Goal: Task Accomplishment & Management: Manage account settings

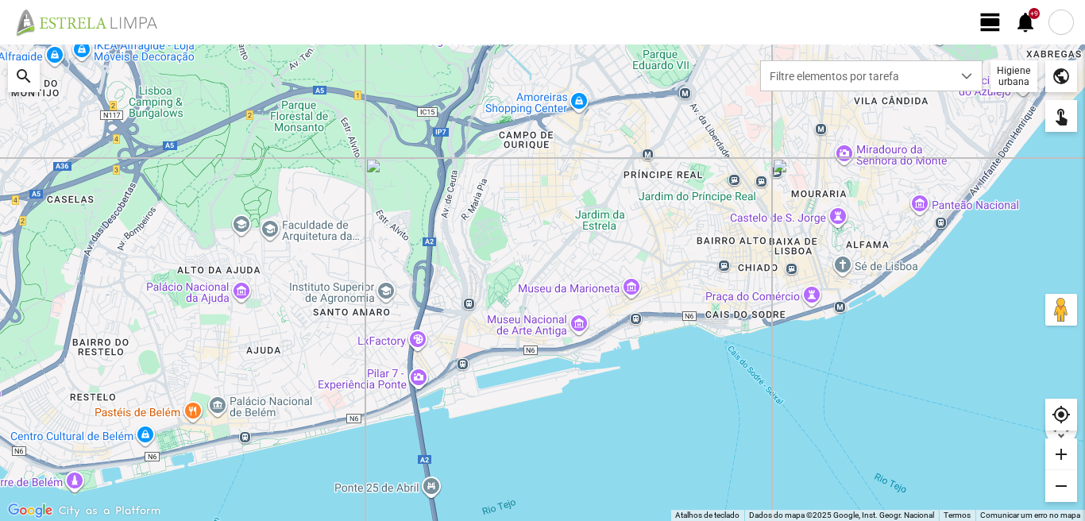
click at [986, 21] on span "view_day" at bounding box center [990, 22] width 24 height 24
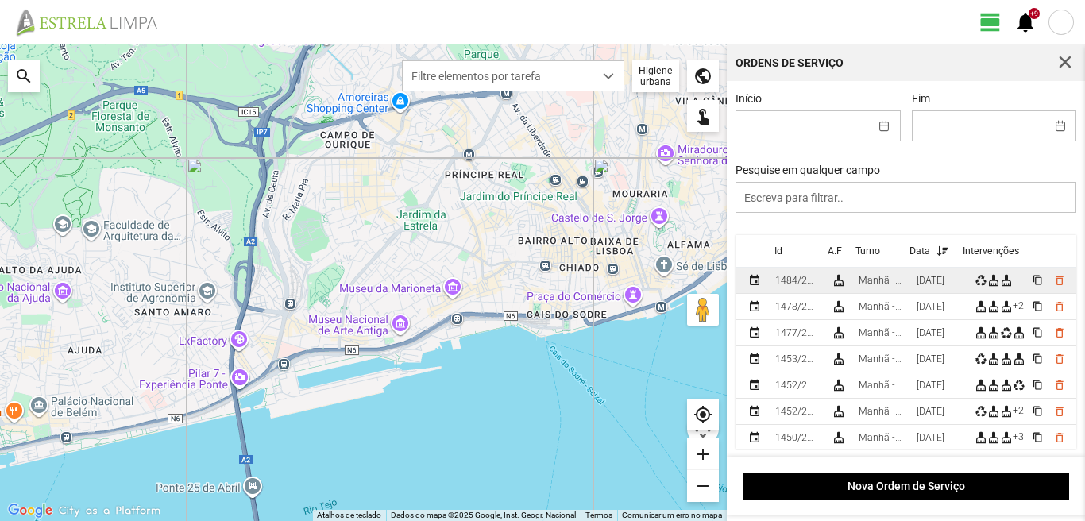
click at [948, 291] on td "[DATE]" at bounding box center [939, 281] width 58 height 26
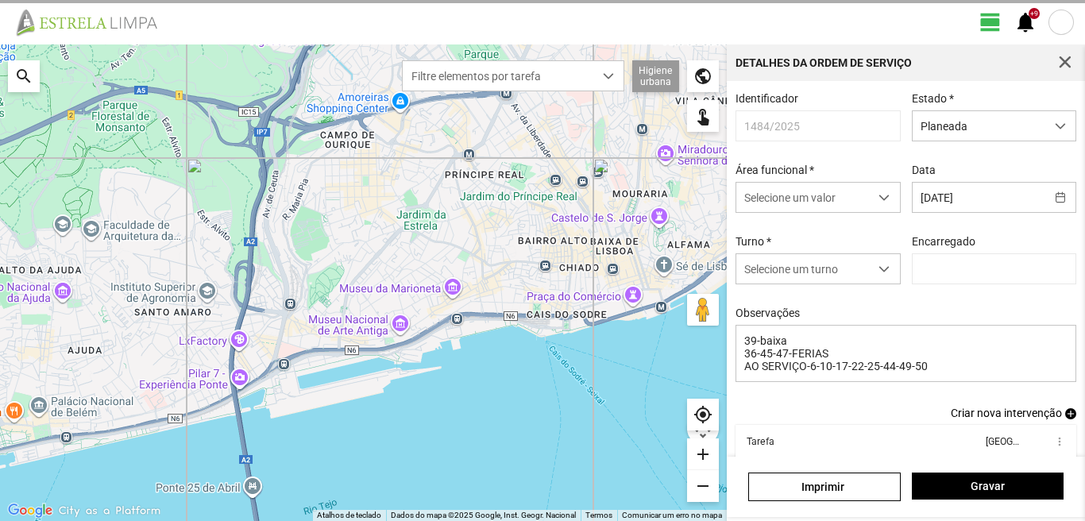
type input "[PERSON_NAME]"
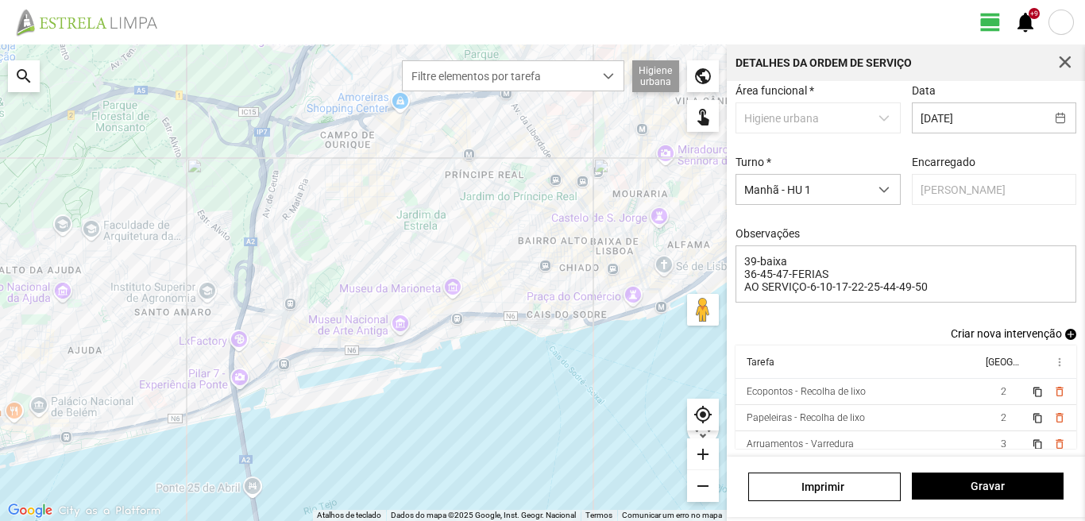
click at [1065, 331] on span "add" at bounding box center [1070, 334] width 11 height 11
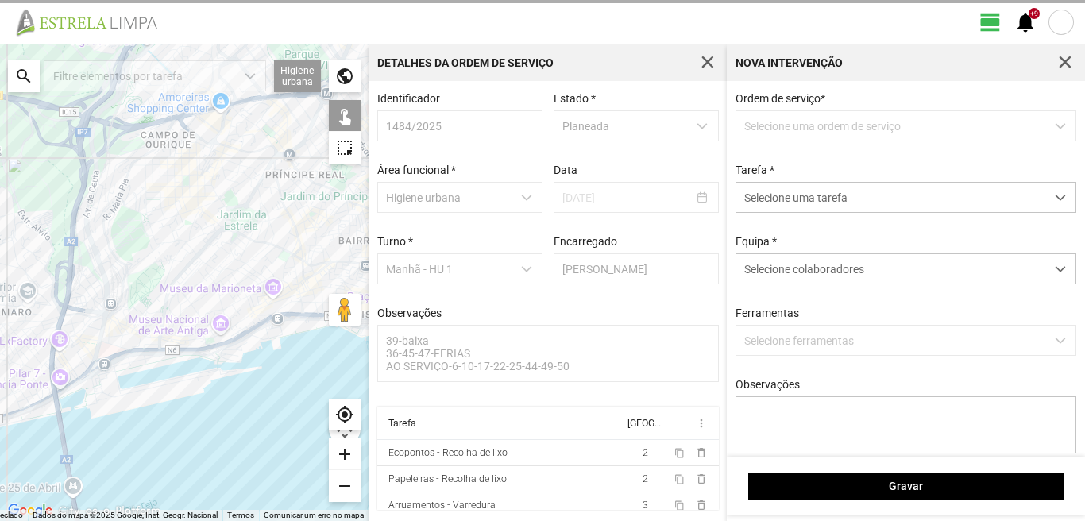
scroll to position [3, 0]
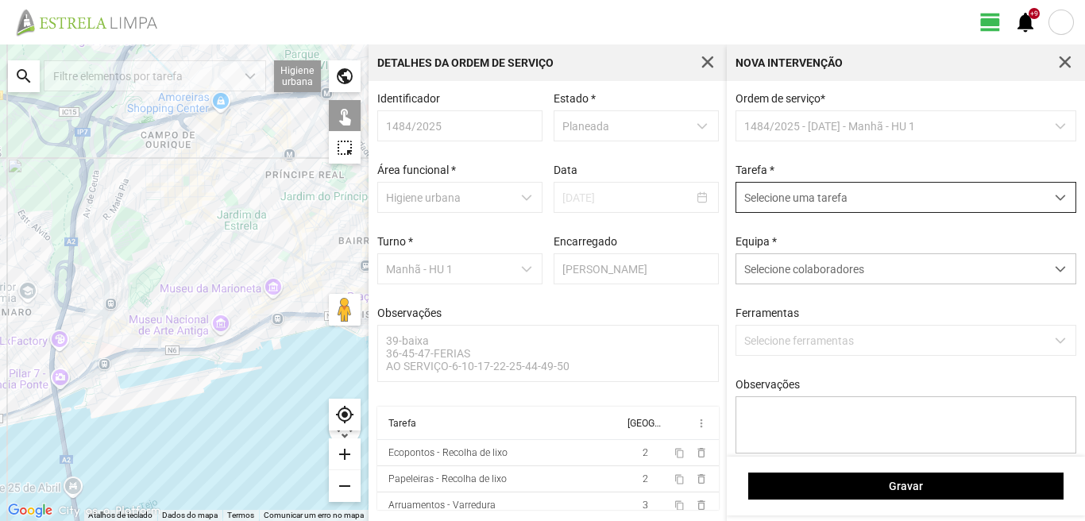
click at [860, 204] on span "Selecione uma tarefa" at bounding box center [890, 197] width 309 height 29
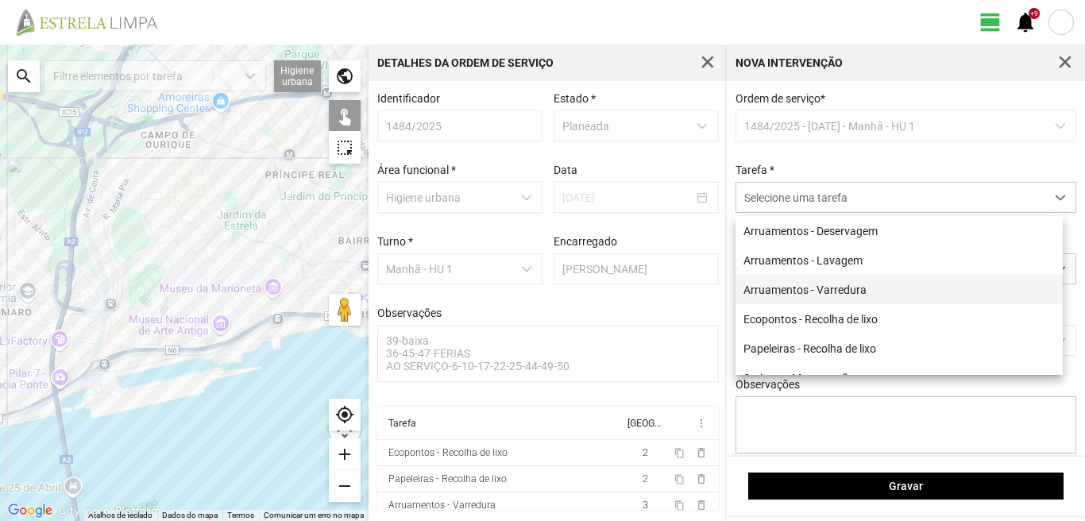
click at [868, 293] on li "Arruamentos - Varredura" at bounding box center [898, 289] width 327 height 29
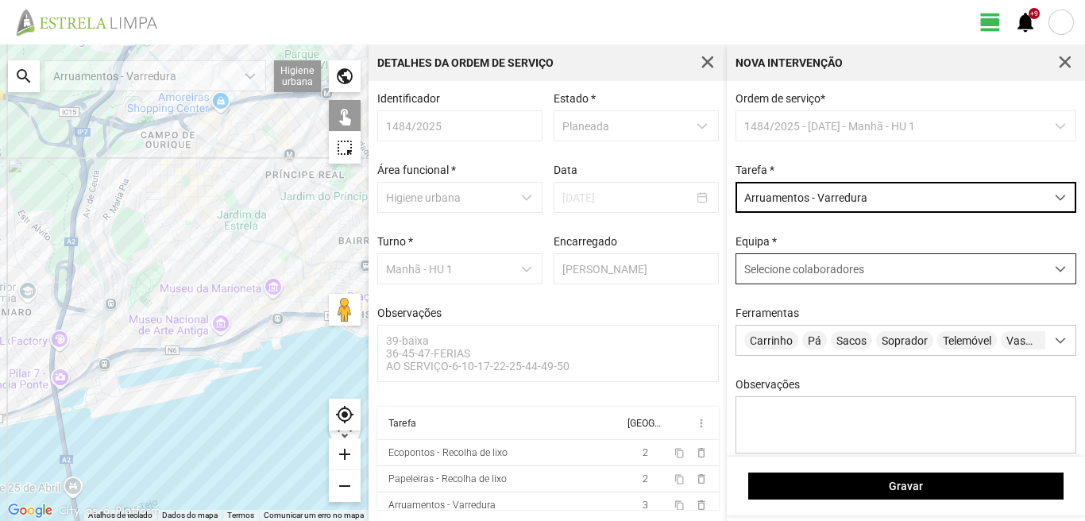
click at [854, 275] on span "Selecione colaboradores" at bounding box center [804, 269] width 120 height 13
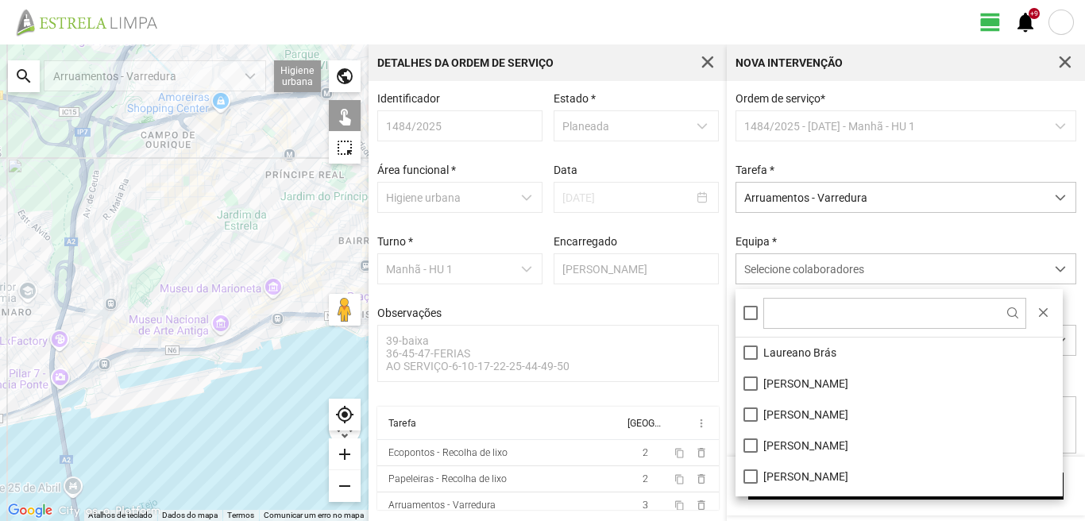
scroll to position [159, 0]
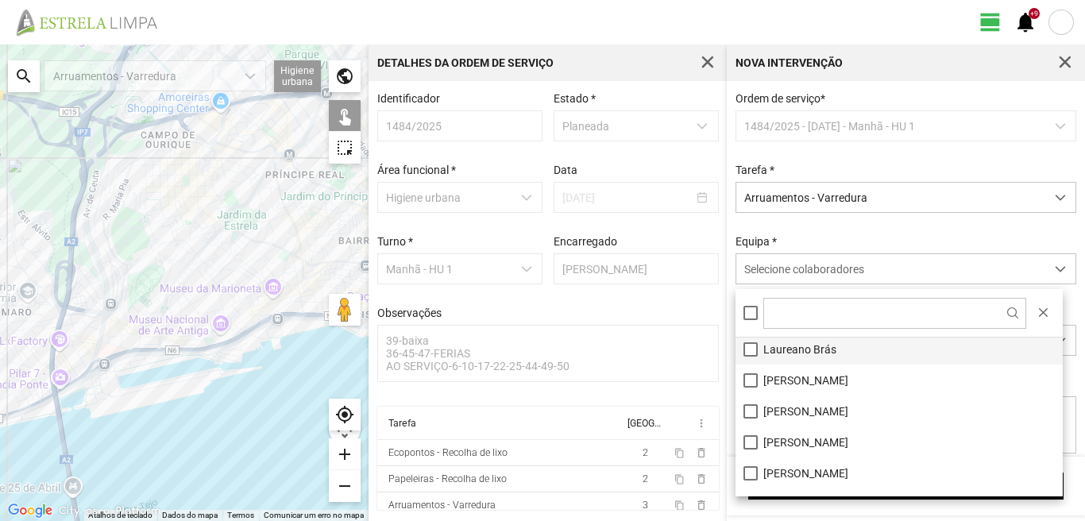
click at [752, 353] on li "Laureano Brás" at bounding box center [898, 349] width 327 height 31
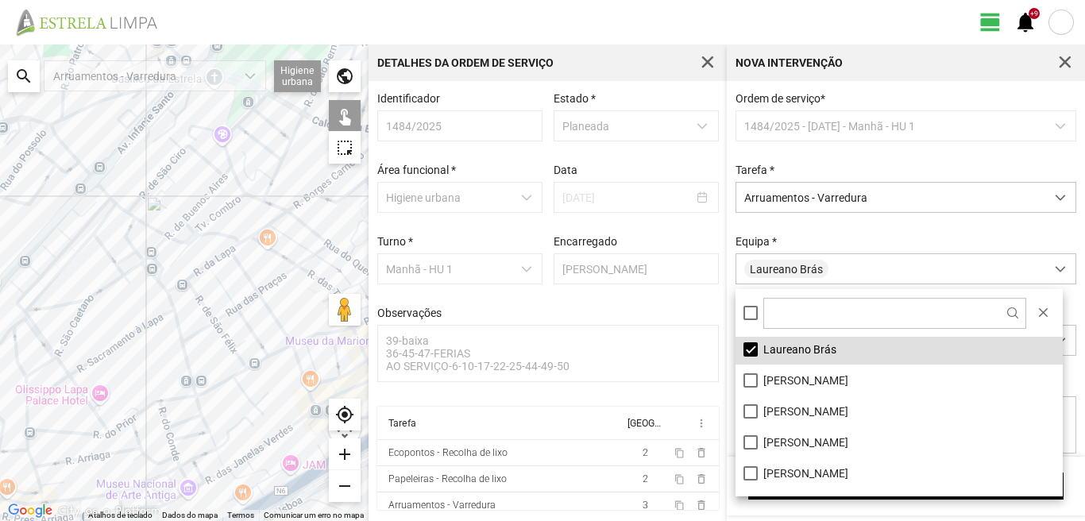
drag, startPoint x: 198, startPoint y: 265, endPoint x: 178, endPoint y: 322, distance: 59.8
click at [178, 322] on div at bounding box center [184, 282] width 368 height 476
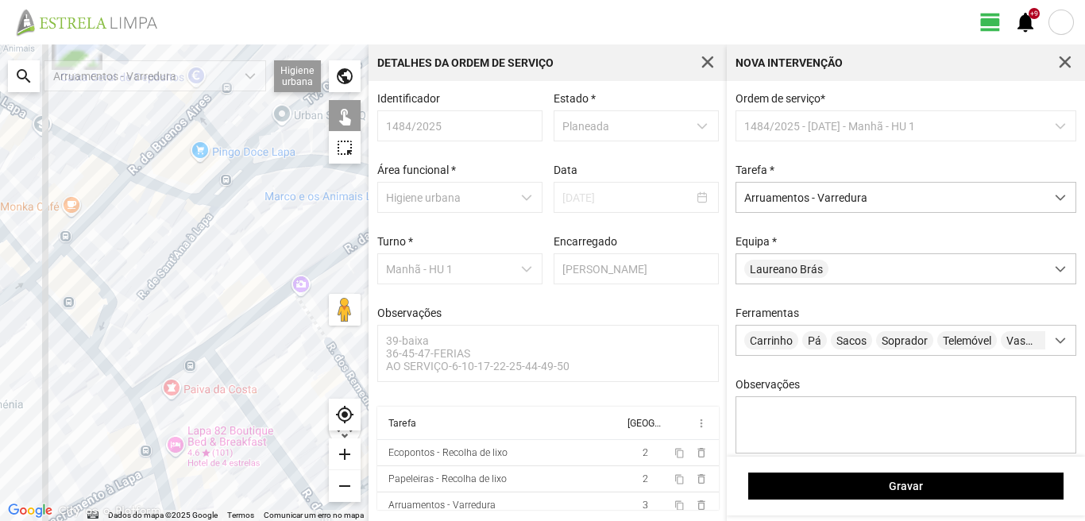
drag, startPoint x: 171, startPoint y: 298, endPoint x: 156, endPoint y: 326, distance: 31.3
click at [156, 326] on div at bounding box center [184, 282] width 368 height 476
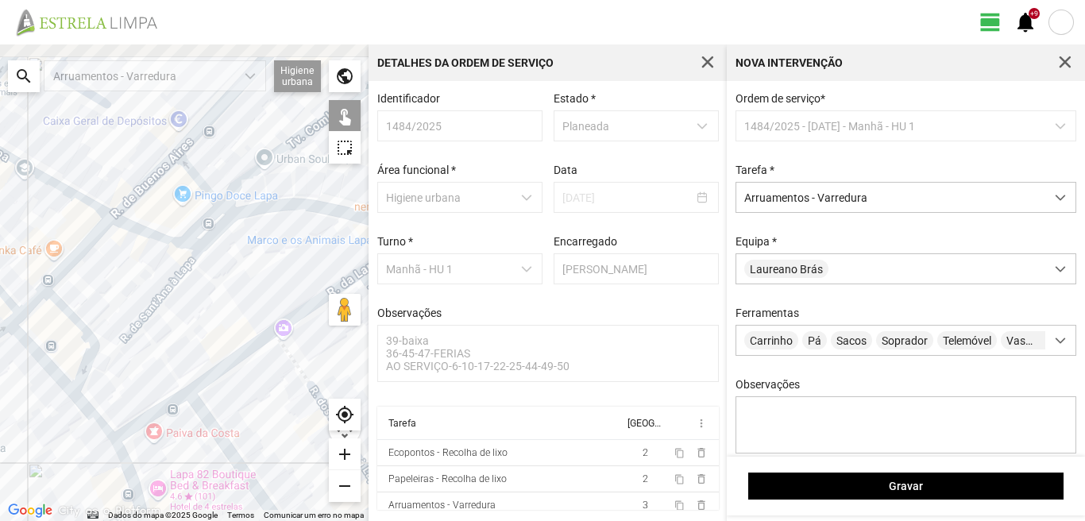
drag, startPoint x: 176, startPoint y: 344, endPoint x: 148, endPoint y: 368, distance: 37.7
click at [148, 368] on div at bounding box center [184, 282] width 368 height 476
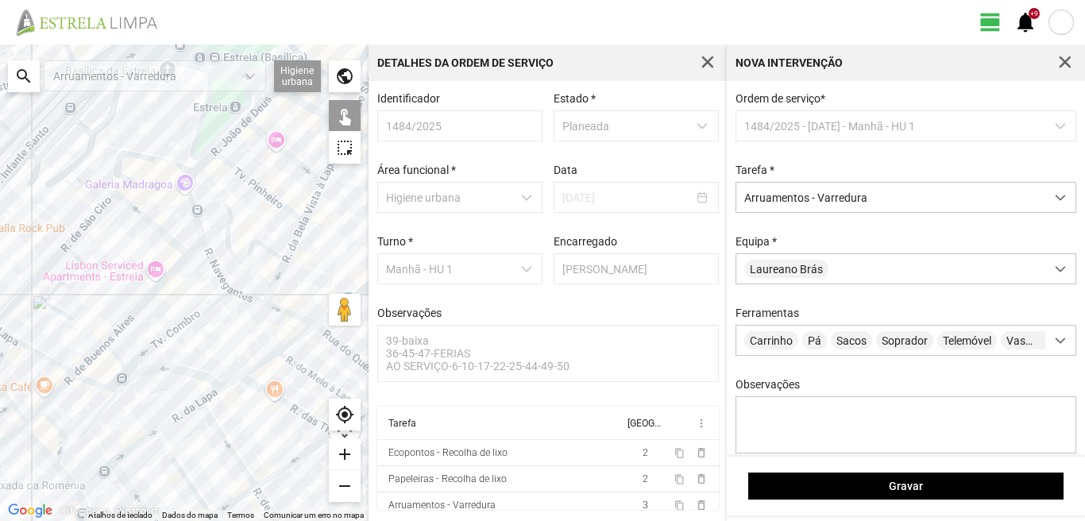
drag, startPoint x: 219, startPoint y: 241, endPoint x: 173, endPoint y: 325, distance: 95.3
click at [173, 325] on div at bounding box center [184, 282] width 368 height 476
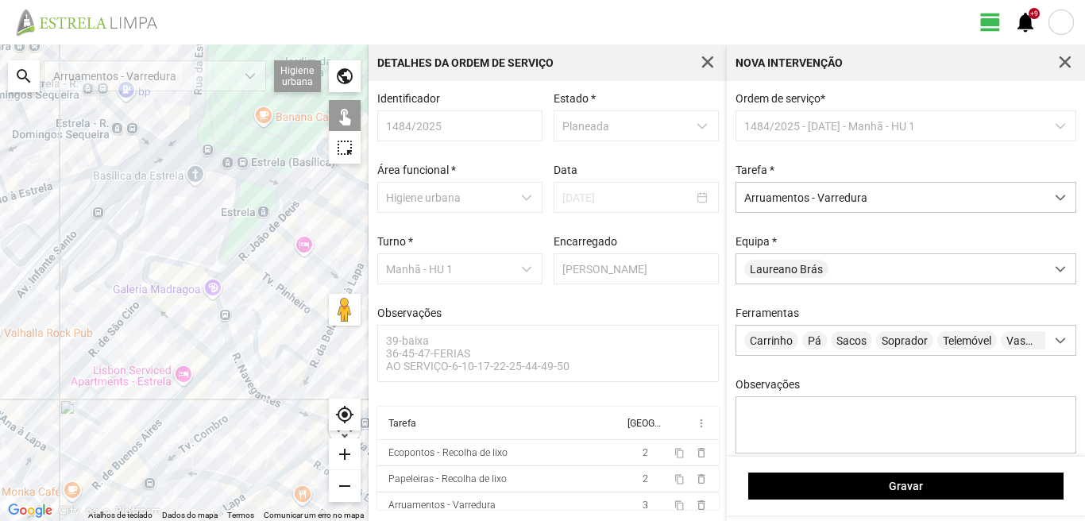
drag, startPoint x: 197, startPoint y: 230, endPoint x: 232, endPoint y: 327, distance: 103.0
click at [232, 327] on div at bounding box center [184, 282] width 368 height 476
click at [222, 315] on div at bounding box center [184, 282] width 368 height 476
click at [238, 366] on div at bounding box center [184, 282] width 368 height 476
click at [272, 401] on div at bounding box center [184, 282] width 368 height 476
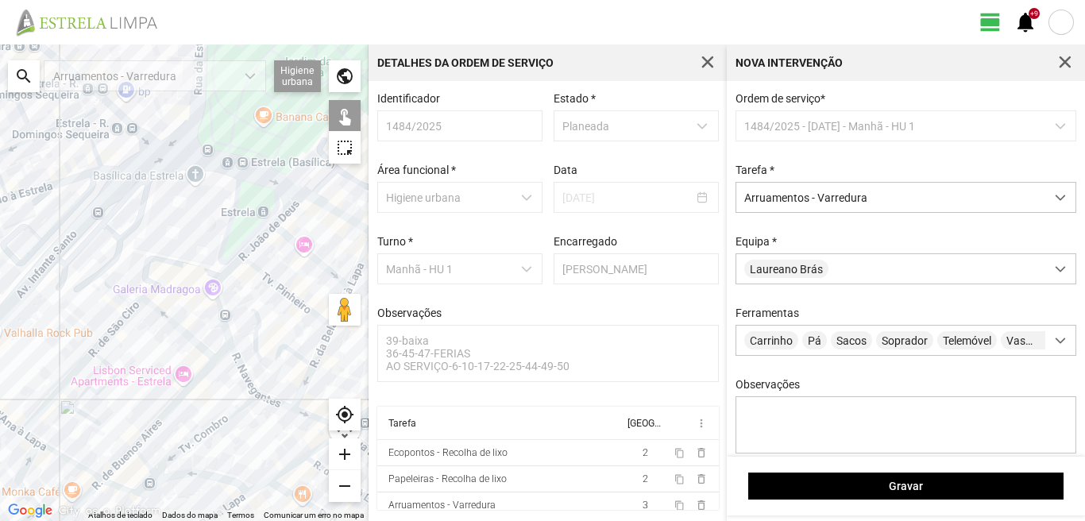
click at [304, 380] on div at bounding box center [184, 282] width 368 height 476
click at [276, 355] on div at bounding box center [184, 282] width 368 height 476
click at [275, 286] on div at bounding box center [184, 282] width 368 height 476
click at [226, 272] on div at bounding box center [184, 282] width 368 height 476
click at [256, 246] on div at bounding box center [184, 282] width 368 height 476
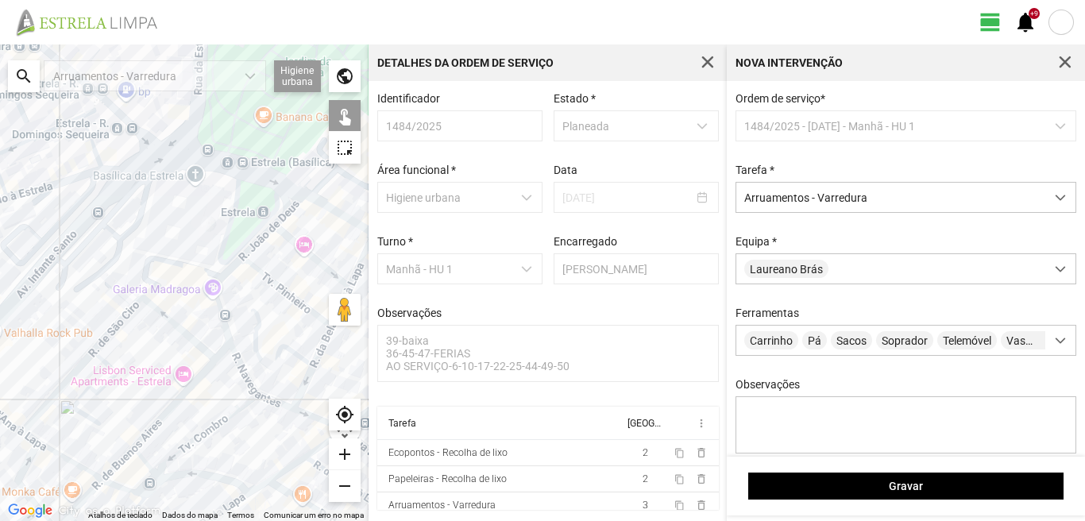
click at [292, 241] on div at bounding box center [184, 282] width 368 height 476
click at [289, 204] on div at bounding box center [184, 282] width 368 height 476
click at [283, 210] on div at bounding box center [184, 282] width 368 height 476
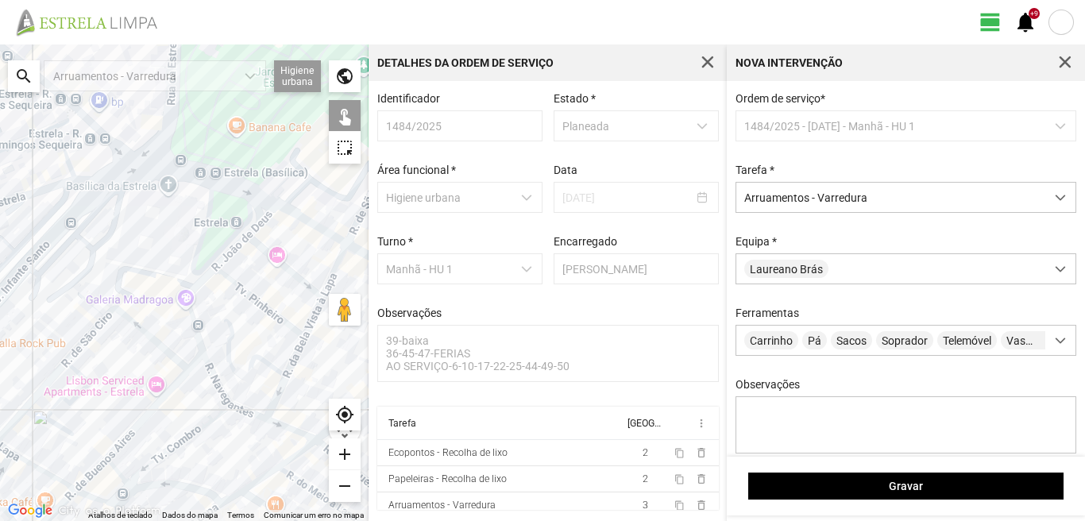
drag, startPoint x: 337, startPoint y: 241, endPoint x: 306, endPoint y: 252, distance: 32.6
click at [306, 252] on div at bounding box center [184, 282] width 368 height 476
click at [339, 265] on div at bounding box center [184, 282] width 368 height 476
click at [311, 318] on div at bounding box center [184, 282] width 368 height 476
click at [299, 353] on div at bounding box center [184, 282] width 368 height 476
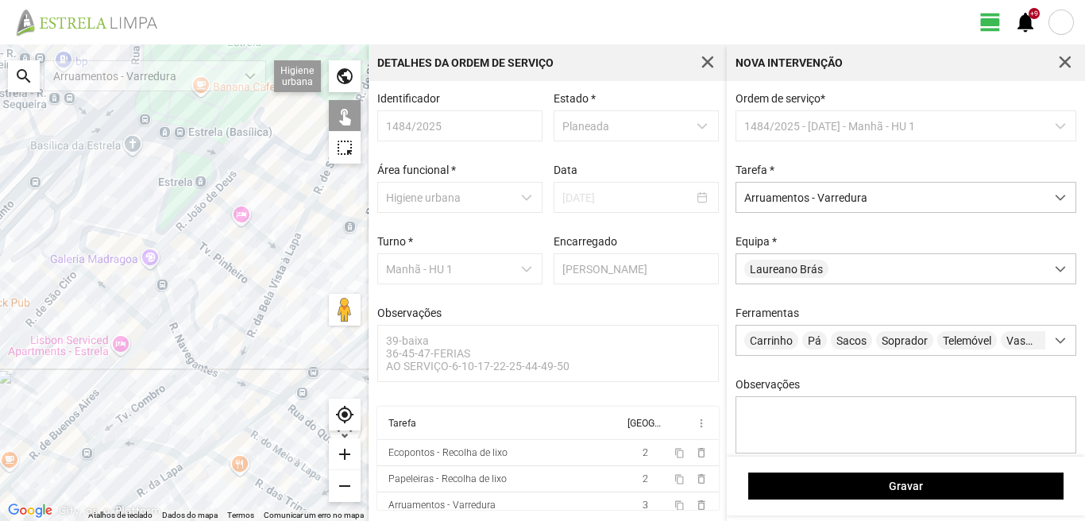
drag, startPoint x: 307, startPoint y: 361, endPoint x: 249, endPoint y: 291, distance: 90.8
click at [256, 300] on div at bounding box center [184, 282] width 368 height 476
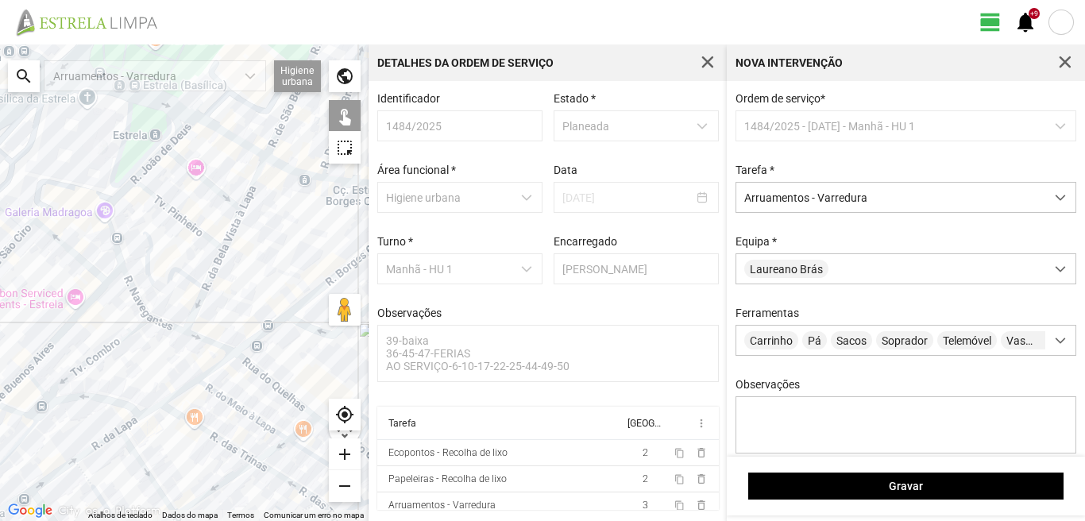
click at [209, 339] on div at bounding box center [184, 282] width 368 height 476
click at [254, 371] on div at bounding box center [184, 282] width 368 height 476
drag, startPoint x: 272, startPoint y: 369, endPoint x: 215, endPoint y: 270, distance: 114.2
click at [217, 271] on div at bounding box center [184, 282] width 368 height 476
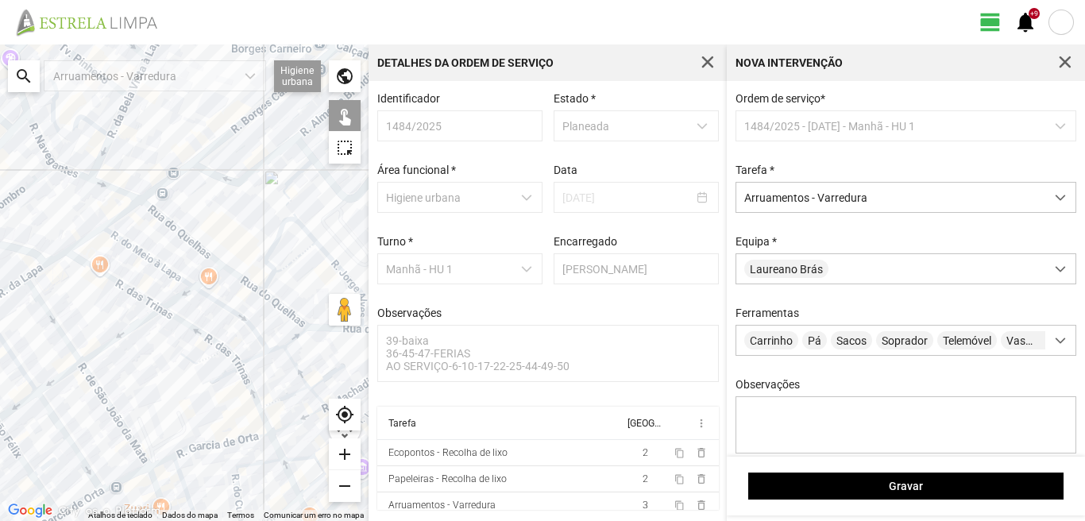
click at [235, 277] on div at bounding box center [184, 282] width 368 height 476
click at [279, 303] on div at bounding box center [184, 282] width 368 height 476
click at [261, 259] on div at bounding box center [184, 282] width 368 height 476
click at [309, 230] on div at bounding box center [184, 282] width 368 height 476
click at [283, 201] on div at bounding box center [184, 282] width 368 height 476
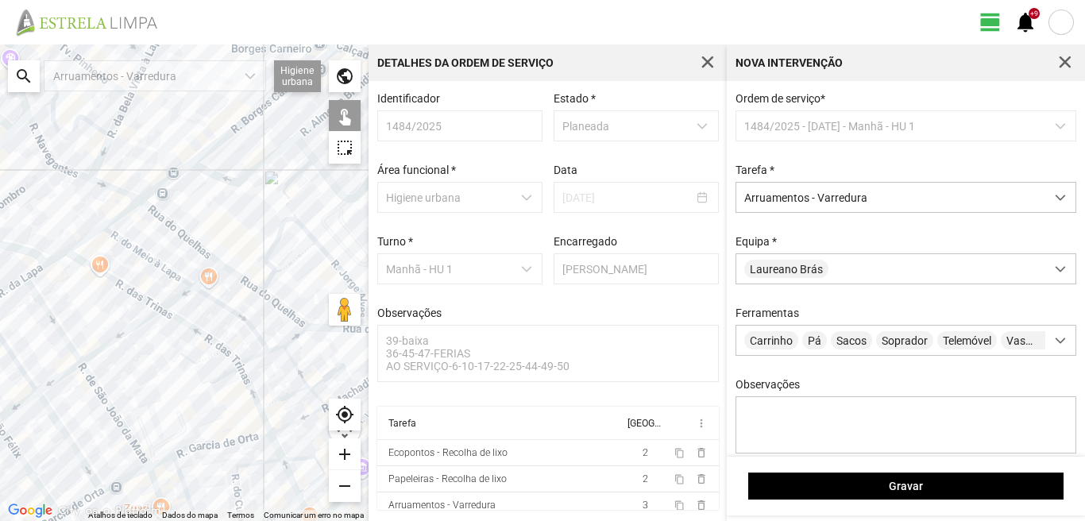
click at [287, 202] on div at bounding box center [184, 282] width 368 height 476
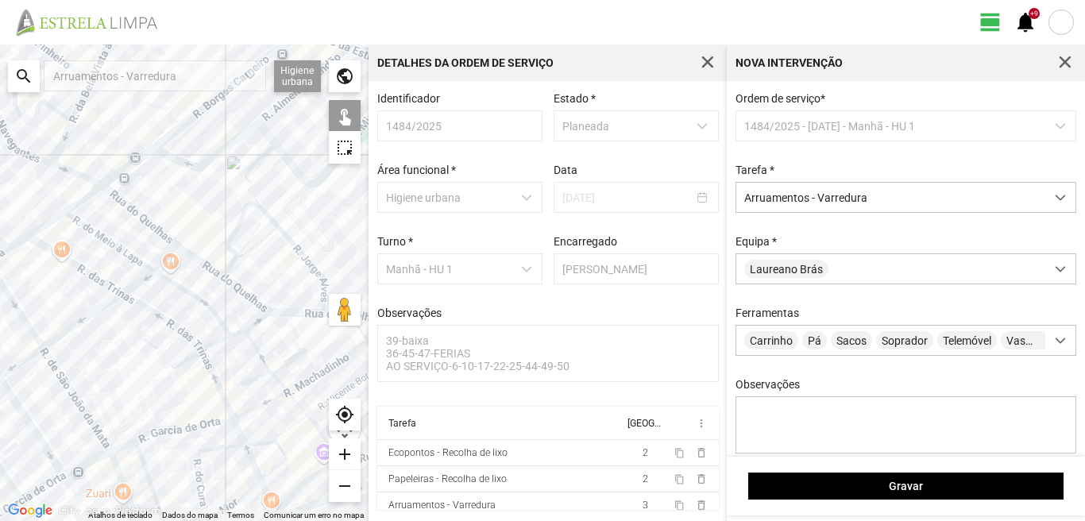
drag, startPoint x: 307, startPoint y: 298, endPoint x: 249, endPoint y: 275, distance: 62.4
click at [254, 276] on div at bounding box center [184, 282] width 368 height 476
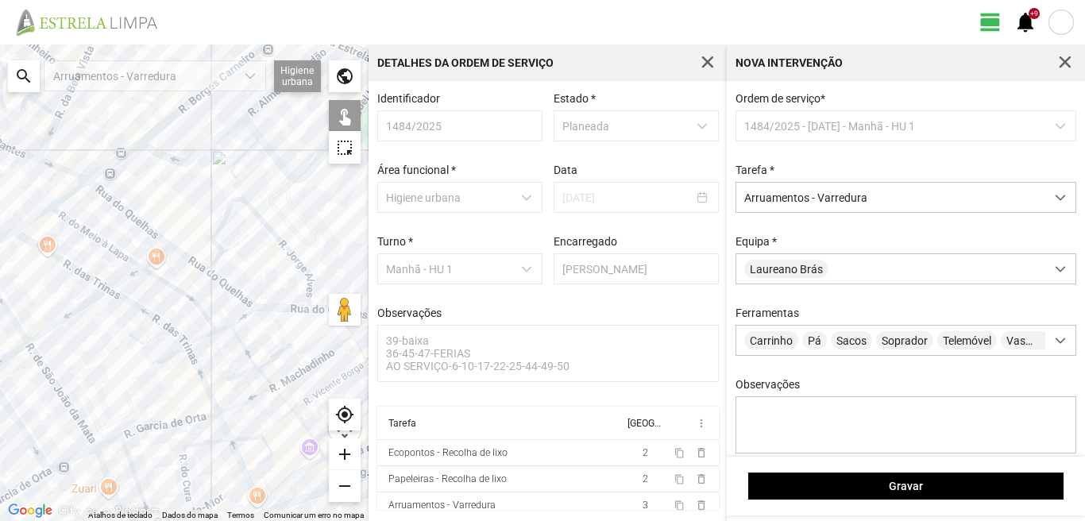
click at [283, 310] on div at bounding box center [184, 282] width 368 height 476
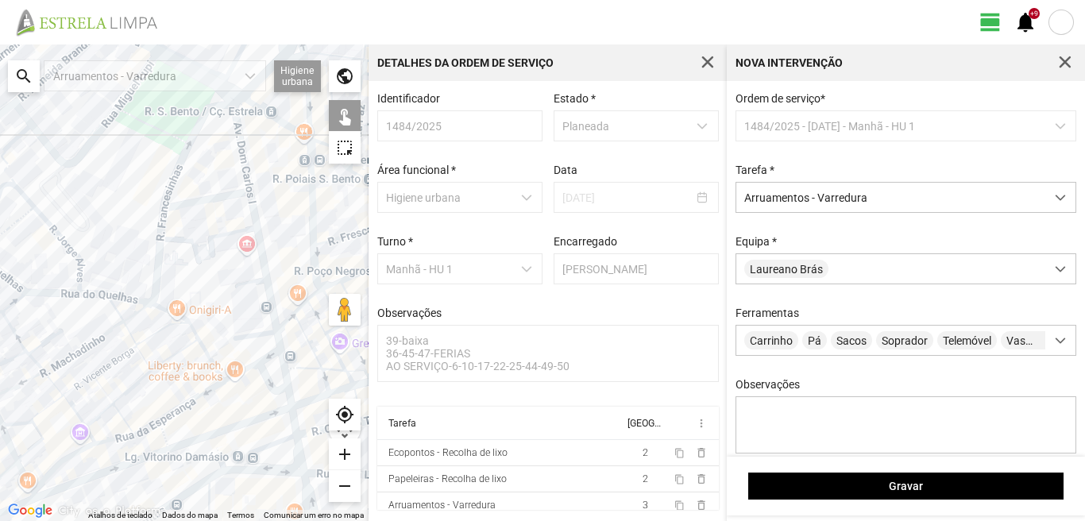
drag, startPoint x: 260, startPoint y: 287, endPoint x: 42, endPoint y: 270, distance: 219.0
click at [33, 270] on div at bounding box center [184, 282] width 368 height 476
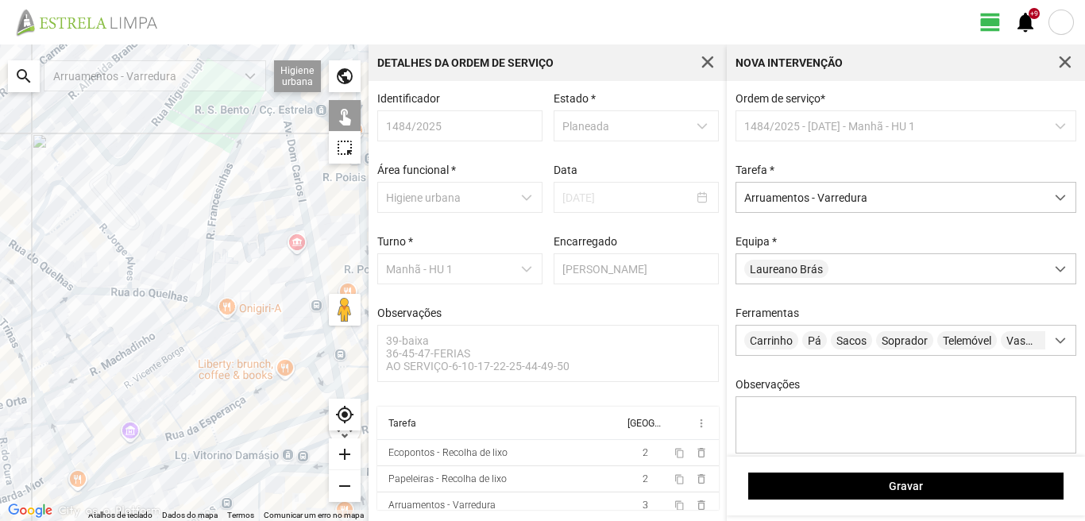
drag, startPoint x: 42, startPoint y: 270, endPoint x: 91, endPoint y: 267, distance: 49.3
click at [88, 268] on div at bounding box center [184, 282] width 368 height 476
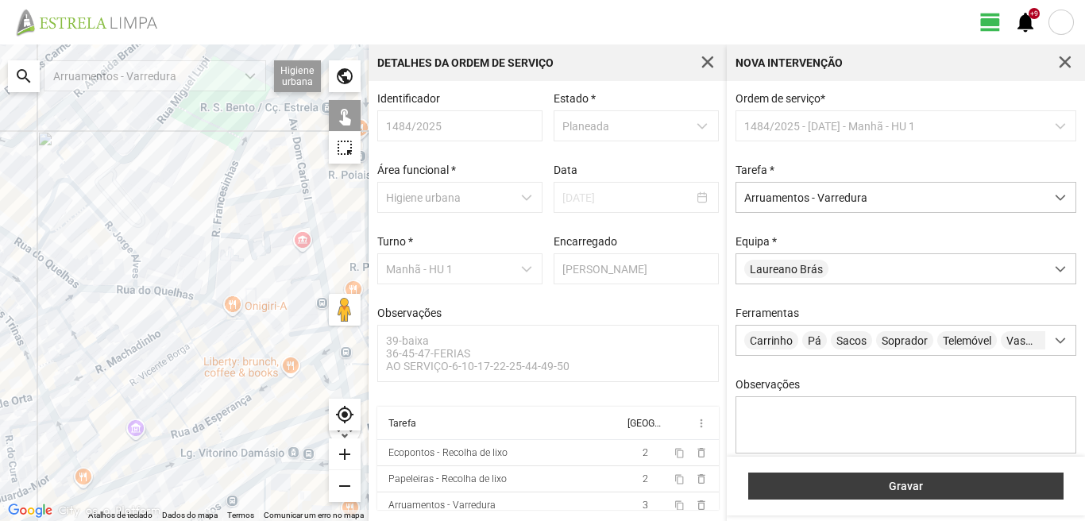
click at [939, 478] on button "Gravar" at bounding box center [905, 485] width 315 height 27
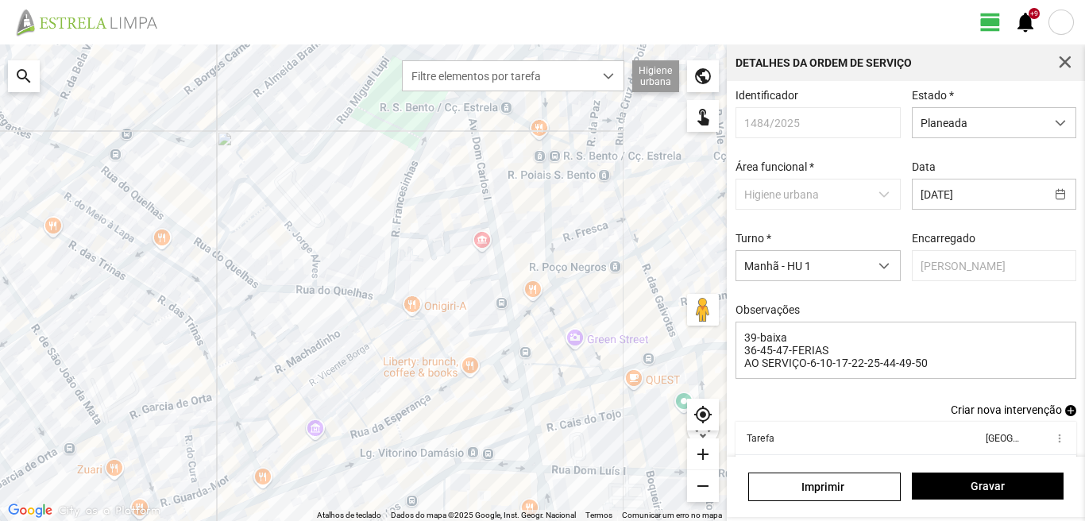
click at [1065, 416] on span "add" at bounding box center [1070, 410] width 11 height 11
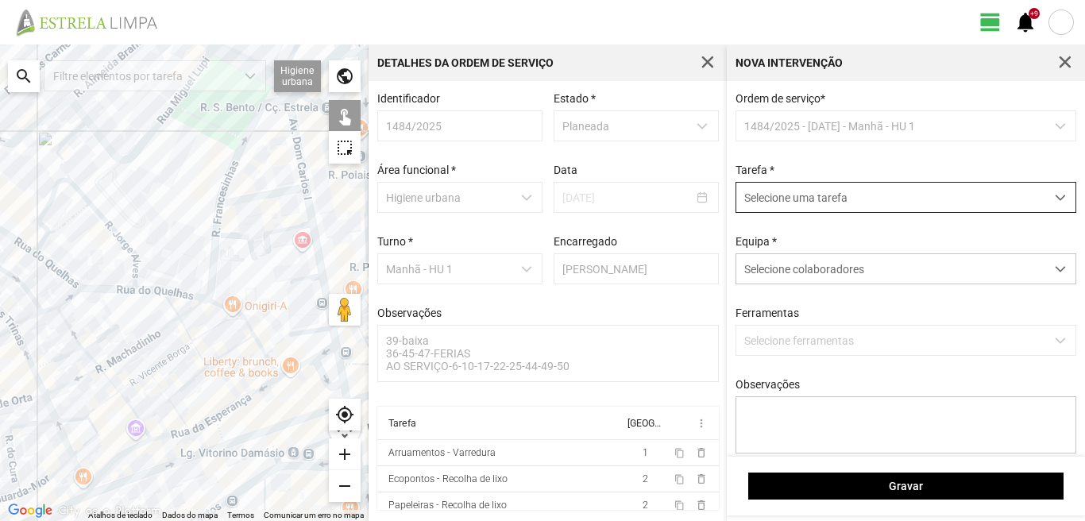
click at [857, 208] on span "Selecione uma tarefa" at bounding box center [890, 197] width 309 height 29
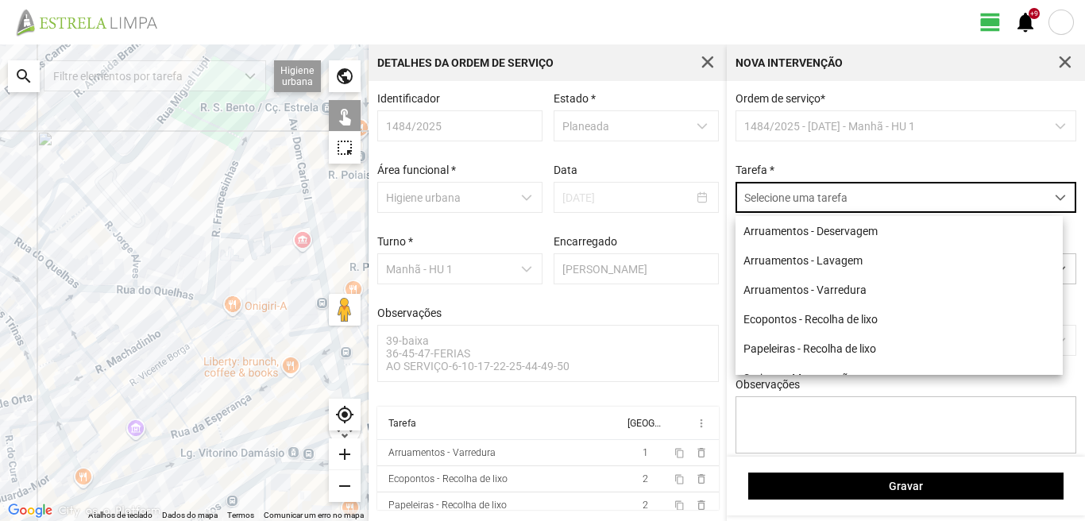
scroll to position [9, 71]
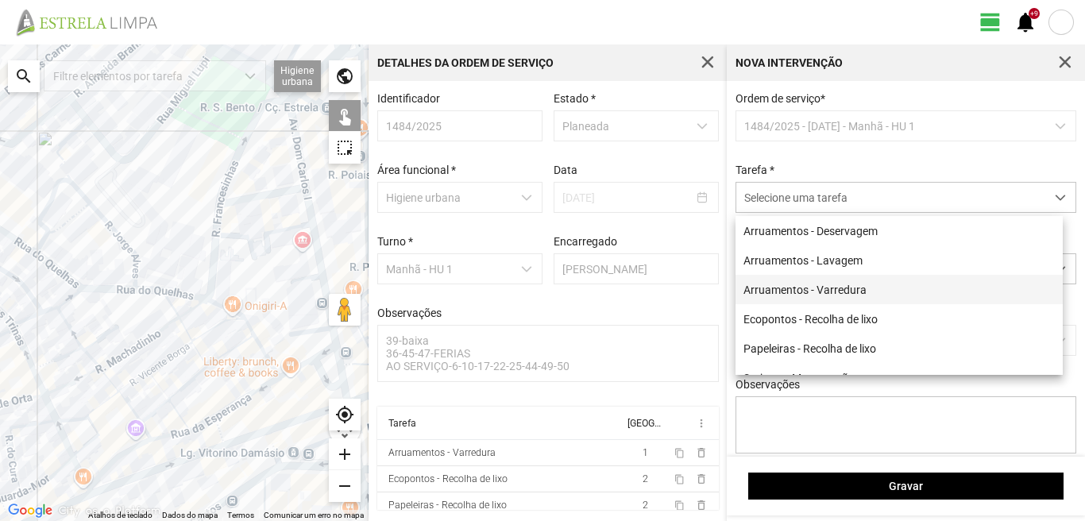
click at [814, 295] on li "Arruamentos - Varredura" at bounding box center [898, 289] width 327 height 29
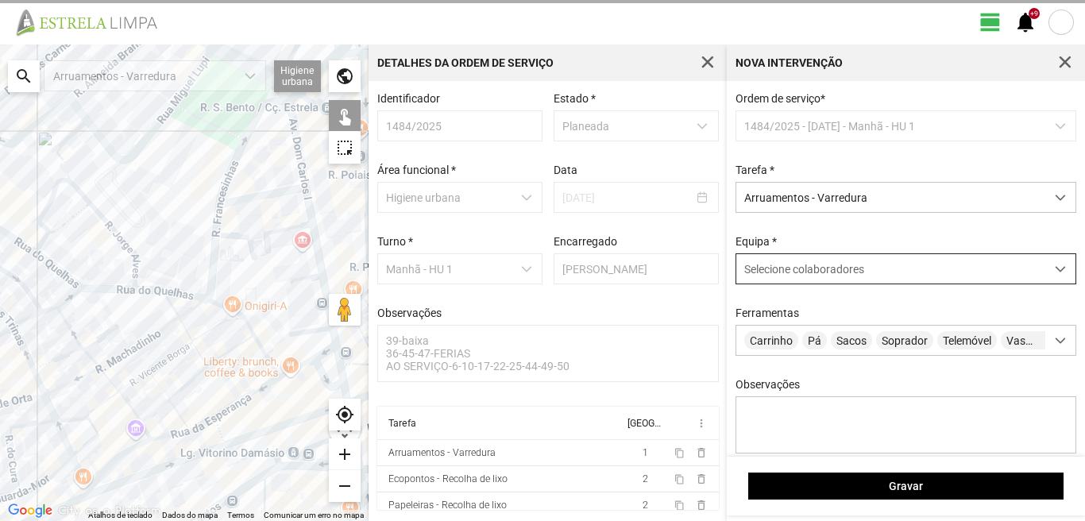
click at [812, 281] on div "Selecione colaboradores" at bounding box center [890, 268] width 309 height 29
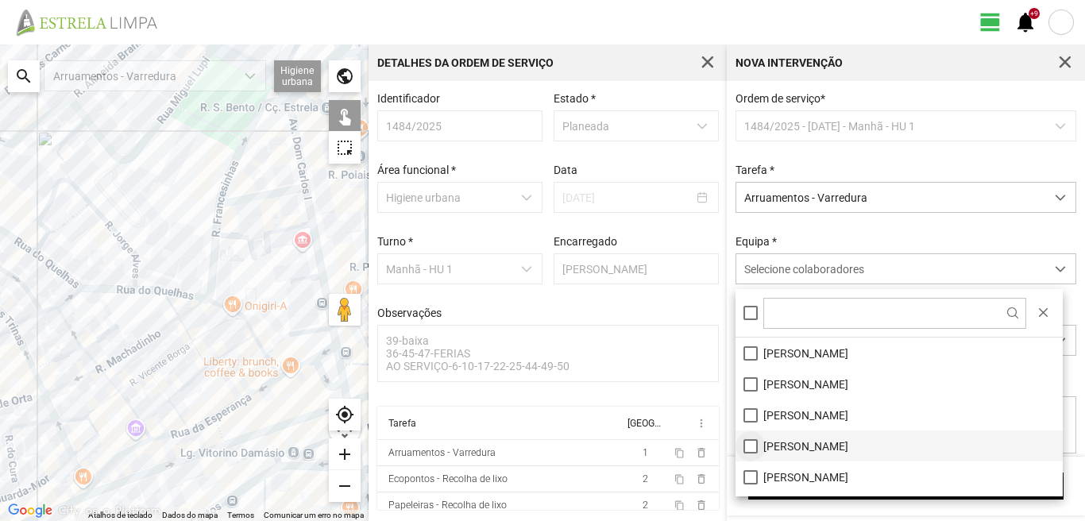
click at [747, 447] on li "[PERSON_NAME]" at bounding box center [898, 445] width 327 height 31
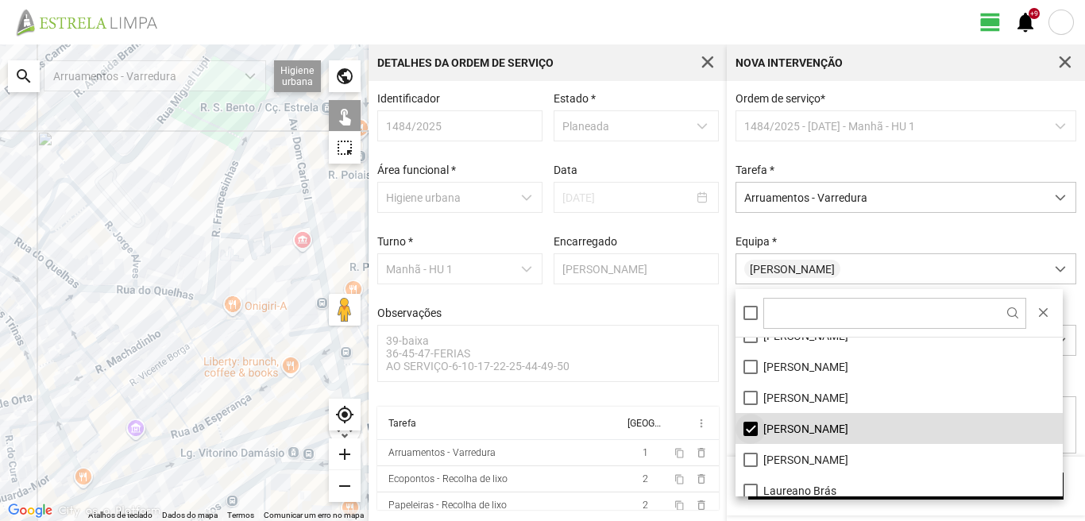
scroll to position [0, 0]
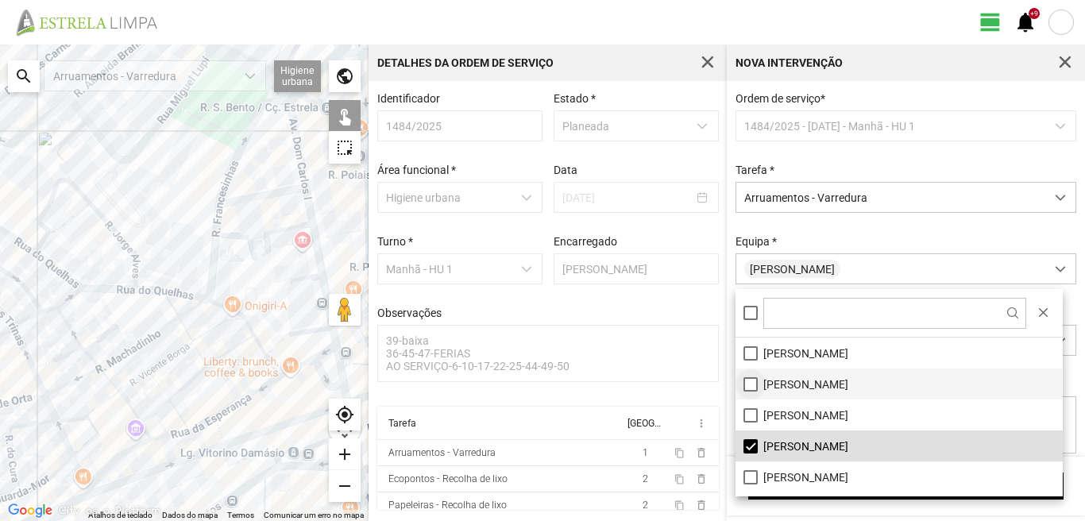
click at [749, 385] on li "[PERSON_NAME]" at bounding box center [898, 383] width 327 height 31
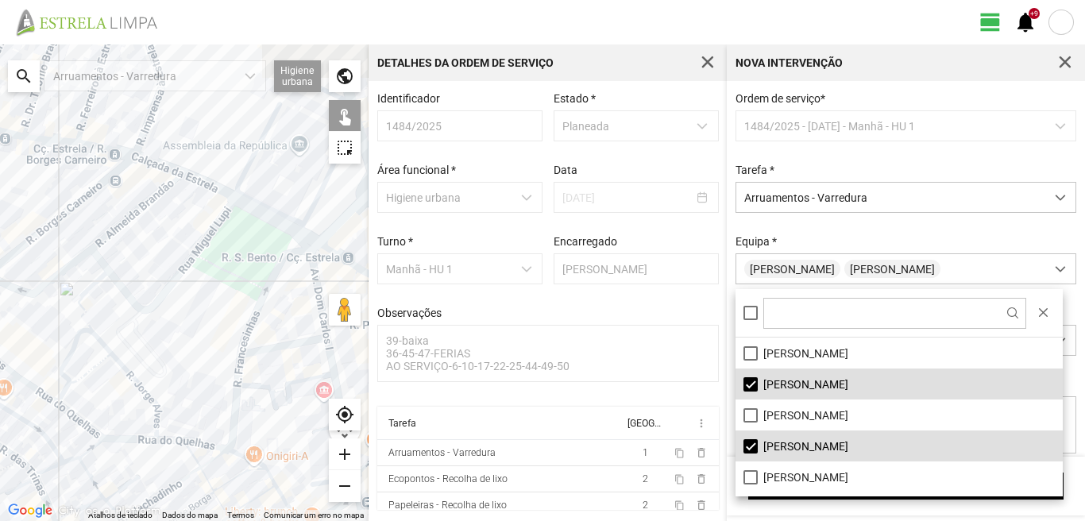
drag, startPoint x: 188, startPoint y: 135, endPoint x: 199, endPoint y: 335, distance: 200.4
click at [199, 335] on div at bounding box center [184, 282] width 368 height 476
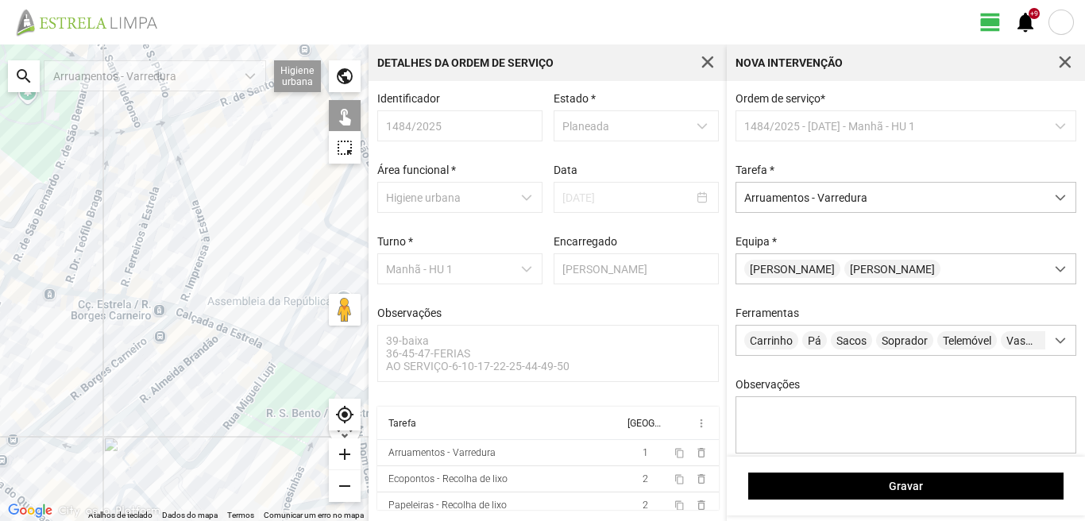
drag, startPoint x: 46, startPoint y: 170, endPoint x: 151, endPoint y: 216, distance: 114.5
click at [147, 216] on div at bounding box center [184, 282] width 368 height 476
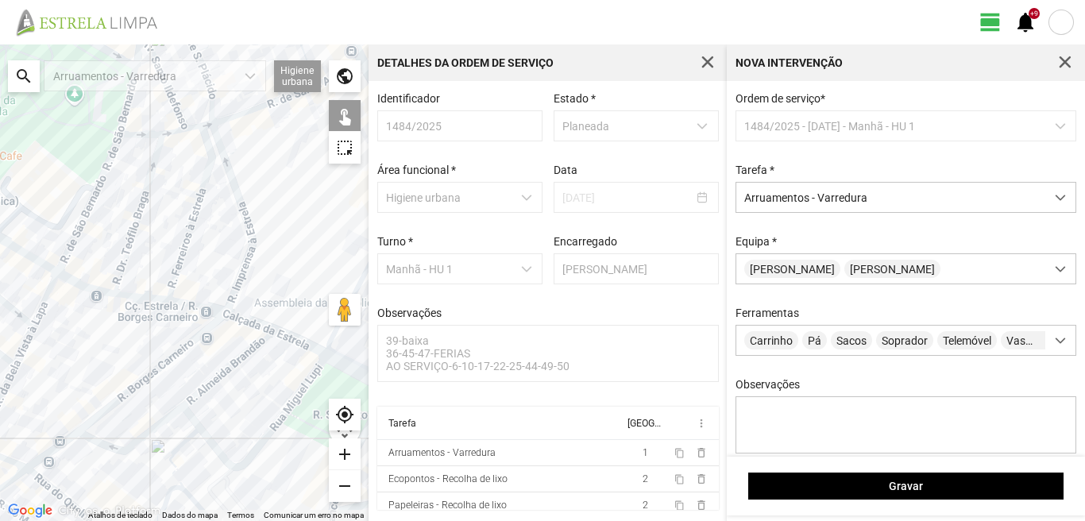
click at [69, 279] on div at bounding box center [184, 282] width 368 height 476
click at [29, 257] on div at bounding box center [184, 282] width 368 height 476
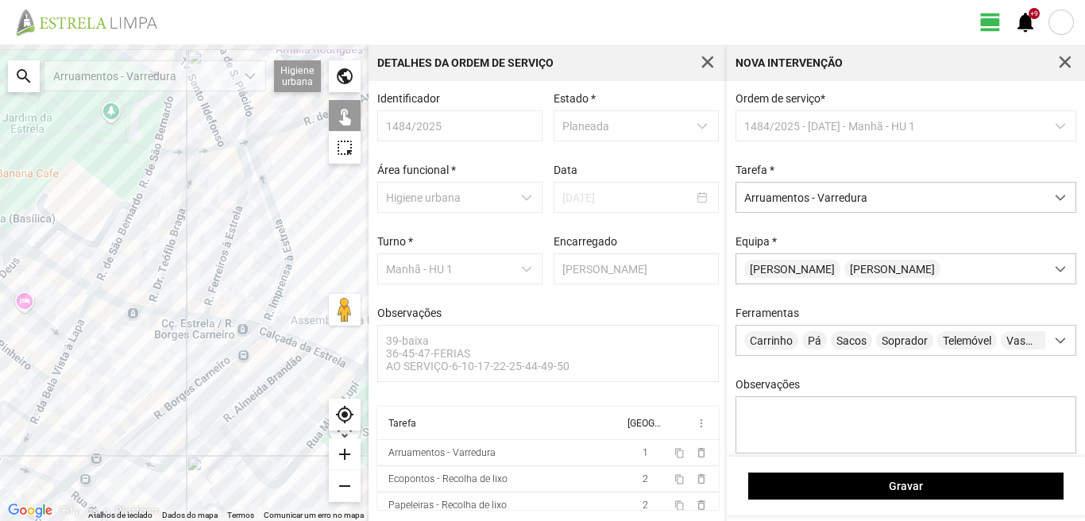
drag, startPoint x: 29, startPoint y: 257, endPoint x: 222, endPoint y: 324, distance: 204.2
click at [222, 324] on div at bounding box center [184, 282] width 368 height 476
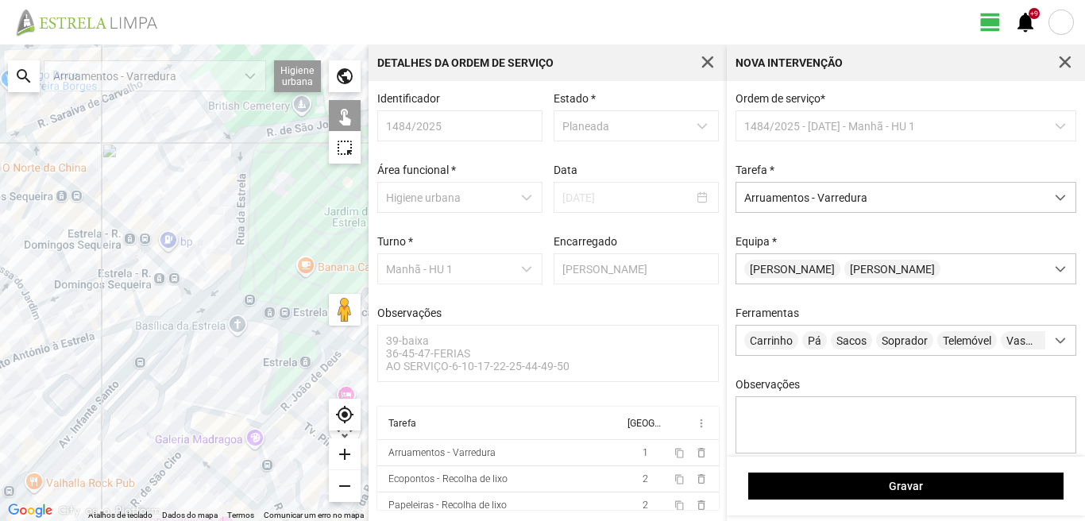
click at [295, 322] on div at bounding box center [184, 282] width 368 height 476
click at [187, 292] on div at bounding box center [184, 282] width 368 height 476
click at [193, 289] on div at bounding box center [184, 282] width 368 height 476
click at [136, 257] on div at bounding box center [184, 282] width 368 height 476
click at [122, 229] on div at bounding box center [184, 282] width 368 height 476
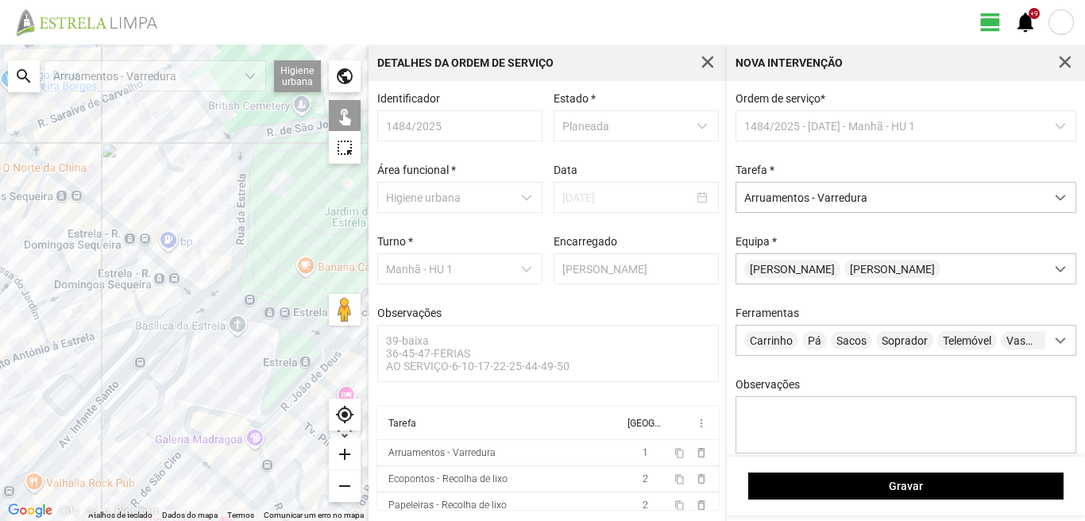
click at [37, 187] on div at bounding box center [184, 282] width 368 height 476
click at [28, 173] on div at bounding box center [184, 282] width 368 height 476
click at [41, 163] on div at bounding box center [184, 282] width 368 height 476
click at [28, 155] on div at bounding box center [184, 282] width 368 height 476
click at [9, 146] on div at bounding box center [184, 282] width 368 height 476
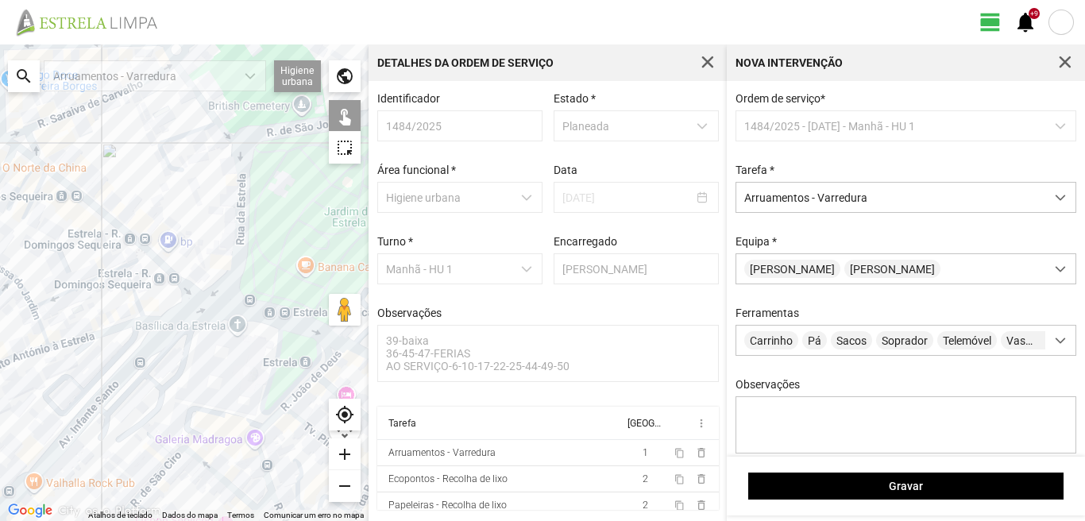
click at [10, 144] on div at bounding box center [184, 282] width 368 height 476
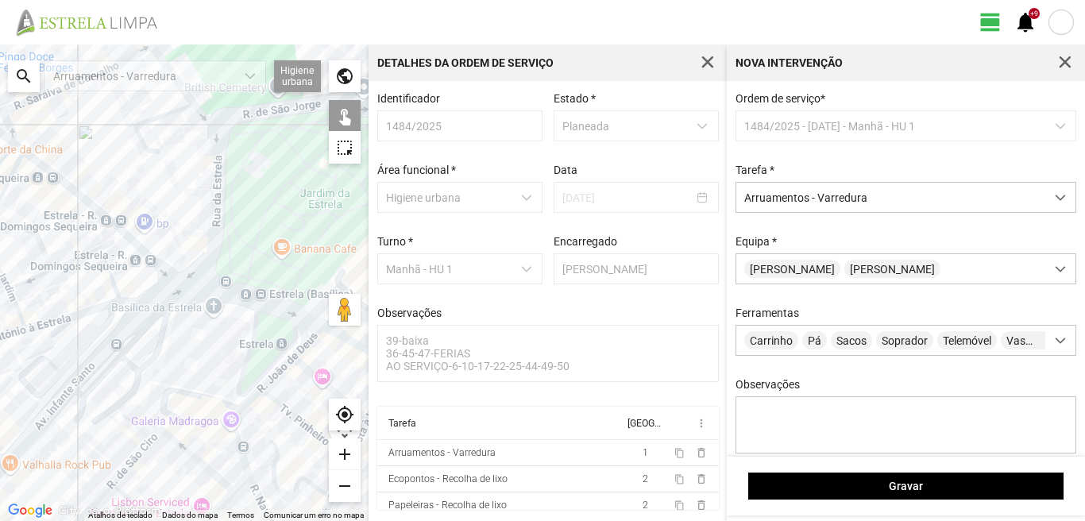
drag, startPoint x: 129, startPoint y: 238, endPoint x: 54, endPoint y: 189, distance: 89.4
click at [57, 191] on div at bounding box center [184, 282] width 368 height 476
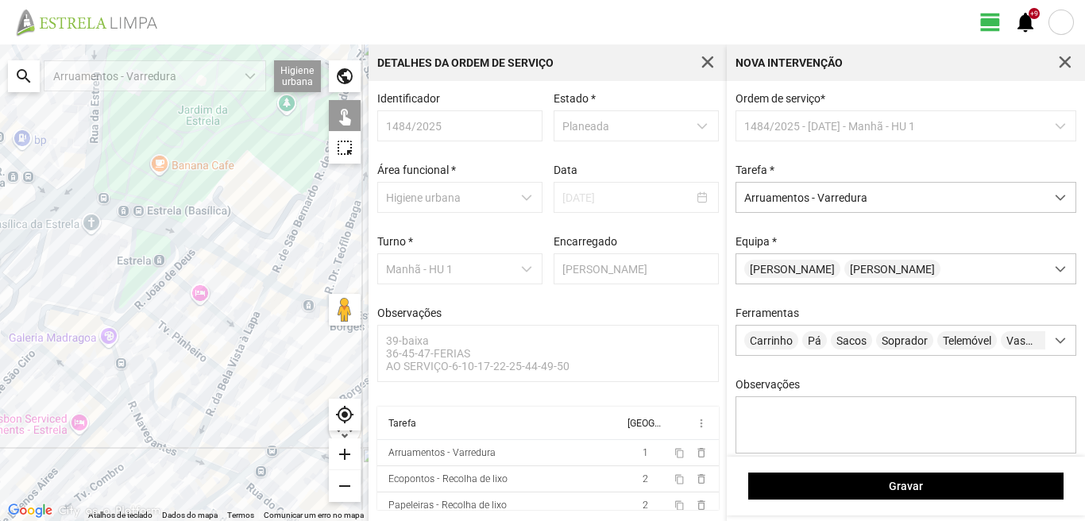
drag, startPoint x: 222, startPoint y: 278, endPoint x: 139, endPoint y: 223, distance: 99.1
click at [143, 225] on div at bounding box center [184, 282] width 368 height 476
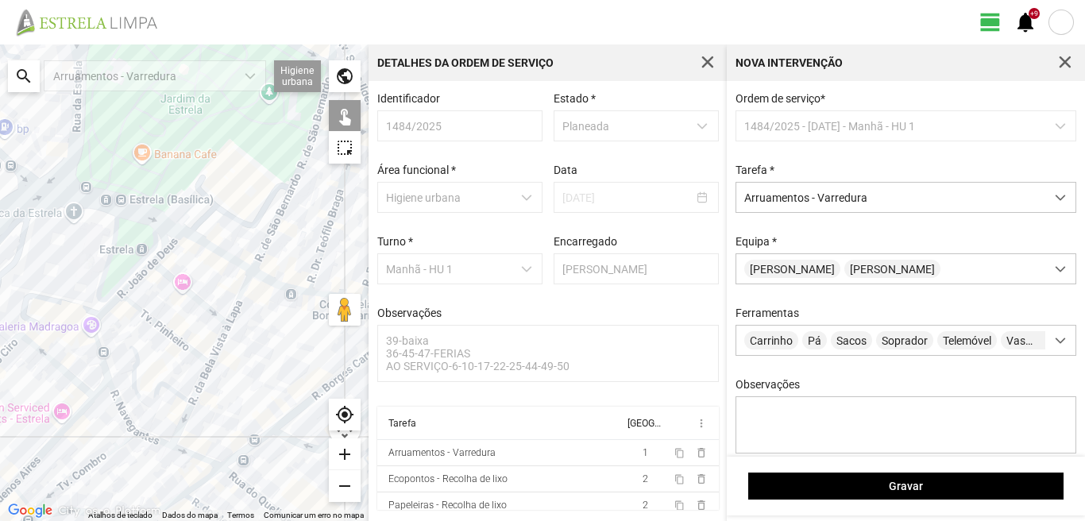
click at [137, 262] on div at bounding box center [184, 282] width 368 height 476
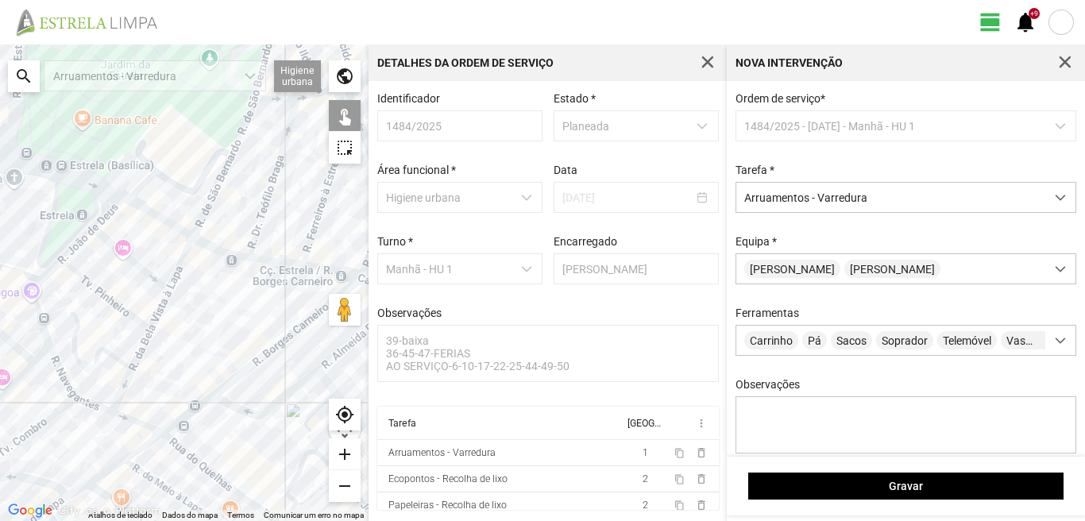
drag, startPoint x: 280, startPoint y: 303, endPoint x: 104, endPoint y: 236, distance: 187.7
click at [106, 237] on div at bounding box center [184, 282] width 368 height 476
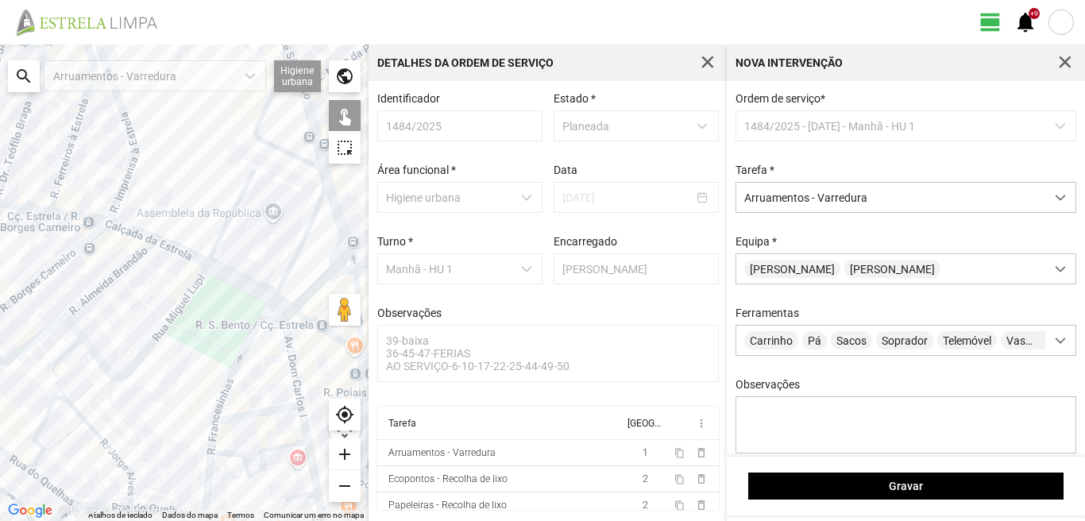
drag, startPoint x: 104, startPoint y: 236, endPoint x: 218, endPoint y: 299, distance: 129.7
click at [208, 295] on div at bounding box center [184, 282] width 368 height 476
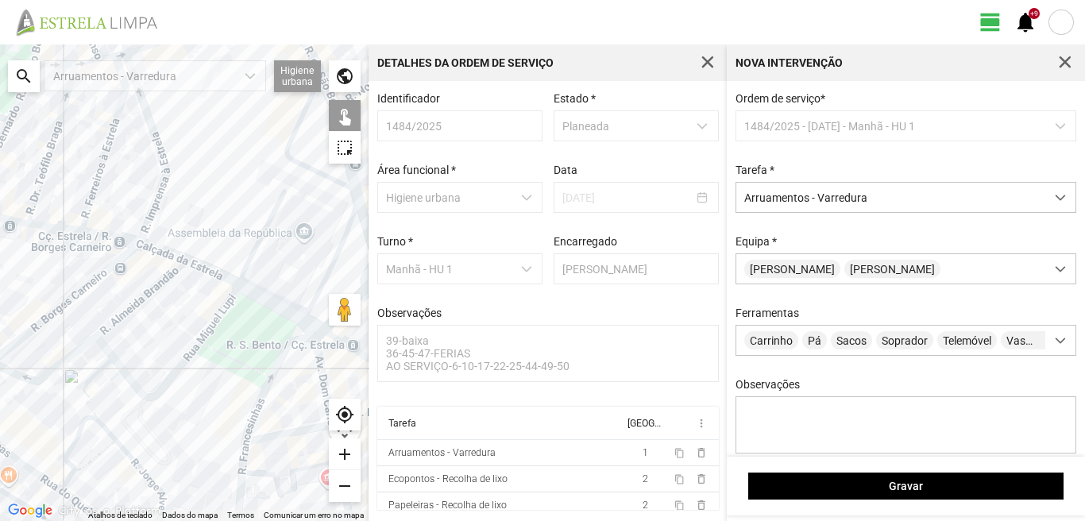
click at [49, 225] on div at bounding box center [184, 282] width 368 height 476
click at [106, 237] on div at bounding box center [184, 282] width 368 height 476
click at [156, 250] on div at bounding box center [184, 282] width 368 height 476
click at [209, 270] on div at bounding box center [184, 282] width 368 height 476
click at [272, 303] on div at bounding box center [184, 282] width 368 height 476
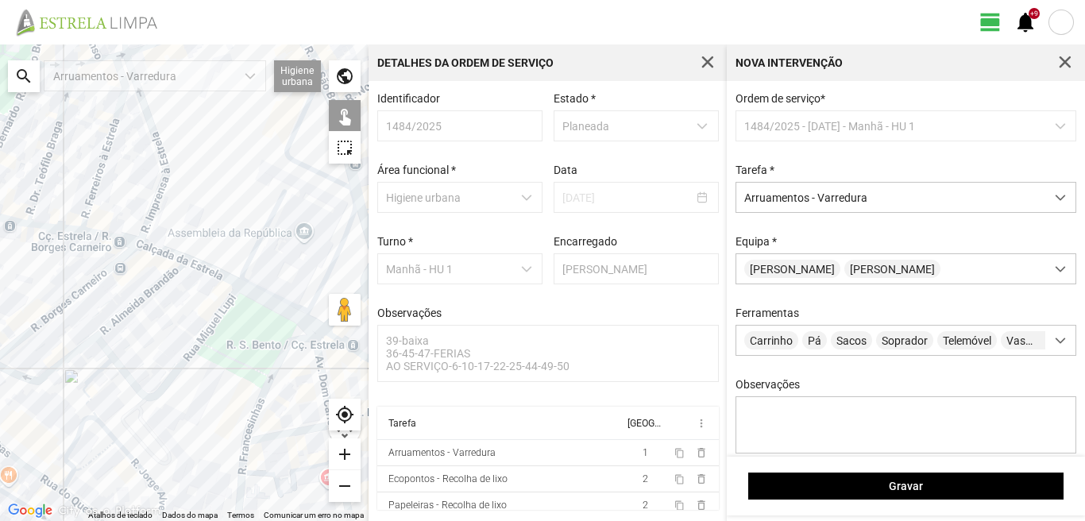
click at [314, 328] on div at bounding box center [184, 282] width 368 height 476
click at [900, 264] on div "Artur Pereira Joaquim Dias" at bounding box center [890, 268] width 309 height 29
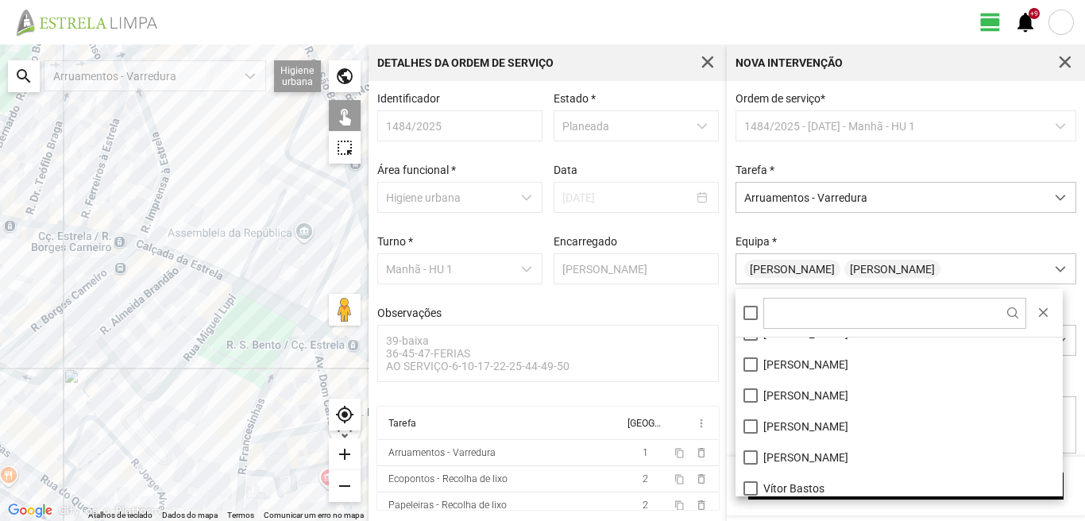
scroll to position [213, 0]
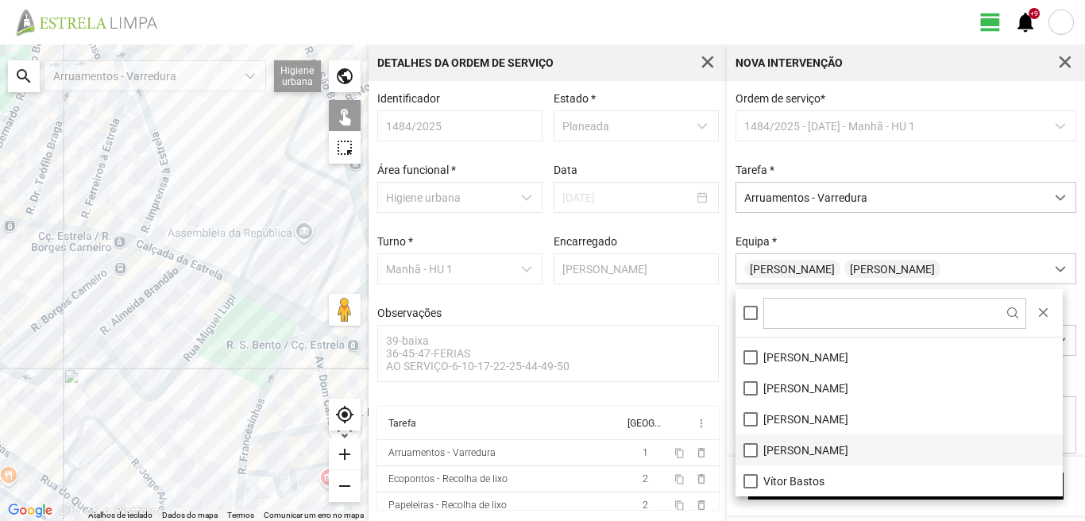
click at [757, 446] on li "[PERSON_NAME]" at bounding box center [898, 449] width 327 height 31
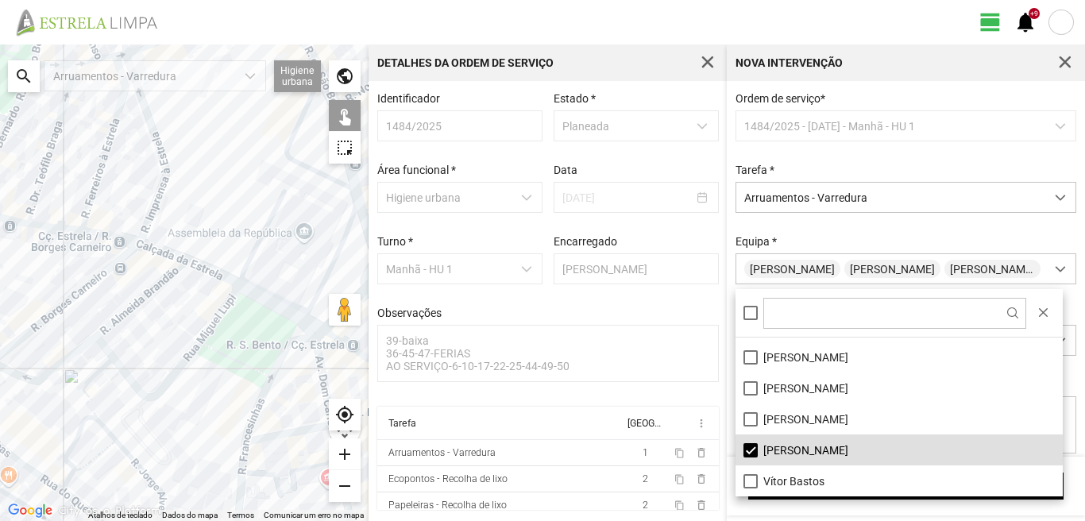
scroll to position [0, 0]
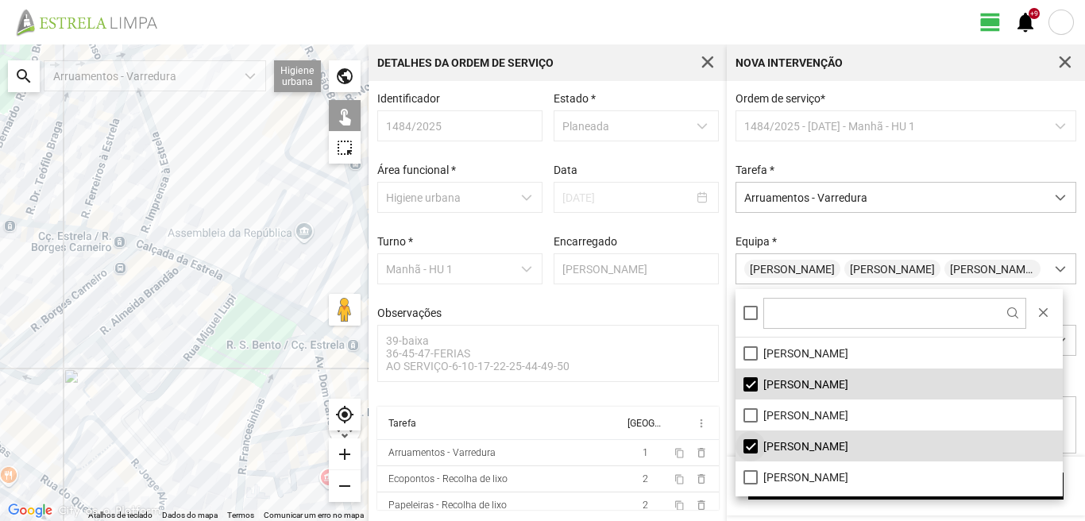
click at [750, 439] on li "[PERSON_NAME]" at bounding box center [898, 445] width 327 height 31
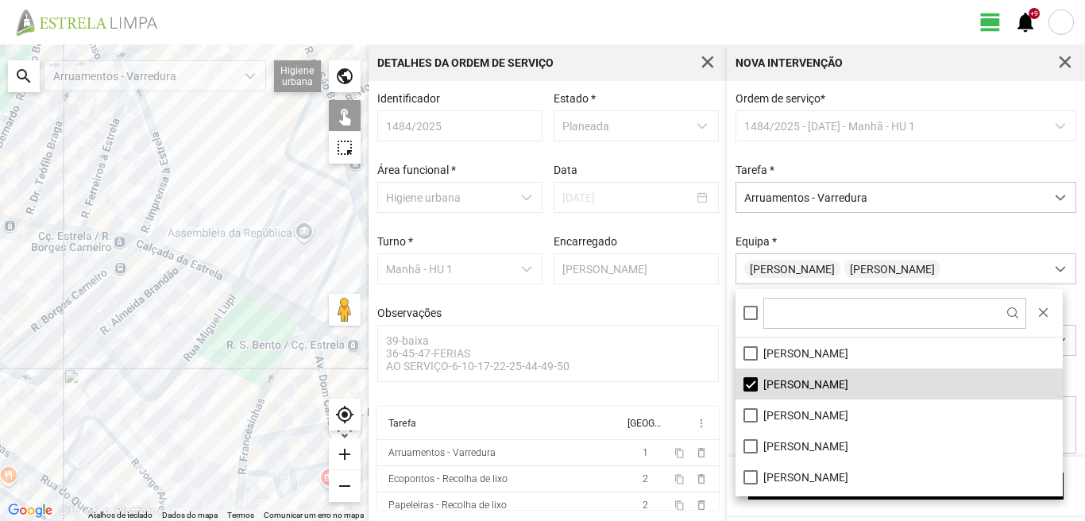
click at [891, 517] on div "Ordem de serviço * 1484/2025 - 22/10/2025 - Manhã - HU 1 Tarefa * Arruamentos -…" at bounding box center [906, 301] width 358 height 440
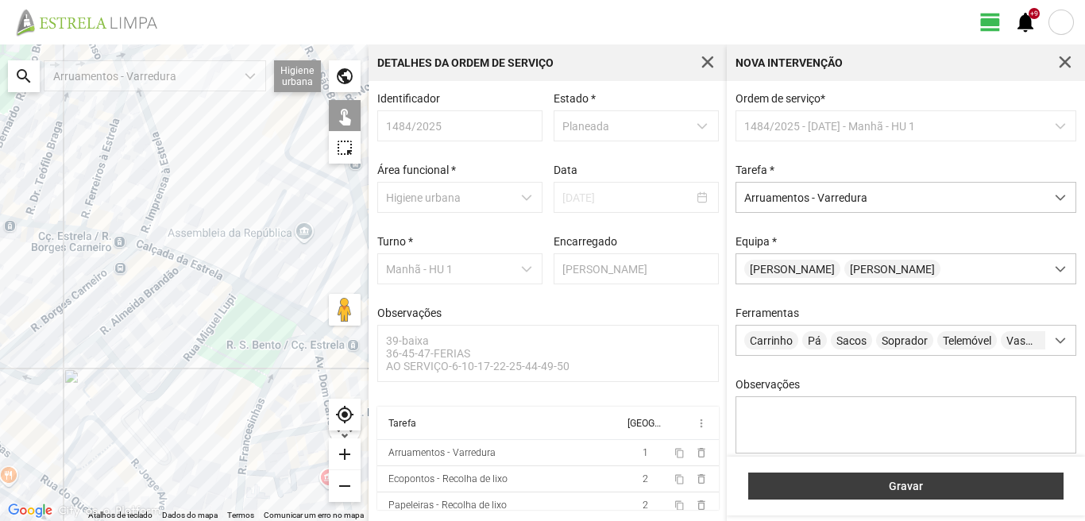
click at [920, 492] on button "Gravar" at bounding box center [905, 485] width 315 height 27
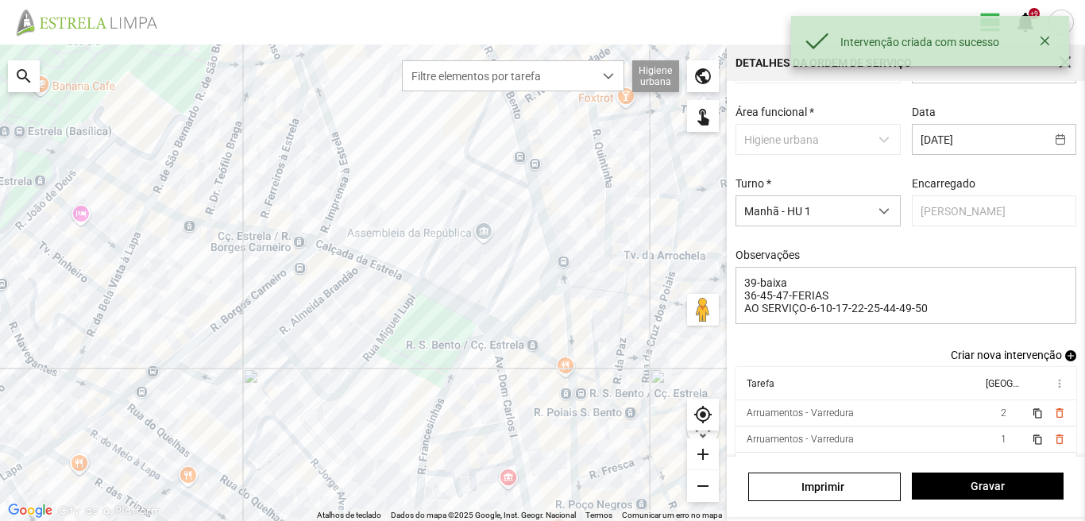
scroll to position [87, 0]
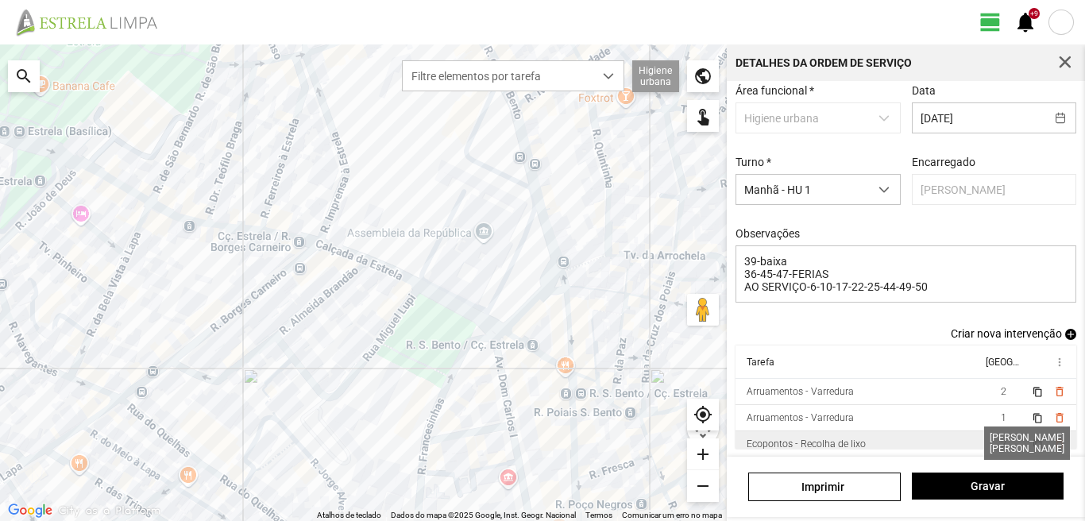
click at [1001, 444] on span "2" at bounding box center [1004, 443] width 6 height 11
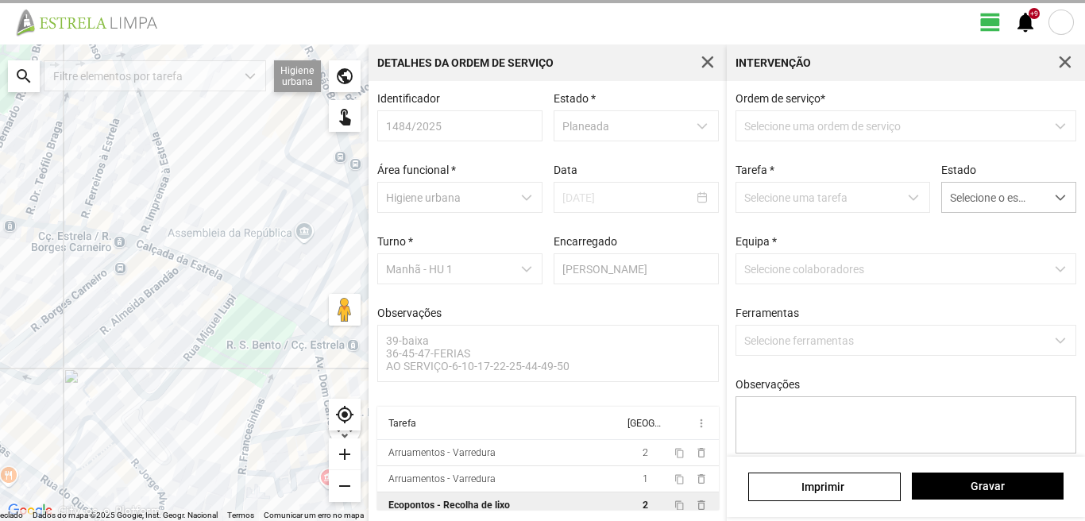
scroll to position [3, 0]
type textarea "CONDUTOR SR LUIS AJUDANTE SR PAULO SILVA"
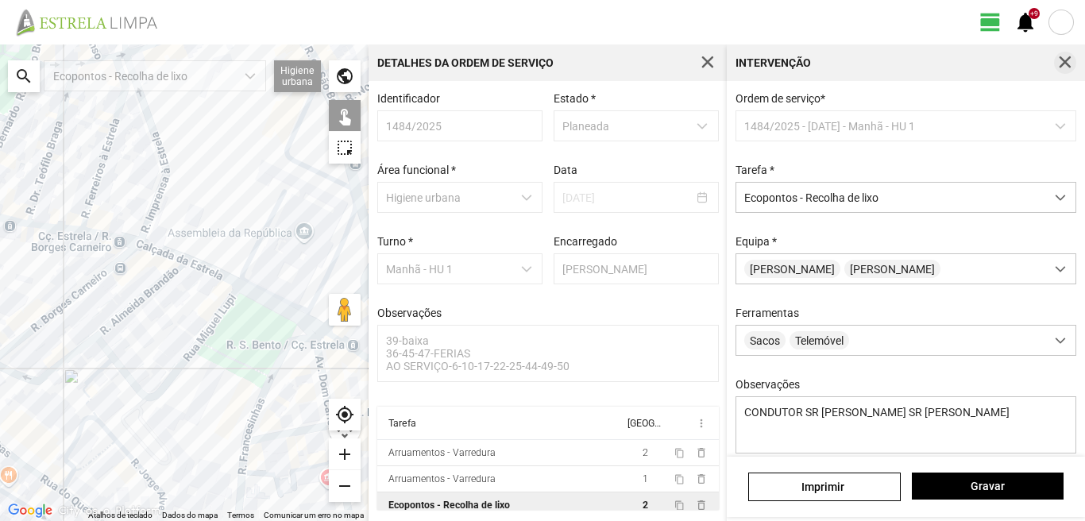
click at [1059, 62] on span "button" at bounding box center [1065, 63] width 14 height 14
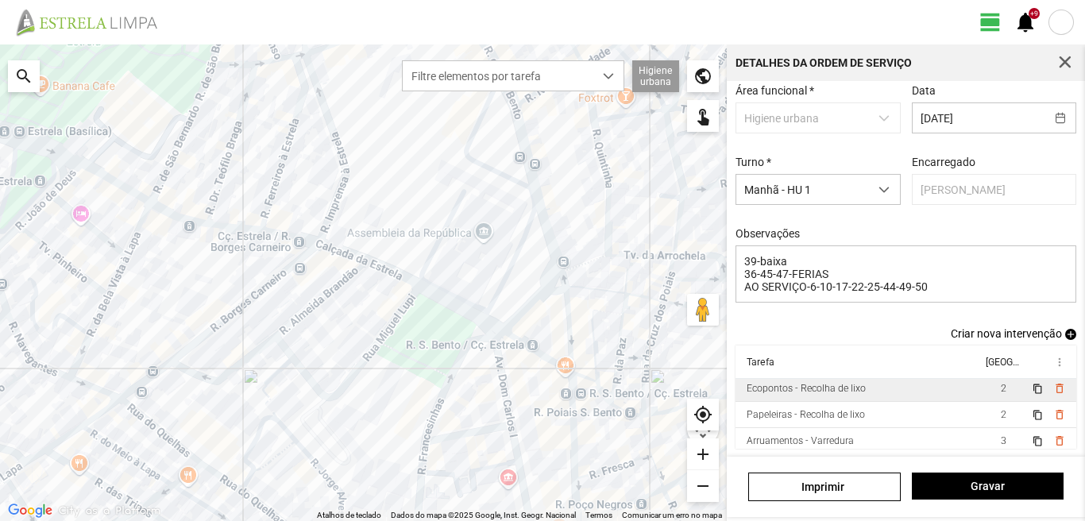
scroll to position [61, 0]
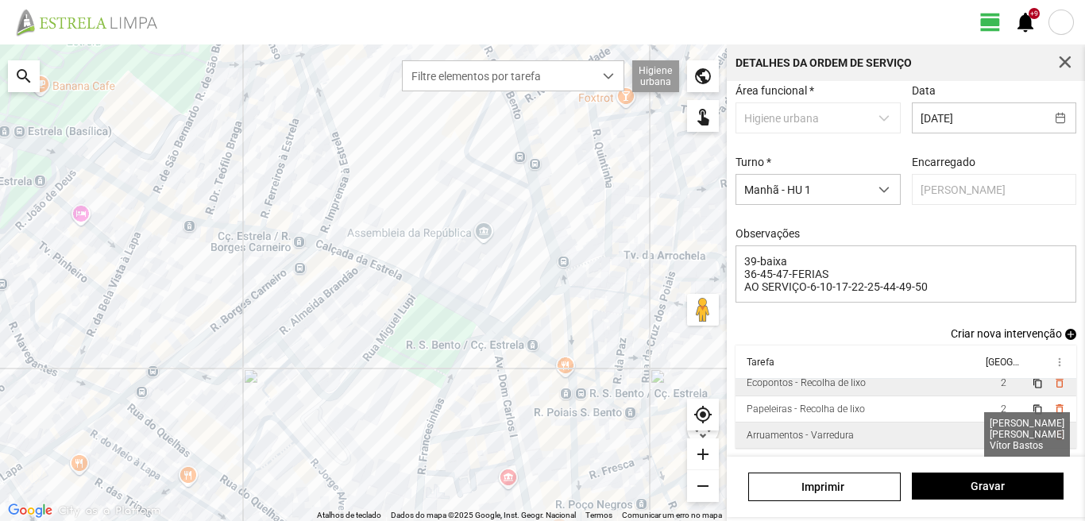
click at [1001, 434] on span "3" at bounding box center [1004, 435] width 6 height 11
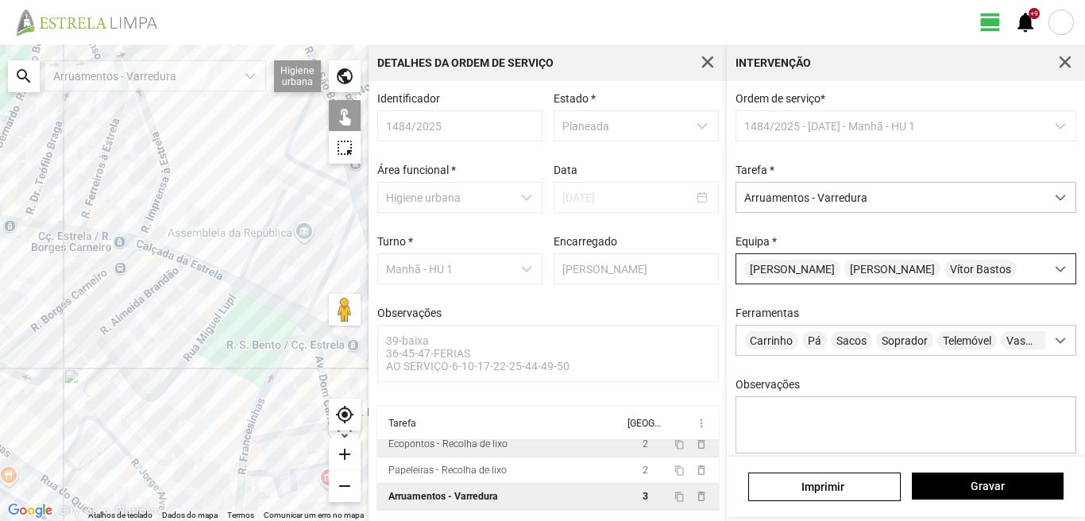
click at [912, 283] on div "José Seixas Vanda Marques Vítor Bastos" at bounding box center [890, 268] width 309 height 29
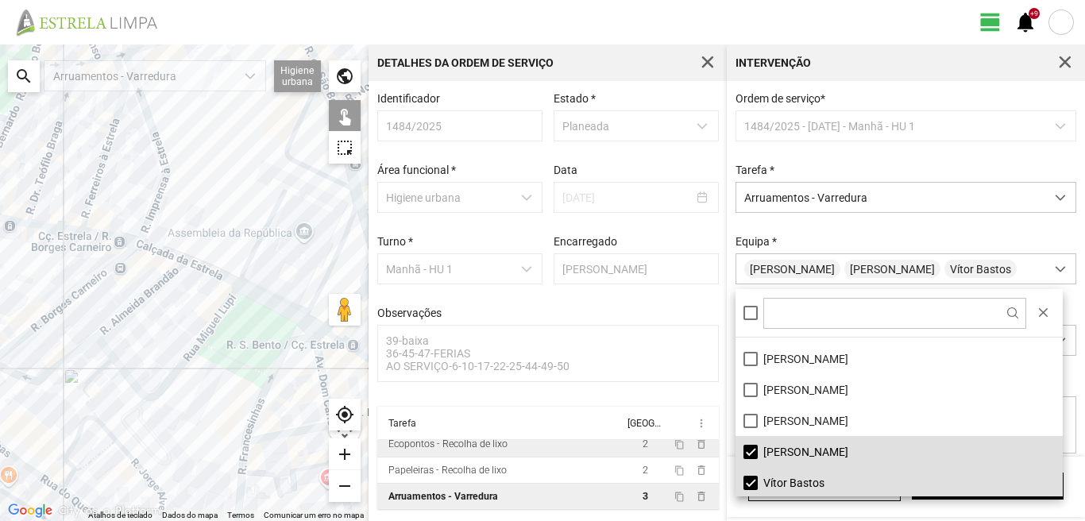
scroll to position [213, 0]
click at [750, 447] on li "[PERSON_NAME]" at bounding box center [898, 449] width 327 height 31
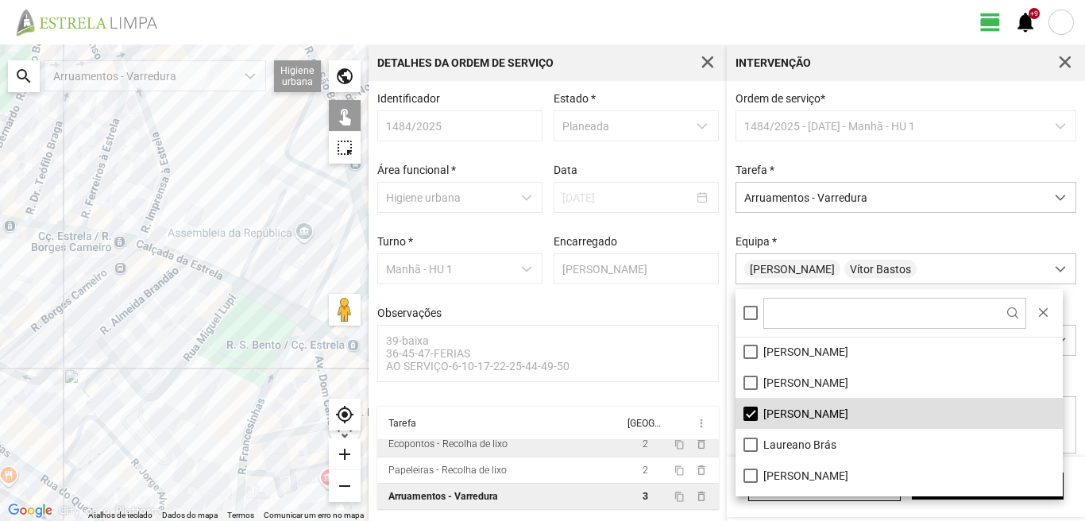
scroll to position [54, 0]
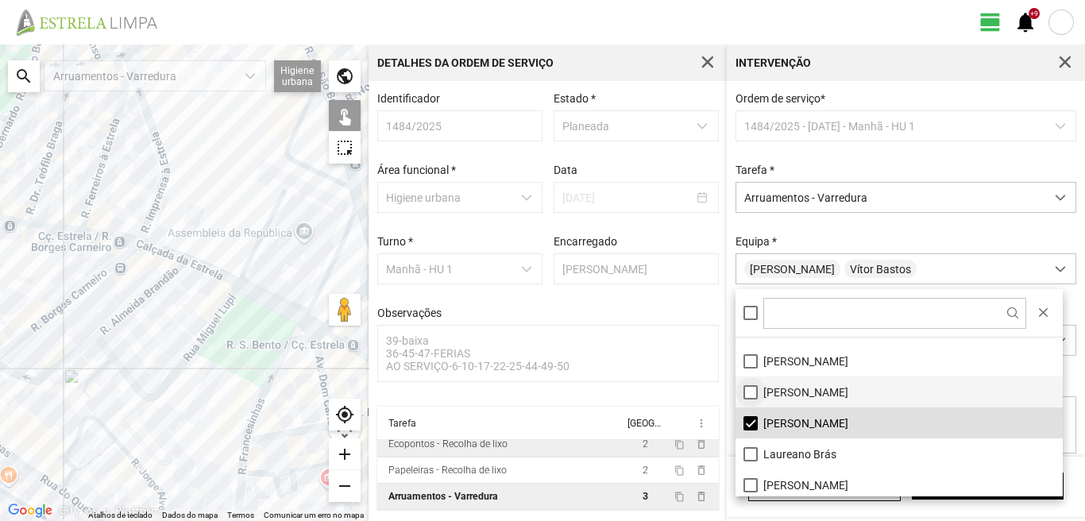
click at [745, 394] on li "[PERSON_NAME]" at bounding box center [898, 391] width 327 height 31
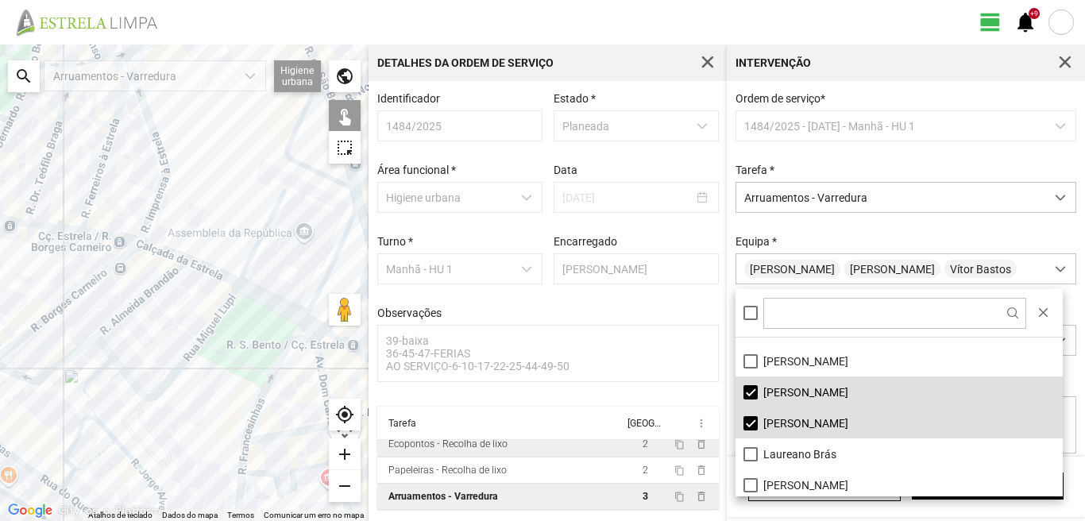
click at [320, 370] on div at bounding box center [184, 282] width 368 height 476
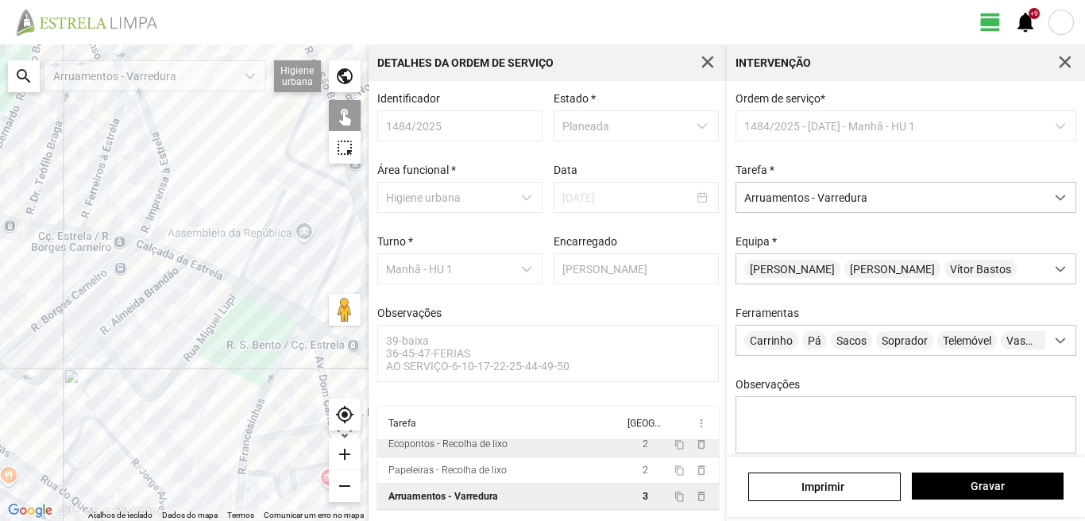
click at [320, 370] on div at bounding box center [184, 282] width 368 height 476
click at [1008, 483] on span "Gravar" at bounding box center [987, 486] width 135 height 13
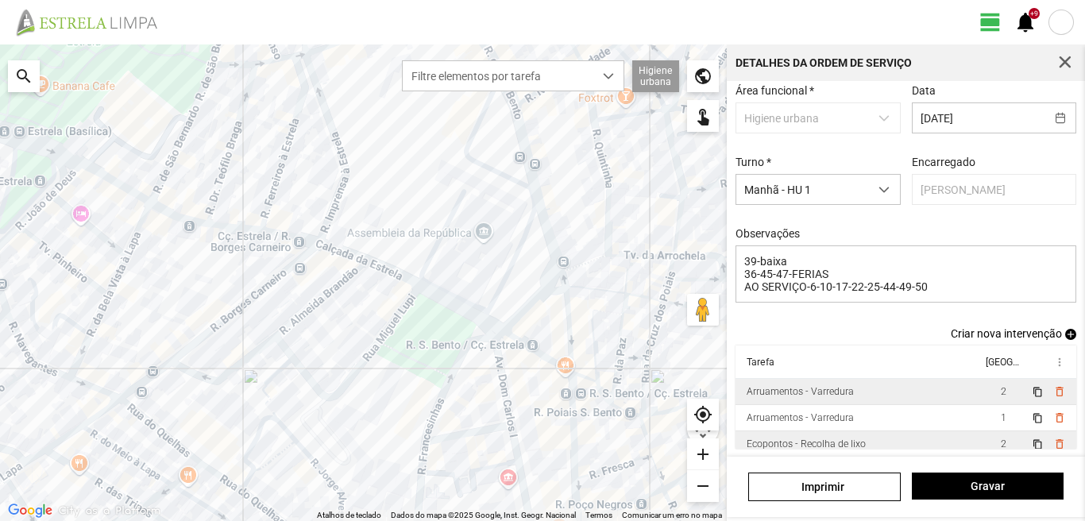
scroll to position [61, 0]
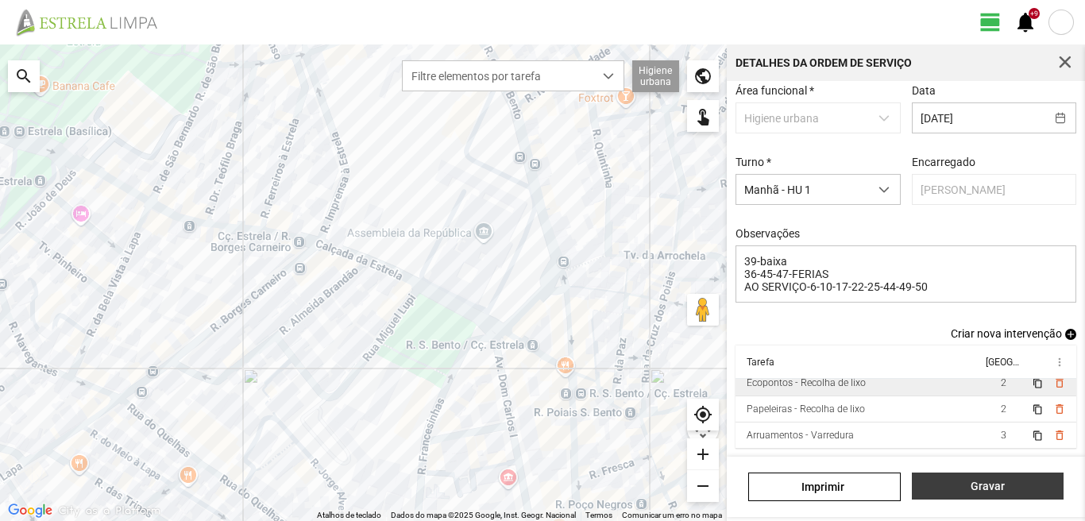
click at [964, 488] on span "Gravar" at bounding box center [987, 486] width 135 height 13
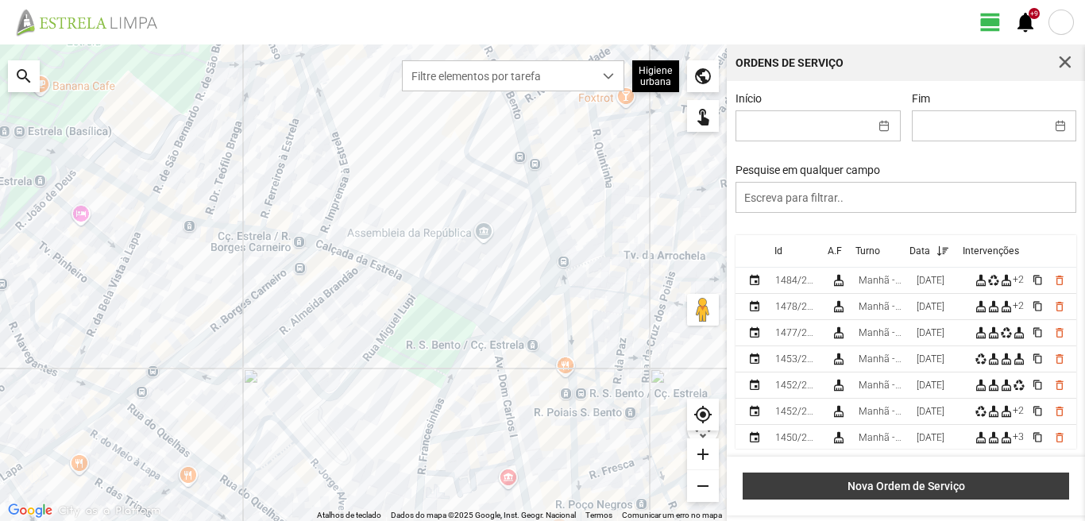
click at [956, 492] on span "Nova Ordem de Serviço" at bounding box center [906, 486] width 310 height 13
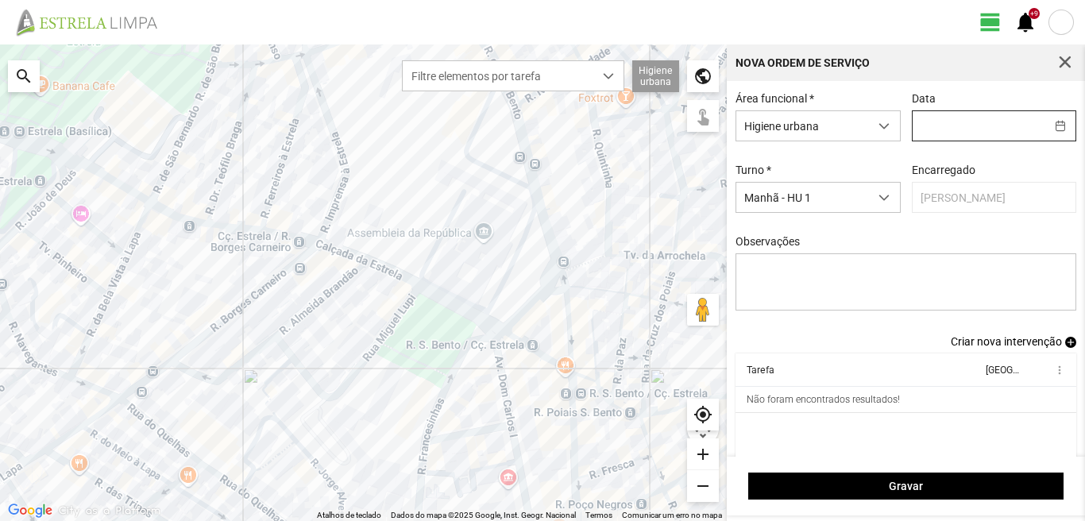
click at [953, 131] on input "text" at bounding box center [978, 125] width 133 height 29
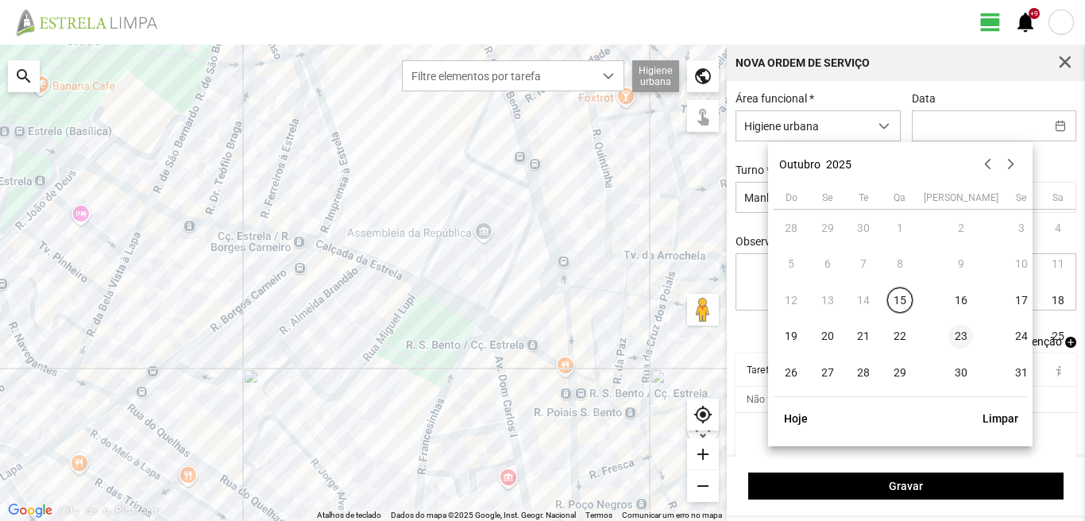
click at [948, 337] on span "23" at bounding box center [960, 336] width 25 height 25
type input "[DATE]"
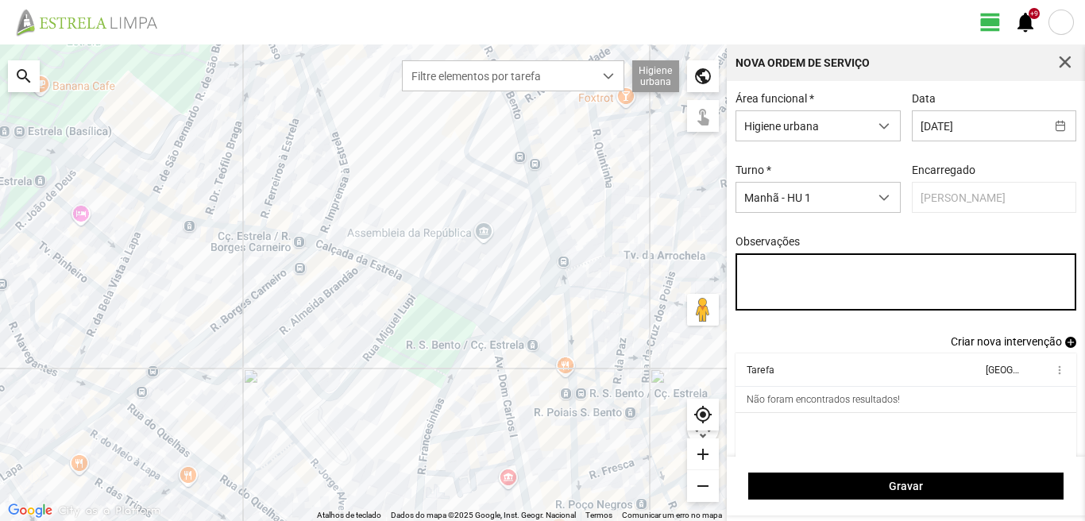
click at [752, 270] on textarea "Observações" at bounding box center [905, 281] width 341 height 57
click at [742, 286] on textarea "39-BAIXA 36-45-47-FERIAS" at bounding box center [905, 281] width 341 height 57
click at [846, 284] on textarea "39-BAIXA 17-36-45-47-FERIAS" at bounding box center [905, 281] width 341 height 57
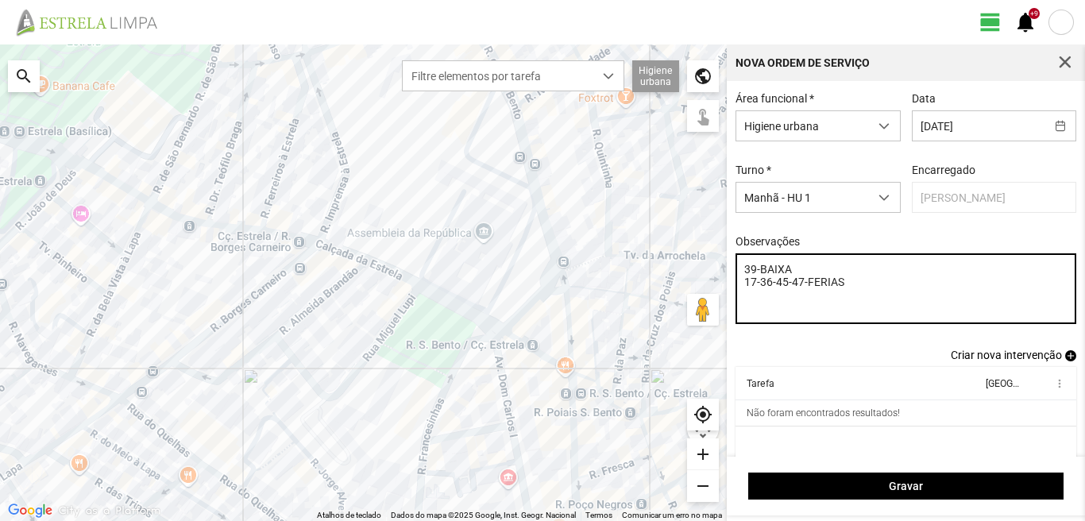
type textarea "39-BAIXA 17-36-45-47-FERIAS"
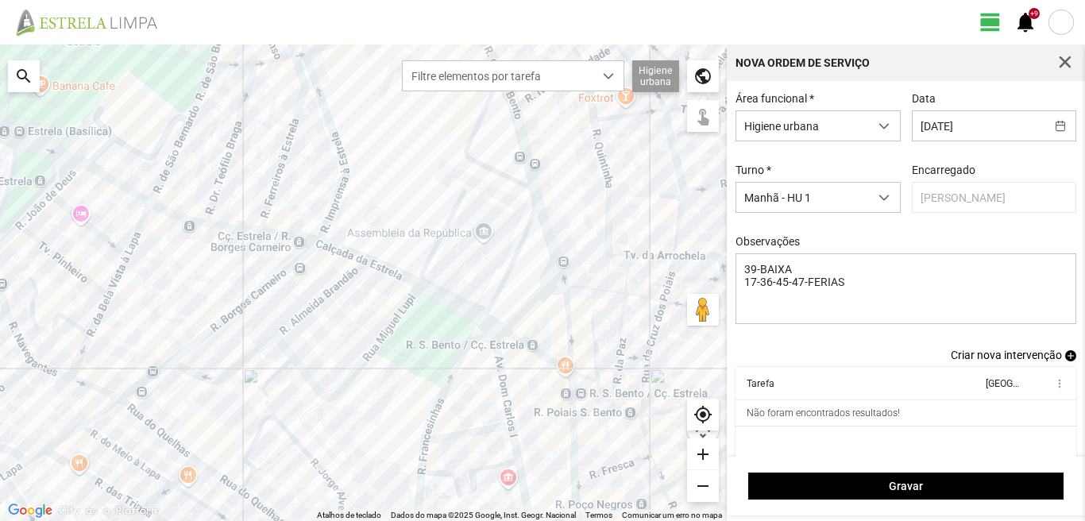
click at [1065, 357] on span "add" at bounding box center [1070, 355] width 11 height 11
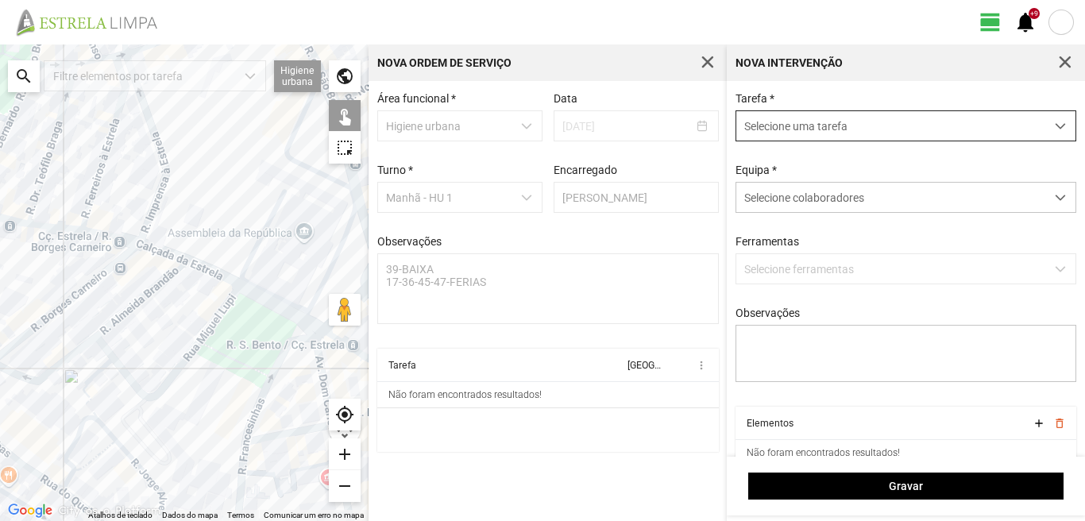
click at [924, 125] on span "Selecione uma tarefa" at bounding box center [890, 125] width 309 height 29
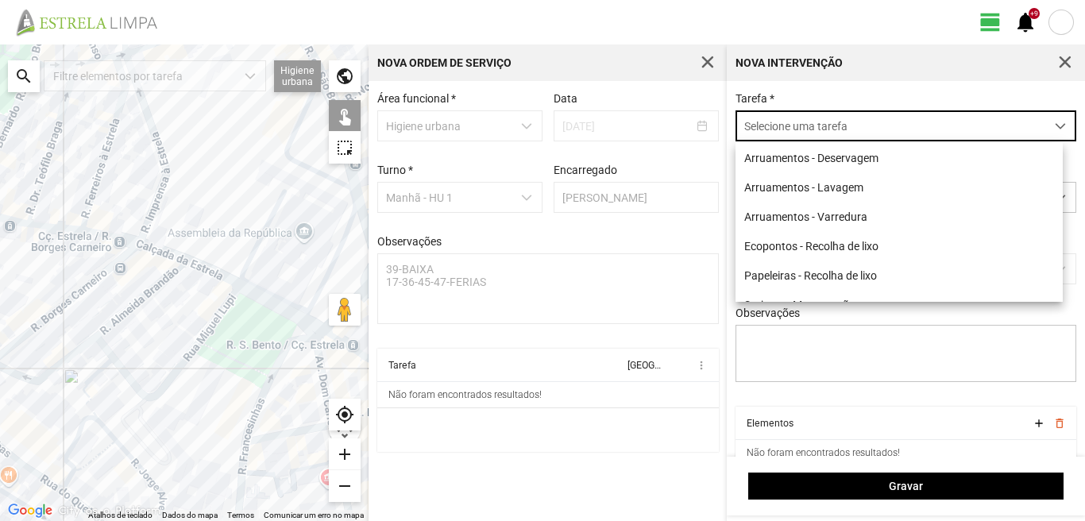
scroll to position [9, 71]
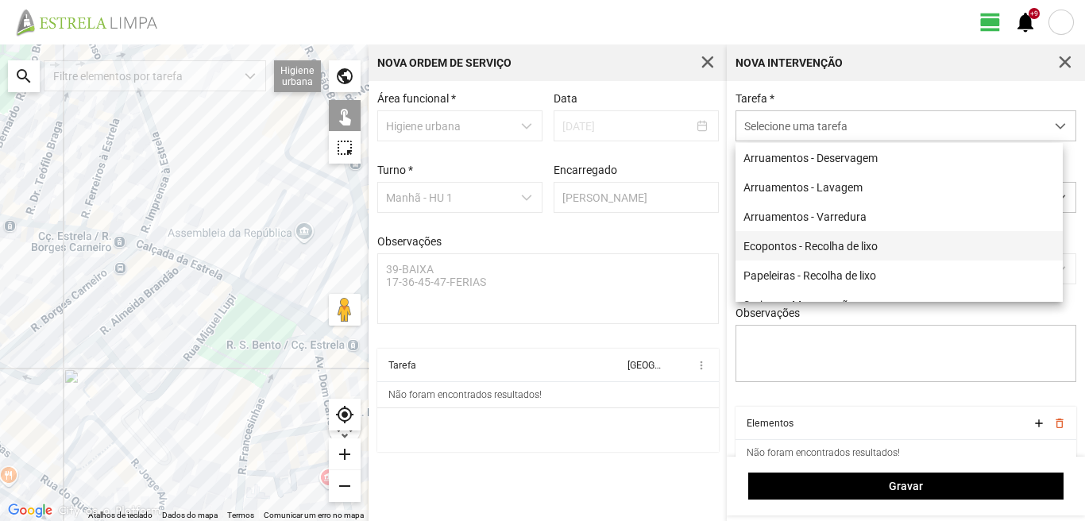
click at [812, 248] on li "Ecopontos - Recolha de lixo" at bounding box center [898, 245] width 327 height 29
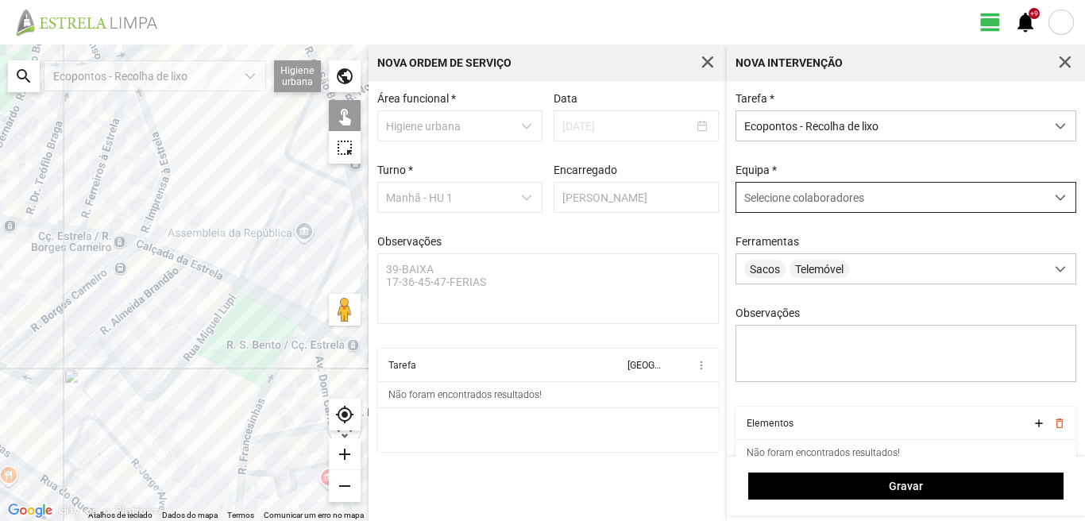
click at [803, 203] on span "Selecione colaboradores" at bounding box center [804, 197] width 120 height 13
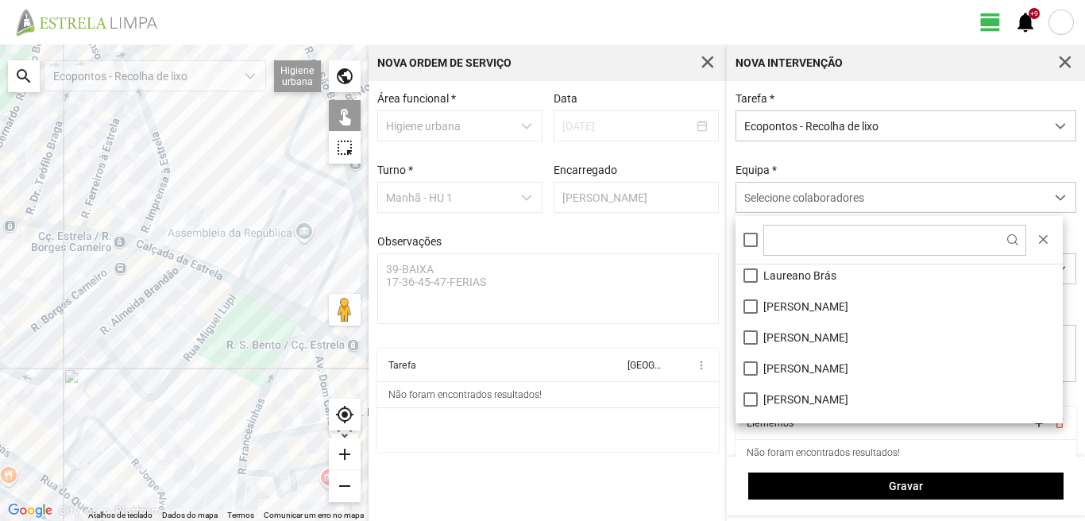
scroll to position [213, 0]
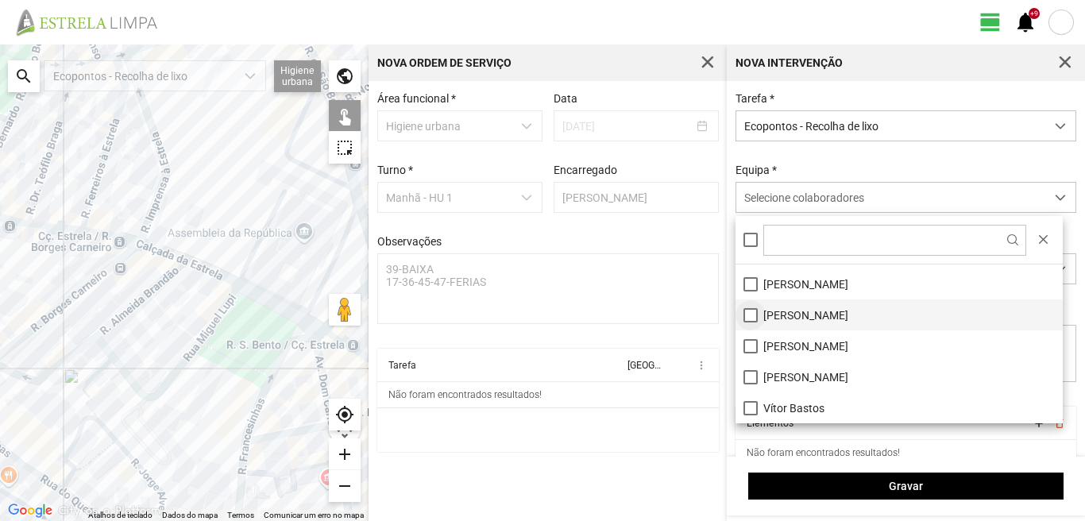
click at [752, 318] on li "[PERSON_NAME]" at bounding box center [898, 314] width 327 height 31
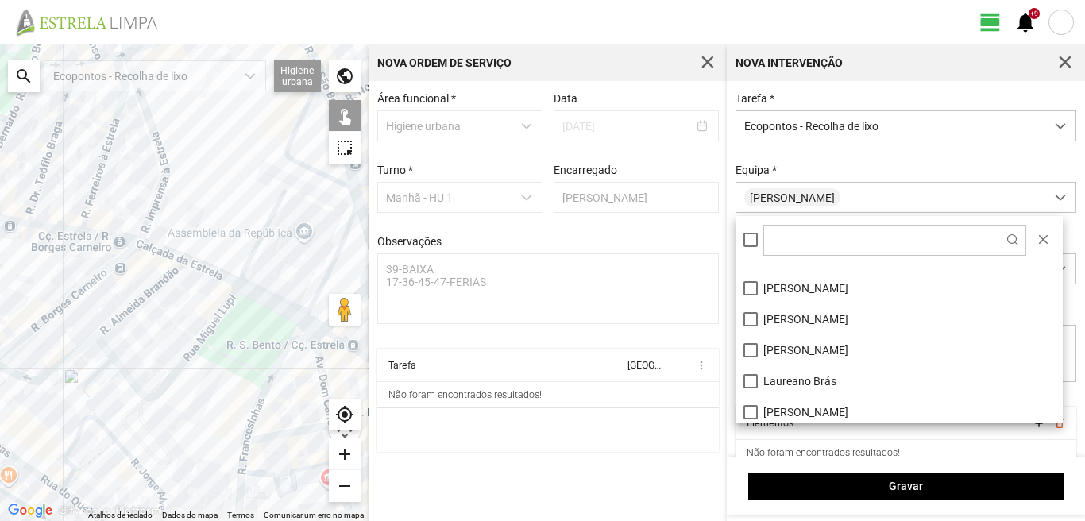
scroll to position [133, 0]
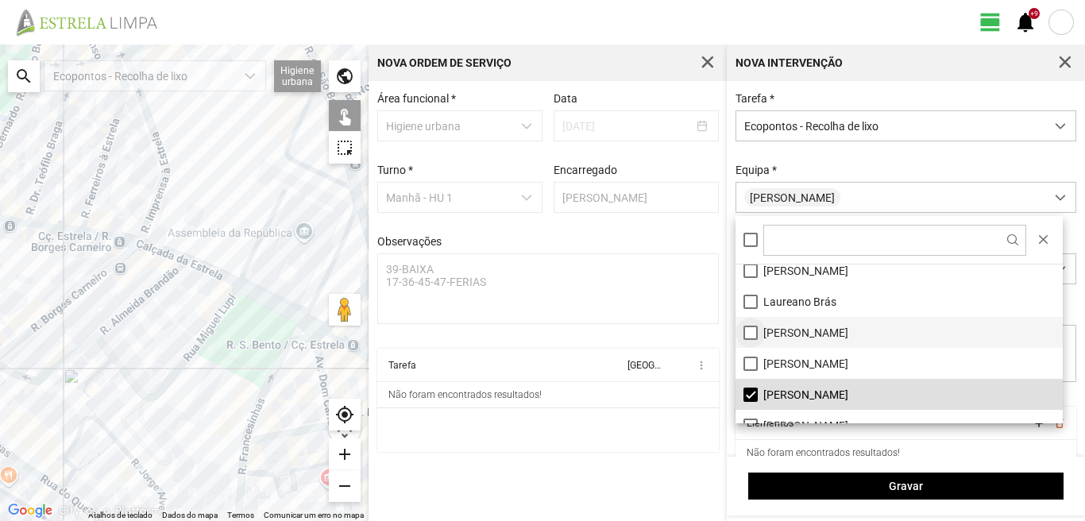
click at [750, 332] on li "[PERSON_NAME]" at bounding box center [898, 332] width 327 height 31
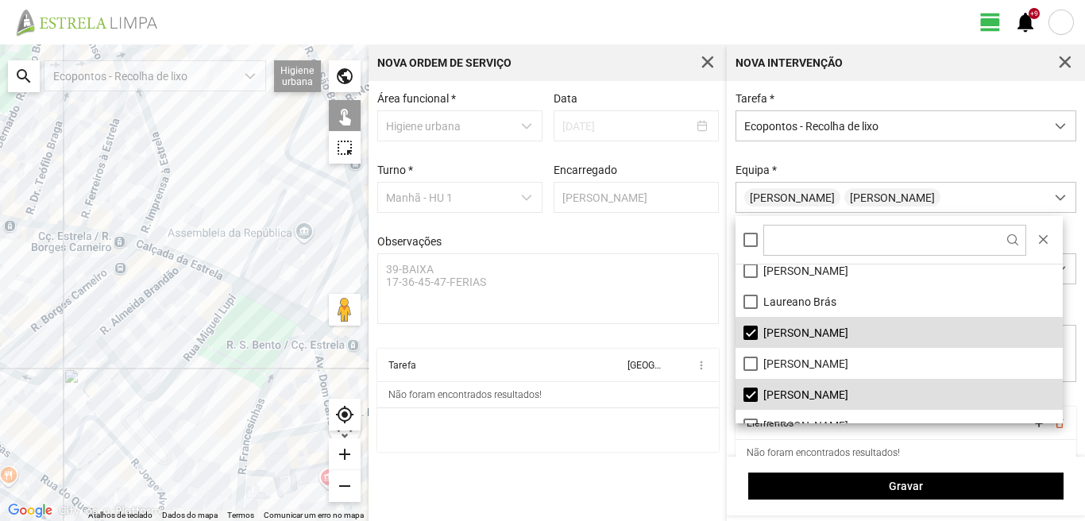
click at [276, 192] on div at bounding box center [184, 282] width 368 height 476
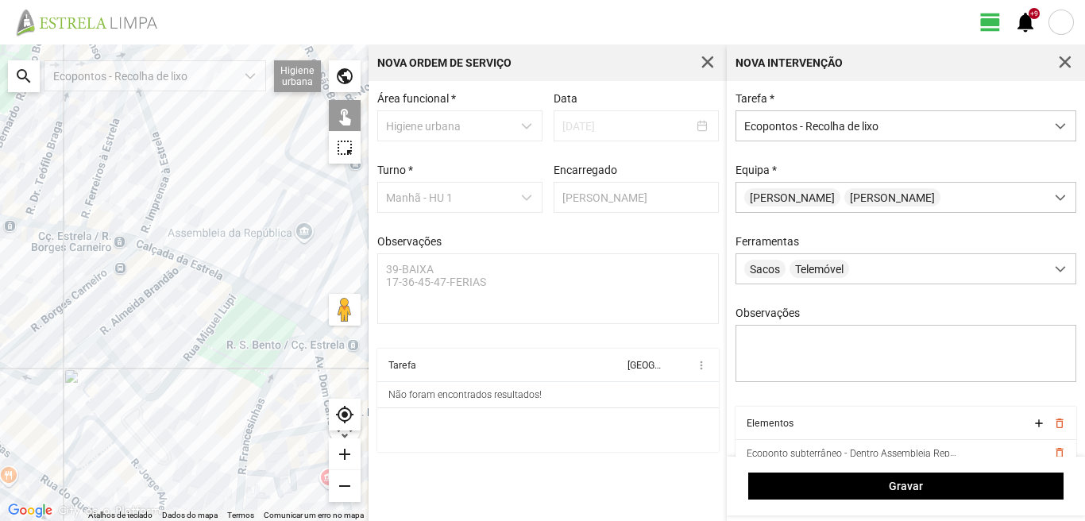
click at [280, 345] on div at bounding box center [184, 282] width 368 height 476
click at [280, 438] on div at bounding box center [184, 282] width 368 height 476
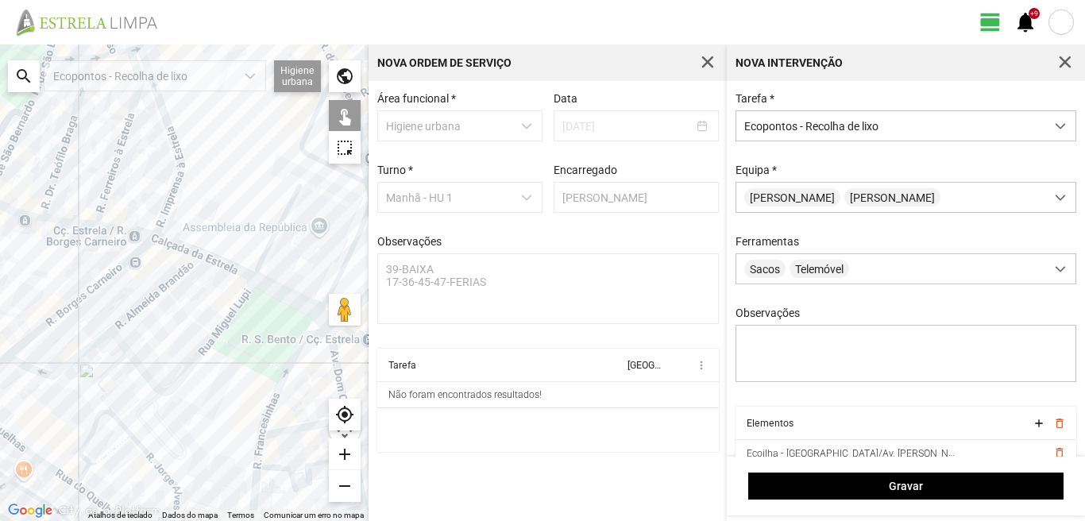
drag, startPoint x: 134, startPoint y: 395, endPoint x: 215, endPoint y: 375, distance: 83.6
click at [210, 376] on div at bounding box center [184, 282] width 368 height 476
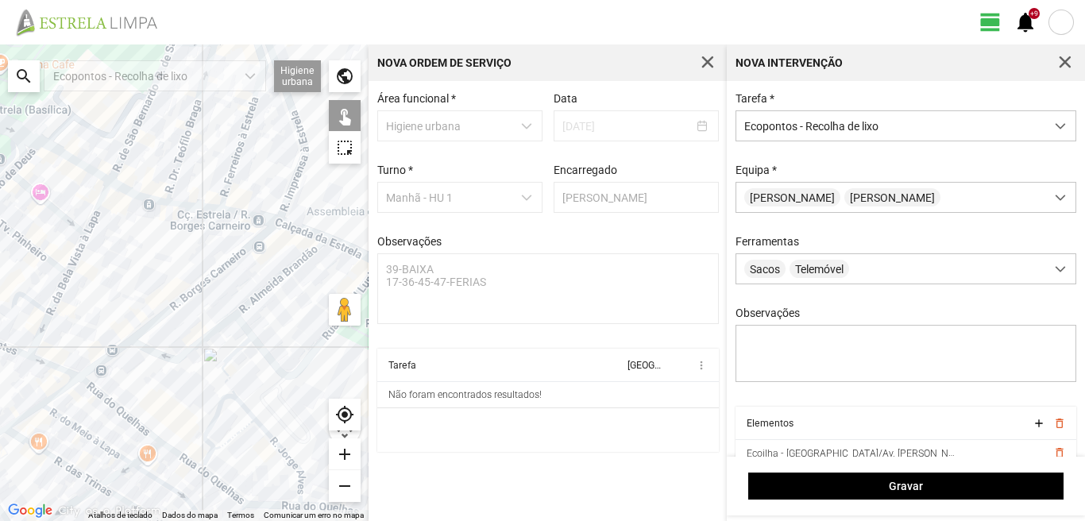
drag, startPoint x: 106, startPoint y: 352, endPoint x: 121, endPoint y: 349, distance: 15.3
click at [121, 349] on div at bounding box center [184, 282] width 368 height 476
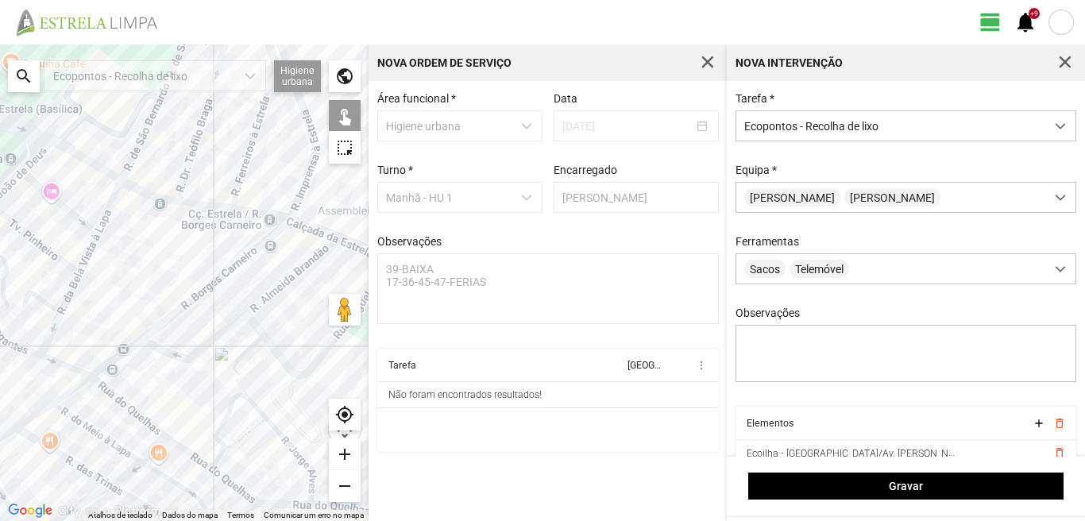
click at [108, 389] on div at bounding box center [184, 282] width 368 height 476
click at [148, 330] on div at bounding box center [184, 282] width 368 height 476
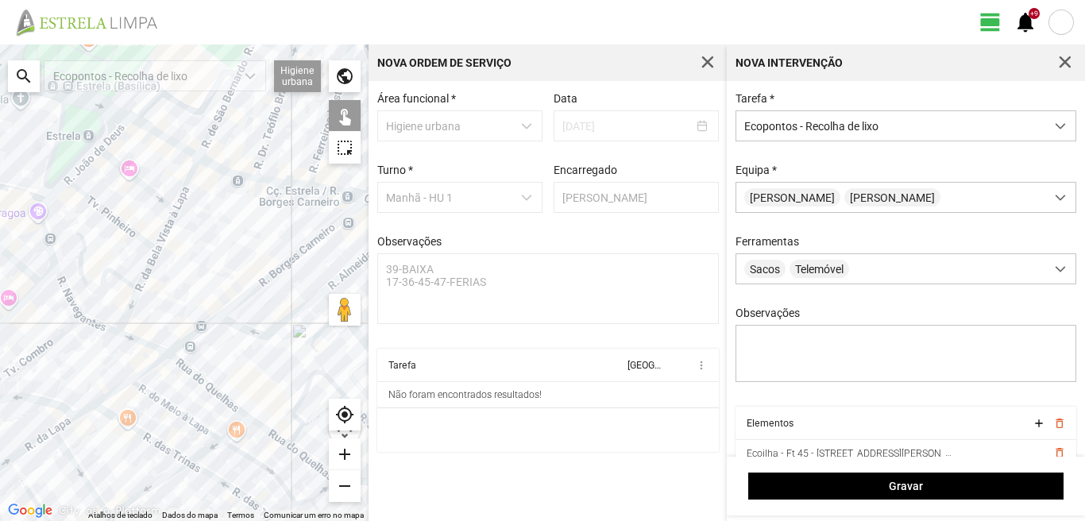
drag, startPoint x: 84, startPoint y: 307, endPoint x: 191, endPoint y: 276, distance: 110.8
click at [191, 276] on div at bounding box center [184, 282] width 368 height 476
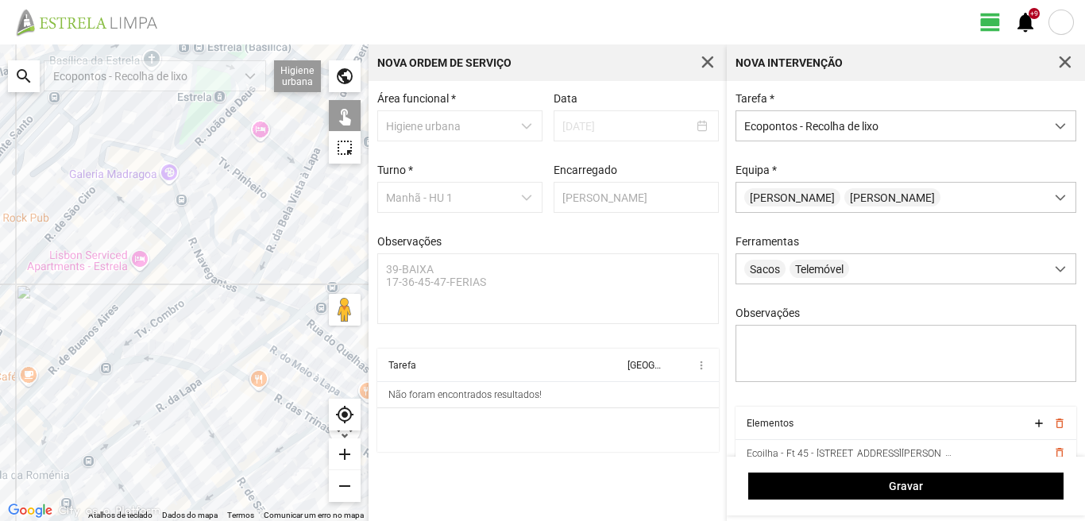
click at [175, 401] on div at bounding box center [184, 282] width 368 height 476
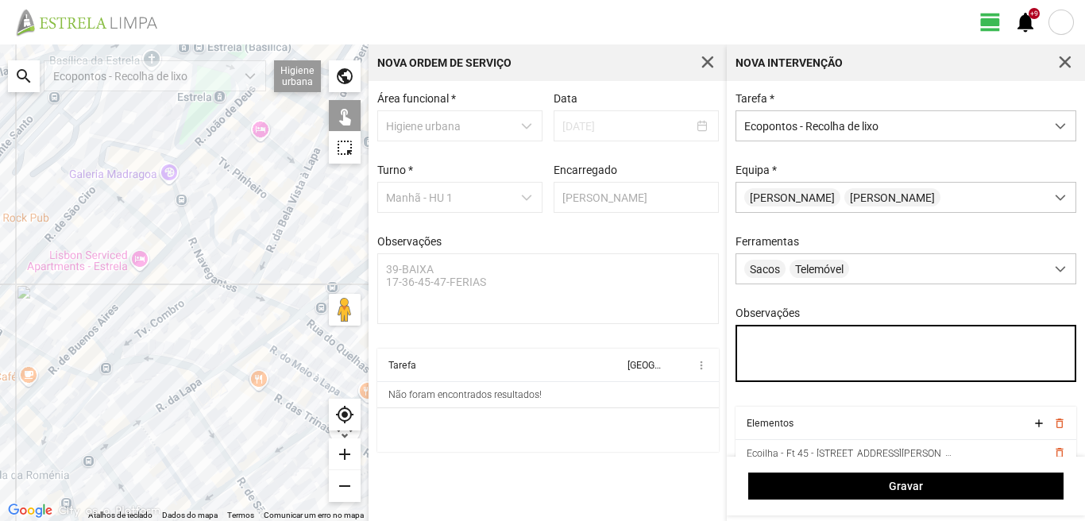
click at [745, 339] on textarea "Observações" at bounding box center [905, 353] width 341 height 57
click at [829, 345] on textarea "CONDUTOR LUIS AJUDANTE PAULO SILVA" at bounding box center [905, 353] width 341 height 57
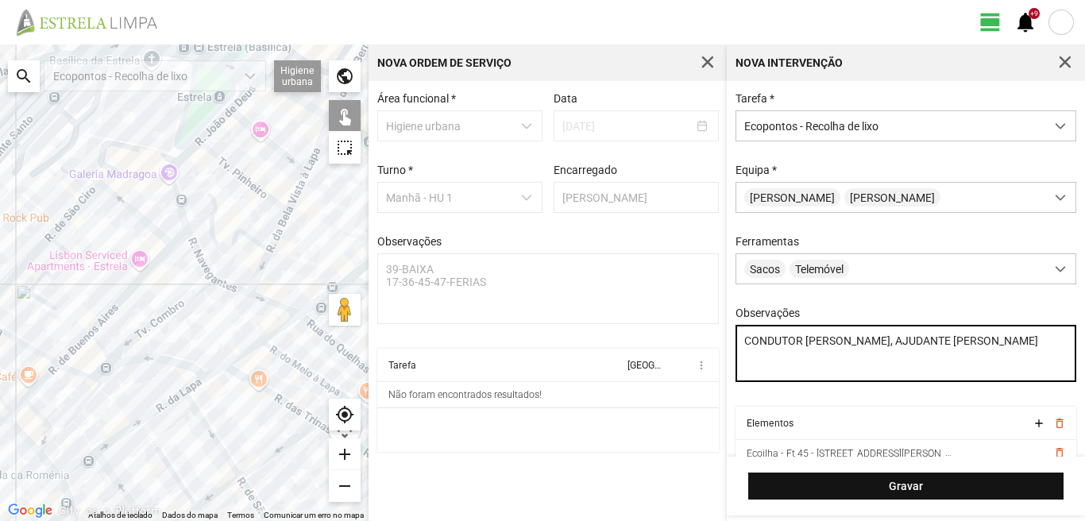
type textarea "CONDUTOR LUIS, AJUDANTE PAULO SILVA"
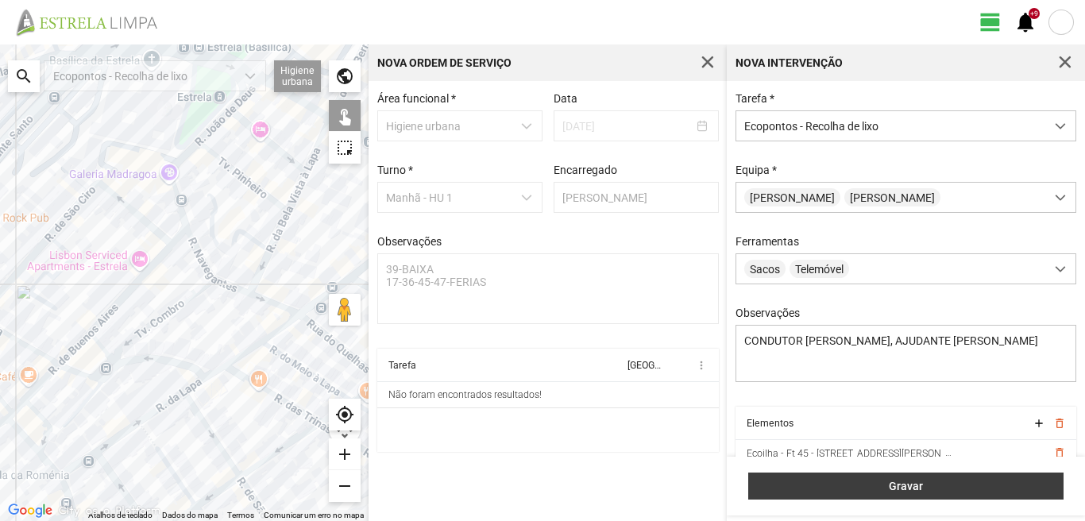
click at [893, 485] on span "Gravar" at bounding box center [906, 486] width 299 height 13
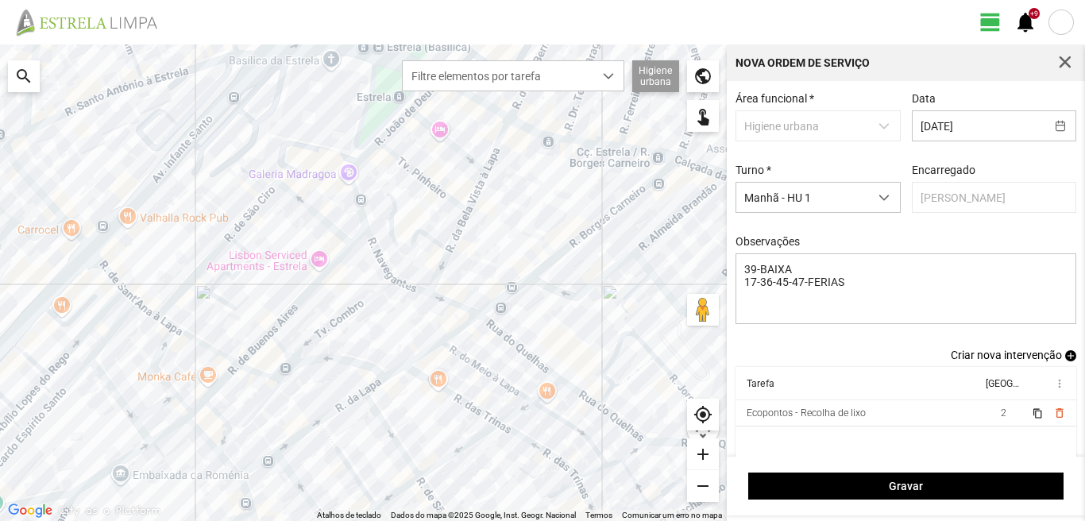
click at [1065, 361] on span "add" at bounding box center [1070, 355] width 11 height 11
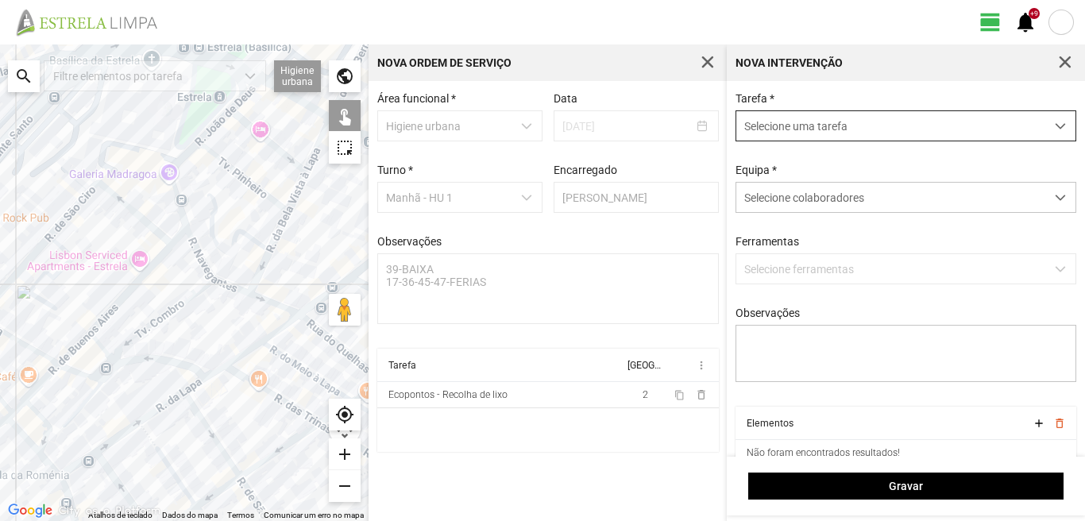
click at [826, 128] on span "Selecione uma tarefa" at bounding box center [890, 125] width 309 height 29
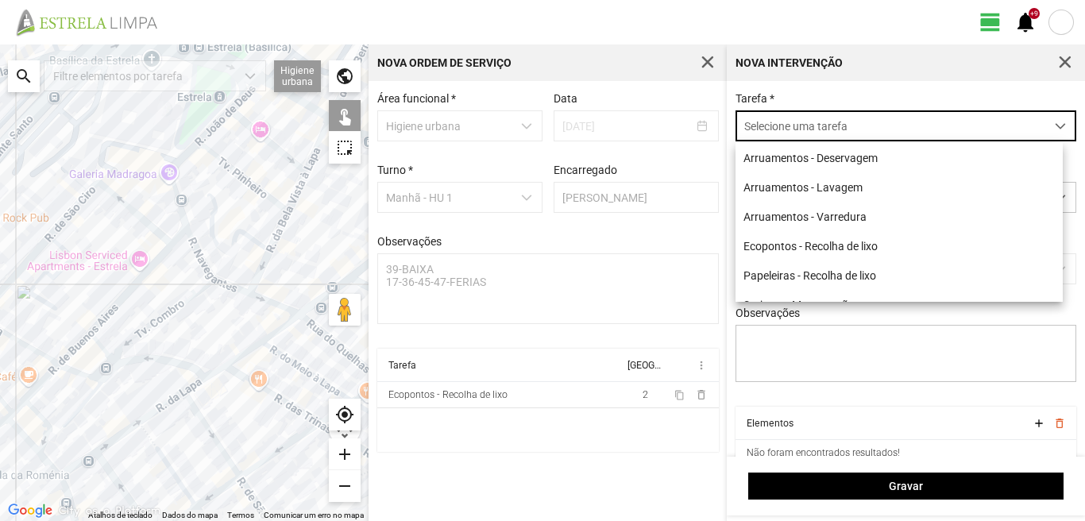
scroll to position [9, 71]
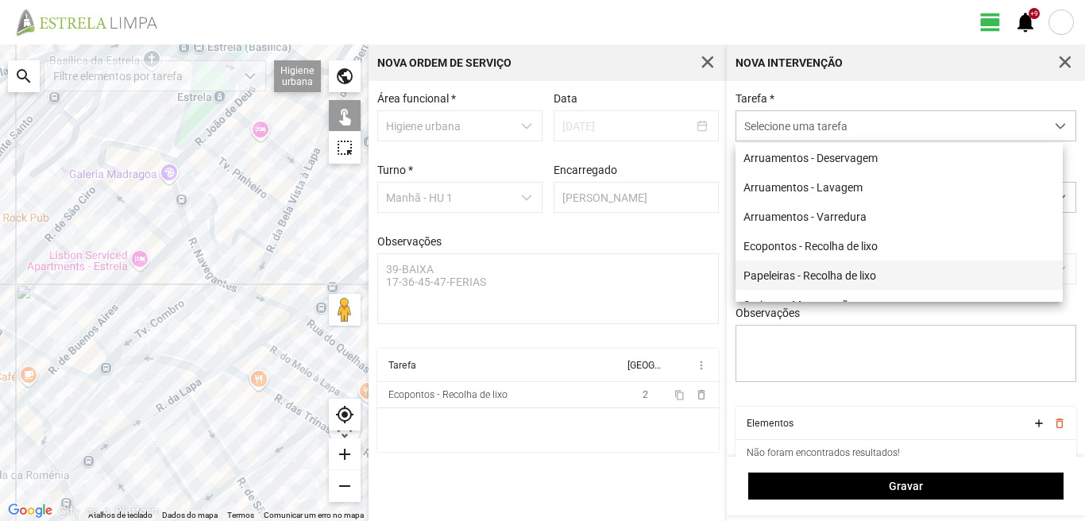
click at [806, 274] on li "Papeleiras - Recolha de lixo" at bounding box center [898, 274] width 327 height 29
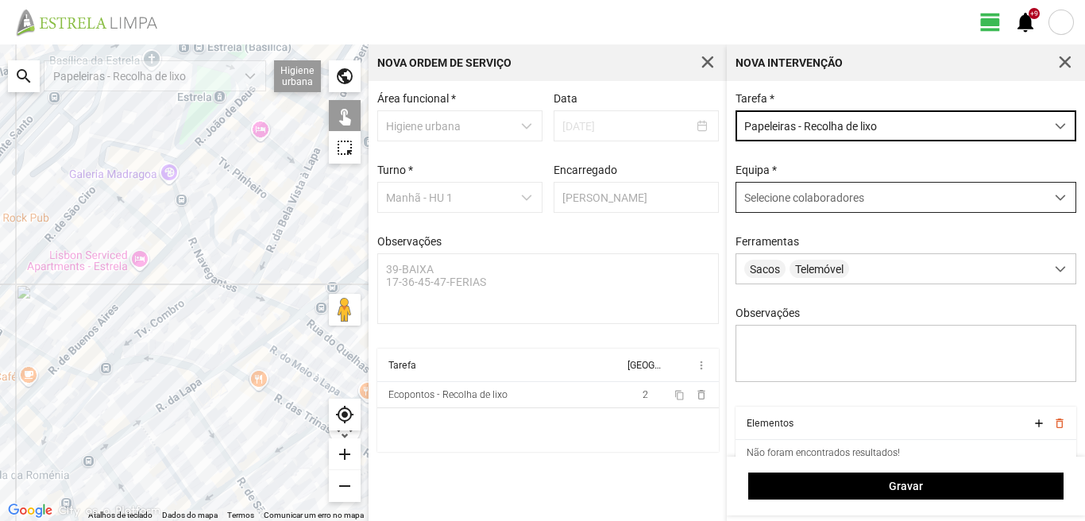
click at [806, 204] on span "Selecione colaboradores" at bounding box center [804, 197] width 120 height 13
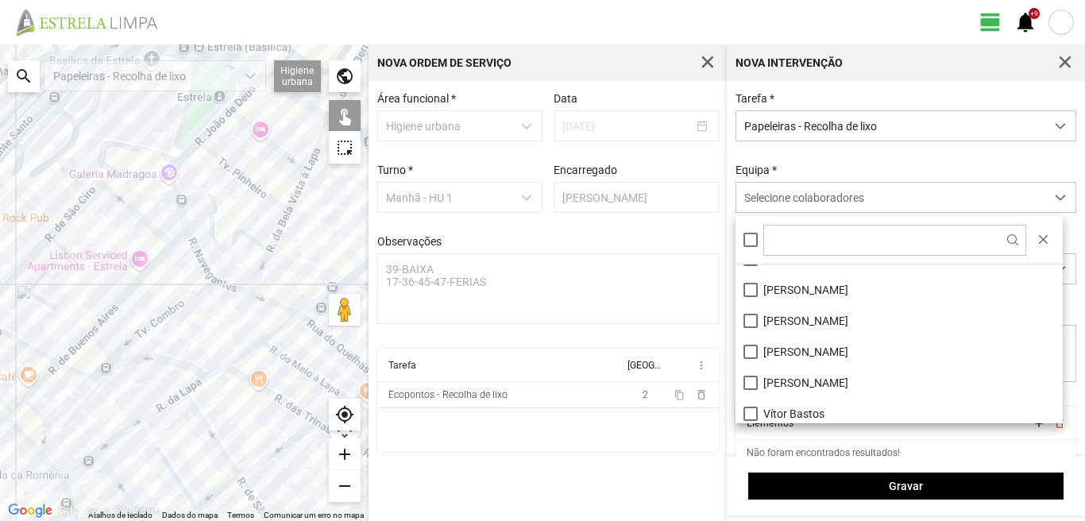
scroll to position [213, 0]
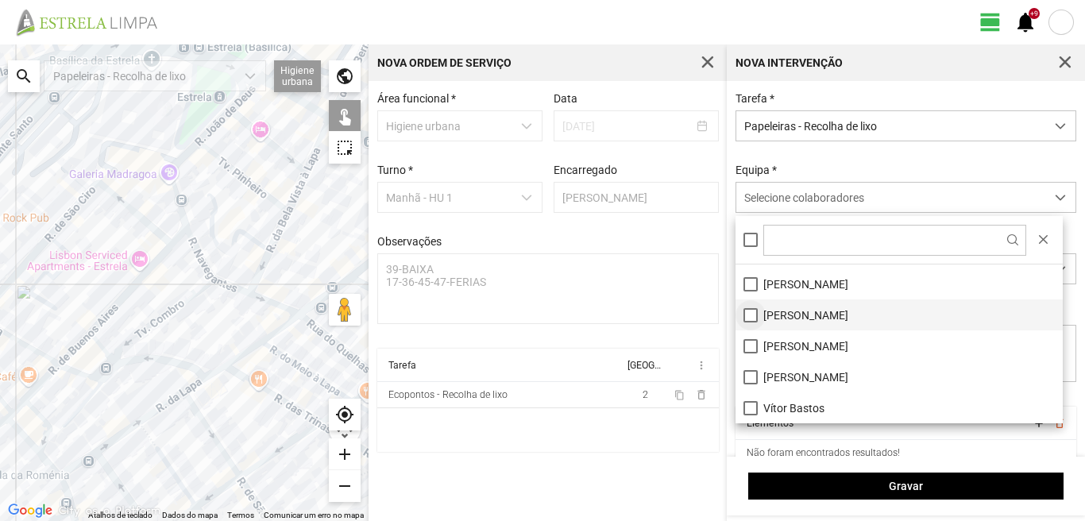
click at [749, 313] on li "[PERSON_NAME]" at bounding box center [898, 314] width 327 height 31
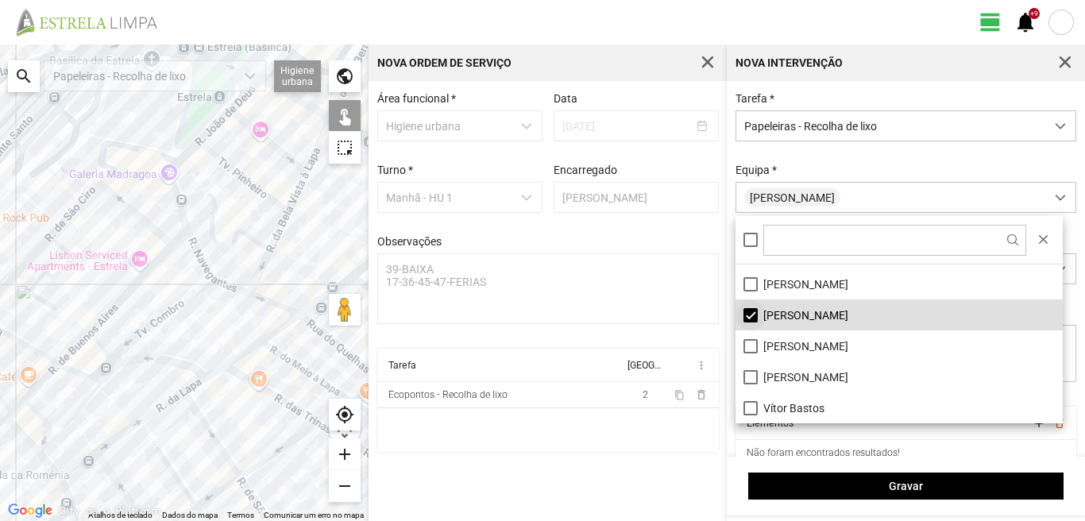
scroll to position [133, 0]
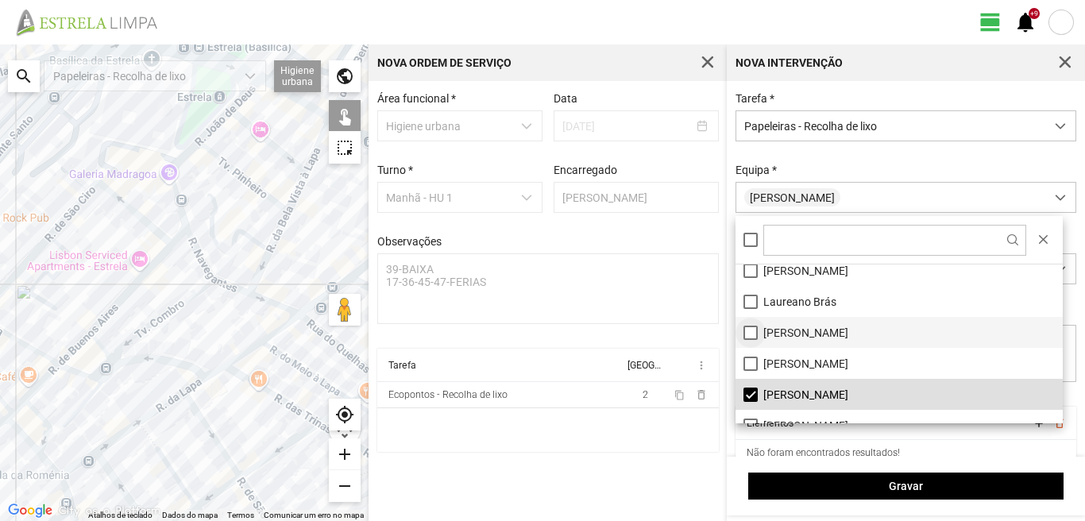
click at [749, 332] on li "[PERSON_NAME]" at bounding box center [898, 332] width 327 height 31
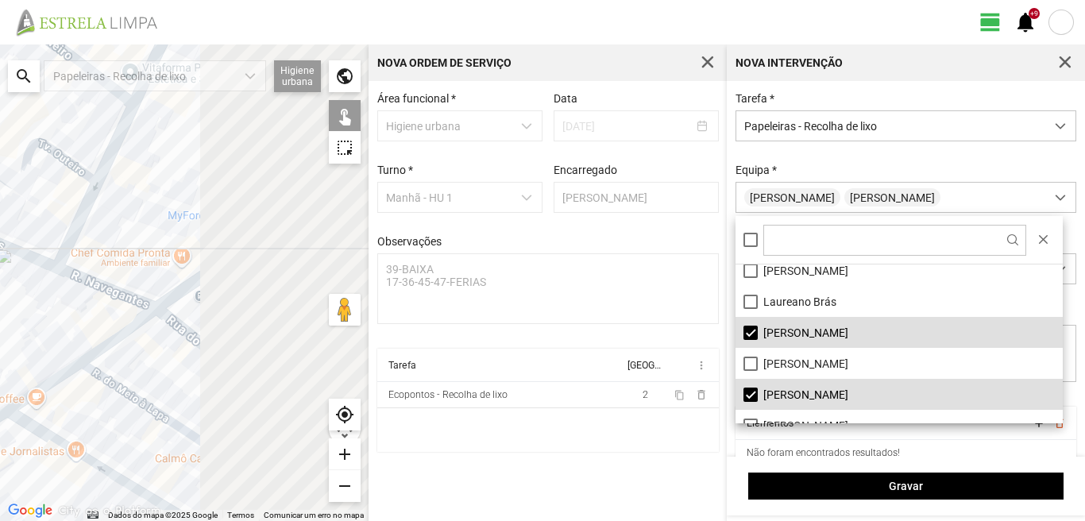
drag, startPoint x: 259, startPoint y: 311, endPoint x: 46, endPoint y: 270, distance: 216.8
click at [46, 270] on div at bounding box center [184, 282] width 368 height 476
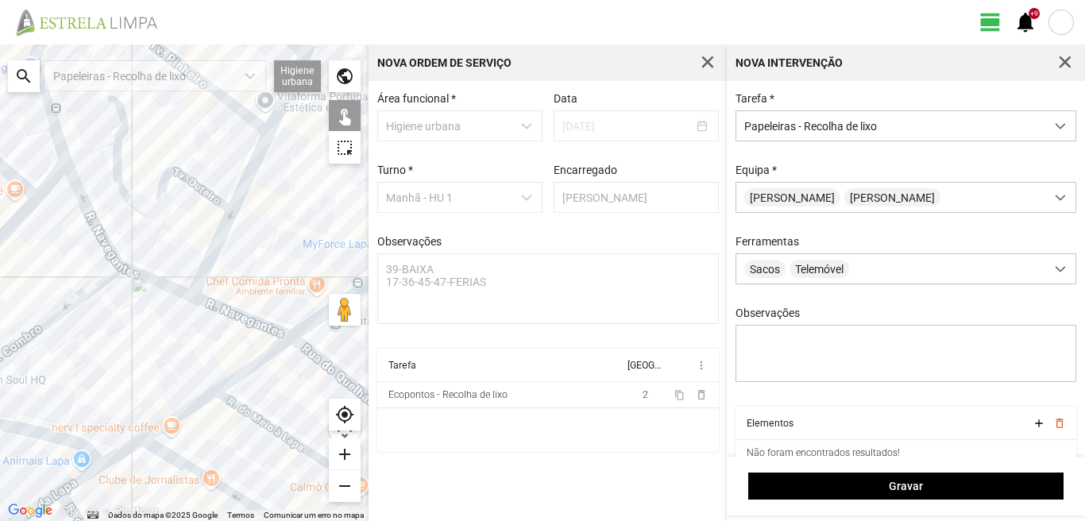
drag, startPoint x: 22, startPoint y: 256, endPoint x: 175, endPoint y: 285, distance: 155.1
click at [168, 285] on div at bounding box center [184, 282] width 368 height 476
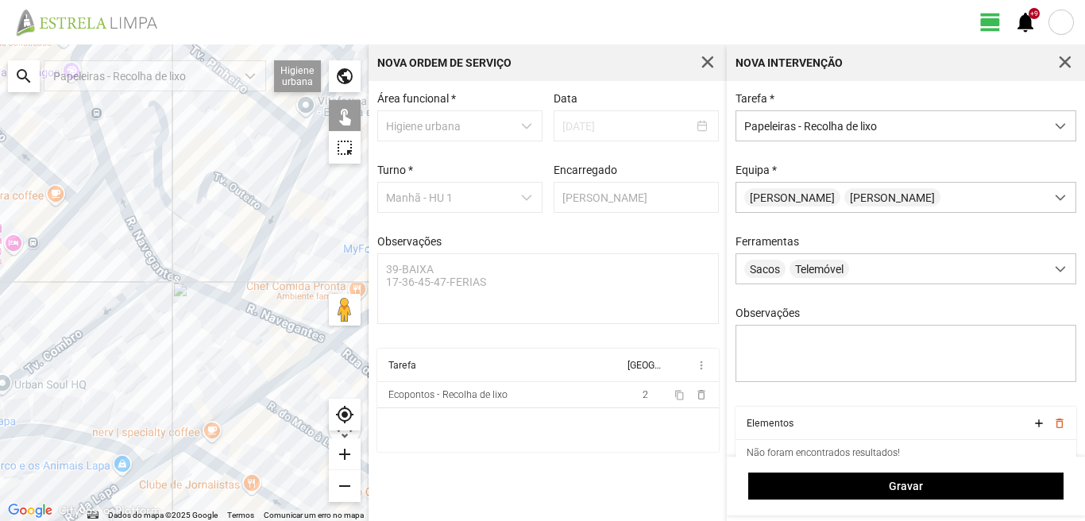
drag, startPoint x: 114, startPoint y: 244, endPoint x: 254, endPoint y: 268, distance: 141.9
click at [253, 268] on div at bounding box center [184, 282] width 368 height 476
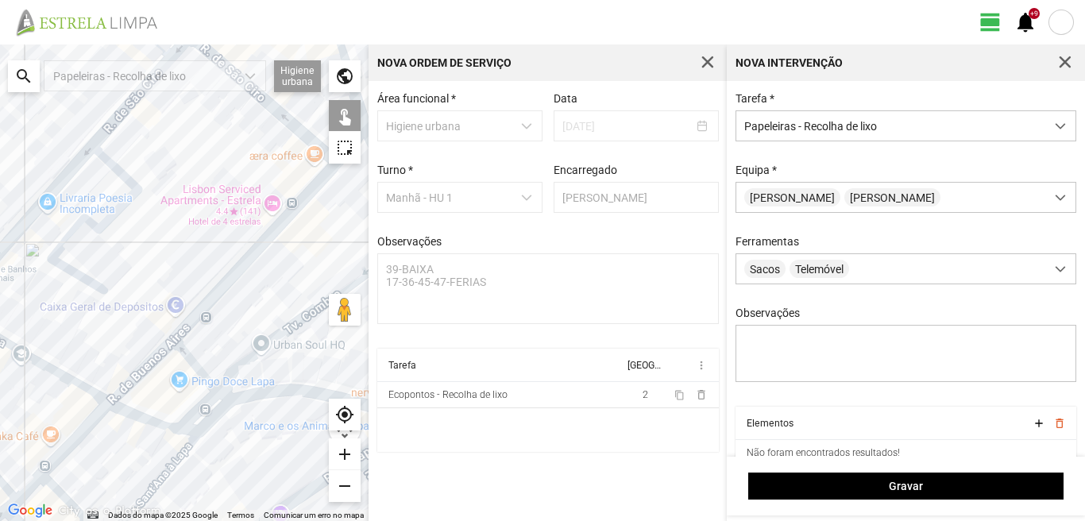
drag, startPoint x: 180, startPoint y: 312, endPoint x: 156, endPoint y: 233, distance: 82.4
click at [168, 255] on div at bounding box center [184, 282] width 368 height 476
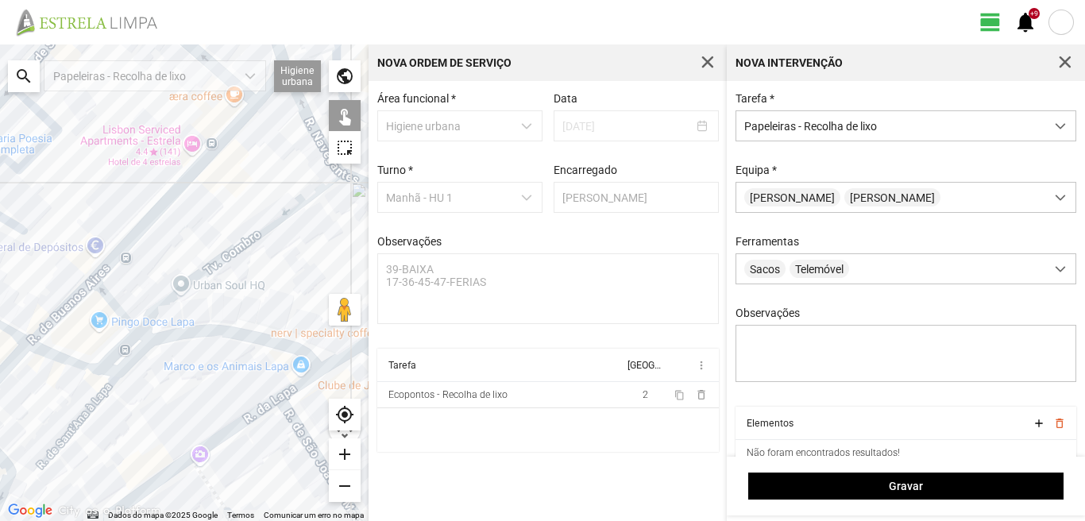
drag, startPoint x: 181, startPoint y: 267, endPoint x: 56, endPoint y: 276, distance: 125.8
click at [56, 276] on div at bounding box center [184, 282] width 368 height 476
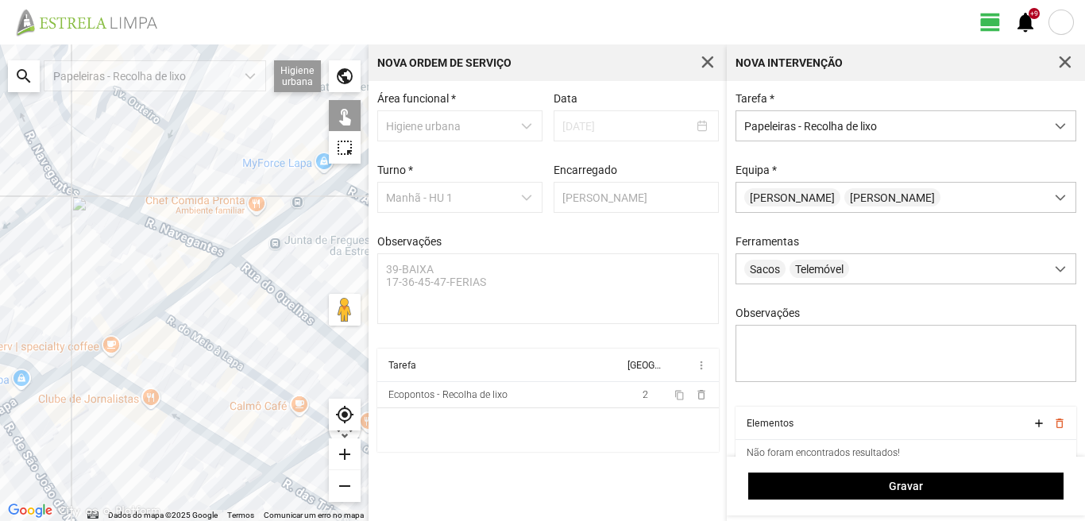
drag, startPoint x: 208, startPoint y: 249, endPoint x: 101, endPoint y: 257, distance: 107.5
click at [102, 261] on div at bounding box center [184, 282] width 368 height 476
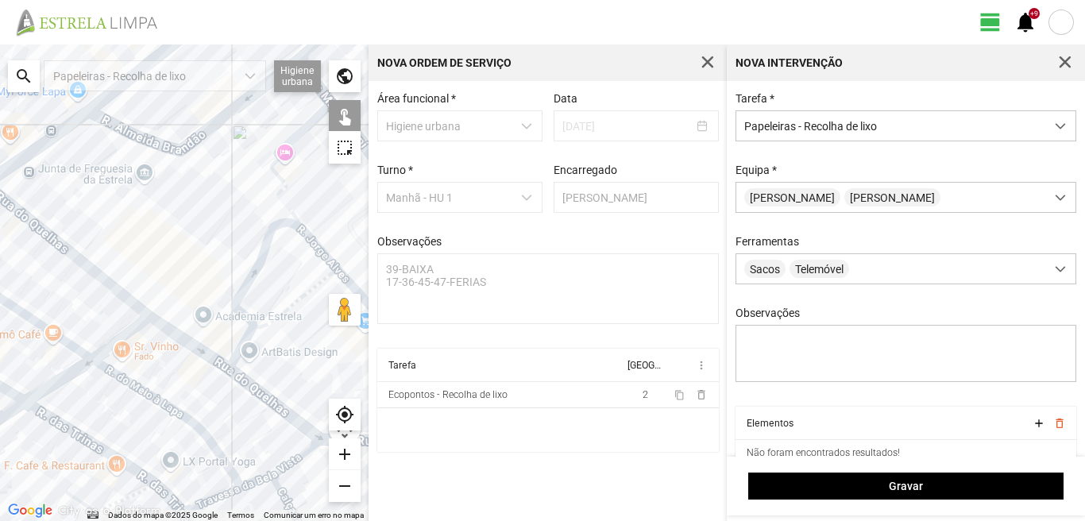
drag, startPoint x: 297, startPoint y: 364, endPoint x: 199, endPoint y: 264, distance: 139.8
click at [201, 269] on div at bounding box center [184, 282] width 368 height 476
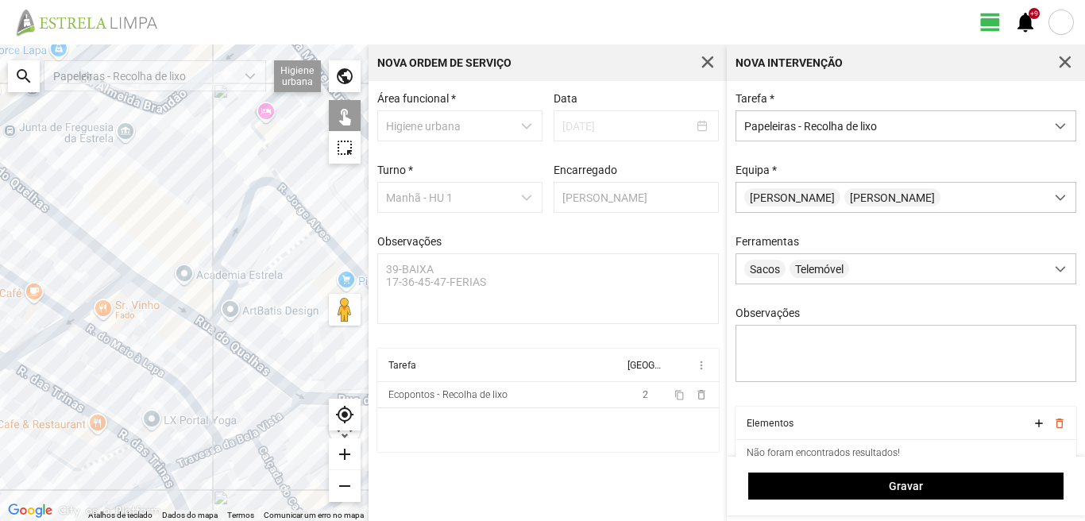
click at [220, 317] on div at bounding box center [184, 282] width 368 height 476
click at [238, 307] on div at bounding box center [184, 282] width 368 height 476
click at [259, 289] on div at bounding box center [184, 282] width 368 height 476
click at [277, 393] on div at bounding box center [184, 282] width 368 height 476
drag, startPoint x: 279, startPoint y: 343, endPoint x: 50, endPoint y: 270, distance: 240.1
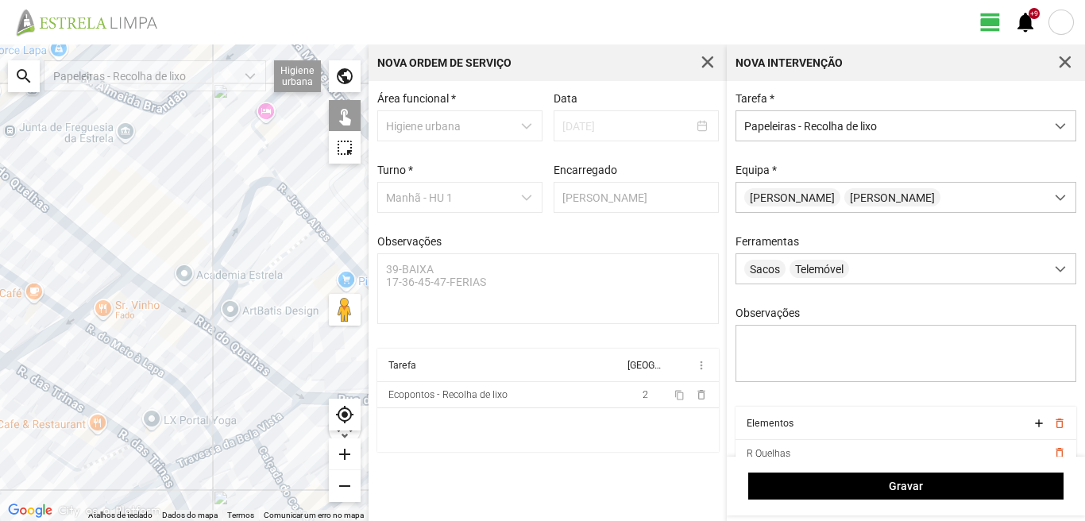
click at [50, 270] on div at bounding box center [184, 282] width 368 height 476
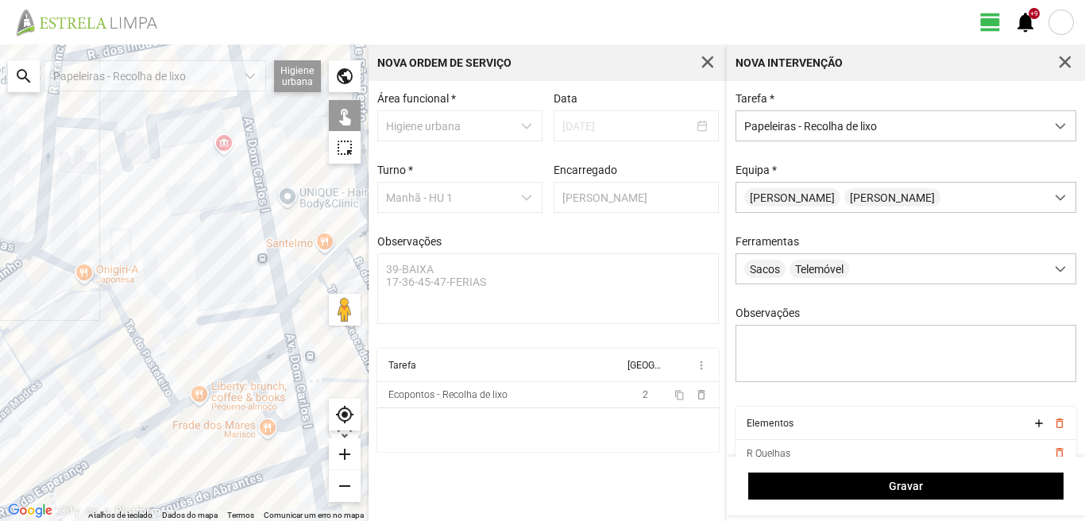
drag, startPoint x: 50, startPoint y: 270, endPoint x: 299, endPoint y: 308, distance: 252.2
click at [299, 308] on div at bounding box center [184, 282] width 368 height 476
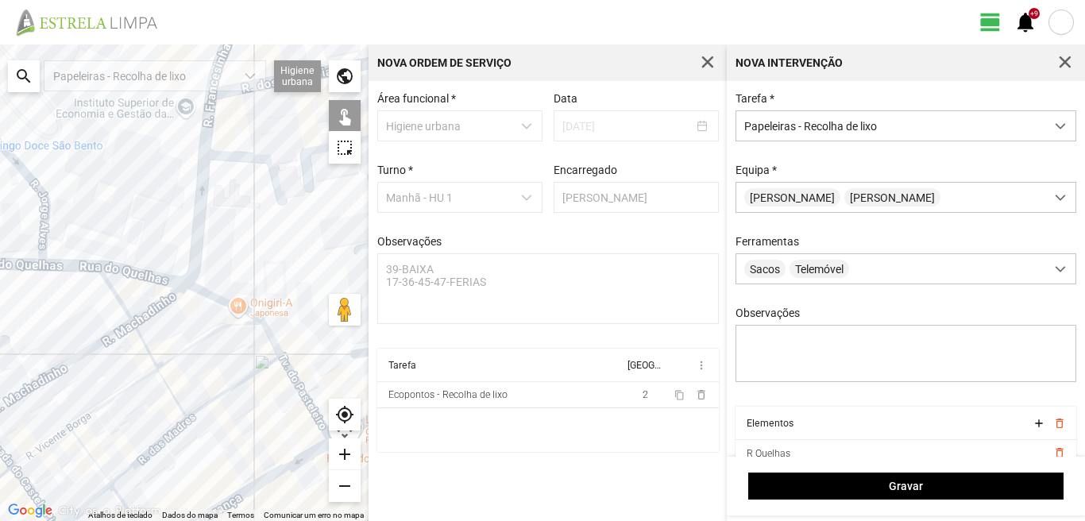
drag, startPoint x: 97, startPoint y: 262, endPoint x: 168, endPoint y: 315, distance: 89.1
click at [160, 304] on div at bounding box center [184, 282] width 368 height 476
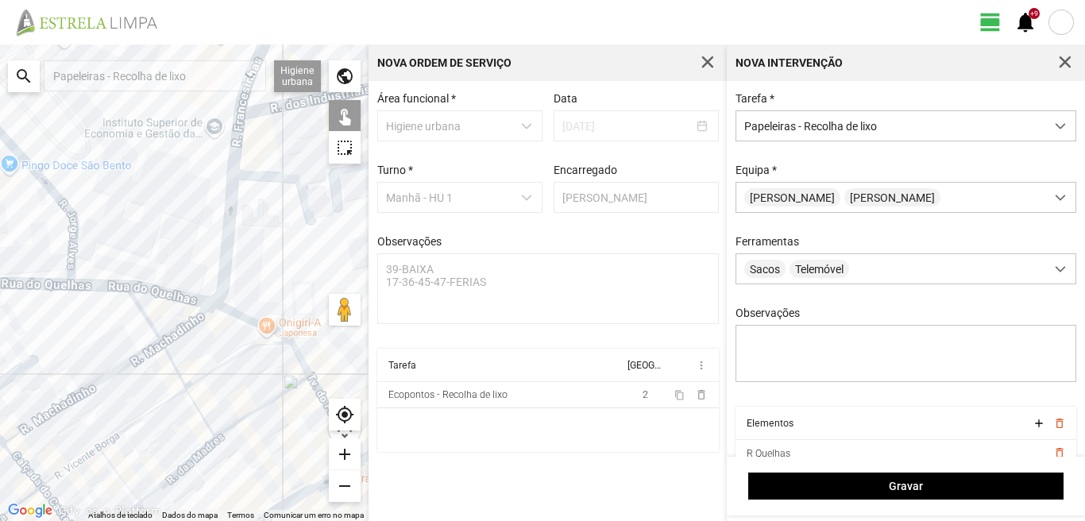
click at [86, 287] on div at bounding box center [184, 282] width 368 height 476
click at [74, 274] on div at bounding box center [184, 282] width 368 height 476
click at [79, 244] on div at bounding box center [184, 282] width 368 height 476
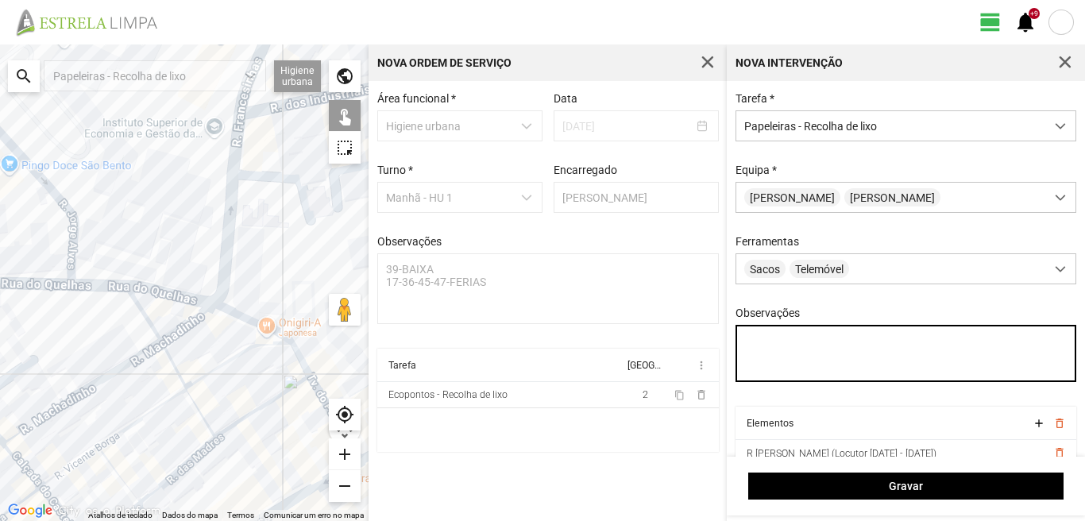
click at [746, 345] on textarea "Observações" at bounding box center [905, 353] width 341 height 57
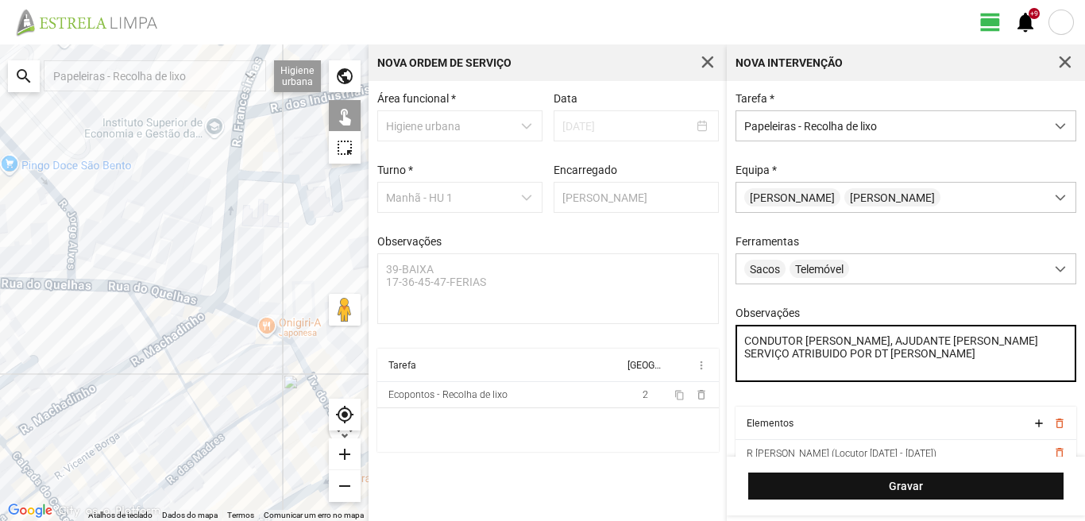
type textarea "CONDUTOR LUIS, AJUDANTE PAULO SILVA SERVIÇO ATRIBUIDO POR DT MARIANA"
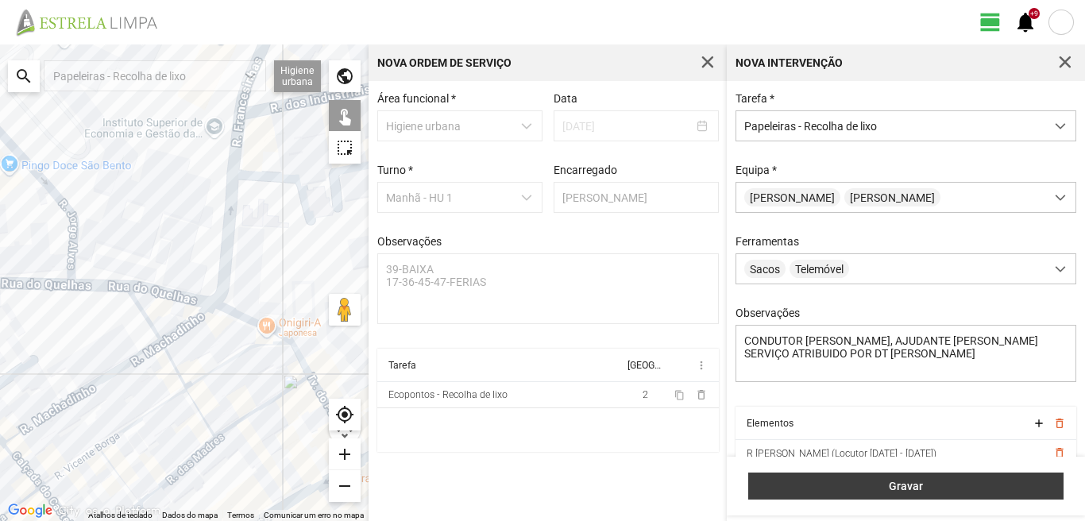
click at [910, 488] on span "Gravar" at bounding box center [906, 486] width 299 height 13
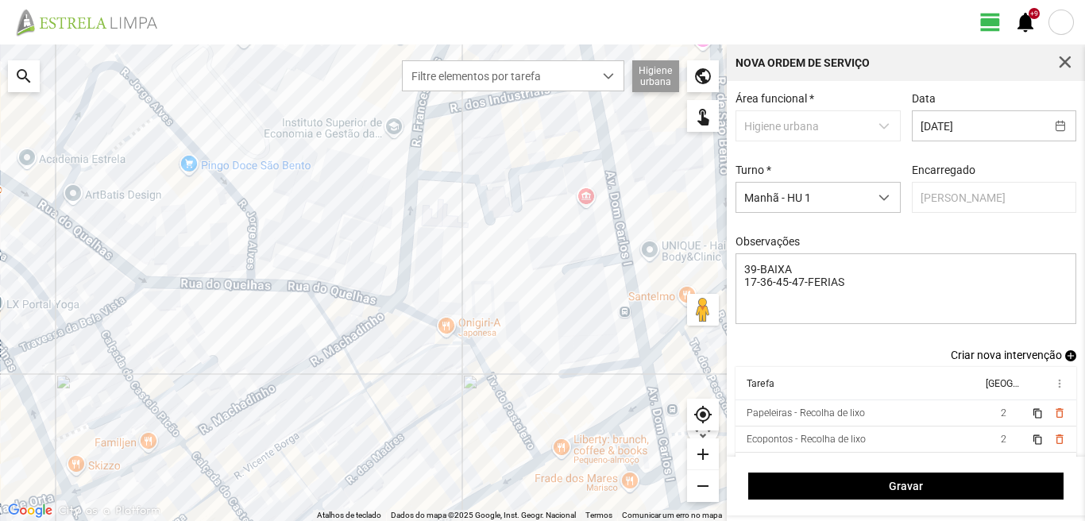
click at [1065, 358] on span "add" at bounding box center [1070, 355] width 11 height 11
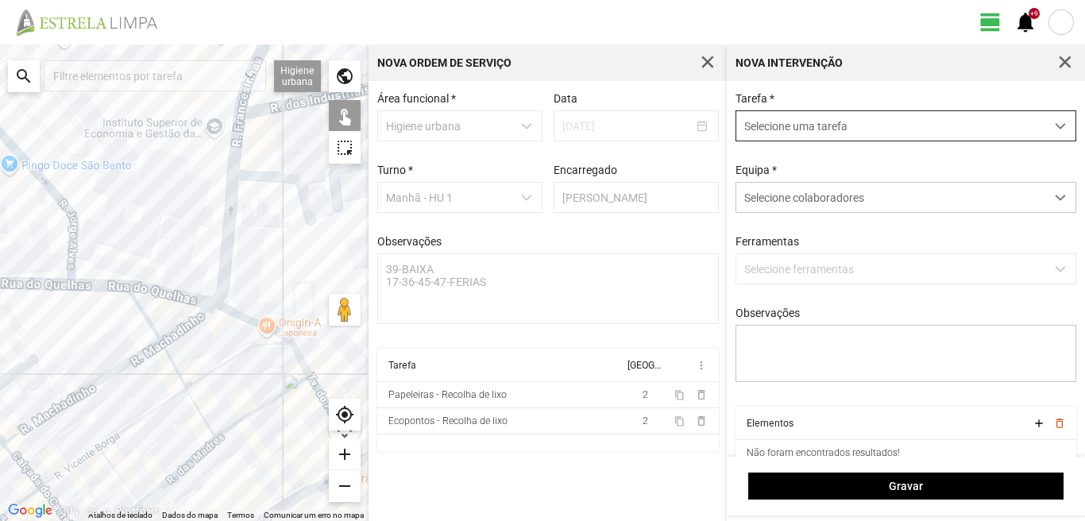
click at [812, 124] on span "Selecione uma tarefa" at bounding box center [890, 125] width 309 height 29
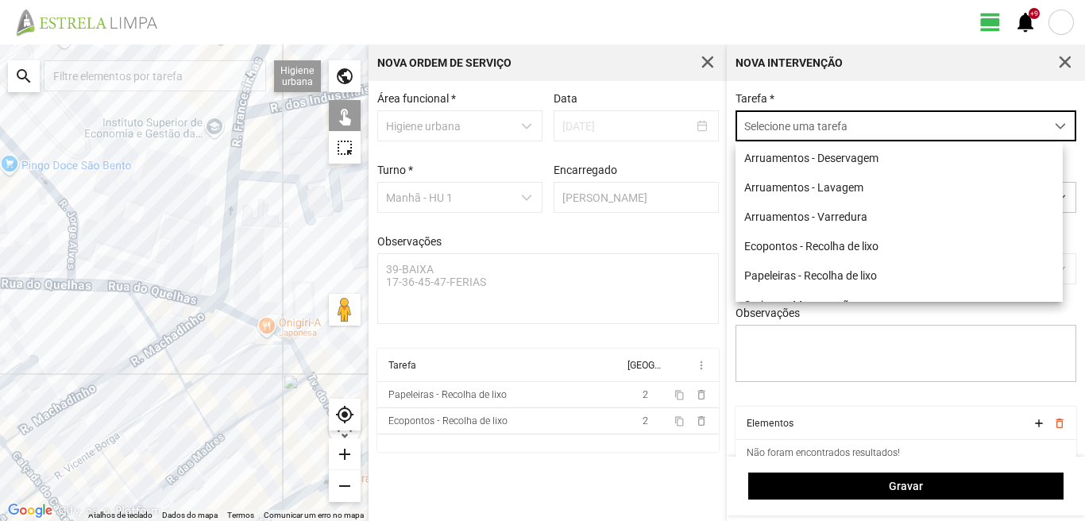
scroll to position [9, 71]
click at [810, 220] on li "Arruamentos - Varredura" at bounding box center [898, 216] width 327 height 29
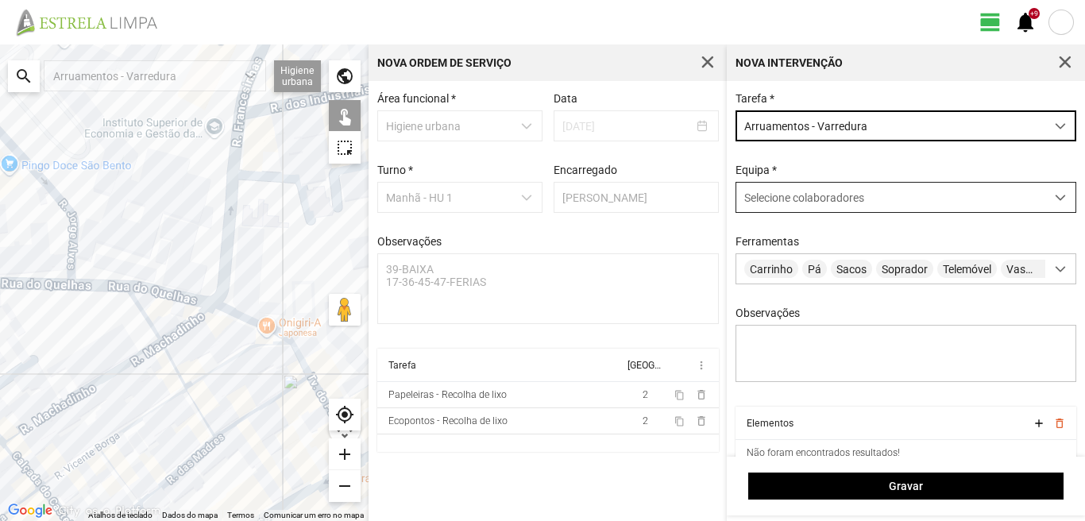
click at [812, 204] on span "Selecione colaboradores" at bounding box center [804, 197] width 120 height 13
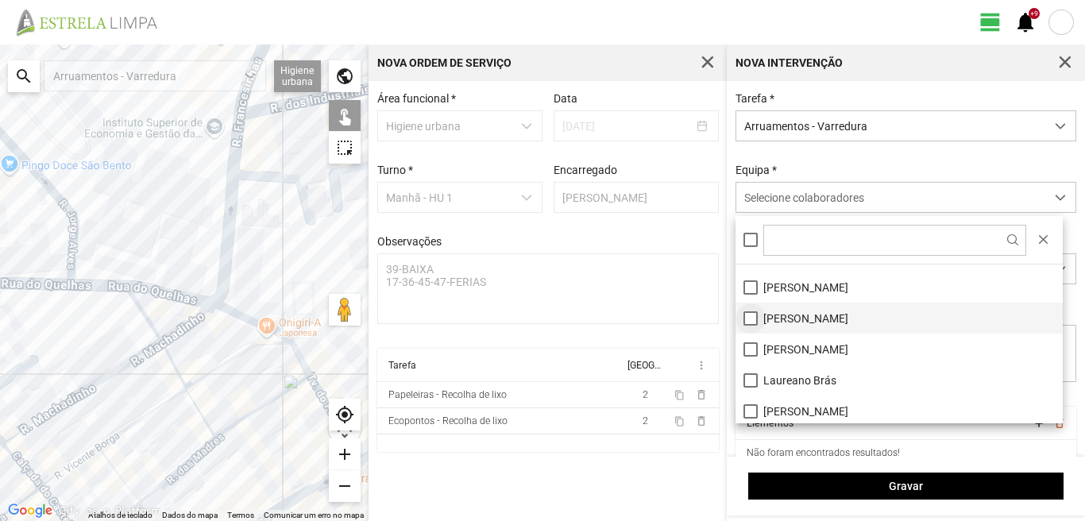
scroll to position [79, 0]
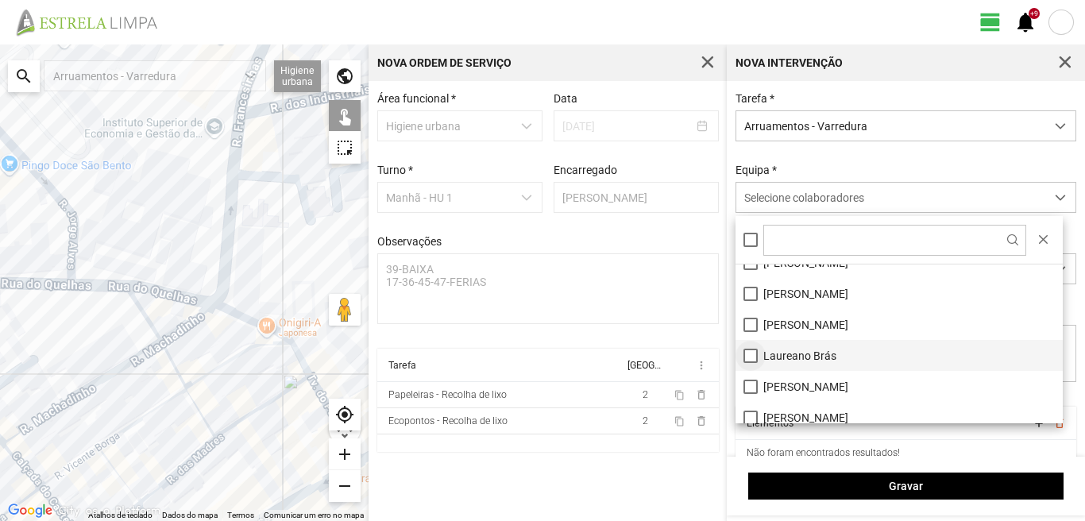
click at [748, 356] on li "Laureano Brás" at bounding box center [898, 355] width 327 height 31
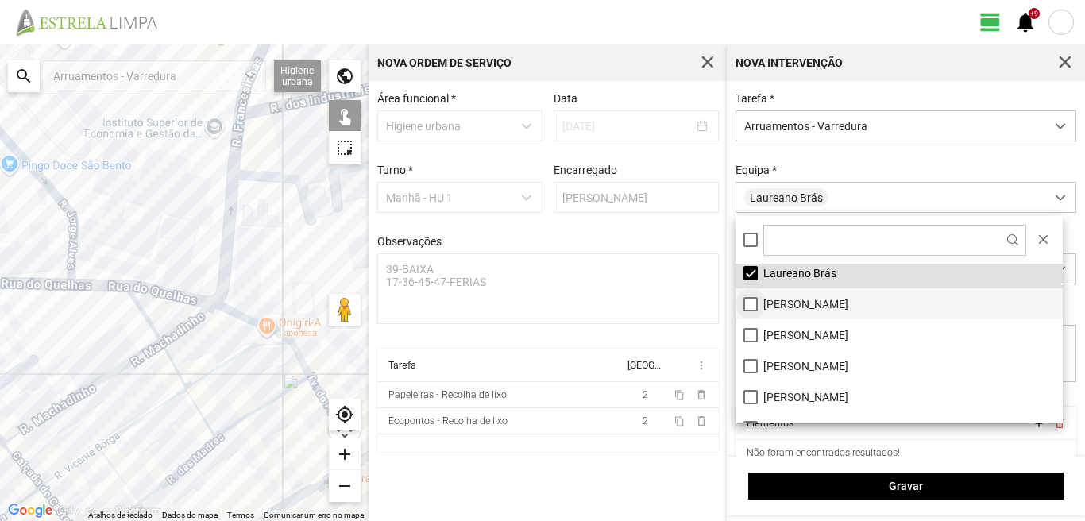
scroll to position [213, 0]
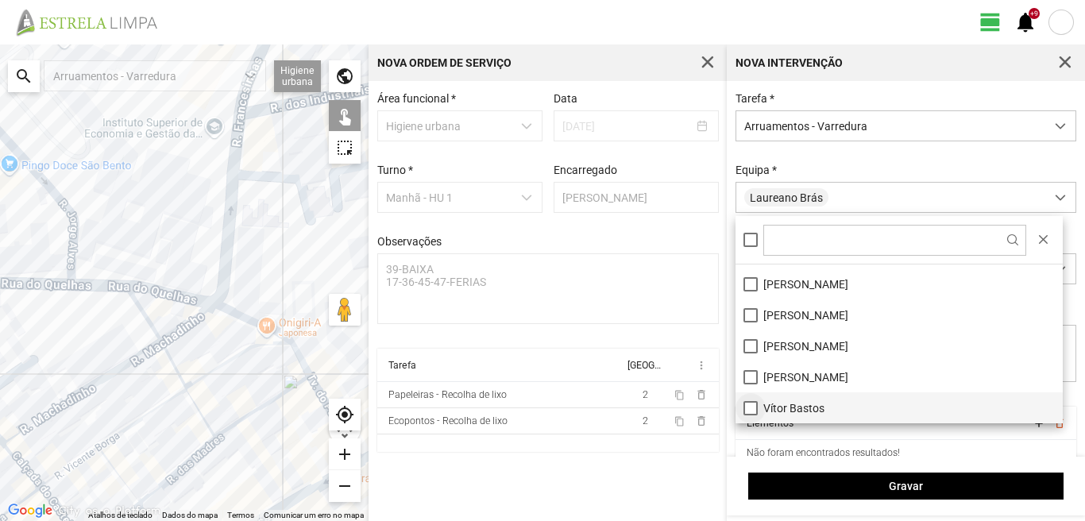
click at [750, 412] on li "Vítor Bastos" at bounding box center [898, 407] width 327 height 31
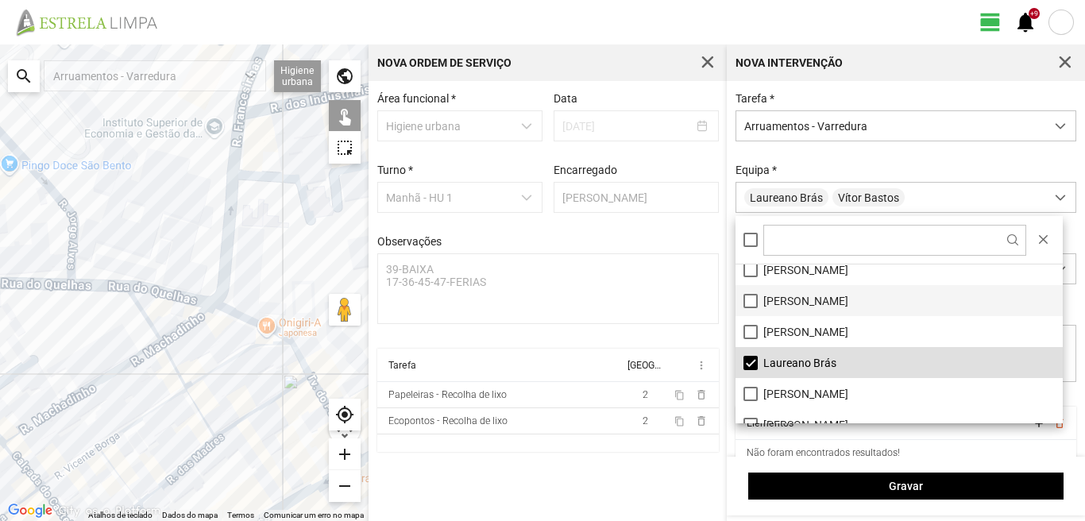
scroll to position [54, 0]
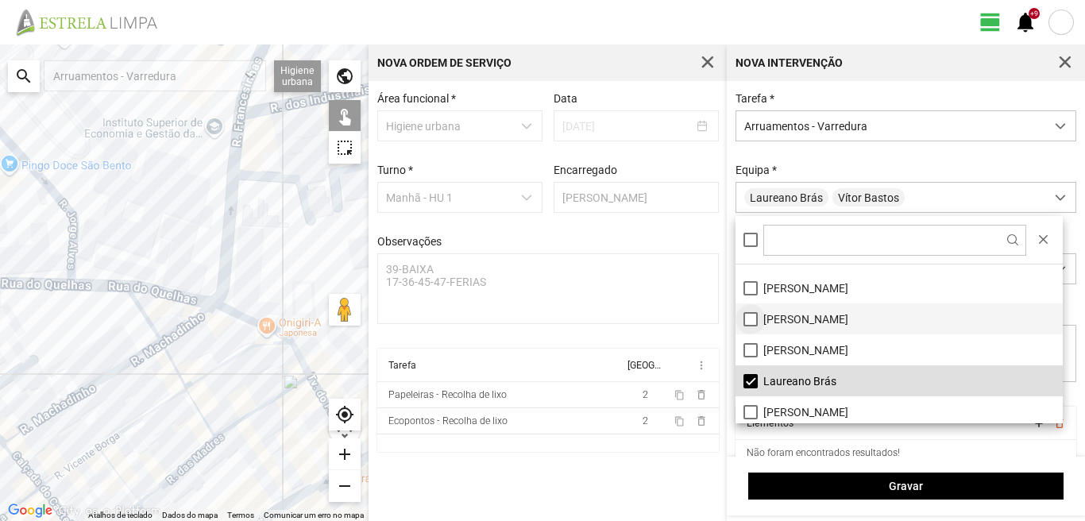
click at [750, 323] on li "[PERSON_NAME]" at bounding box center [898, 318] width 327 height 31
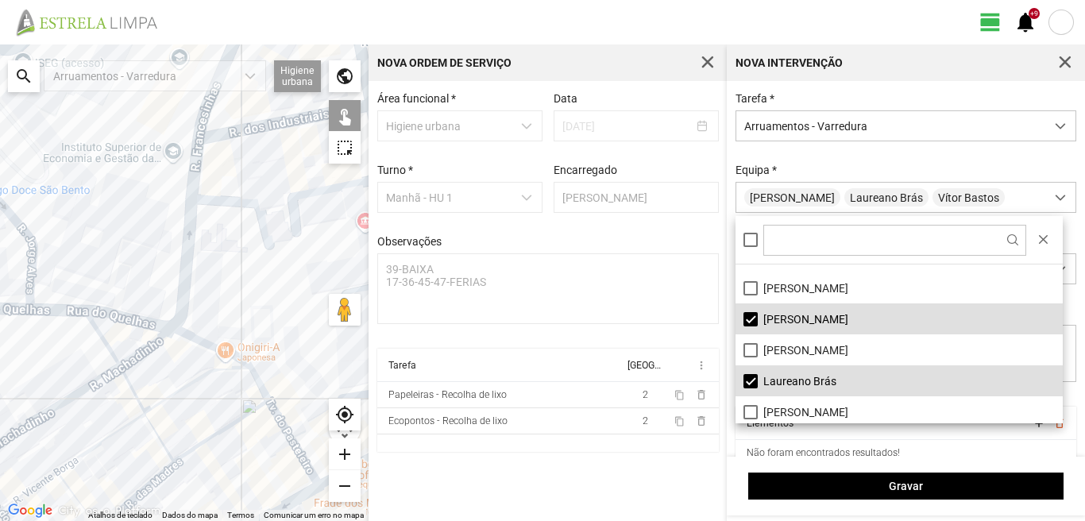
drag, startPoint x: 259, startPoint y: 249, endPoint x: 175, endPoint y: 341, distance: 124.8
click at [176, 340] on div at bounding box center [184, 282] width 368 height 476
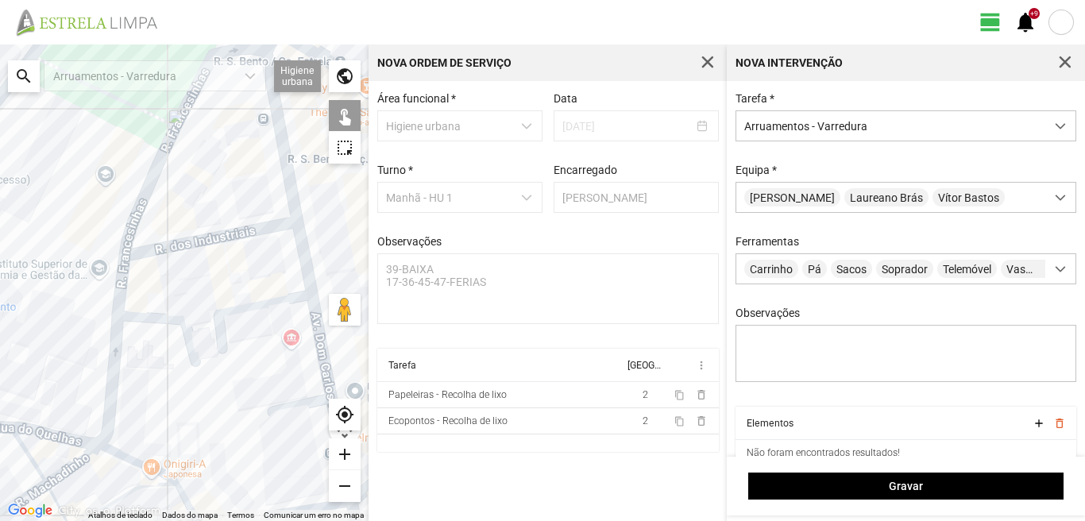
click at [282, 148] on div at bounding box center [184, 282] width 368 height 476
click at [239, 230] on div at bounding box center [184, 282] width 368 height 476
click at [308, 276] on div at bounding box center [184, 282] width 368 height 476
drag, startPoint x: 248, startPoint y: 330, endPoint x: 207, endPoint y: 206, distance: 129.6
click at [210, 210] on div at bounding box center [184, 282] width 368 height 476
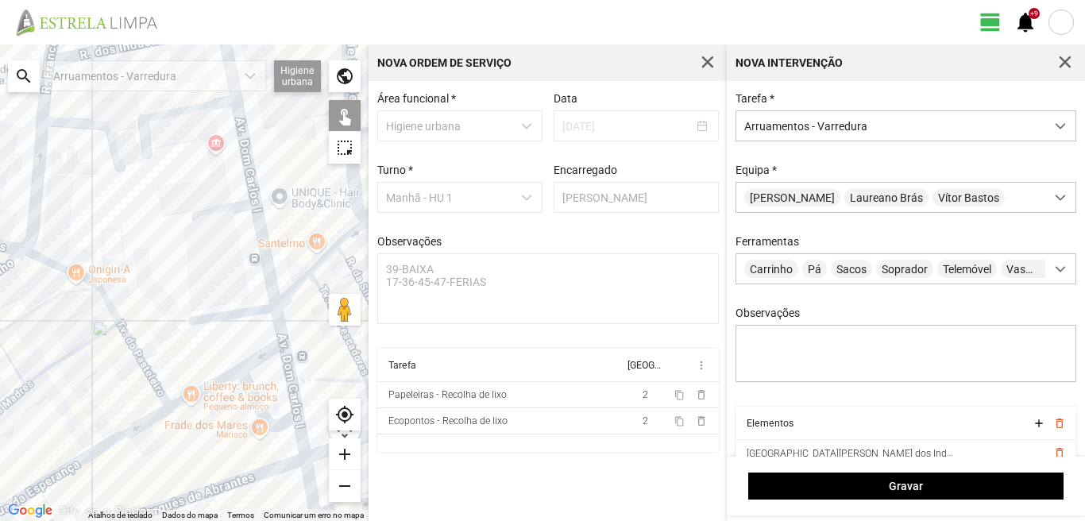
click at [265, 307] on div at bounding box center [184, 282] width 368 height 476
click at [276, 316] on div at bounding box center [184, 282] width 368 height 476
click at [214, 357] on div at bounding box center [184, 282] width 368 height 476
click at [223, 375] on div at bounding box center [184, 282] width 368 height 476
click at [253, 360] on div at bounding box center [184, 282] width 368 height 476
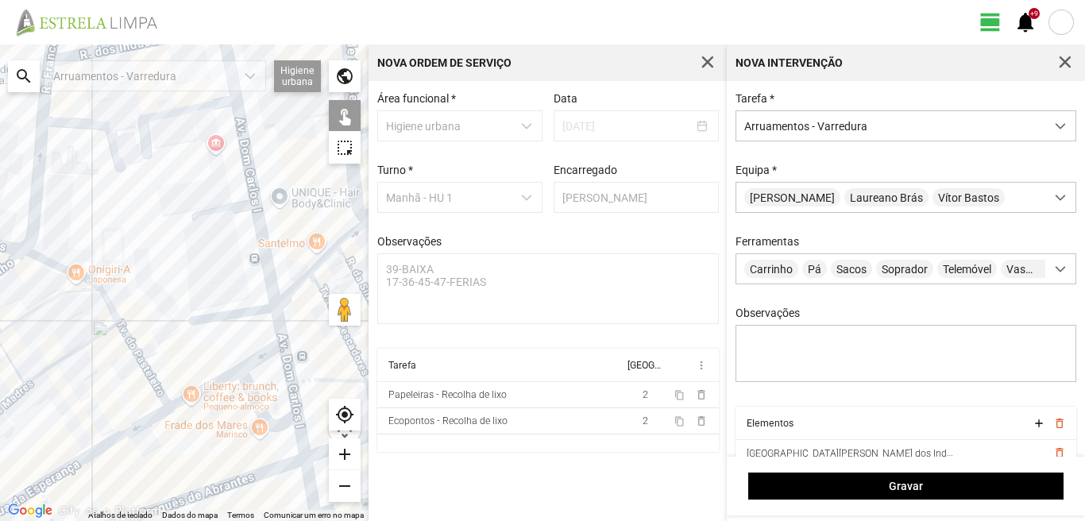
click at [245, 384] on div at bounding box center [184, 282] width 368 height 476
click at [290, 375] on div at bounding box center [184, 282] width 368 height 476
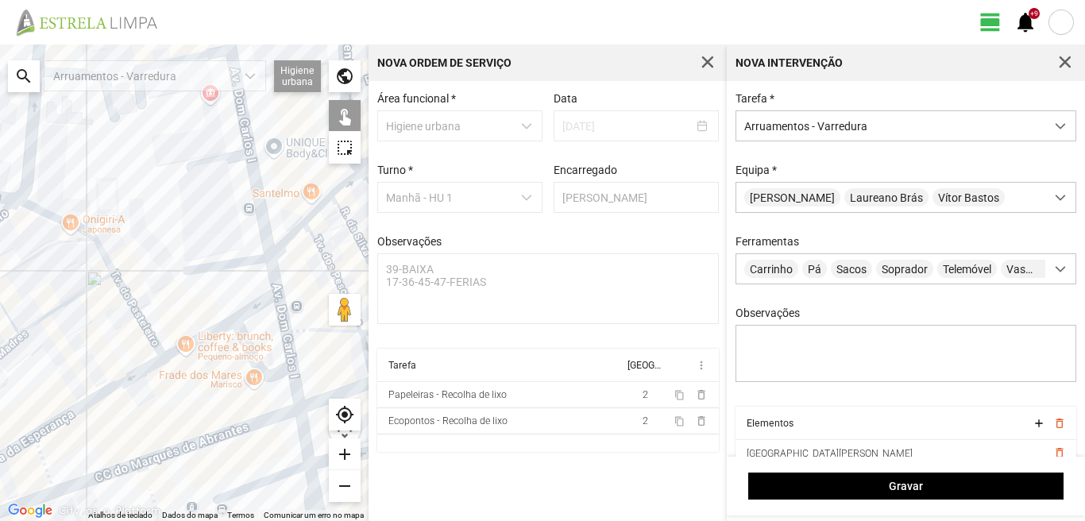
drag, startPoint x: 295, startPoint y: 415, endPoint x: 288, endPoint y: 359, distance: 55.9
click at [289, 361] on div at bounding box center [184, 282] width 368 height 476
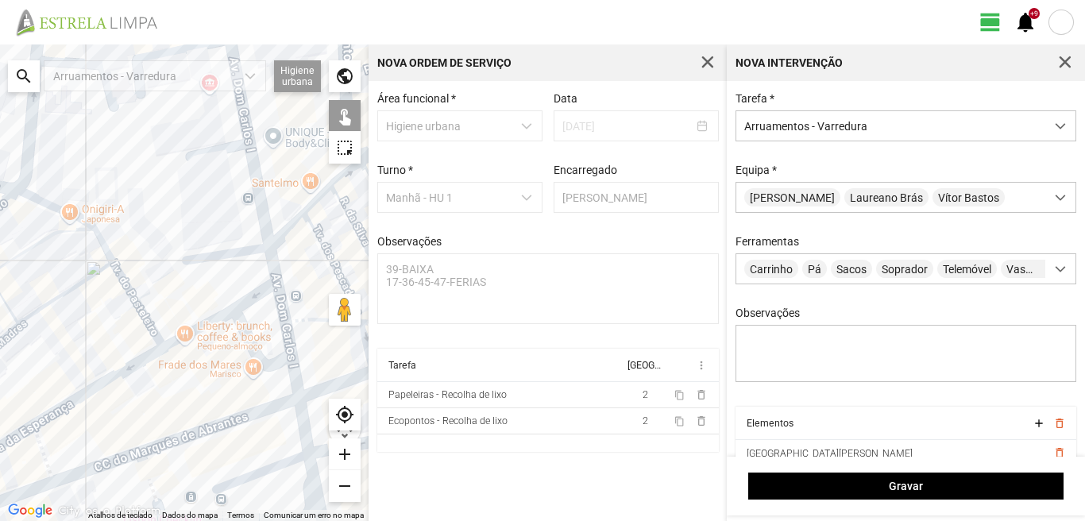
click at [294, 362] on div at bounding box center [184, 282] width 368 height 476
click at [302, 431] on div at bounding box center [184, 282] width 368 height 476
click at [286, 461] on div at bounding box center [184, 282] width 368 height 476
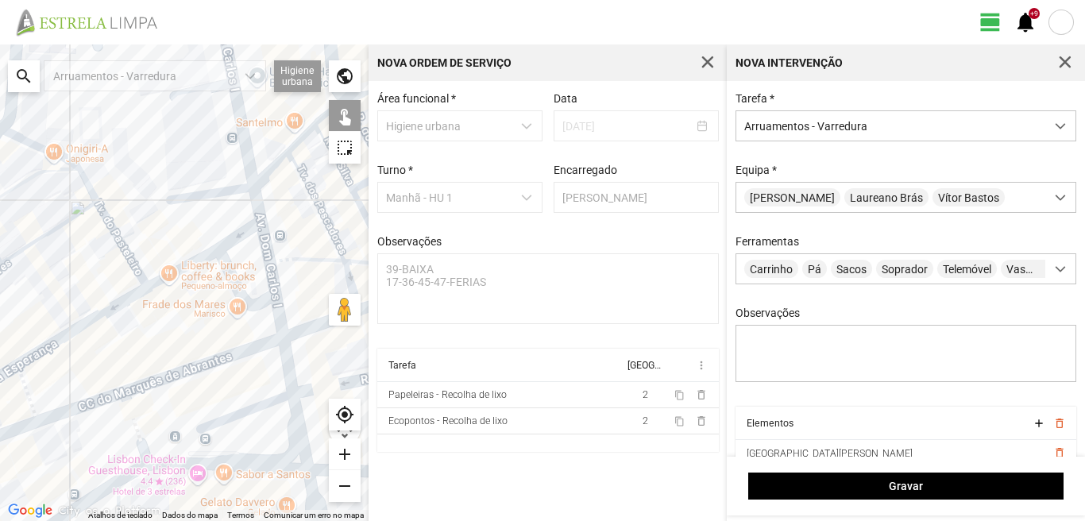
drag, startPoint x: 279, startPoint y: 453, endPoint x: 241, endPoint y: 346, distance: 112.8
click at [245, 354] on div at bounding box center [184, 282] width 368 height 476
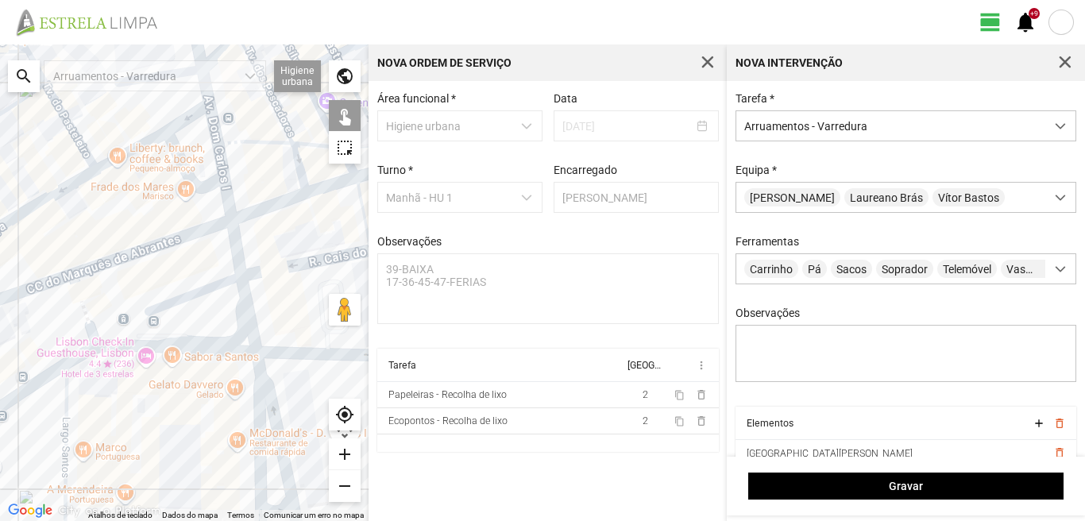
click at [245, 317] on div at bounding box center [184, 282] width 368 height 476
click at [210, 353] on div at bounding box center [184, 282] width 368 height 476
click at [254, 373] on div at bounding box center [184, 282] width 368 height 476
click at [262, 381] on div at bounding box center [184, 282] width 368 height 476
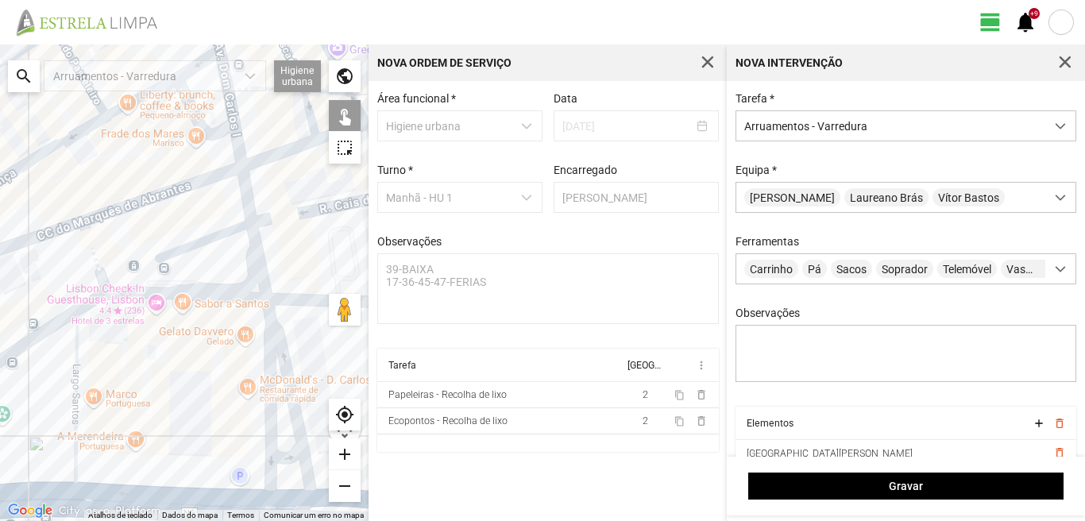
drag, startPoint x: 283, startPoint y: 447, endPoint x: 297, endPoint y: 376, distance: 72.7
click at [297, 376] on div at bounding box center [184, 282] width 368 height 476
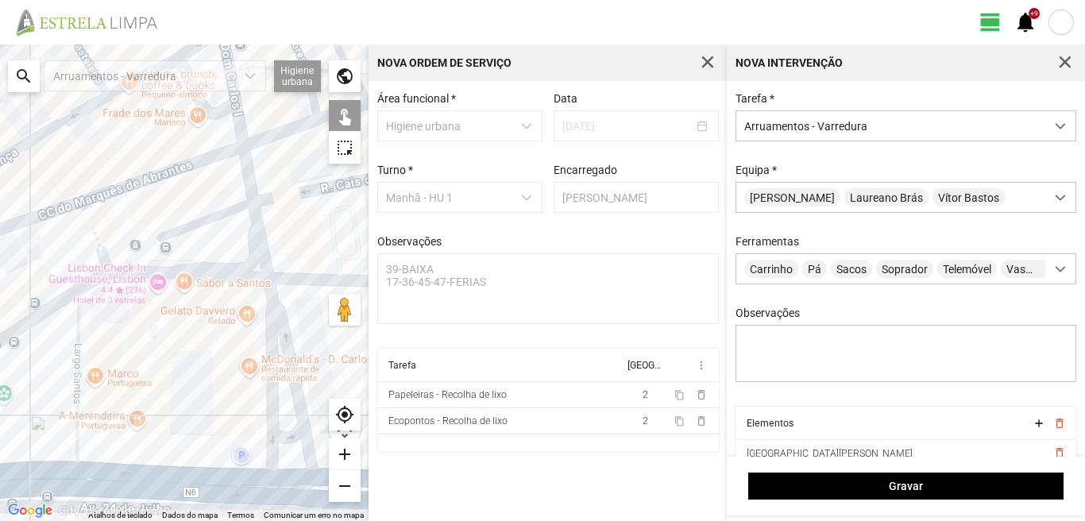
click at [282, 436] on div at bounding box center [184, 282] width 368 height 476
click at [288, 476] on div at bounding box center [184, 282] width 368 height 476
click at [75, 396] on div at bounding box center [184, 282] width 368 height 476
click at [131, 479] on div at bounding box center [184, 282] width 368 height 476
drag, startPoint x: 122, startPoint y: 438, endPoint x: 219, endPoint y: 434, distance: 97.0
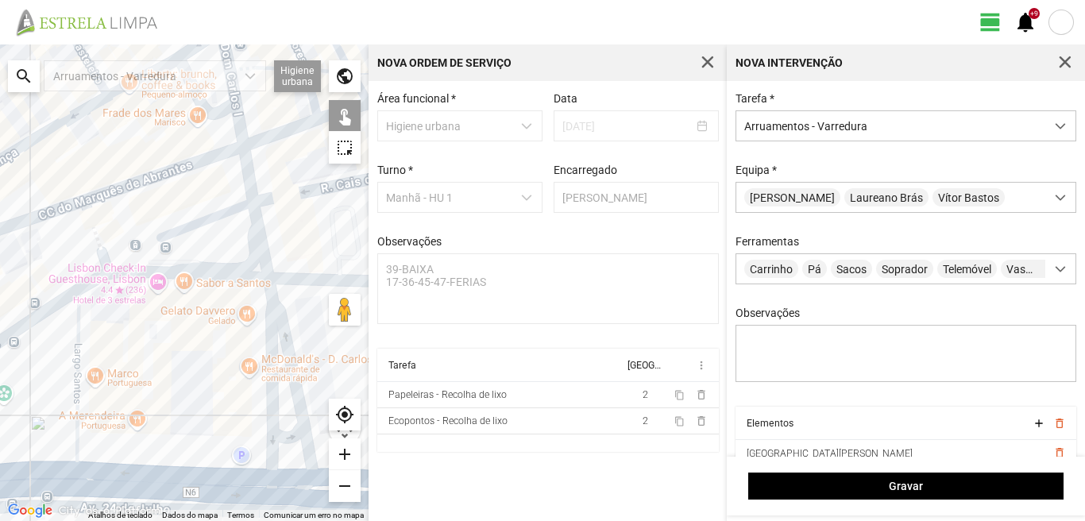
click at [219, 434] on div at bounding box center [184, 282] width 368 height 476
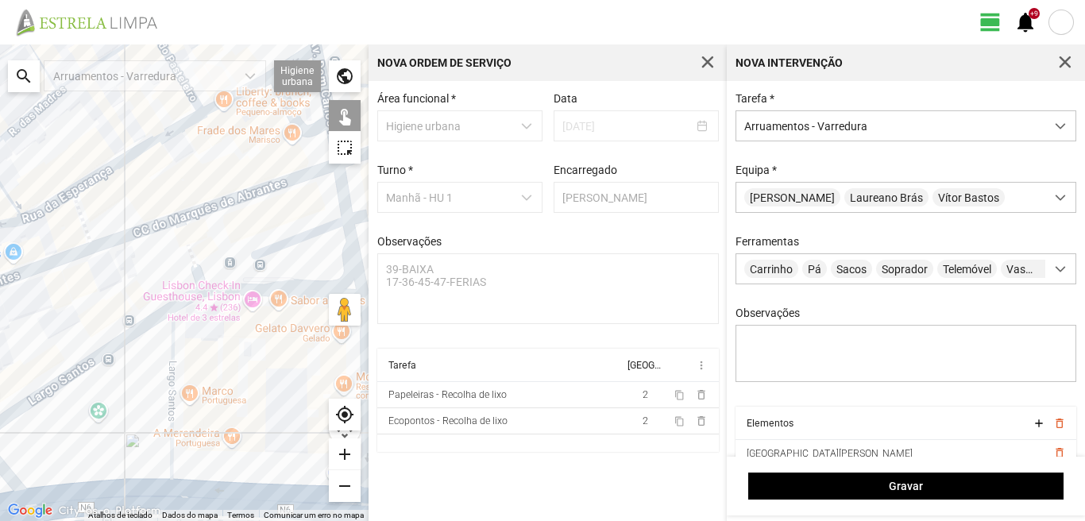
drag, startPoint x: 118, startPoint y: 357, endPoint x: 223, endPoint y: 369, distance: 106.3
click at [223, 369] on div at bounding box center [184, 282] width 368 height 476
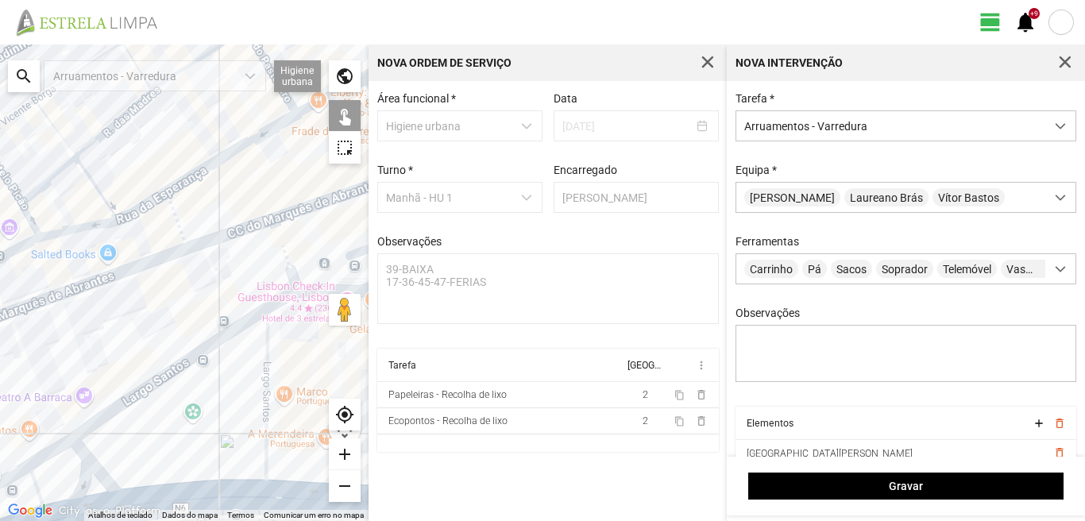
click at [169, 370] on div at bounding box center [184, 282] width 368 height 476
click at [56, 449] on div at bounding box center [184, 282] width 368 height 476
click at [74, 450] on div at bounding box center [184, 282] width 368 height 476
drag, startPoint x: 157, startPoint y: 441, endPoint x: 158, endPoint y: 383, distance: 58.0
click at [158, 384] on div at bounding box center [184, 282] width 368 height 476
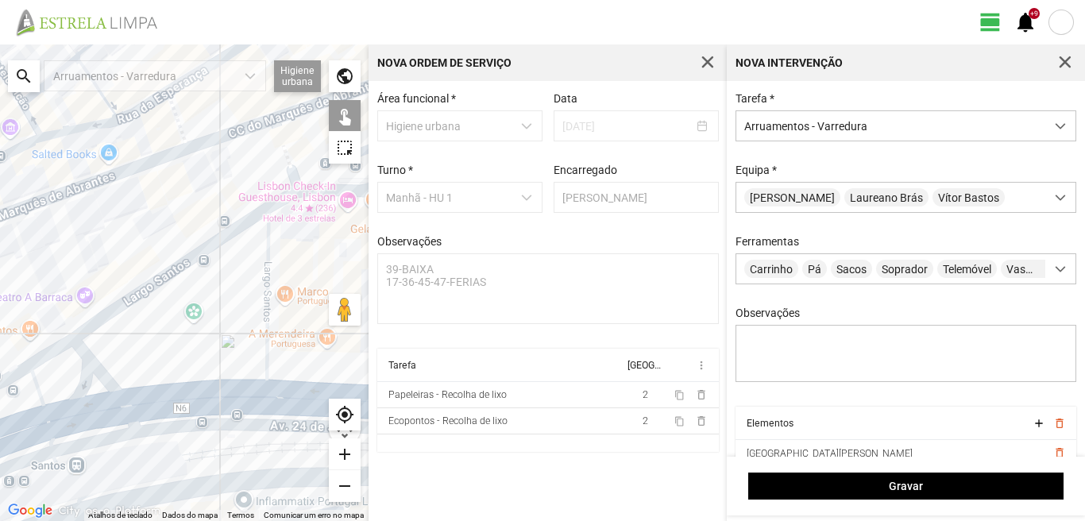
click at [176, 405] on div at bounding box center [184, 282] width 368 height 476
click at [60, 418] on div at bounding box center [184, 282] width 368 height 476
click at [36, 388] on div at bounding box center [184, 282] width 368 height 476
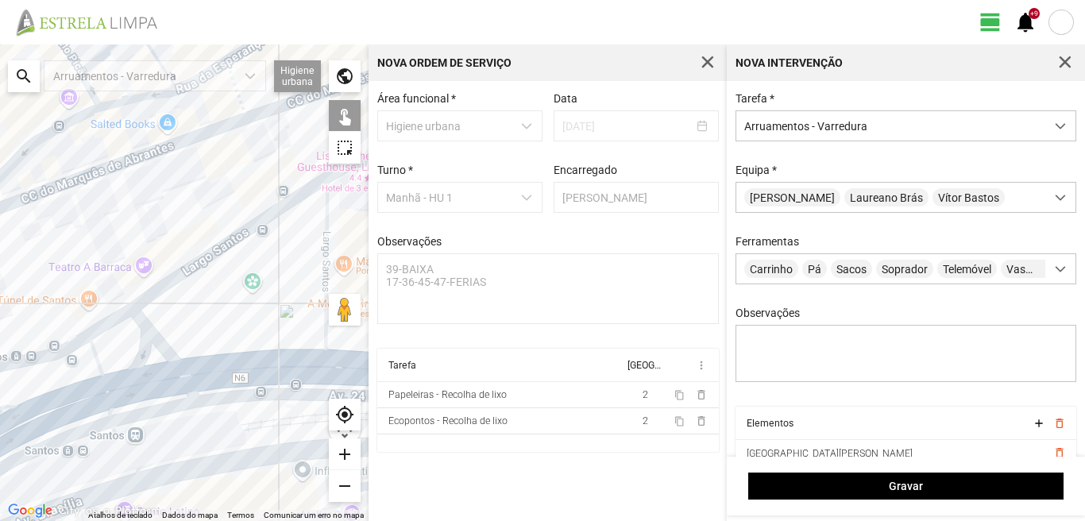
drag, startPoint x: 95, startPoint y: 410, endPoint x: 192, endPoint y: 370, distance: 104.7
click at [179, 376] on div at bounding box center [184, 282] width 368 height 476
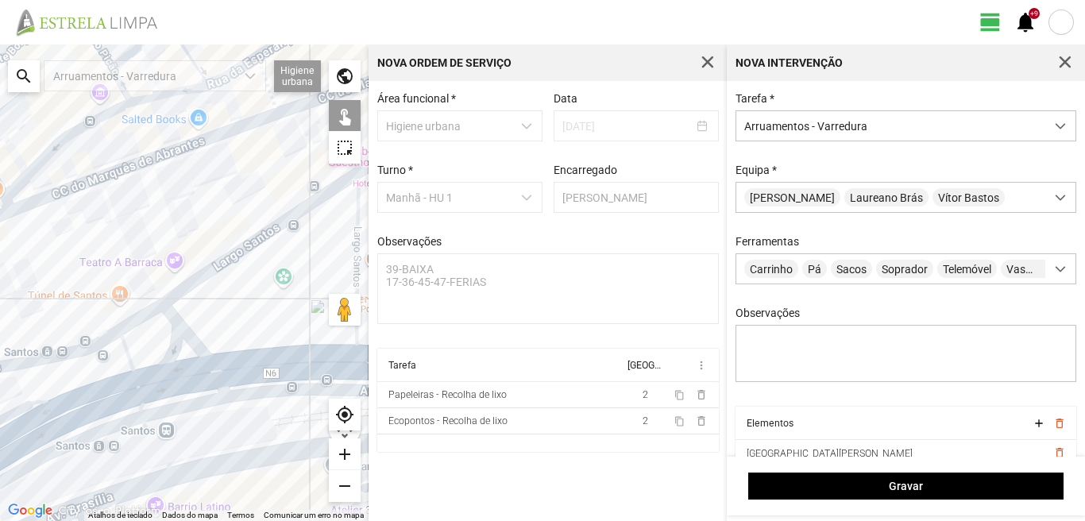
drag, startPoint x: 94, startPoint y: 390, endPoint x: 154, endPoint y: 368, distance: 63.6
click at [150, 369] on div at bounding box center [184, 282] width 368 height 476
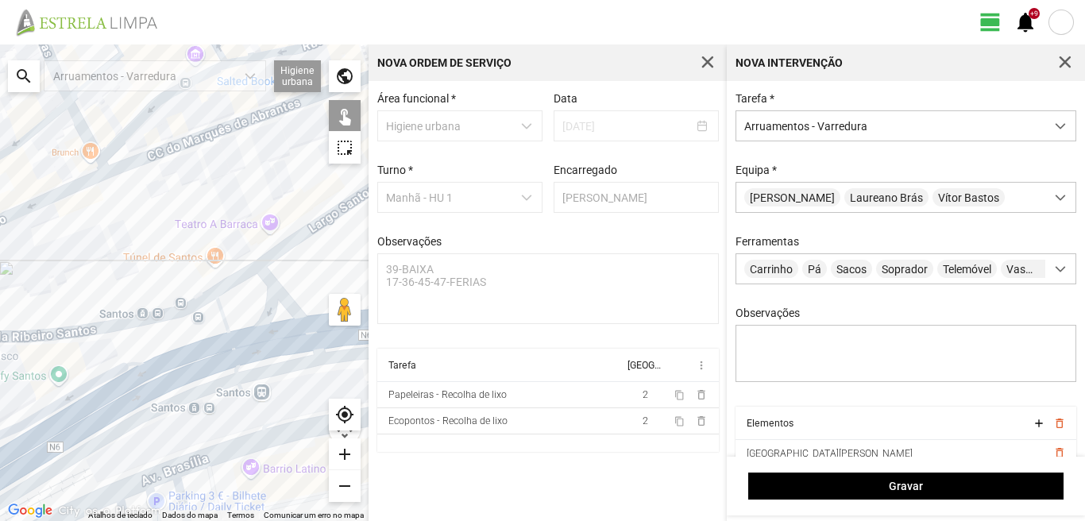
drag, startPoint x: 15, startPoint y: 412, endPoint x: 175, endPoint y: 358, distance: 168.5
click at [159, 361] on div at bounding box center [184, 282] width 368 height 476
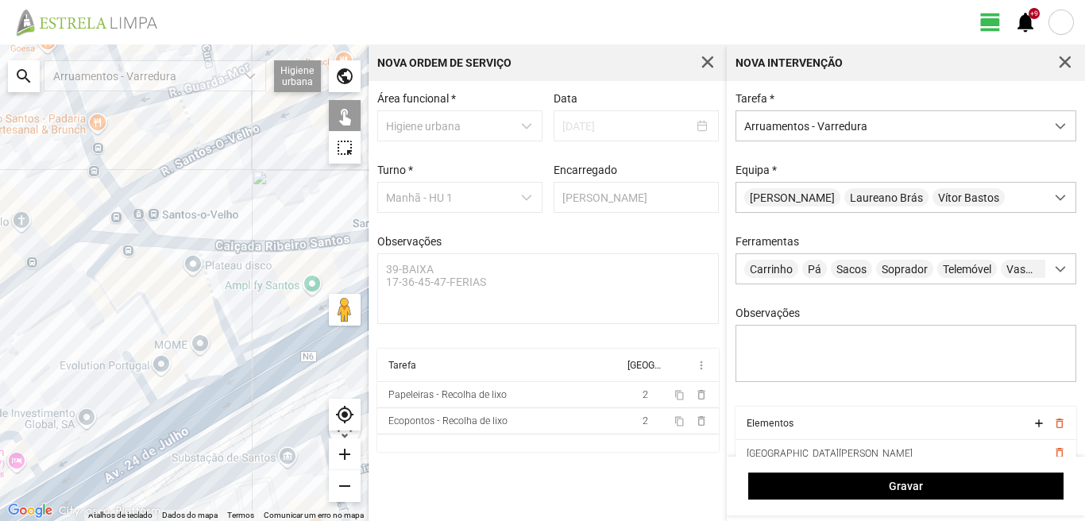
click at [216, 306] on div at bounding box center [184, 282] width 368 height 476
click at [102, 264] on div at bounding box center [184, 282] width 368 height 476
click at [101, 287] on div at bounding box center [184, 282] width 368 height 476
click at [140, 372] on div at bounding box center [184, 282] width 368 height 476
click at [218, 372] on div at bounding box center [184, 282] width 368 height 476
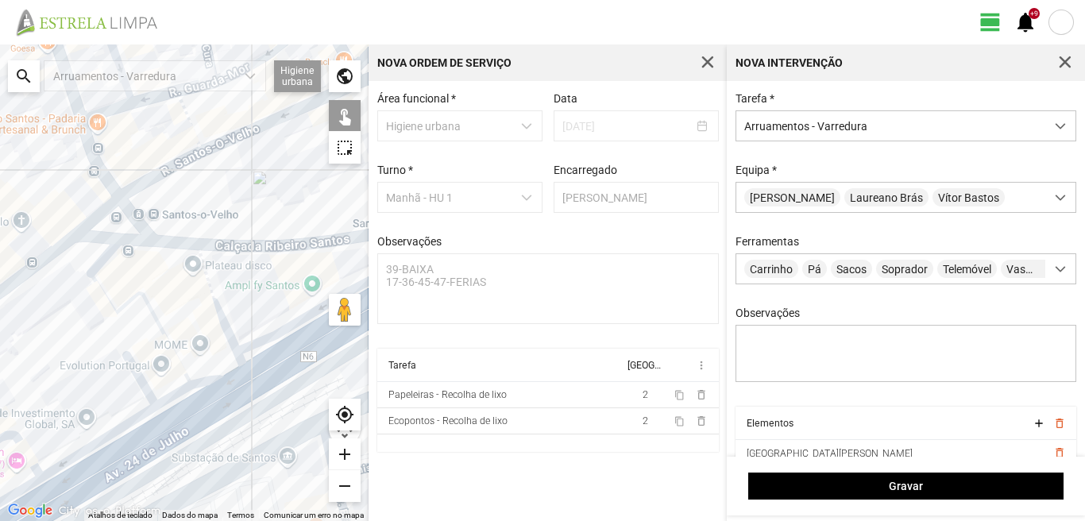
click at [178, 396] on div at bounding box center [184, 282] width 368 height 476
click at [145, 413] on div at bounding box center [184, 282] width 368 height 476
click at [187, 422] on div at bounding box center [184, 282] width 368 height 476
click at [153, 443] on div at bounding box center [184, 282] width 368 height 476
drag, startPoint x: 152, startPoint y: 420, endPoint x: 148, endPoint y: 371, distance: 49.4
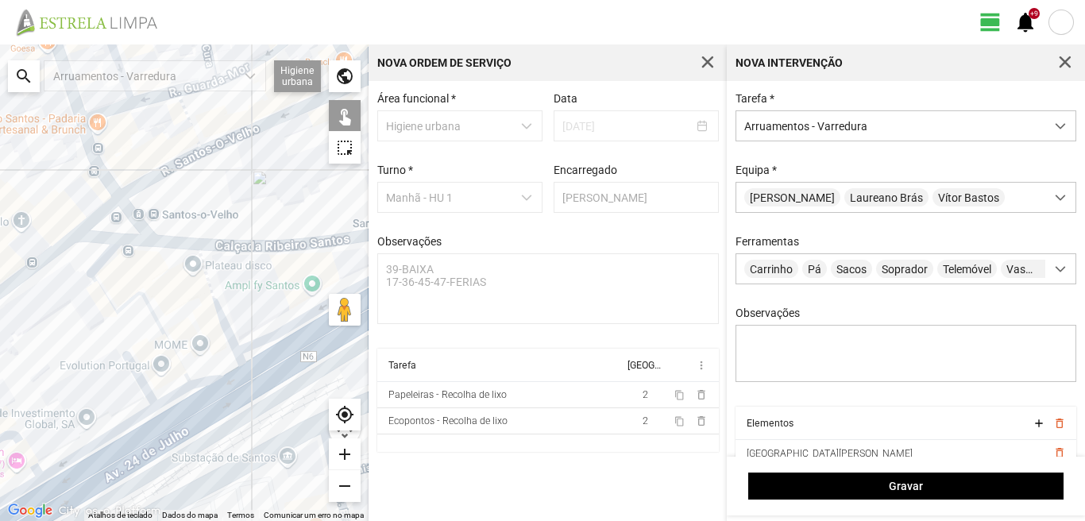
click at [166, 358] on div at bounding box center [184, 282] width 368 height 476
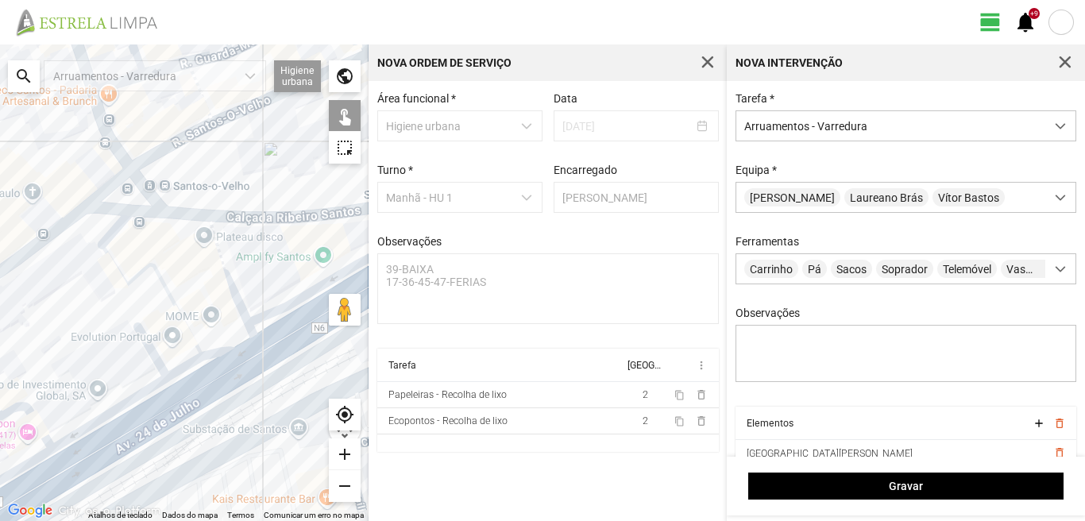
drag, startPoint x: 134, startPoint y: 377, endPoint x: 146, endPoint y: 348, distance: 31.7
click at [144, 347] on div at bounding box center [184, 282] width 368 height 476
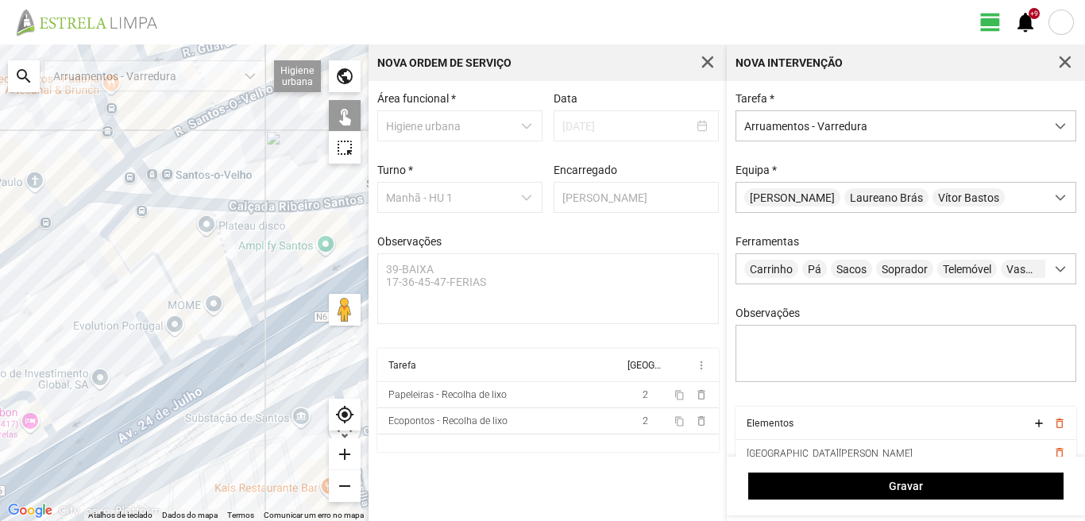
click at [215, 375] on div at bounding box center [184, 282] width 368 height 476
click at [164, 407] on div at bounding box center [184, 282] width 368 height 476
click at [40, 411] on div at bounding box center [184, 282] width 368 height 476
click at [29, 453] on div at bounding box center [184, 282] width 368 height 476
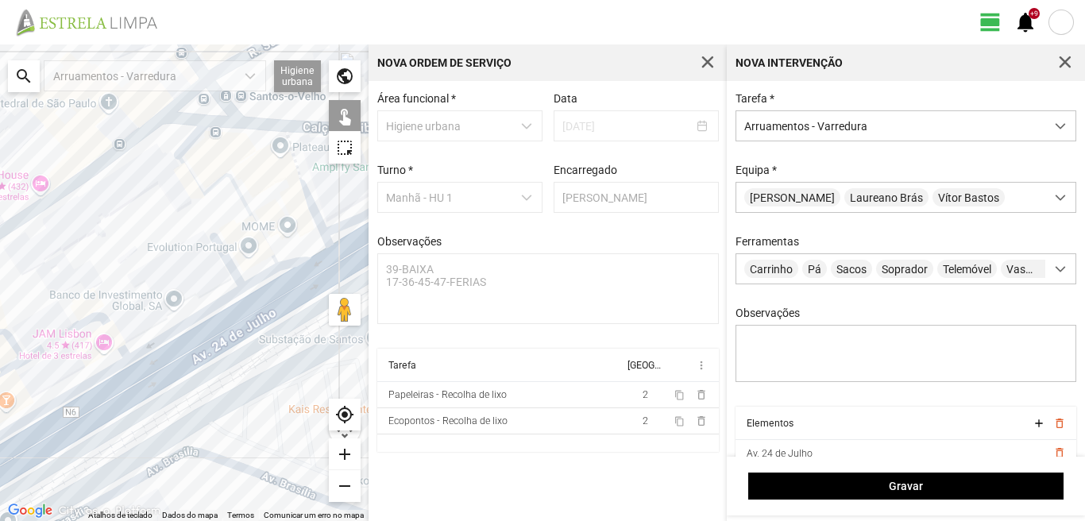
drag, startPoint x: 38, startPoint y: 466, endPoint x: 130, endPoint y: 380, distance: 125.9
click at [122, 384] on div at bounding box center [184, 282] width 368 height 476
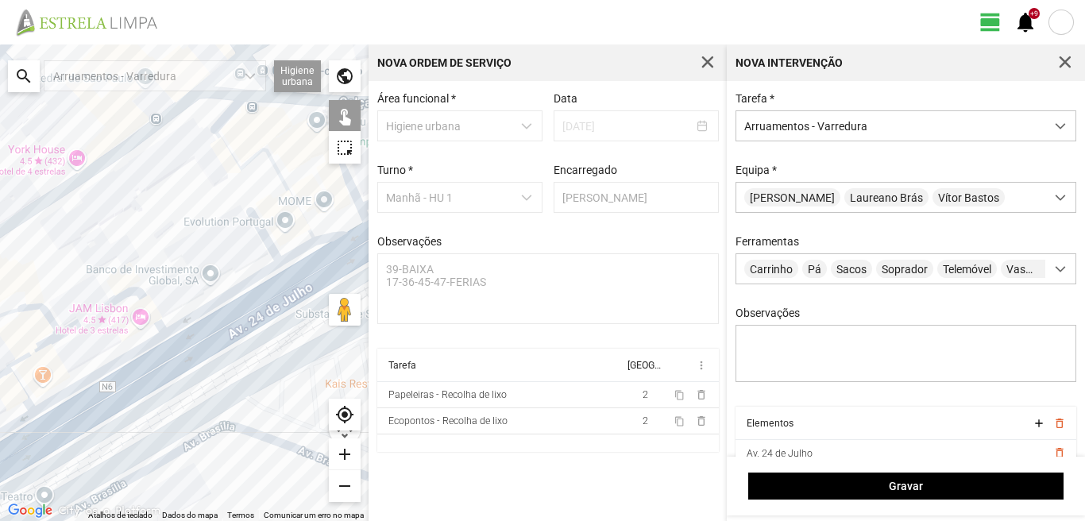
click at [131, 390] on div at bounding box center [184, 282] width 368 height 476
click at [27, 308] on div at bounding box center [184, 282] width 368 height 476
click at [35, 349] on div at bounding box center [184, 282] width 368 height 476
drag, startPoint x: 42, startPoint y: 357, endPoint x: 120, endPoint y: 318, distance: 87.0
click at [120, 318] on div at bounding box center [184, 282] width 368 height 476
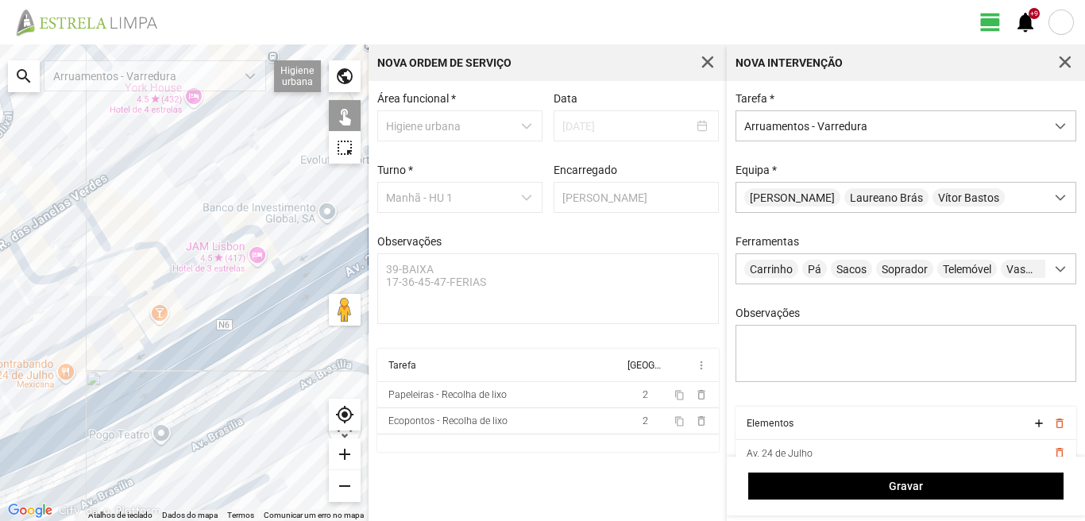
click at [102, 320] on div at bounding box center [184, 282] width 368 height 476
click at [132, 322] on div at bounding box center [184, 282] width 368 height 476
click at [122, 369] on div at bounding box center [184, 282] width 368 height 476
click at [135, 395] on div at bounding box center [184, 282] width 368 height 476
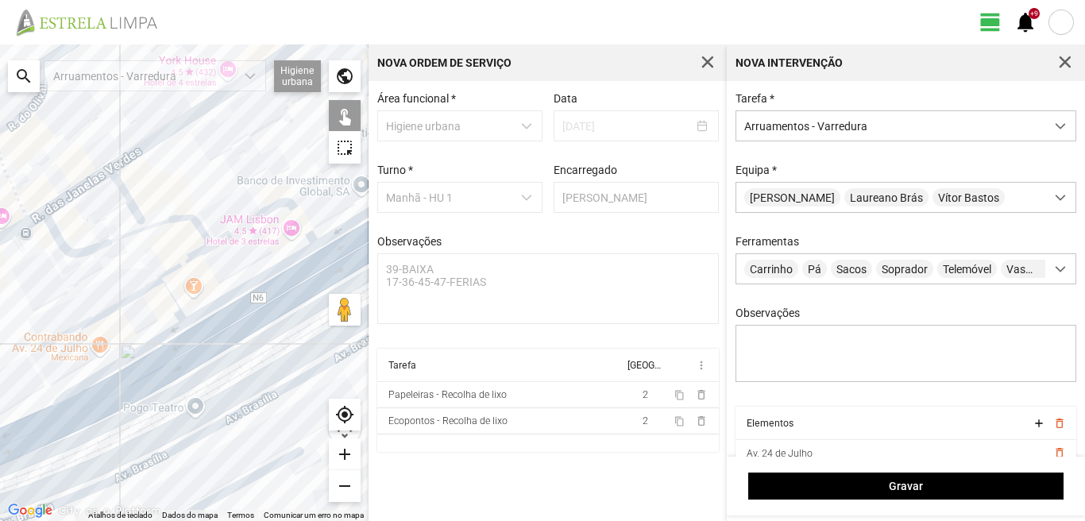
drag, startPoint x: 148, startPoint y: 362, endPoint x: 198, endPoint y: 312, distance: 70.7
click at [198, 312] on div at bounding box center [184, 282] width 368 height 476
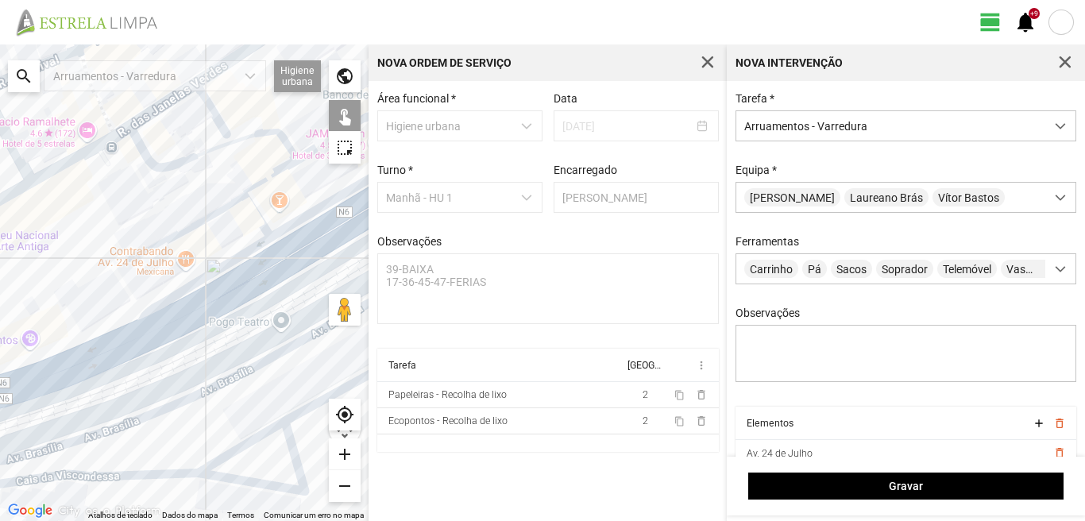
click at [83, 369] on div at bounding box center [184, 282] width 368 height 476
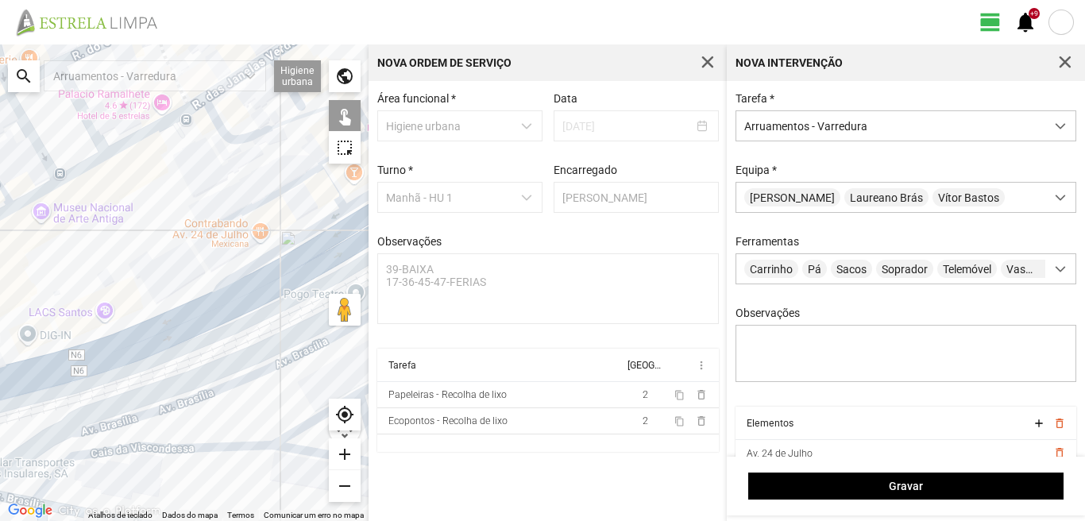
drag, startPoint x: 130, startPoint y: 340, endPoint x: 177, endPoint y: 318, distance: 51.5
click at [174, 319] on div at bounding box center [184, 282] width 368 height 476
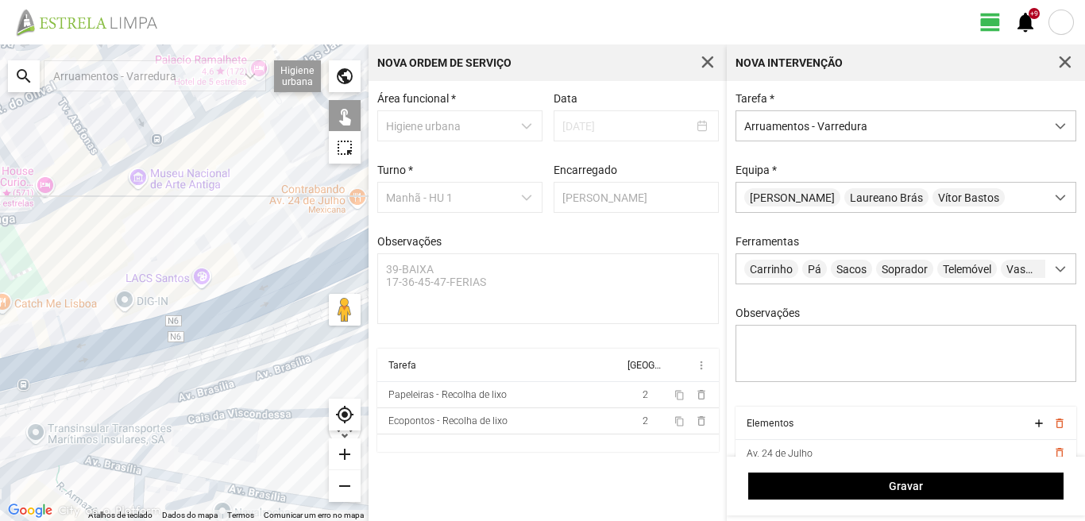
drag, startPoint x: 92, startPoint y: 346, endPoint x: 184, endPoint y: 325, distance: 94.6
click at [179, 326] on div at bounding box center [184, 282] width 368 height 476
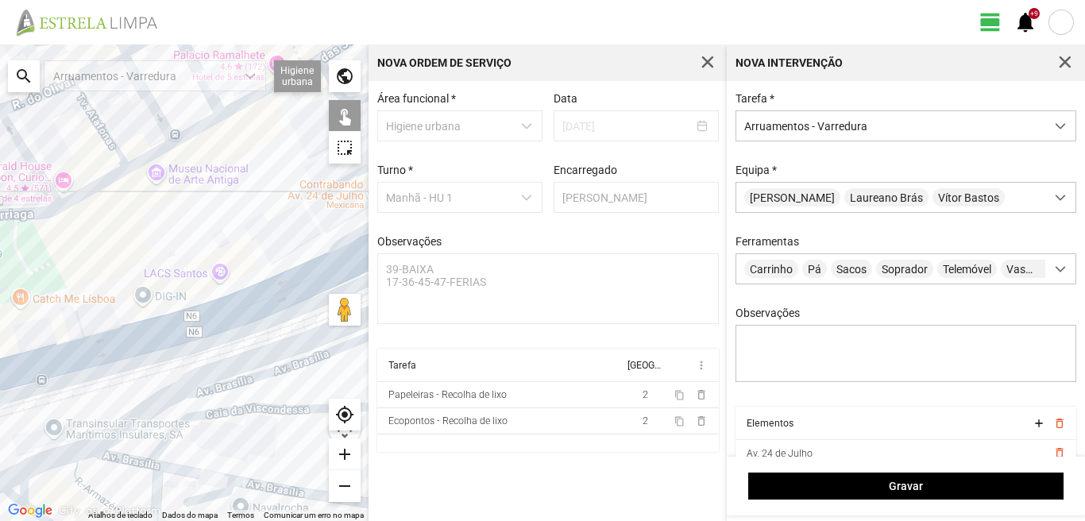
click at [58, 345] on div at bounding box center [184, 282] width 368 height 476
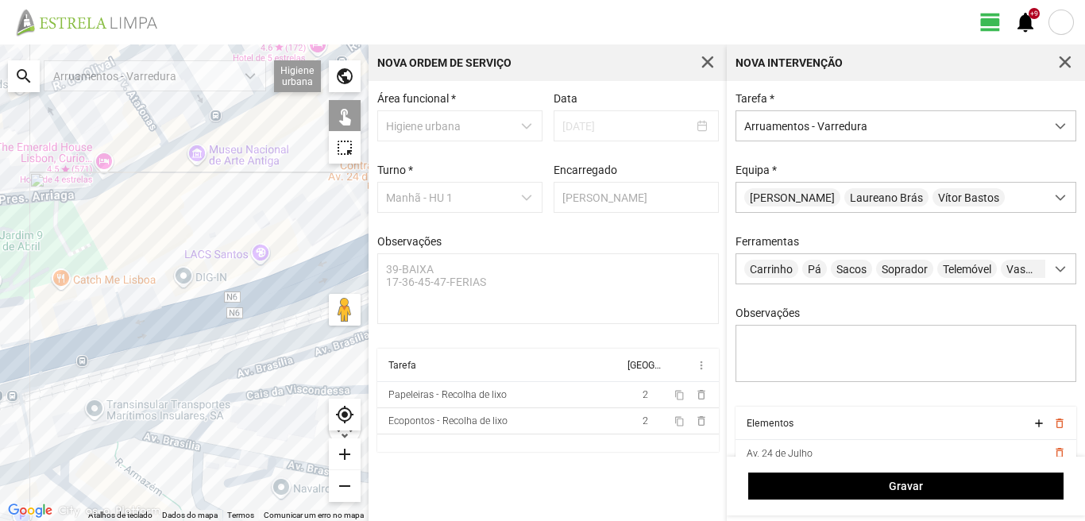
drag, startPoint x: 122, startPoint y: 334, endPoint x: 171, endPoint y: 307, distance: 55.1
click at [170, 308] on div at bounding box center [184, 282] width 368 height 476
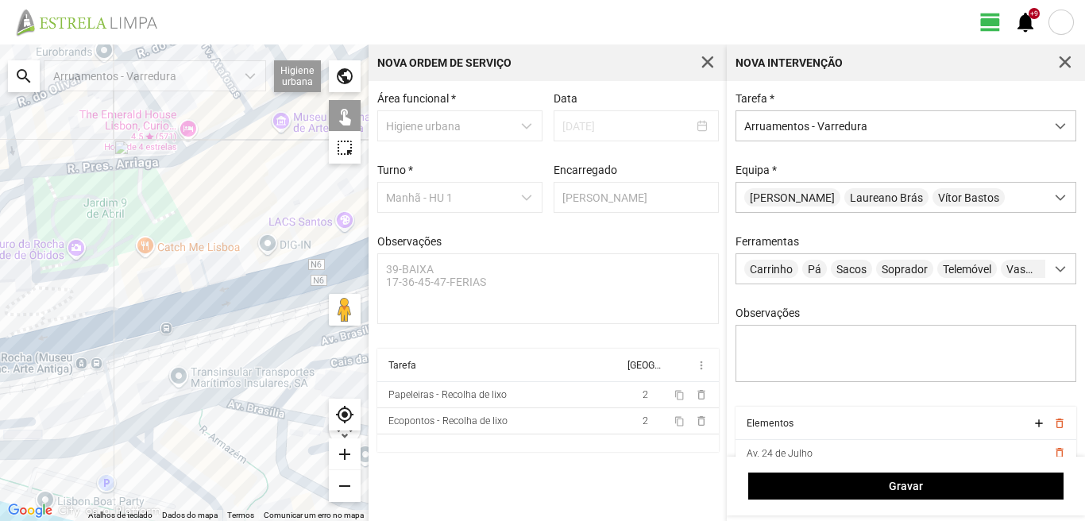
drag, startPoint x: 43, startPoint y: 343, endPoint x: 117, endPoint y: 324, distance: 76.3
click at [117, 324] on div at bounding box center [184, 282] width 368 height 476
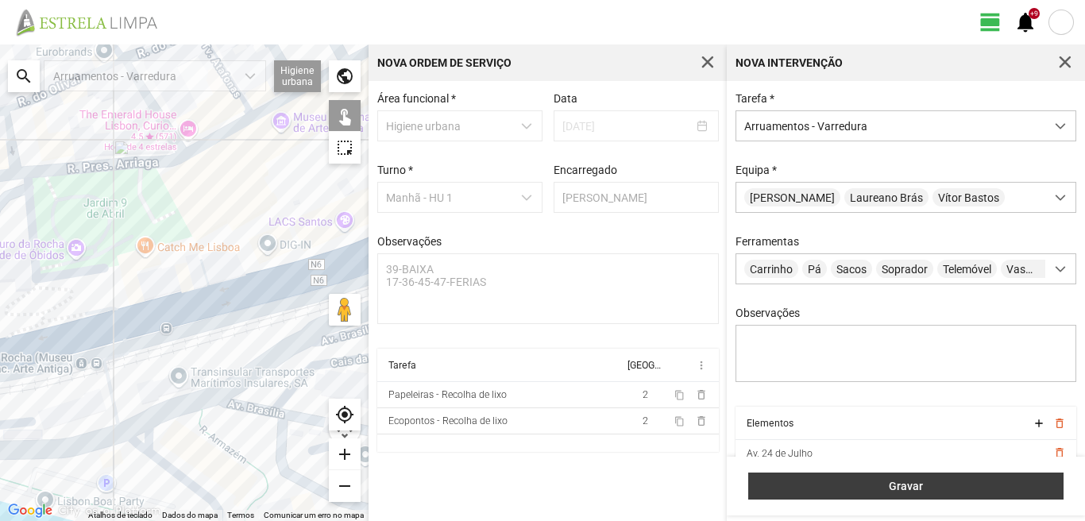
click at [858, 480] on span "Gravar" at bounding box center [906, 486] width 299 height 13
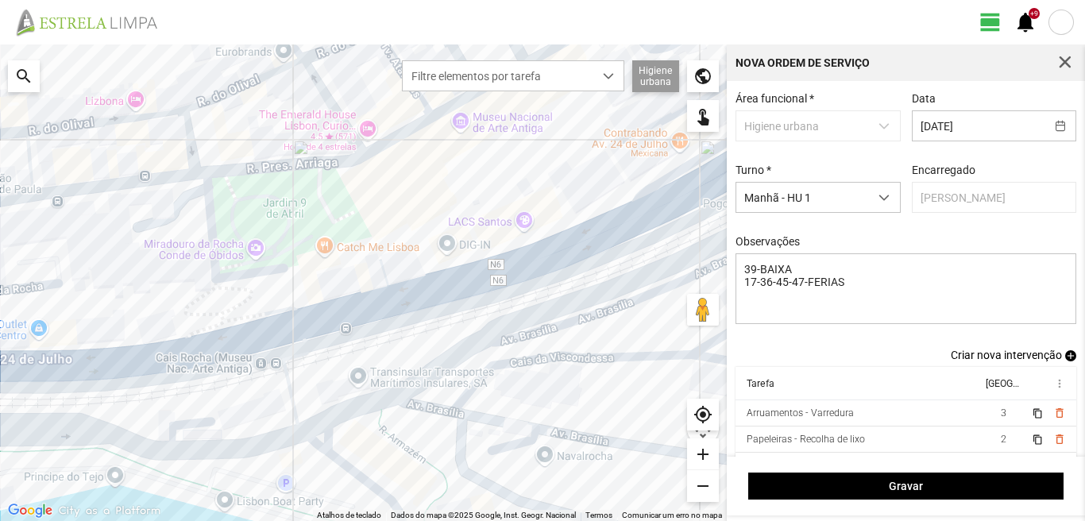
click at [1065, 359] on span "add" at bounding box center [1070, 355] width 11 height 11
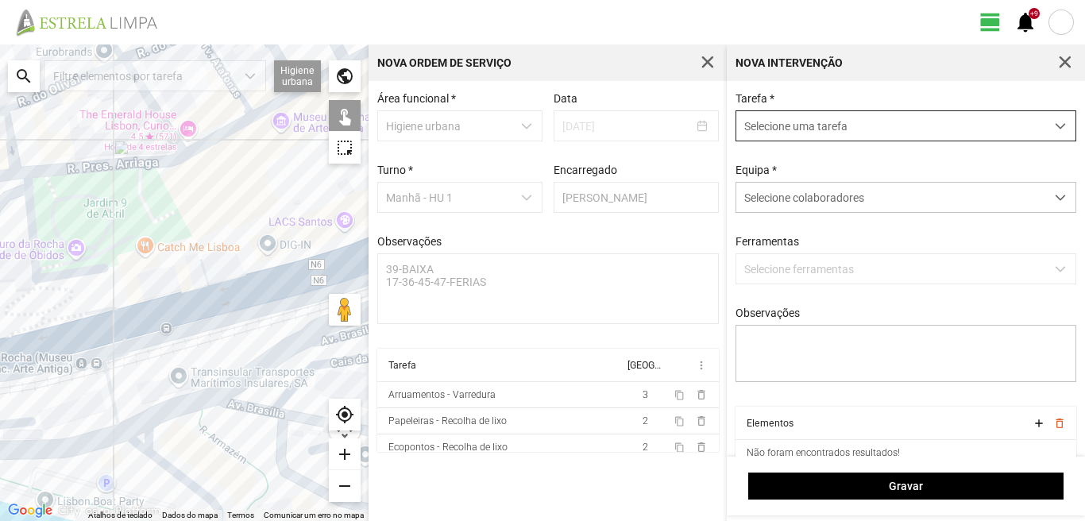
click at [845, 120] on span "Selecione uma tarefa" at bounding box center [890, 125] width 309 height 29
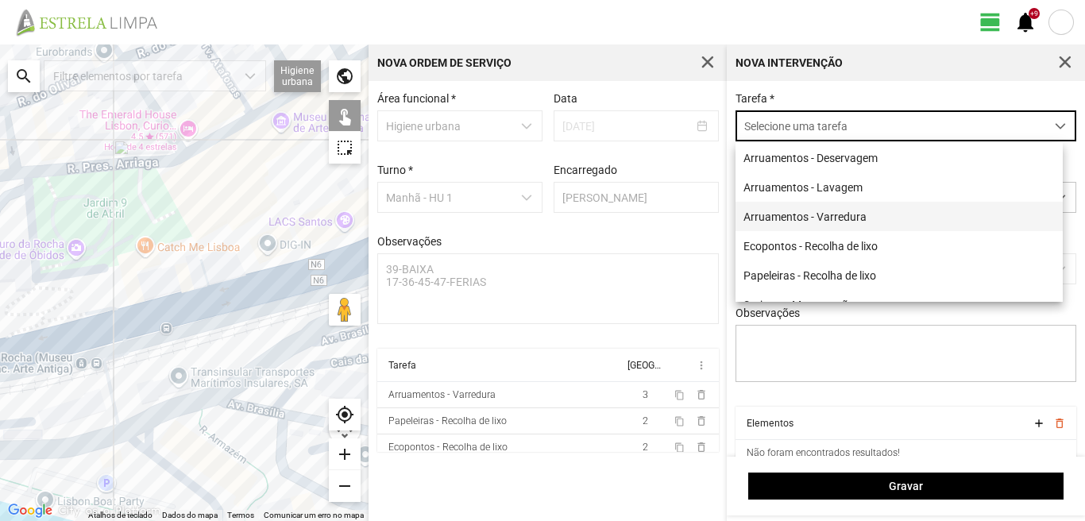
click at [819, 218] on li "Arruamentos - Varredura" at bounding box center [898, 216] width 327 height 29
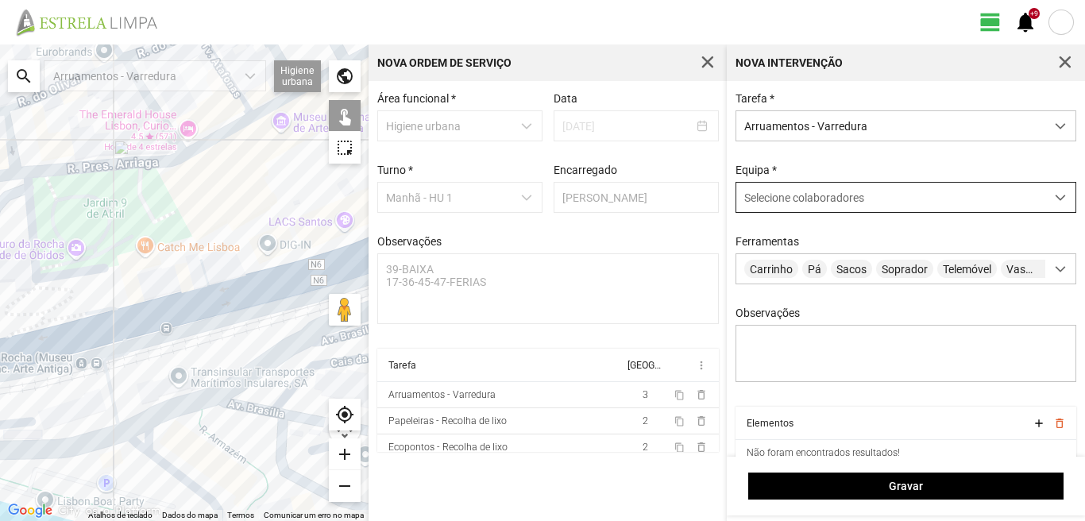
click at [826, 199] on span "Selecione colaboradores" at bounding box center [804, 197] width 120 height 13
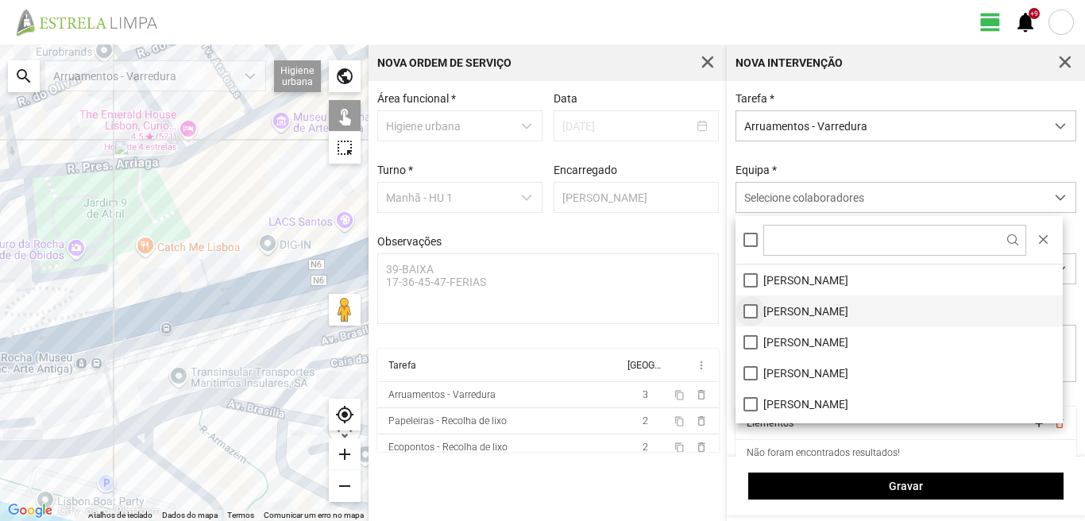
click at [752, 314] on li "[PERSON_NAME]" at bounding box center [898, 310] width 327 height 31
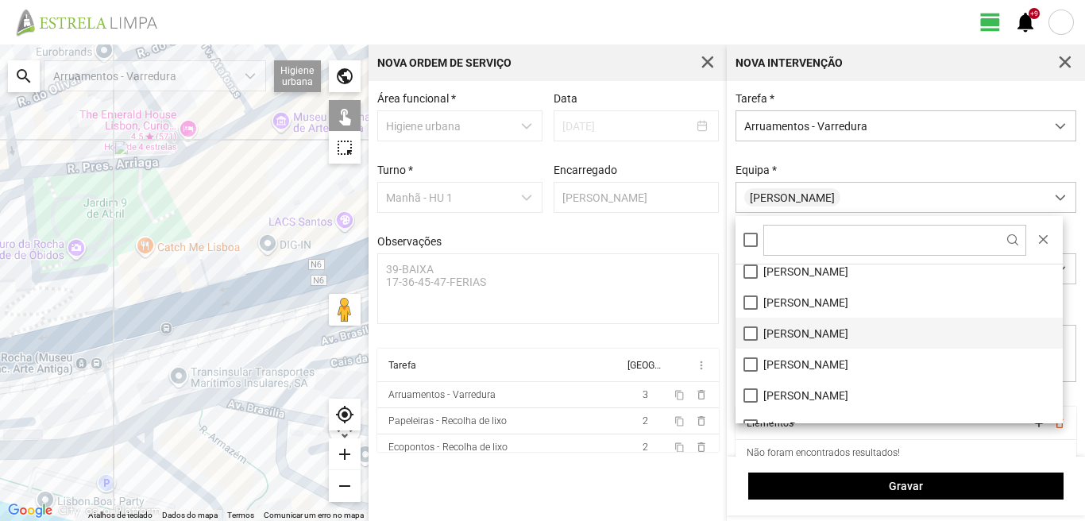
scroll to position [213, 0]
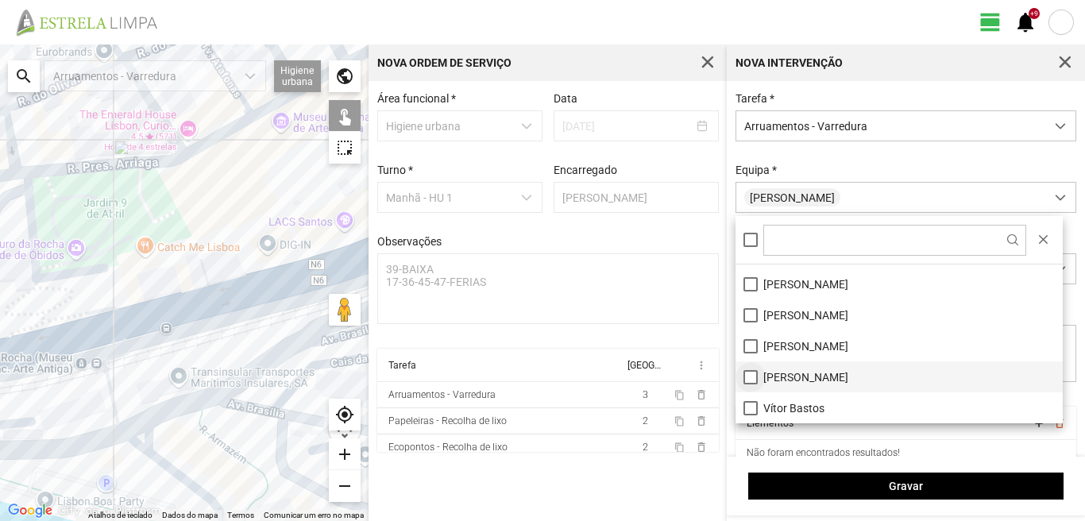
click at [751, 378] on li "[PERSON_NAME]" at bounding box center [898, 376] width 327 height 31
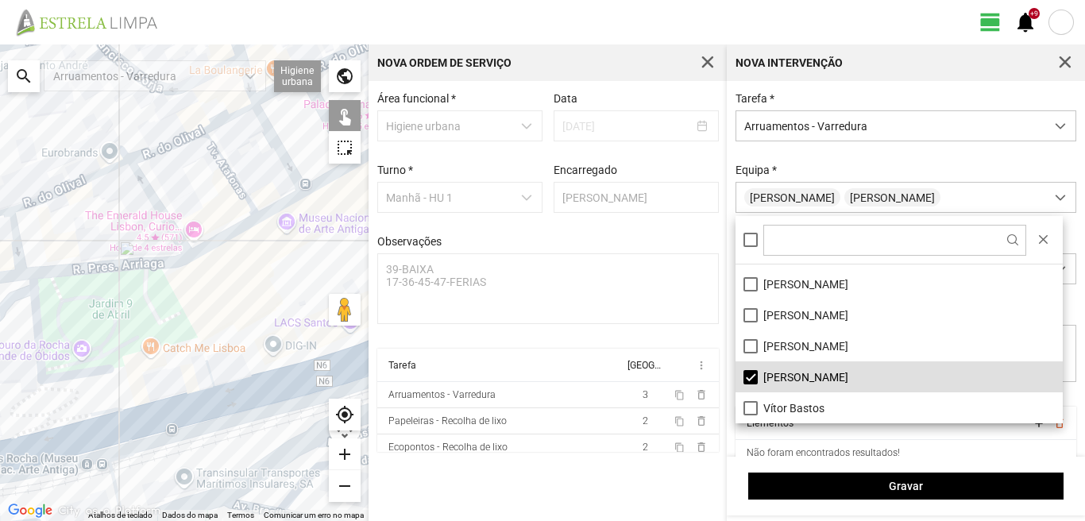
drag, startPoint x: 171, startPoint y: 188, endPoint x: 173, endPoint y: 326, distance: 138.2
click at [173, 321] on div at bounding box center [184, 282] width 368 height 476
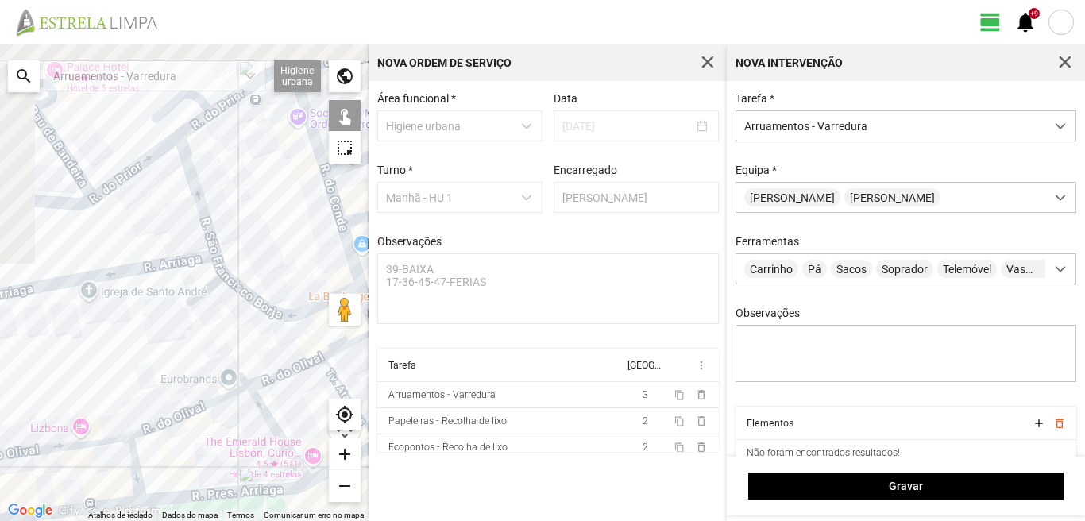
drag, startPoint x: 6, startPoint y: 87, endPoint x: 141, endPoint y: 269, distance: 227.1
click at [142, 265] on div at bounding box center [184, 282] width 368 height 476
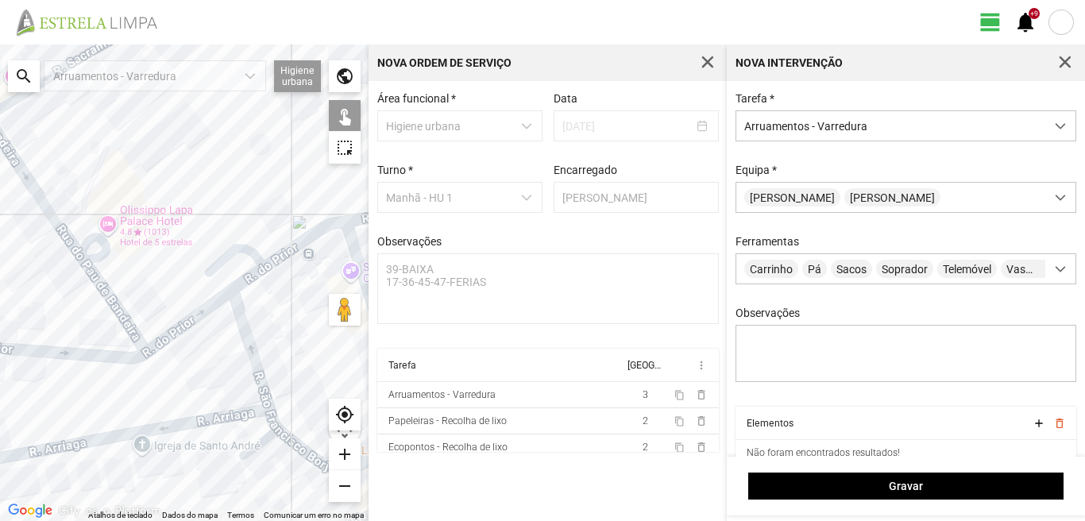
drag, startPoint x: 86, startPoint y: 147, endPoint x: 143, endPoint y: 342, distance: 203.5
click at [143, 341] on div at bounding box center [184, 282] width 368 height 476
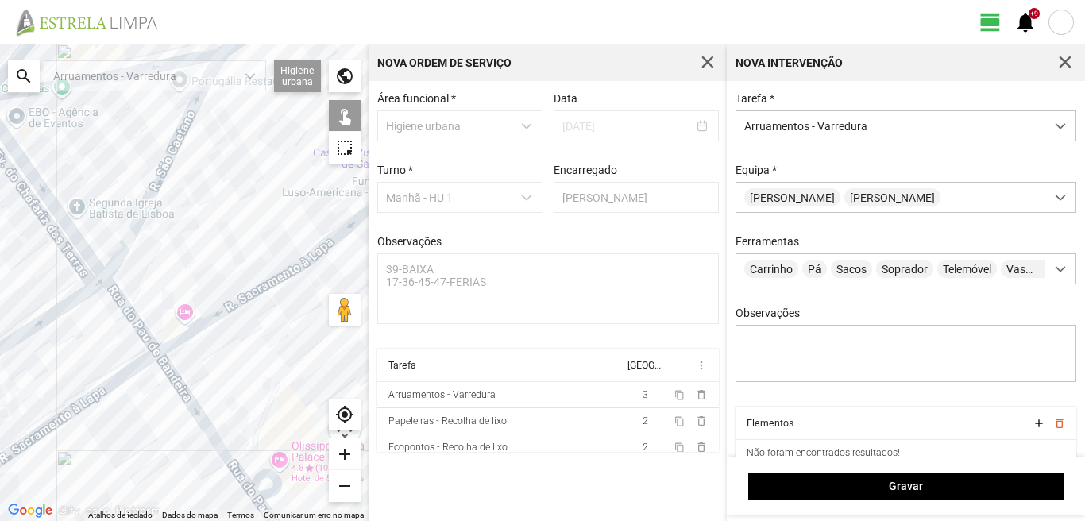
drag, startPoint x: 95, startPoint y: 226, endPoint x: 214, endPoint y: 338, distance: 162.9
click at [214, 338] on div at bounding box center [184, 282] width 368 height 476
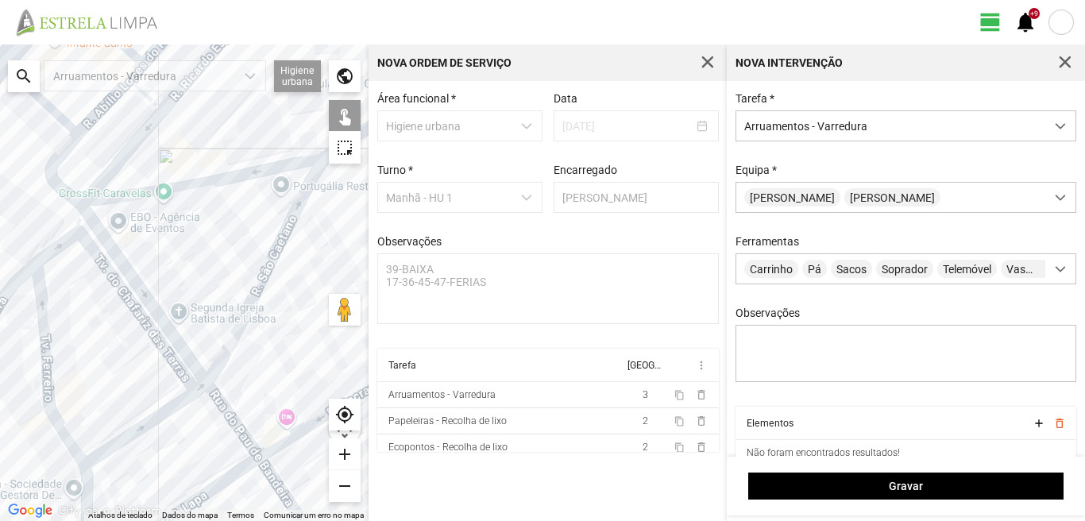
drag, startPoint x: 116, startPoint y: 175, endPoint x: 249, endPoint y: 289, distance: 175.1
click at [245, 287] on div at bounding box center [184, 282] width 368 height 476
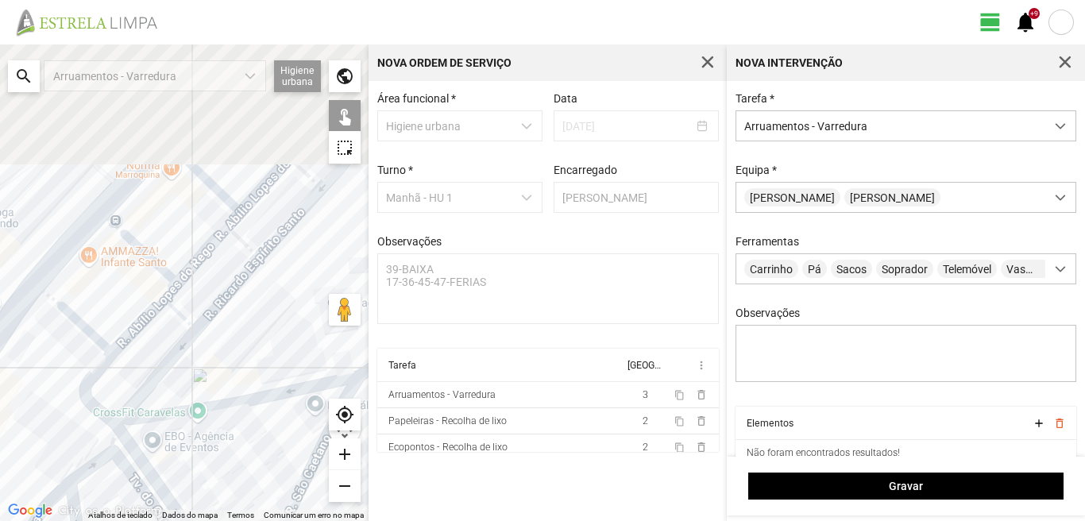
drag, startPoint x: 245, startPoint y: 160, endPoint x: 154, endPoint y: 326, distance: 188.4
click at [154, 325] on div at bounding box center [184, 282] width 368 height 476
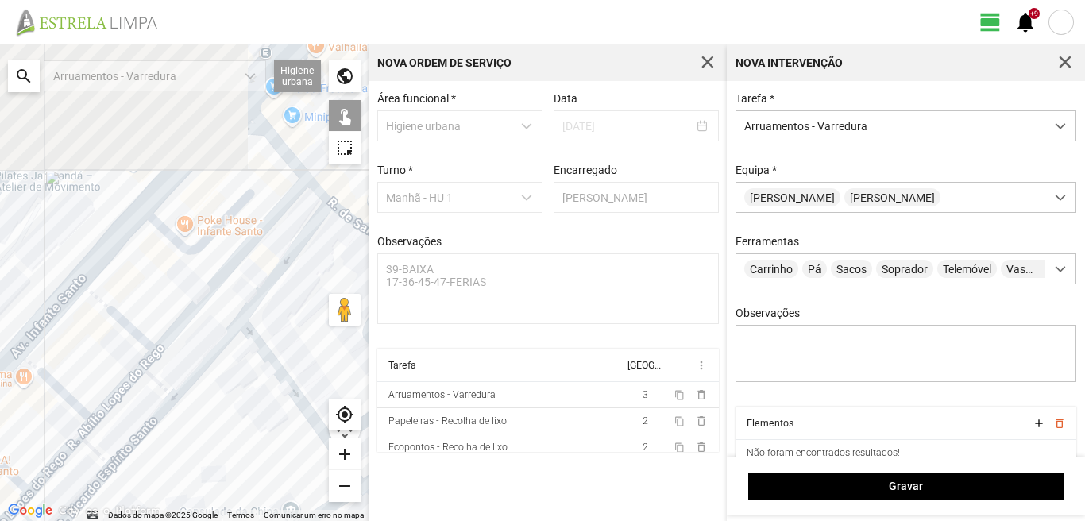
drag, startPoint x: 187, startPoint y: 262, endPoint x: 110, endPoint y: 367, distance: 129.6
click at [114, 367] on div at bounding box center [184, 282] width 368 height 476
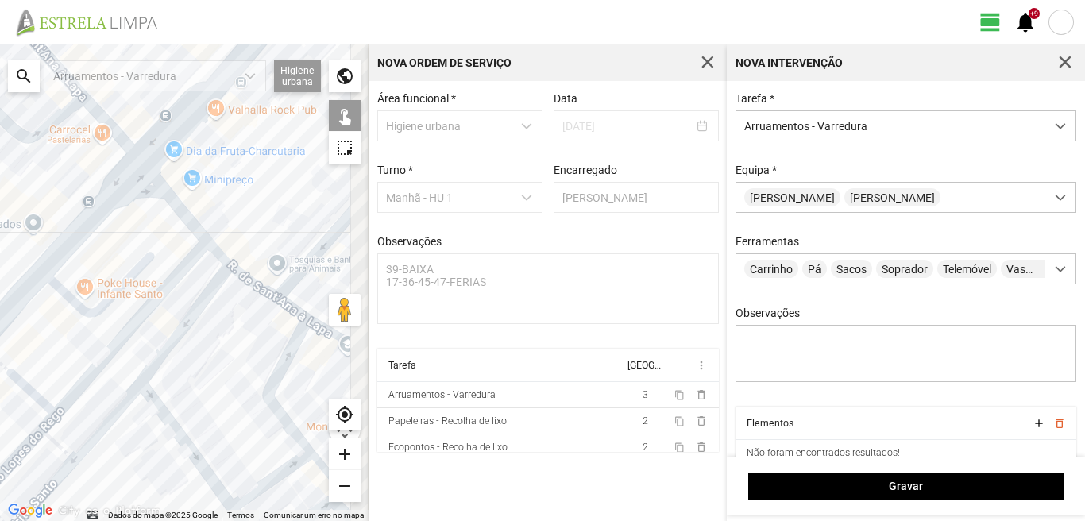
drag, startPoint x: 146, startPoint y: 302, endPoint x: 70, endPoint y: 343, distance: 86.7
click at [70, 343] on div at bounding box center [184, 282] width 368 height 476
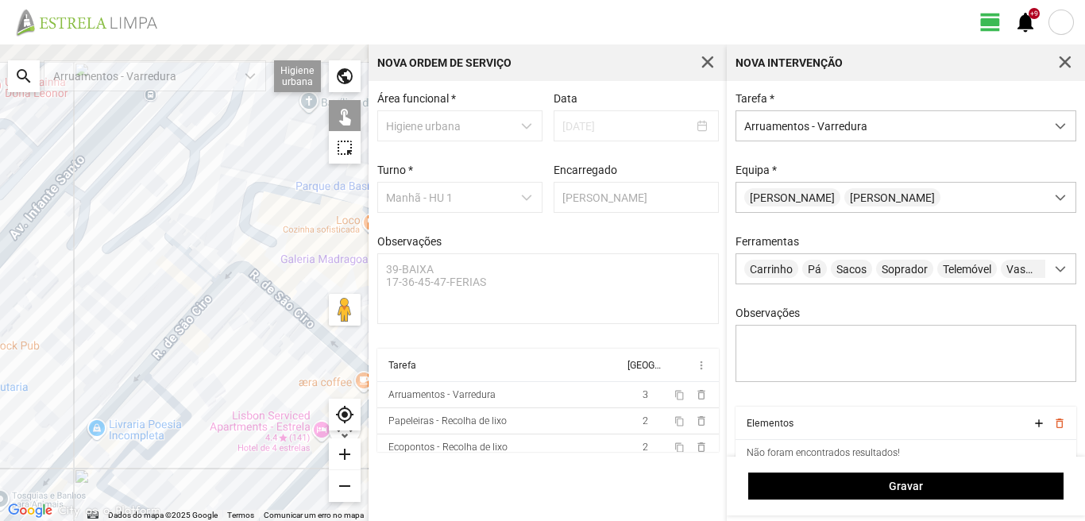
drag, startPoint x: 191, startPoint y: 241, endPoint x: 21, endPoint y: 383, distance: 221.5
click at [10, 385] on div at bounding box center [184, 282] width 368 height 476
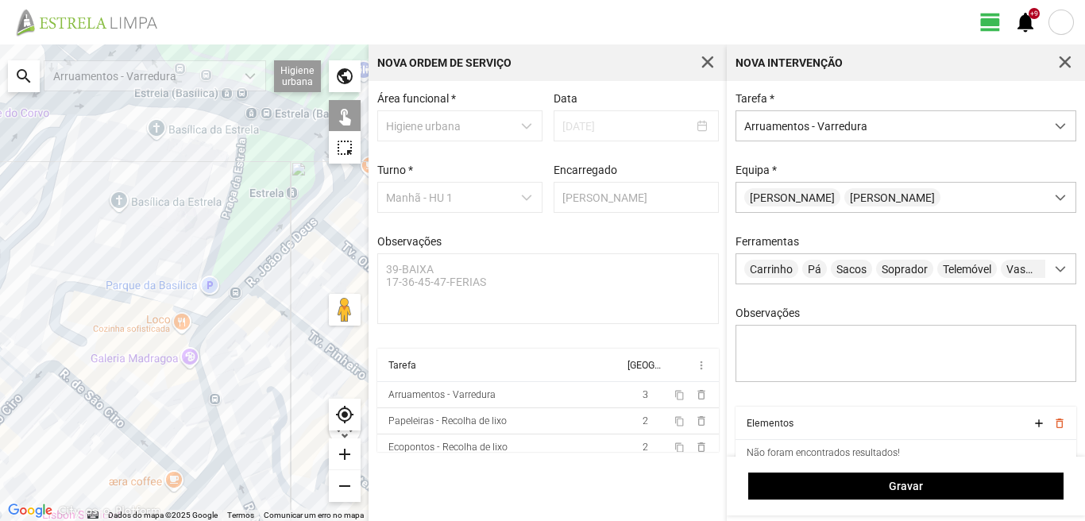
drag, startPoint x: 167, startPoint y: 333, endPoint x: 193, endPoint y: 370, distance: 45.6
click at [193, 370] on div at bounding box center [184, 282] width 368 height 476
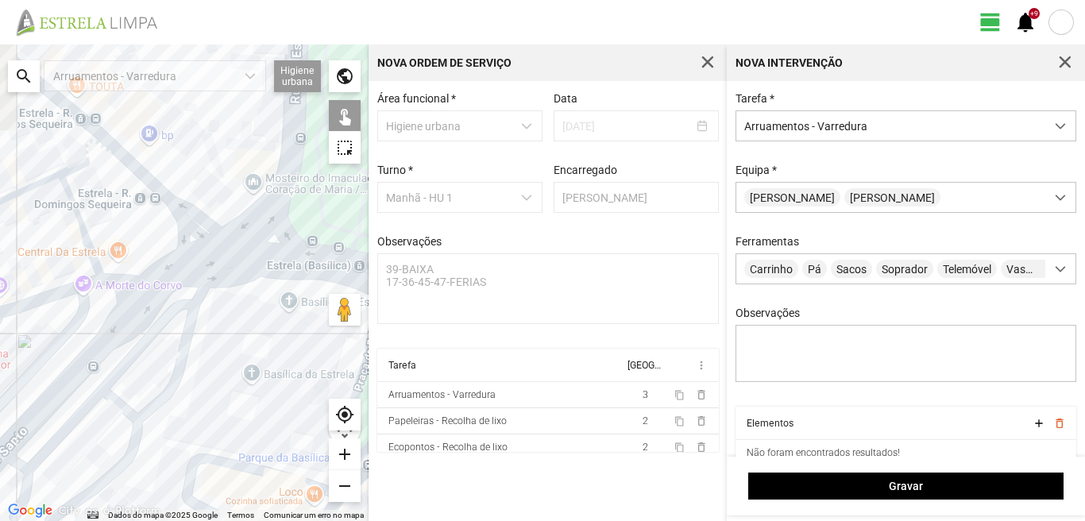
drag, startPoint x: 53, startPoint y: 283, endPoint x: 238, endPoint y: 322, distance: 189.1
click at [221, 324] on div at bounding box center [184, 282] width 368 height 476
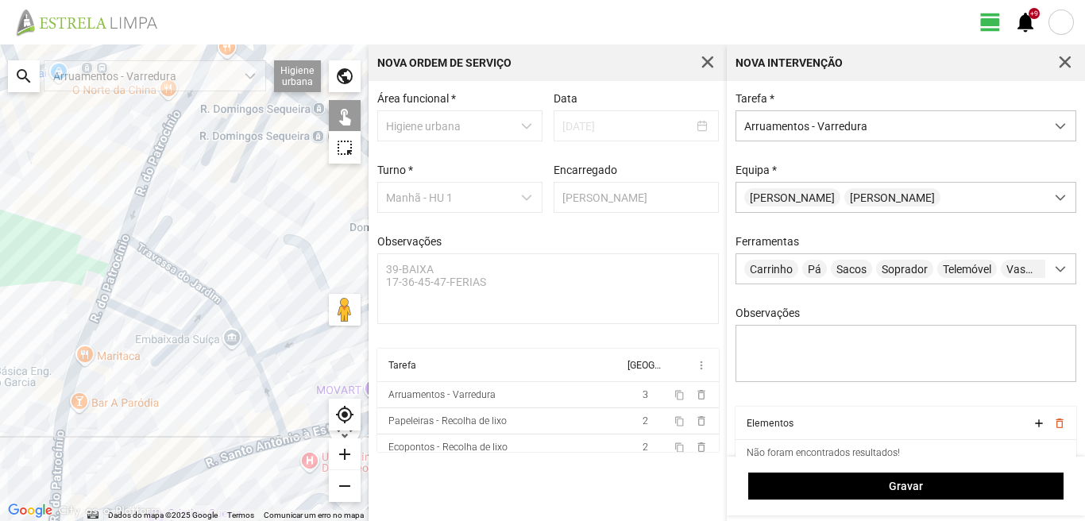
click at [137, 187] on div at bounding box center [184, 282] width 368 height 476
click at [110, 260] on div at bounding box center [184, 282] width 368 height 476
click at [149, 256] on div at bounding box center [184, 282] width 368 height 476
click at [119, 308] on div at bounding box center [184, 282] width 368 height 476
click at [189, 319] on div at bounding box center [184, 282] width 368 height 476
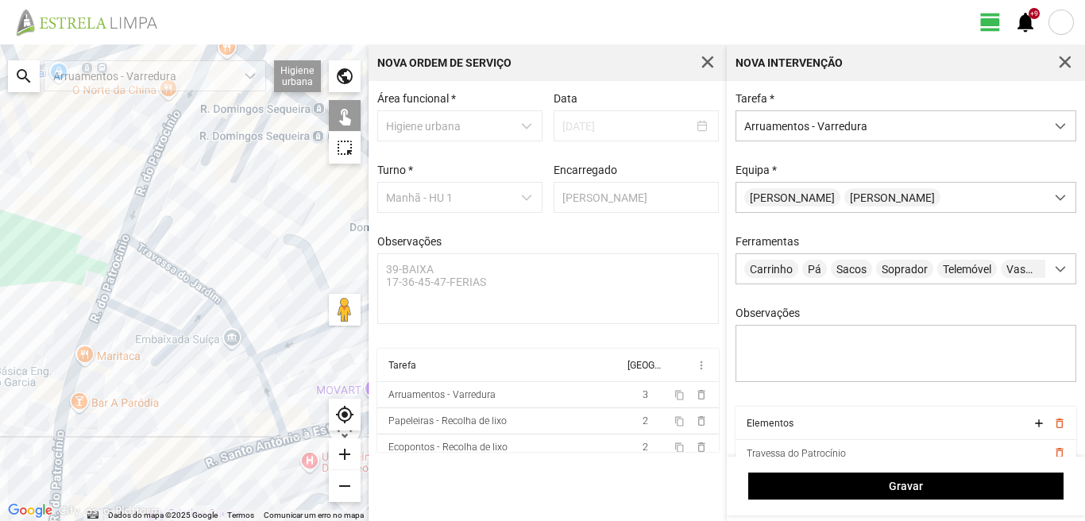
click at [229, 315] on div at bounding box center [184, 282] width 368 height 476
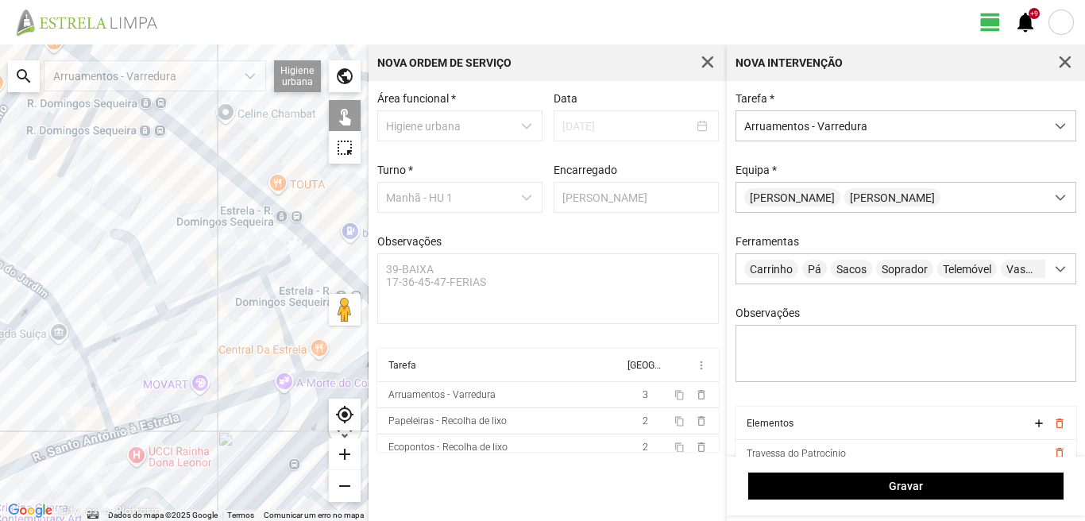
drag, startPoint x: 292, startPoint y: 292, endPoint x: 119, endPoint y: 285, distance: 173.3
click at [119, 285] on div at bounding box center [184, 282] width 368 height 476
click at [169, 313] on div at bounding box center [184, 282] width 368 height 476
click at [274, 308] on div at bounding box center [184, 282] width 368 height 476
click at [322, 300] on div at bounding box center [184, 282] width 368 height 476
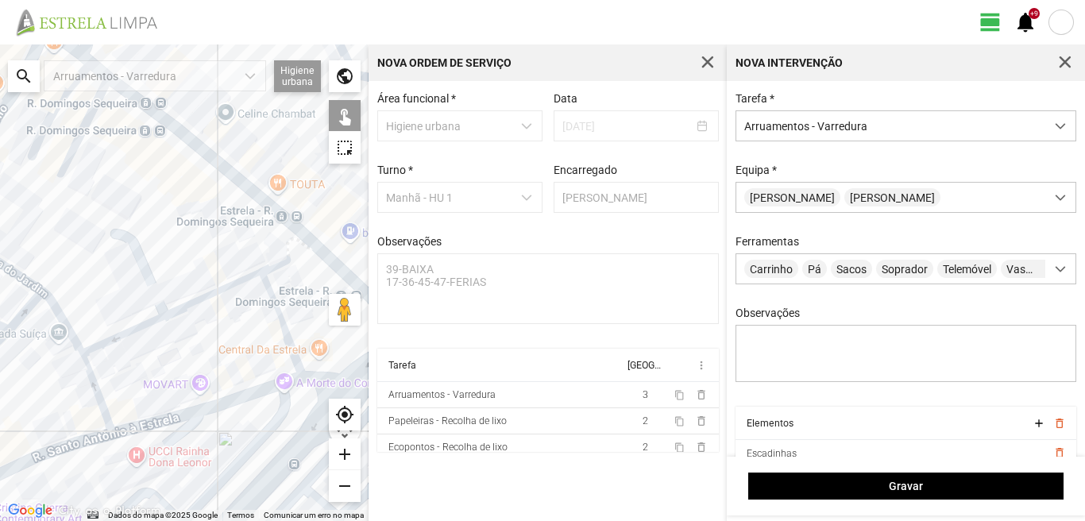
click at [324, 380] on div at bounding box center [184, 282] width 368 height 476
click at [286, 381] on div at bounding box center [184, 282] width 368 height 476
click at [97, 396] on div at bounding box center [184, 282] width 368 height 476
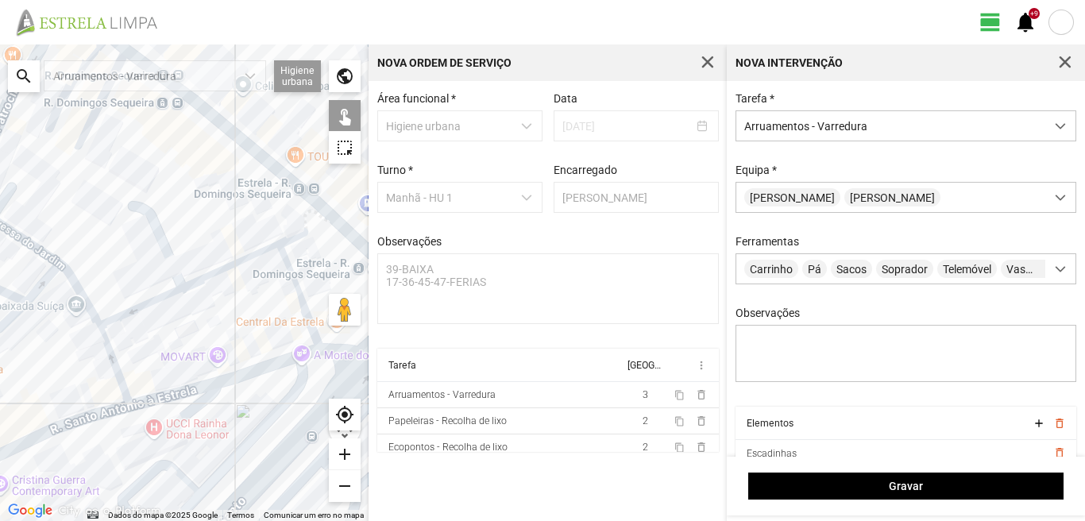
drag, startPoint x: 67, startPoint y: 406, endPoint x: 125, endPoint y: 341, distance: 87.2
click at [114, 347] on div at bounding box center [184, 282] width 368 height 476
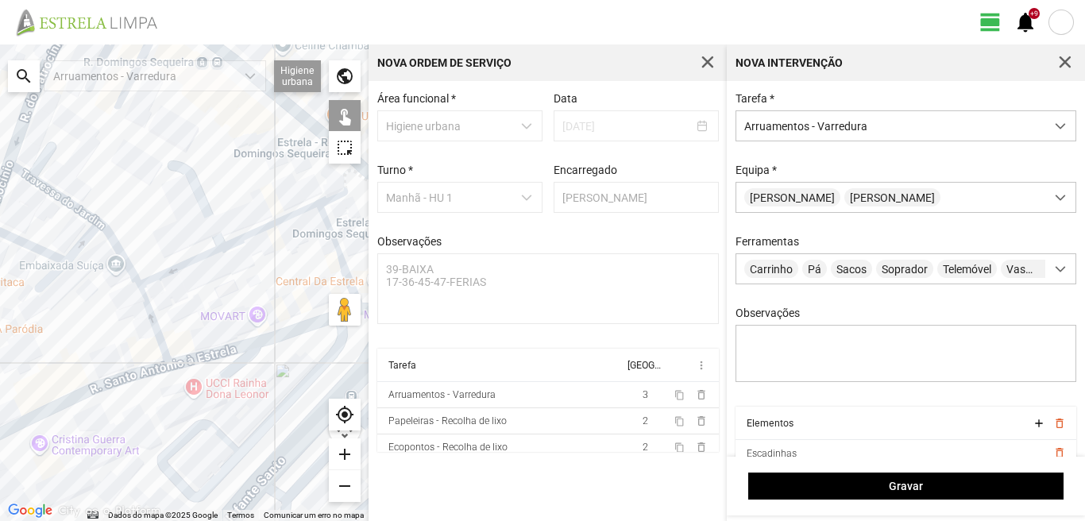
click at [128, 379] on div at bounding box center [184, 282] width 368 height 476
drag, startPoint x: 51, startPoint y: 384, endPoint x: 191, endPoint y: 319, distance: 154.6
click at [189, 320] on div at bounding box center [184, 282] width 368 height 476
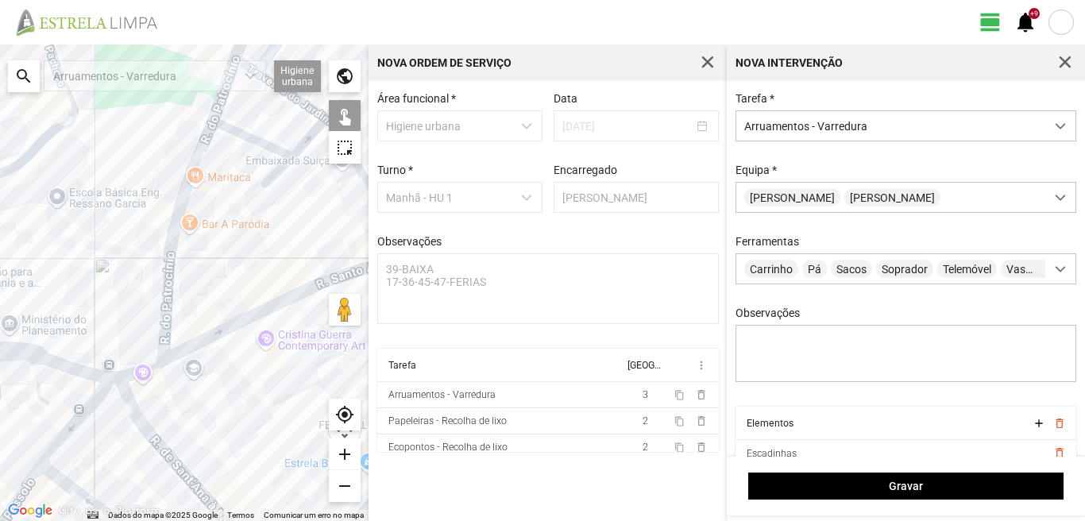
click at [160, 313] on div at bounding box center [184, 282] width 368 height 476
click at [141, 372] on div at bounding box center [184, 282] width 368 height 476
click at [138, 409] on div at bounding box center [184, 282] width 368 height 476
click at [88, 400] on div at bounding box center [184, 282] width 368 height 476
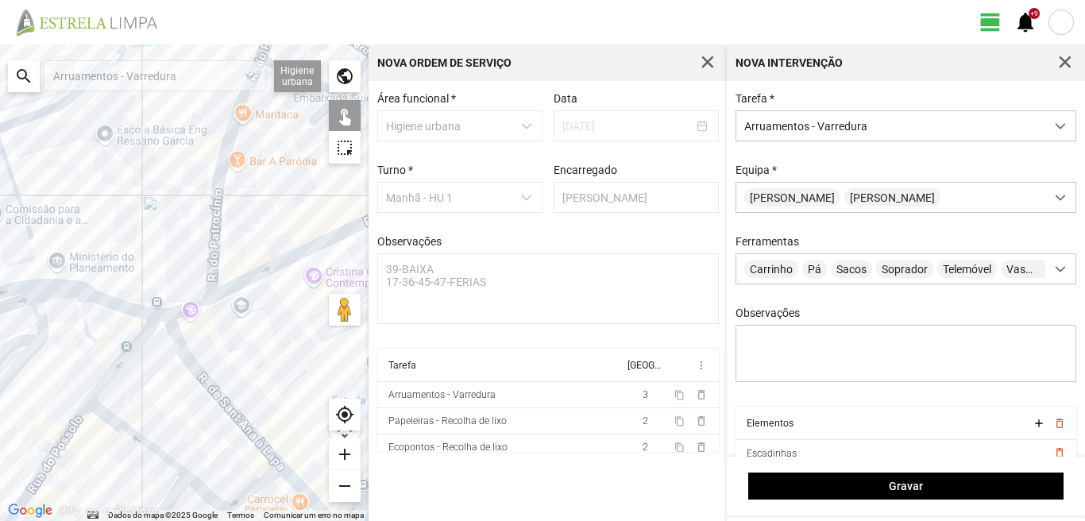
drag, startPoint x: 65, startPoint y: 491, endPoint x: 176, endPoint y: 368, distance: 165.9
click at [171, 372] on div at bounding box center [184, 282] width 368 height 476
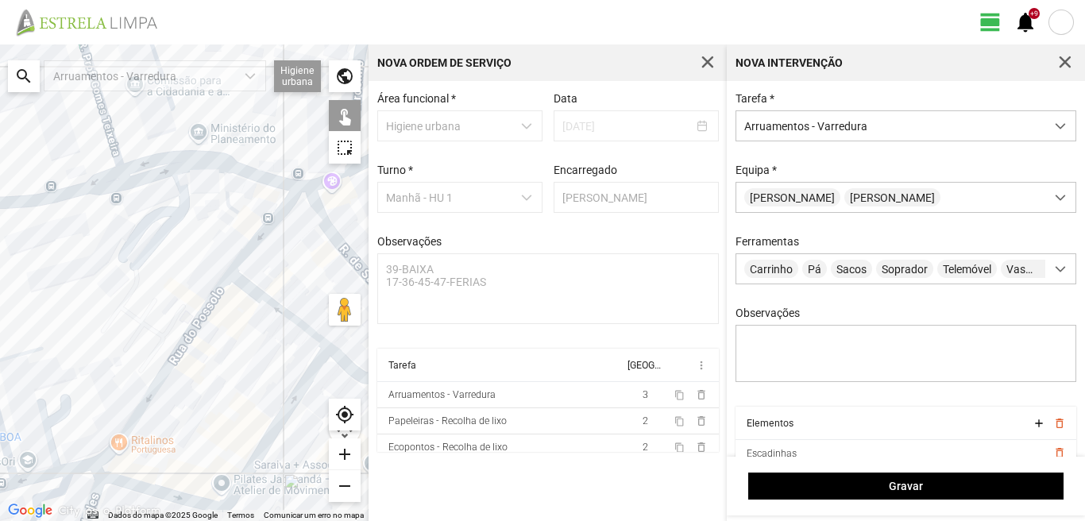
click at [171, 362] on div at bounding box center [184, 282] width 368 height 476
click at [133, 484] on div at bounding box center [184, 282] width 368 height 476
click at [273, 304] on div at bounding box center [184, 282] width 368 height 476
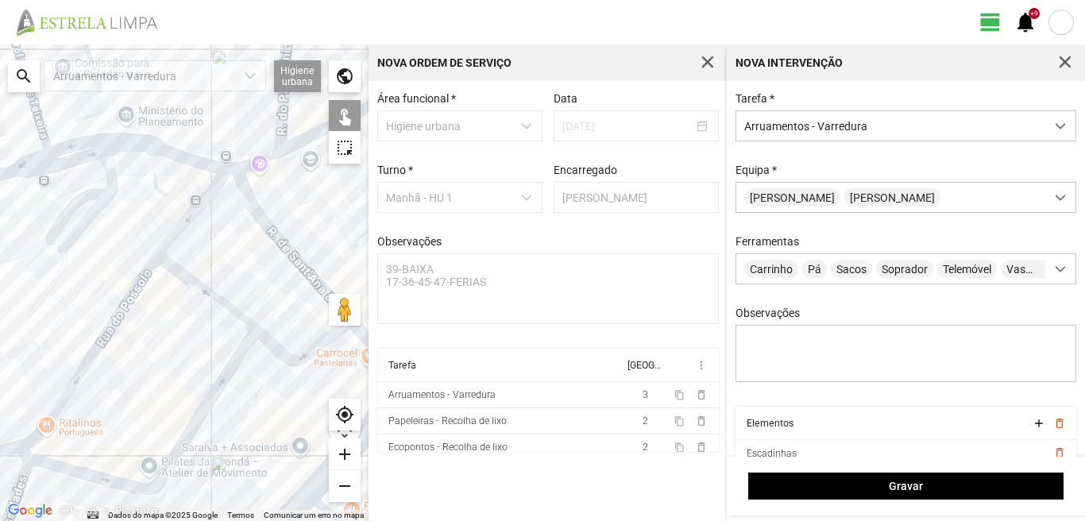
drag, startPoint x: 245, startPoint y: 351, endPoint x: 161, endPoint y: 322, distance: 89.2
click at [161, 322] on div at bounding box center [184, 282] width 368 height 476
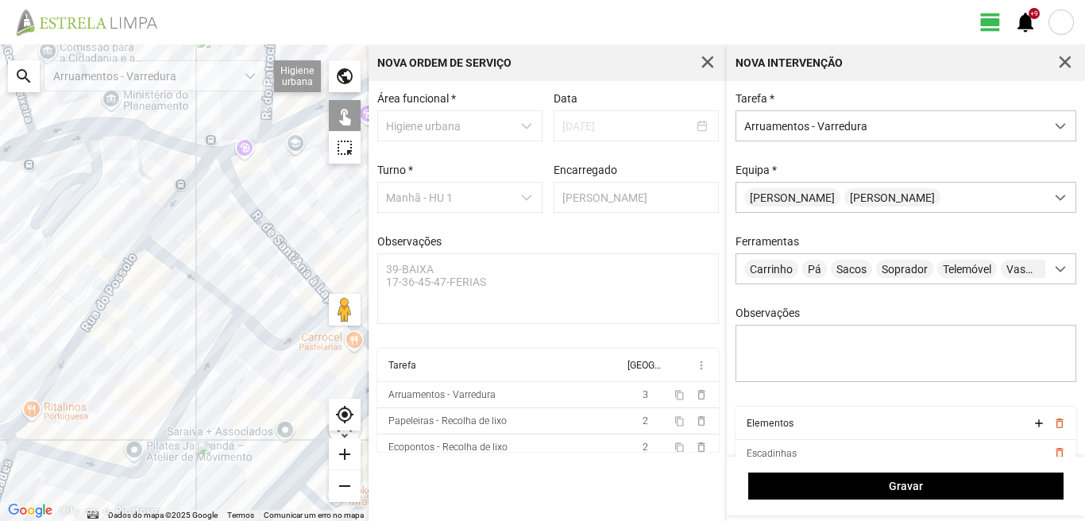
click at [256, 329] on div at bounding box center [184, 282] width 368 height 476
click at [258, 332] on div at bounding box center [184, 282] width 368 height 476
drag, startPoint x: 277, startPoint y: 307, endPoint x: 198, endPoint y: 299, distance: 79.8
click at [199, 300] on div at bounding box center [184, 282] width 368 height 476
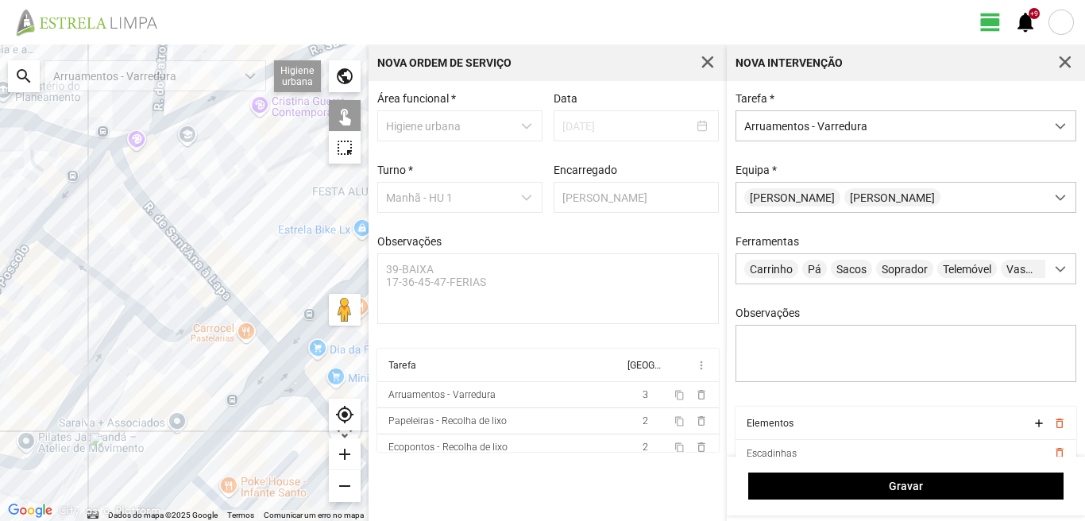
click at [253, 327] on div at bounding box center [184, 282] width 368 height 476
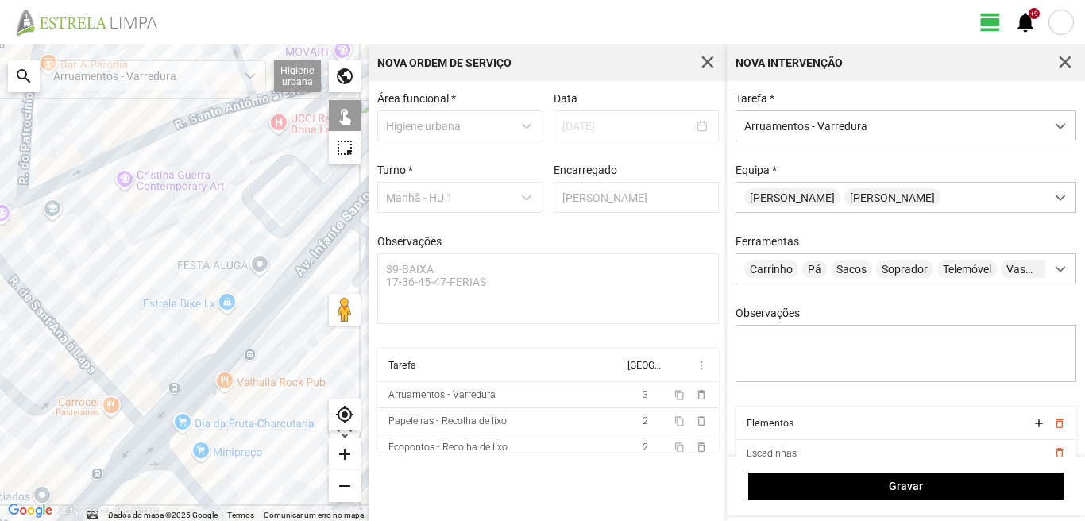
drag, startPoint x: 169, startPoint y: 226, endPoint x: 0, endPoint y: 328, distance: 197.7
click at [0, 328] on div at bounding box center [184, 282] width 368 height 476
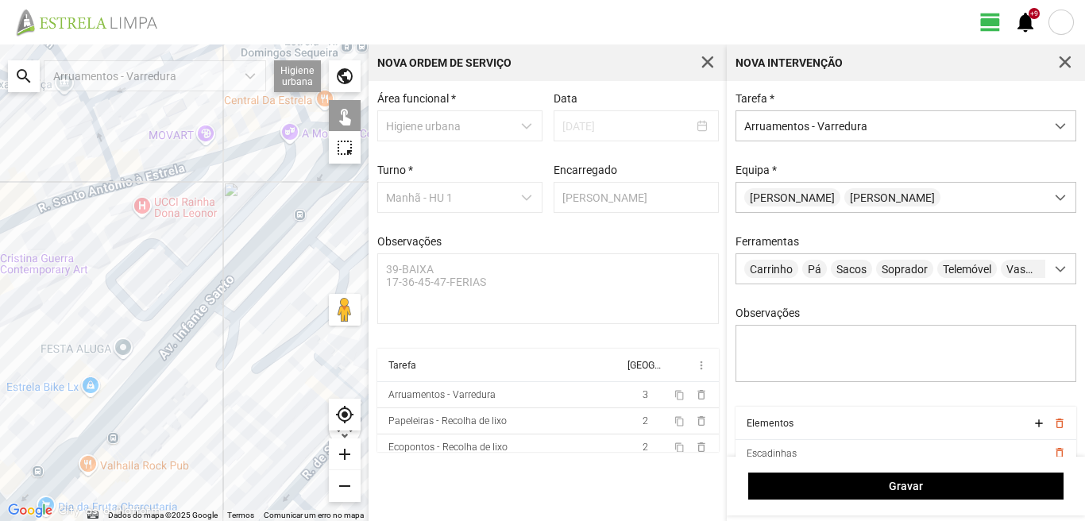
drag, startPoint x: 124, startPoint y: 279, endPoint x: 17, endPoint y: 341, distance: 123.8
click at [19, 335] on div at bounding box center [184, 282] width 368 height 476
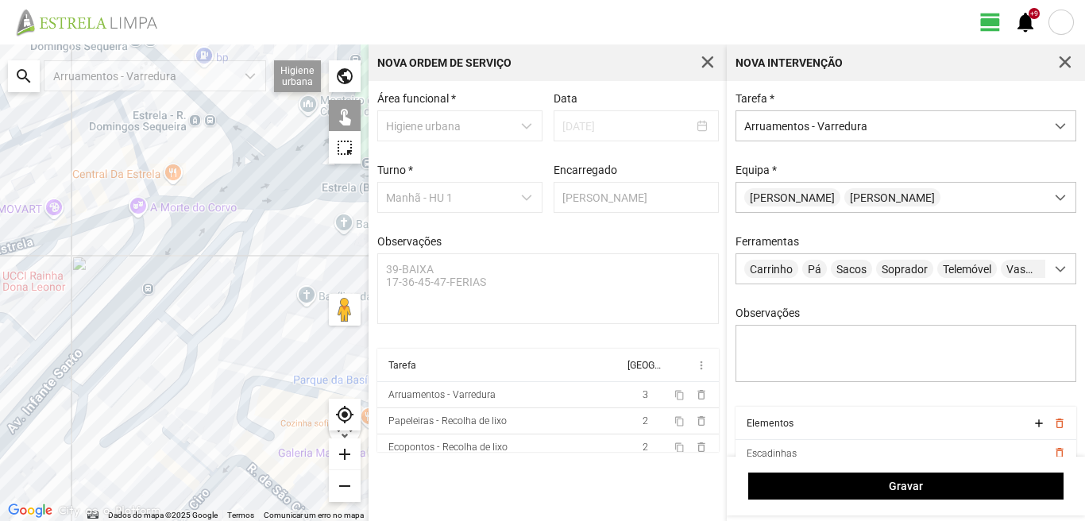
drag, startPoint x: 139, startPoint y: 283, endPoint x: 0, endPoint y: 349, distance: 153.8
click at [0, 349] on div at bounding box center [184, 282] width 368 height 476
click at [233, 198] on div at bounding box center [184, 282] width 368 height 476
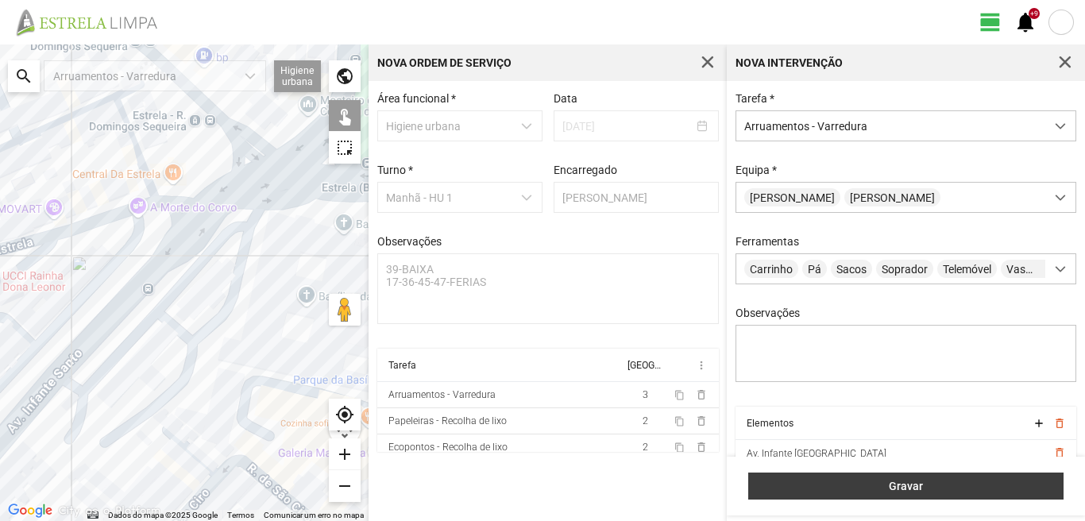
click at [970, 486] on span "Gravar" at bounding box center [906, 486] width 299 height 13
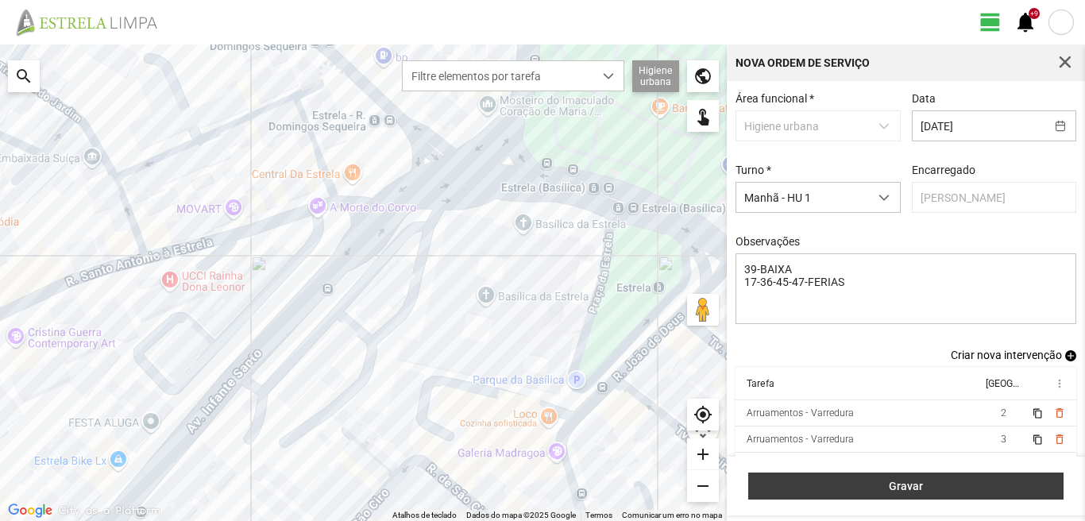
click at [962, 487] on span "Gravar" at bounding box center [906, 486] width 299 height 13
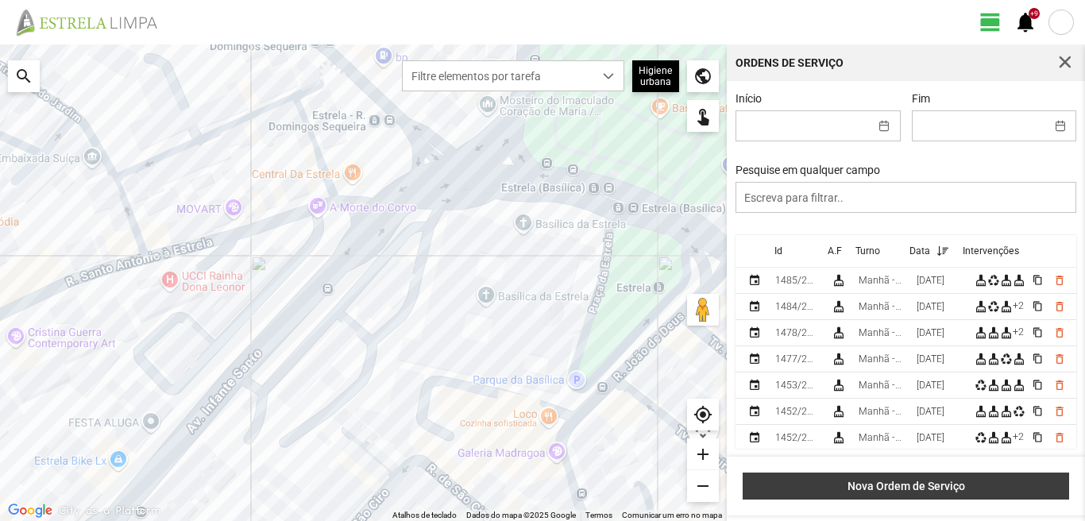
click at [859, 488] on span "Nova Ordem de Serviço" at bounding box center [906, 486] width 310 height 13
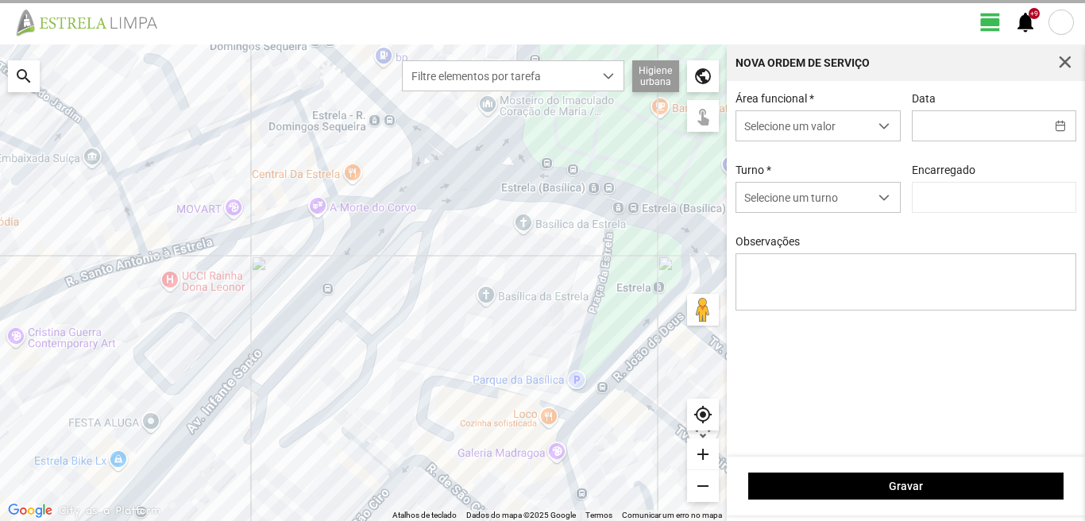
type input "[PERSON_NAME]"
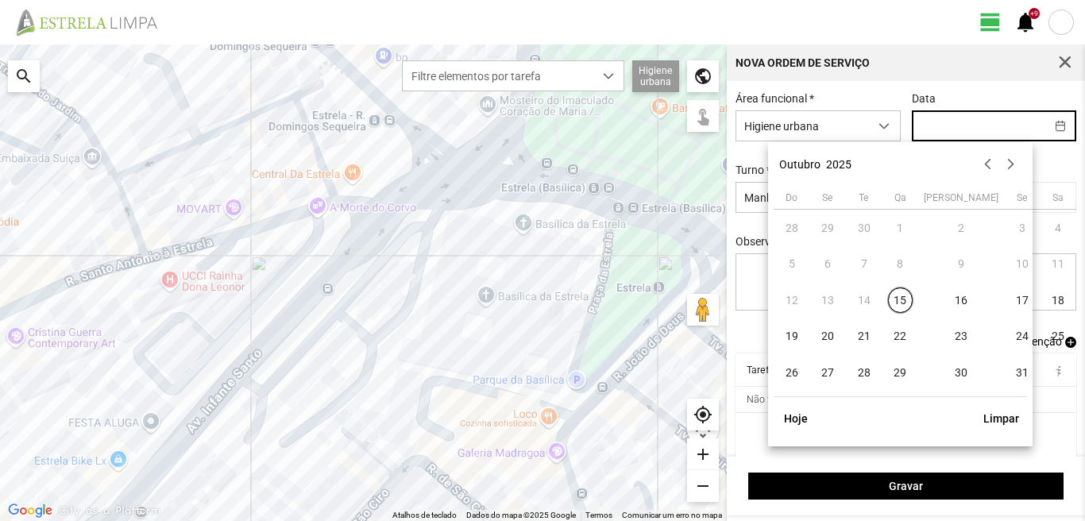
click at [942, 127] on input "text" at bounding box center [978, 125] width 133 height 29
click at [1009, 334] on span "24" at bounding box center [1021, 336] width 25 height 25
type input "[DATE]"
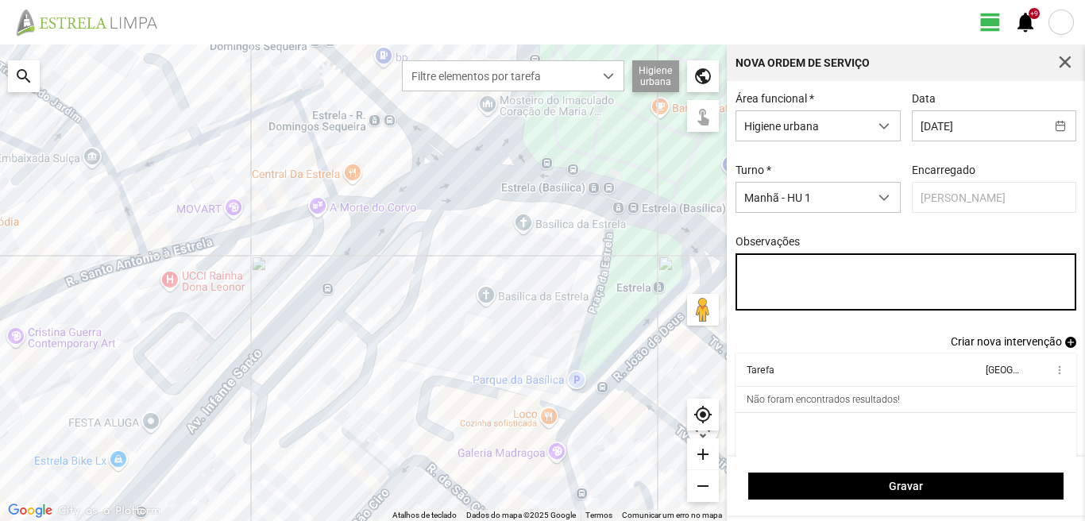
click at [750, 266] on textarea "Observações" at bounding box center [905, 281] width 341 height 57
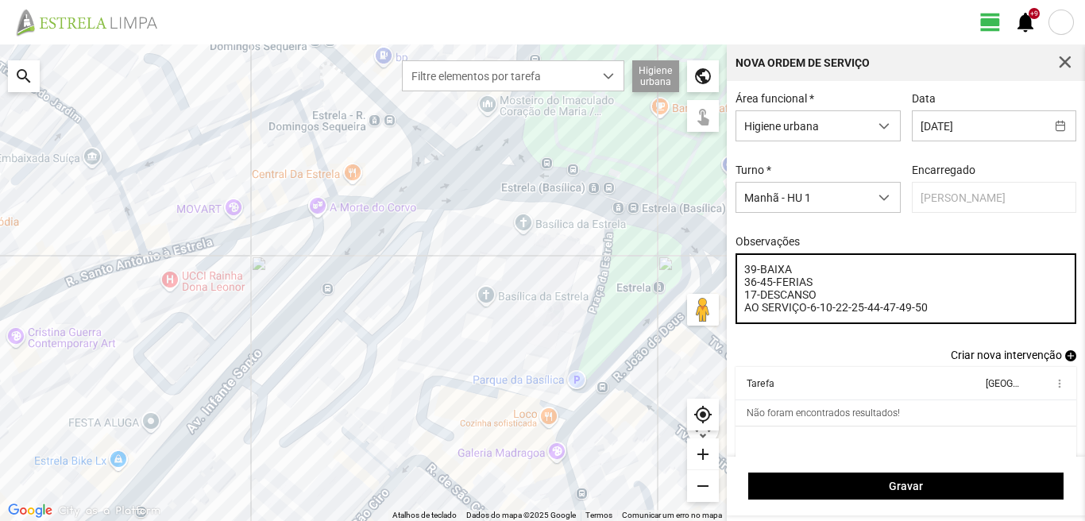
type textarea "39-BAIXA 36-45-FERIAS 17-DESCANSO AO SERVIÇO-6-10-22-25-44-47-49-50"
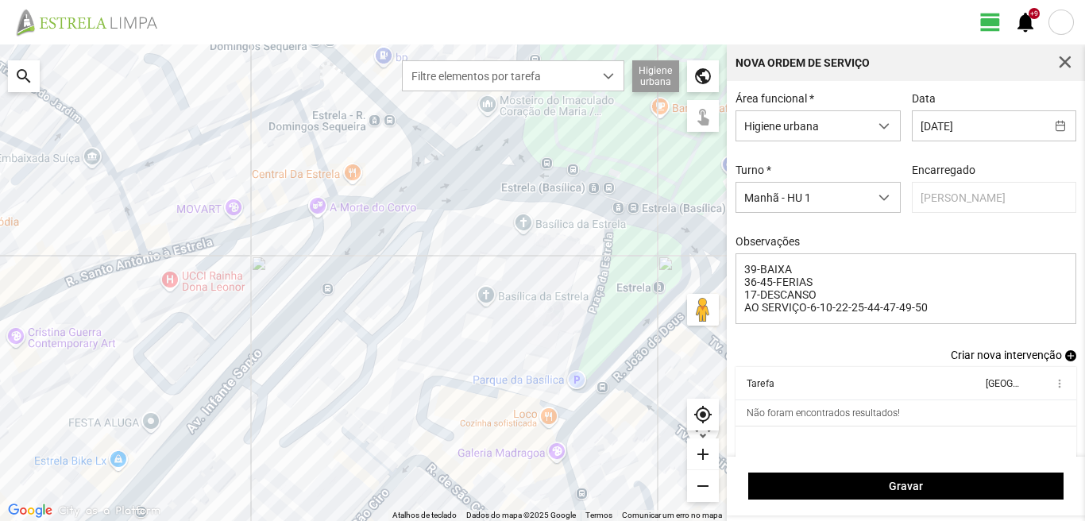
click at [1059, 354] on link "Criar nova intervenção add" at bounding box center [1013, 355] width 125 height 13
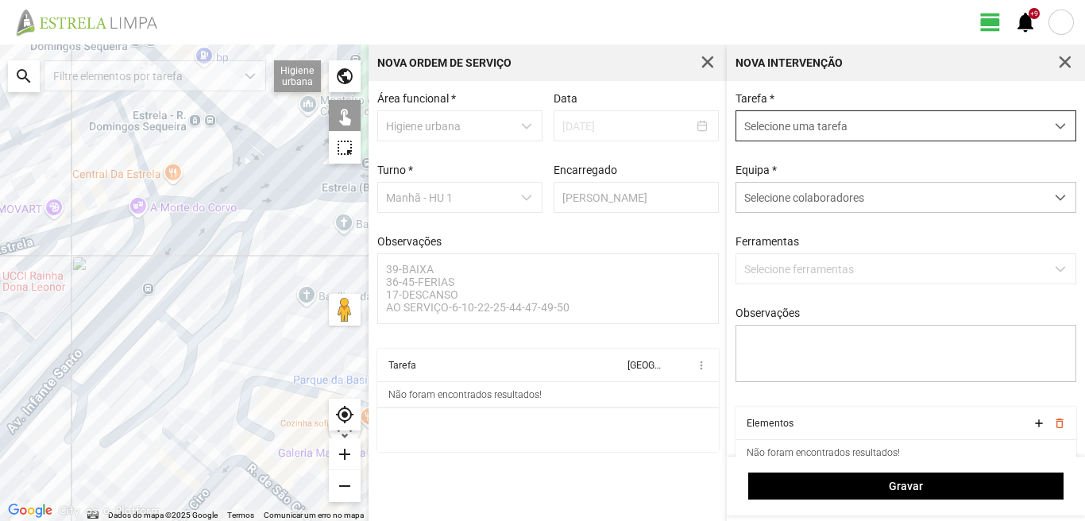
click at [908, 131] on span "Selecione uma tarefa" at bounding box center [890, 125] width 309 height 29
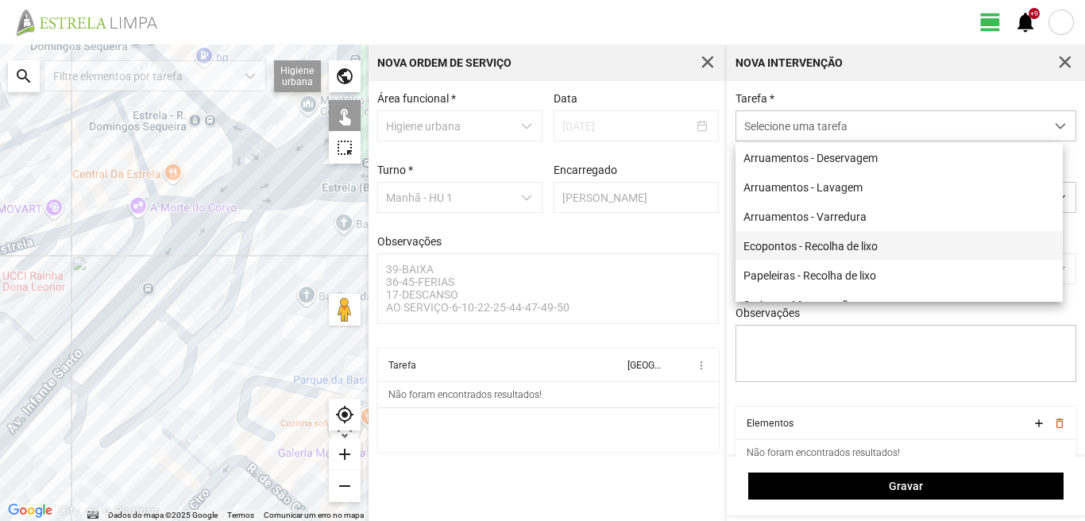
click at [821, 252] on li "Ecopontos - Recolha de lixo" at bounding box center [898, 245] width 327 height 29
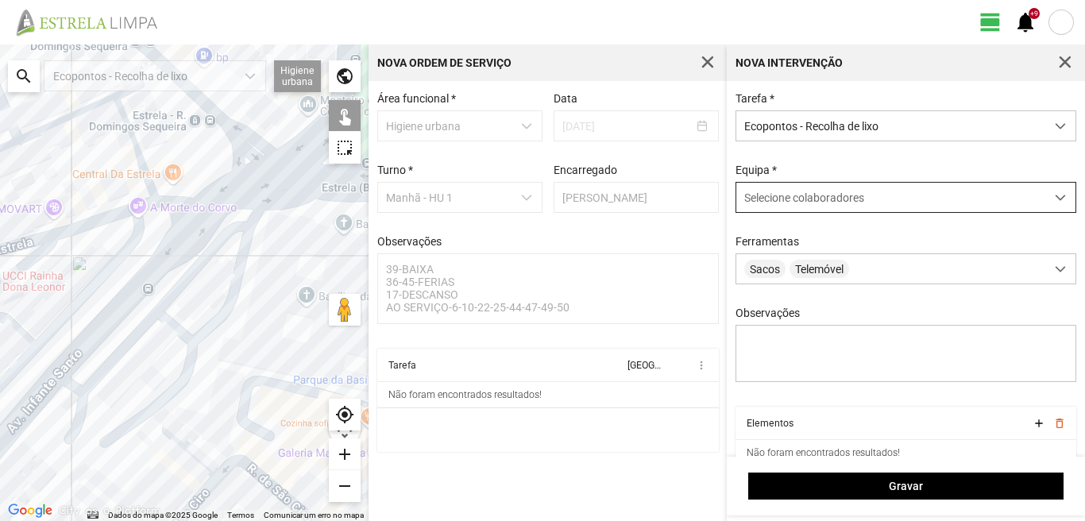
click at [801, 194] on span "Selecione colaboradores" at bounding box center [804, 197] width 120 height 13
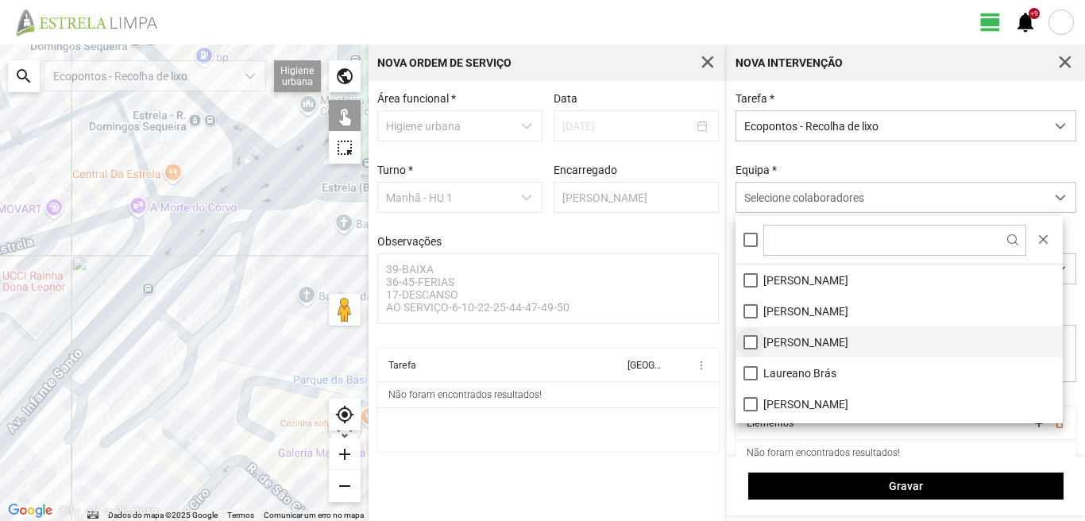
scroll to position [159, 0]
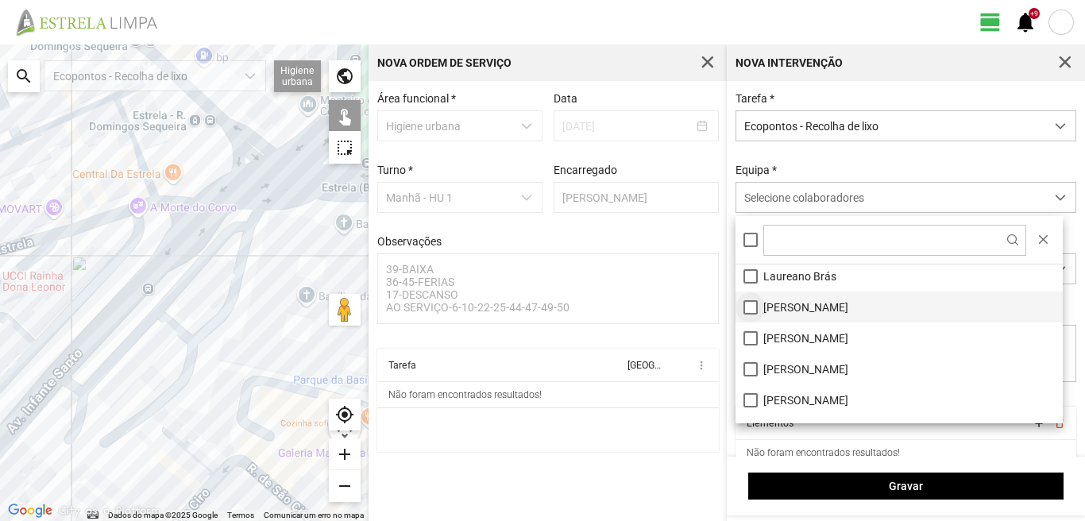
click at [743, 306] on li "[PERSON_NAME]" at bounding box center [898, 306] width 327 height 31
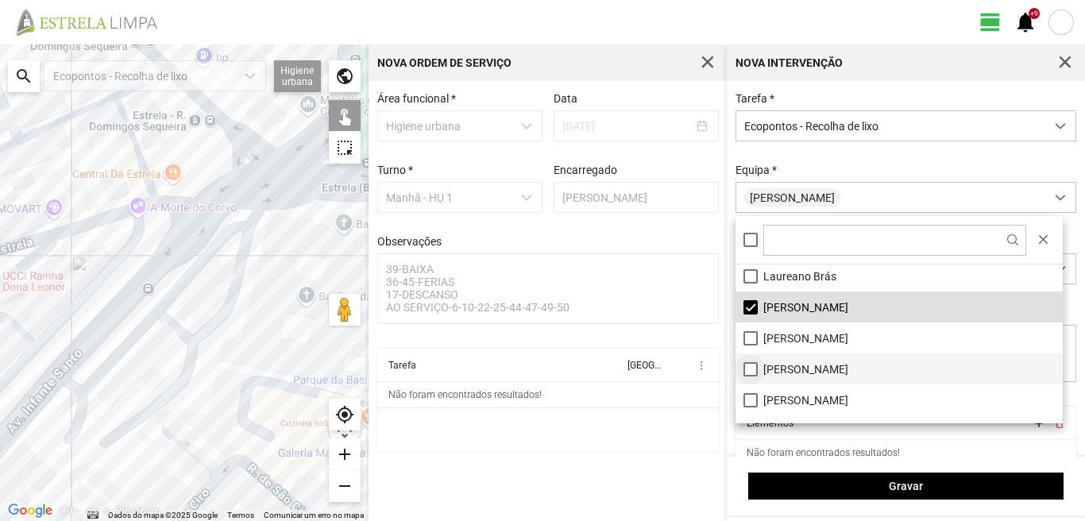
click at [749, 366] on li "[PERSON_NAME]" at bounding box center [898, 368] width 327 height 31
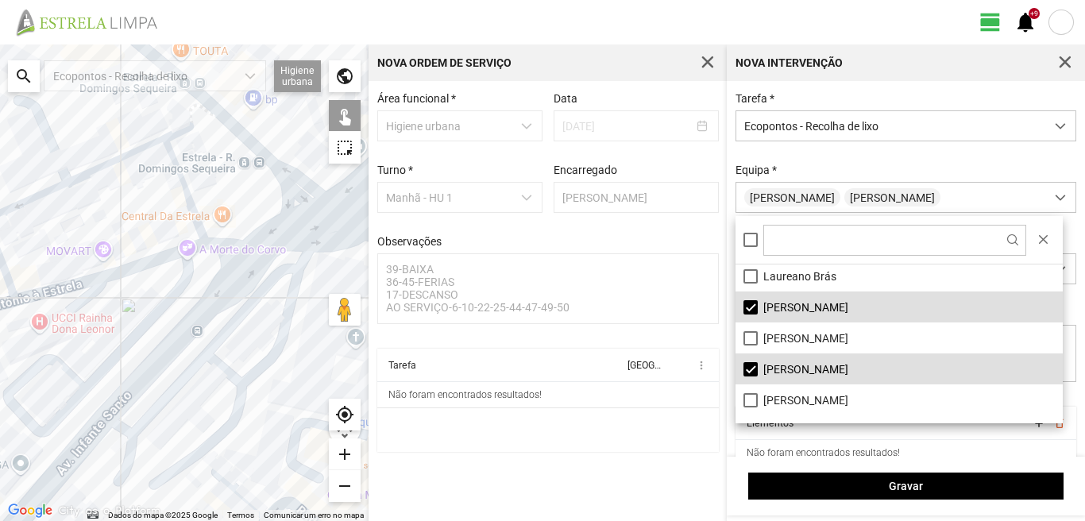
drag, startPoint x: 29, startPoint y: 197, endPoint x: 154, endPoint y: 292, distance: 156.9
click at [130, 283] on div at bounding box center [184, 282] width 368 height 476
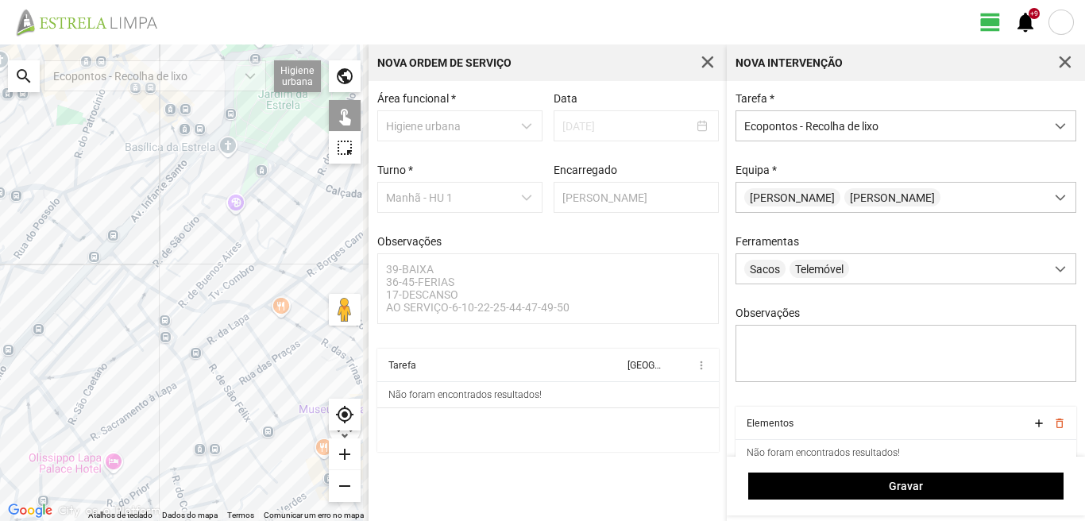
drag, startPoint x: 208, startPoint y: 426, endPoint x: 159, endPoint y: 252, distance: 181.5
click at [164, 258] on div at bounding box center [184, 282] width 368 height 476
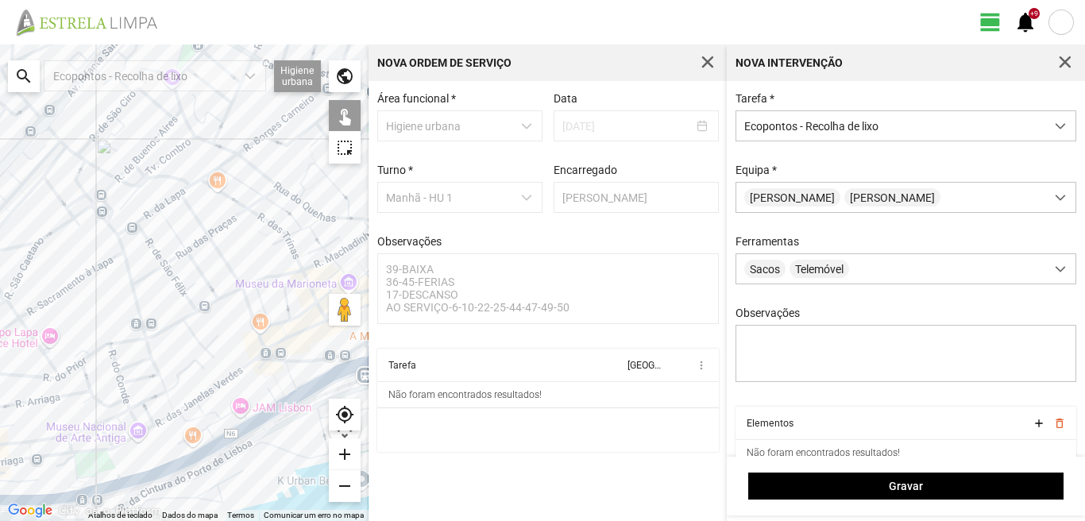
drag, startPoint x: 158, startPoint y: 251, endPoint x: 169, endPoint y: 276, distance: 27.7
click at [169, 276] on div at bounding box center [184, 282] width 368 height 476
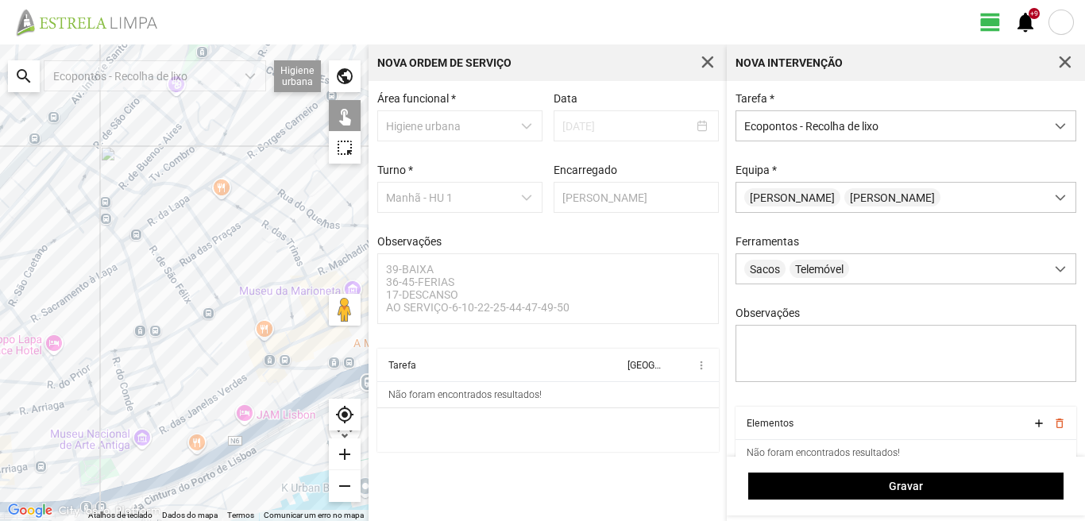
click at [181, 206] on div at bounding box center [184, 282] width 368 height 476
click at [251, 170] on div at bounding box center [184, 282] width 368 height 476
click at [271, 139] on div at bounding box center [184, 282] width 368 height 476
click at [249, 295] on div at bounding box center [184, 282] width 368 height 476
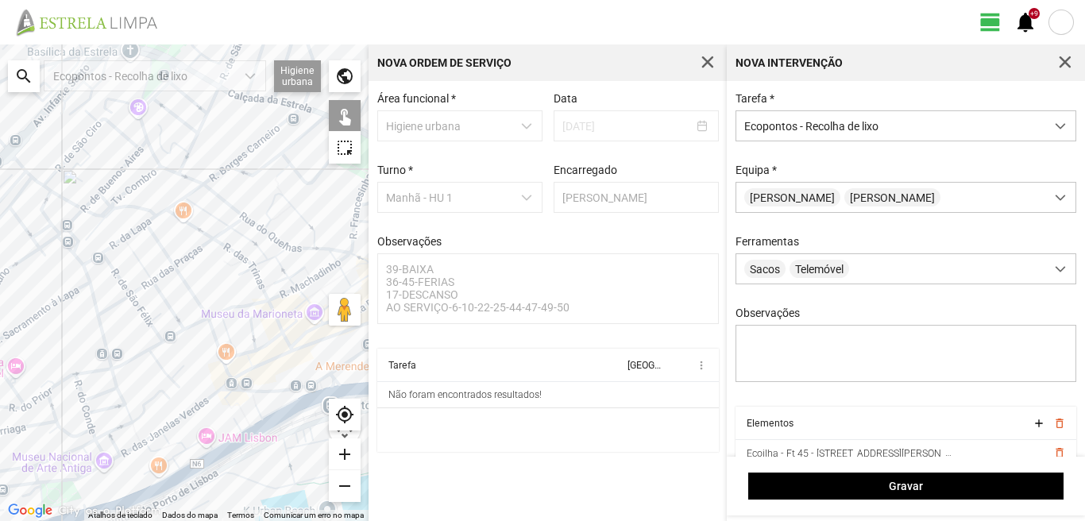
drag, startPoint x: 272, startPoint y: 247, endPoint x: 194, endPoint y: 296, distance: 92.1
click at [195, 295] on div at bounding box center [184, 282] width 368 height 476
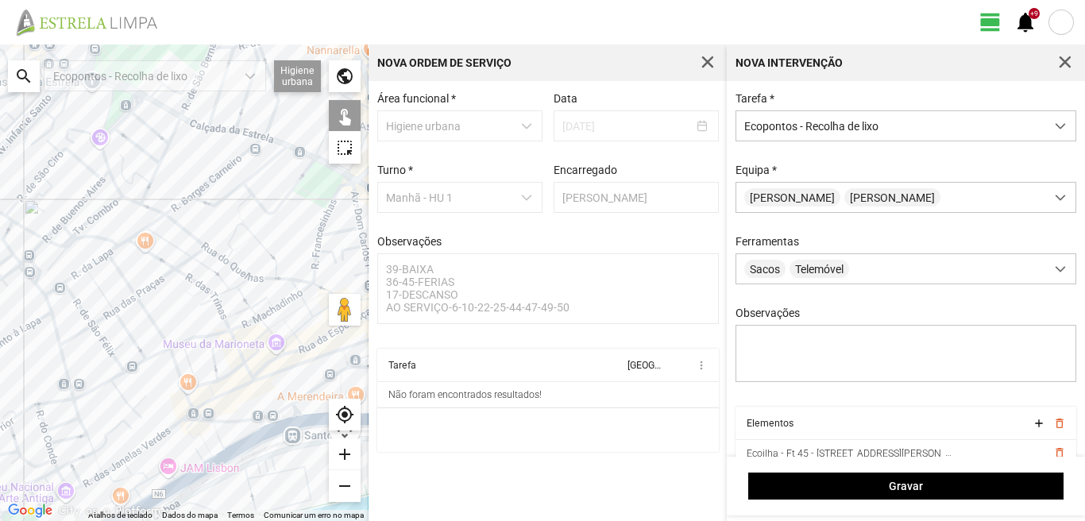
click at [312, 269] on div at bounding box center [184, 282] width 368 height 476
click at [314, 283] on div at bounding box center [184, 282] width 368 height 476
click at [334, 231] on div at bounding box center [184, 282] width 368 height 476
click at [338, 186] on div at bounding box center [184, 282] width 368 height 476
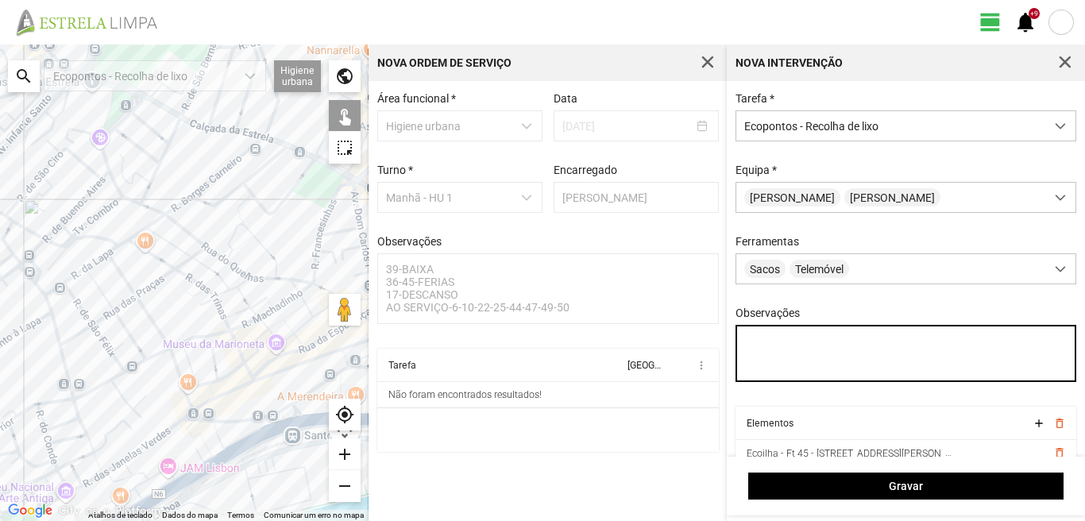
click at [759, 344] on textarea "Observações" at bounding box center [905, 353] width 341 height 57
click at [829, 345] on textarea "CONDUTOR [PERSON_NAME]" at bounding box center [905, 353] width 341 height 57
click at [893, 346] on textarea "CONDUTOR LUIS, AJUDANTE" at bounding box center [905, 353] width 341 height 57
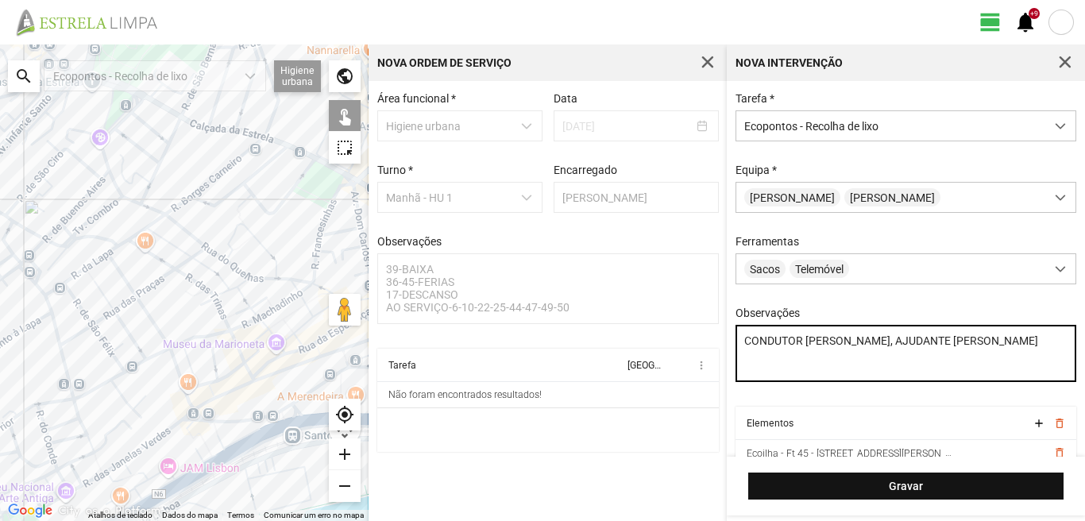
type textarea "CONDUTOR LUIS, AJUDANTE PAULO SILVA"
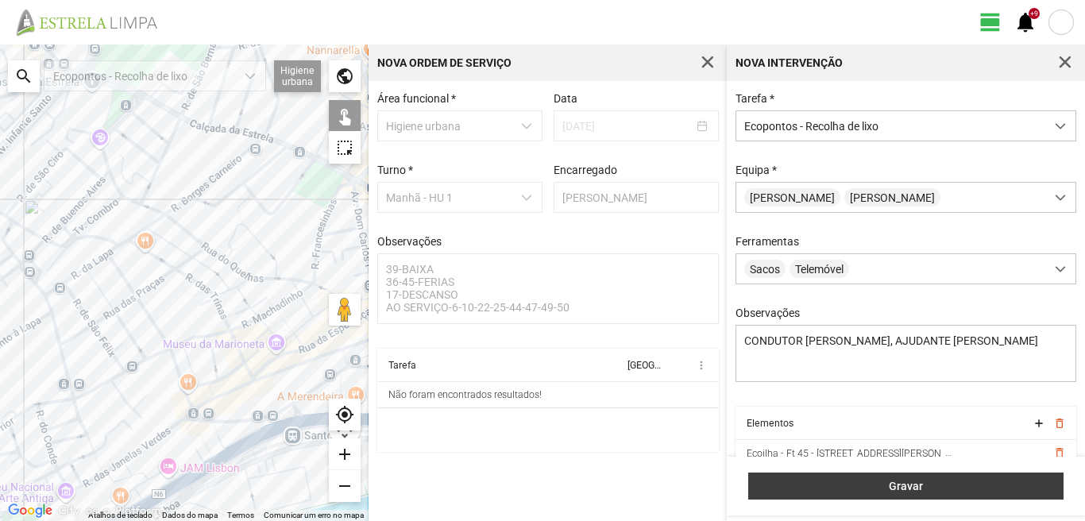
click at [883, 496] on button "Gravar" at bounding box center [905, 485] width 315 height 27
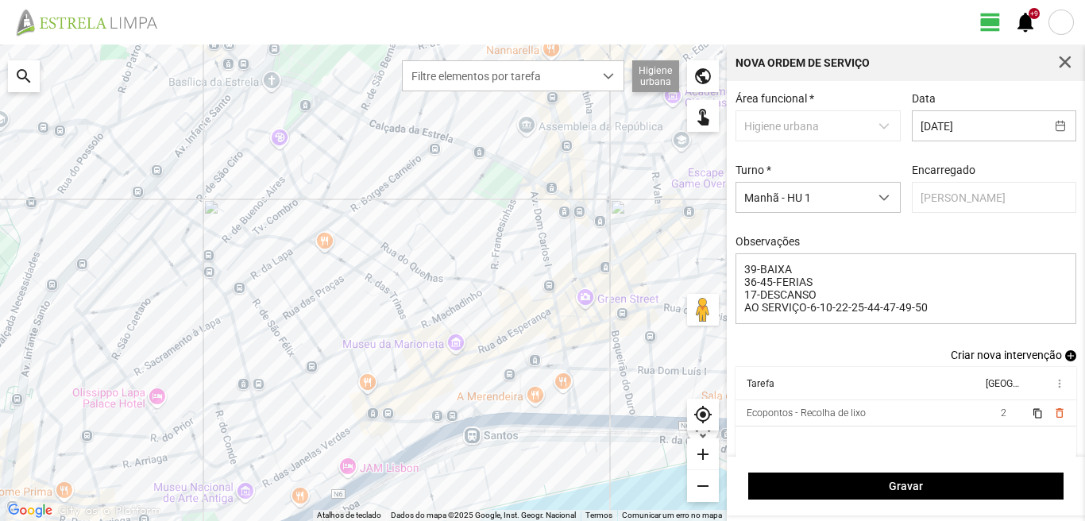
click at [1065, 357] on span "add" at bounding box center [1070, 355] width 11 height 11
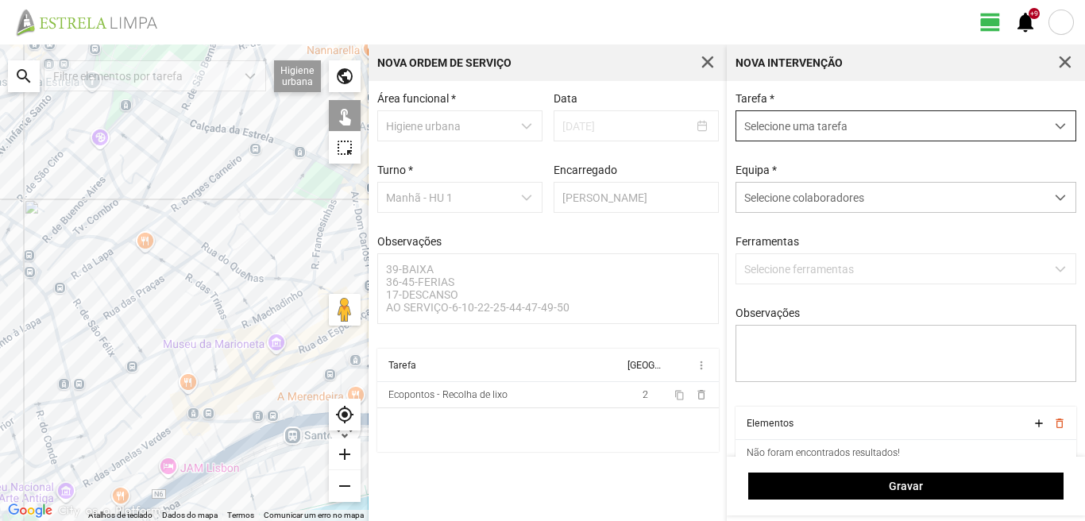
click at [863, 128] on span "Selecione uma tarefa" at bounding box center [890, 125] width 309 height 29
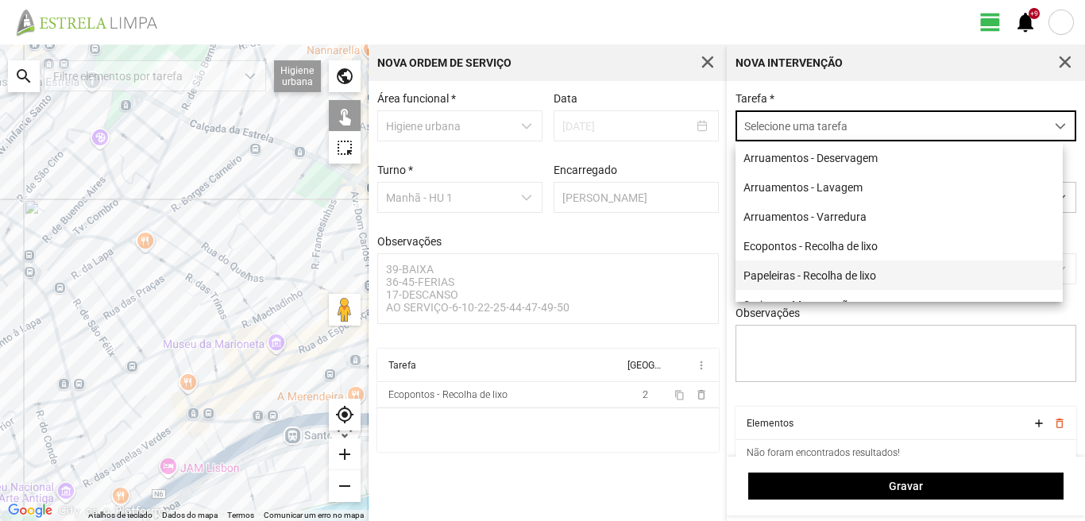
click at [804, 277] on li "Papeleiras - Recolha de lixo" at bounding box center [898, 274] width 327 height 29
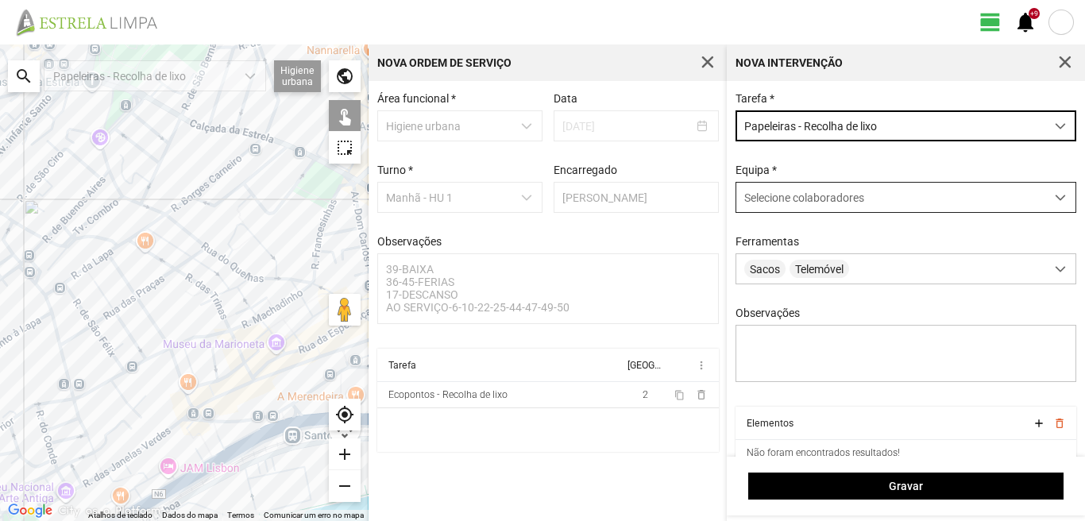
click at [808, 204] on span "Selecione colaboradores" at bounding box center [804, 197] width 120 height 13
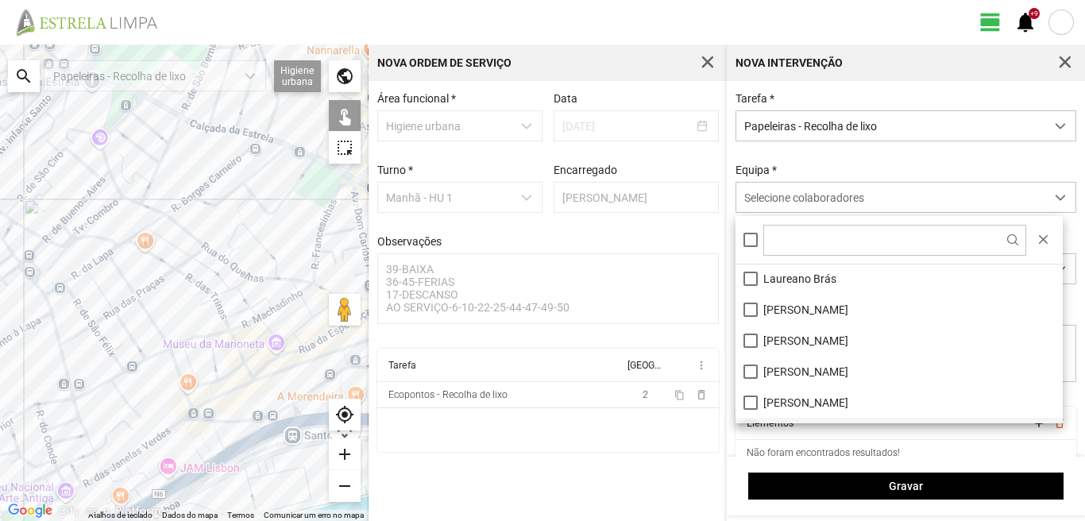
scroll to position [133, 0]
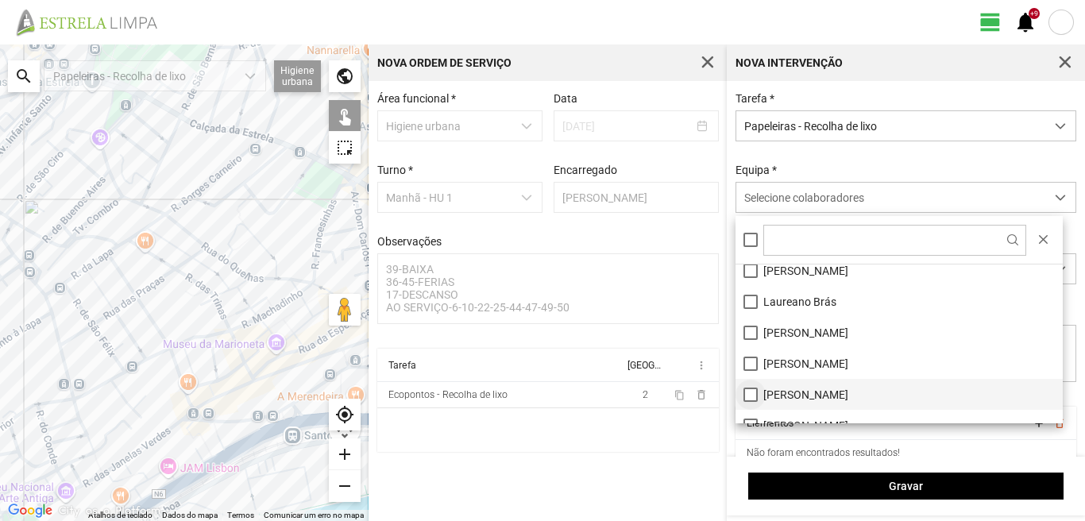
click at [750, 393] on li "[PERSON_NAME]" at bounding box center [898, 394] width 327 height 31
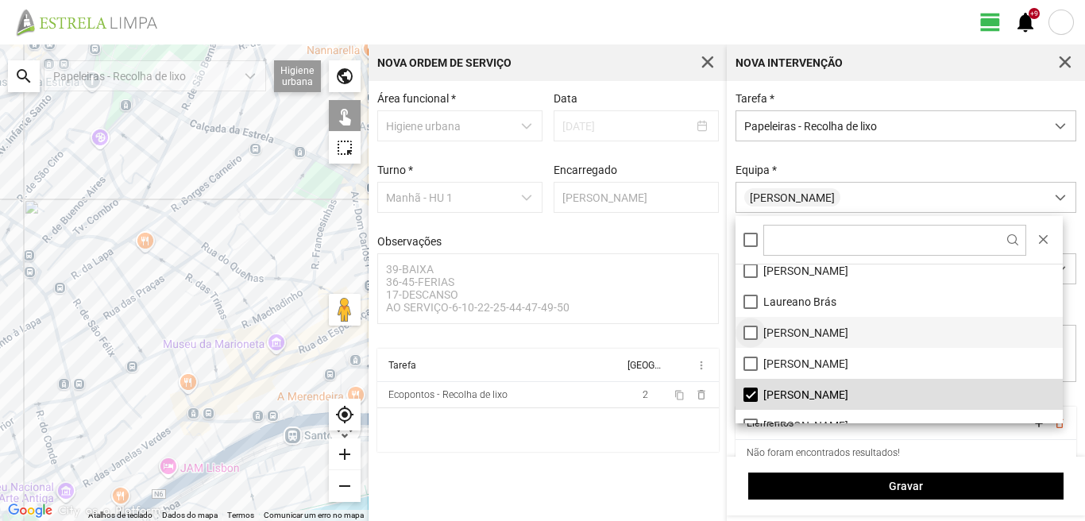
click at [746, 334] on li "[PERSON_NAME]" at bounding box center [898, 332] width 327 height 31
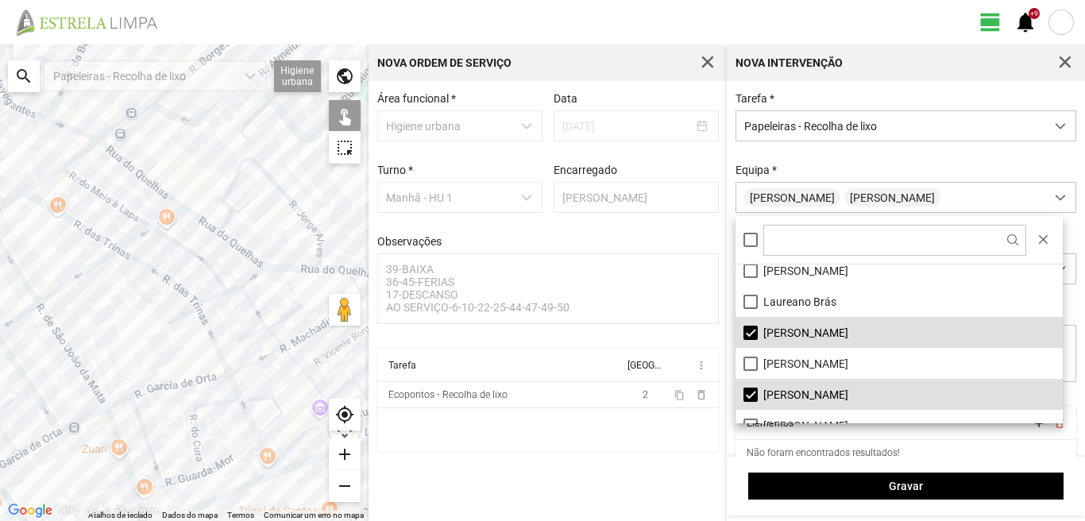
click at [227, 226] on div at bounding box center [184, 282] width 368 height 476
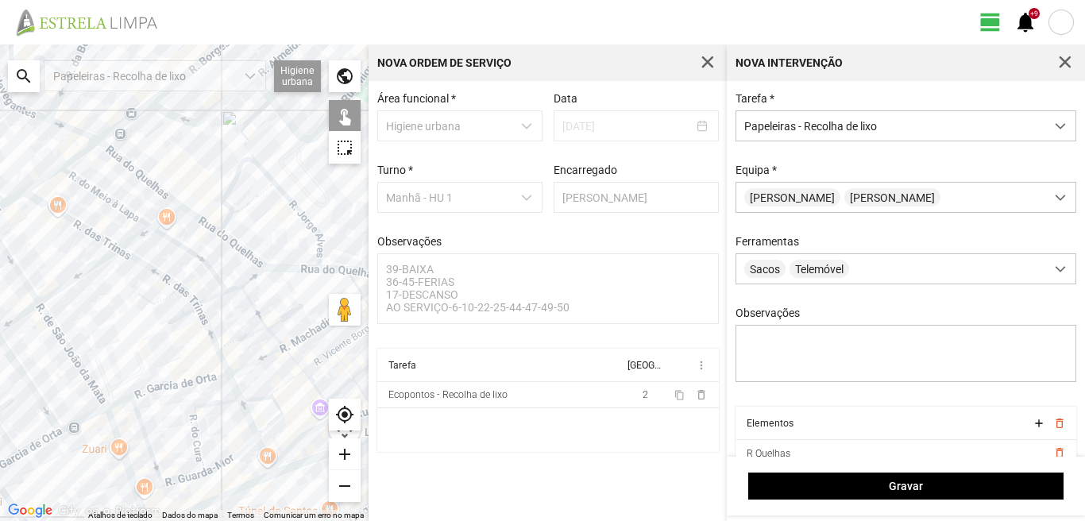
click at [239, 226] on div at bounding box center [184, 282] width 368 height 476
click at [243, 214] on div at bounding box center [184, 282] width 368 height 476
click at [253, 263] on div at bounding box center [184, 282] width 368 height 476
click at [321, 251] on div at bounding box center [184, 282] width 368 height 476
click at [322, 260] on div at bounding box center [184, 282] width 368 height 476
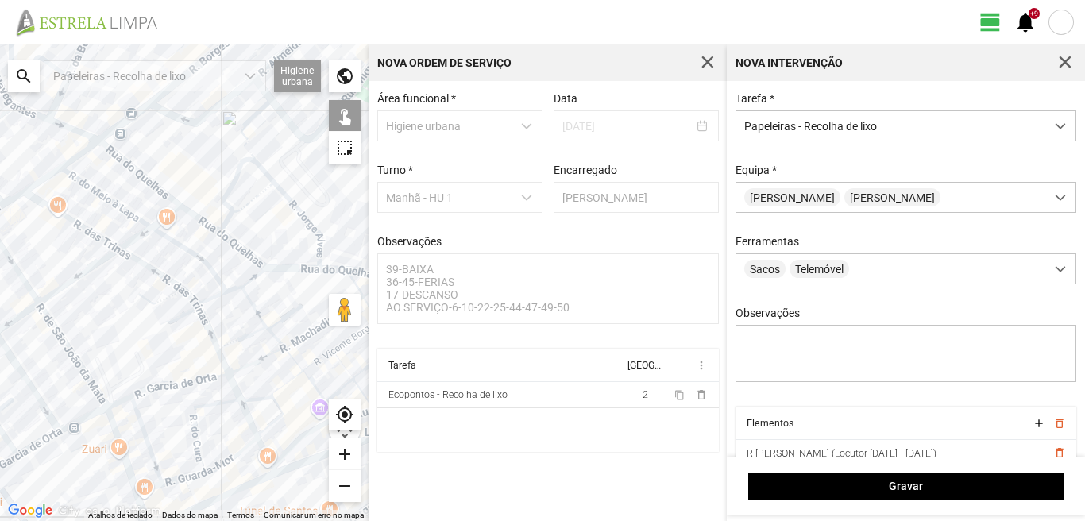
click at [328, 272] on div at bounding box center [184, 282] width 368 height 476
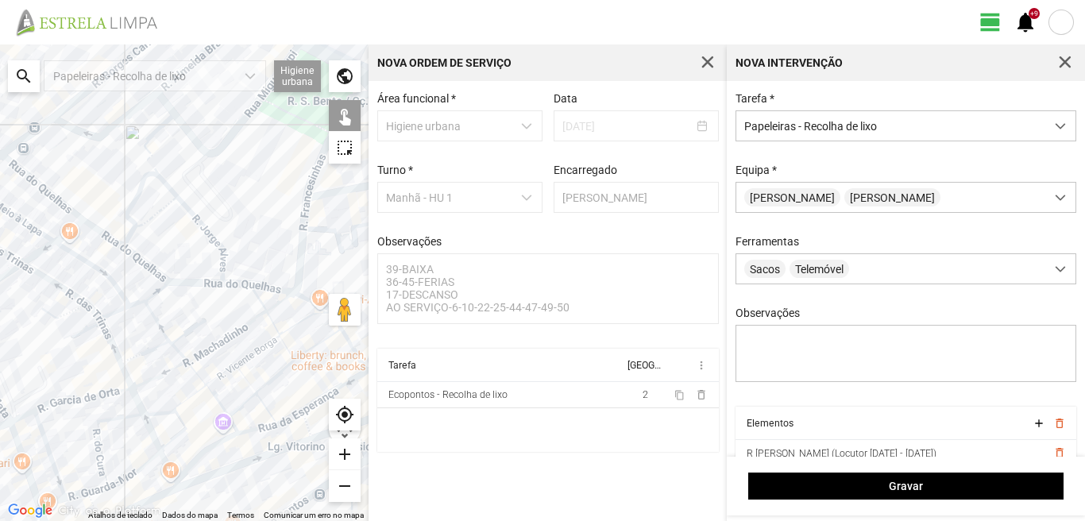
drag, startPoint x: 274, startPoint y: 288, endPoint x: 127, endPoint y: 302, distance: 147.5
click at [131, 303] on div at bounding box center [184, 282] width 368 height 476
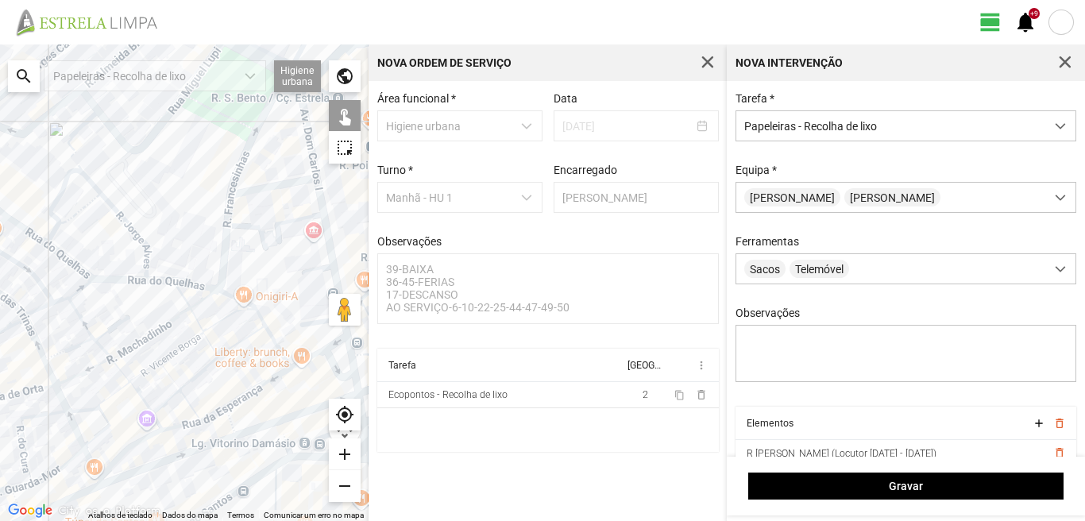
click at [233, 202] on div at bounding box center [184, 282] width 368 height 476
click at [233, 209] on div at bounding box center [184, 282] width 368 height 476
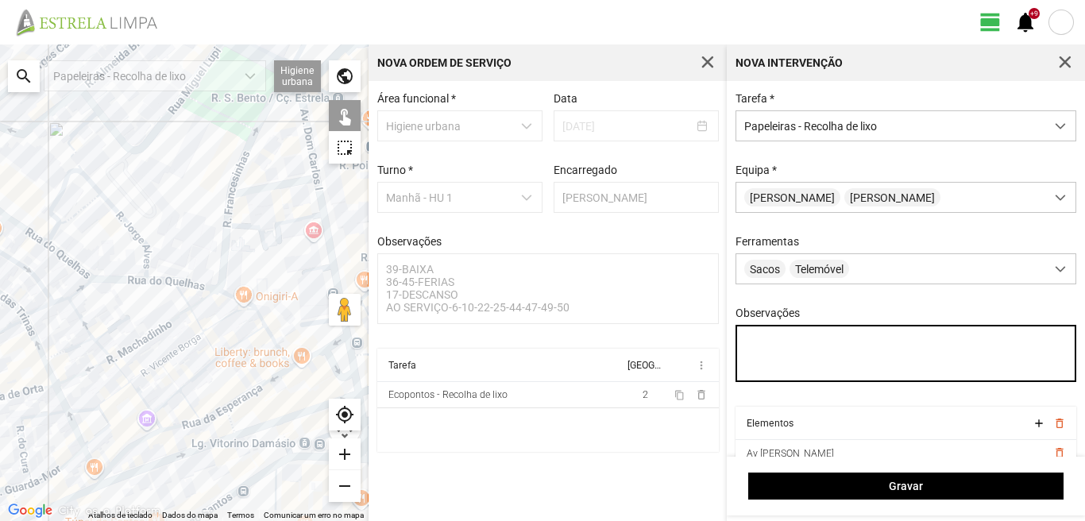
click at [759, 355] on textarea "Observações" at bounding box center [905, 353] width 341 height 57
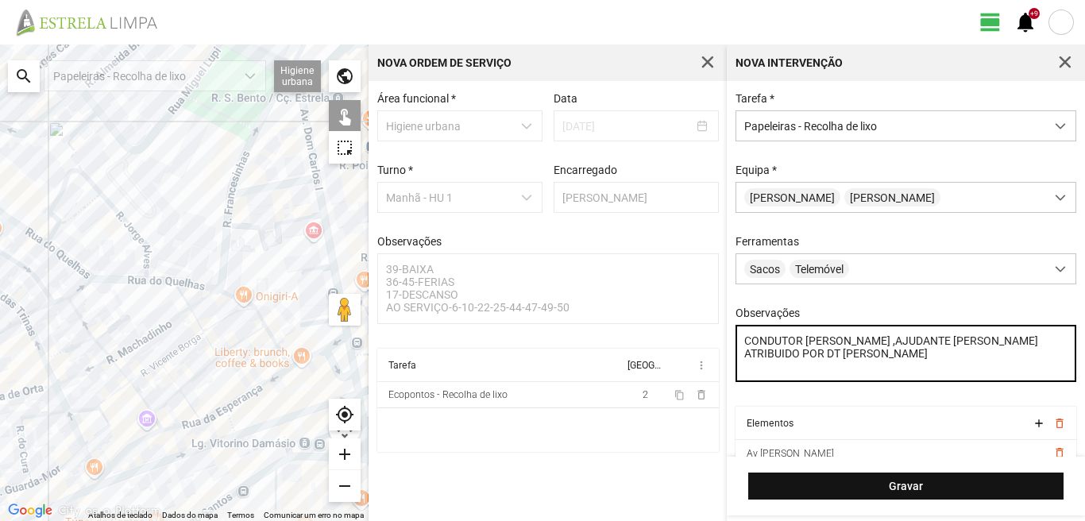
type textarea "CONDUTOR LUIS ,AJUDANTE PAULO SERVIÇO ATRIBUIDO POR DT MARIANA"
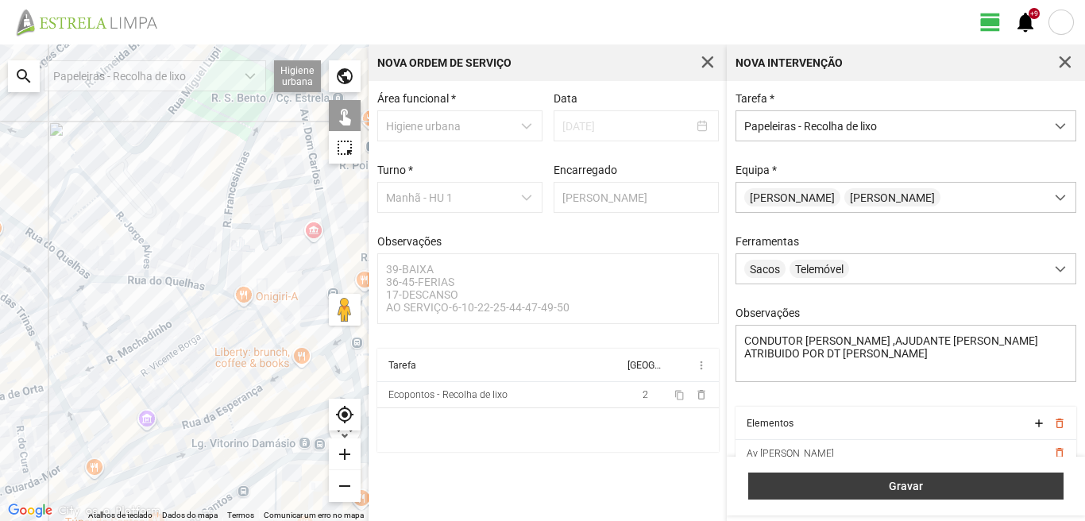
click at [877, 484] on span "Gravar" at bounding box center [906, 486] width 299 height 13
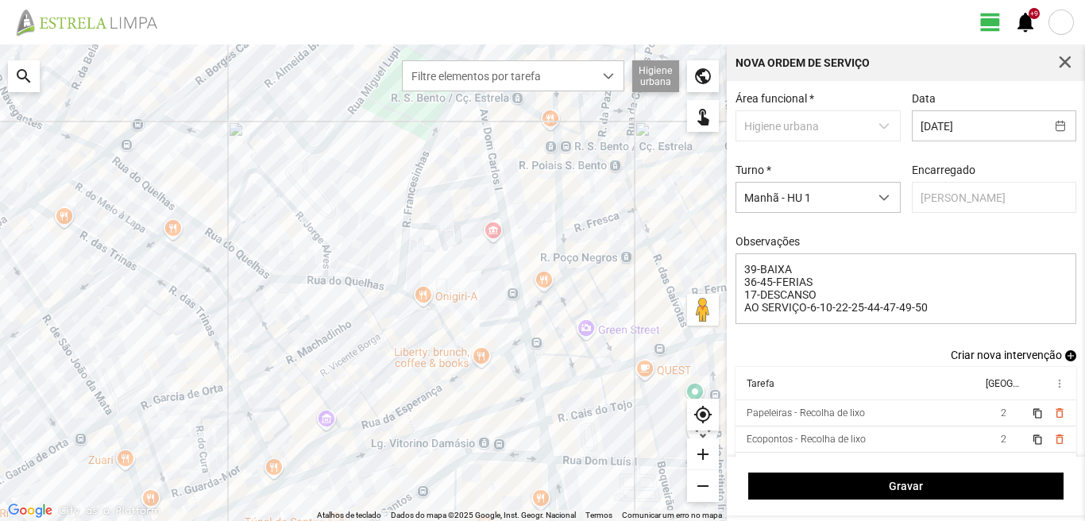
click at [1065, 360] on span "add" at bounding box center [1070, 355] width 11 height 11
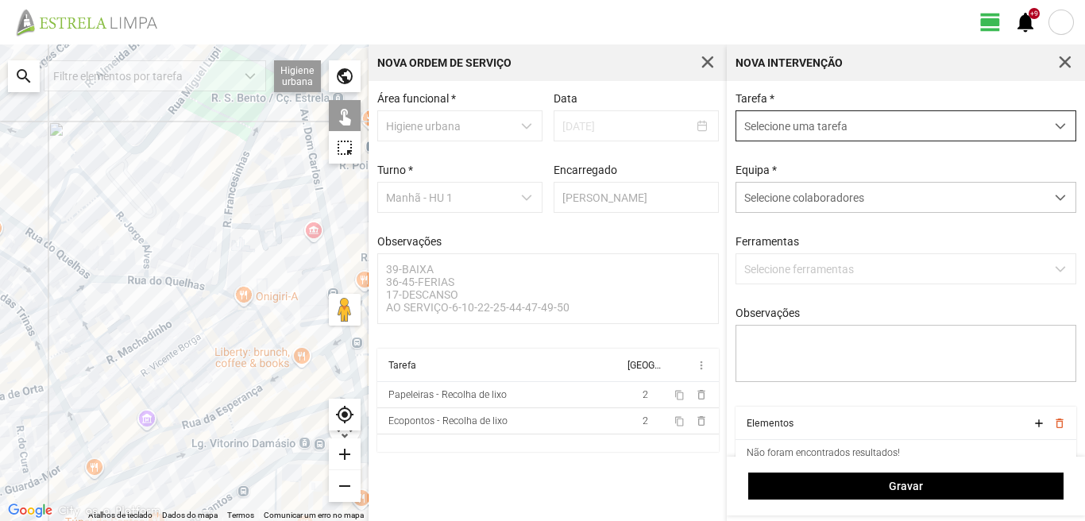
click at [754, 125] on span "Selecione uma tarefa" at bounding box center [890, 125] width 309 height 29
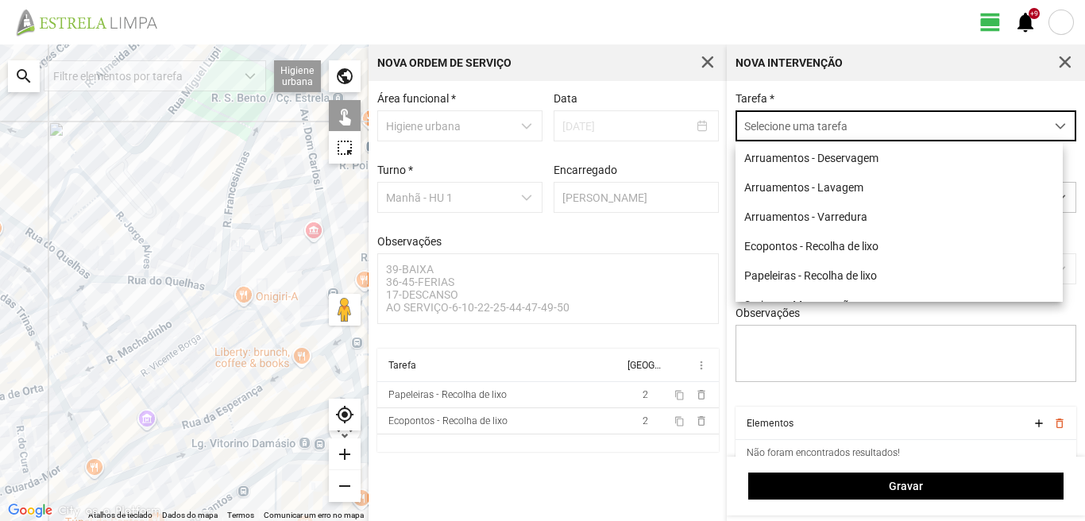
scroll to position [9, 71]
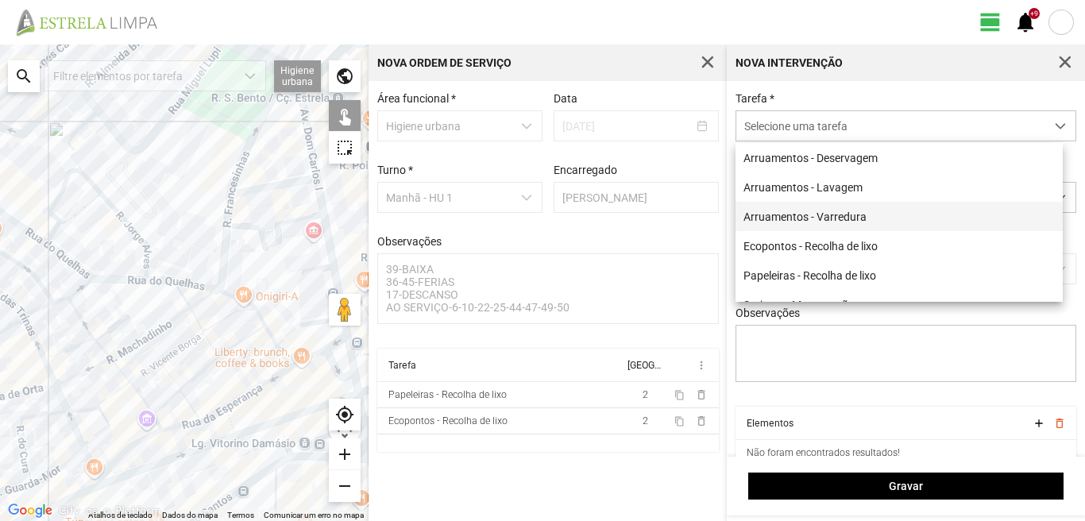
click at [805, 223] on li "Arruamentos - Varredura" at bounding box center [898, 216] width 327 height 29
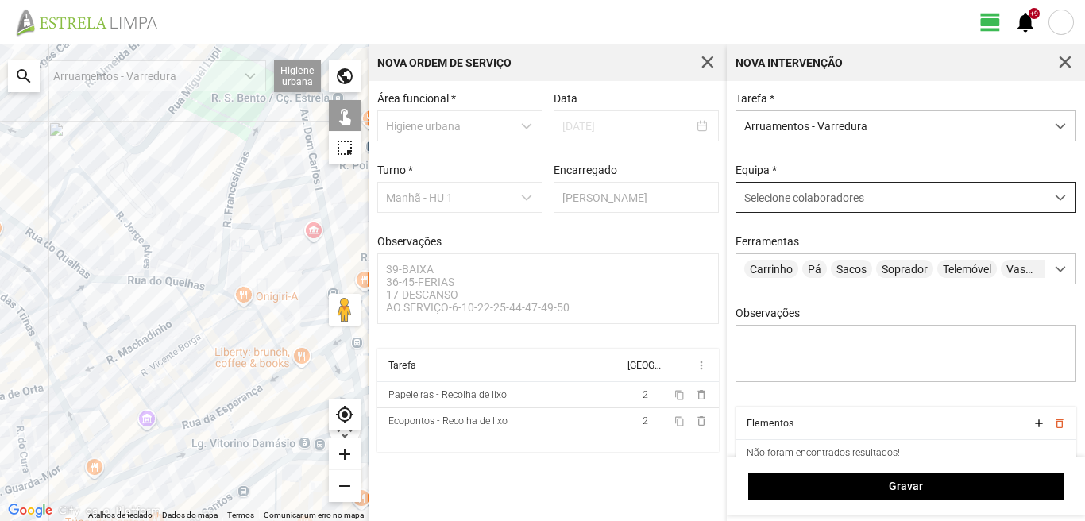
click at [806, 207] on div "Selecione colaboradores" at bounding box center [890, 197] width 309 height 29
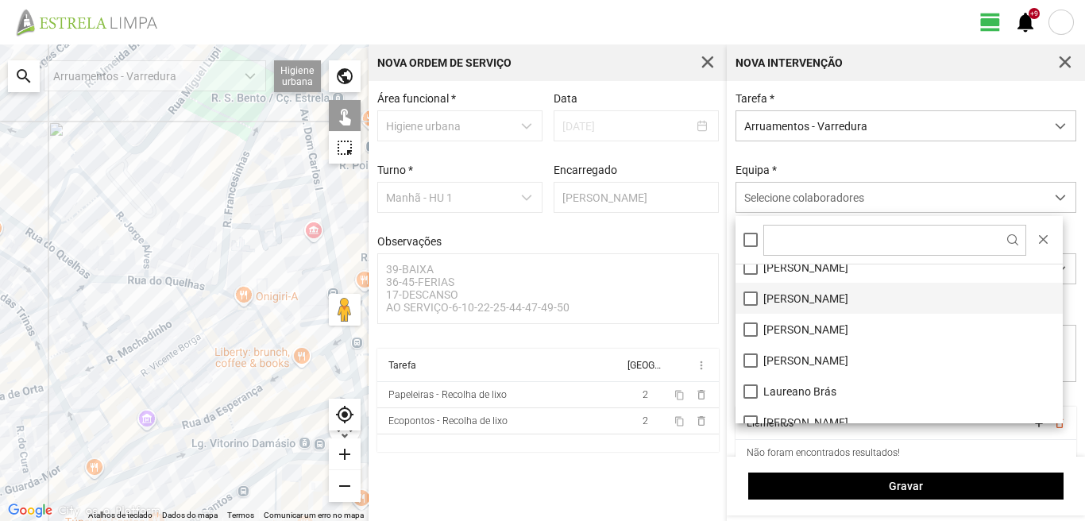
scroll to position [213, 0]
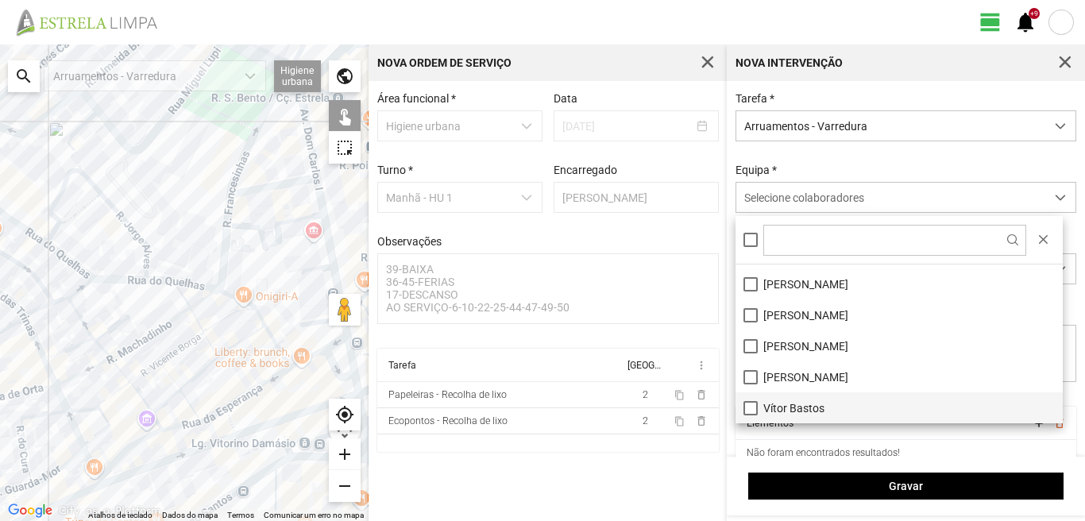
click at [747, 409] on li "Vítor Bastos" at bounding box center [898, 407] width 327 height 31
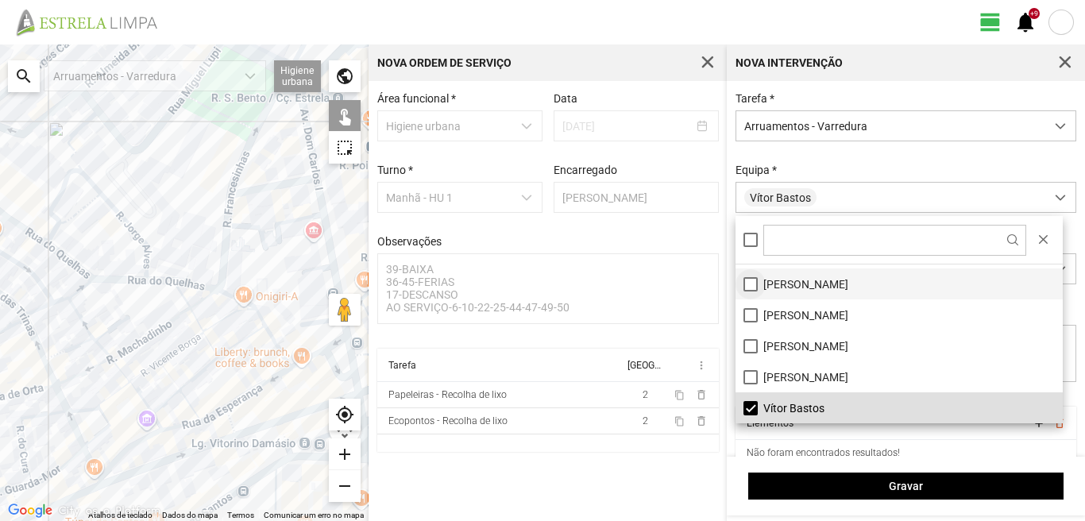
click at [752, 287] on li "[PERSON_NAME]" at bounding box center [898, 283] width 327 height 31
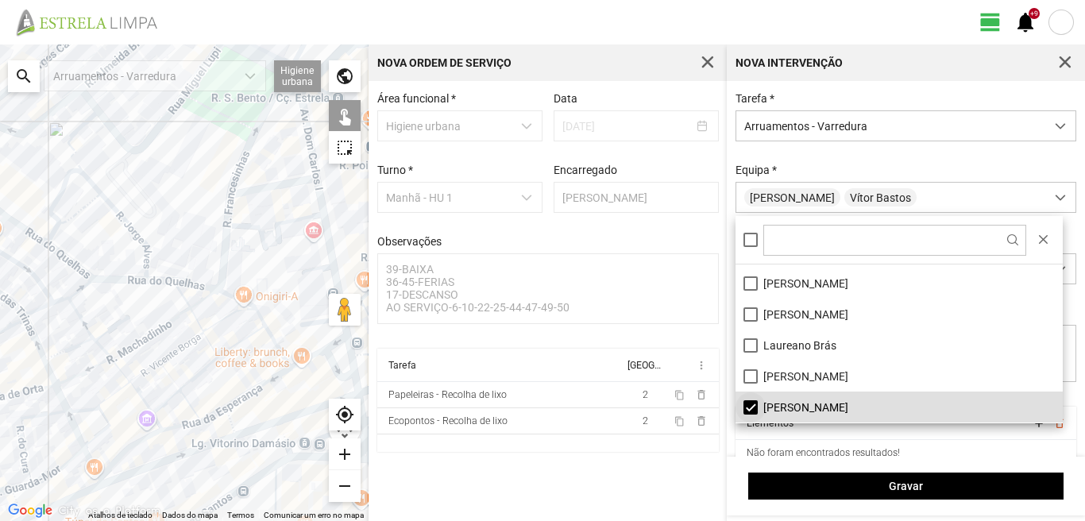
scroll to position [54, 0]
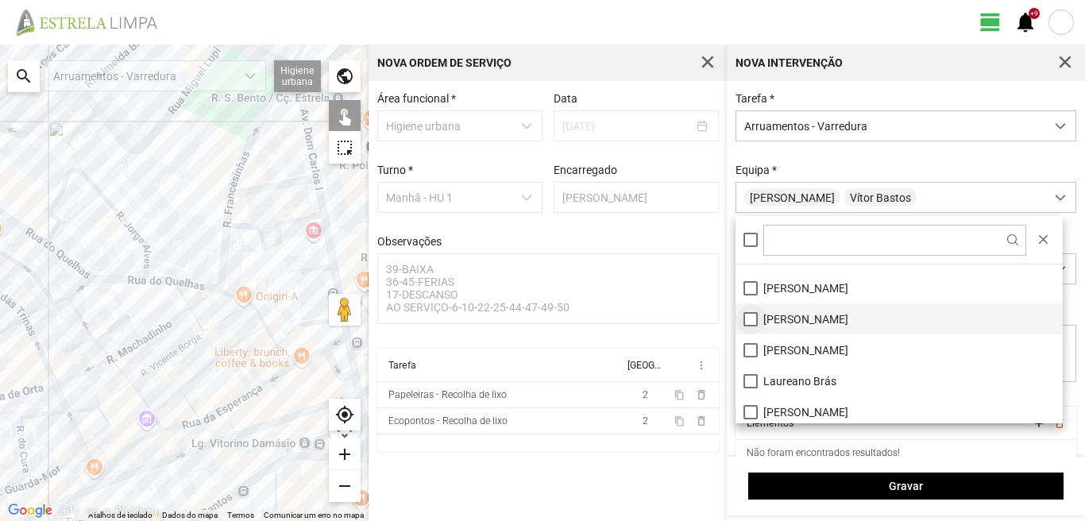
click at [754, 316] on li "[PERSON_NAME]" at bounding box center [898, 318] width 327 height 31
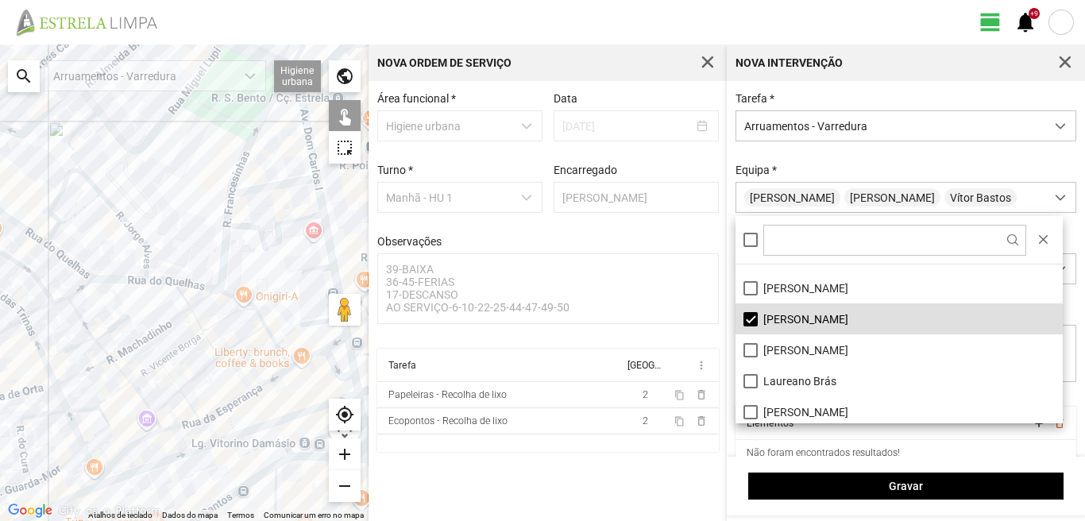
click at [308, 133] on div at bounding box center [184, 282] width 368 height 476
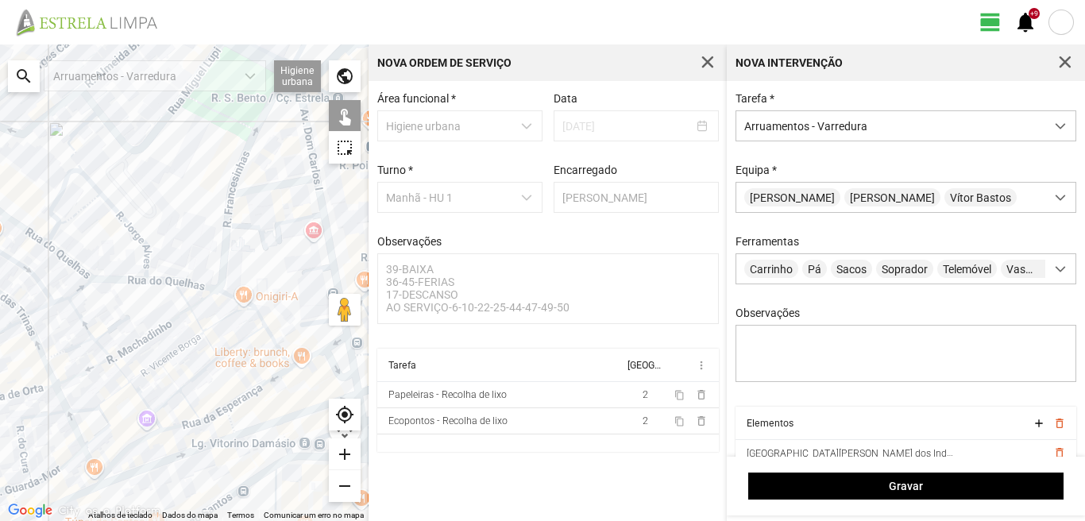
click at [283, 183] on div at bounding box center [184, 282] width 368 height 476
click at [323, 214] on div at bounding box center [184, 282] width 368 height 476
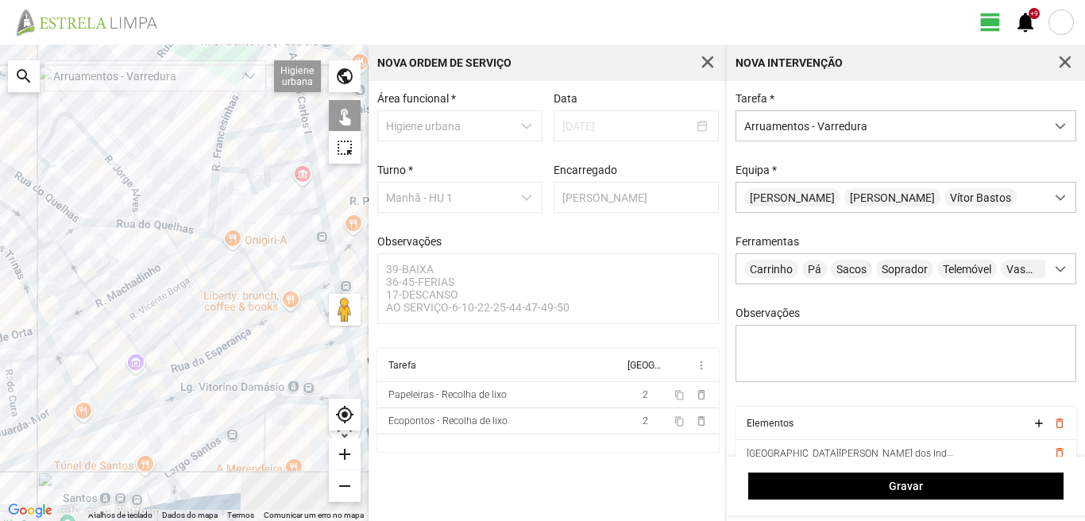
drag, startPoint x: 276, startPoint y: 242, endPoint x: 260, endPoint y: 169, distance: 74.8
click at [263, 176] on div at bounding box center [184, 282] width 368 height 476
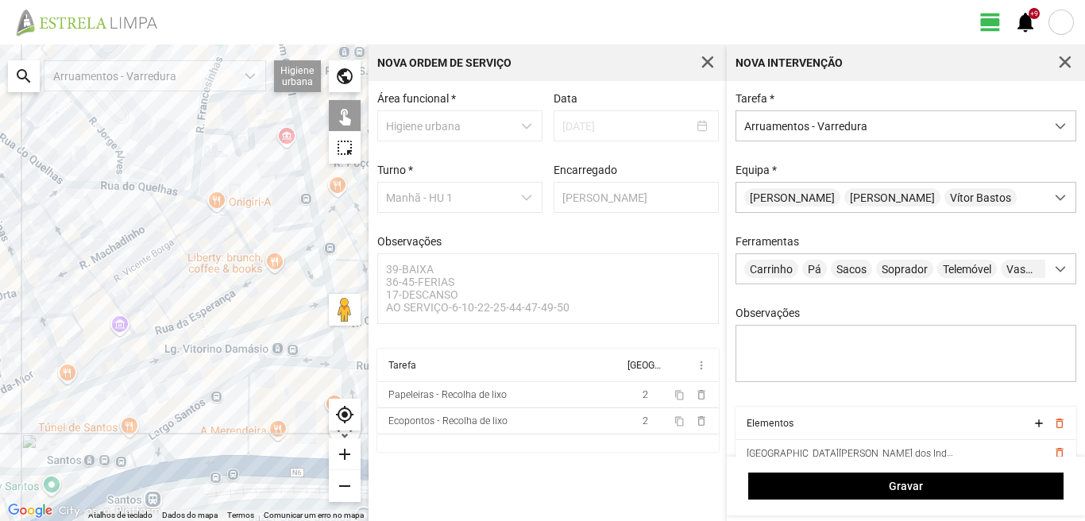
click at [299, 225] on div at bounding box center [184, 282] width 368 height 476
click at [318, 228] on div at bounding box center [184, 282] width 368 height 476
click at [298, 223] on div at bounding box center [184, 282] width 368 height 476
click at [283, 244] on div at bounding box center [184, 282] width 368 height 476
click at [283, 258] on div at bounding box center [184, 282] width 368 height 476
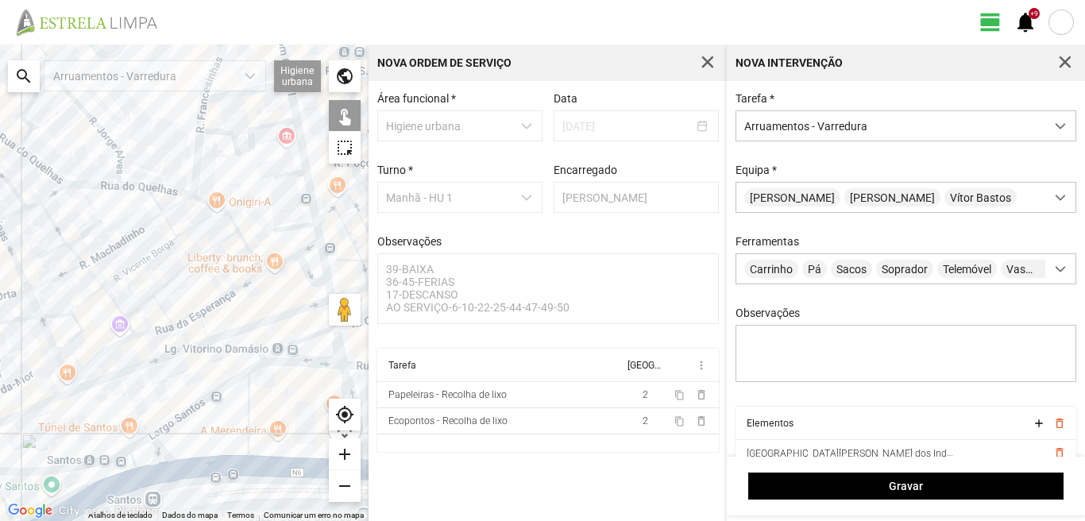
drag, startPoint x: 263, startPoint y: 231, endPoint x: 240, endPoint y: 183, distance: 53.6
click at [237, 149] on div at bounding box center [184, 282] width 368 height 476
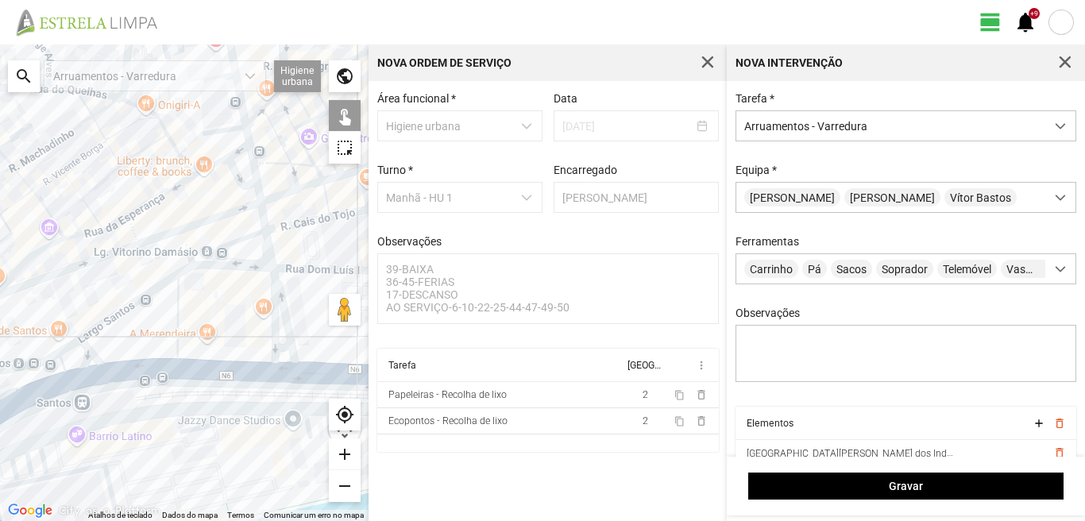
drag, startPoint x: 220, startPoint y: 133, endPoint x: 170, endPoint y: 87, distance: 68.5
click at [0, 44] on fbc-map "← Mover para a esquerda → Mover para a direita ↑ Mover para cima ↓ Mover para b…" at bounding box center [0, 44] width 0 height 0
click at [234, 152] on div at bounding box center [184, 282] width 368 height 476
click at [253, 160] on div at bounding box center [184, 282] width 368 height 476
click at [234, 175] on div at bounding box center [184, 282] width 368 height 476
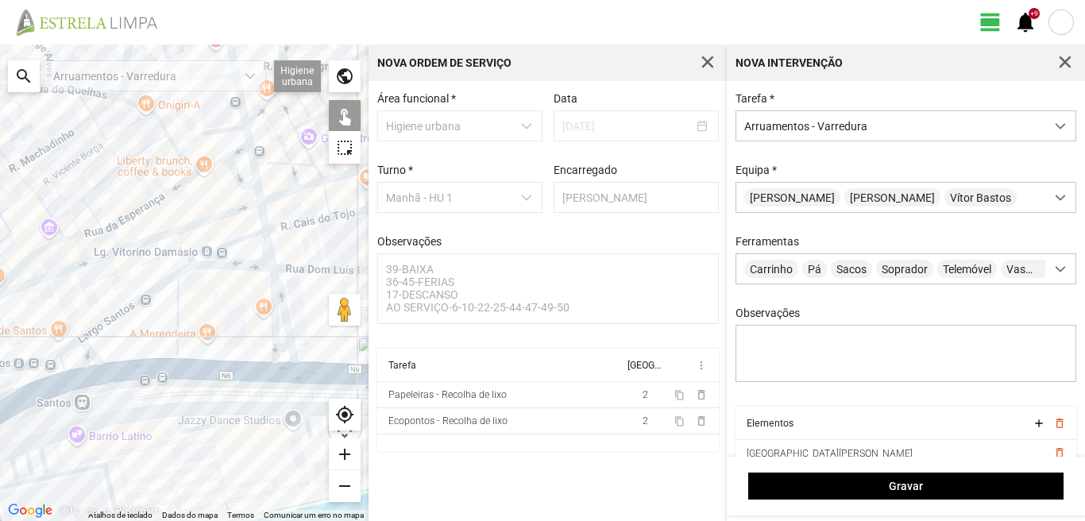
click at [258, 190] on div at bounding box center [184, 282] width 368 height 476
click at [261, 211] on div at bounding box center [184, 282] width 368 height 476
click at [267, 247] on div at bounding box center [184, 282] width 368 height 476
click at [276, 285] on div at bounding box center [184, 282] width 368 height 476
click at [270, 297] on div at bounding box center [184, 282] width 368 height 476
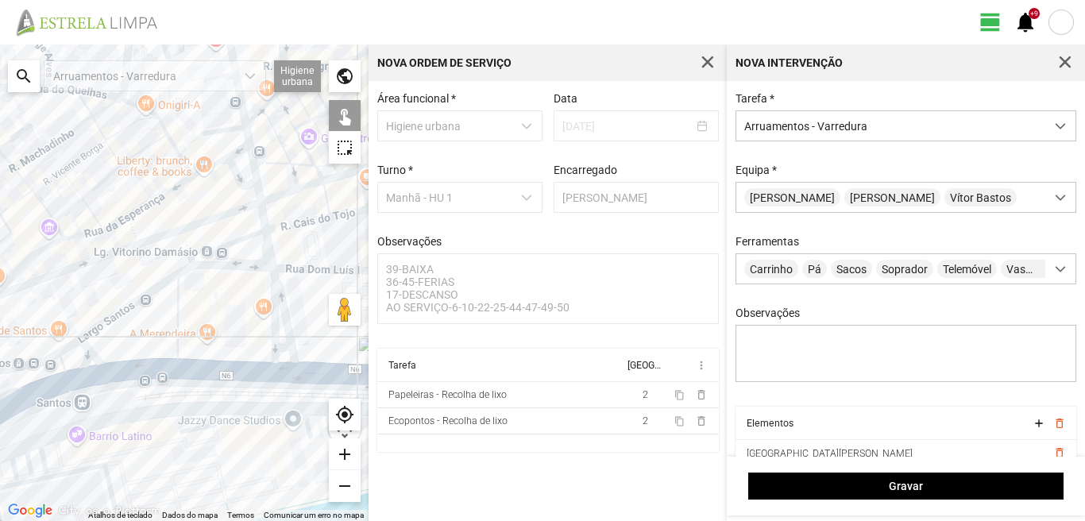
click at [280, 347] on div at bounding box center [184, 282] width 368 height 476
click at [277, 367] on div at bounding box center [184, 282] width 368 height 476
click at [178, 314] on div at bounding box center [184, 282] width 368 height 476
click at [209, 265] on div at bounding box center [184, 282] width 368 height 476
click at [214, 249] on div at bounding box center [184, 282] width 368 height 476
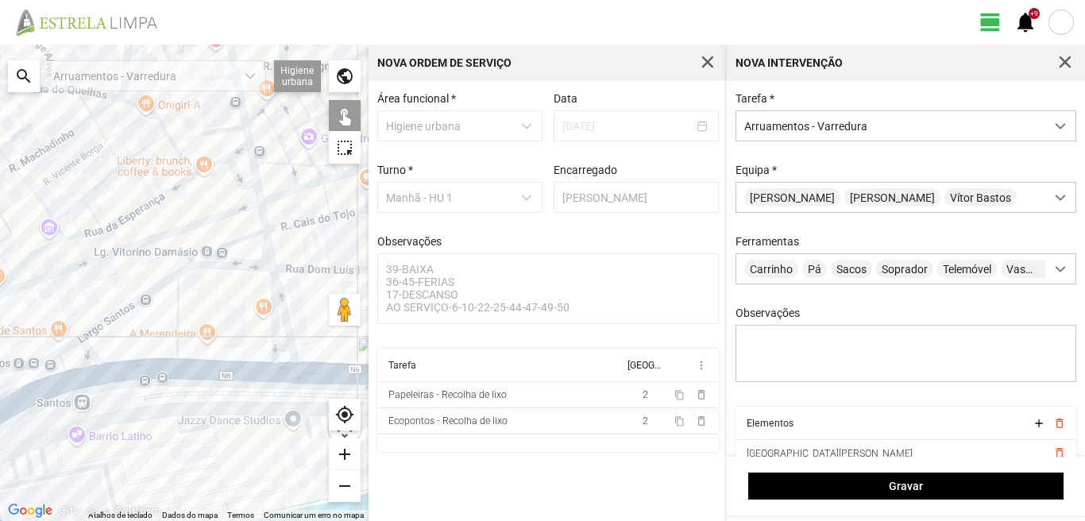
click at [134, 299] on div at bounding box center [184, 282] width 368 height 476
click at [90, 358] on div at bounding box center [184, 282] width 368 height 476
click at [66, 349] on div at bounding box center [184, 282] width 368 height 476
click at [122, 375] on div at bounding box center [184, 282] width 368 height 476
click at [81, 376] on div at bounding box center [184, 282] width 368 height 476
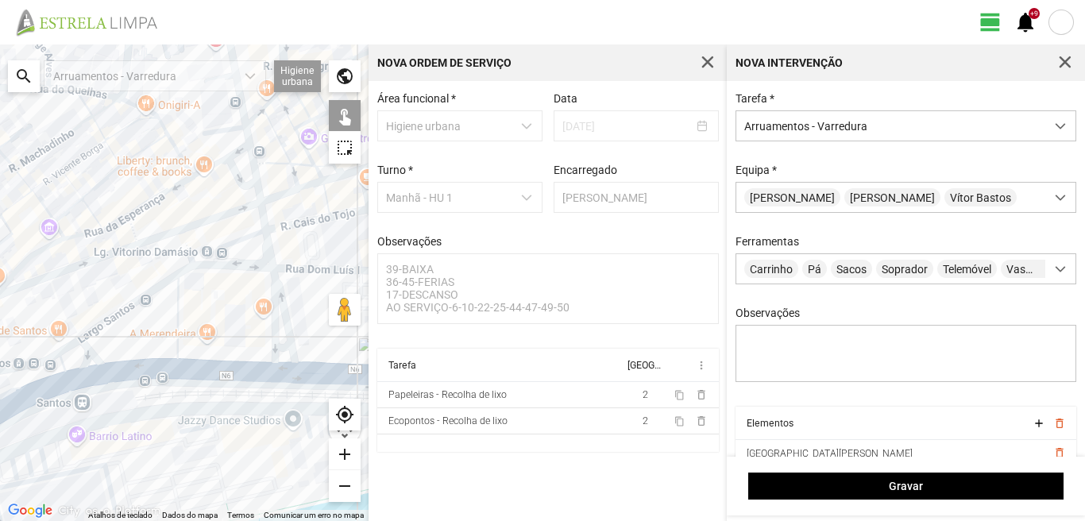
click at [62, 361] on div at bounding box center [184, 282] width 368 height 476
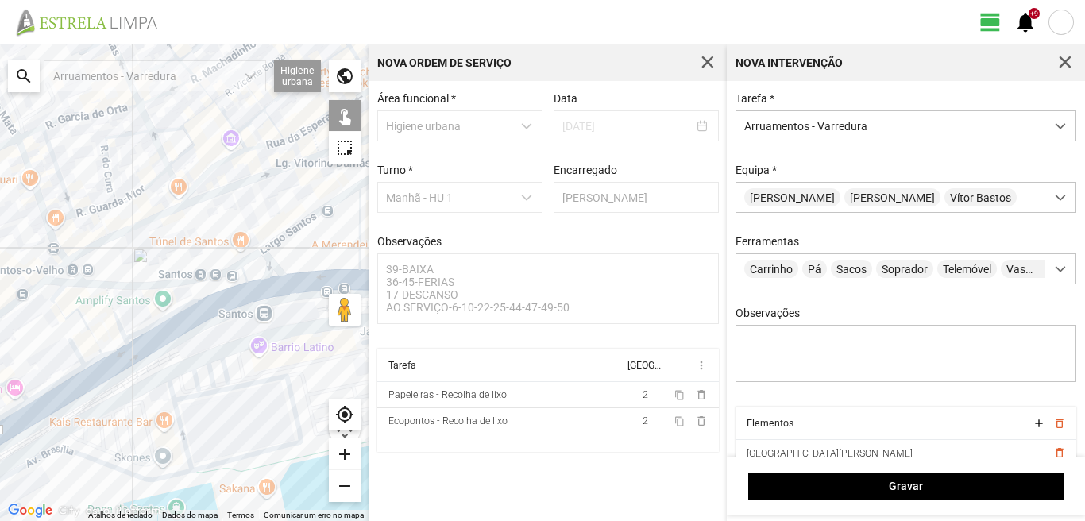
drag, startPoint x: 65, startPoint y: 365, endPoint x: 259, endPoint y: 274, distance: 214.2
click at [259, 274] on div at bounding box center [184, 282] width 368 height 476
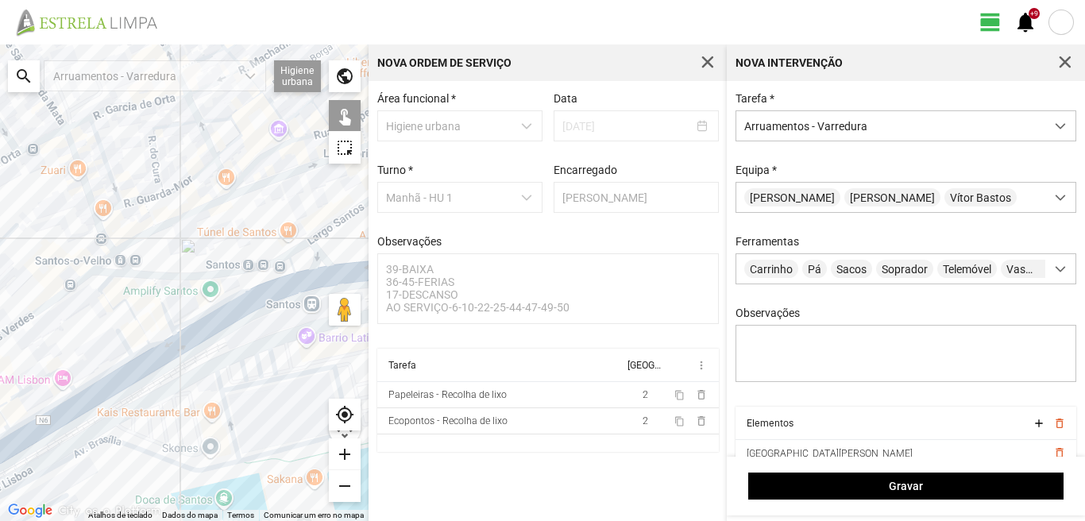
click at [161, 305] on div at bounding box center [184, 282] width 368 height 476
click at [103, 287] on div at bounding box center [184, 282] width 368 height 476
click at [108, 300] on div at bounding box center [184, 282] width 368 height 476
click at [159, 339] on div at bounding box center [184, 282] width 368 height 476
click at [141, 352] on div at bounding box center [184, 282] width 368 height 476
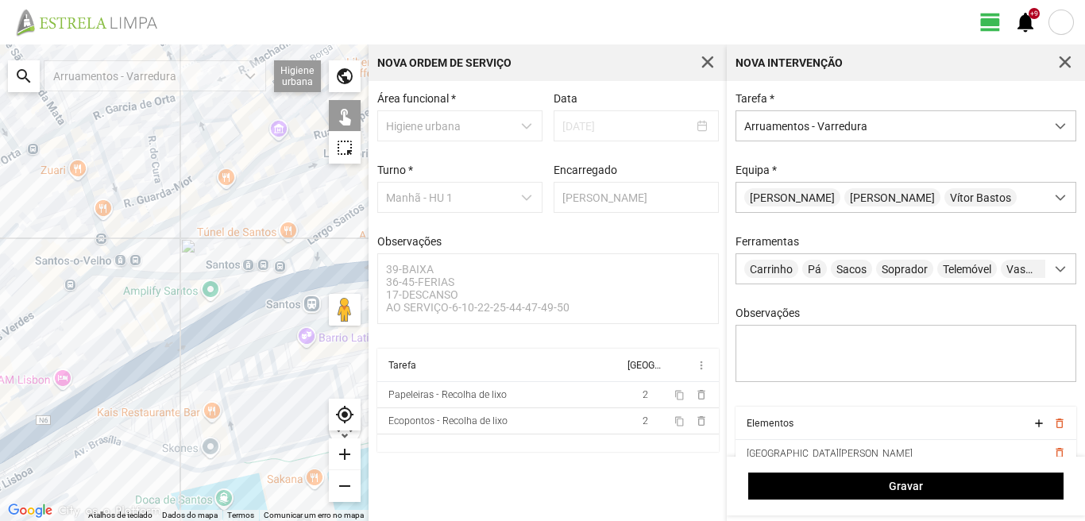
click at [124, 341] on div at bounding box center [184, 282] width 368 height 476
click at [151, 364] on div at bounding box center [184, 282] width 368 height 476
click at [118, 367] on div at bounding box center [184, 282] width 368 height 476
click at [113, 388] on div at bounding box center [184, 282] width 368 height 476
click at [68, 413] on div at bounding box center [184, 282] width 368 height 476
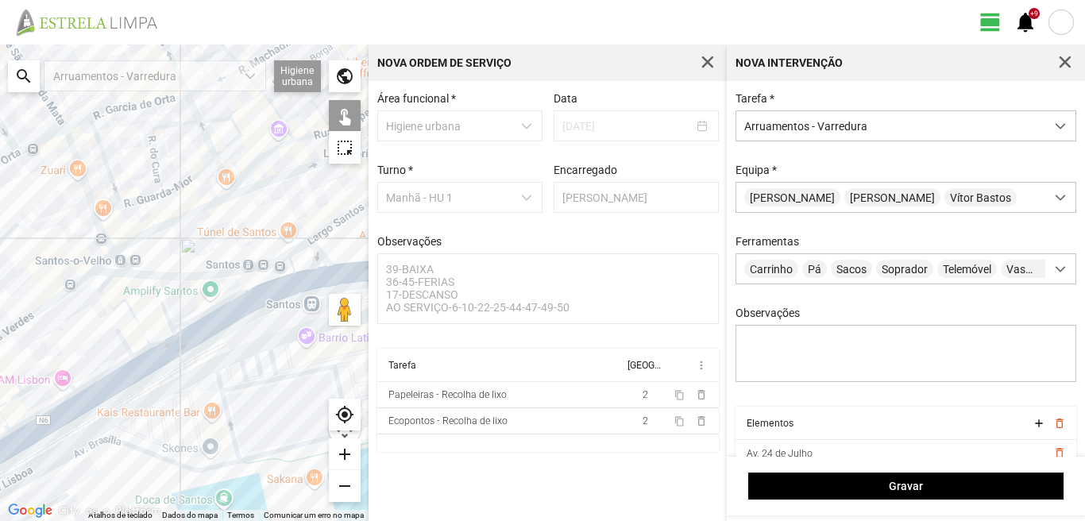
click at [64, 376] on div at bounding box center [184, 282] width 368 height 476
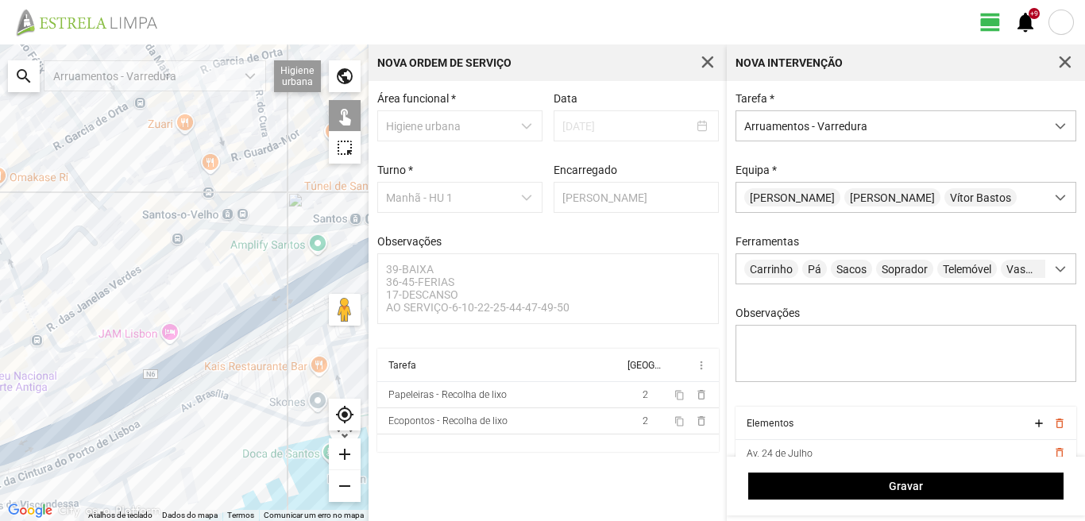
drag, startPoint x: 40, startPoint y: 401, endPoint x: 172, endPoint y: 343, distance: 144.0
click at [172, 343] on div at bounding box center [184, 282] width 368 height 476
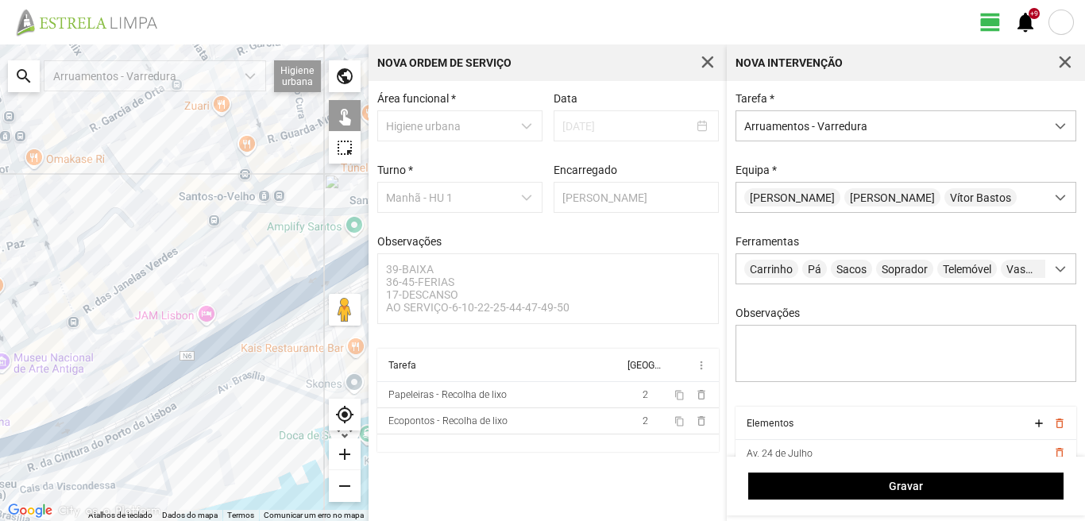
click at [137, 318] on div at bounding box center [184, 282] width 368 height 476
click at [152, 337] on div at bounding box center [184, 282] width 368 height 476
click at [125, 355] on div at bounding box center [184, 282] width 368 height 476
click at [147, 357] on div at bounding box center [184, 282] width 368 height 476
click at [165, 360] on div at bounding box center [184, 282] width 368 height 476
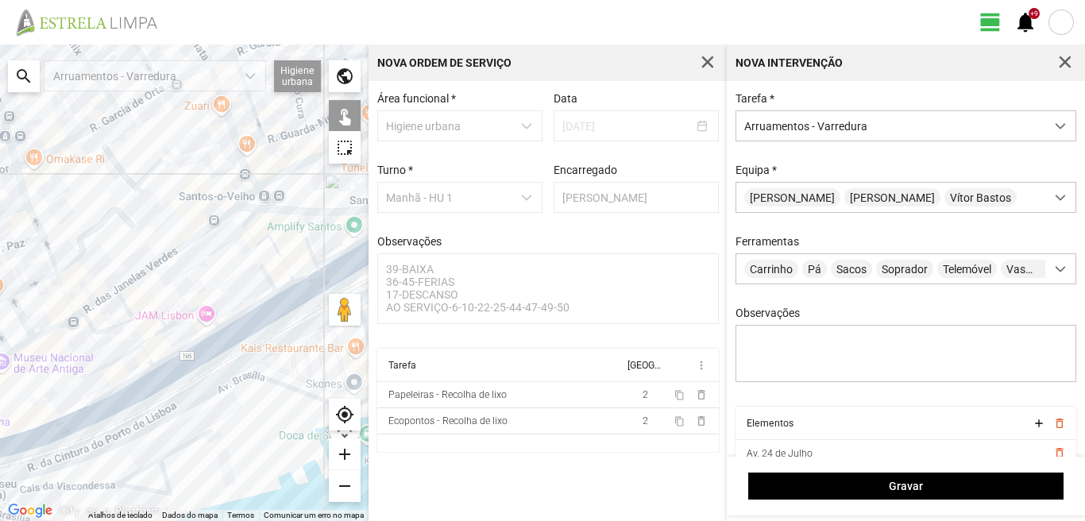
click at [137, 376] on div at bounding box center [184, 282] width 368 height 476
click at [141, 394] on div at bounding box center [184, 282] width 368 height 476
click at [73, 425] on div at bounding box center [184, 282] width 368 height 476
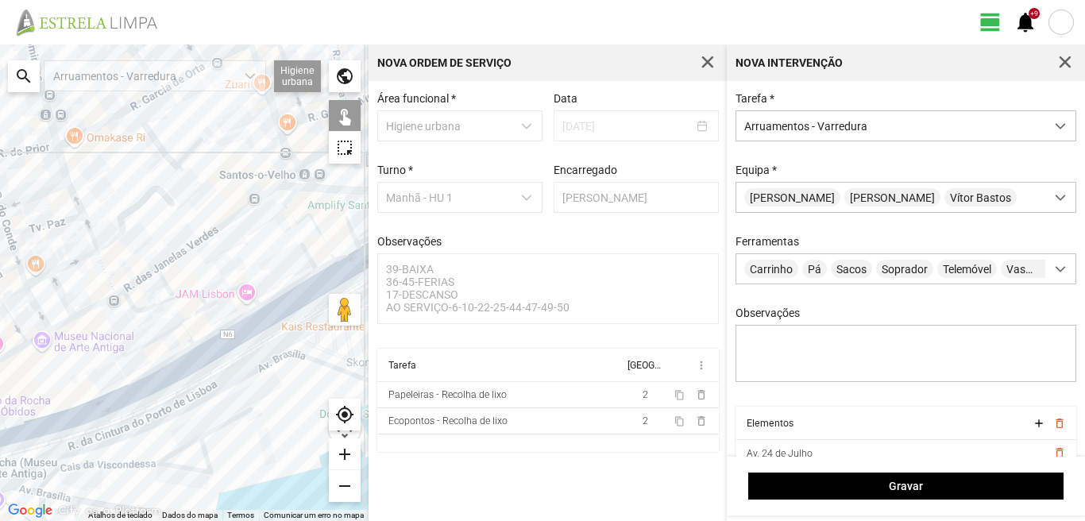
drag, startPoint x: 78, startPoint y: 411, endPoint x: 166, endPoint y: 372, distance: 96.3
click at [164, 372] on div at bounding box center [184, 282] width 368 height 476
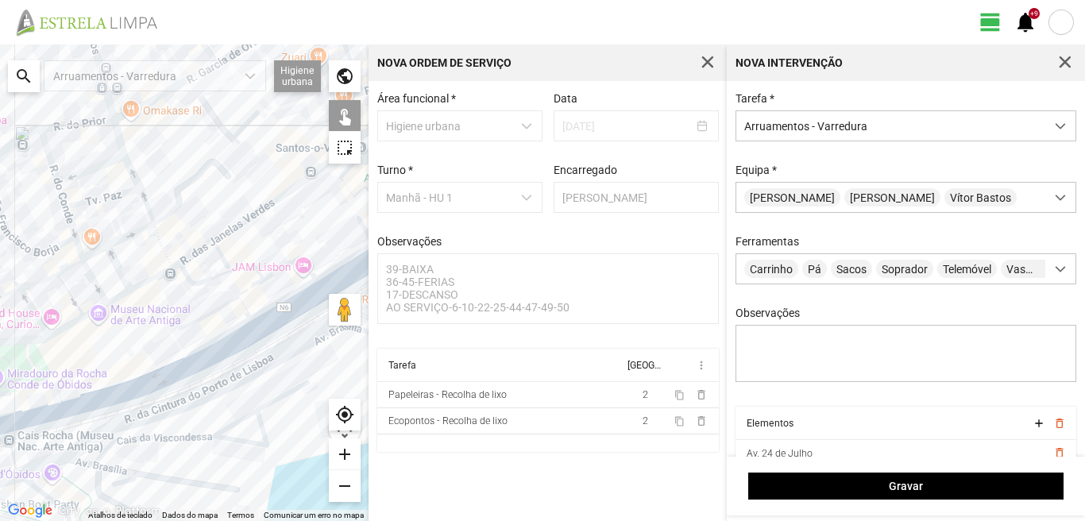
click at [61, 402] on div at bounding box center [184, 282] width 368 height 476
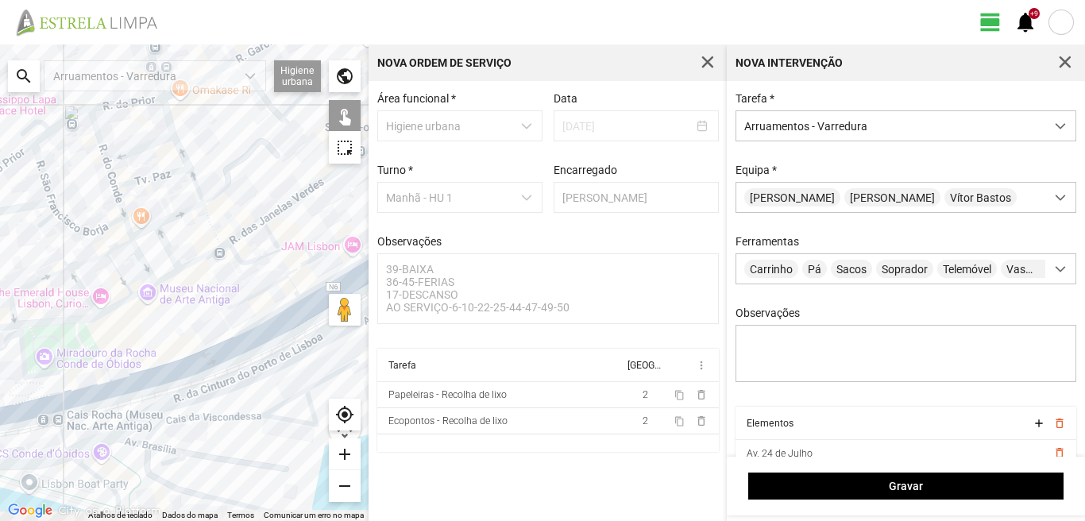
drag, startPoint x: 106, startPoint y: 379, endPoint x: 144, endPoint y: 362, distance: 41.6
click at [142, 364] on div at bounding box center [184, 282] width 368 height 476
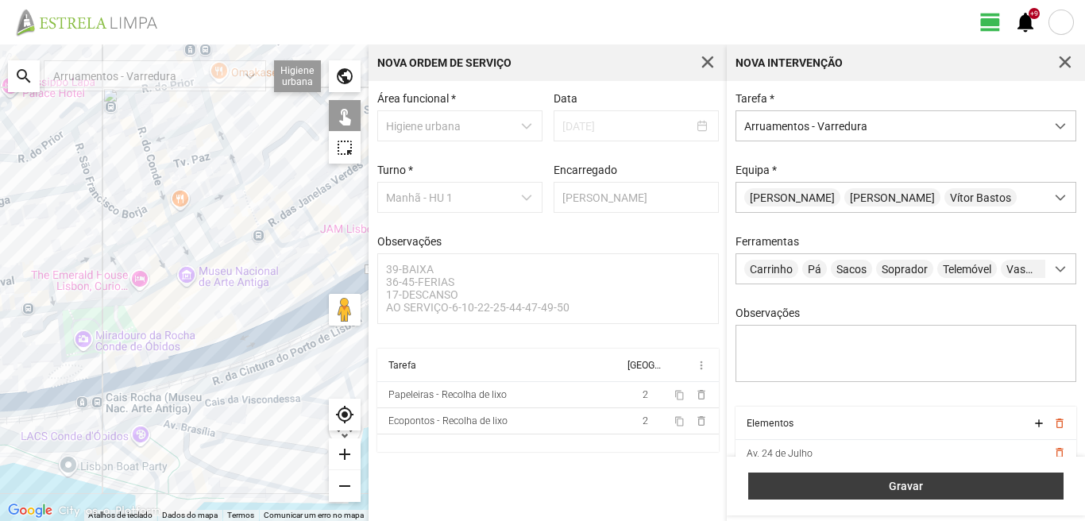
click at [871, 478] on button "Gravar" at bounding box center [905, 485] width 315 height 27
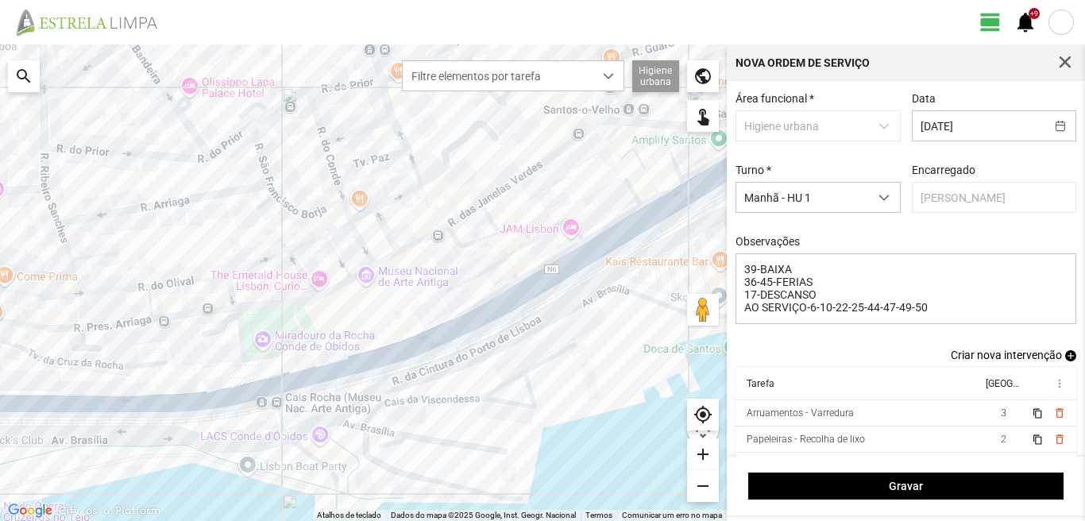
click at [1065, 361] on span "add" at bounding box center [1070, 355] width 11 height 11
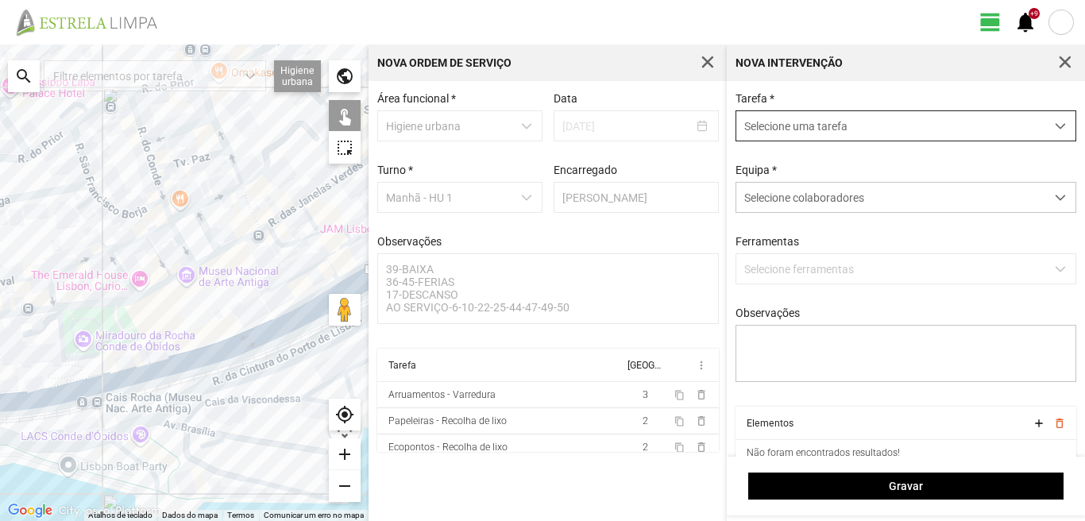
click at [823, 130] on span "Selecione uma tarefa" at bounding box center [890, 125] width 309 height 29
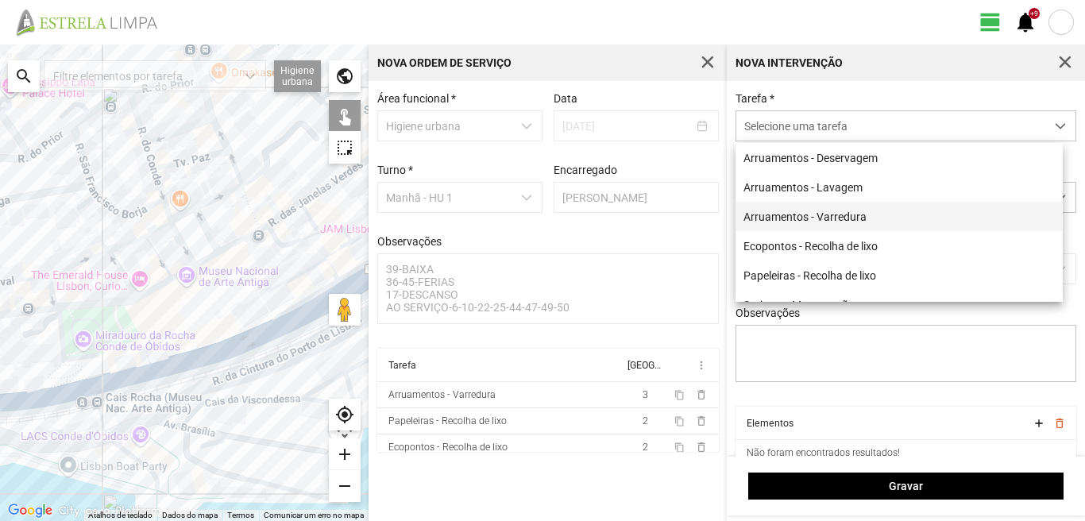
click at [834, 215] on li "Arruamentos - Varredura" at bounding box center [898, 216] width 327 height 29
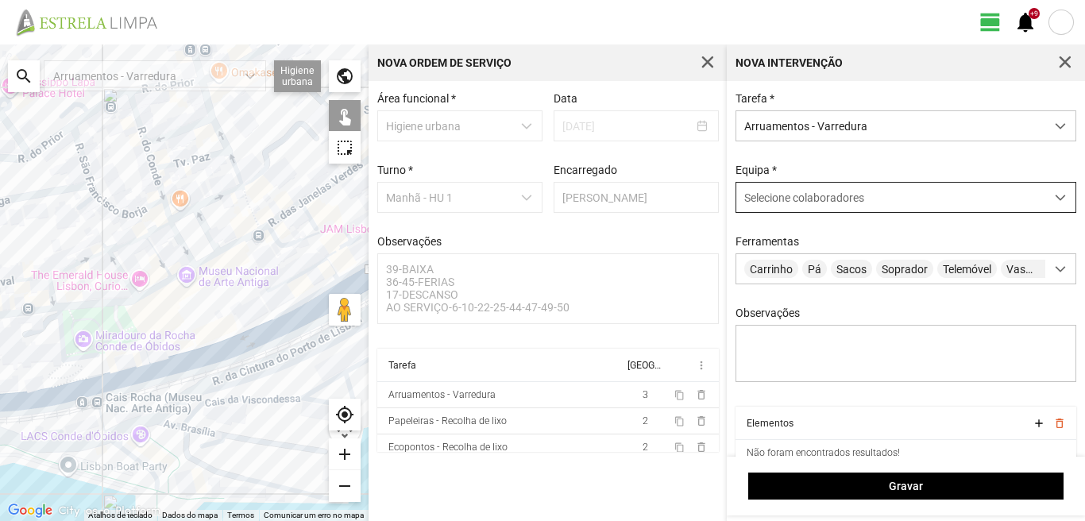
click at [828, 190] on div "Selecione colaboradores" at bounding box center [890, 197] width 309 height 29
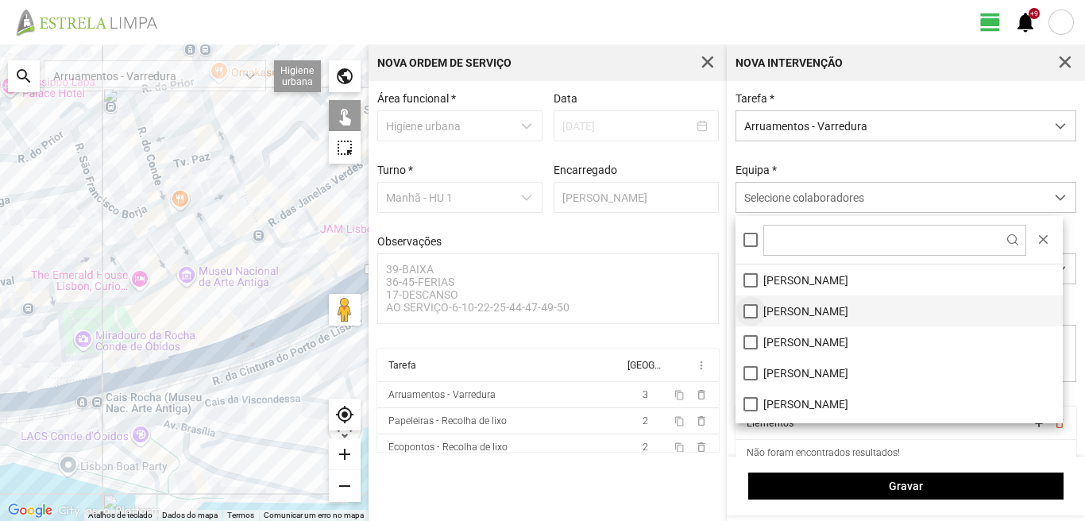
click at [748, 310] on li "[PERSON_NAME]" at bounding box center [898, 310] width 327 height 31
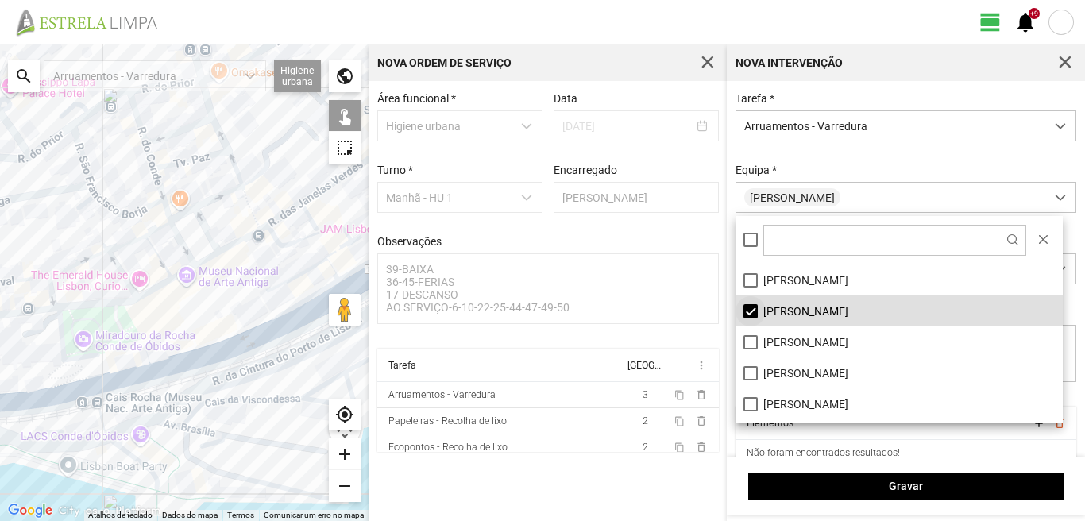
scroll to position [213, 0]
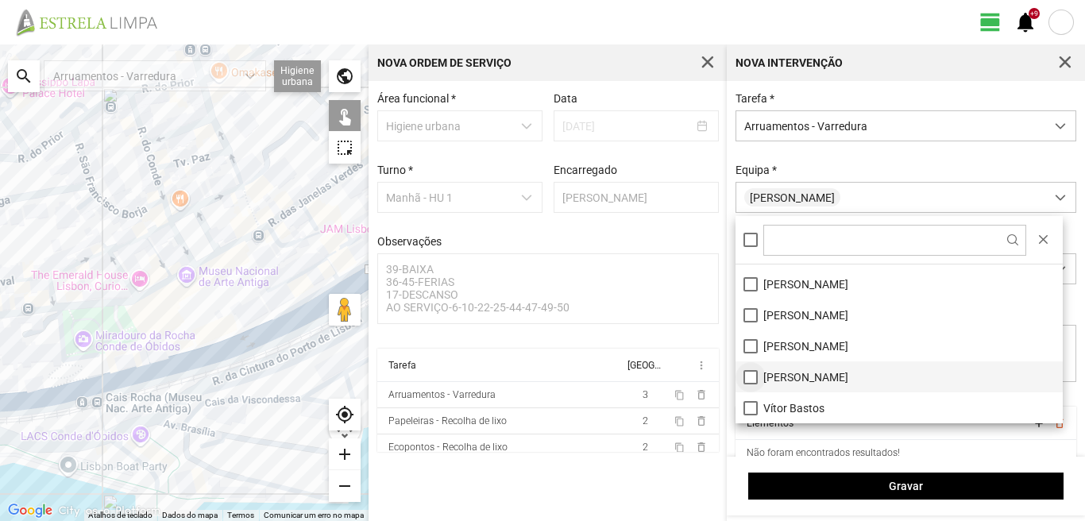
click at [743, 376] on li "[PERSON_NAME]" at bounding box center [898, 376] width 327 height 31
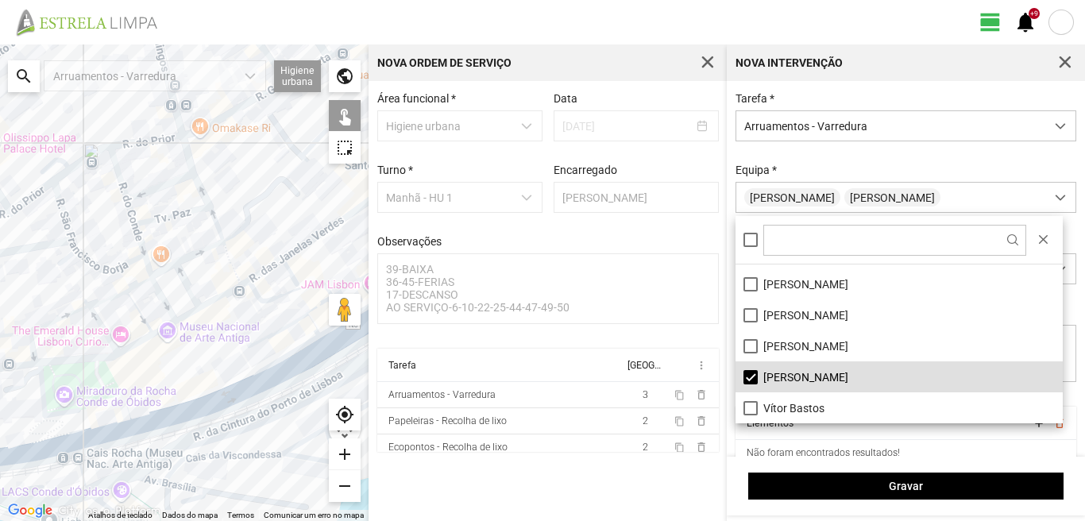
drag, startPoint x: 187, startPoint y: 202, endPoint x: 138, endPoint y: 334, distance: 140.4
click at [137, 334] on div at bounding box center [184, 282] width 368 height 476
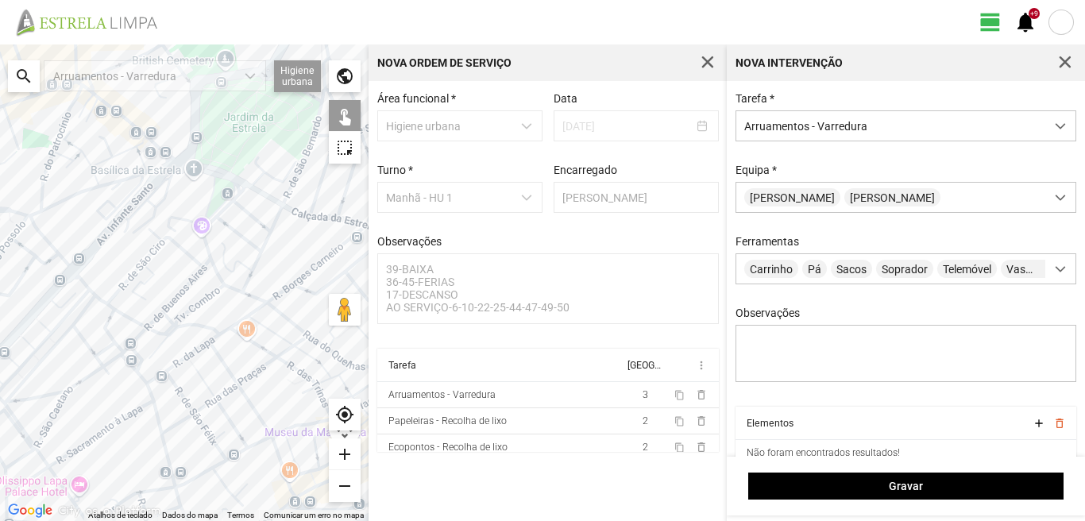
drag, startPoint x: 230, startPoint y: 137, endPoint x: 212, endPoint y: 384, distance: 246.8
click at [212, 384] on div at bounding box center [184, 282] width 368 height 476
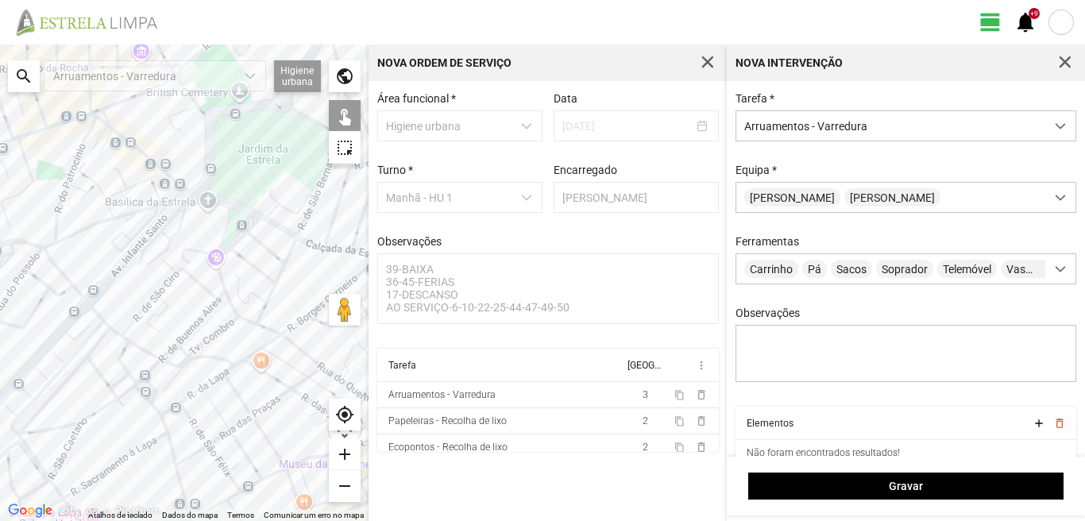
click at [98, 118] on div at bounding box center [184, 282] width 368 height 476
click at [95, 115] on div at bounding box center [184, 282] width 368 height 476
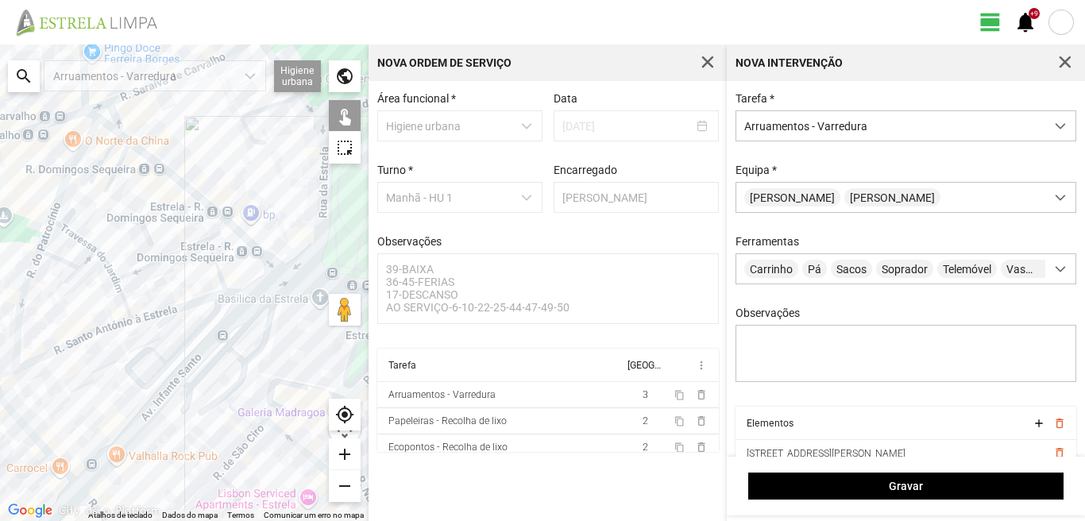
click at [107, 152] on div at bounding box center [184, 282] width 368 height 476
click at [125, 136] on div at bounding box center [184, 282] width 368 height 476
click at [123, 140] on div at bounding box center [184, 282] width 368 height 476
click at [121, 160] on div at bounding box center [184, 282] width 368 height 476
click at [137, 150] on div at bounding box center [184, 282] width 368 height 476
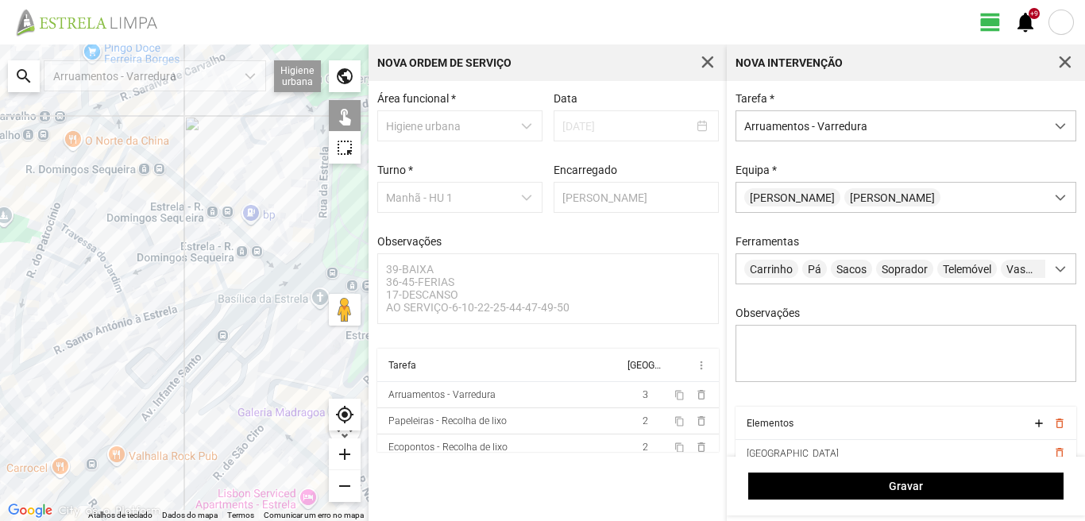
click at [225, 223] on div at bounding box center [184, 282] width 368 height 476
click at [243, 237] on div at bounding box center [184, 282] width 368 height 476
click at [272, 258] on div at bounding box center [184, 282] width 368 height 476
click at [307, 279] on div at bounding box center [184, 282] width 368 height 476
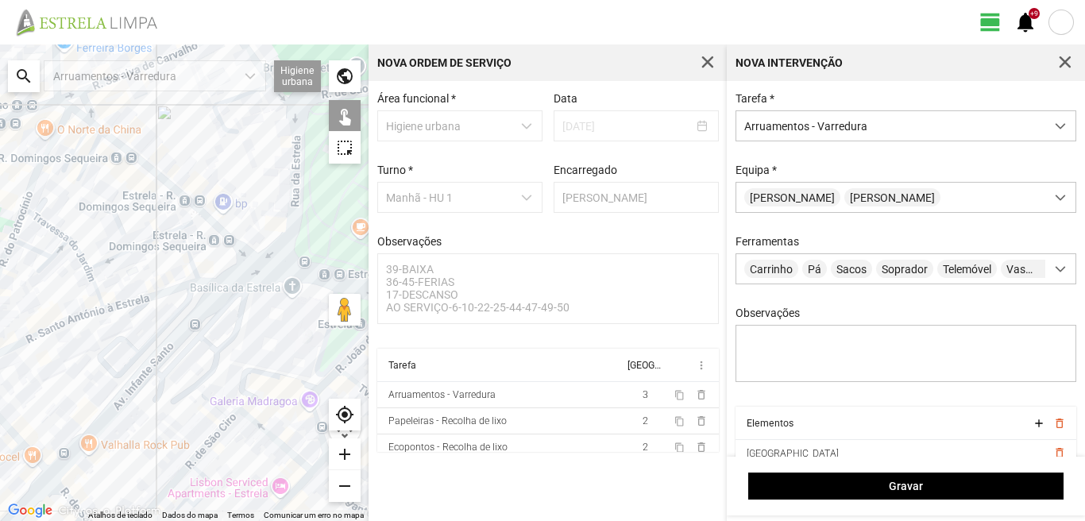
drag, startPoint x: 307, startPoint y: 278, endPoint x: 180, endPoint y: 233, distance: 134.9
click at [204, 244] on div at bounding box center [184, 282] width 368 height 476
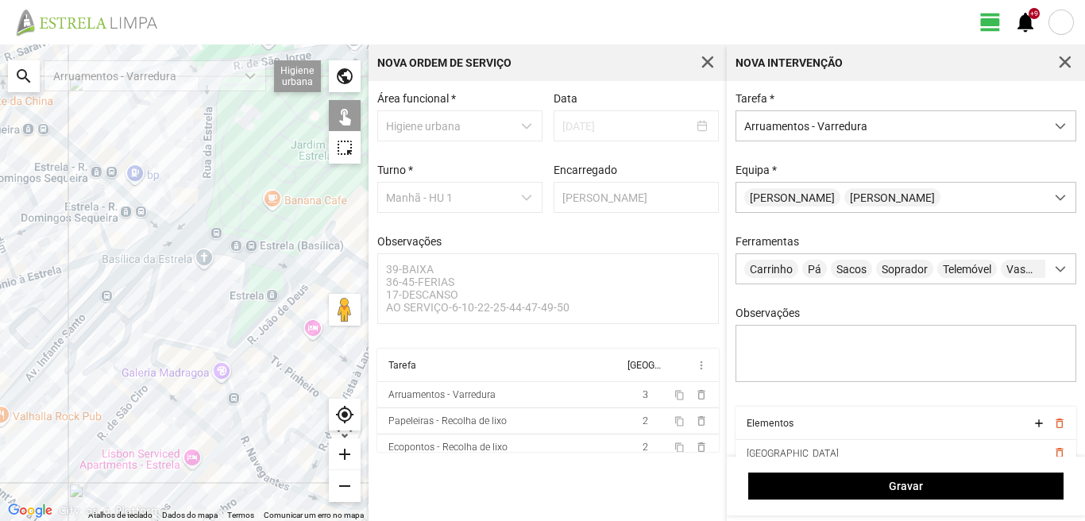
click at [245, 273] on div at bounding box center [184, 282] width 368 height 476
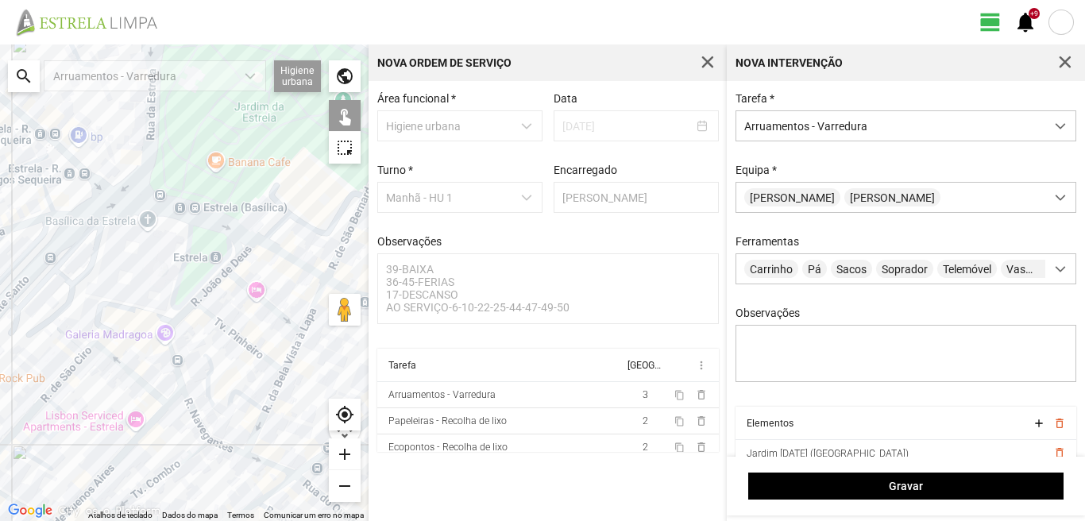
drag, startPoint x: 306, startPoint y: 258, endPoint x: 199, endPoint y: 190, distance: 126.4
click at [225, 200] on div at bounding box center [184, 282] width 368 height 476
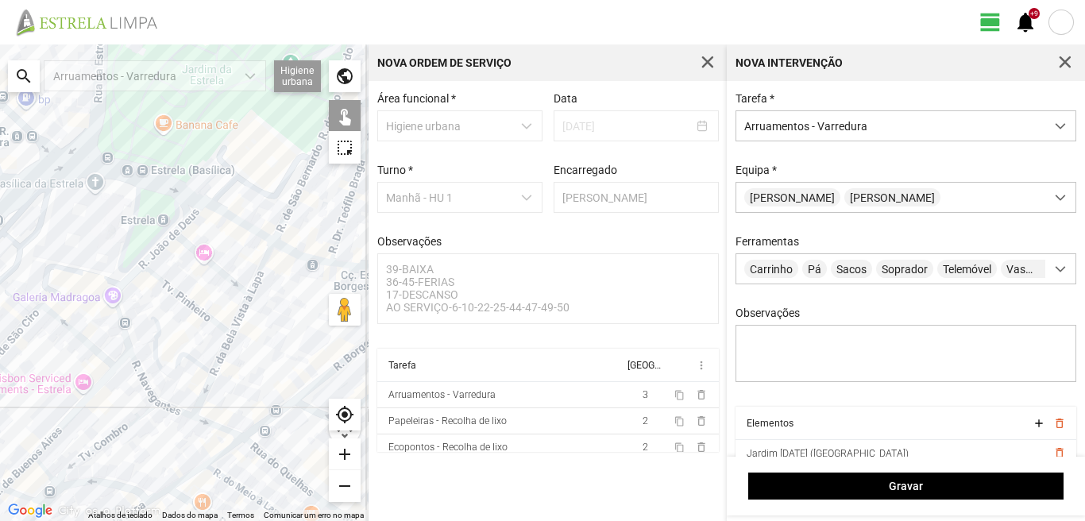
click at [232, 219] on div at bounding box center [184, 282] width 368 height 476
click at [287, 251] on div at bounding box center [184, 282] width 368 height 476
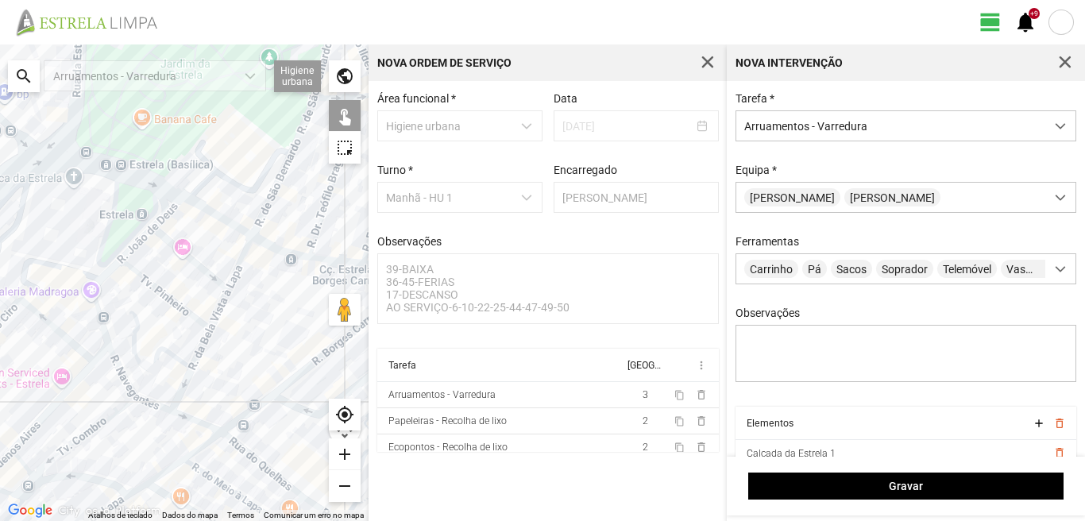
drag, startPoint x: 287, startPoint y: 230, endPoint x: 166, endPoint y: 196, distance: 126.2
click at [166, 196] on div at bounding box center [184, 282] width 368 height 476
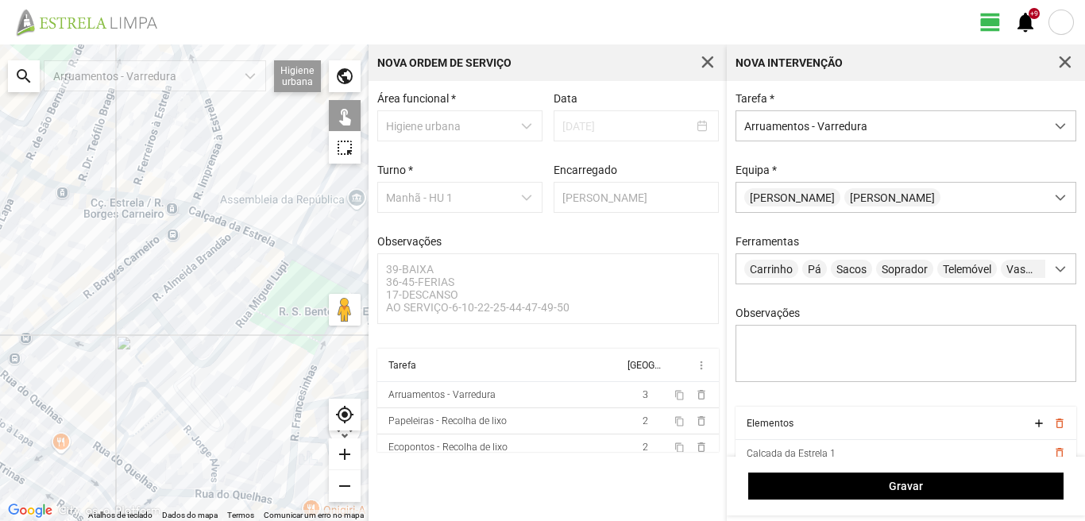
click at [99, 195] on div at bounding box center [184, 282] width 368 height 476
click at [160, 204] on div at bounding box center [184, 282] width 368 height 476
click at [202, 210] on div at bounding box center [184, 282] width 368 height 476
click at [218, 222] on div at bounding box center [184, 282] width 368 height 476
click at [254, 233] on div at bounding box center [184, 282] width 368 height 476
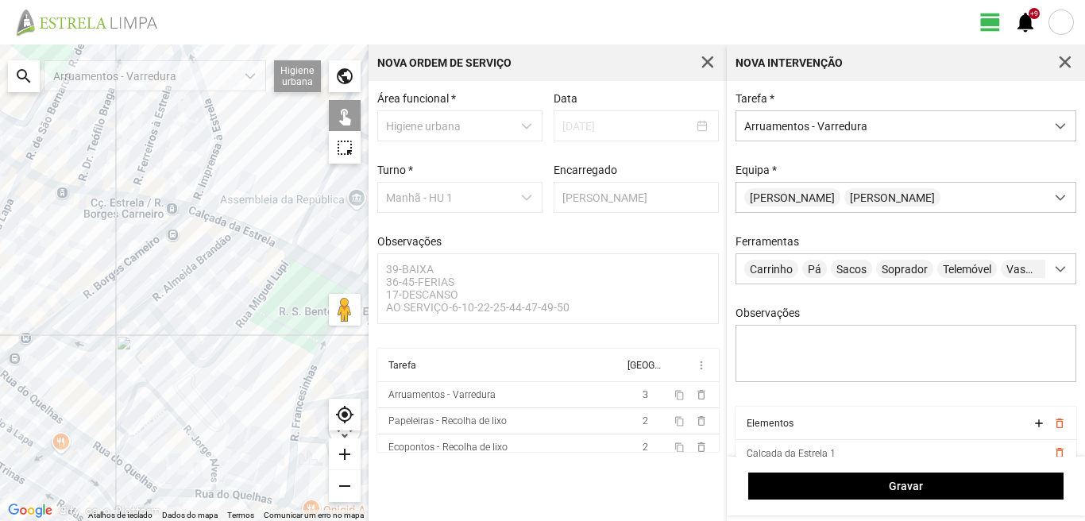
click at [307, 260] on div at bounding box center [184, 282] width 368 height 476
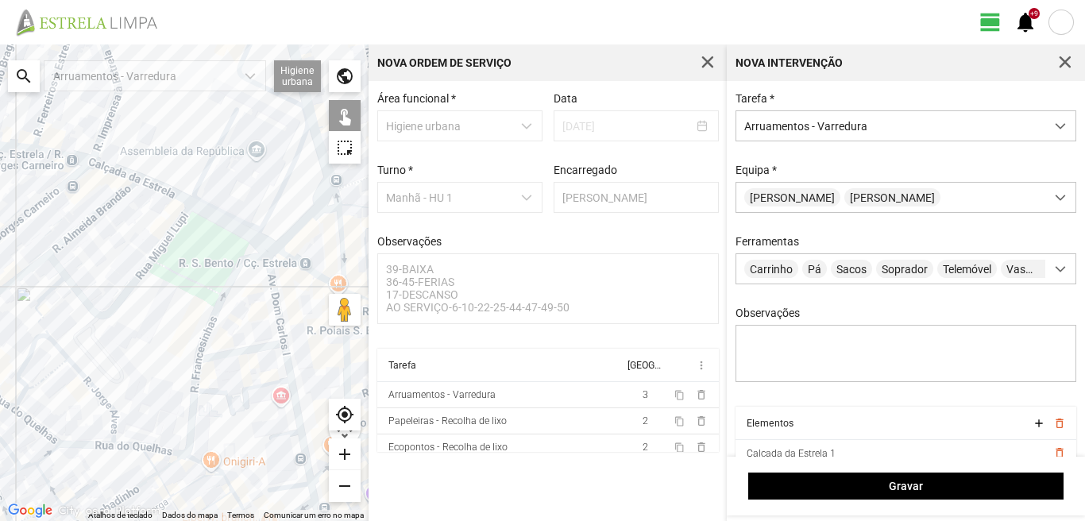
drag, startPoint x: 290, startPoint y: 240, endPoint x: 177, endPoint y: 185, distance: 125.4
click at [177, 185] on div at bounding box center [184, 282] width 368 height 476
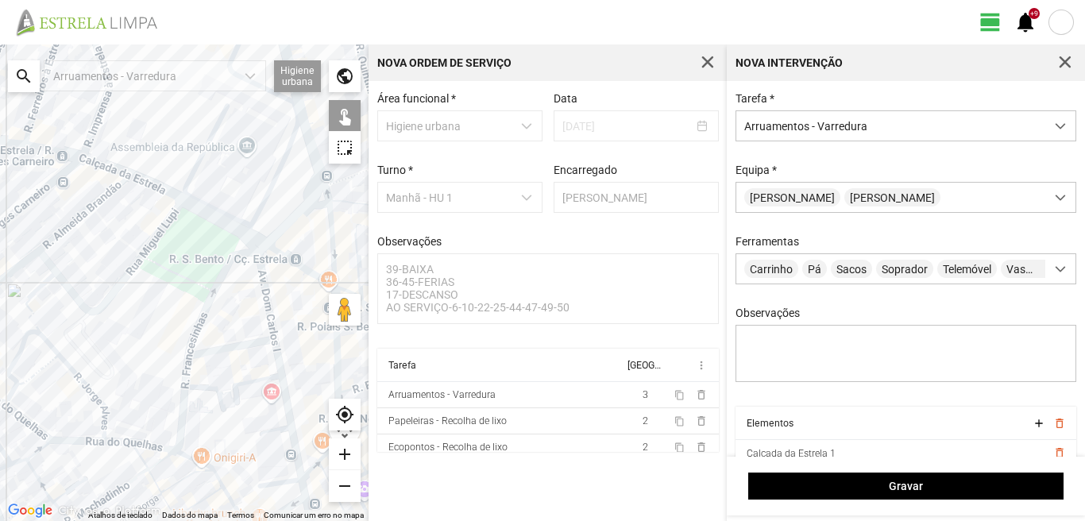
click at [254, 237] on div at bounding box center [184, 282] width 368 height 476
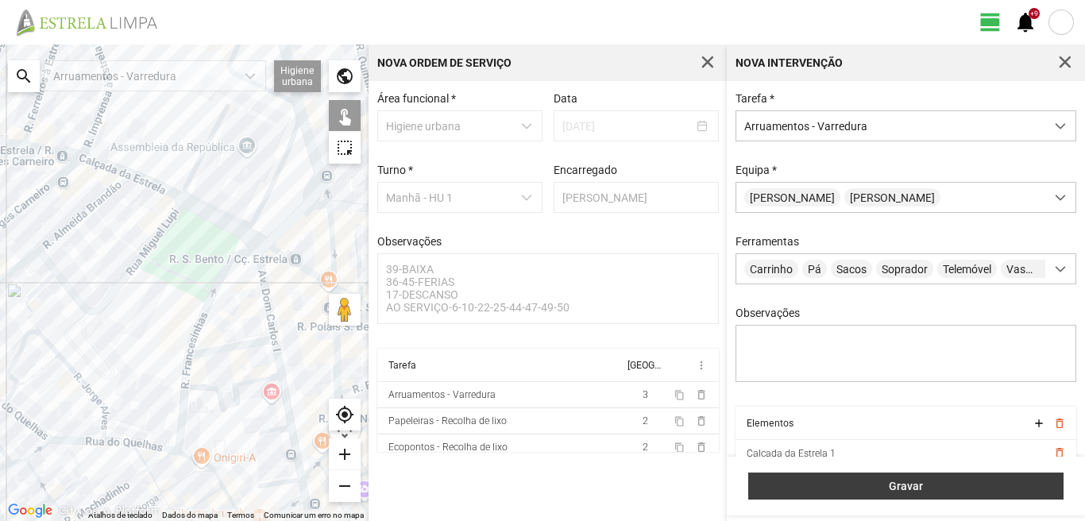
click at [809, 478] on button "Gravar" at bounding box center [905, 485] width 315 height 27
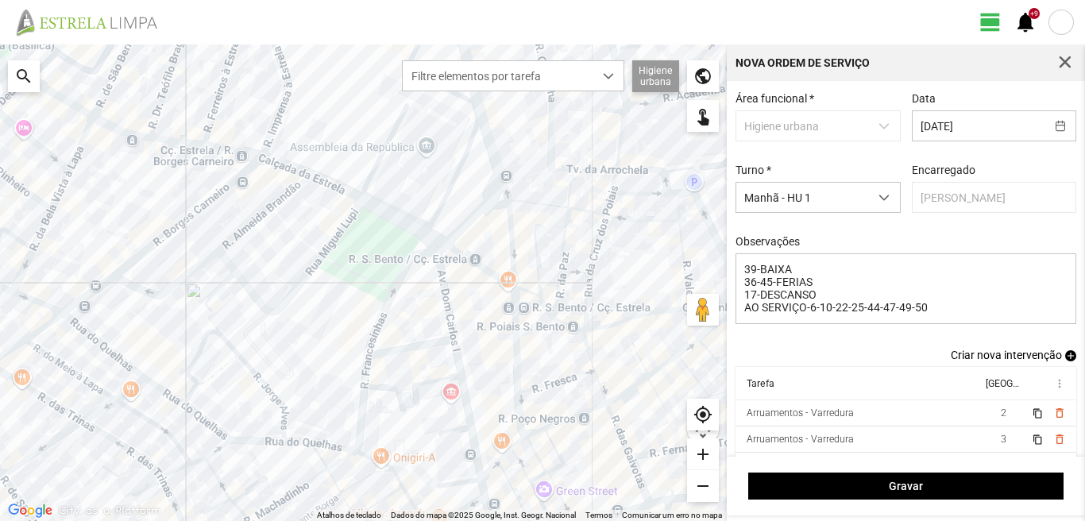
click at [1065, 361] on span "add" at bounding box center [1070, 355] width 11 height 11
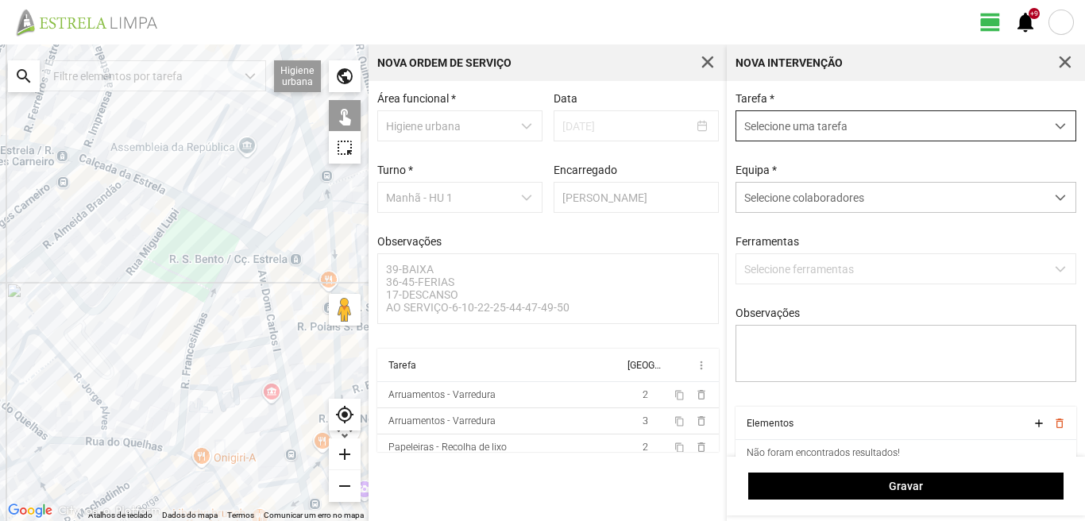
click at [791, 126] on span "Selecione uma tarefa" at bounding box center [890, 125] width 309 height 29
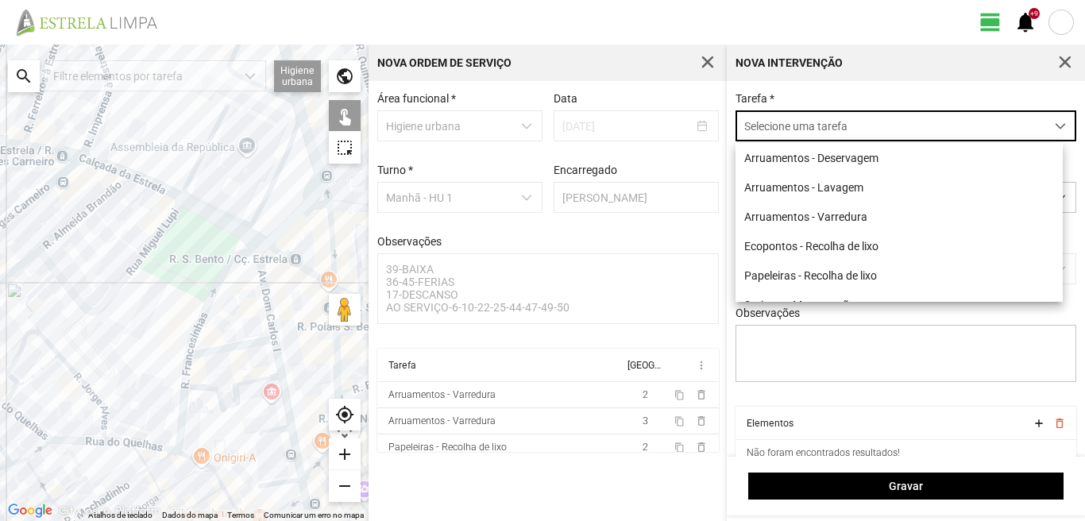
scroll to position [9, 71]
click at [799, 218] on li "Arruamentos - Varredura" at bounding box center [898, 216] width 327 height 29
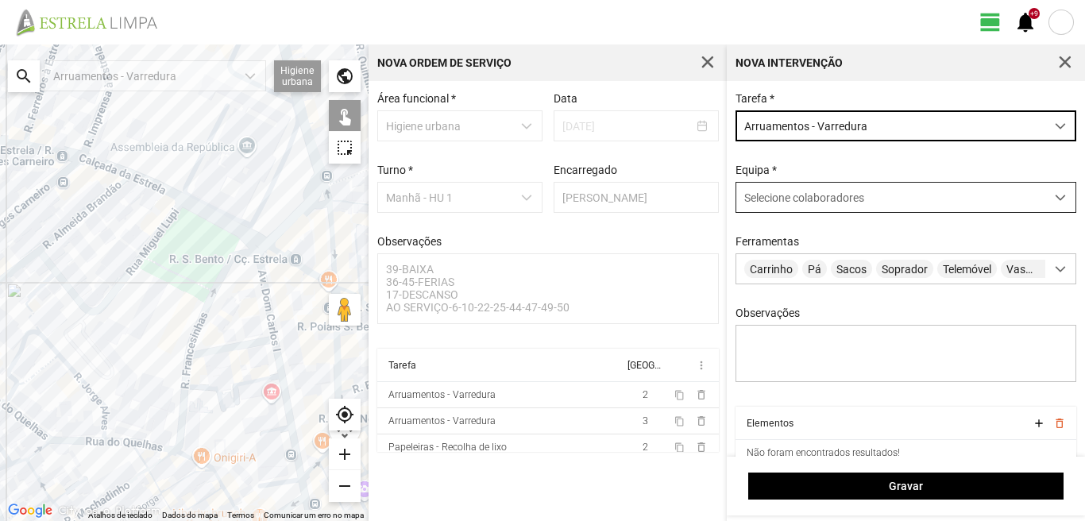
click at [786, 208] on div "Selecione colaboradores" at bounding box center [890, 197] width 309 height 29
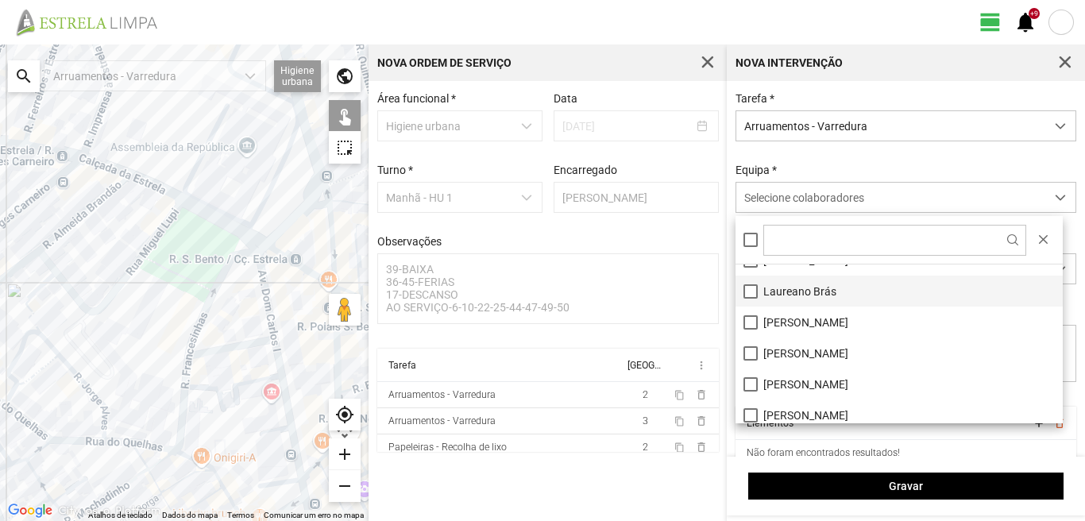
scroll to position [159, 0]
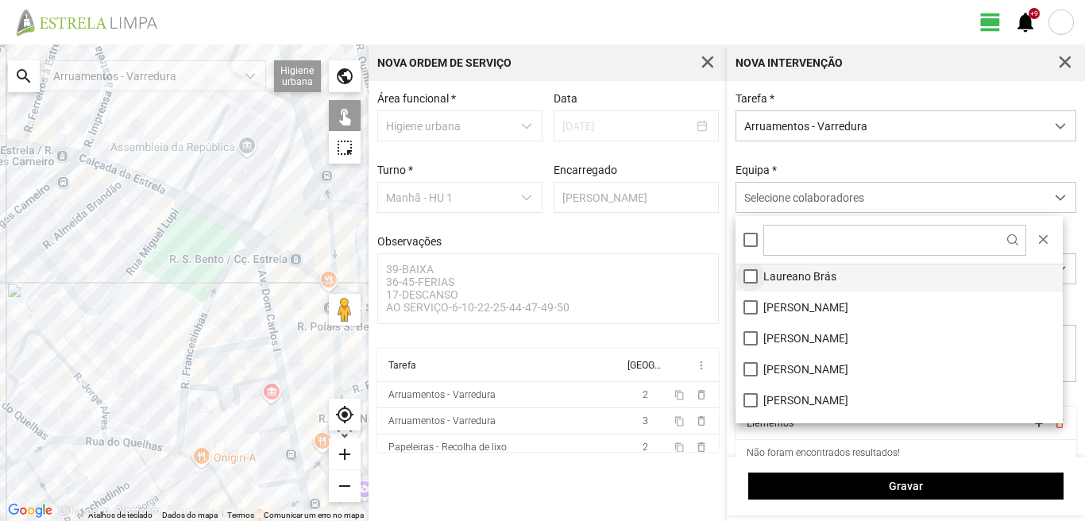
click at [752, 280] on li "Laureano Brás" at bounding box center [898, 275] width 327 height 31
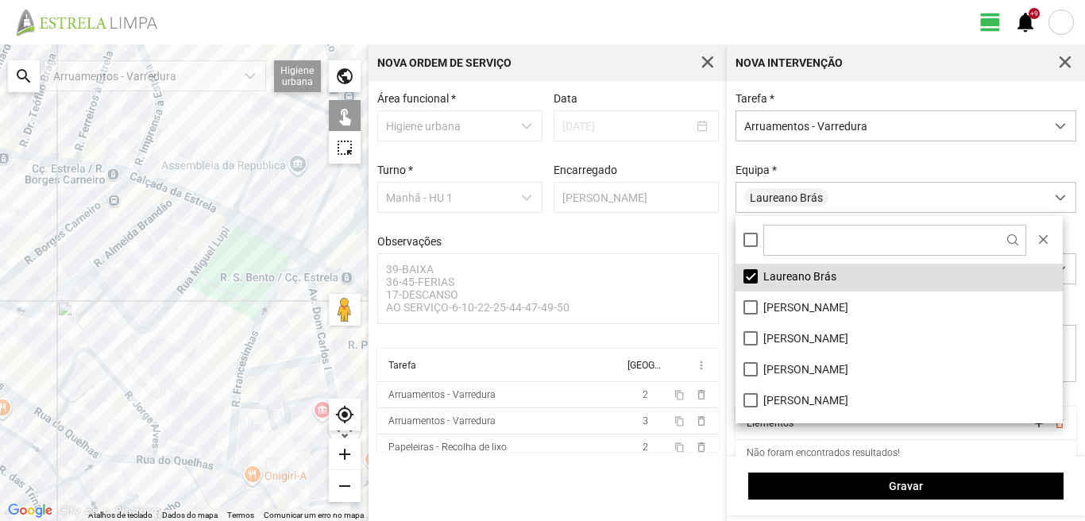
drag, startPoint x: 29, startPoint y: 233, endPoint x: 235, endPoint y: 307, distance: 219.3
click at [235, 307] on div at bounding box center [184, 282] width 368 height 476
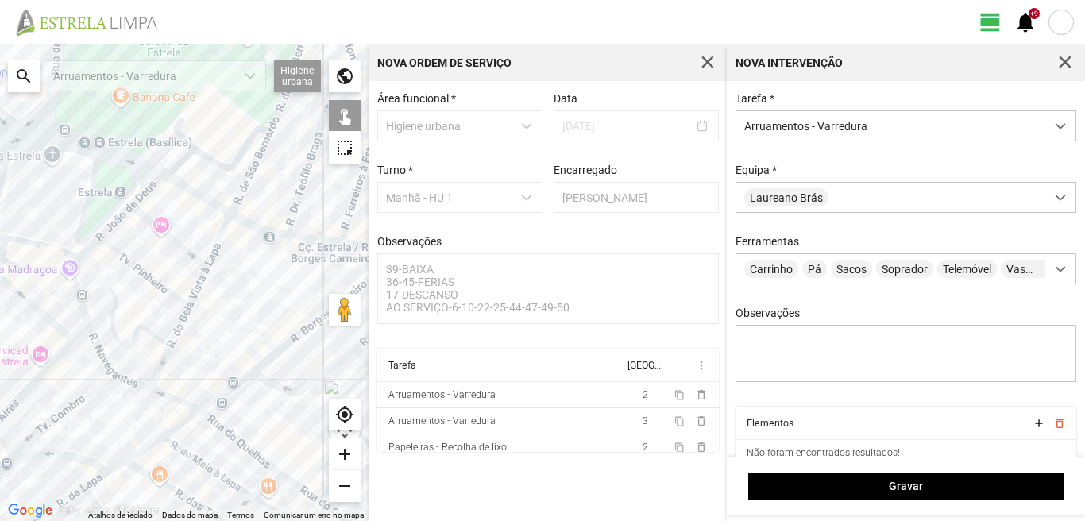
drag, startPoint x: 150, startPoint y: 276, endPoint x: 158, endPoint y: 273, distance: 8.6
click at [153, 277] on div at bounding box center [184, 282] width 368 height 476
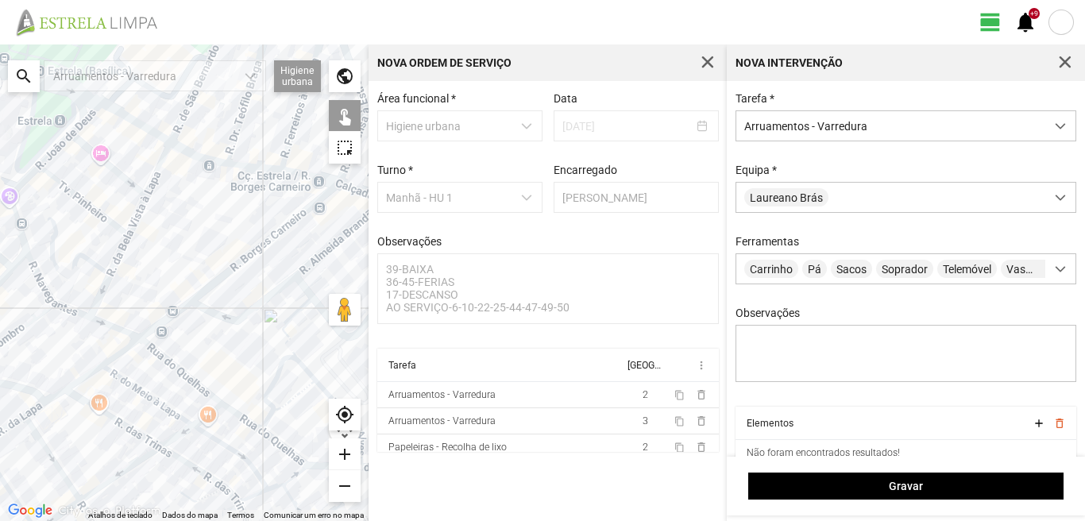
drag, startPoint x: 229, startPoint y: 345, endPoint x: 169, endPoint y: 268, distance: 98.5
click at [169, 268] on div at bounding box center [184, 282] width 368 height 476
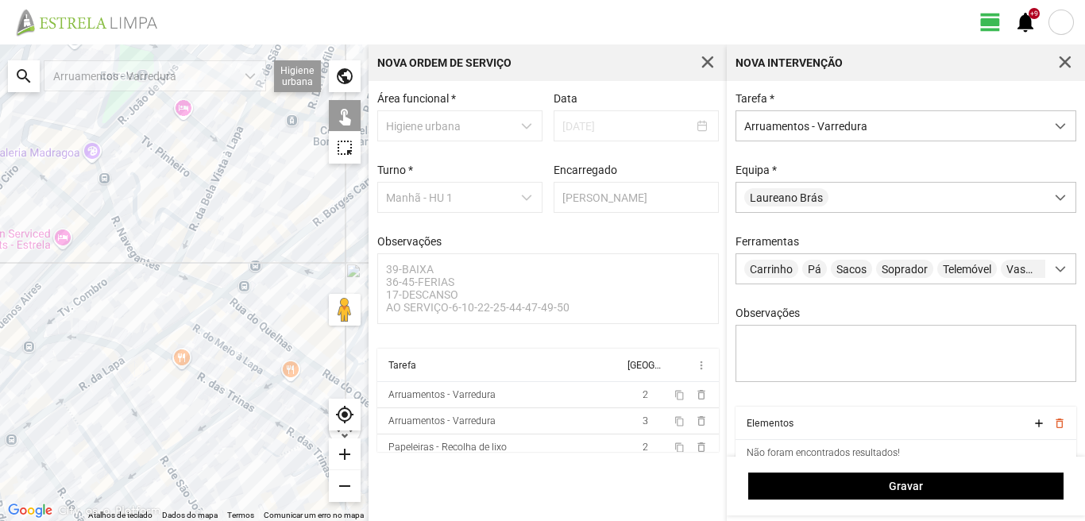
drag, startPoint x: 149, startPoint y: 327, endPoint x: 277, endPoint y: 256, distance: 146.1
click at [256, 266] on div at bounding box center [184, 282] width 368 height 476
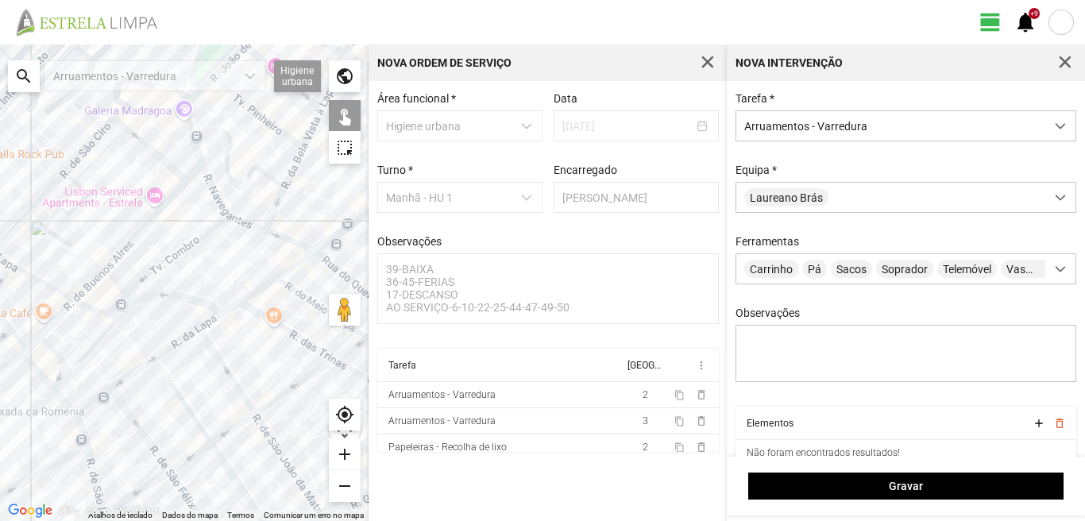
click at [97, 396] on div at bounding box center [184, 282] width 368 height 476
click at [124, 381] on div at bounding box center [184, 282] width 368 height 476
click at [172, 347] on div at bounding box center [184, 282] width 368 height 476
click at [216, 318] on div at bounding box center [184, 282] width 368 height 476
click at [255, 293] on div at bounding box center [184, 282] width 368 height 476
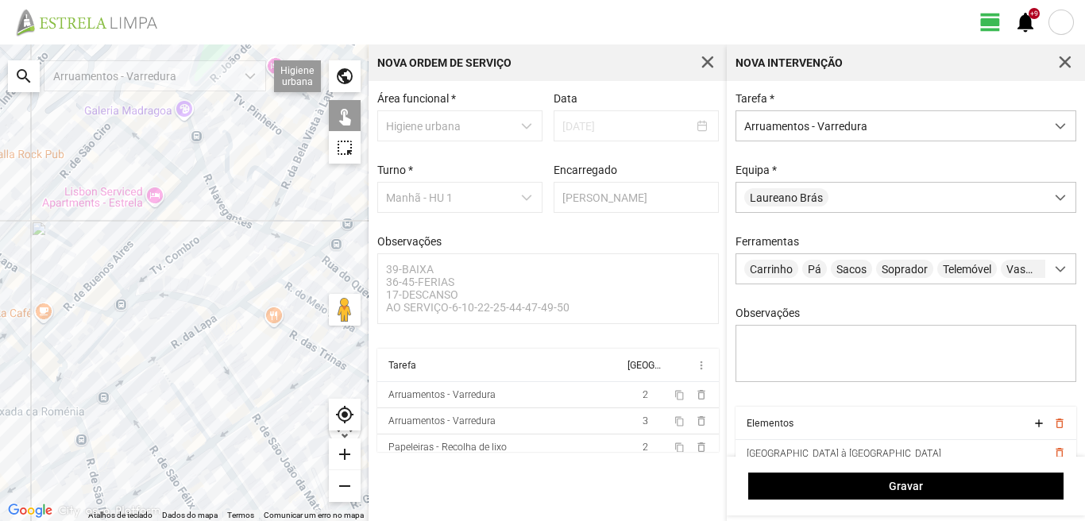
click at [287, 267] on div at bounding box center [184, 282] width 368 height 476
drag, startPoint x: 297, startPoint y: 261, endPoint x: 268, endPoint y: 287, distance: 39.4
click at [268, 290] on div at bounding box center [184, 282] width 368 height 476
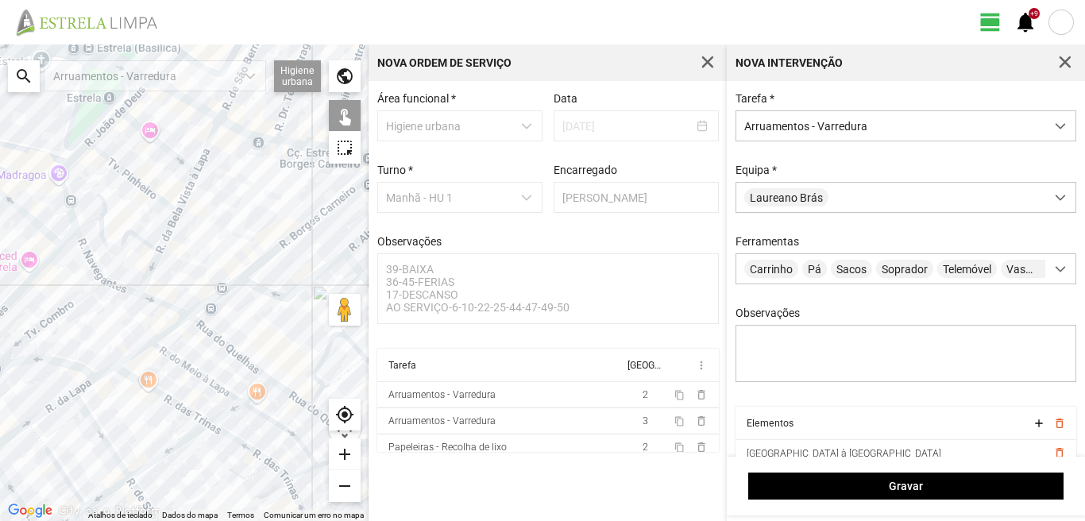
drag, startPoint x: 276, startPoint y: 274, endPoint x: 150, endPoint y: 338, distance: 141.0
click at [150, 338] on div at bounding box center [184, 282] width 368 height 476
click at [166, 333] on div at bounding box center [184, 282] width 368 height 476
click at [208, 301] on div at bounding box center [184, 282] width 368 height 476
click at [266, 256] on div at bounding box center [184, 282] width 368 height 476
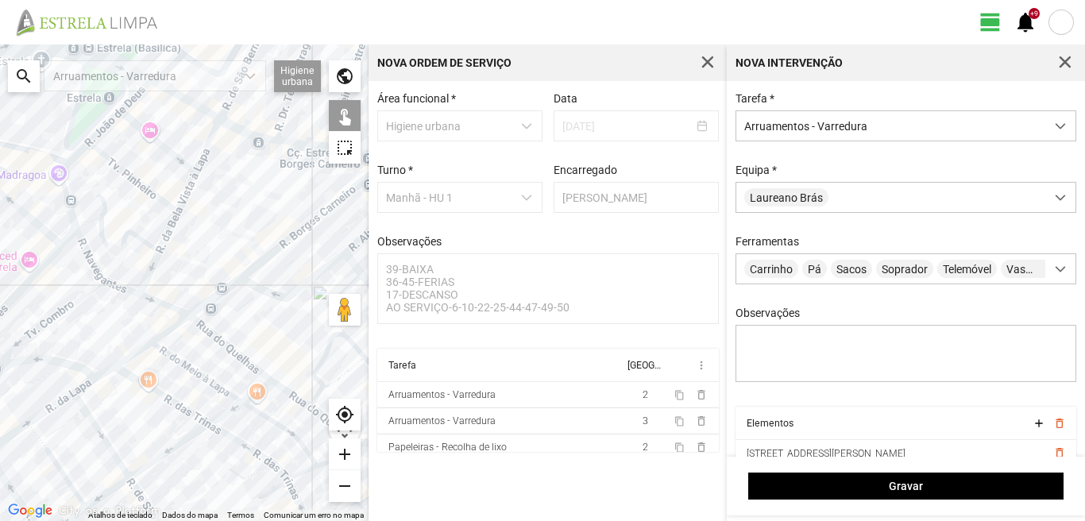
click at [264, 291] on div at bounding box center [184, 282] width 368 height 476
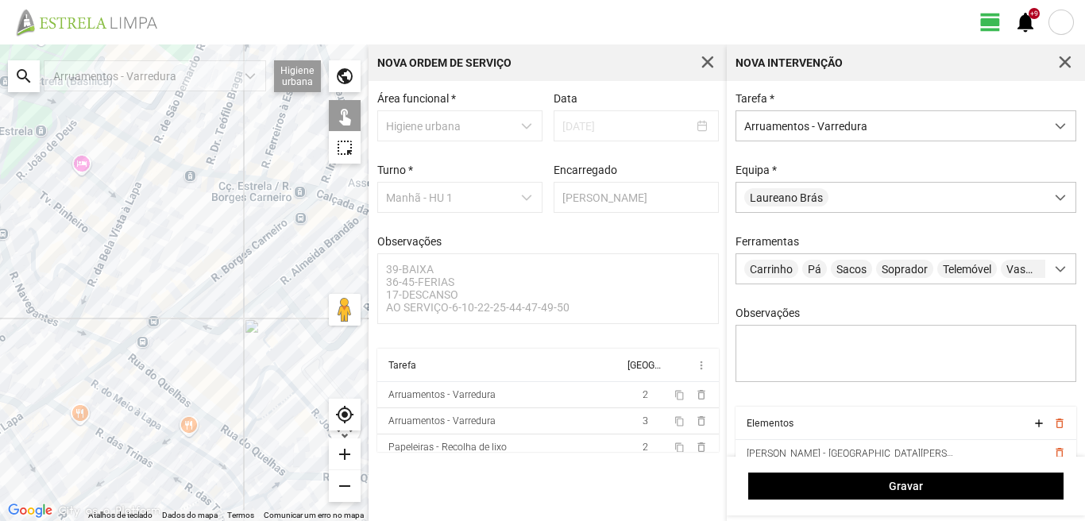
drag, startPoint x: 283, startPoint y: 266, endPoint x: 166, endPoint y: 315, distance: 127.4
click at [173, 313] on div at bounding box center [184, 282] width 368 height 476
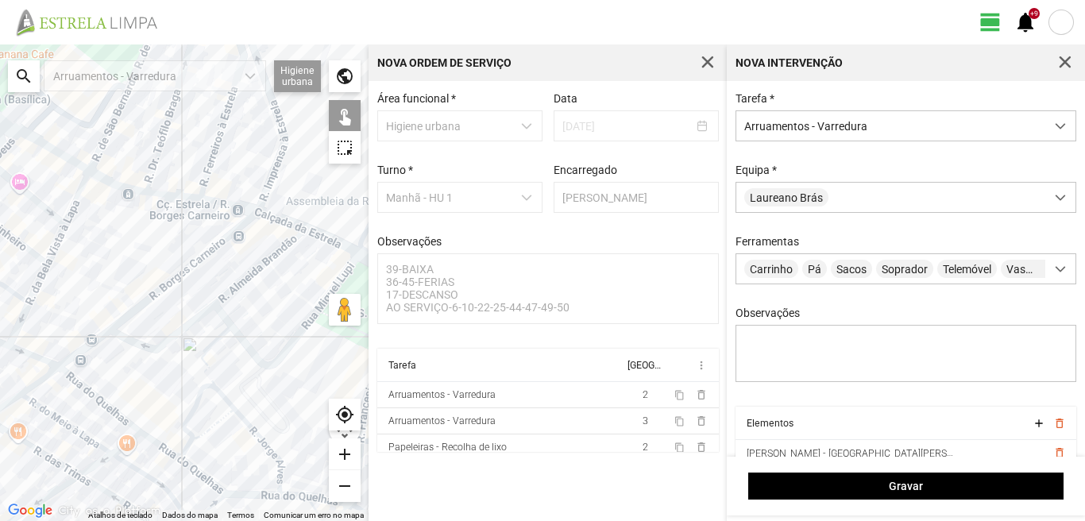
click at [250, 276] on div at bounding box center [184, 282] width 368 height 476
click at [224, 314] on div at bounding box center [184, 282] width 368 height 476
click at [241, 279] on div at bounding box center [184, 282] width 368 height 476
drag, startPoint x: 274, startPoint y: 275, endPoint x: 246, endPoint y: 293, distance: 33.3
click at [246, 293] on div at bounding box center [184, 282] width 368 height 476
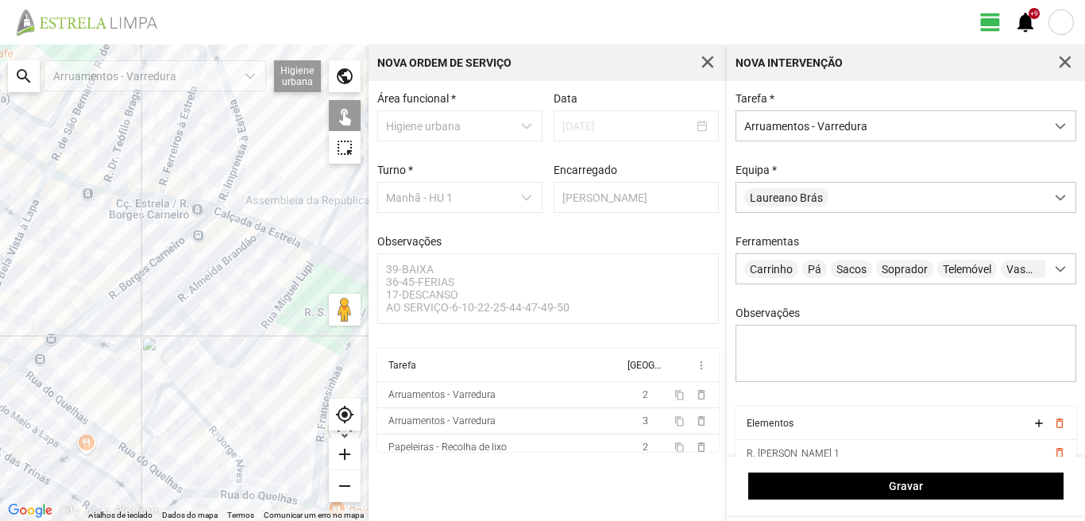
drag, startPoint x: 278, startPoint y: 272, endPoint x: 230, endPoint y: 259, distance: 49.5
click at [233, 264] on div at bounding box center [184, 282] width 368 height 476
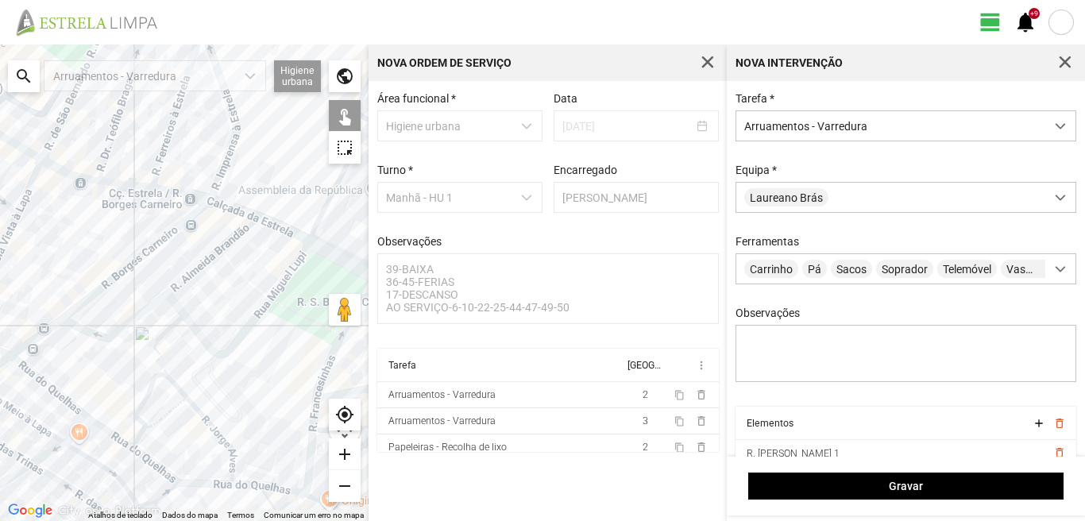
click at [171, 326] on div at bounding box center [184, 282] width 368 height 476
click at [197, 330] on div at bounding box center [184, 282] width 368 height 476
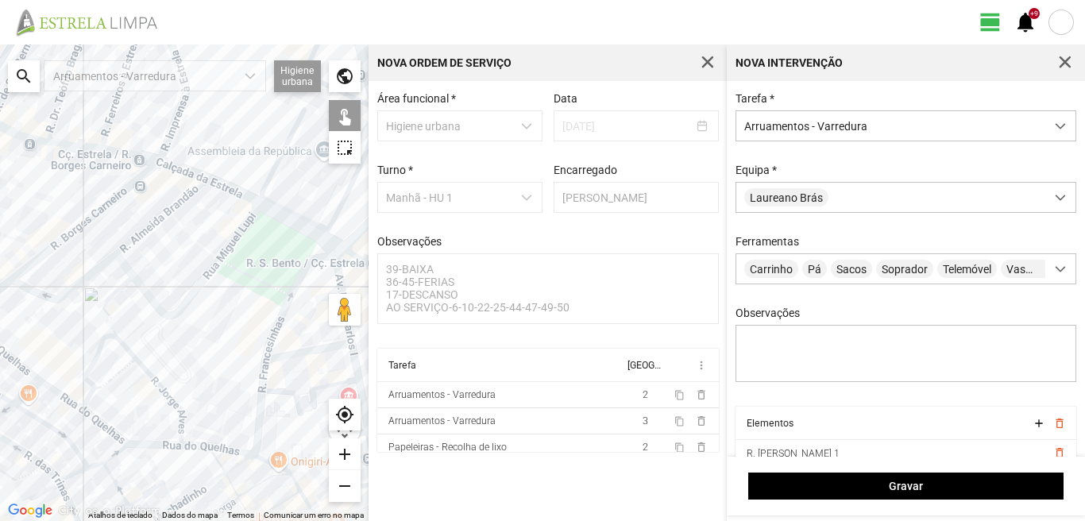
drag, startPoint x: 271, startPoint y: 330, endPoint x: 222, endPoint y: 289, distance: 64.3
click at [222, 291] on div at bounding box center [184, 282] width 368 height 476
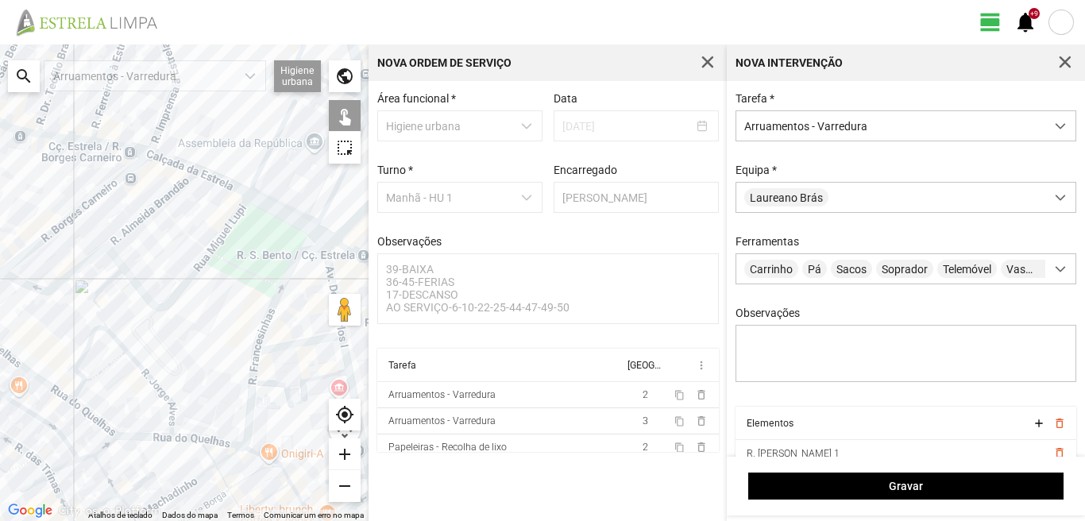
click at [269, 306] on div at bounding box center [184, 282] width 368 height 476
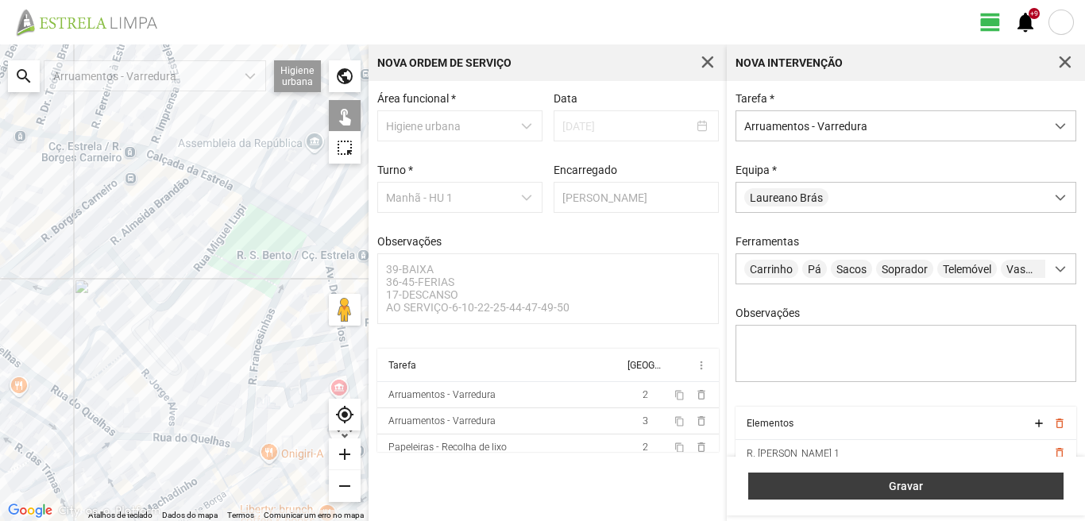
click at [787, 478] on button "Gravar" at bounding box center [905, 485] width 315 height 27
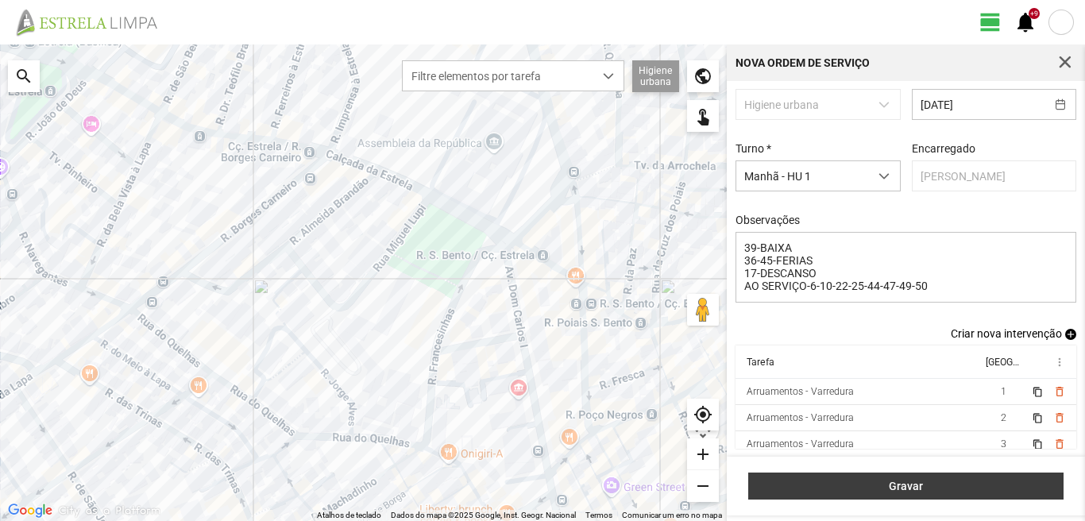
click at [962, 484] on span "Gravar" at bounding box center [906, 486] width 299 height 13
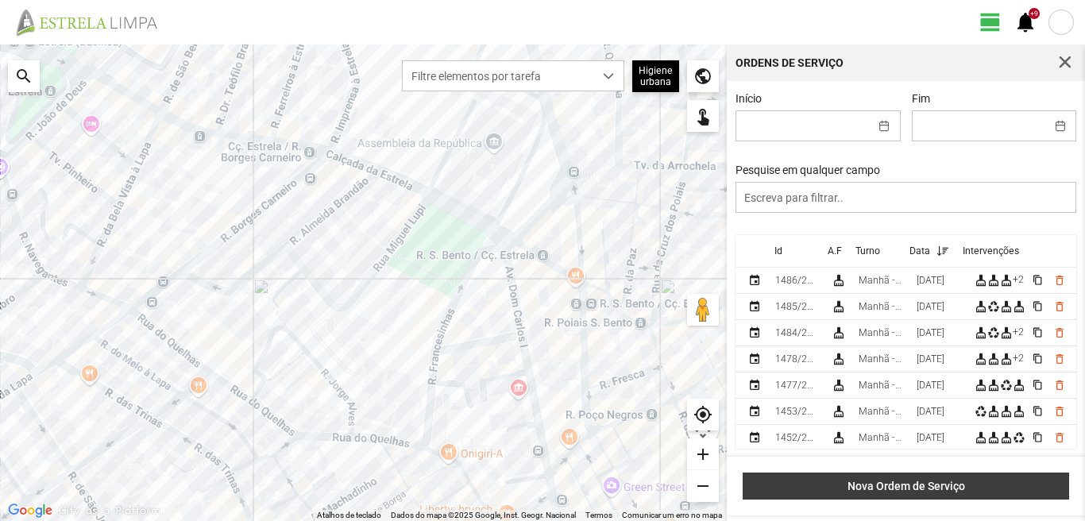
click at [891, 474] on button "Nova Ordem de Serviço" at bounding box center [905, 485] width 326 height 27
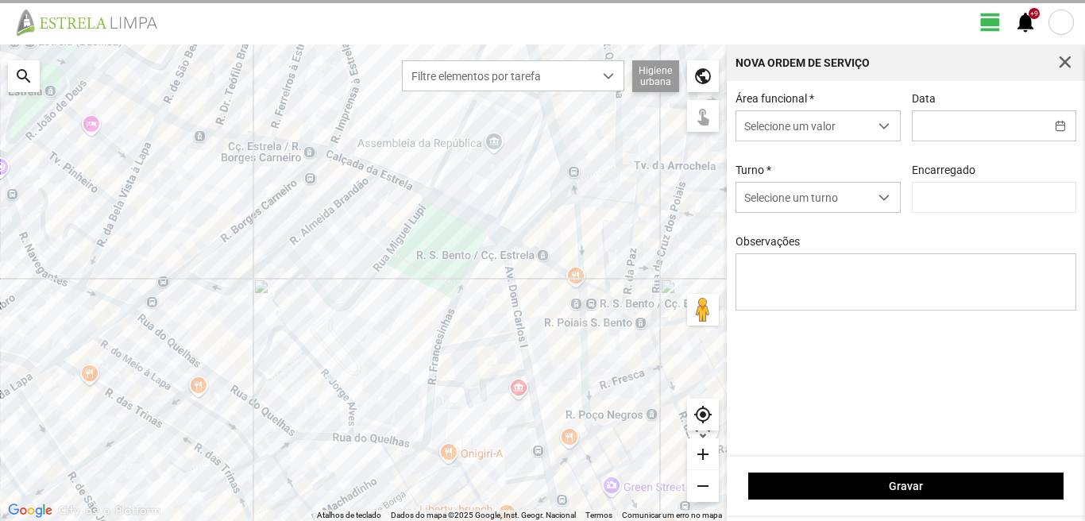
type input "[PERSON_NAME]"
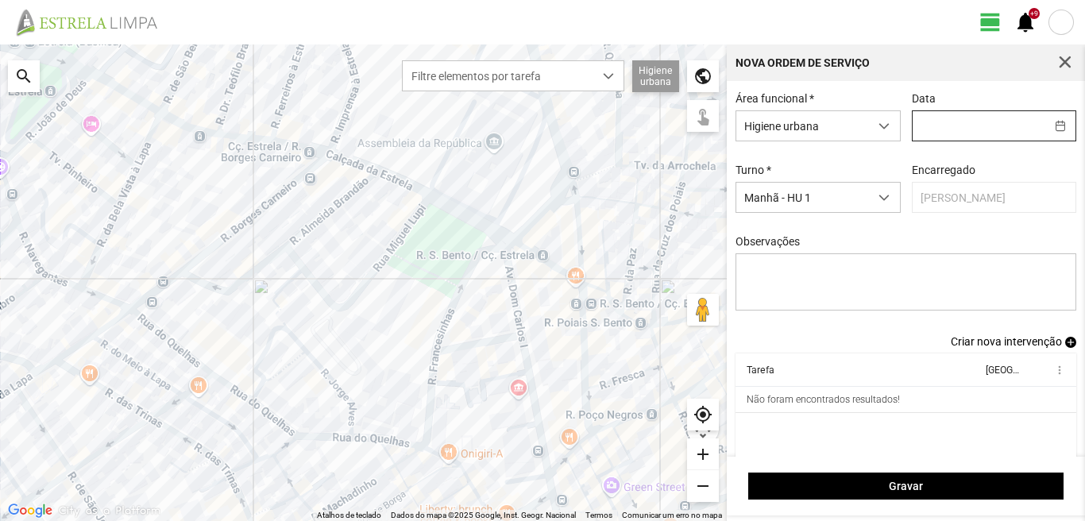
click at [927, 121] on input "text" at bounding box center [978, 125] width 133 height 29
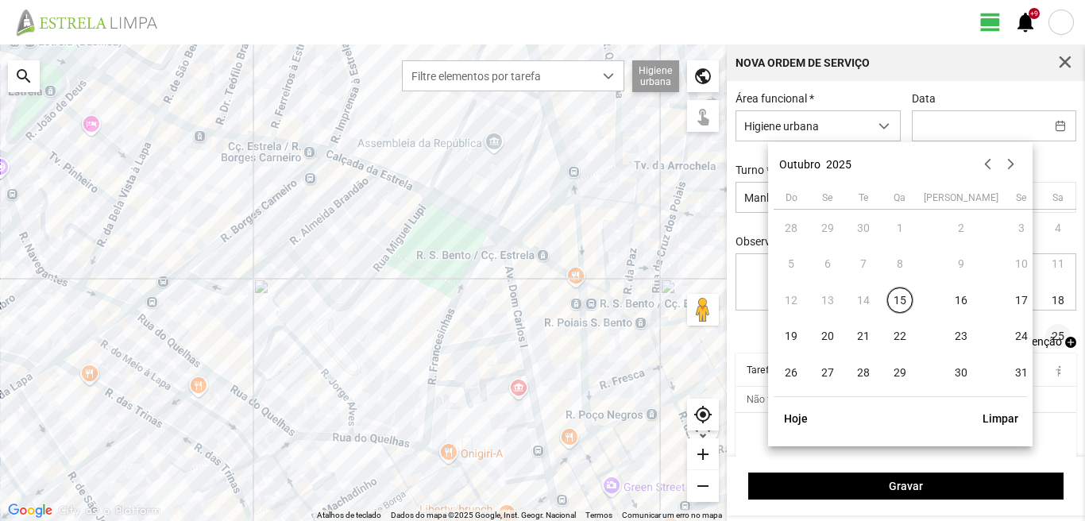
click at [1045, 337] on span "25" at bounding box center [1057, 336] width 25 height 25
type input "[DATE]"
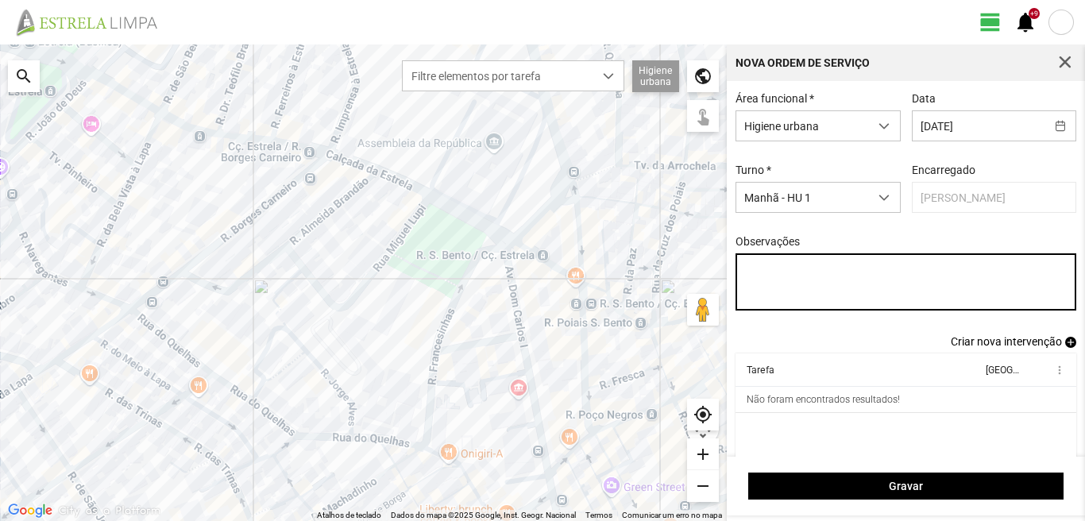
click at [750, 270] on textarea "Observações" at bounding box center [905, 281] width 341 height 57
type textarea "39-BAIXA 6-17-22-DESCANSO AO SERVIÇO-10-25-36-44-45-47-49-50"
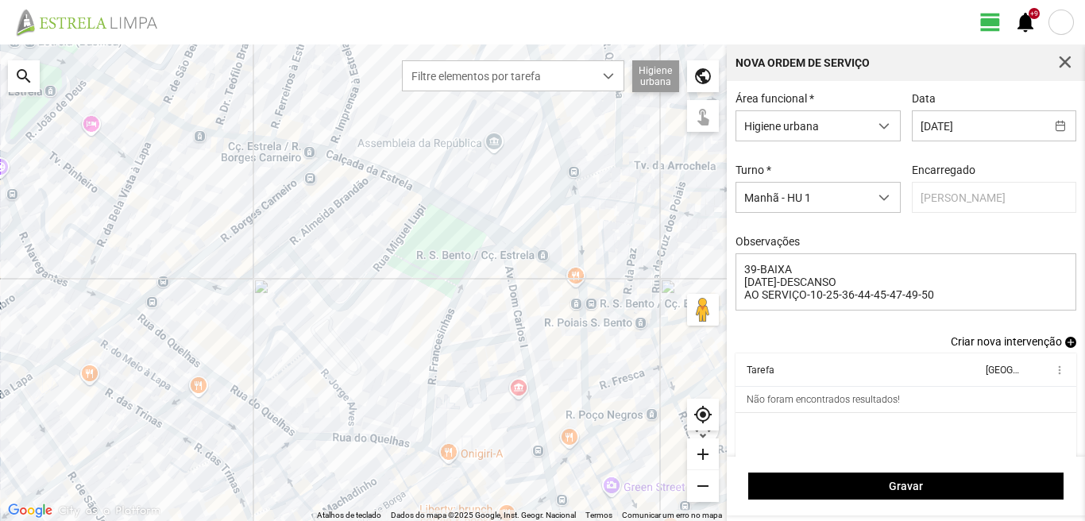
click at [1065, 348] on span "add" at bounding box center [1070, 342] width 11 height 11
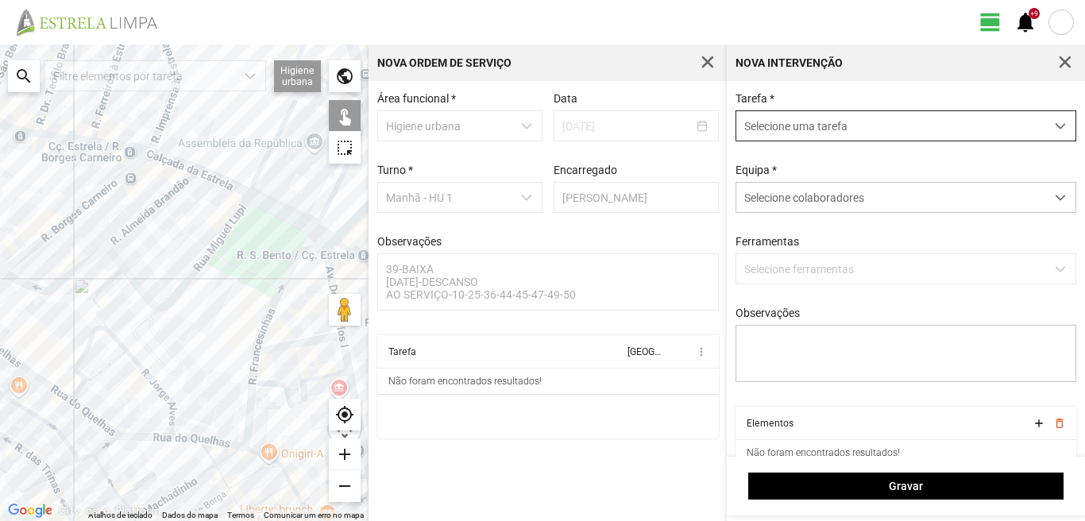
click at [756, 125] on span "Selecione uma tarefa" at bounding box center [890, 125] width 309 height 29
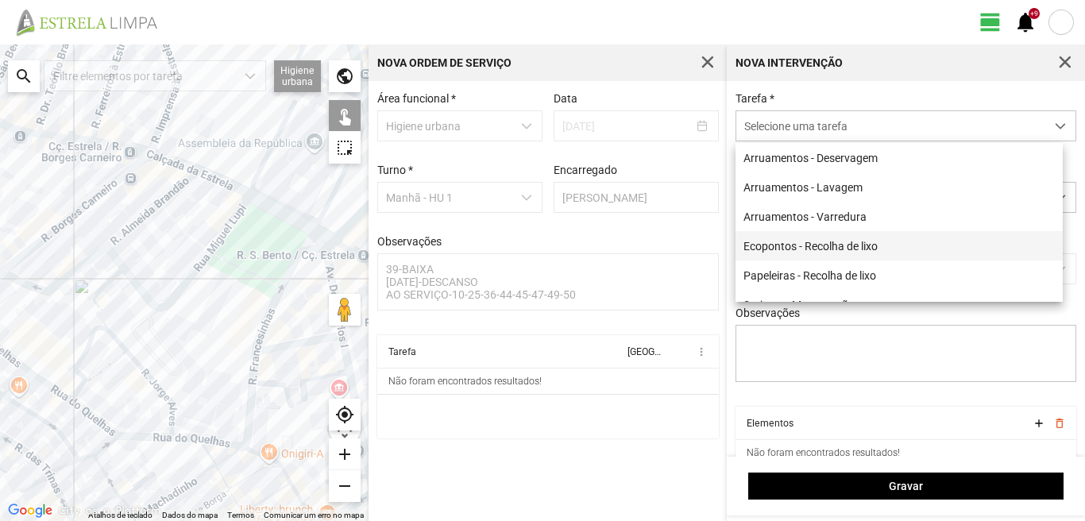
click at [787, 246] on li "Ecopontos - Recolha de lixo" at bounding box center [898, 245] width 327 height 29
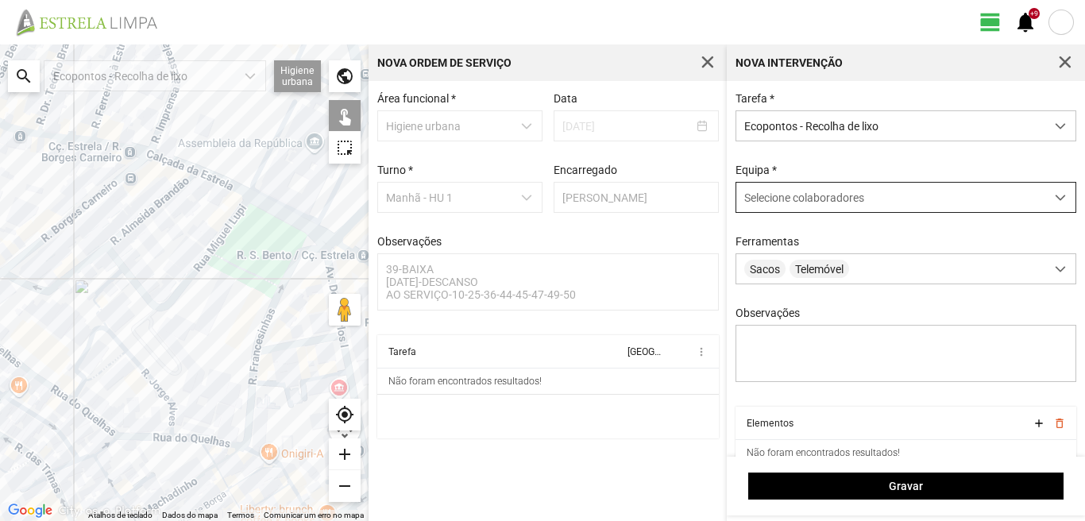
click at [783, 199] on span "Selecione colaboradores" at bounding box center [804, 197] width 120 height 13
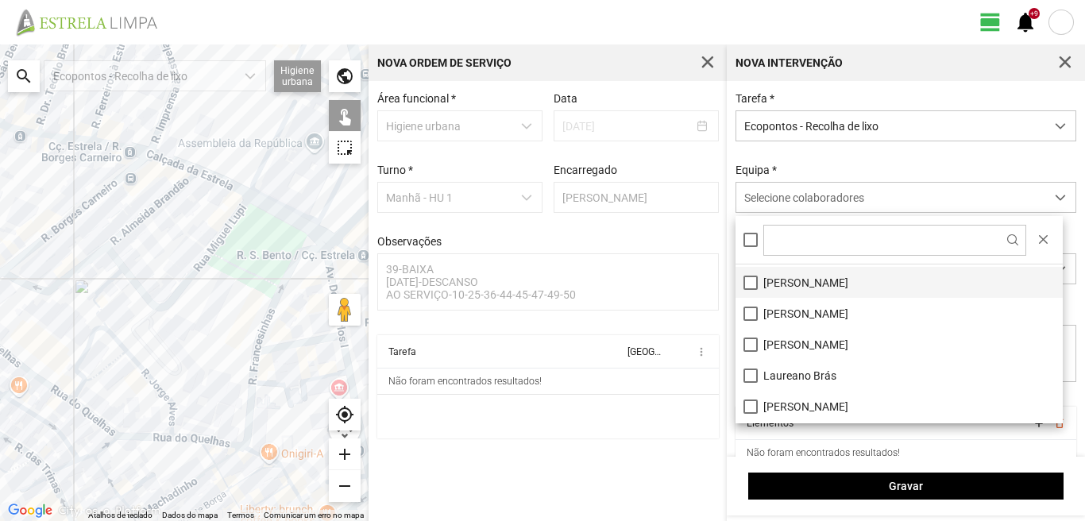
scroll to position [159, 0]
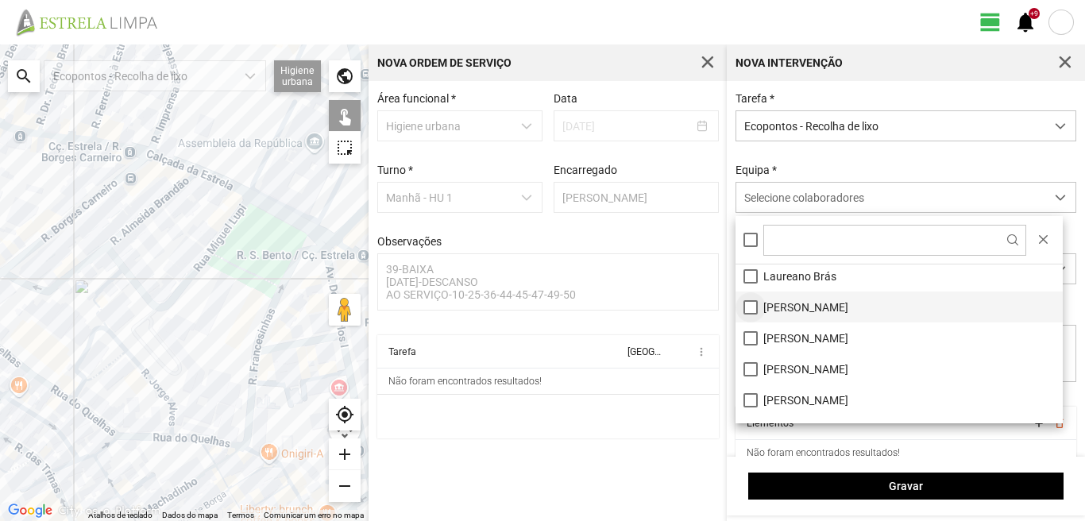
click at [755, 307] on li "[PERSON_NAME]" at bounding box center [898, 306] width 327 height 31
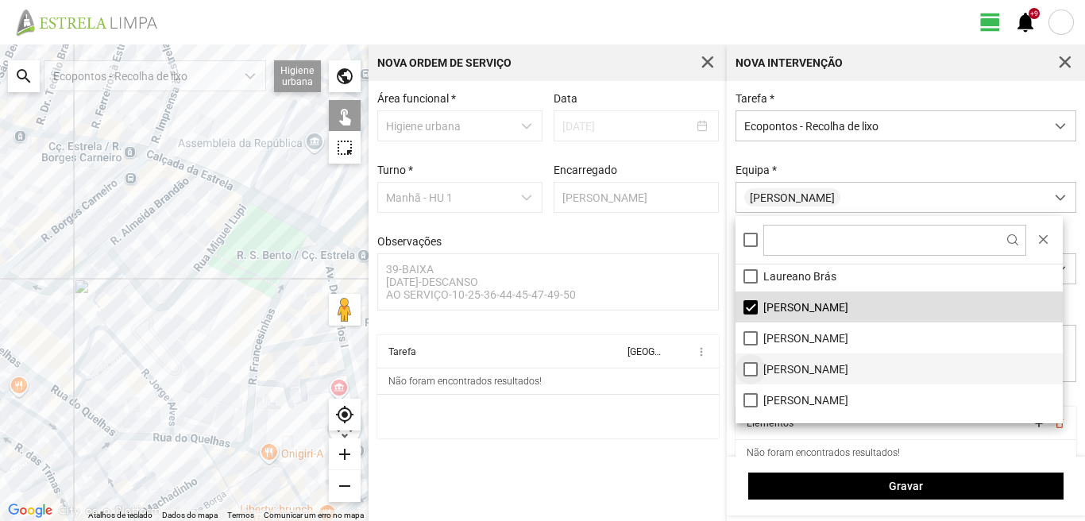
click at [748, 367] on li "[PERSON_NAME]" at bounding box center [898, 368] width 327 height 31
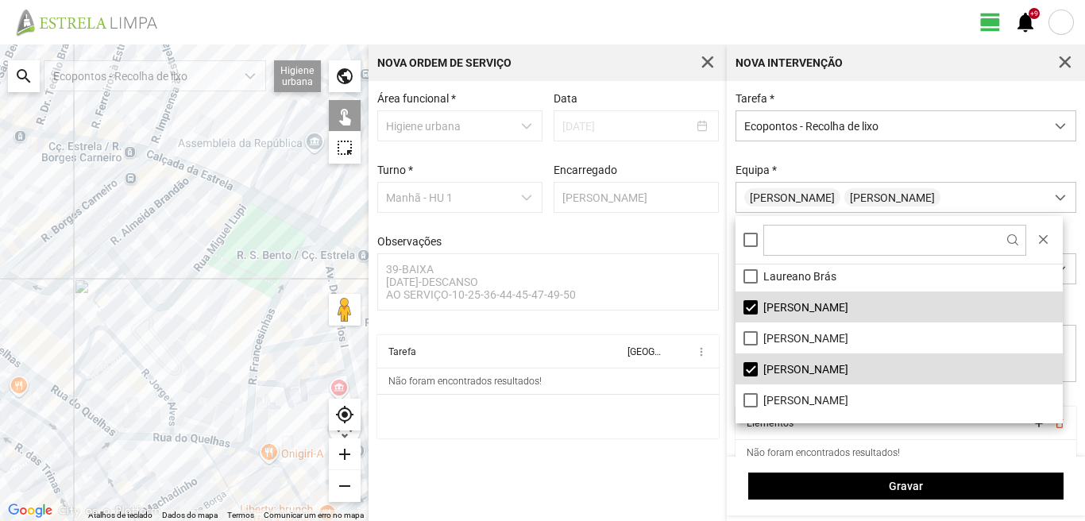
click at [254, 449] on div at bounding box center [184, 282] width 368 height 476
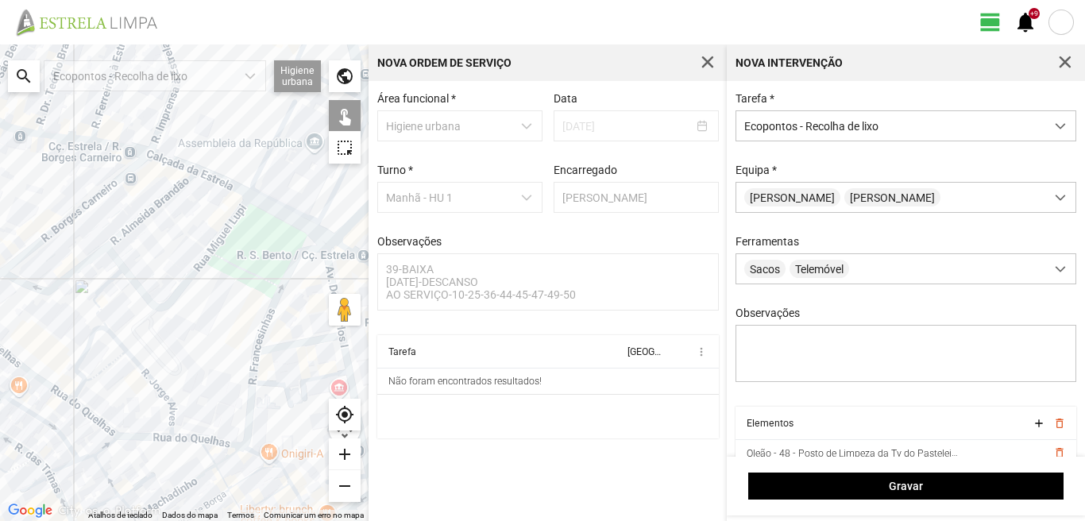
click at [252, 430] on div at bounding box center [184, 282] width 368 height 476
click at [290, 344] on div at bounding box center [184, 282] width 368 height 476
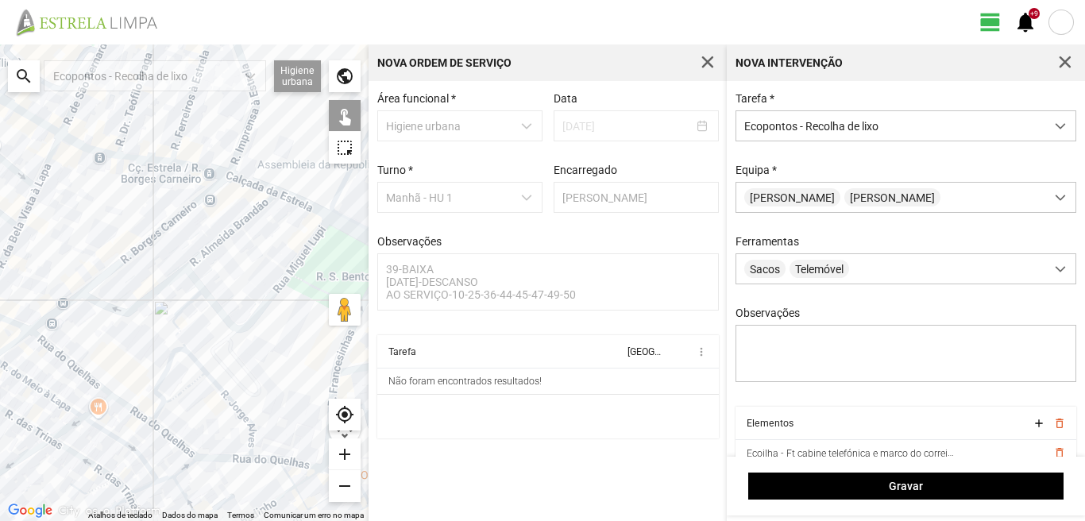
drag, startPoint x: 33, startPoint y: 359, endPoint x: 120, endPoint y: 381, distance: 89.4
click at [116, 381] on div at bounding box center [184, 282] width 368 height 476
click at [57, 343] on div at bounding box center [184, 282] width 368 height 476
click at [94, 284] on div at bounding box center [184, 282] width 368 height 476
drag, startPoint x: 48, startPoint y: 325, endPoint x: 94, endPoint y: 317, distance: 46.7
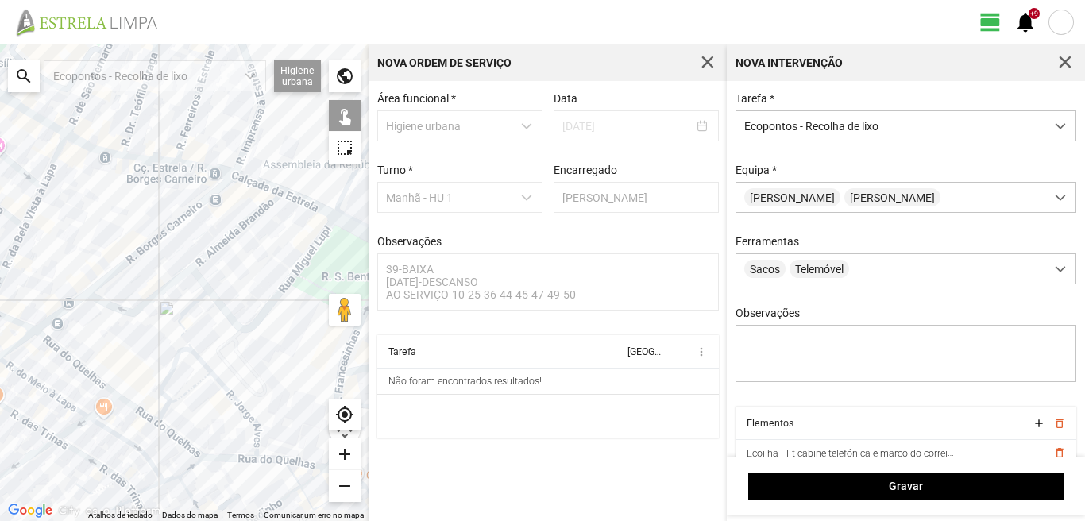
click at [94, 317] on div at bounding box center [184, 282] width 368 height 476
click at [98, 270] on div at bounding box center [184, 282] width 368 height 476
click at [96, 286] on div at bounding box center [184, 282] width 368 height 476
drag, startPoint x: 58, startPoint y: 316, endPoint x: 102, endPoint y: 293, distance: 50.1
click at [102, 293] on div at bounding box center [184, 282] width 368 height 476
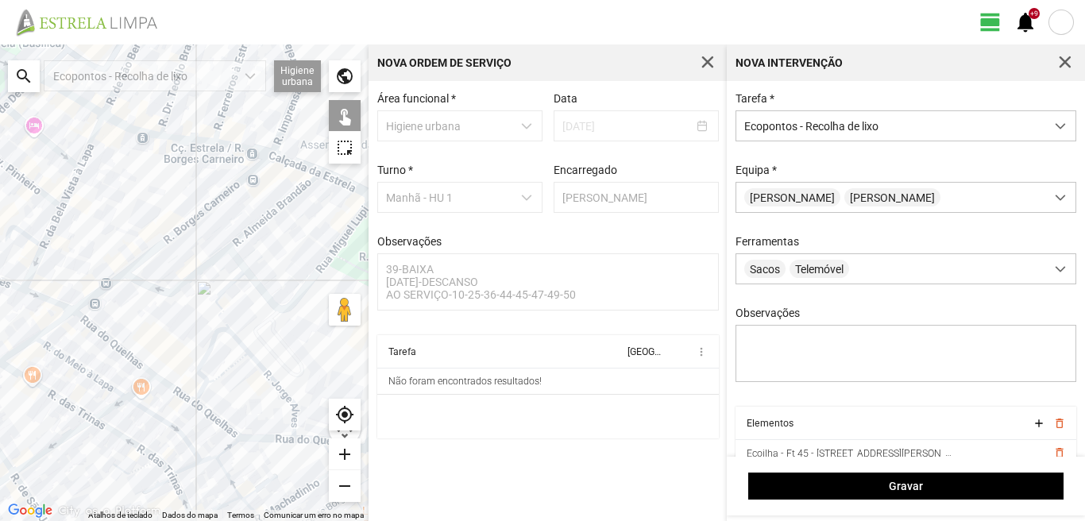
drag, startPoint x: 49, startPoint y: 310, endPoint x: 102, endPoint y: 291, distance: 55.8
click at [100, 291] on div at bounding box center [184, 282] width 368 height 476
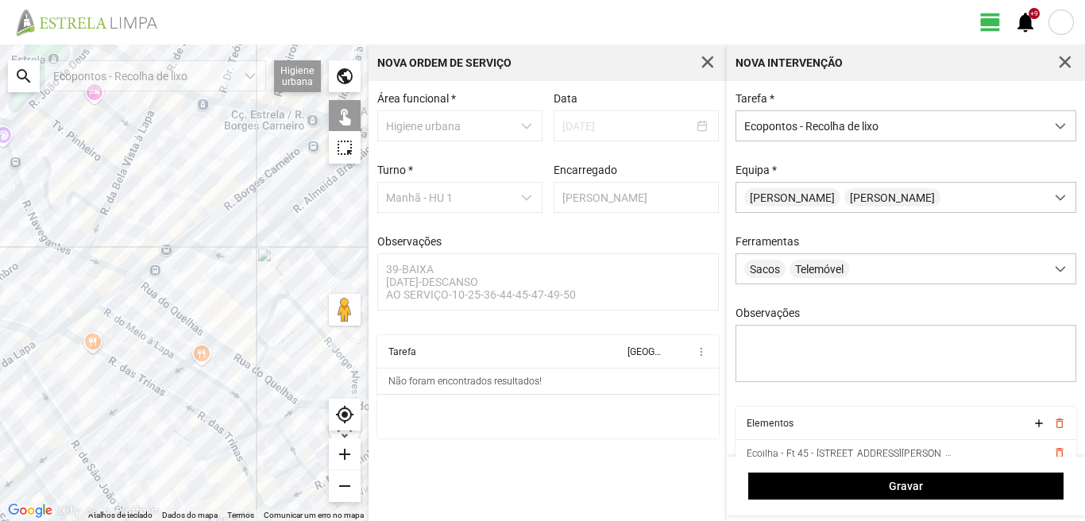
drag, startPoint x: 37, startPoint y: 333, endPoint x: 134, endPoint y: 298, distance: 103.0
click at [132, 298] on div at bounding box center [184, 282] width 368 height 476
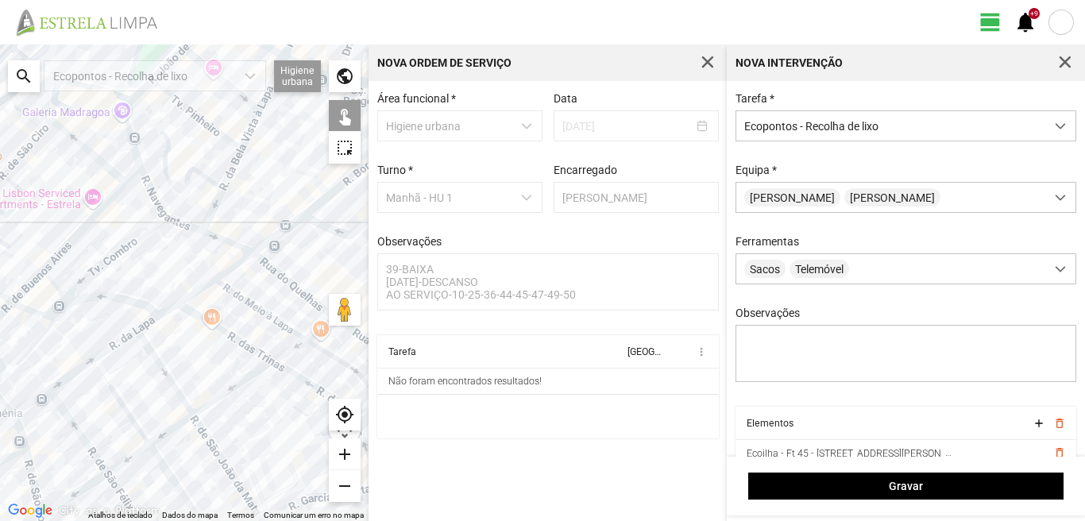
click at [132, 331] on div at bounding box center [184, 282] width 368 height 476
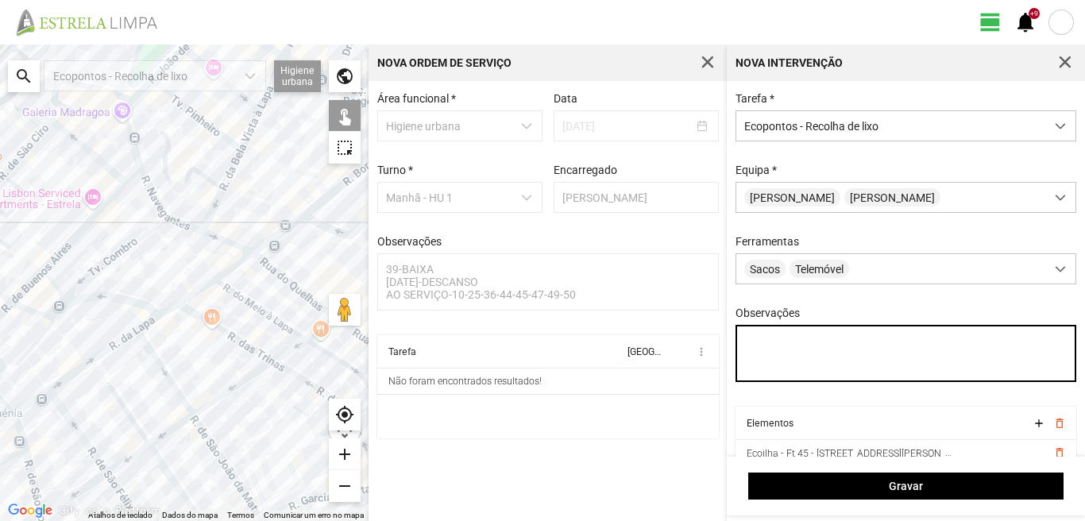
click at [750, 346] on textarea "Observações" at bounding box center [905, 353] width 341 height 57
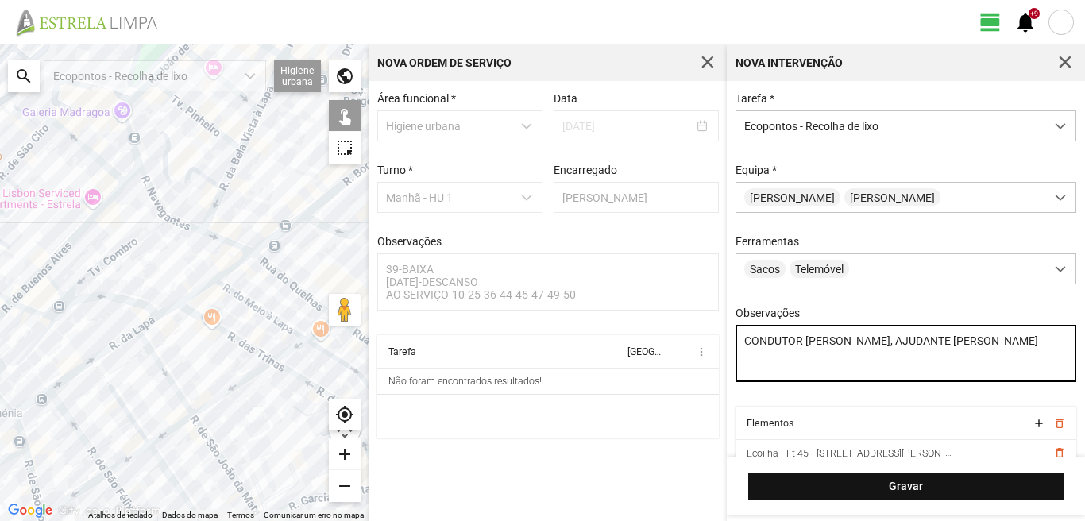
type textarea "CONDUTOR LUIS, AJUDANTE PAULO SILVA"
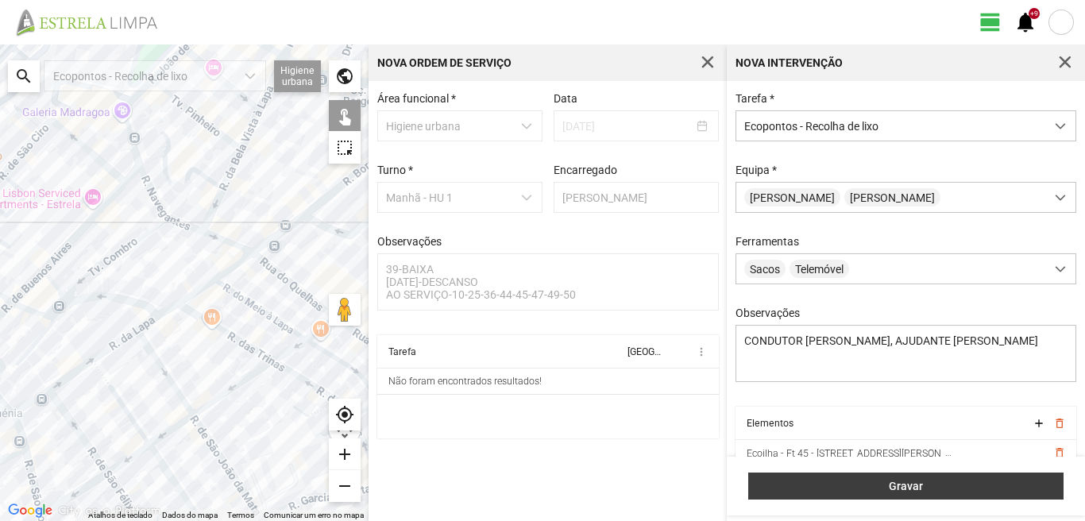
click at [824, 484] on span "Gravar" at bounding box center [906, 486] width 299 height 13
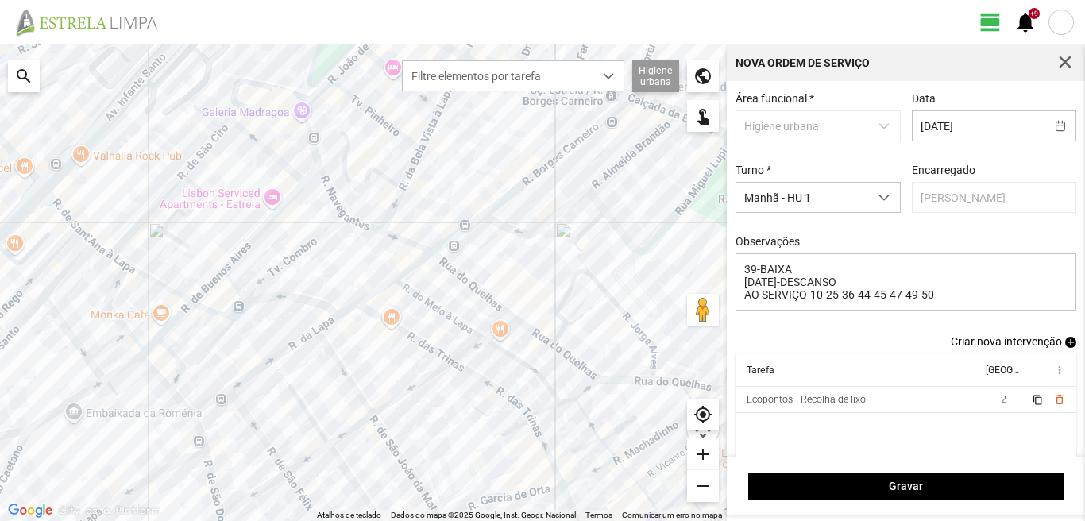
click at [1065, 348] on span "add" at bounding box center [1070, 342] width 11 height 11
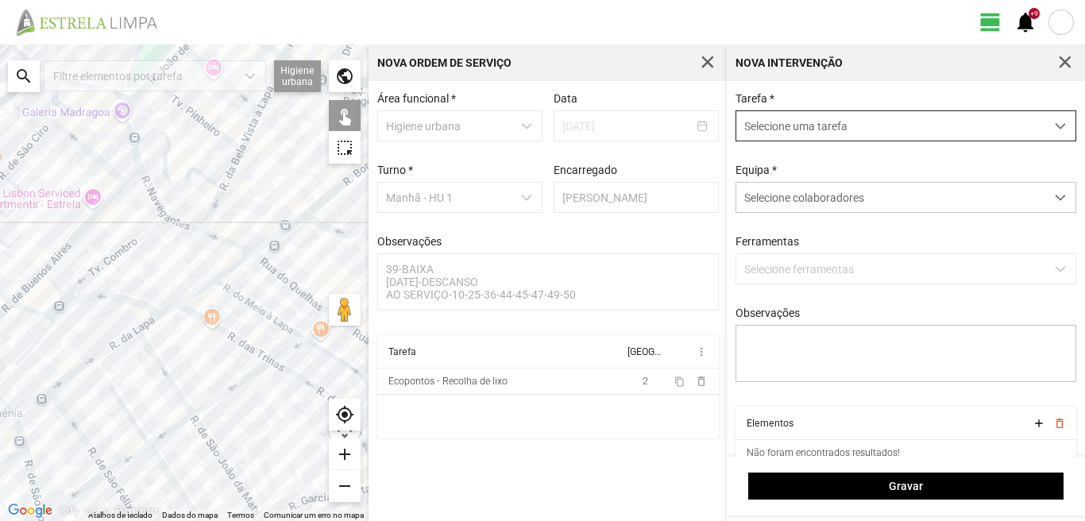
click at [835, 126] on span "Selecione uma tarefa" at bounding box center [890, 125] width 309 height 29
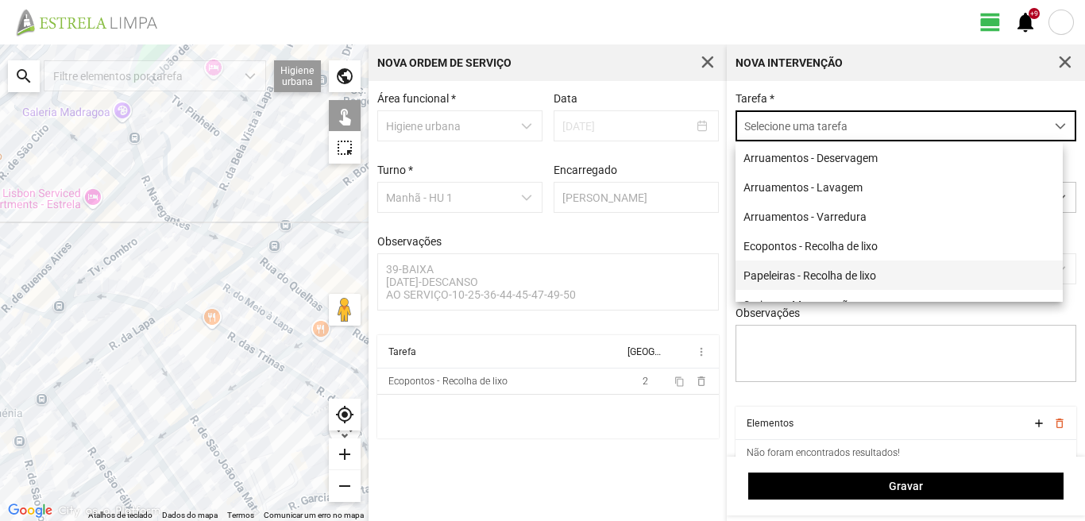
click at [804, 279] on li "Papeleiras - Recolha de lixo" at bounding box center [898, 274] width 327 height 29
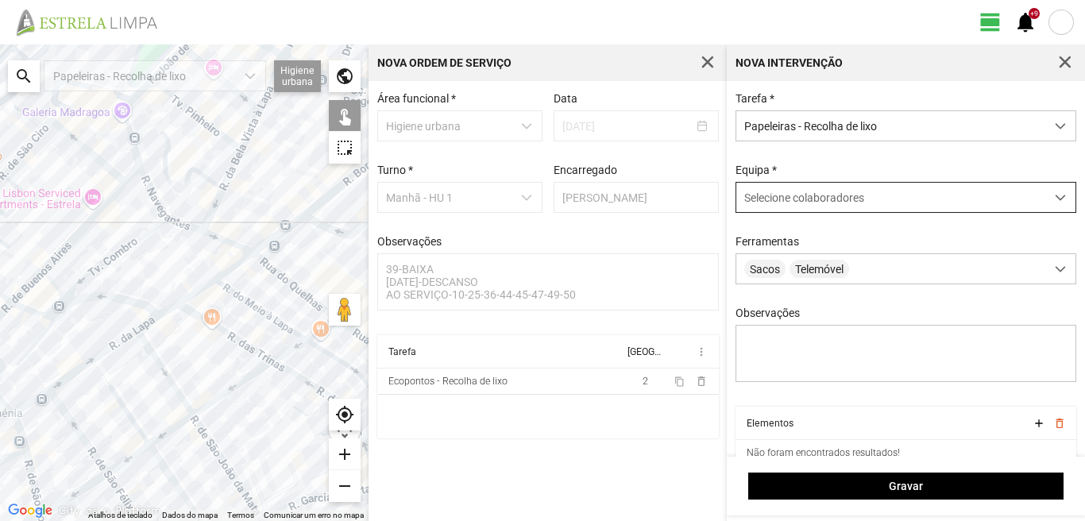
click at [811, 196] on span "Selecione colaboradores" at bounding box center [804, 197] width 120 height 13
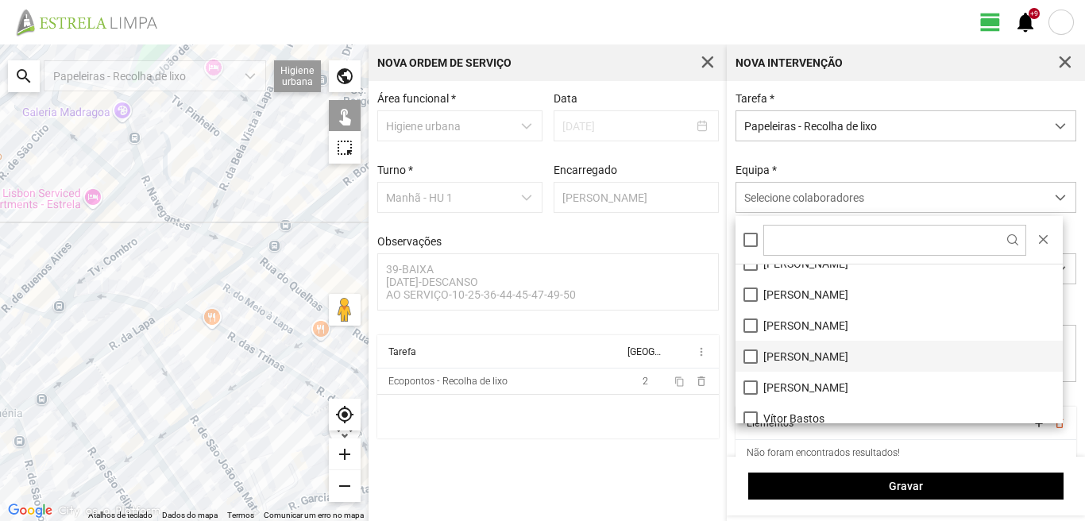
scroll to position [213, 0]
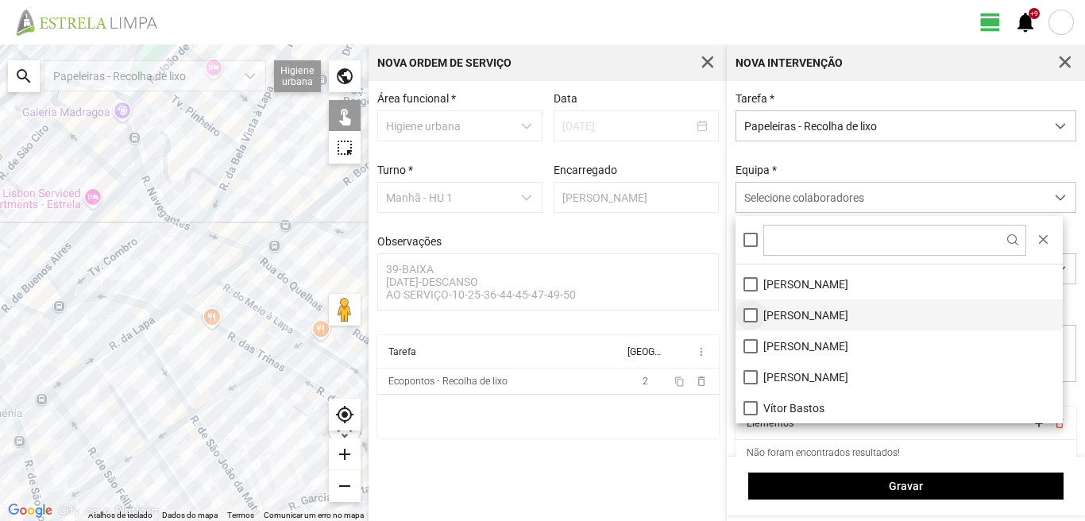
click at [750, 317] on li "[PERSON_NAME]" at bounding box center [898, 314] width 327 height 31
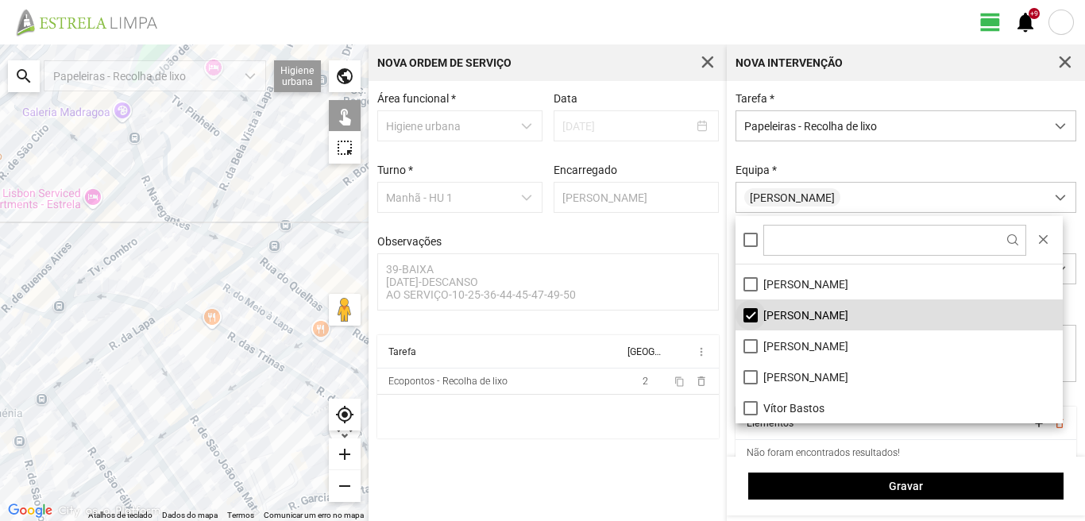
scroll to position [133, 0]
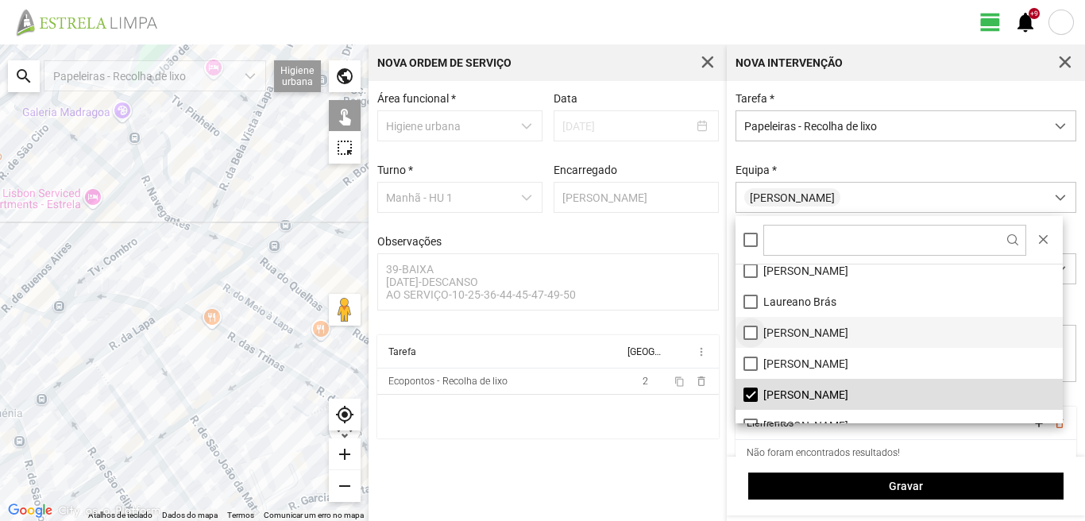
click at [750, 331] on li "[PERSON_NAME]" at bounding box center [898, 332] width 327 height 31
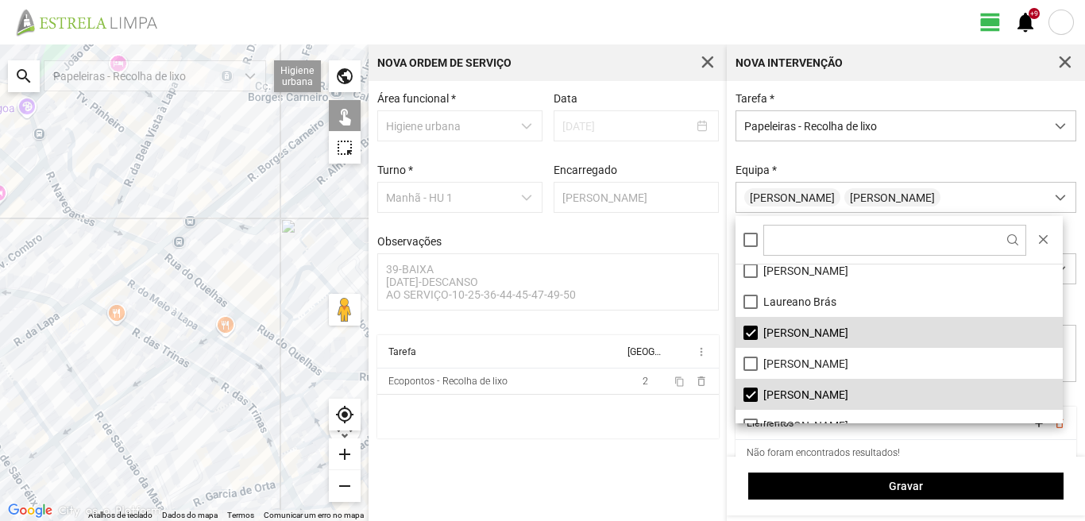
drag, startPoint x: 269, startPoint y: 337, endPoint x: 158, endPoint y: 345, distance: 111.5
click at [158, 345] on div at bounding box center [184, 282] width 368 height 476
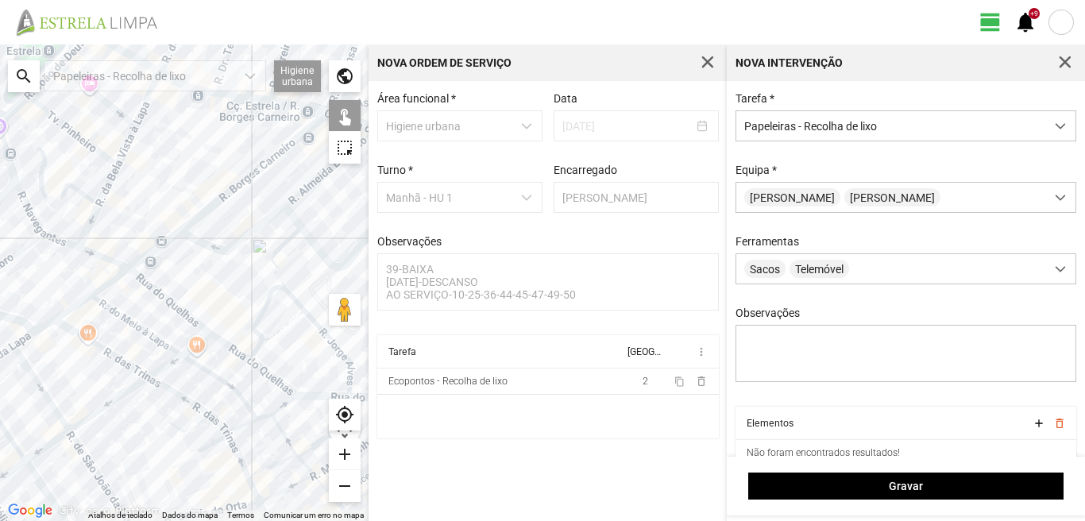
click at [156, 259] on div at bounding box center [184, 282] width 368 height 476
click at [154, 238] on div at bounding box center [184, 282] width 368 height 476
click at [151, 245] on div at bounding box center [184, 282] width 368 height 476
click at [168, 231] on div at bounding box center [184, 282] width 368 height 476
click at [182, 221] on div at bounding box center [184, 282] width 368 height 476
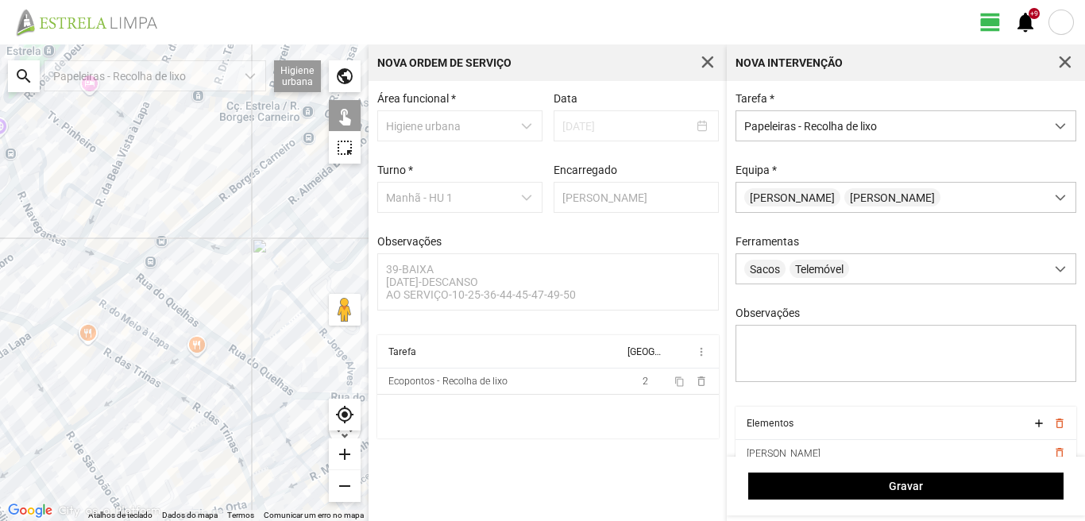
click at [183, 235] on div at bounding box center [184, 282] width 368 height 476
click at [252, 353] on div at bounding box center [184, 282] width 368 height 476
click at [265, 353] on div at bounding box center [184, 282] width 368 height 476
click at [275, 341] on div at bounding box center [184, 282] width 368 height 476
click at [284, 392] on div at bounding box center [184, 282] width 368 height 476
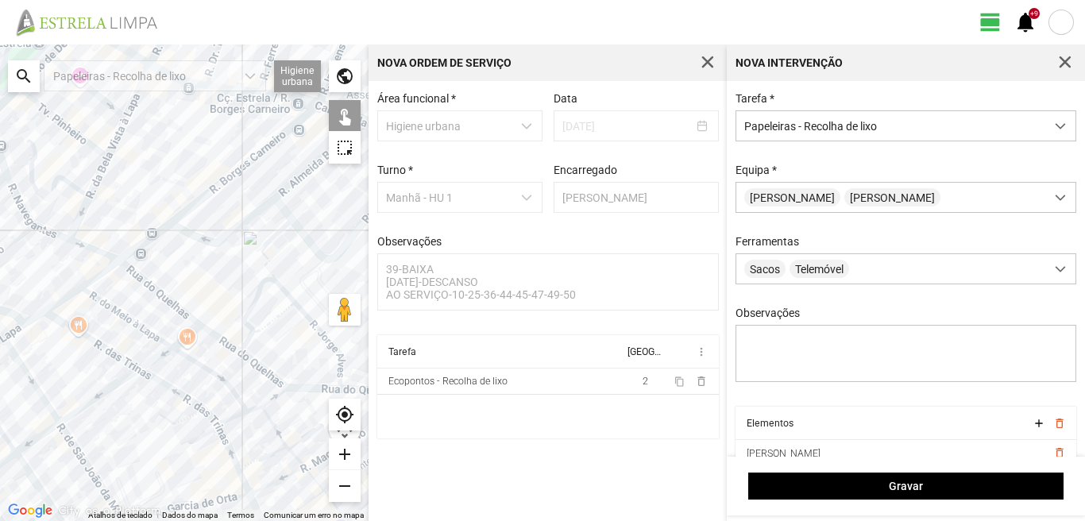
drag, startPoint x: 302, startPoint y: 373, endPoint x: 237, endPoint y: 354, distance: 67.8
click at [247, 356] on div at bounding box center [184, 282] width 368 height 476
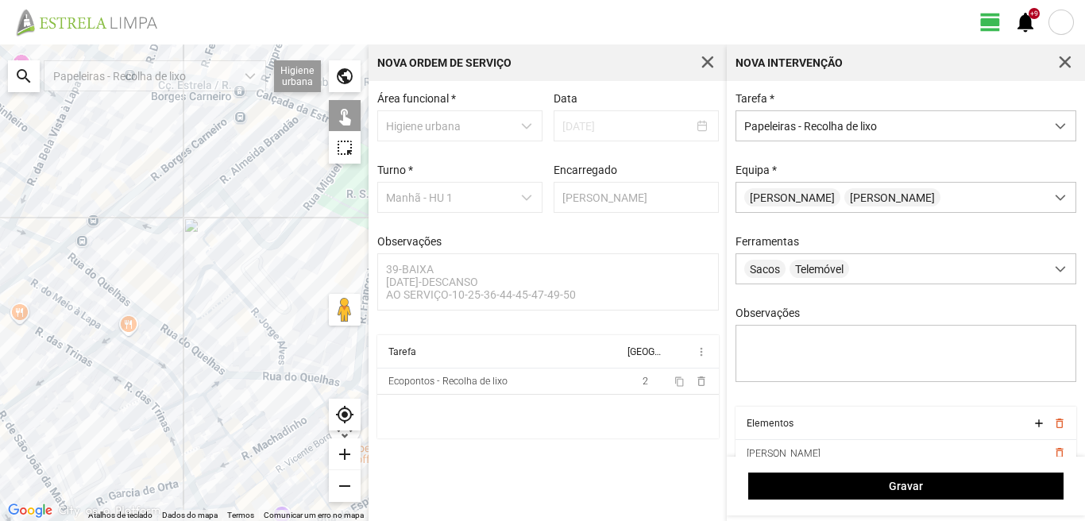
click at [284, 353] on div at bounding box center [184, 282] width 368 height 476
click at [283, 370] on div at bounding box center [184, 282] width 368 height 476
click at [284, 380] on div at bounding box center [184, 282] width 368 height 476
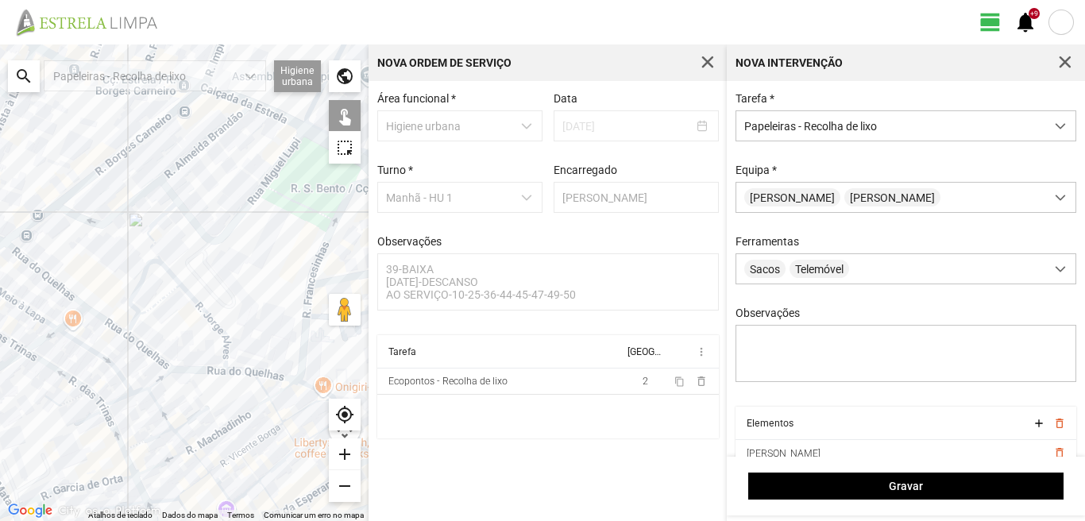
drag, startPoint x: 305, startPoint y: 353, endPoint x: 241, endPoint y: 341, distance: 64.6
click at [243, 342] on div at bounding box center [184, 282] width 368 height 476
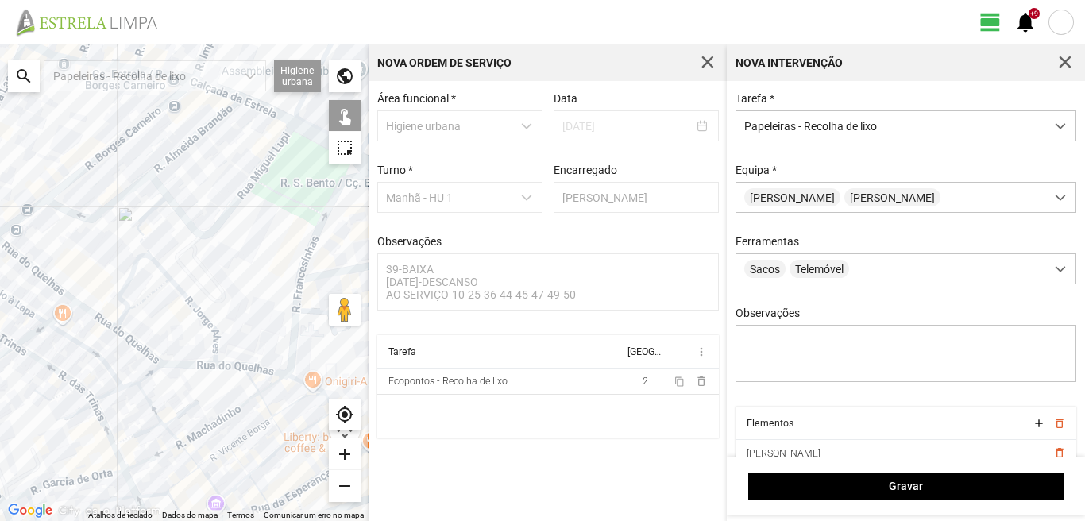
click at [261, 396] on div at bounding box center [184, 282] width 368 height 476
click at [306, 292] on div at bounding box center [184, 282] width 368 height 476
click at [305, 286] on div at bounding box center [184, 282] width 368 height 476
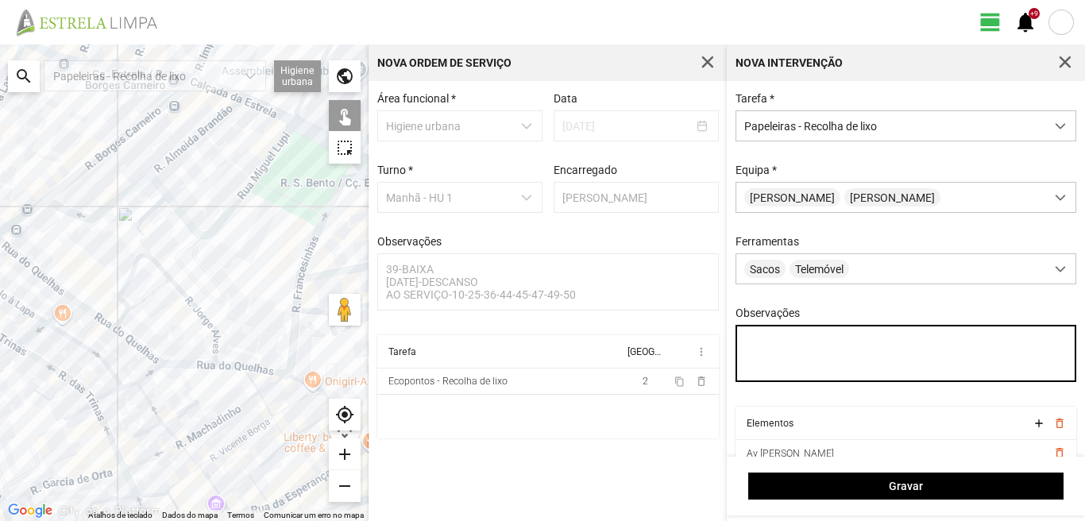
click at [754, 345] on textarea "Observações" at bounding box center [905, 353] width 341 height 57
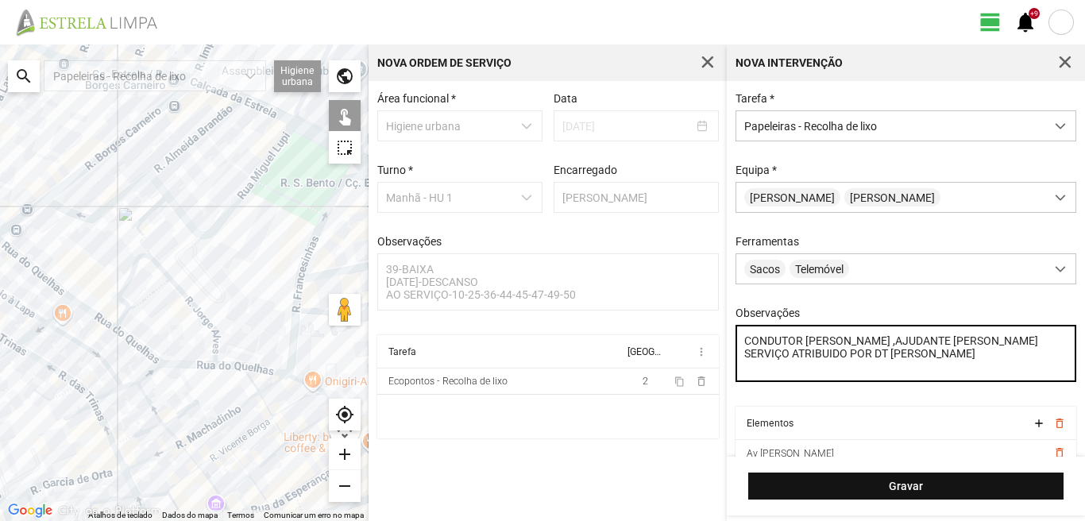
type textarea "CONDUTOR LUIS ,AJUDANTE PAULO SILVA SERVIÇO ATRIBUIDO POR DT MARIANA"
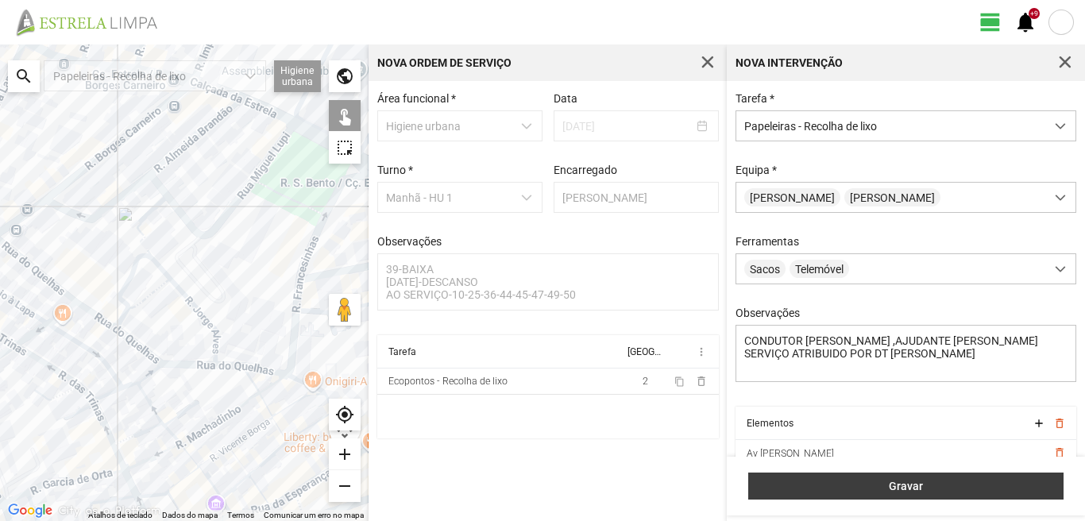
click at [868, 477] on button "Gravar" at bounding box center [905, 485] width 315 height 27
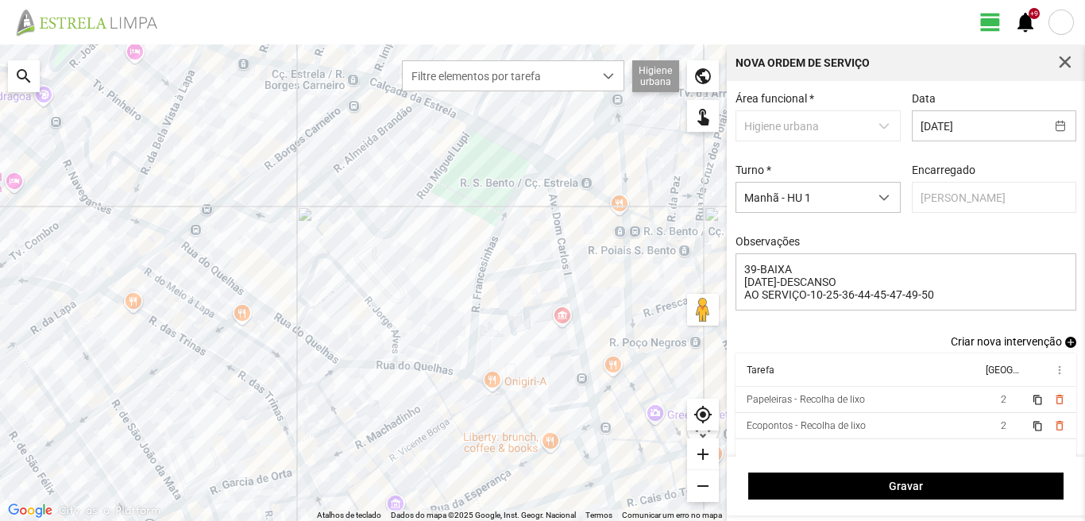
click at [1065, 348] on span "add" at bounding box center [1070, 342] width 11 height 11
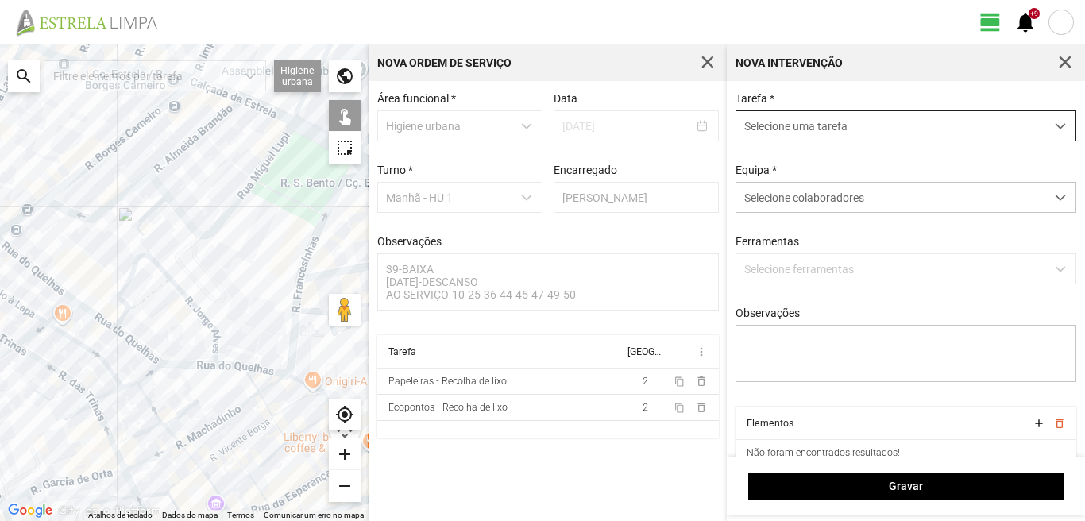
click at [777, 118] on span "Selecione uma tarefa" at bounding box center [890, 125] width 309 height 29
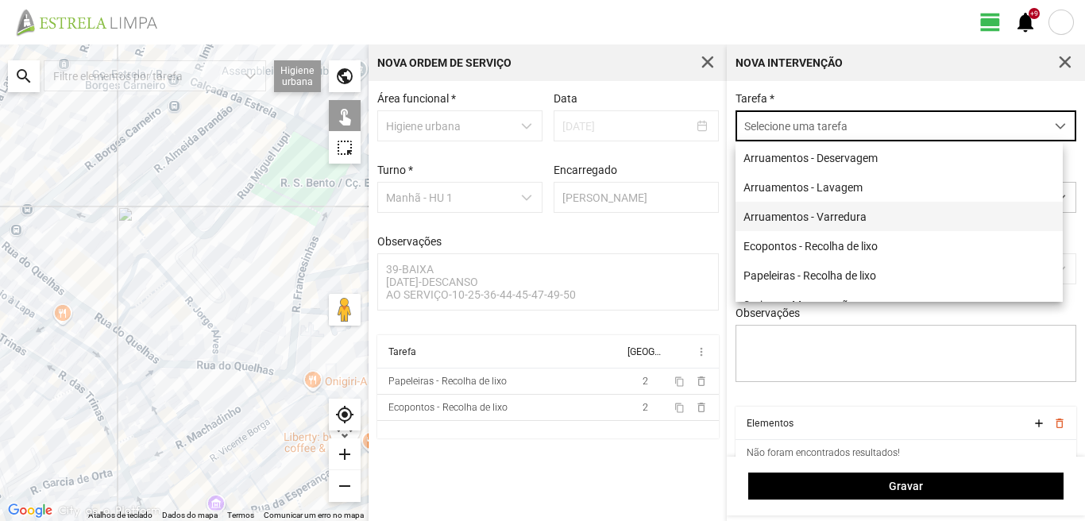
click at [789, 221] on li "Arruamentos - Varredura" at bounding box center [898, 216] width 327 height 29
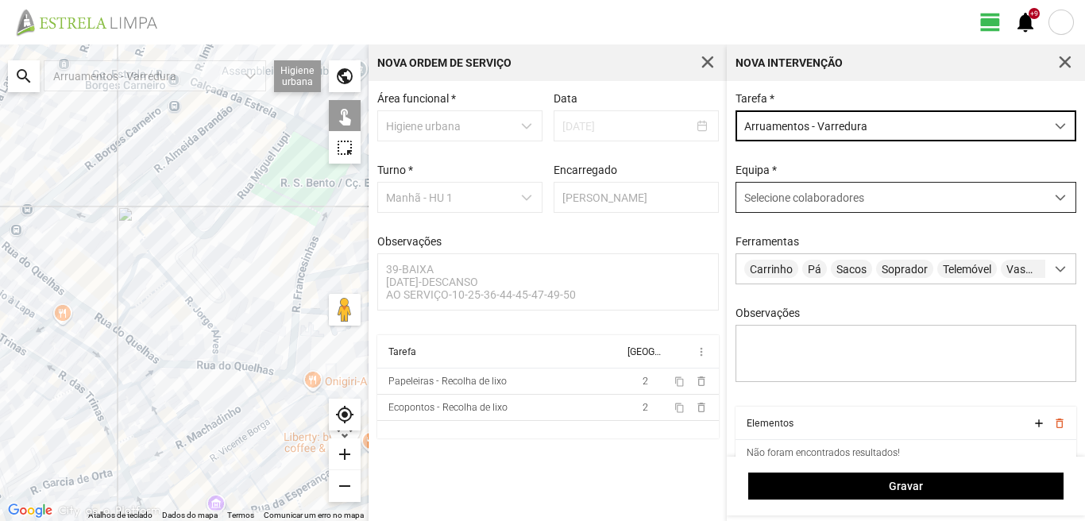
click at [794, 200] on span "Selecione colaboradores" at bounding box center [804, 197] width 120 height 13
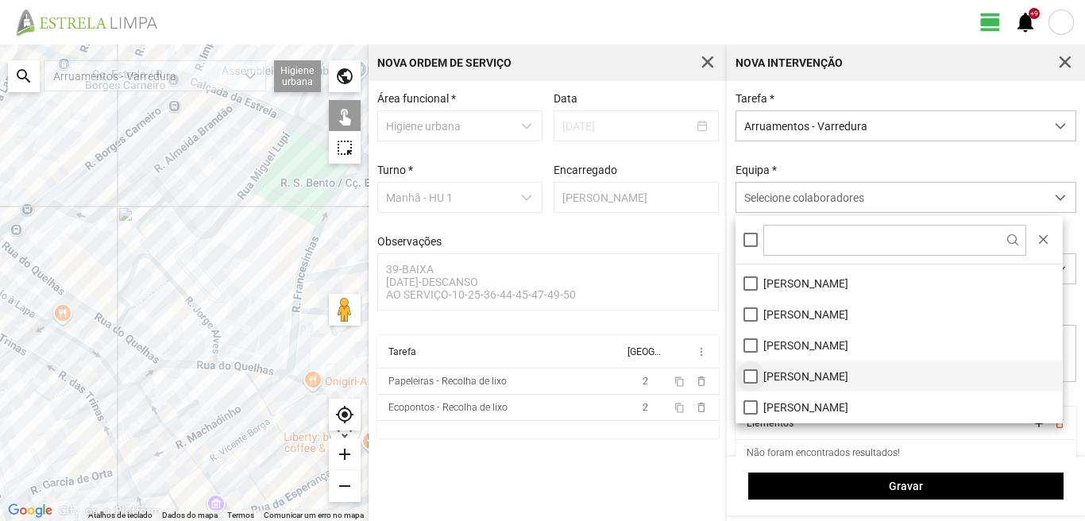
scroll to position [213, 0]
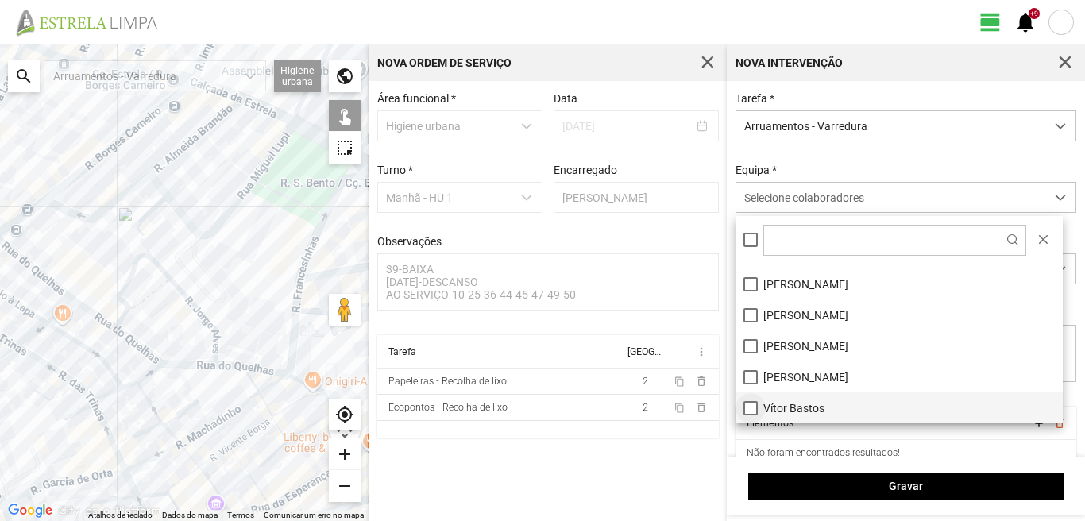
click at [746, 411] on li "Vítor Bastos" at bounding box center [898, 407] width 327 height 31
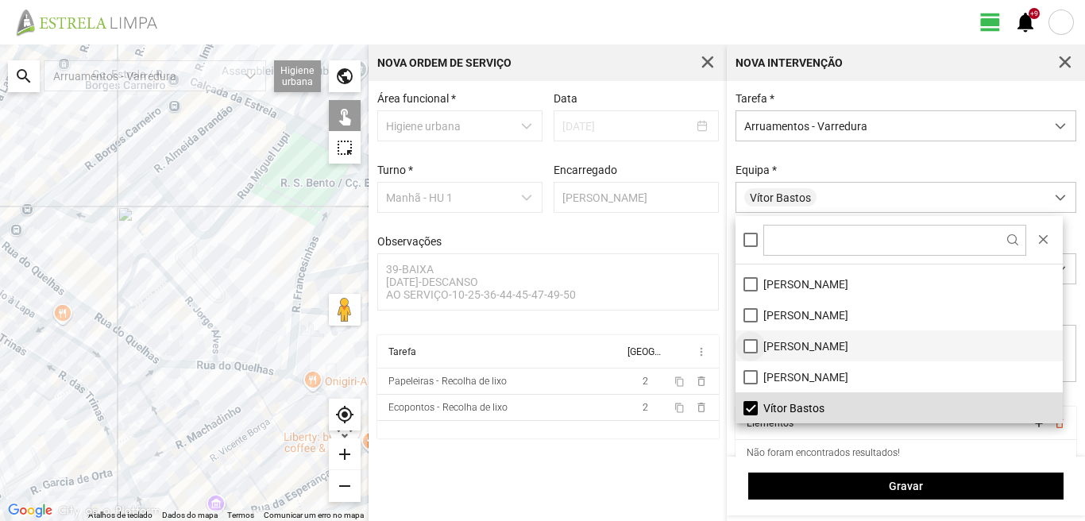
click at [753, 341] on li "[PERSON_NAME]" at bounding box center [898, 345] width 327 height 31
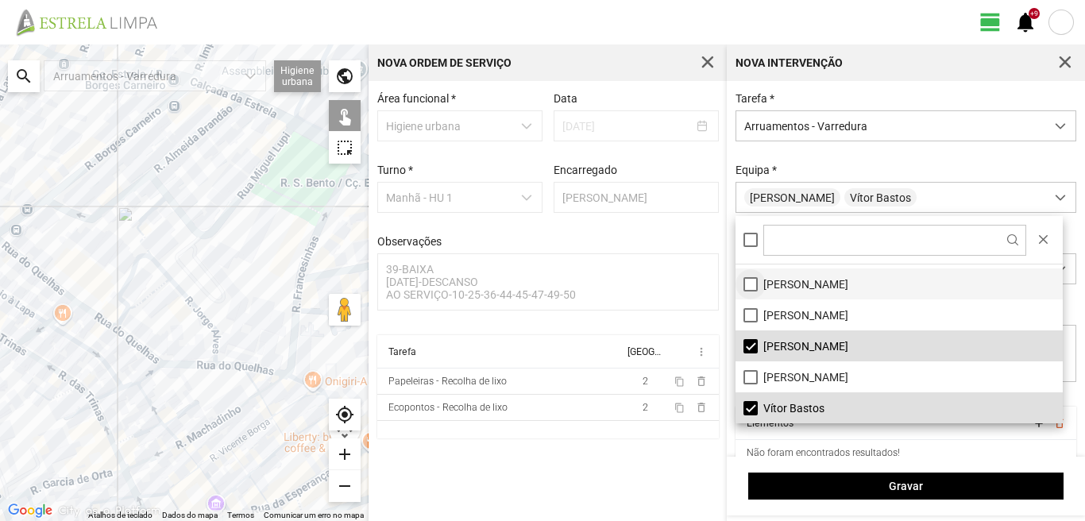
click at [749, 283] on li "[PERSON_NAME]" at bounding box center [898, 283] width 327 height 31
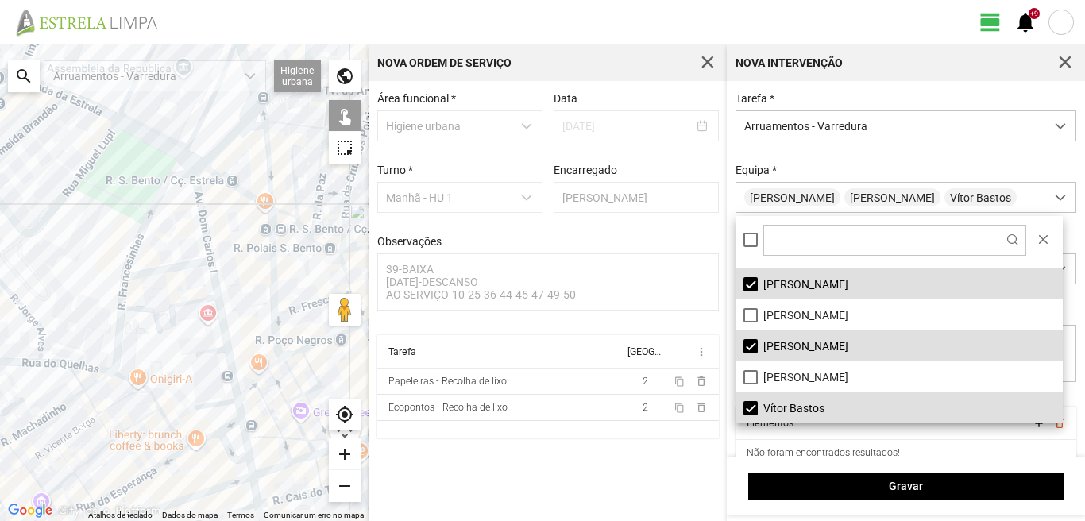
drag, startPoint x: 275, startPoint y: 273, endPoint x: 97, endPoint y: 268, distance: 177.9
click at [98, 270] on div at bounding box center [184, 282] width 368 height 476
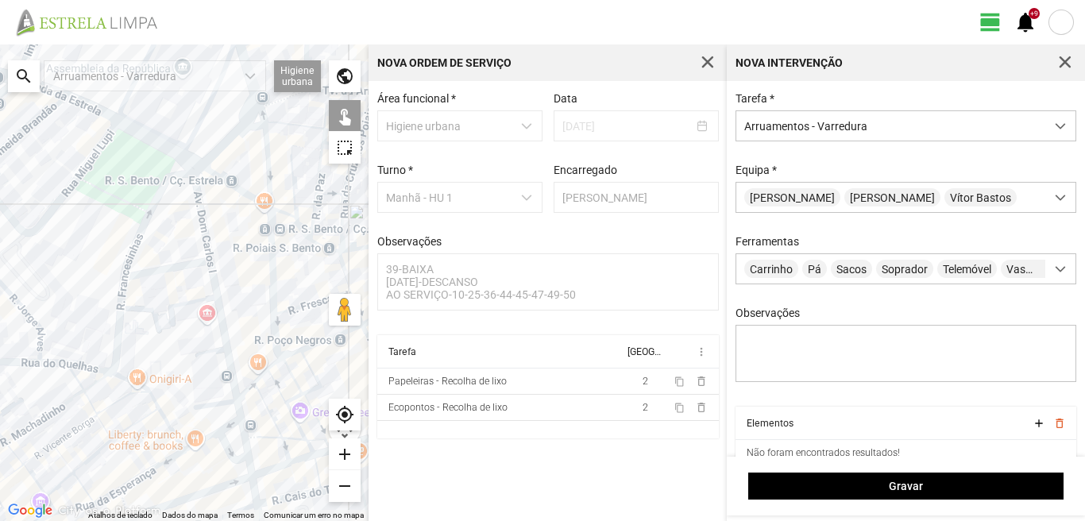
click at [201, 213] on div at bounding box center [184, 282] width 368 height 476
click at [173, 268] on div at bounding box center [184, 282] width 368 height 476
click at [217, 289] on div at bounding box center [184, 282] width 368 height 476
click at [219, 398] on div at bounding box center [184, 282] width 368 height 476
click at [222, 401] on div at bounding box center [184, 282] width 368 height 476
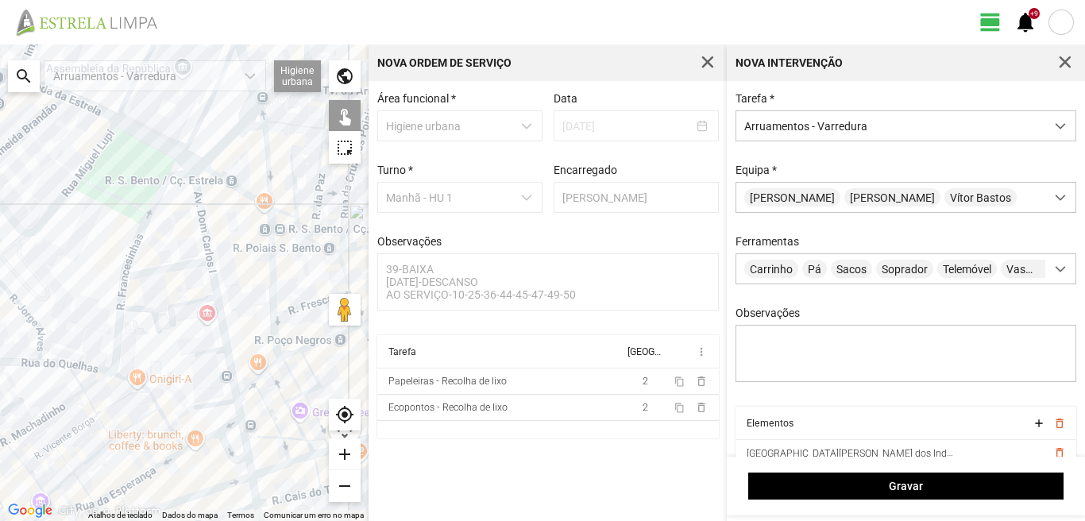
click at [240, 410] on div at bounding box center [184, 282] width 368 height 476
click at [206, 423] on div at bounding box center [184, 282] width 368 height 476
click at [206, 435] on div at bounding box center [184, 282] width 368 height 476
click at [221, 426] on div at bounding box center [184, 282] width 368 height 476
click at [221, 443] on div at bounding box center [184, 282] width 368 height 476
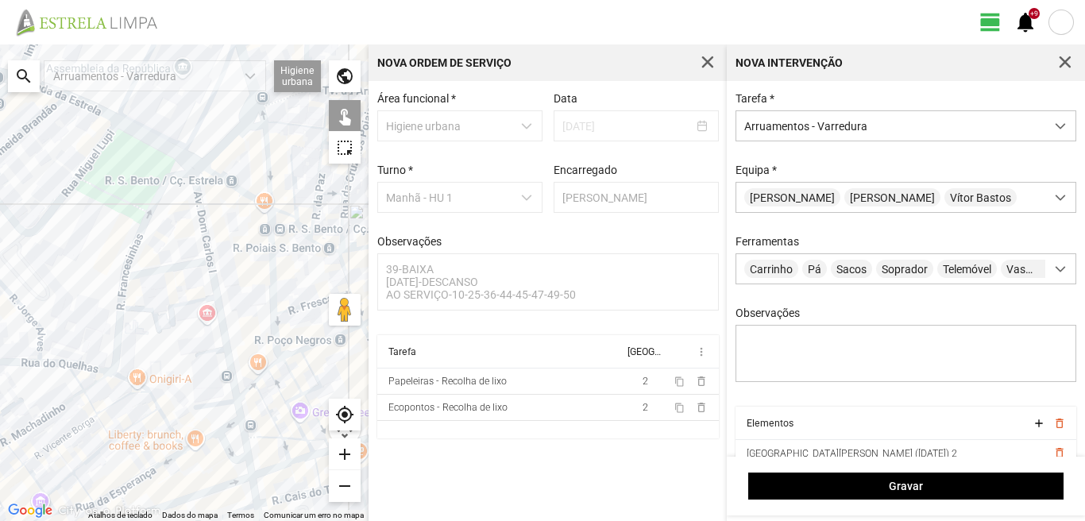
click at [243, 430] on div at bounding box center [184, 282] width 368 height 476
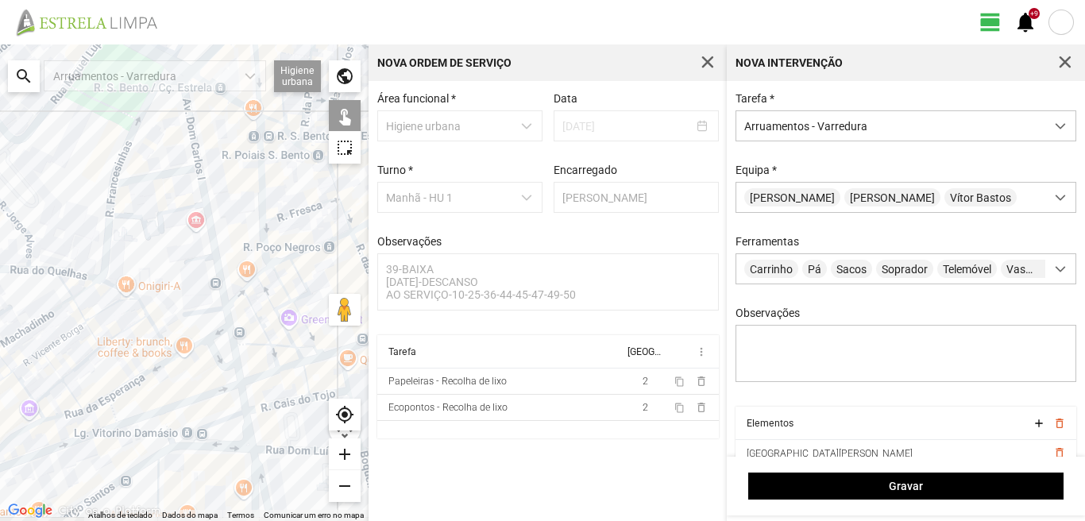
drag, startPoint x: 208, startPoint y: 453, endPoint x: 192, endPoint y: 322, distance: 132.8
click at [193, 324] on div at bounding box center [184, 282] width 368 height 476
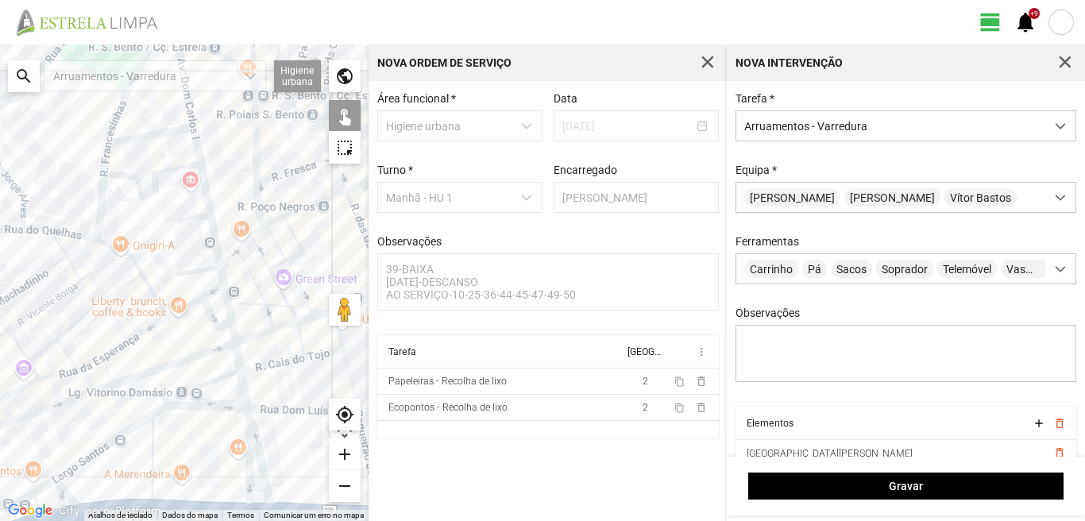
click at [236, 329] on div at bounding box center [184, 282] width 368 height 476
drag, startPoint x: 233, startPoint y: 334, endPoint x: 241, endPoint y: 345, distance: 14.8
click at [233, 334] on div at bounding box center [184, 282] width 368 height 476
click at [236, 368] on div at bounding box center [184, 282] width 368 height 476
click at [241, 393] on div at bounding box center [184, 282] width 368 height 476
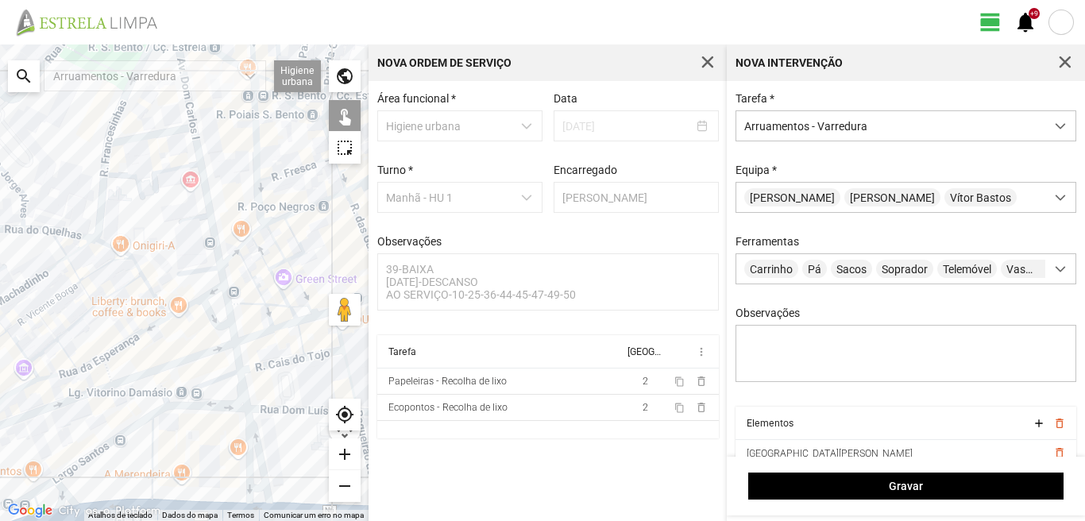
click at [253, 441] on div at bounding box center [184, 282] width 368 height 476
click at [246, 451] on div at bounding box center [184, 282] width 368 height 476
click at [254, 484] on div at bounding box center [184, 282] width 368 height 476
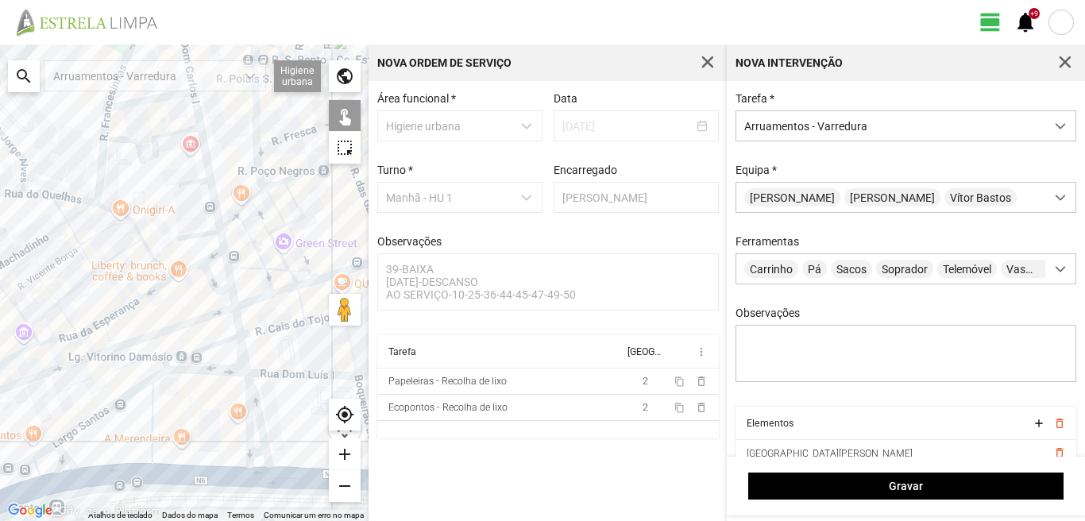
drag, startPoint x: 229, startPoint y: 474, endPoint x: 233, endPoint y: 385, distance: 89.0
click at [233, 387] on div at bounding box center [184, 282] width 368 height 476
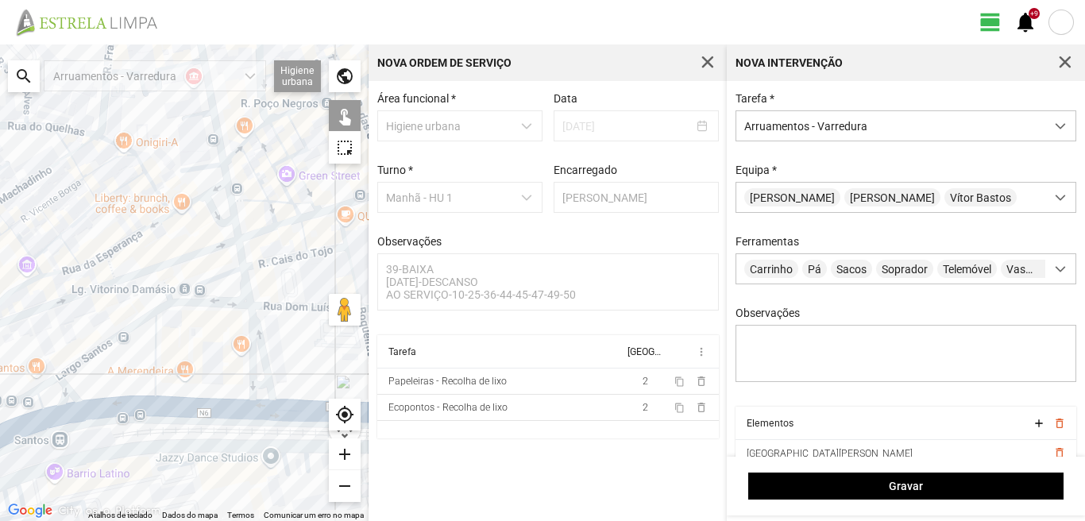
click at [261, 385] on div at bounding box center [184, 282] width 368 height 476
click at [258, 404] on div at bounding box center [184, 282] width 368 height 476
click at [155, 376] on div at bounding box center [184, 282] width 368 height 476
click at [201, 303] on div at bounding box center [184, 282] width 368 height 476
click at [208, 280] on div at bounding box center [184, 282] width 368 height 476
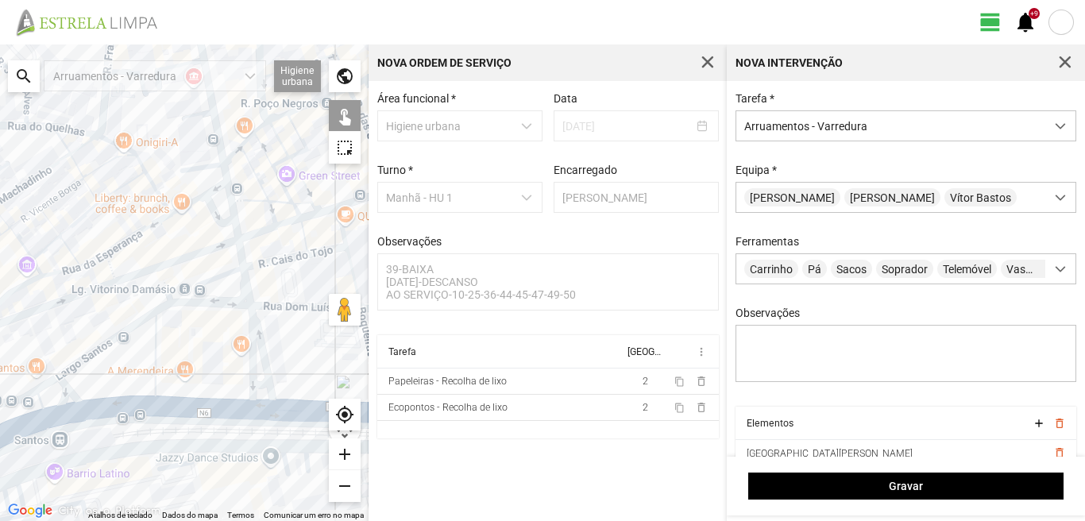
click at [191, 300] on div at bounding box center [184, 282] width 368 height 476
drag, startPoint x: 175, startPoint y: 326, endPoint x: 245, endPoint y: 334, distance: 69.5
click at [246, 333] on div at bounding box center [184, 282] width 368 height 476
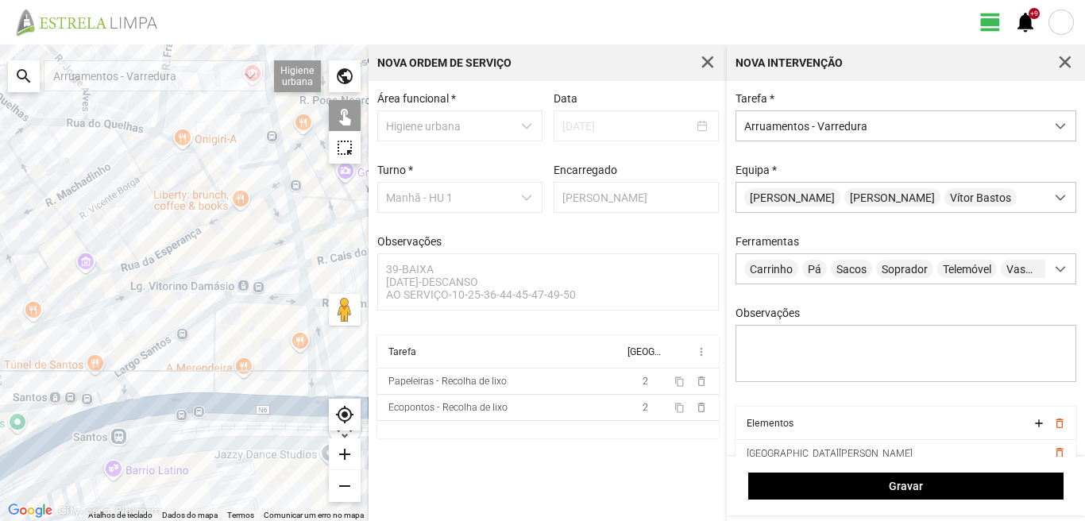
drag, startPoint x: 216, startPoint y: 335, endPoint x: 240, endPoint y: 331, distance: 24.2
click at [240, 331] on div at bounding box center [184, 282] width 368 height 476
click at [239, 297] on div at bounding box center [184, 282] width 368 height 476
click at [180, 330] on div at bounding box center [184, 282] width 368 height 476
click at [131, 391] on div at bounding box center [184, 282] width 368 height 476
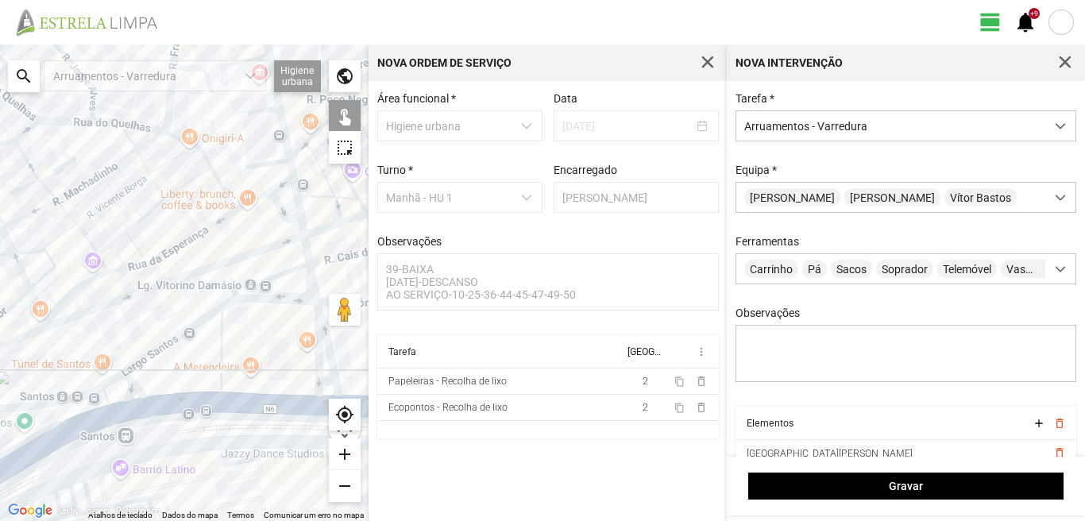
click at [130, 387] on div at bounding box center [184, 282] width 368 height 476
click at [115, 376] on div at bounding box center [184, 282] width 368 height 476
click at [150, 404] on div at bounding box center [184, 282] width 368 height 476
click at [154, 409] on div at bounding box center [184, 282] width 368 height 476
click at [111, 415] on div at bounding box center [184, 282] width 368 height 476
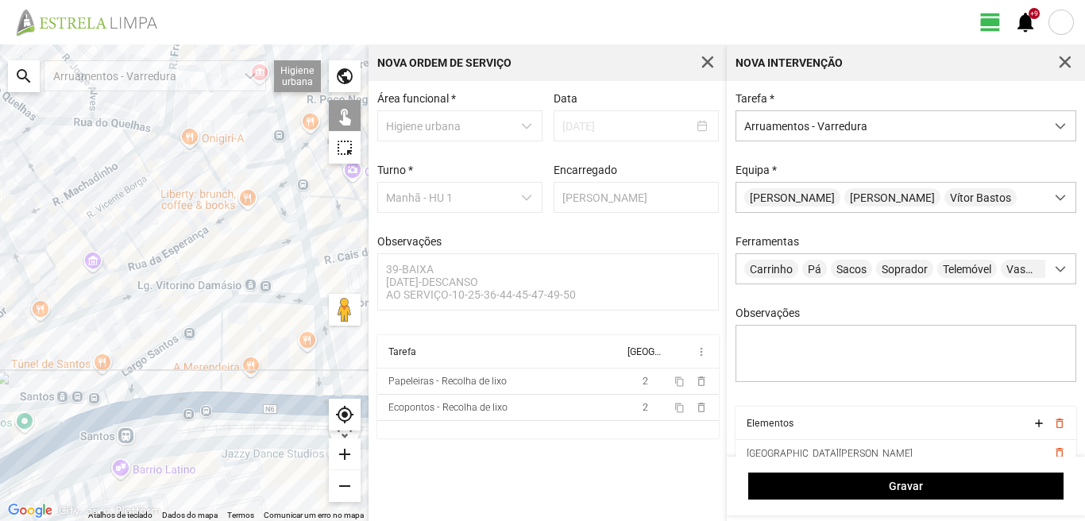
click at [104, 393] on div at bounding box center [184, 282] width 368 height 476
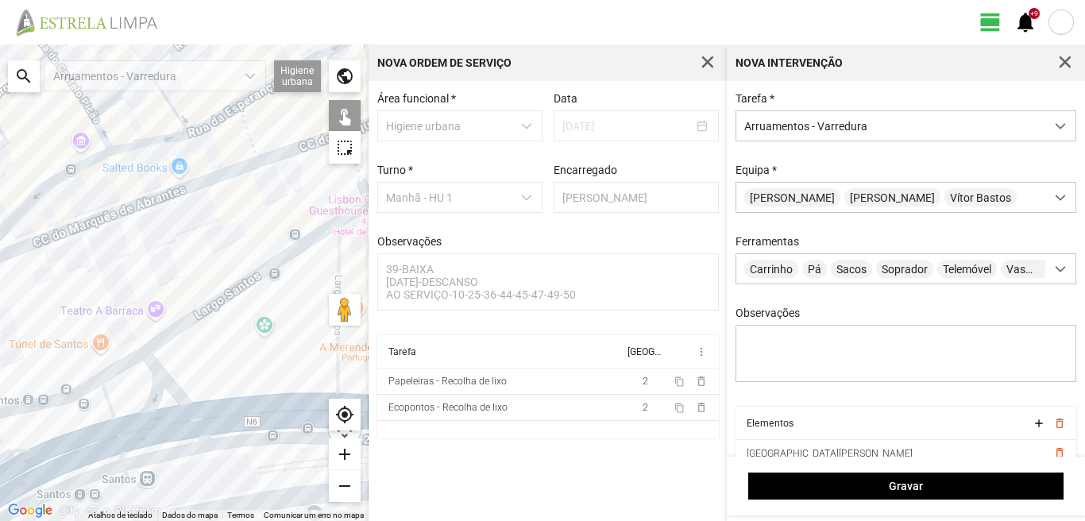
click at [115, 394] on div at bounding box center [184, 282] width 368 height 476
click at [126, 431] on div at bounding box center [184, 282] width 368 height 476
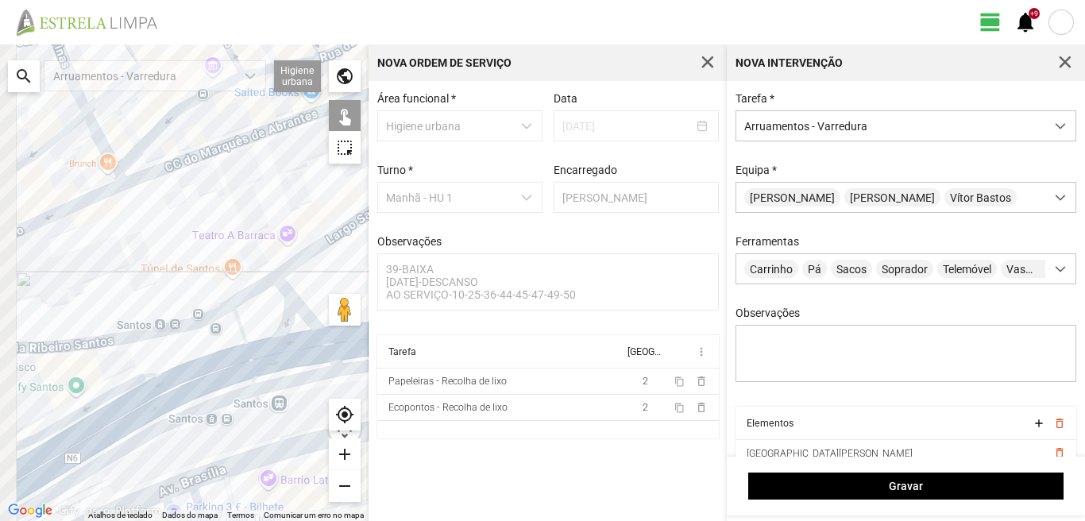
drag, startPoint x: 196, startPoint y: 374, endPoint x: 321, endPoint y: 309, distance: 140.7
click at [304, 315] on div at bounding box center [184, 282] width 368 height 476
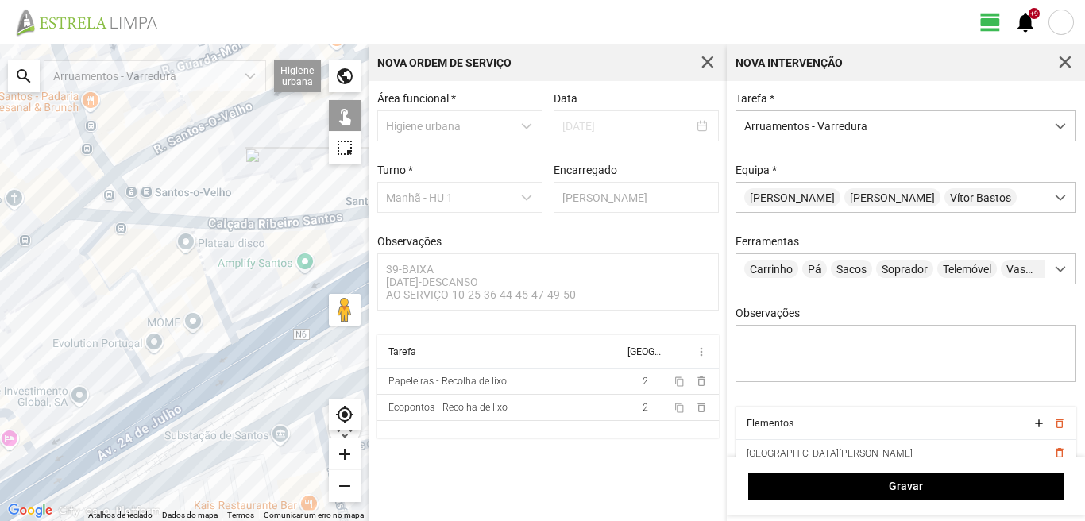
click at [214, 302] on div at bounding box center [184, 282] width 368 height 476
click at [92, 245] on div at bounding box center [184, 282] width 368 height 476
click at [93, 264] on div at bounding box center [184, 282] width 368 height 476
drag, startPoint x: 202, startPoint y: 354, endPoint x: 158, endPoint y: 357, distance: 44.5
click at [201, 354] on div at bounding box center [184, 282] width 368 height 476
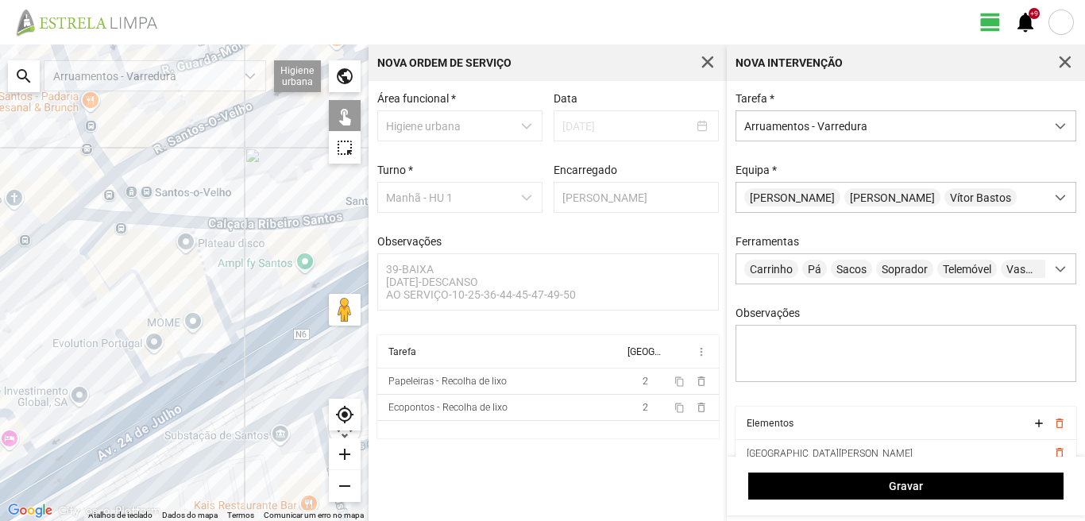
click at [162, 370] on div at bounding box center [184, 282] width 368 height 476
click at [164, 375] on div at bounding box center [184, 282] width 368 height 476
click at [135, 355] on div at bounding box center [184, 282] width 368 height 476
click at [211, 344] on div at bounding box center [184, 282] width 368 height 476
click at [208, 348] on div at bounding box center [184, 282] width 368 height 476
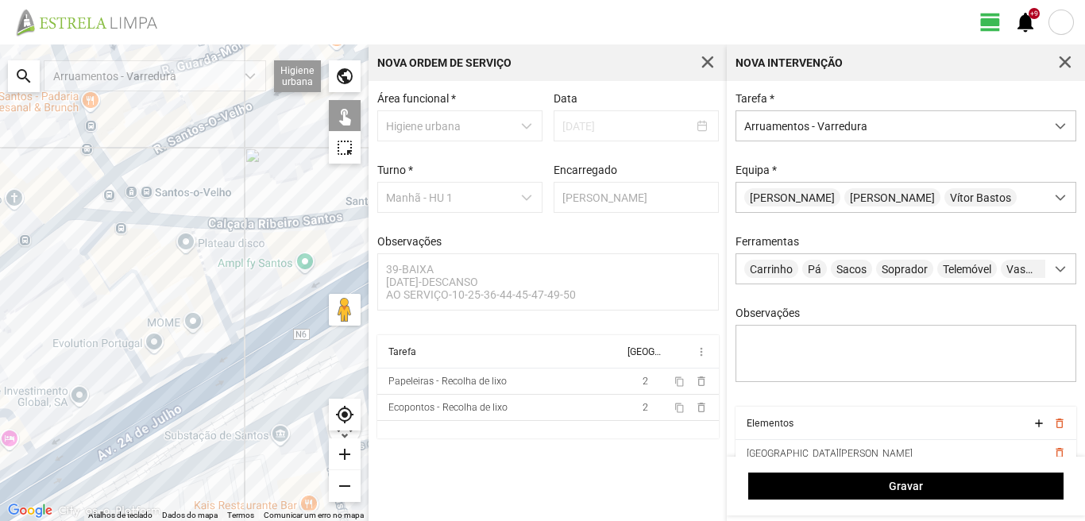
click at [203, 384] on div at bounding box center [184, 282] width 368 height 476
drag, startPoint x: 163, startPoint y: 377, endPoint x: 210, endPoint y: 330, distance: 66.3
click at [210, 330] on div at bounding box center [184, 282] width 368 height 476
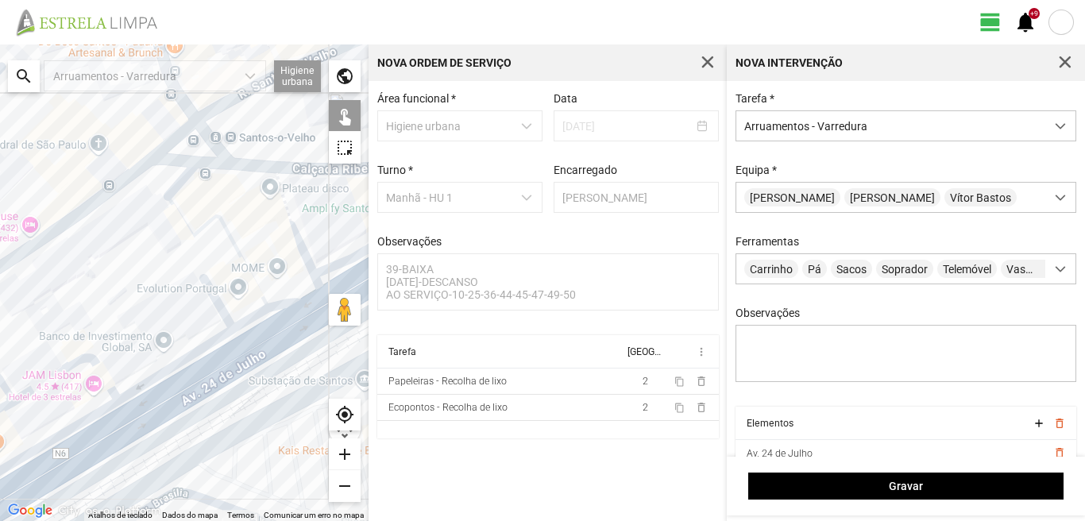
drag, startPoint x: 133, startPoint y: 345, endPoint x: 206, endPoint y: 295, distance: 89.2
click at [206, 295] on div at bounding box center [184, 282] width 368 height 476
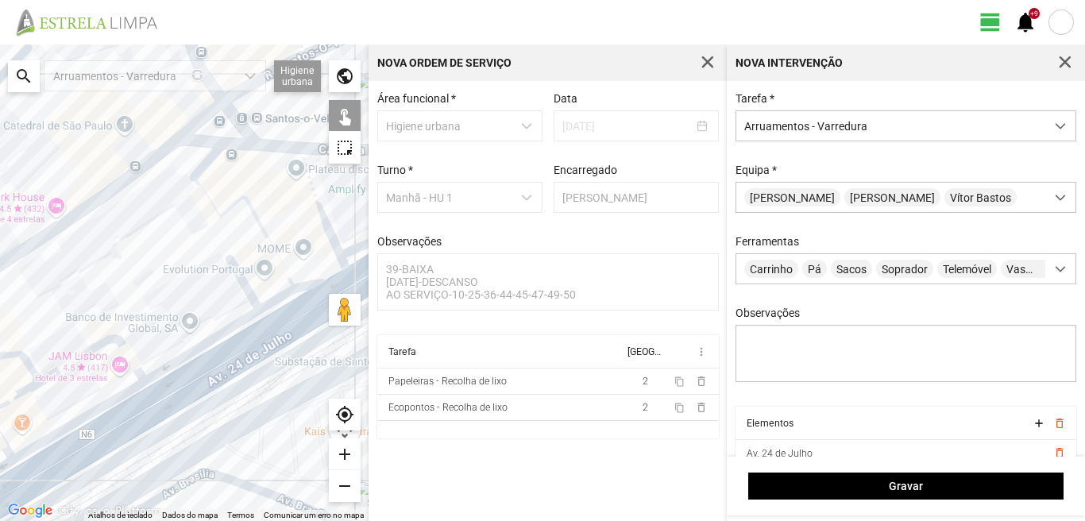
click at [194, 351] on div at bounding box center [184, 282] width 368 height 476
click at [206, 380] on div at bounding box center [184, 282] width 368 height 476
click at [124, 349] on div at bounding box center [184, 282] width 368 height 476
click at [119, 399] on div at bounding box center [184, 282] width 368 height 476
click at [126, 431] on div at bounding box center [184, 282] width 368 height 476
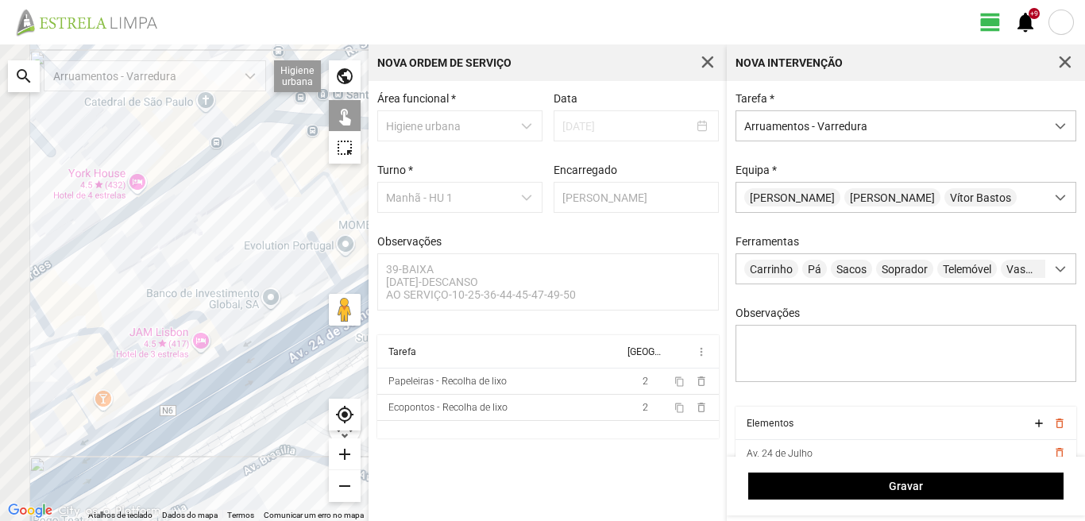
drag, startPoint x: 64, startPoint y: 395, endPoint x: 231, endPoint y: 354, distance: 171.8
click at [231, 354] on div at bounding box center [184, 282] width 368 height 476
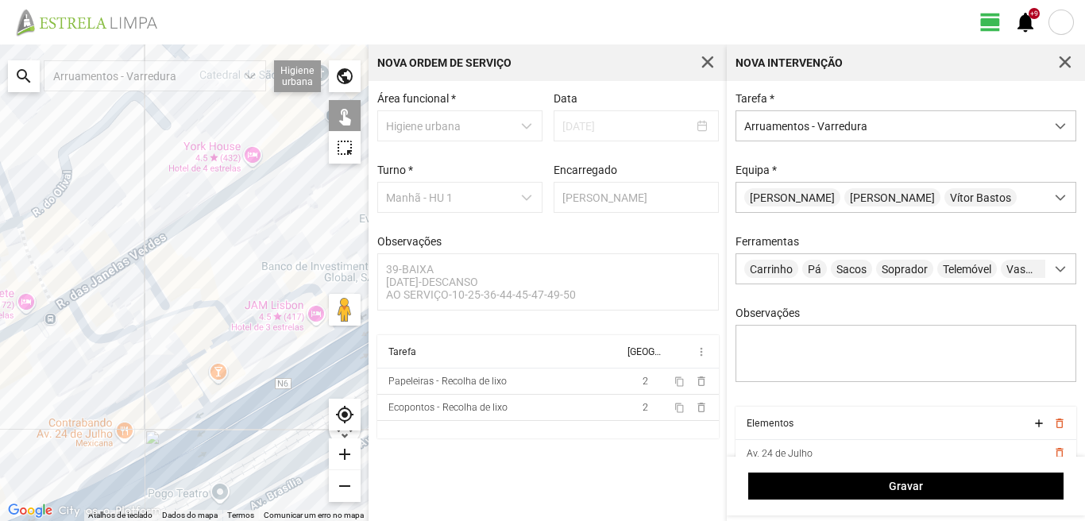
click at [195, 310] on div at bounding box center [184, 282] width 368 height 476
click at [196, 307] on div at bounding box center [184, 282] width 368 height 476
click at [208, 346] on div at bounding box center [184, 282] width 368 height 476
click at [167, 379] on div at bounding box center [184, 282] width 368 height 476
click at [195, 380] on div at bounding box center [184, 282] width 368 height 476
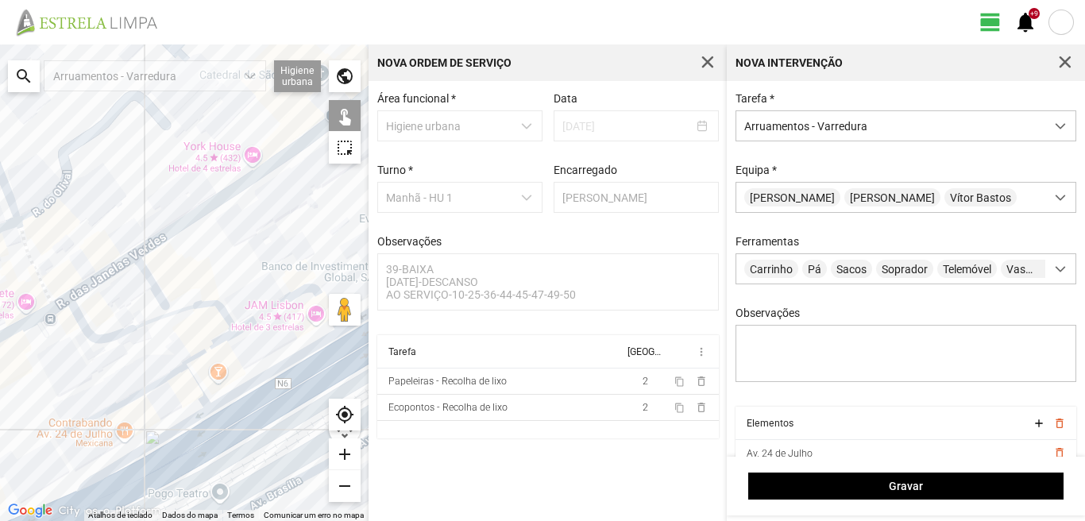
click at [181, 426] on div at bounding box center [184, 282] width 368 height 476
click at [193, 453] on div at bounding box center [184, 282] width 368 height 476
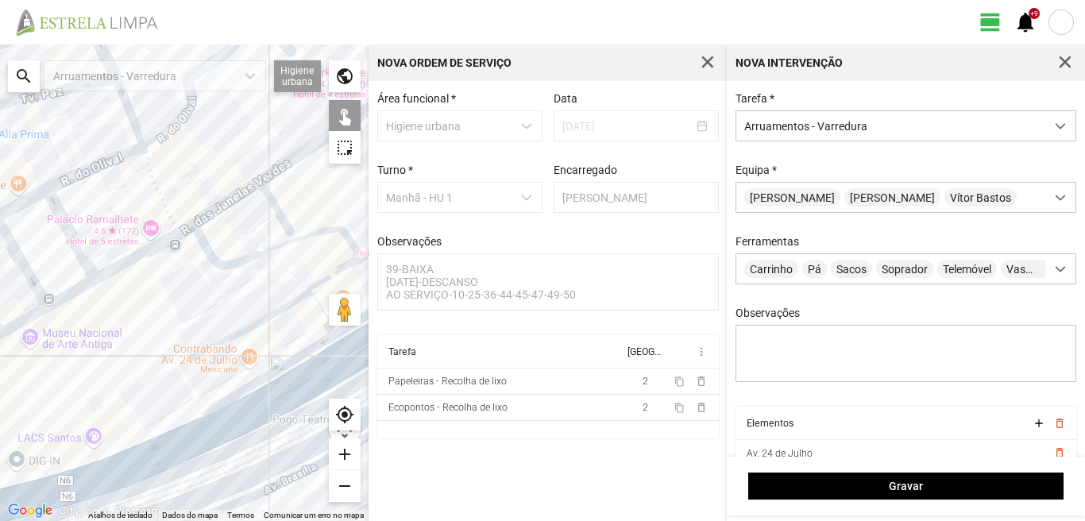
drag, startPoint x: 193, startPoint y: 430, endPoint x: 352, endPoint y: 350, distance: 177.6
click at [348, 351] on div at bounding box center [184, 282] width 368 height 476
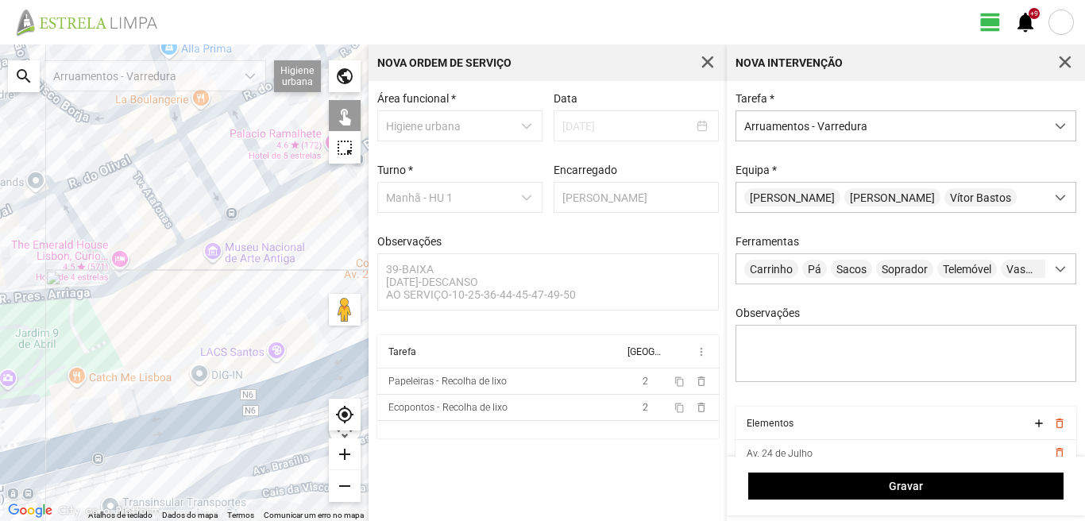
click at [267, 407] on div at bounding box center [184, 282] width 368 height 476
click at [154, 411] on div at bounding box center [184, 282] width 368 height 476
drag, startPoint x: 126, startPoint y: 413, endPoint x: 188, endPoint y: 390, distance: 66.1
click at [185, 391] on div at bounding box center [184, 282] width 368 height 476
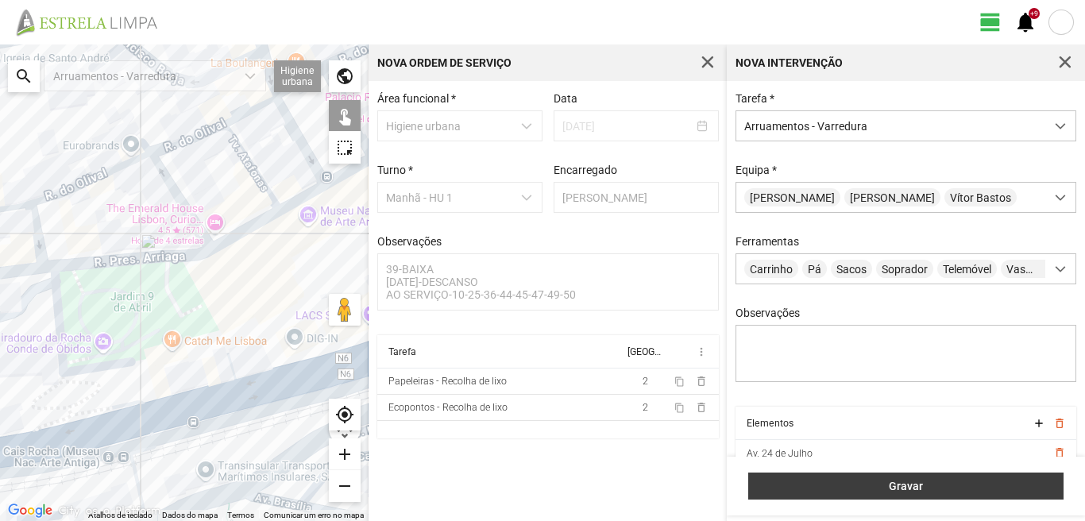
click at [875, 489] on span "Gravar" at bounding box center [906, 486] width 299 height 13
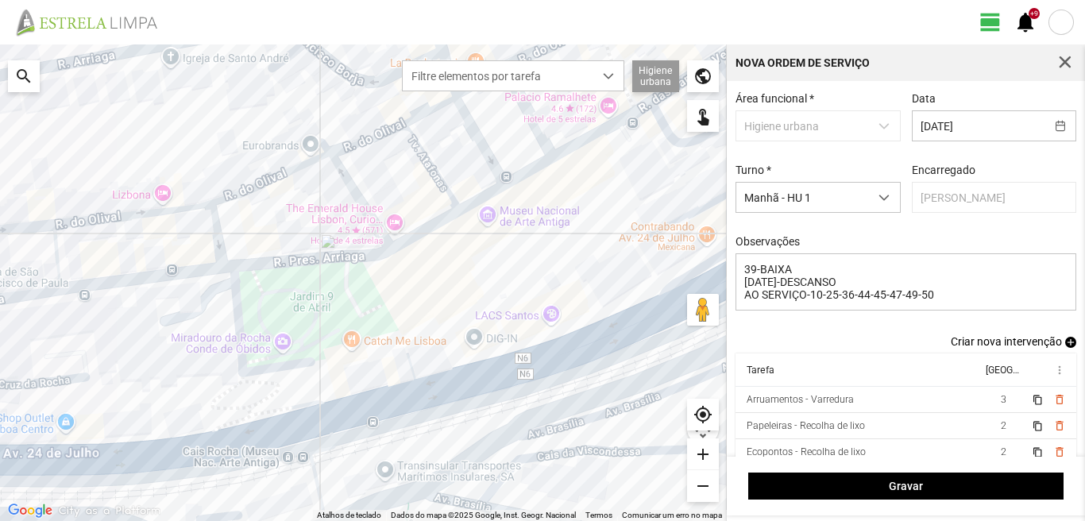
click at [1065, 343] on span "add" at bounding box center [1070, 342] width 11 height 11
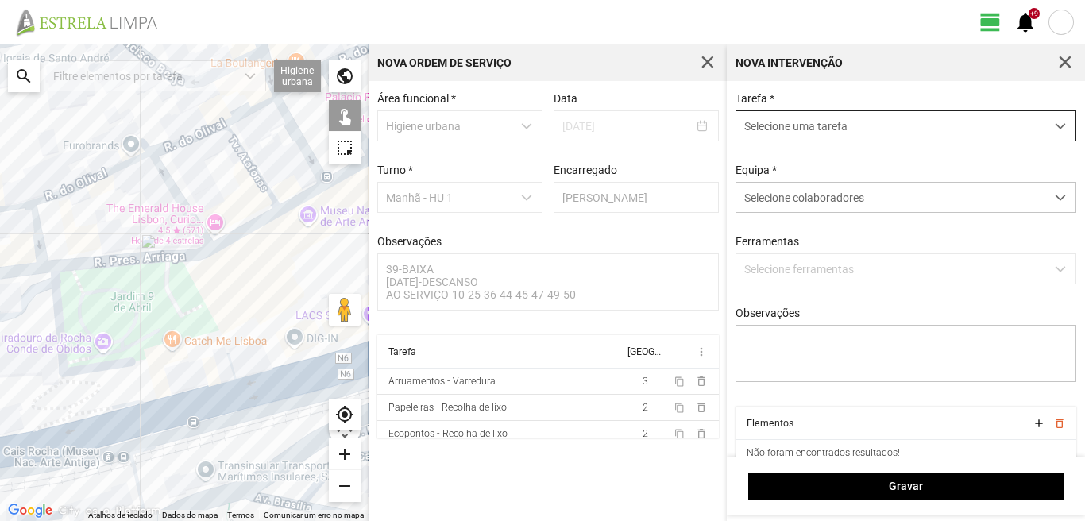
click at [858, 128] on span "Selecione uma tarefa" at bounding box center [890, 125] width 309 height 29
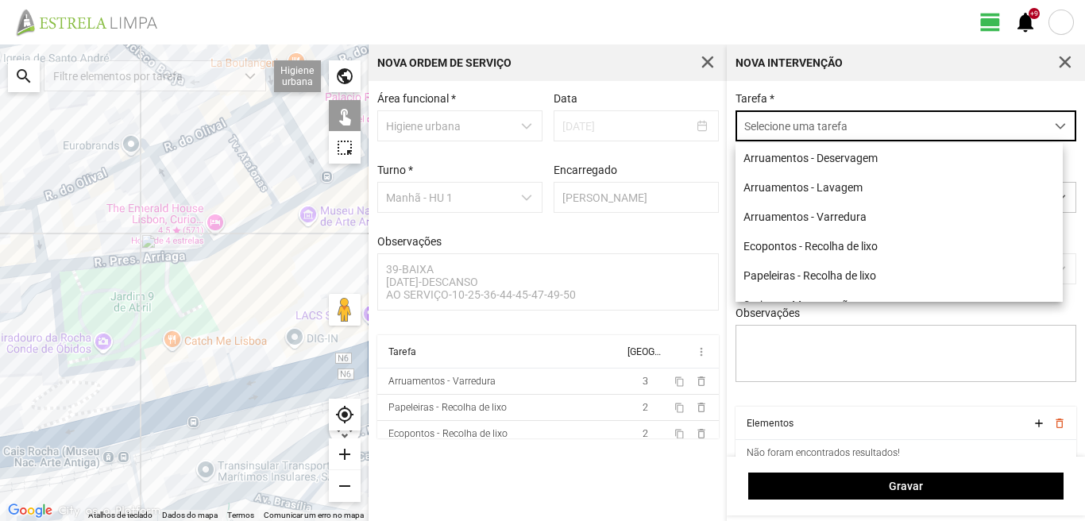
scroll to position [9, 71]
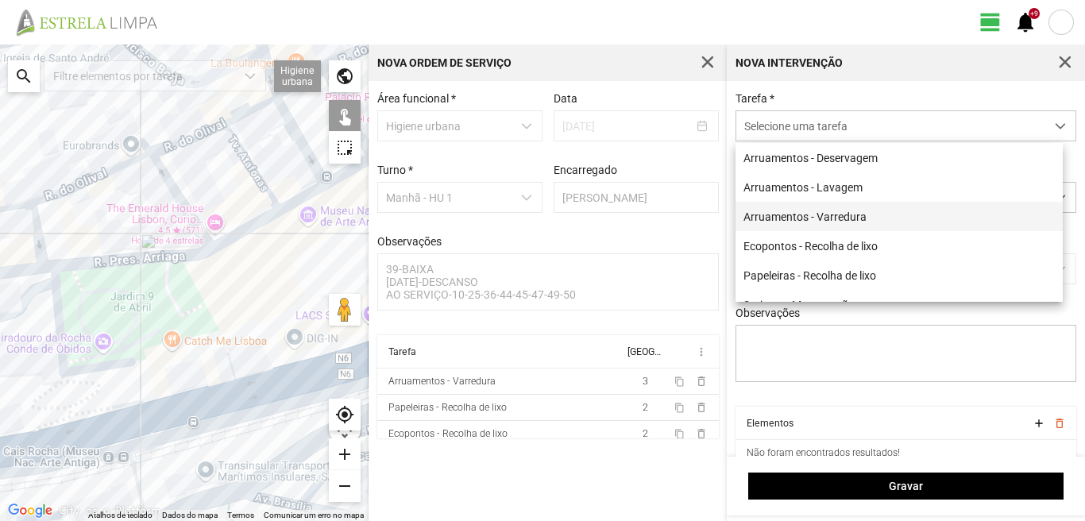
click at [792, 219] on li "Arruamentos - Varredura" at bounding box center [898, 216] width 327 height 29
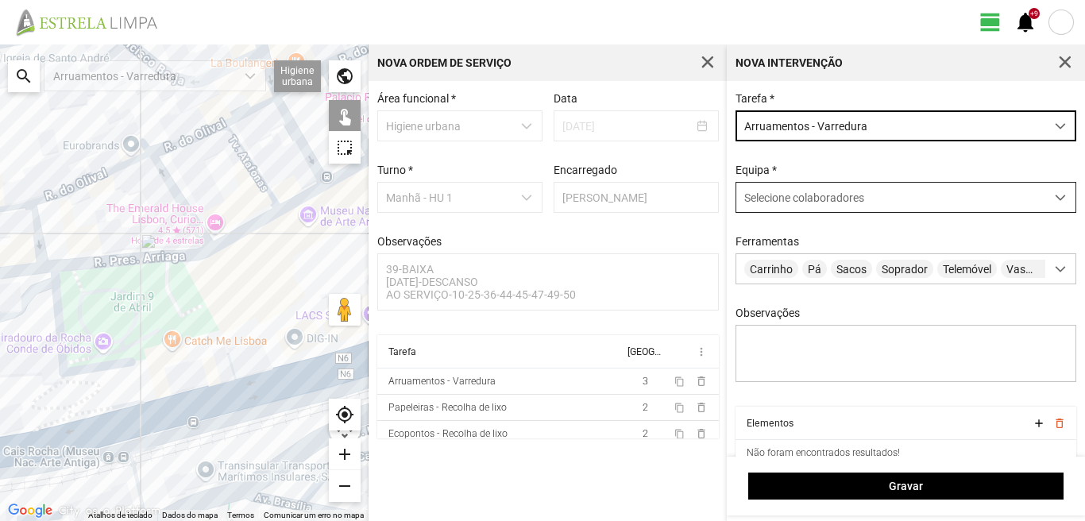
click at [789, 197] on span "Selecione colaboradores" at bounding box center [804, 197] width 120 height 13
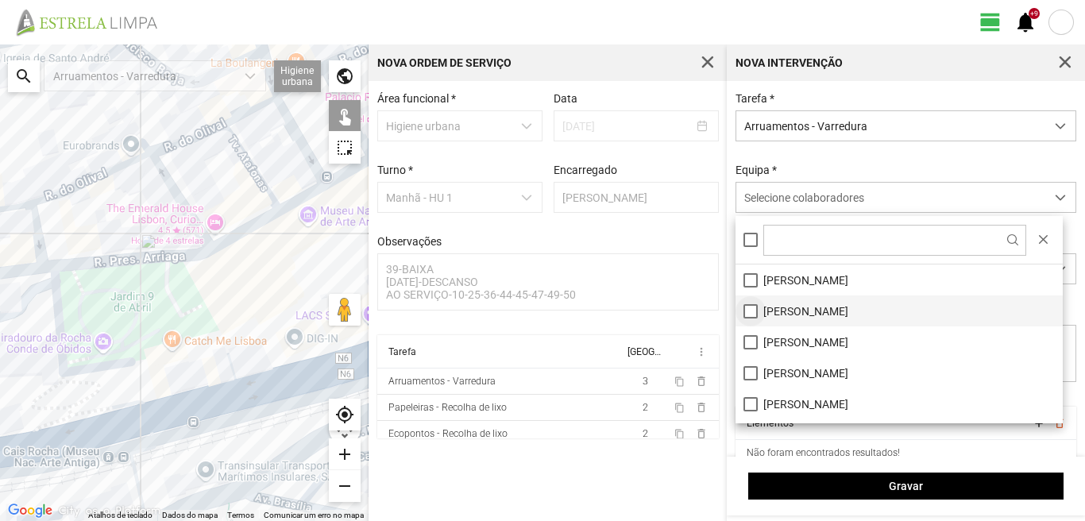
click at [749, 309] on li "[PERSON_NAME]" at bounding box center [898, 310] width 327 height 31
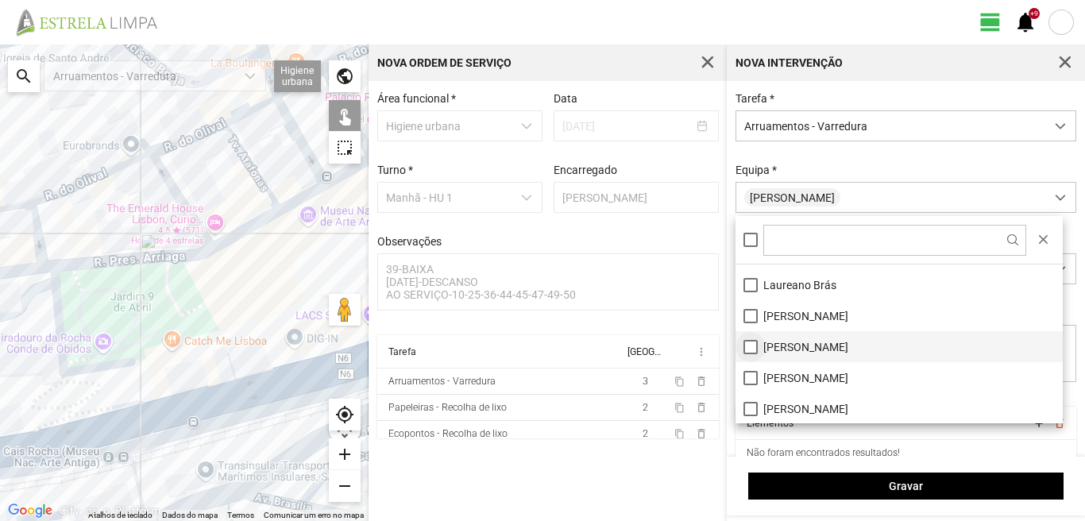
scroll to position [213, 0]
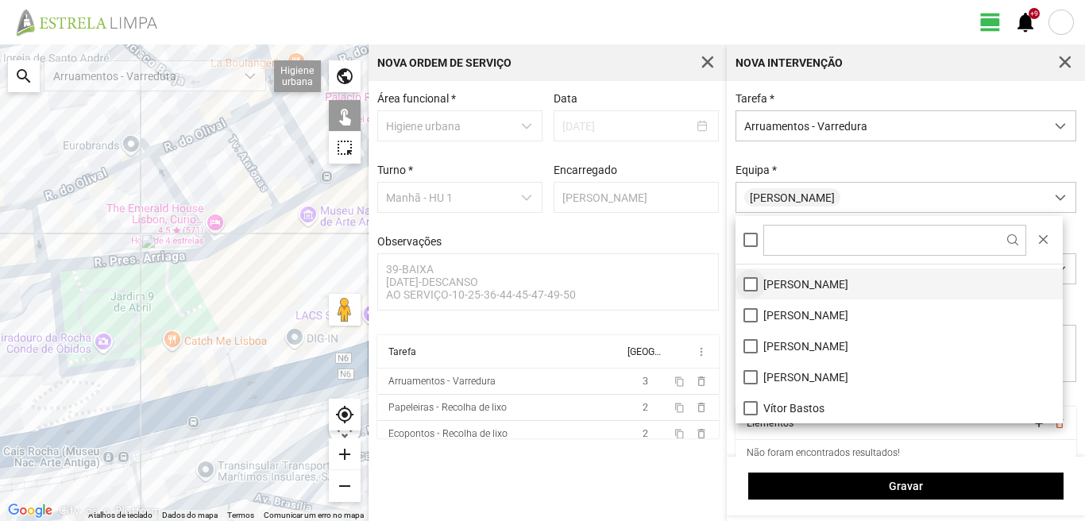
click at [749, 380] on li "[PERSON_NAME]" at bounding box center [898, 376] width 327 height 31
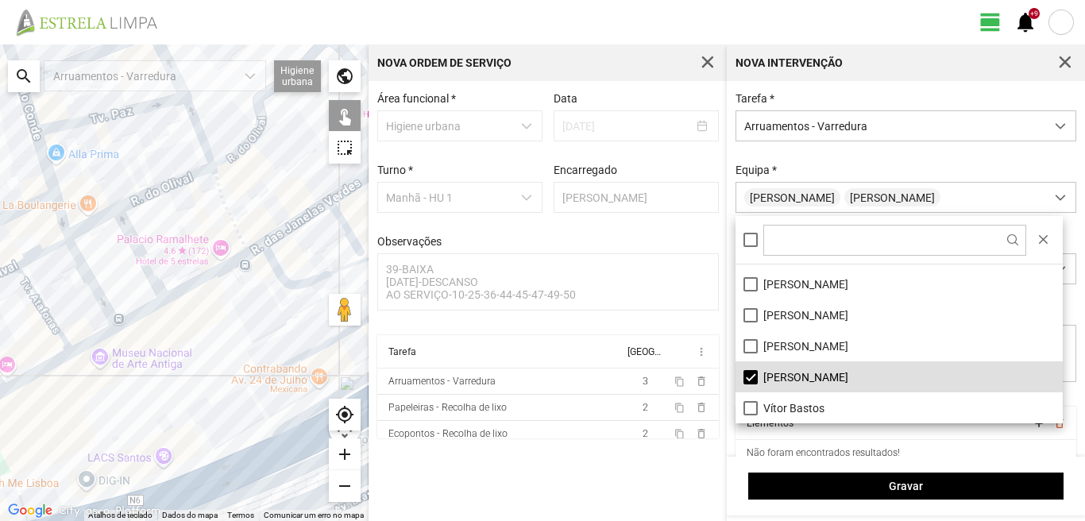
drag, startPoint x: 255, startPoint y: 245, endPoint x: 65, endPoint y: 375, distance: 229.7
click at [65, 375] on div at bounding box center [184, 282] width 368 height 476
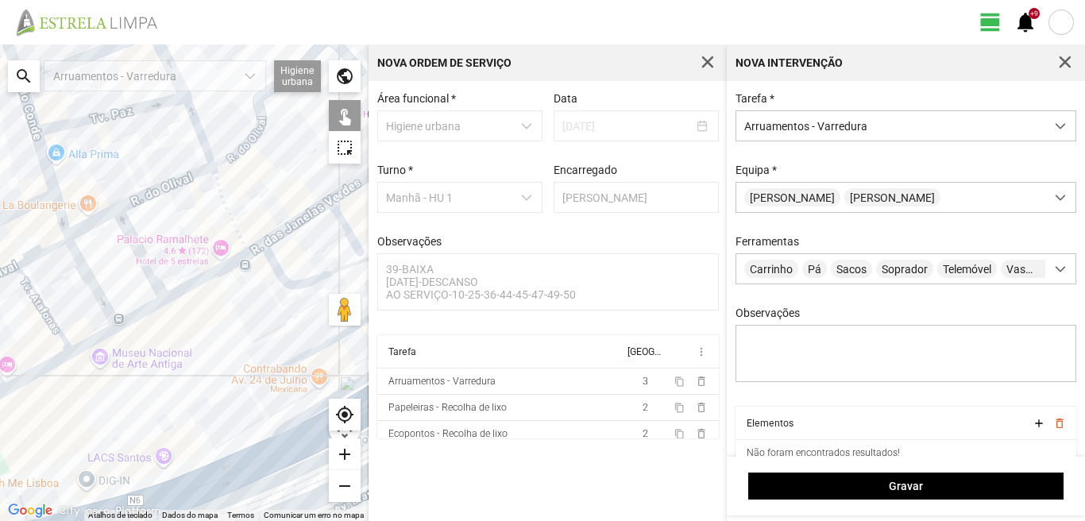
click at [65, 375] on div at bounding box center [184, 282] width 368 height 476
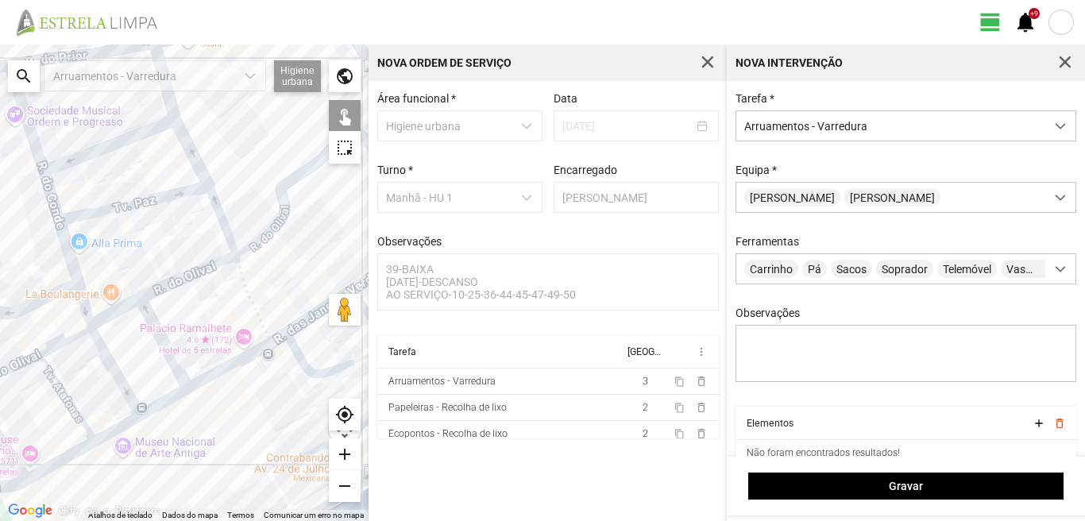
drag, startPoint x: 114, startPoint y: 323, endPoint x: 178, endPoint y: 399, distance: 99.7
click at [178, 399] on div at bounding box center [184, 282] width 368 height 476
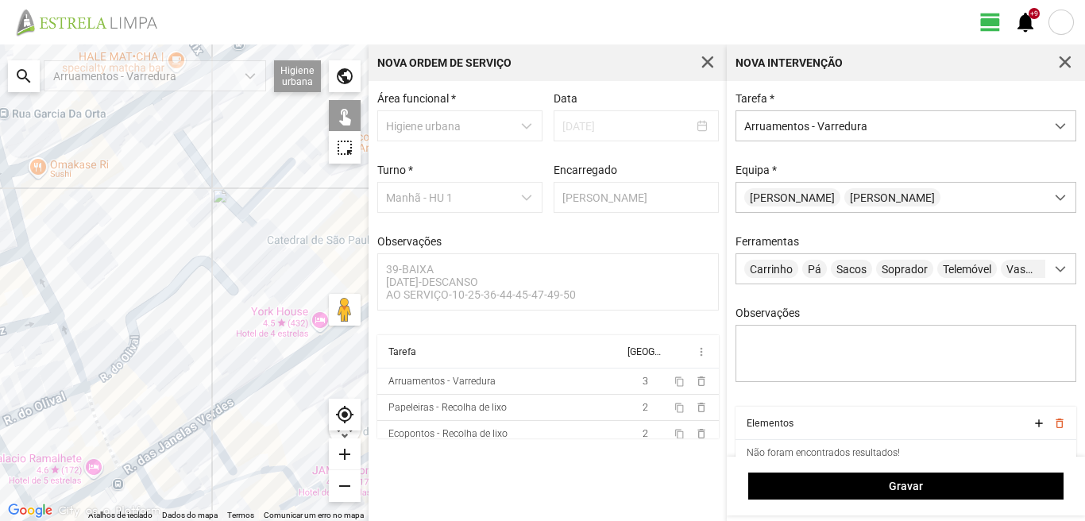
drag, startPoint x: 35, startPoint y: 403, endPoint x: 0, endPoint y: 430, distance: 44.2
click at [0, 429] on div at bounding box center [184, 282] width 368 height 476
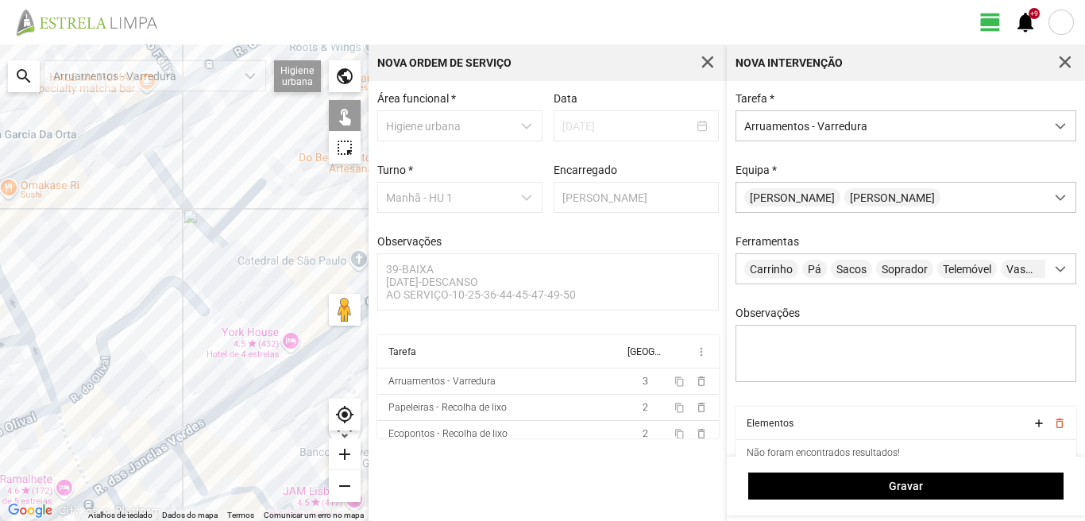
drag, startPoint x: 152, startPoint y: 365, endPoint x: 156, endPoint y: 207, distance: 158.1
click at [160, 235] on div at bounding box center [184, 282] width 368 height 476
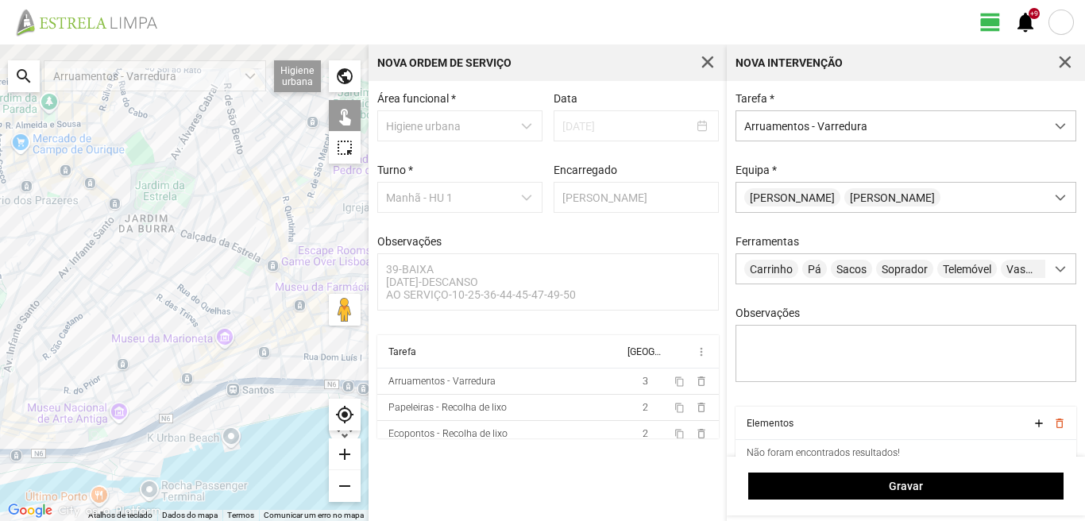
drag, startPoint x: 199, startPoint y: 276, endPoint x: 51, endPoint y: 367, distance: 173.2
click at [52, 367] on div at bounding box center [184, 282] width 368 height 476
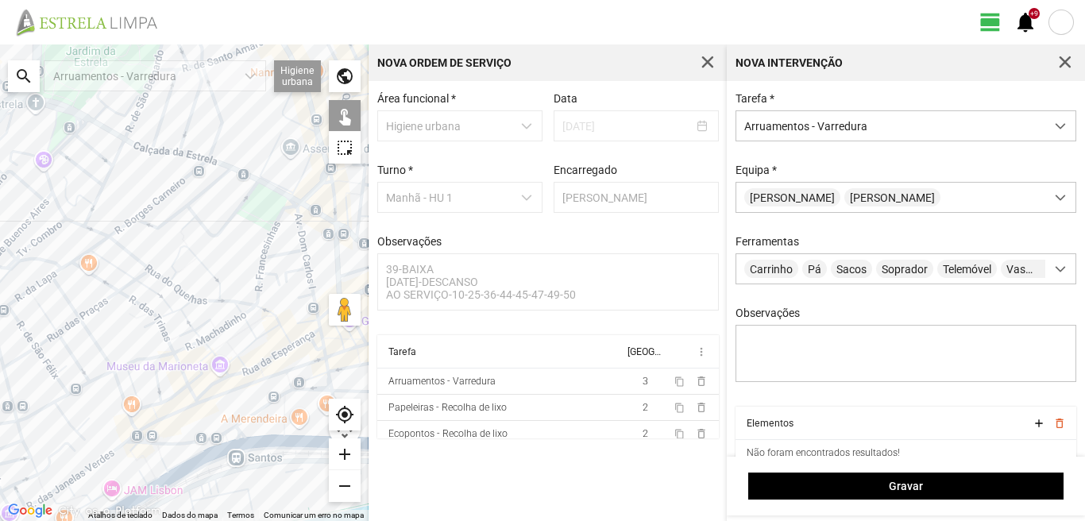
drag, startPoint x: 235, startPoint y: 338, endPoint x: 79, endPoint y: 368, distance: 158.4
click at [79, 368] on div at bounding box center [184, 282] width 368 height 476
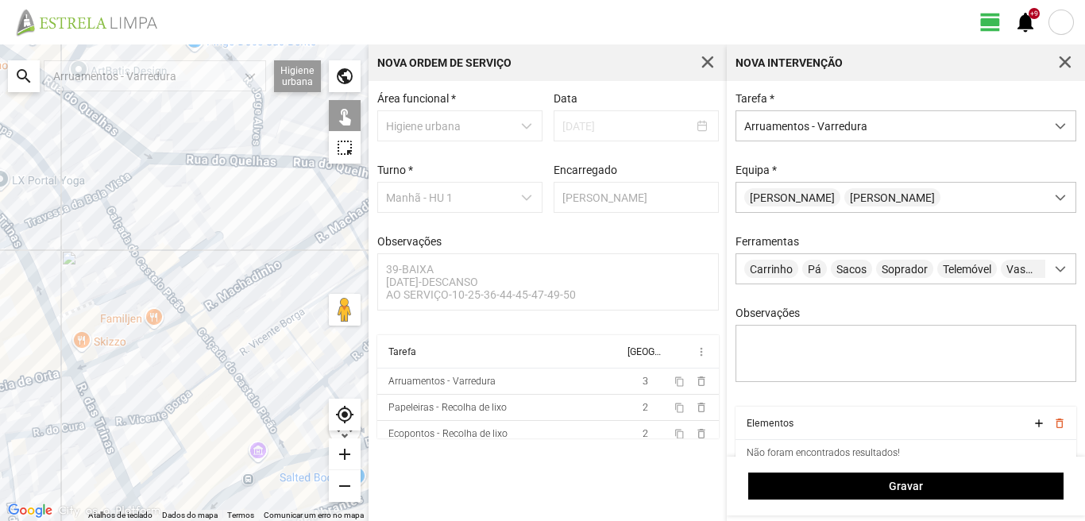
click at [124, 249] on div at bounding box center [184, 282] width 368 height 476
click at [125, 240] on div at bounding box center [184, 282] width 368 height 476
click at [87, 303] on div at bounding box center [184, 282] width 368 height 476
click at [170, 300] on div at bounding box center [184, 282] width 368 height 476
click at [180, 263] on div at bounding box center [184, 282] width 368 height 476
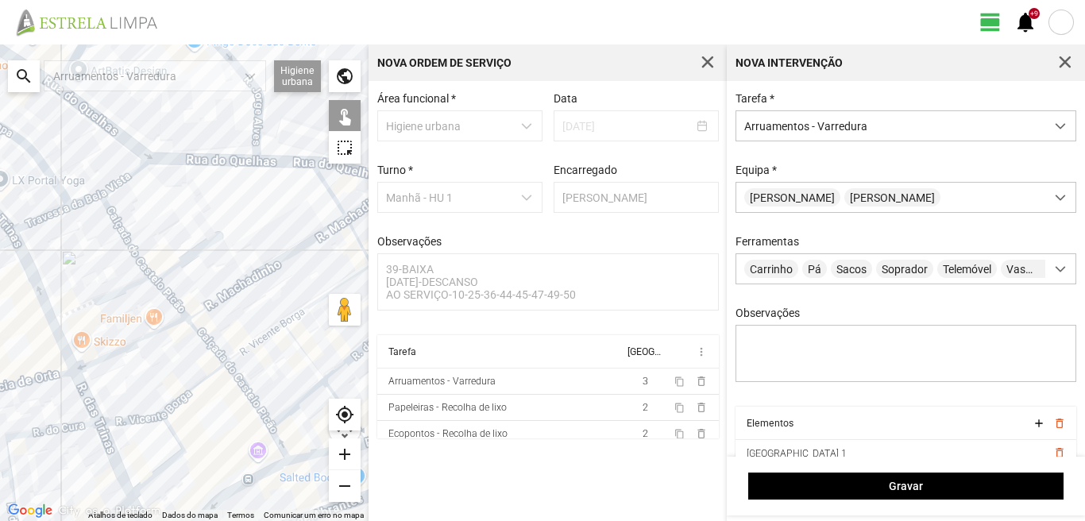
click at [225, 248] on div at bounding box center [184, 282] width 368 height 476
click at [203, 245] on div at bounding box center [184, 282] width 368 height 476
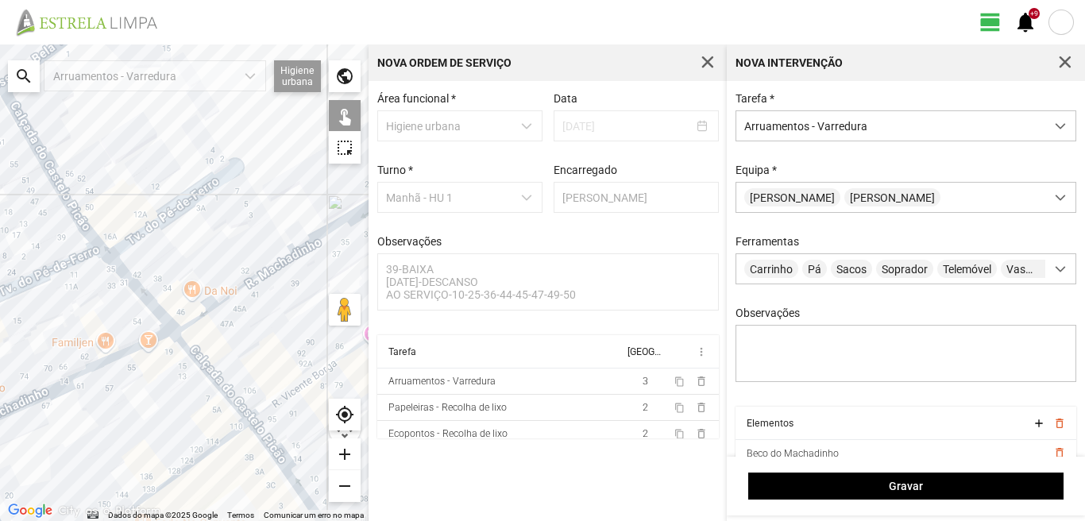
click at [195, 318] on div at bounding box center [184, 282] width 368 height 476
click at [129, 352] on div at bounding box center [184, 282] width 368 height 476
click at [129, 353] on div at bounding box center [184, 282] width 368 height 476
click at [190, 358] on div at bounding box center [184, 282] width 368 height 476
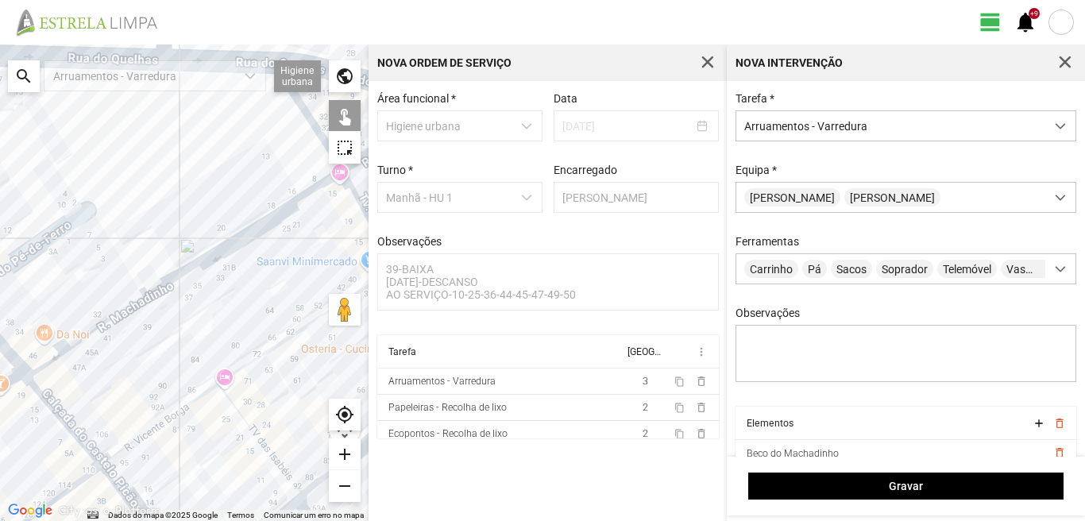
drag, startPoint x: 260, startPoint y: 330, endPoint x: 100, endPoint y: 371, distance: 164.7
click at [98, 377] on div at bounding box center [184, 282] width 368 height 476
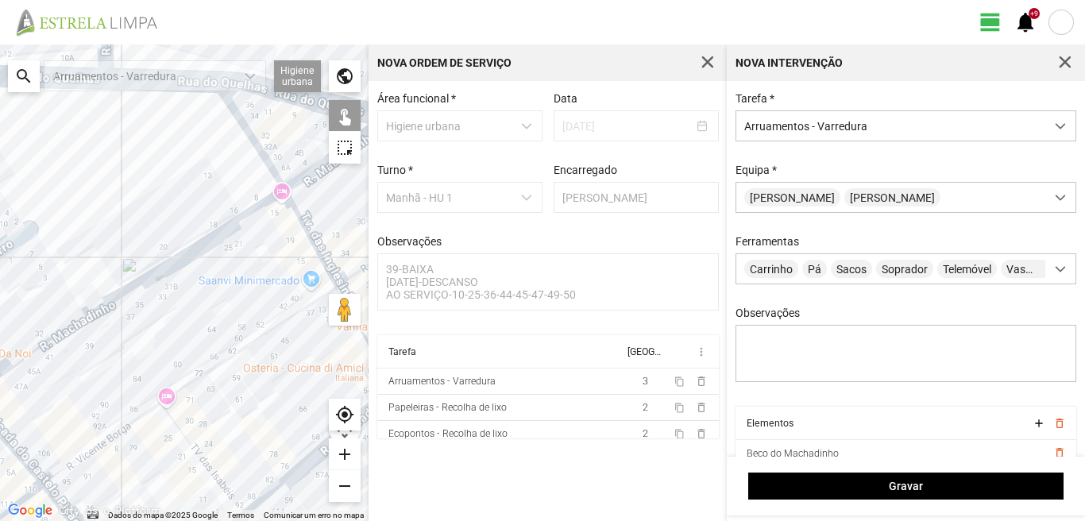
click at [151, 276] on div at bounding box center [184, 282] width 368 height 476
click at [255, 149] on div at bounding box center [184, 282] width 368 height 476
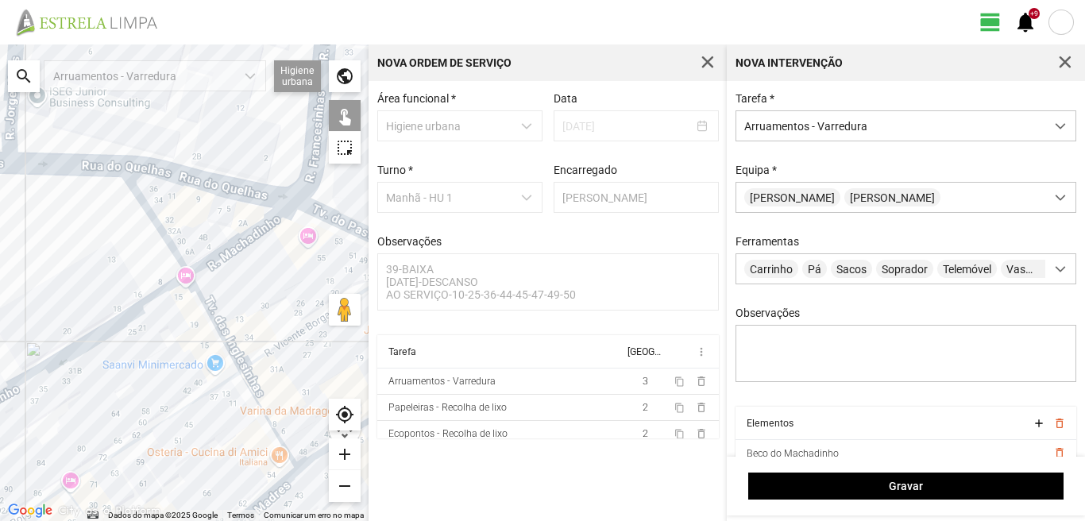
drag, startPoint x: 238, startPoint y: 183, endPoint x: 140, endPoint y: 264, distance: 128.0
click at [143, 263] on div at bounding box center [184, 282] width 368 height 476
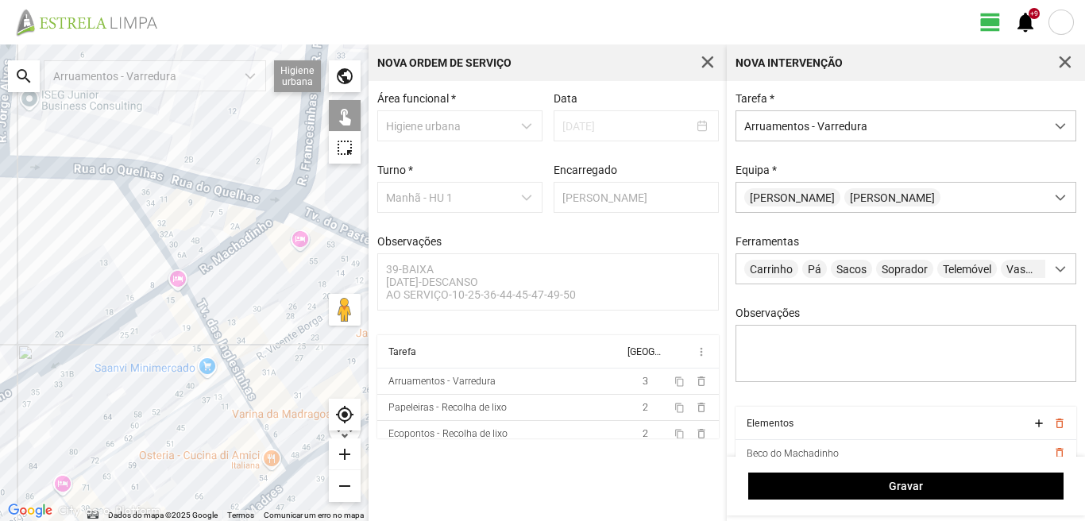
click at [232, 248] on div at bounding box center [184, 282] width 368 height 476
click at [202, 316] on div at bounding box center [184, 282] width 368 height 476
click at [264, 353] on div at bounding box center [184, 282] width 368 height 476
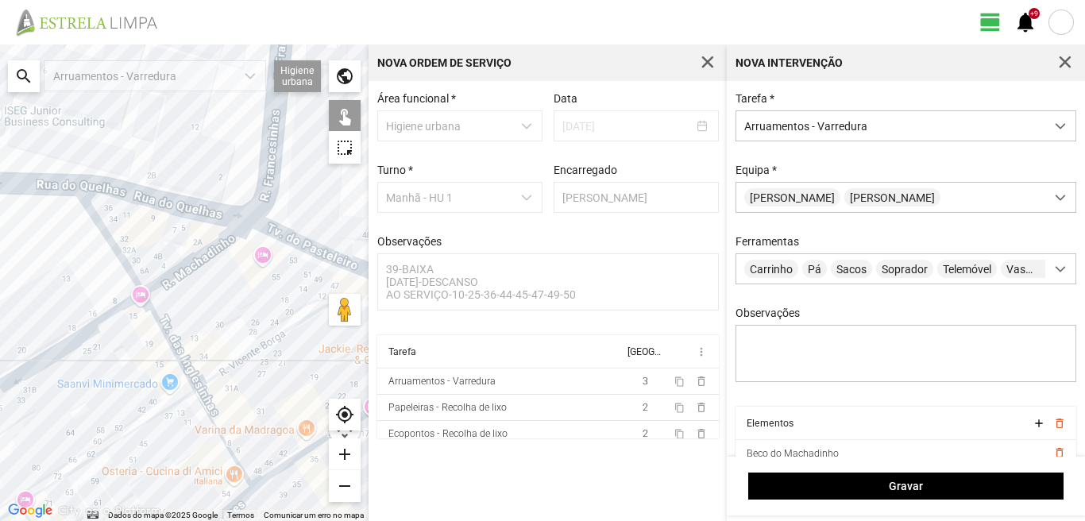
drag, startPoint x: 274, startPoint y: 308, endPoint x: 174, endPoint y: 353, distance: 109.5
click at [177, 352] on div at bounding box center [184, 282] width 368 height 476
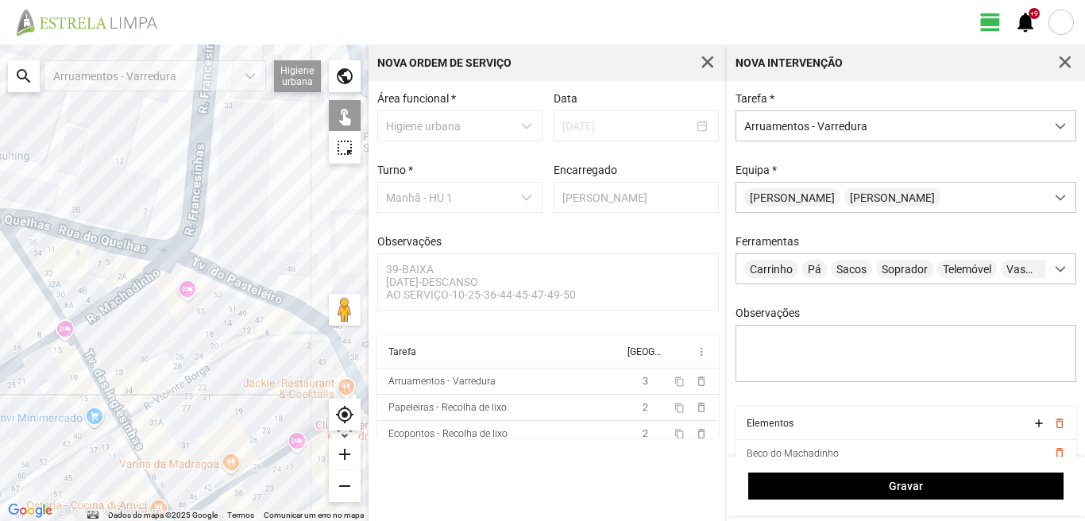
click at [219, 283] on div at bounding box center [184, 282] width 368 height 476
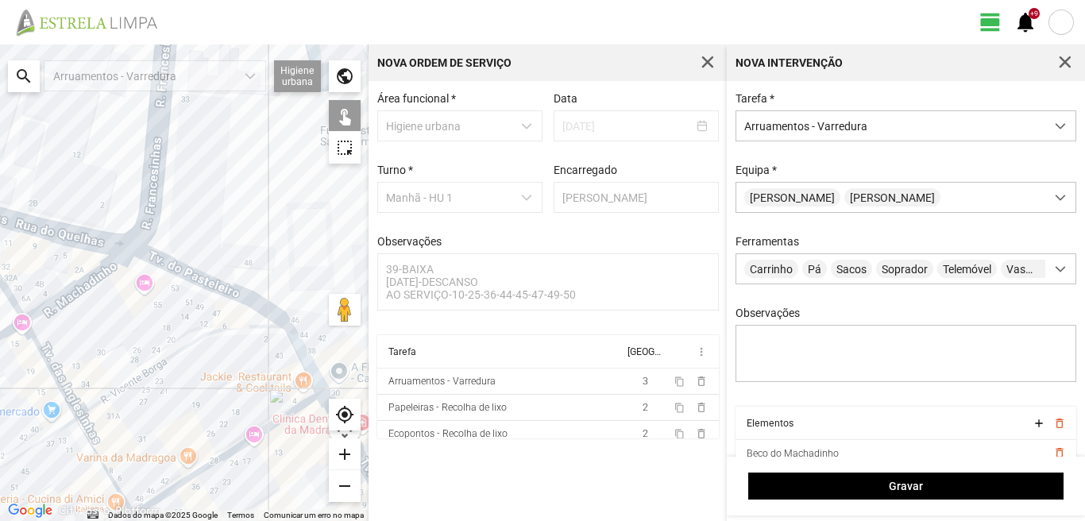
drag, startPoint x: 238, startPoint y: 371, endPoint x: 181, endPoint y: 353, distance: 60.0
click at [183, 359] on div at bounding box center [184, 282] width 368 height 476
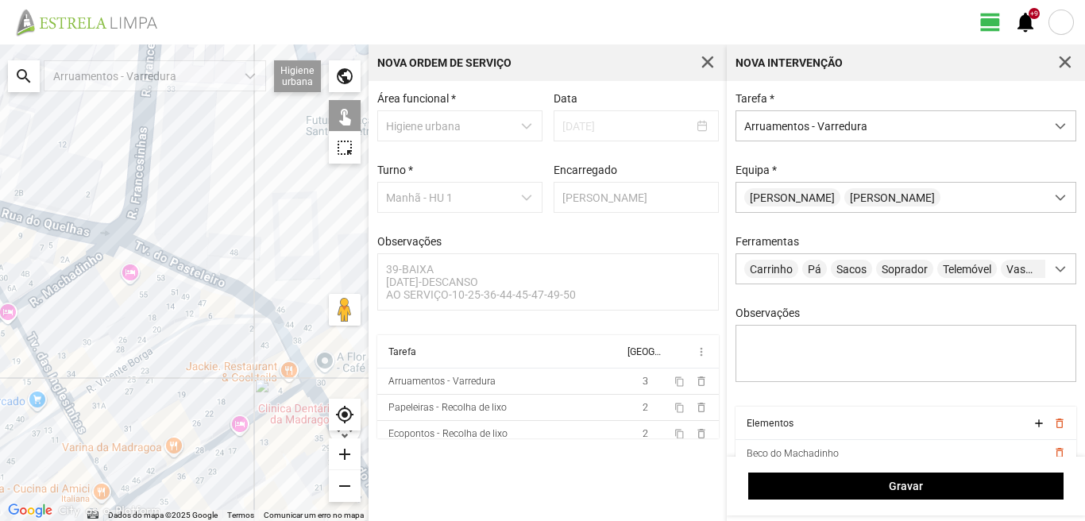
click at [280, 339] on div at bounding box center [184, 282] width 368 height 476
click at [236, 432] on div at bounding box center [184, 282] width 368 height 476
click at [79, 443] on div at bounding box center [184, 282] width 368 height 476
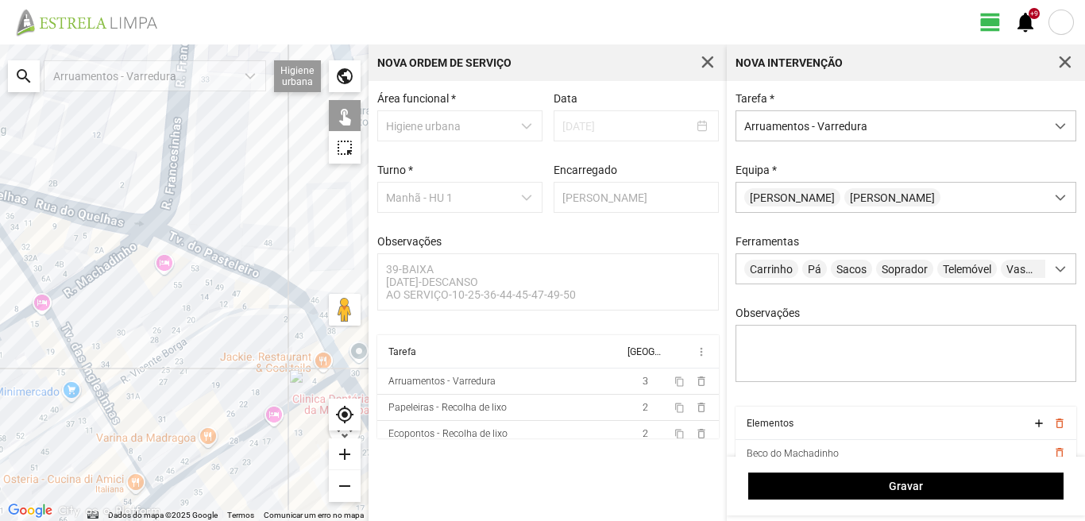
drag, startPoint x: 49, startPoint y: 452, endPoint x: 160, endPoint y: 423, distance: 114.8
click at [159, 424] on div at bounding box center [184, 282] width 368 height 476
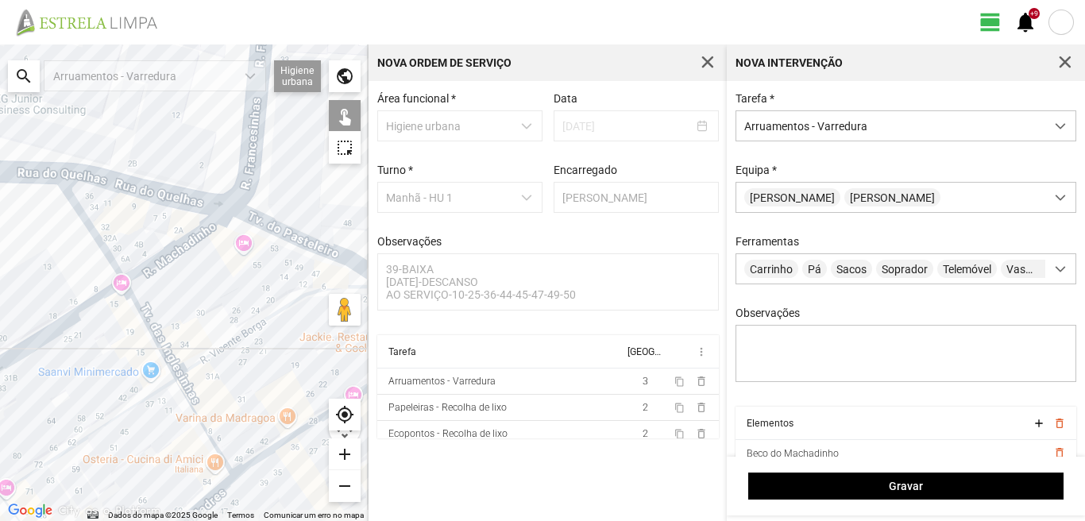
click at [149, 392] on div at bounding box center [184, 282] width 368 height 476
click at [210, 501] on div at bounding box center [184, 282] width 368 height 476
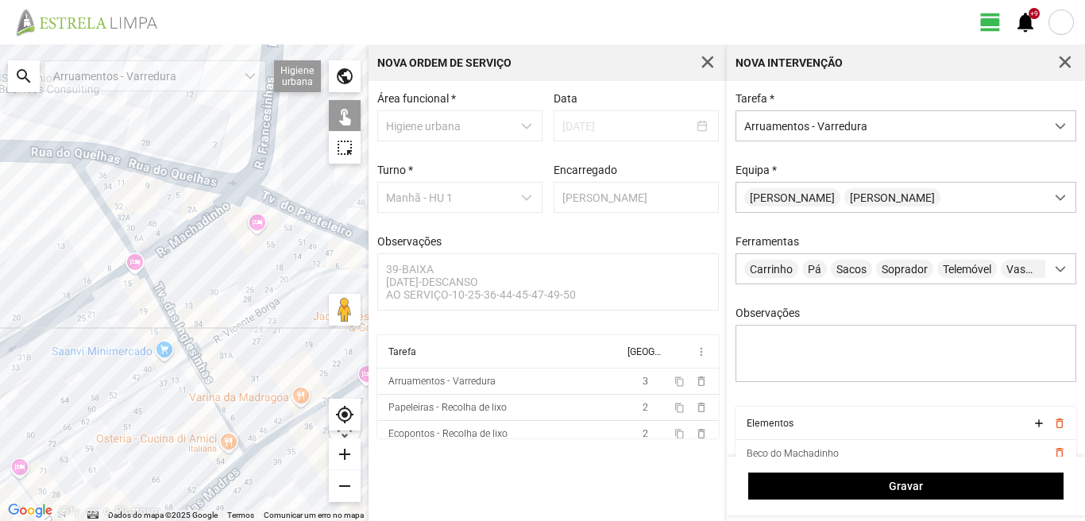
drag, startPoint x: 190, startPoint y: 437, endPoint x: 287, endPoint y: 367, distance: 119.5
click at [283, 368] on div at bounding box center [184, 282] width 368 height 476
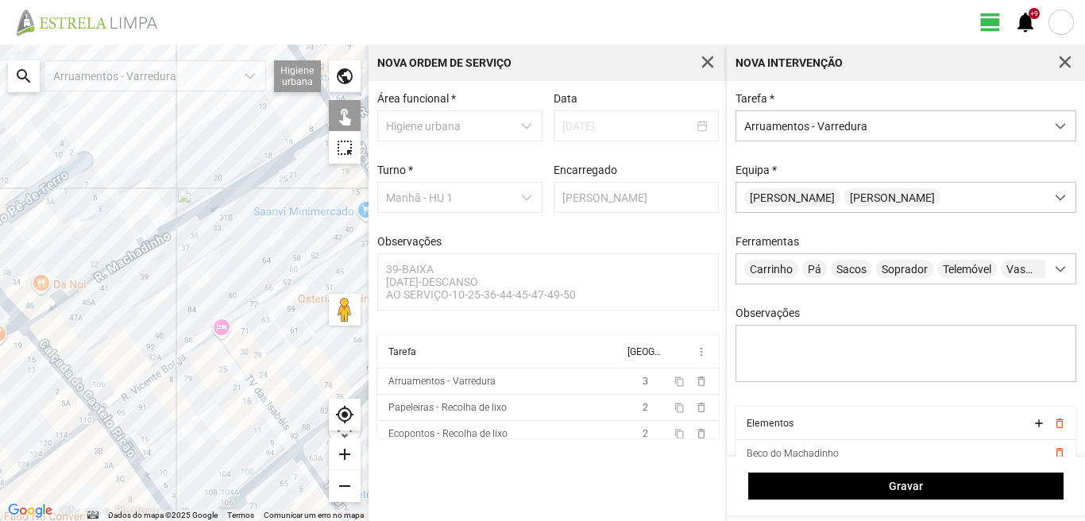
click at [250, 387] on div at bounding box center [184, 282] width 368 height 476
click at [173, 365] on div at bounding box center [184, 282] width 368 height 476
click at [113, 442] on div at bounding box center [184, 282] width 368 height 476
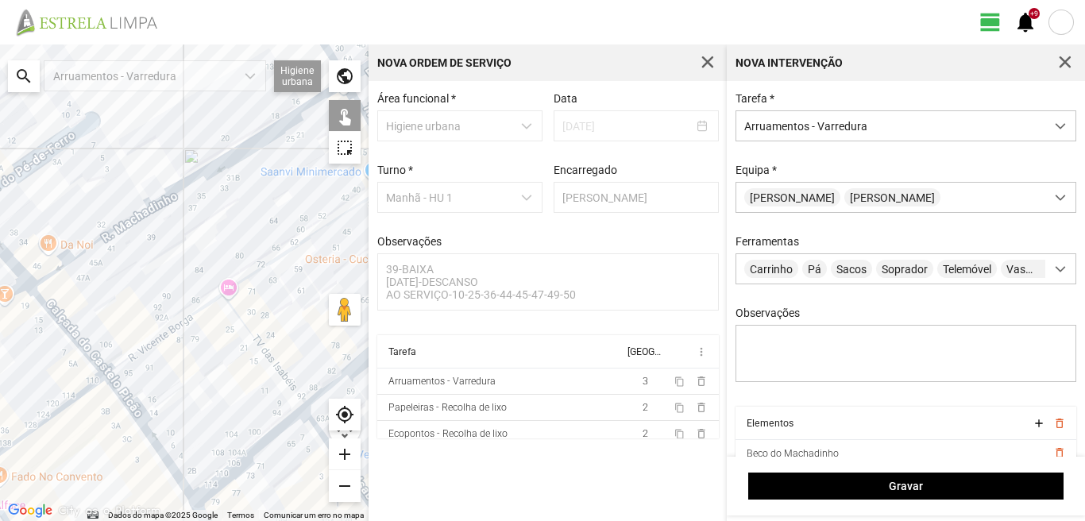
drag, startPoint x: 169, startPoint y: 449, endPoint x: 178, endPoint y: 363, distance: 86.2
click at [178, 368] on div at bounding box center [184, 282] width 368 height 476
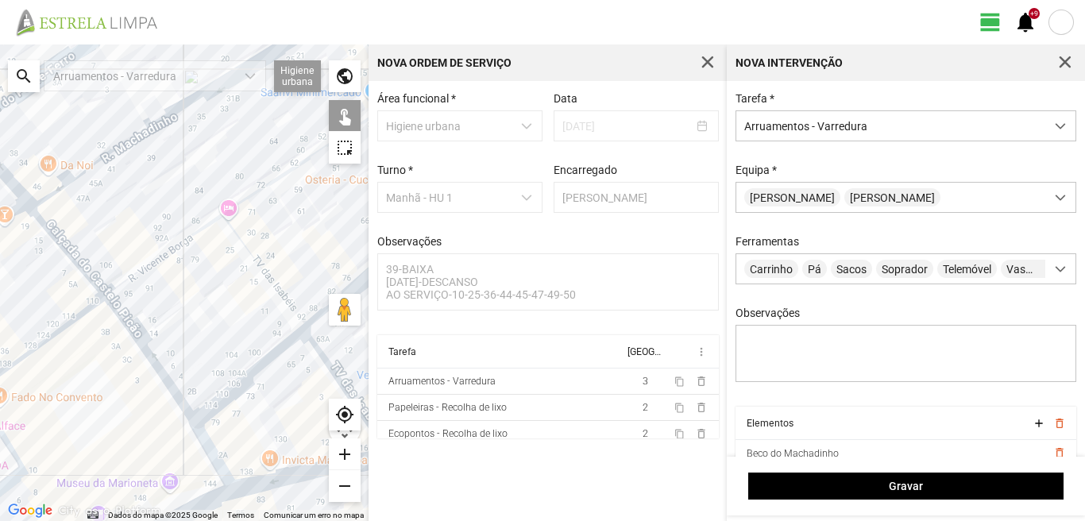
click at [215, 406] on div at bounding box center [184, 282] width 368 height 476
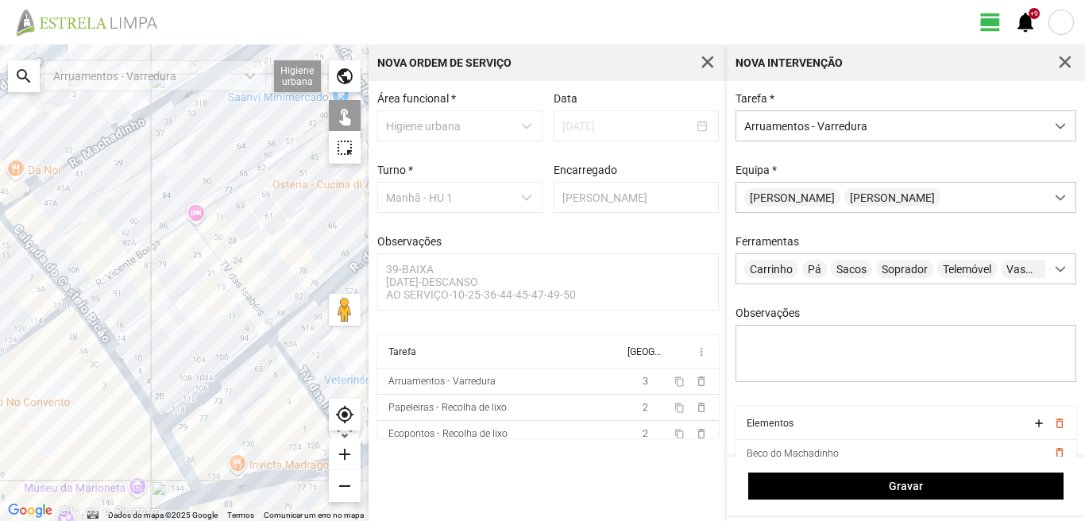
drag, startPoint x: 276, startPoint y: 388, endPoint x: 214, endPoint y: 388, distance: 61.9
click at [222, 394] on div at bounding box center [184, 282] width 368 height 476
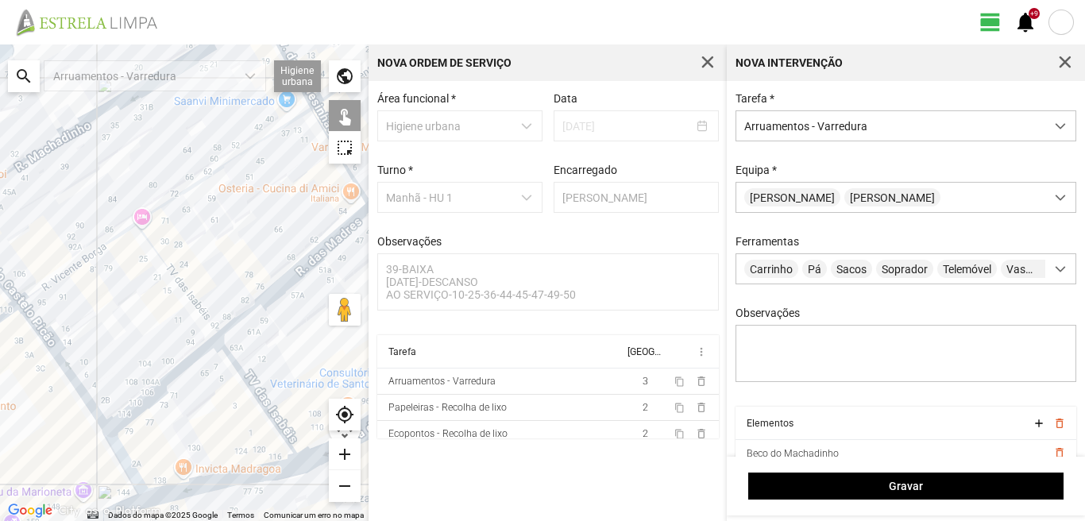
click at [241, 380] on div at bounding box center [184, 282] width 368 height 476
click at [190, 487] on div at bounding box center [184, 282] width 368 height 476
click at [121, 465] on div at bounding box center [184, 282] width 368 height 476
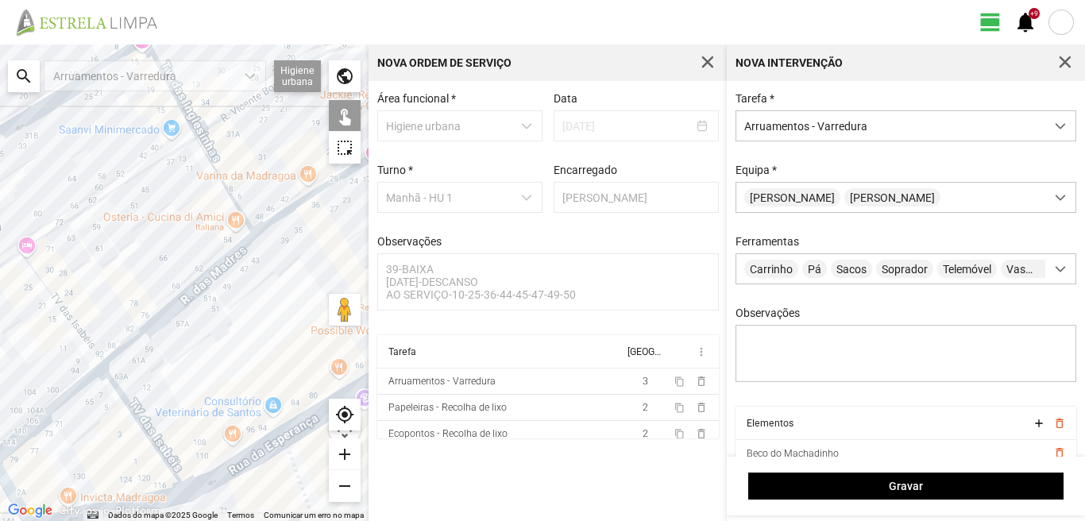
drag, startPoint x: 297, startPoint y: 380, endPoint x: 148, endPoint y: 412, distance: 151.9
click at [154, 412] on div at bounding box center [184, 282] width 368 height 476
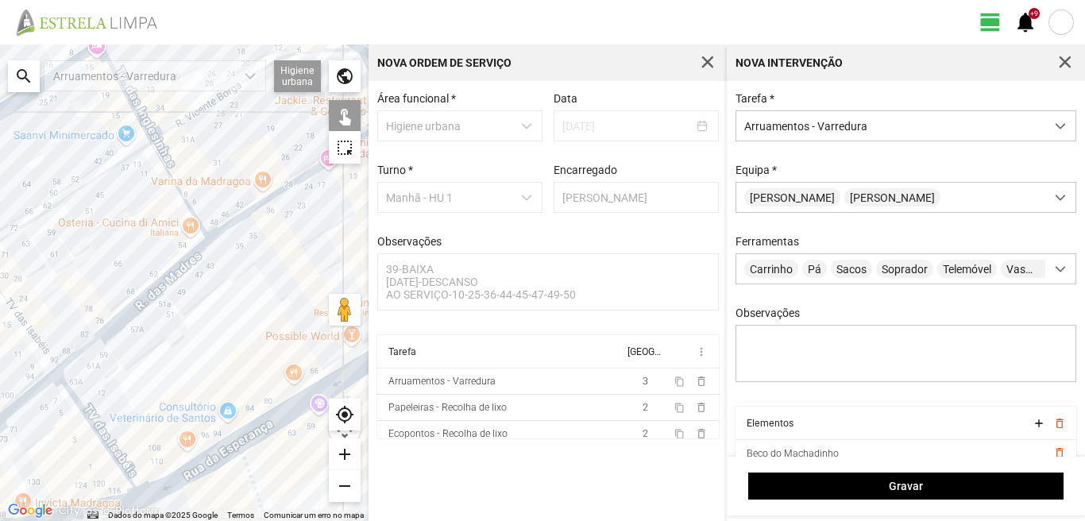
click at [182, 472] on div at bounding box center [184, 282] width 368 height 476
click at [252, 434] on div at bounding box center [184, 282] width 368 height 476
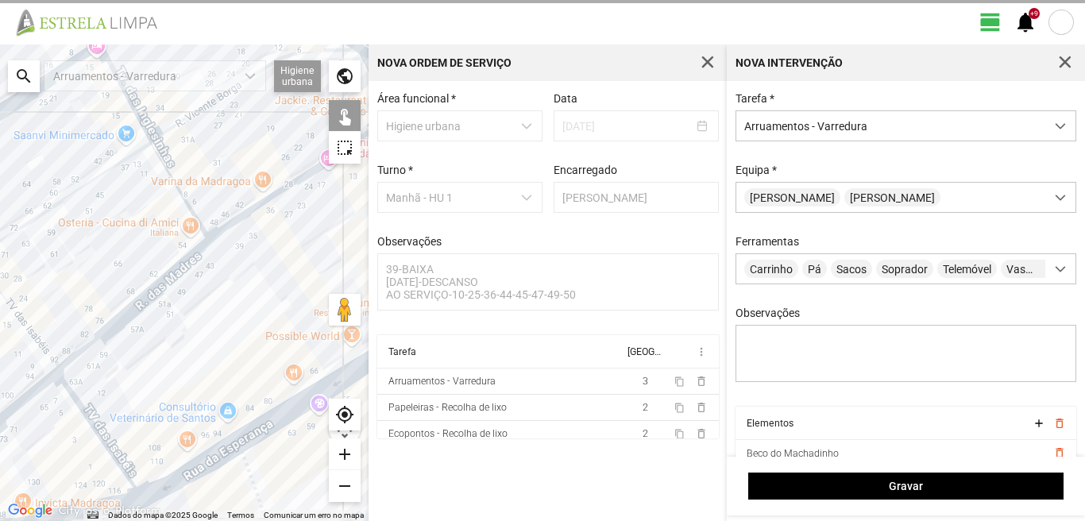
click at [252, 434] on div at bounding box center [184, 282] width 368 height 476
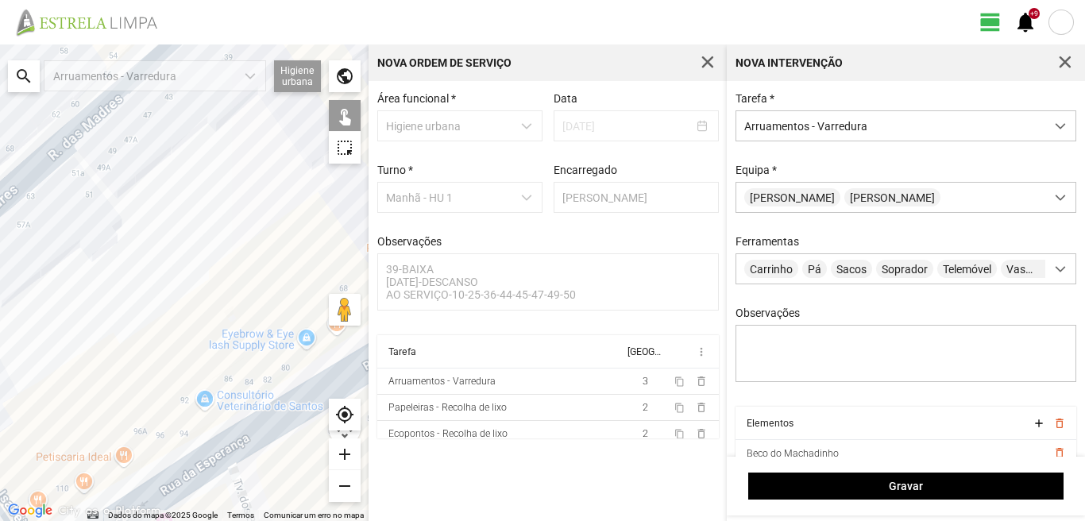
click at [229, 462] on div at bounding box center [184, 282] width 368 height 476
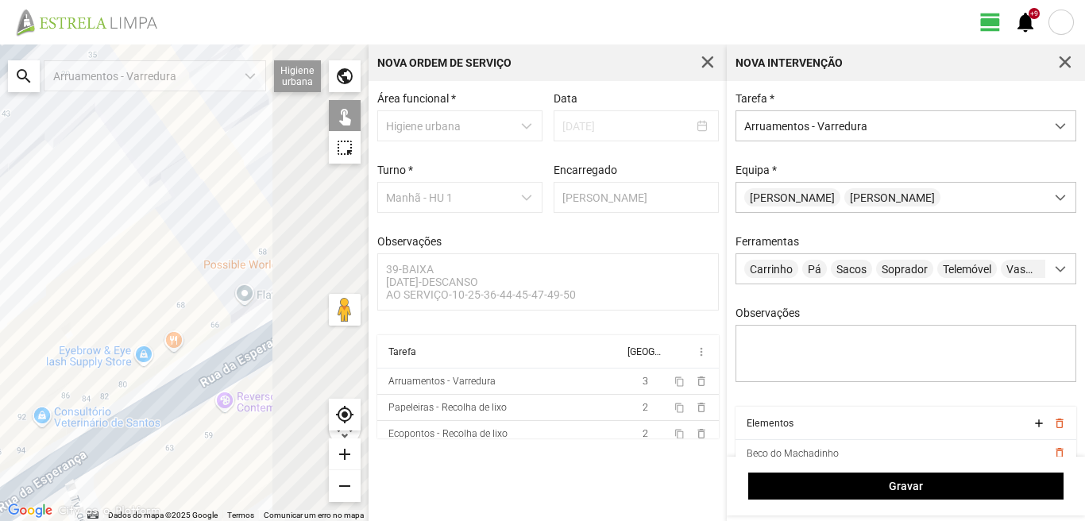
drag, startPoint x: 235, startPoint y: 398, endPoint x: 48, endPoint y: 415, distance: 187.4
click at [48, 415] on div at bounding box center [184, 282] width 368 height 476
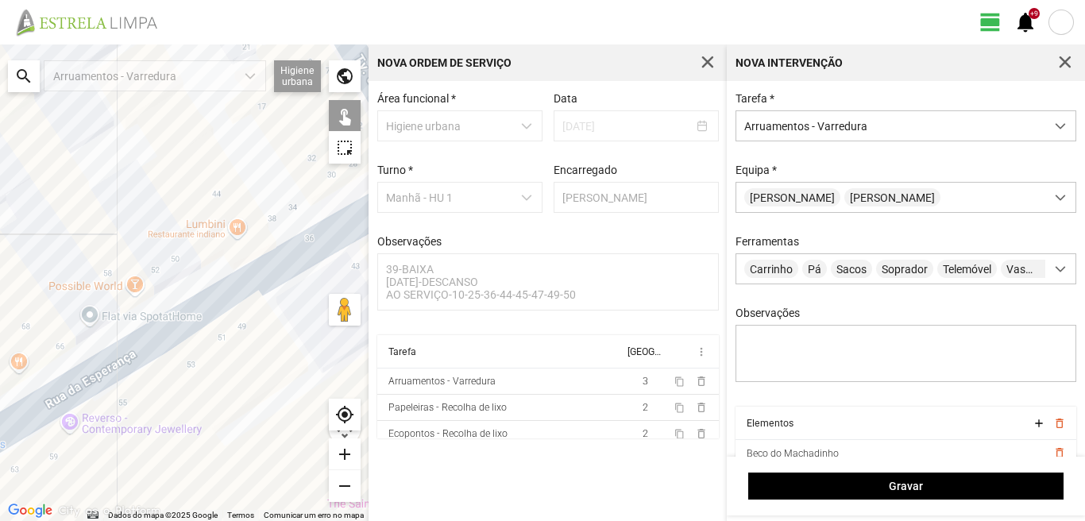
drag, startPoint x: 154, startPoint y: 369, endPoint x: 54, endPoint y: 455, distance: 131.8
click at [55, 455] on div at bounding box center [184, 282] width 368 height 476
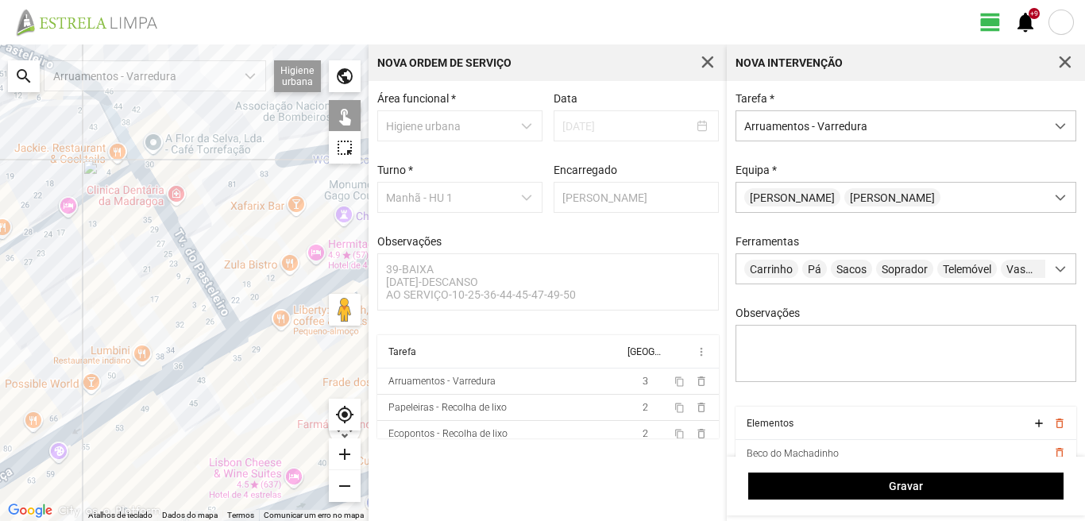
click at [172, 241] on div at bounding box center [184, 282] width 368 height 476
click at [256, 319] on div at bounding box center [184, 282] width 368 height 476
click at [150, 339] on div at bounding box center [184, 282] width 368 height 476
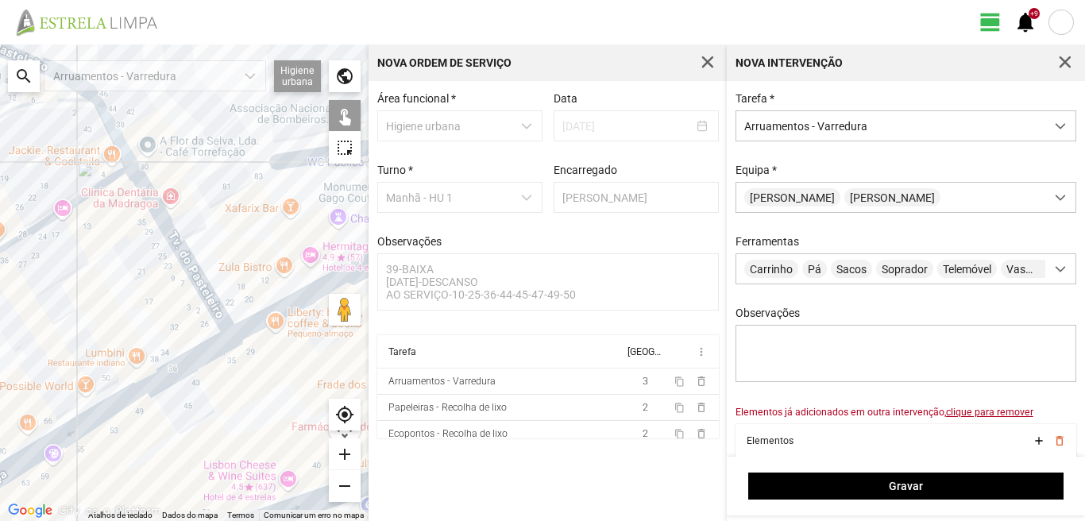
click at [242, 325] on div at bounding box center [184, 282] width 368 height 476
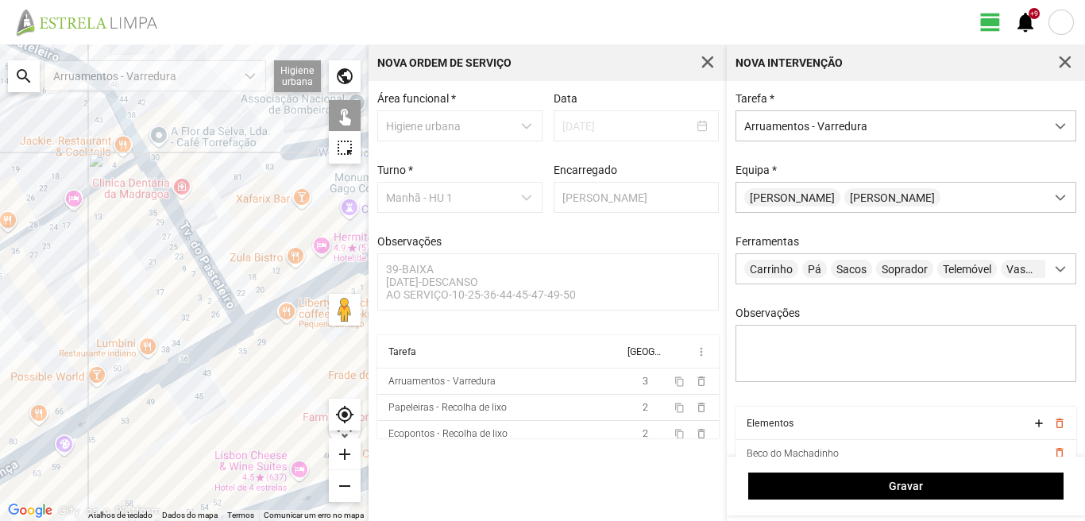
drag, startPoint x: 137, startPoint y: 359, endPoint x: 230, endPoint y: 304, distance: 108.5
click at [230, 304] on div at bounding box center [184, 282] width 368 height 476
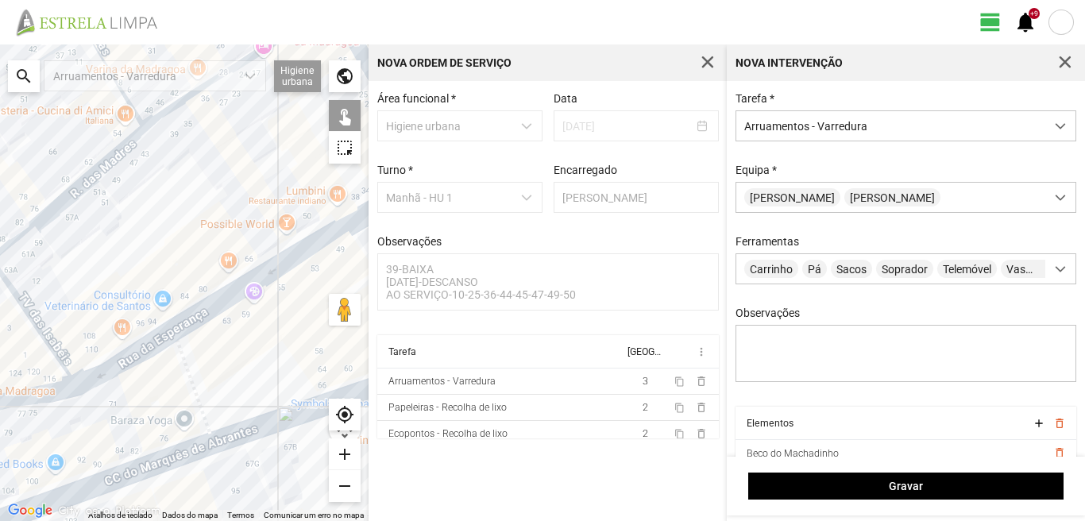
drag, startPoint x: 166, startPoint y: 448, endPoint x: 148, endPoint y: 325, distance: 124.3
click at [150, 332] on div at bounding box center [184, 282] width 368 height 476
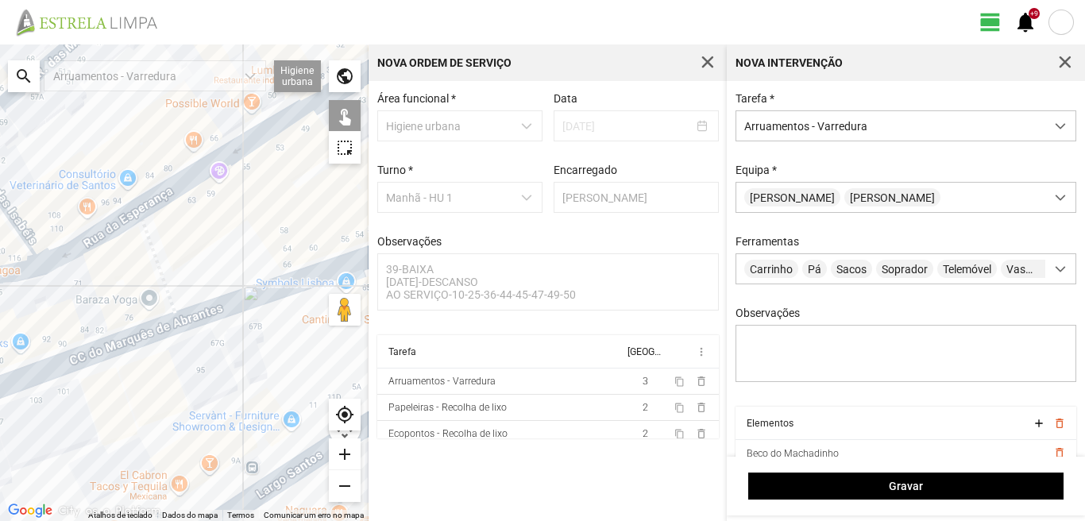
click at [309, 277] on div at bounding box center [184, 282] width 368 height 476
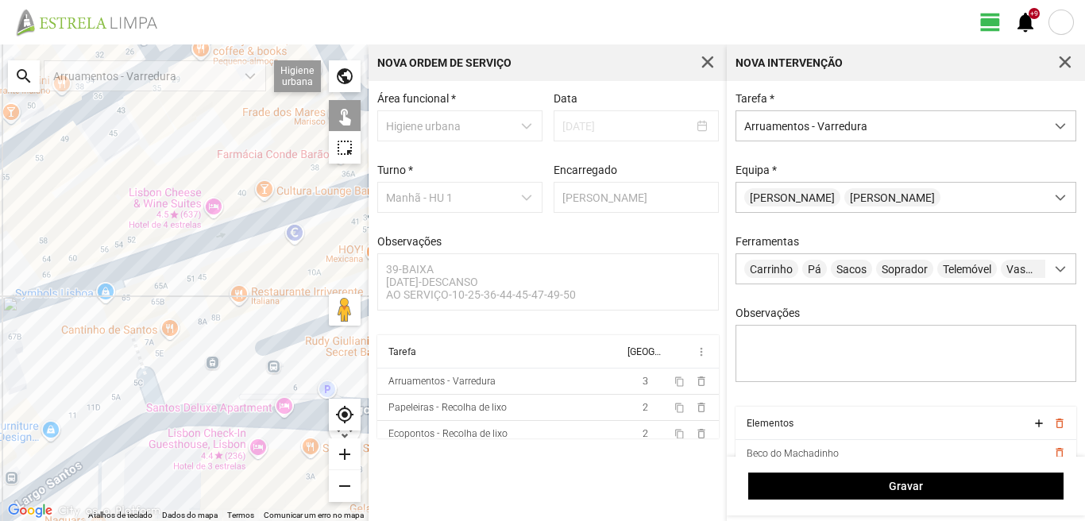
drag, startPoint x: 296, startPoint y: 276, endPoint x: 210, endPoint y: 279, distance: 85.8
click at [205, 279] on div at bounding box center [184, 282] width 368 height 476
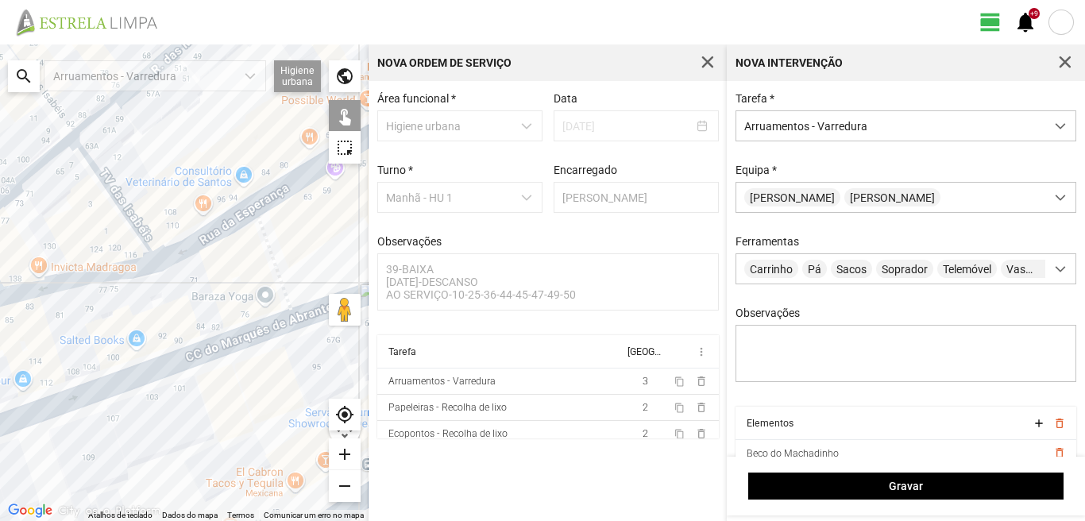
click at [134, 376] on div at bounding box center [184, 282] width 368 height 476
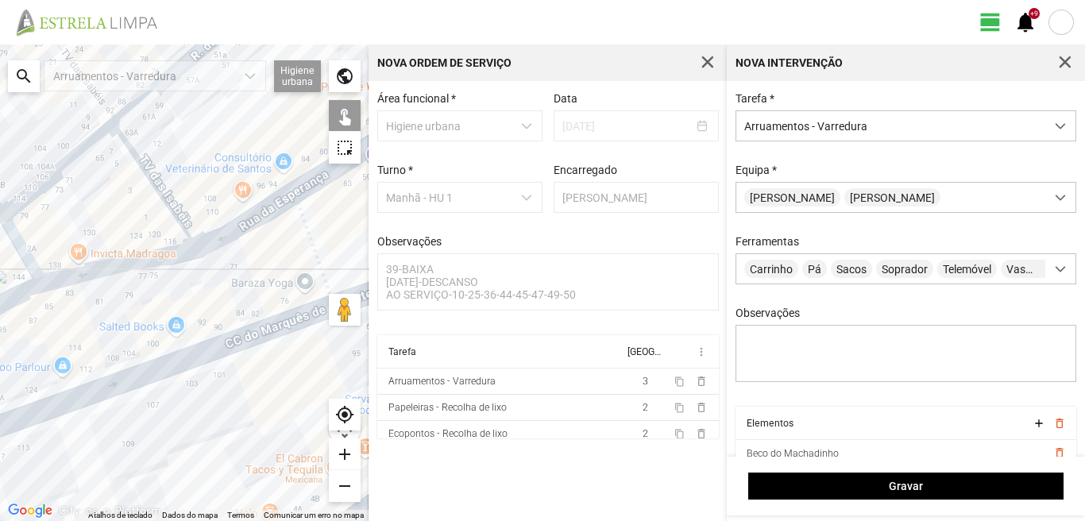
drag, startPoint x: 62, startPoint y: 380, endPoint x: 251, endPoint y: 372, distance: 189.2
click at [215, 370] on div at bounding box center [184, 282] width 368 height 476
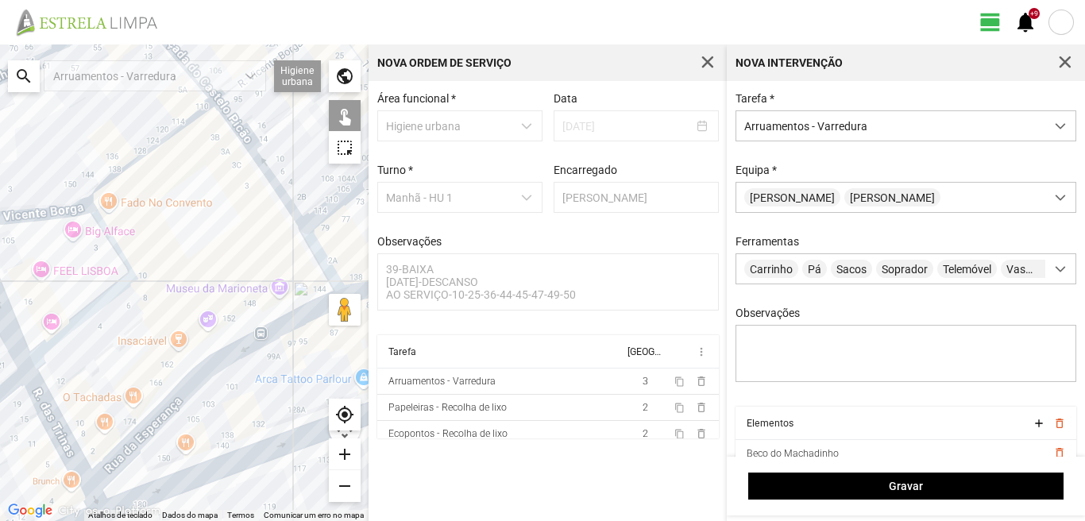
click at [184, 388] on div at bounding box center [184, 282] width 368 height 476
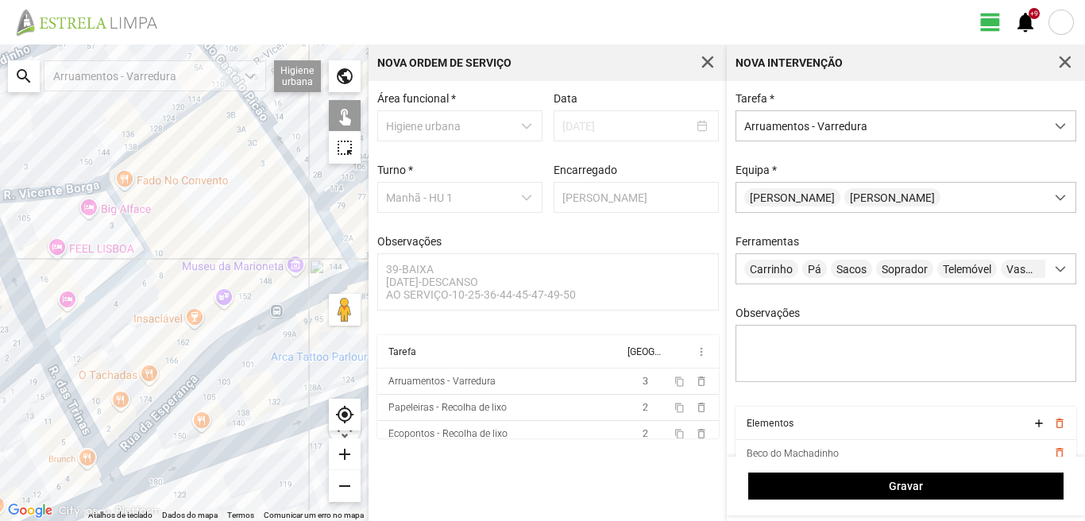
drag, startPoint x: 120, startPoint y: 435, endPoint x: 137, endPoint y: 380, distance: 57.5
click at [137, 382] on div at bounding box center [184, 282] width 368 height 476
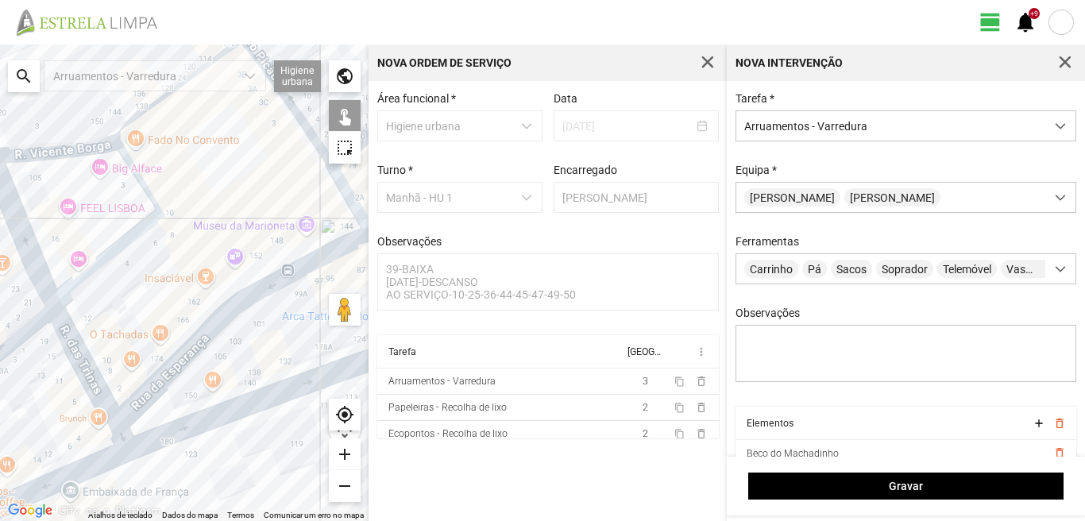
click at [118, 434] on div at bounding box center [184, 282] width 368 height 476
click at [111, 459] on div at bounding box center [184, 282] width 368 height 476
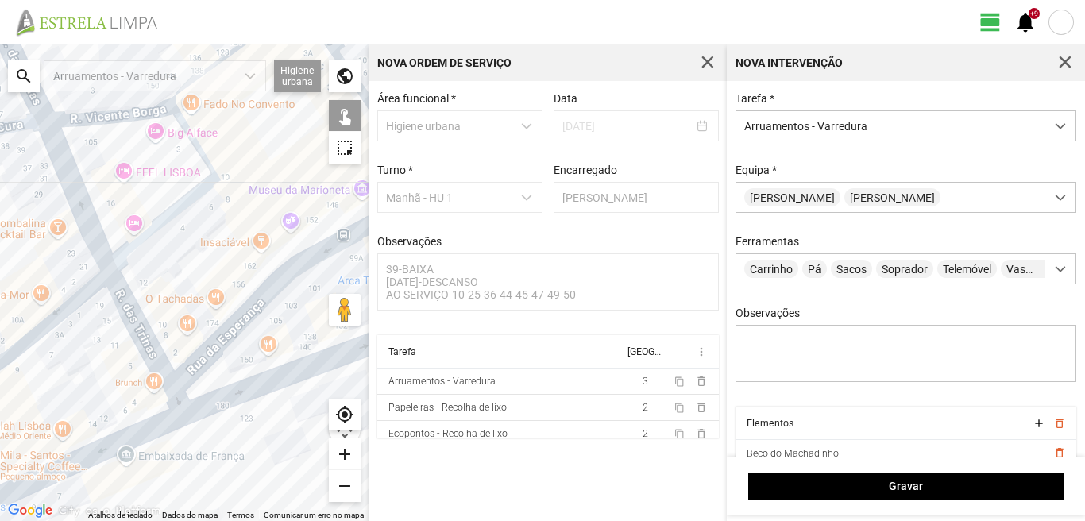
drag, startPoint x: 29, startPoint y: 454, endPoint x: 99, endPoint y: 415, distance: 81.1
click at [99, 415] on div at bounding box center [184, 282] width 368 height 476
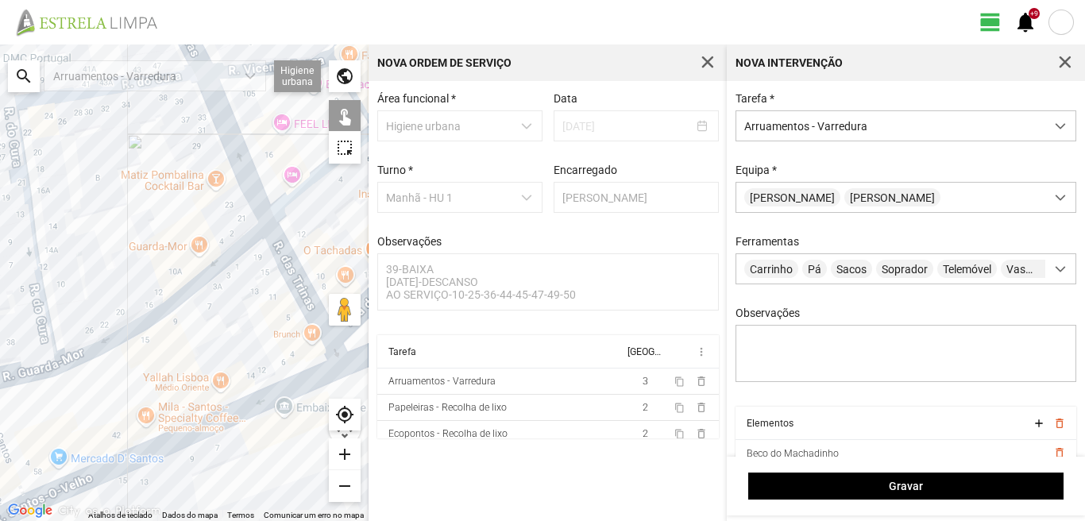
drag, startPoint x: 30, startPoint y: 432, endPoint x: 239, endPoint y: 376, distance: 216.1
click at [168, 391] on div at bounding box center [184, 282] width 368 height 476
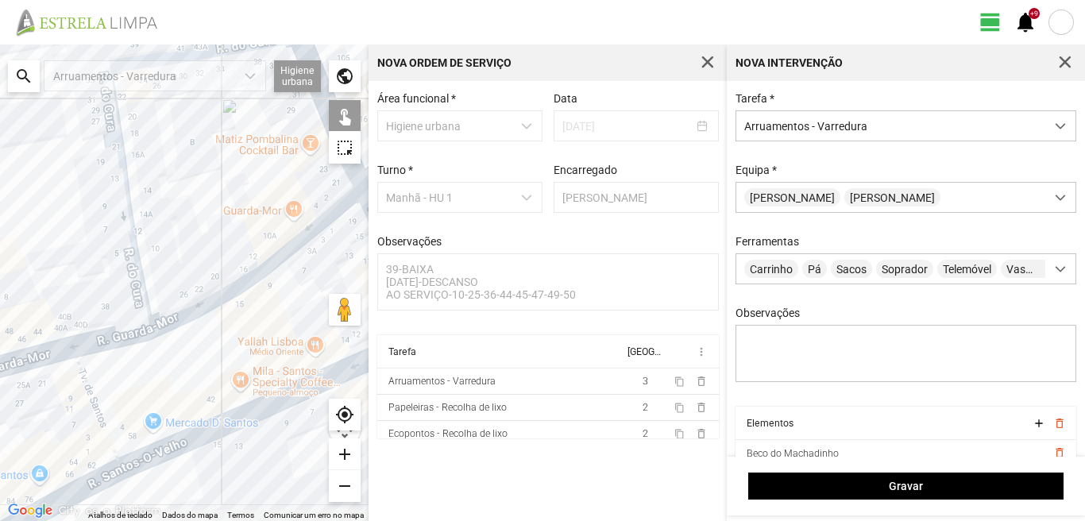
click at [95, 403] on div at bounding box center [184, 282] width 368 height 476
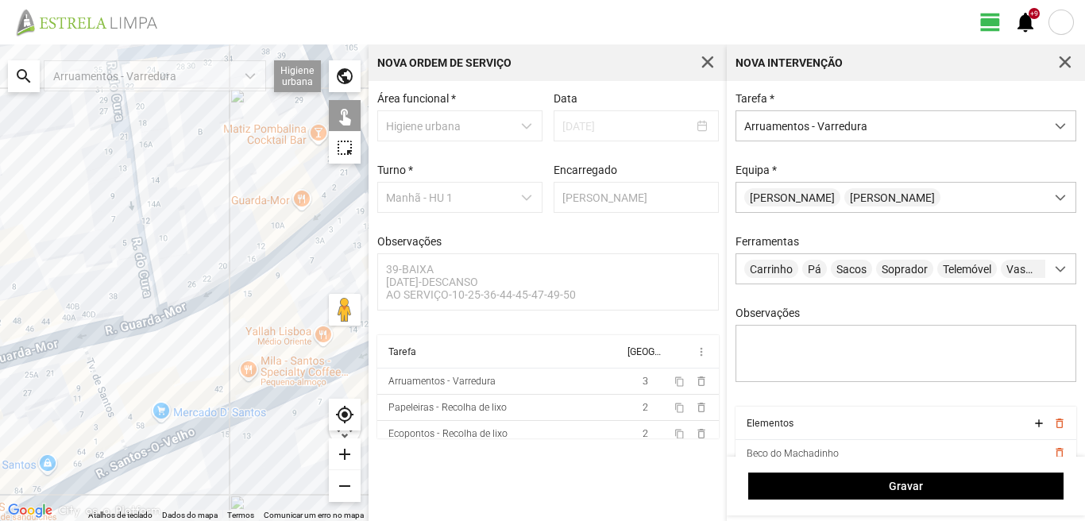
drag, startPoint x: 48, startPoint y: 463, endPoint x: 117, endPoint y: 399, distance: 94.4
click at [101, 410] on div at bounding box center [184, 282] width 368 height 476
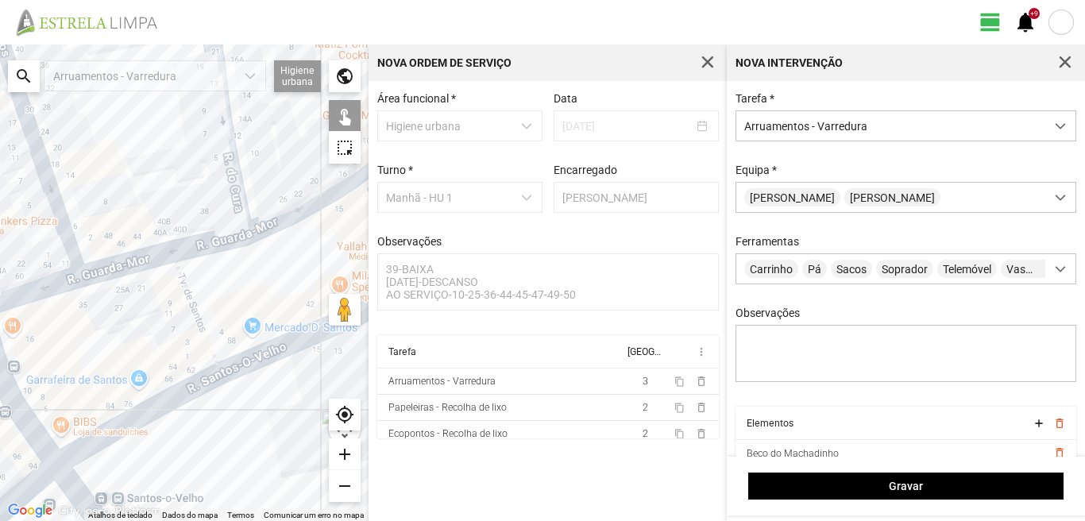
click at [112, 430] on div at bounding box center [184, 282] width 368 height 476
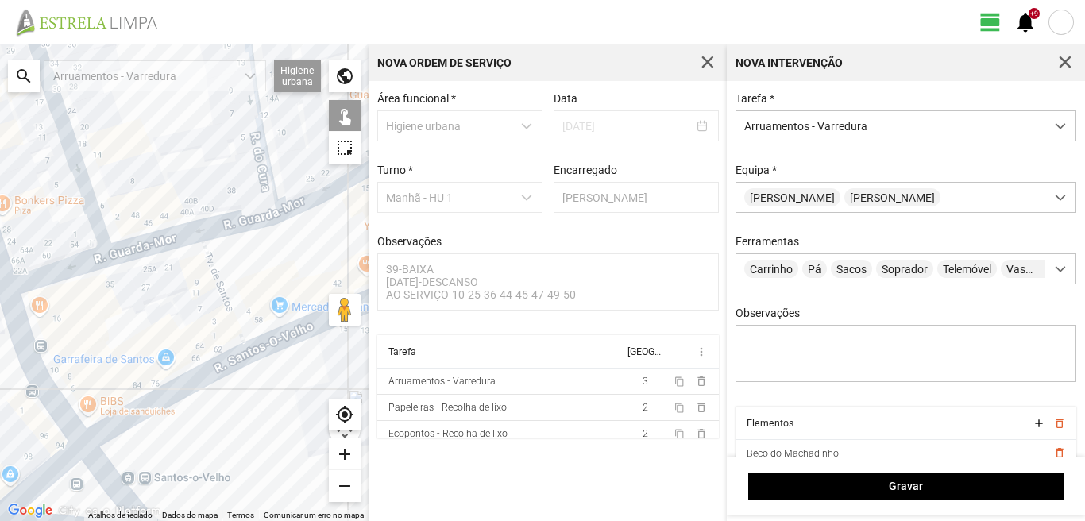
drag, startPoint x: 83, startPoint y: 435, endPoint x: 134, endPoint y: 396, distance: 64.0
click at [134, 396] on div at bounding box center [184, 282] width 368 height 476
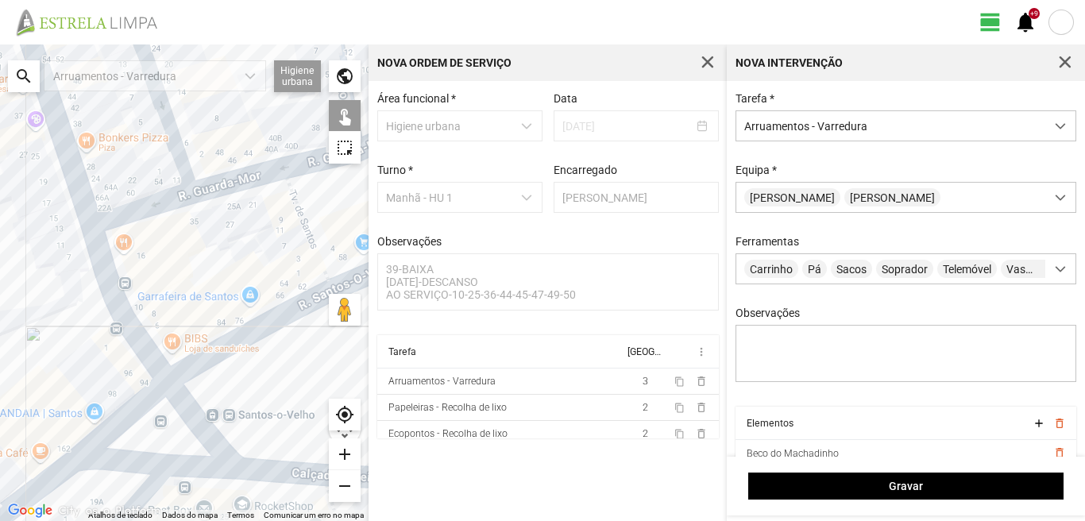
click at [131, 412] on div at bounding box center [184, 282] width 368 height 476
click at [175, 394] on div at bounding box center [184, 282] width 368 height 476
click at [131, 458] on div at bounding box center [184, 282] width 368 height 476
click at [179, 463] on div at bounding box center [184, 282] width 368 height 476
click at [257, 468] on div at bounding box center [184, 282] width 368 height 476
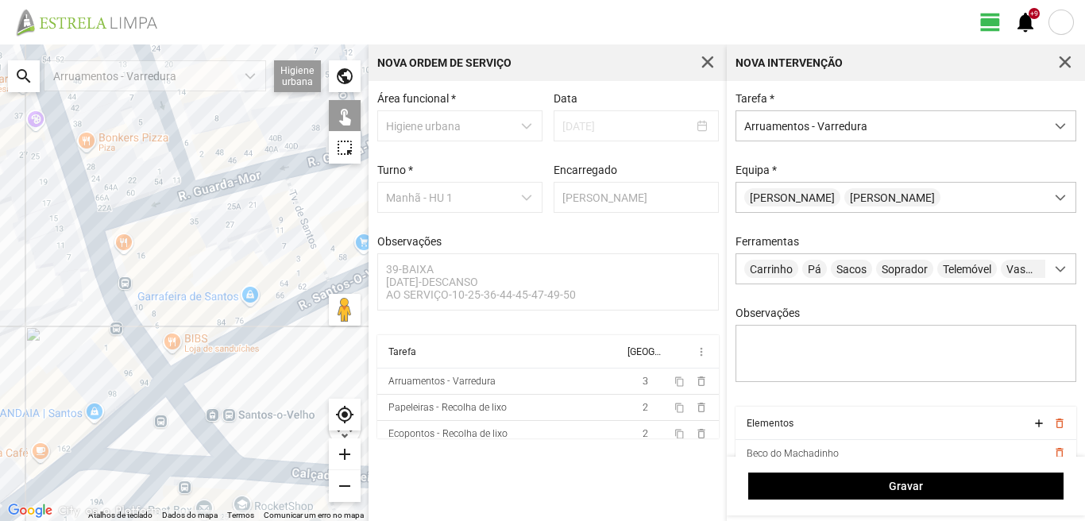
click at [61, 470] on div at bounding box center [184, 282] width 368 height 476
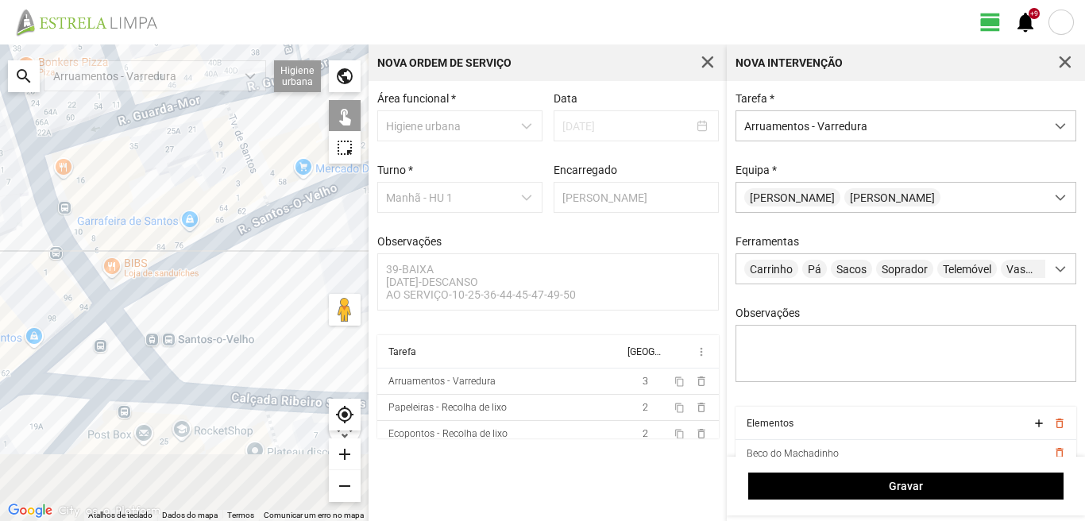
drag, startPoint x: 73, startPoint y: 480, endPoint x: 0, endPoint y: 357, distance: 142.4
click at [0, 357] on div at bounding box center [184, 282] width 368 height 476
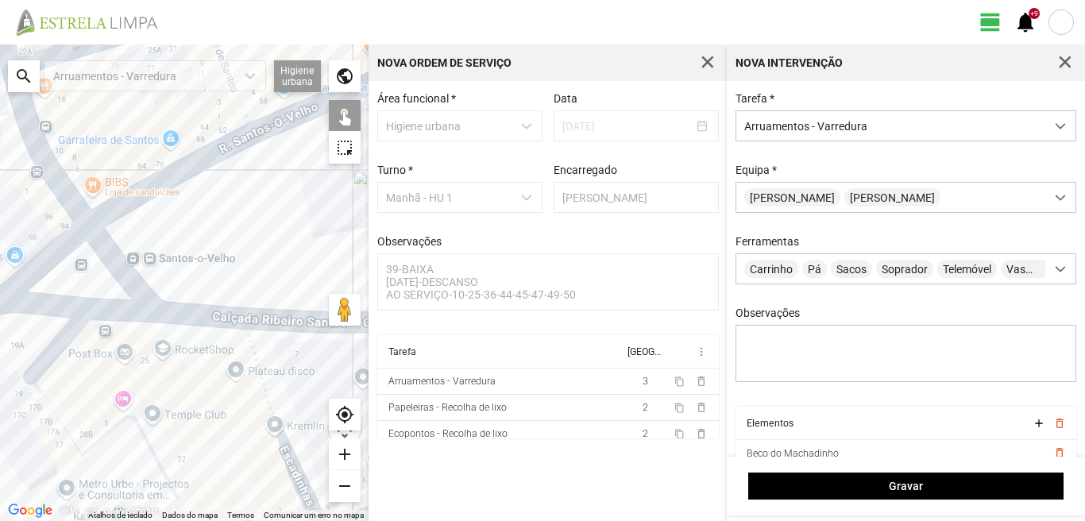
drag, startPoint x: 159, startPoint y: 353, endPoint x: 58, endPoint y: 379, distance: 104.0
click at [58, 379] on div at bounding box center [184, 282] width 368 height 476
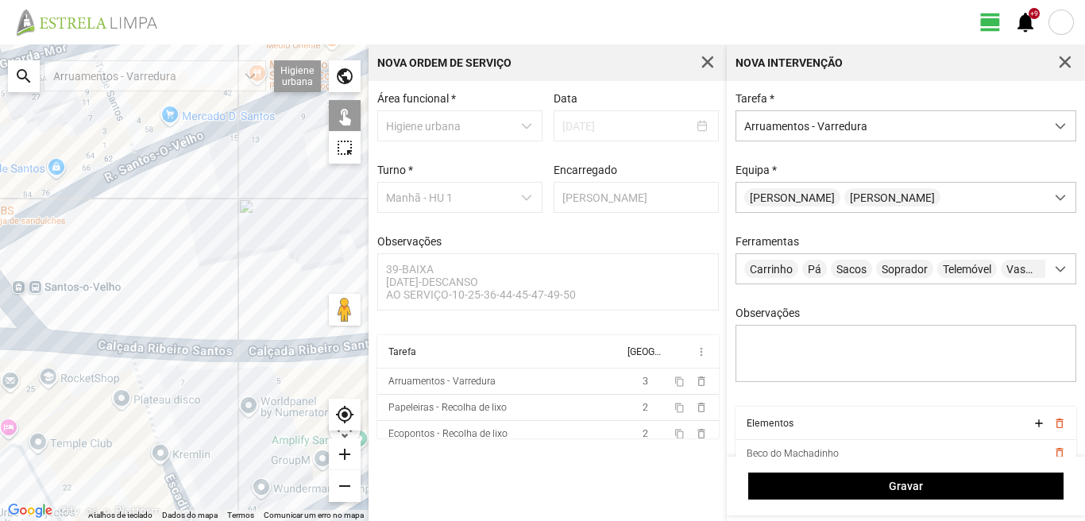
click at [213, 349] on div at bounding box center [184, 282] width 368 height 476
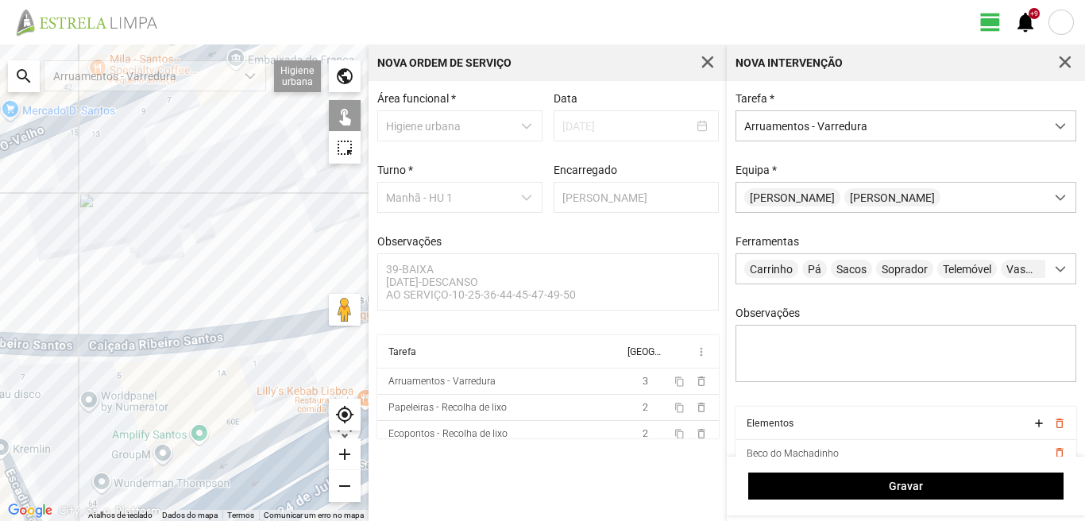
drag, startPoint x: 195, startPoint y: 354, endPoint x: 187, endPoint y: 368, distance: 15.3
click at [185, 368] on div at bounding box center [184, 282] width 368 height 476
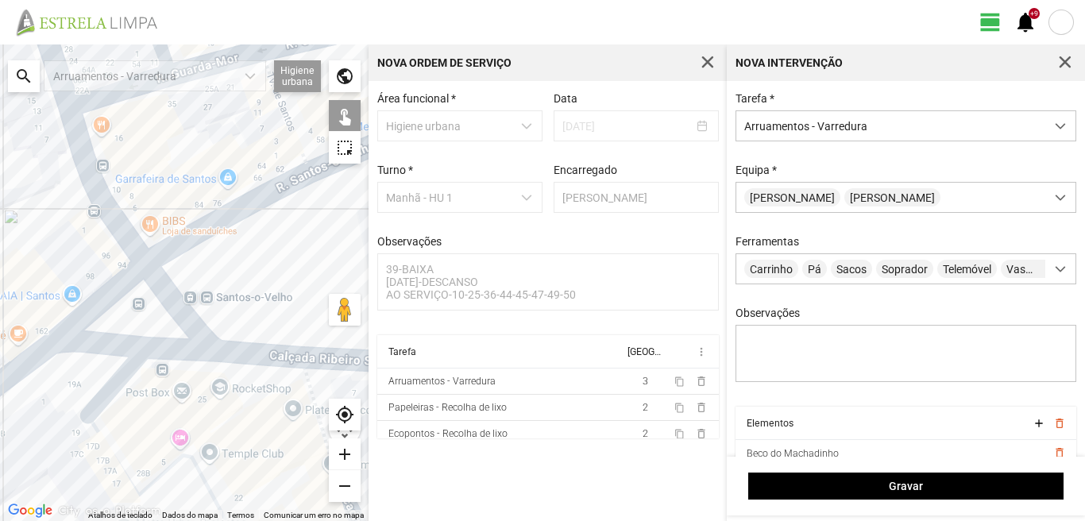
drag, startPoint x: 25, startPoint y: 420, endPoint x: 164, endPoint y: 363, distance: 151.0
click at [142, 368] on div at bounding box center [184, 282] width 368 height 476
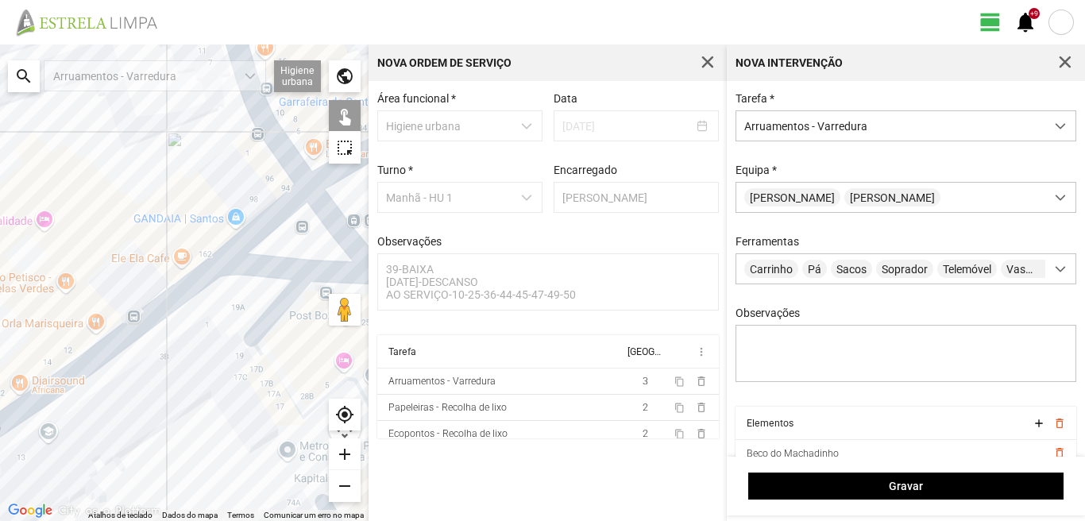
drag, startPoint x: 84, startPoint y: 433, endPoint x: 290, endPoint y: 336, distance: 227.3
click at [245, 353] on div at bounding box center [184, 282] width 368 height 476
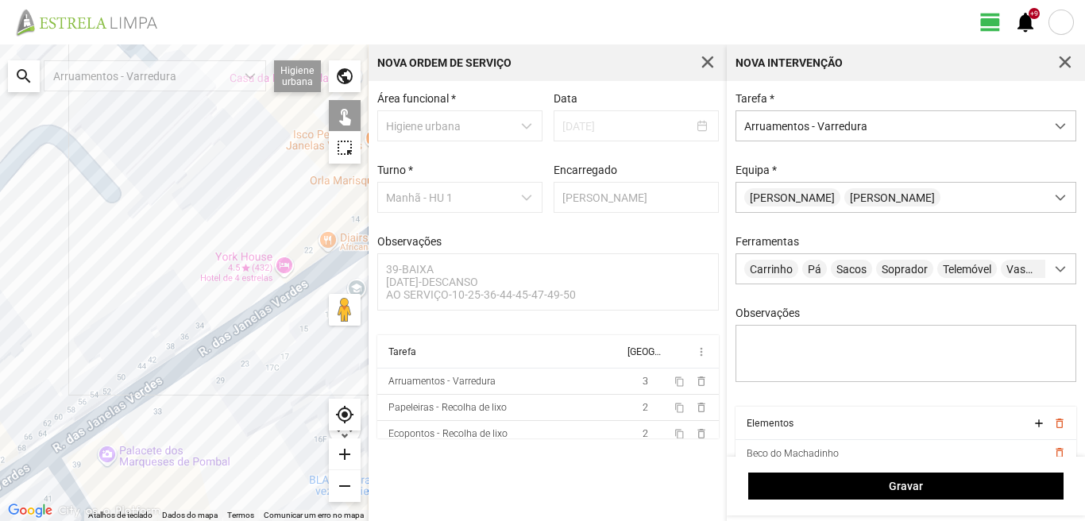
drag, startPoint x: 120, startPoint y: 426, endPoint x: 291, endPoint y: 338, distance: 192.1
click at [273, 345] on div at bounding box center [184, 282] width 368 height 476
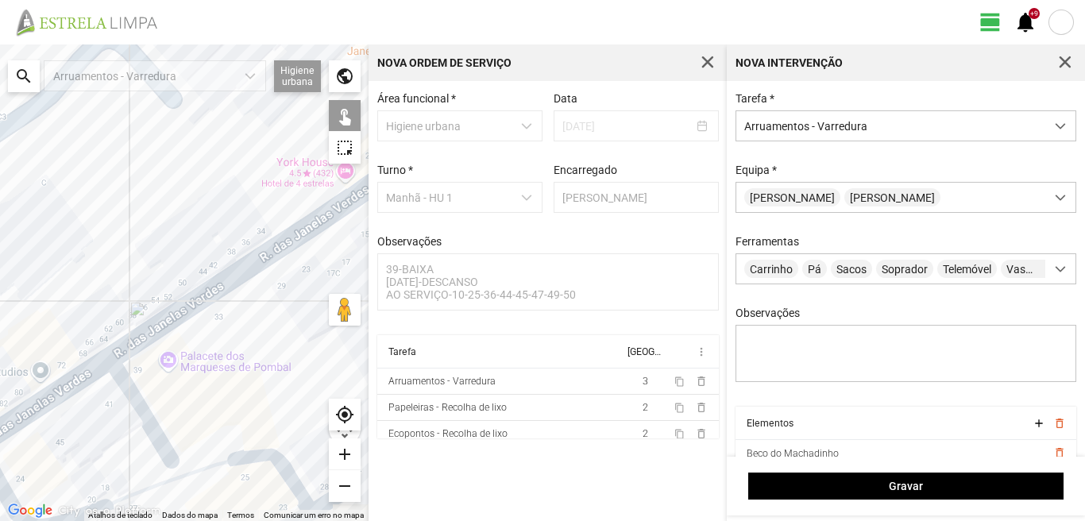
drag, startPoint x: 289, startPoint y: 390, endPoint x: 18, endPoint y: 437, distance: 274.8
click at [19, 437] on div at bounding box center [184, 282] width 368 height 476
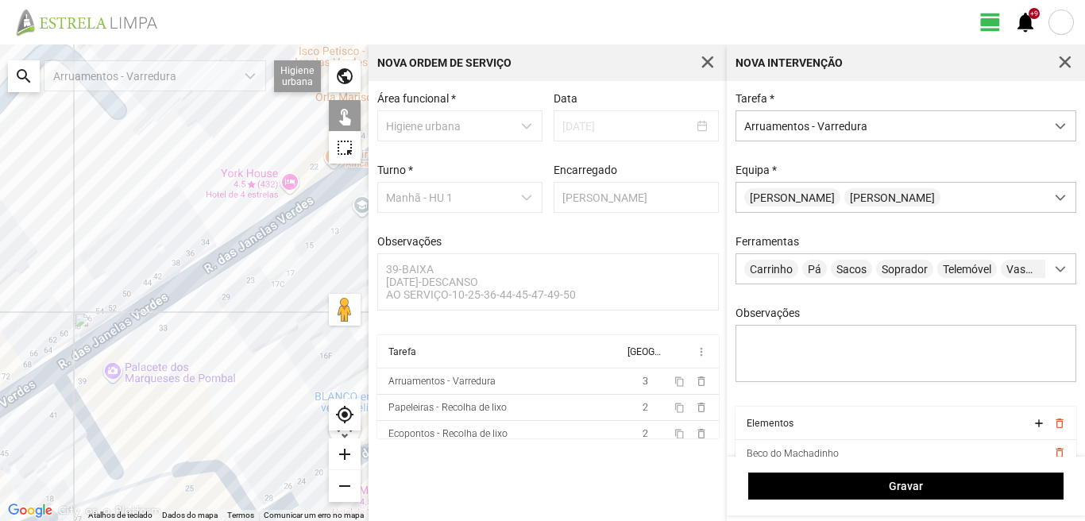
drag, startPoint x: 136, startPoint y: 378, endPoint x: 0, endPoint y: 444, distance: 150.9
click at [0, 444] on div at bounding box center [184, 282] width 368 height 476
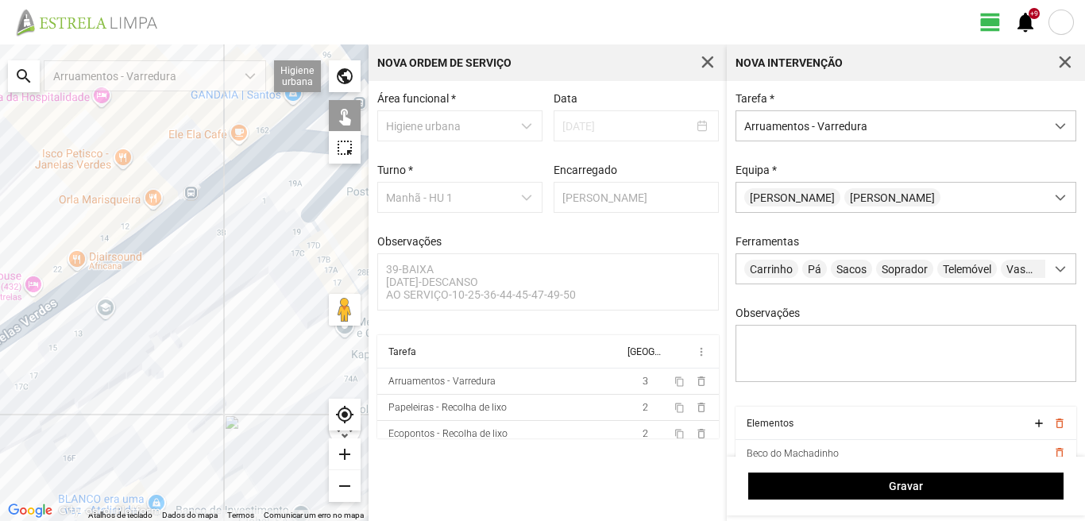
drag, startPoint x: 157, startPoint y: 391, endPoint x: 10, endPoint y: 443, distance: 156.5
click at [10, 443] on div at bounding box center [184, 282] width 368 height 476
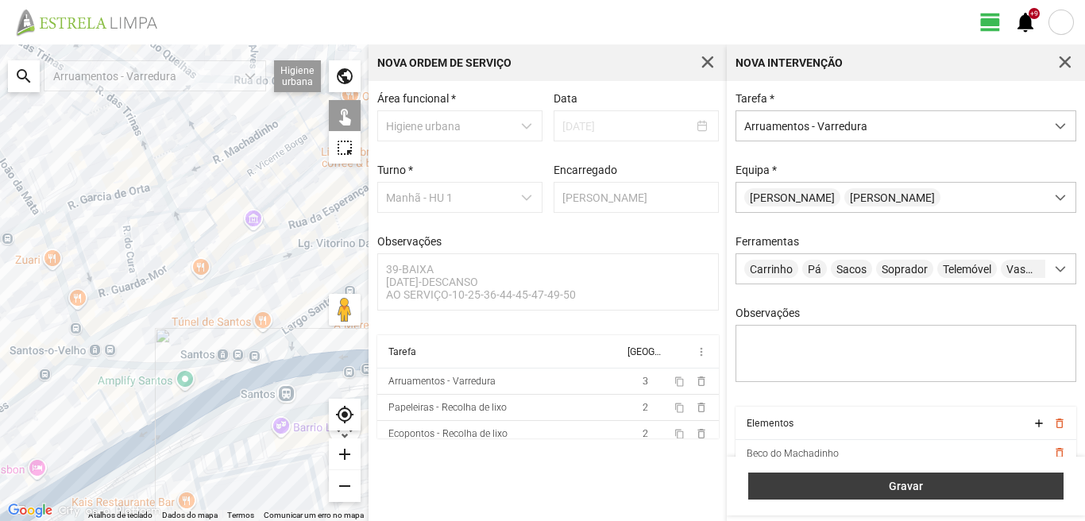
click at [823, 492] on span "Gravar" at bounding box center [906, 486] width 299 height 13
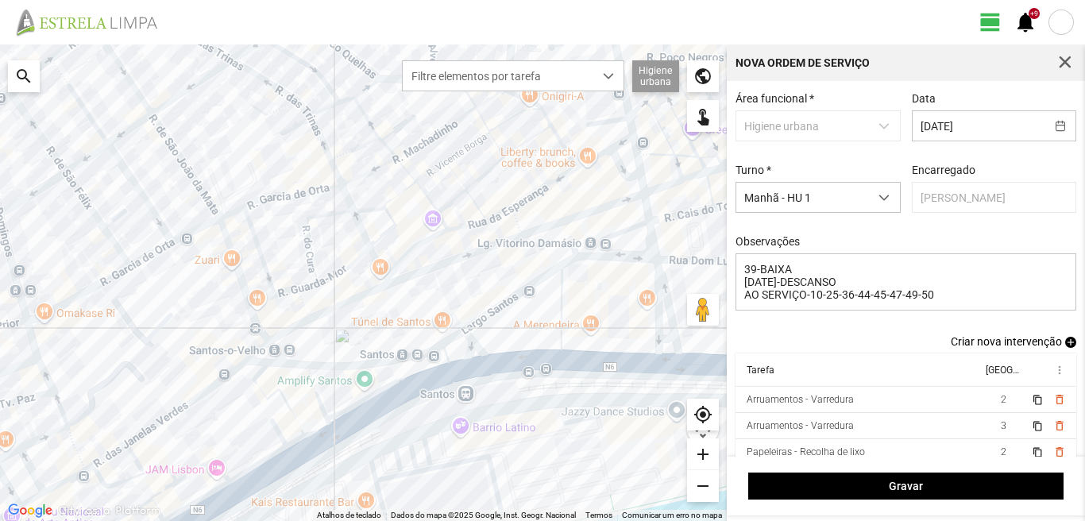
click at [1065, 344] on span "add" at bounding box center [1070, 342] width 11 height 11
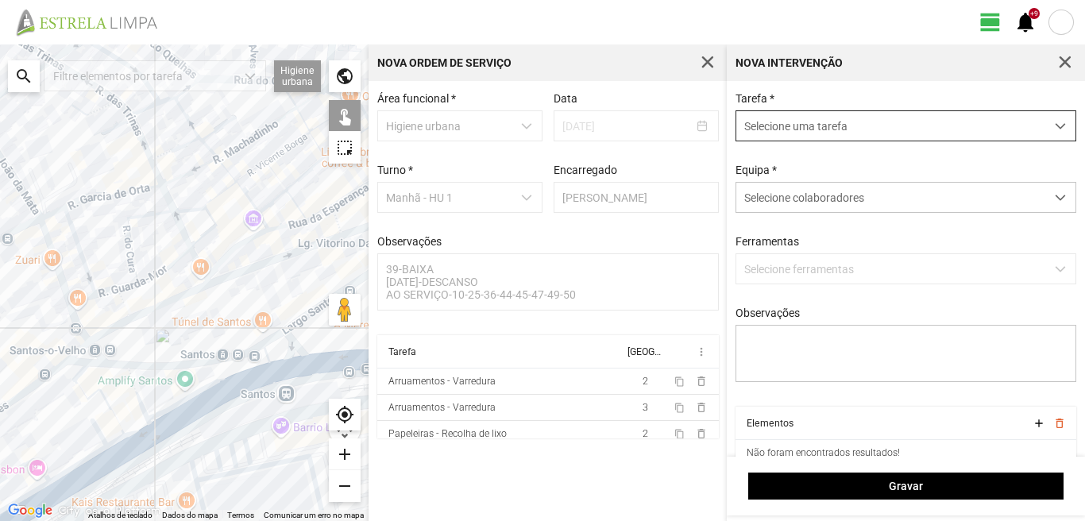
click at [904, 124] on span "Selecione uma tarefa" at bounding box center [890, 125] width 309 height 29
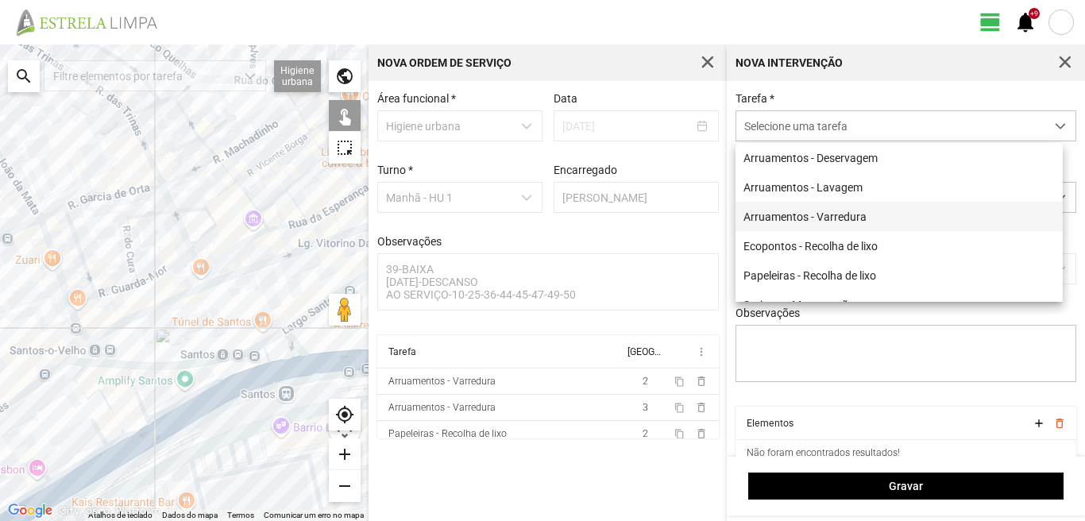
click at [812, 213] on li "Arruamentos - Varredura" at bounding box center [898, 216] width 327 height 29
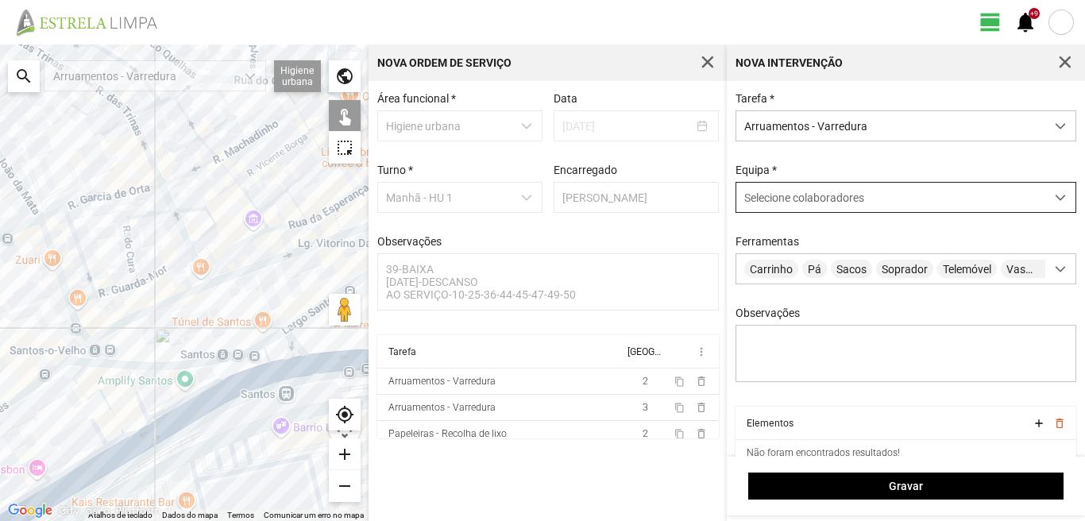
click at [806, 190] on div "Selecione colaboradores" at bounding box center [890, 197] width 309 height 29
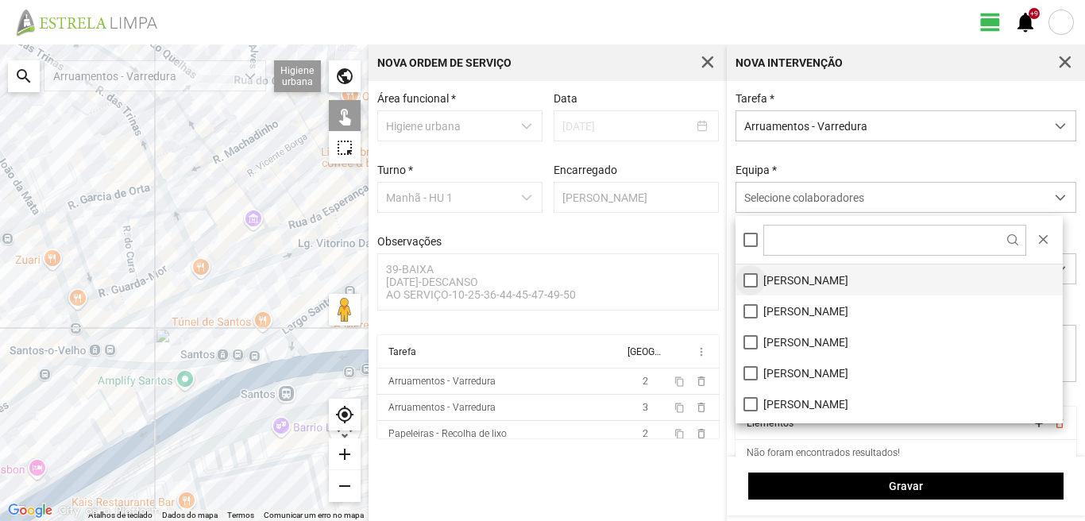
click at [754, 282] on li "[PERSON_NAME]" at bounding box center [898, 279] width 327 height 31
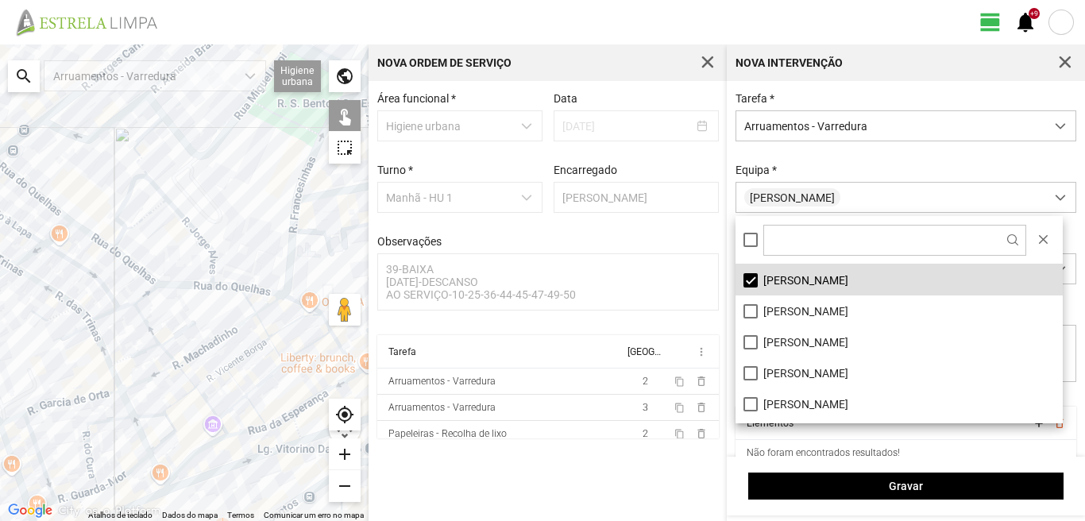
drag, startPoint x: 246, startPoint y: 284, endPoint x: 212, endPoint y: 503, distance: 221.8
click at [204, 511] on div "Atalhos de teclado Dados do mapa Dados do mapa ©2025 Google, Inst. Geogr. Nacio…" at bounding box center [184, 282] width 368 height 476
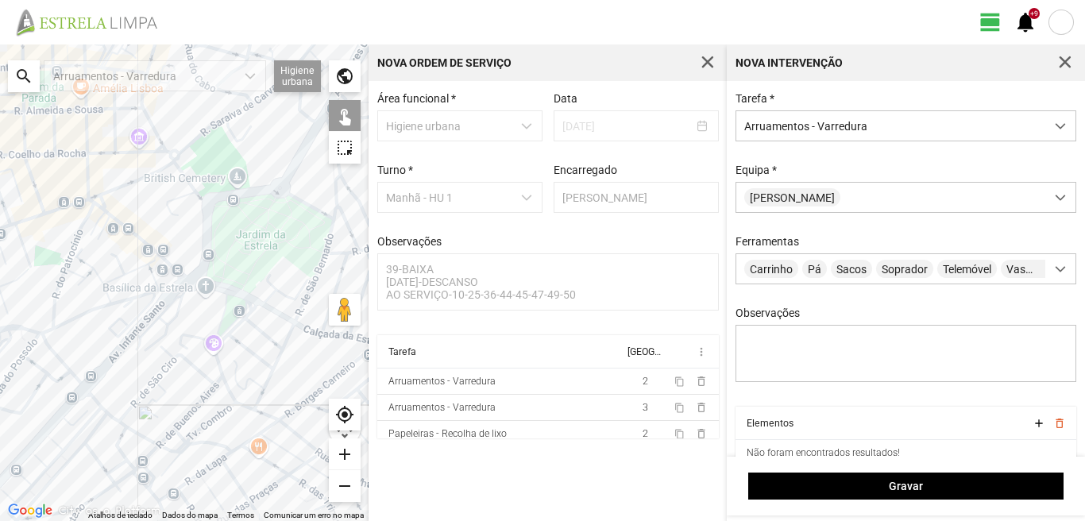
drag, startPoint x: 129, startPoint y: 291, endPoint x: 282, endPoint y: 407, distance: 191.5
click at [282, 407] on div at bounding box center [184, 282] width 368 height 476
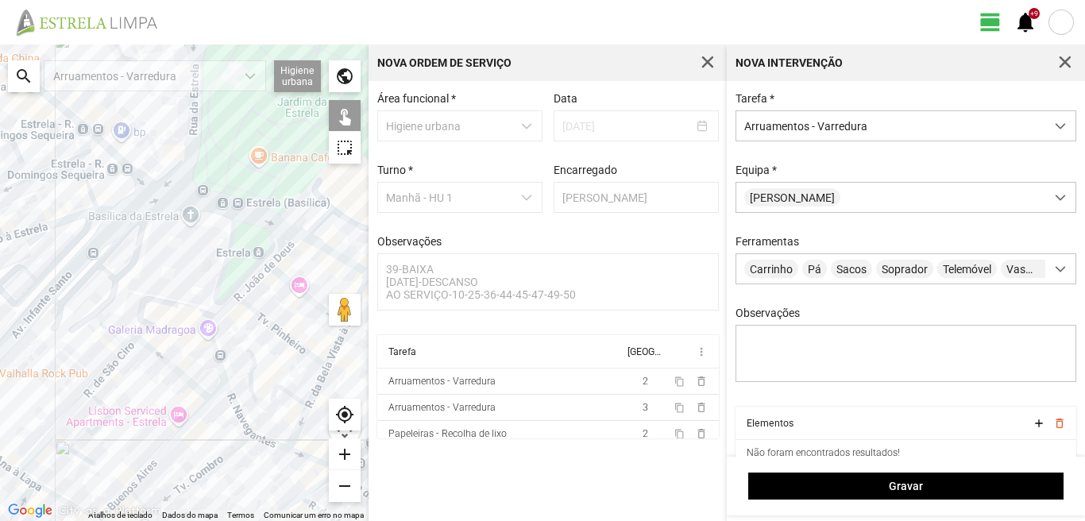
click at [221, 372] on div at bounding box center [184, 282] width 368 height 476
click at [234, 409] on div at bounding box center [184, 282] width 368 height 476
drag, startPoint x: 264, startPoint y: 440, endPoint x: 266, endPoint y: 431, distance: 8.9
click at [265, 440] on div at bounding box center [184, 282] width 368 height 476
click at [266, 403] on div at bounding box center [184, 282] width 368 height 476
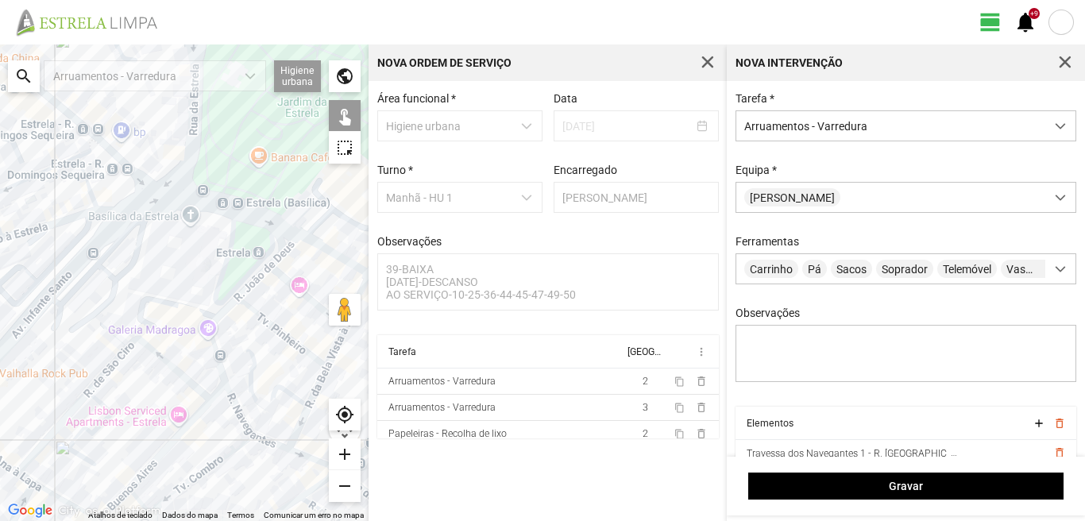
click at [253, 389] on div at bounding box center [184, 282] width 368 height 476
click at [279, 329] on div at bounding box center [184, 282] width 368 height 476
click at [253, 365] on div at bounding box center [184, 282] width 368 height 476
click at [220, 317] on div at bounding box center [184, 282] width 368 height 476
click at [255, 281] on div at bounding box center [184, 282] width 368 height 476
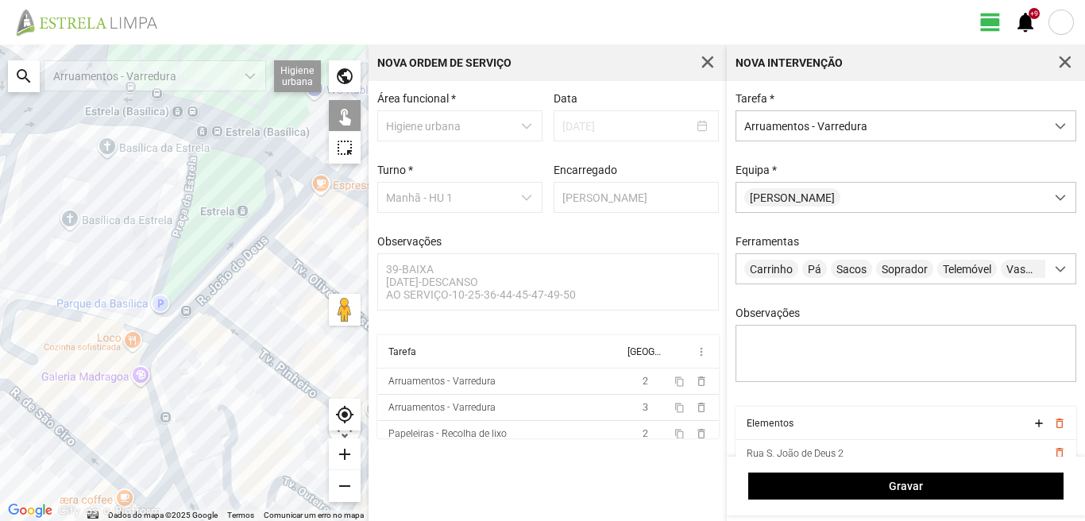
drag, startPoint x: 280, startPoint y: 294, endPoint x: 181, endPoint y: 405, distance: 149.0
click at [181, 405] on div at bounding box center [184, 282] width 368 height 476
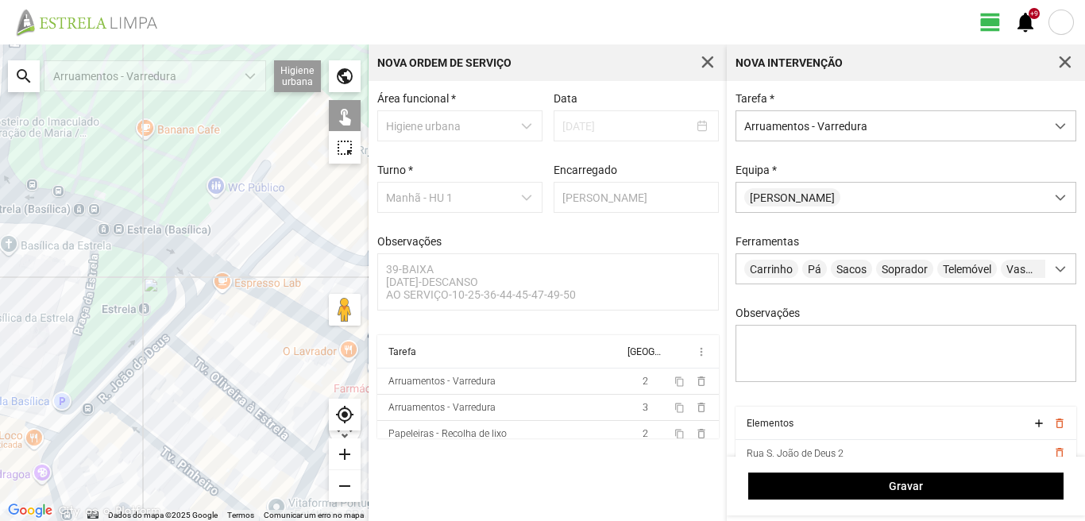
click at [185, 310] on div at bounding box center [184, 282] width 368 height 476
click at [252, 290] on div at bounding box center [184, 282] width 368 height 476
click at [213, 373] on div at bounding box center [184, 282] width 368 height 476
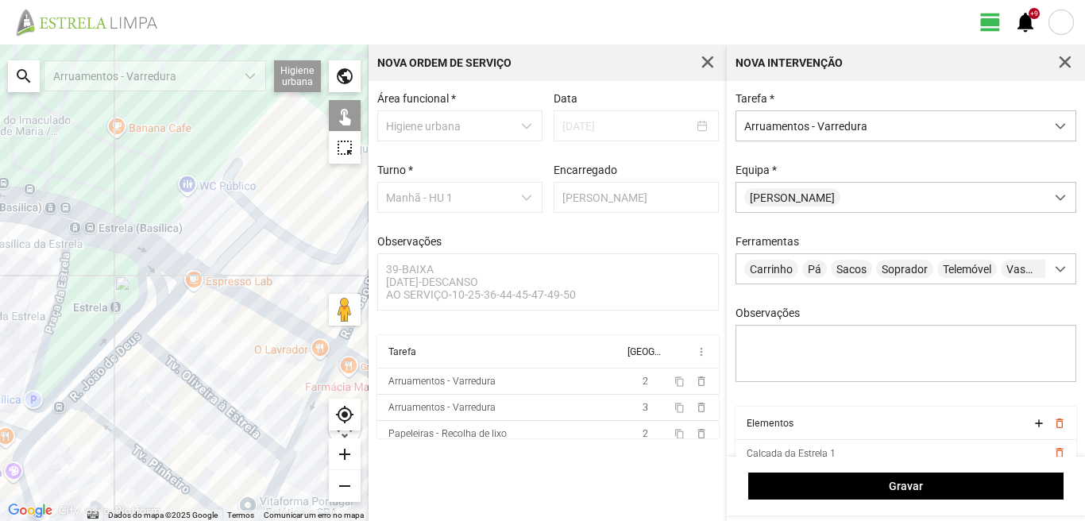
drag, startPoint x: 291, startPoint y: 376, endPoint x: 222, endPoint y: 363, distance: 69.6
click at [240, 372] on div at bounding box center [184, 282] width 368 height 476
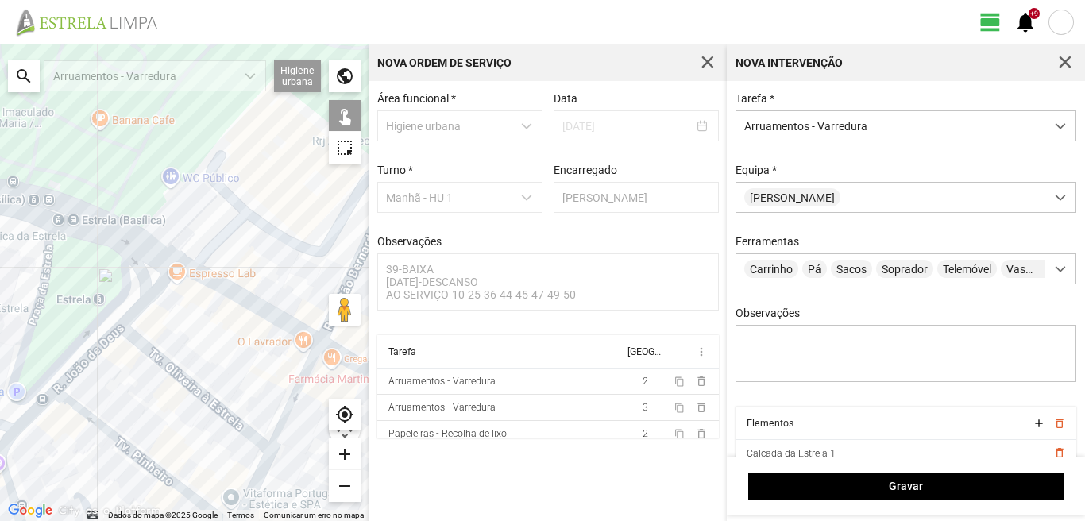
click at [296, 397] on div at bounding box center [184, 282] width 368 height 476
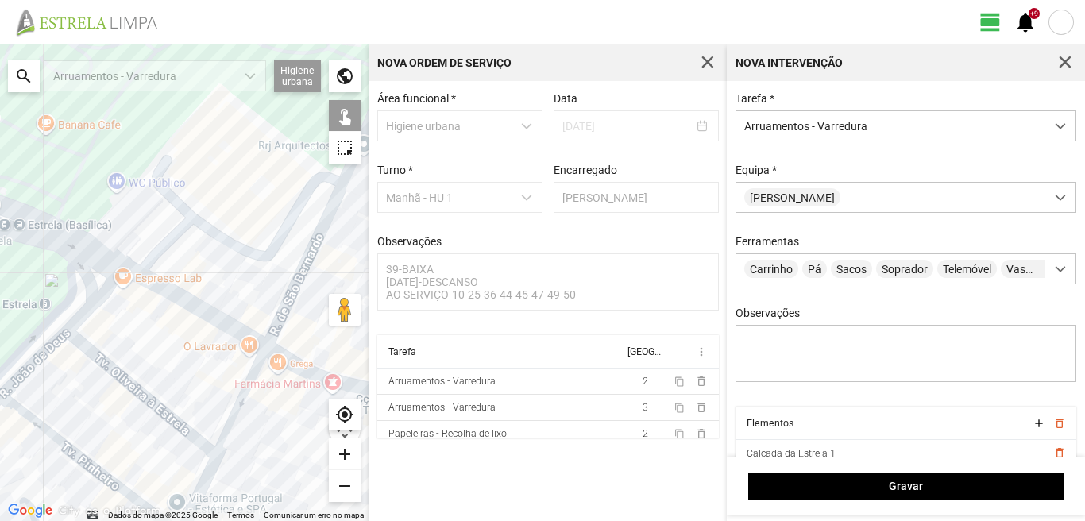
drag, startPoint x: 299, startPoint y: 374, endPoint x: 191, endPoint y: 366, distance: 107.5
click at [191, 366] on div at bounding box center [184, 282] width 368 height 476
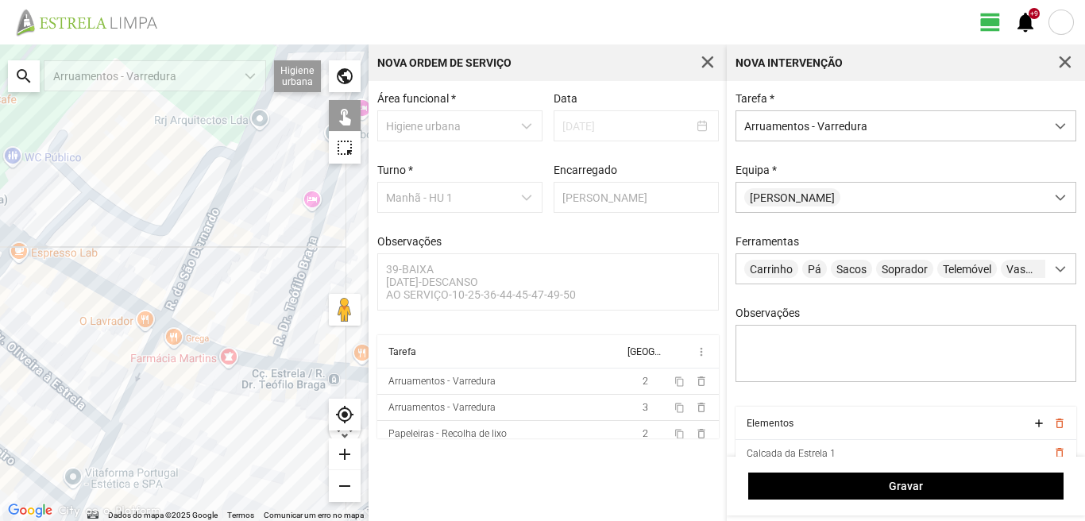
drag, startPoint x: 143, startPoint y: 395, endPoint x: 264, endPoint y: 356, distance: 127.1
click at [264, 356] on div at bounding box center [184, 282] width 368 height 476
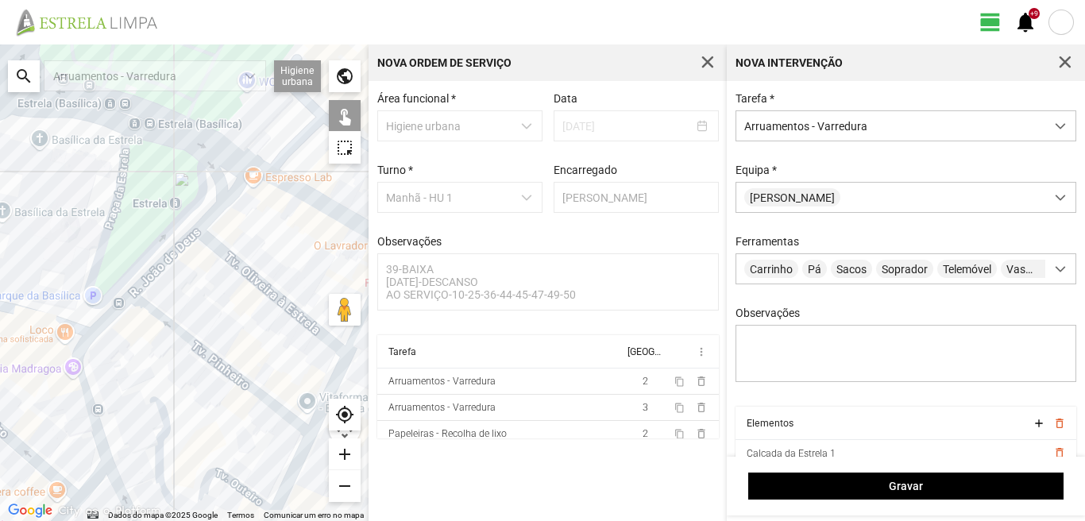
drag, startPoint x: 245, startPoint y: 404, endPoint x: 235, endPoint y: 331, distance: 73.8
click at [238, 334] on div at bounding box center [184, 282] width 368 height 476
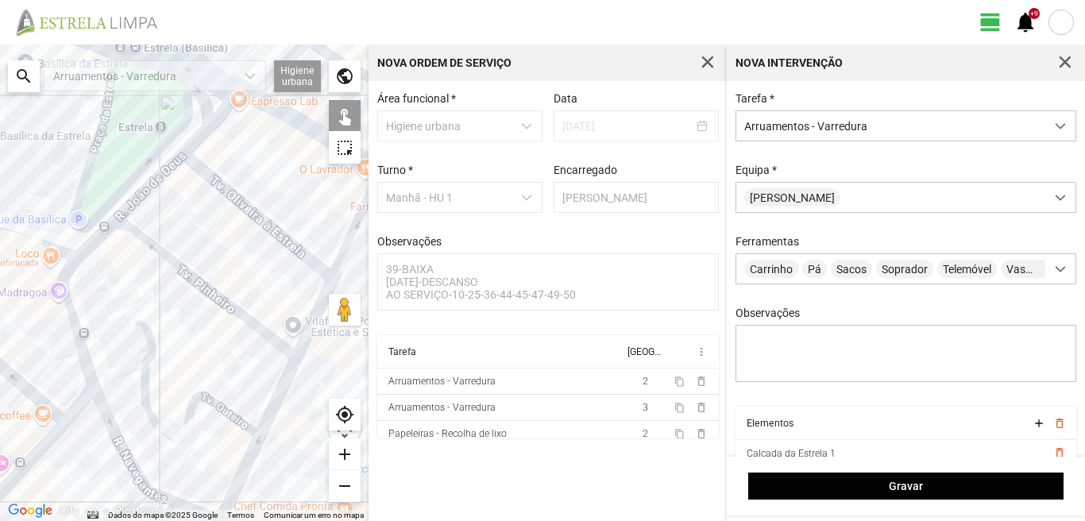
click at [306, 334] on div at bounding box center [184, 282] width 368 height 476
click at [284, 385] on div at bounding box center [184, 282] width 368 height 476
click at [249, 456] on div at bounding box center [184, 282] width 368 height 476
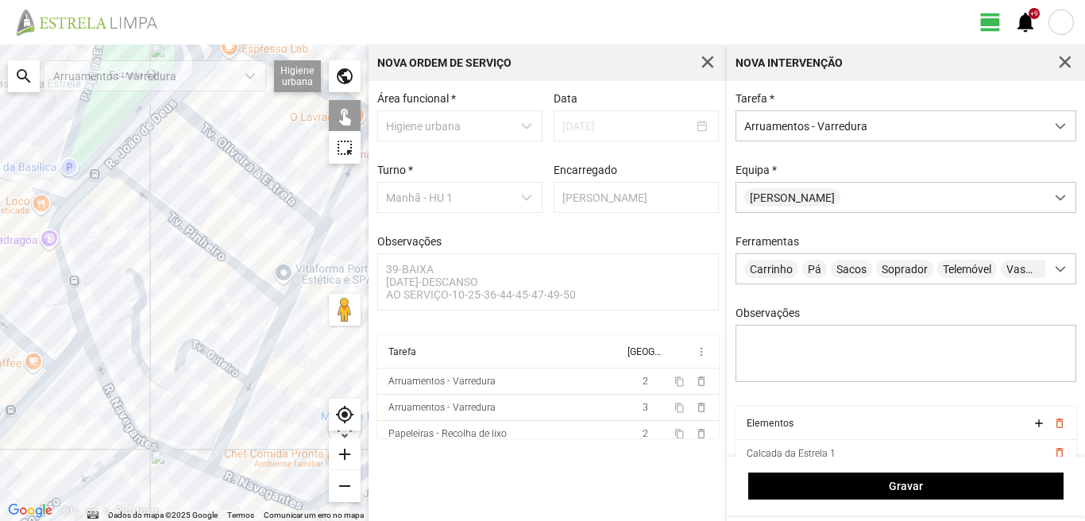
drag, startPoint x: 234, startPoint y: 466, endPoint x: 199, endPoint y: 354, distance: 117.3
click at [213, 388] on div at bounding box center [184, 282] width 368 height 476
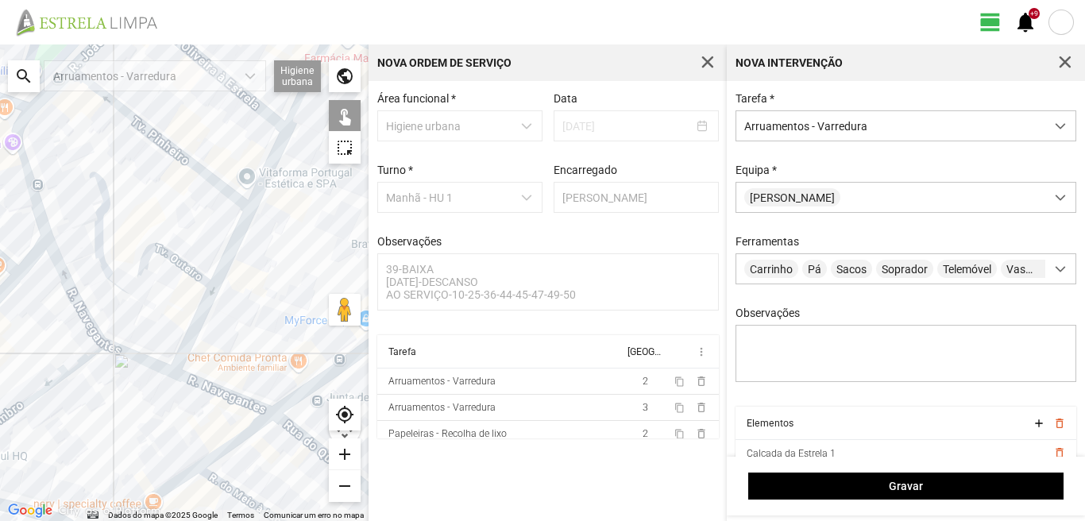
click at [218, 389] on div at bounding box center [184, 282] width 368 height 476
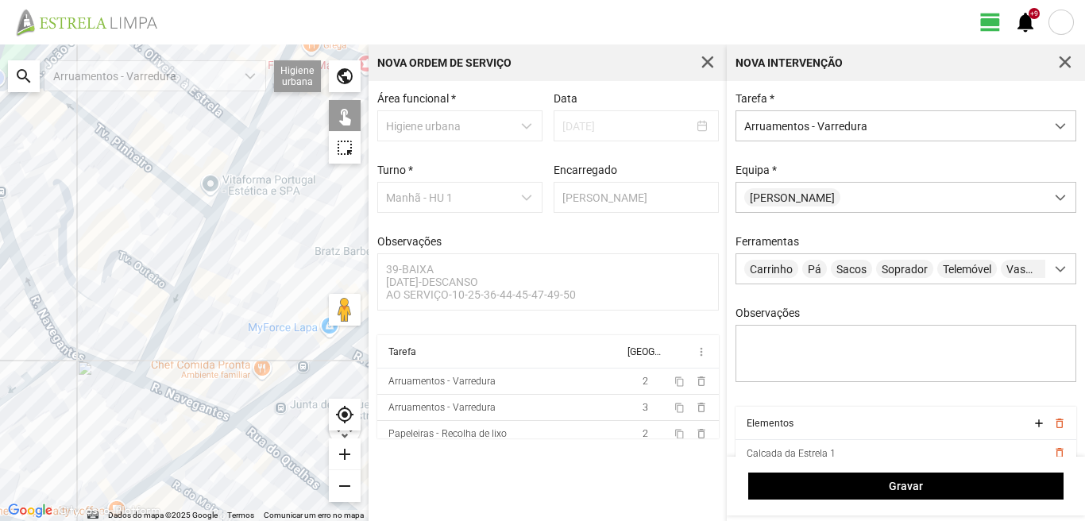
drag, startPoint x: 265, startPoint y: 367, endPoint x: 202, endPoint y: 376, distance: 63.5
click at [203, 376] on div at bounding box center [184, 282] width 368 height 476
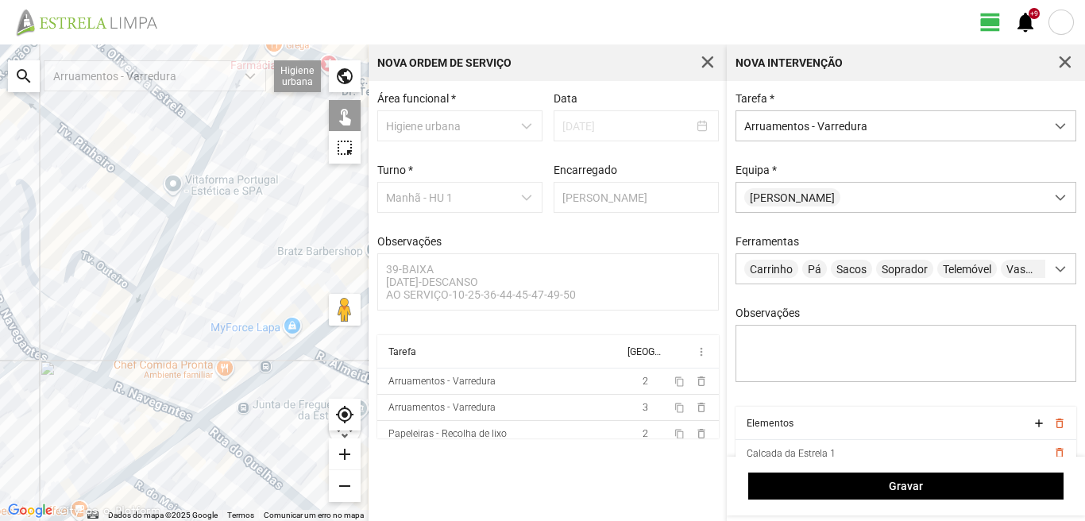
click at [226, 445] on div at bounding box center [184, 282] width 368 height 476
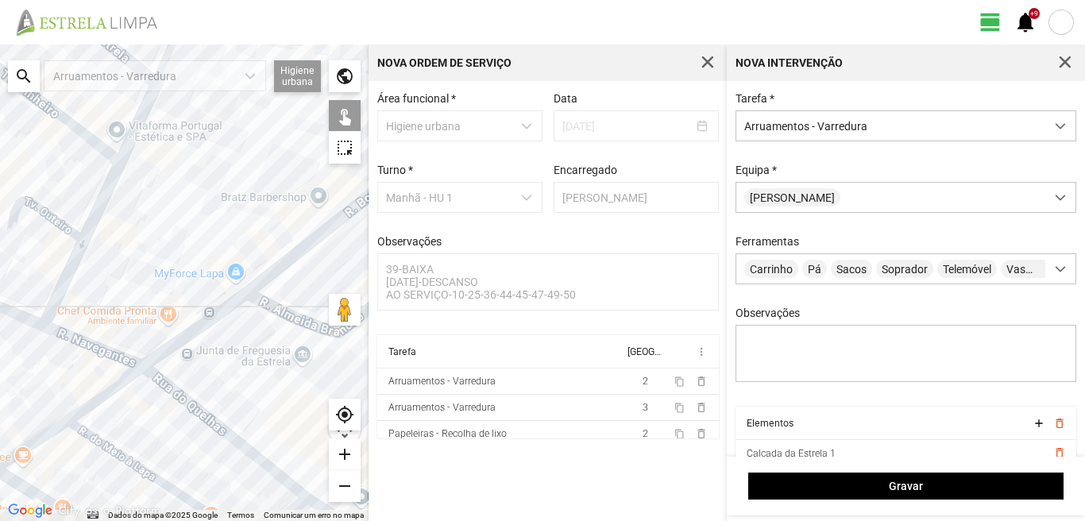
drag, startPoint x: 259, startPoint y: 446, endPoint x: 129, endPoint y: 345, distance: 164.1
click at [133, 349] on div at bounding box center [184, 282] width 368 height 476
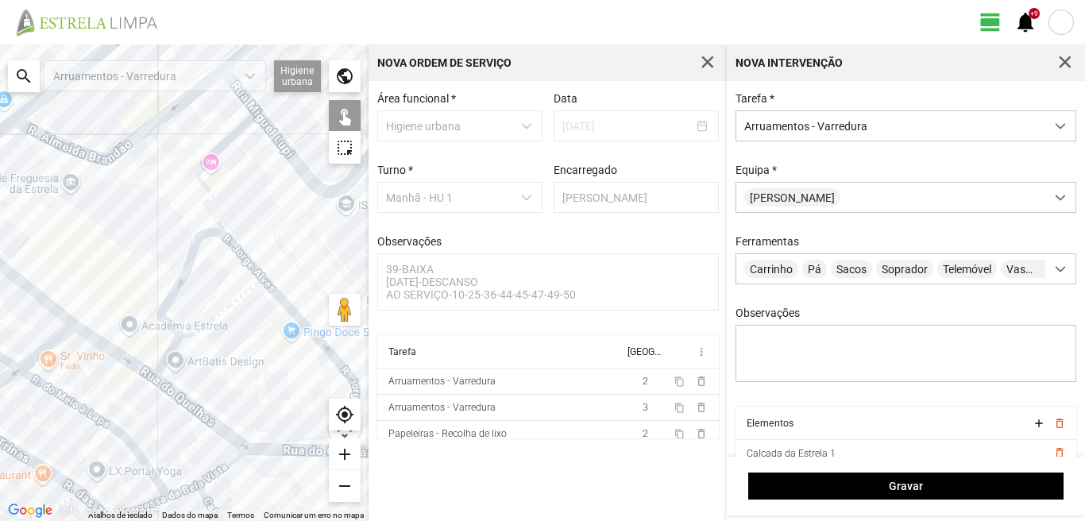
drag, startPoint x: 170, startPoint y: 373, endPoint x: 224, endPoint y: 387, distance: 55.7
click at [223, 386] on div at bounding box center [184, 282] width 368 height 476
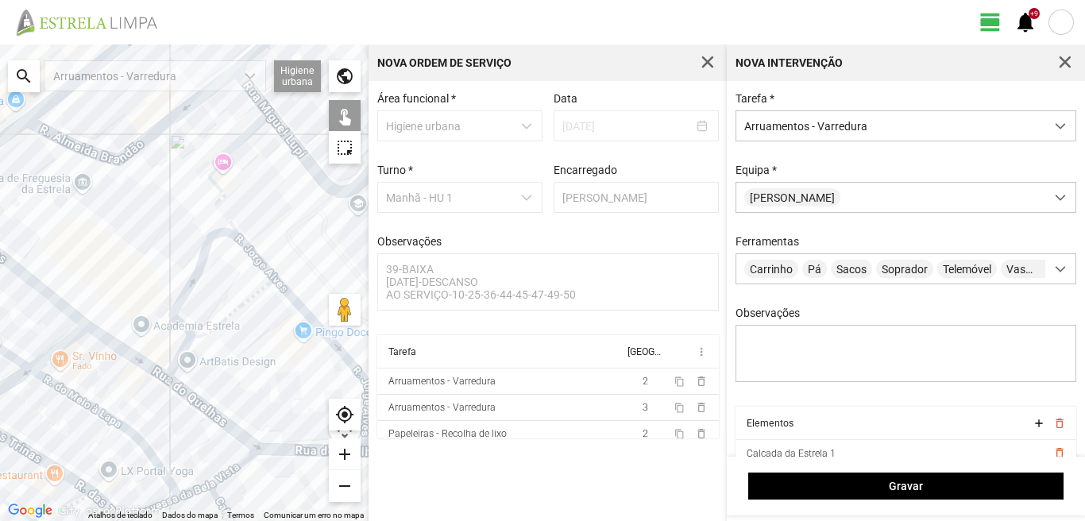
click at [115, 348] on div at bounding box center [184, 282] width 368 height 476
click at [99, 264] on div at bounding box center [184, 282] width 368 height 476
click at [96, 263] on div at bounding box center [184, 282] width 368 height 476
click at [96, 264] on div at bounding box center [184, 282] width 368 height 476
click at [190, 276] on div at bounding box center [184, 282] width 368 height 476
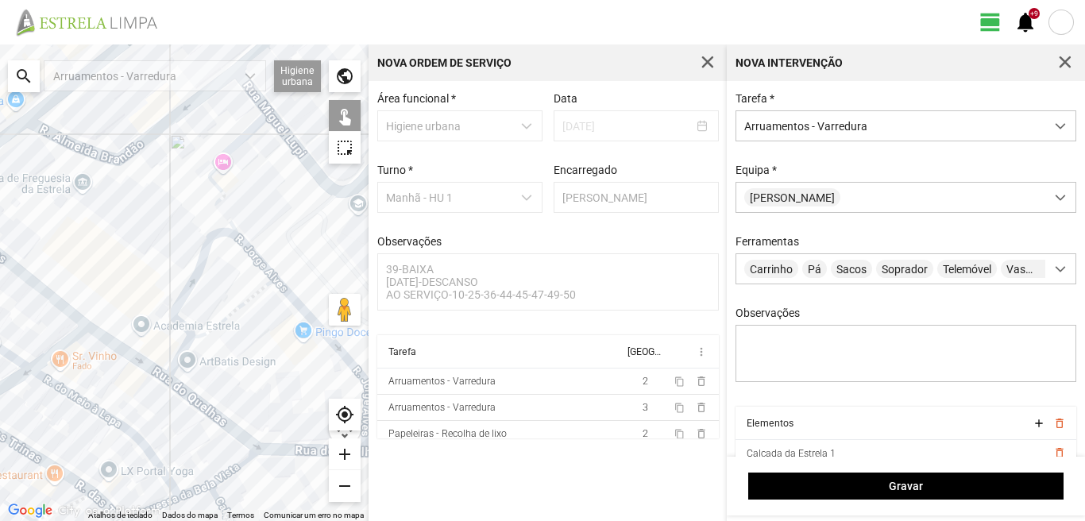
click at [215, 214] on div at bounding box center [184, 282] width 368 height 476
click at [255, 255] on div at bounding box center [184, 282] width 368 height 476
click at [199, 400] on div at bounding box center [184, 282] width 368 height 476
click at [299, 451] on div at bounding box center [184, 282] width 368 height 476
drag, startPoint x: 288, startPoint y: 403, endPoint x: 153, endPoint y: 362, distance: 140.9
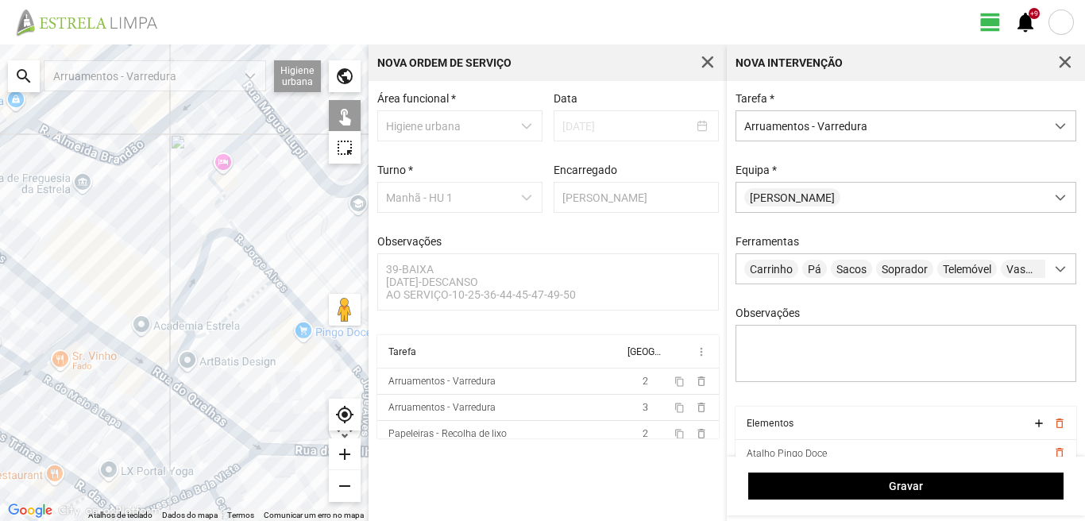
click at [154, 362] on div at bounding box center [184, 282] width 368 height 476
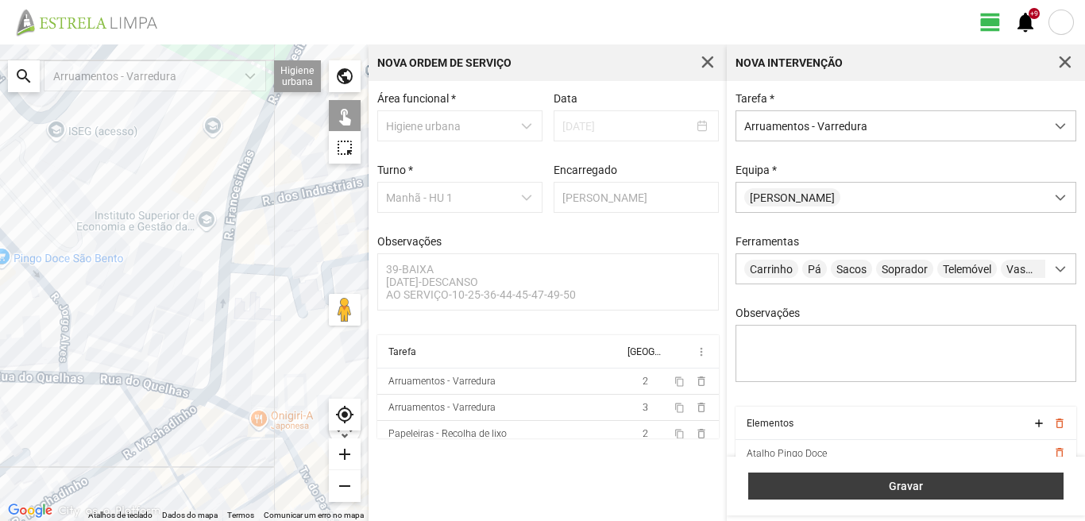
click at [857, 485] on span "Gravar" at bounding box center [906, 486] width 299 height 13
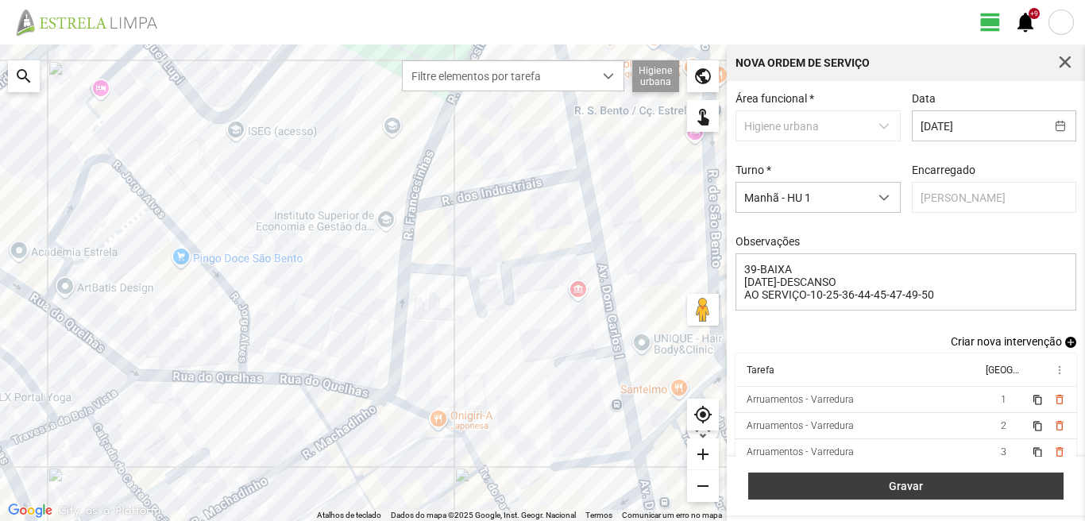
click at [970, 479] on button "Gravar" at bounding box center [905, 485] width 315 height 27
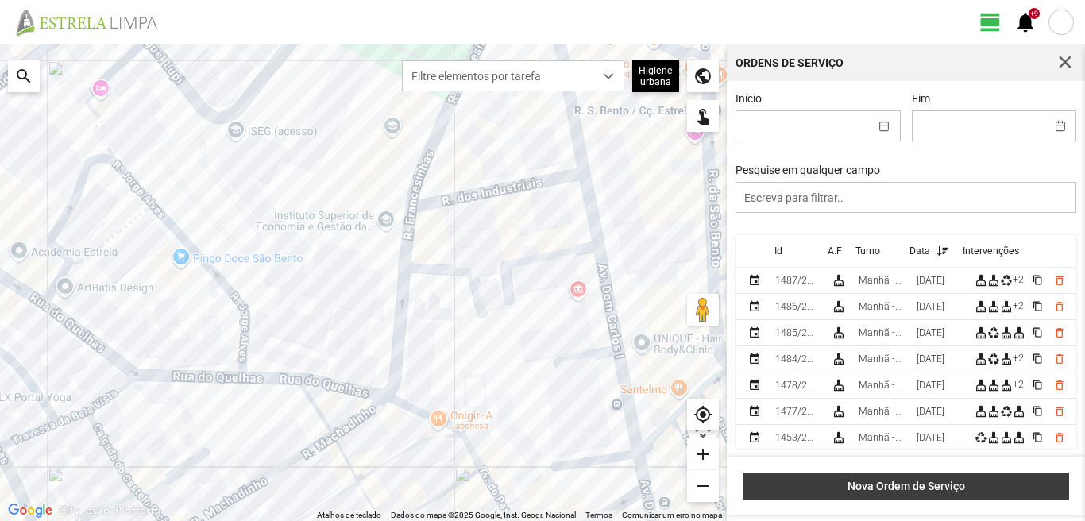
click at [959, 484] on span "Nova Ordem de Serviço" at bounding box center [906, 486] width 310 height 13
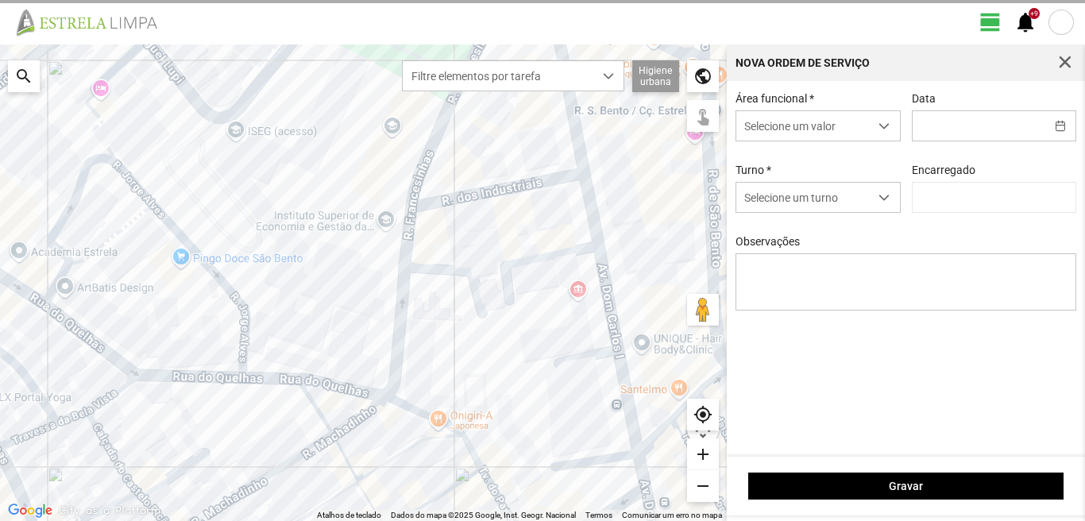
type input "[PERSON_NAME]"
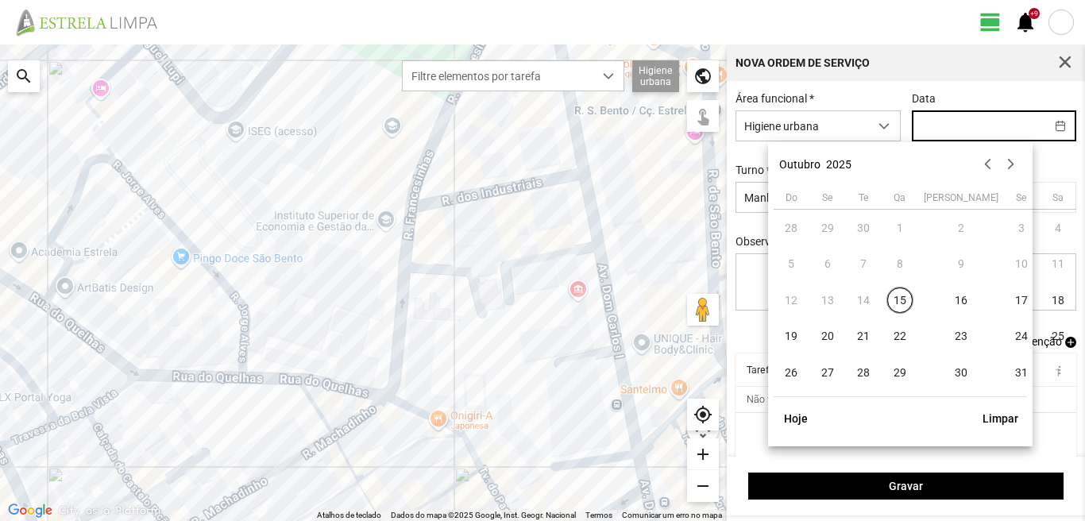
click at [935, 125] on input "text" at bounding box center [978, 125] width 133 height 29
click at [791, 372] on span "26" at bounding box center [791, 372] width 25 height 25
type input "[DATE]"
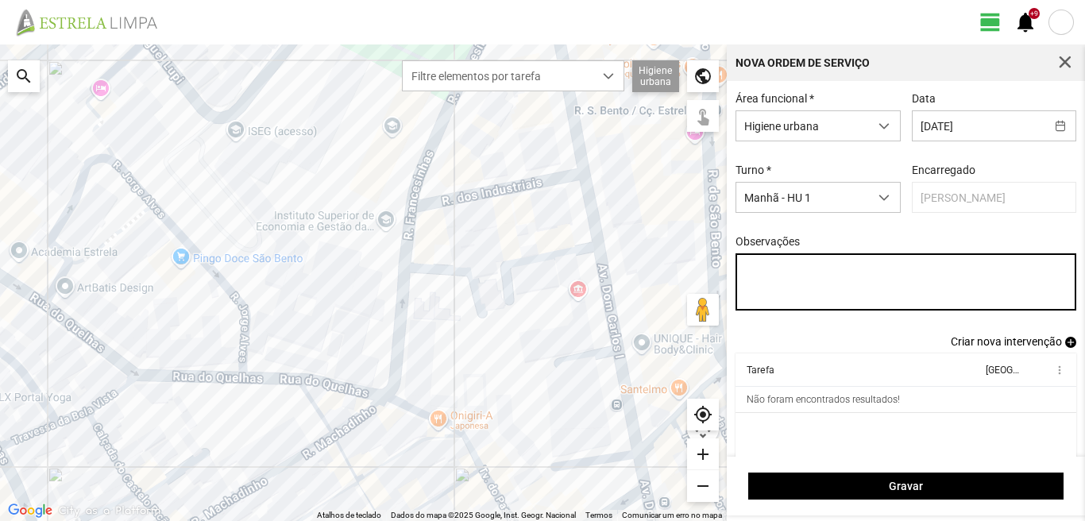
click at [754, 271] on textarea "Observações" at bounding box center [905, 281] width 341 height 57
click at [742, 287] on textarea "39-BAIXA 6-17-22-DESCANSO AO SERVIÇO-10-25-36-44-45-47-49-50" at bounding box center [905, 281] width 341 height 57
type textarea "39-BAIXA EO38-6-17-22-DESCANSO AO SERVIÇO-10-25-36-44-45-47-49-50"
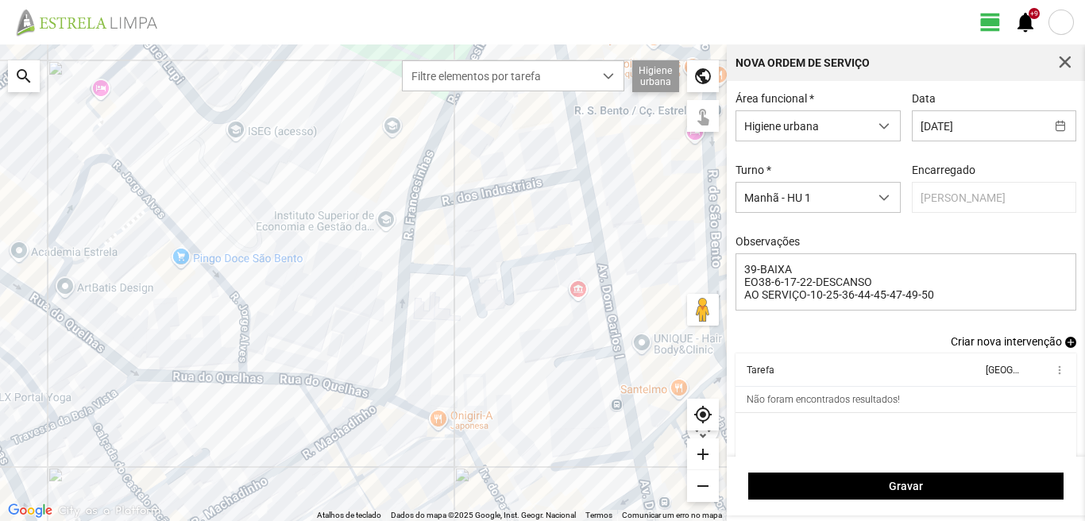
click at [1065, 348] on span "add" at bounding box center [1070, 342] width 11 height 11
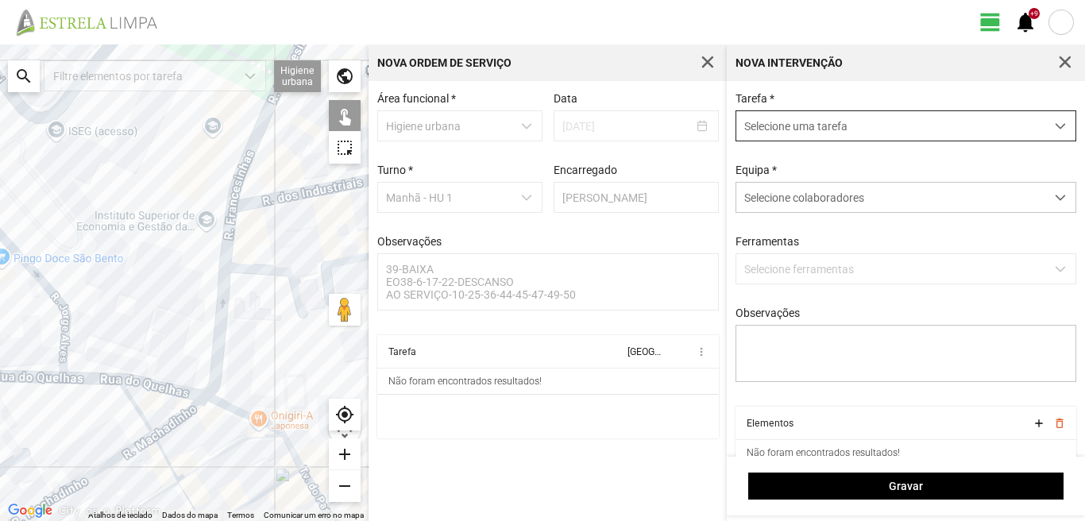
click at [779, 121] on span "Selecione uma tarefa" at bounding box center [890, 125] width 309 height 29
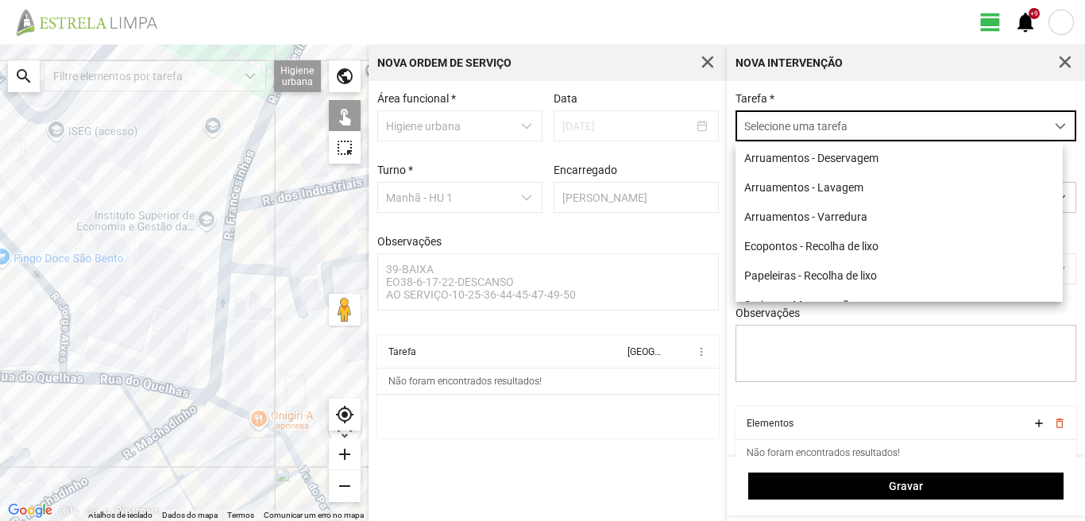
scroll to position [9, 71]
click at [804, 241] on li "Ecopontos - Recolha de lixo" at bounding box center [898, 245] width 327 height 29
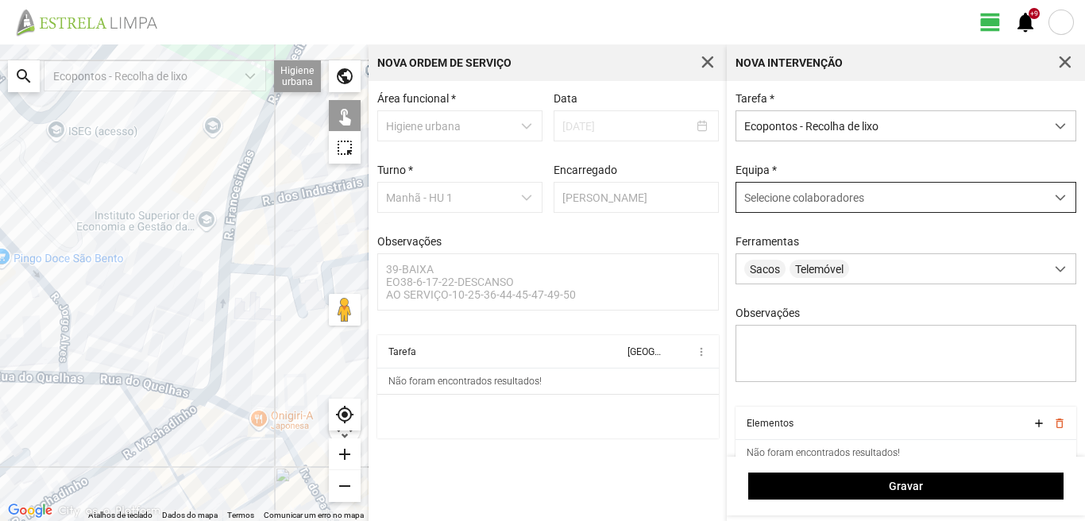
click at [766, 202] on span "Selecione colaboradores" at bounding box center [804, 197] width 120 height 13
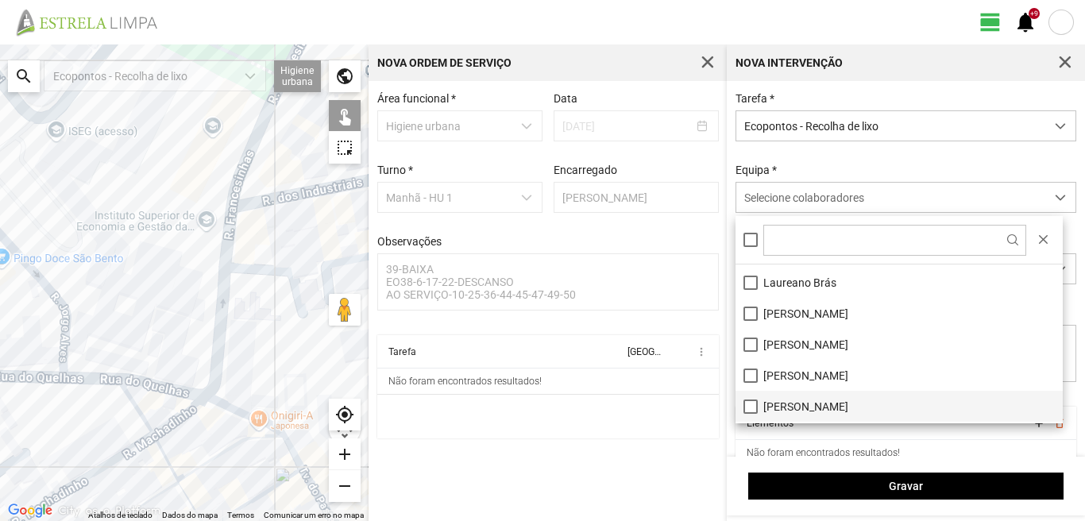
scroll to position [159, 0]
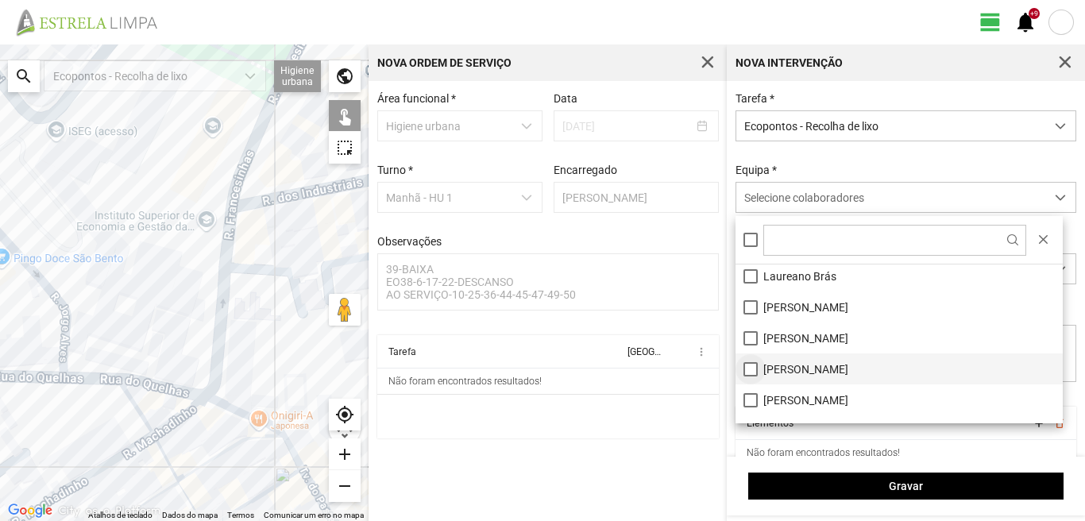
click at [752, 368] on li "[PERSON_NAME]" at bounding box center [898, 368] width 327 height 31
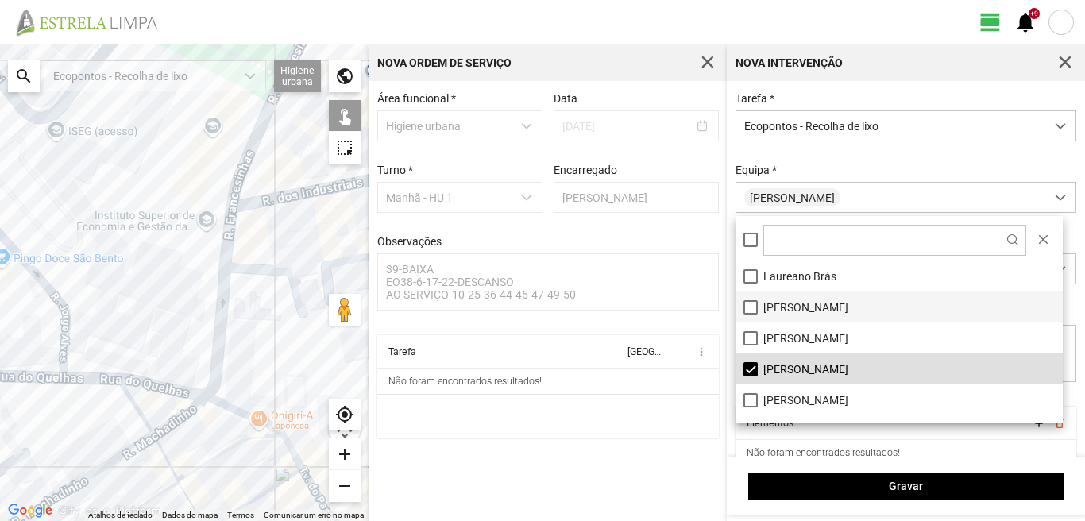
click at [742, 307] on li "[PERSON_NAME]" at bounding box center [898, 306] width 327 height 31
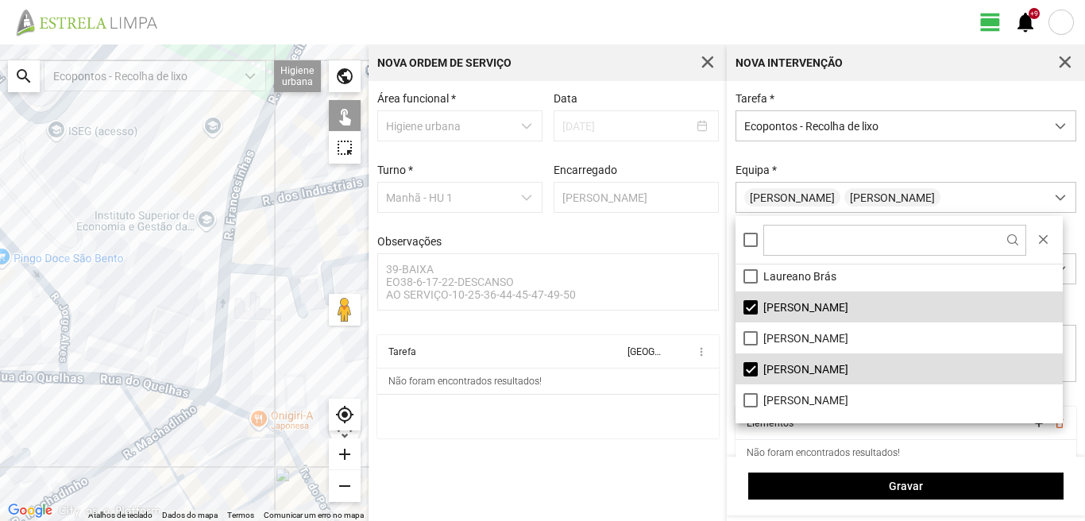
click at [211, 357] on div at bounding box center [184, 282] width 368 height 476
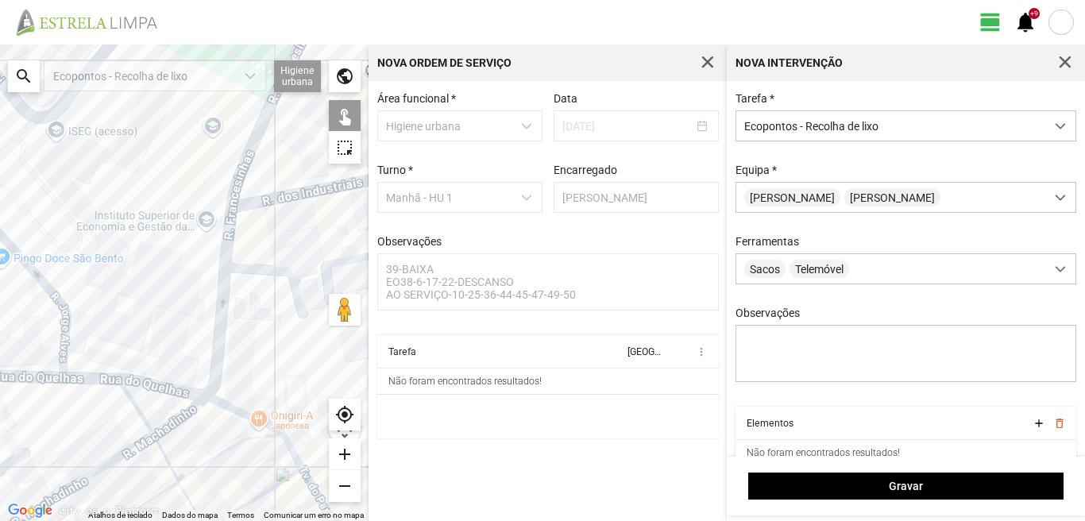
click at [230, 402] on div at bounding box center [184, 282] width 368 height 476
click at [302, 191] on div at bounding box center [184, 282] width 368 height 476
click at [214, 353] on div at bounding box center [184, 282] width 368 height 476
drag, startPoint x: 275, startPoint y: 336, endPoint x: 184, endPoint y: 292, distance: 100.5
click at [184, 292] on div at bounding box center [184, 282] width 368 height 476
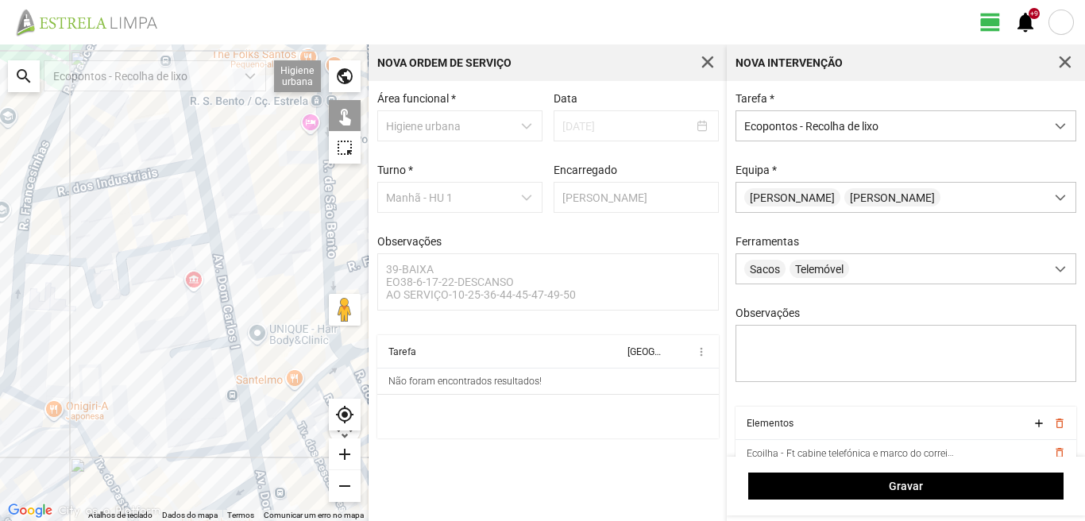
drag, startPoint x: 192, startPoint y: 276, endPoint x: 0, endPoint y: 255, distance: 193.3
click at [0, 255] on div at bounding box center [184, 282] width 368 height 476
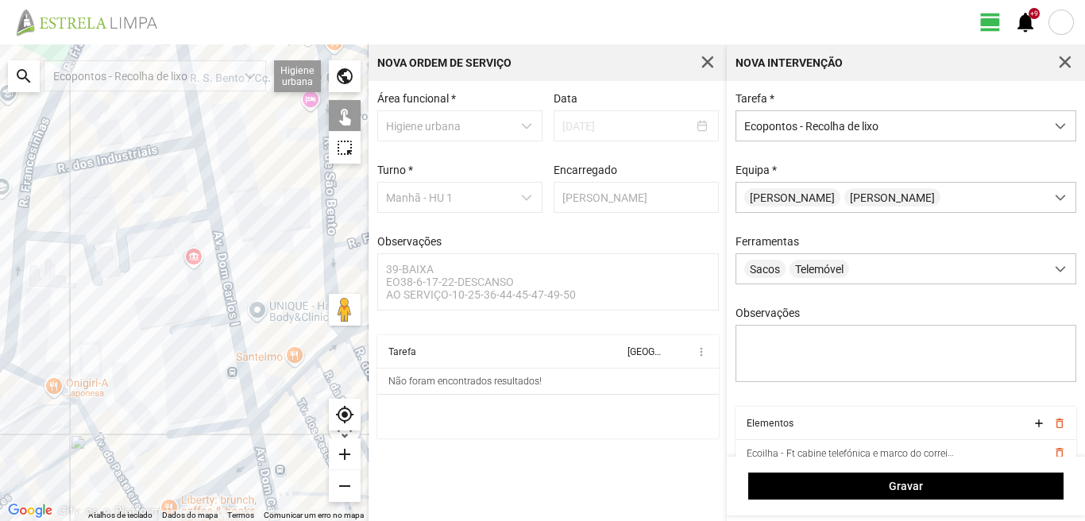
drag, startPoint x: 58, startPoint y: 306, endPoint x: 108, endPoint y: 128, distance: 184.8
click at [107, 129] on div at bounding box center [184, 282] width 368 height 476
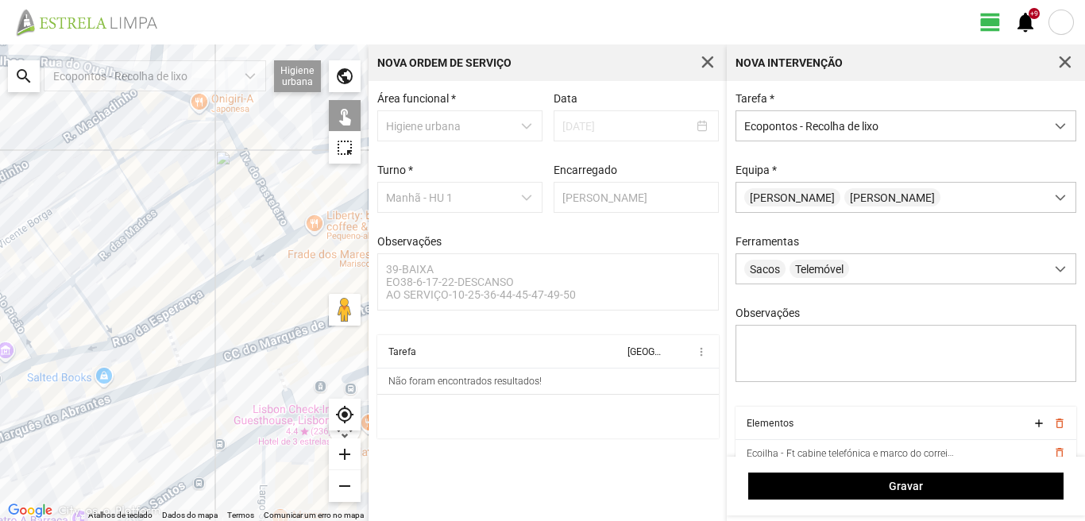
drag, startPoint x: 131, startPoint y: 272, endPoint x: 275, endPoint y: 335, distance: 156.8
click at [224, 336] on div at bounding box center [184, 282] width 368 height 476
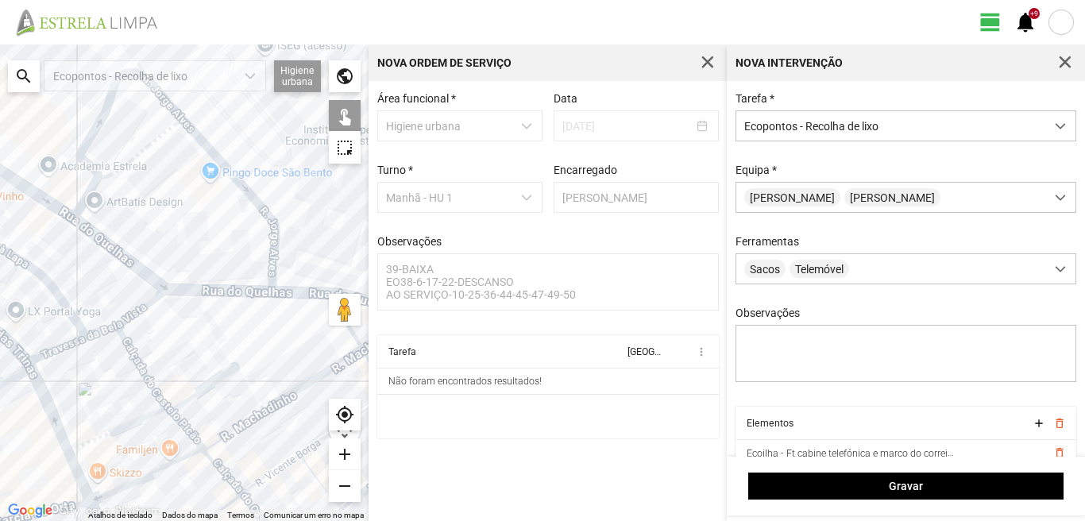
drag, startPoint x: 29, startPoint y: 218, endPoint x: 107, endPoint y: 352, distance: 155.1
click at [107, 352] on div at bounding box center [184, 282] width 368 height 476
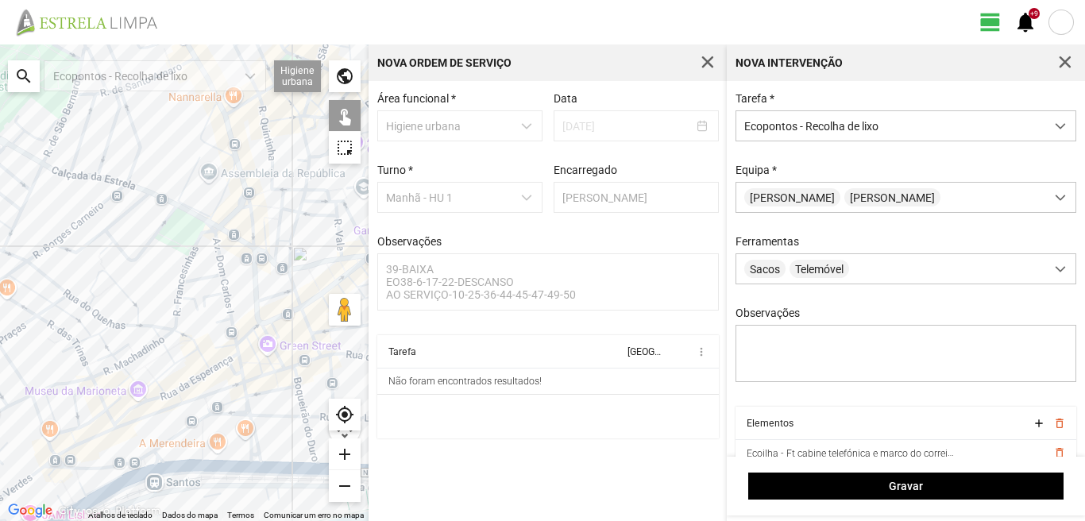
click at [194, 402] on div at bounding box center [184, 282] width 368 height 476
click at [206, 416] on div at bounding box center [184, 282] width 368 height 476
drag, startPoint x: 234, startPoint y: 348, endPoint x: 222, endPoint y: 348, distance: 11.9
click at [231, 348] on div at bounding box center [184, 282] width 368 height 476
click at [38, 263] on div at bounding box center [184, 282] width 368 height 476
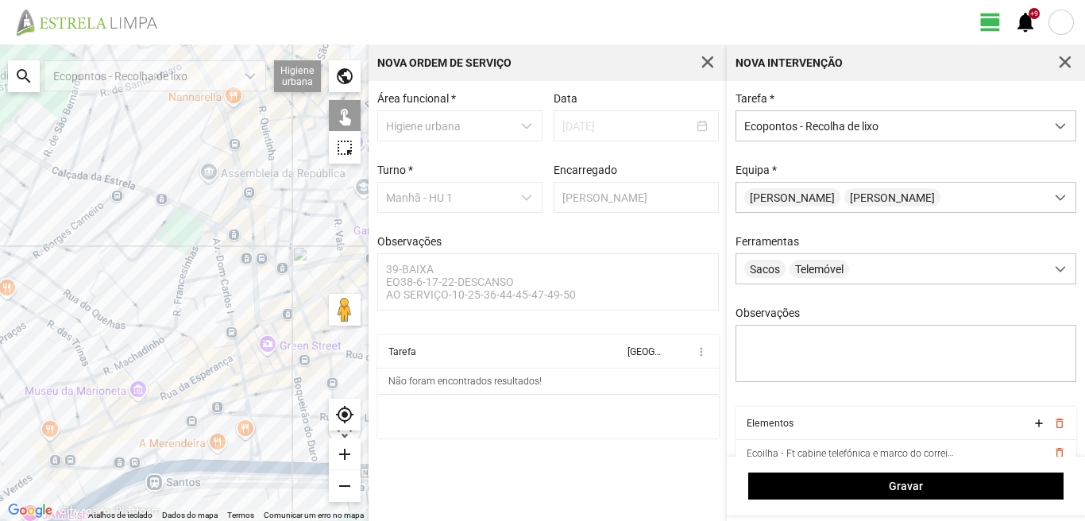
click at [59, 232] on div at bounding box center [184, 282] width 368 height 476
click at [54, 240] on div at bounding box center [184, 282] width 368 height 476
click at [197, 233] on div at bounding box center [184, 282] width 368 height 476
click at [237, 352] on div at bounding box center [184, 282] width 368 height 476
click at [229, 349] on div at bounding box center [184, 282] width 368 height 476
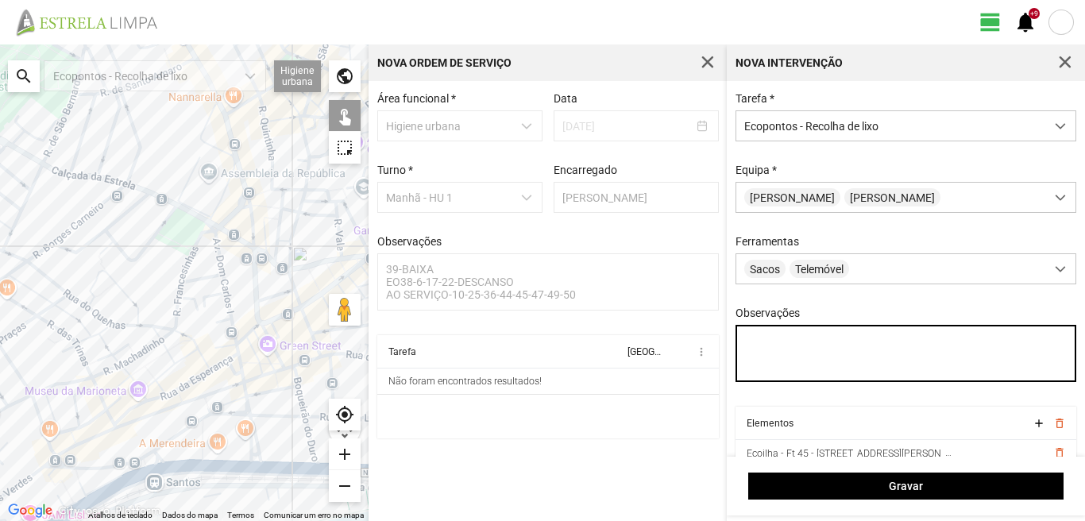
click at [750, 345] on textarea "Observações" at bounding box center [905, 353] width 341 height 57
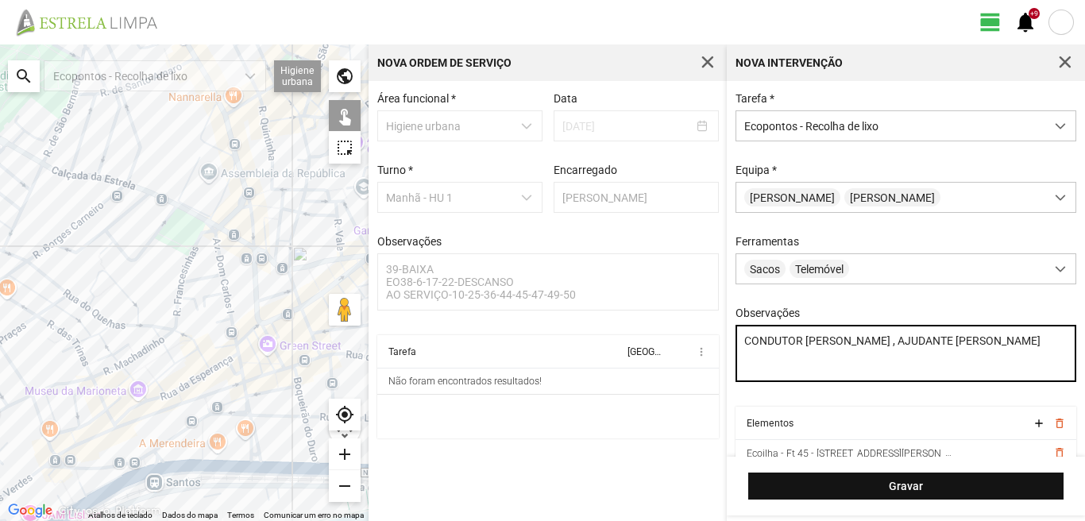
type textarea "CONDUTOR LUIS , AJUDANTE PAULO SILVA"
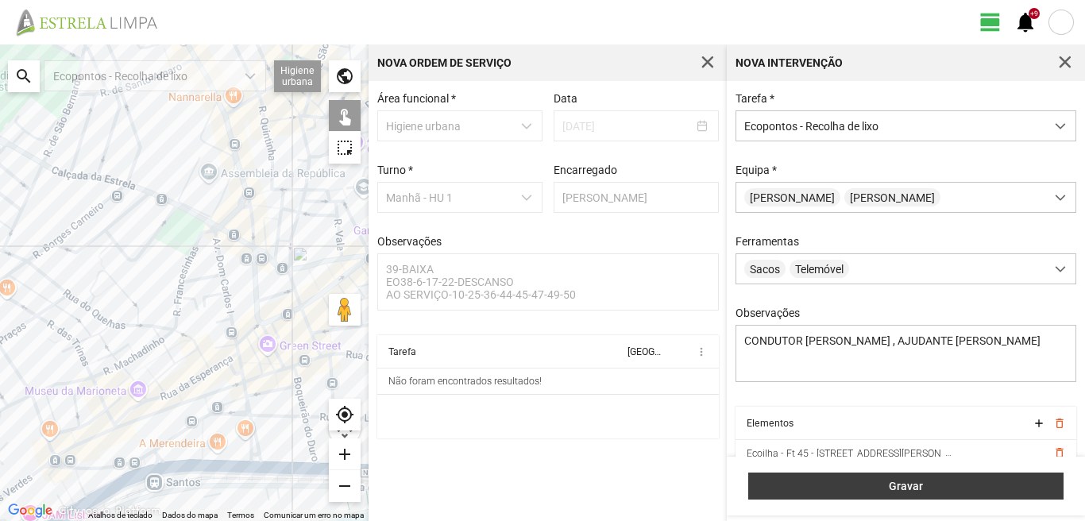
click at [927, 486] on span "Gravar" at bounding box center [906, 486] width 299 height 13
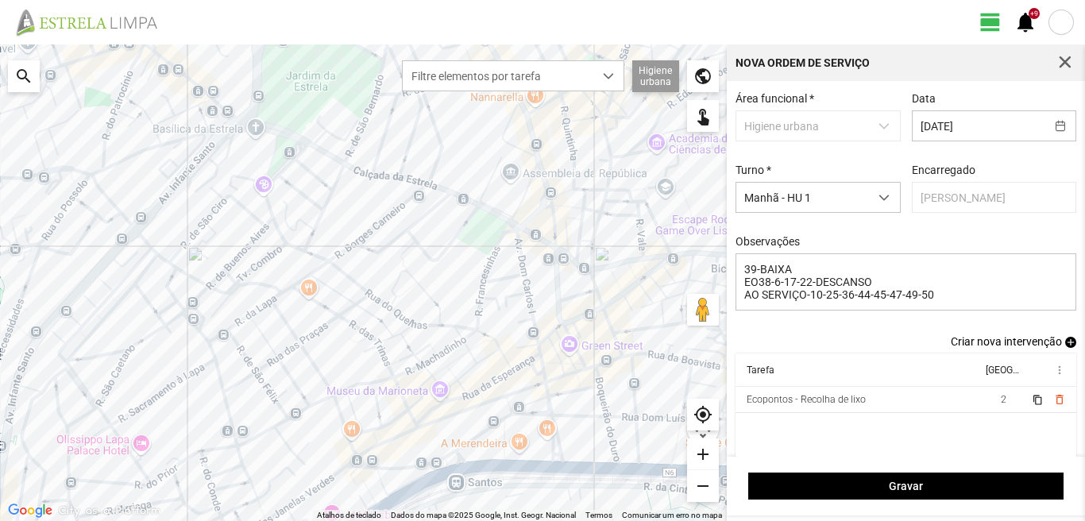
click at [1065, 345] on span "add" at bounding box center [1070, 342] width 11 height 11
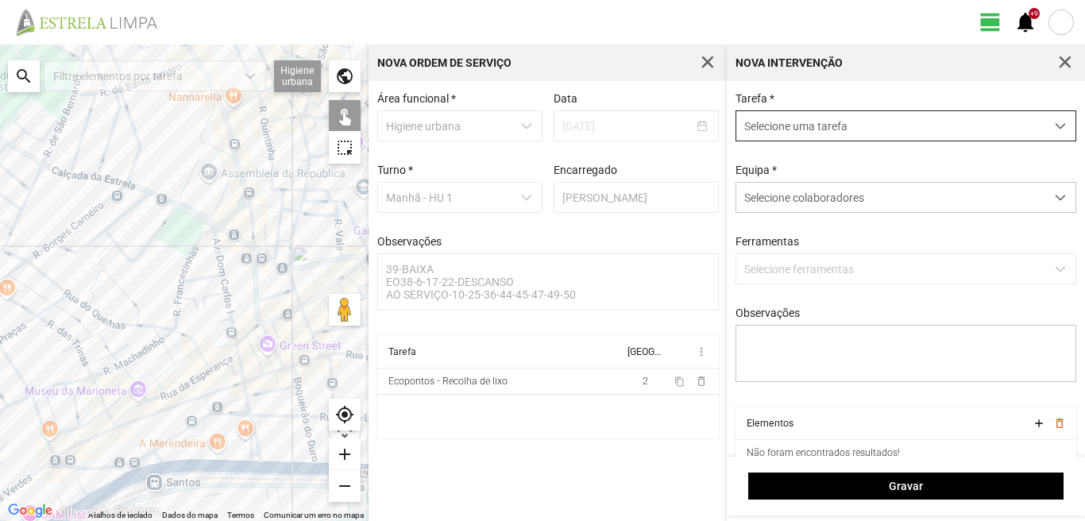
click at [868, 125] on span "Selecione uma tarefa" at bounding box center [890, 125] width 309 height 29
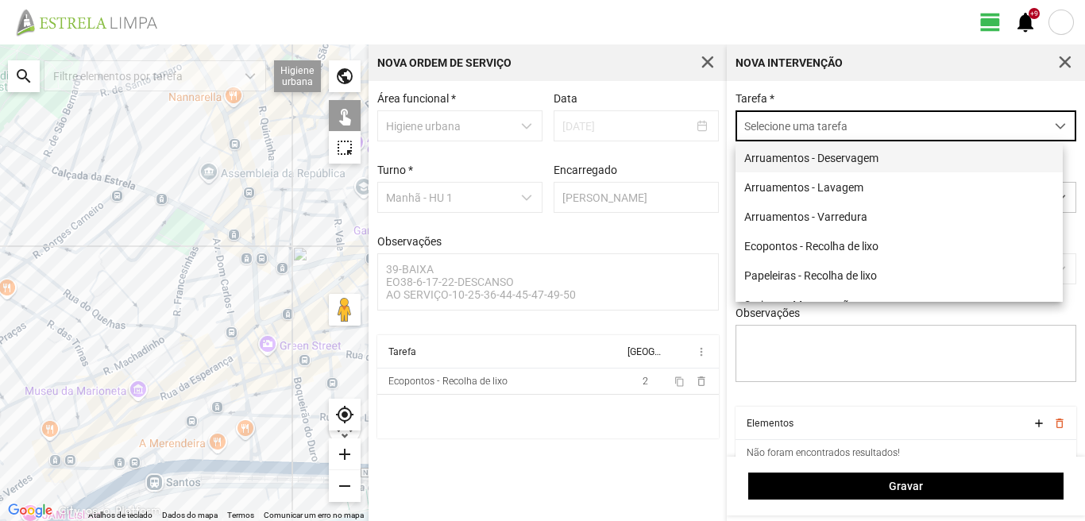
scroll to position [9, 71]
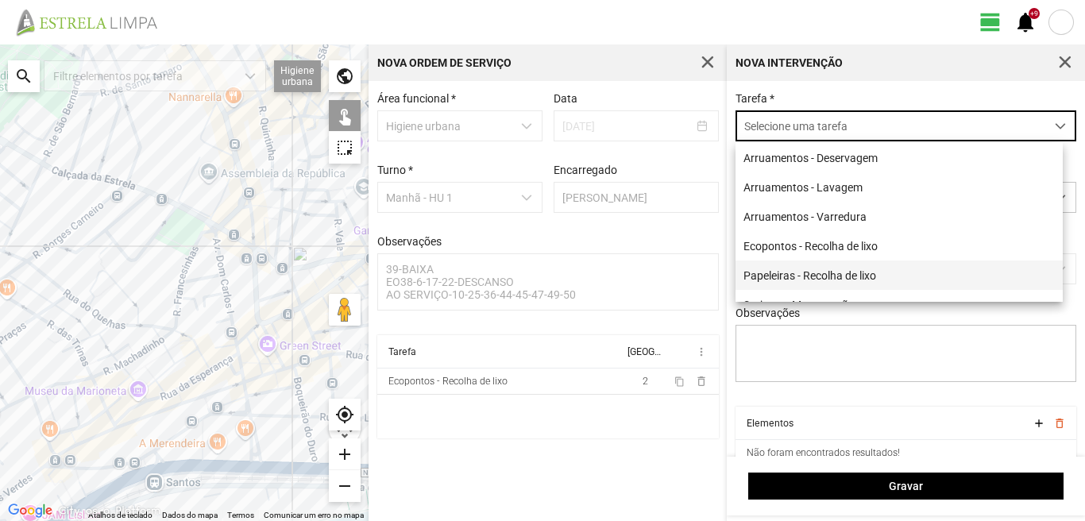
click at [827, 279] on li "Papeleiras - Recolha de lixo" at bounding box center [898, 274] width 327 height 29
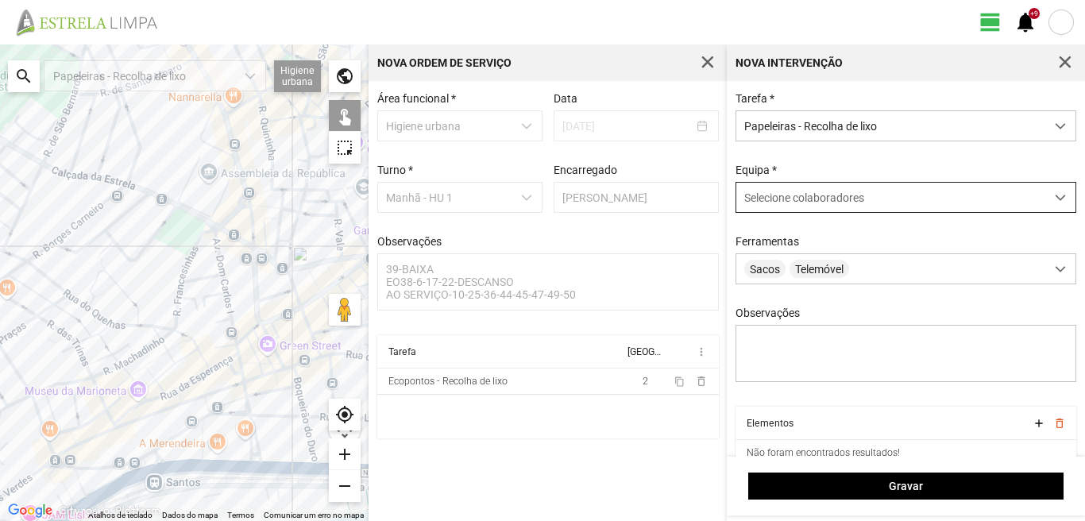
click at [819, 207] on div "Selecione colaboradores" at bounding box center [890, 197] width 309 height 29
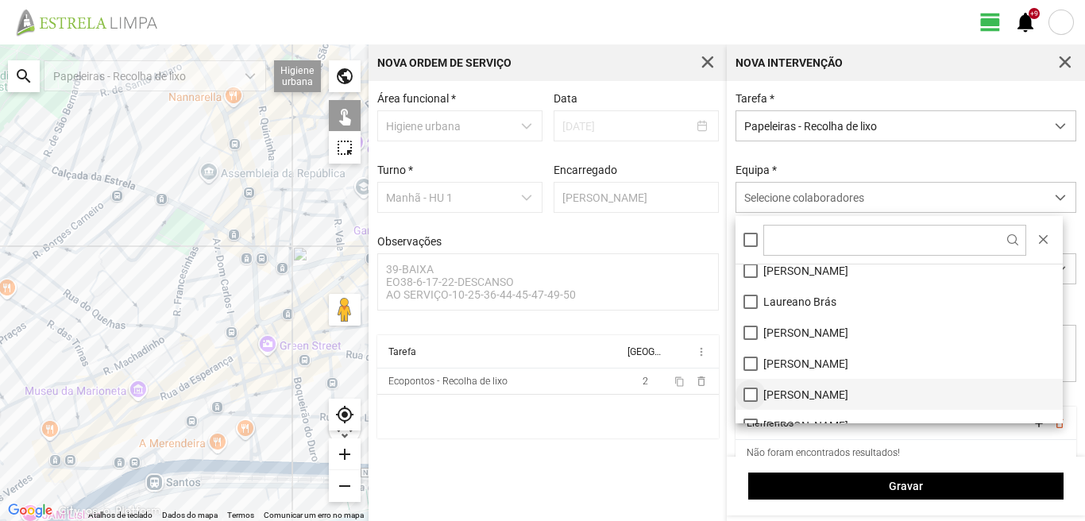
scroll to position [213, 0]
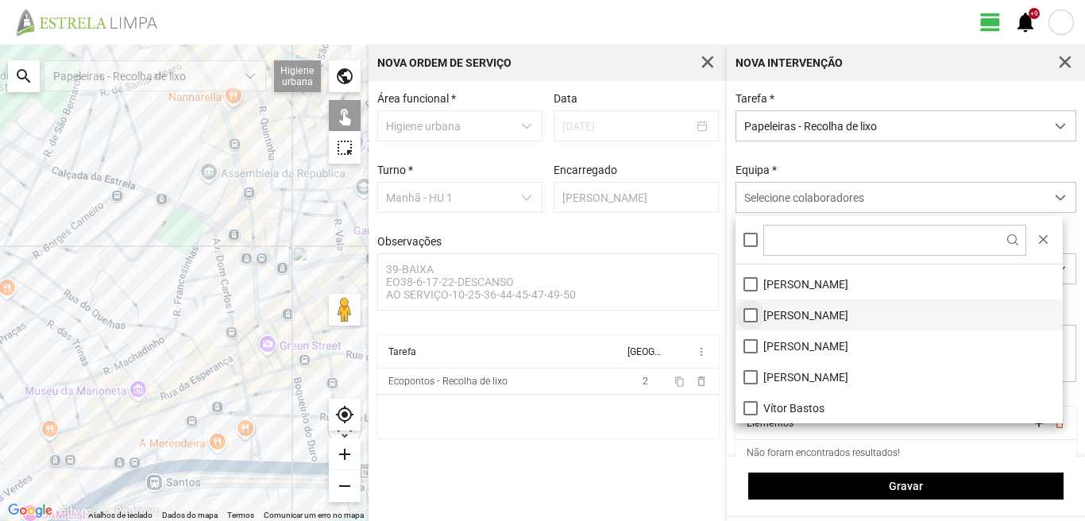
click at [751, 314] on li "[PERSON_NAME]" at bounding box center [898, 314] width 327 height 31
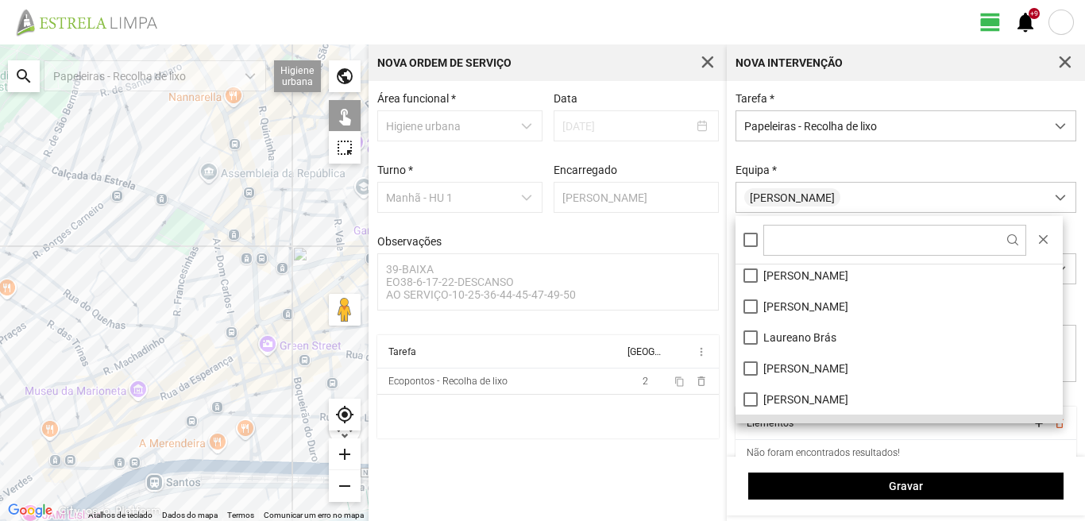
scroll to position [133, 0]
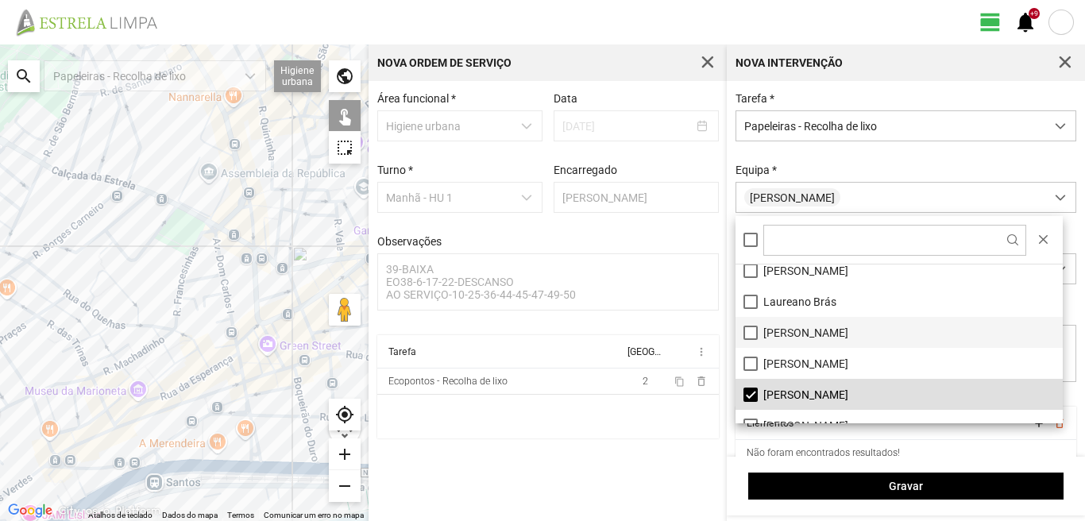
click at [749, 334] on li "[PERSON_NAME]" at bounding box center [898, 332] width 327 height 31
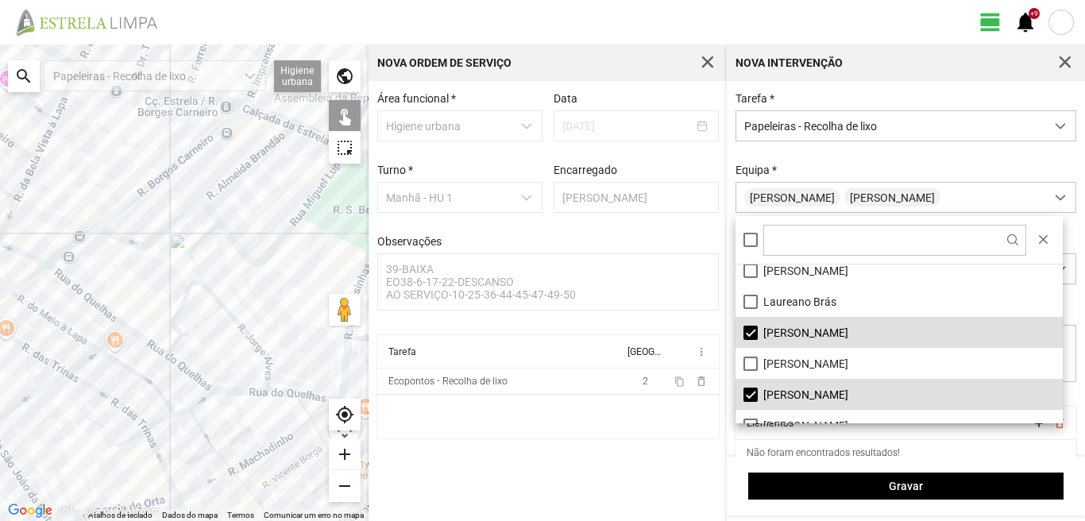
click at [171, 352] on div at bounding box center [184, 282] width 368 height 476
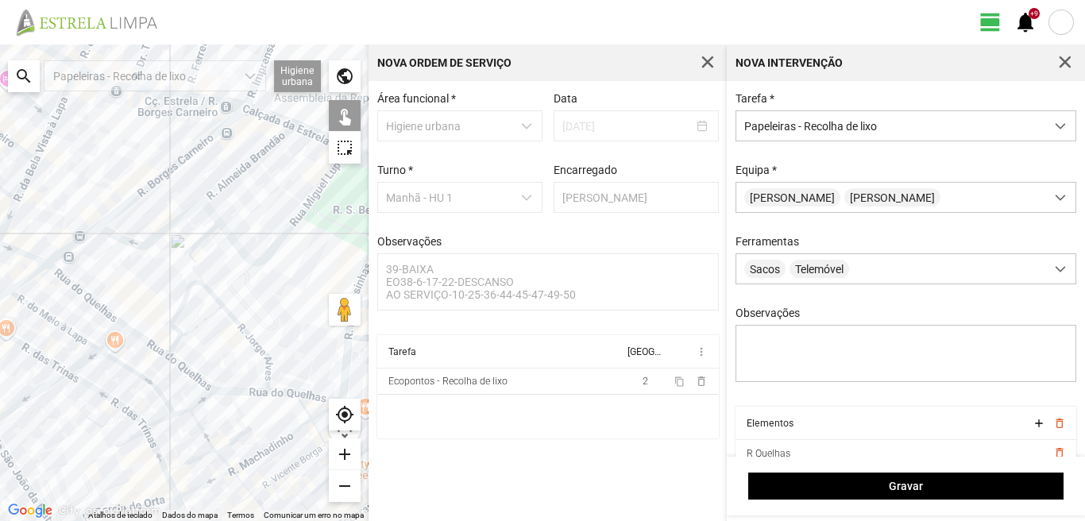
click at [181, 348] on div at bounding box center [184, 282] width 368 height 476
click at [193, 334] on div at bounding box center [184, 282] width 368 height 476
click at [201, 386] on div at bounding box center [184, 282] width 368 height 476
click at [198, 334] on div at bounding box center [184, 282] width 368 height 476
click at [197, 384] on div at bounding box center [184, 282] width 368 height 476
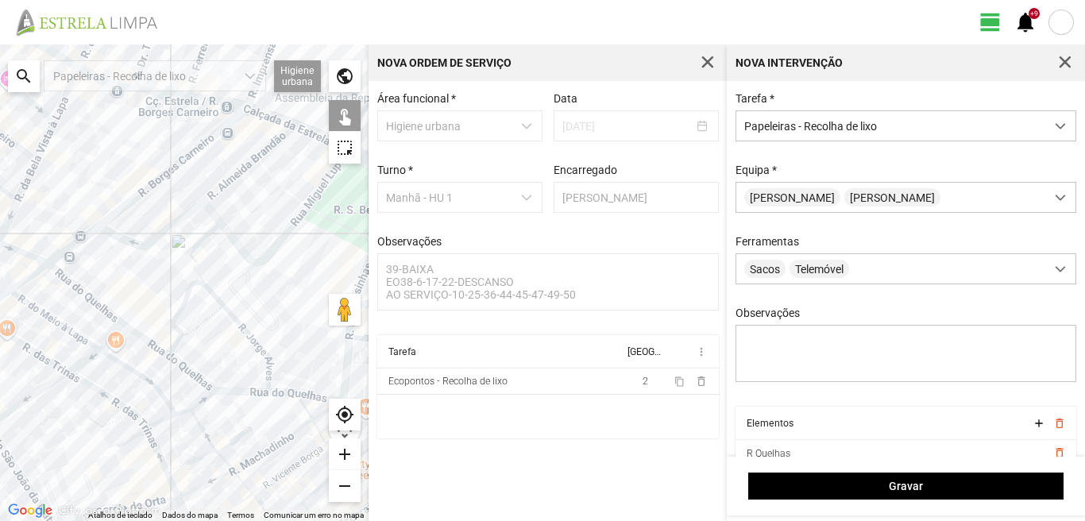
click at [200, 388] on div at bounding box center [184, 282] width 368 height 476
click at [270, 368] on div at bounding box center [184, 282] width 368 height 476
click at [268, 384] on div at bounding box center [184, 282] width 368 height 476
click at [272, 393] on div at bounding box center [184, 282] width 368 height 476
drag, startPoint x: 280, startPoint y: 364, endPoint x: 187, endPoint y: 345, distance: 95.0
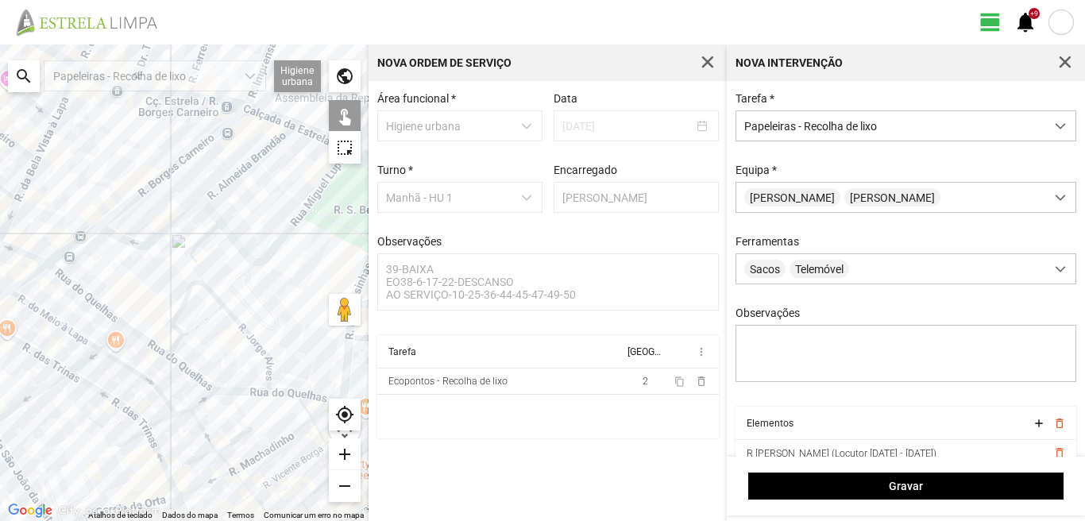
click at [187, 345] on div at bounding box center [184, 282] width 368 height 476
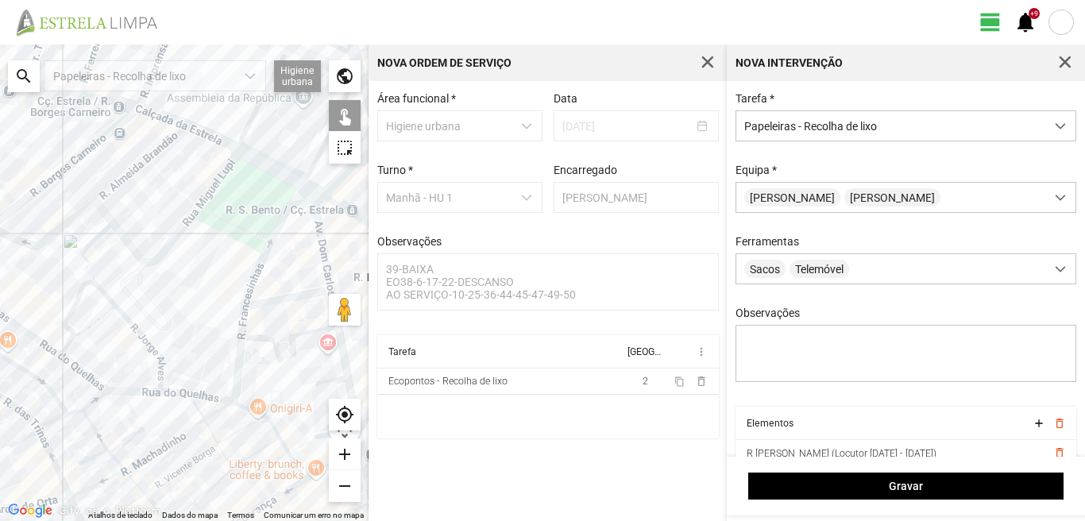
drag, startPoint x: 181, startPoint y: 331, endPoint x: 125, endPoint y: 331, distance: 55.6
click at [125, 331] on div at bounding box center [184, 282] width 368 height 476
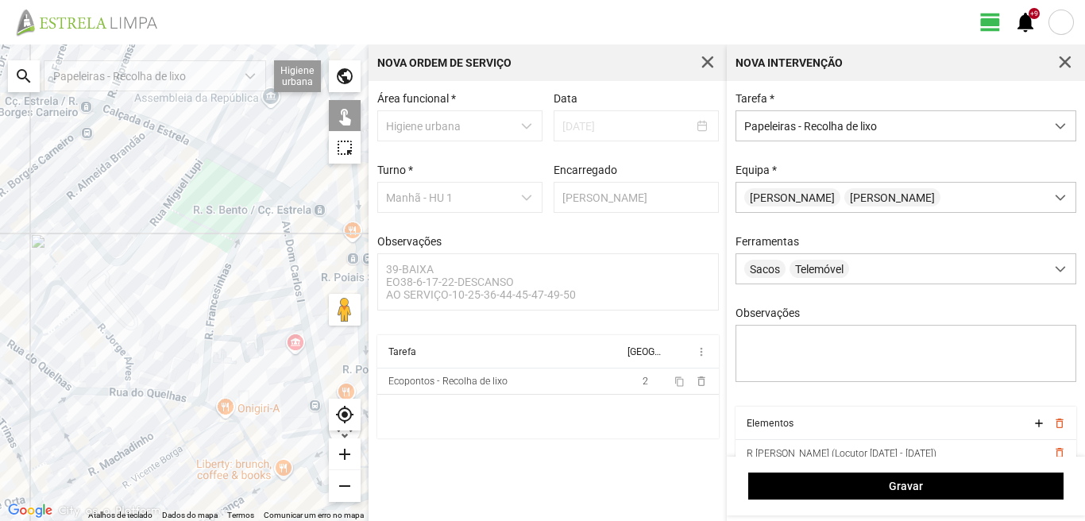
click at [172, 425] on div at bounding box center [184, 282] width 368 height 476
click at [211, 326] on div at bounding box center [184, 282] width 368 height 476
click at [217, 316] on div at bounding box center [184, 282] width 368 height 476
click at [215, 323] on div at bounding box center [184, 282] width 368 height 476
click at [272, 233] on div at bounding box center [184, 282] width 368 height 476
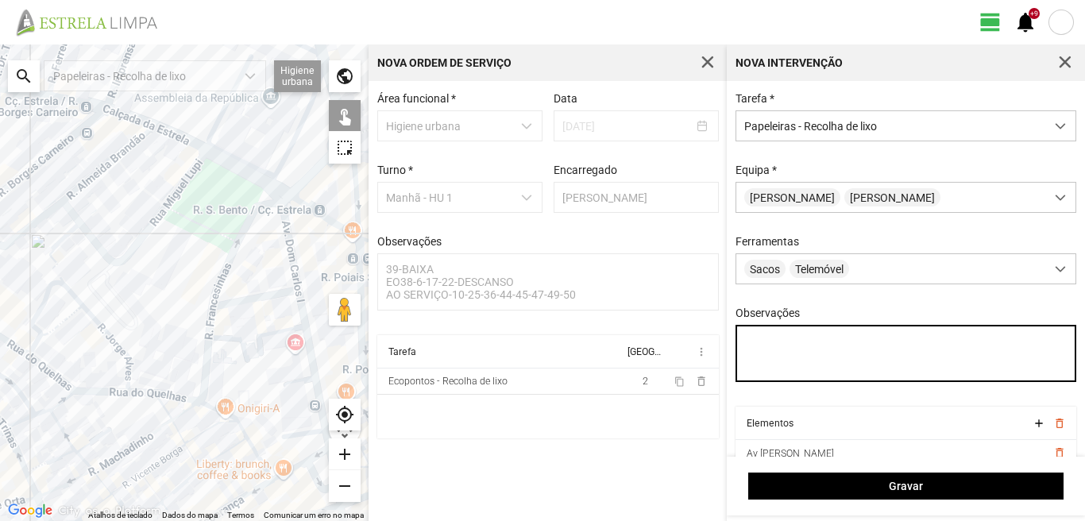
click at [750, 344] on textarea "Observações" at bounding box center [905, 353] width 341 height 57
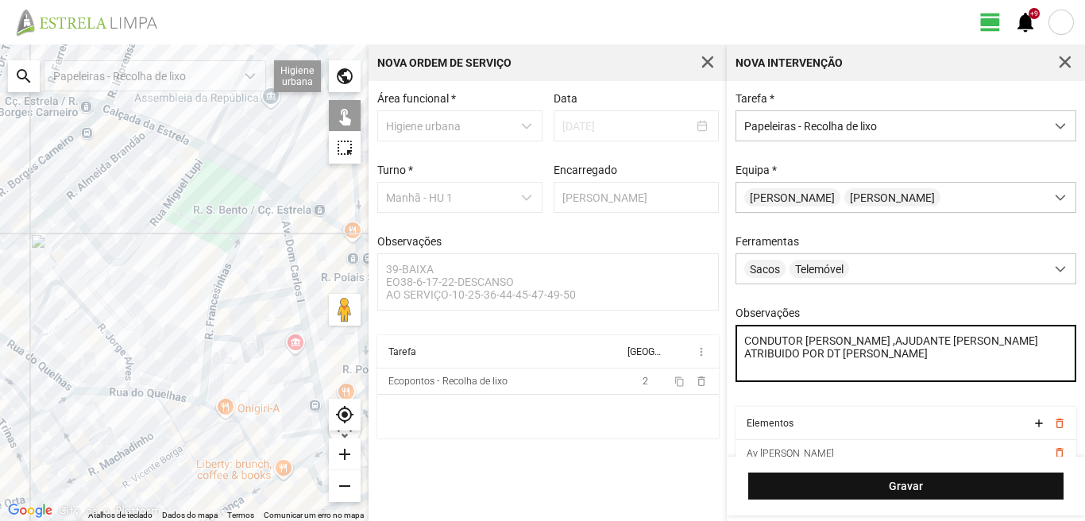
type textarea "CONDUTOR LUIS ,AJUDANTE PAULO SERVIÇO ATRIBUIDO POR DT MARIANA"
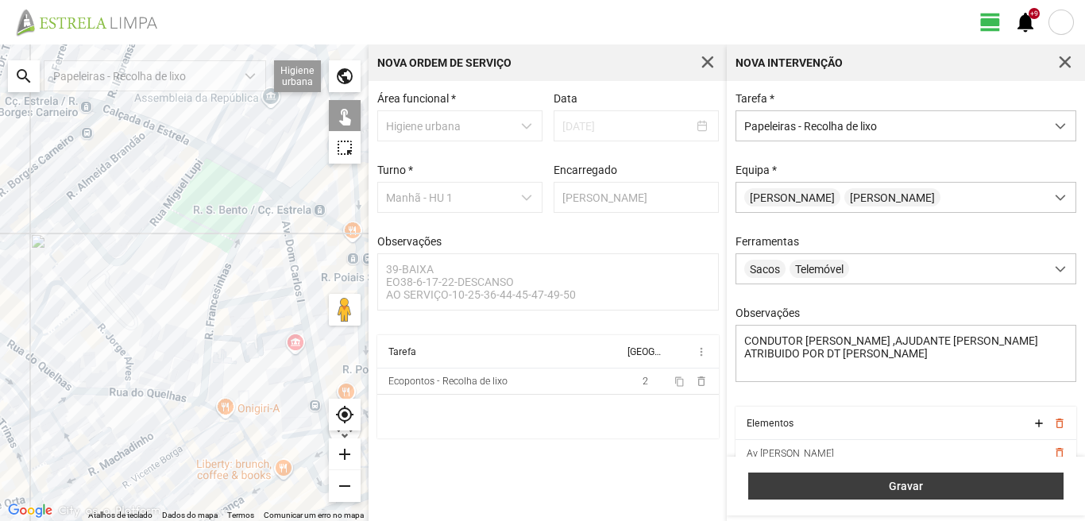
click at [845, 492] on span "Gravar" at bounding box center [906, 486] width 299 height 13
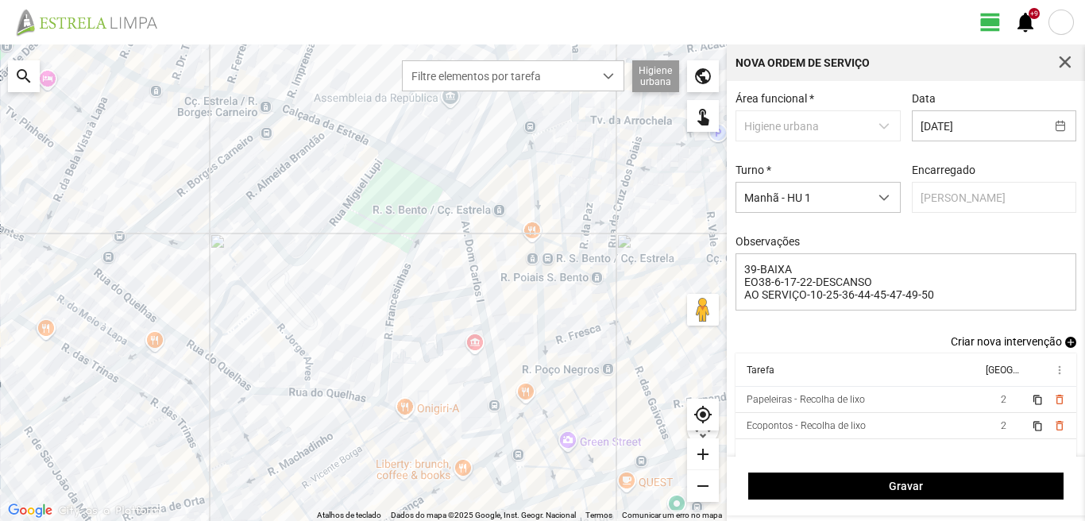
click at [1065, 348] on span "add" at bounding box center [1070, 342] width 11 height 11
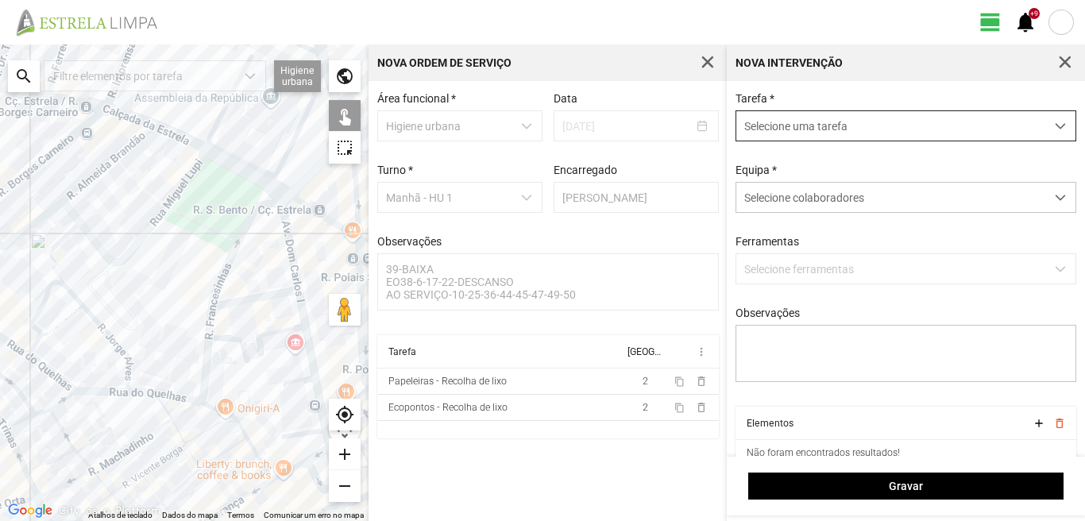
click at [812, 118] on span "Selecione uma tarefa" at bounding box center [890, 125] width 309 height 29
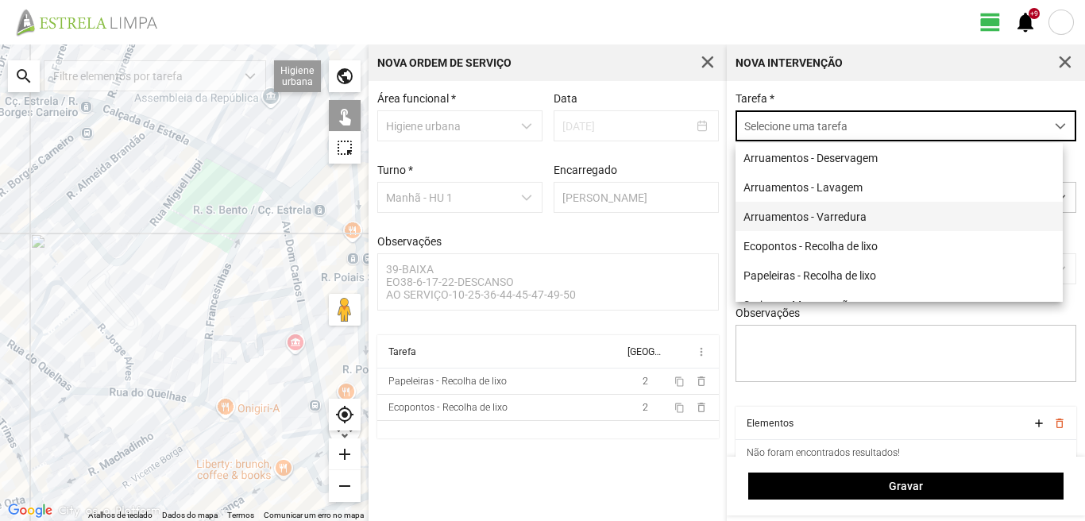
click at [812, 214] on li "Arruamentos - Varredura" at bounding box center [898, 216] width 327 height 29
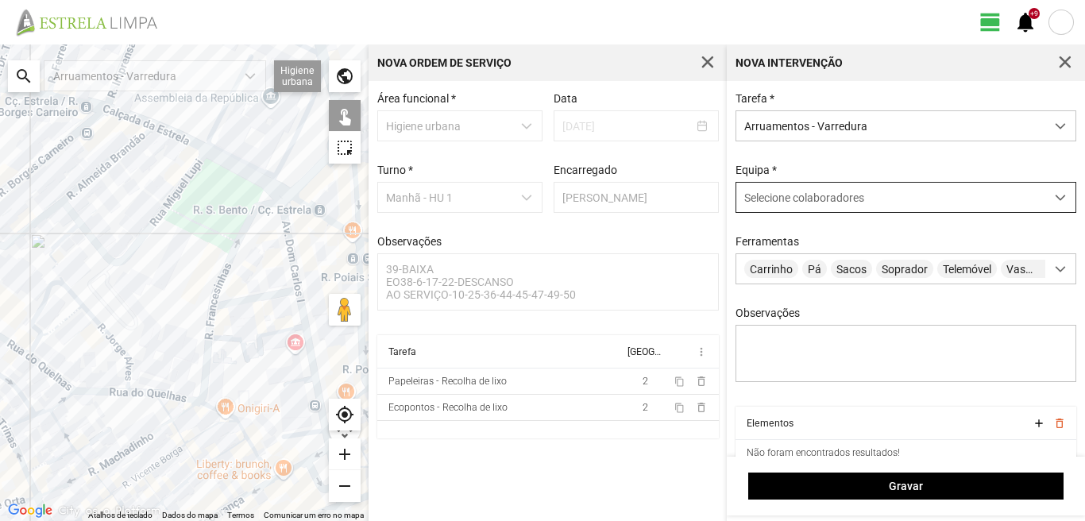
click at [819, 199] on span "Selecione colaboradores" at bounding box center [804, 197] width 120 height 13
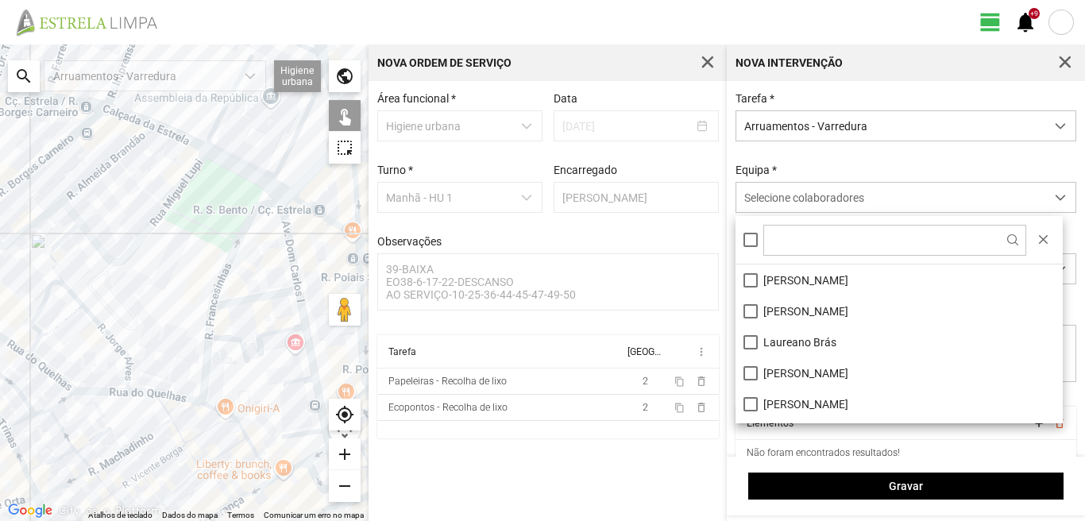
scroll to position [213, 0]
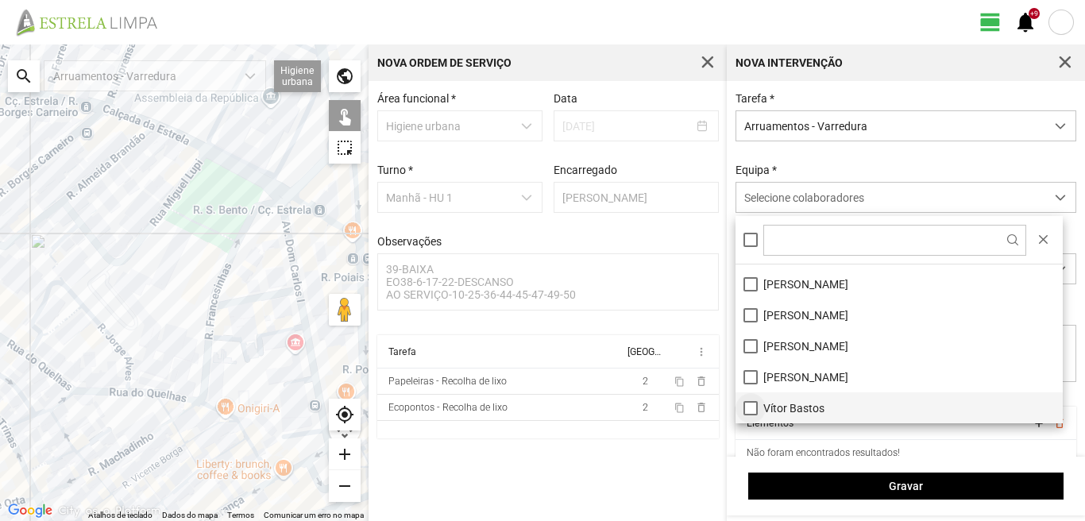
click at [746, 406] on li "Vítor Bastos" at bounding box center [898, 407] width 327 height 31
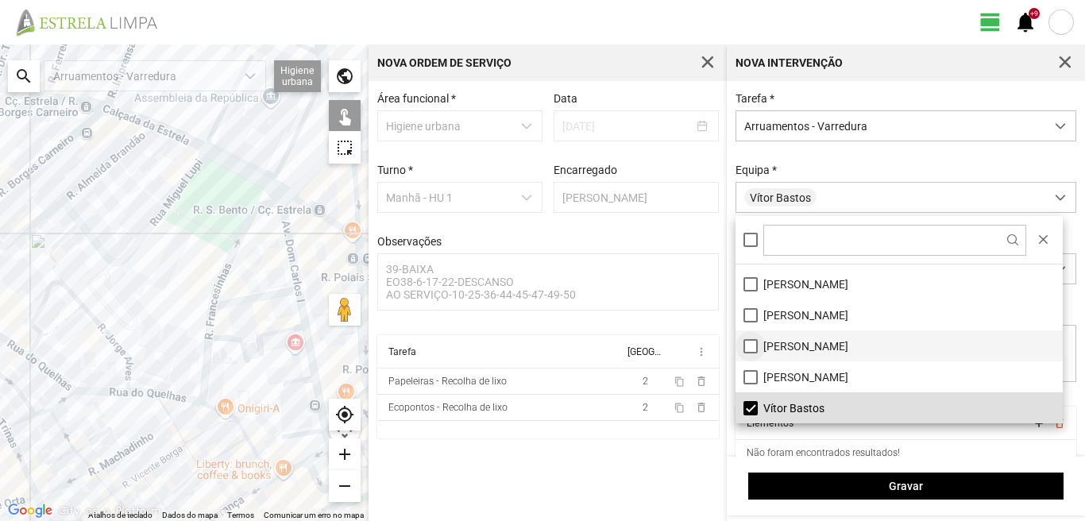
click at [747, 348] on li "[PERSON_NAME]" at bounding box center [898, 345] width 327 height 31
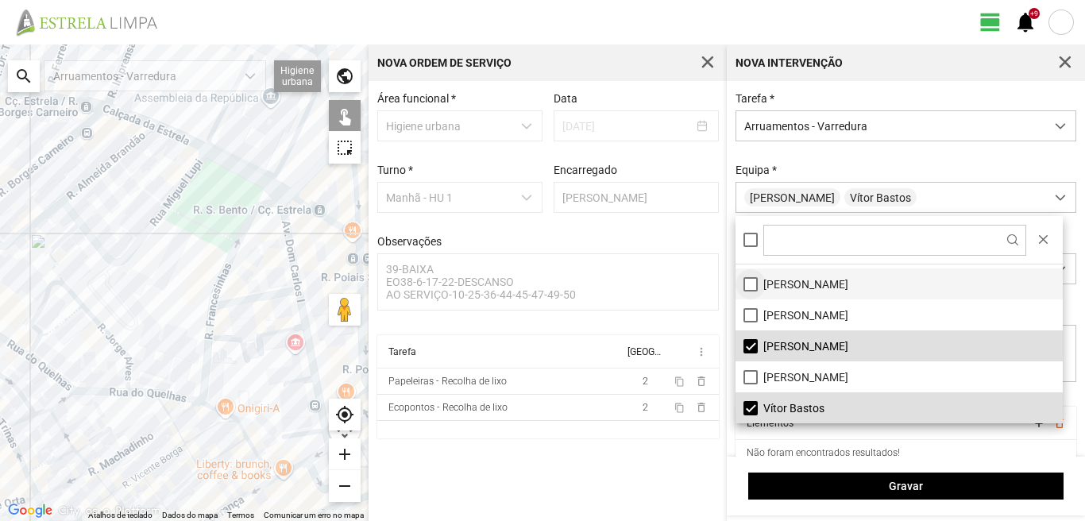
click at [754, 281] on li "[PERSON_NAME]" at bounding box center [898, 283] width 327 height 31
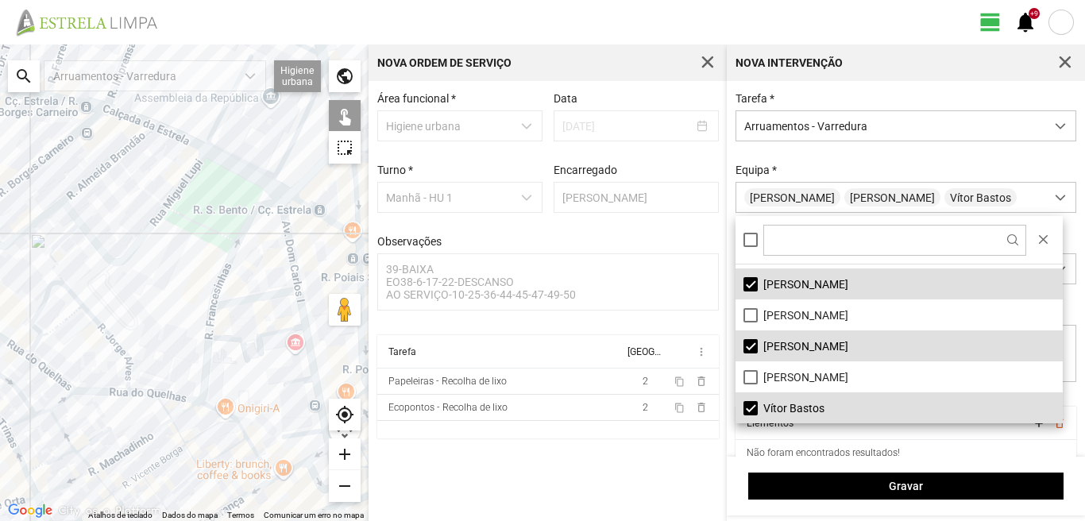
click at [287, 238] on div at bounding box center [184, 282] width 368 height 476
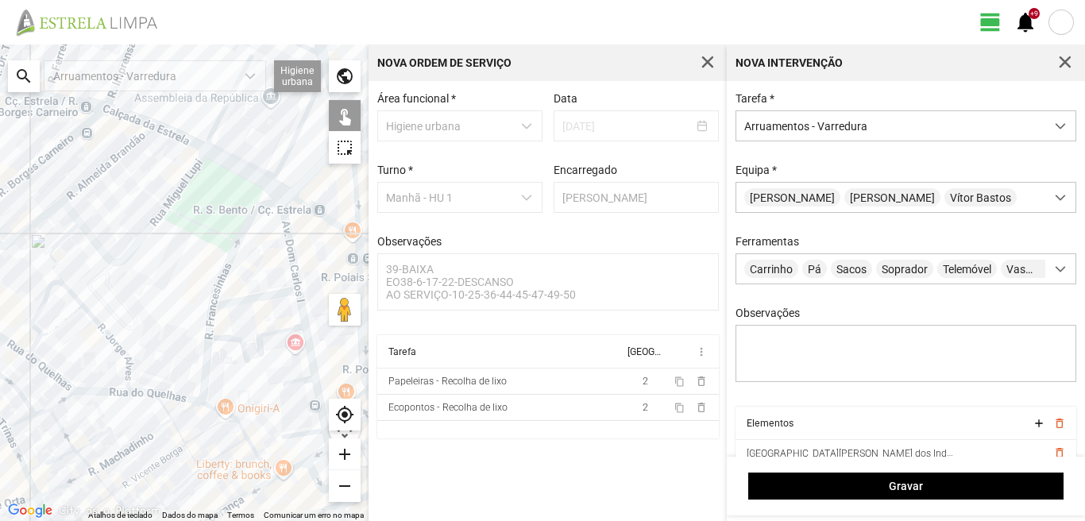
click at [266, 298] on div at bounding box center [184, 282] width 368 height 476
click at [304, 326] on div at bounding box center [184, 282] width 368 height 476
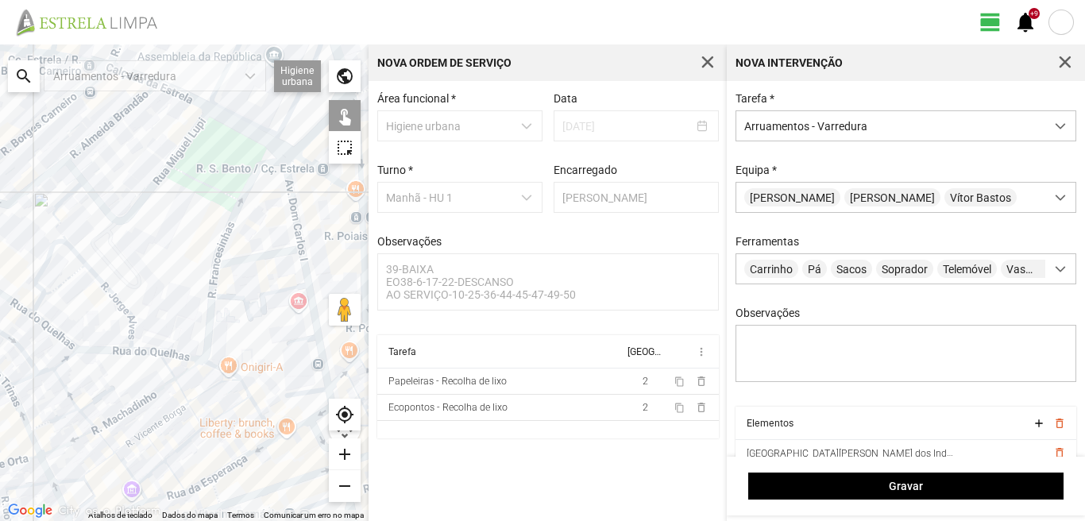
drag, startPoint x: 270, startPoint y: 386, endPoint x: 265, endPoint y: 309, distance: 77.2
click at [265, 312] on div at bounding box center [184, 282] width 368 height 476
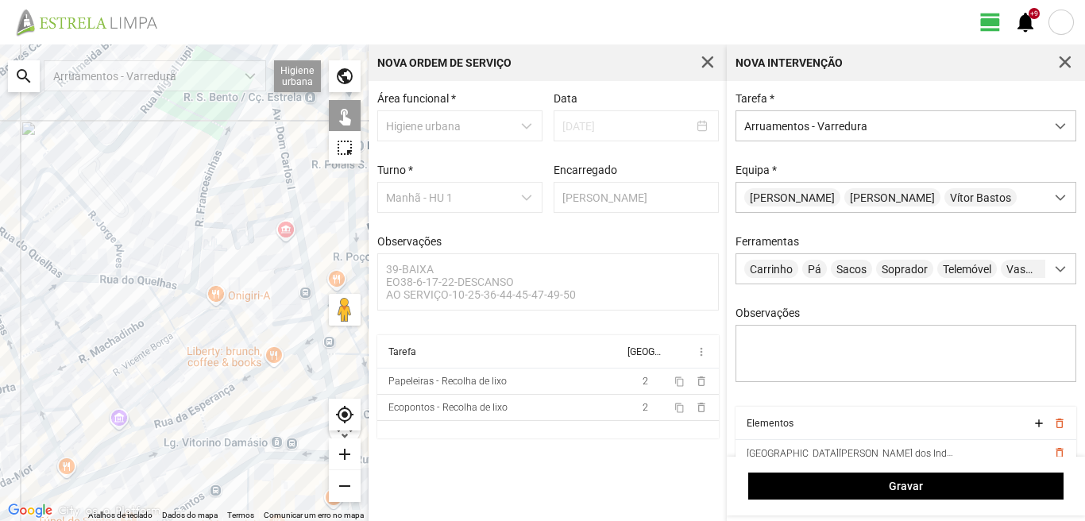
click at [277, 323] on div at bounding box center [184, 282] width 368 height 476
click at [317, 326] on div at bounding box center [184, 282] width 368 height 476
click at [307, 340] on div at bounding box center [184, 282] width 368 height 476
click at [287, 341] on div at bounding box center [184, 282] width 368 height 476
click at [284, 351] on div at bounding box center [184, 282] width 368 height 476
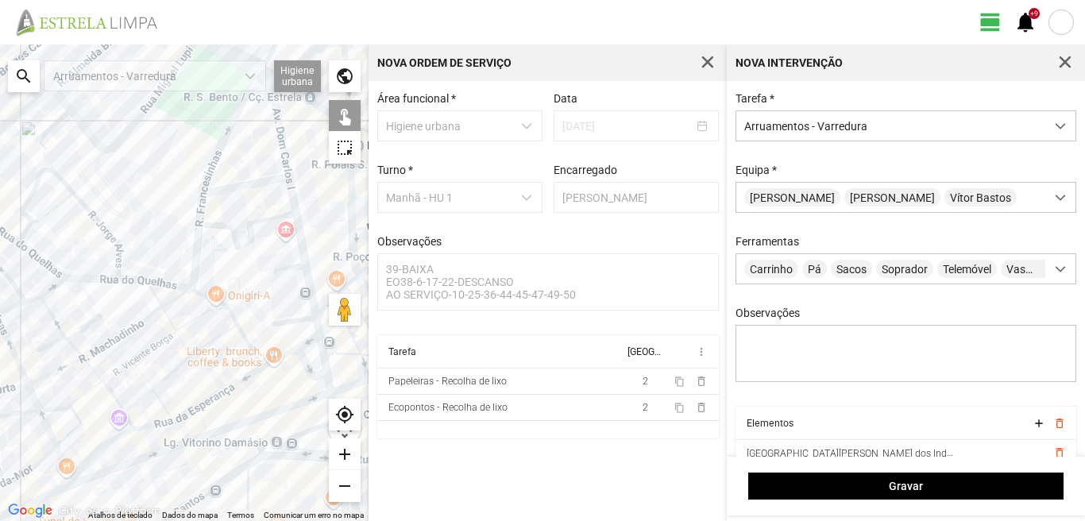
click at [300, 361] on div at bounding box center [184, 282] width 368 height 476
click at [324, 349] on div at bounding box center [184, 282] width 368 height 476
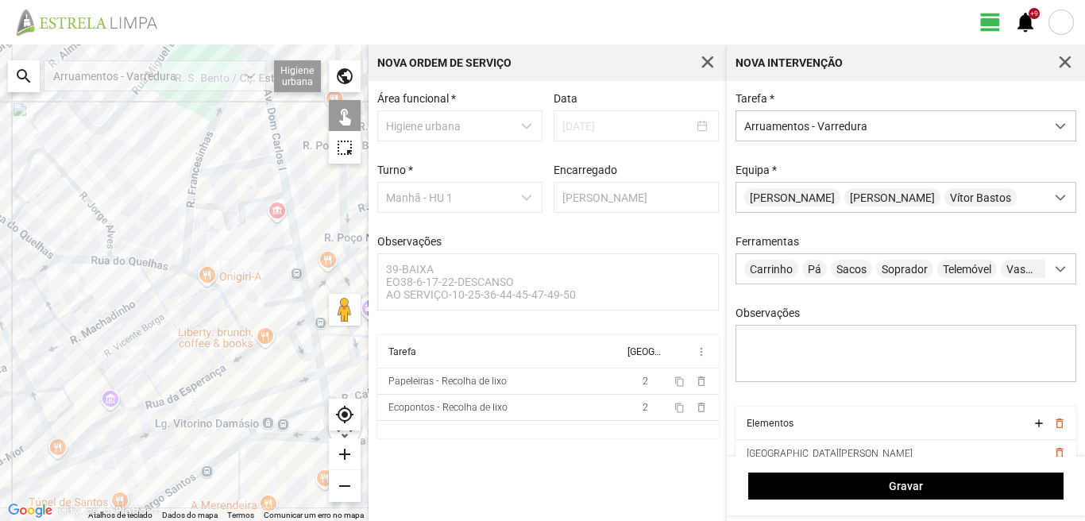
drag, startPoint x: 294, startPoint y: 380, endPoint x: 268, endPoint y: 332, distance: 54.7
click at [268, 333] on div at bounding box center [184, 282] width 368 height 476
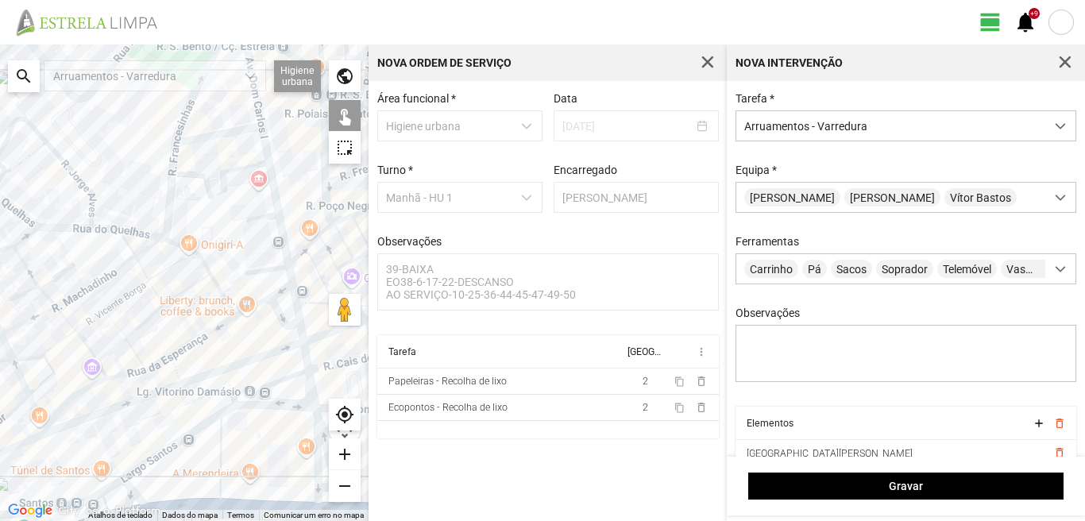
click at [299, 328] on div at bounding box center [184, 282] width 368 height 476
click at [307, 361] on div at bounding box center [184, 282] width 368 height 476
click at [290, 376] on div at bounding box center [184, 282] width 368 height 476
click at [310, 386] on div at bounding box center [184, 282] width 368 height 476
click at [282, 406] on div at bounding box center [184, 282] width 368 height 476
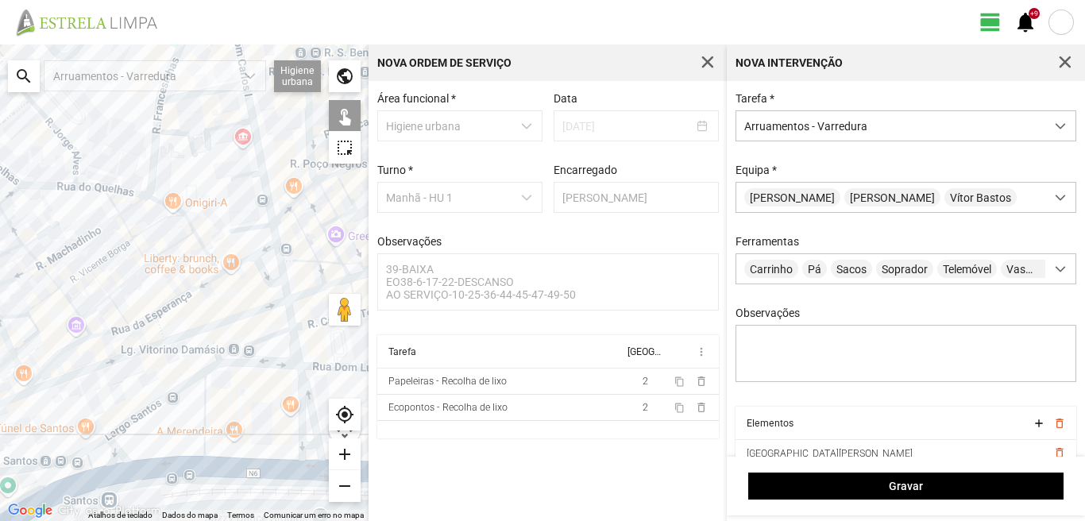
drag, startPoint x: 283, startPoint y: 440, endPoint x: 260, endPoint y: 367, distance: 76.6
click at [260, 379] on div at bounding box center [184, 282] width 368 height 476
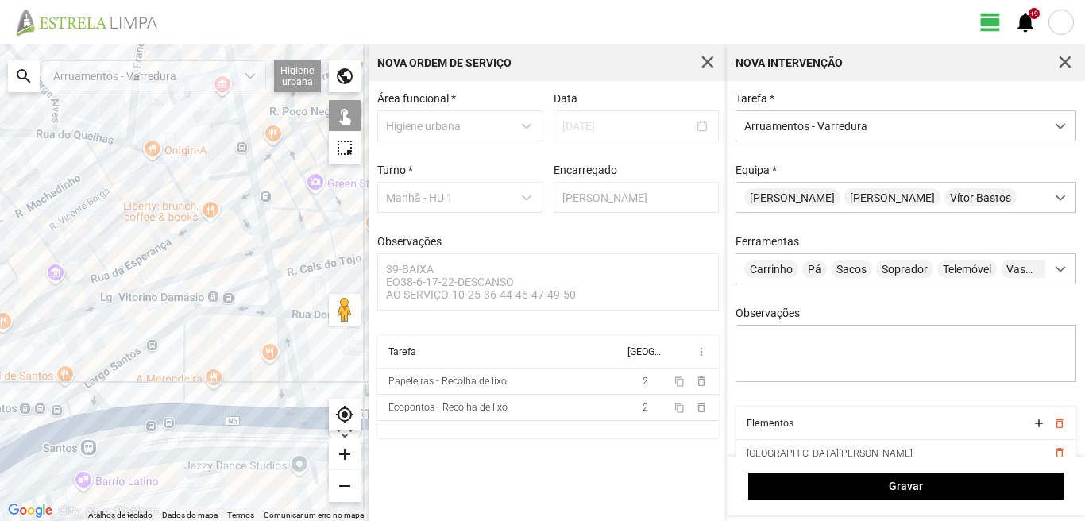
click at [279, 364] on div at bounding box center [184, 282] width 368 height 476
click at [290, 364] on div at bounding box center [184, 282] width 368 height 476
click at [284, 392] on div at bounding box center [184, 282] width 368 height 476
click at [290, 358] on div at bounding box center [184, 282] width 368 height 476
click at [282, 415] on div at bounding box center [184, 282] width 368 height 476
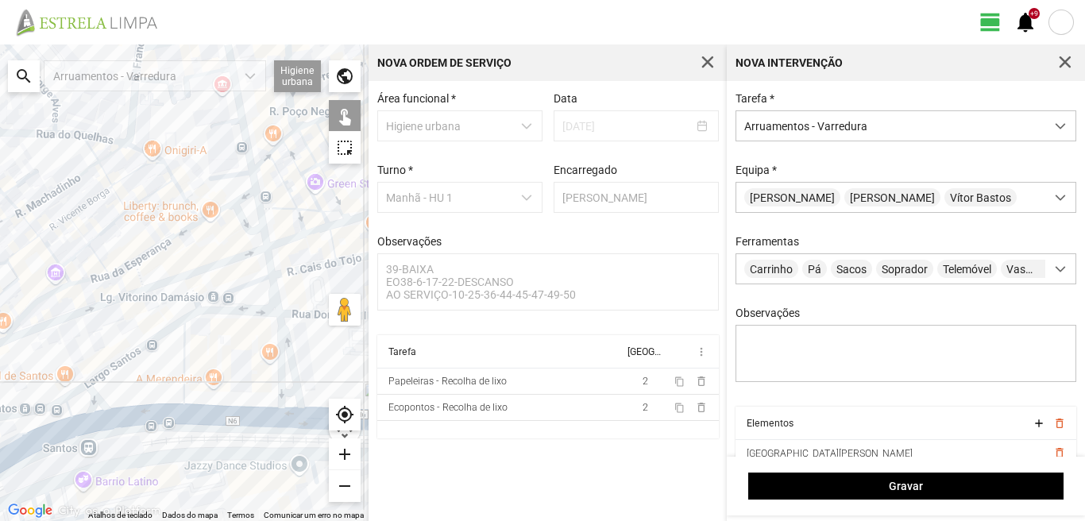
click at [183, 372] on div at bounding box center [184, 282] width 368 height 476
click at [152, 334] on div at bounding box center [184, 282] width 368 height 476
click at [138, 346] on div at bounding box center [184, 282] width 368 height 476
drag, startPoint x: 143, startPoint y: 381, endPoint x: 186, endPoint y: 352, distance: 52.0
click at [186, 352] on div at bounding box center [184, 282] width 368 height 476
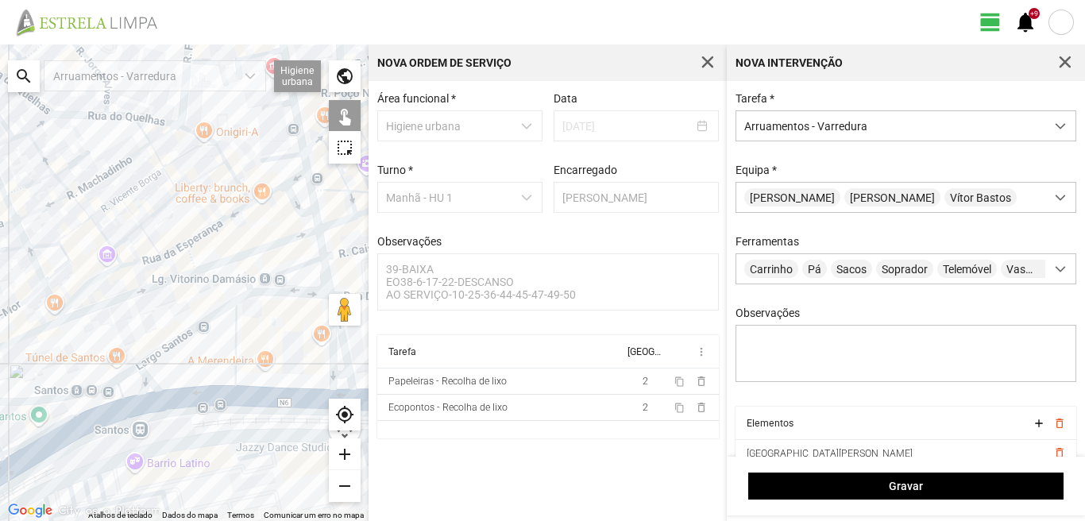
drag, startPoint x: 224, startPoint y: 347, endPoint x: 292, endPoint y: 322, distance: 72.6
click at [292, 322] on div at bounding box center [184, 282] width 368 height 476
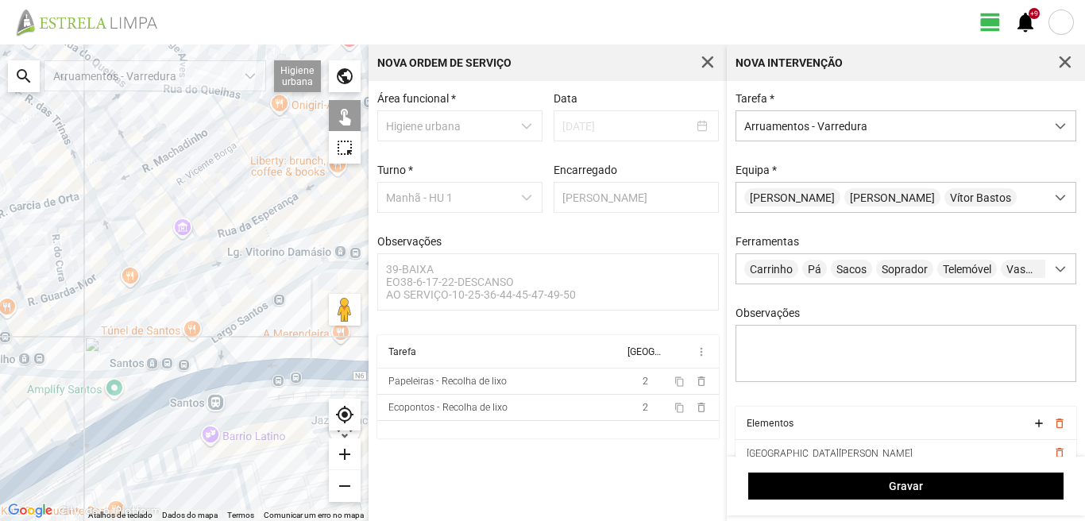
click at [264, 372] on div at bounding box center [184, 282] width 368 height 476
click at [224, 356] on div at bounding box center [184, 282] width 368 height 476
click at [204, 345] on div at bounding box center [184, 282] width 368 height 476
click at [208, 379] on div at bounding box center [184, 282] width 368 height 476
click at [191, 364] on div at bounding box center [184, 282] width 368 height 476
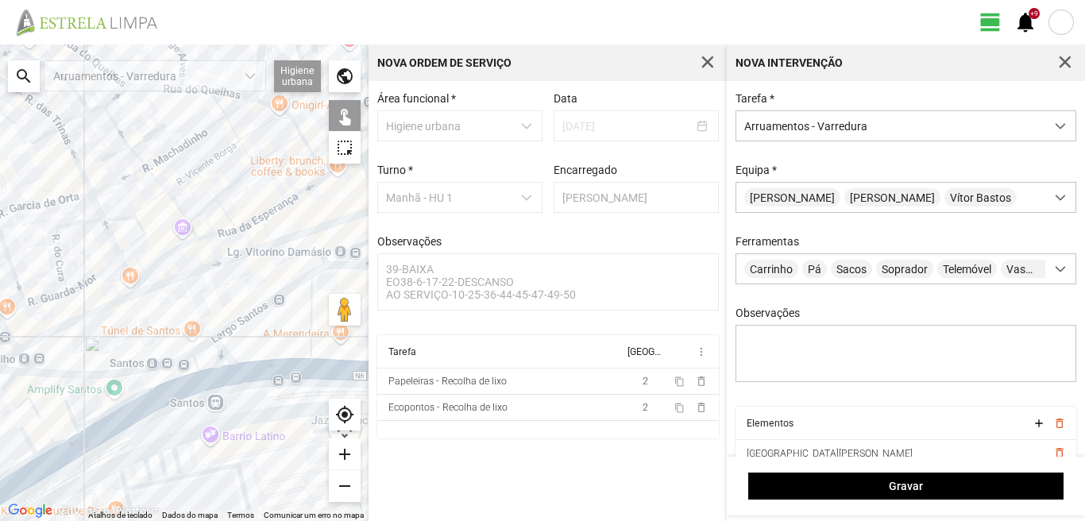
click at [63, 391] on div at bounding box center [184, 282] width 368 height 476
click at [14, 404] on div at bounding box center [184, 282] width 368 height 476
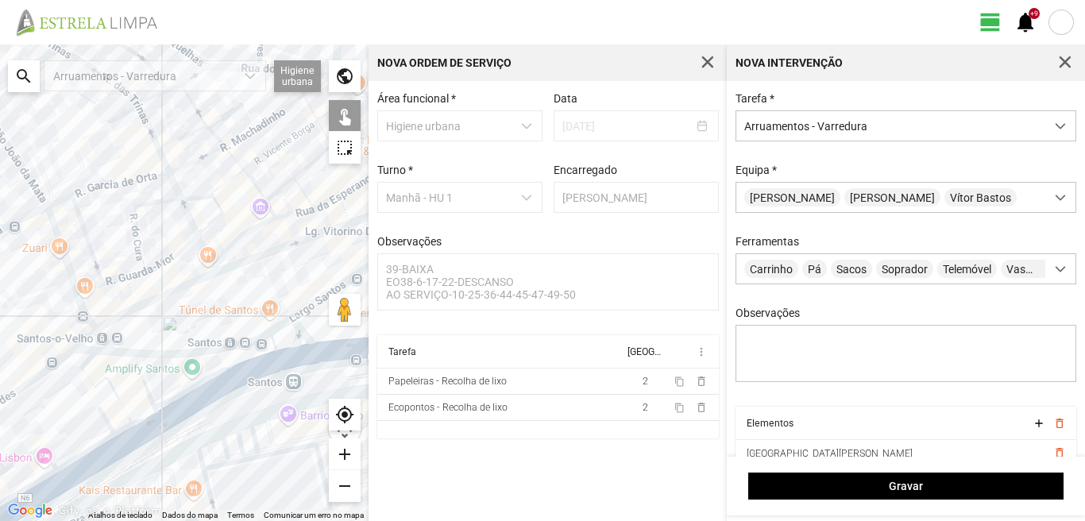
drag, startPoint x: 47, startPoint y: 414, endPoint x: 129, endPoint y: 391, distance: 85.7
click at [119, 395] on div at bounding box center [184, 282] width 368 height 476
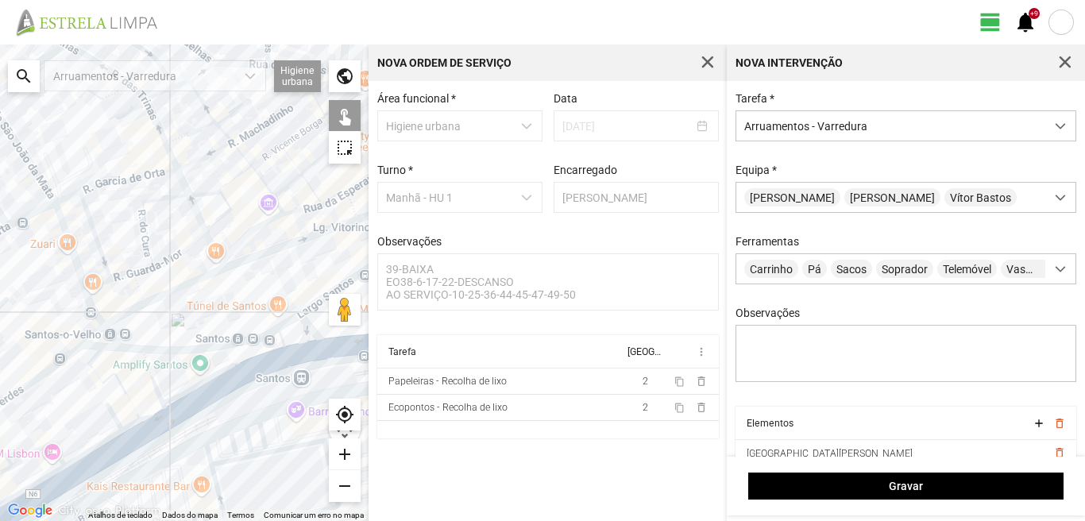
click at [96, 358] on div at bounding box center [184, 282] width 368 height 476
click at [148, 414] on div at bounding box center [184, 282] width 368 height 476
click at [127, 427] on div at bounding box center [184, 282] width 368 height 476
click at [114, 415] on div at bounding box center [184, 282] width 368 height 476
click at [137, 438] on div at bounding box center [184, 282] width 368 height 476
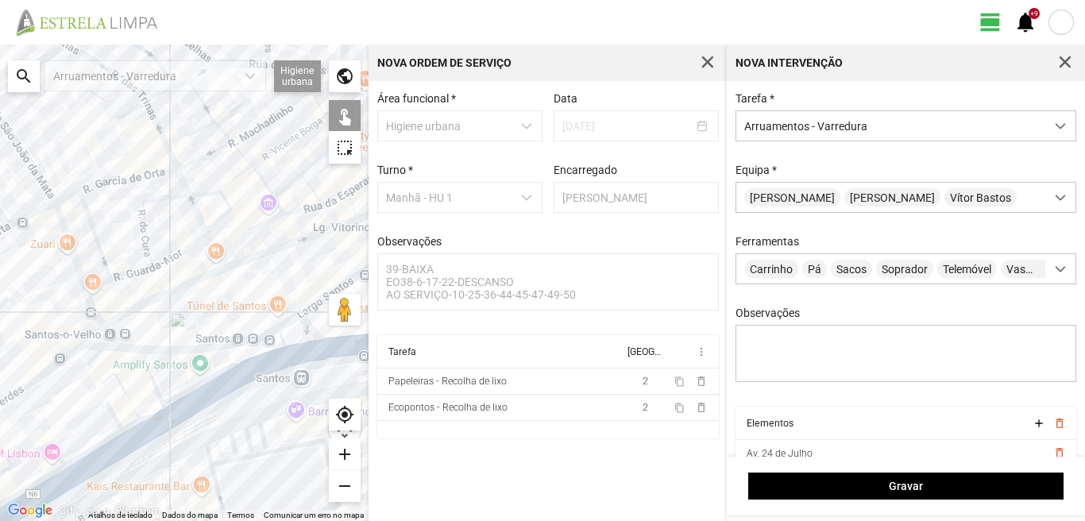
click at [106, 440] on div at bounding box center [184, 282] width 368 height 476
click at [110, 456] on div at bounding box center [184, 282] width 368 height 476
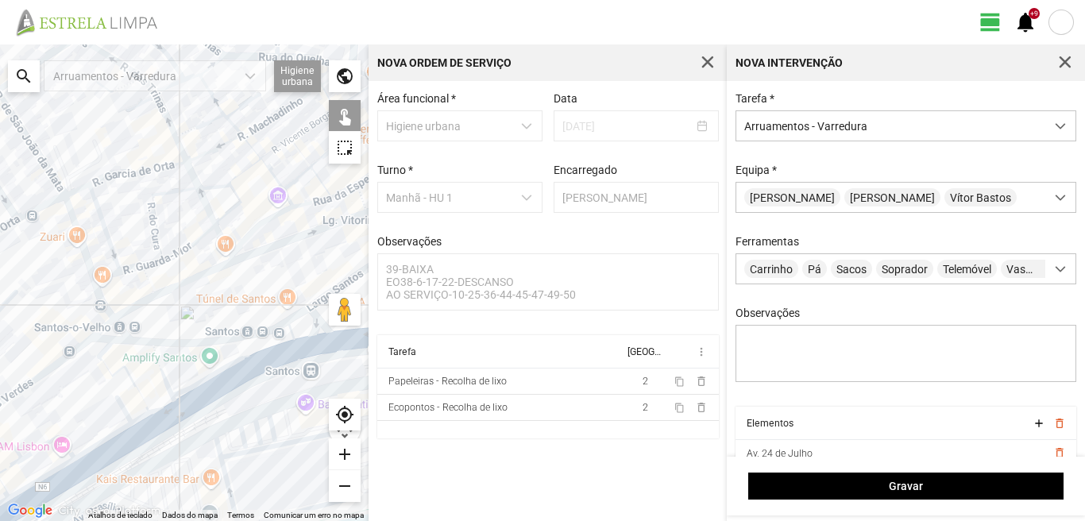
drag, startPoint x: 105, startPoint y: 438, endPoint x: 175, endPoint y: 407, distance: 77.5
click at [174, 408] on div at bounding box center [184, 282] width 368 height 476
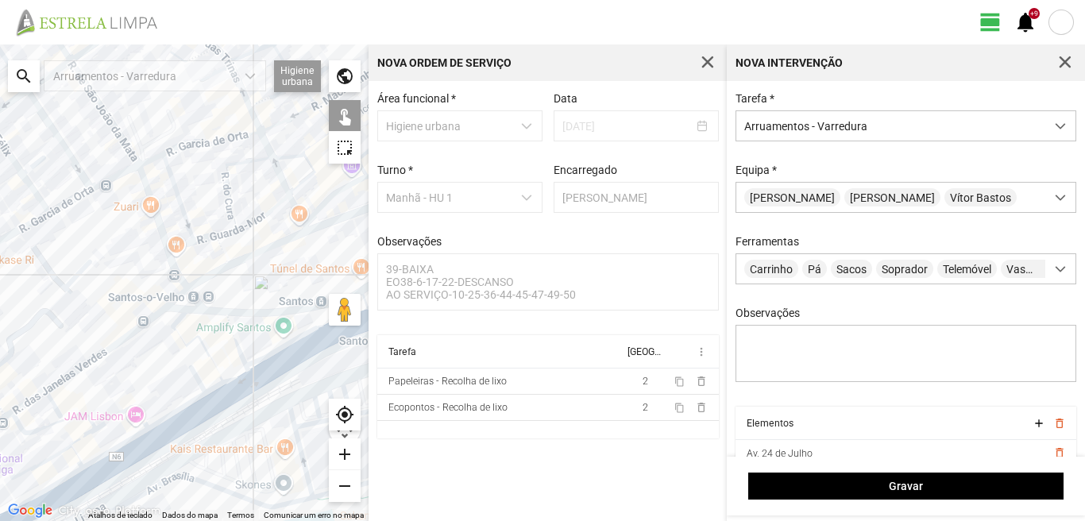
click at [125, 412] on div at bounding box center [184, 282] width 368 height 476
click at [127, 443] on div at bounding box center [184, 282] width 368 height 476
click at [131, 457] on div at bounding box center [184, 282] width 368 height 476
click at [75, 440] on div at bounding box center [184, 282] width 368 height 476
click at [75, 452] on div at bounding box center [184, 282] width 368 height 476
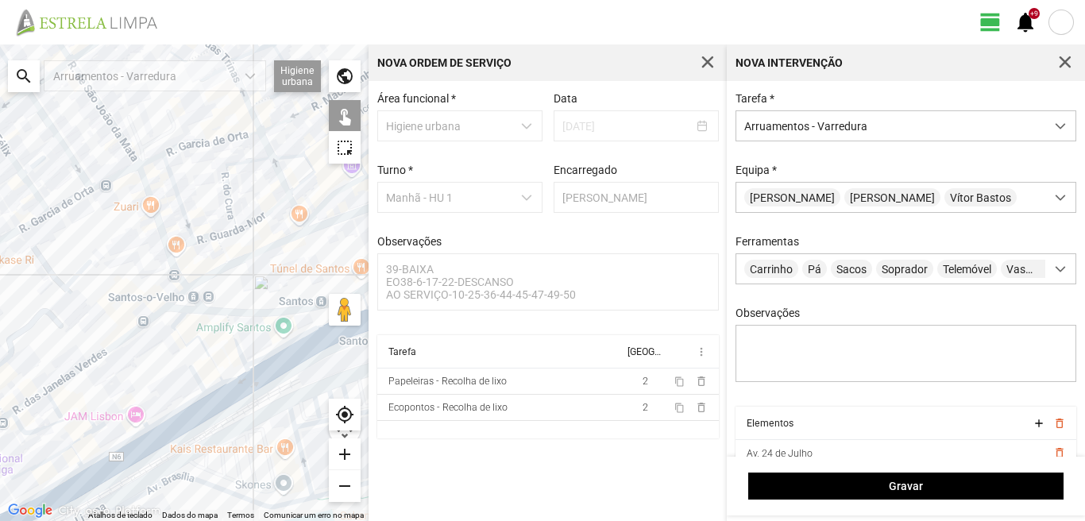
click at [64, 449] on div at bounding box center [184, 282] width 368 height 476
click at [67, 422] on div at bounding box center [184, 282] width 368 height 476
click at [71, 473] on div at bounding box center [184, 282] width 368 height 476
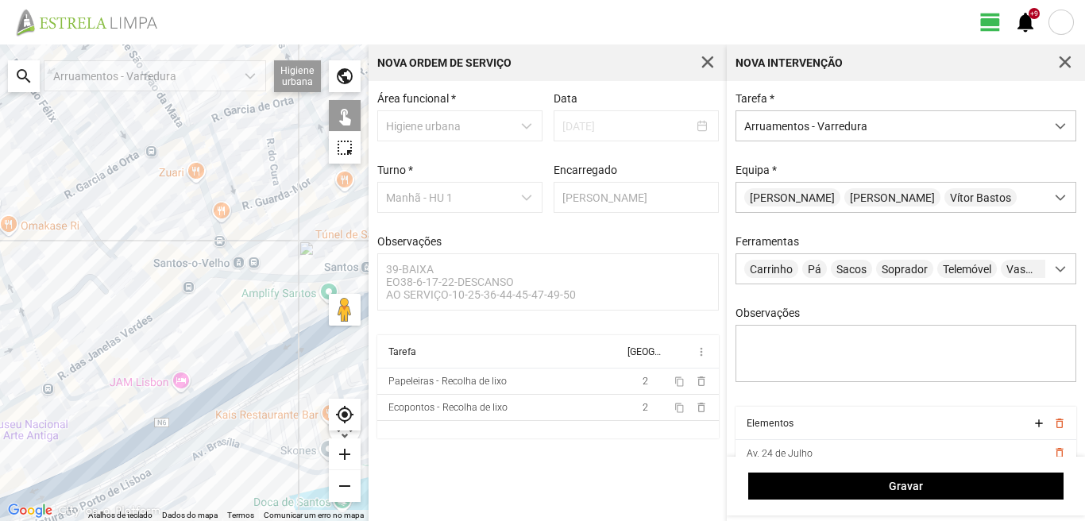
drag, startPoint x: 79, startPoint y: 458, endPoint x: 175, endPoint y: 397, distance: 113.2
click at [175, 397] on div at bounding box center [184, 282] width 368 height 476
click at [185, 388] on div at bounding box center [184, 282] width 368 height 476
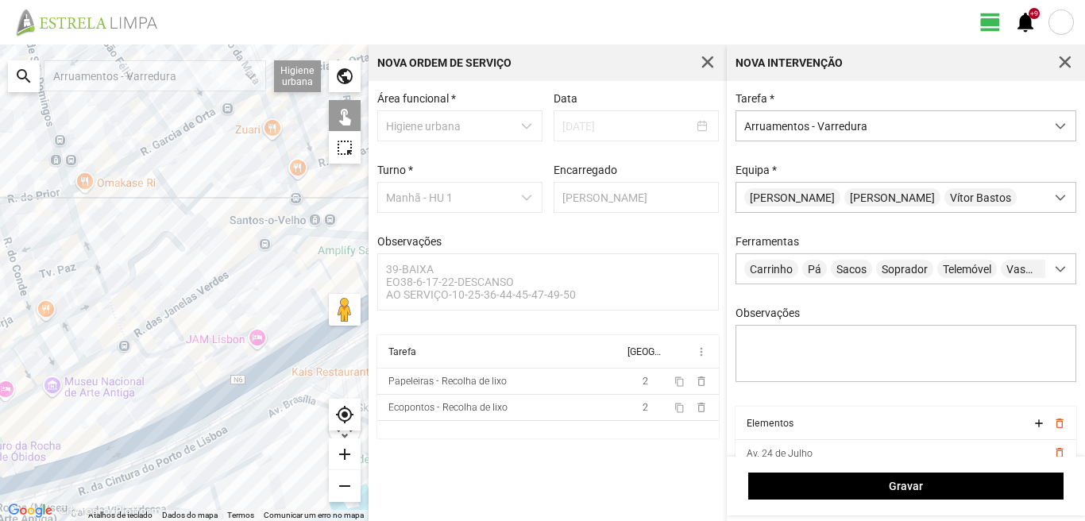
click at [167, 431] on div at bounding box center [184, 282] width 368 height 476
click at [102, 459] on div at bounding box center [184, 282] width 368 height 476
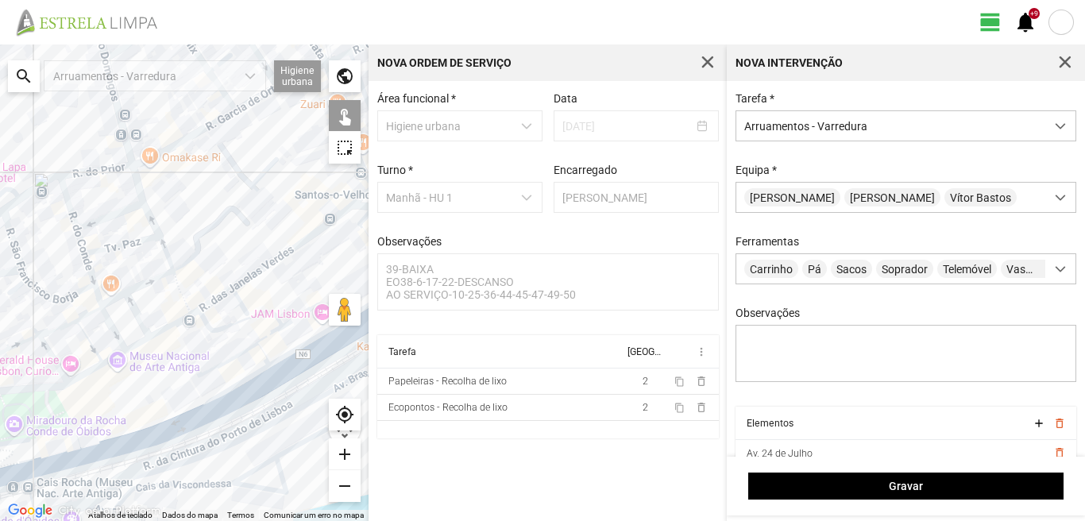
drag, startPoint x: 117, startPoint y: 434, endPoint x: 199, endPoint y: 405, distance: 87.7
click at [197, 406] on div at bounding box center [184, 282] width 368 height 476
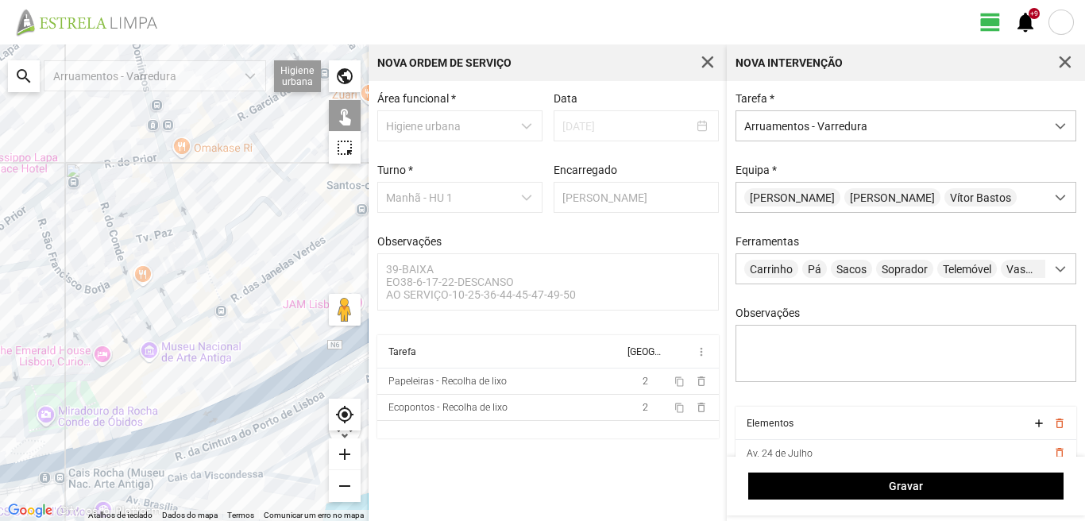
click at [96, 443] on div at bounding box center [184, 282] width 368 height 476
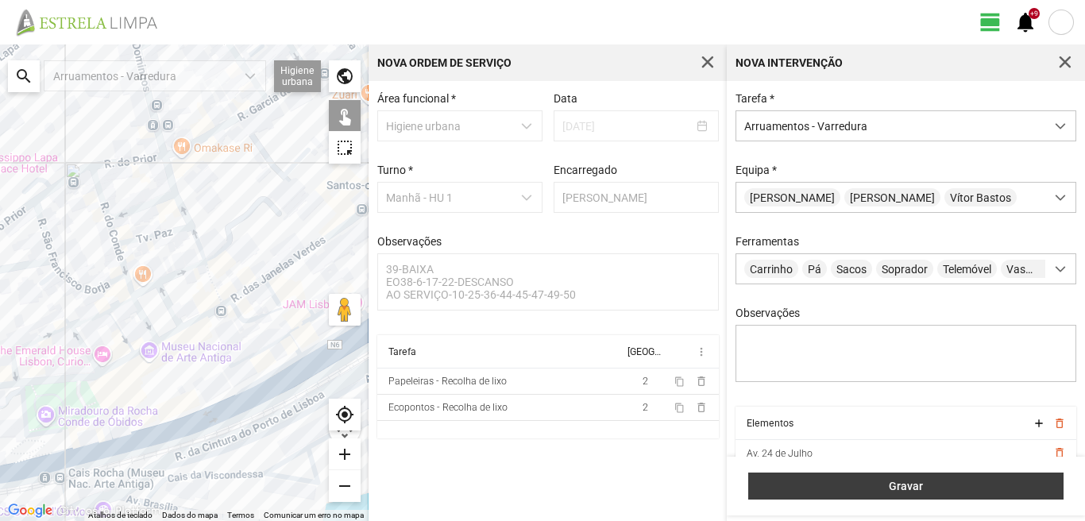
click at [773, 480] on span "Gravar" at bounding box center [906, 486] width 299 height 13
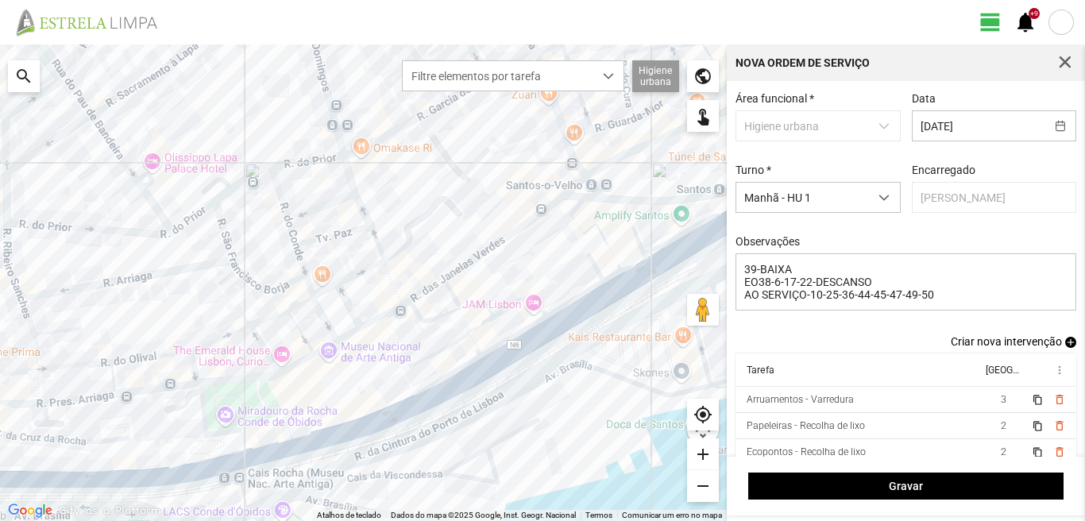
click at [1065, 344] on span "add" at bounding box center [1070, 342] width 11 height 11
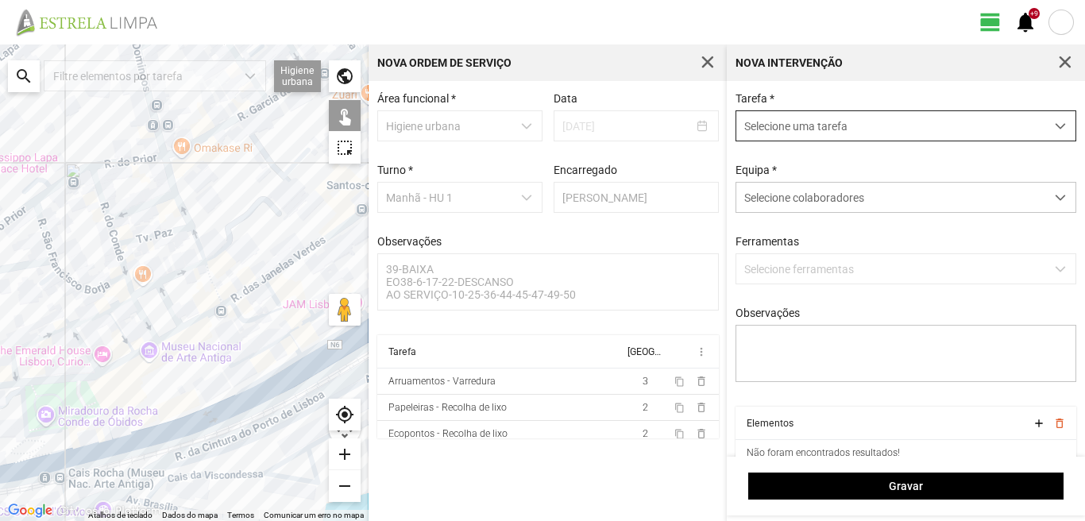
click at [806, 130] on span "Selecione uma tarefa" at bounding box center [890, 125] width 309 height 29
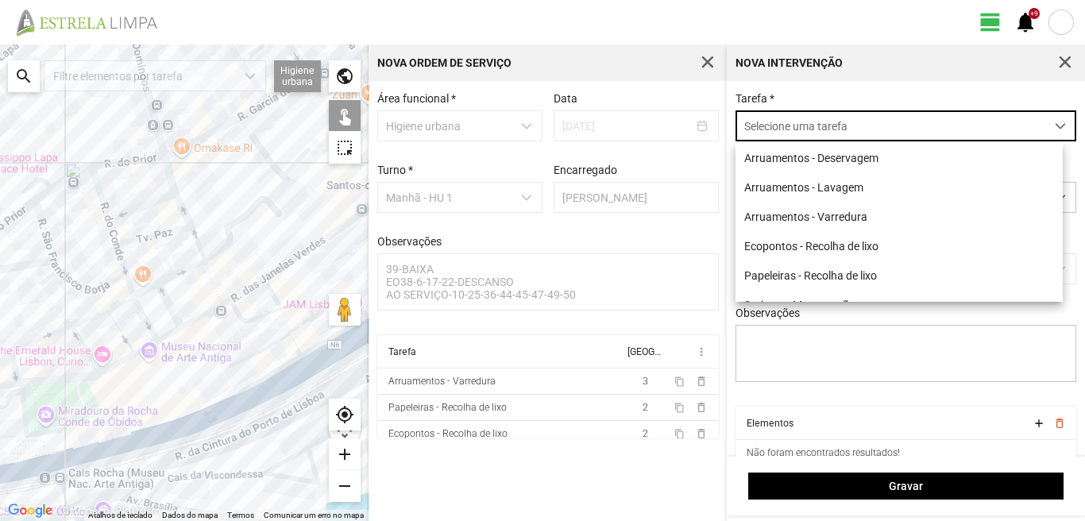
scroll to position [9, 71]
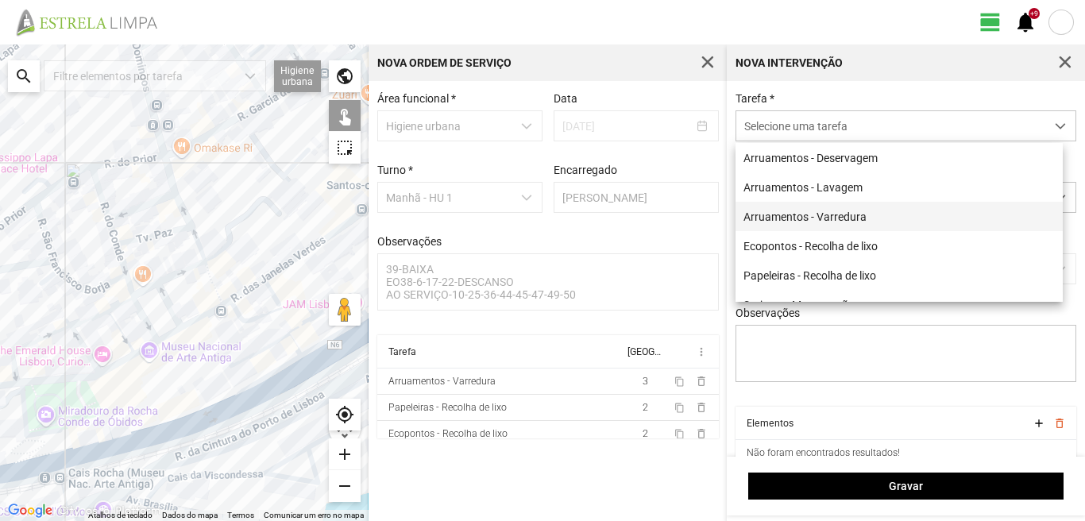
click at [831, 218] on li "Arruamentos - Varredura" at bounding box center [898, 216] width 327 height 29
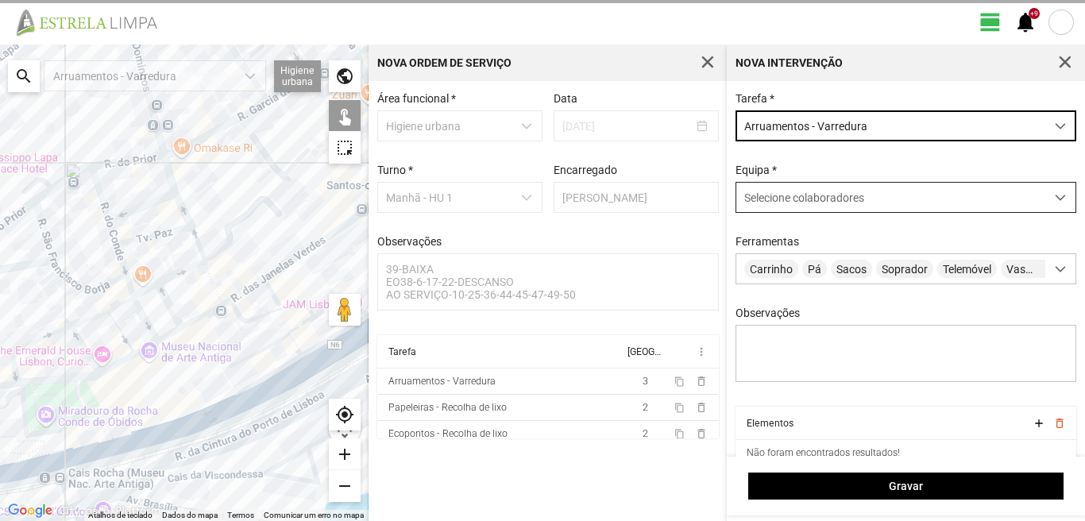
click at [833, 195] on span "Selecione colaboradores" at bounding box center [804, 197] width 120 height 13
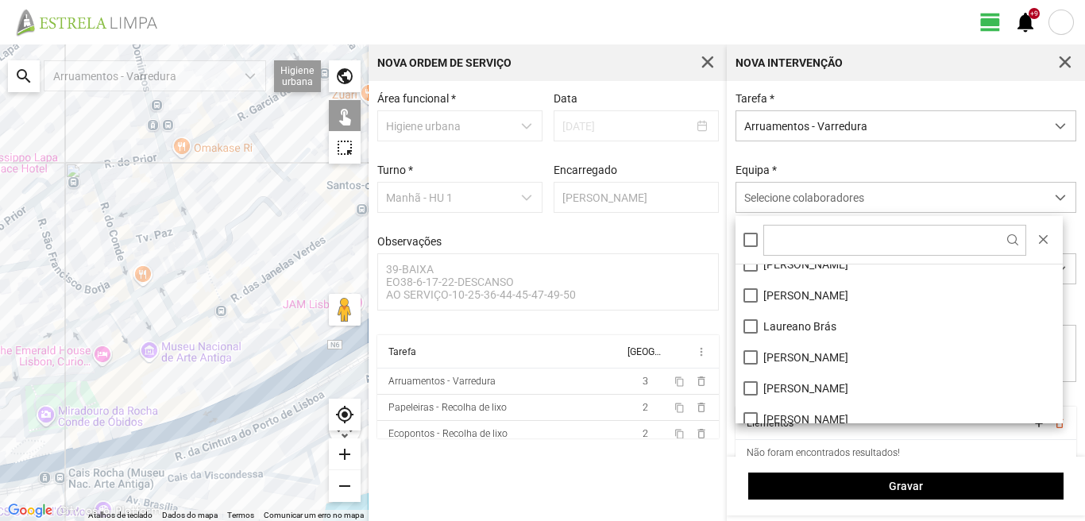
scroll to position [213, 0]
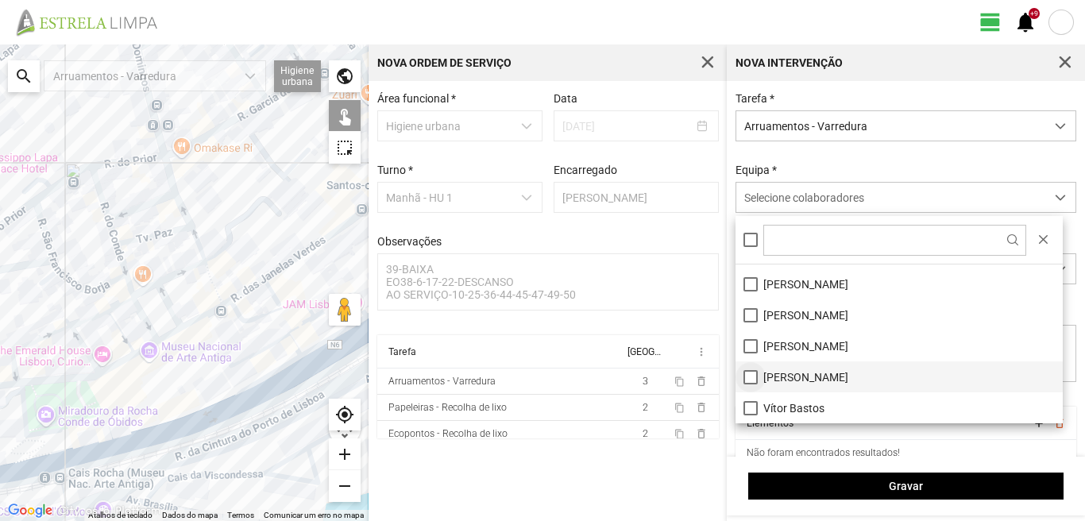
click at [747, 375] on li "[PERSON_NAME]" at bounding box center [898, 376] width 327 height 31
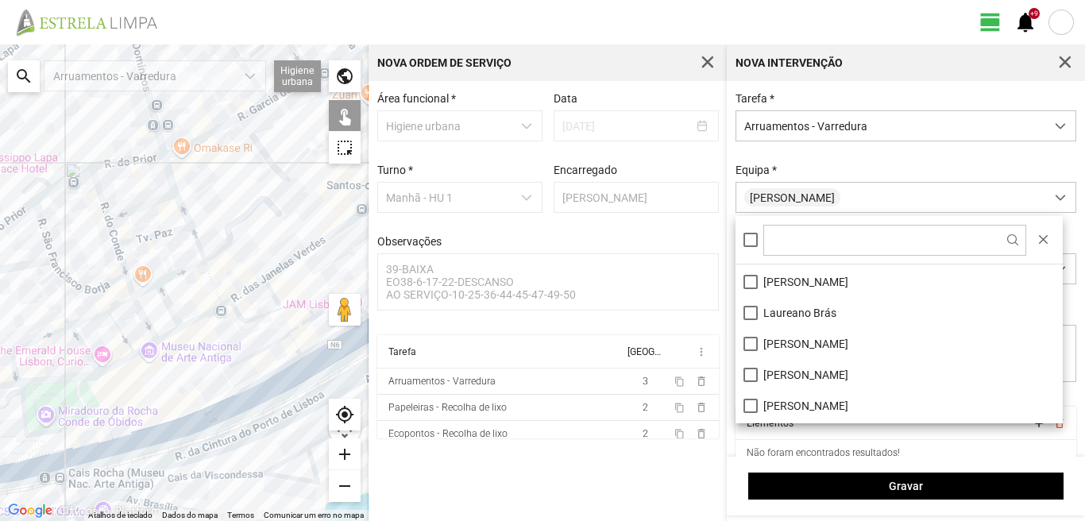
scroll to position [0, 0]
click at [751, 311] on li "[PERSON_NAME]" at bounding box center [898, 310] width 327 height 31
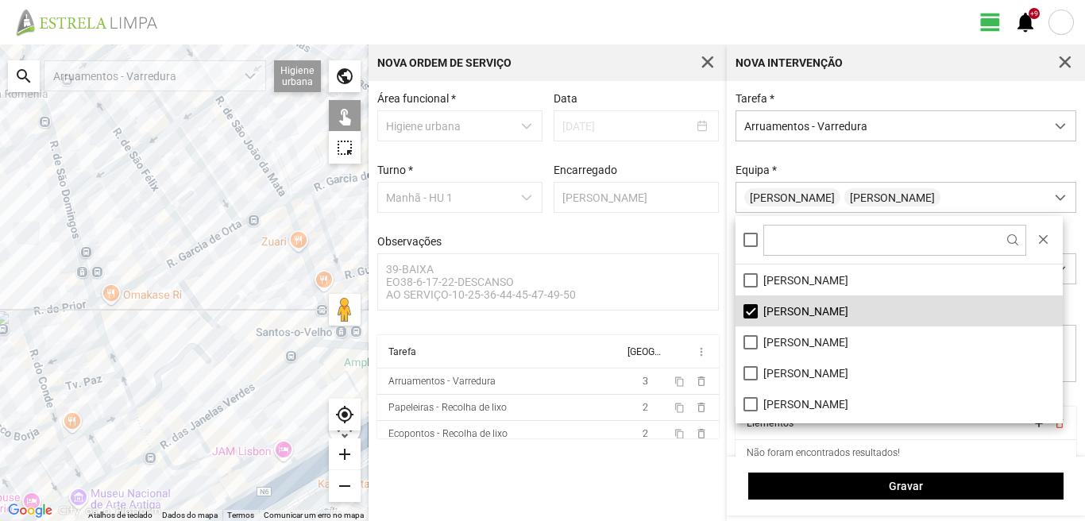
drag, startPoint x: 230, startPoint y: 173, endPoint x: 69, endPoint y: 448, distance: 318.5
click at [70, 447] on div at bounding box center [184, 282] width 368 height 476
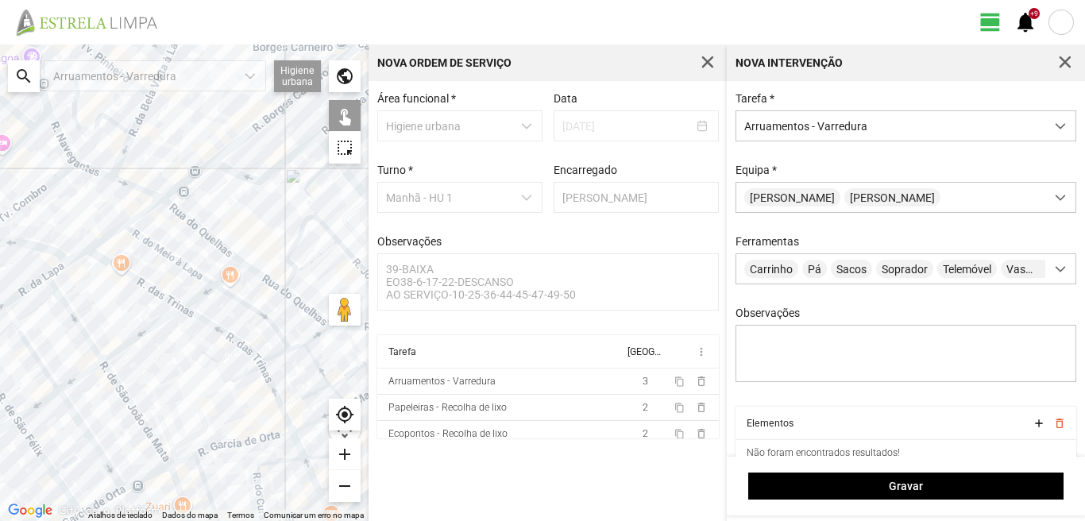
drag, startPoint x: 226, startPoint y: 351, endPoint x: 197, endPoint y: 552, distance: 202.9
click at [197, 520] on html "view_day +9 notifications ← Mover para a esquerda → Mover para a direita ↑ Move…" at bounding box center [542, 260] width 1085 height 521
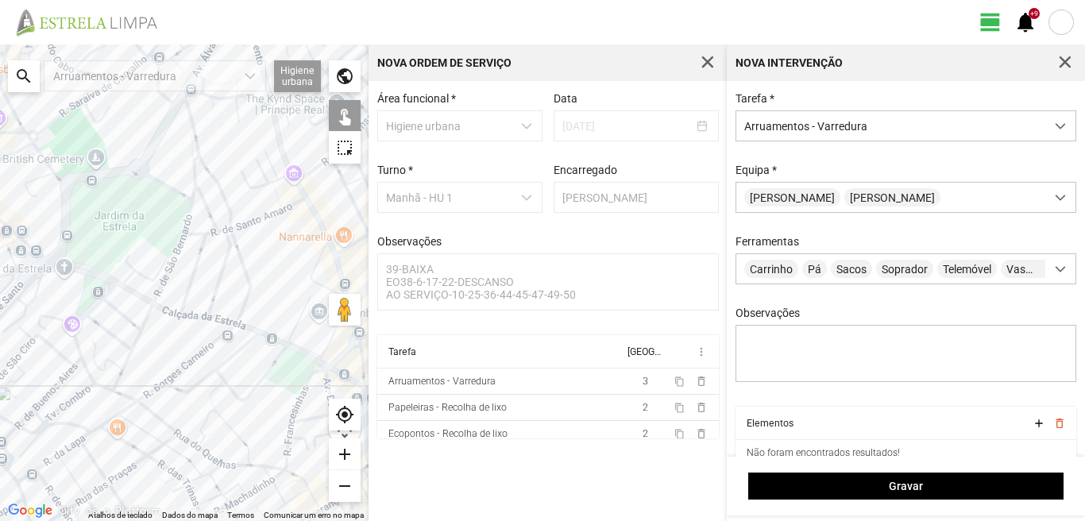
click at [303, 353] on div at bounding box center [184, 282] width 368 height 476
click at [277, 341] on div at bounding box center [184, 282] width 368 height 476
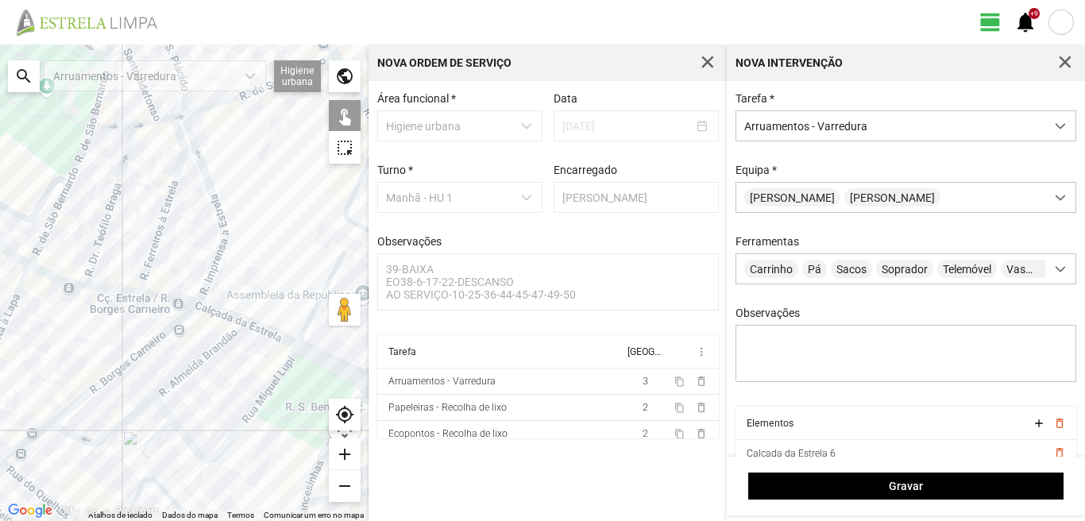
click at [223, 312] on div at bounding box center [184, 282] width 368 height 476
click at [167, 298] on div at bounding box center [184, 282] width 368 height 476
click at [125, 291] on div at bounding box center [184, 282] width 368 height 476
click at [71, 284] on div at bounding box center [184, 282] width 368 height 476
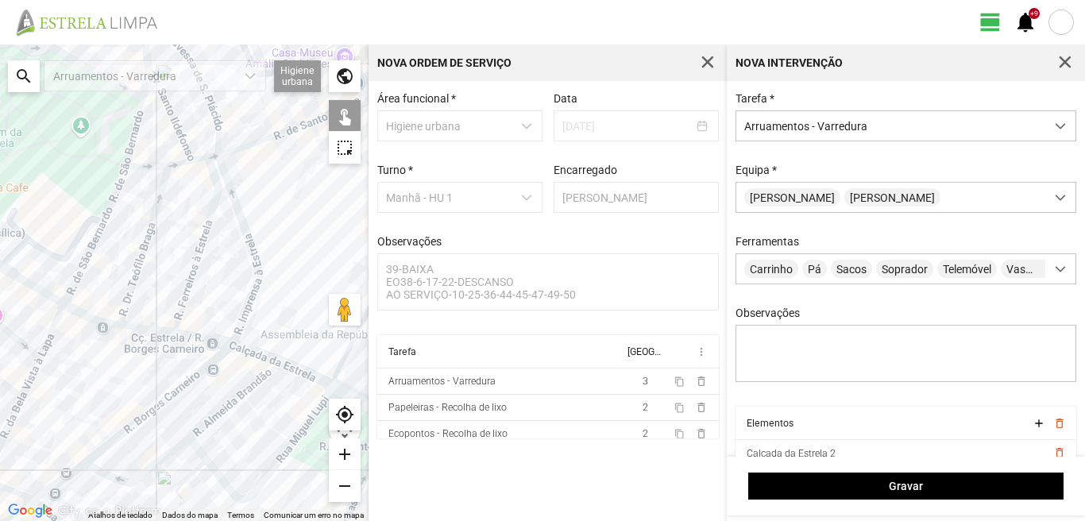
drag, startPoint x: 43, startPoint y: 297, endPoint x: 112, endPoint y: 363, distance: 95.5
click at [98, 353] on div at bounding box center [184, 282] width 368 height 476
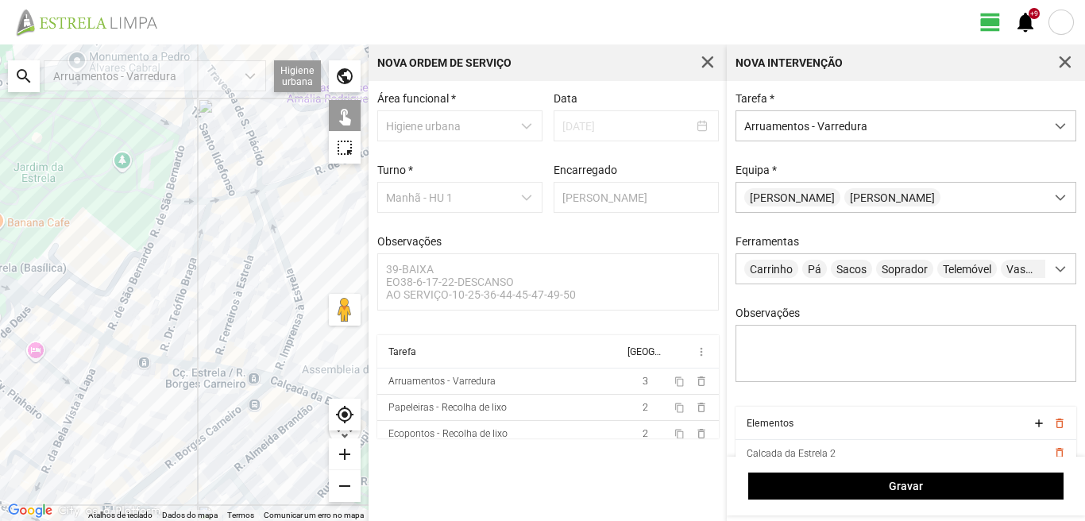
click at [68, 316] on div at bounding box center [184, 282] width 368 height 476
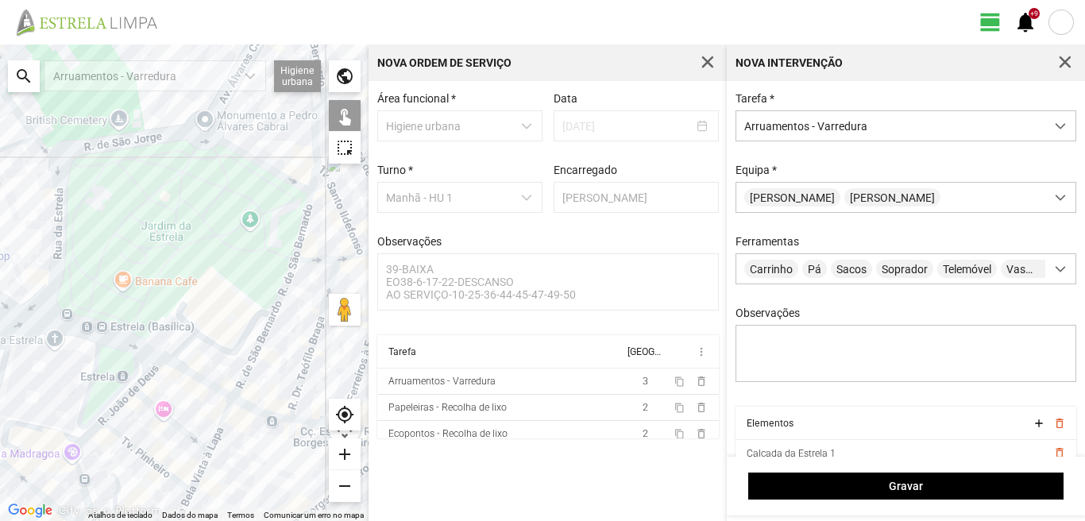
drag, startPoint x: 11, startPoint y: 306, endPoint x: 171, endPoint y: 374, distance: 173.6
click at [171, 374] on div at bounding box center [184, 282] width 368 height 476
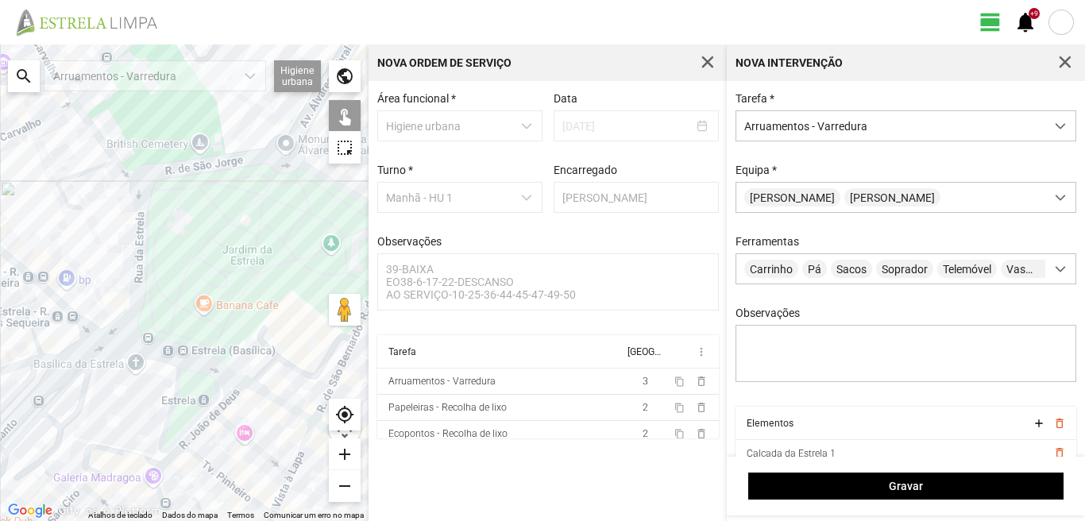
click at [214, 384] on div at bounding box center [184, 282] width 368 height 476
click at [230, 374] on div at bounding box center [184, 282] width 368 height 476
click at [97, 334] on div at bounding box center [184, 282] width 368 height 476
click at [97, 330] on div at bounding box center [184, 282] width 368 height 476
click at [91, 332] on div at bounding box center [184, 282] width 368 height 476
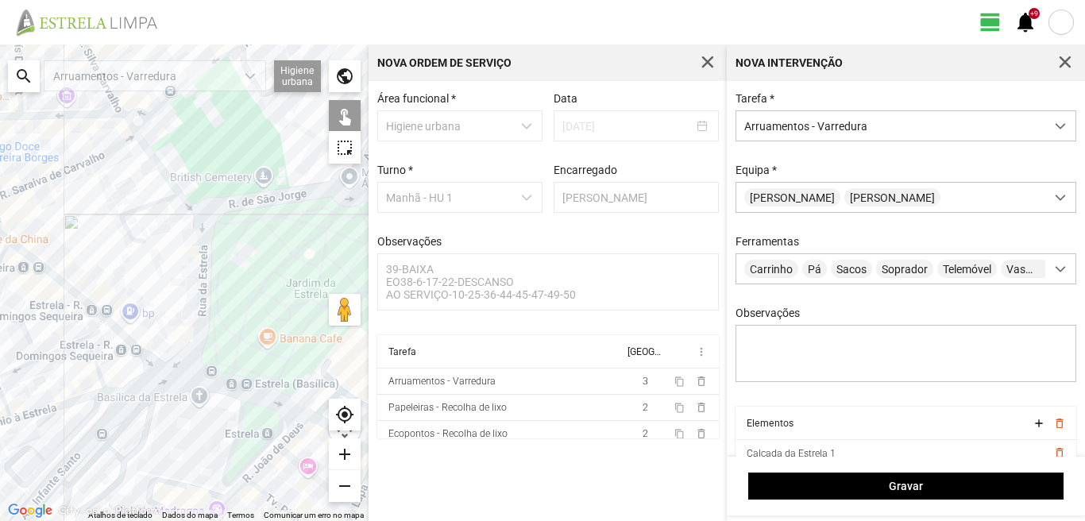
drag, startPoint x: 59, startPoint y: 299, endPoint x: 124, endPoint y: 334, distance: 73.5
click at [124, 334] on div at bounding box center [184, 282] width 368 height 476
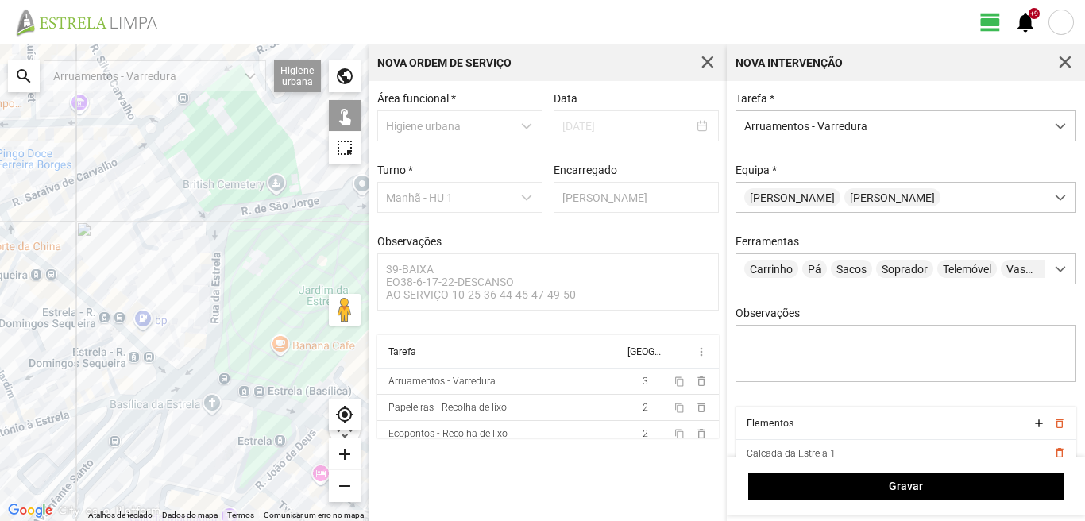
click at [110, 330] on div at bounding box center [184, 282] width 368 height 476
click at [110, 320] on div at bounding box center [184, 282] width 368 height 476
click at [15, 261] on div at bounding box center [184, 282] width 368 height 476
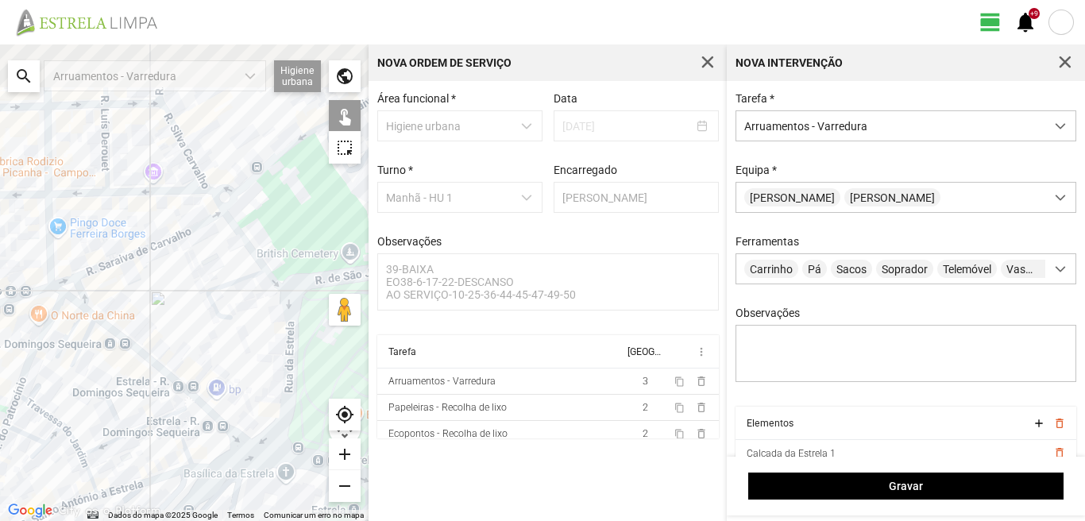
drag, startPoint x: 35, startPoint y: 278, endPoint x: 102, endPoint y: 345, distance: 94.9
click at [102, 344] on div at bounding box center [184, 282] width 368 height 476
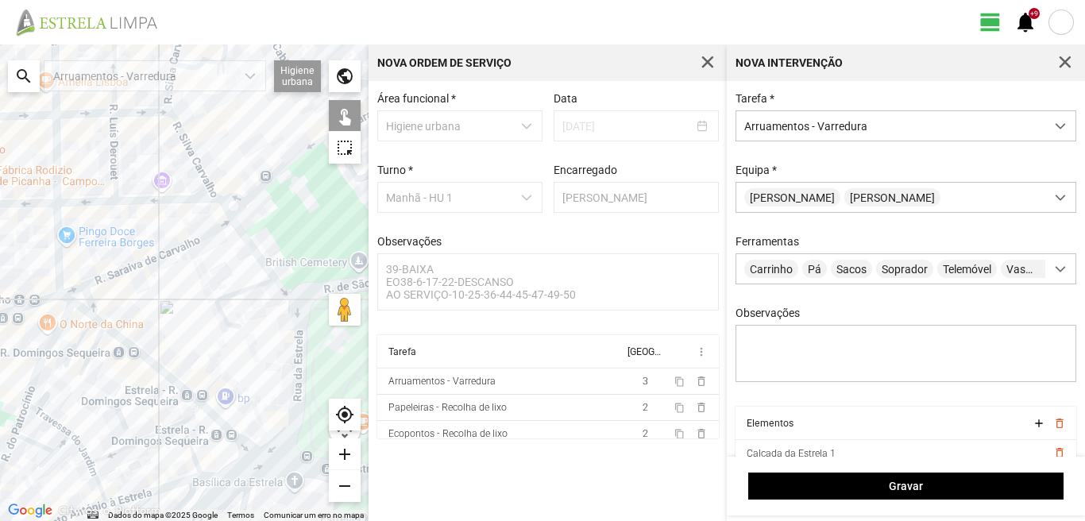
click at [83, 334] on div at bounding box center [184, 282] width 368 height 476
click at [100, 322] on div at bounding box center [184, 282] width 368 height 476
click at [83, 309] on div at bounding box center [184, 282] width 368 height 476
click at [64, 302] on div at bounding box center [184, 282] width 368 height 476
click at [65, 297] on div at bounding box center [184, 282] width 368 height 476
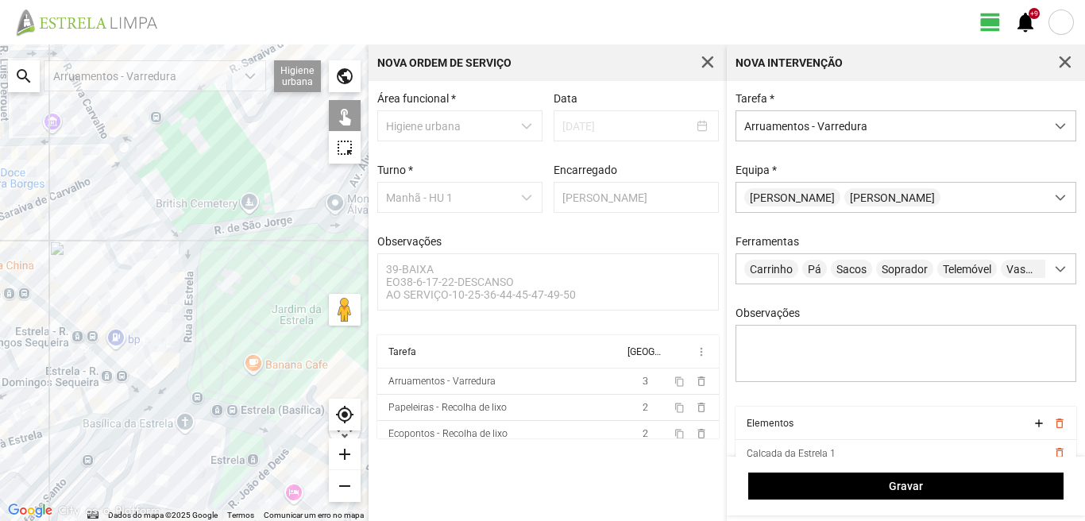
drag, startPoint x: 172, startPoint y: 348, endPoint x: 34, endPoint y: 286, distance: 151.4
click at [34, 286] on div at bounding box center [184, 282] width 368 height 476
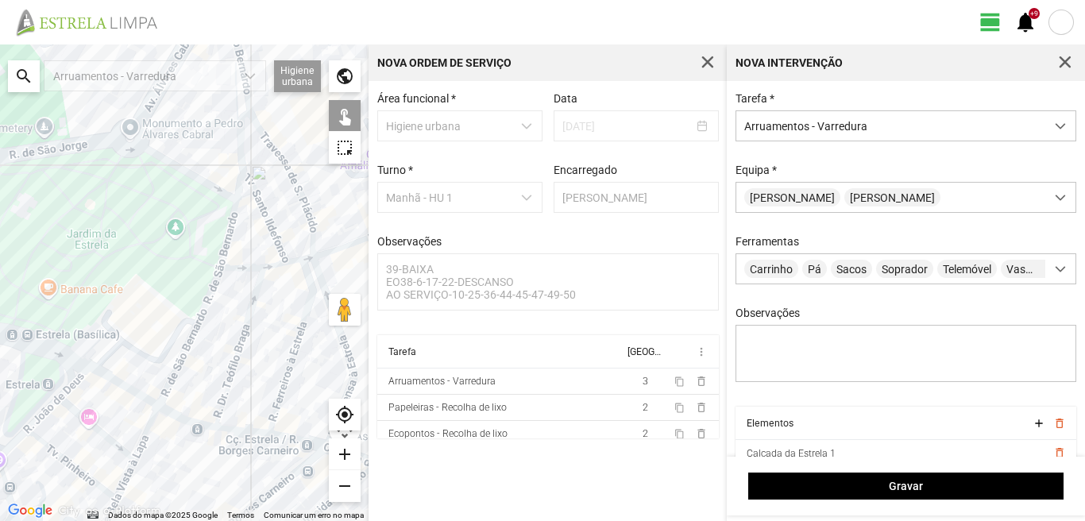
drag, startPoint x: 175, startPoint y: 405, endPoint x: 25, endPoint y: 326, distance: 168.7
click at [25, 326] on div at bounding box center [184, 282] width 368 height 476
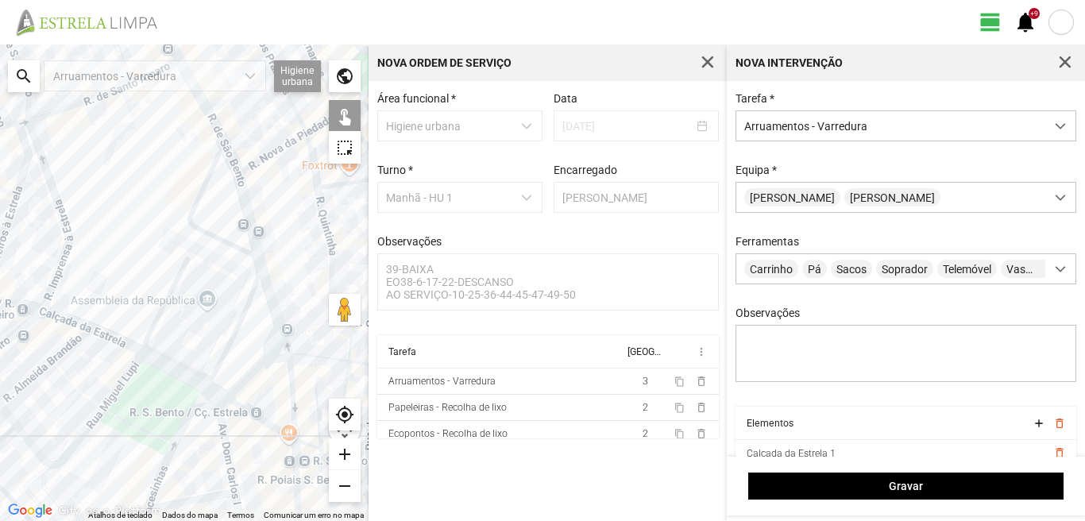
click at [209, 388] on div at bounding box center [184, 282] width 368 height 476
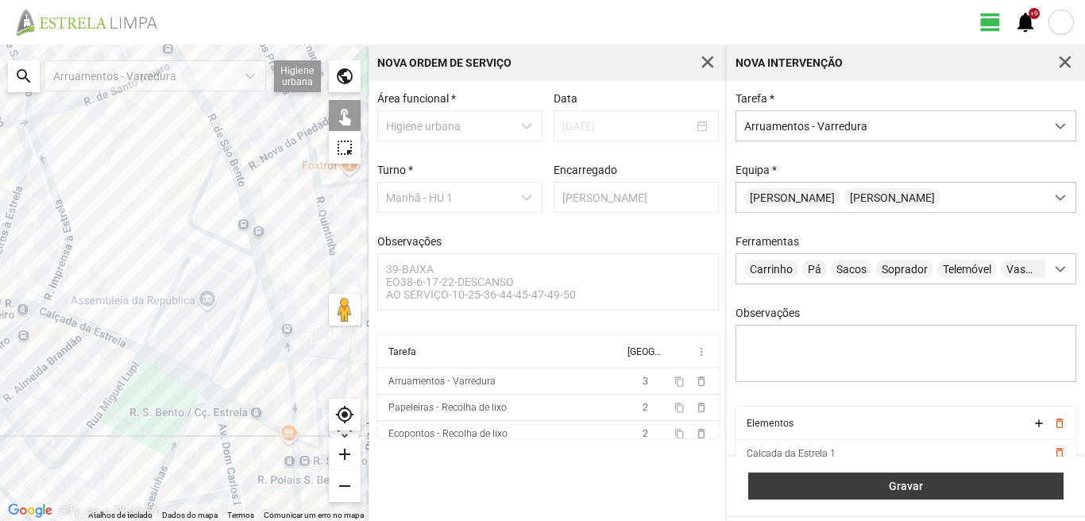
click at [802, 482] on span "Gravar" at bounding box center [906, 486] width 299 height 13
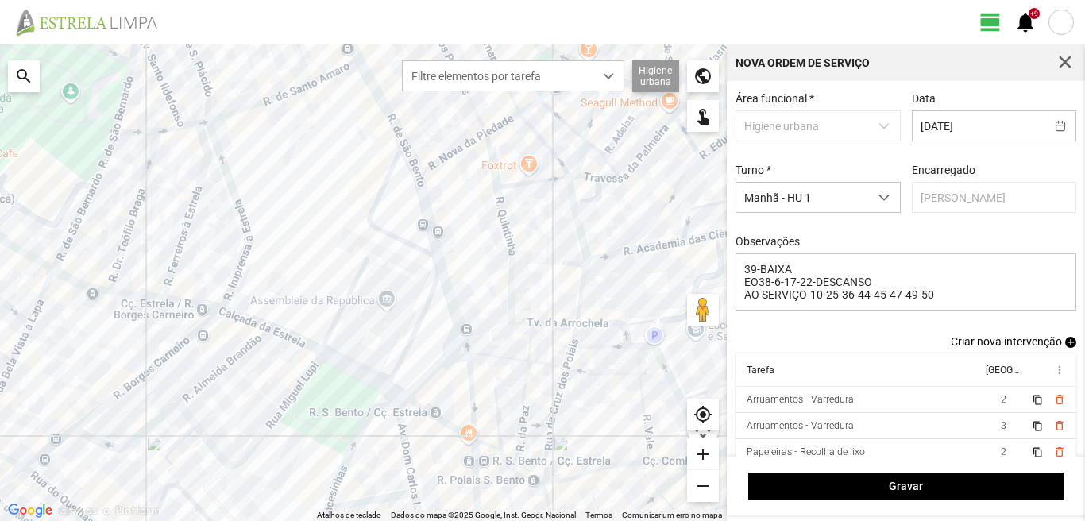
click at [1065, 343] on span "add" at bounding box center [1070, 342] width 11 height 11
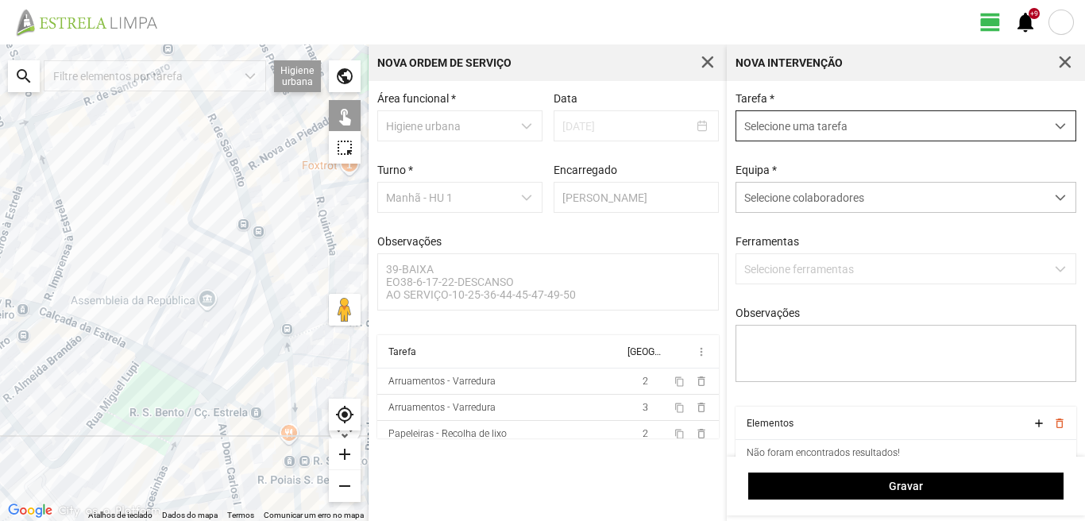
click at [767, 135] on span "Selecione uma tarefa" at bounding box center [890, 125] width 309 height 29
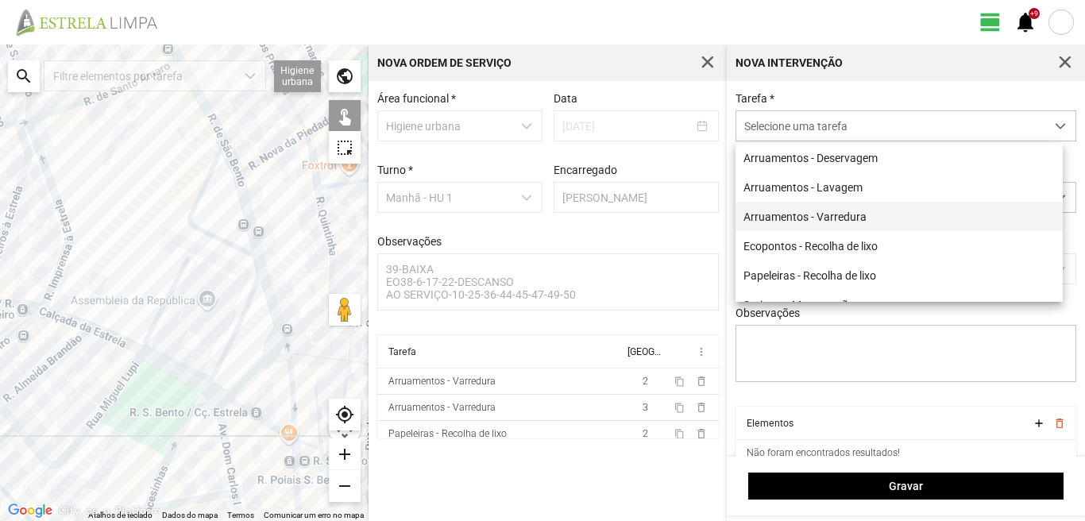
click at [821, 214] on li "Arruamentos - Varredura" at bounding box center [898, 216] width 327 height 29
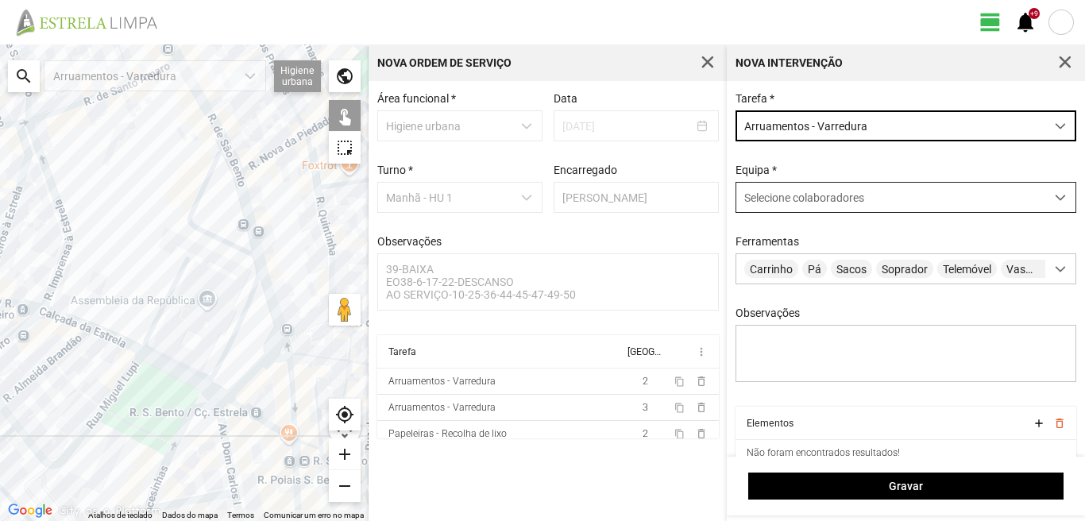
click at [818, 203] on span "Selecione colaboradores" at bounding box center [804, 197] width 120 height 13
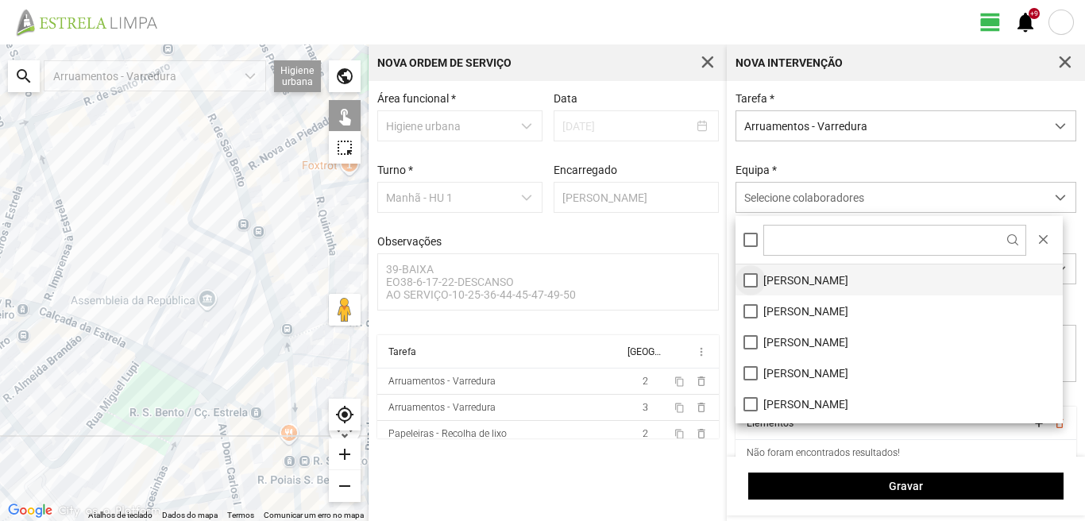
click at [751, 276] on li "[PERSON_NAME]" at bounding box center [898, 279] width 327 height 31
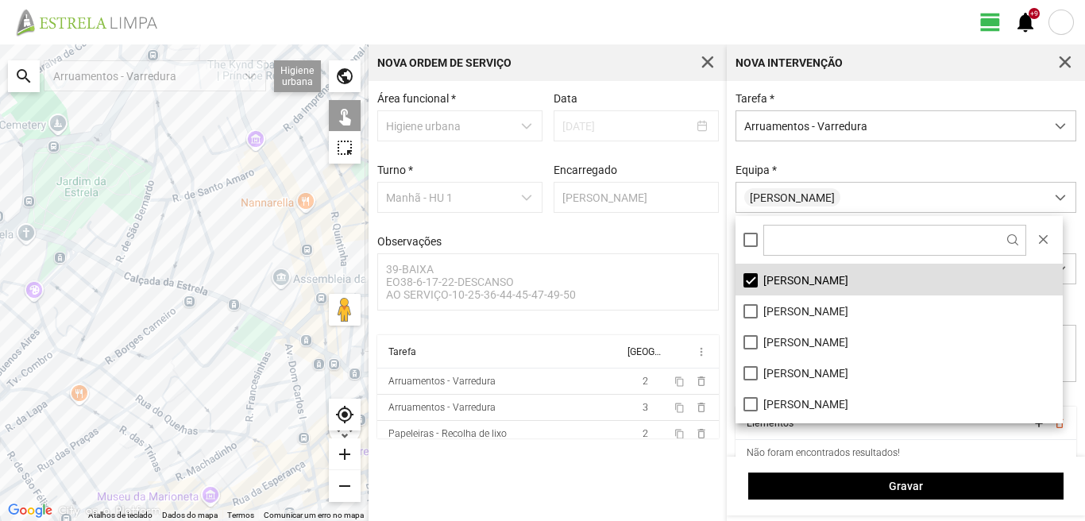
drag, startPoint x: 87, startPoint y: 457, endPoint x: 278, endPoint y: 311, distance: 240.8
click at [263, 322] on div at bounding box center [184, 282] width 368 height 476
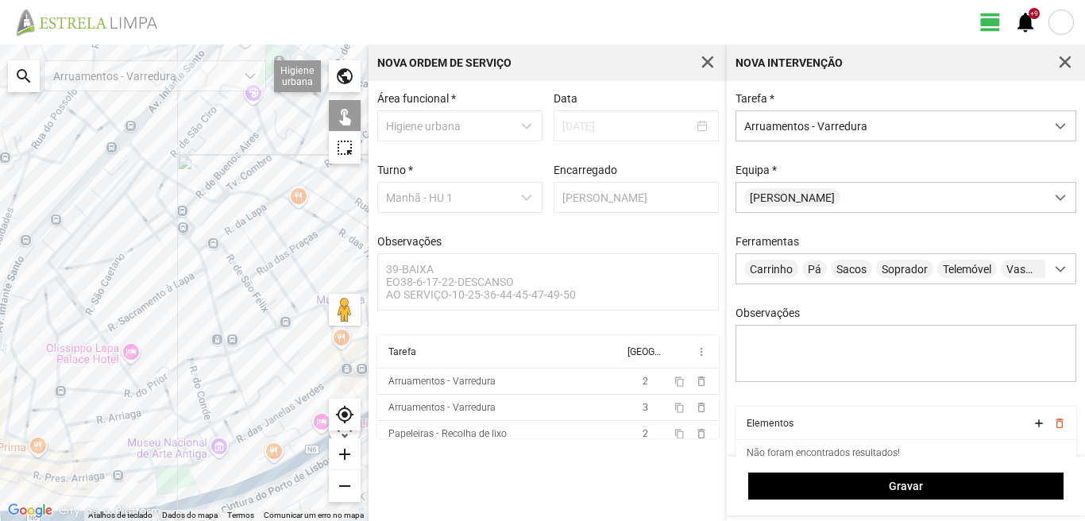
drag, startPoint x: 178, startPoint y: 412, endPoint x: 102, endPoint y: 352, distance: 97.2
click at [106, 357] on div at bounding box center [184, 282] width 368 height 476
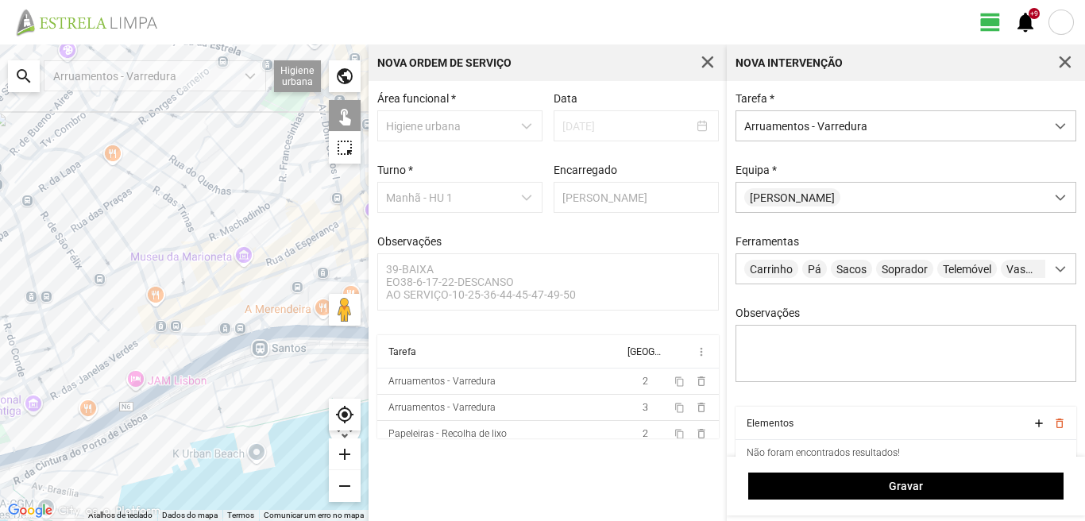
drag, startPoint x: 169, startPoint y: 301, endPoint x: 134, endPoint y: 375, distance: 81.7
click at [134, 375] on div at bounding box center [184, 282] width 368 height 476
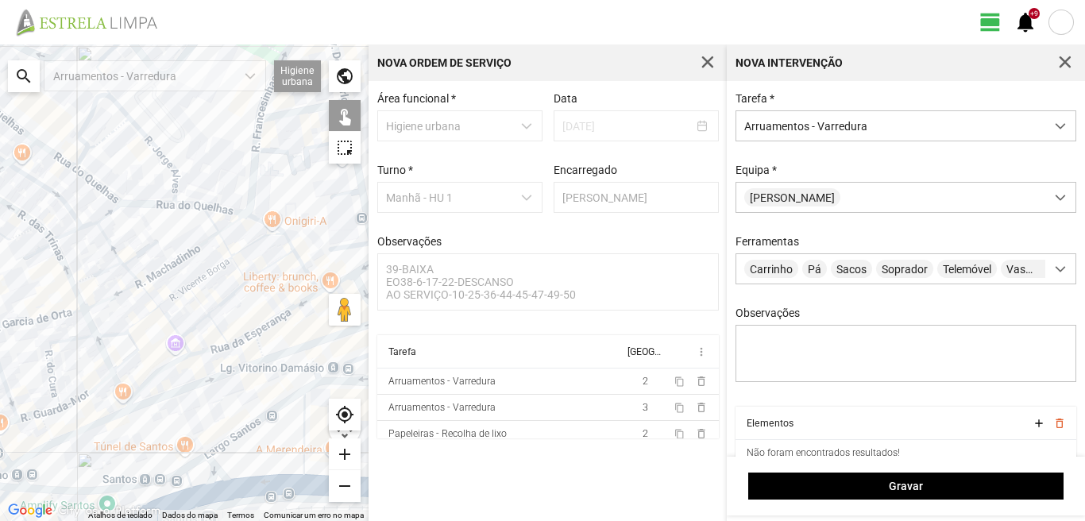
click at [217, 347] on div at bounding box center [184, 282] width 368 height 476
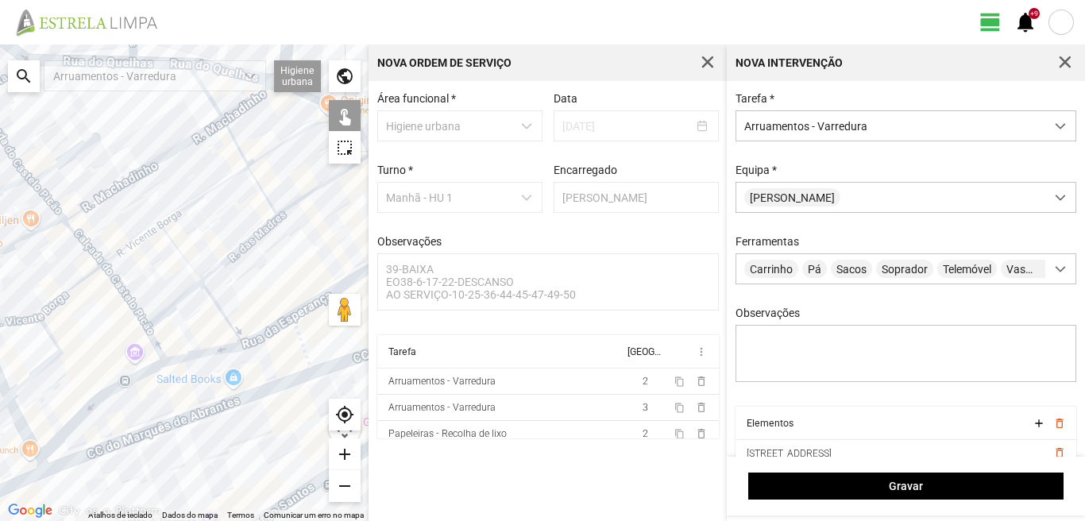
click at [280, 324] on div at bounding box center [184, 282] width 368 height 476
click at [123, 381] on div at bounding box center [184, 282] width 368 height 476
click at [37, 458] on div at bounding box center [184, 282] width 368 height 476
click at [29, 480] on div at bounding box center [184, 282] width 368 height 476
click at [111, 448] on div at bounding box center [184, 282] width 368 height 476
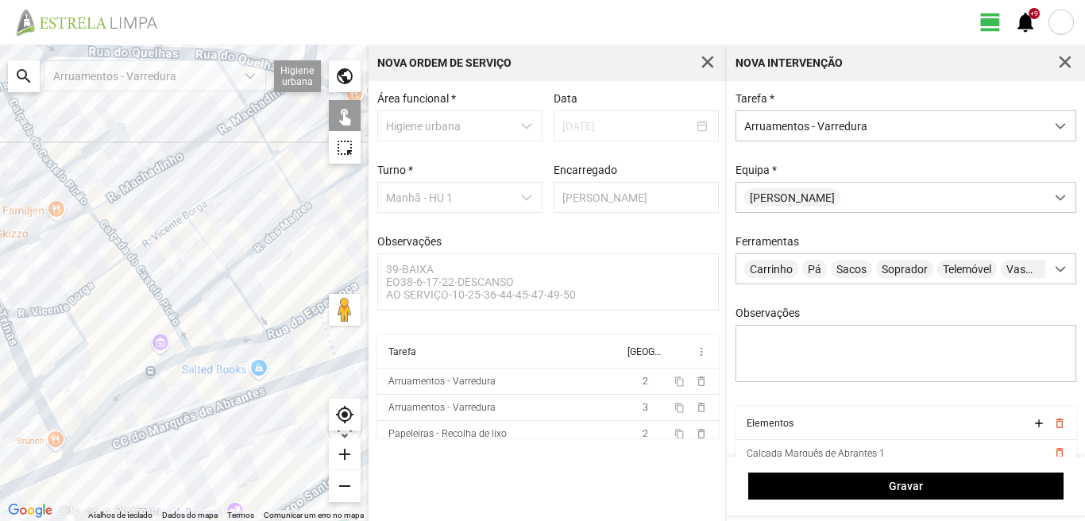
drag, startPoint x: 24, startPoint y: 452, endPoint x: 121, endPoint y: 421, distance: 102.5
click at [98, 428] on div at bounding box center [184, 282] width 368 height 476
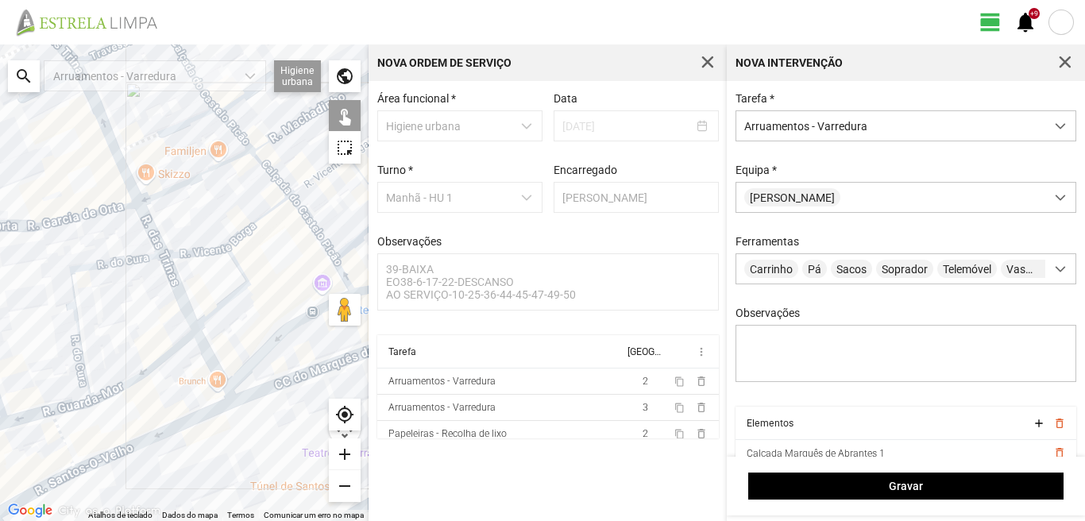
drag, startPoint x: 10, startPoint y: 467, endPoint x: 100, endPoint y: 426, distance: 98.4
click at [71, 438] on div at bounding box center [184, 282] width 368 height 476
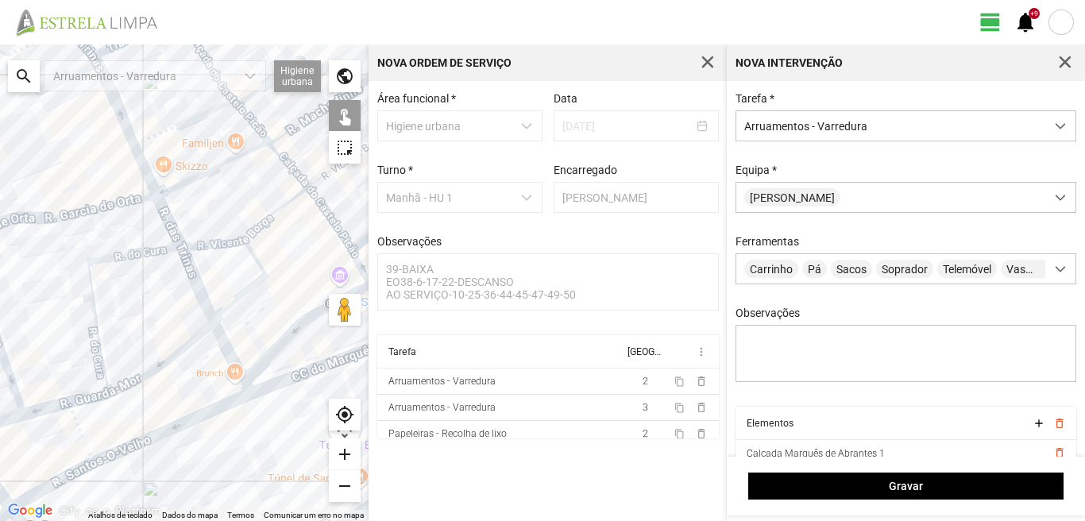
click at [83, 434] on div at bounding box center [184, 282] width 368 height 476
click at [62, 480] on div at bounding box center [184, 282] width 368 height 476
drag, startPoint x: 39, startPoint y: 480, endPoint x: 97, endPoint y: 442, distance: 68.9
click at [93, 445] on div at bounding box center [184, 282] width 368 height 476
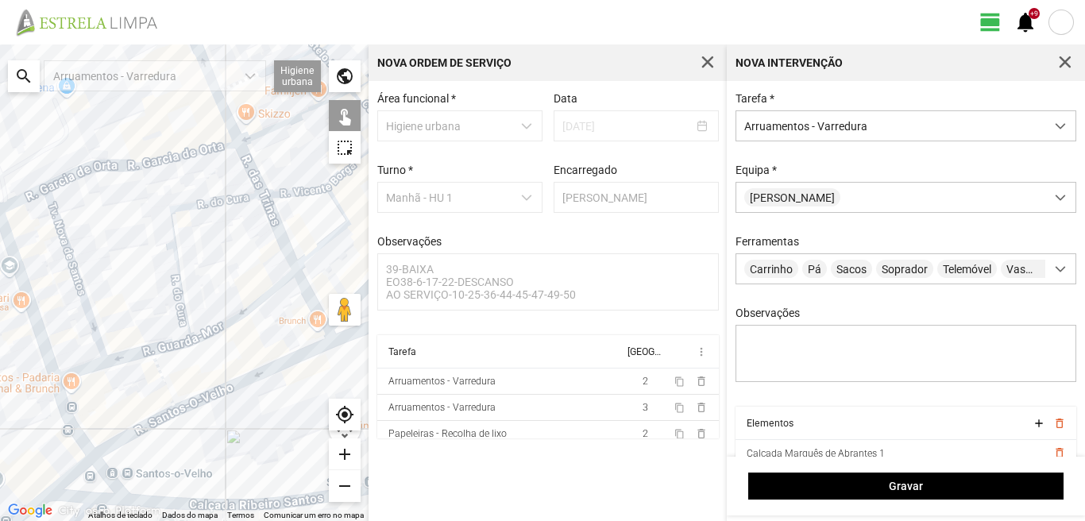
click at [100, 469] on div at bounding box center [184, 282] width 368 height 476
click at [79, 466] on div at bounding box center [184, 282] width 368 height 476
click at [83, 440] on div at bounding box center [184, 282] width 368 height 476
click at [81, 497] on div at bounding box center [184, 282] width 368 height 476
click at [106, 496] on div at bounding box center [184, 282] width 368 height 476
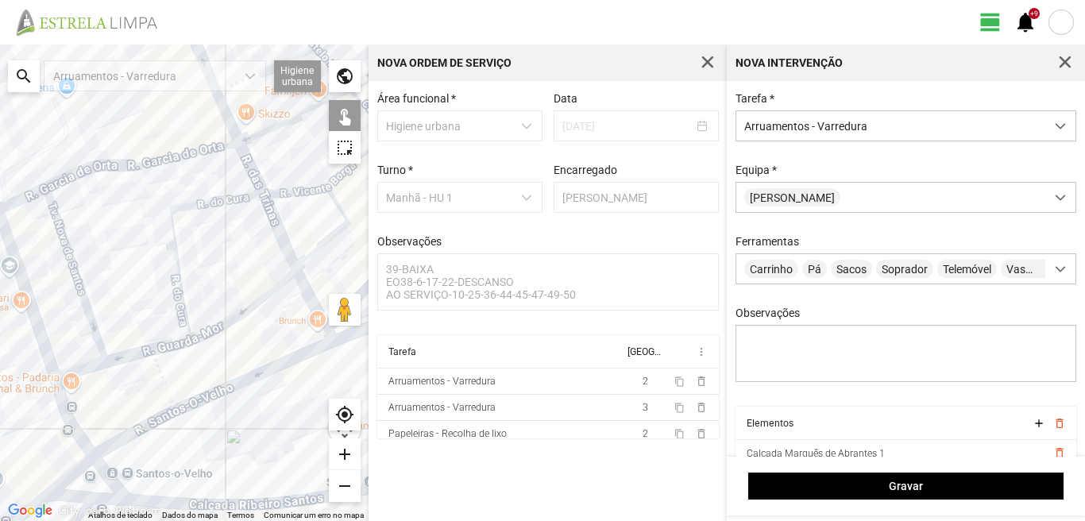
click at [138, 496] on div at bounding box center [184, 282] width 368 height 476
click at [140, 499] on div at bounding box center [184, 282] width 368 height 476
click at [190, 501] on div at bounding box center [184, 282] width 368 height 476
click at [195, 506] on div at bounding box center [184, 282] width 368 height 476
drag, startPoint x: 56, startPoint y: 483, endPoint x: 160, endPoint y: 447, distance: 110.0
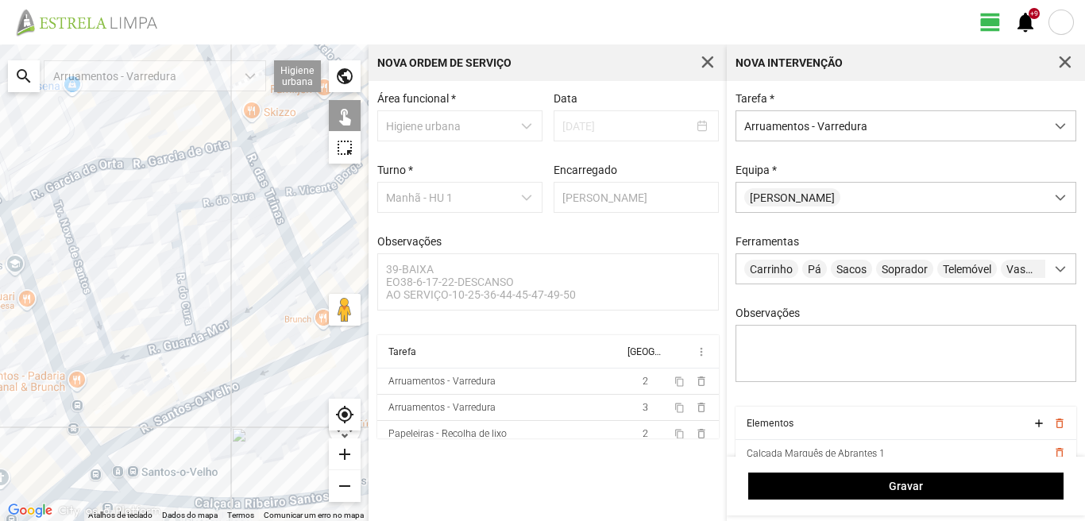
click at [158, 449] on div at bounding box center [184, 282] width 368 height 476
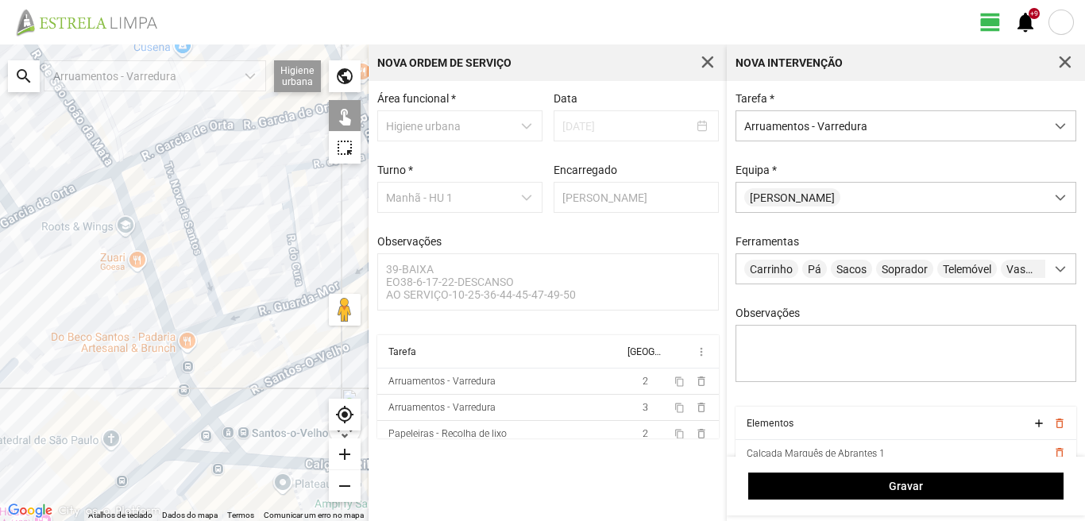
click at [131, 476] on div at bounding box center [184, 282] width 368 height 476
drag, startPoint x: 110, startPoint y: 479, endPoint x: 204, endPoint y: 403, distance: 120.9
click at [199, 407] on div at bounding box center [184, 282] width 368 height 476
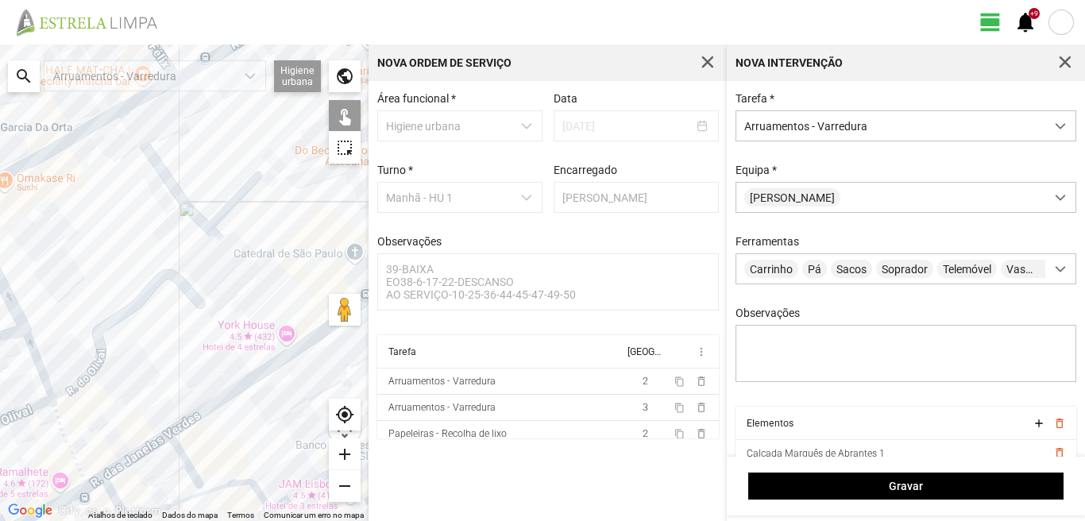
drag, startPoint x: 117, startPoint y: 473, endPoint x: 155, endPoint y: 459, distance: 40.7
click at [155, 459] on div at bounding box center [184, 282] width 368 height 476
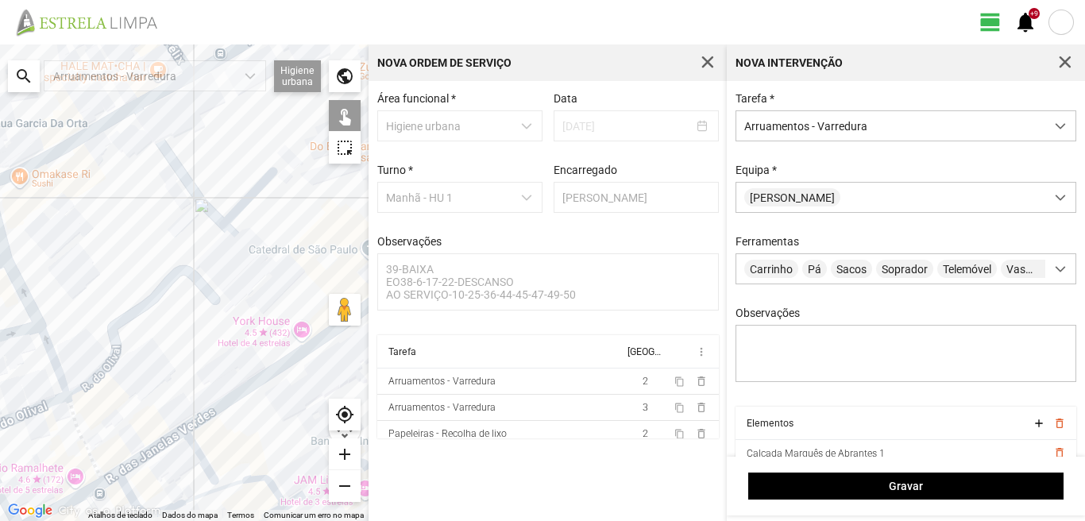
click at [115, 476] on div at bounding box center [184, 282] width 368 height 476
click at [114, 477] on div at bounding box center [184, 282] width 368 height 476
drag, startPoint x: 129, startPoint y: 438, endPoint x: 38, endPoint y: 473, distance: 98.1
click at [38, 473] on div at bounding box center [184, 282] width 368 height 476
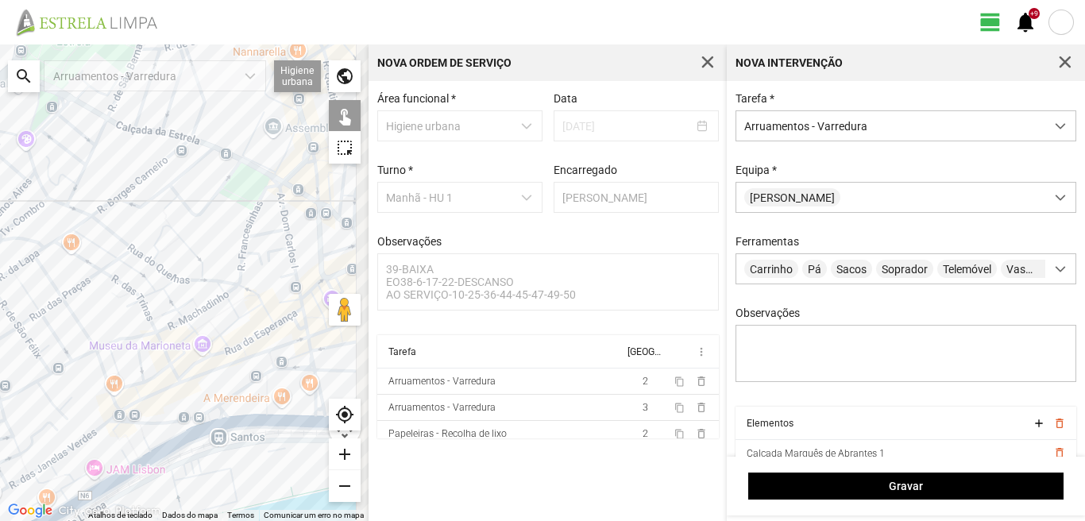
drag, startPoint x: 180, startPoint y: 324, endPoint x: 56, endPoint y: 383, distance: 137.8
click at [56, 383] on div at bounding box center [184, 282] width 368 height 476
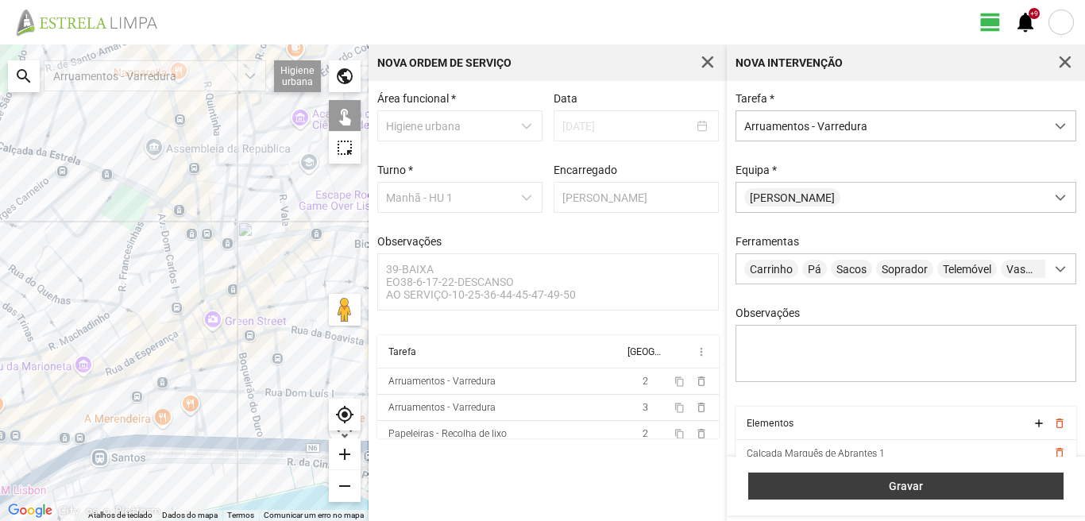
click at [810, 489] on span "Gravar" at bounding box center [906, 486] width 299 height 13
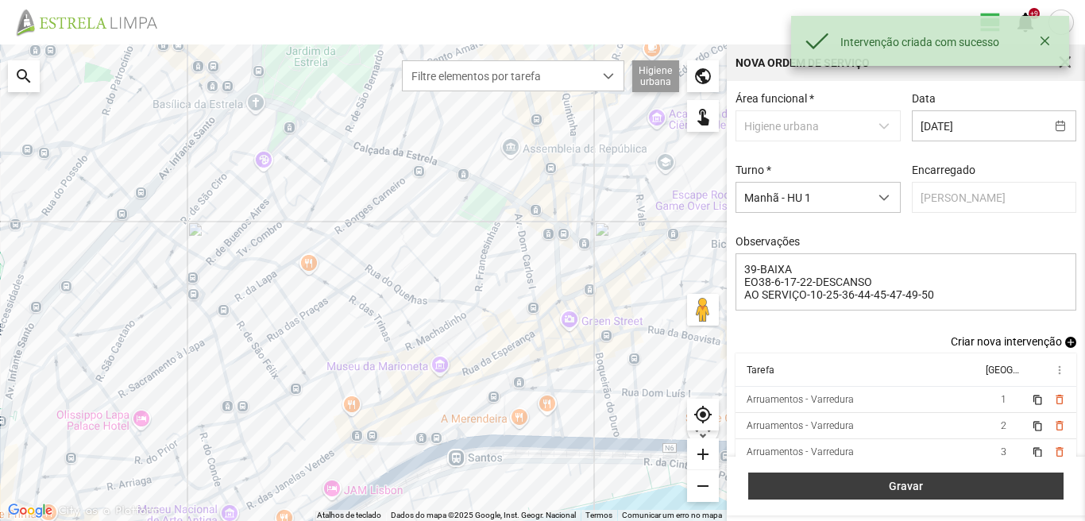
click at [857, 480] on span "Gravar" at bounding box center [906, 486] width 299 height 13
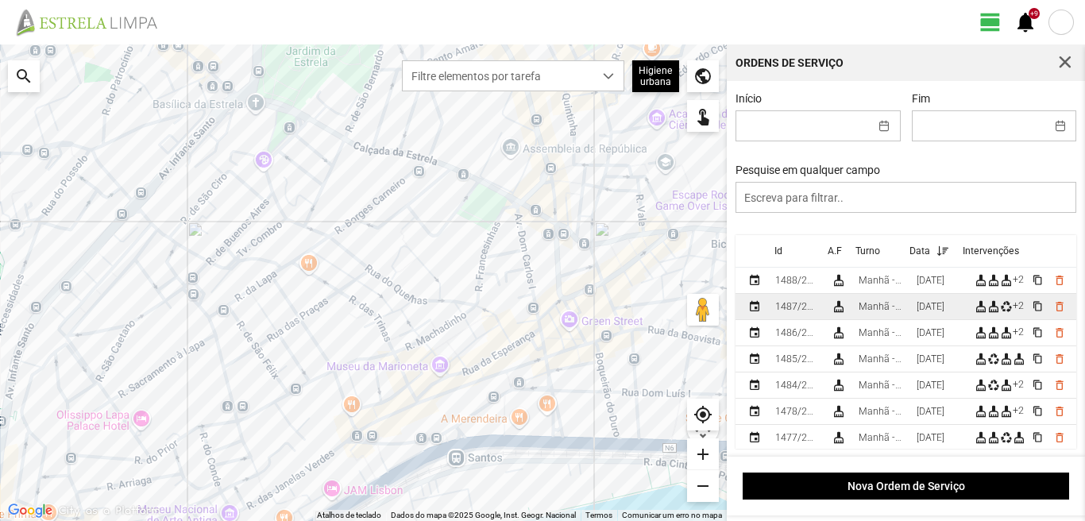
click at [900, 310] on div "Manhã - HU 1" at bounding box center [880, 306] width 45 height 11
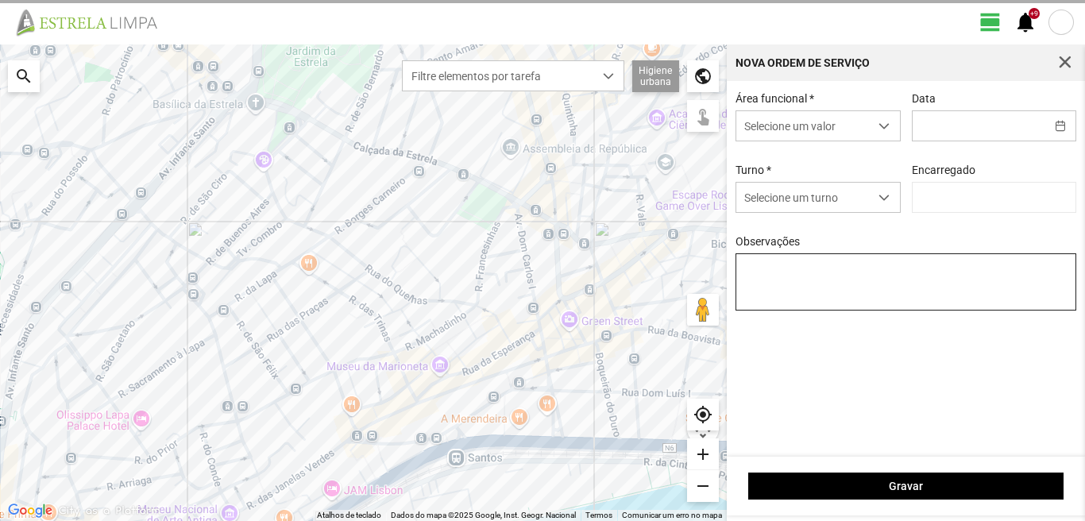
type input "[PERSON_NAME]"
type input "[DATE]"
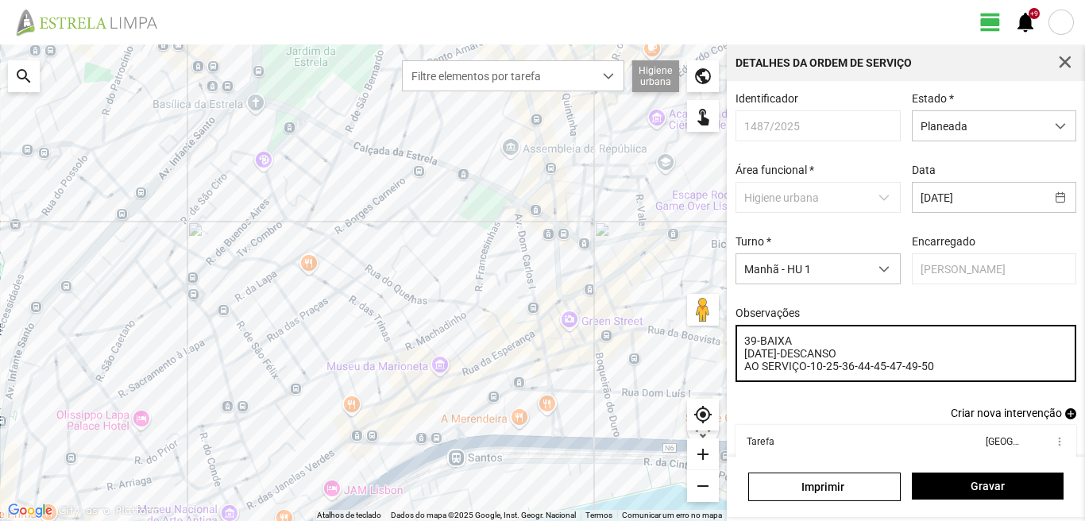
click at [740, 358] on textarea "39-BAIXA 6-17-22-DESCANSO AO SERVIÇO-10-25-36-44-45-47-49-50" at bounding box center [905, 353] width 341 height 57
type textarea "39-BAIXA EO38-6-17-22-DESCANSO AO SERVIÇO-10-25-36-44-45-47-49-50"
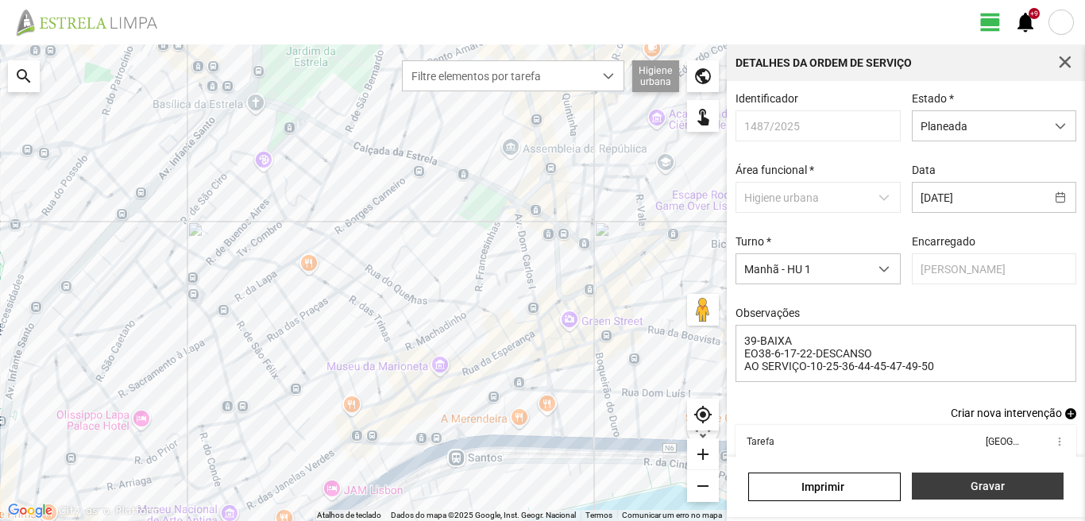
click at [986, 485] on span "Gravar" at bounding box center [987, 486] width 135 height 13
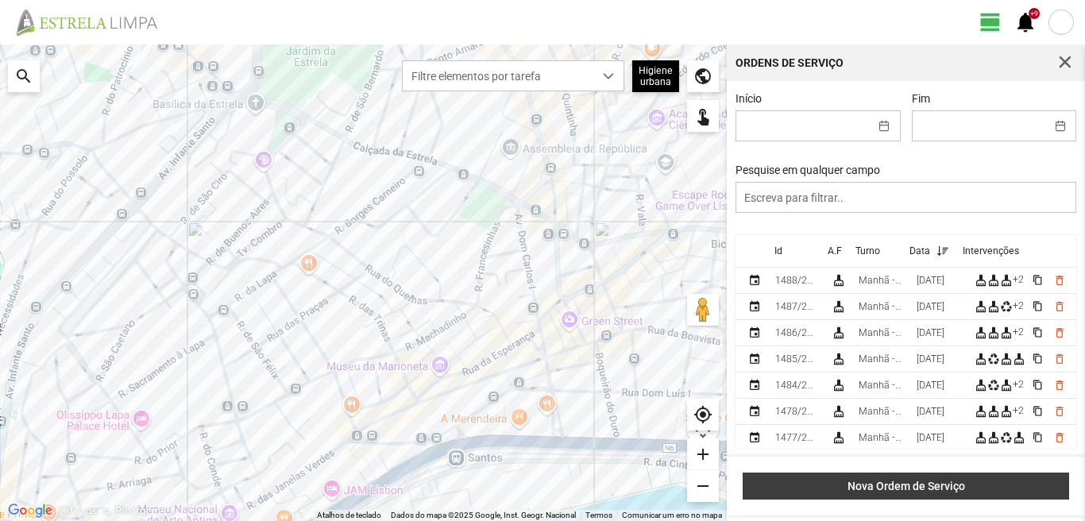
click at [882, 480] on span "Nova Ordem de Serviço" at bounding box center [906, 486] width 310 height 13
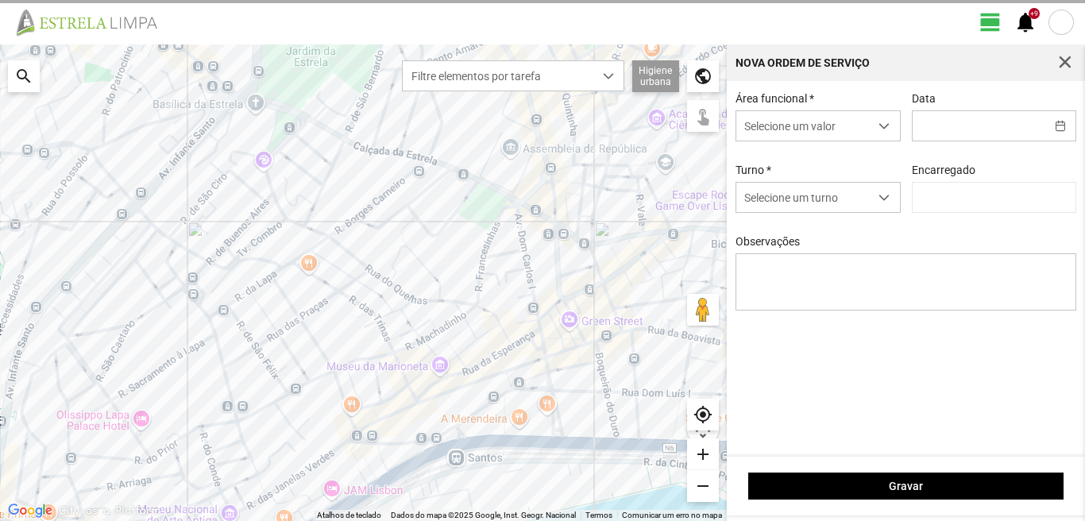
type input "[PERSON_NAME]"
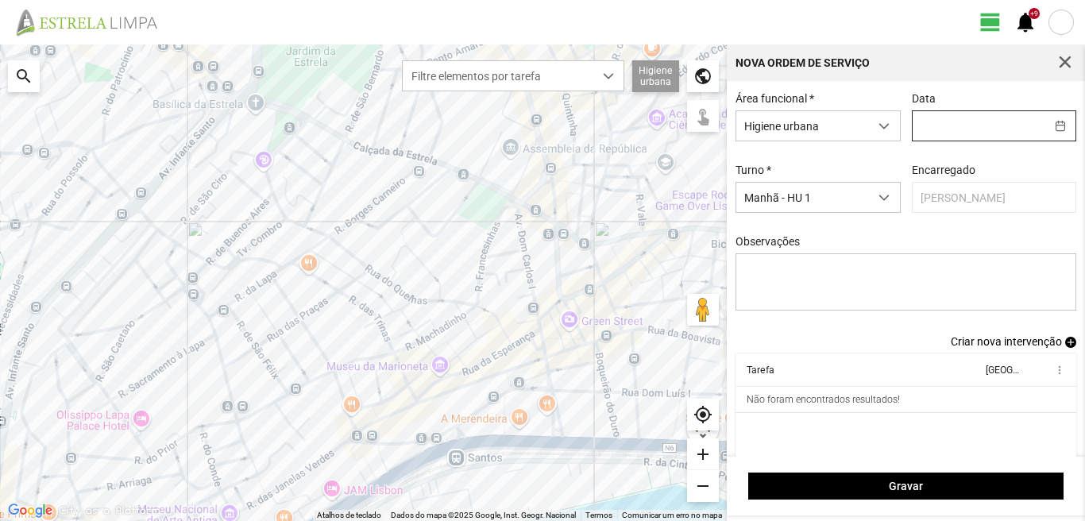
click at [924, 129] on input "text" at bounding box center [978, 125] width 133 height 29
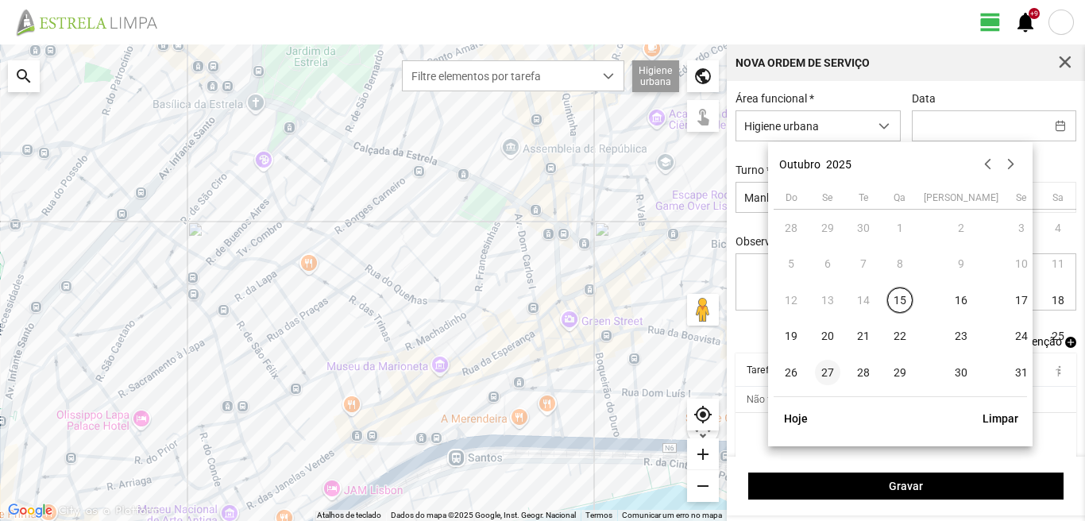
click at [823, 366] on span "27" at bounding box center [827, 372] width 25 height 25
type input "[DATE]"
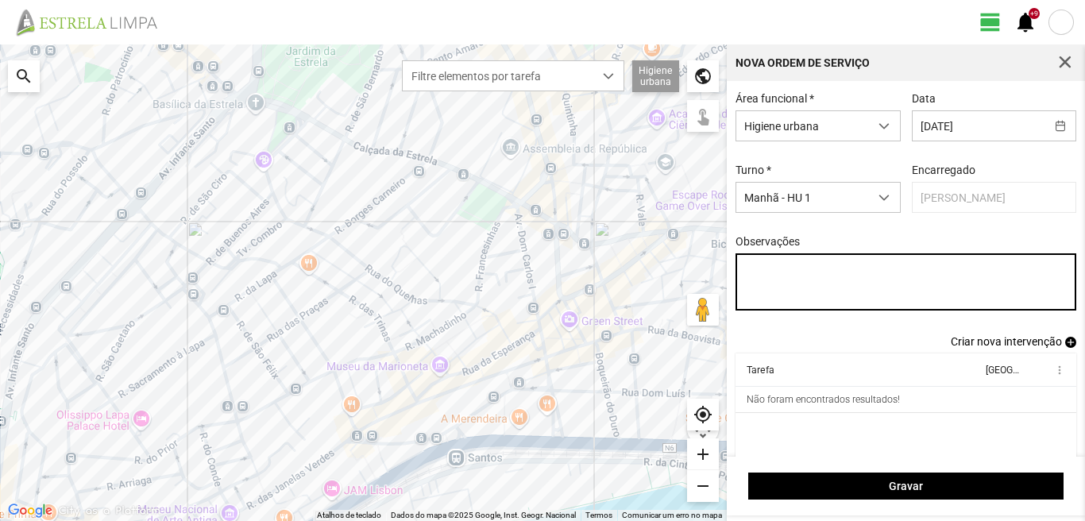
click at [744, 268] on textarea "Observações" at bounding box center [905, 281] width 341 height 57
type textarea "39-BAIXA 25-45-47-49-50-DESCANSO AO SERVIÇO-6-10-17-22-36-44"
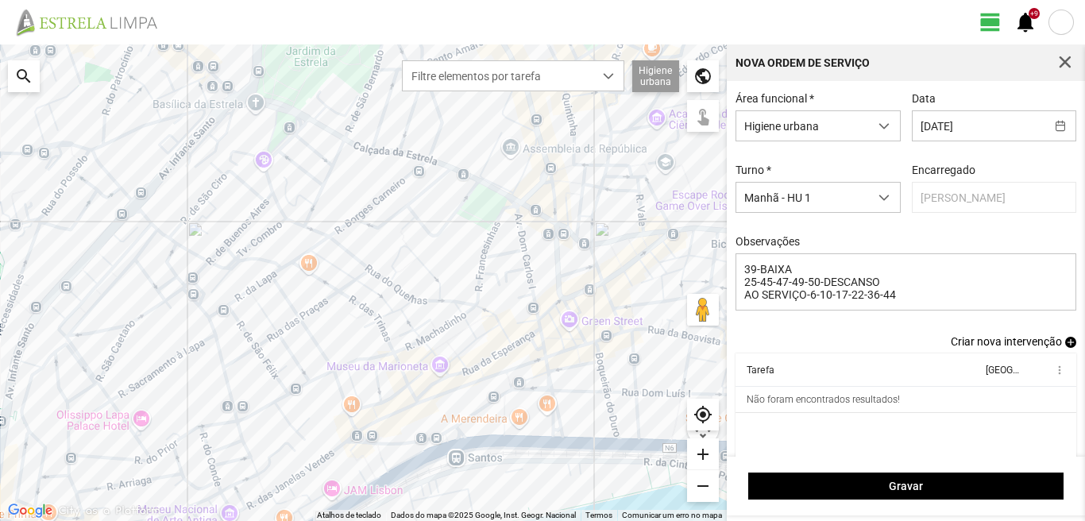
click at [1065, 345] on span "add" at bounding box center [1070, 342] width 11 height 11
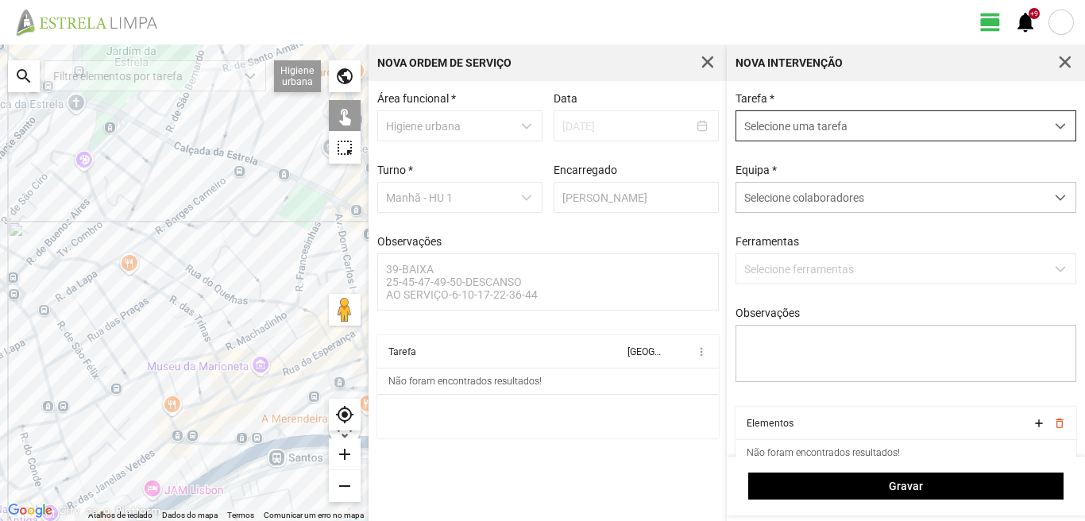
click at [754, 116] on span "Selecione uma tarefa" at bounding box center [890, 125] width 309 height 29
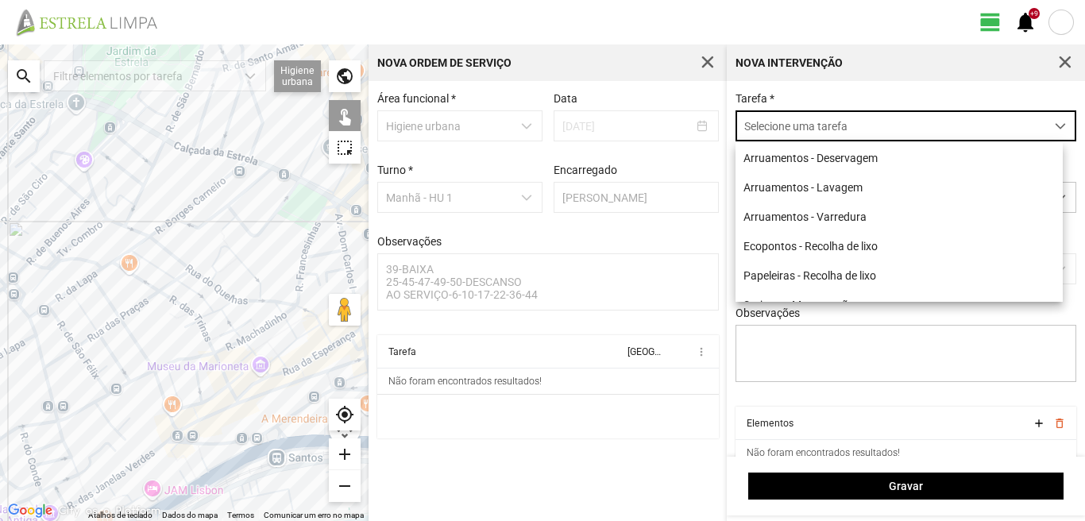
scroll to position [9, 71]
click at [826, 252] on li "Ecopontos - Recolha de lixo" at bounding box center [898, 245] width 327 height 29
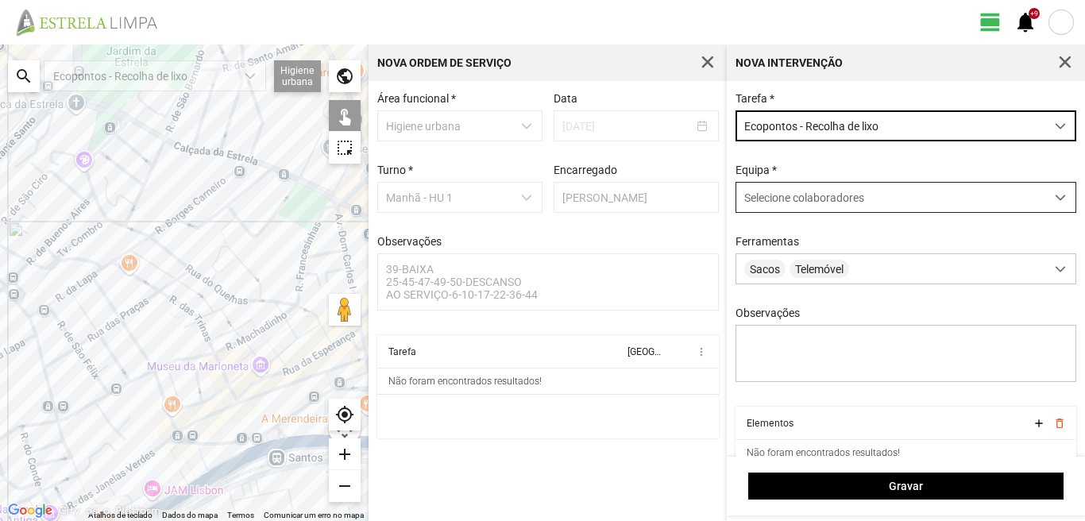
click at [814, 200] on span "Selecione colaboradores" at bounding box center [804, 197] width 120 height 13
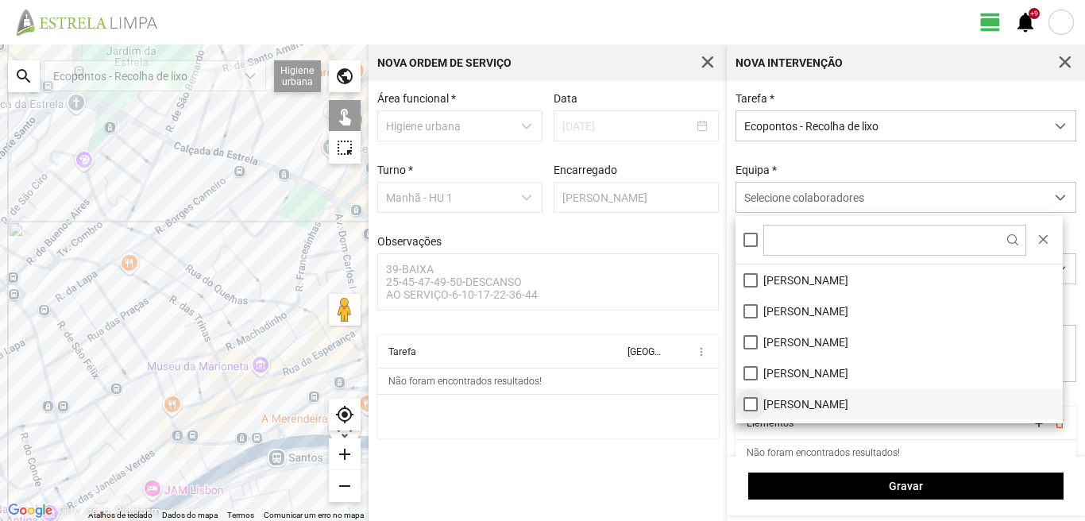
click at [752, 406] on li "[PERSON_NAME]" at bounding box center [898, 403] width 327 height 31
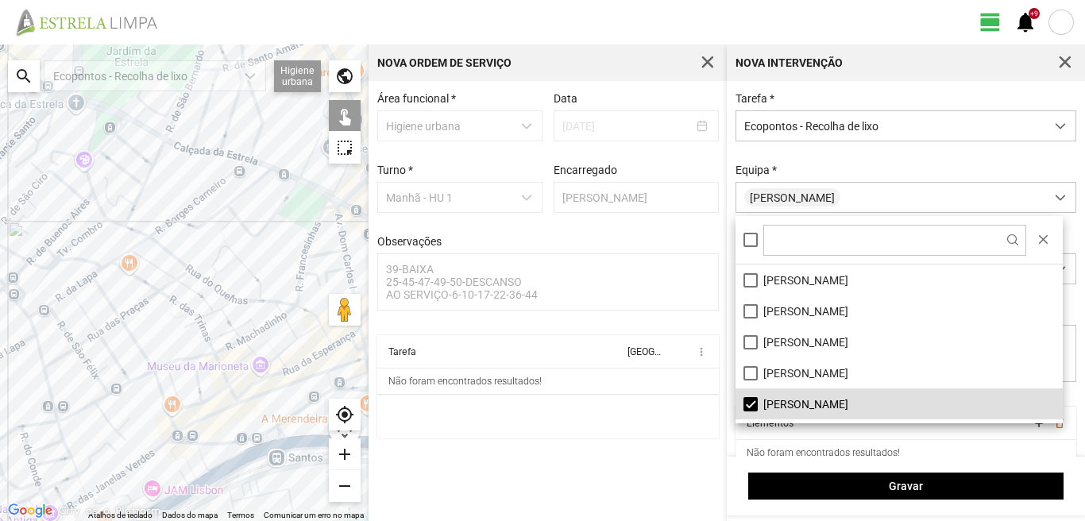
click at [155, 364] on div at bounding box center [184, 282] width 368 height 476
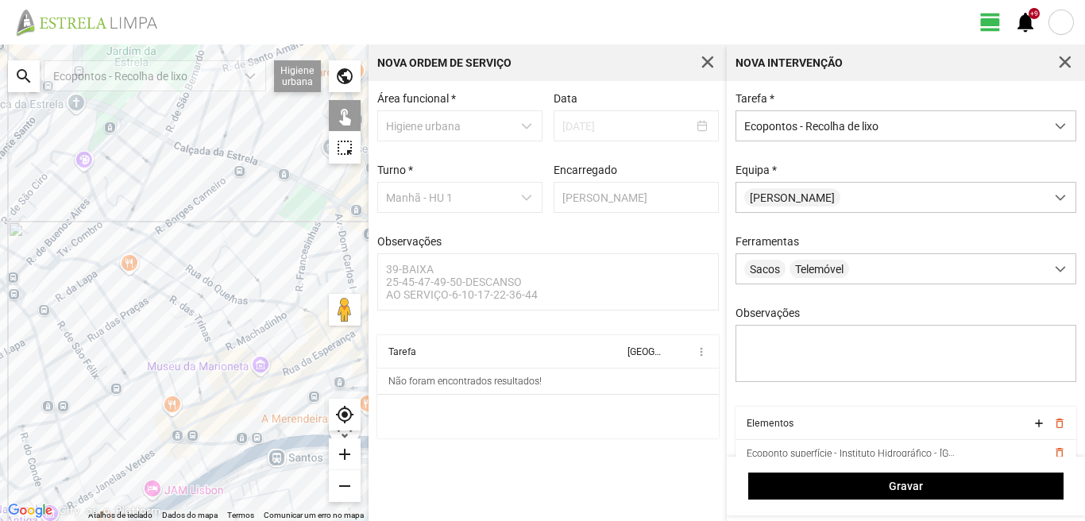
click at [111, 399] on div at bounding box center [184, 282] width 368 height 476
click at [113, 392] on div at bounding box center [184, 282] width 368 height 476
click at [108, 394] on div at bounding box center [184, 282] width 368 height 476
click at [157, 241] on div at bounding box center [184, 282] width 368 height 476
click at [179, 211] on div at bounding box center [184, 282] width 368 height 476
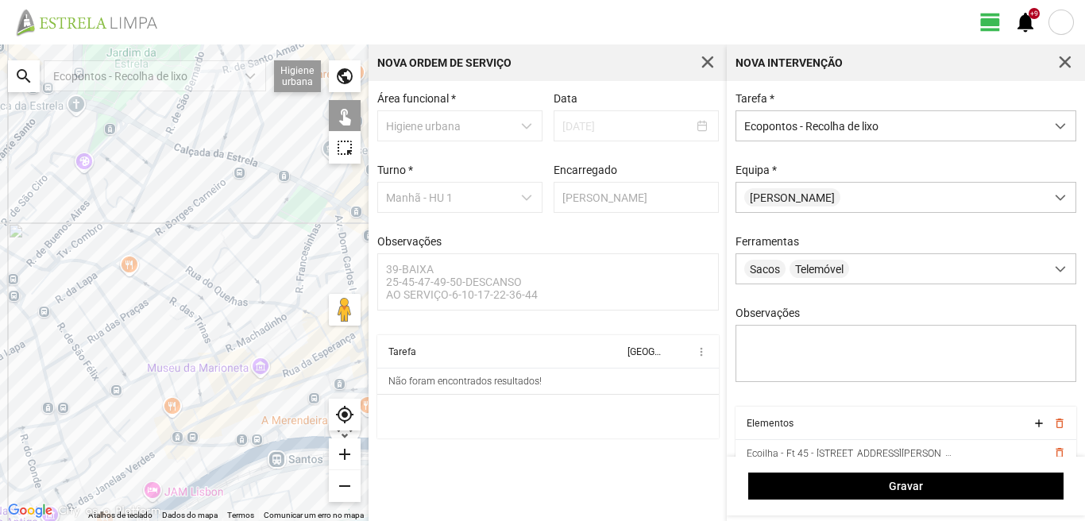
click at [88, 281] on div at bounding box center [184, 282] width 368 height 476
click at [47, 382] on div at bounding box center [184, 282] width 368 height 476
click at [45, 371] on div at bounding box center [184, 282] width 368 height 476
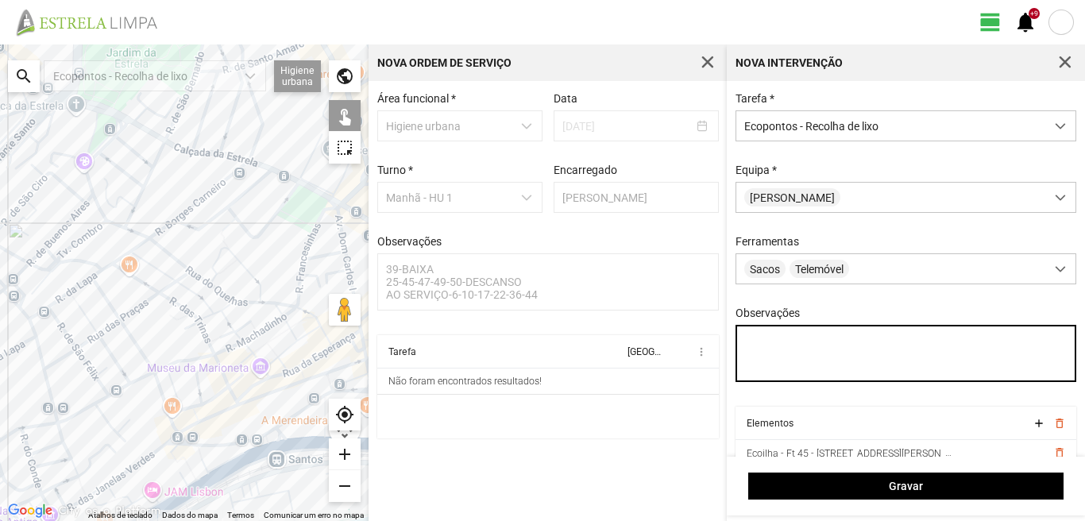
click at [747, 344] on textarea "Observações" at bounding box center [905, 353] width 341 height 57
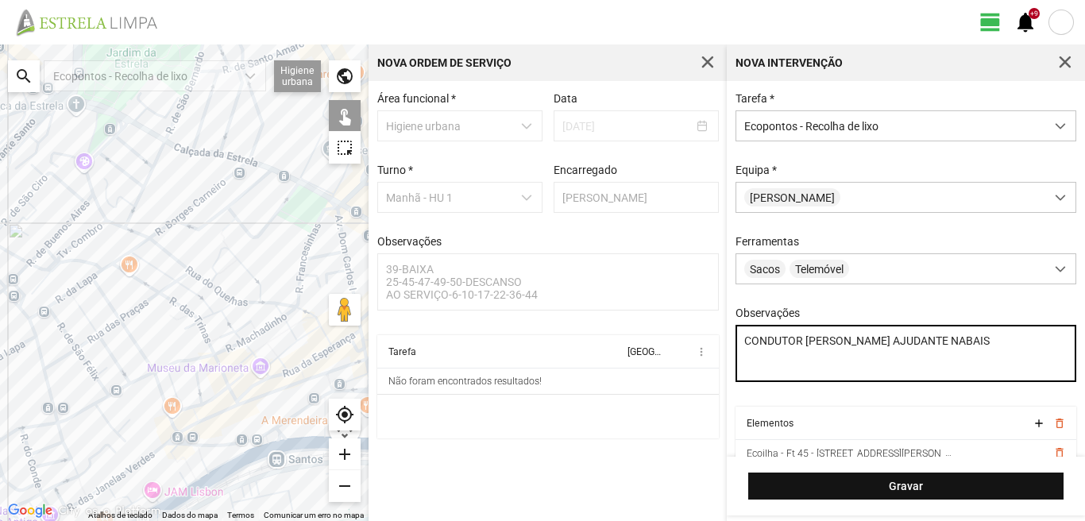
type textarea "CONDUTOR MARCO AJUDANTE NABAIS"
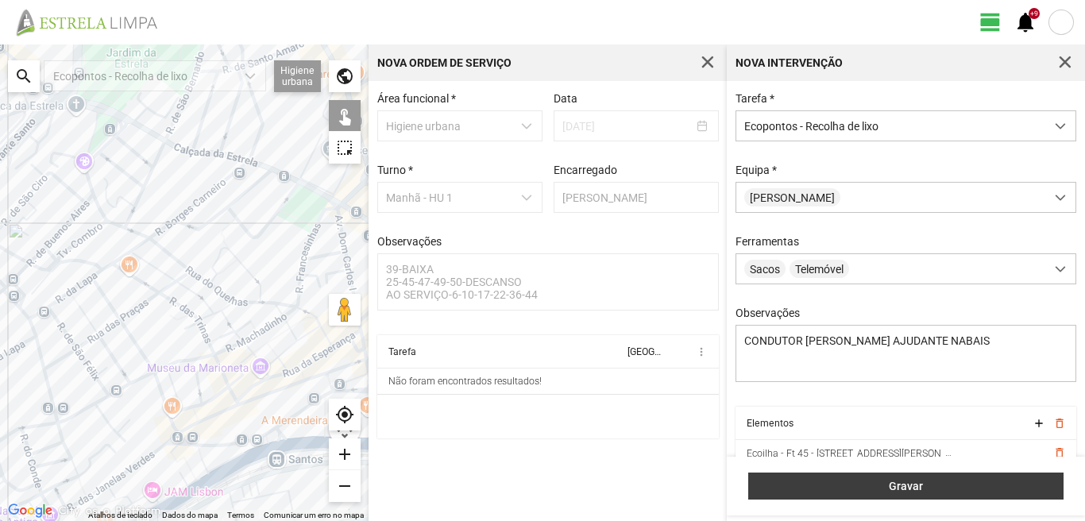
click at [837, 485] on span "Gravar" at bounding box center [906, 486] width 299 height 13
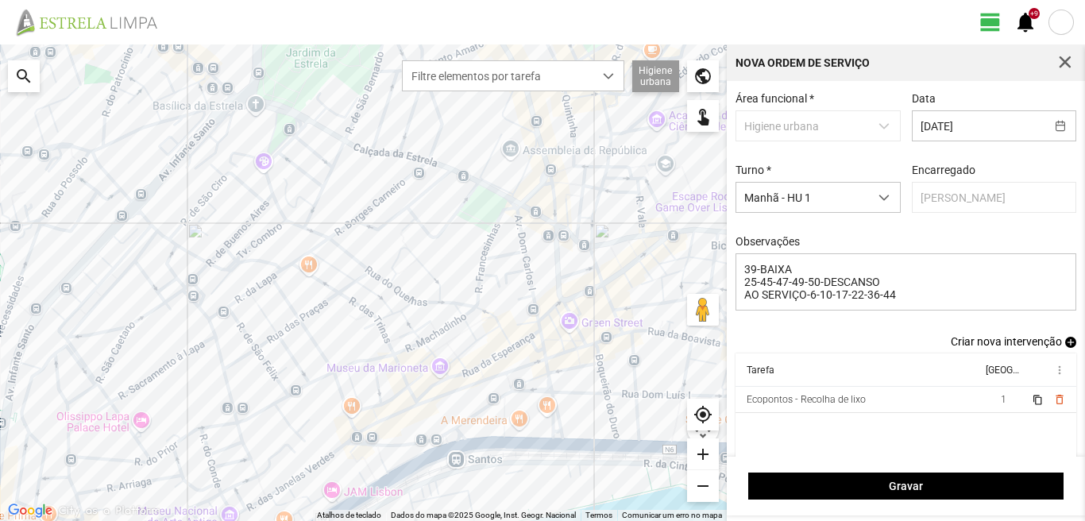
click at [1065, 346] on span "add" at bounding box center [1070, 342] width 11 height 11
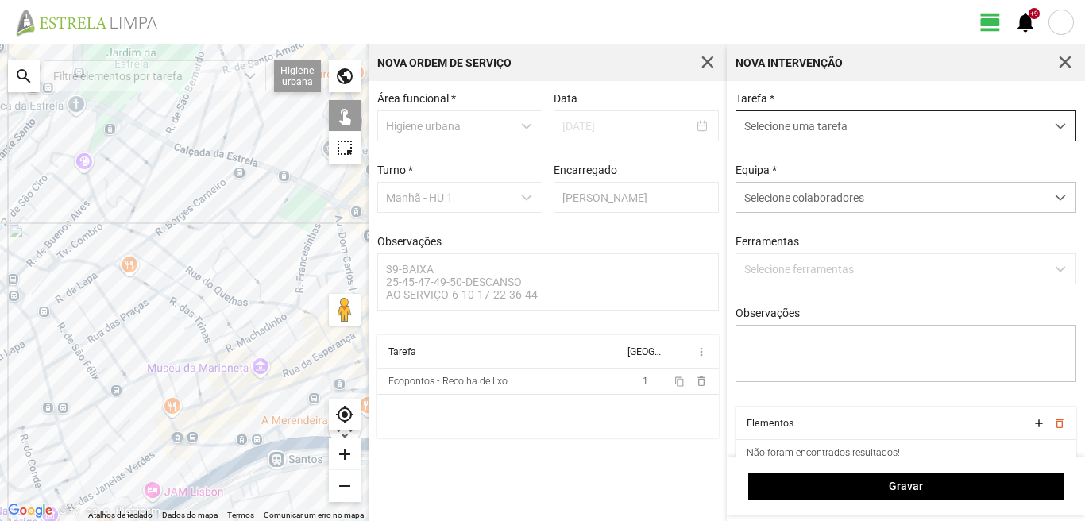
click at [831, 124] on span "Selecione uma tarefa" at bounding box center [890, 125] width 309 height 29
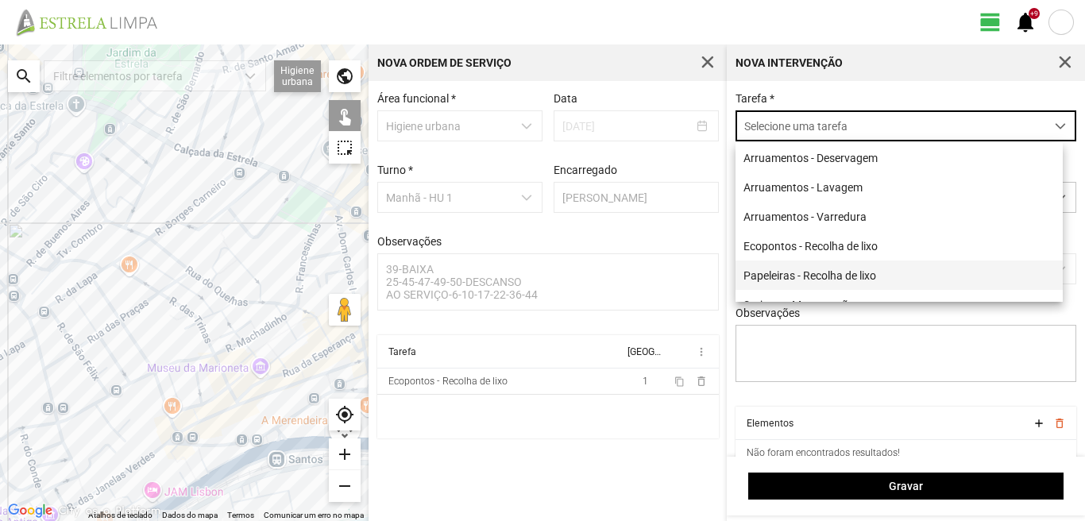
click at [820, 282] on li "Papeleiras - Recolha de lixo" at bounding box center [898, 274] width 327 height 29
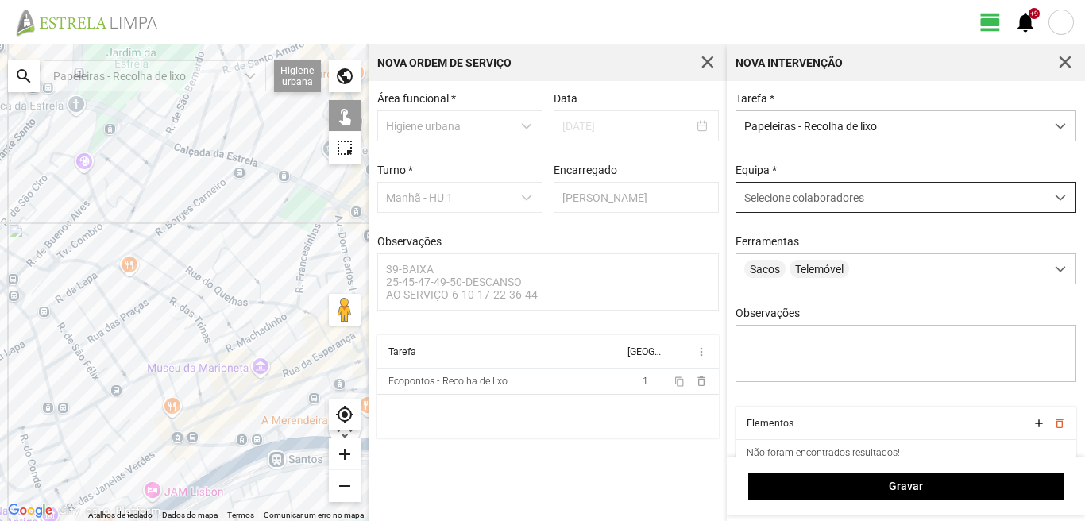
click at [812, 202] on span "Selecione colaboradores" at bounding box center [804, 197] width 120 height 13
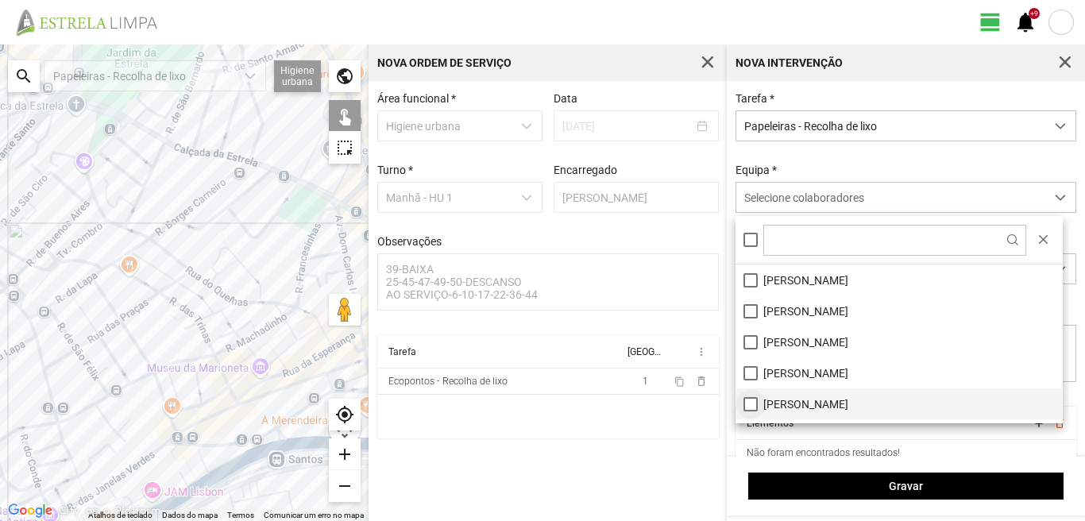
click at [749, 407] on li "[PERSON_NAME]" at bounding box center [898, 403] width 327 height 31
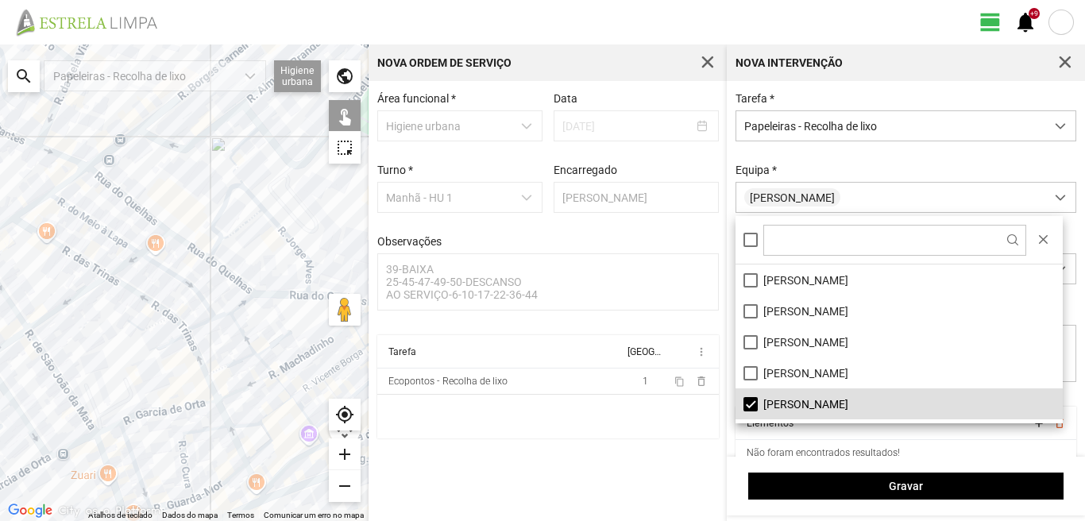
click at [211, 259] on div at bounding box center [184, 282] width 368 height 476
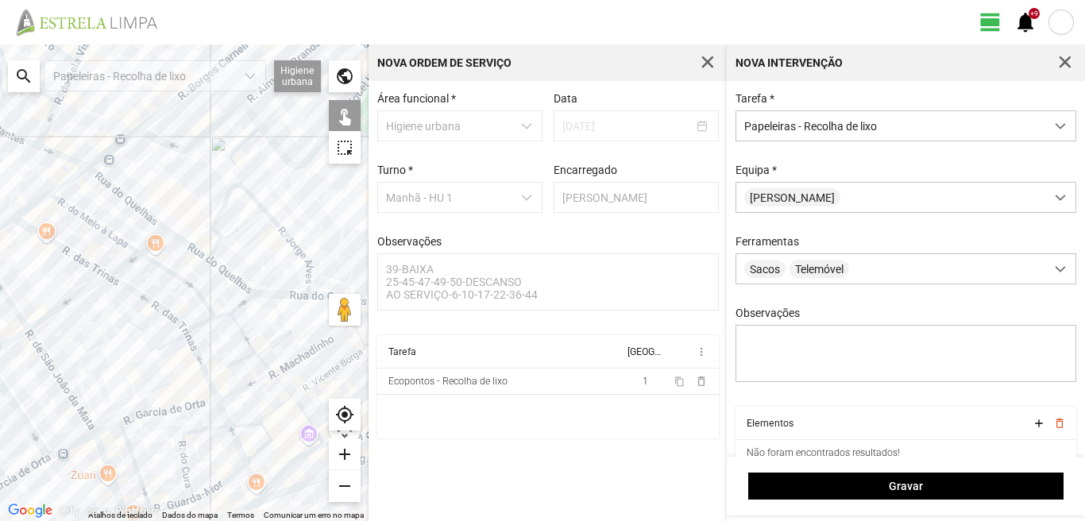
click at [220, 248] on div at bounding box center [184, 282] width 368 height 476
click at [233, 237] on div at bounding box center [184, 282] width 368 height 476
click at [209, 250] on div at bounding box center [184, 282] width 368 height 476
drag, startPoint x: 240, startPoint y: 291, endPoint x: 288, endPoint y: 277, distance: 50.5
click at [241, 292] on div at bounding box center [184, 282] width 368 height 476
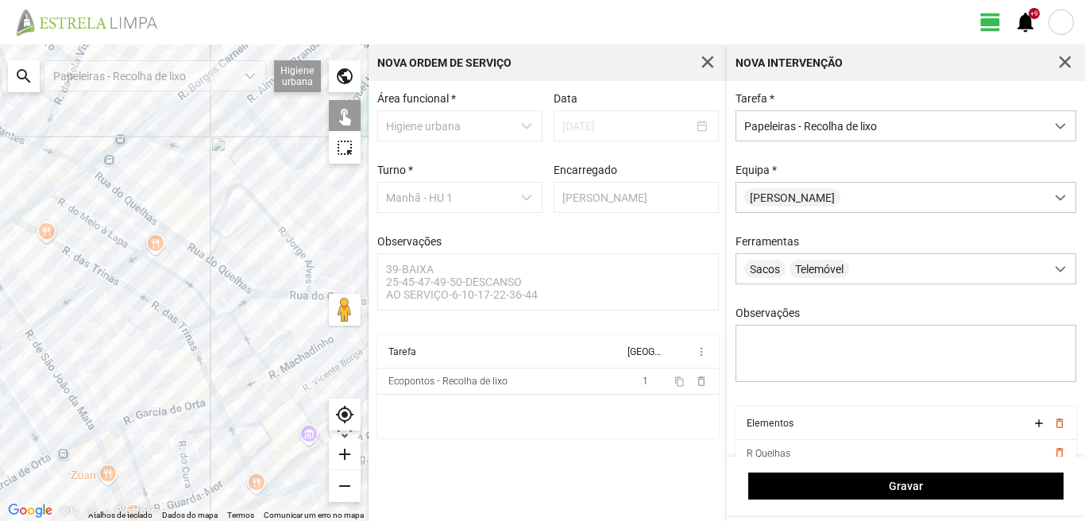
click at [314, 272] on div at bounding box center [184, 282] width 368 height 476
click at [310, 287] on div at bounding box center [184, 282] width 368 height 476
click at [314, 299] on div at bounding box center [184, 282] width 368 height 476
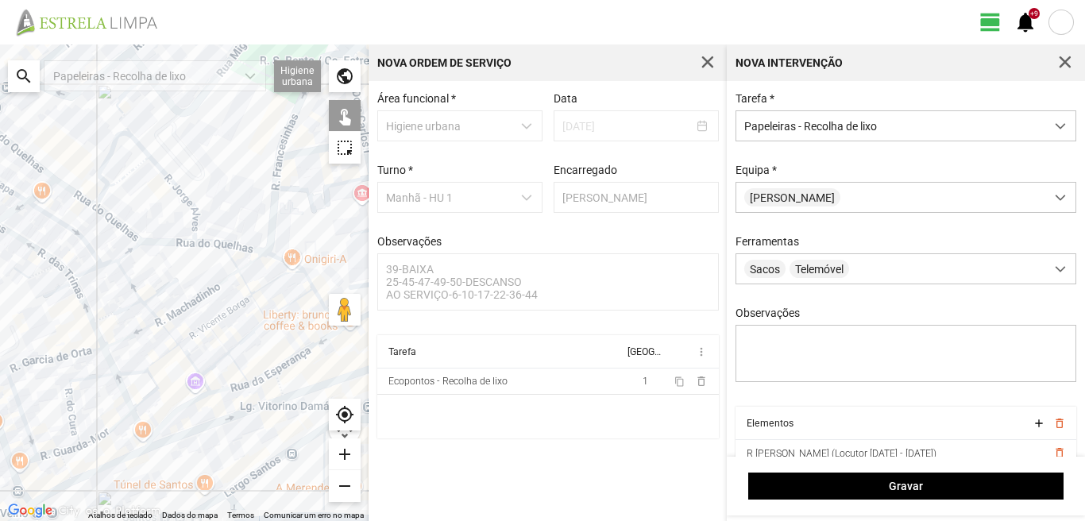
drag, startPoint x: 259, startPoint y: 288, endPoint x: 144, endPoint y: 235, distance: 126.8
click at [144, 235] on div at bounding box center [184, 282] width 368 height 476
click at [237, 280] on div at bounding box center [184, 282] width 368 height 476
click at [282, 173] on div at bounding box center [184, 282] width 368 height 476
click at [283, 164] on div at bounding box center [184, 282] width 368 height 476
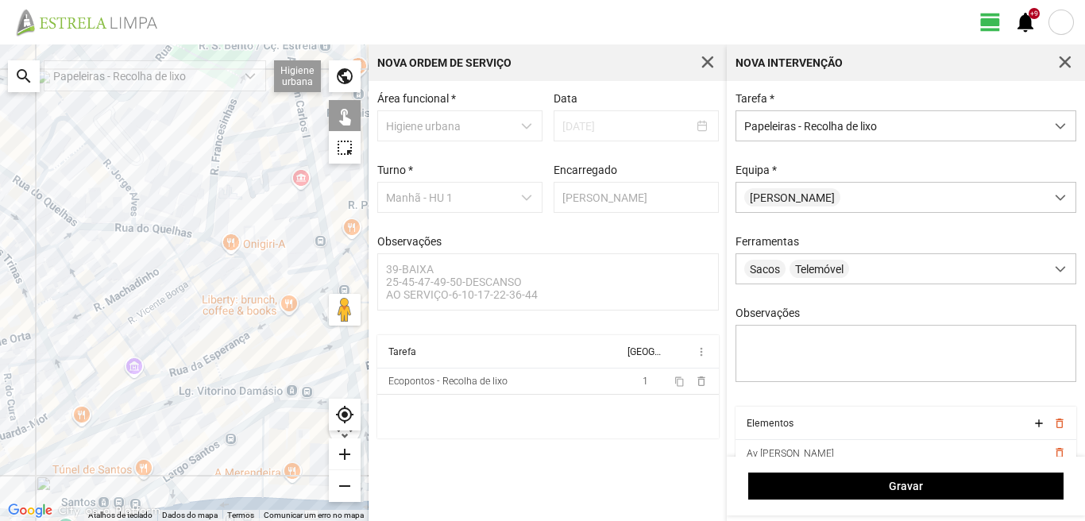
drag, startPoint x: 264, startPoint y: 280, endPoint x: 191, endPoint y: 260, distance: 75.5
click at [191, 260] on div at bounding box center [184, 282] width 368 height 476
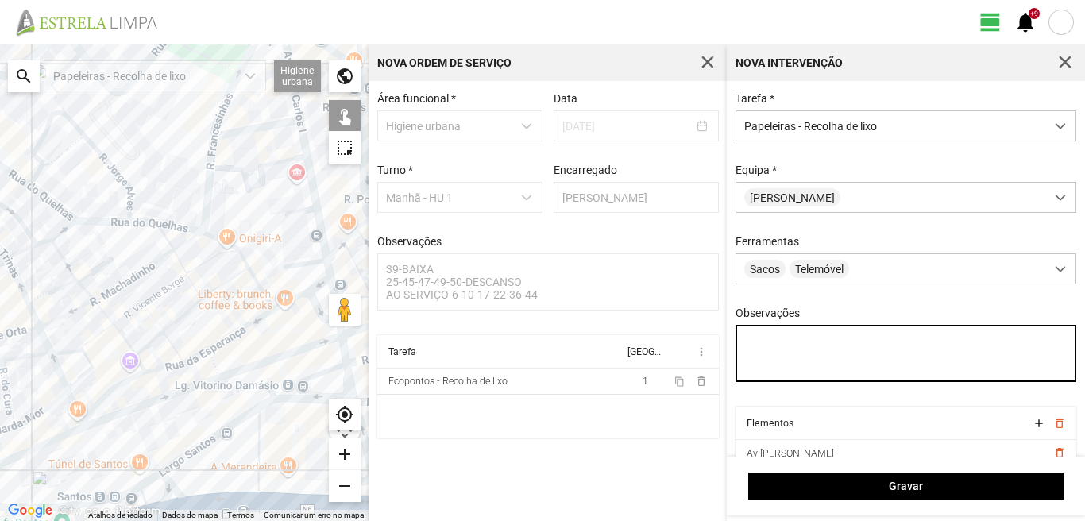
click at [750, 338] on textarea "Observações" at bounding box center [905, 353] width 341 height 57
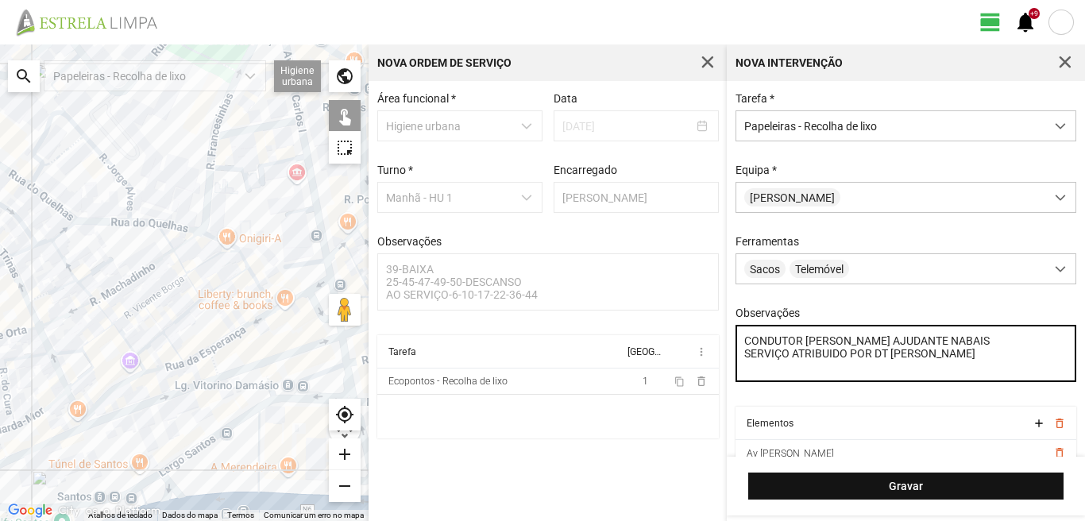
type textarea "CONDUTOR MARCO AJUDANTE NABAIS SERVIÇO ATRIBUIDO POR DT MARIANA"
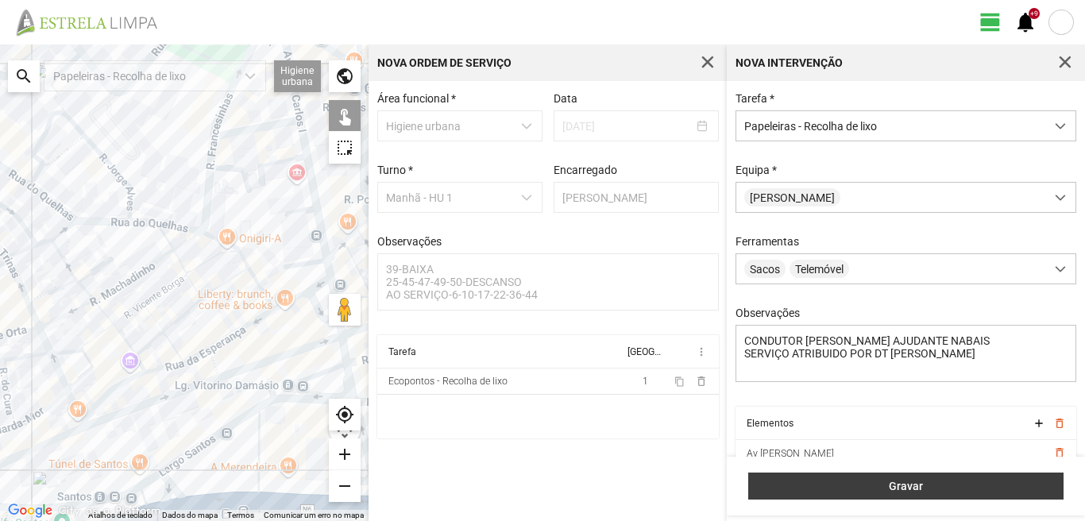
click at [841, 485] on span "Gravar" at bounding box center [906, 486] width 299 height 13
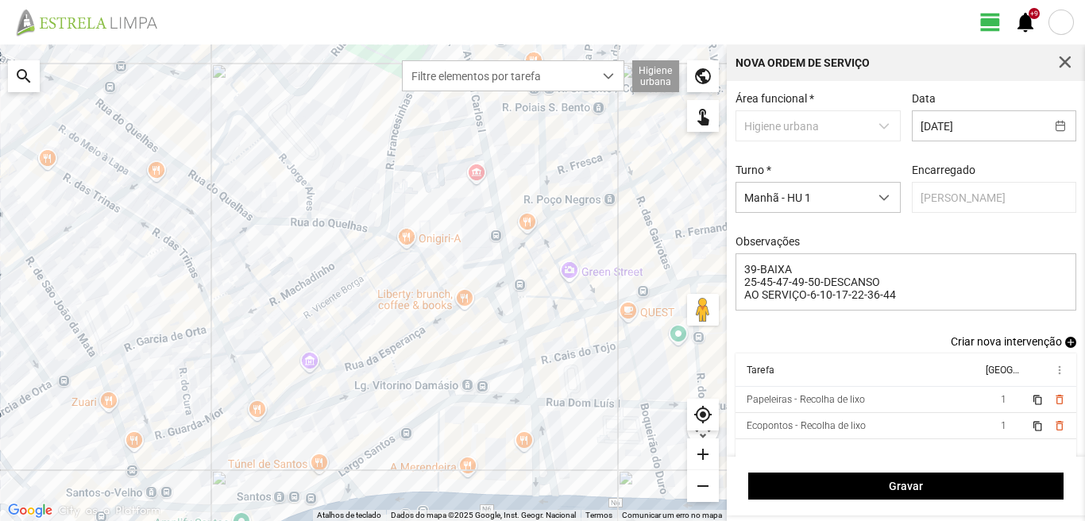
click at [1065, 346] on span "add" at bounding box center [1070, 342] width 11 height 11
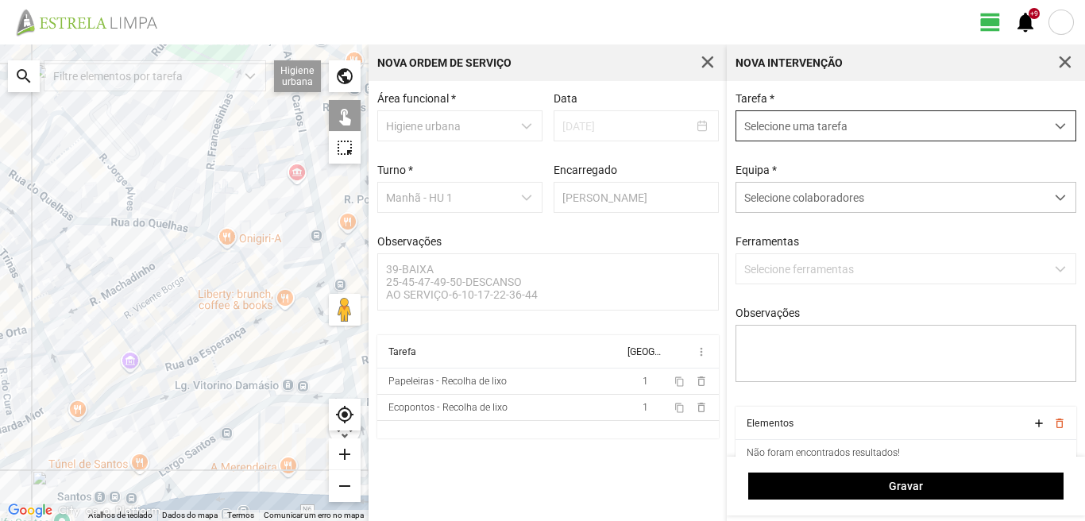
click at [840, 121] on span "Selecione uma tarefa" at bounding box center [890, 125] width 309 height 29
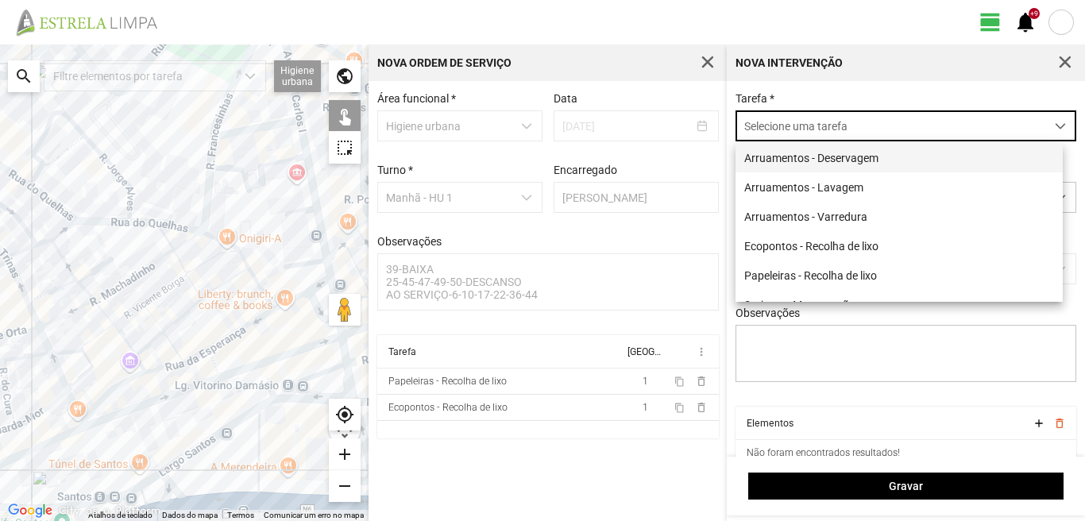
scroll to position [9, 71]
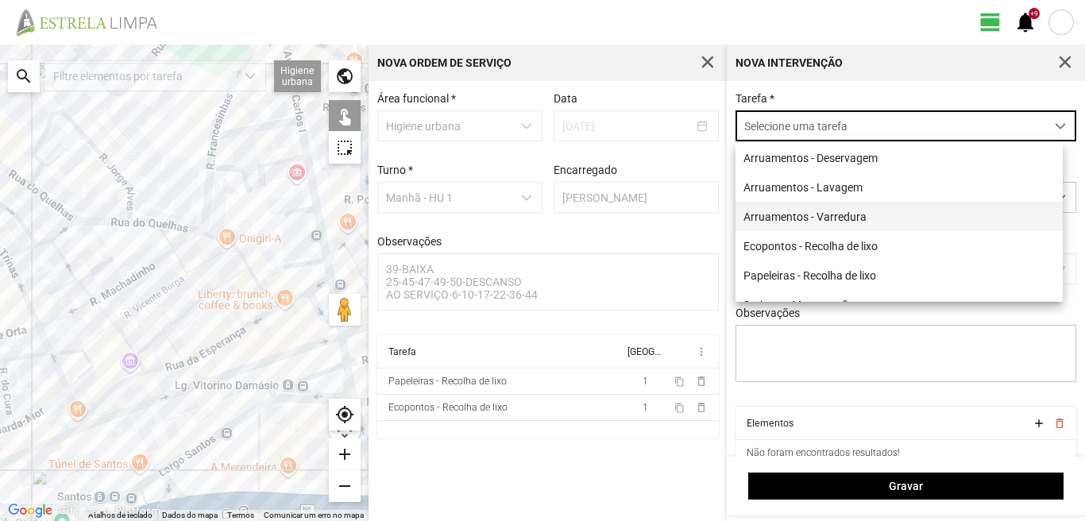
click at [831, 215] on li "Arruamentos - Varredura" at bounding box center [898, 216] width 327 height 29
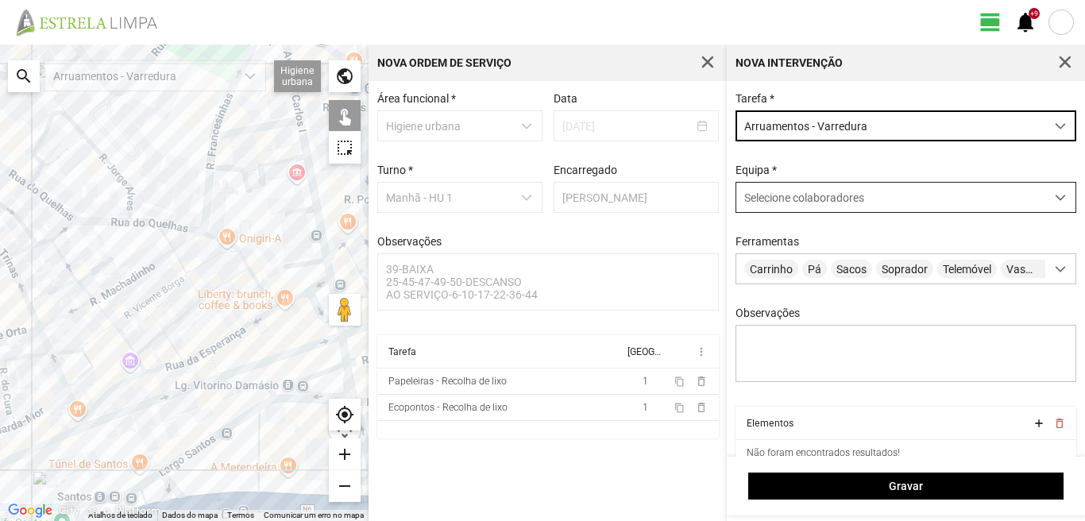
click at [800, 186] on div "Selecione colaboradores" at bounding box center [890, 197] width 309 height 29
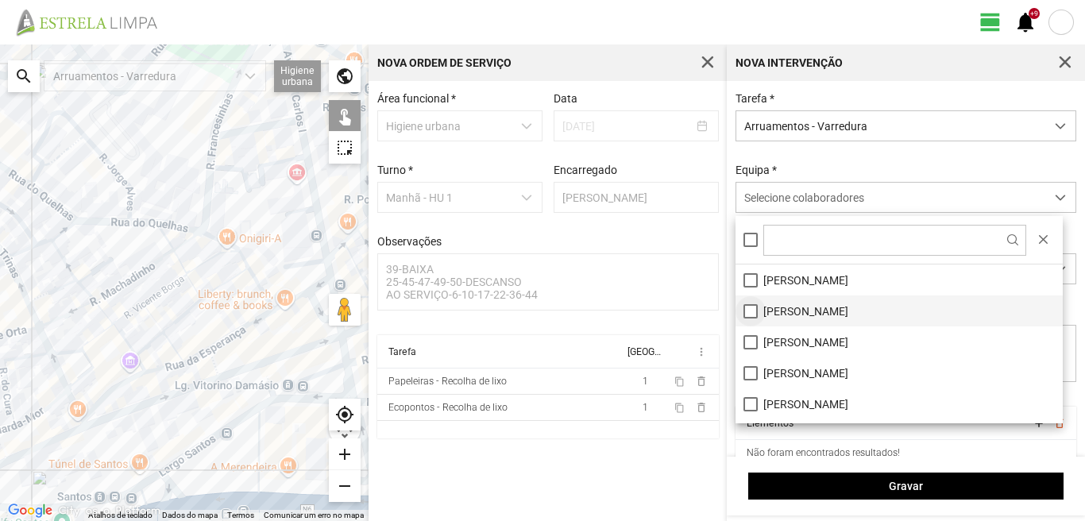
click at [753, 312] on li "[PERSON_NAME]" at bounding box center [898, 310] width 327 height 31
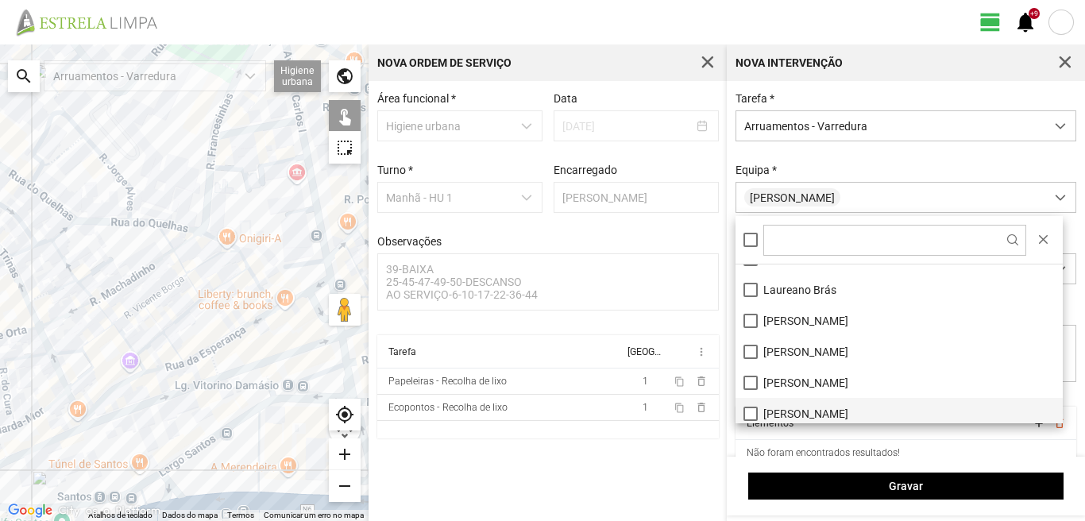
scroll to position [159, 0]
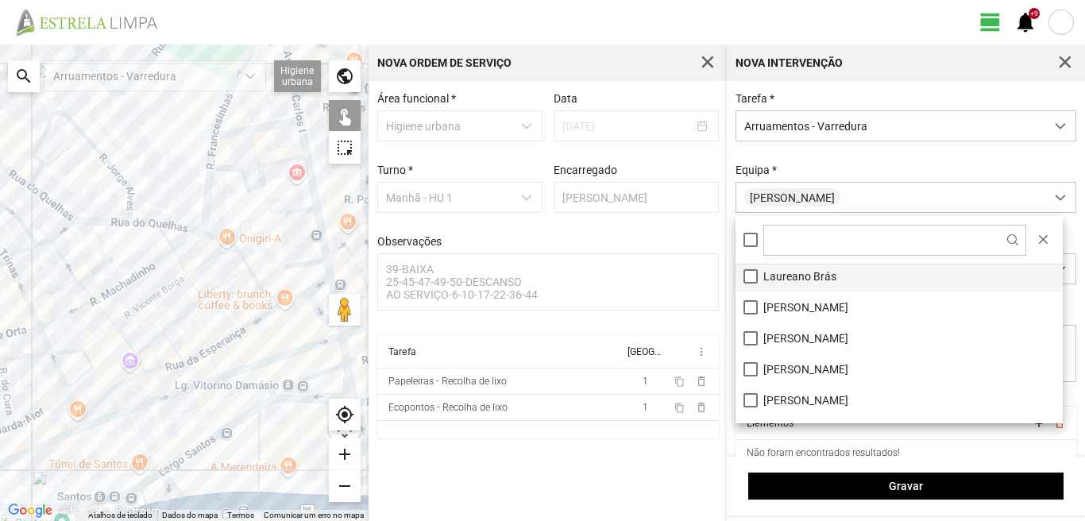
click at [751, 275] on li "Laureano Brás" at bounding box center [898, 275] width 327 height 31
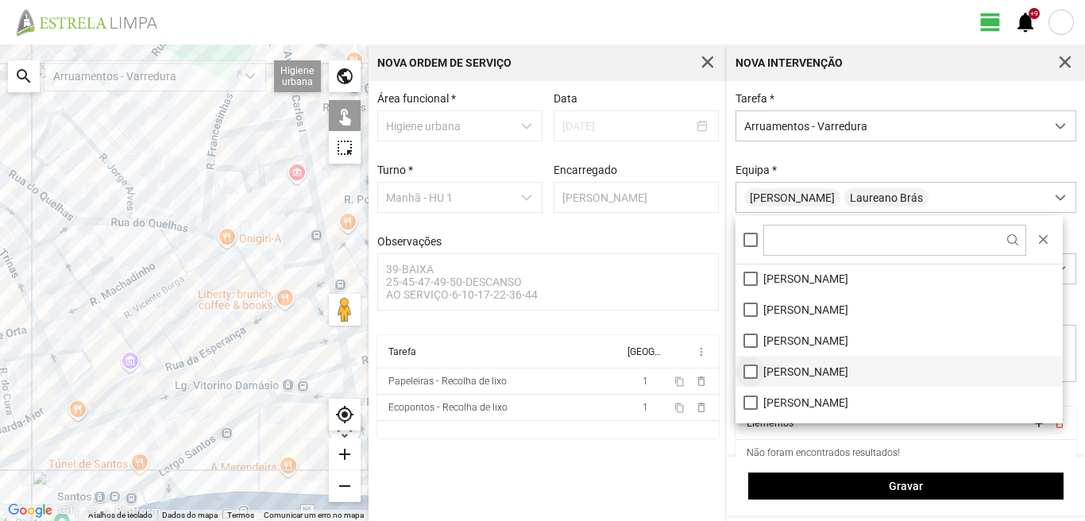
scroll to position [213, 0]
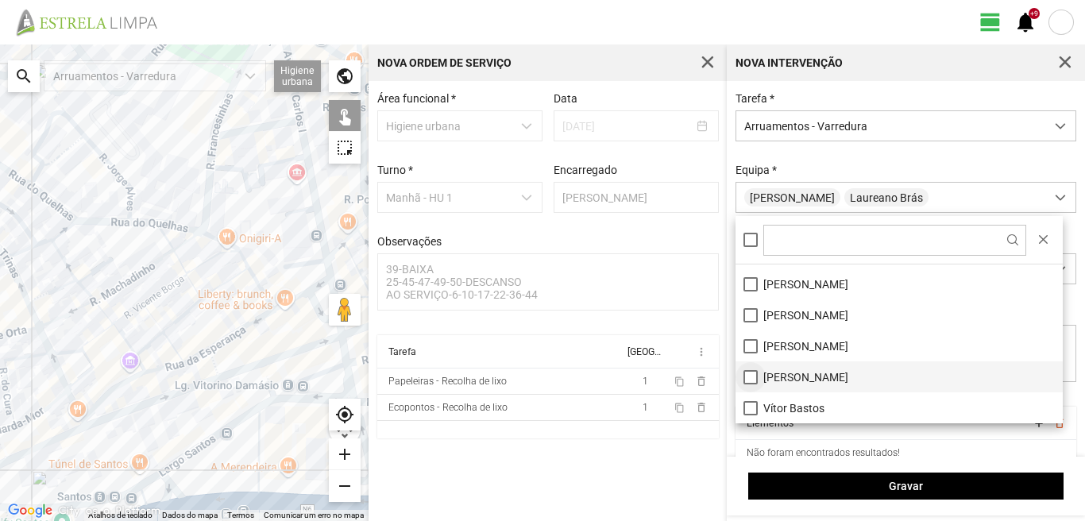
click at [749, 379] on li "[PERSON_NAME]" at bounding box center [898, 376] width 327 height 31
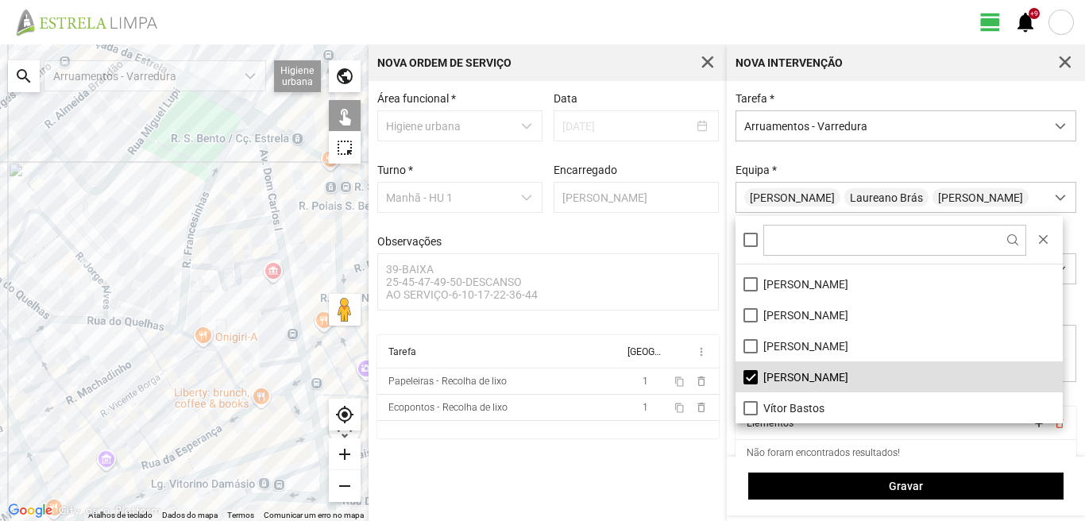
drag, startPoint x: 258, startPoint y: 153, endPoint x: 216, endPoint y: 287, distance: 139.9
click at [216, 287] on div at bounding box center [184, 282] width 368 height 476
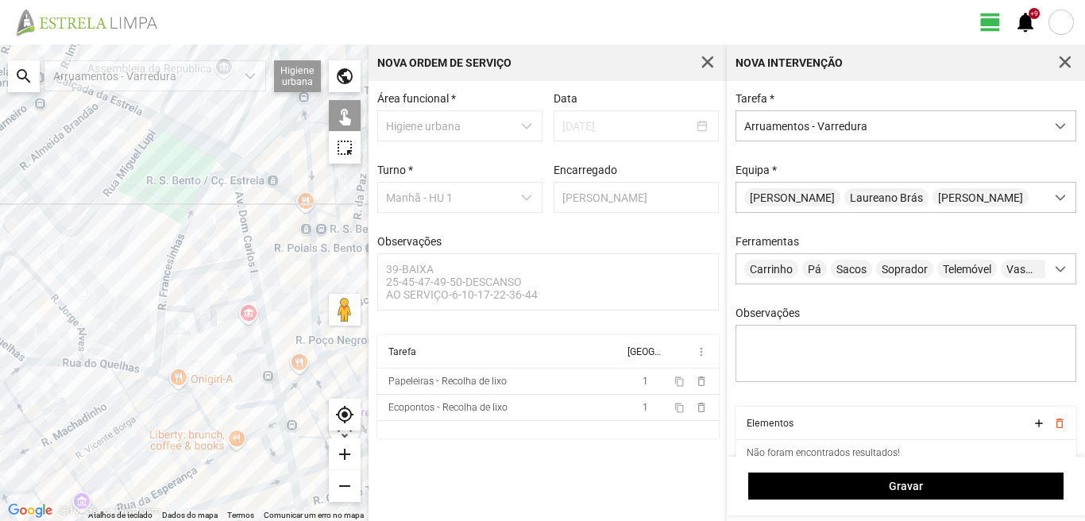
click at [241, 207] on div at bounding box center [184, 282] width 368 height 476
click at [213, 268] on div at bounding box center [184, 282] width 368 height 476
click at [253, 280] on div at bounding box center [184, 282] width 368 height 476
click at [263, 403] on div at bounding box center [184, 282] width 368 height 476
click at [282, 411] on div at bounding box center [184, 282] width 368 height 476
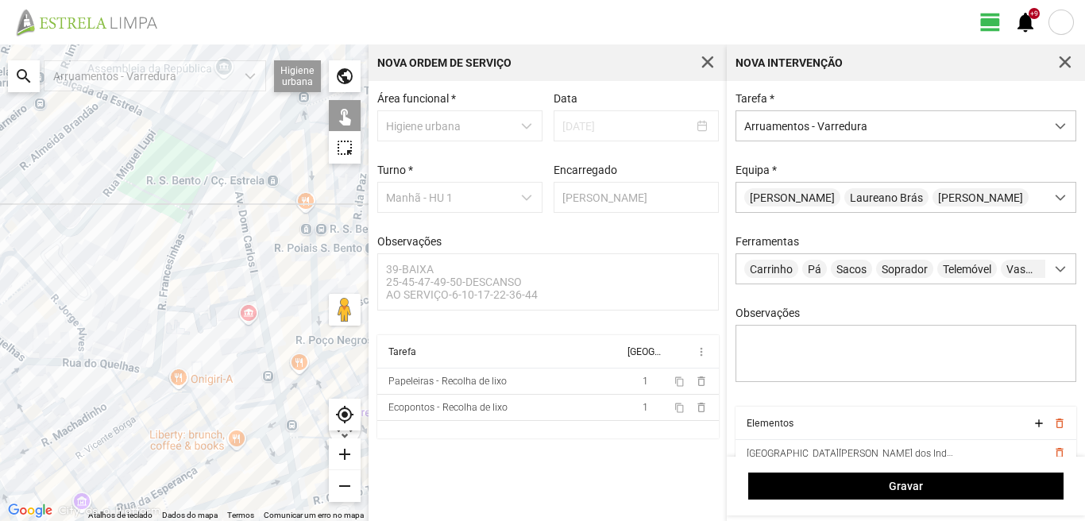
click at [267, 427] on div at bounding box center [184, 282] width 368 height 476
click at [247, 424] on div at bounding box center [184, 282] width 368 height 476
click at [247, 434] on div at bounding box center [184, 282] width 368 height 476
click at [264, 439] on div at bounding box center [184, 282] width 368 height 476
click at [284, 430] on div at bounding box center [184, 282] width 368 height 476
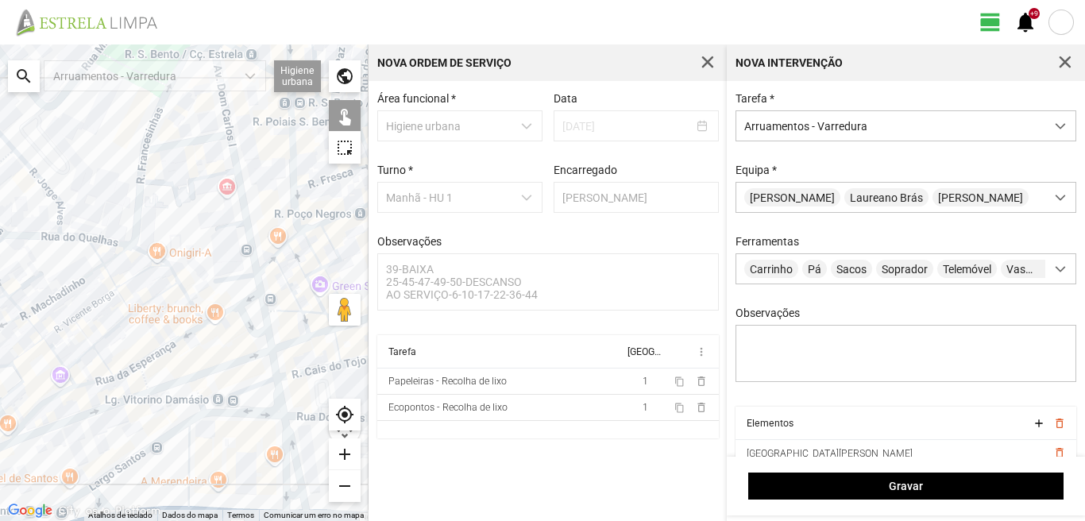
drag, startPoint x: 250, startPoint y: 442, endPoint x: 227, endPoint y: 315, distance: 128.3
click at [227, 315] on div at bounding box center [184, 282] width 368 height 476
click at [268, 330] on div at bounding box center [184, 282] width 368 height 476
click at [270, 364] on div at bounding box center [184, 282] width 368 height 476
click at [278, 395] on div at bounding box center [184, 282] width 368 height 476
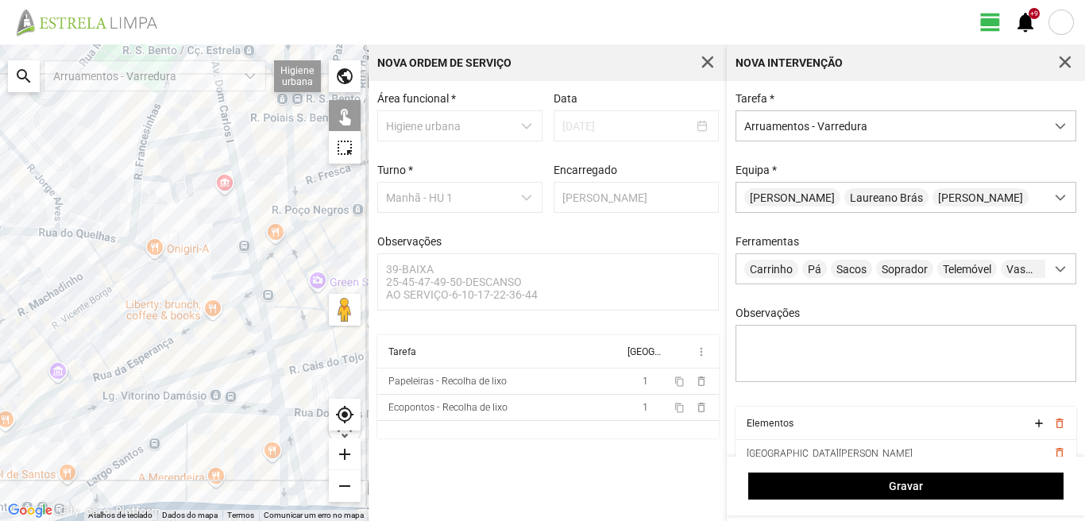
click at [283, 430] on div at bounding box center [184, 282] width 368 height 476
click at [280, 454] on div at bounding box center [184, 282] width 368 height 476
click at [264, 409] on div at bounding box center [184, 282] width 368 height 476
click at [242, 386] on div at bounding box center [184, 282] width 368 height 476
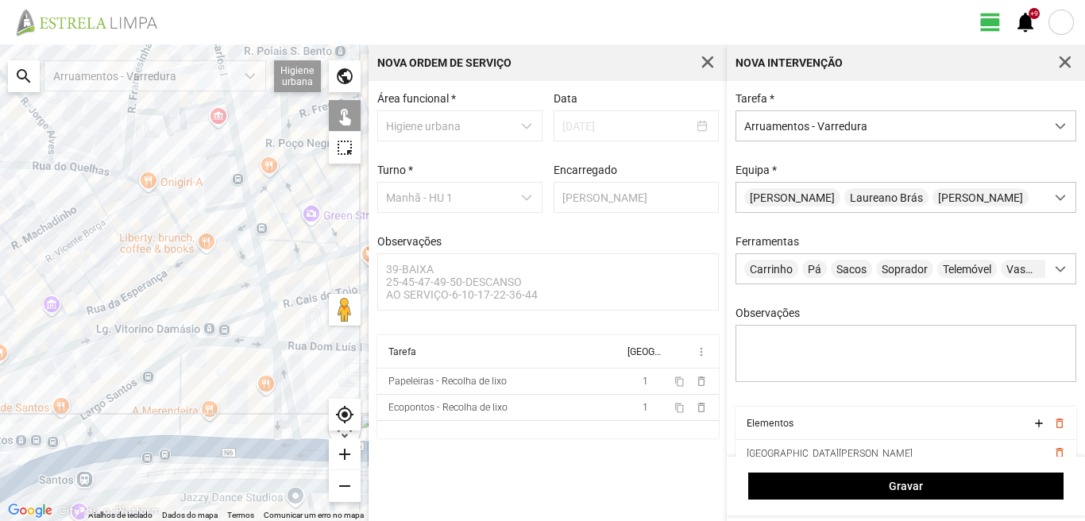
drag, startPoint x: 229, startPoint y: 461, endPoint x: 214, endPoint y: 357, distance: 104.2
click at [214, 358] on div at bounding box center [184, 282] width 368 height 476
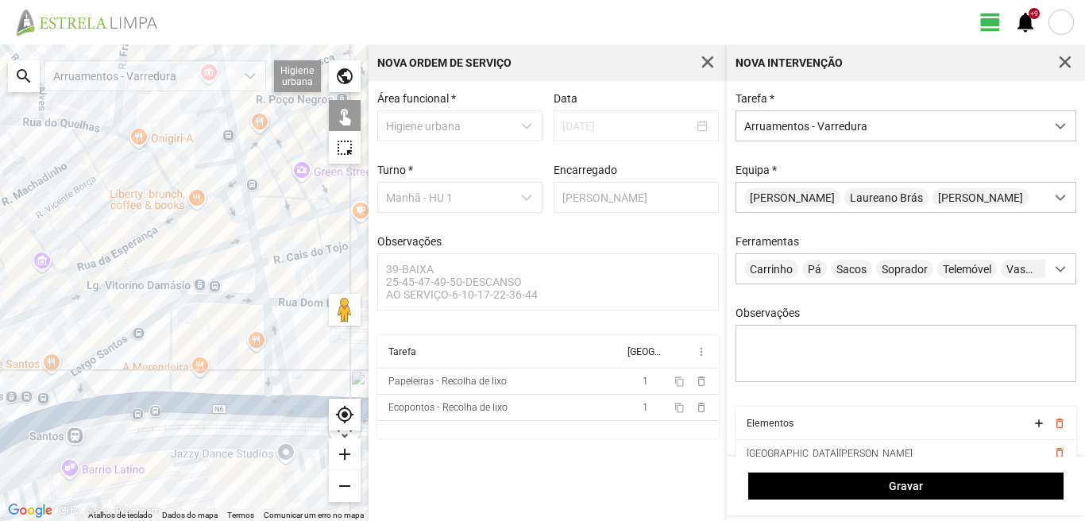
click at [275, 380] on div at bounding box center [184, 282] width 368 height 476
click at [275, 399] on div at bounding box center [184, 282] width 368 height 476
click at [171, 351] on div at bounding box center [184, 282] width 368 height 476
click at [133, 327] on div at bounding box center [184, 282] width 368 height 476
click at [85, 390] on div at bounding box center [184, 282] width 368 height 476
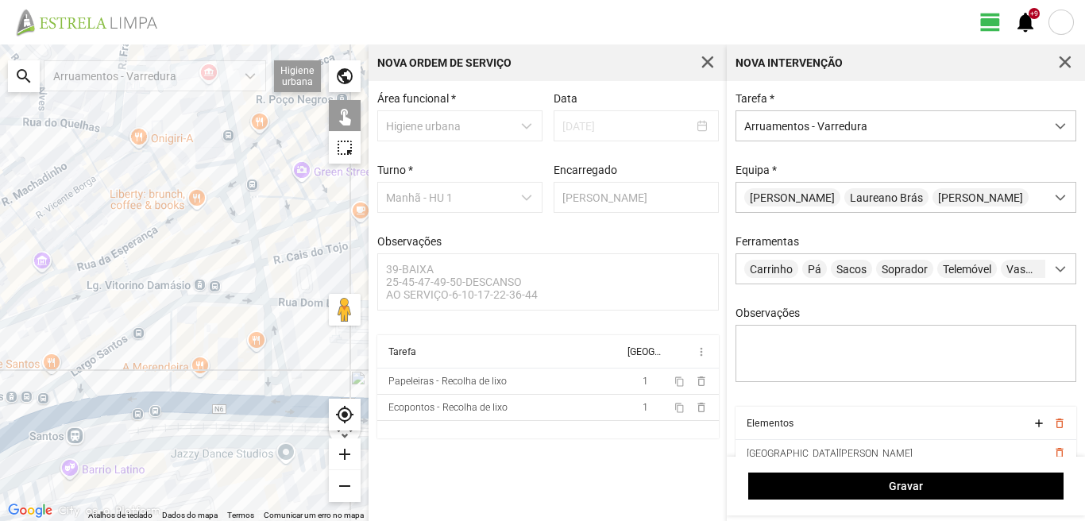
click at [61, 378] on div at bounding box center [184, 282] width 368 height 476
click at [116, 407] on div at bounding box center [184, 282] width 368 height 476
click at [56, 395] on div at bounding box center [184, 282] width 368 height 476
click at [70, 411] on div at bounding box center [184, 282] width 368 height 476
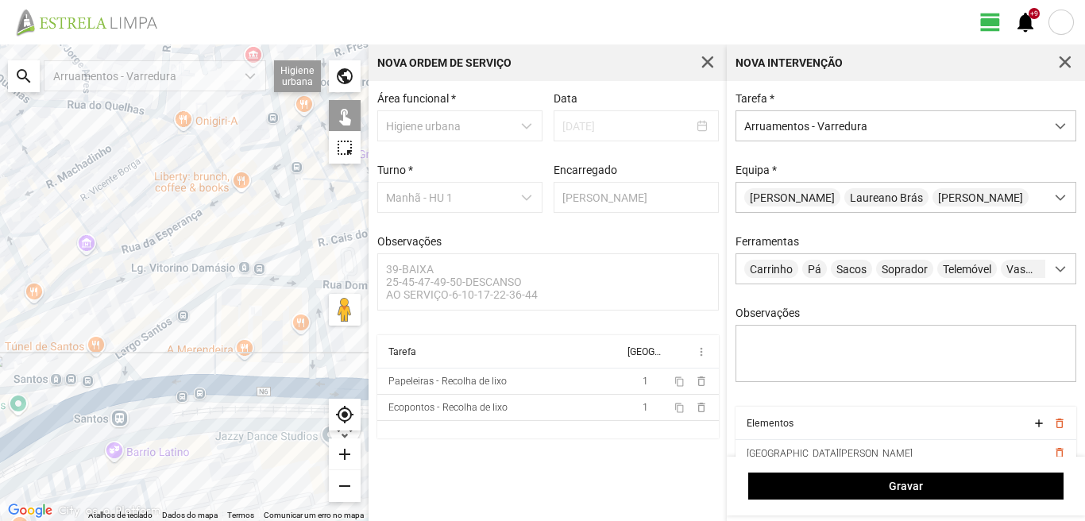
drag, startPoint x: 80, startPoint y: 397, endPoint x: 235, endPoint y: 335, distance: 166.8
click at [226, 340] on div at bounding box center [184, 282] width 368 height 476
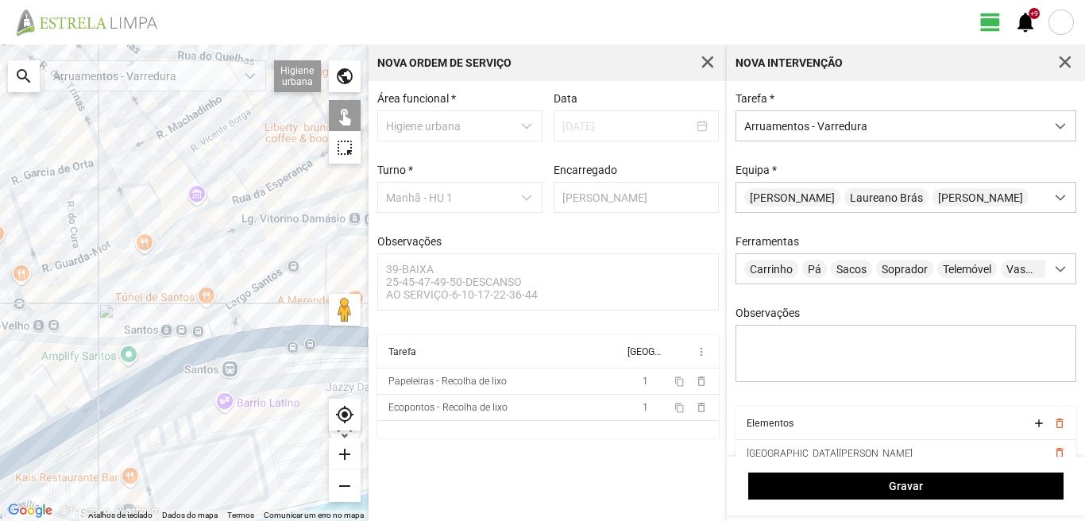
click at [79, 359] on div at bounding box center [184, 282] width 368 height 476
click at [25, 348] on div at bounding box center [184, 282] width 368 height 476
click at [26, 363] on div at bounding box center [184, 282] width 368 height 476
click at [80, 402] on div at bounding box center [184, 282] width 368 height 476
click at [58, 416] on div at bounding box center [184, 282] width 368 height 476
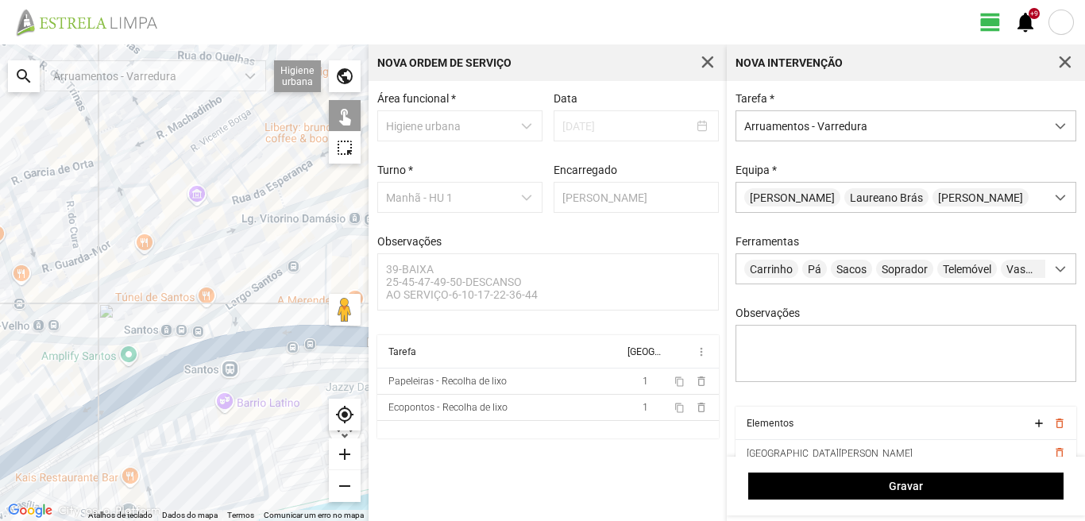
click at [44, 407] on div at bounding box center [184, 282] width 368 height 476
click at [67, 430] on div at bounding box center [184, 282] width 368 height 476
click at [40, 447] on div at bounding box center [184, 282] width 368 height 476
click at [33, 431] on div at bounding box center [184, 282] width 368 height 476
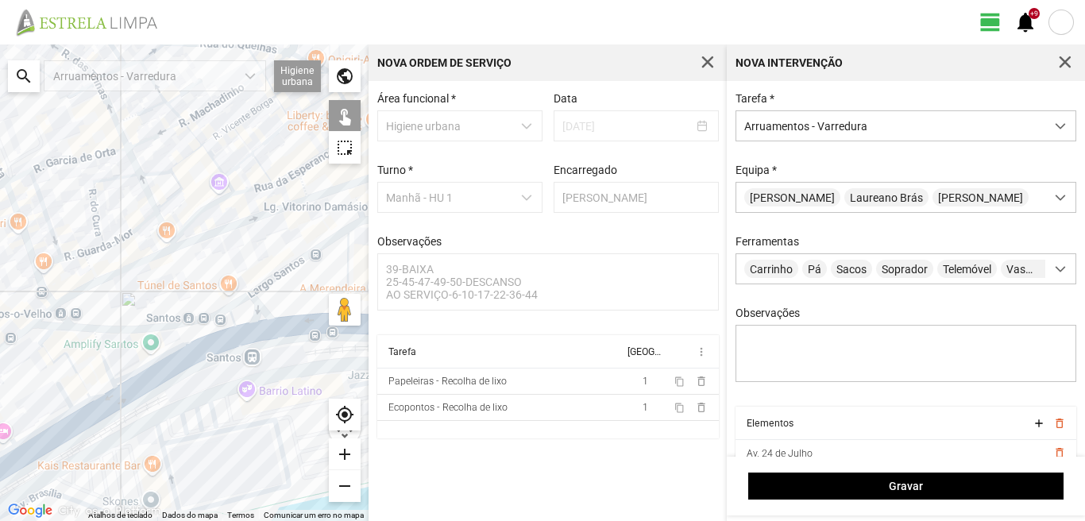
drag, startPoint x: 32, startPoint y: 426, endPoint x: 139, endPoint y: 361, distance: 125.8
click at [137, 361] on div at bounding box center [184, 282] width 368 height 476
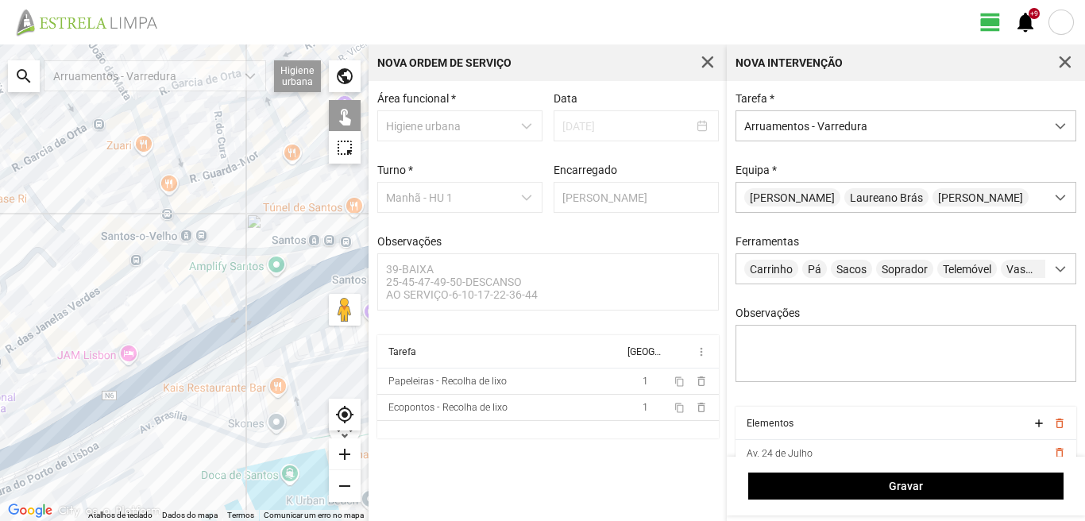
click at [113, 352] on div at bounding box center [184, 282] width 368 height 476
click at [63, 356] on div at bounding box center [184, 282] width 368 height 476
click at [67, 377] on div at bounding box center [184, 282] width 368 height 476
click at [47, 394] on div at bounding box center [184, 282] width 368 height 476
click at [69, 394] on div at bounding box center [184, 282] width 368 height 476
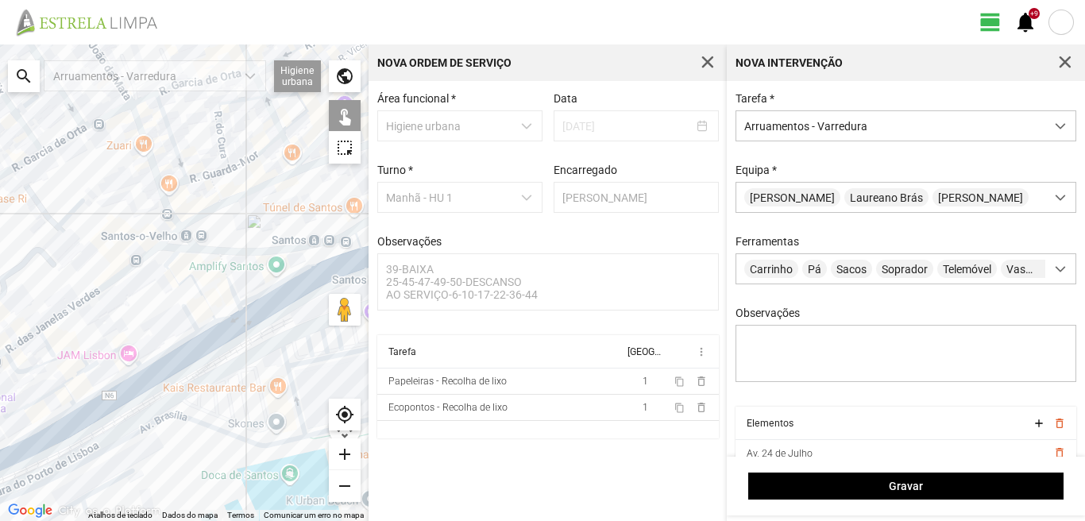
click at [112, 383] on div at bounding box center [184, 282] width 368 height 476
click at [115, 403] on div at bounding box center [184, 282] width 368 height 476
click at [69, 430] on div at bounding box center [184, 282] width 368 height 476
click at [66, 413] on div at bounding box center [184, 282] width 368 height 476
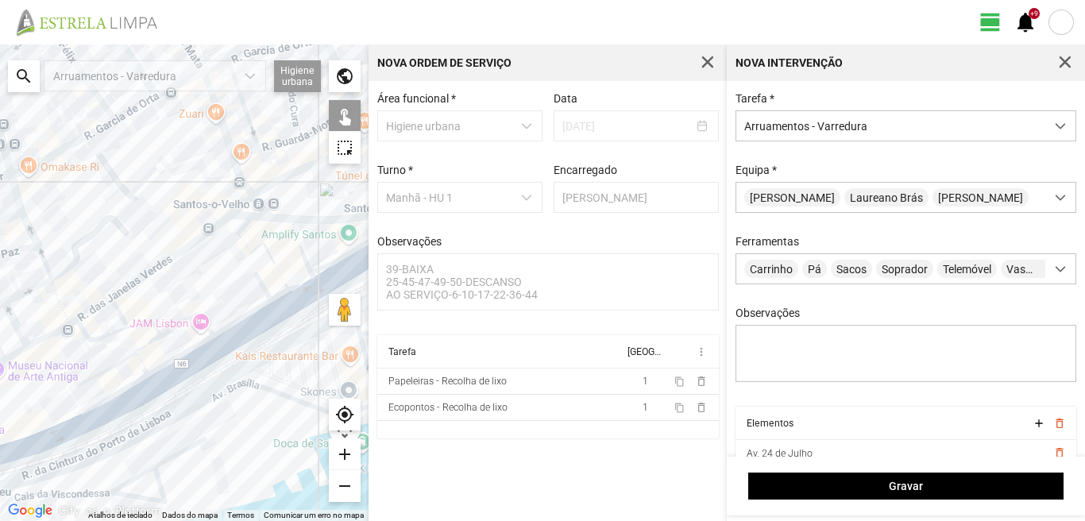
drag, startPoint x: 65, startPoint y: 410, endPoint x: 170, endPoint y: 366, distance: 113.6
click at [155, 372] on div at bounding box center [184, 282] width 368 height 476
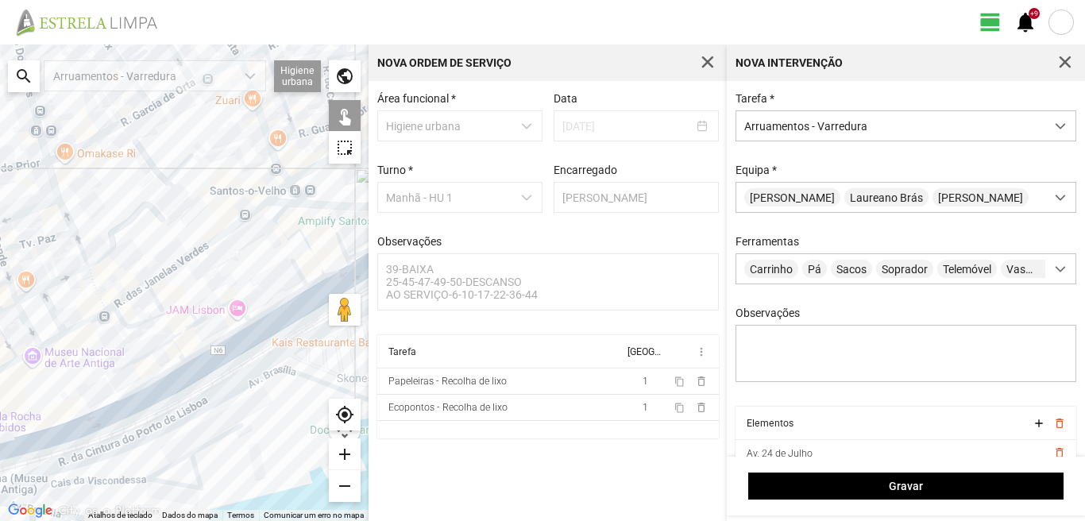
click at [67, 439] on div at bounding box center [184, 282] width 368 height 476
drag, startPoint x: 66, startPoint y: 411, endPoint x: 146, endPoint y: 385, distance: 84.4
click at [146, 385] on div at bounding box center [184, 282] width 368 height 476
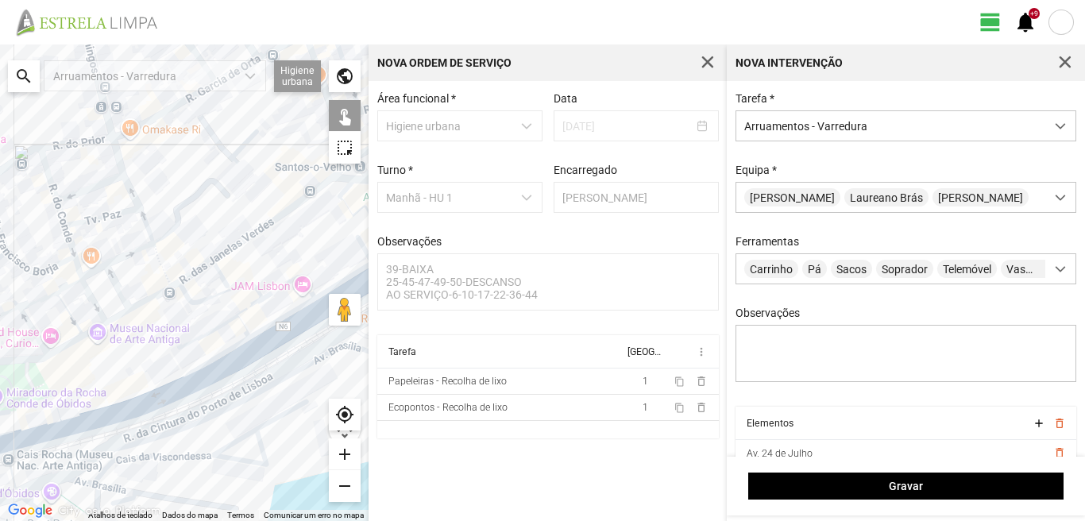
drag, startPoint x: 59, startPoint y: 404, endPoint x: 195, endPoint y: 342, distance: 149.2
click at [194, 342] on div at bounding box center [184, 282] width 368 height 476
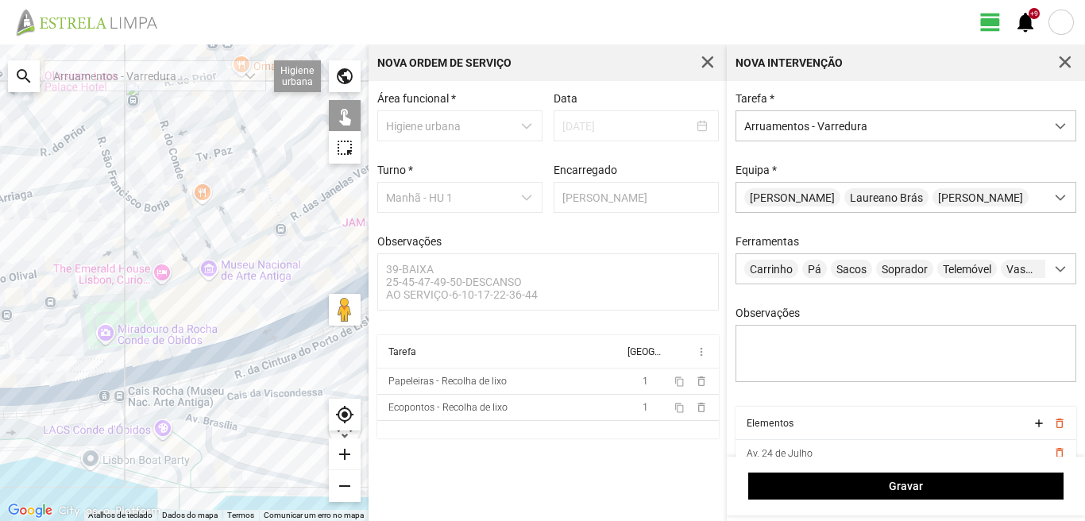
click at [117, 372] on div at bounding box center [184, 282] width 368 height 476
click at [122, 387] on div at bounding box center [184, 282] width 368 height 476
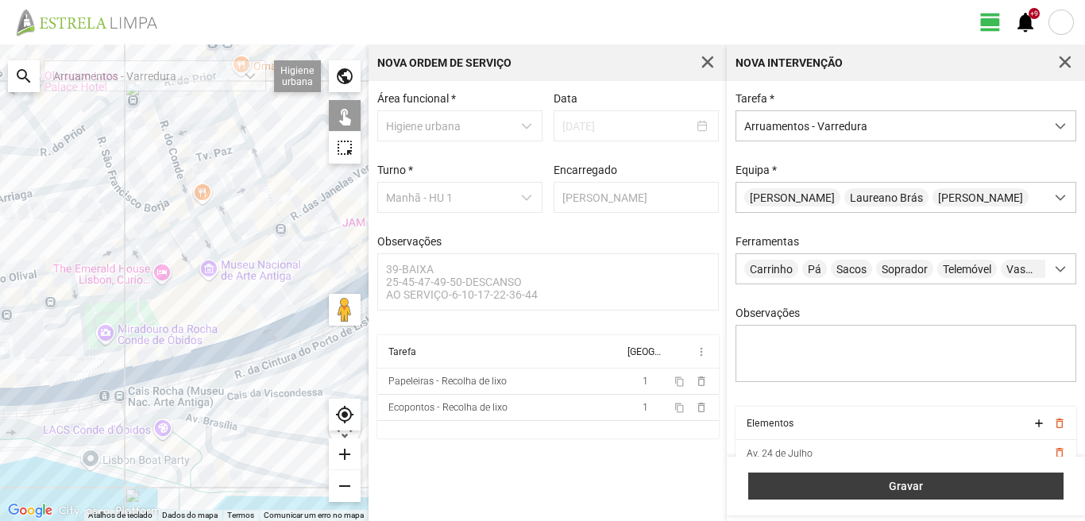
click at [833, 484] on span "Gravar" at bounding box center [906, 486] width 299 height 13
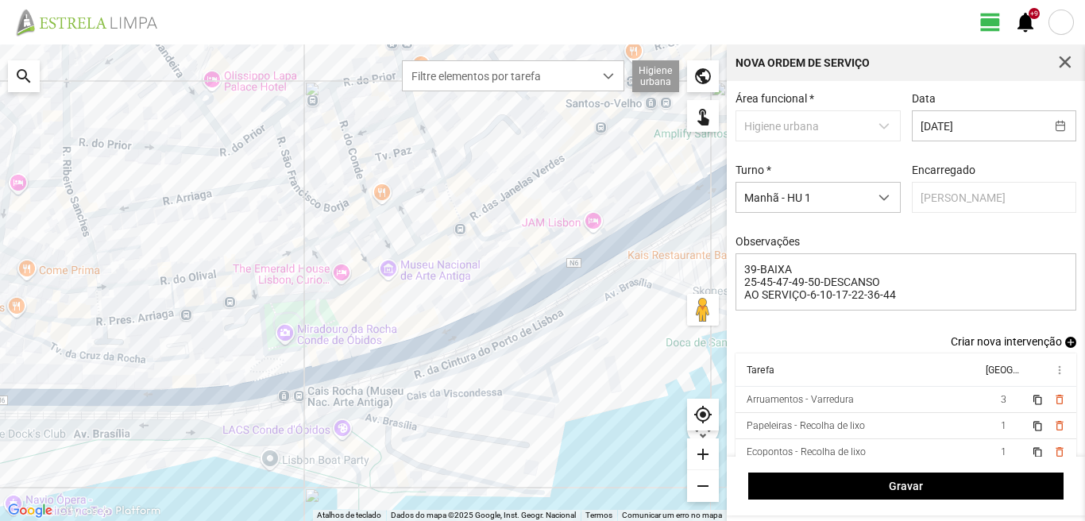
click at [1065, 341] on span "add" at bounding box center [1070, 342] width 11 height 11
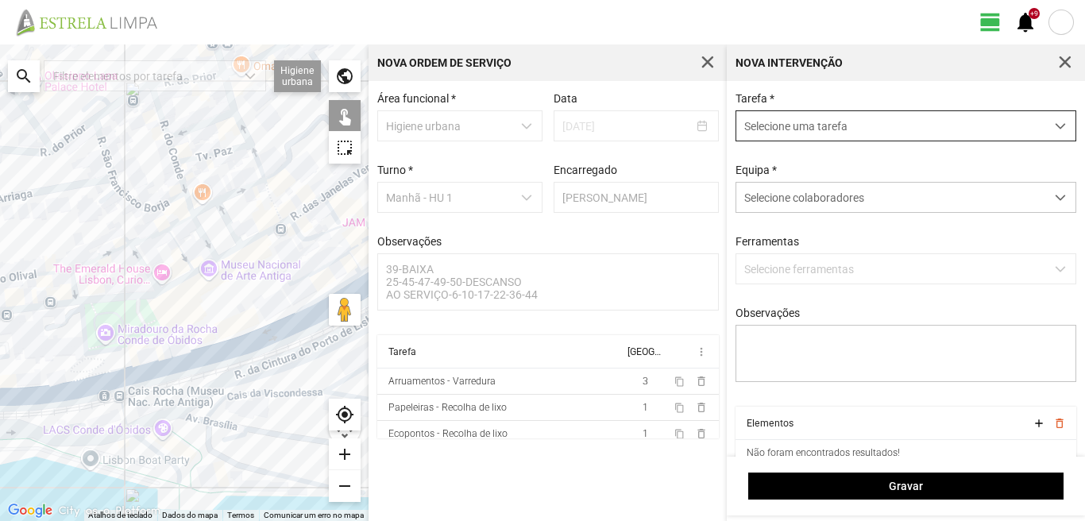
click at [822, 128] on span "Selecione uma tarefa" at bounding box center [890, 125] width 309 height 29
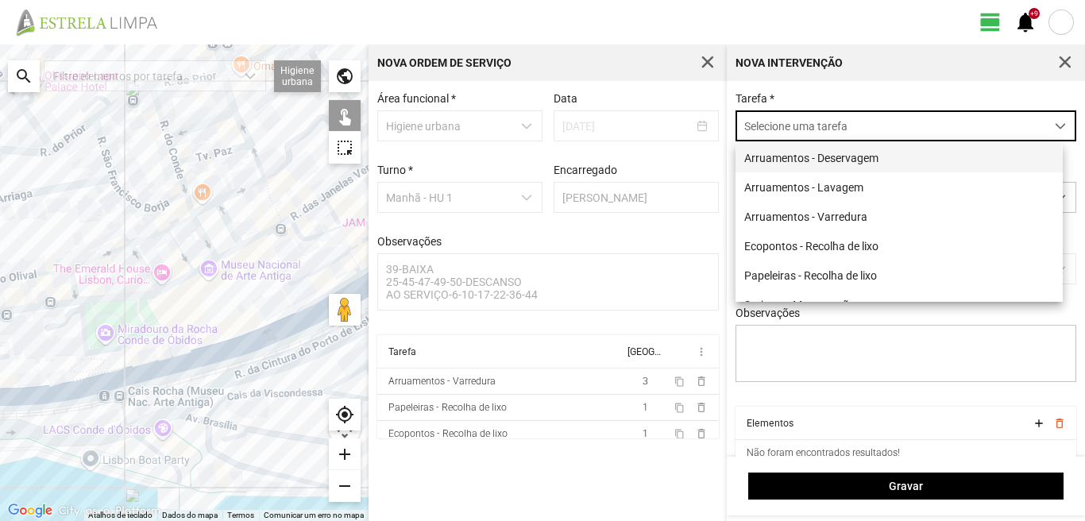
scroll to position [9, 71]
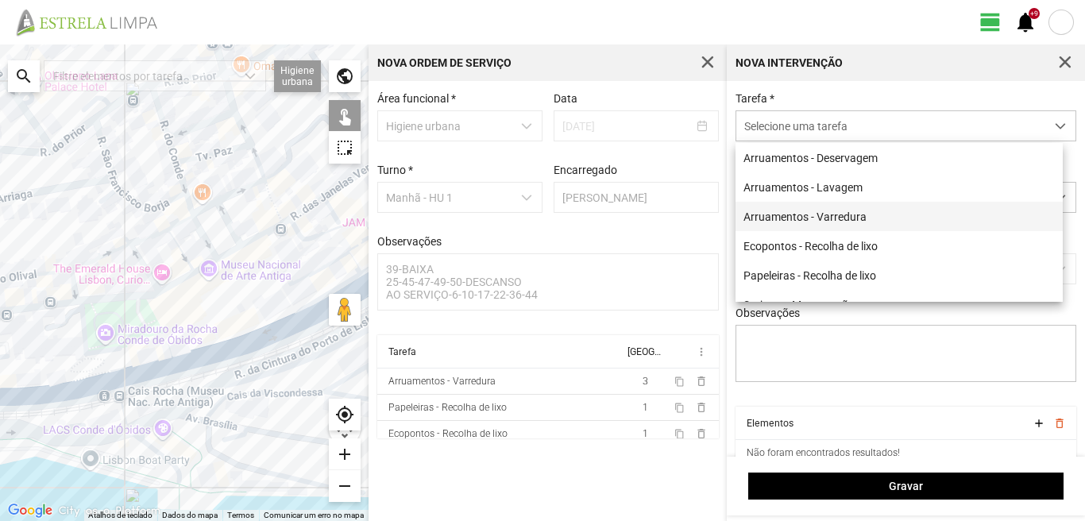
click at [818, 214] on li "Arruamentos - Varredura" at bounding box center [898, 216] width 327 height 29
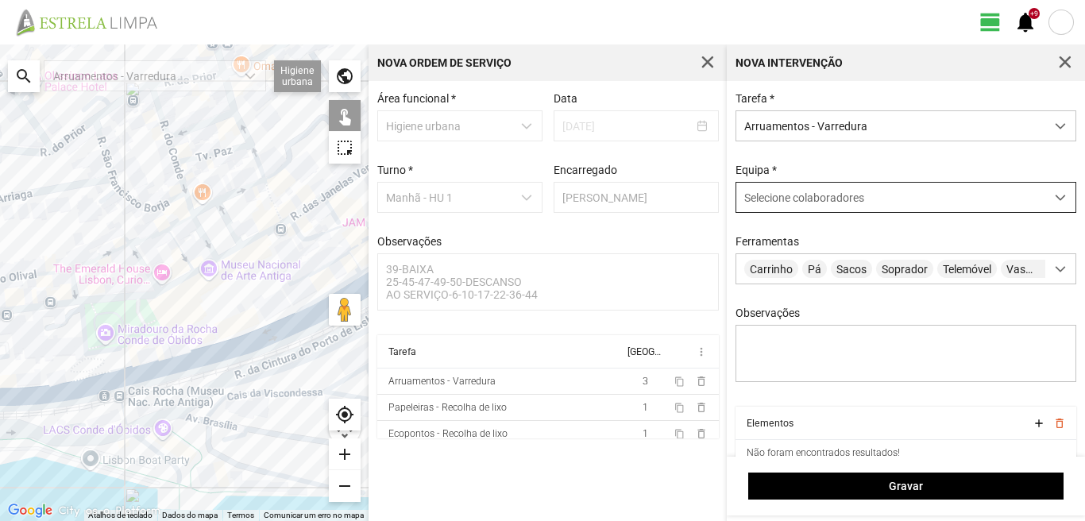
click at [812, 199] on span "Selecione colaboradores" at bounding box center [804, 197] width 120 height 13
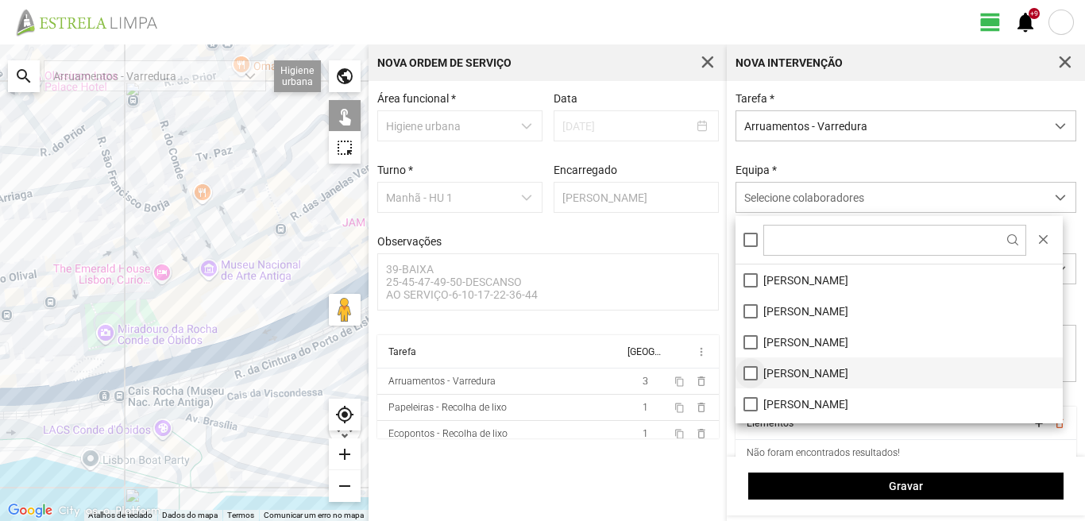
click at [750, 374] on li "[PERSON_NAME]" at bounding box center [898, 372] width 327 height 31
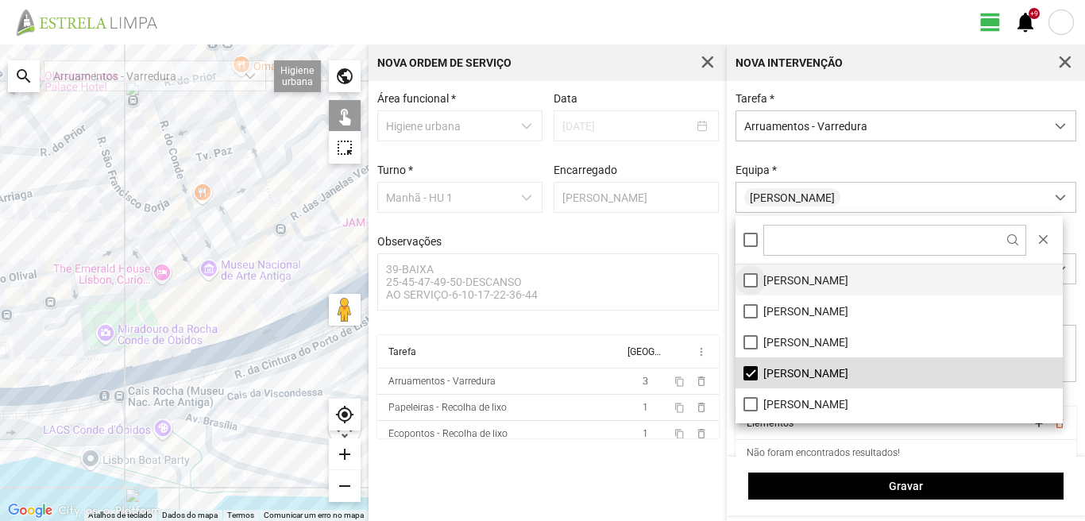
click at [745, 275] on li "[PERSON_NAME]" at bounding box center [898, 279] width 327 height 31
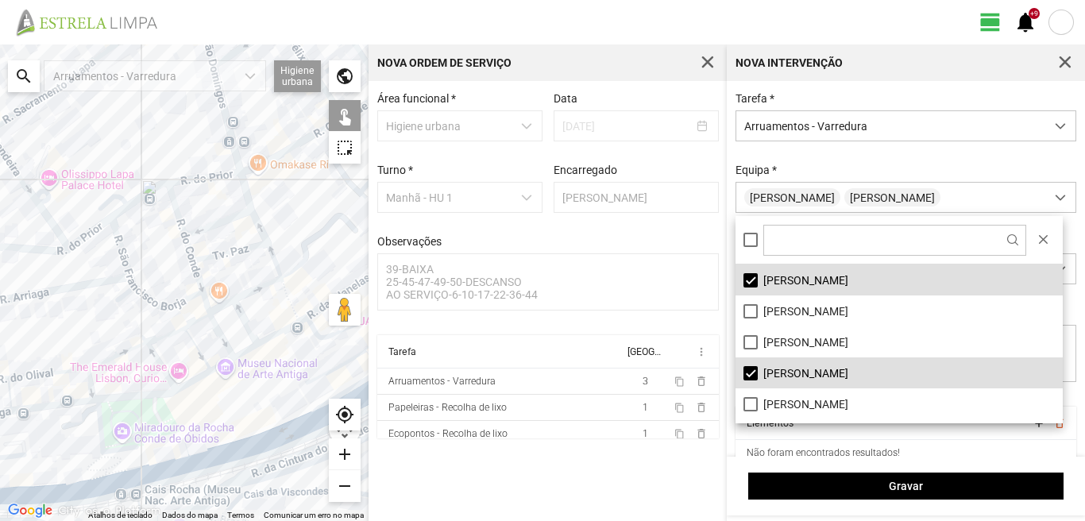
drag, startPoint x: 106, startPoint y: 252, endPoint x: 102, endPoint y: 329, distance: 77.1
click at [103, 327] on div at bounding box center [184, 282] width 368 height 476
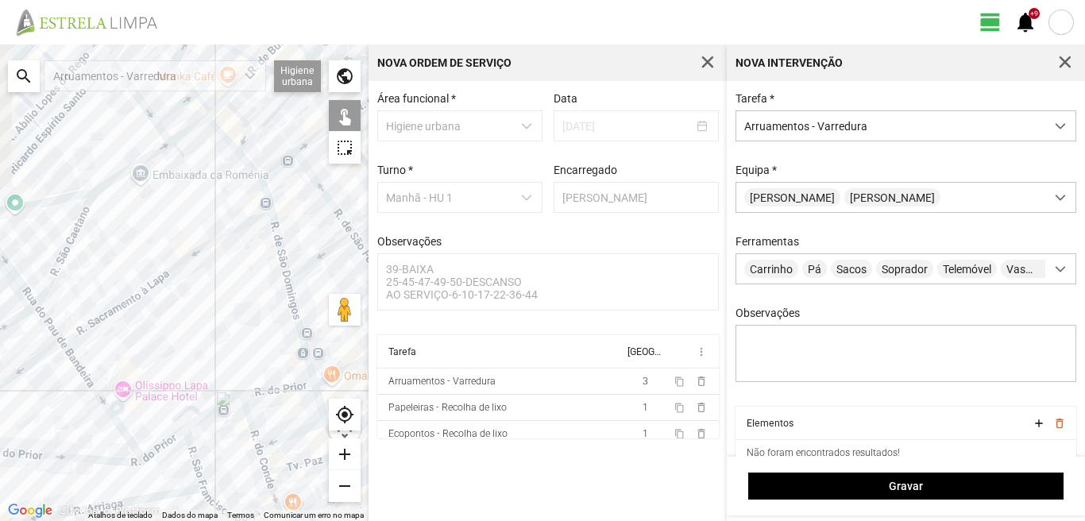
drag, startPoint x: 116, startPoint y: 163, endPoint x: 208, endPoint y: 352, distance: 210.2
click at [208, 352] on div at bounding box center [184, 282] width 368 height 476
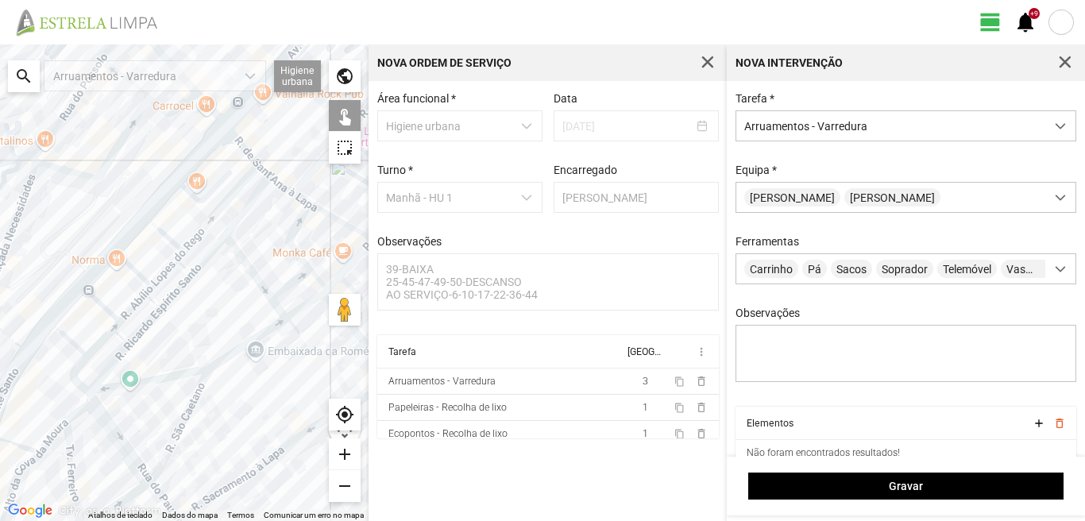
drag, startPoint x: 119, startPoint y: 209, endPoint x: 227, endPoint y: 361, distance: 186.2
click at [227, 361] on div at bounding box center [184, 282] width 368 height 476
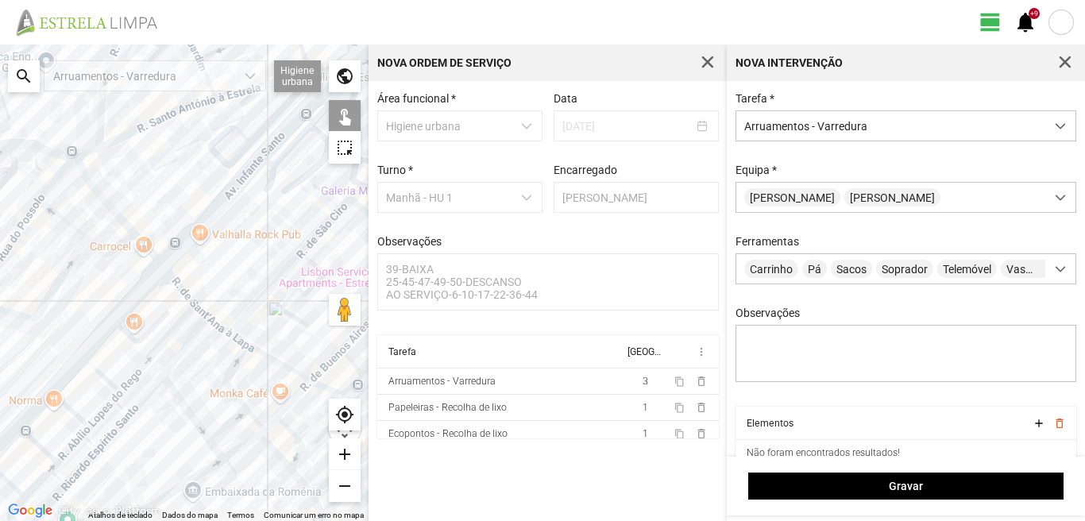
drag, startPoint x: 133, startPoint y: 308, endPoint x: 99, endPoint y: 368, distance: 68.3
click at [0, 384] on div at bounding box center [184, 282] width 368 height 476
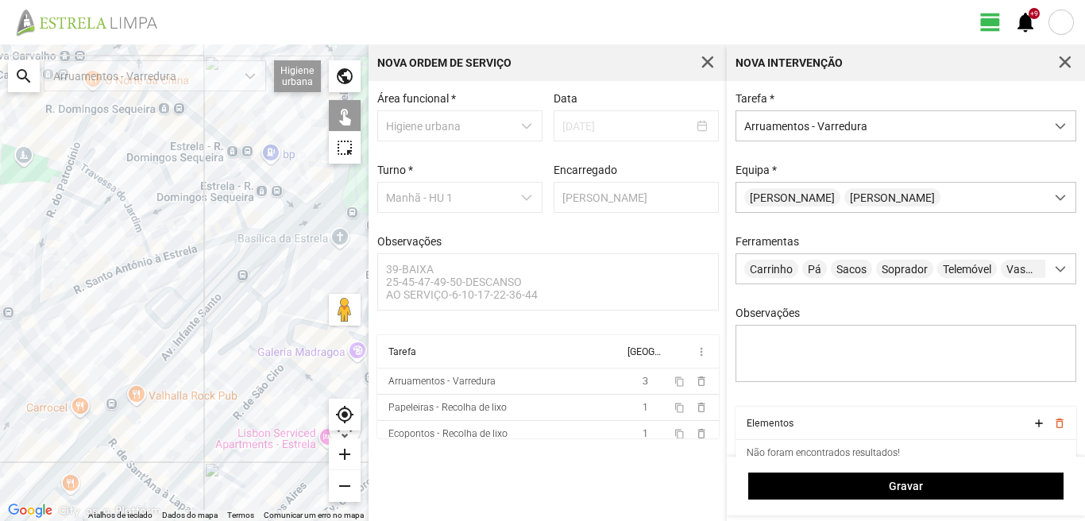
drag, startPoint x: 214, startPoint y: 232, endPoint x: 218, endPoint y: 352, distance: 119.9
click at [218, 352] on div at bounding box center [184, 282] width 368 height 476
click at [171, 254] on div at bounding box center [184, 282] width 368 height 476
click at [259, 232] on div at bounding box center [184, 282] width 368 height 476
click at [288, 227] on div at bounding box center [184, 282] width 368 height 476
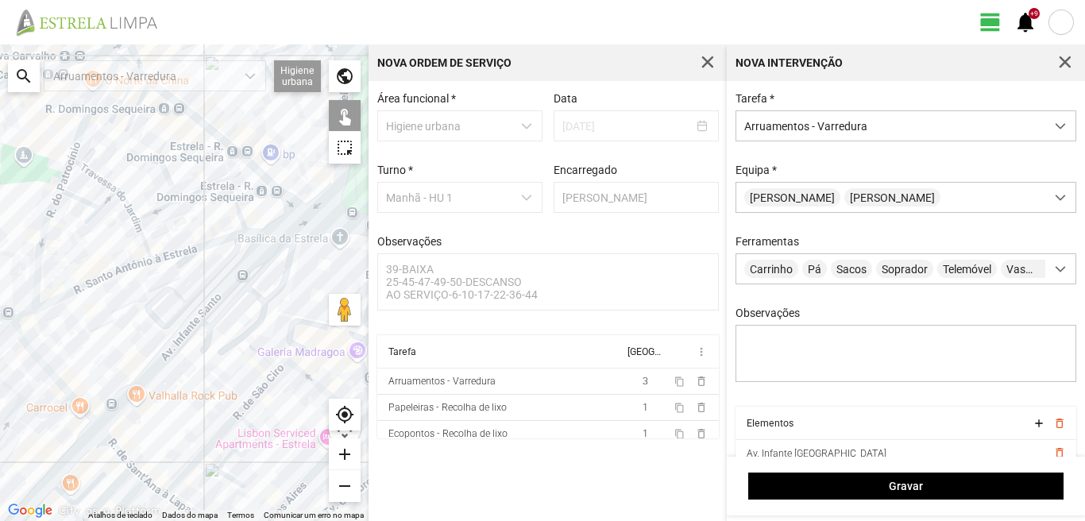
click at [256, 197] on div at bounding box center [184, 282] width 368 height 476
click at [232, 199] on div at bounding box center [184, 282] width 368 height 476
click at [206, 188] on div at bounding box center [184, 282] width 368 height 476
click at [234, 173] on div at bounding box center [184, 282] width 368 height 476
click at [78, 129] on div at bounding box center [184, 282] width 368 height 476
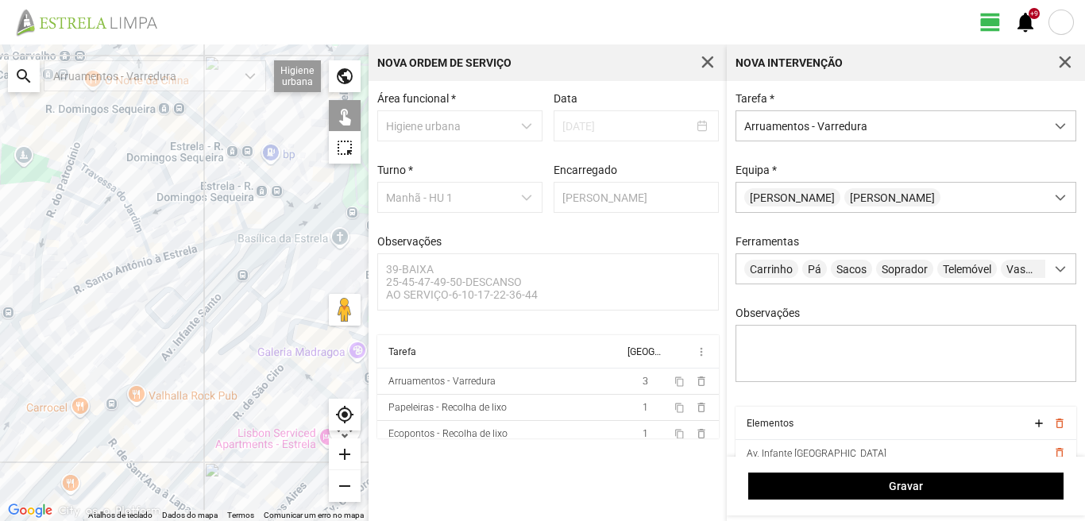
click at [87, 168] on div at bounding box center [184, 282] width 368 height 476
click at [125, 197] on div at bounding box center [184, 282] width 368 height 476
click at [125, 198] on div at bounding box center [184, 282] width 368 height 476
click at [141, 230] on div at bounding box center [184, 282] width 368 height 476
click at [132, 258] on div at bounding box center [184, 282] width 368 height 476
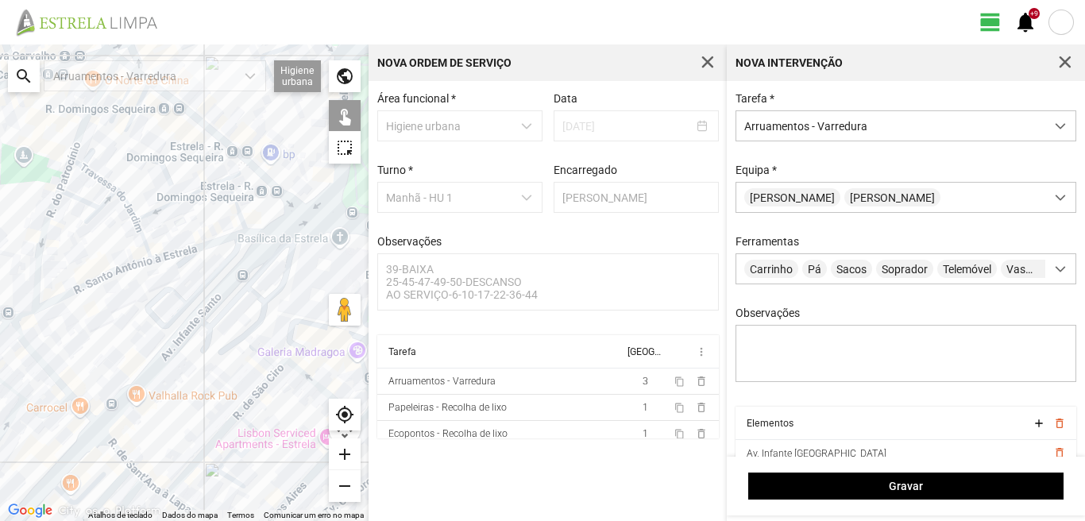
click at [129, 266] on div at bounding box center [184, 282] width 368 height 476
drag, startPoint x: 103, startPoint y: 288, endPoint x: 0, endPoint y: 330, distance: 111.5
click at [115, 272] on div at bounding box center [184, 282] width 368 height 476
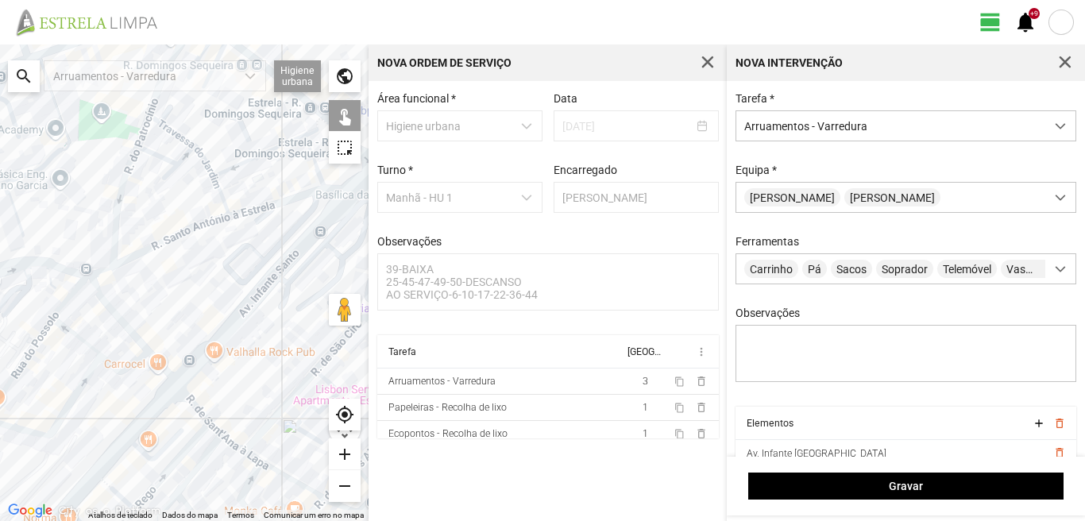
drag, startPoint x: 47, startPoint y: 300, endPoint x: 87, endPoint y: 281, distance: 44.0
click at [87, 281] on div at bounding box center [184, 282] width 368 height 476
click at [116, 228] on div at bounding box center [184, 282] width 368 height 476
click at [156, 150] on div at bounding box center [184, 282] width 368 height 476
click at [145, 126] on div at bounding box center [184, 282] width 368 height 476
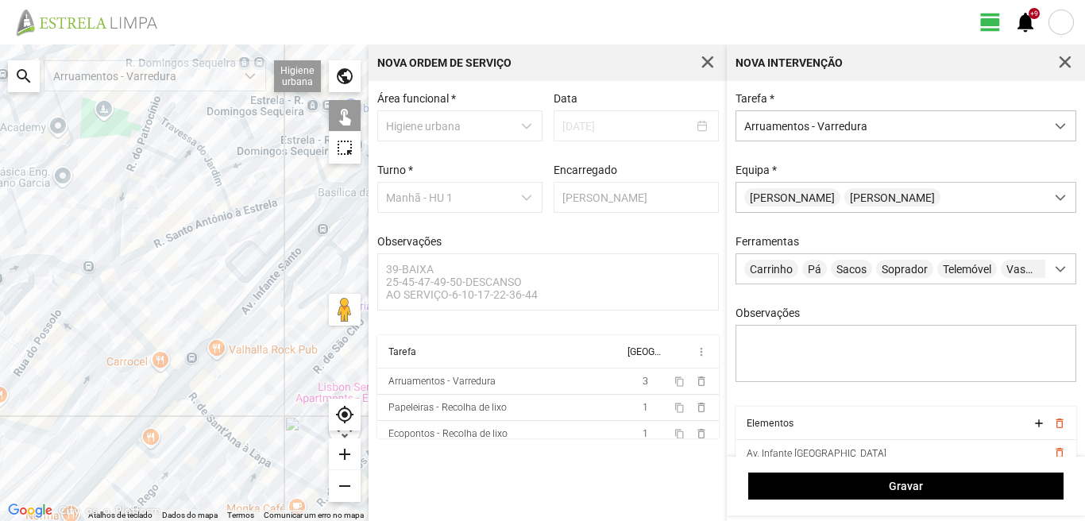
click at [163, 121] on div at bounding box center [184, 282] width 368 height 476
click at [183, 152] on div at bounding box center [184, 282] width 368 height 476
click at [60, 304] on div at bounding box center [184, 282] width 368 height 476
click at [98, 270] on div at bounding box center [184, 282] width 368 height 476
click at [106, 291] on div at bounding box center [184, 282] width 368 height 476
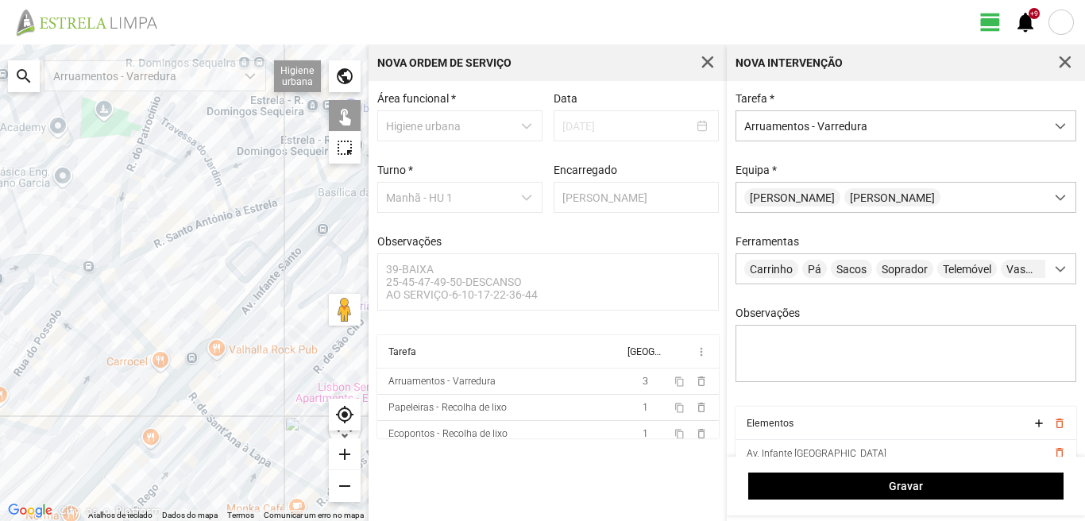
click at [163, 361] on div at bounding box center [184, 282] width 368 height 476
click at [102, 353] on div at bounding box center [184, 282] width 368 height 476
click at [78, 334] on div at bounding box center [184, 282] width 368 height 476
click at [118, 367] on div at bounding box center [184, 282] width 368 height 476
drag, startPoint x: 102, startPoint y: 370, endPoint x: 36, endPoint y: 353, distance: 69.0
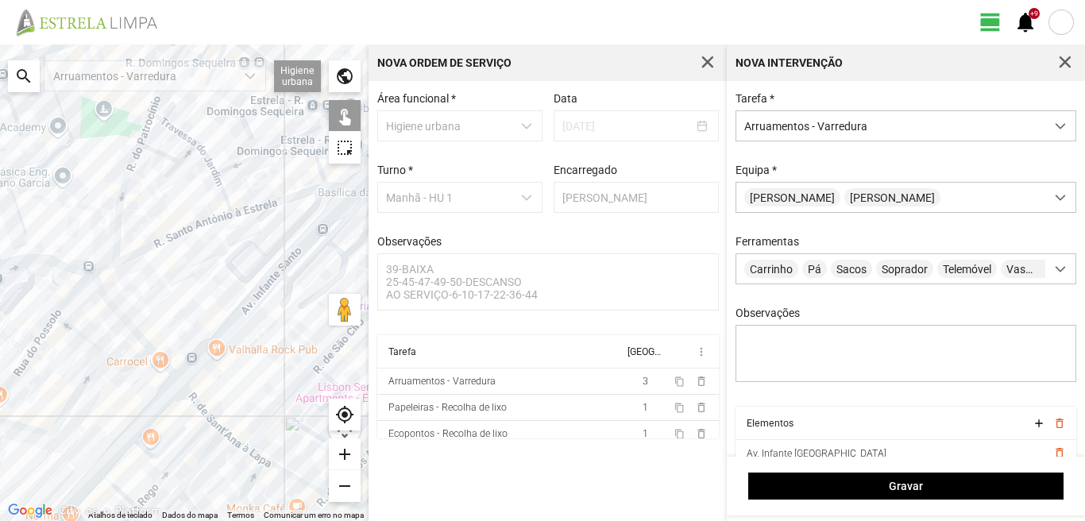
click at [151, 322] on div at bounding box center [184, 282] width 368 height 476
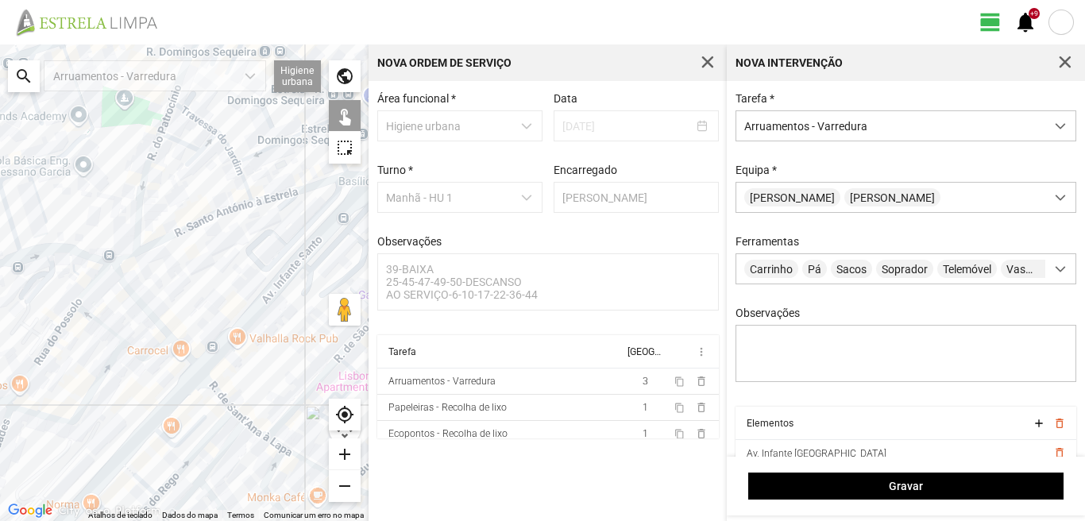
drag, startPoint x: 84, startPoint y: 325, endPoint x: 154, endPoint y: 284, distance: 80.8
click at [151, 286] on div at bounding box center [184, 282] width 368 height 476
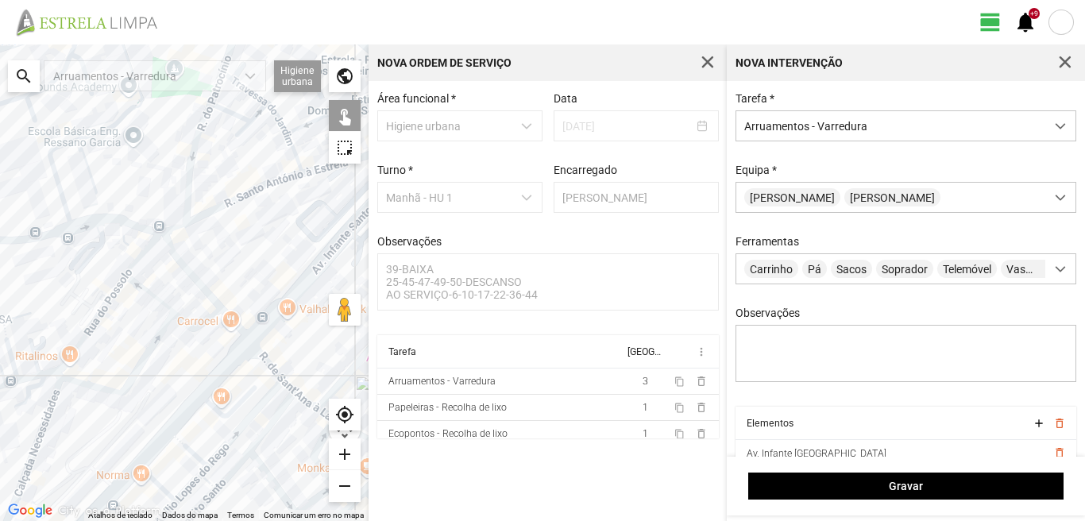
click at [154, 284] on div at bounding box center [184, 282] width 368 height 476
click at [80, 342] on div at bounding box center [184, 282] width 368 height 476
click at [80, 380] on div at bounding box center [184, 282] width 368 height 476
click at [80, 381] on div at bounding box center [184, 282] width 368 height 476
drag, startPoint x: 247, startPoint y: 255, endPoint x: 179, endPoint y: 322, distance: 95.5
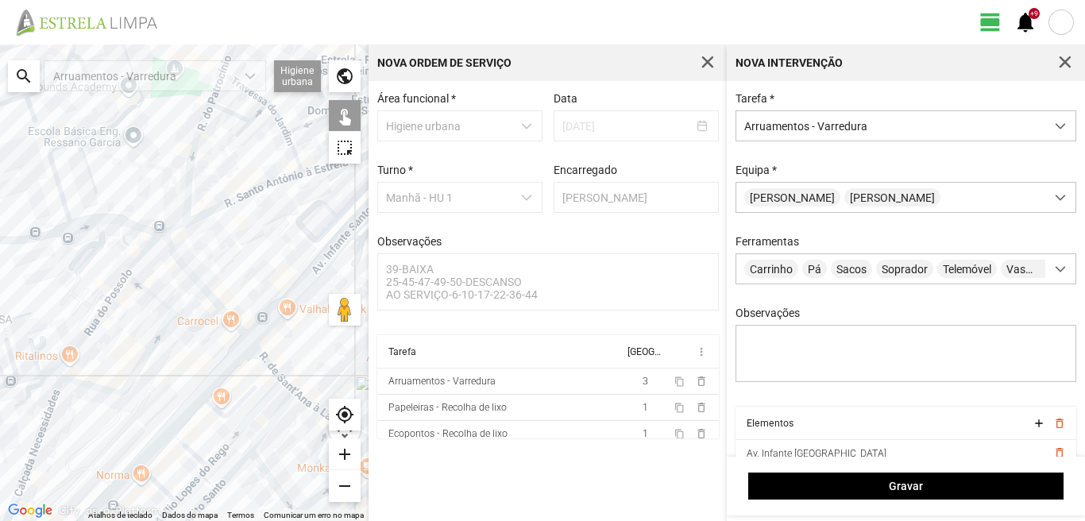
click at [179, 322] on div at bounding box center [184, 282] width 368 height 476
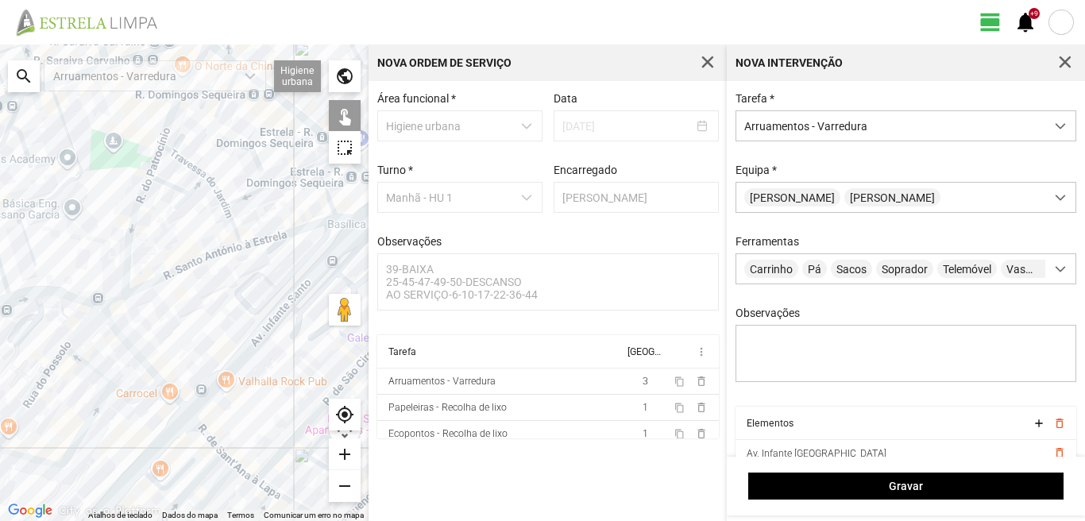
drag, startPoint x: 226, startPoint y: 256, endPoint x: 152, endPoint y: 334, distance: 106.2
click at [152, 334] on div at bounding box center [184, 282] width 368 height 476
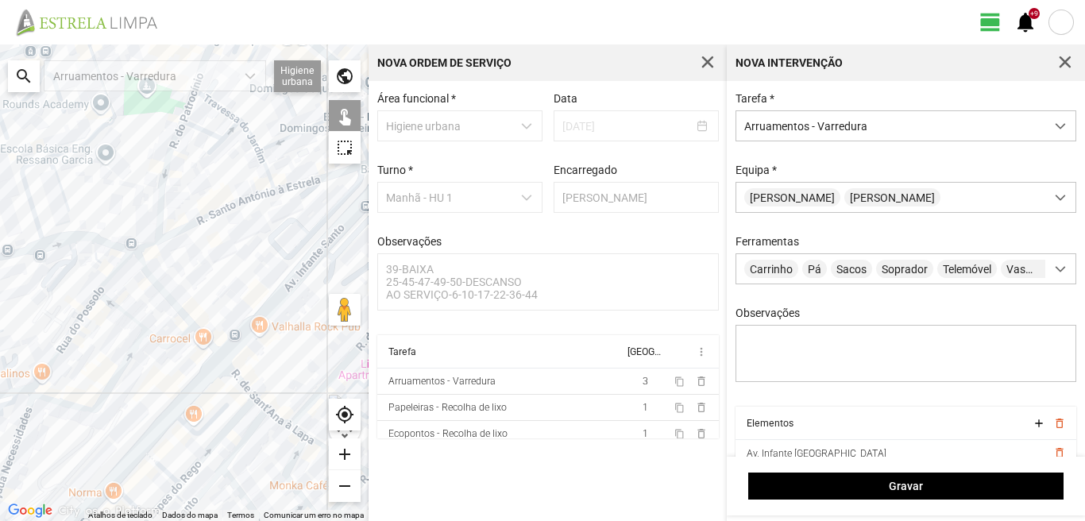
drag, startPoint x: 152, startPoint y: 334, endPoint x: 206, endPoint y: 265, distance: 86.6
click at [205, 266] on div at bounding box center [184, 282] width 368 height 476
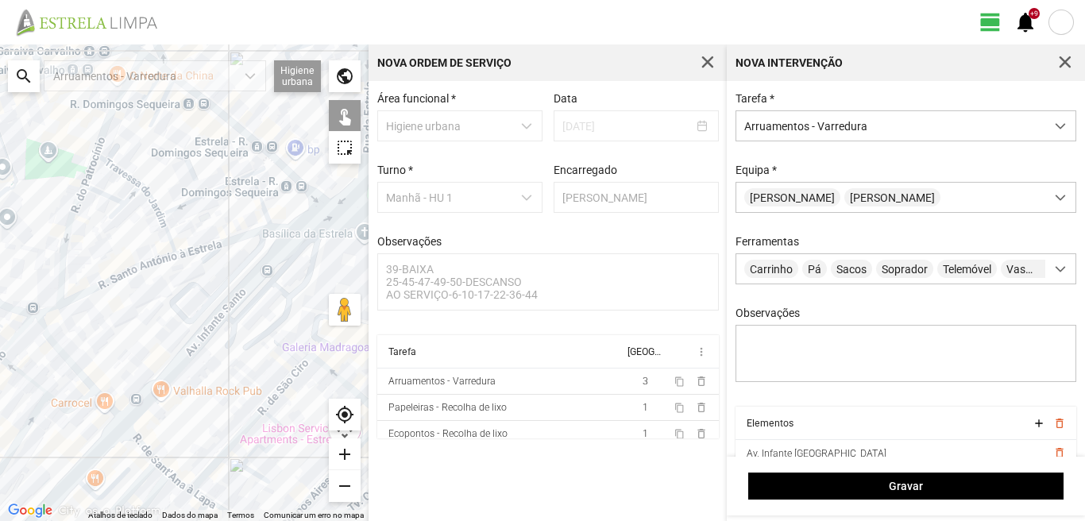
drag, startPoint x: 254, startPoint y: 255, endPoint x: 151, endPoint y: 316, distance: 120.0
click at [151, 316] on div at bounding box center [184, 282] width 368 height 476
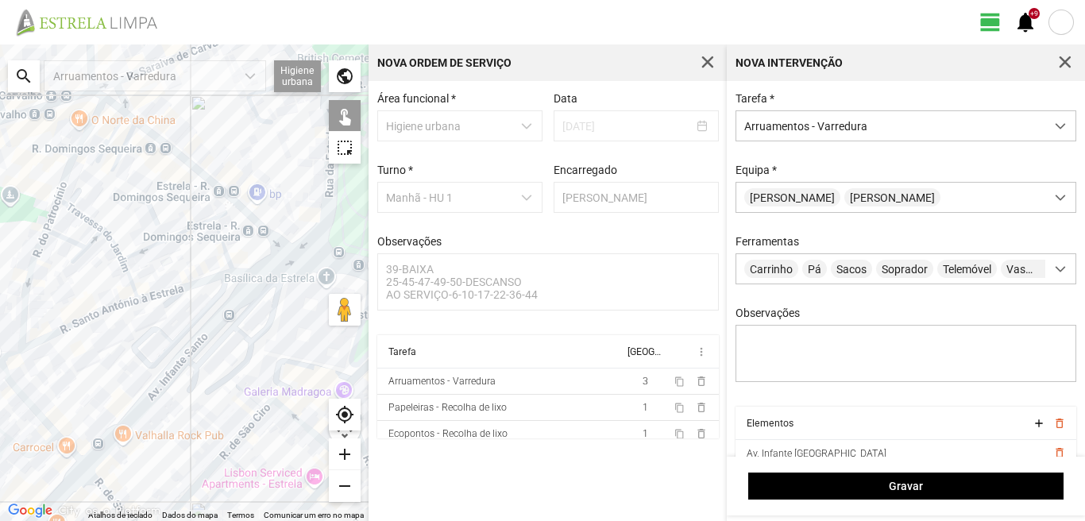
drag, startPoint x: 175, startPoint y: 287, endPoint x: 141, endPoint y: 331, distance: 56.1
click at [143, 331] on div at bounding box center [184, 282] width 368 height 476
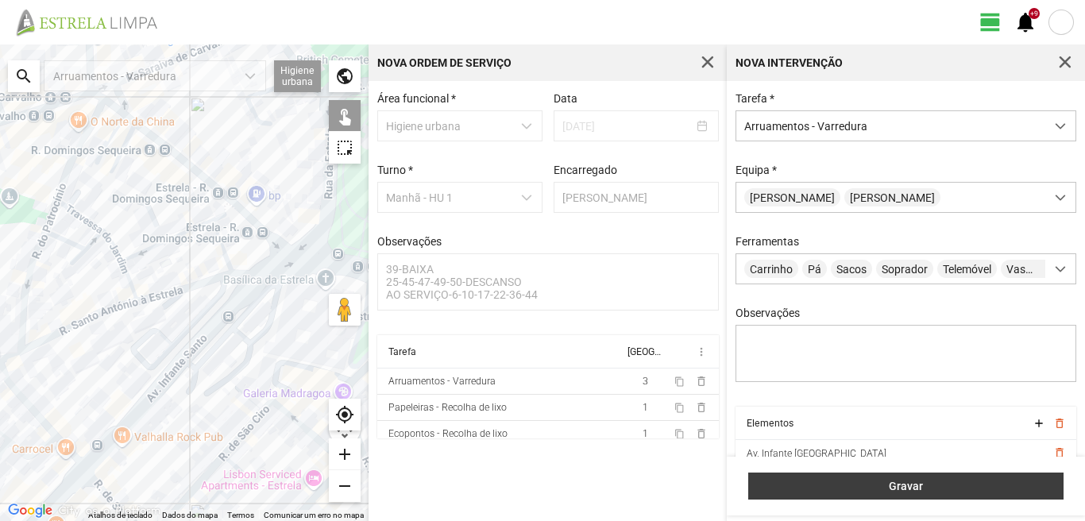
click at [860, 488] on span "Gravar" at bounding box center [906, 486] width 299 height 13
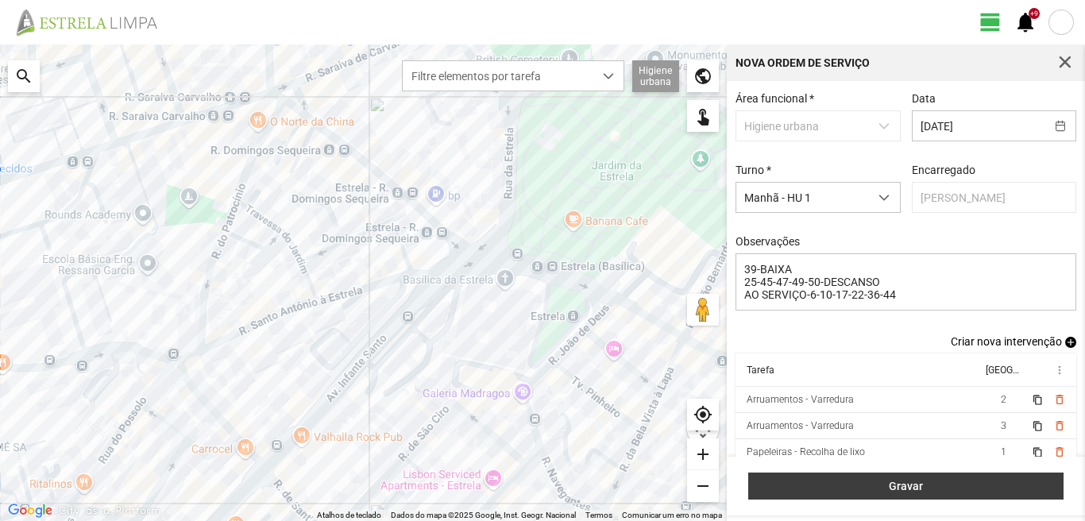
click at [962, 476] on button "Gravar" at bounding box center [905, 485] width 315 height 27
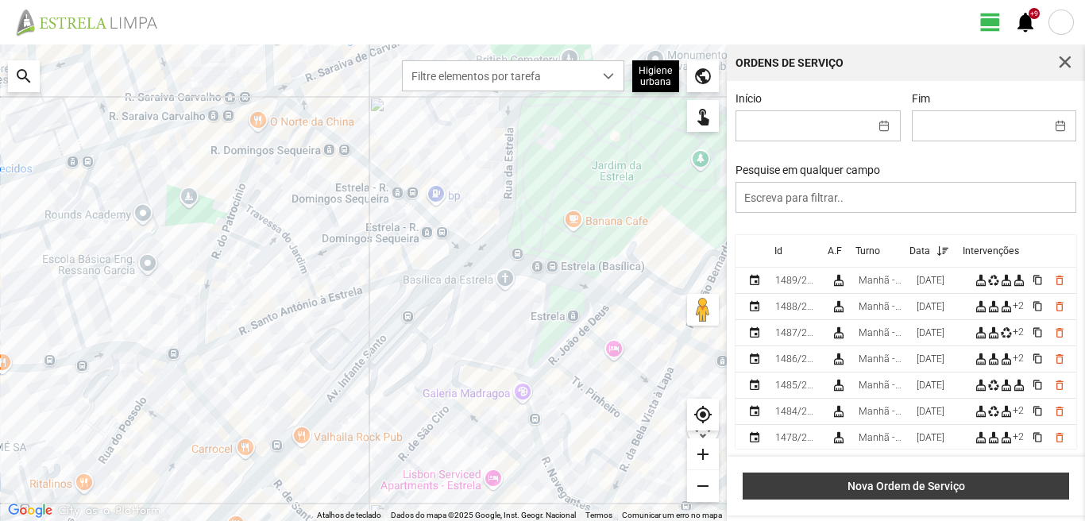
click at [826, 480] on span "Nova Ordem de Serviço" at bounding box center [906, 486] width 310 height 13
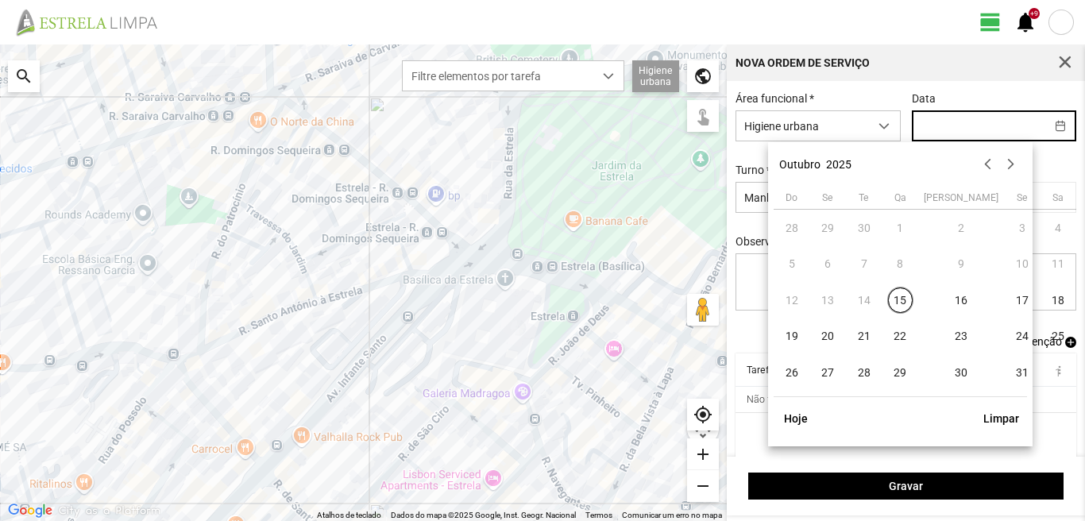
click at [942, 126] on input "text" at bounding box center [978, 125] width 133 height 29
click at [864, 375] on span "28" at bounding box center [863, 372] width 25 height 25
type input "[DATE]"
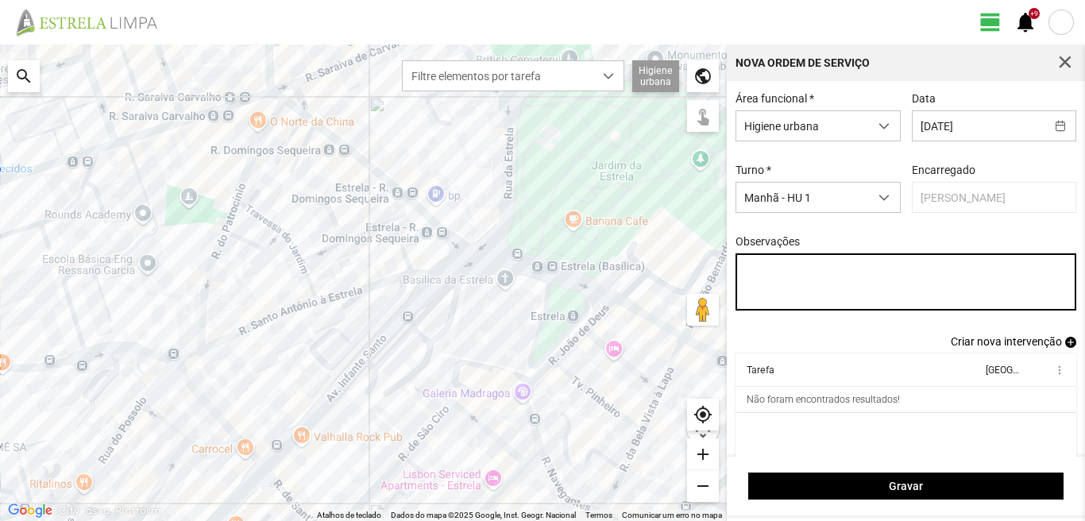
click at [742, 264] on textarea "Observações" at bounding box center [905, 281] width 341 height 57
type textarea "39-BAIXA 10-22-36-44-45-DESCANSO AO SERVIÇO-6-17-25-47-49-50"
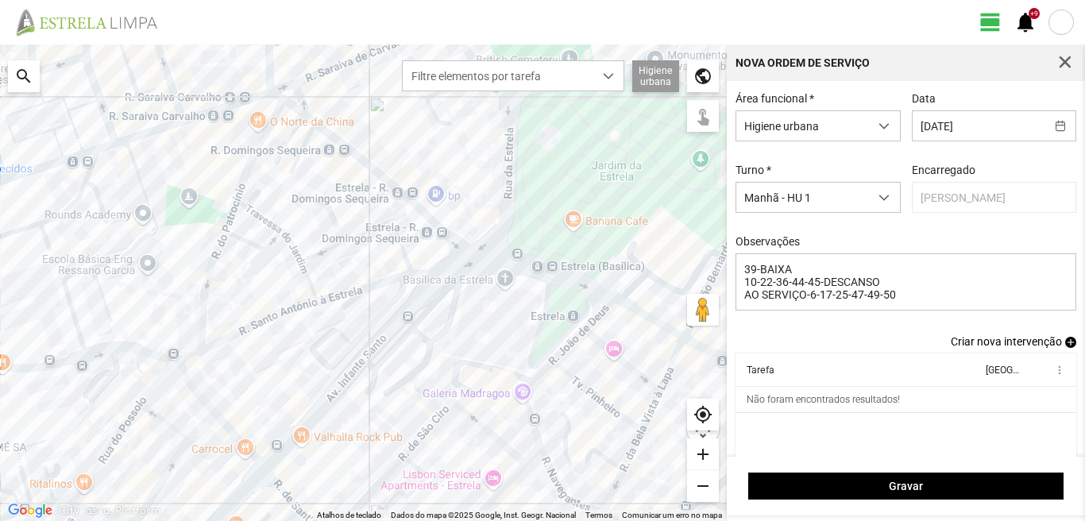
click at [1065, 344] on span "add" at bounding box center [1070, 342] width 11 height 11
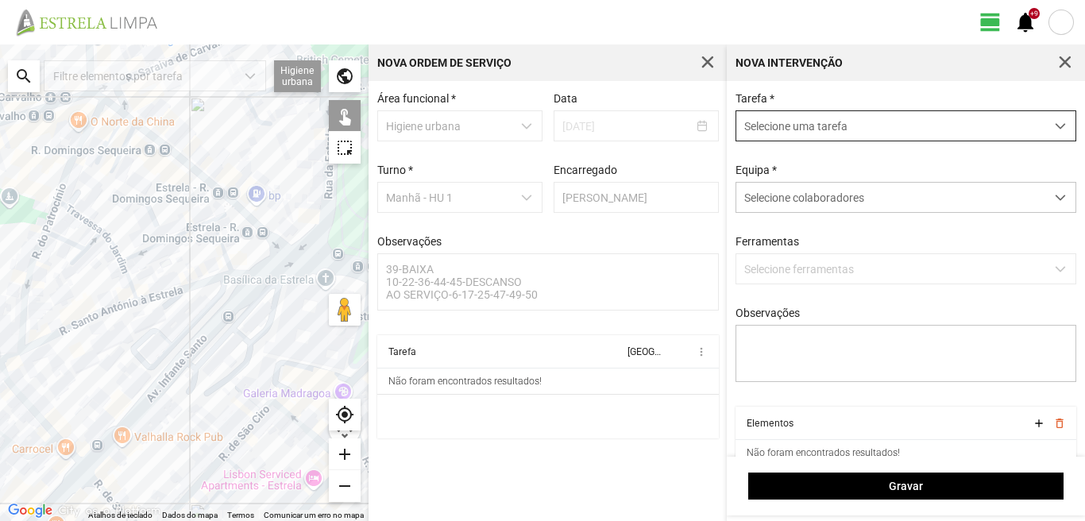
click at [837, 133] on span "Selecione uma tarefa" at bounding box center [890, 125] width 309 height 29
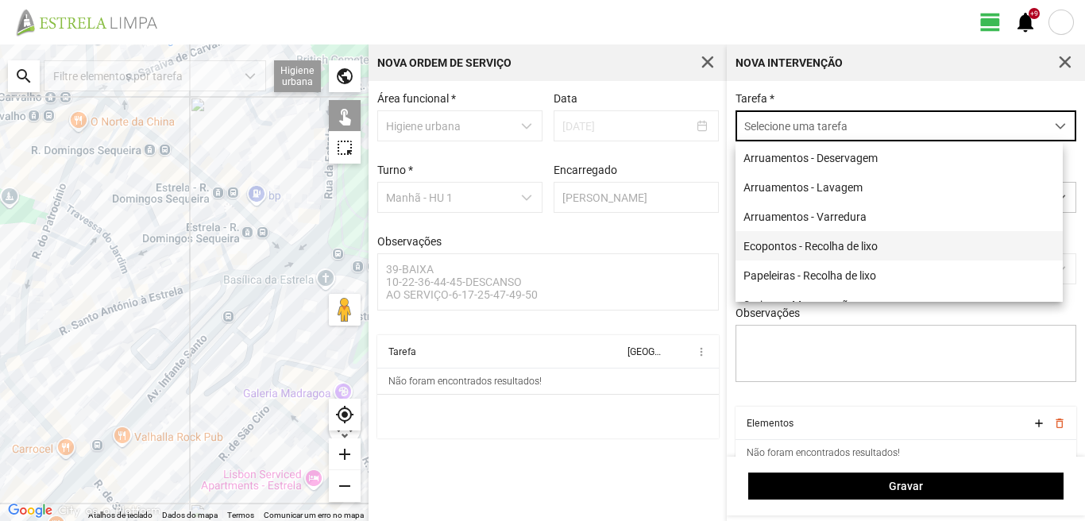
click at [792, 249] on li "Ecopontos - Recolha de lixo" at bounding box center [898, 245] width 327 height 29
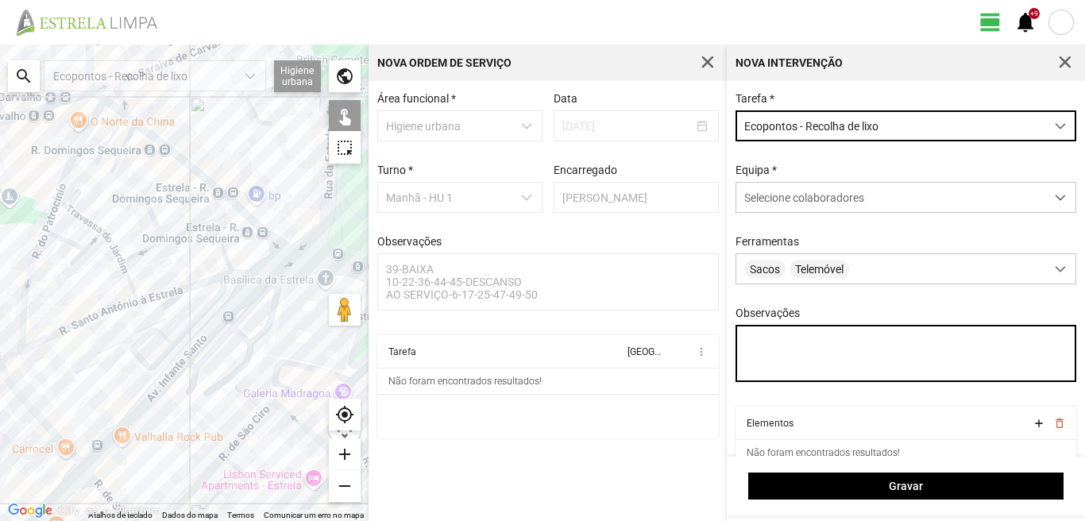
click at [774, 345] on textarea "Observações" at bounding box center [905, 353] width 341 height 57
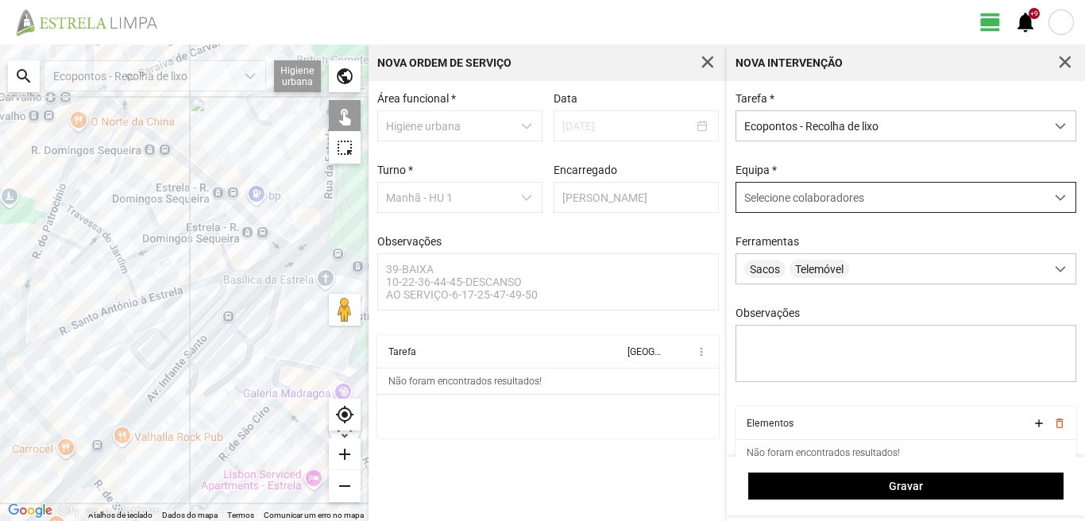
click at [791, 193] on span "Selecione colaboradores" at bounding box center [804, 197] width 120 height 13
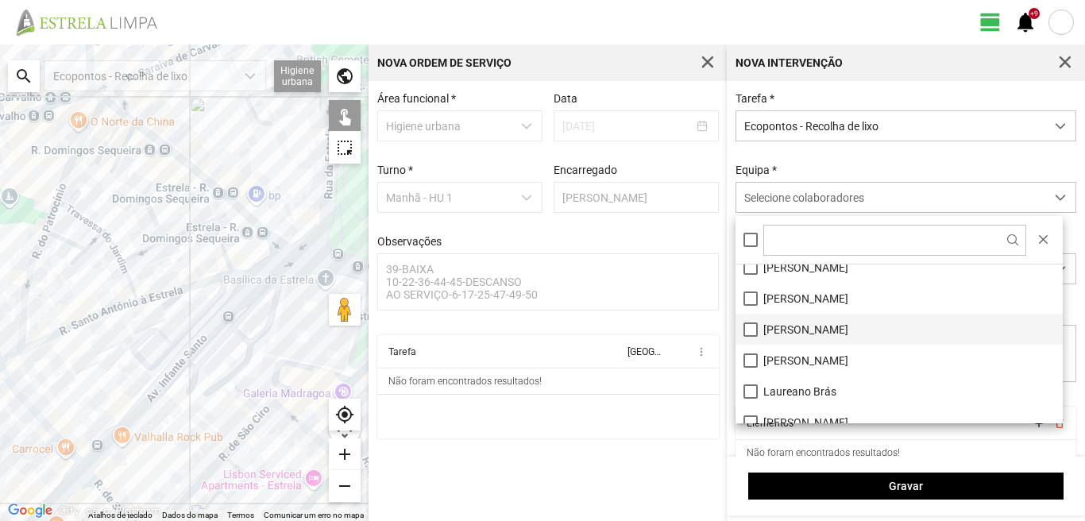
scroll to position [79, 0]
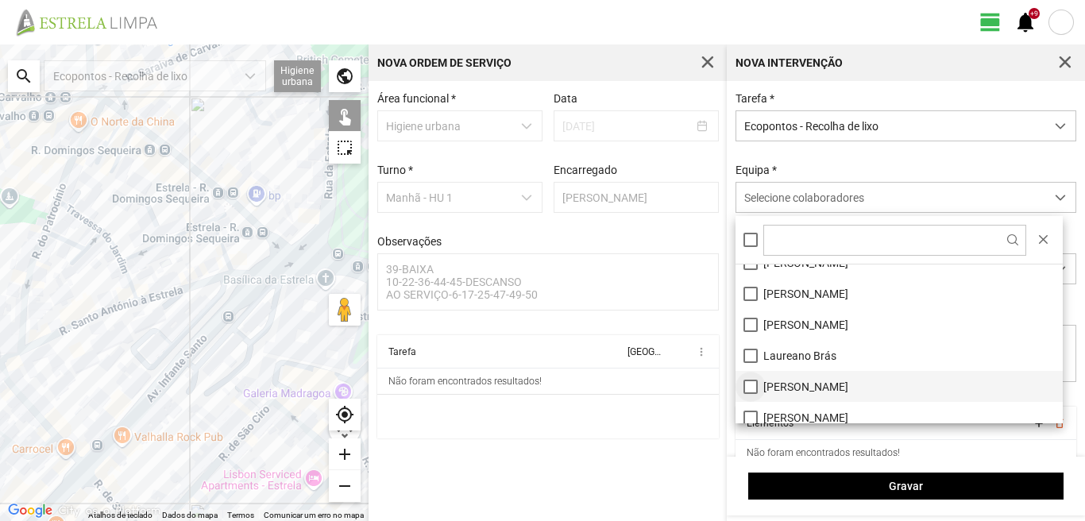
click at [753, 384] on li "[PERSON_NAME]" at bounding box center [898, 386] width 327 height 31
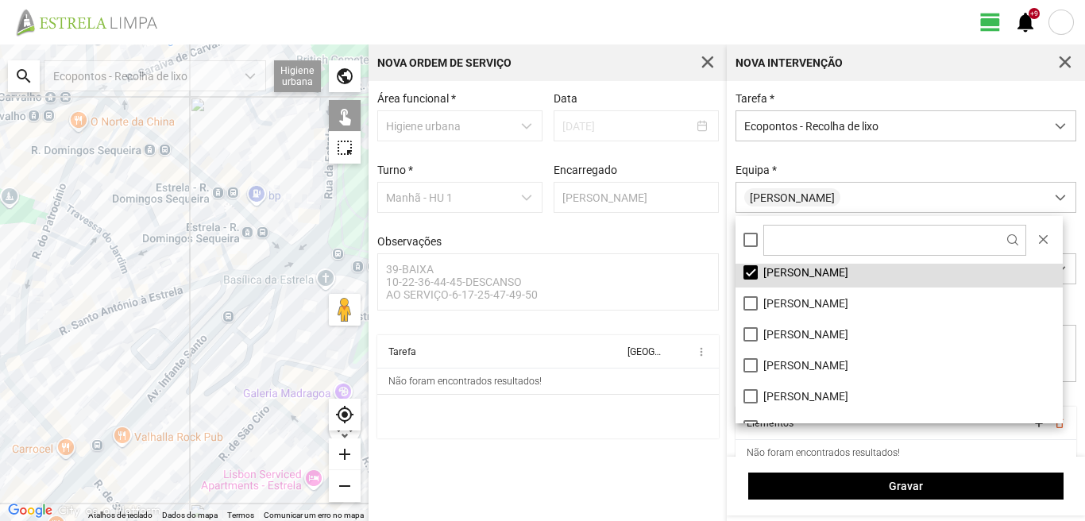
scroll to position [213, 0]
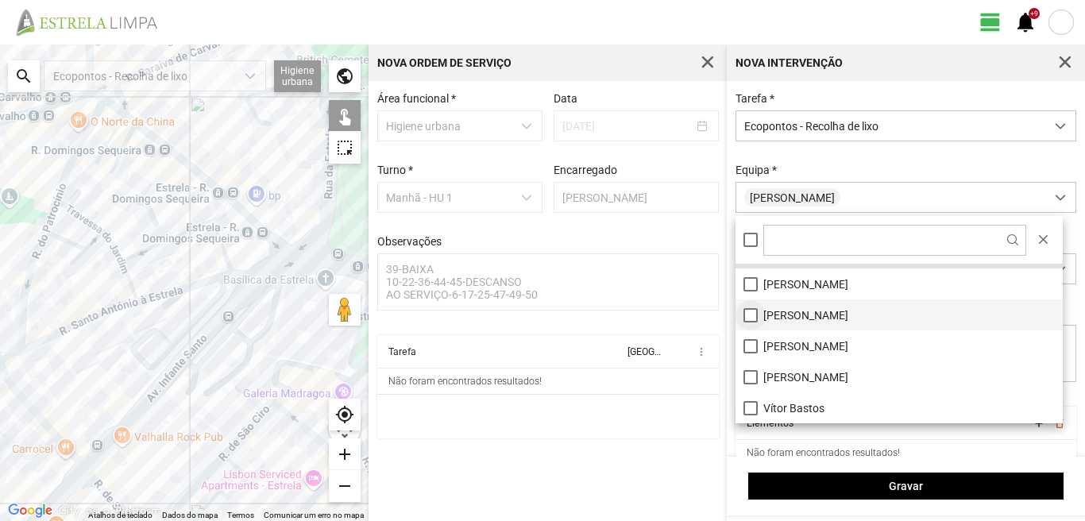
click at [744, 313] on li "[PERSON_NAME]" at bounding box center [898, 314] width 327 height 31
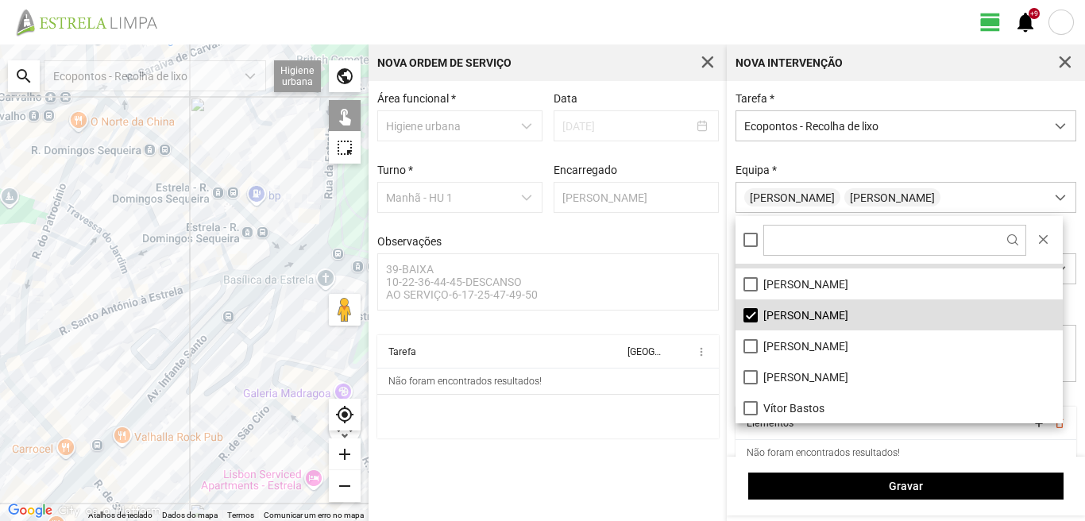
click at [166, 295] on div at bounding box center [184, 282] width 368 height 476
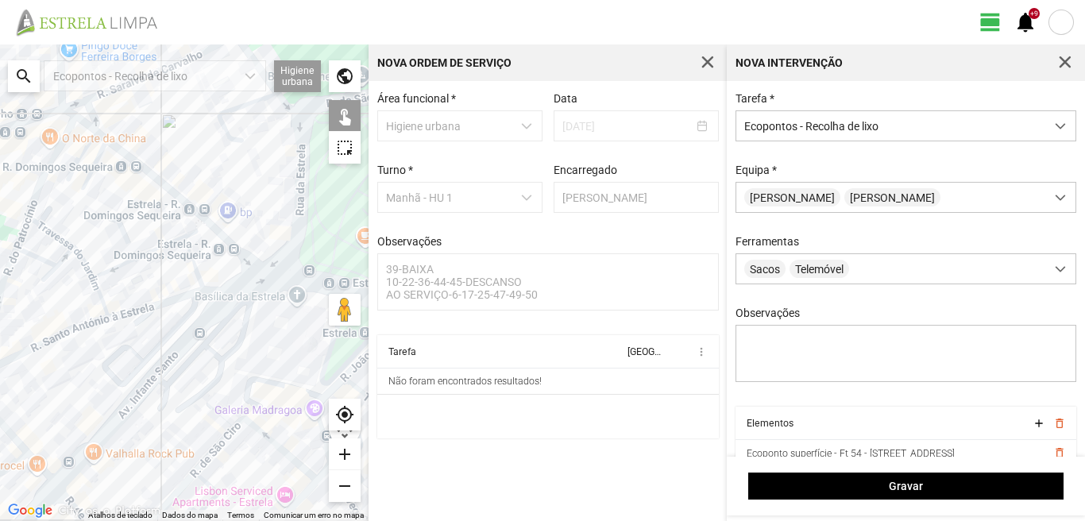
drag, startPoint x: 277, startPoint y: 310, endPoint x: 92, endPoint y: 328, distance: 185.9
click at [108, 331] on div at bounding box center [184, 282] width 368 height 476
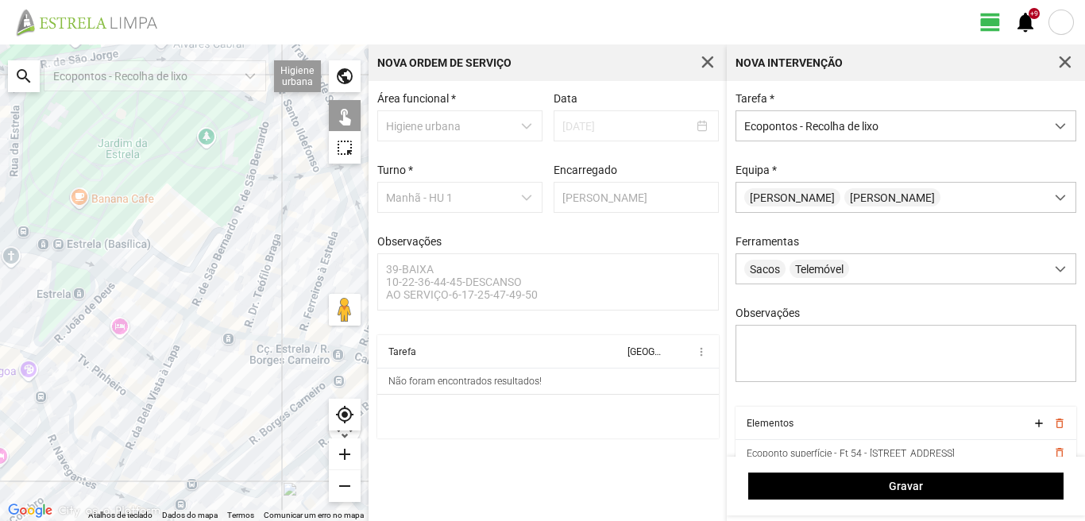
drag, startPoint x: 91, startPoint y: 387, endPoint x: 139, endPoint y: 252, distance: 143.4
click at [139, 252] on div at bounding box center [184, 282] width 368 height 476
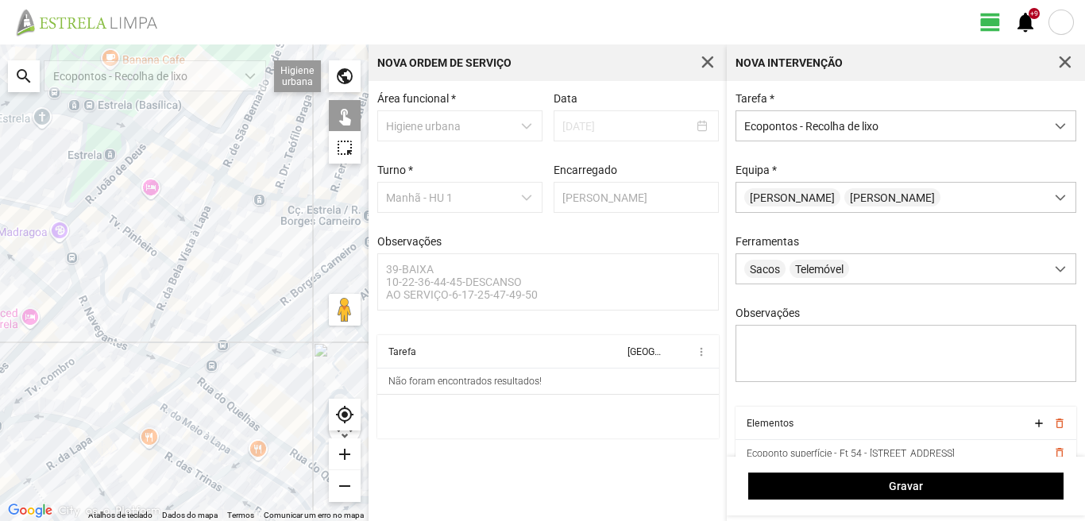
click at [211, 387] on div at bounding box center [184, 282] width 368 height 476
click at [249, 329] on div at bounding box center [184, 282] width 368 height 476
click at [72, 461] on div at bounding box center [184, 282] width 368 height 476
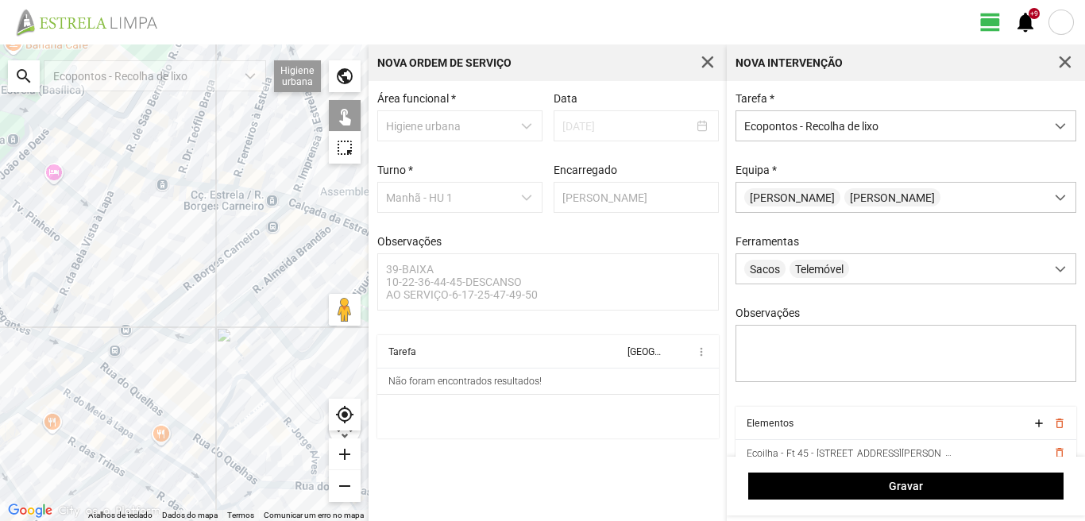
drag, startPoint x: 167, startPoint y: 433, endPoint x: 64, endPoint y: 414, distance: 104.2
click at [64, 414] on div at bounding box center [184, 282] width 368 height 476
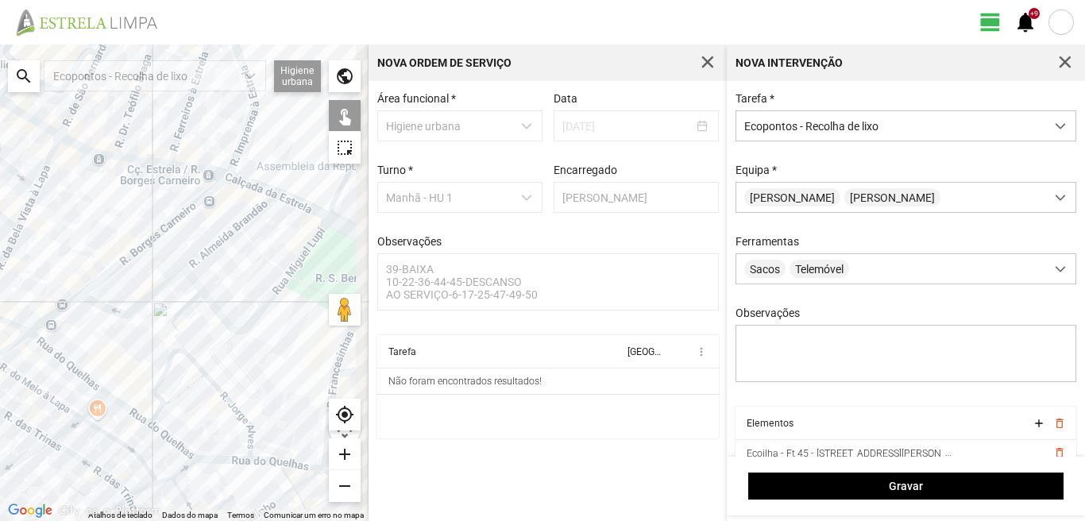
drag, startPoint x: 171, startPoint y: 412, endPoint x: 79, endPoint y: 373, distance: 100.0
click at [101, 385] on div at bounding box center [184, 282] width 368 height 476
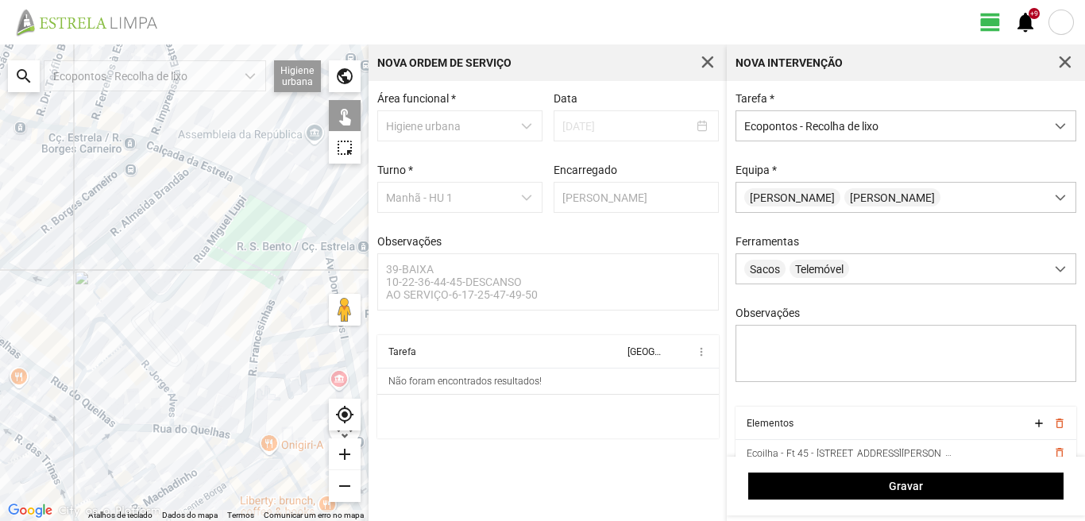
click at [253, 442] on div at bounding box center [184, 282] width 368 height 476
click at [250, 422] on div at bounding box center [184, 282] width 368 height 476
click at [287, 339] on div at bounding box center [184, 282] width 368 height 476
drag, startPoint x: 291, startPoint y: 339, endPoint x: 261, endPoint y: 275, distance: 71.0
click at [292, 334] on div at bounding box center [184, 282] width 368 height 476
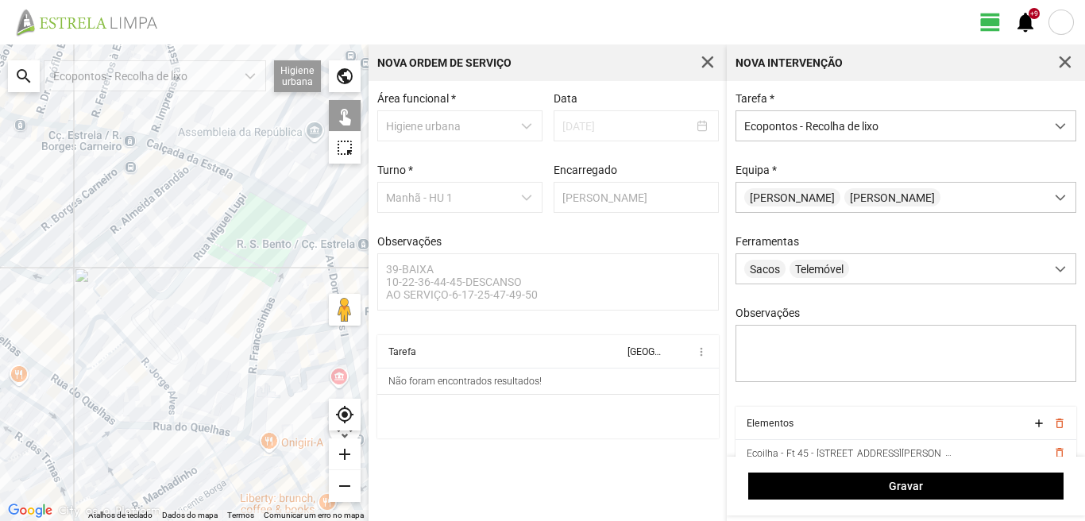
drag, startPoint x: 295, startPoint y: 239, endPoint x: 291, endPoint y: 255, distance: 16.4
click at [295, 243] on div at bounding box center [184, 282] width 368 height 476
click at [291, 337] on div at bounding box center [184, 282] width 368 height 476
click at [299, 248] on div at bounding box center [184, 282] width 368 height 476
click at [295, 241] on div at bounding box center [184, 282] width 368 height 476
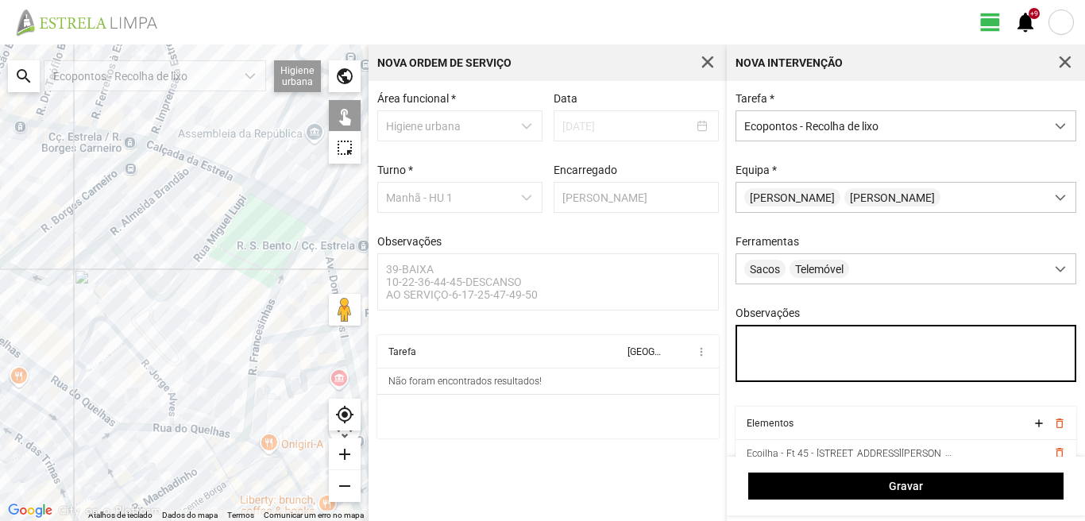
click at [747, 342] on textarea "Observações" at bounding box center [905, 353] width 341 height 57
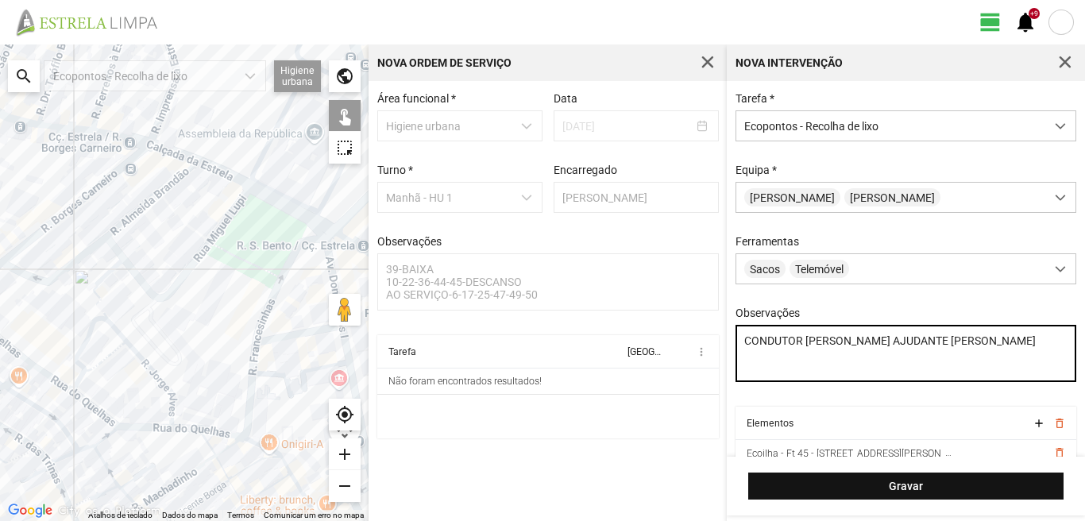
type textarea "CONDUTOR [PERSON_NAME] AJUDANTE [PERSON_NAME]"
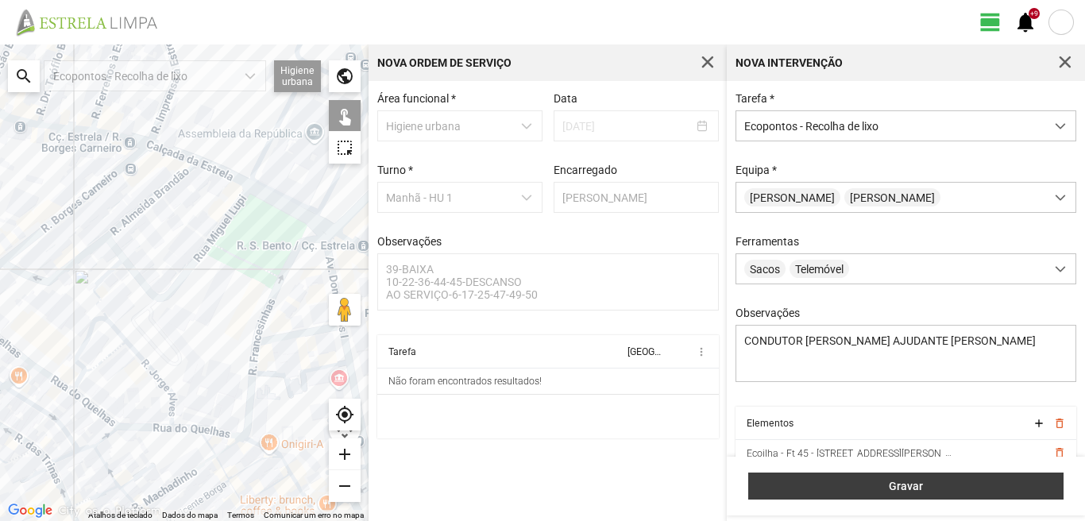
click at [951, 486] on span "Gravar" at bounding box center [906, 486] width 299 height 13
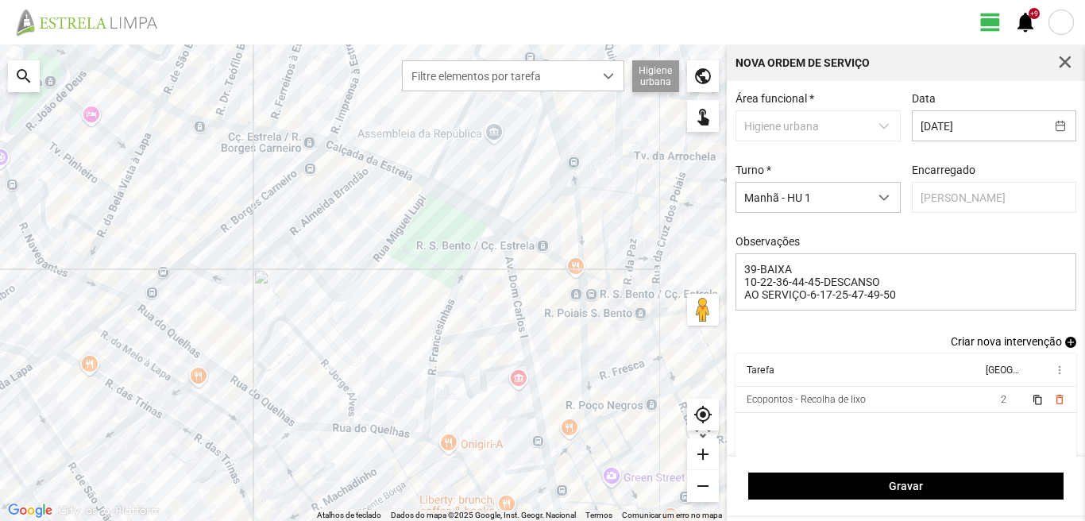
click at [1065, 342] on span "add" at bounding box center [1070, 342] width 11 height 11
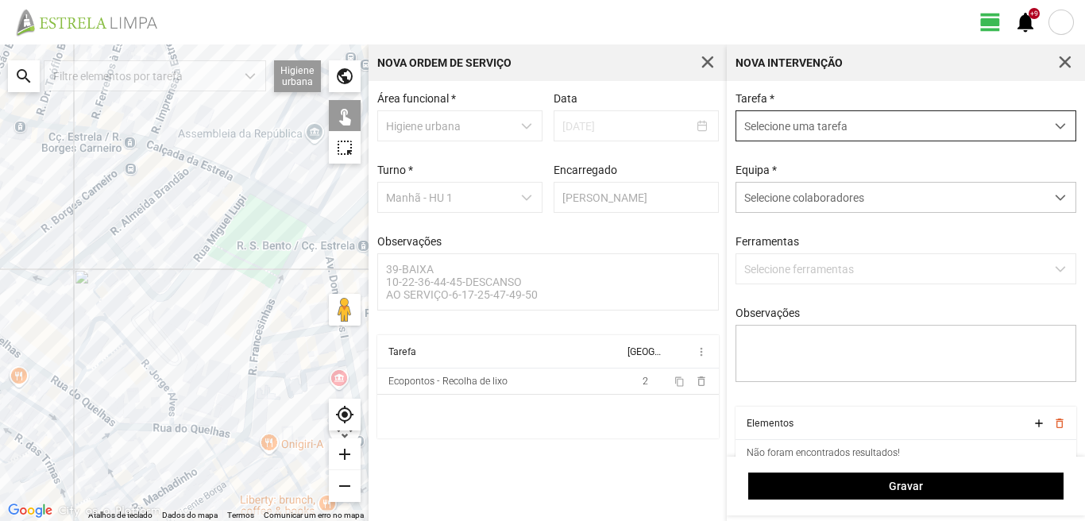
click at [850, 117] on span "Selecione uma tarefa" at bounding box center [890, 125] width 309 height 29
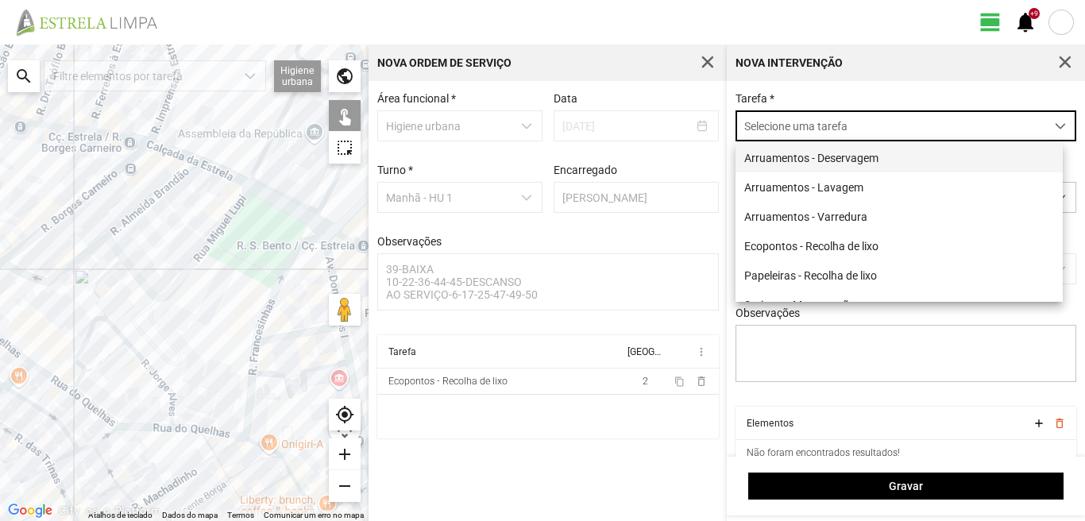
scroll to position [9, 71]
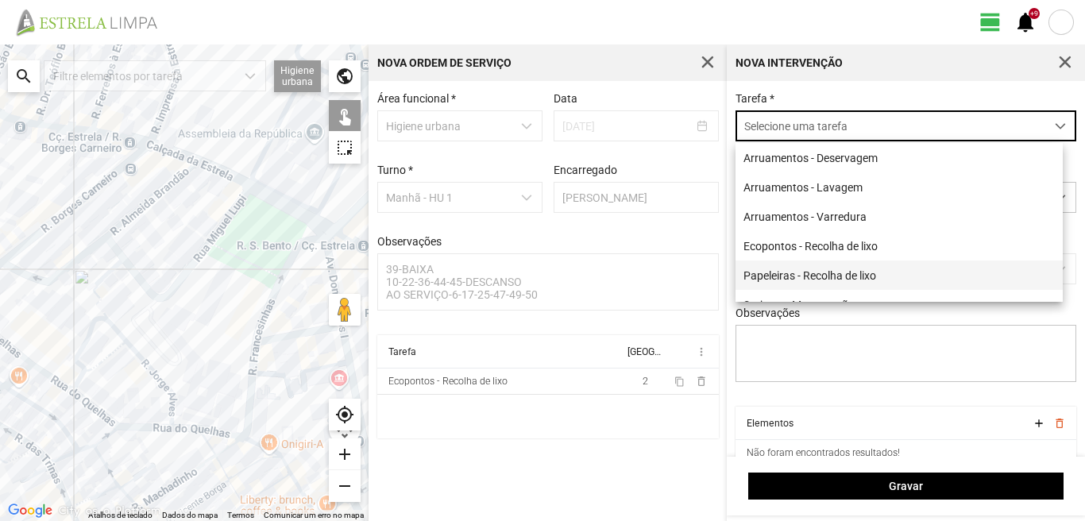
click at [817, 280] on li "Papeleiras - Recolha de lixo" at bounding box center [898, 274] width 327 height 29
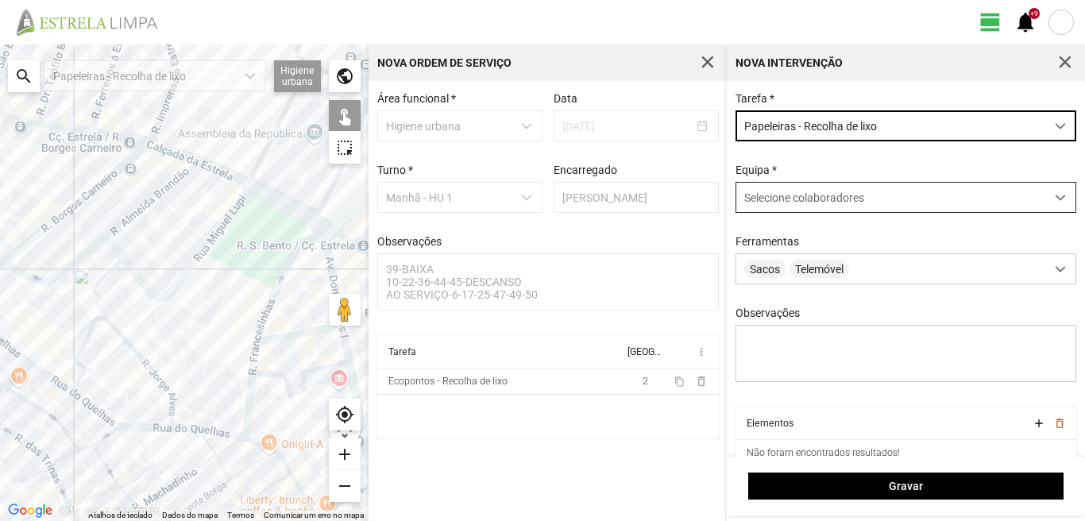
click at [817, 204] on span "Selecione colaboradores" at bounding box center [804, 197] width 120 height 13
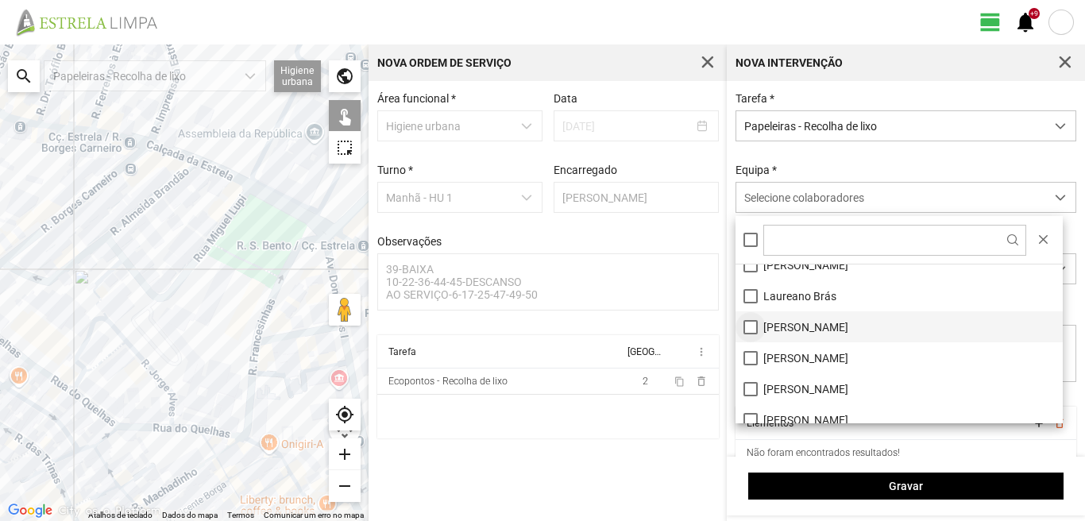
scroll to position [159, 0]
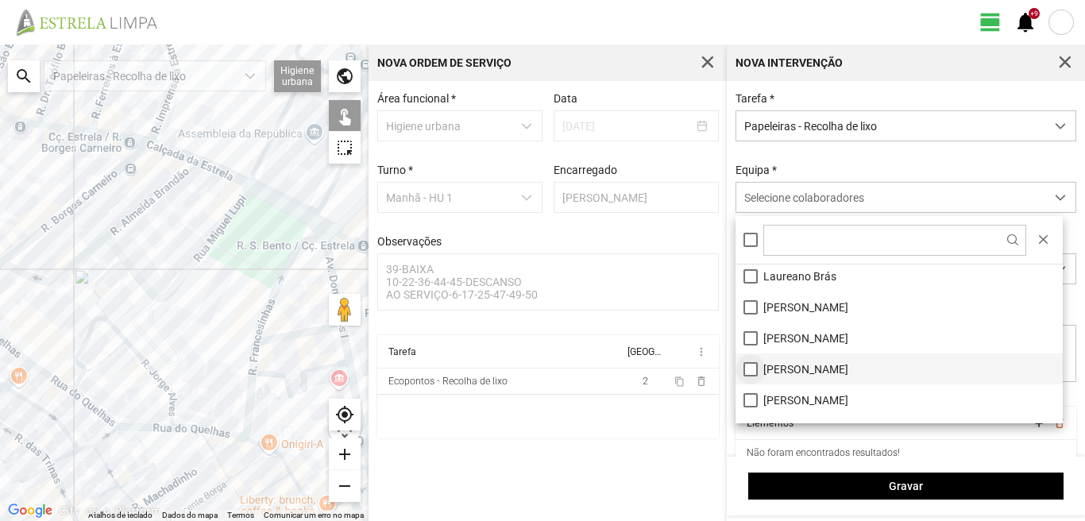
click at [745, 367] on li "[PERSON_NAME]" at bounding box center [898, 368] width 327 height 31
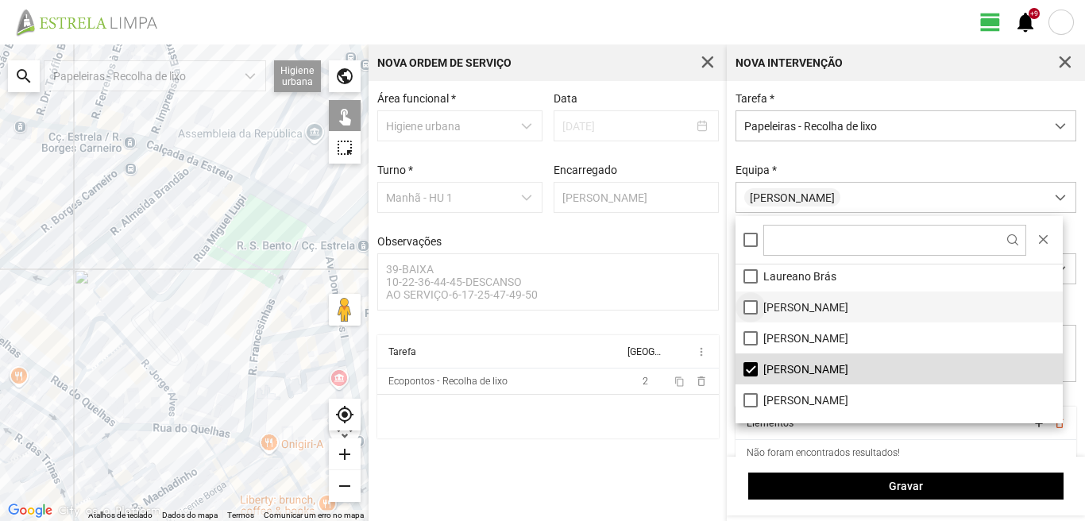
click at [753, 307] on li "[PERSON_NAME]" at bounding box center [898, 306] width 327 height 31
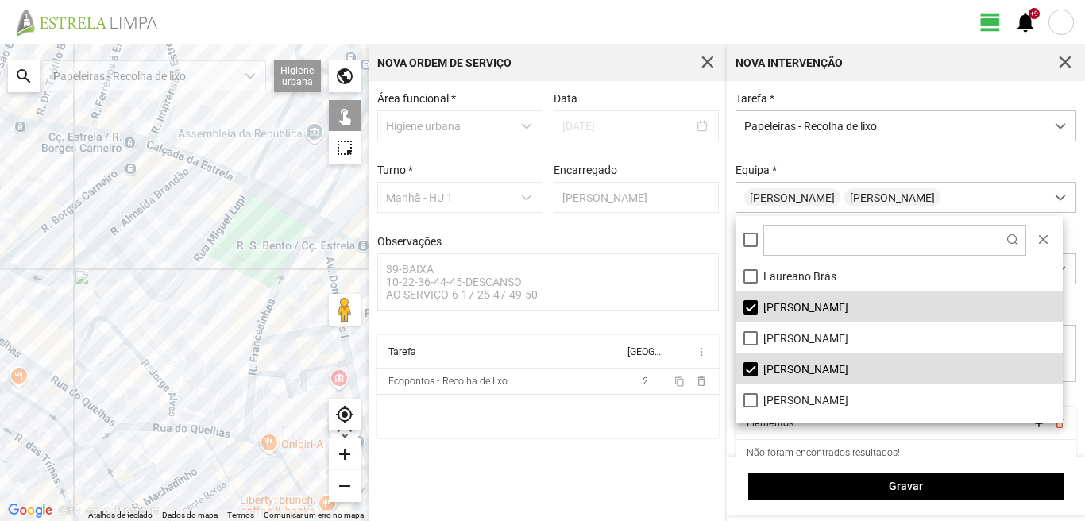
click at [73, 388] on div at bounding box center [184, 282] width 368 height 476
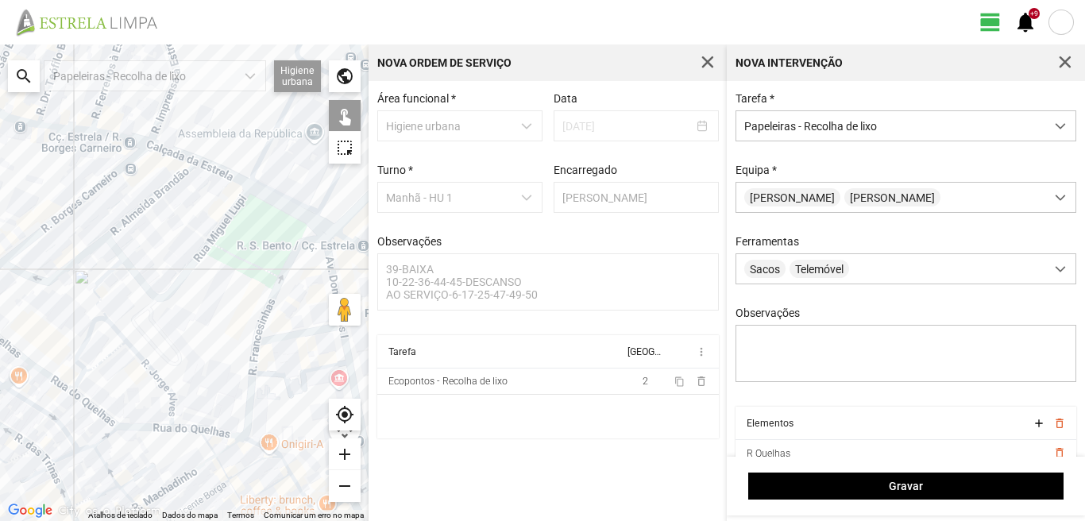
click at [87, 383] on div at bounding box center [184, 282] width 368 height 476
click at [98, 372] on div at bounding box center [184, 282] width 368 height 476
click at [108, 422] on div at bounding box center [184, 282] width 368 height 476
click at [178, 408] on div at bounding box center [184, 282] width 368 height 476
click at [171, 421] on div at bounding box center [184, 282] width 368 height 476
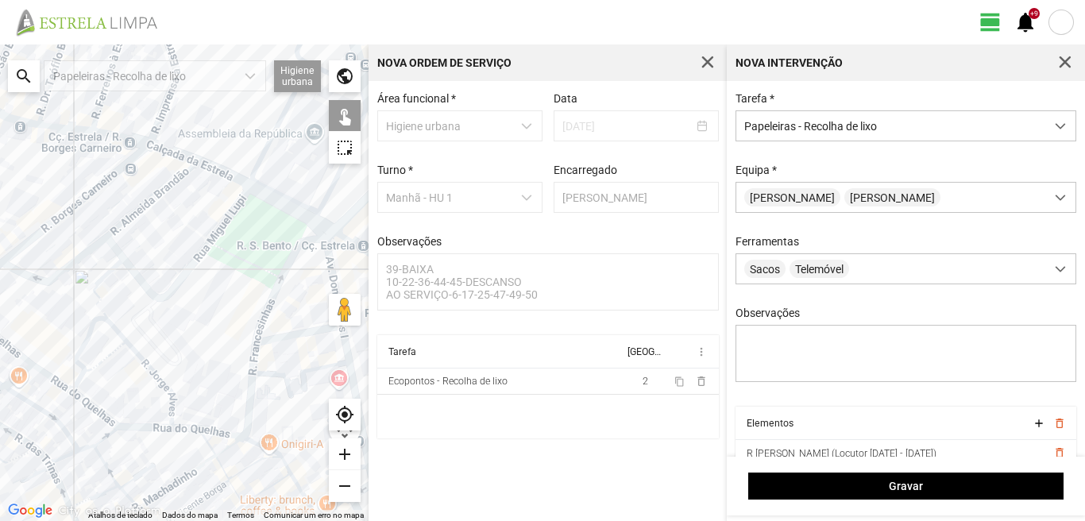
click at [177, 429] on div at bounding box center [184, 282] width 368 height 476
click at [214, 461] on div at bounding box center [184, 282] width 368 height 476
click at [260, 360] on div at bounding box center [184, 282] width 368 height 476
click at [264, 353] on div at bounding box center [184, 282] width 368 height 476
click at [258, 348] on div at bounding box center [184, 282] width 368 height 476
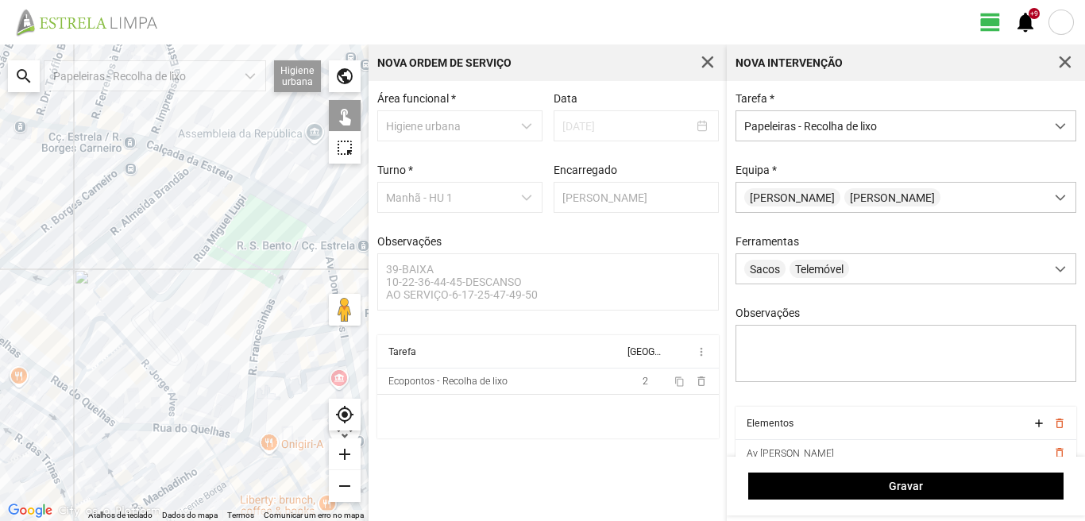
click at [257, 362] on div at bounding box center [184, 282] width 368 height 476
click at [259, 366] on div at bounding box center [184, 282] width 368 height 476
click at [260, 361] on div at bounding box center [184, 282] width 368 height 476
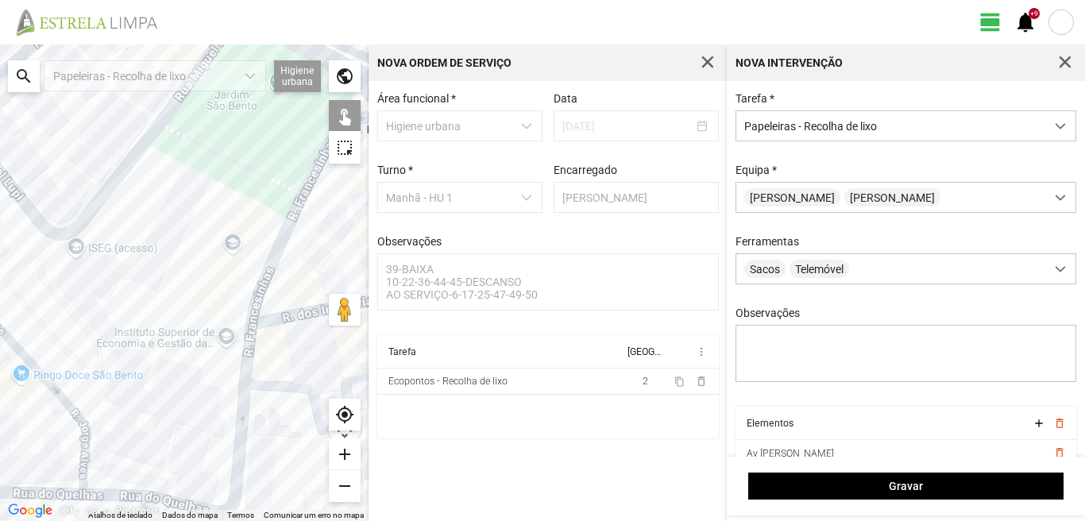
click at [255, 345] on div at bounding box center [184, 282] width 368 height 476
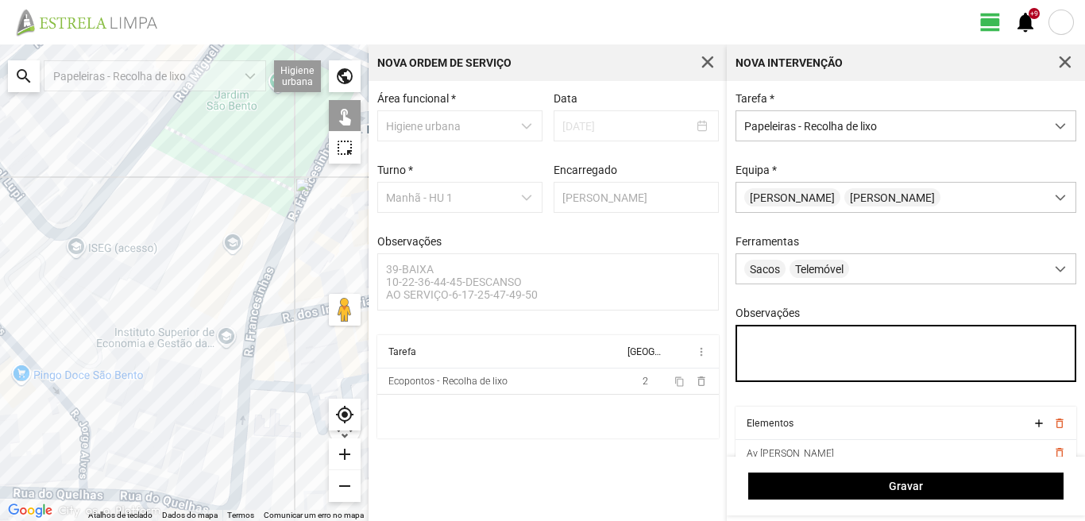
click at [745, 349] on textarea "Observações" at bounding box center [905, 353] width 341 height 57
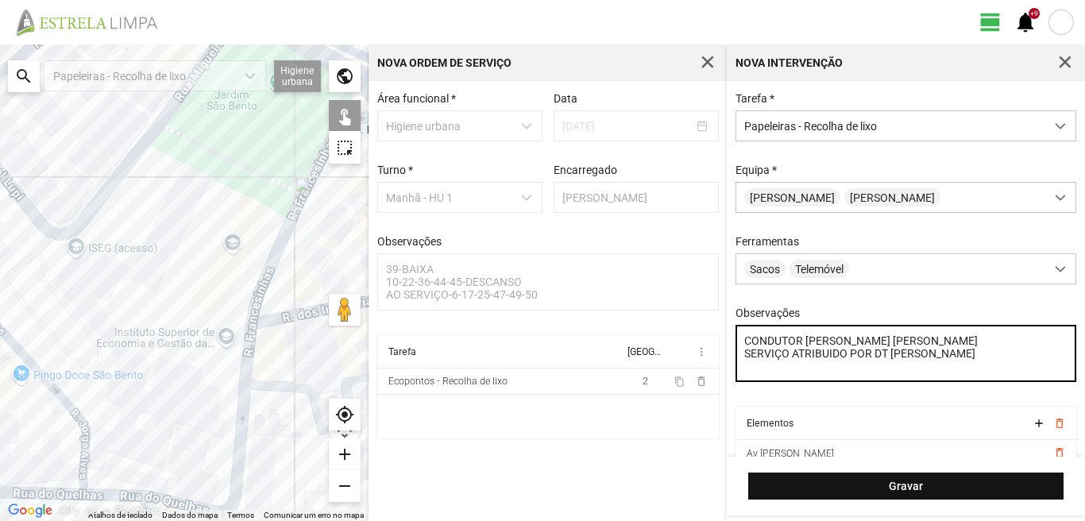
type textarea "CONDUTOR LUIS AJUNDANTE PAULO SERVIÇO ATRIBUIDO POR DT MARIANA"
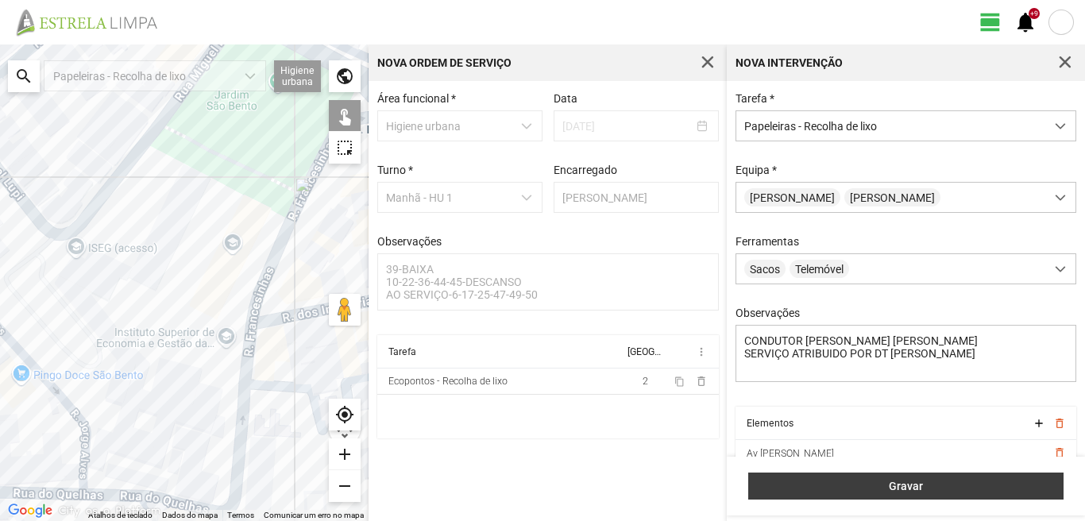
click at [917, 492] on span "Gravar" at bounding box center [906, 486] width 299 height 13
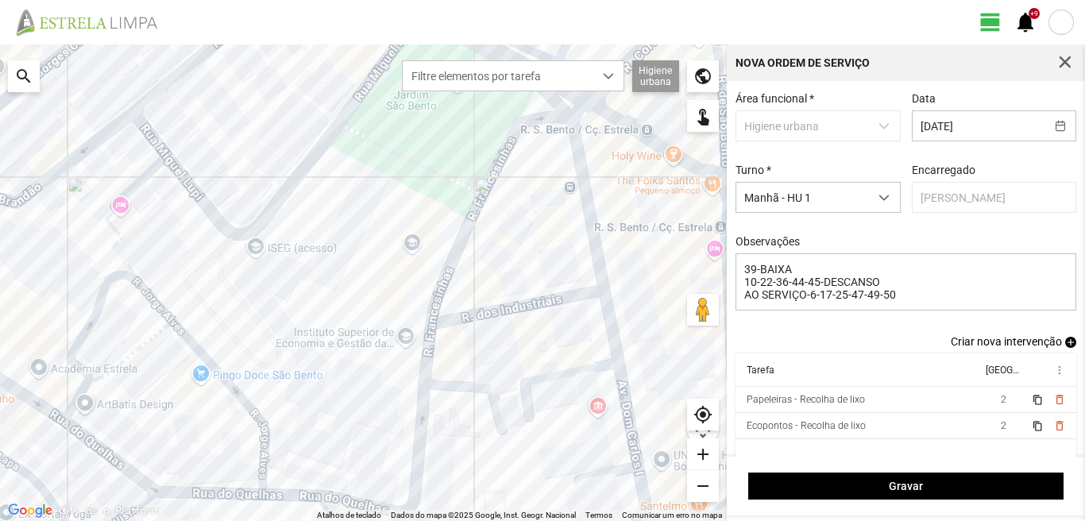
click at [1065, 343] on span "add" at bounding box center [1070, 342] width 11 height 11
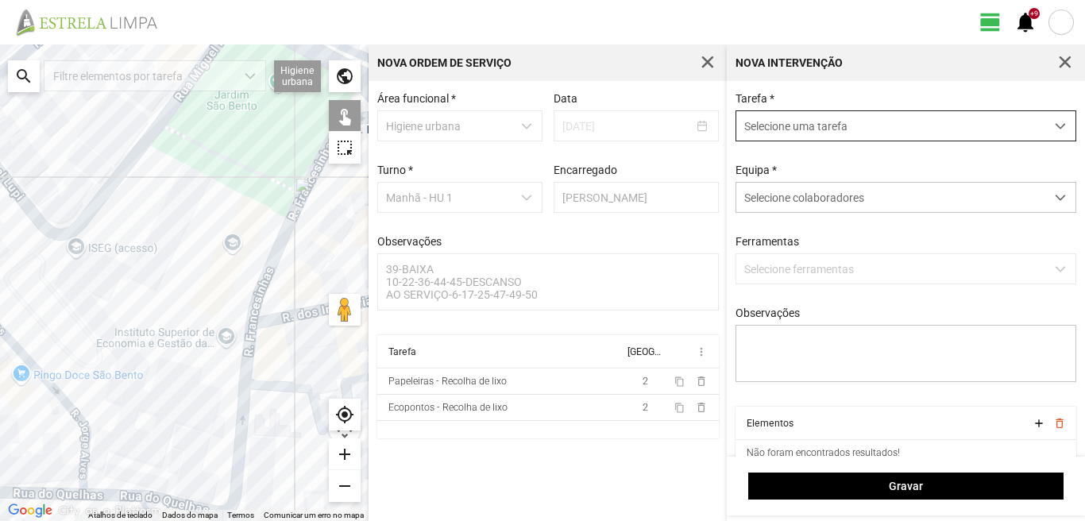
click at [855, 125] on span "Selecione uma tarefa" at bounding box center [890, 125] width 309 height 29
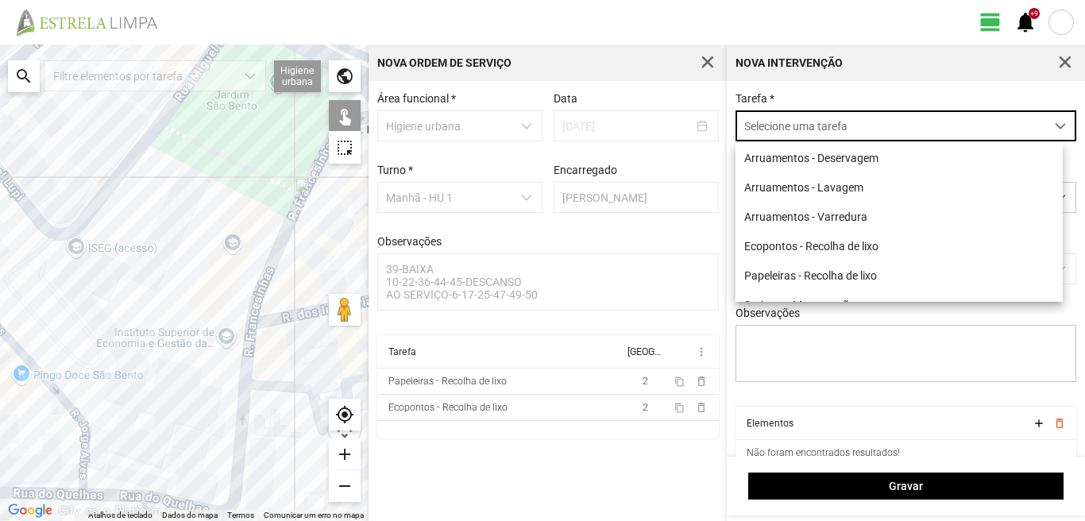
scroll to position [9, 71]
click at [827, 222] on li "Arruamentos - Varredura" at bounding box center [898, 216] width 327 height 29
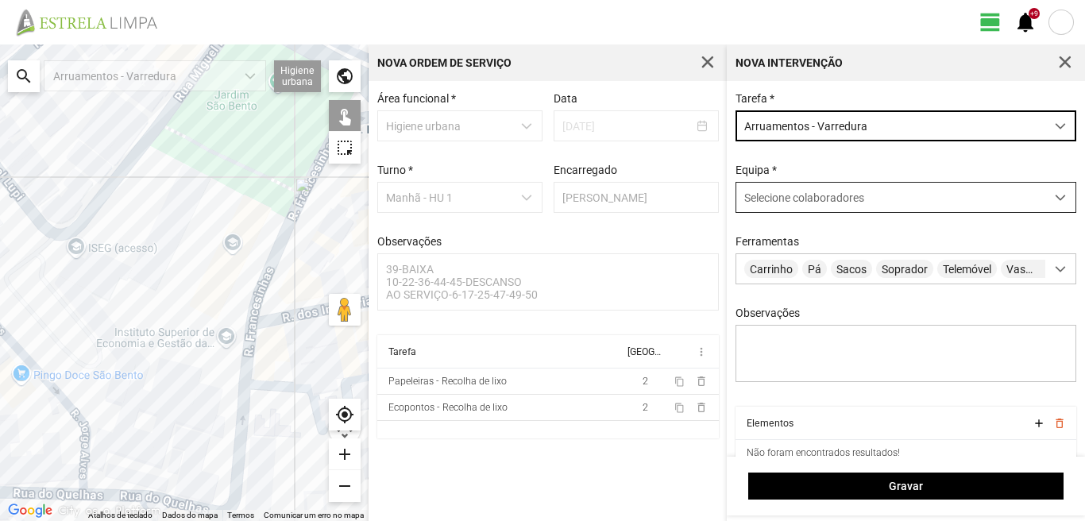
click at [822, 199] on span "Selecione colaboradores" at bounding box center [804, 197] width 120 height 13
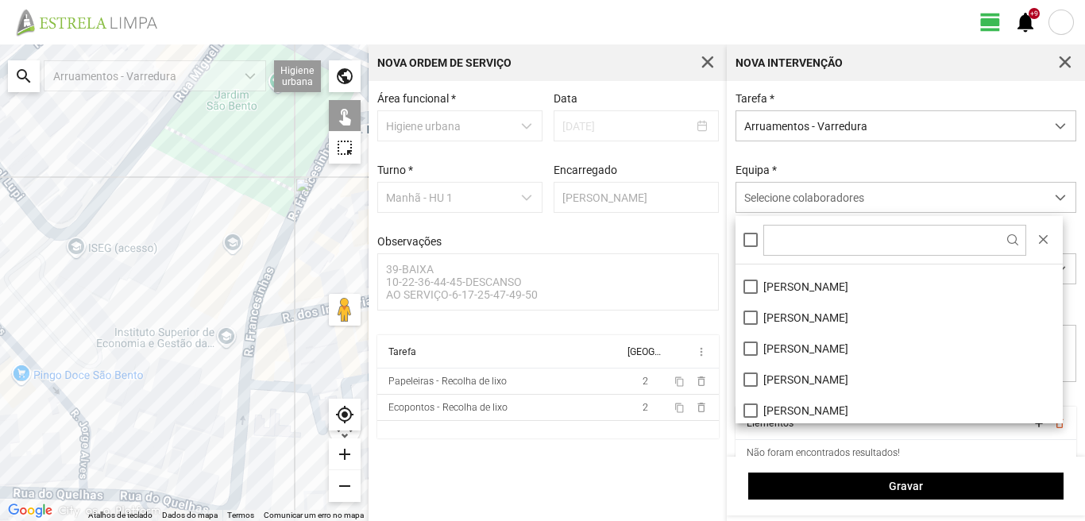
scroll to position [213, 0]
click at [752, 408] on li "Vítor Bastos" at bounding box center [898, 407] width 327 height 31
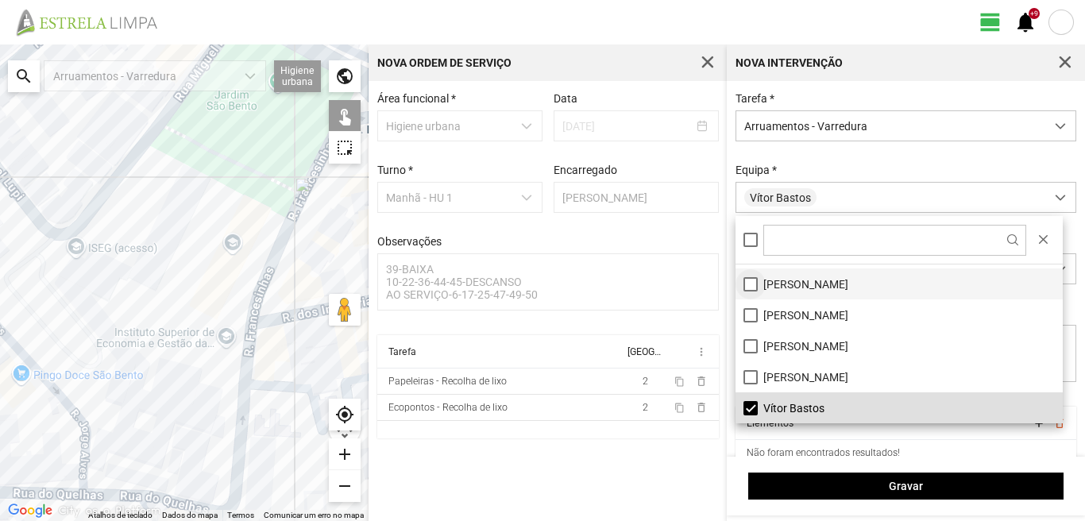
click at [746, 282] on li "[PERSON_NAME]" at bounding box center [898, 283] width 327 height 31
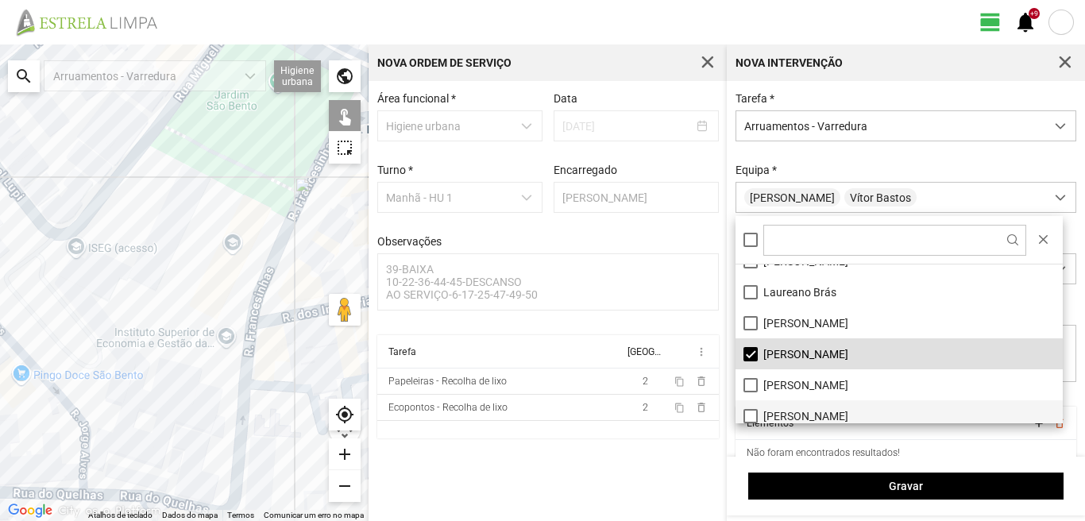
scroll to position [159, 0]
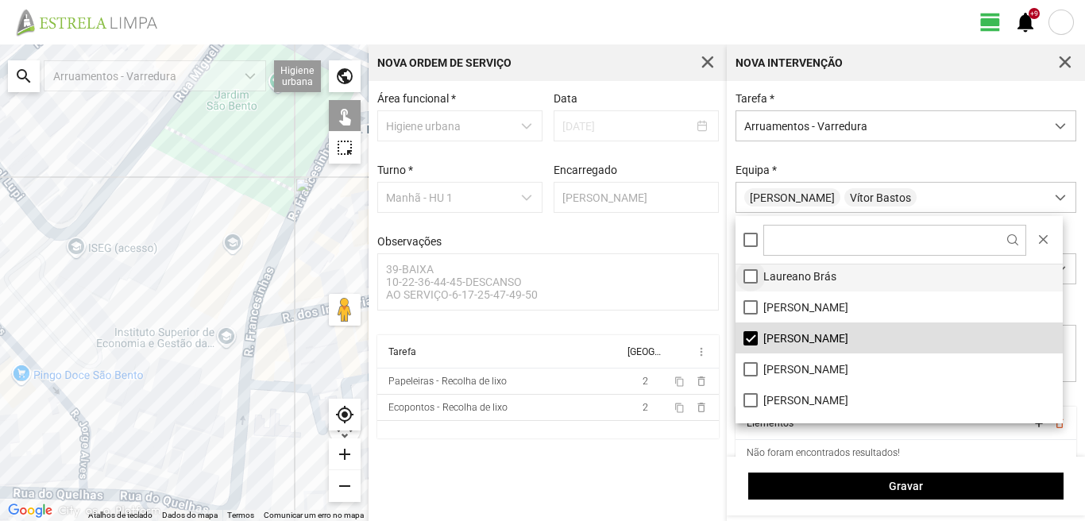
click at [751, 275] on li "Laureano Brás" at bounding box center [898, 275] width 327 height 31
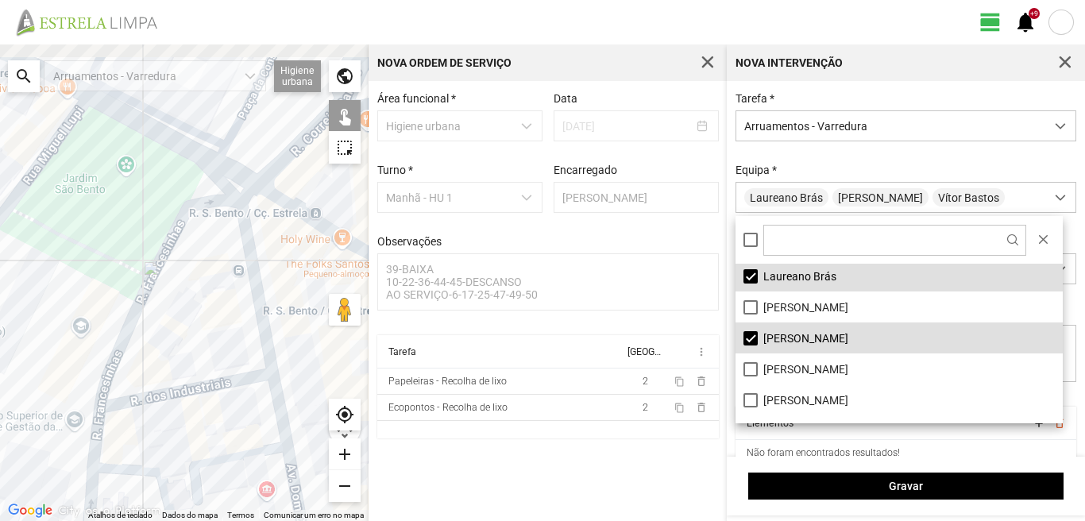
drag, startPoint x: 210, startPoint y: 286, endPoint x: 112, endPoint y: 335, distance: 110.1
click at [112, 335] on div at bounding box center [184, 282] width 368 height 476
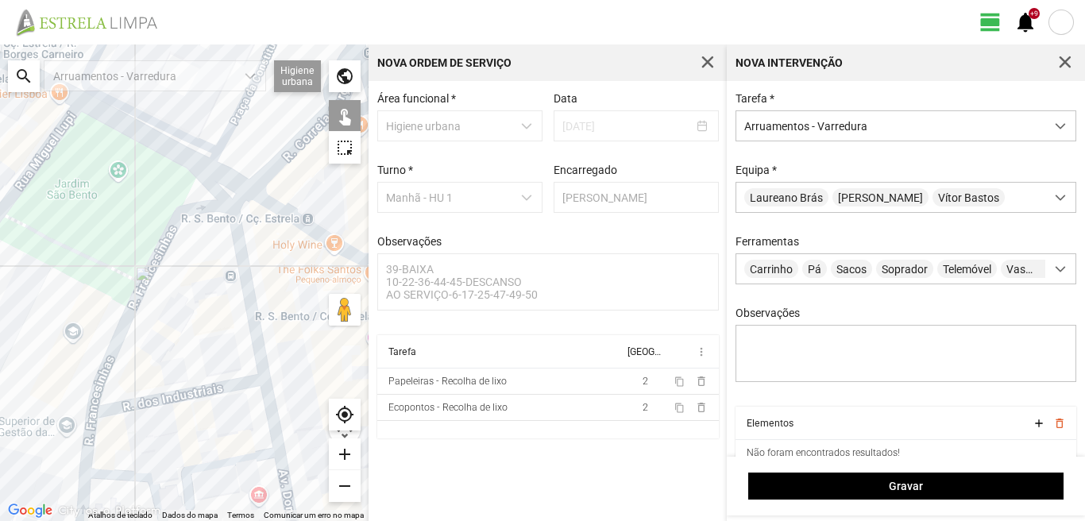
click at [235, 232] on div at bounding box center [184, 282] width 368 height 476
click at [224, 386] on div at bounding box center [184, 282] width 368 height 476
click at [268, 404] on div at bounding box center [184, 282] width 368 height 476
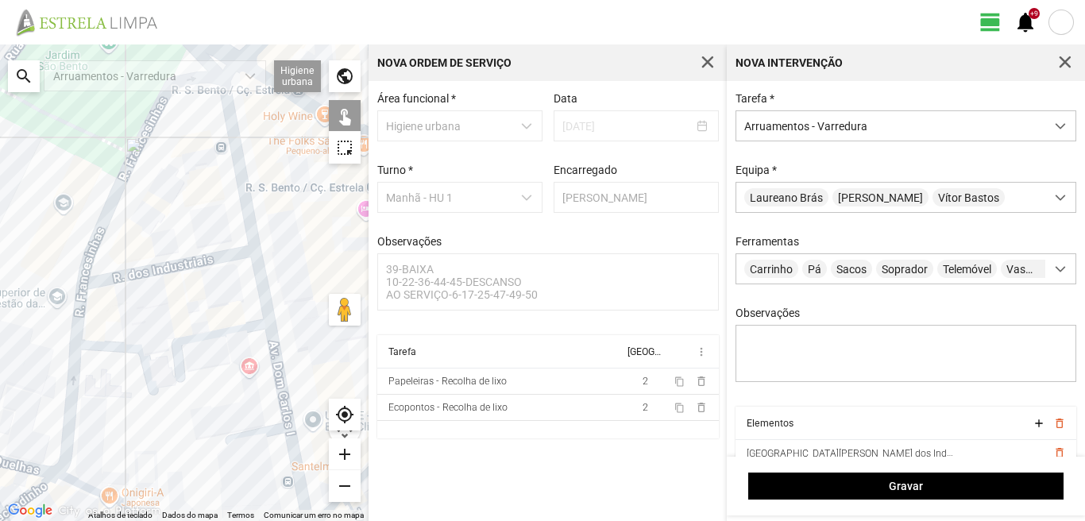
drag, startPoint x: 224, startPoint y: 422, endPoint x: 214, endPoint y: 274, distance: 148.1
click at [214, 285] on div at bounding box center [184, 282] width 368 height 476
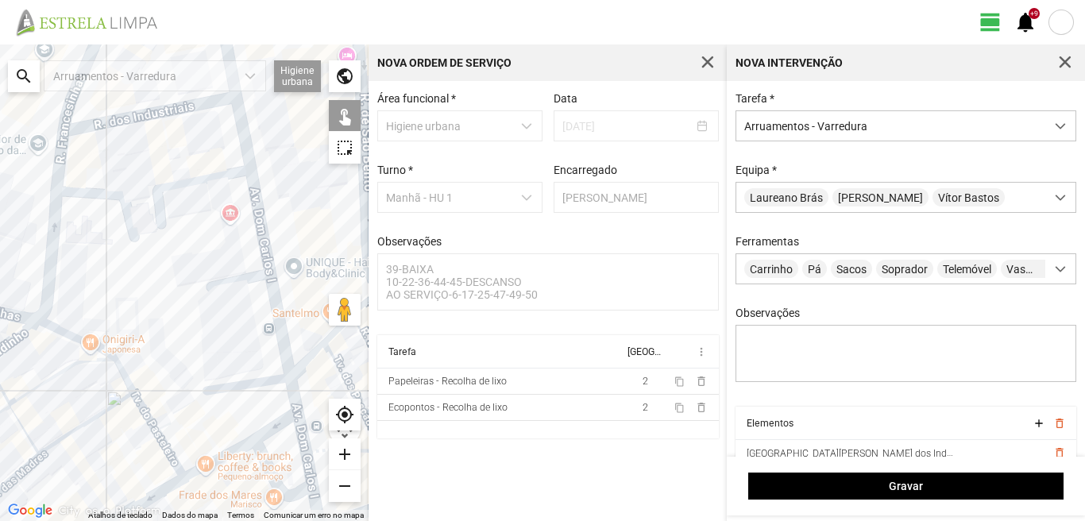
drag, startPoint x: 247, startPoint y: 414, endPoint x: 236, endPoint y: 299, distance: 114.9
click at [236, 301] on div at bounding box center [184, 282] width 368 height 476
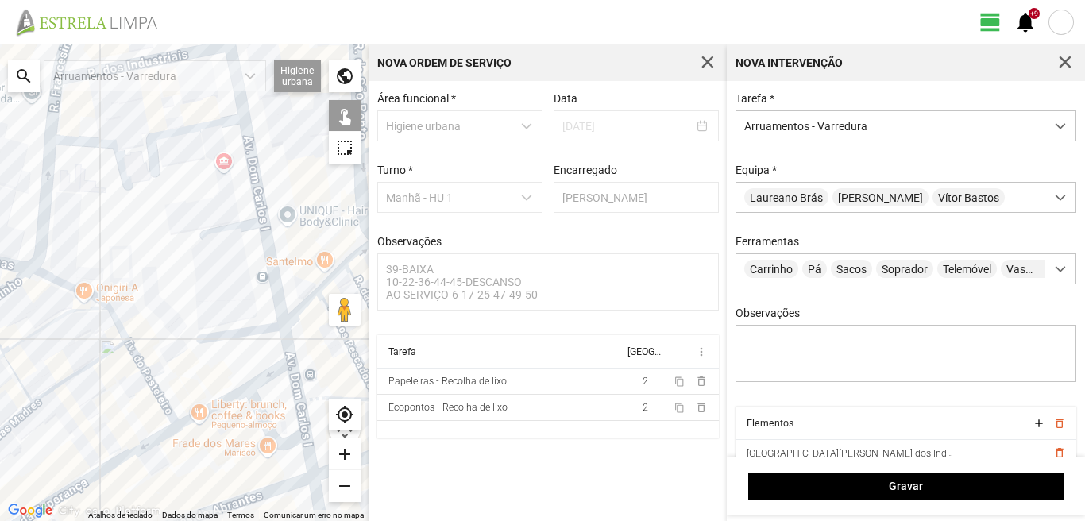
click at [246, 328] on div at bounding box center [184, 282] width 368 height 476
click at [287, 338] on div at bounding box center [184, 282] width 368 height 476
click at [224, 379] on div at bounding box center [184, 282] width 368 height 476
click at [221, 372] on div at bounding box center [184, 282] width 368 height 476
click at [222, 403] on div at bounding box center [184, 282] width 368 height 476
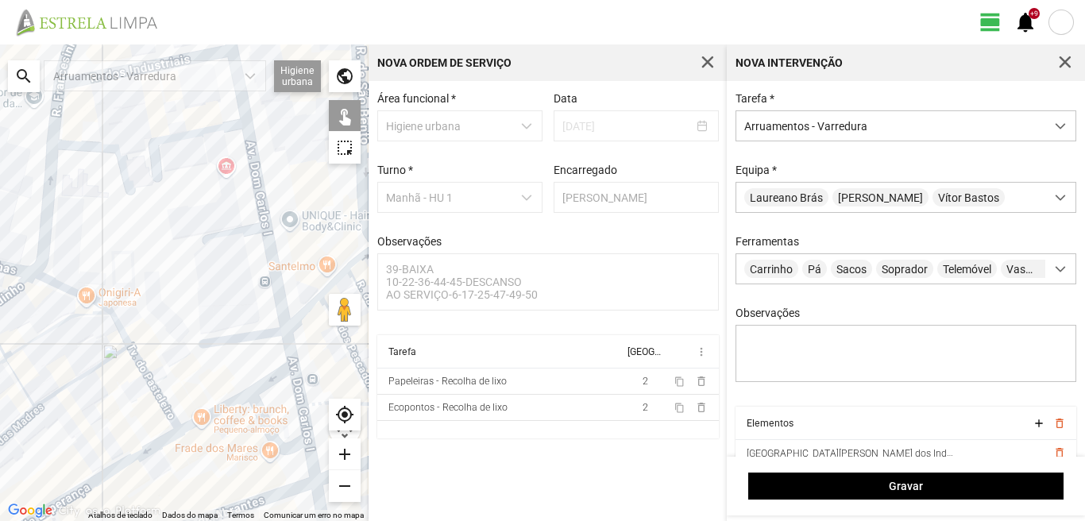
click at [264, 380] on div at bounding box center [184, 282] width 368 height 476
click at [253, 412] on div at bounding box center [184, 282] width 368 height 476
click at [299, 391] on div at bounding box center [184, 282] width 368 height 476
click at [249, 405] on div at bounding box center [184, 282] width 368 height 476
drag, startPoint x: 253, startPoint y: 403, endPoint x: 164, endPoint y: 415, distance: 89.1
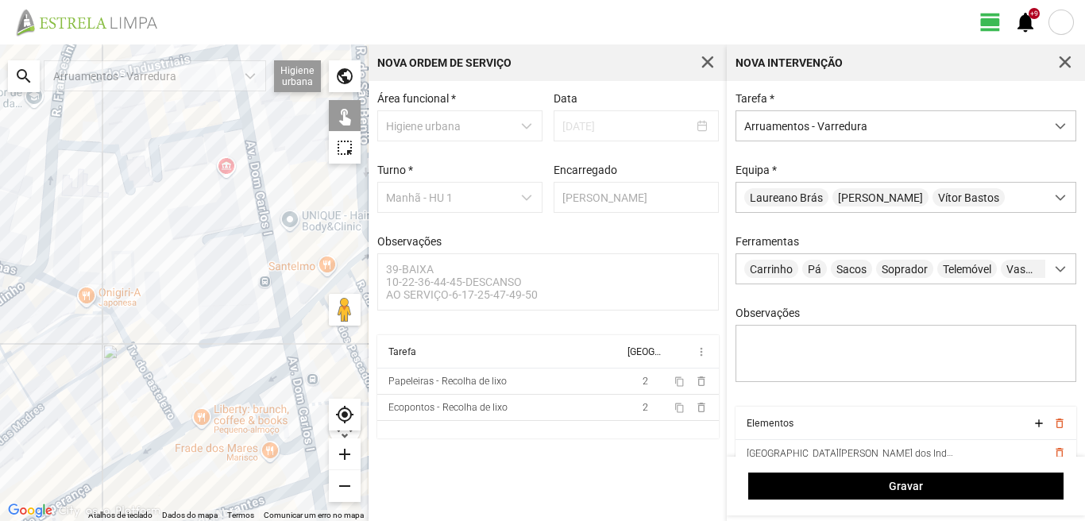
click at [232, 303] on div at bounding box center [184, 282] width 368 height 476
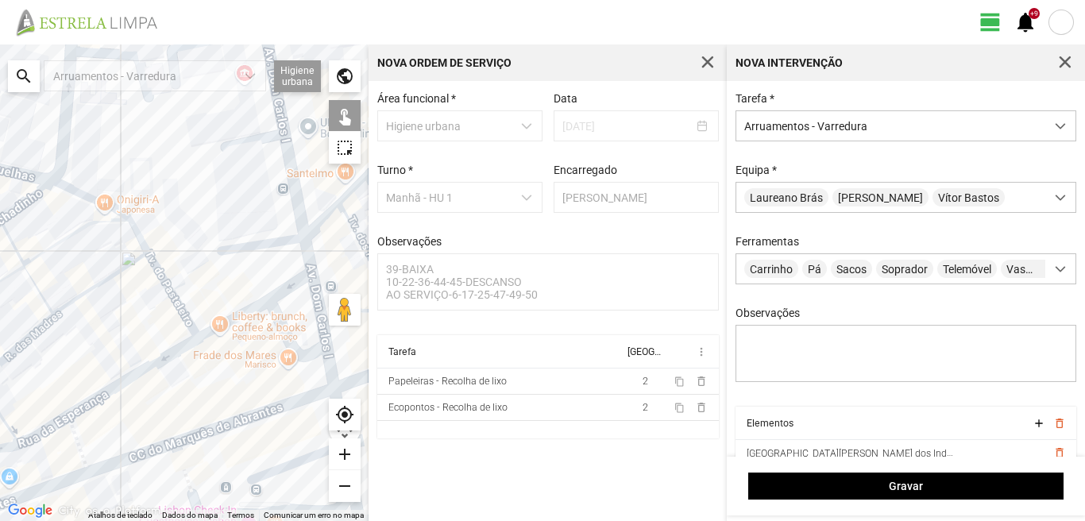
drag, startPoint x: 155, startPoint y: 392, endPoint x: 188, endPoint y: 262, distance: 134.4
click at [188, 262] on div at bounding box center [184, 282] width 368 height 476
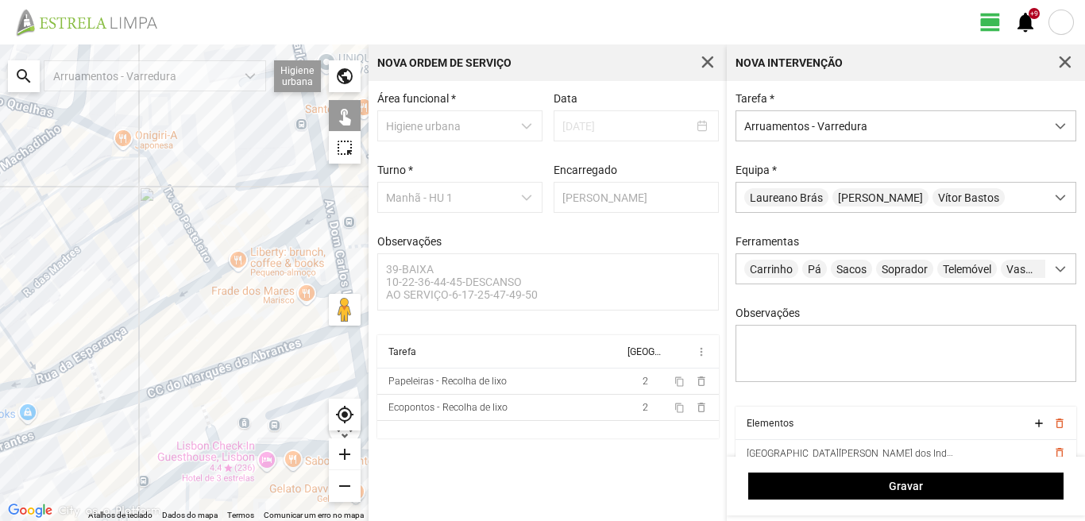
click at [298, 265] on div at bounding box center [184, 282] width 368 height 476
click at [335, 236] on div at bounding box center [184, 282] width 368 height 476
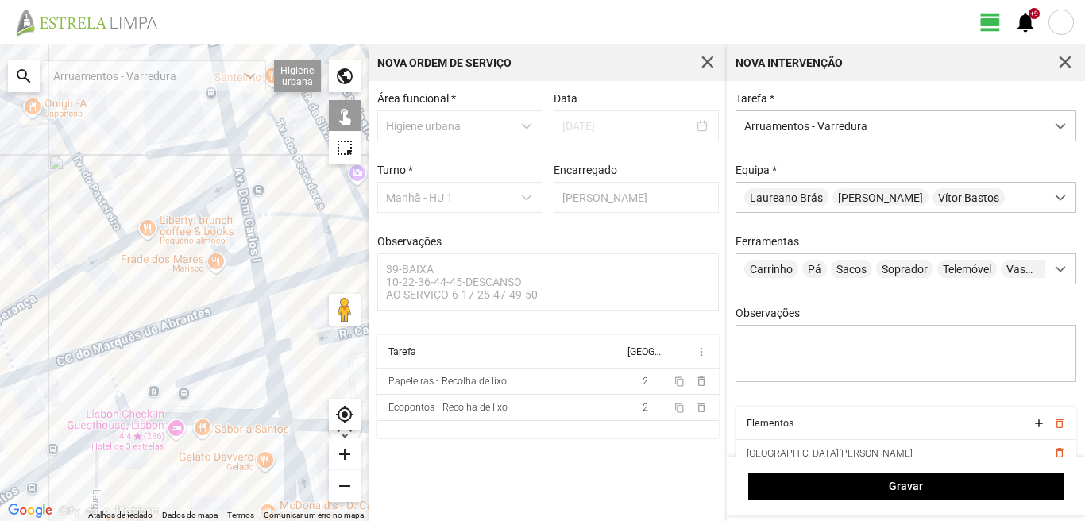
drag, startPoint x: 272, startPoint y: 310, endPoint x: 175, endPoint y: 278, distance: 102.0
click at [175, 278] on div at bounding box center [184, 282] width 368 height 476
click at [257, 268] on div at bounding box center [184, 282] width 368 height 476
click at [264, 320] on div at bounding box center [184, 282] width 368 height 476
click at [223, 365] on div at bounding box center [184, 282] width 368 height 476
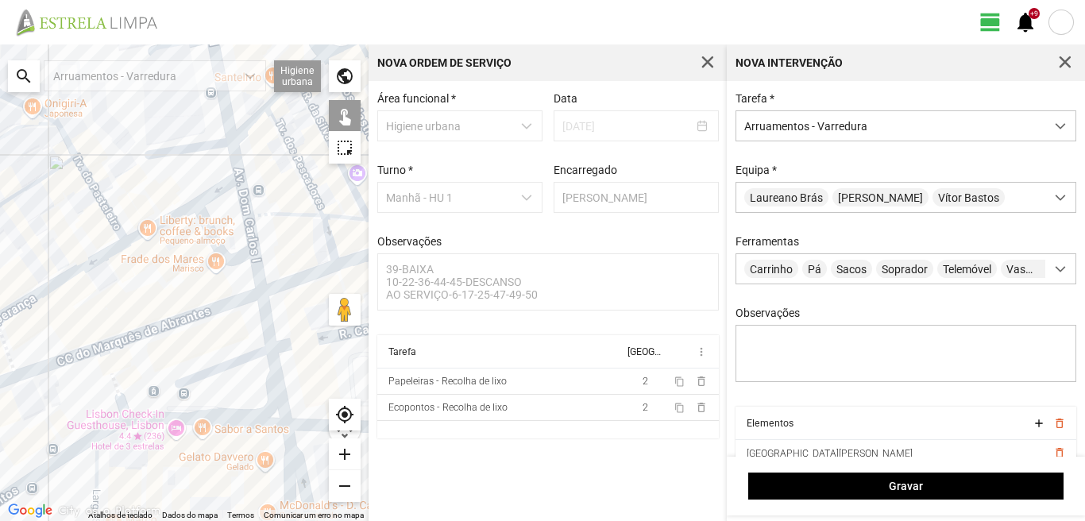
click at [273, 378] on div at bounding box center [184, 282] width 368 height 476
click at [213, 424] on div at bounding box center [184, 282] width 368 height 476
click at [288, 454] on div at bounding box center [184, 282] width 368 height 476
click at [290, 445] on div at bounding box center [184, 282] width 368 height 476
click at [284, 458] on div at bounding box center [184, 282] width 368 height 476
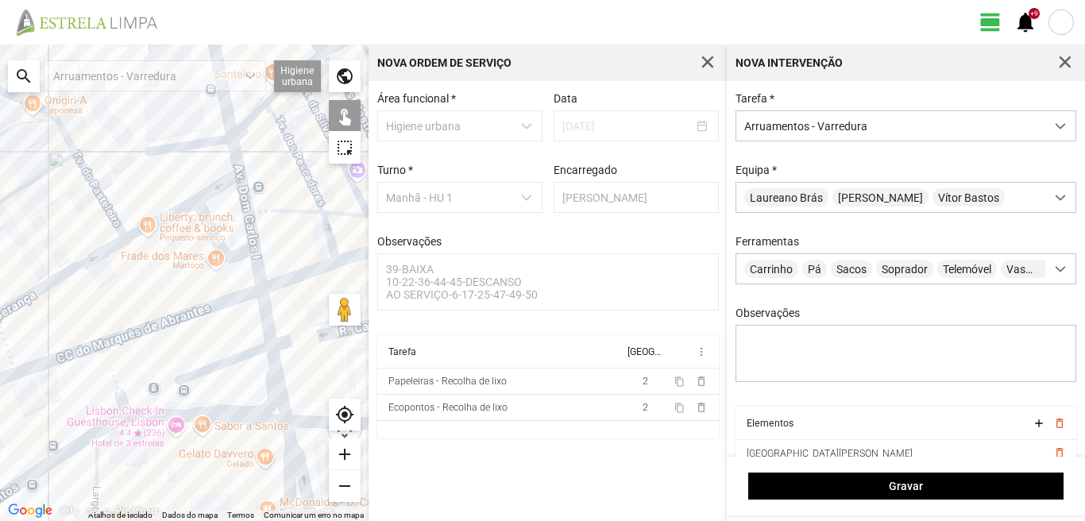
drag, startPoint x: 249, startPoint y: 438, endPoint x: 247, endPoint y: 336, distance: 101.7
click at [247, 339] on div at bounding box center [184, 282] width 368 height 476
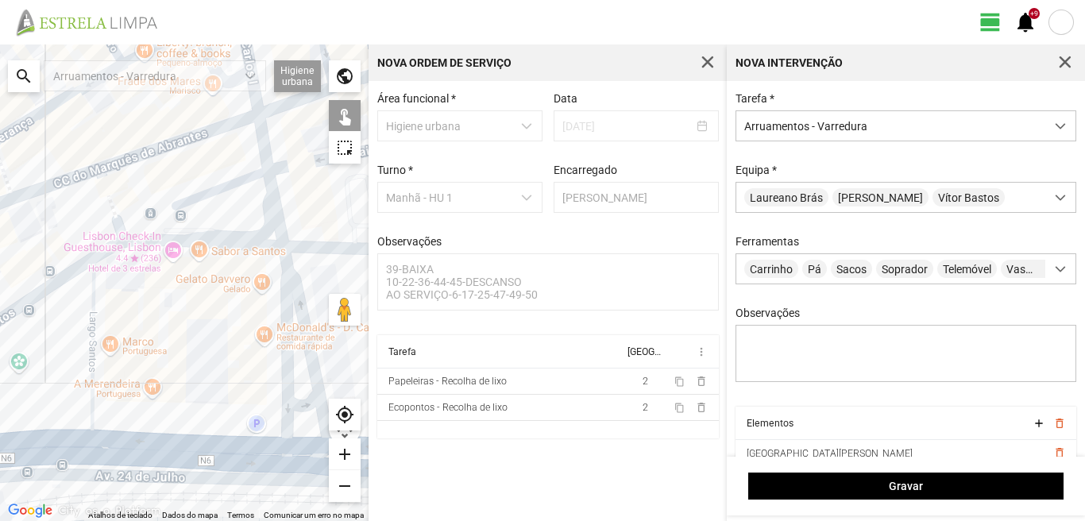
click at [298, 405] on div at bounding box center [184, 282] width 368 height 476
click at [298, 447] on div at bounding box center [184, 282] width 368 height 476
click at [93, 384] on div at bounding box center [184, 282] width 368 height 476
click at [33, 291] on div at bounding box center [184, 282] width 368 height 476
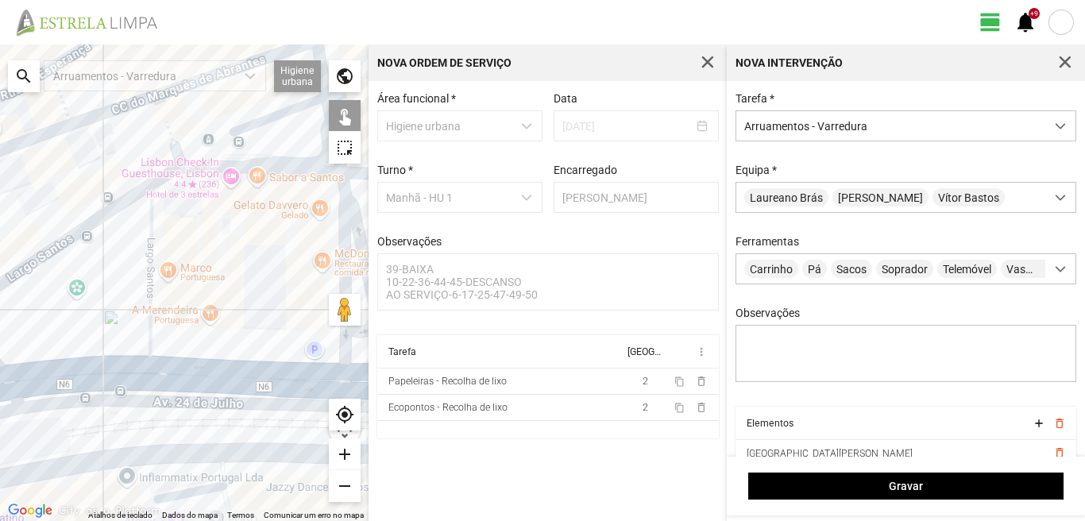
drag, startPoint x: 53, startPoint y: 376, endPoint x: 117, endPoint y: 299, distance: 99.8
click at [117, 299] on div at bounding box center [184, 282] width 368 height 476
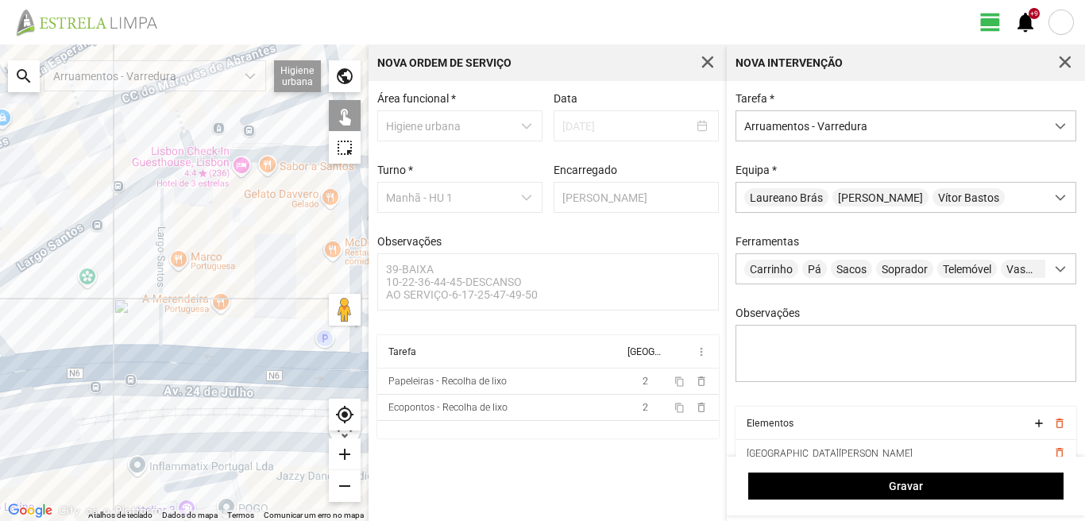
click at [94, 365] on div at bounding box center [184, 282] width 368 height 476
click at [92, 369] on div at bounding box center [184, 282] width 368 height 476
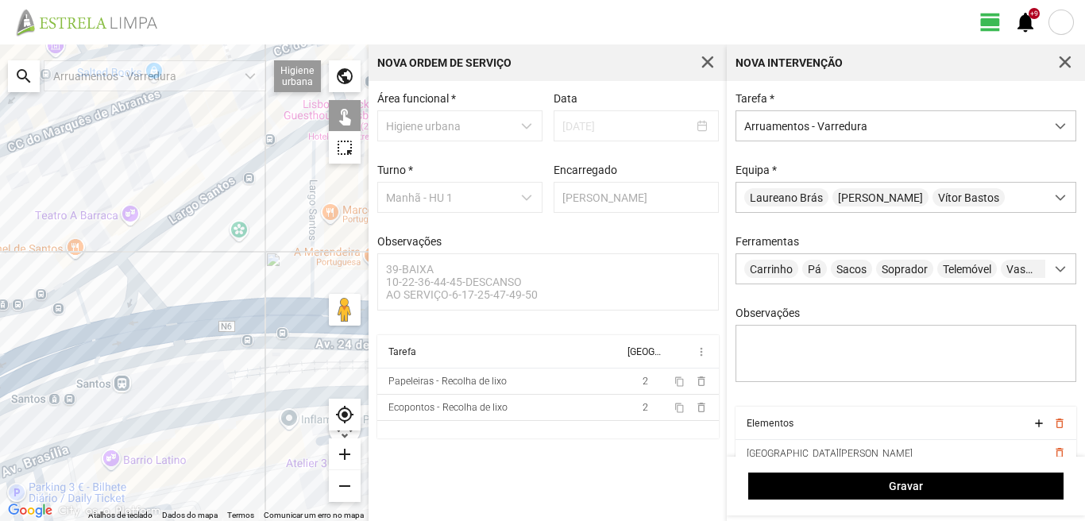
drag, startPoint x: 73, startPoint y: 335, endPoint x: 250, endPoint y: 282, distance: 184.9
click at [237, 284] on div at bounding box center [184, 282] width 368 height 476
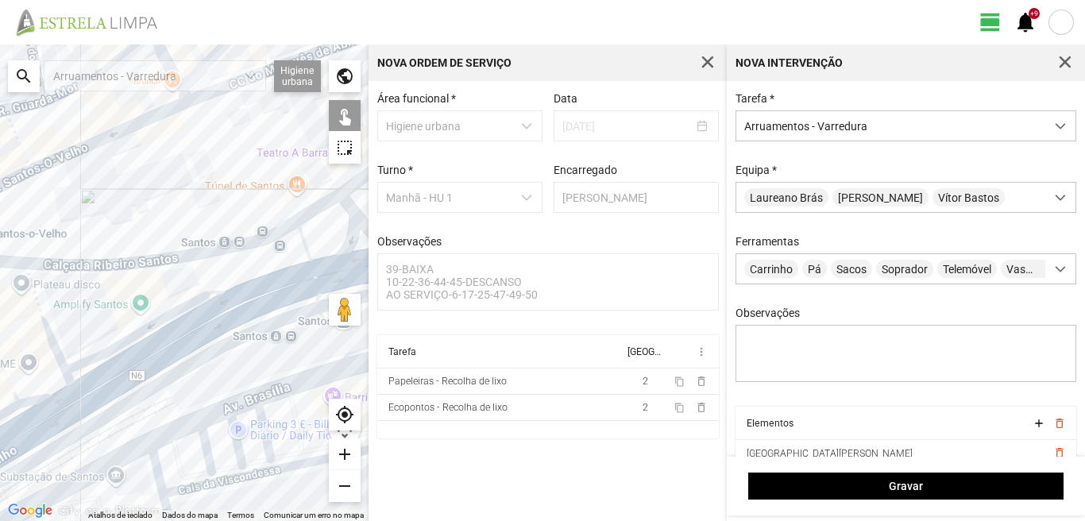
click at [234, 277] on div at bounding box center [184, 282] width 368 height 476
click at [289, 283] on div at bounding box center [184, 282] width 368 height 476
click at [310, 212] on div at bounding box center [184, 282] width 368 height 476
click at [340, 206] on div at bounding box center [184, 282] width 368 height 476
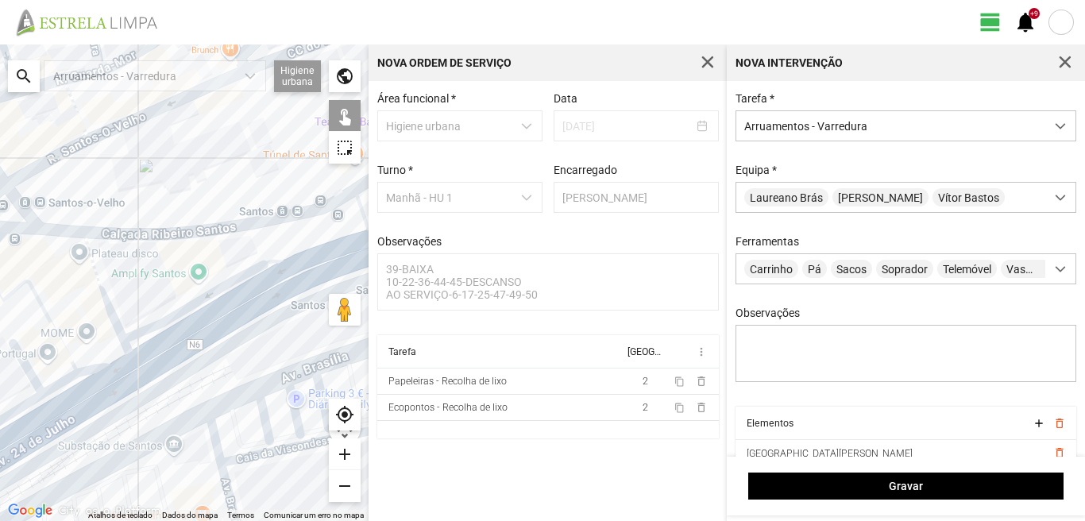
drag, startPoint x: 136, startPoint y: 350, endPoint x: 201, endPoint y: 318, distance: 72.8
click at [199, 318] on div at bounding box center [184, 282] width 368 height 476
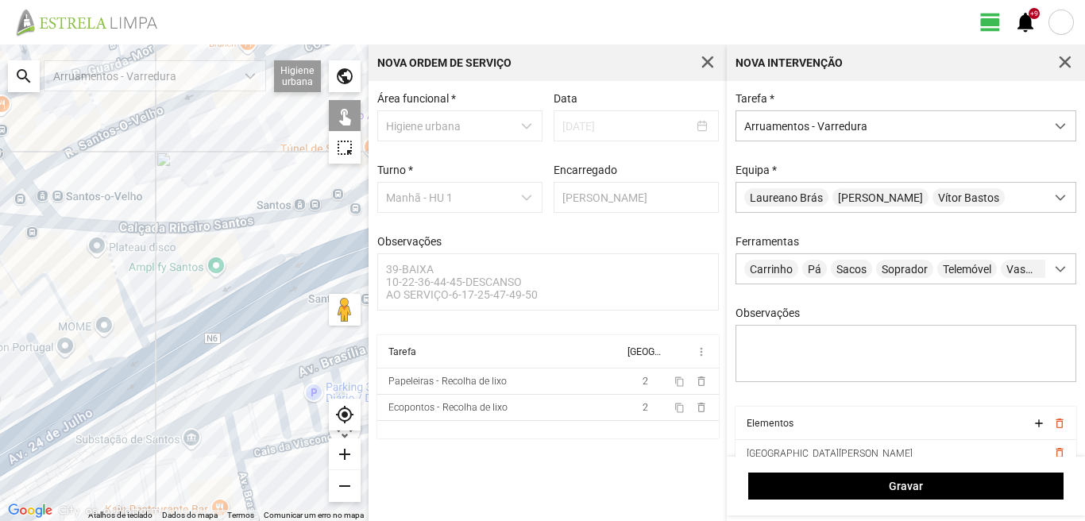
click at [123, 291] on div at bounding box center [184, 282] width 368 height 476
click at [69, 310] on div at bounding box center [184, 282] width 368 height 476
click at [114, 357] on div at bounding box center [184, 282] width 368 height 476
click at [83, 377] on div at bounding box center [184, 282] width 368 height 476
click at [52, 370] on div at bounding box center [184, 282] width 368 height 476
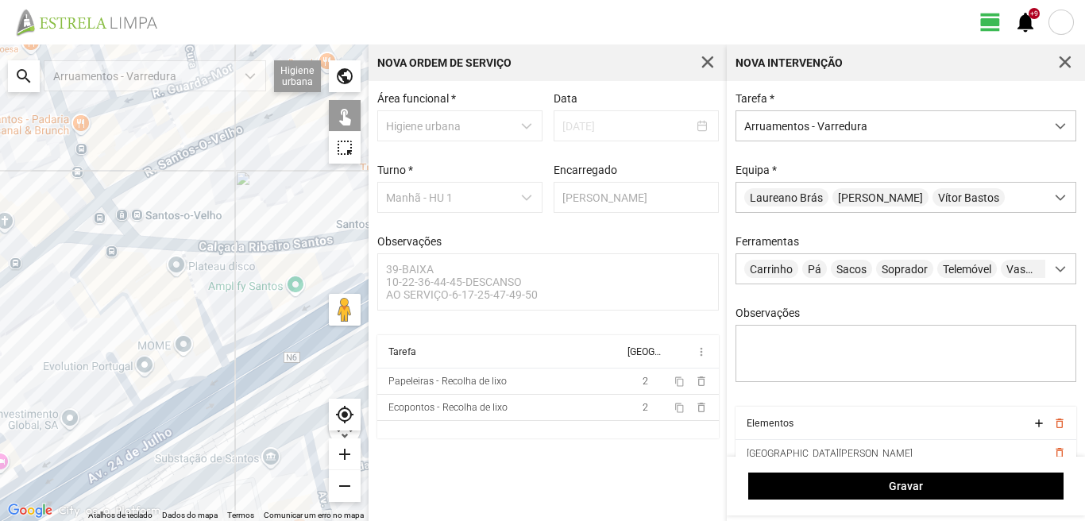
drag, startPoint x: 29, startPoint y: 340, endPoint x: 110, endPoint y: 330, distance: 82.4
click at [118, 361] on div at bounding box center [184, 282] width 368 height 476
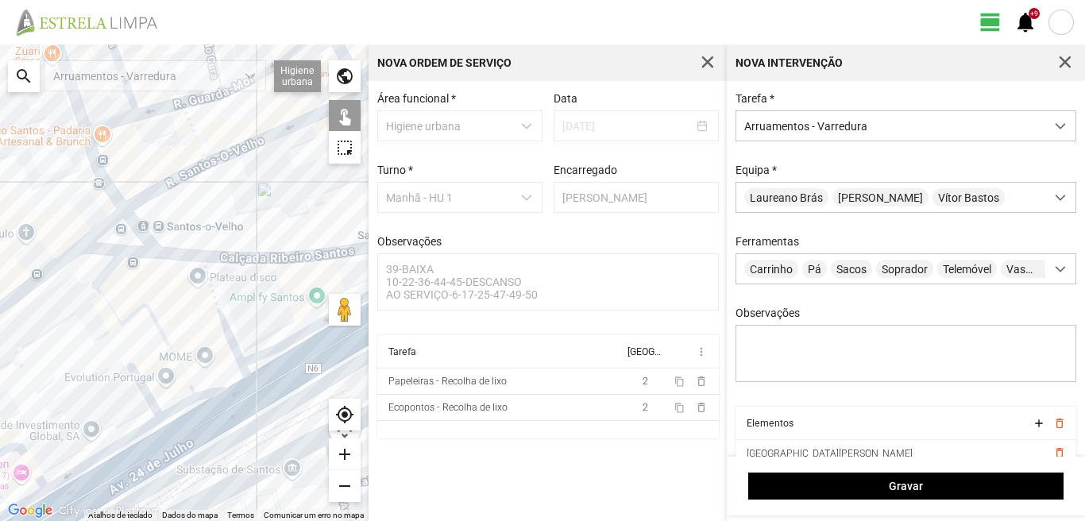
click at [107, 272] on div at bounding box center [184, 282] width 368 height 476
click at [118, 446] on div at bounding box center [184, 282] width 368 height 476
click at [193, 438] on div at bounding box center [184, 282] width 368 height 476
click at [151, 465] on div at bounding box center [184, 282] width 368 height 476
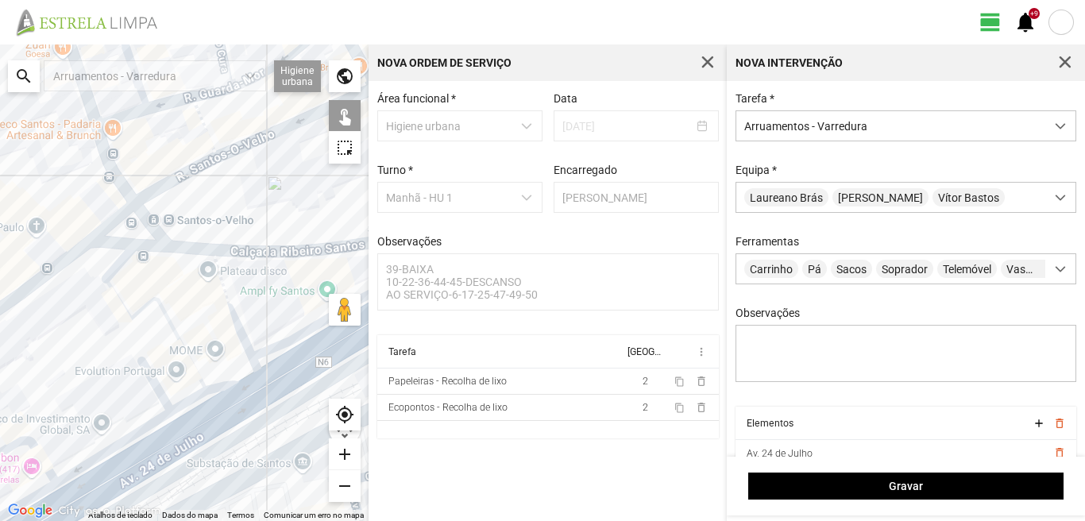
drag, startPoint x: 120, startPoint y: 456, endPoint x: 259, endPoint y: 392, distance: 152.8
click at [259, 392] on div at bounding box center [184, 282] width 368 height 476
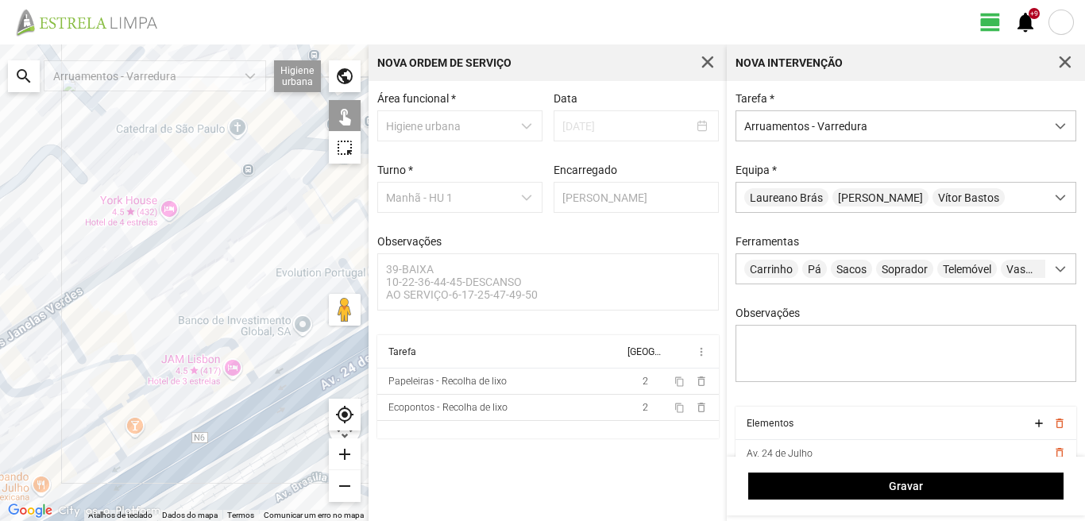
click at [229, 341] on div at bounding box center [184, 282] width 368 height 476
click at [226, 404] on div at bounding box center [184, 282] width 368 height 476
click at [229, 438] on div at bounding box center [184, 282] width 368 height 476
click at [125, 401] on div at bounding box center [184, 282] width 368 height 476
click at [116, 357] on div at bounding box center [184, 282] width 368 height 476
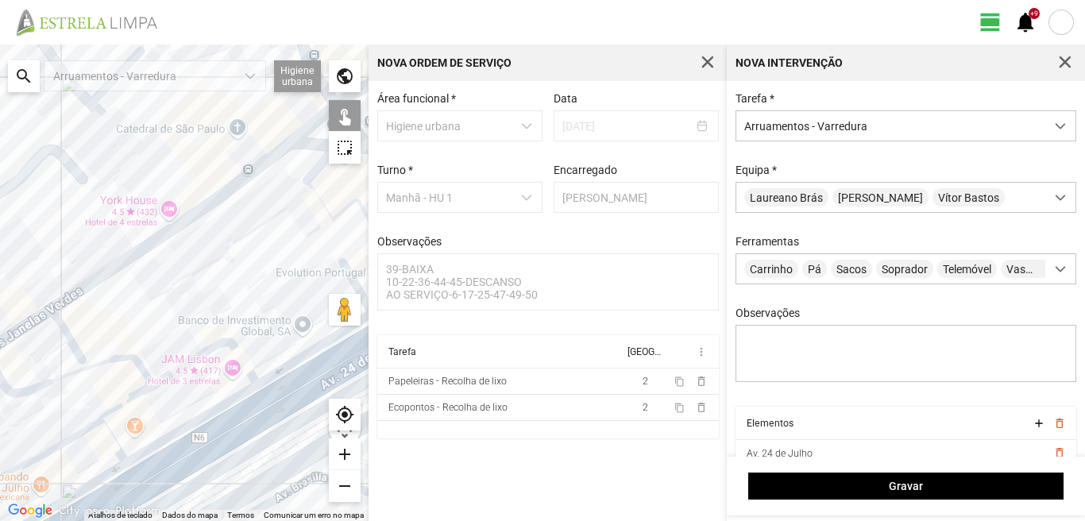
click at [91, 425] on div at bounding box center [184, 282] width 368 height 476
click at [109, 430] on div at bounding box center [184, 282] width 368 height 476
click at [109, 472] on div at bounding box center [184, 282] width 368 height 476
click at [110, 473] on div at bounding box center [184, 282] width 368 height 476
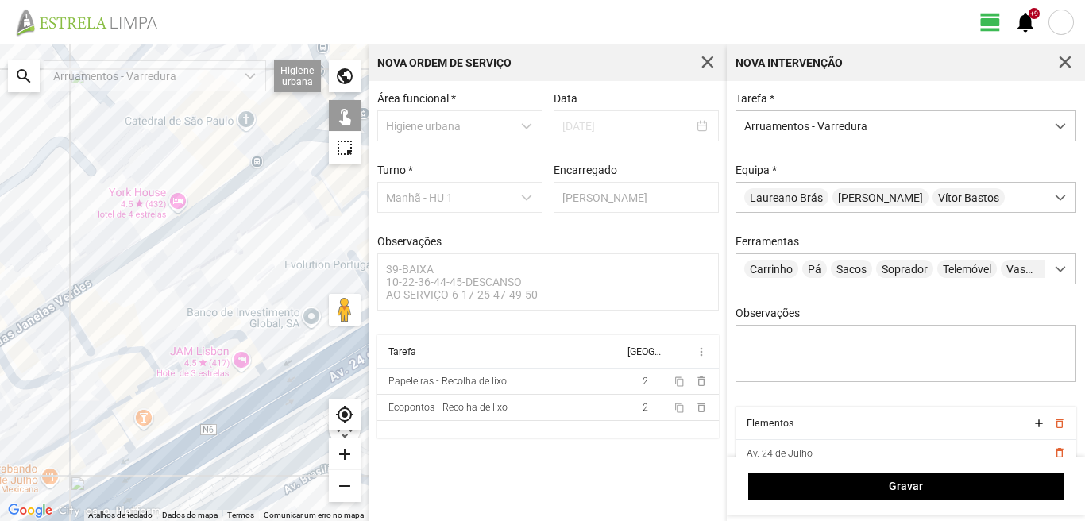
drag, startPoint x: 121, startPoint y: 454, endPoint x: 208, endPoint y: 389, distance: 108.3
click at [203, 395] on div at bounding box center [184, 282] width 368 height 476
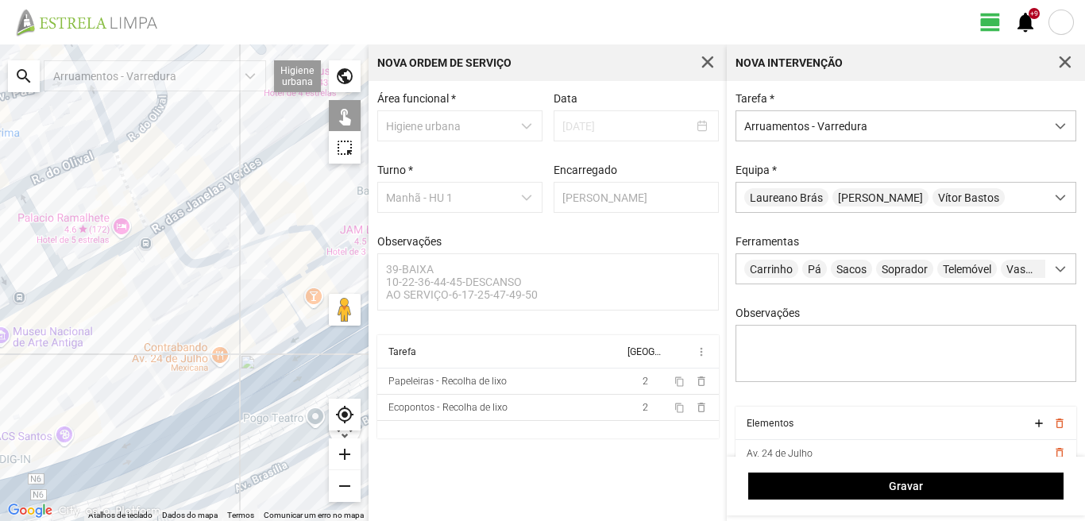
drag, startPoint x: 218, startPoint y: 416, endPoint x: 173, endPoint y: 438, distance: 50.4
click at [218, 415] on div at bounding box center [184, 282] width 368 height 476
click at [148, 453] on div at bounding box center [184, 282] width 368 height 476
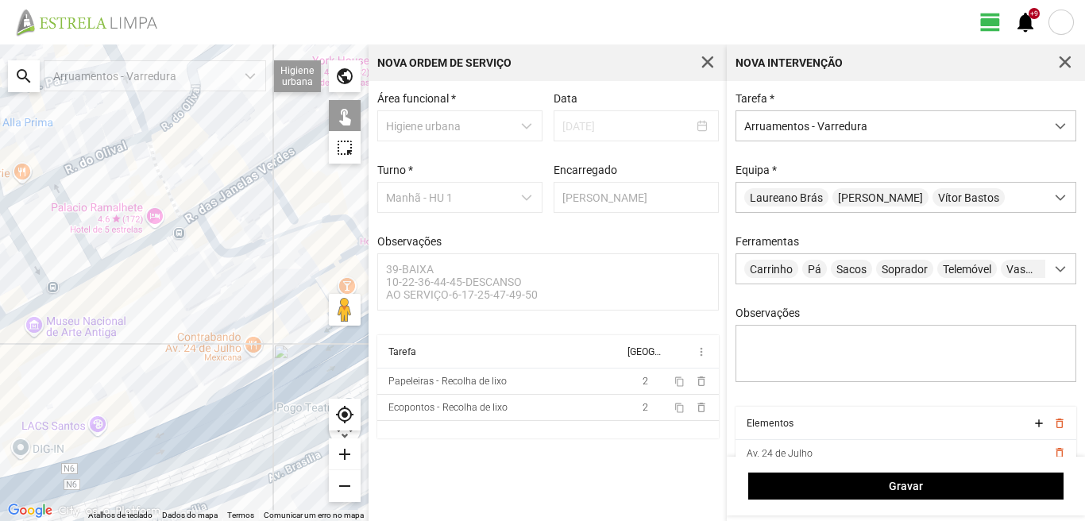
drag, startPoint x: 156, startPoint y: 438, endPoint x: 223, endPoint y: 411, distance: 72.7
click at [223, 411] on div at bounding box center [184, 282] width 368 height 476
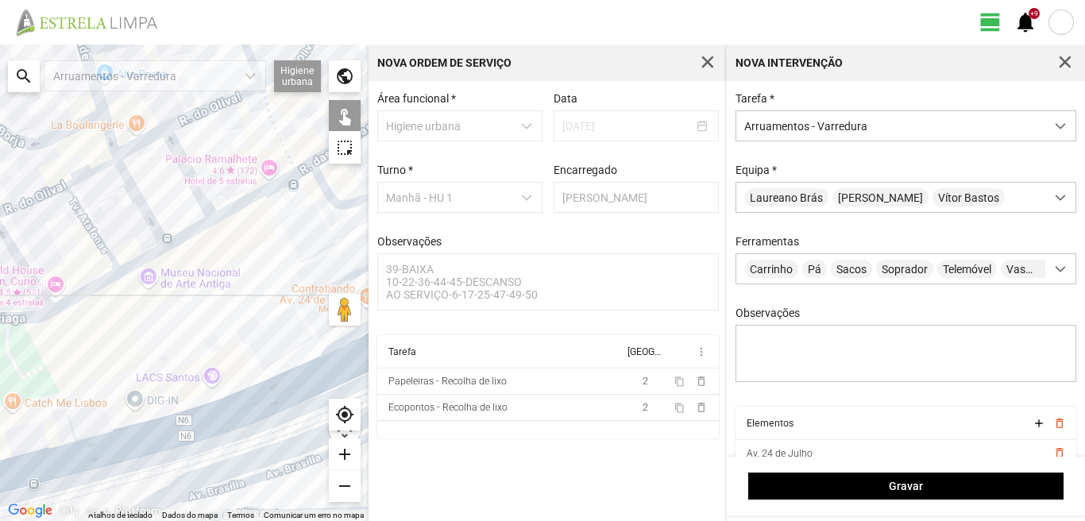
click at [93, 436] on div at bounding box center [184, 282] width 368 height 476
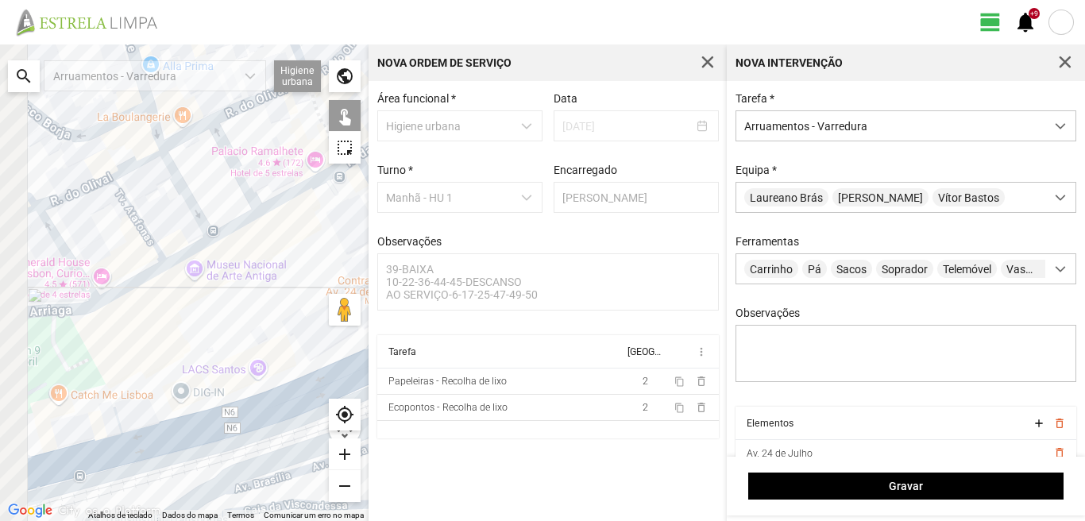
drag, startPoint x: 156, startPoint y: 386, endPoint x: 291, endPoint y: 352, distance: 140.0
click at [291, 352] on div at bounding box center [184, 282] width 368 height 476
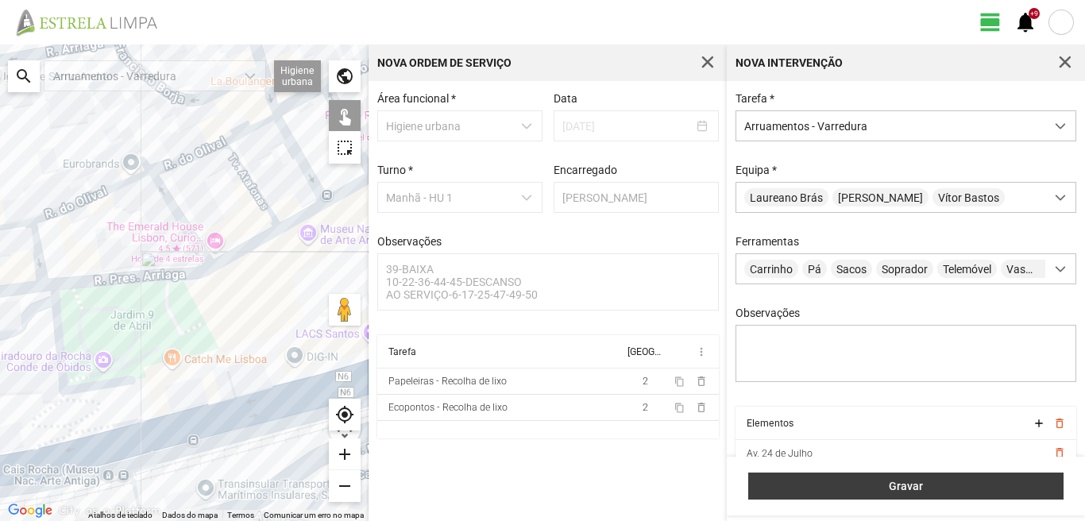
click at [837, 476] on button "Gravar" at bounding box center [905, 485] width 315 height 27
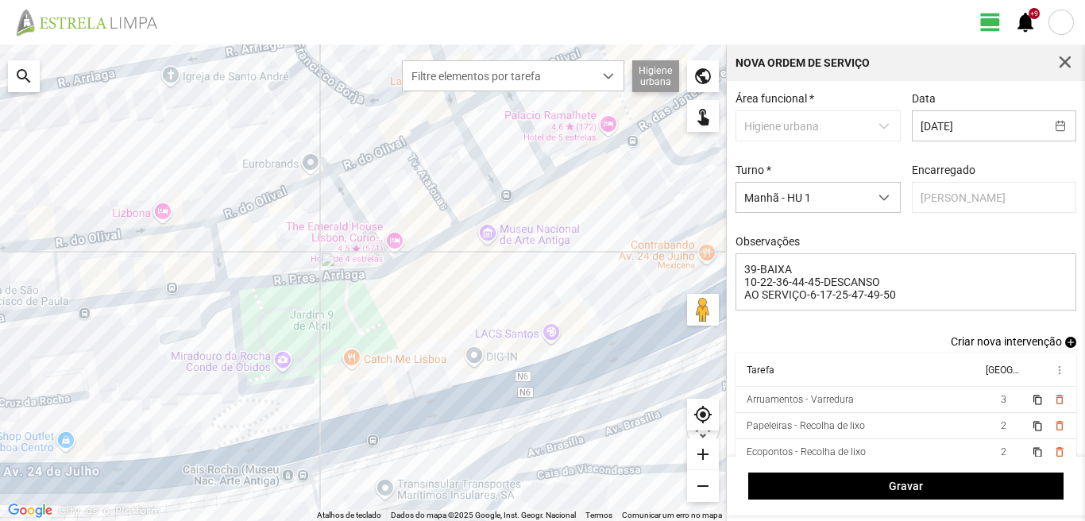
click at [1065, 347] on span "add" at bounding box center [1070, 342] width 11 height 11
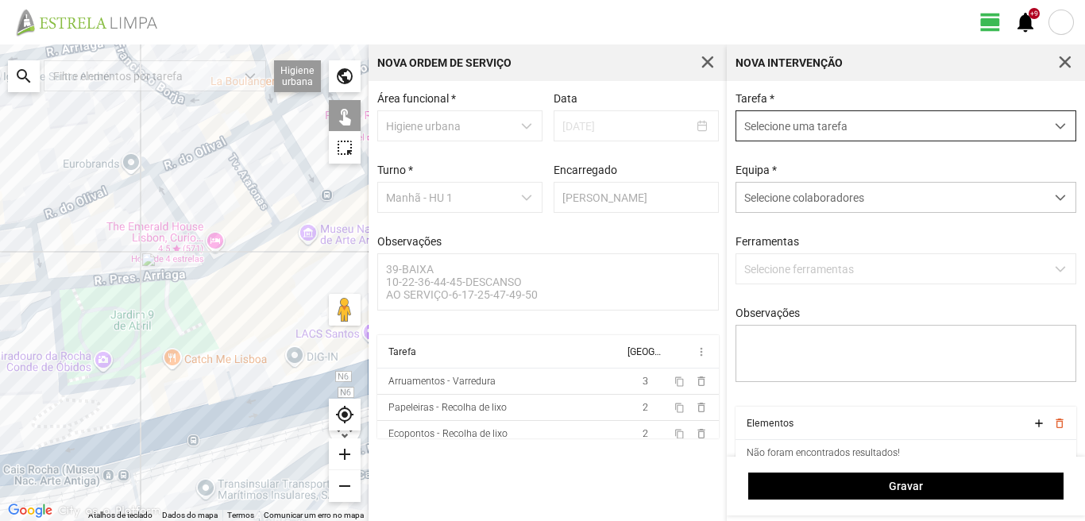
click at [800, 123] on span "Selecione uma tarefa" at bounding box center [890, 125] width 309 height 29
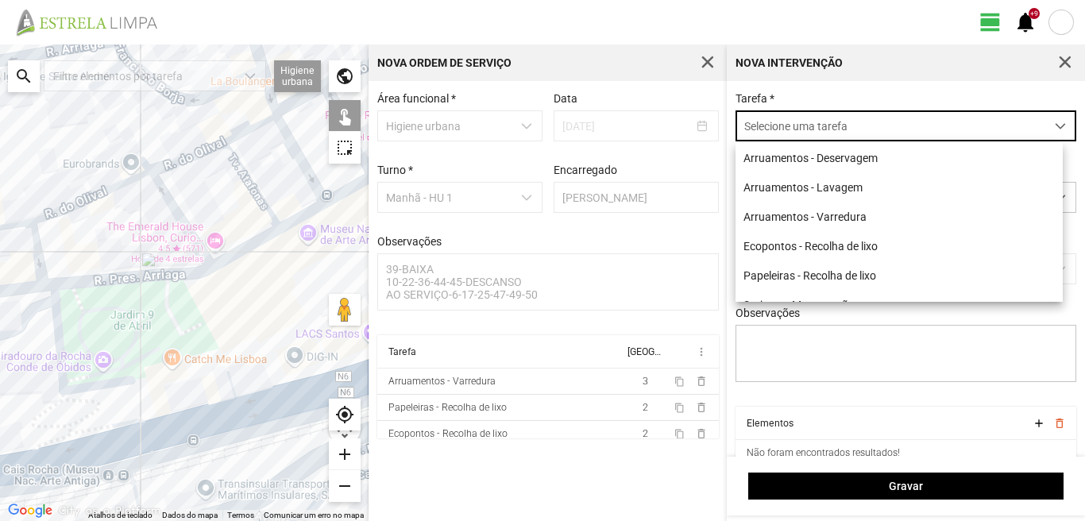
scroll to position [9, 71]
click at [795, 215] on li "Arruamentos - Varredura" at bounding box center [898, 216] width 327 height 29
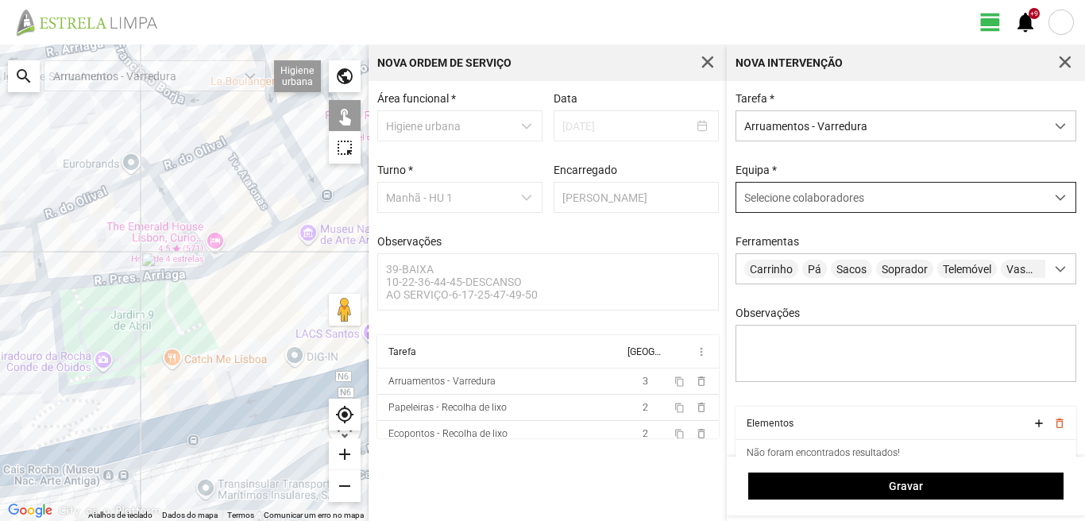
click at [837, 195] on span "Selecione colaboradores" at bounding box center [804, 197] width 120 height 13
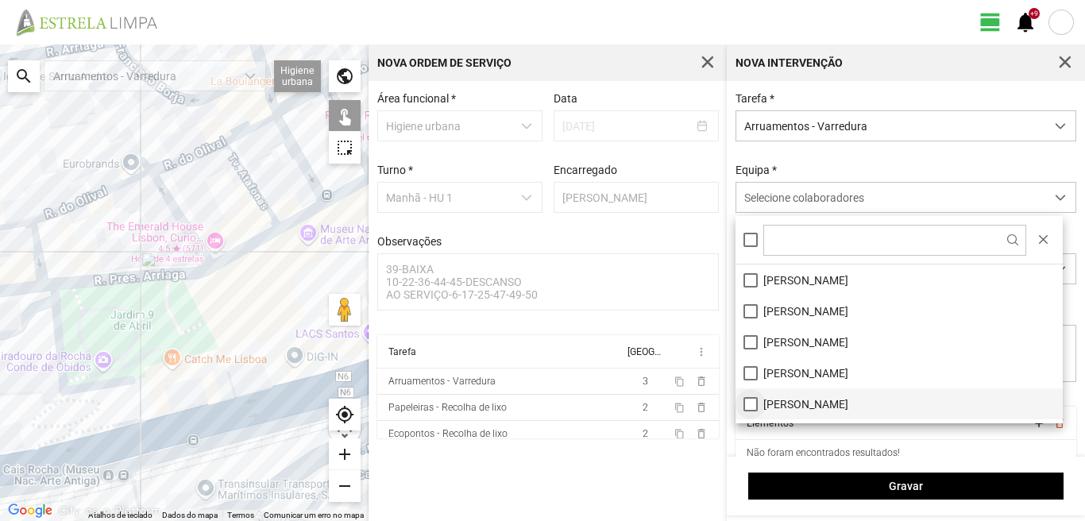
click at [750, 401] on li "[PERSON_NAME]" at bounding box center [898, 403] width 327 height 31
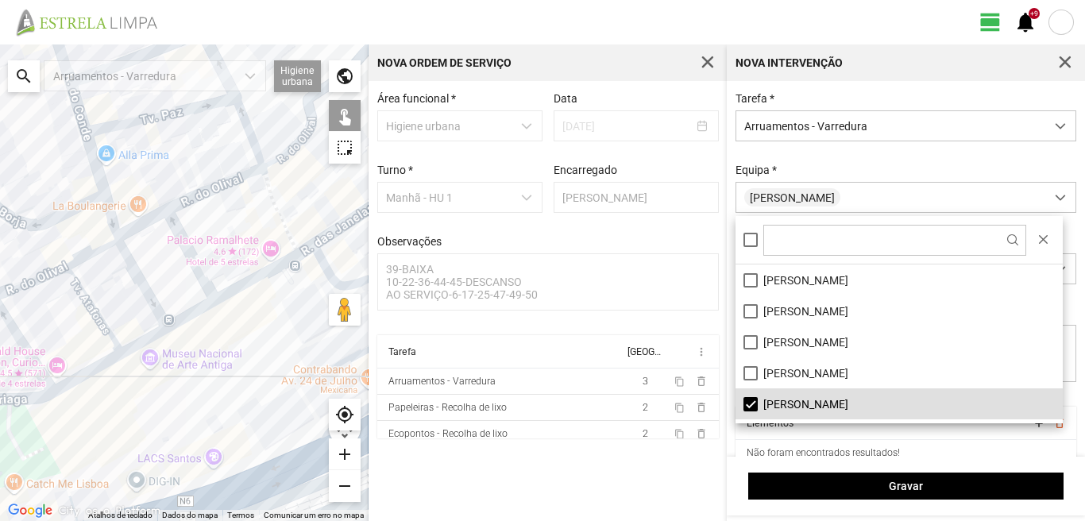
drag, startPoint x: 256, startPoint y: 284, endPoint x: 96, endPoint y: 410, distance: 203.6
click at [96, 410] on div at bounding box center [184, 282] width 368 height 476
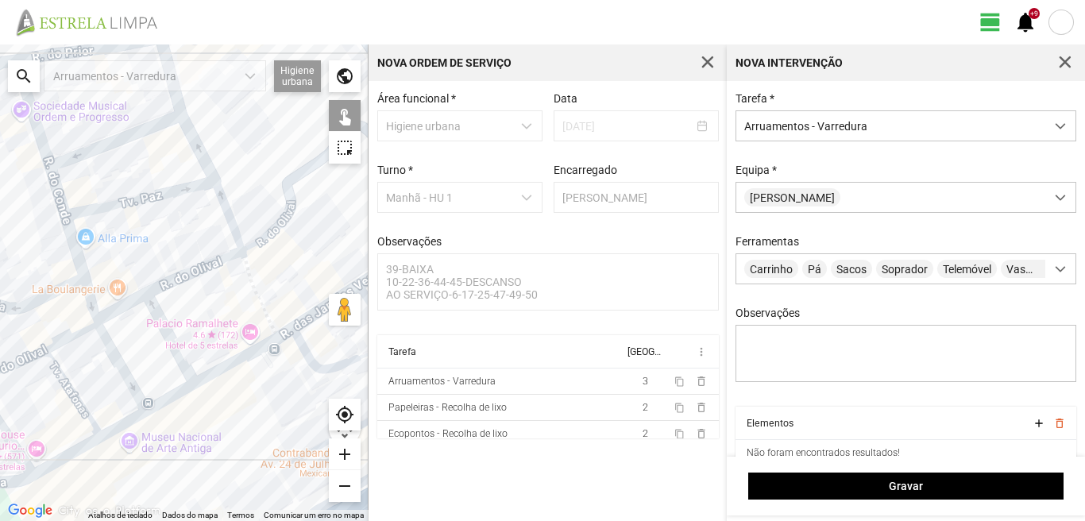
drag, startPoint x: 196, startPoint y: 234, endPoint x: 197, endPoint y: 305, distance: 70.7
click at [197, 305] on div at bounding box center [184, 282] width 368 height 476
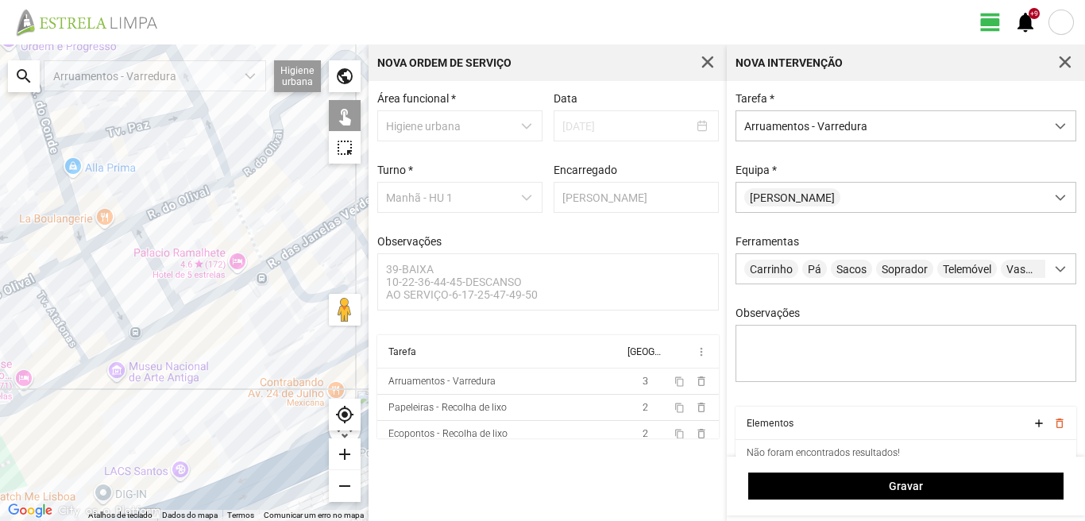
drag, startPoint x: 295, startPoint y: 304, endPoint x: 45, endPoint y: 275, distance: 251.1
click at [52, 274] on div at bounding box center [184, 282] width 368 height 476
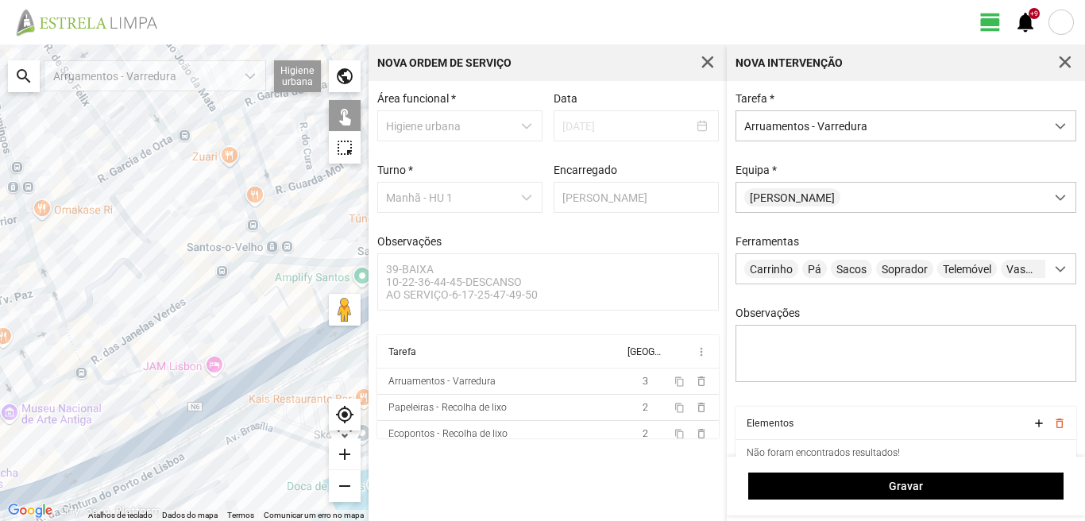
drag, startPoint x: 213, startPoint y: 148, endPoint x: 66, endPoint y: 307, distance: 216.3
click at [79, 301] on div at bounding box center [184, 282] width 368 height 476
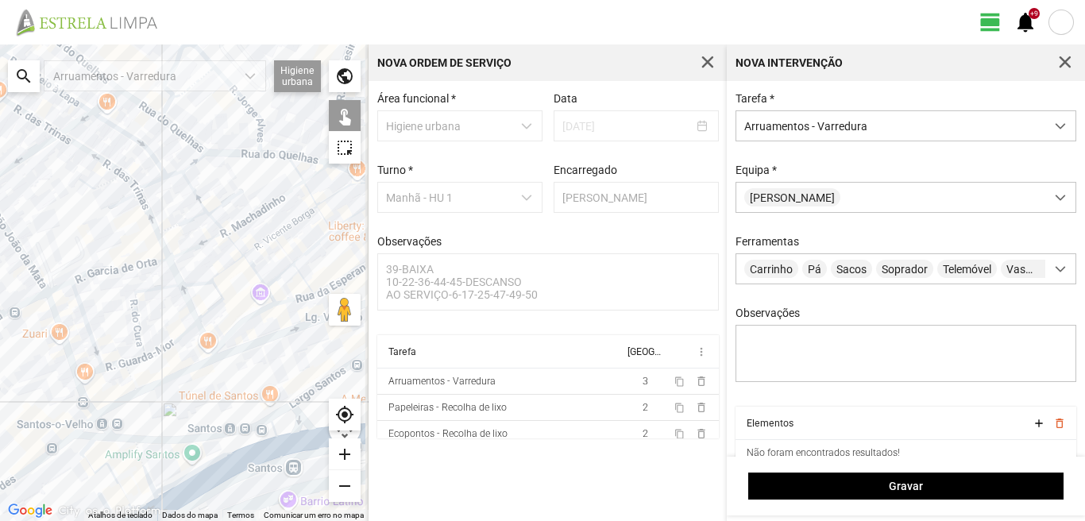
drag, startPoint x: 148, startPoint y: 255, endPoint x: 87, endPoint y: 306, distance: 80.1
click at [103, 302] on div at bounding box center [184, 282] width 368 height 476
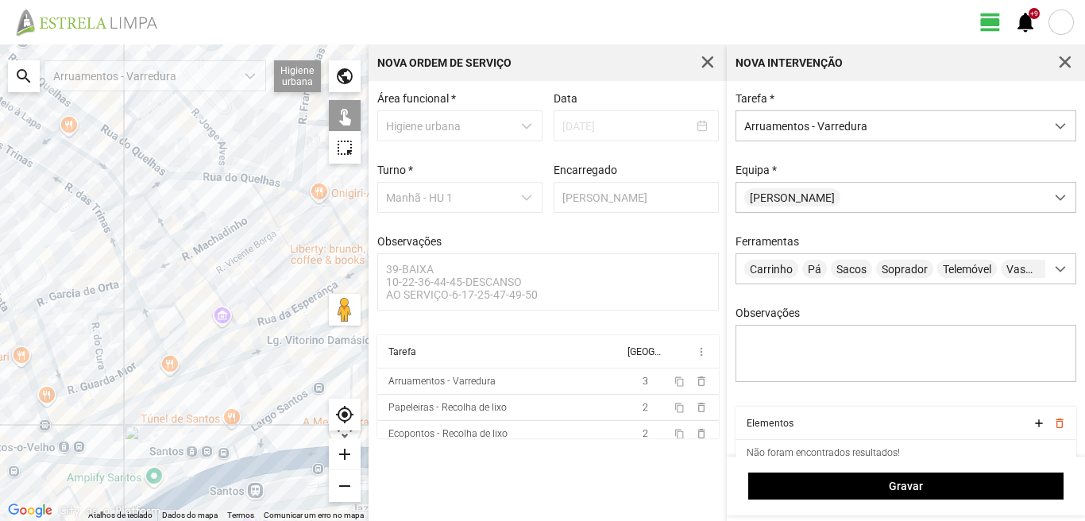
click at [343, 279] on div at bounding box center [184, 282] width 368 height 476
click at [293, 310] on div at bounding box center [184, 282] width 368 height 476
click at [264, 322] on div at bounding box center [184, 282] width 368 height 476
click at [221, 336] on div at bounding box center [184, 282] width 368 height 476
click at [176, 374] on div at bounding box center [184, 282] width 368 height 476
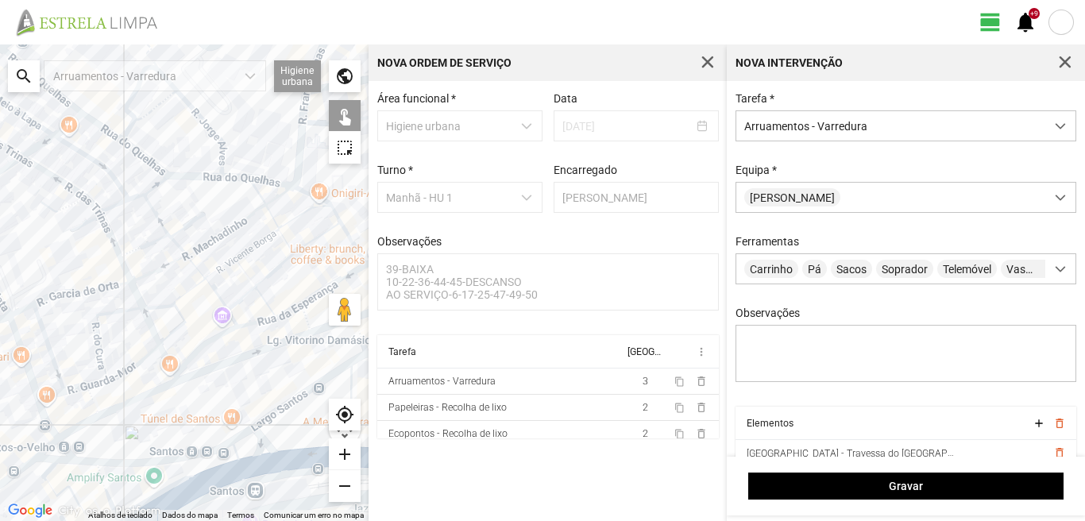
click at [171, 365] on div at bounding box center [184, 282] width 368 height 476
click at [233, 318] on div at bounding box center [184, 282] width 368 height 476
click at [218, 293] on div at bounding box center [184, 282] width 368 height 476
click at [196, 264] on div at bounding box center [184, 282] width 368 height 476
click at [178, 249] on div at bounding box center [184, 282] width 368 height 476
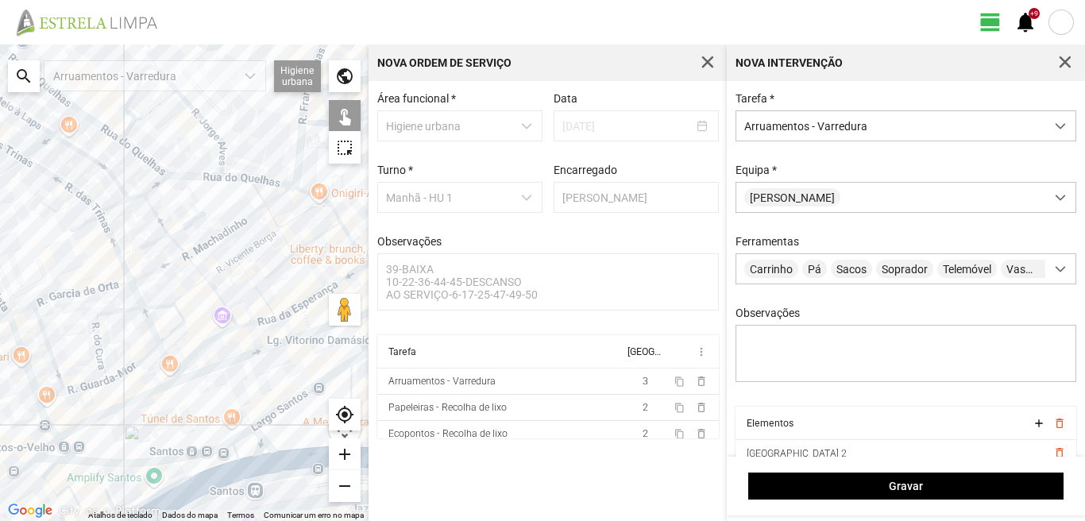
click at [148, 206] on div at bounding box center [184, 282] width 368 height 476
click at [203, 245] on div at bounding box center [184, 282] width 368 height 476
click at [237, 223] on div at bounding box center [184, 282] width 368 height 476
click at [245, 253] on div at bounding box center [184, 282] width 368 height 476
click at [219, 268] on div at bounding box center [184, 282] width 368 height 476
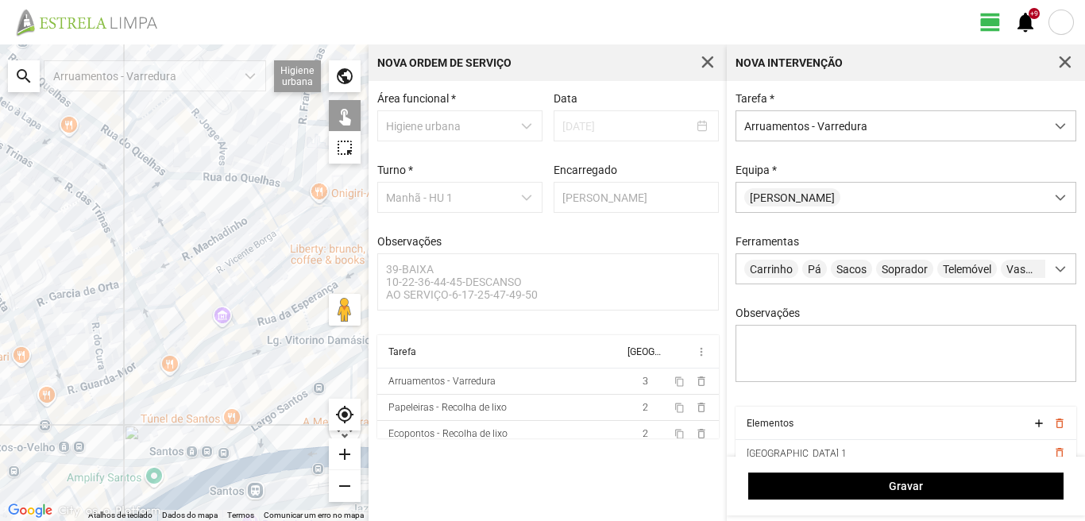
click at [241, 269] on div at bounding box center [184, 282] width 368 height 476
click at [241, 300] on div at bounding box center [184, 282] width 368 height 476
click at [269, 272] on div at bounding box center [184, 282] width 368 height 476
click at [273, 273] on div at bounding box center [184, 282] width 368 height 476
click at [310, 244] on div at bounding box center [184, 282] width 368 height 476
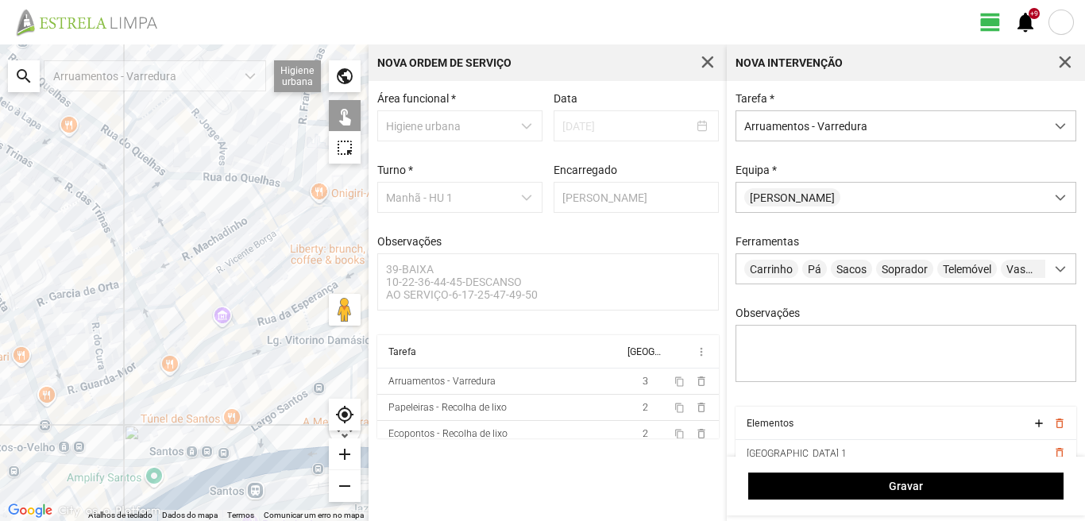
click at [307, 210] on div at bounding box center [184, 282] width 368 height 476
click at [274, 199] on div at bounding box center [184, 282] width 368 height 476
click at [257, 192] on div at bounding box center [184, 282] width 368 height 476
click at [272, 217] on div at bounding box center [184, 282] width 368 height 476
click at [287, 244] on div at bounding box center [184, 282] width 368 height 476
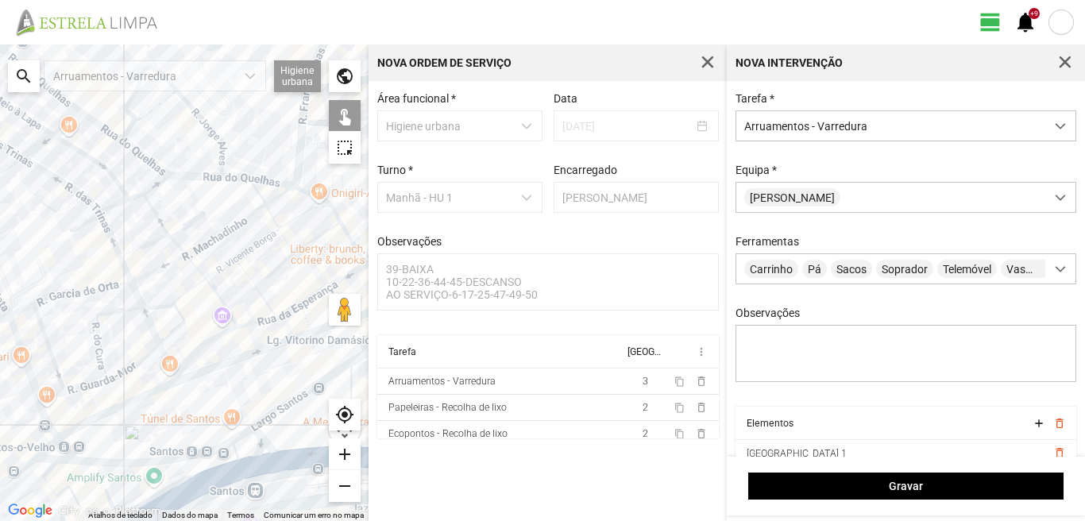
click at [267, 300] on div at bounding box center [184, 282] width 368 height 476
click at [304, 317] on div at bounding box center [184, 282] width 368 height 476
drag, startPoint x: 318, startPoint y: 199, endPoint x: 321, endPoint y: 206, distance: 8.3
click at [318, 202] on div at bounding box center [184, 282] width 368 height 476
click at [337, 221] on div at bounding box center [184, 282] width 368 height 476
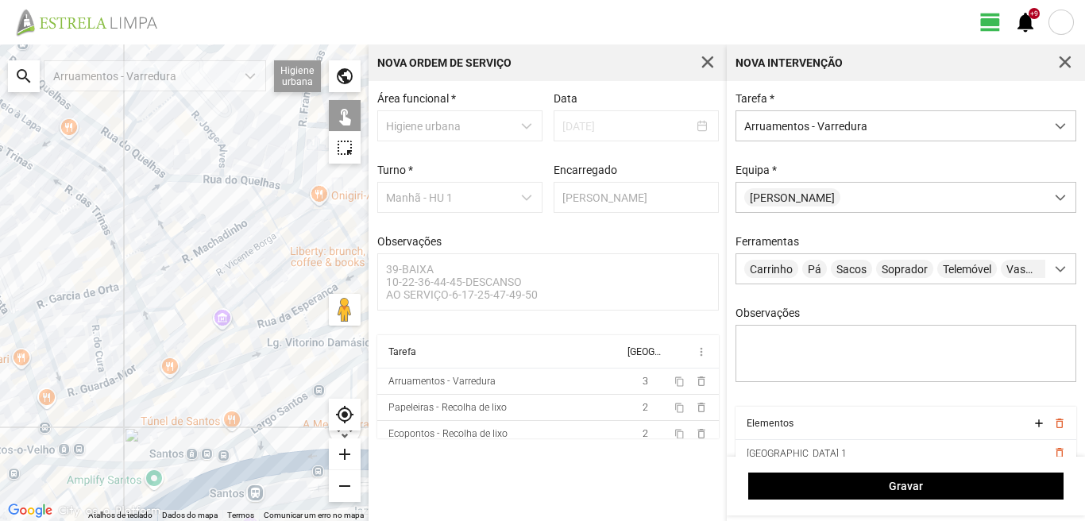
click at [352, 249] on div at bounding box center [184, 282] width 368 height 476
click at [309, 197] on div at bounding box center [184, 282] width 368 height 476
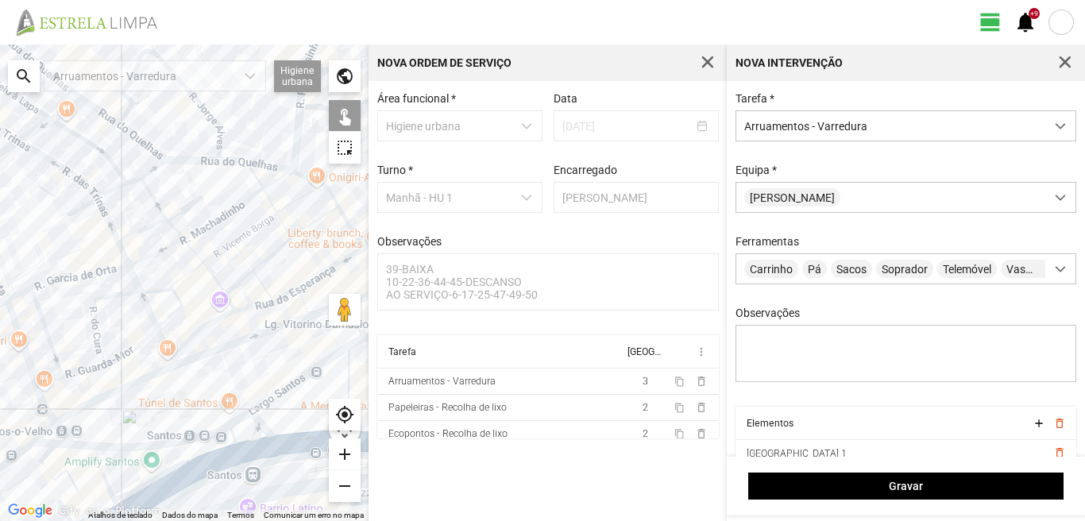
drag, startPoint x: 215, startPoint y: 344, endPoint x: 196, endPoint y: 289, distance: 58.0
click at [198, 292] on div at bounding box center [184, 282] width 368 height 476
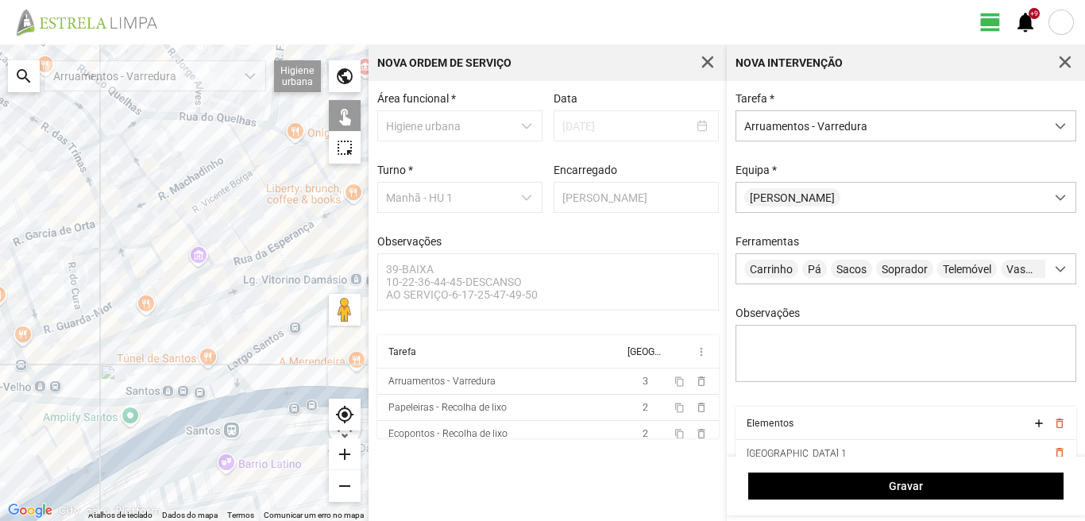
click at [238, 289] on div at bounding box center [184, 282] width 368 height 476
click at [322, 262] on div at bounding box center [184, 282] width 368 height 476
click at [152, 322] on div at bounding box center [184, 282] width 368 height 476
click at [69, 345] on div at bounding box center [184, 282] width 368 height 476
click at [57, 367] on div at bounding box center [184, 282] width 368 height 476
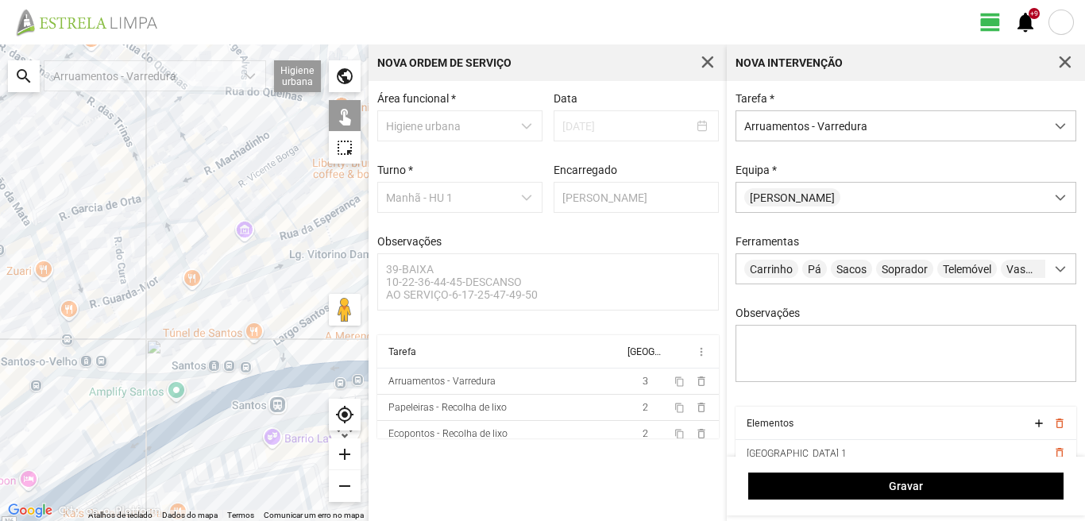
drag, startPoint x: 34, startPoint y: 391, endPoint x: 115, endPoint y: 353, distance: 89.5
click at [115, 353] on div at bounding box center [184, 282] width 368 height 476
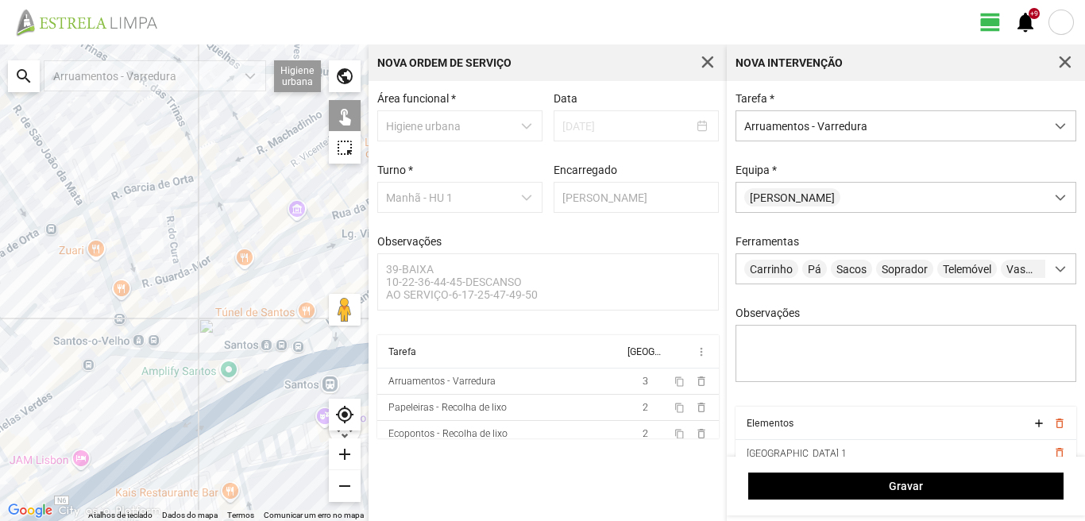
click at [114, 348] on div at bounding box center [184, 282] width 368 height 476
click at [129, 353] on div at bounding box center [184, 282] width 368 height 476
click at [139, 341] on div at bounding box center [184, 282] width 368 height 476
click at [139, 353] on div at bounding box center [184, 282] width 368 height 476
click at [184, 357] on div at bounding box center [184, 282] width 368 height 476
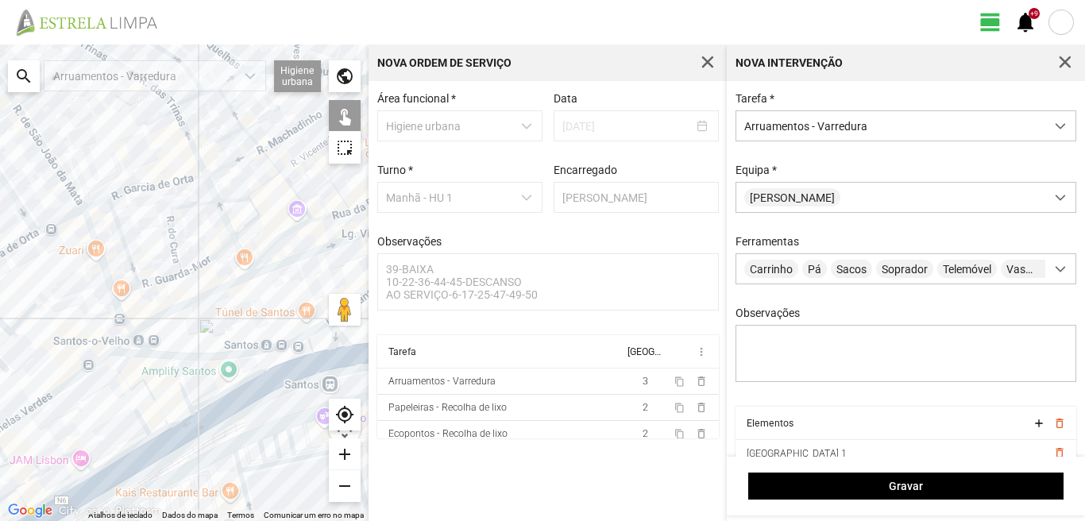
click at [160, 356] on div at bounding box center [184, 282] width 368 height 476
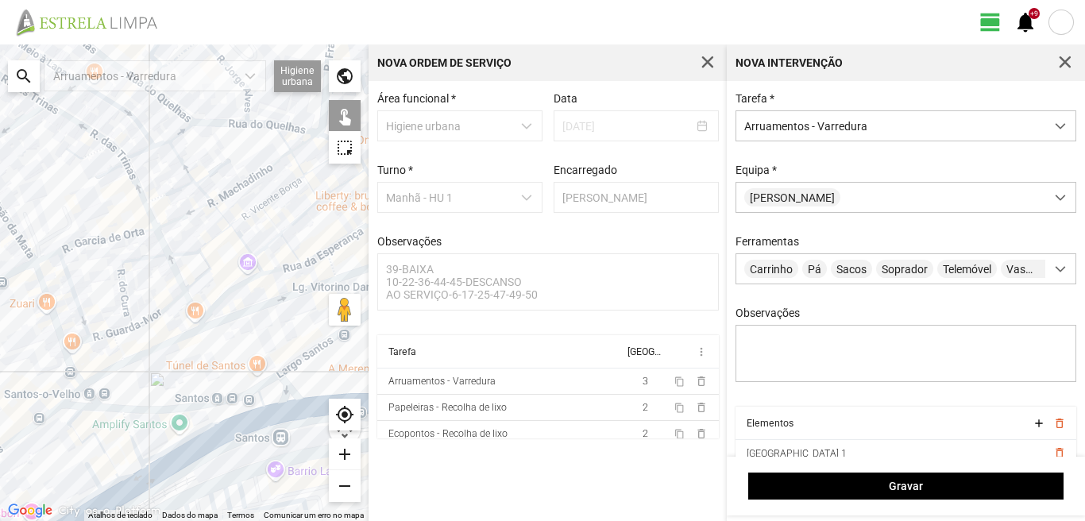
drag, startPoint x: 207, startPoint y: 291, endPoint x: 156, endPoint y: 352, distance: 79.4
click at [156, 352] on div at bounding box center [184, 282] width 368 height 476
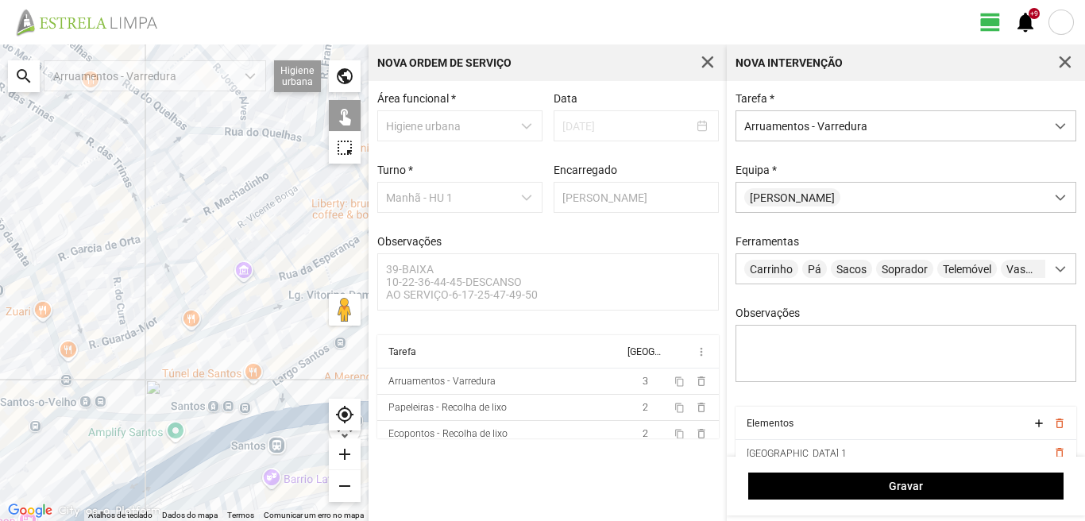
click at [175, 229] on div at bounding box center [184, 282] width 368 height 476
click at [188, 258] on div at bounding box center [184, 282] width 368 height 476
click at [214, 245] on div at bounding box center [184, 282] width 368 height 476
click at [200, 278] on div at bounding box center [184, 282] width 368 height 476
click at [202, 281] on div at bounding box center [184, 282] width 368 height 476
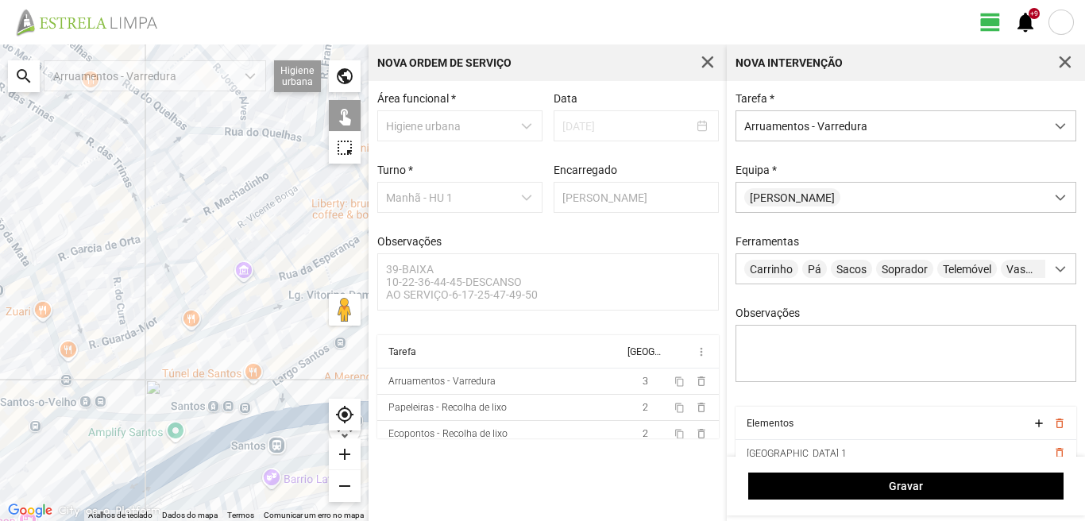
click at [228, 178] on div at bounding box center [184, 282] width 368 height 476
click at [212, 175] on div at bounding box center [184, 282] width 368 height 476
click at [170, 196] on div at bounding box center [184, 282] width 368 height 476
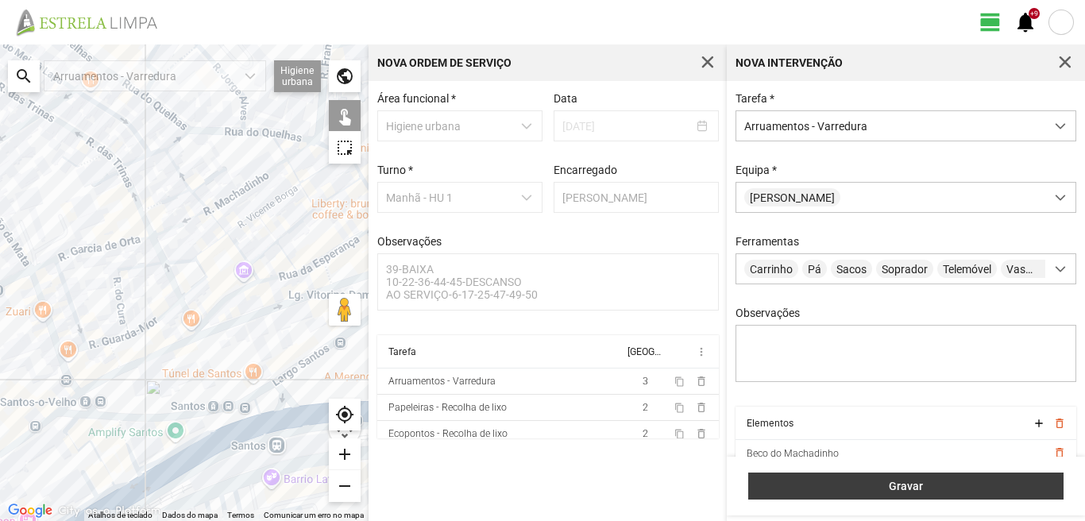
click at [785, 484] on span "Gravar" at bounding box center [906, 486] width 299 height 13
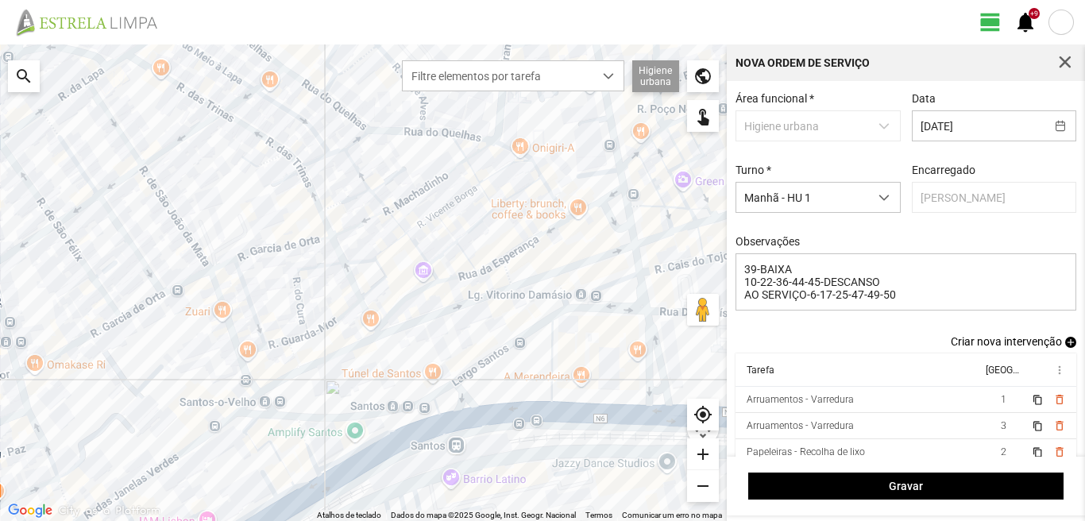
drag, startPoint x: 909, startPoint y: 407, endPoint x: 891, endPoint y: 315, distance: 93.9
click at [891, 315] on div "Área funcional * Higiene urbana Data 28/10/2025 Turno * Manhã - HU 1 Encarregad…" at bounding box center [906, 269] width 358 height 376
drag, startPoint x: 891, startPoint y: 315, endPoint x: 873, endPoint y: 393, distance: 79.8
click at [873, 393] on table "Tarefa Equipa more_vert Arruamentos - Varredura 1 content_copy delete_outline A…" at bounding box center [905, 422] width 341 height 138
click at [886, 385] on th "Tarefa" at bounding box center [857, 369] width 245 height 33
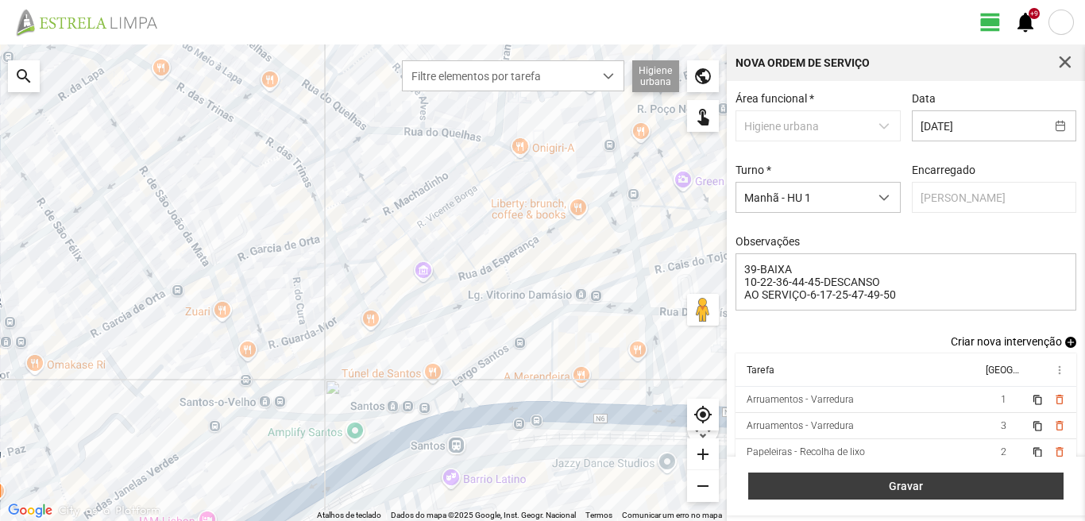
click at [947, 476] on button "Gravar" at bounding box center [905, 485] width 315 height 27
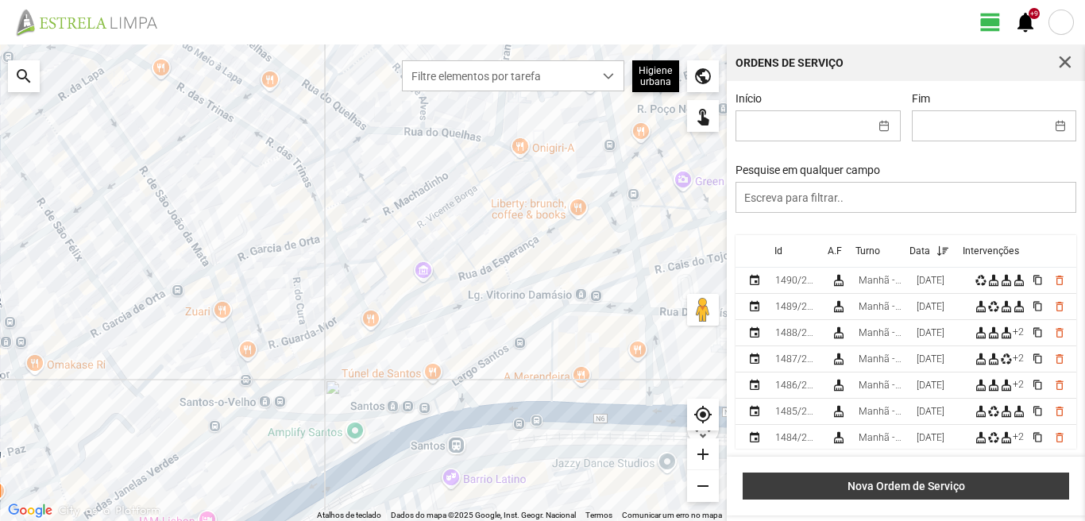
click at [848, 490] on span "Nova Ordem de Serviço" at bounding box center [906, 486] width 310 height 13
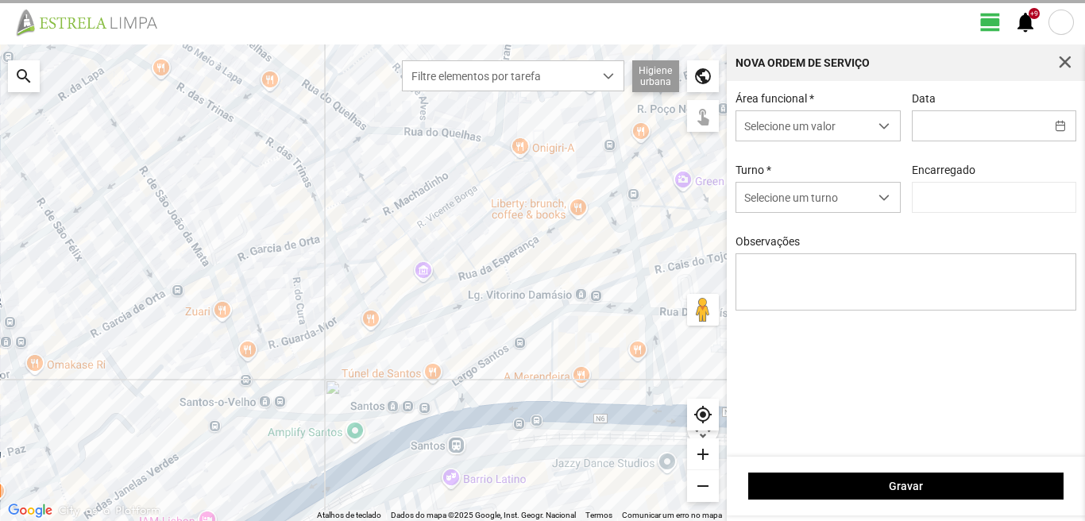
type input "[PERSON_NAME]"
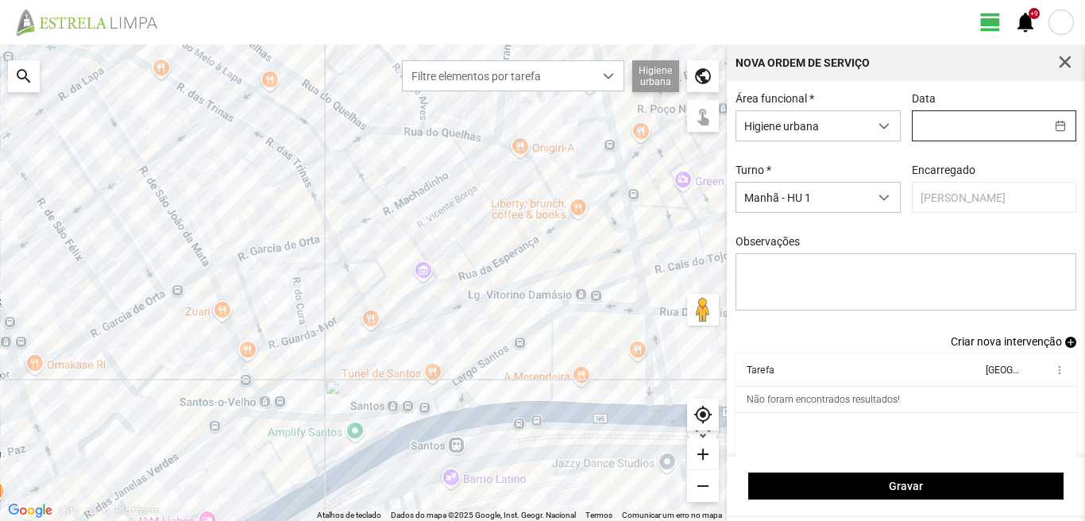
click at [925, 126] on input "text" at bounding box center [978, 125] width 133 height 29
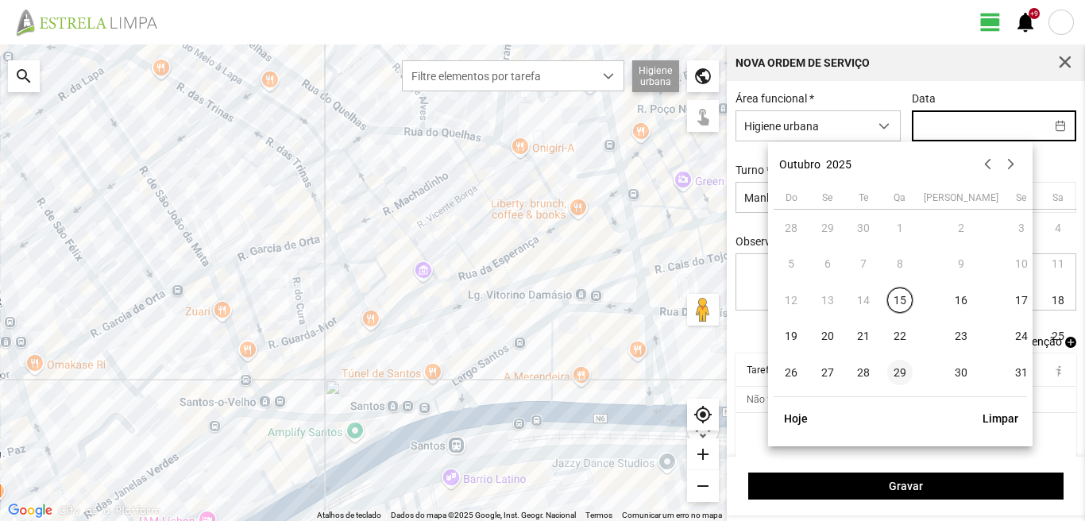
click at [900, 375] on span "29" at bounding box center [899, 372] width 25 height 25
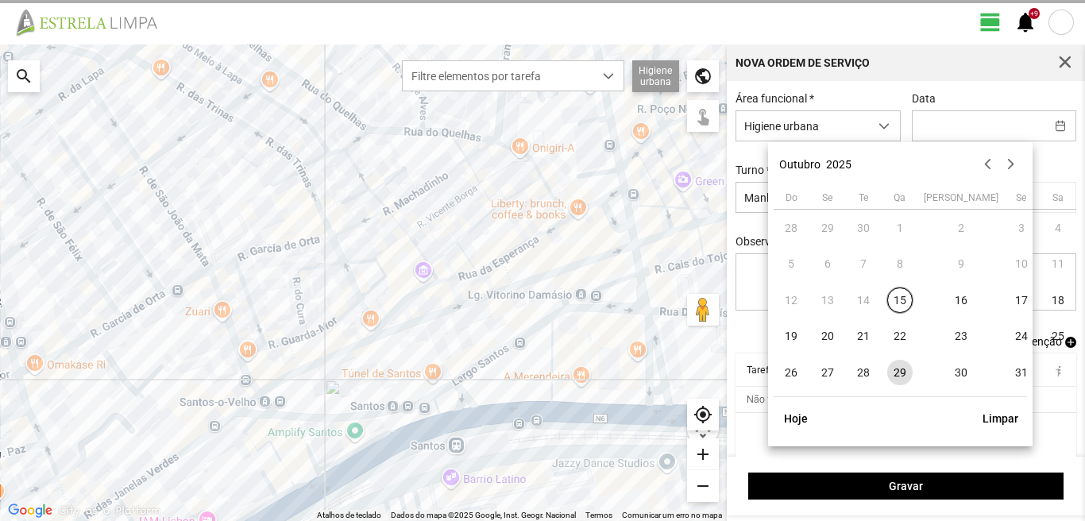
type input "[DATE]"
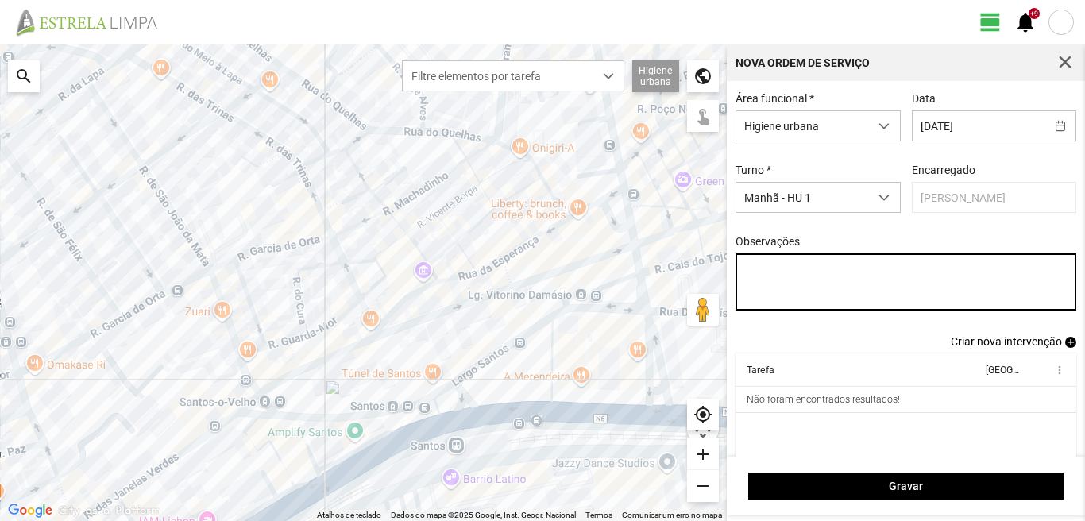
click at [744, 264] on textarea "Observações" at bounding box center [905, 281] width 341 height 57
type textarea "39-BAIXA EO38-FERIAS AO SERVIÇO-6-10-17-22-25-36-44-45-47-49-50"
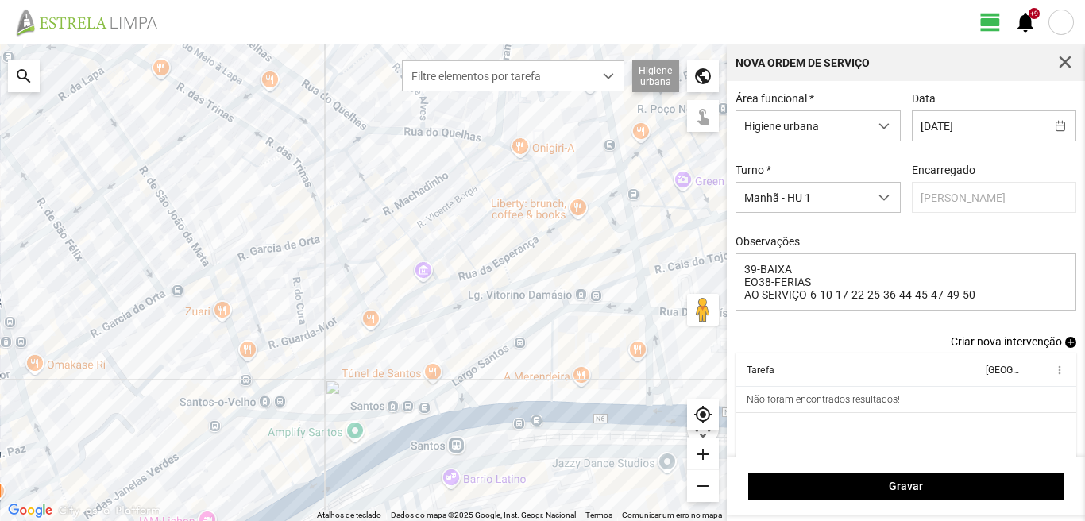
click at [1065, 345] on span "add" at bounding box center [1070, 342] width 11 height 11
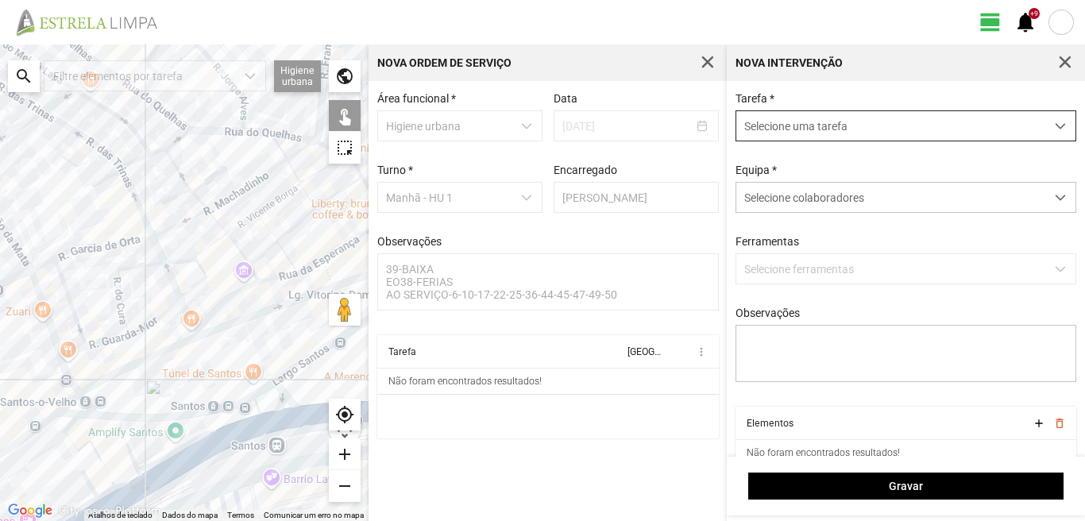
click at [785, 125] on span "Selecione uma tarefa" at bounding box center [890, 125] width 309 height 29
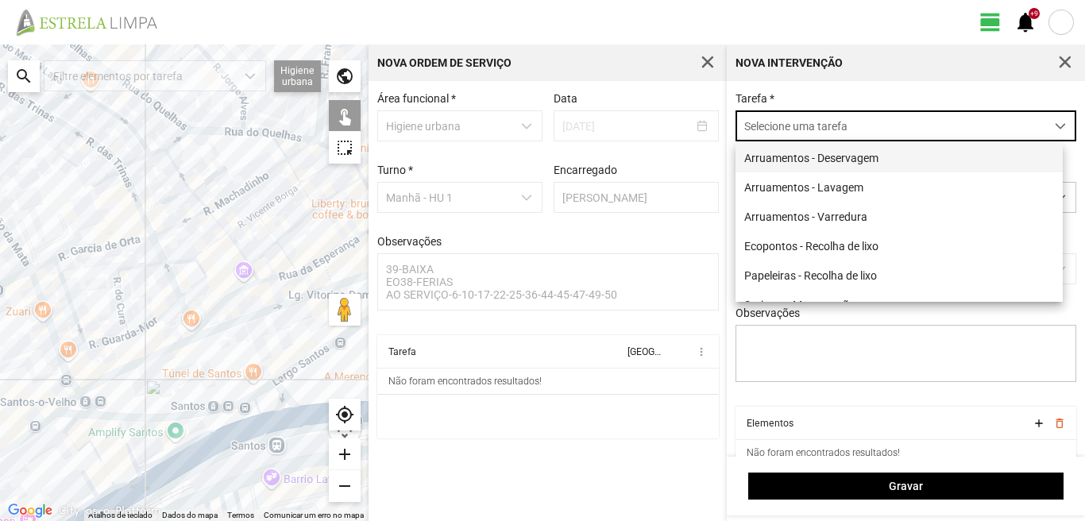
scroll to position [9, 71]
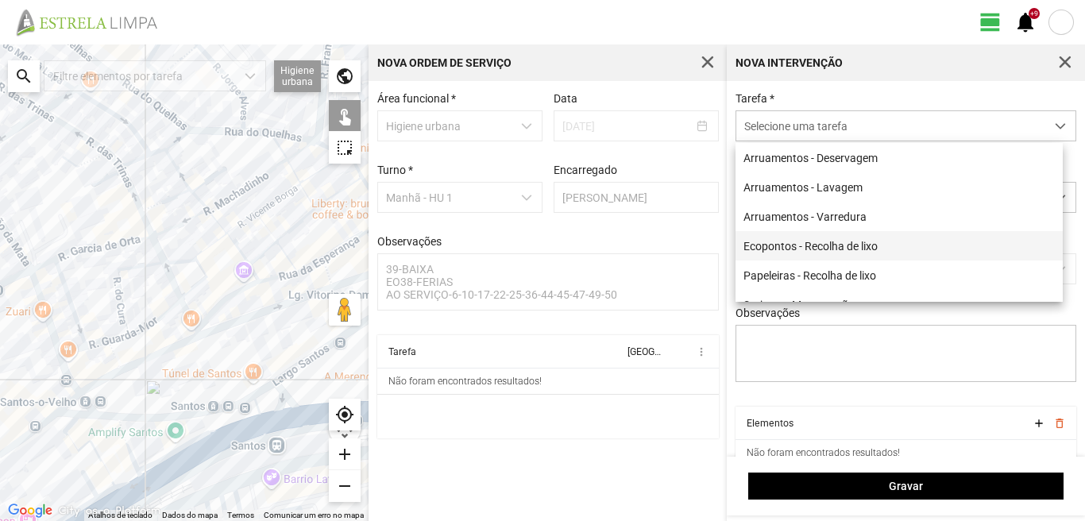
click at [796, 249] on li "Ecopontos - Recolha de lixo" at bounding box center [898, 245] width 327 height 29
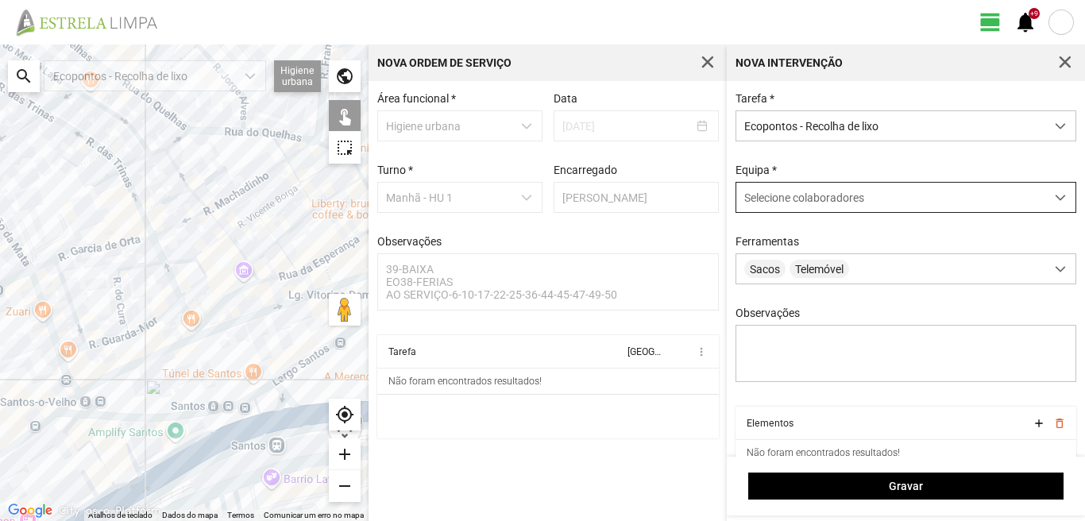
click at [819, 202] on span "Selecione colaboradores" at bounding box center [804, 197] width 120 height 13
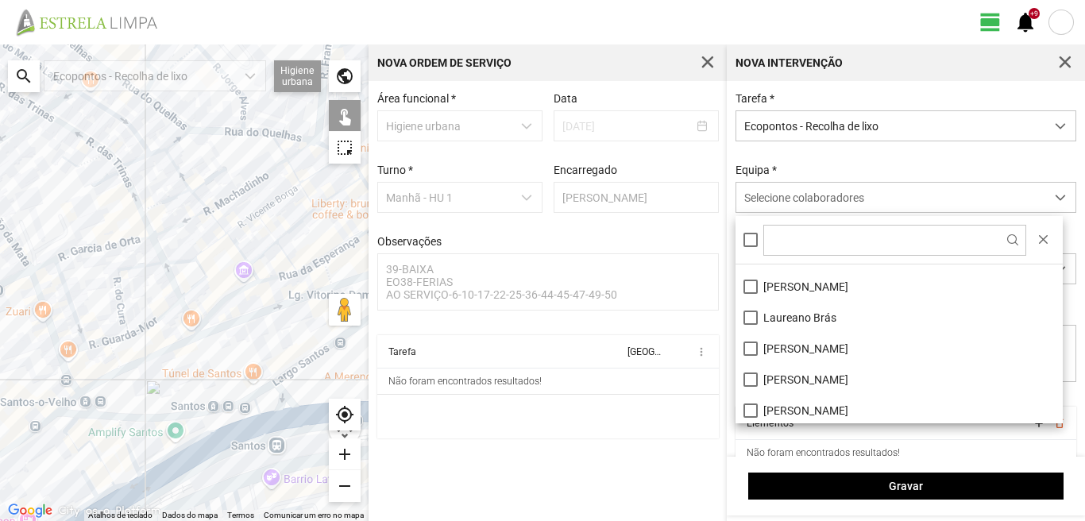
scroll to position [159, 0]
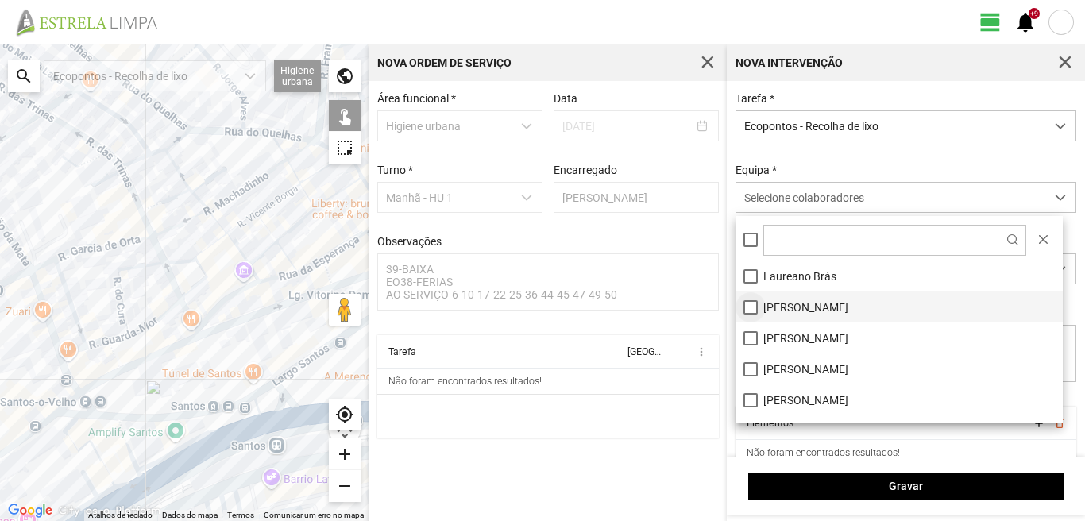
click at [749, 307] on li "[PERSON_NAME]" at bounding box center [898, 306] width 327 height 31
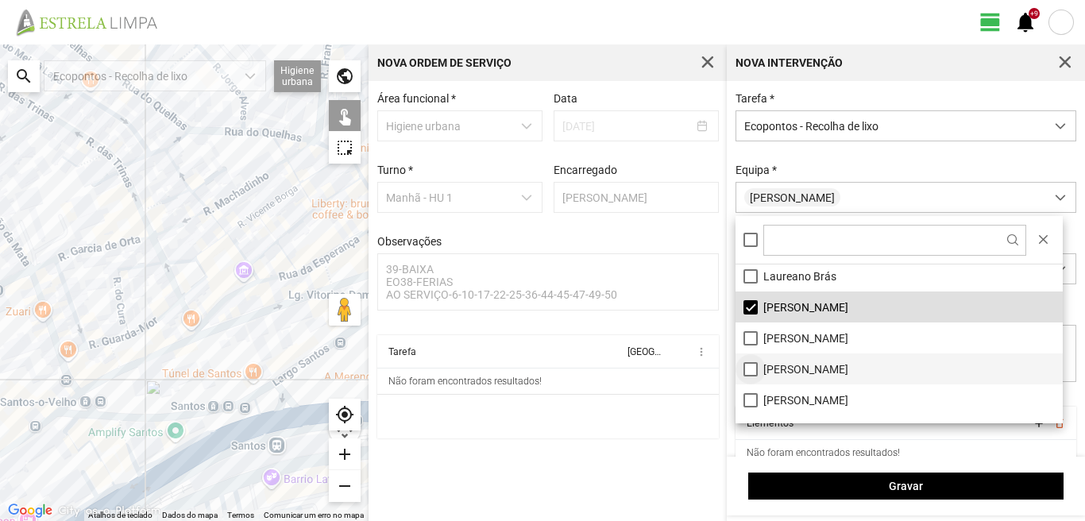
click at [748, 366] on li "[PERSON_NAME]" at bounding box center [898, 368] width 327 height 31
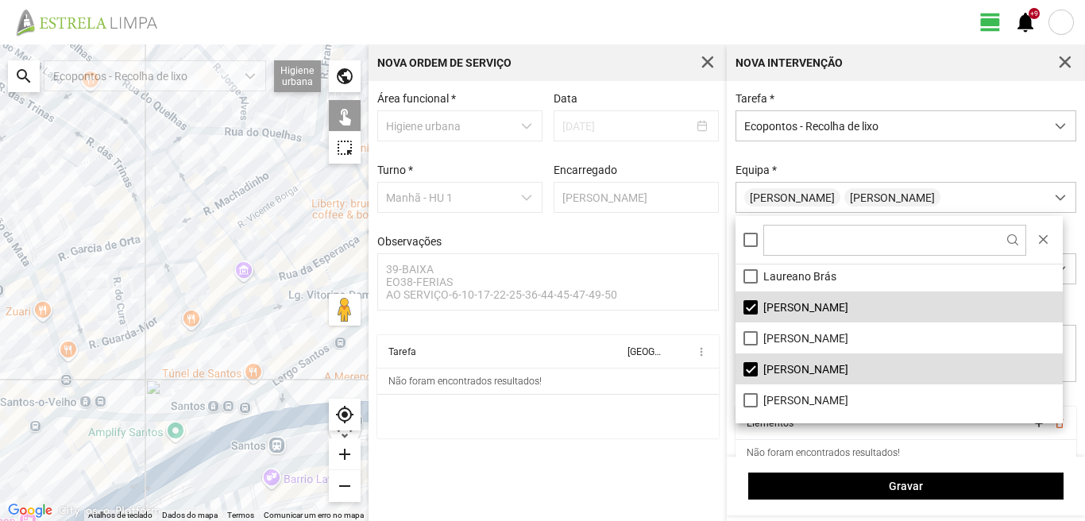
click at [219, 326] on div at bounding box center [184, 282] width 368 height 476
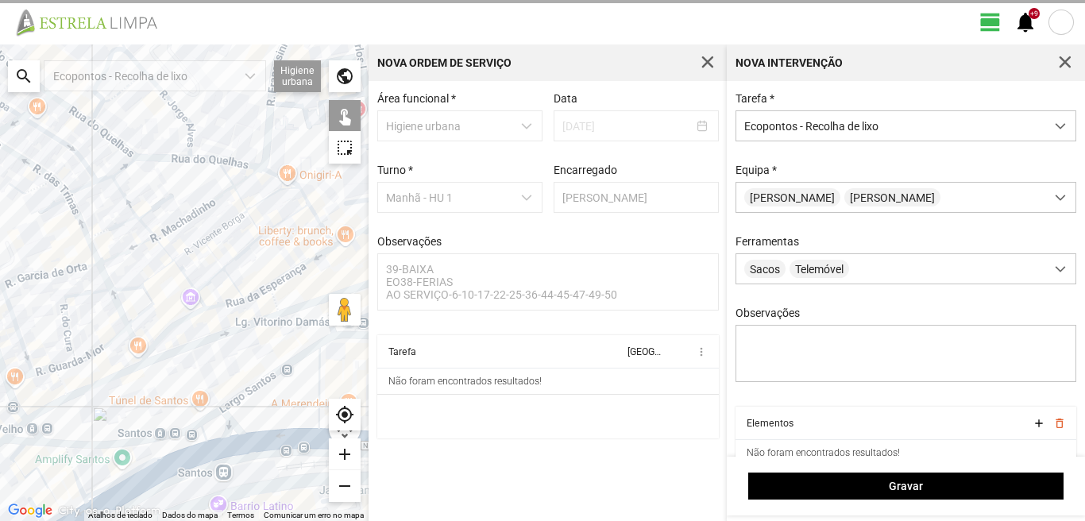
drag, startPoint x: 218, startPoint y: 202, endPoint x: 52, endPoint y: 284, distance: 185.7
click at [52, 284] on div at bounding box center [184, 282] width 368 height 476
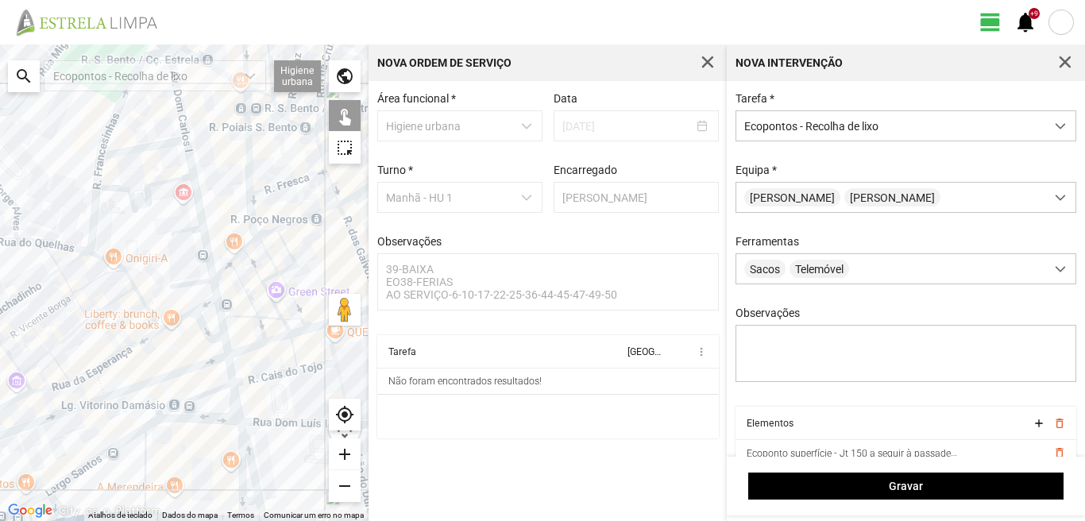
click at [94, 237] on div at bounding box center [184, 282] width 368 height 476
click at [93, 228] on div at bounding box center [184, 282] width 368 height 476
click at [99, 252] on div at bounding box center [184, 282] width 368 height 476
click at [138, 145] on div at bounding box center [184, 282] width 368 height 476
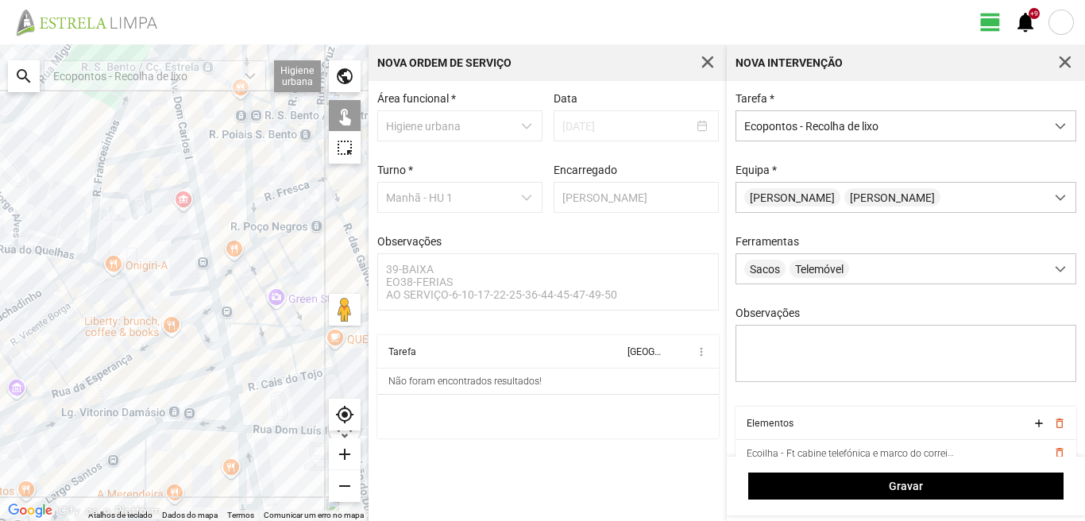
drag, startPoint x: 94, startPoint y: 137, endPoint x: 107, endPoint y: 274, distance: 138.0
click at [107, 274] on div at bounding box center [184, 282] width 368 height 476
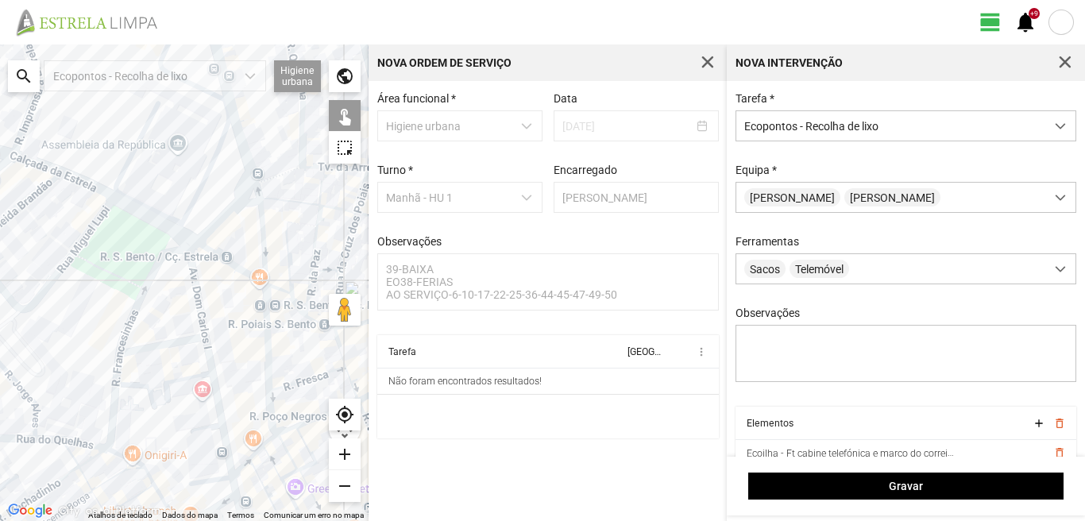
click at [159, 259] on div at bounding box center [184, 282] width 368 height 476
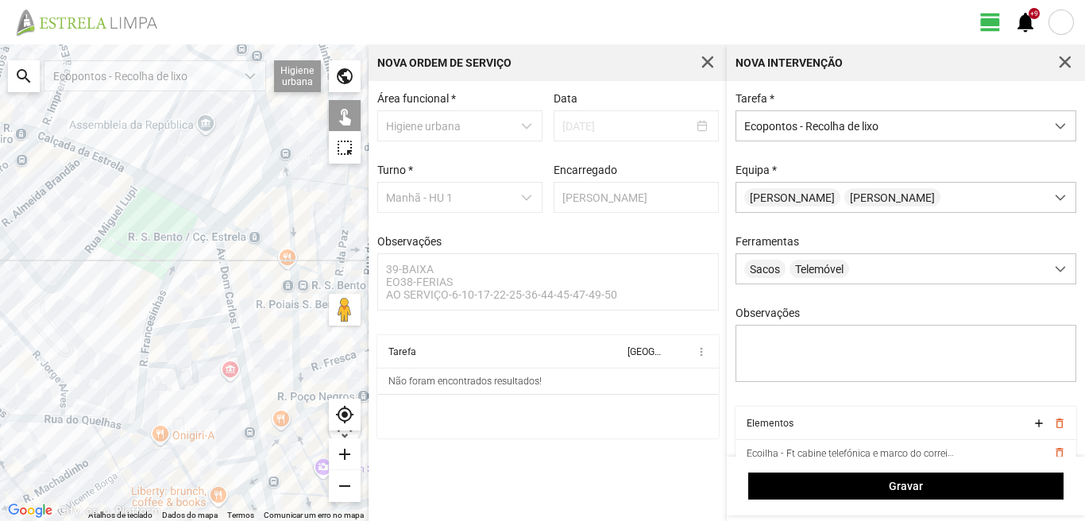
drag, startPoint x: 40, startPoint y: 335, endPoint x: 153, endPoint y: 283, distance: 124.7
click at [86, 302] on div at bounding box center [184, 282] width 368 height 476
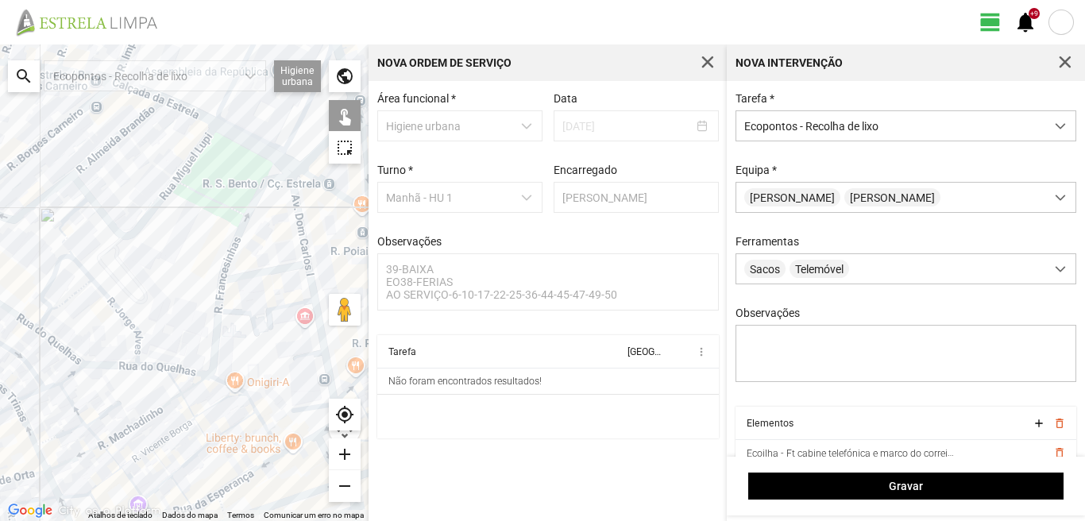
drag, startPoint x: 156, startPoint y: 253, endPoint x: 224, endPoint y: 241, distance: 68.5
click at [203, 244] on div at bounding box center [184, 282] width 368 height 476
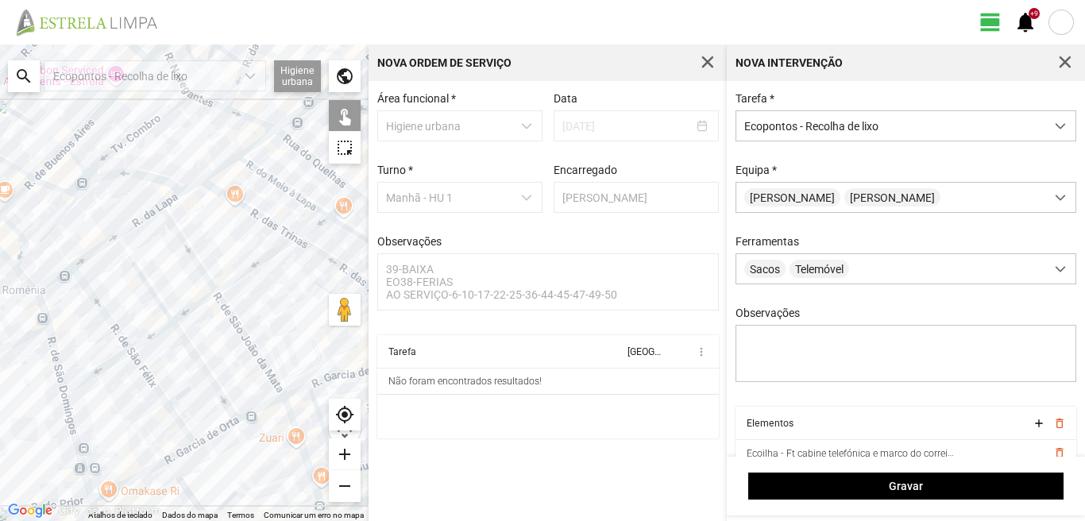
drag, startPoint x: 156, startPoint y: 265, endPoint x: 113, endPoint y: 326, distance: 74.0
click at [114, 326] on div at bounding box center [184, 282] width 368 height 476
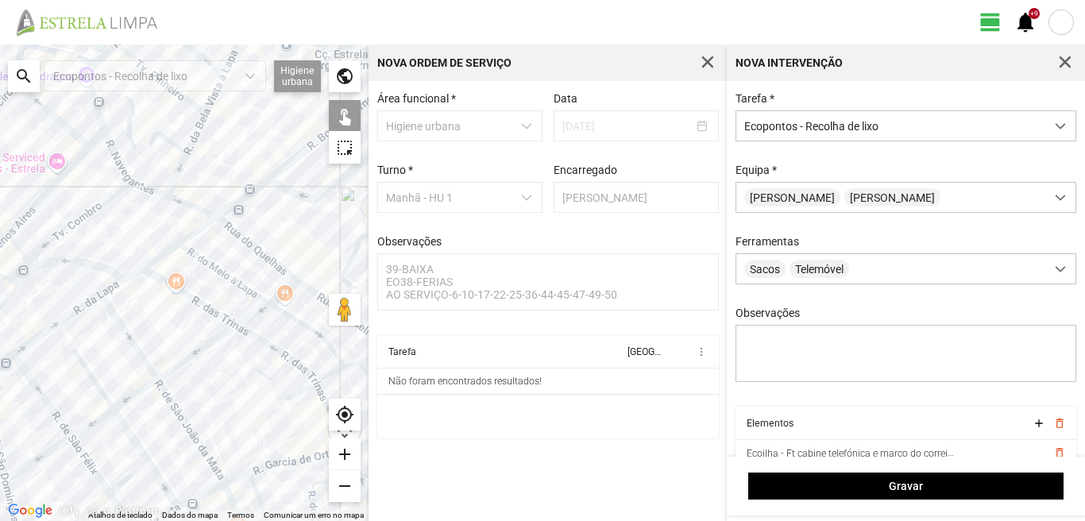
click at [98, 304] on div at bounding box center [184, 282] width 368 height 476
click at [236, 229] on div at bounding box center [184, 282] width 368 height 476
click at [275, 174] on div at bounding box center [184, 282] width 368 height 476
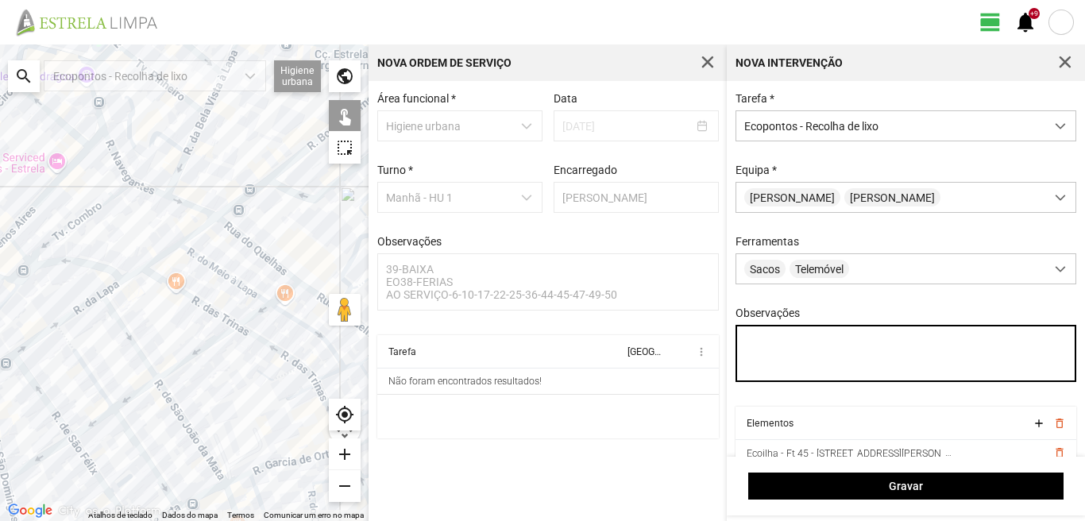
click at [744, 338] on textarea "Observações" at bounding box center [905, 353] width 341 height 57
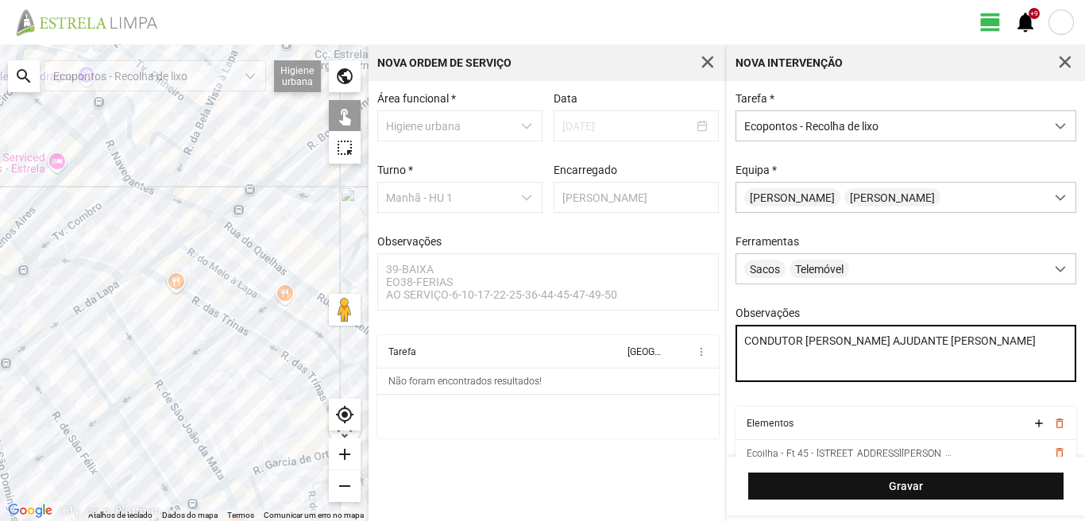
type textarea "CONDUTOR [PERSON_NAME] AJUDANTE [PERSON_NAME]"
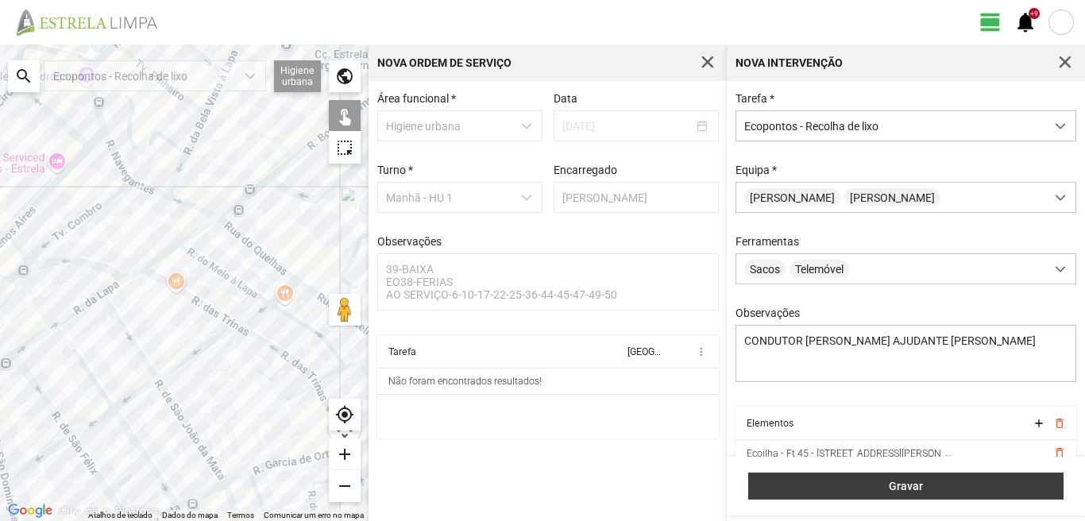
click at [916, 483] on span "Gravar" at bounding box center [906, 486] width 299 height 13
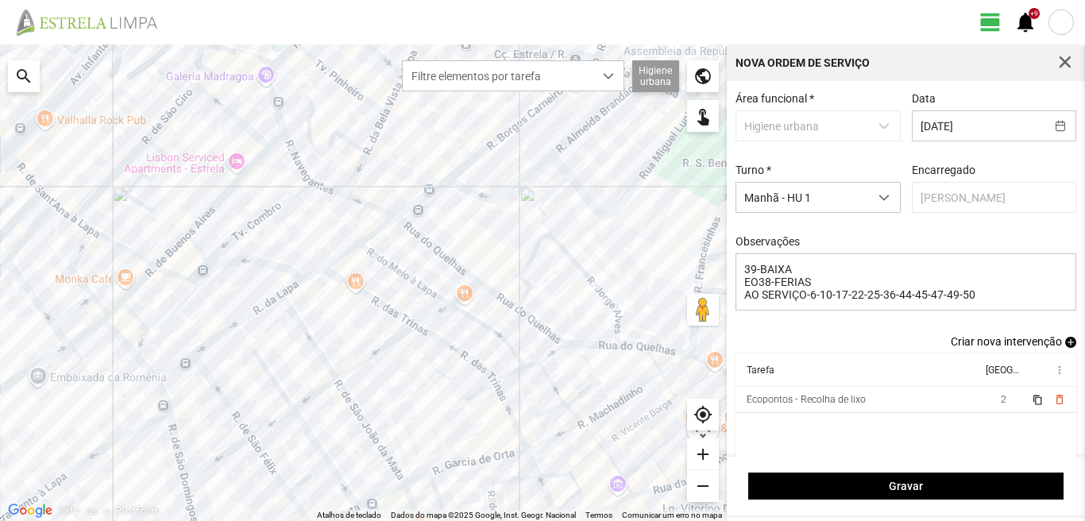
click at [1065, 342] on span "add" at bounding box center [1070, 342] width 11 height 11
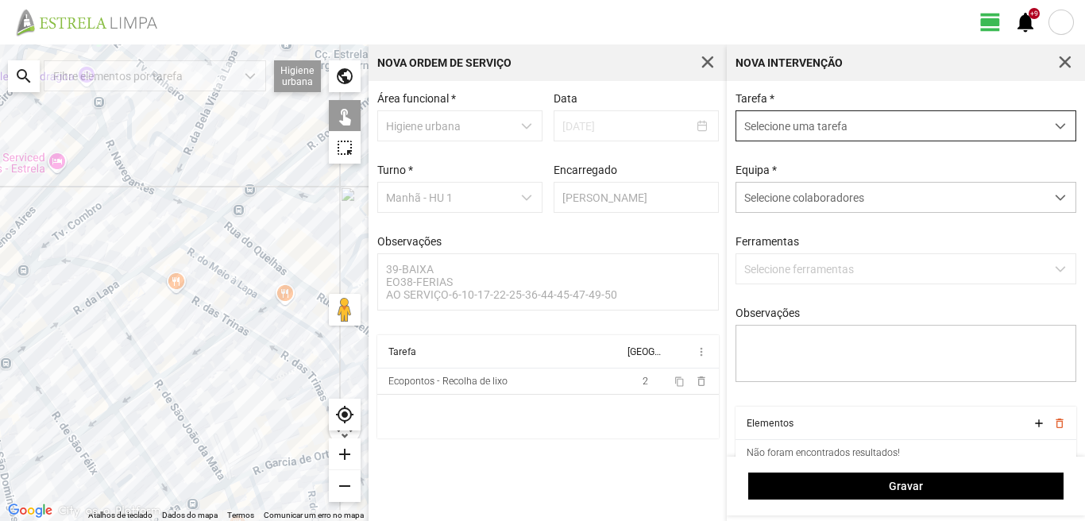
click at [774, 121] on span "Selecione uma tarefa" at bounding box center [890, 125] width 309 height 29
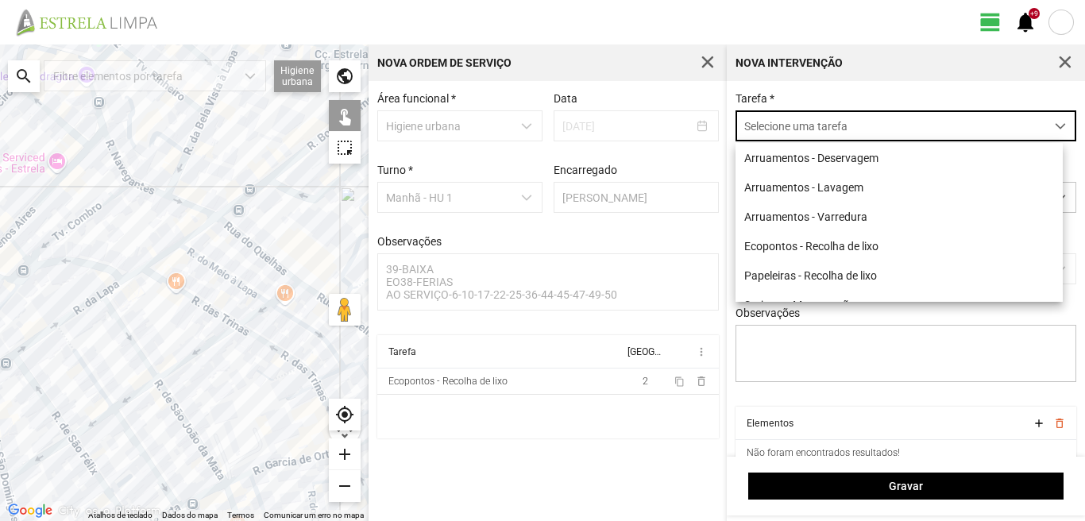
scroll to position [9, 71]
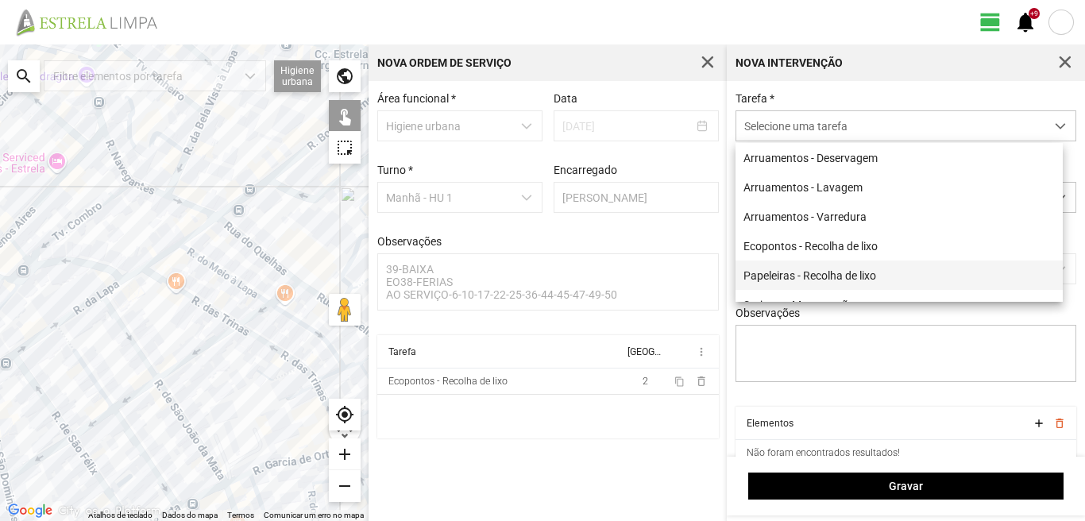
click at [804, 281] on li "Papeleiras - Recolha de lixo" at bounding box center [898, 274] width 327 height 29
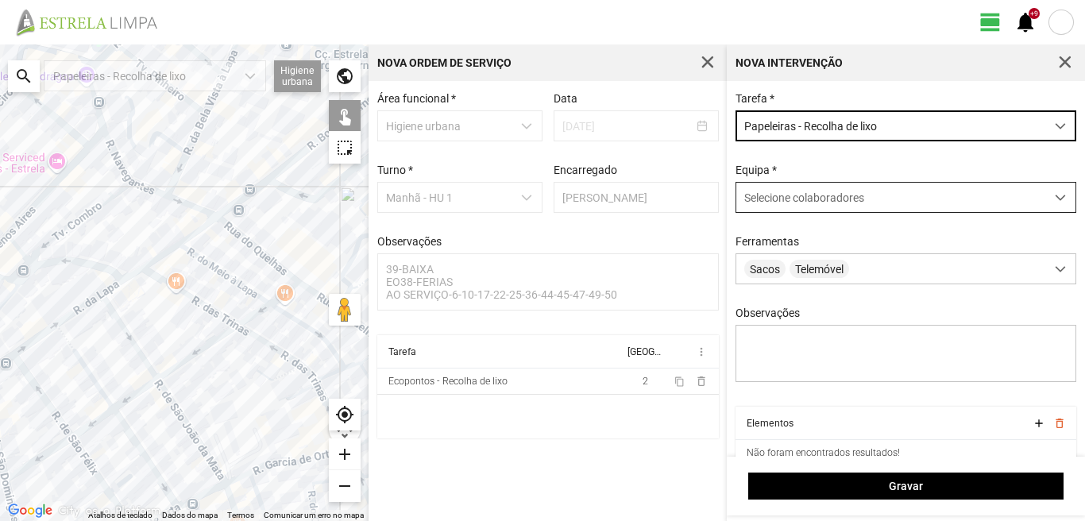
click at [809, 198] on span "Selecione colaboradores" at bounding box center [804, 197] width 120 height 13
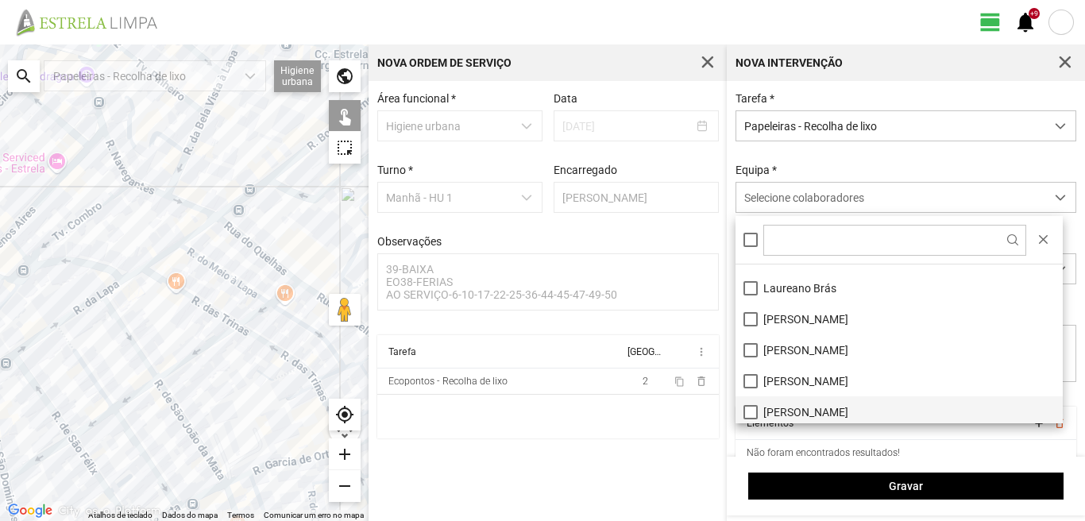
scroll to position [159, 0]
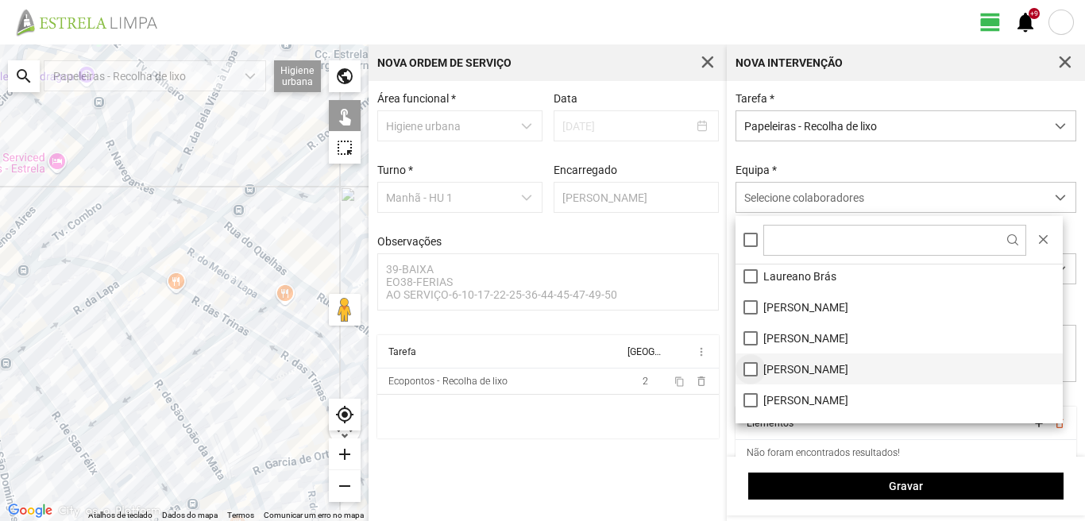
click at [750, 366] on li "[PERSON_NAME]" at bounding box center [898, 368] width 327 height 31
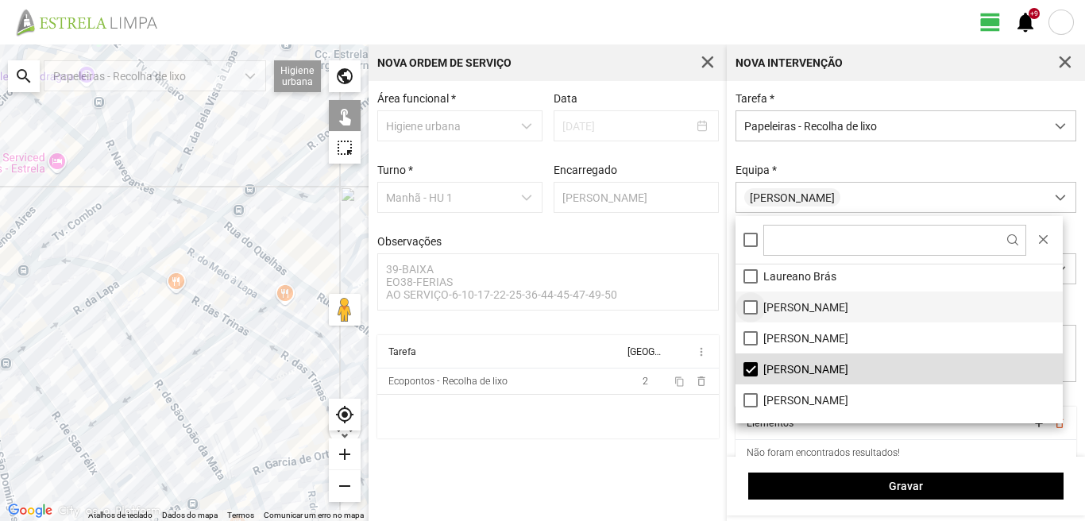
click at [749, 307] on li "[PERSON_NAME]" at bounding box center [898, 306] width 327 height 31
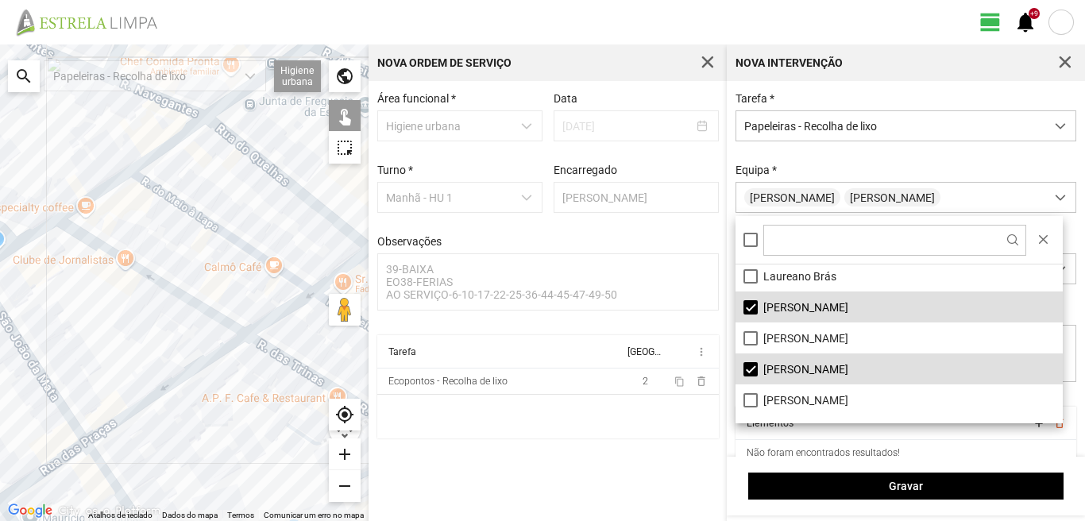
drag, startPoint x: 220, startPoint y: 280, endPoint x: 0, endPoint y: 355, distance: 232.3
click at [0, 353] on div at bounding box center [184, 282] width 368 height 476
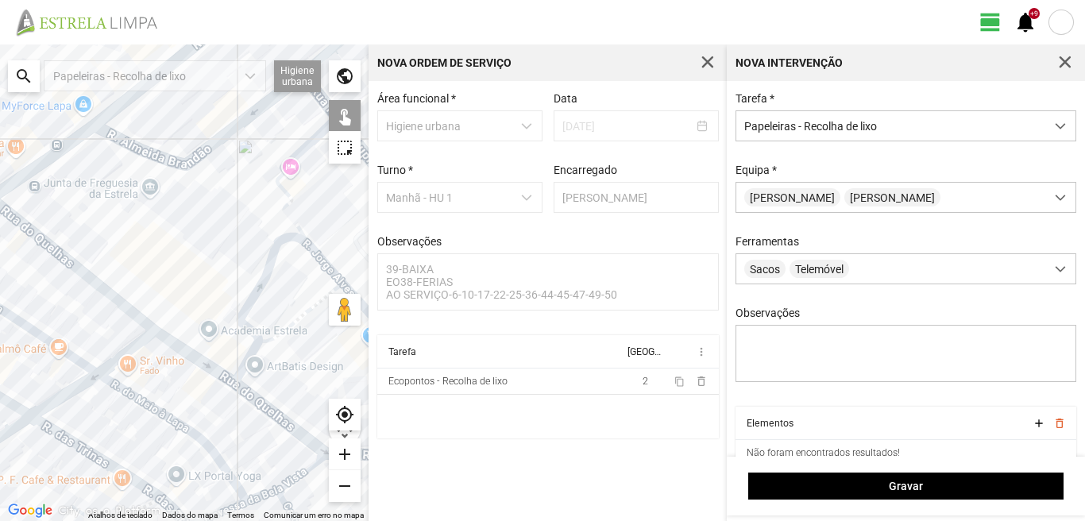
click at [242, 374] on div at bounding box center [184, 282] width 368 height 476
click at [267, 363] on div at bounding box center [184, 282] width 368 height 476
click at [283, 347] on div at bounding box center [184, 282] width 368 height 476
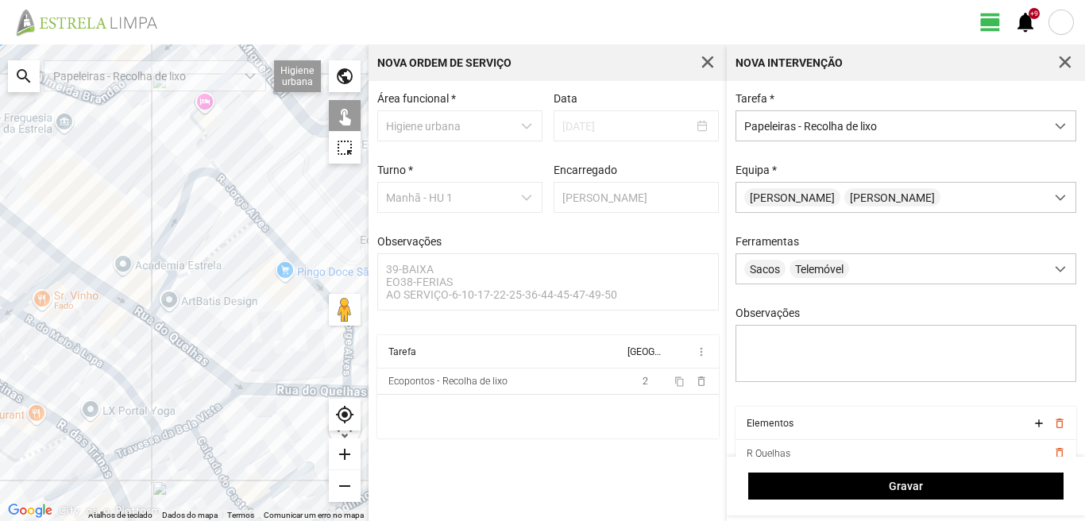
drag, startPoint x: 252, startPoint y: 392, endPoint x: 176, endPoint y: 320, distance: 104.5
click at [177, 330] on div at bounding box center [184, 282] width 368 height 476
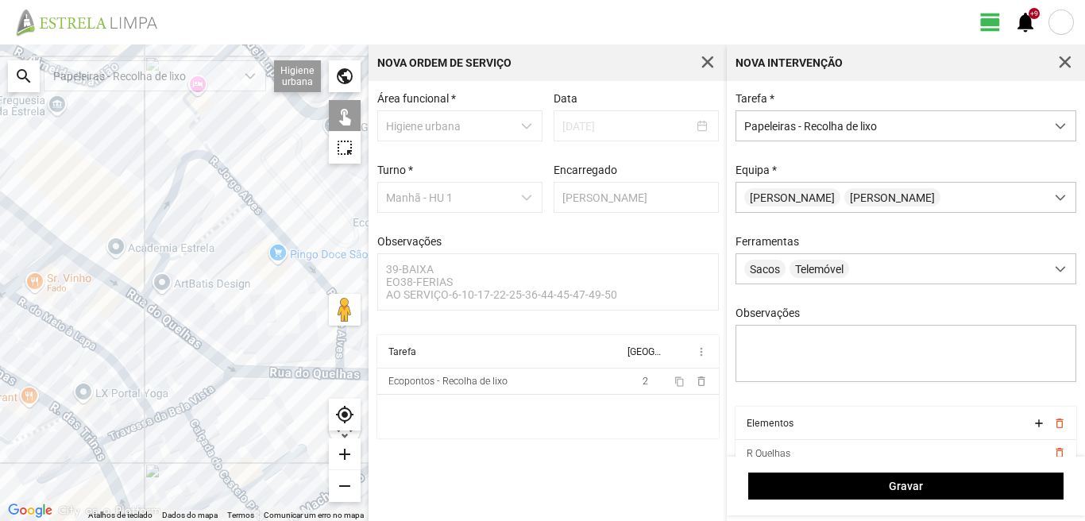
click at [208, 364] on div at bounding box center [184, 282] width 368 height 476
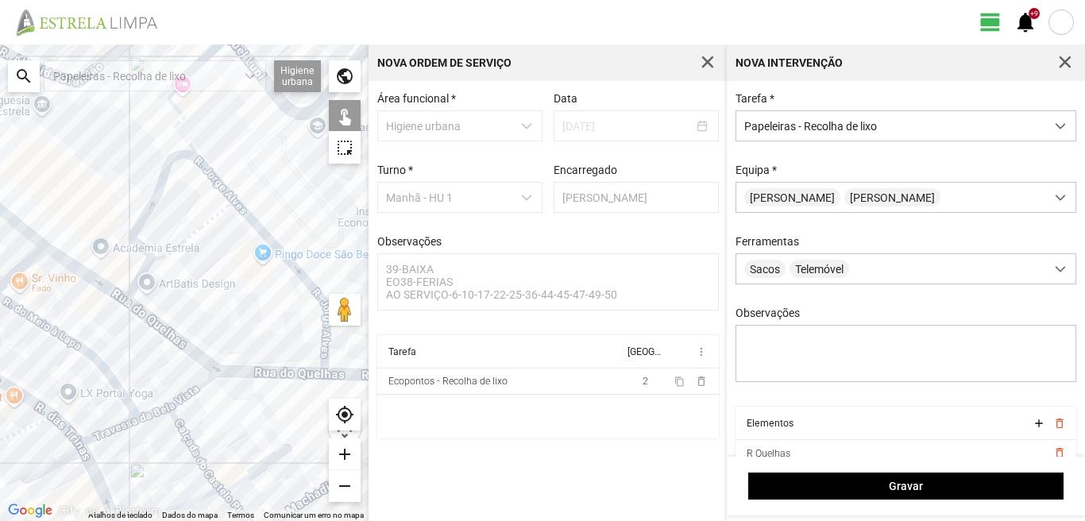
drag, startPoint x: 256, startPoint y: 350, endPoint x: 174, endPoint y: 339, distance: 82.5
click at [186, 345] on div at bounding box center [184, 282] width 368 height 476
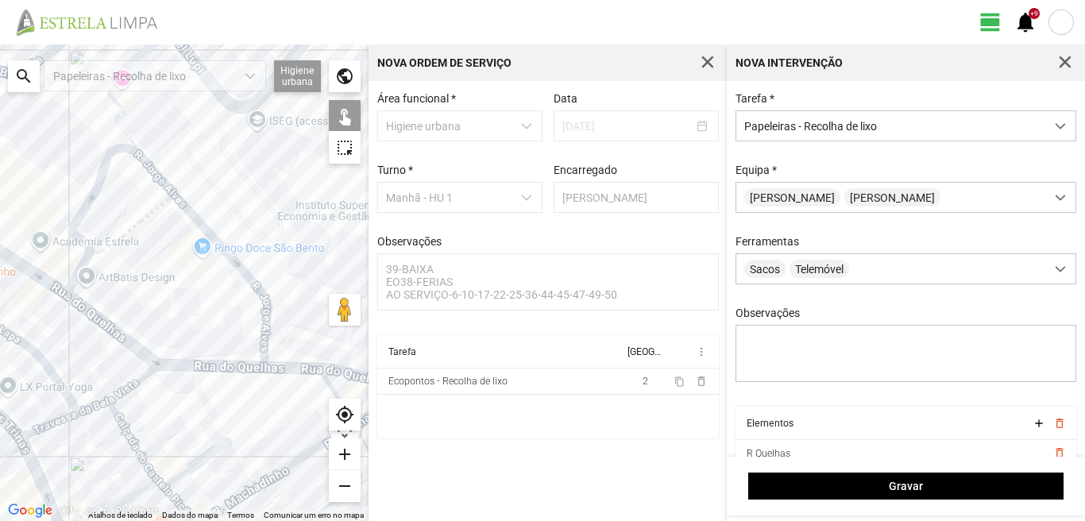
click at [270, 325] on div at bounding box center [184, 282] width 368 height 476
click at [272, 352] on div at bounding box center [184, 282] width 368 height 476
click at [276, 372] on div at bounding box center [184, 282] width 368 height 476
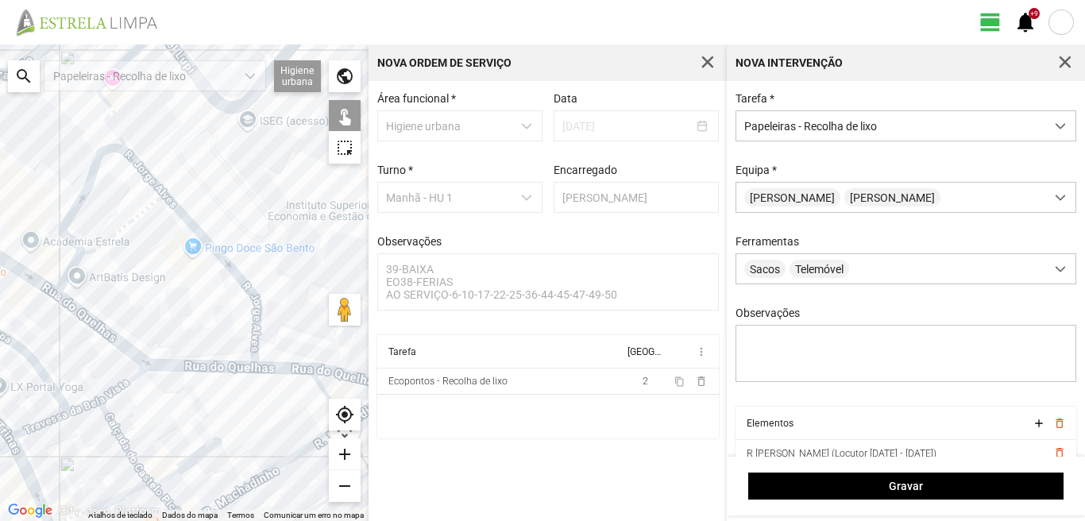
drag, startPoint x: 120, startPoint y: 300, endPoint x: 0, endPoint y: 300, distance: 119.9
click at [0, 300] on div at bounding box center [184, 282] width 368 height 476
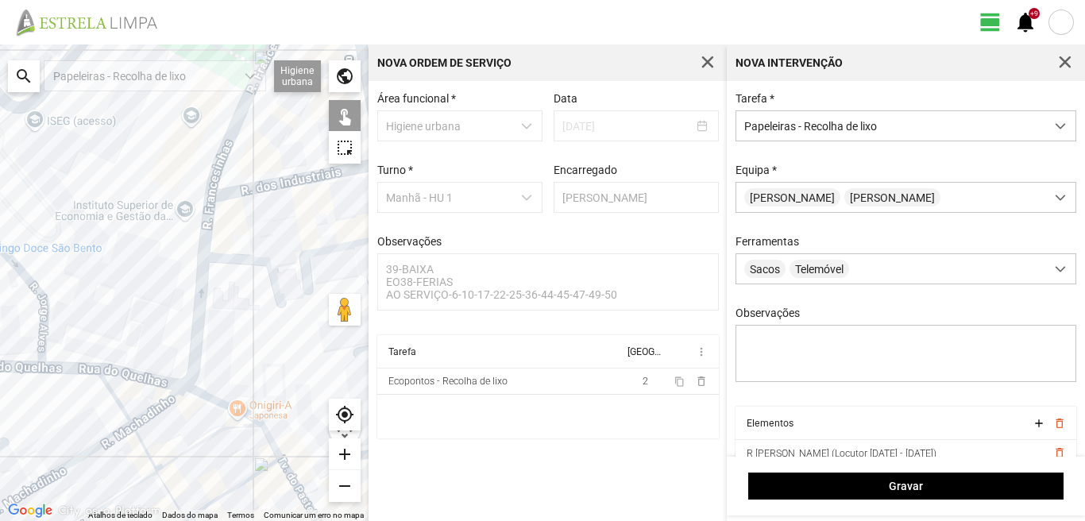
click at [135, 430] on div at bounding box center [184, 282] width 368 height 476
drag, startPoint x: 215, startPoint y: 218, endPoint x: 215, endPoint y: 206, distance: 12.7
click at [215, 217] on div at bounding box center [184, 282] width 368 height 476
click at [214, 202] on div at bounding box center [184, 282] width 368 height 476
click at [213, 221] on div at bounding box center [184, 282] width 368 height 476
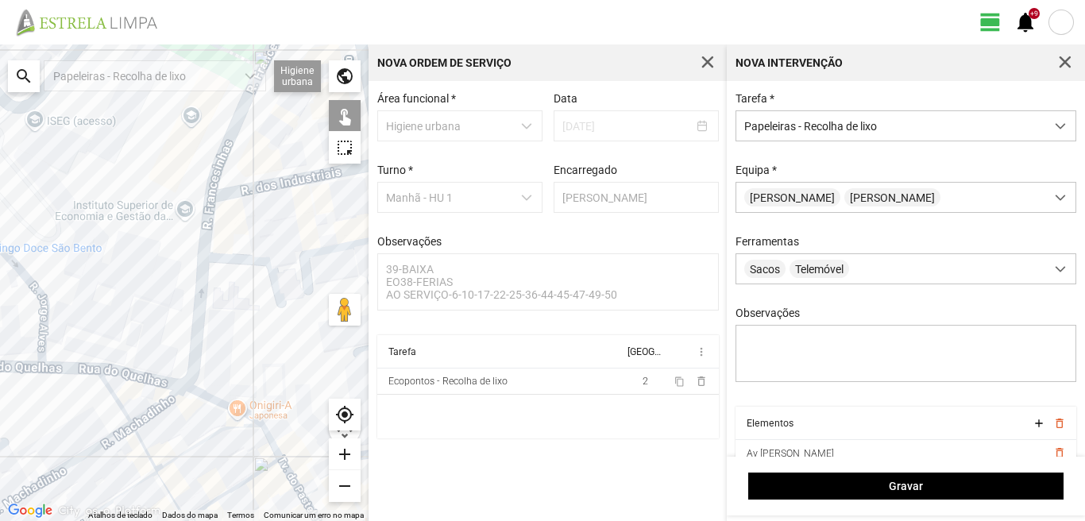
drag, startPoint x: 256, startPoint y: 222, endPoint x: 25, endPoint y: 277, distance: 238.4
click at [25, 277] on div at bounding box center [184, 282] width 368 height 476
click at [209, 223] on div at bounding box center [184, 282] width 368 height 476
click at [210, 224] on div at bounding box center [184, 282] width 368 height 476
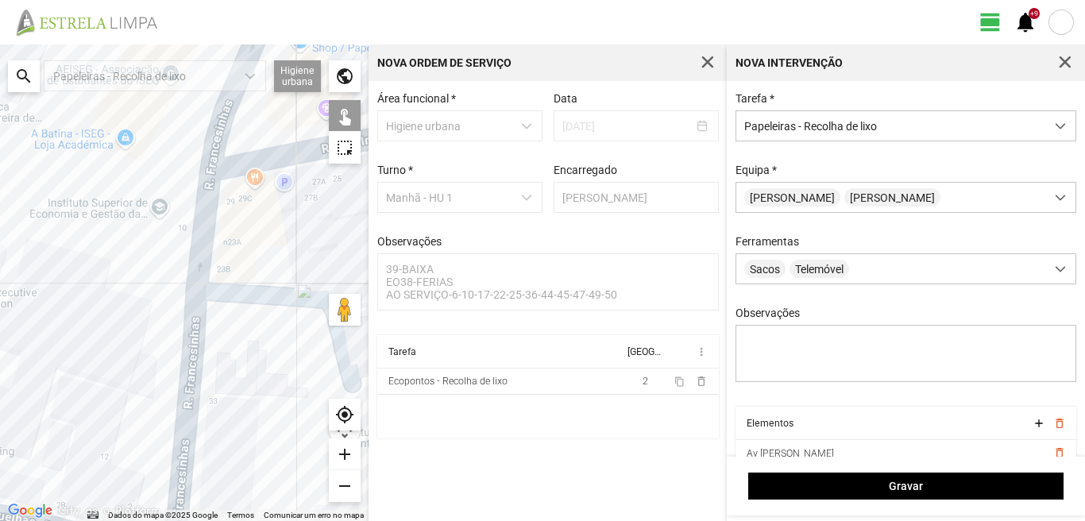
click at [218, 217] on div at bounding box center [184, 282] width 368 height 476
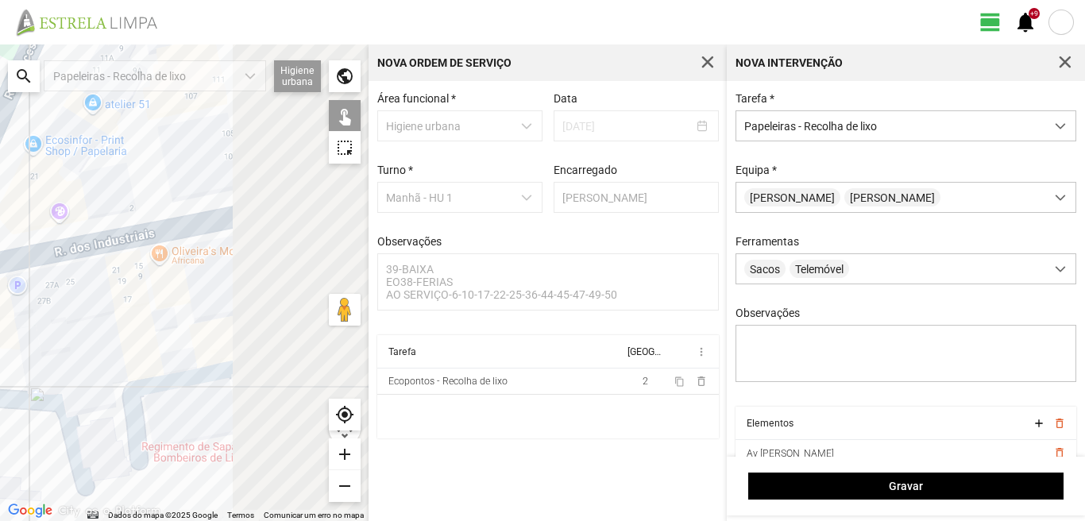
drag, startPoint x: 271, startPoint y: 232, endPoint x: 0, endPoint y: 337, distance: 290.6
click at [0, 337] on div at bounding box center [184, 282] width 368 height 476
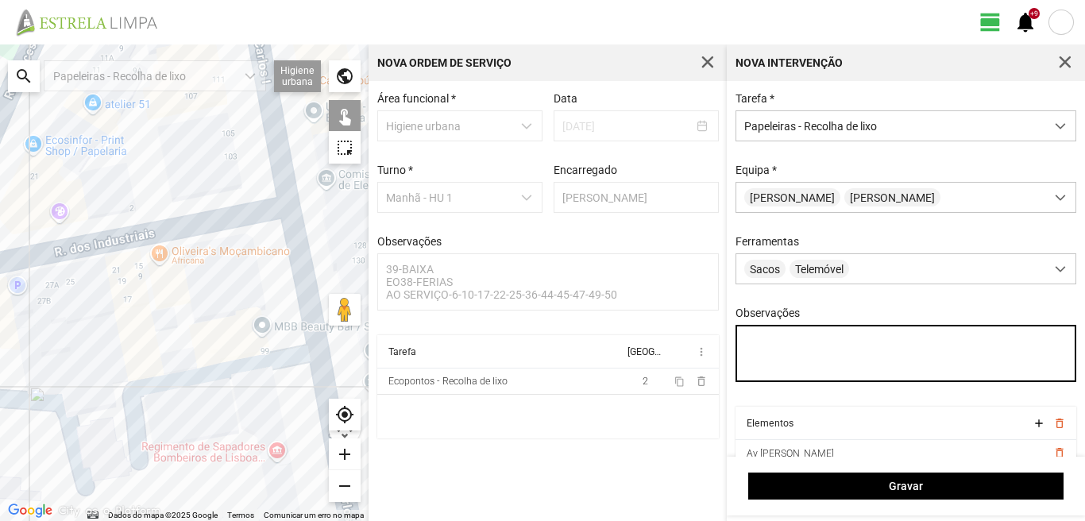
click at [762, 343] on textarea "Observações" at bounding box center [905, 353] width 341 height 57
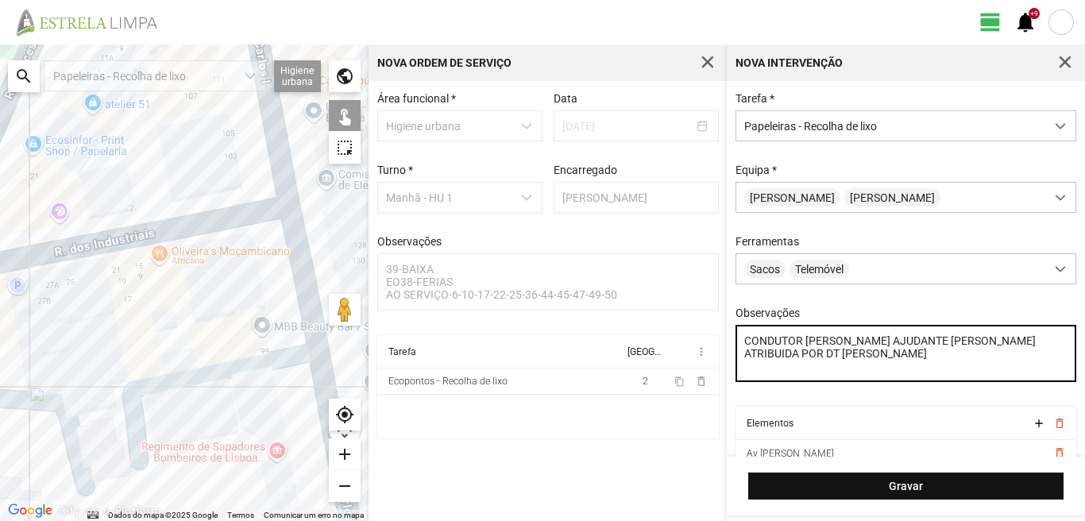
type textarea "CONDUTOR [PERSON_NAME] AJUDANTE [PERSON_NAME] ATRIBUIDA POR DT [PERSON_NAME]"
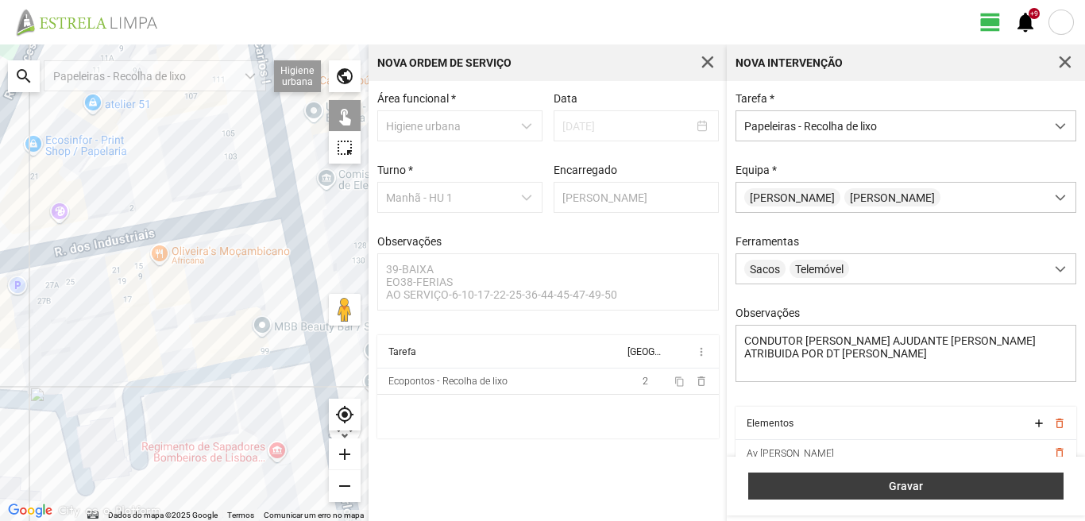
click at [803, 482] on span "Gravar" at bounding box center [906, 486] width 299 height 13
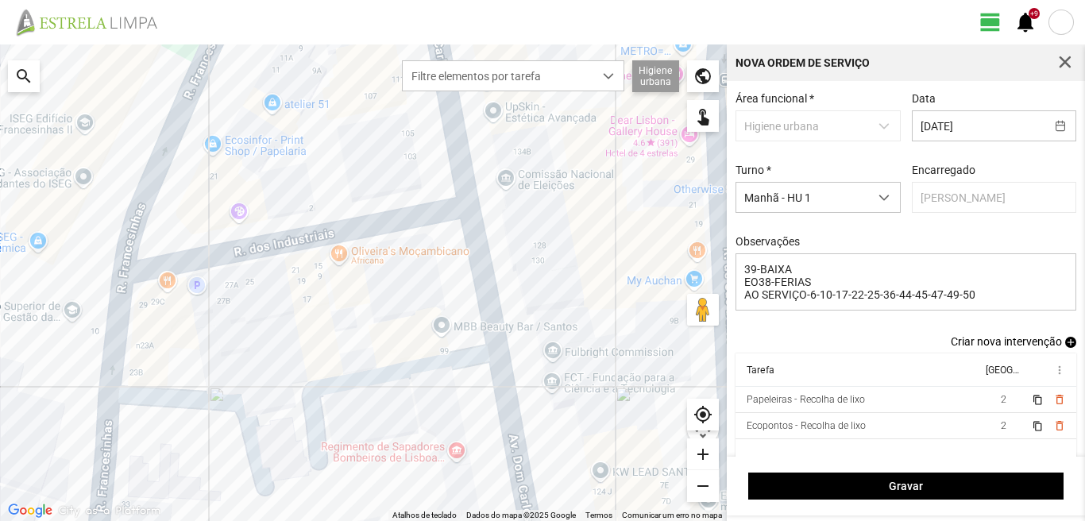
click at [1065, 347] on span "add" at bounding box center [1070, 342] width 11 height 11
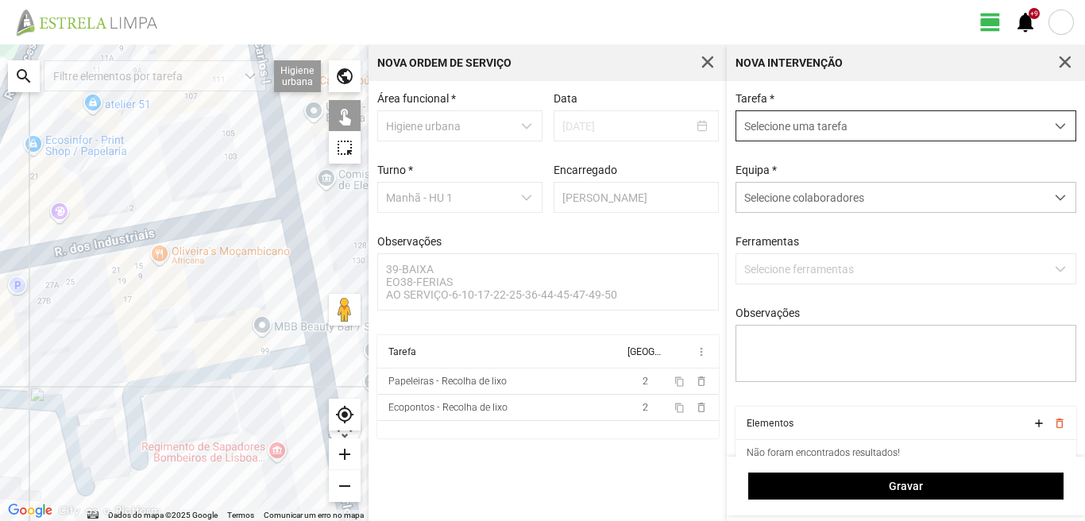
click at [860, 130] on span "Selecione uma tarefa" at bounding box center [890, 125] width 309 height 29
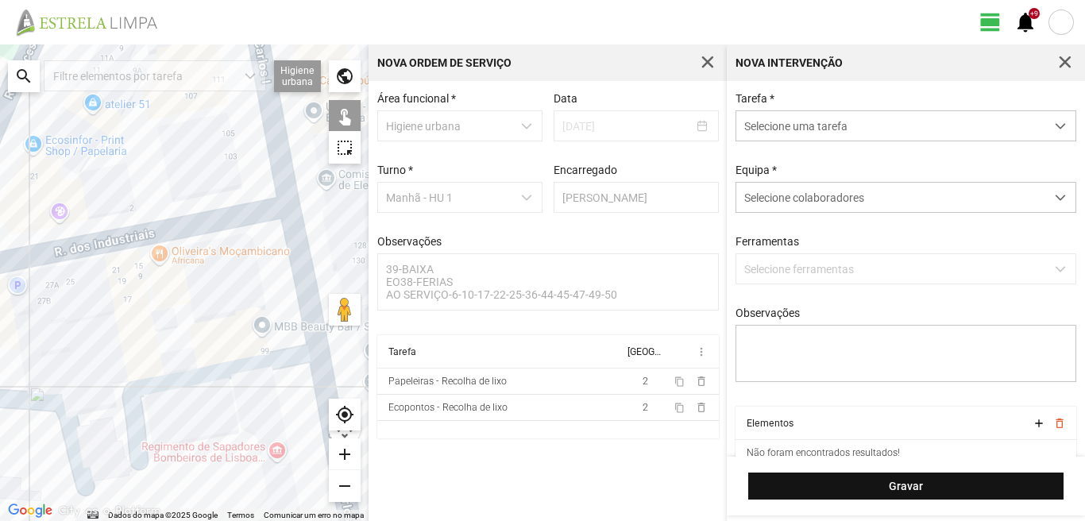
scroll to position [9, 71]
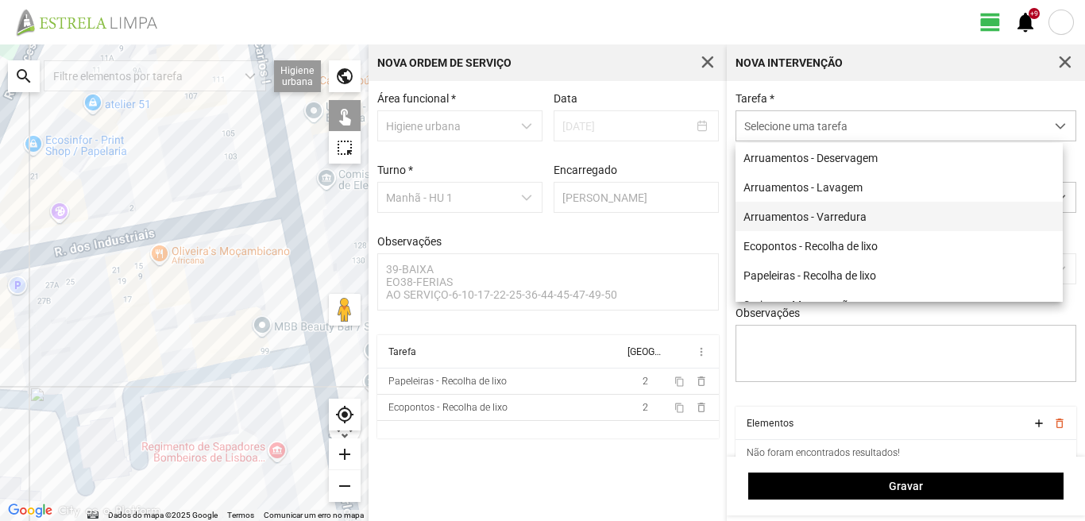
click at [834, 221] on li "Arruamentos - Varredura" at bounding box center [898, 216] width 327 height 29
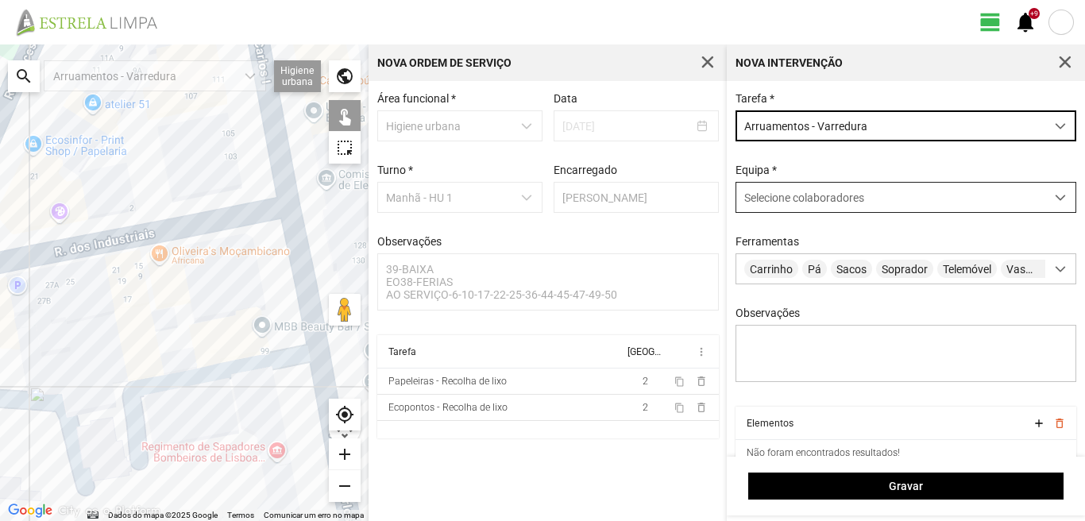
click at [858, 197] on span "Selecione colaboradores" at bounding box center [804, 197] width 120 height 13
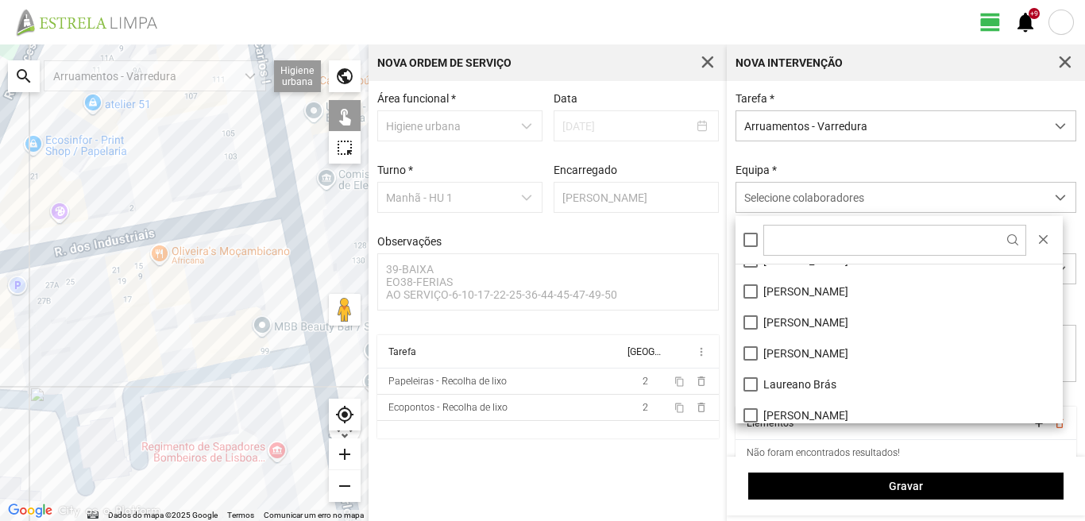
scroll to position [213, 0]
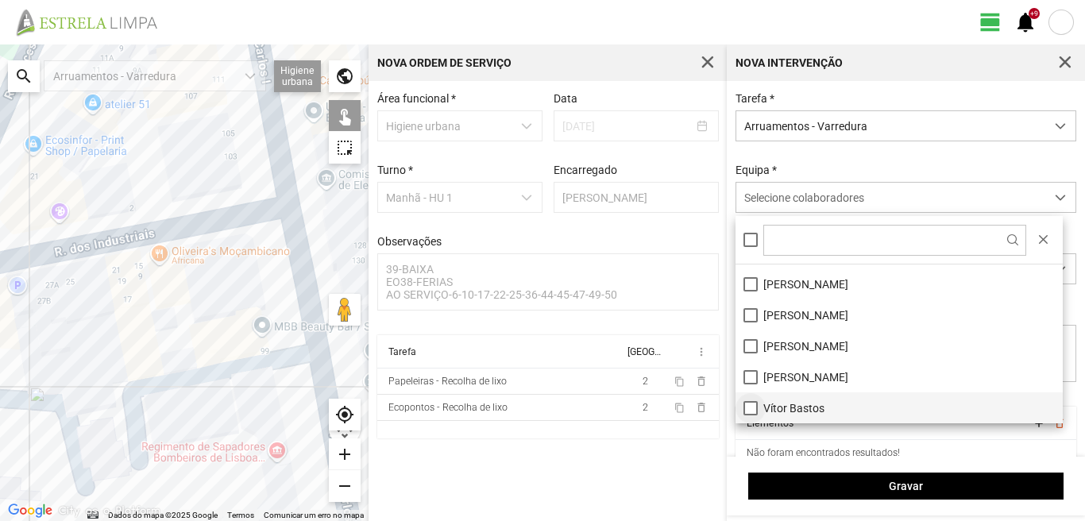
click at [747, 407] on li "Vítor Bastos" at bounding box center [898, 407] width 327 height 31
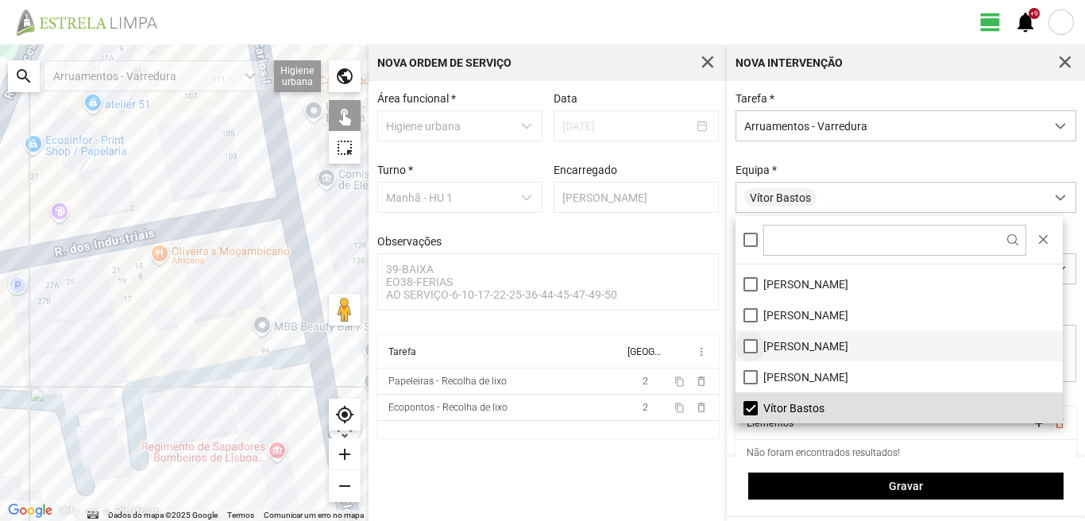
click at [749, 345] on li "[PERSON_NAME]" at bounding box center [898, 345] width 327 height 31
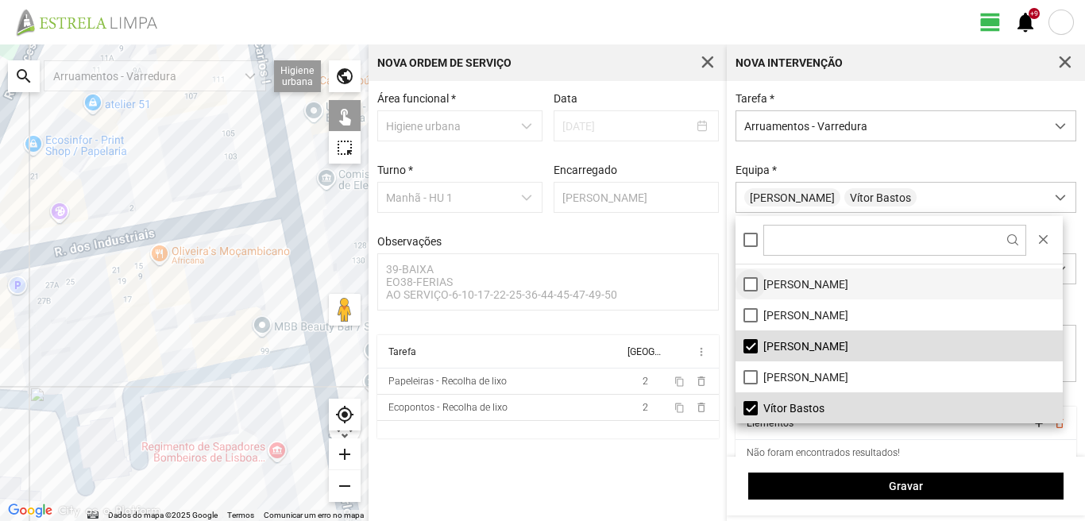
click at [750, 285] on li "[PERSON_NAME]" at bounding box center [898, 283] width 327 height 31
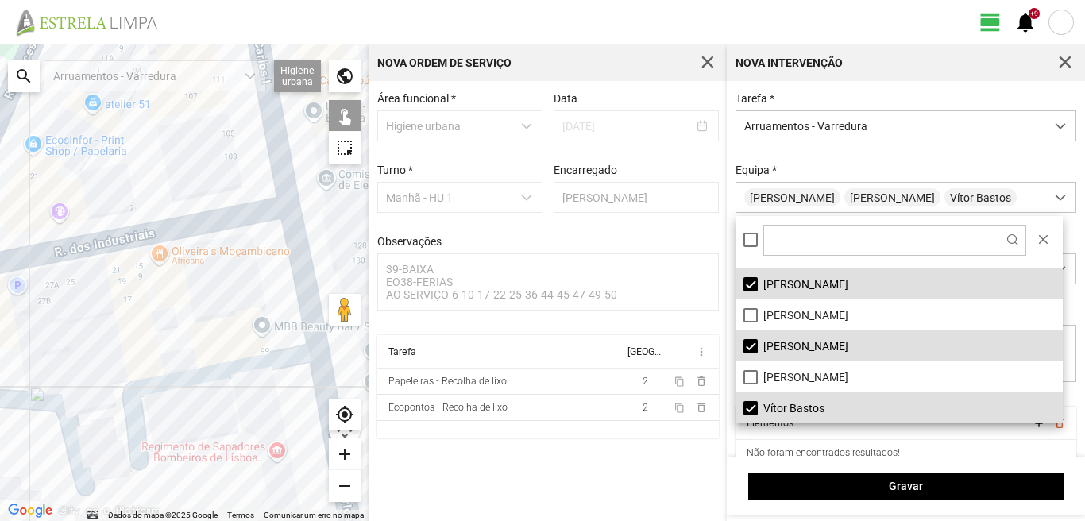
click at [278, 139] on div at bounding box center [184, 282] width 368 height 476
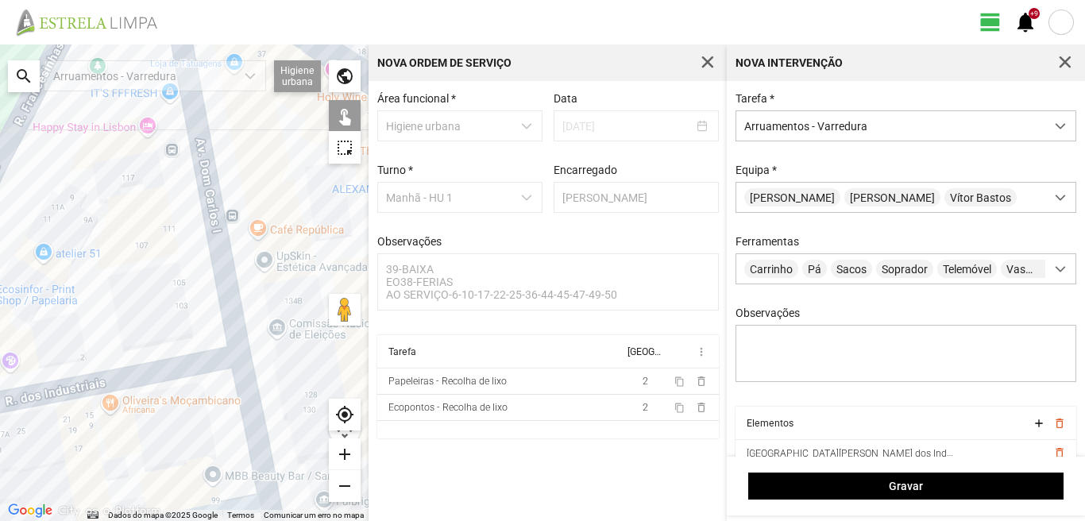
drag, startPoint x: 211, startPoint y: 143, endPoint x: 173, endPoint y: 258, distance: 121.3
click at [173, 258] on div at bounding box center [184, 282] width 368 height 476
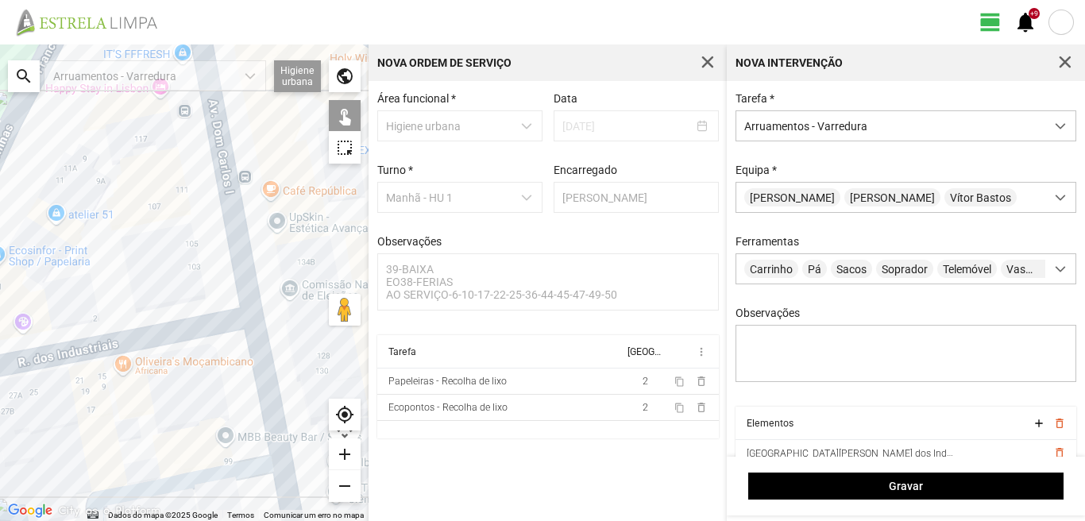
click at [173, 331] on div at bounding box center [184, 282] width 368 height 476
click at [262, 354] on div at bounding box center [184, 282] width 368 height 476
drag, startPoint x: 230, startPoint y: 384, endPoint x: 224, endPoint y: 226, distance: 157.4
click at [224, 256] on div at bounding box center [184, 282] width 368 height 476
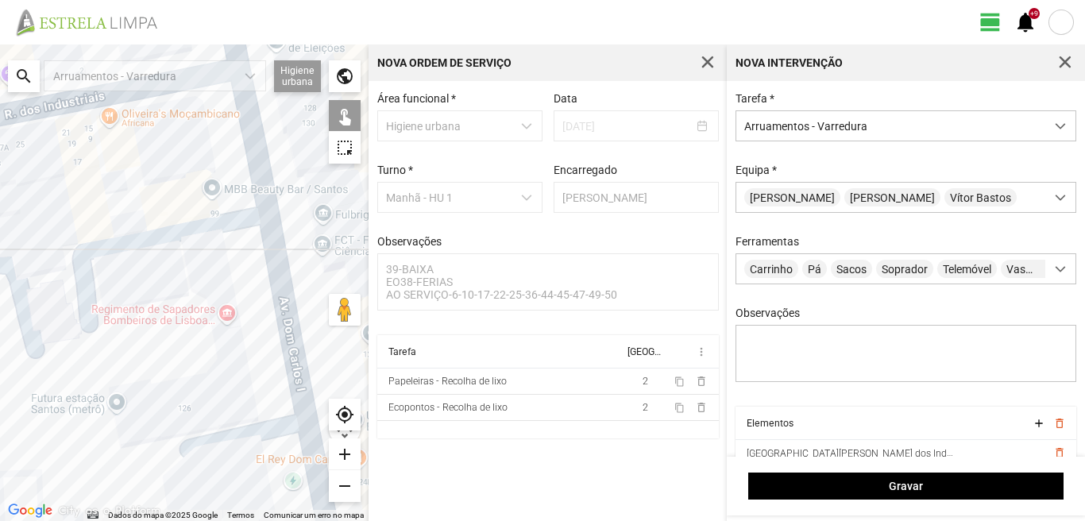
drag, startPoint x: 256, startPoint y: 362, endPoint x: 223, endPoint y: 198, distance: 167.6
click at [224, 200] on div at bounding box center [184, 282] width 368 height 476
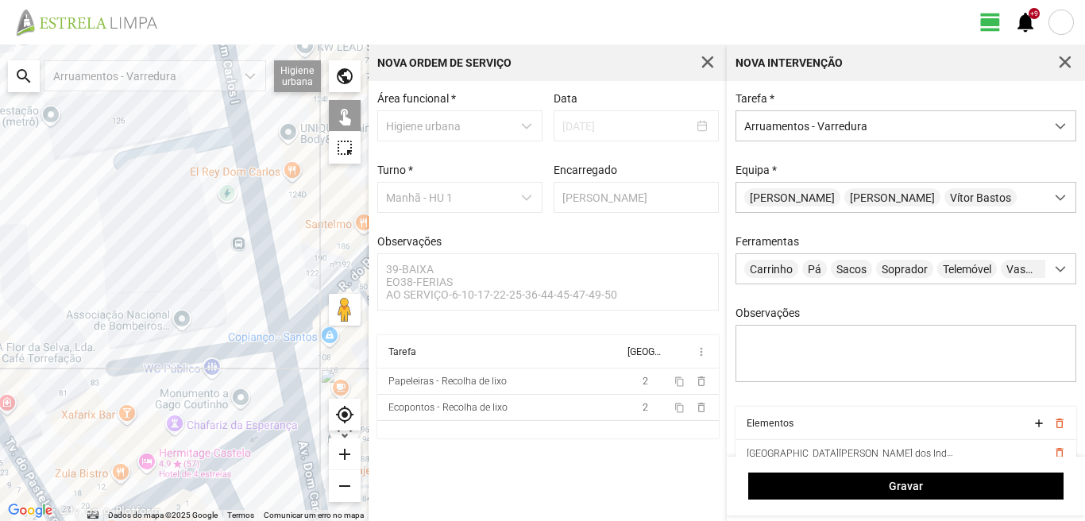
click at [222, 347] on div at bounding box center [184, 282] width 368 height 476
click at [283, 361] on div at bounding box center [184, 282] width 368 height 476
click at [153, 428] on div at bounding box center [184, 282] width 368 height 476
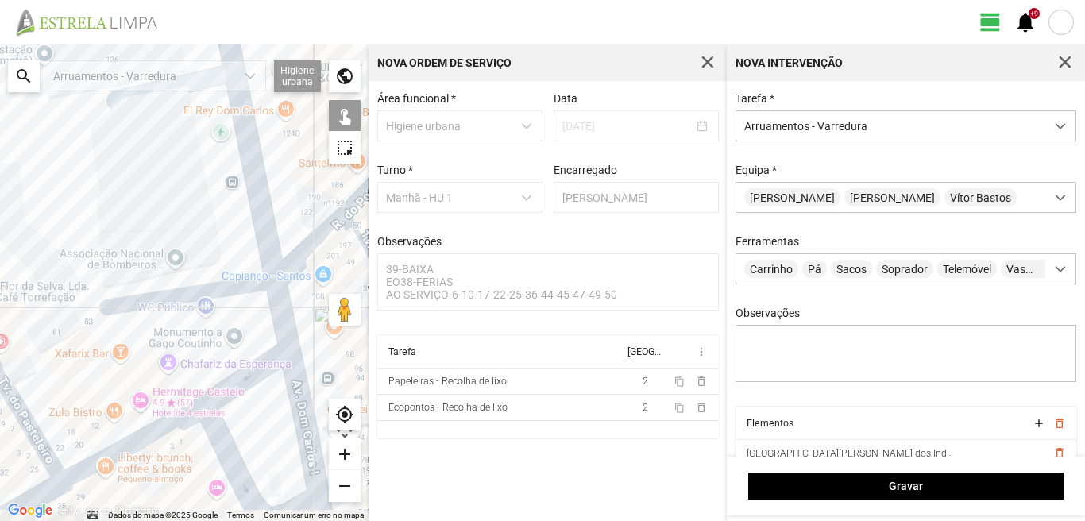
drag, startPoint x: 222, startPoint y: 396, endPoint x: 210, endPoint y: 338, distance: 59.2
click at [210, 338] on div at bounding box center [184, 282] width 368 height 476
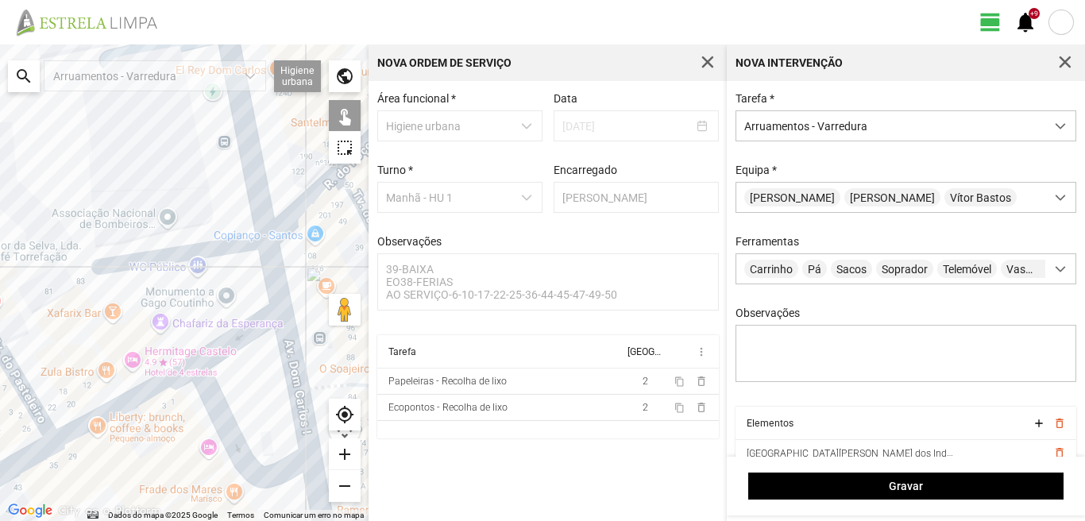
click at [227, 340] on div at bounding box center [184, 282] width 368 height 476
drag, startPoint x: 289, startPoint y: 336, endPoint x: 257, endPoint y: 343, distance: 32.6
click at [282, 337] on div at bounding box center [184, 282] width 368 height 476
click at [138, 384] on div at bounding box center [184, 282] width 368 height 476
click at [196, 393] on div at bounding box center [184, 282] width 368 height 476
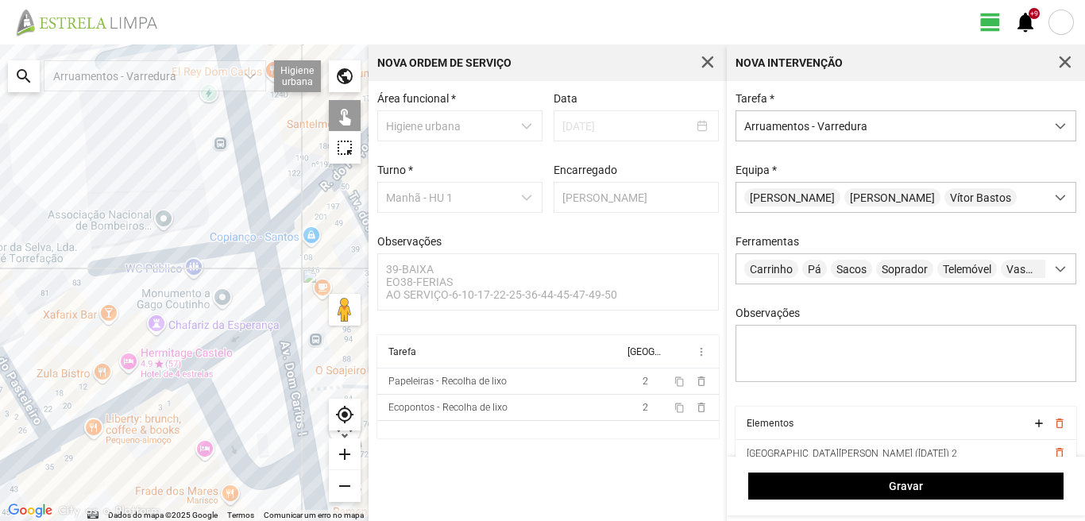
drag, startPoint x: 290, startPoint y: 361, endPoint x: 270, endPoint y: 365, distance: 20.2
click at [291, 361] on div at bounding box center [184, 282] width 368 height 476
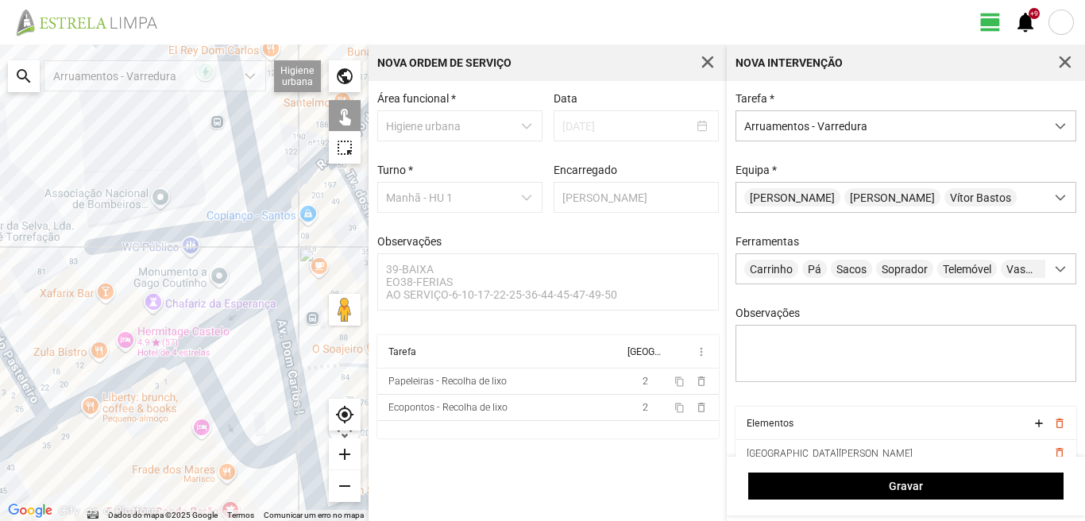
drag, startPoint x: 249, startPoint y: 378, endPoint x: 233, endPoint y: 216, distance: 162.8
click at [233, 227] on div at bounding box center [184, 282] width 368 height 476
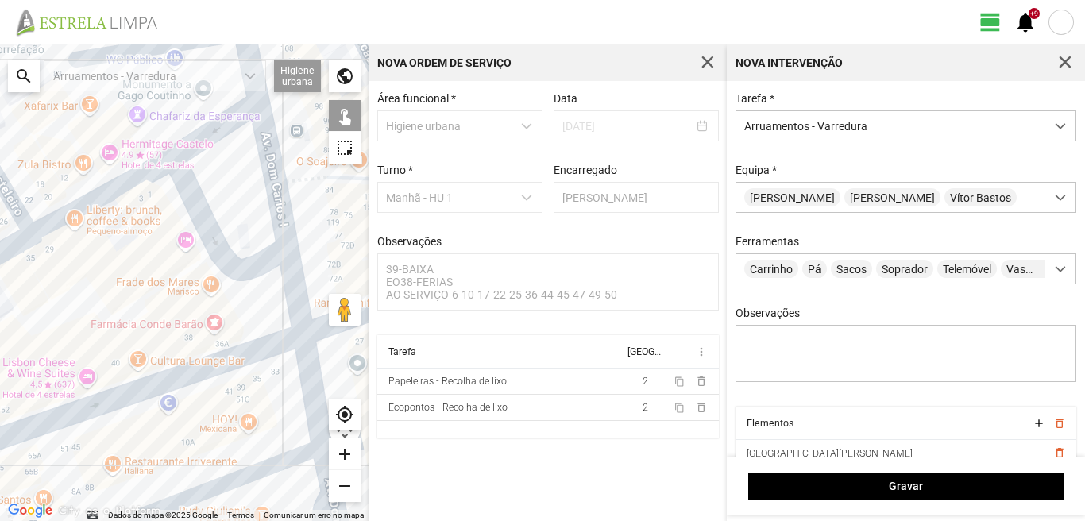
click at [291, 285] on div at bounding box center [184, 282] width 368 height 476
click at [305, 378] on div at bounding box center [184, 282] width 368 height 476
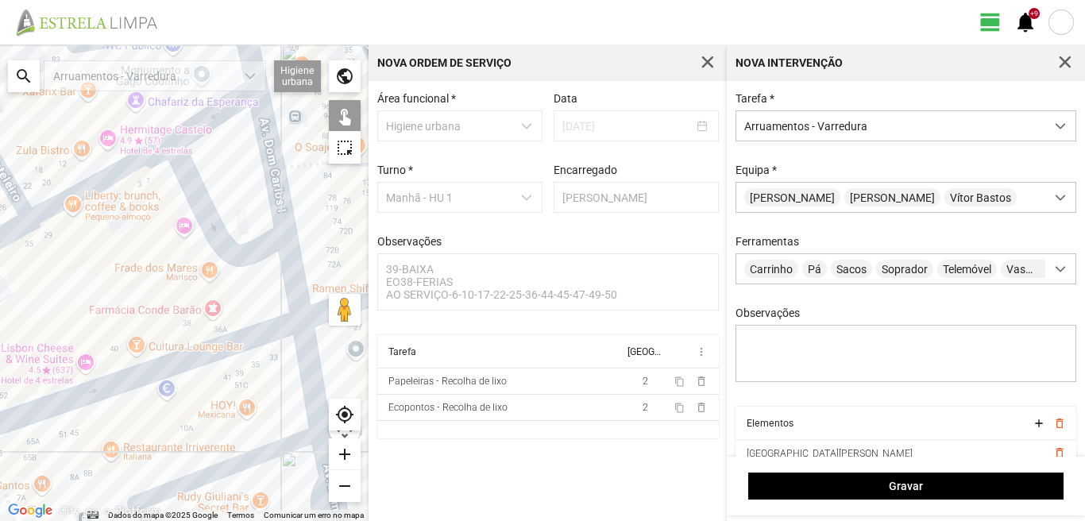
drag, startPoint x: 274, startPoint y: 396, endPoint x: 264, endPoint y: 272, distance: 125.0
click at [264, 294] on div at bounding box center [184, 282] width 368 height 476
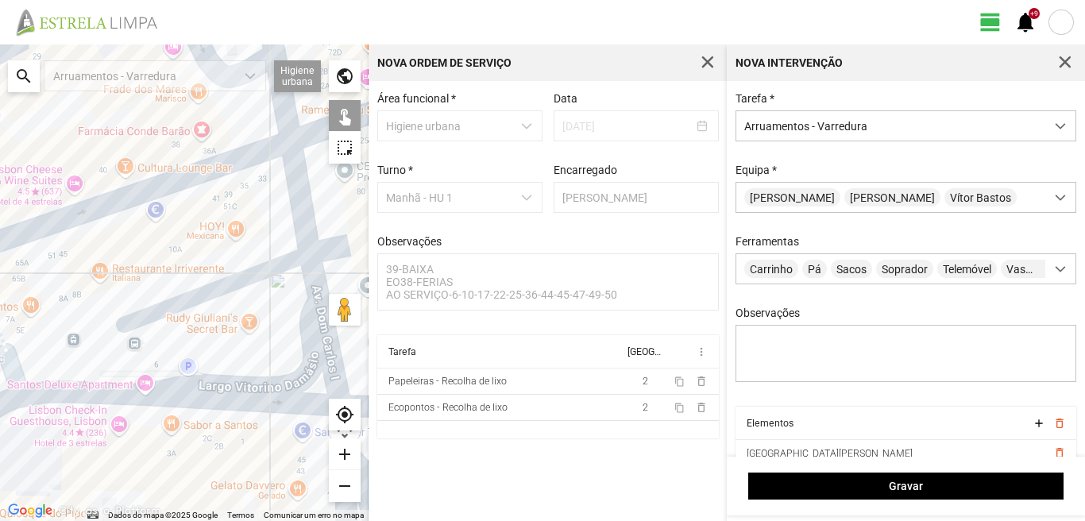
click at [262, 269] on div at bounding box center [184, 282] width 368 height 476
click at [311, 289] on div at bounding box center [184, 282] width 368 height 476
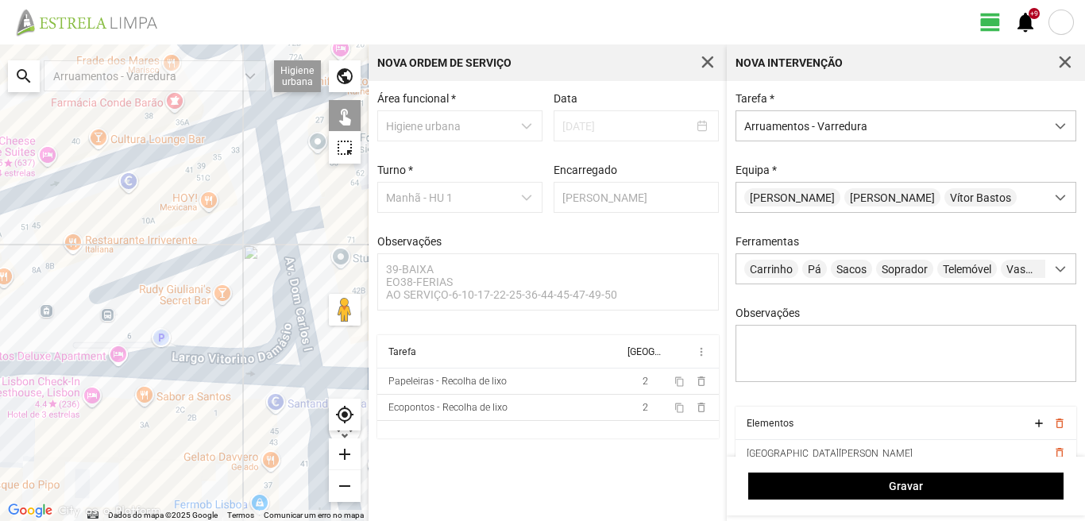
drag, startPoint x: 269, startPoint y: 326, endPoint x: 234, endPoint y: 275, distance: 61.7
click at [235, 283] on div at bounding box center [184, 282] width 368 height 476
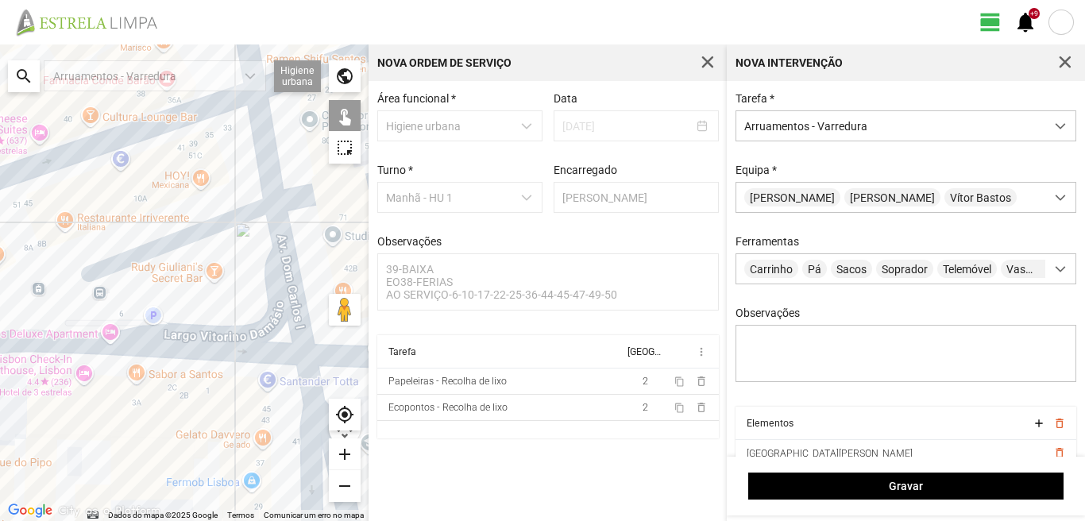
click at [262, 353] on div at bounding box center [184, 282] width 368 height 476
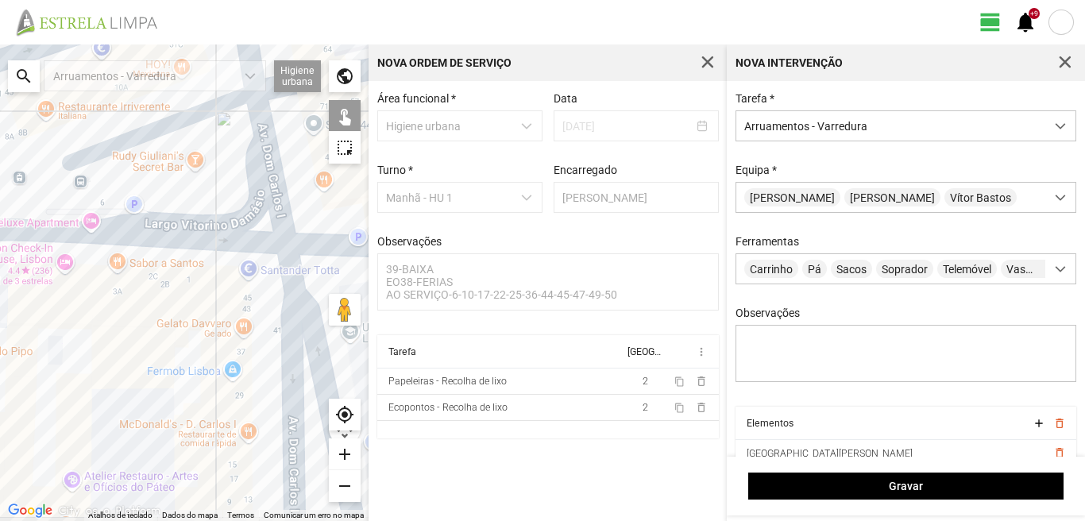
drag, startPoint x: 263, startPoint y: 388, endPoint x: 244, endPoint y: 275, distance: 114.4
click at [244, 275] on div at bounding box center [184, 282] width 368 height 476
click at [280, 308] on div at bounding box center [184, 282] width 368 height 476
click at [295, 308] on div at bounding box center [184, 282] width 368 height 476
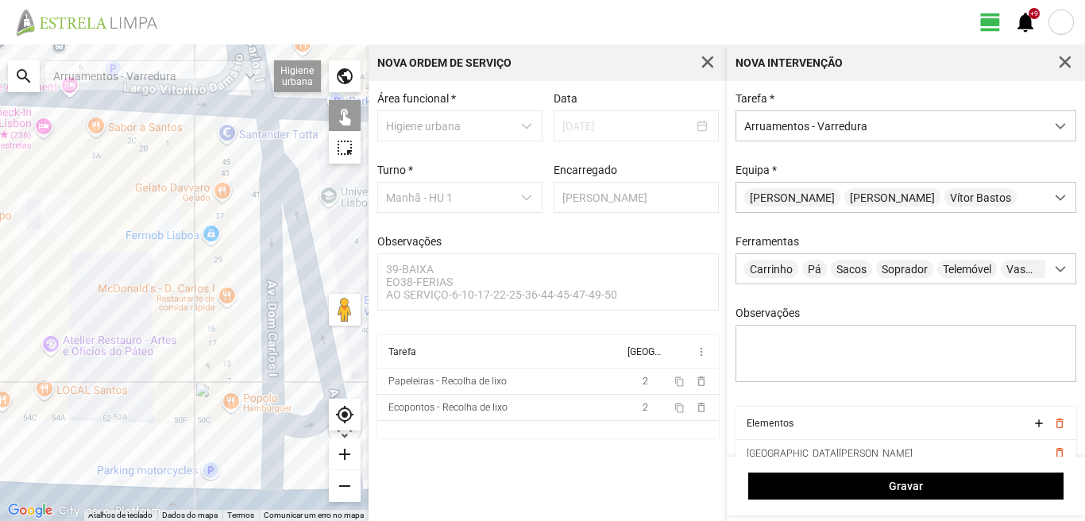
drag, startPoint x: 273, startPoint y: 363, endPoint x: 245, endPoint y: 204, distance: 161.2
click at [245, 205] on div at bounding box center [184, 282] width 368 height 476
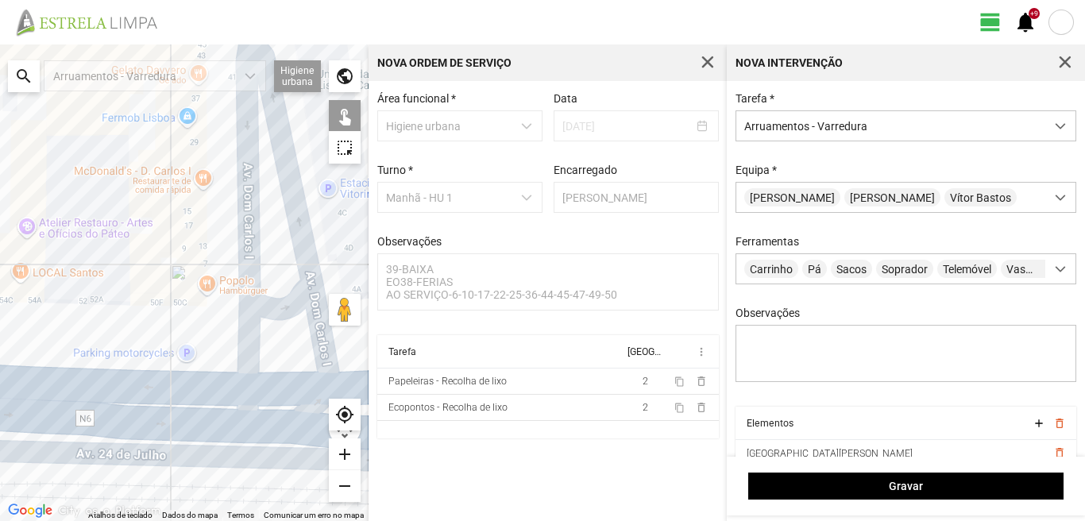
click at [262, 308] on div at bounding box center [184, 282] width 368 height 476
click at [255, 389] on div at bounding box center [184, 282] width 368 height 476
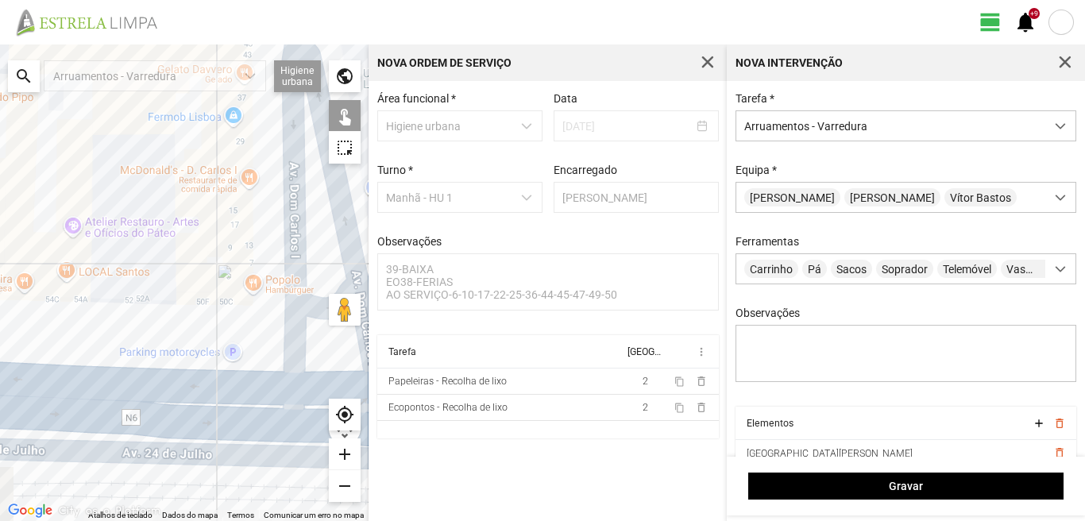
drag, startPoint x: 172, startPoint y: 307, endPoint x: 312, endPoint y: 307, distance: 139.8
click at [312, 307] on div at bounding box center [184, 282] width 368 height 476
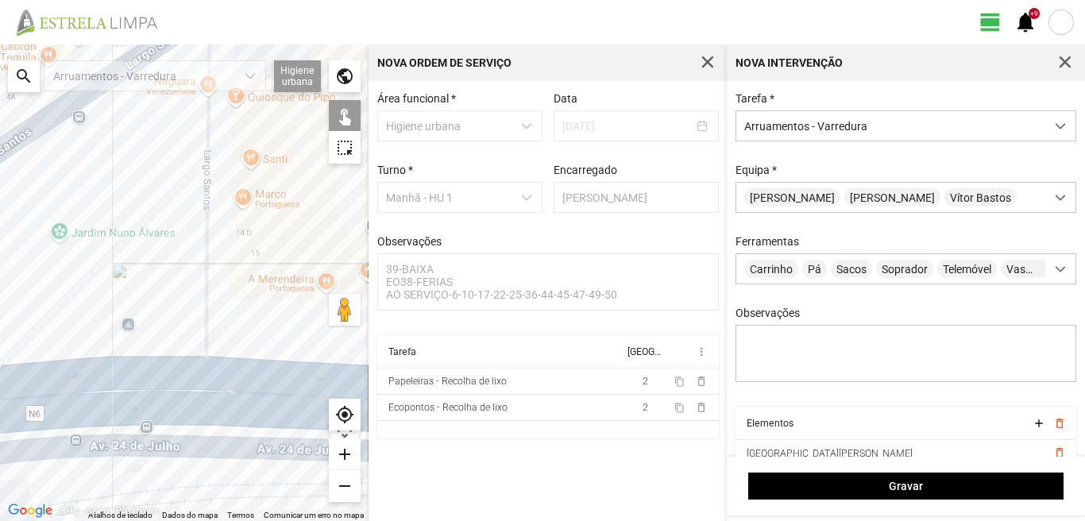
click at [206, 263] on div at bounding box center [184, 282] width 368 height 476
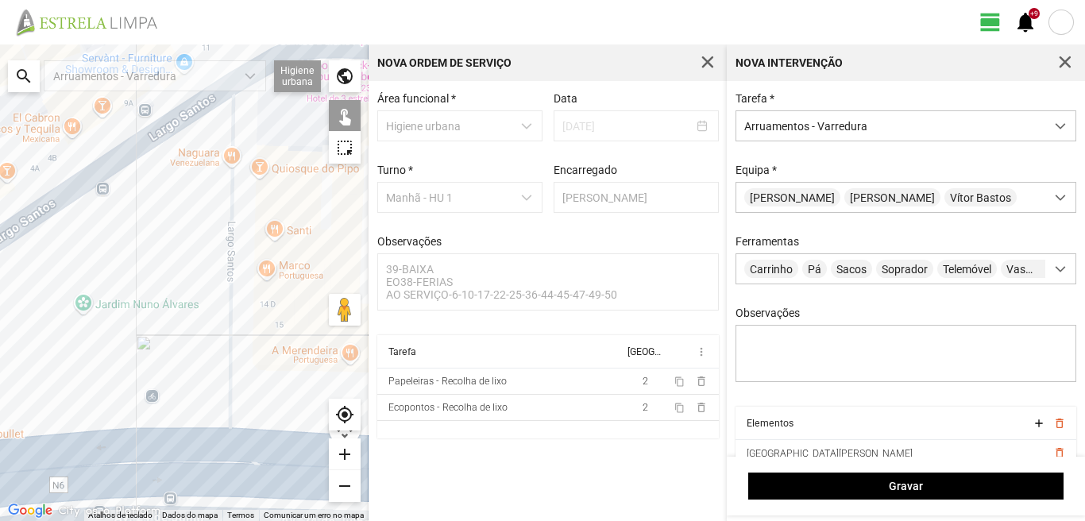
drag, startPoint x: 164, startPoint y: 187, endPoint x: 207, endPoint y: 306, distance: 126.6
click at [207, 303] on div at bounding box center [184, 282] width 368 height 476
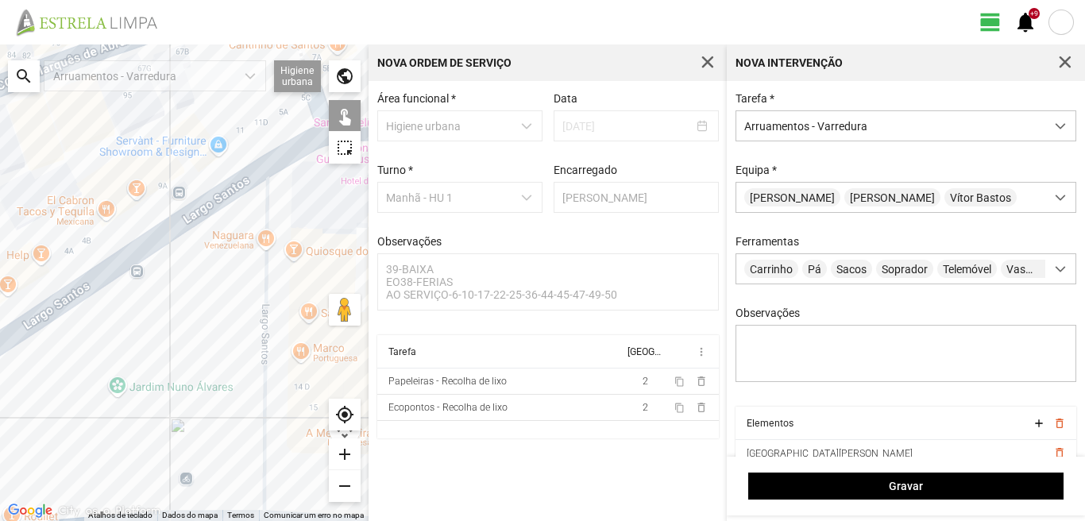
click at [188, 210] on div at bounding box center [184, 282] width 368 height 476
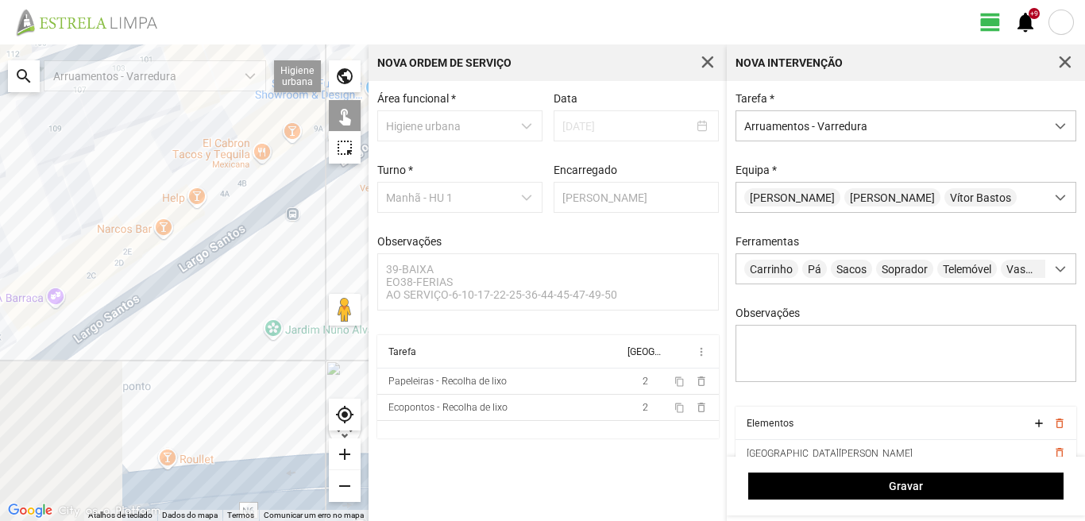
drag, startPoint x: 94, startPoint y: 345, endPoint x: 299, endPoint y: 263, distance: 221.3
click at [295, 267] on div at bounding box center [184, 282] width 368 height 476
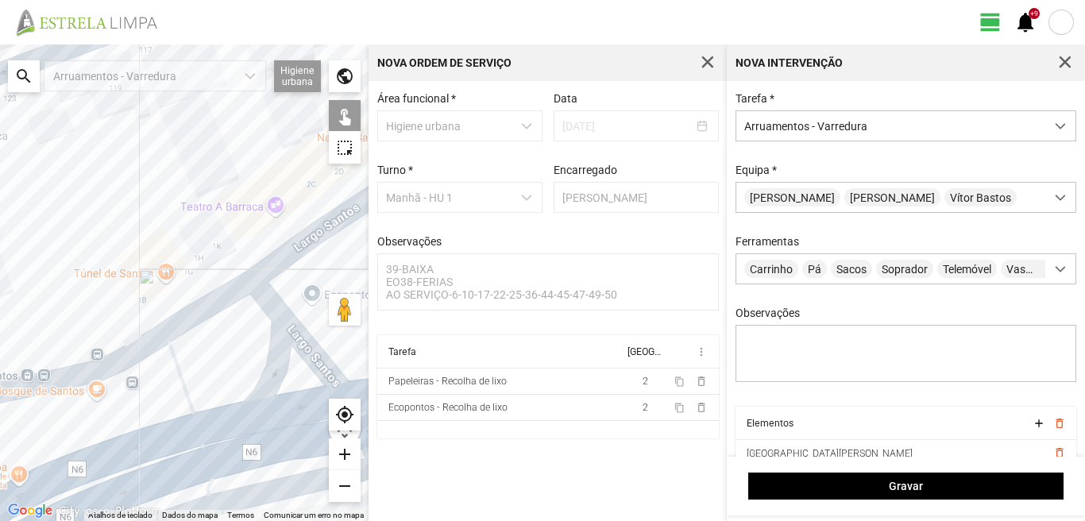
click at [214, 299] on div at bounding box center [184, 282] width 368 height 476
click at [253, 305] on div at bounding box center [184, 282] width 368 height 476
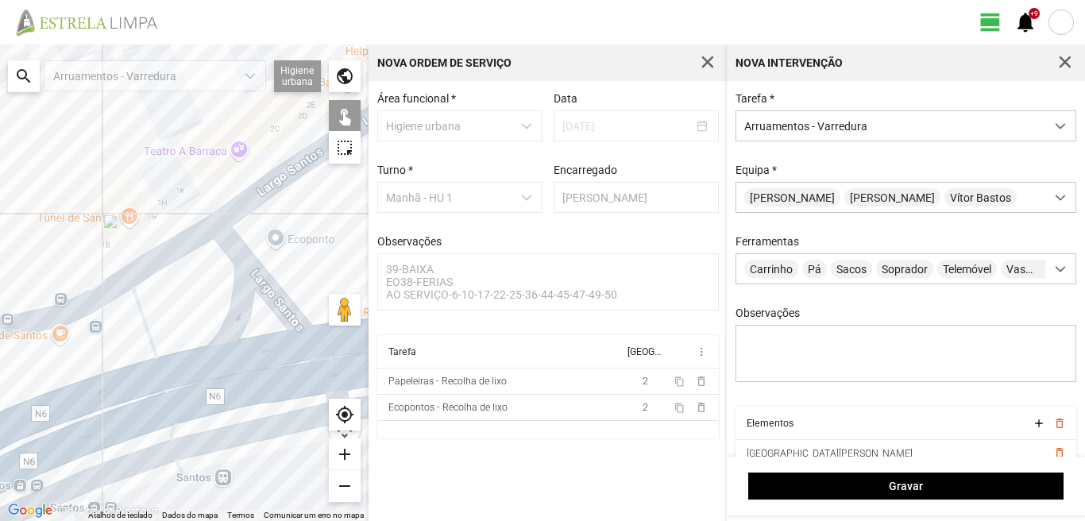
drag, startPoint x: 256, startPoint y: 344, endPoint x: 195, endPoint y: 260, distance: 104.0
click at [197, 262] on div at bounding box center [184, 282] width 368 height 476
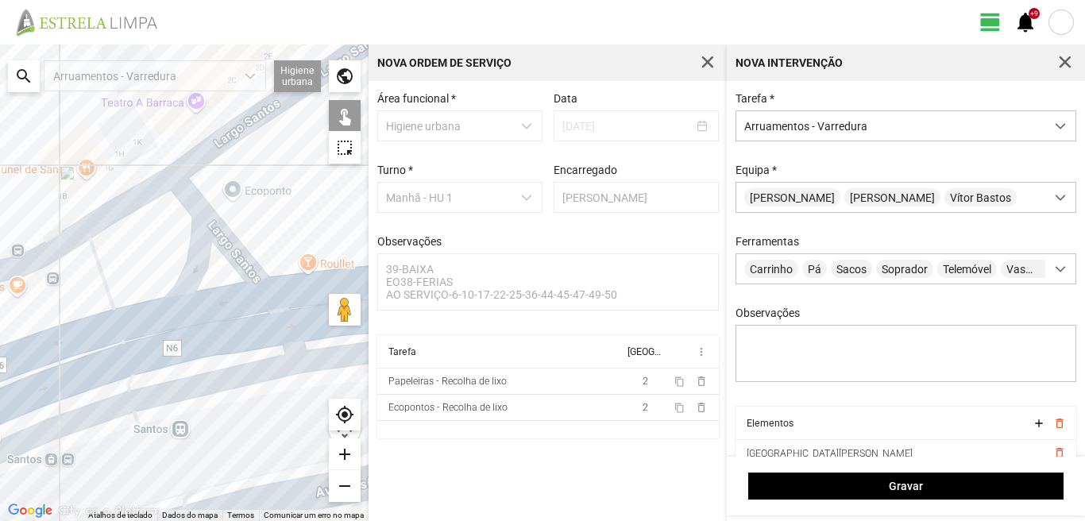
click at [271, 314] on div at bounding box center [184, 282] width 368 height 476
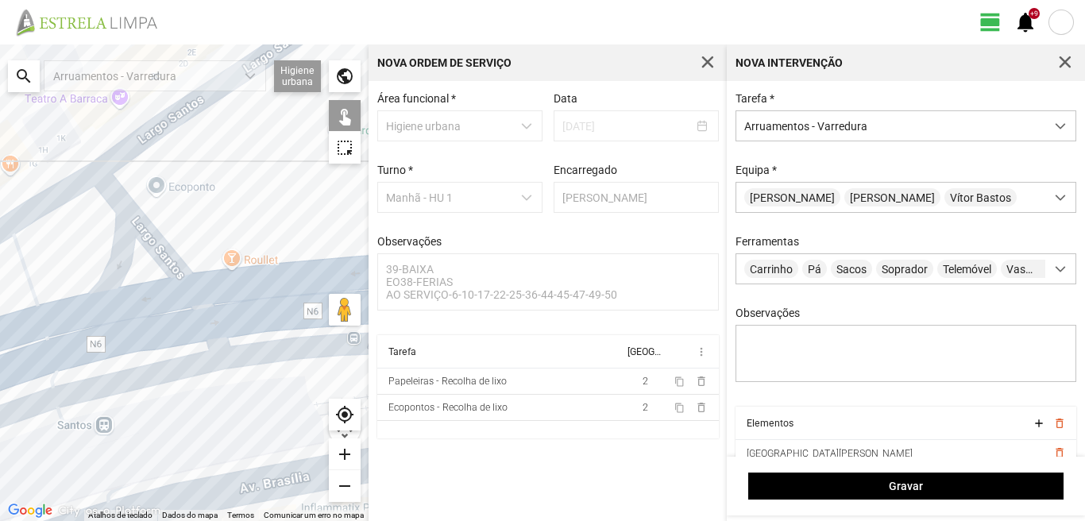
drag, startPoint x: 281, startPoint y: 273, endPoint x: 165, endPoint y: 259, distance: 116.8
click at [165, 259] on div at bounding box center [184, 282] width 368 height 476
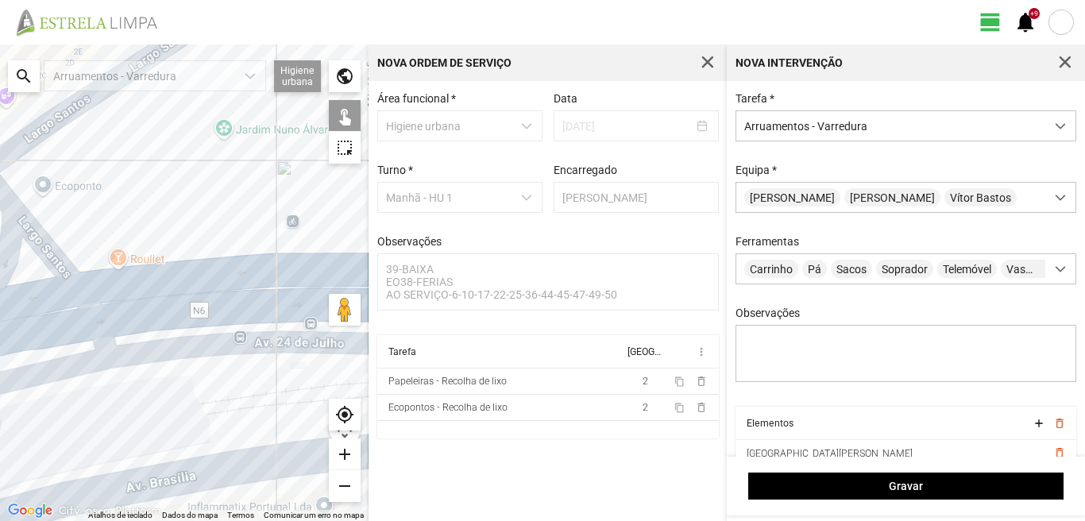
drag, startPoint x: 202, startPoint y: 245, endPoint x: 299, endPoint y: 277, distance: 102.7
click at [242, 271] on div at bounding box center [184, 282] width 368 height 476
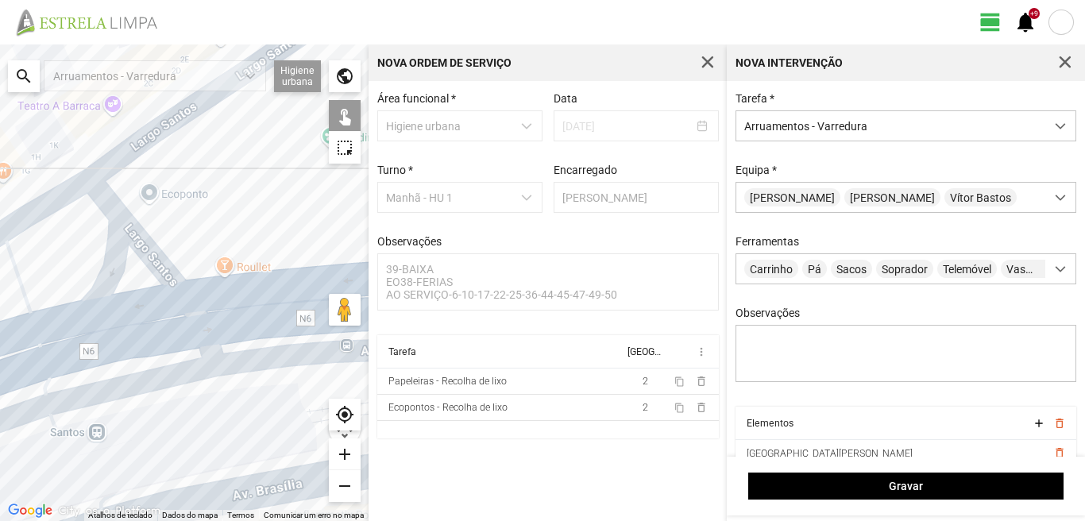
click at [137, 323] on div at bounding box center [184, 282] width 368 height 476
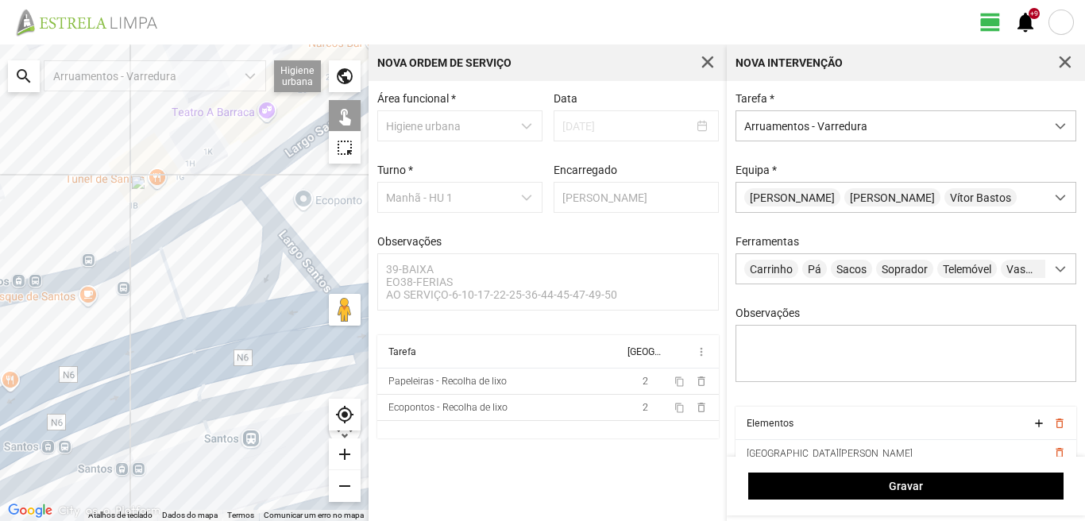
drag, startPoint x: 78, startPoint y: 291, endPoint x: 248, endPoint y: 297, distance: 170.1
click at [248, 297] on div at bounding box center [184, 282] width 368 height 476
click at [152, 291] on div at bounding box center [184, 282] width 368 height 476
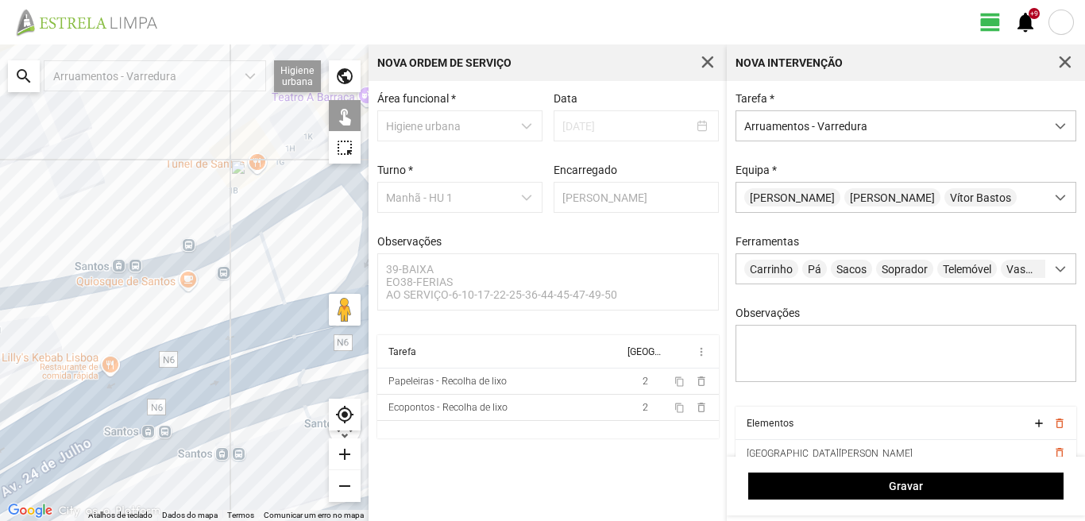
drag, startPoint x: 169, startPoint y: 336, endPoint x: 375, endPoint y: 307, distance: 207.8
click at [341, 307] on div "Atalhos de teclado Dados do mapa Dados do mapa ©2025 Google, Inst. Geogr. Nacio…" at bounding box center [184, 282] width 368 height 476
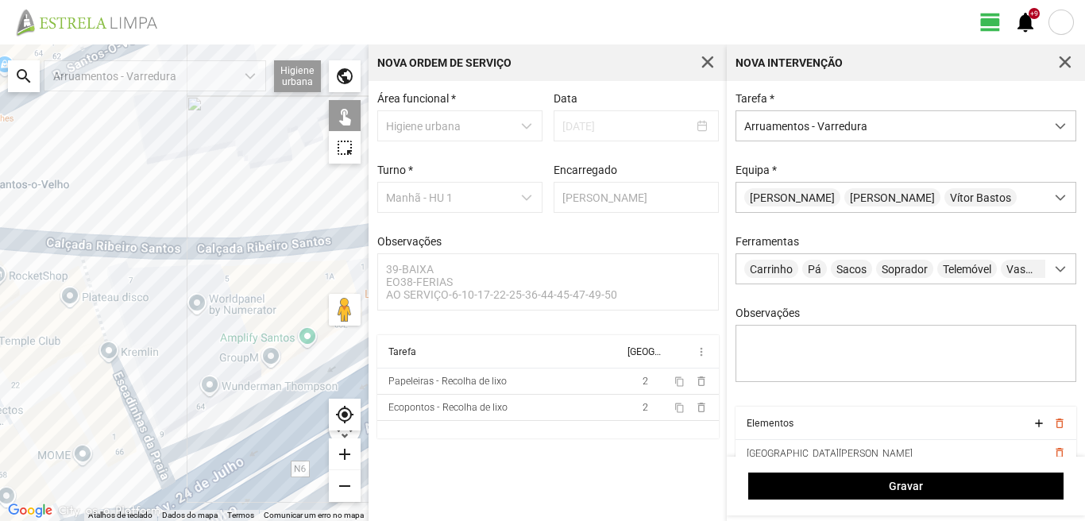
drag, startPoint x: 90, startPoint y: 353, endPoint x: 310, endPoint y: 296, distance: 227.3
click at [303, 298] on div at bounding box center [184, 282] width 368 height 476
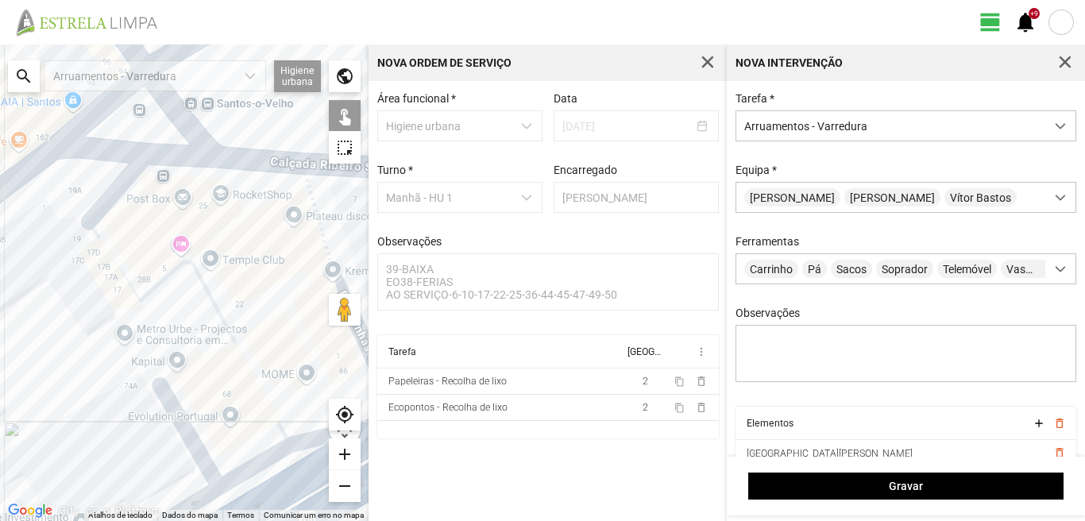
drag, startPoint x: 328, startPoint y: 237, endPoint x: 283, endPoint y: 238, distance: 45.3
click at [327, 237] on div at bounding box center [184, 282] width 368 height 476
click at [124, 177] on div at bounding box center [184, 282] width 368 height 476
click at [107, 249] on div at bounding box center [184, 282] width 368 height 476
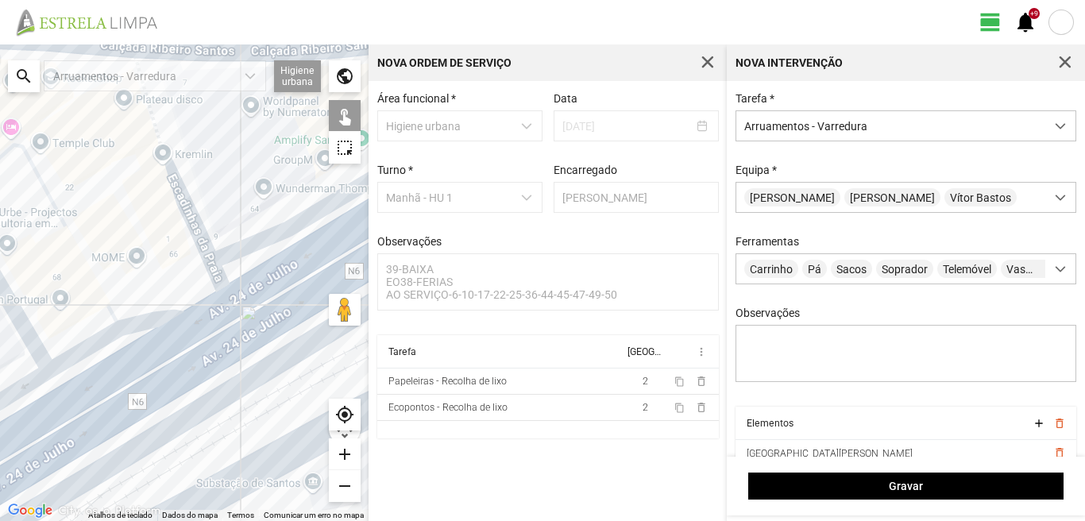
drag, startPoint x: 232, startPoint y: 308, endPoint x: 104, endPoint y: 254, distance: 138.8
click at [104, 254] on div at bounding box center [184, 282] width 368 height 476
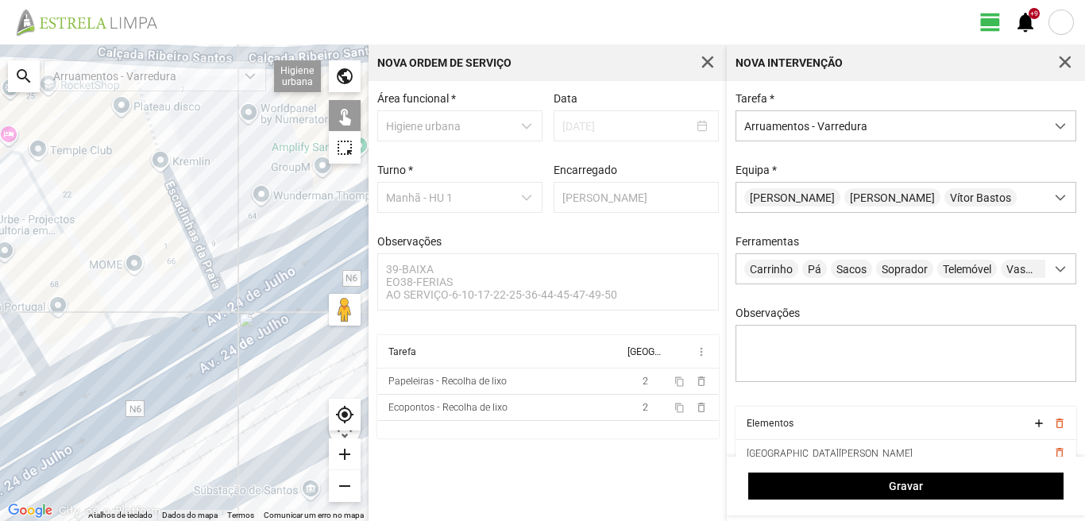
click at [152, 320] on div at bounding box center [184, 282] width 368 height 476
click at [165, 374] on div at bounding box center [184, 282] width 368 height 476
click at [102, 351] on div at bounding box center [184, 282] width 368 height 476
click at [38, 358] on div at bounding box center [184, 282] width 368 height 476
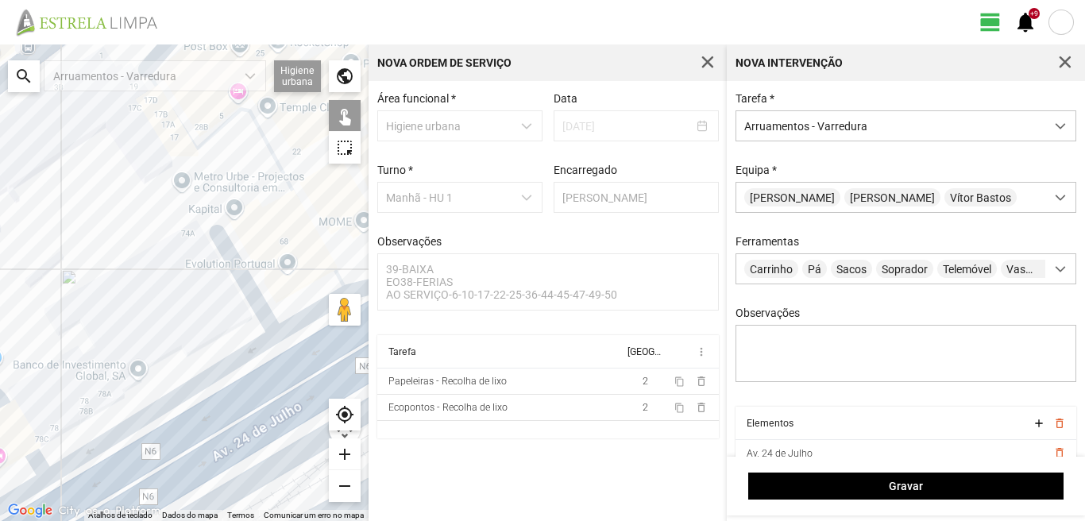
drag, startPoint x: 56, startPoint y: 392, endPoint x: 288, endPoint y: 349, distance: 235.8
click at [288, 349] on div at bounding box center [184, 282] width 368 height 476
click at [238, 363] on div at bounding box center [184, 282] width 368 height 476
click at [249, 425] on div at bounding box center [184, 282] width 368 height 476
click at [249, 430] on div at bounding box center [184, 282] width 368 height 476
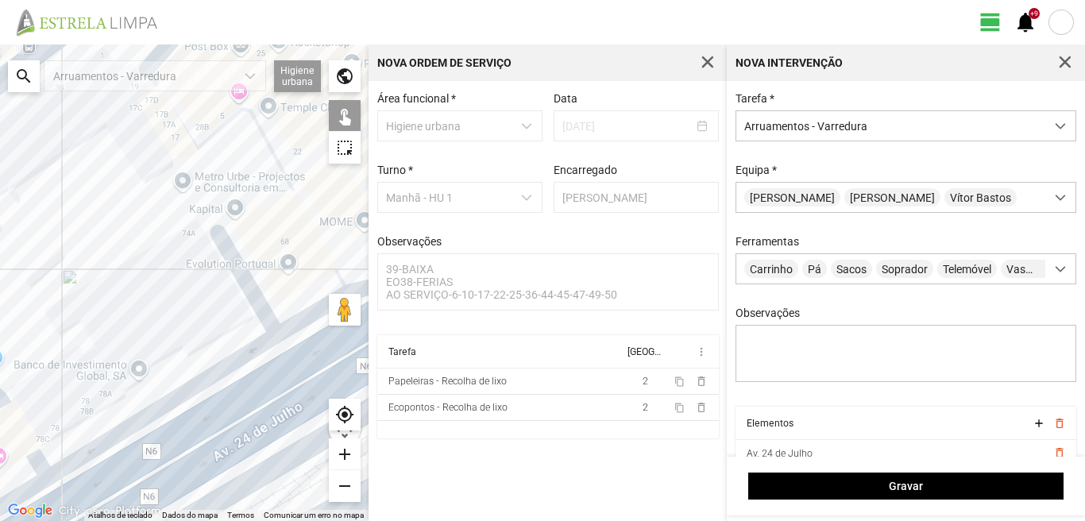
click at [250, 430] on div at bounding box center [184, 282] width 368 height 476
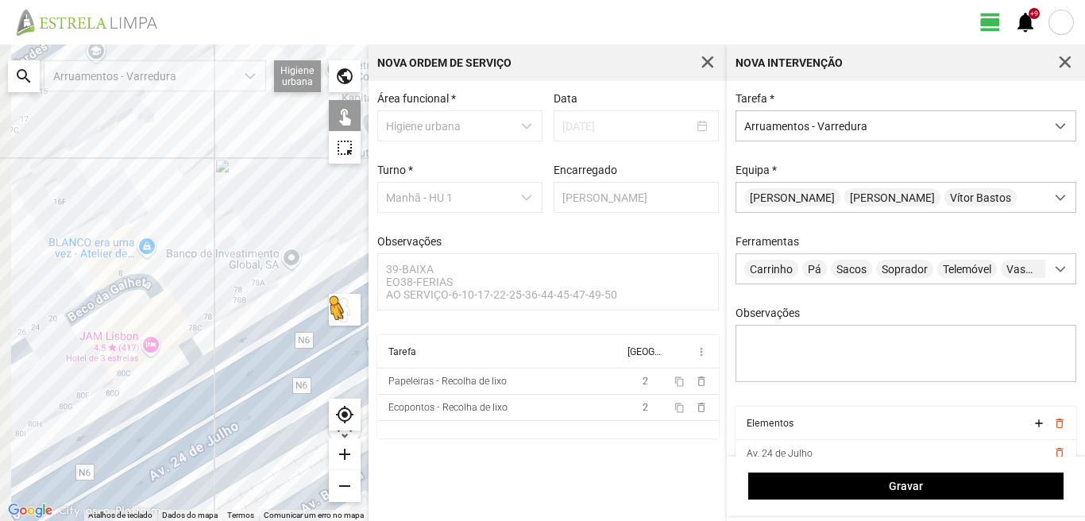
drag, startPoint x: 193, startPoint y: 419, endPoint x: 352, endPoint y: 302, distance: 197.6
click at [352, 302] on div "Para ativar a funcionalidade de arrastar com o teclado, prima Alt + Enter. Quan…" at bounding box center [184, 282] width 368 height 476
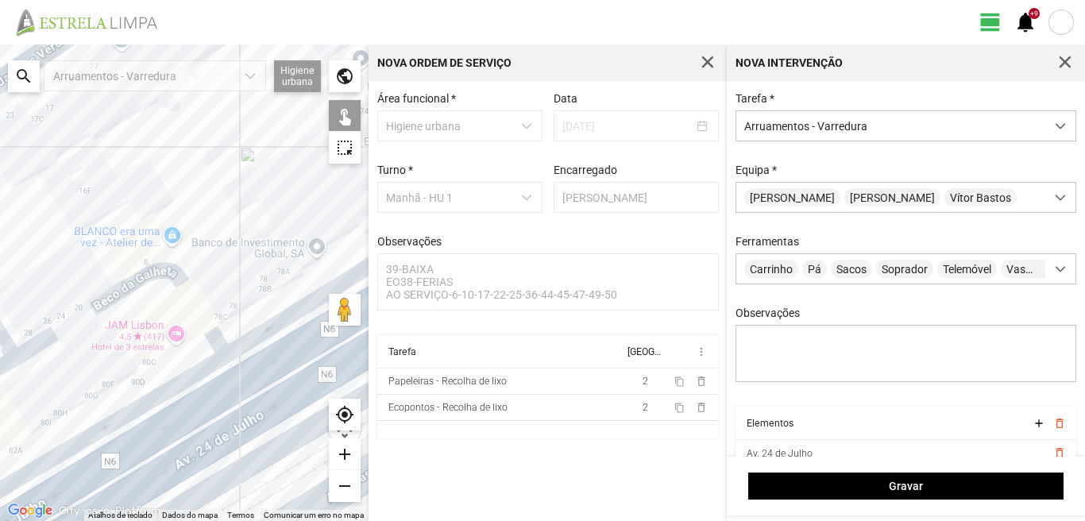
click at [186, 286] on div at bounding box center [184, 282] width 368 height 476
click at [175, 387] on div at bounding box center [184, 282] width 368 height 476
click at [202, 445] on div at bounding box center [184, 282] width 368 height 476
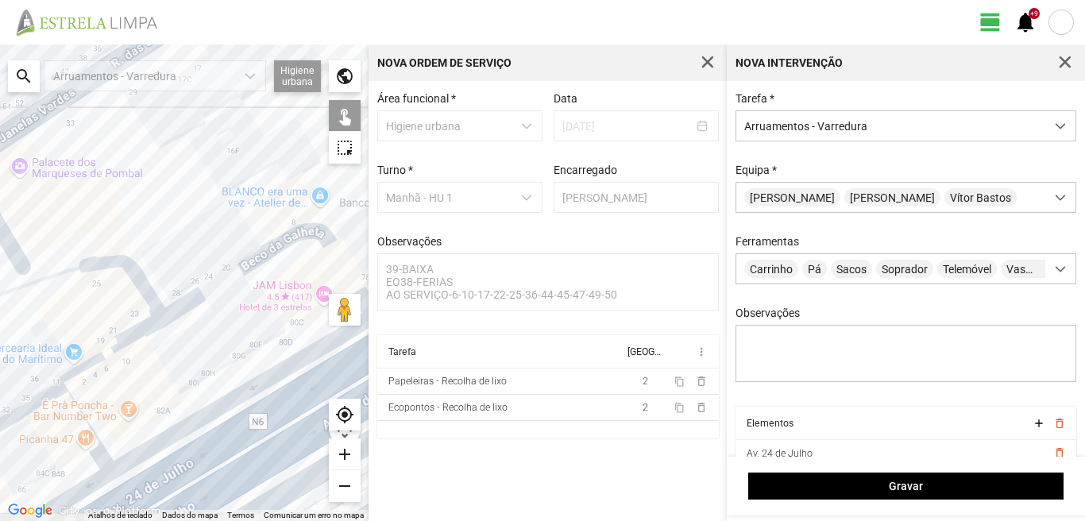
drag, startPoint x: 163, startPoint y: 368, endPoint x: 323, endPoint y: 334, distance: 163.8
click at [323, 334] on div at bounding box center [184, 282] width 368 height 476
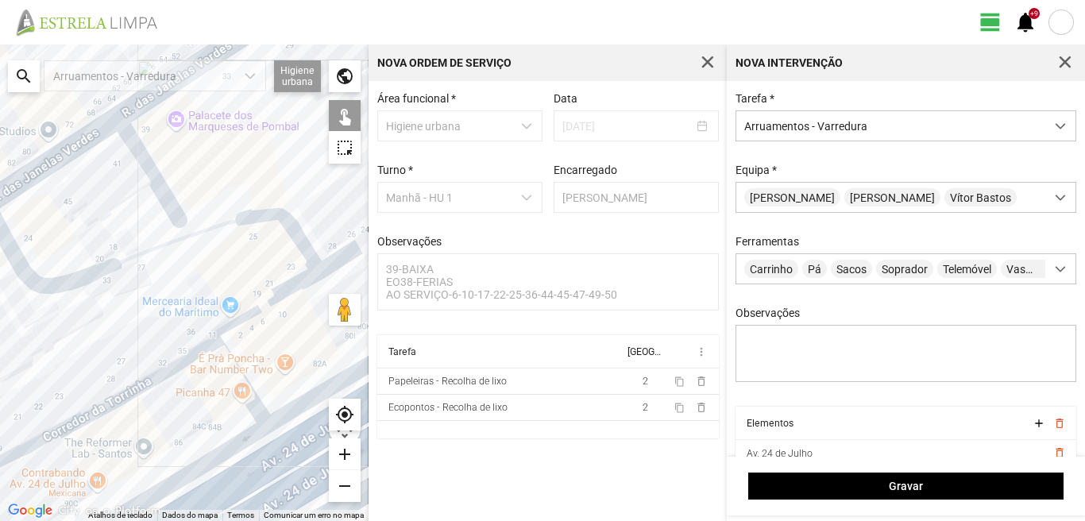
click at [286, 218] on div at bounding box center [184, 282] width 368 height 476
click at [270, 299] on div at bounding box center [184, 282] width 368 height 476
click at [207, 344] on div at bounding box center [184, 282] width 368 height 476
click at [222, 353] on div at bounding box center [184, 282] width 368 height 476
click at [237, 449] on div at bounding box center [184, 282] width 368 height 476
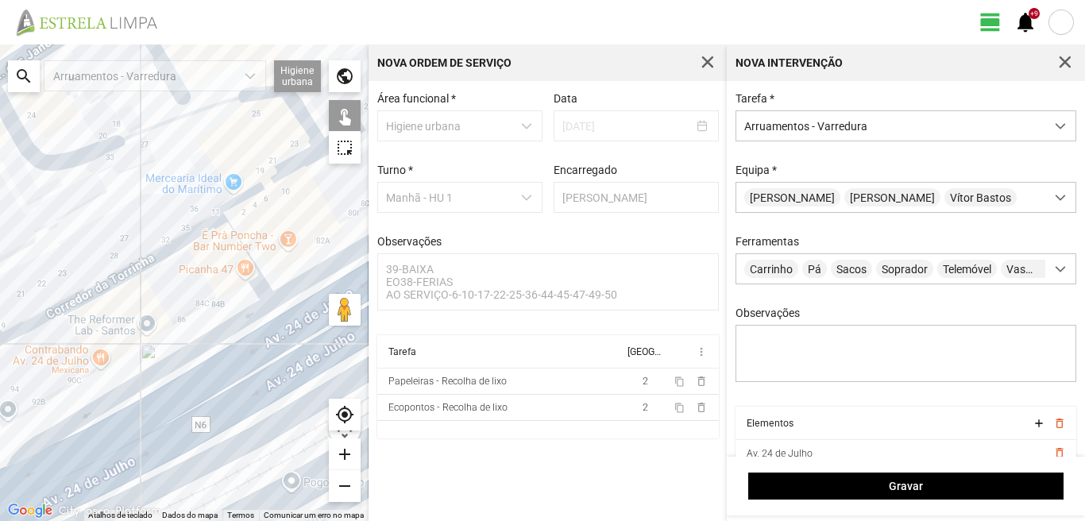
drag, startPoint x: 237, startPoint y: 411, endPoint x: 250, endPoint y: 283, distance: 128.6
click at [250, 283] on div at bounding box center [184, 282] width 368 height 476
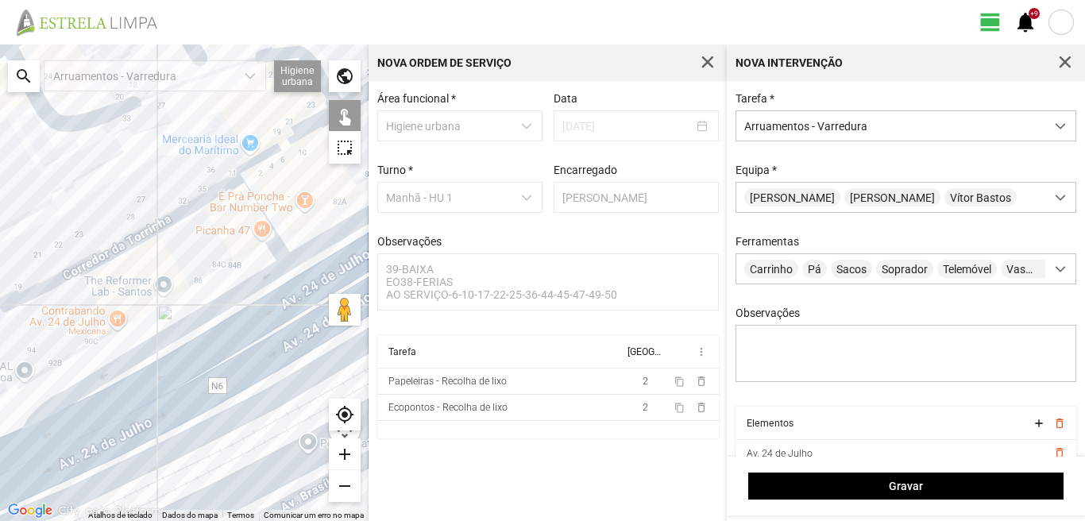
click at [265, 349] on div at bounding box center [184, 282] width 368 height 476
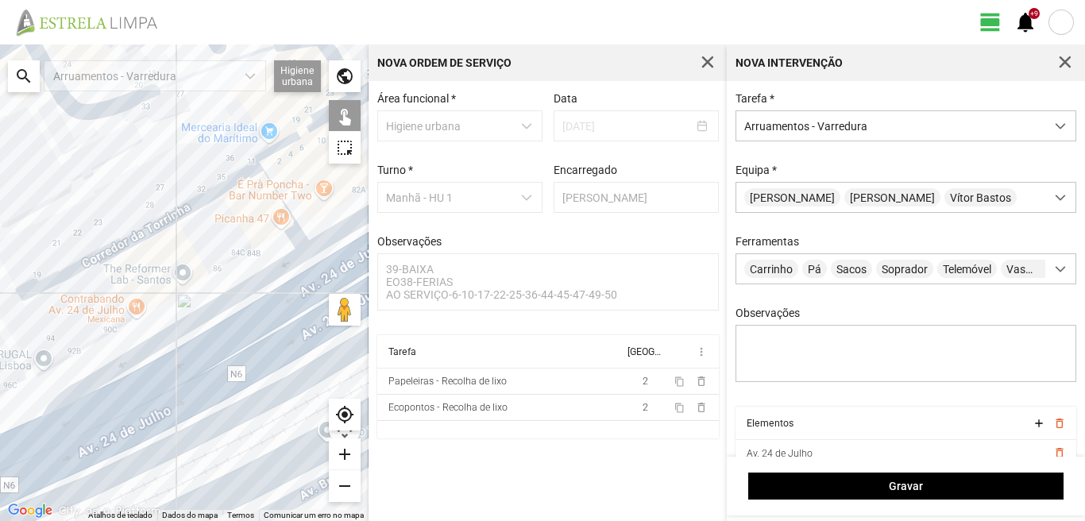
drag, startPoint x: 133, startPoint y: 333, endPoint x: 293, endPoint y: 256, distance: 176.9
click at [273, 264] on div at bounding box center [184, 282] width 368 height 476
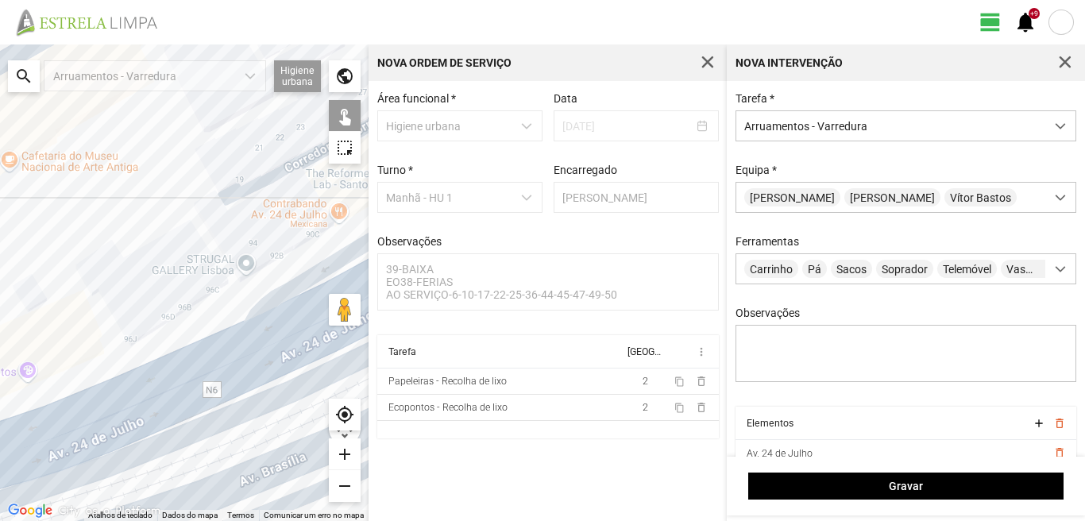
drag, startPoint x: 194, startPoint y: 381, endPoint x: 189, endPoint y: 390, distance: 9.9
click at [190, 389] on div at bounding box center [184, 282] width 368 height 476
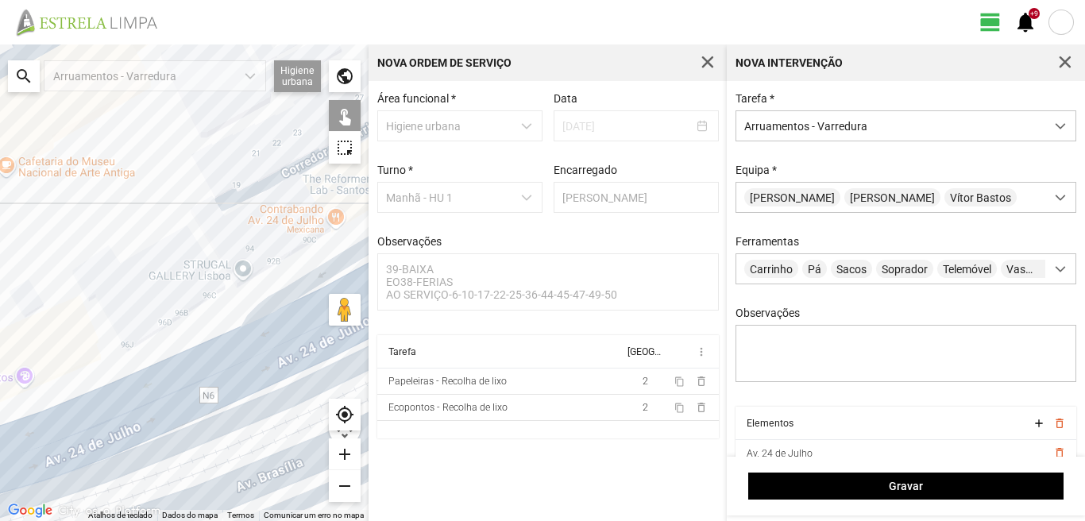
click at [183, 403] on div at bounding box center [184, 282] width 368 height 476
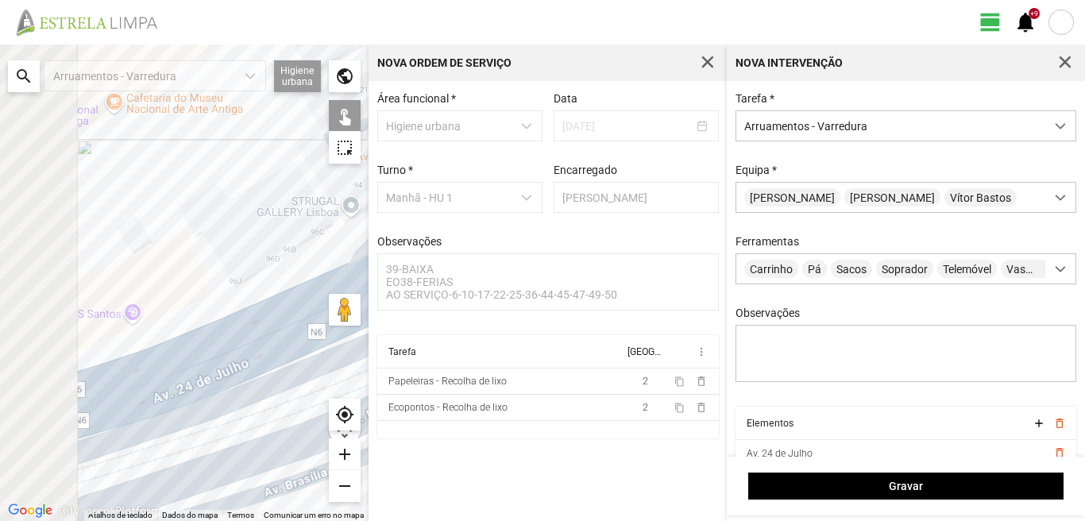
drag, startPoint x: 149, startPoint y: 376, endPoint x: 314, endPoint y: 270, distance: 196.0
click at [299, 275] on div at bounding box center [184, 282] width 368 height 476
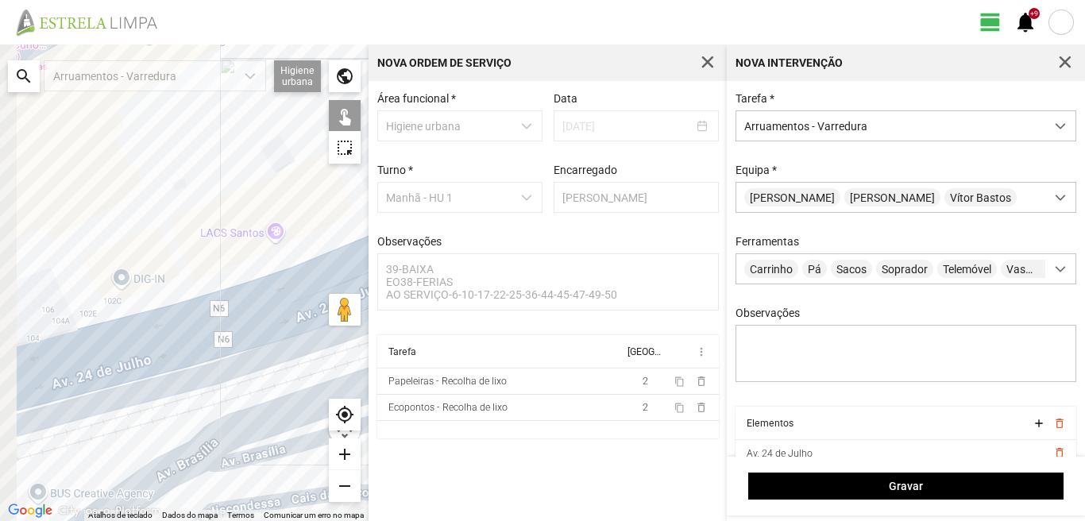
drag, startPoint x: 111, startPoint y: 299, endPoint x: 250, endPoint y: 284, distance: 139.7
click at [249, 284] on div at bounding box center [184, 282] width 368 height 476
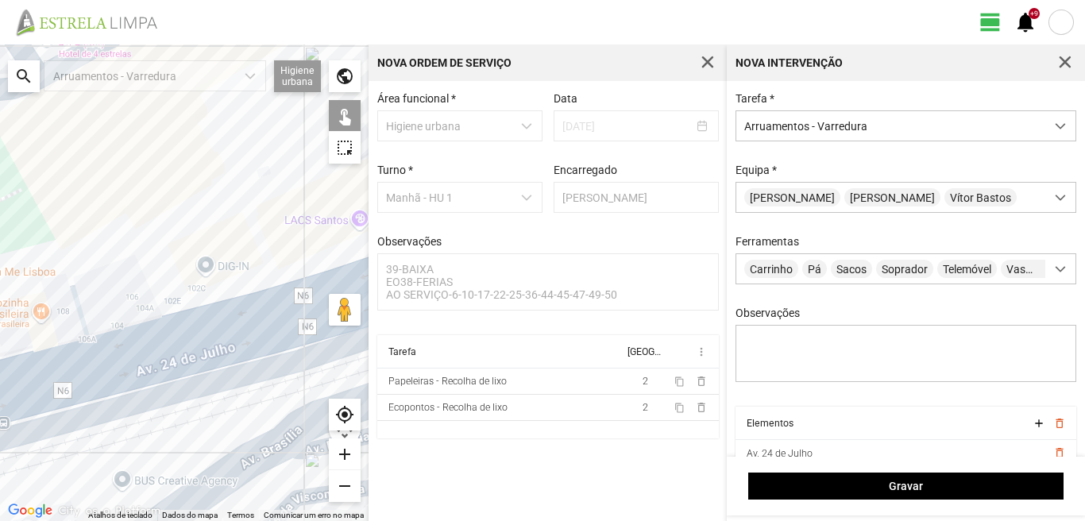
click at [112, 330] on div at bounding box center [184, 282] width 368 height 476
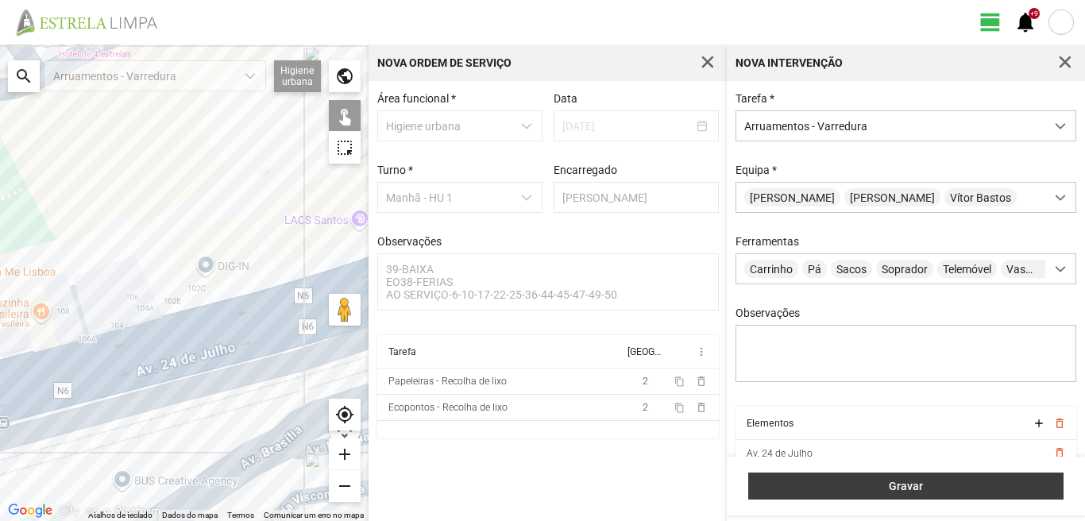
click at [776, 486] on span "Gravar" at bounding box center [906, 486] width 299 height 13
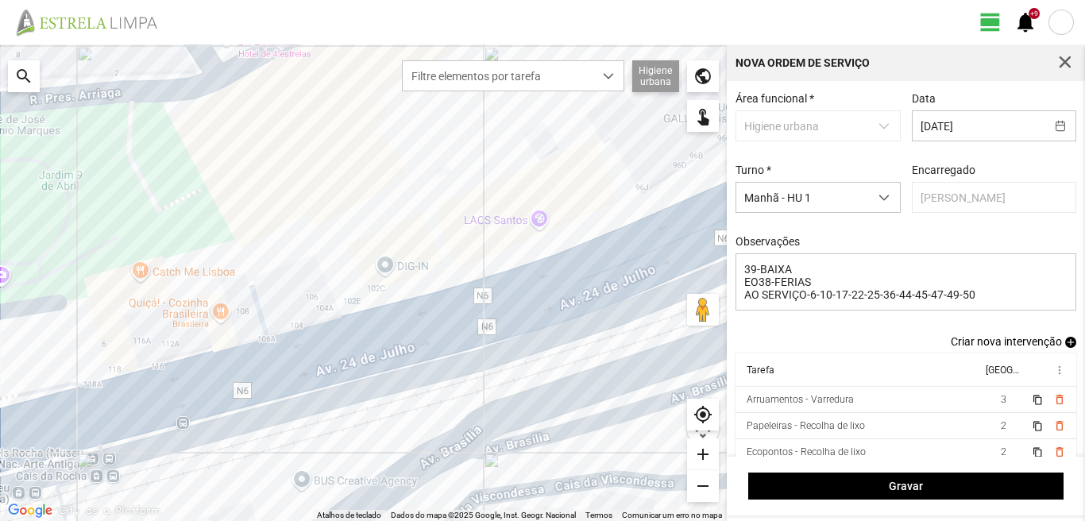
click at [1065, 343] on span "add" at bounding box center [1070, 342] width 11 height 11
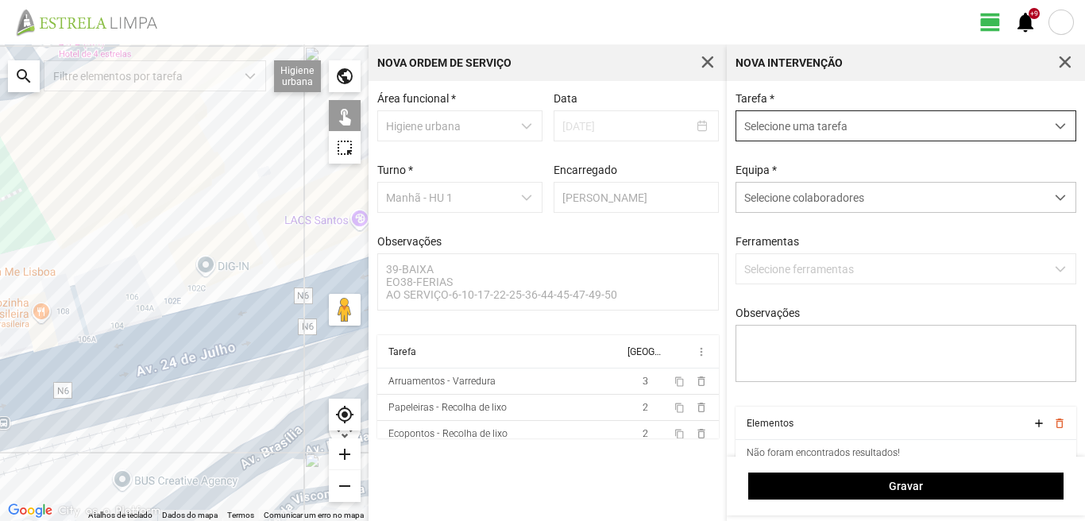
click at [822, 118] on span "Selecione uma tarefa" at bounding box center [890, 125] width 309 height 29
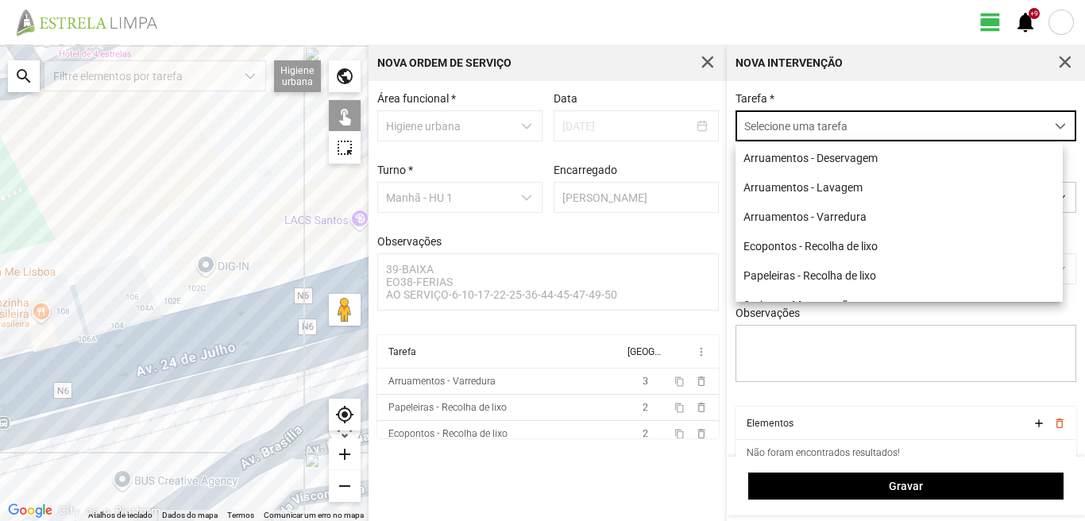
scroll to position [9, 71]
click at [815, 214] on li "Arruamentos - Varredura" at bounding box center [898, 216] width 327 height 29
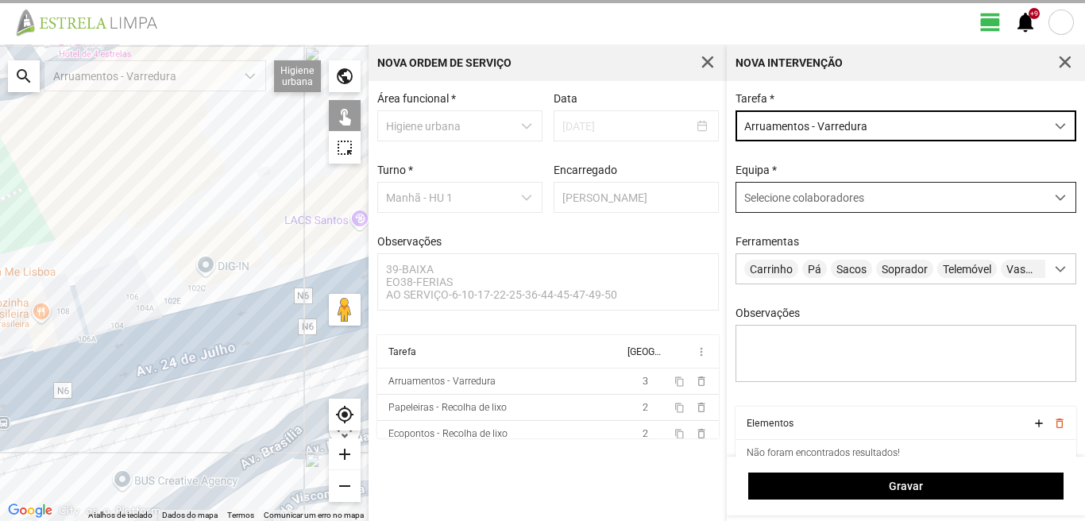
click at [824, 201] on span "Selecione colaboradores" at bounding box center [804, 197] width 120 height 13
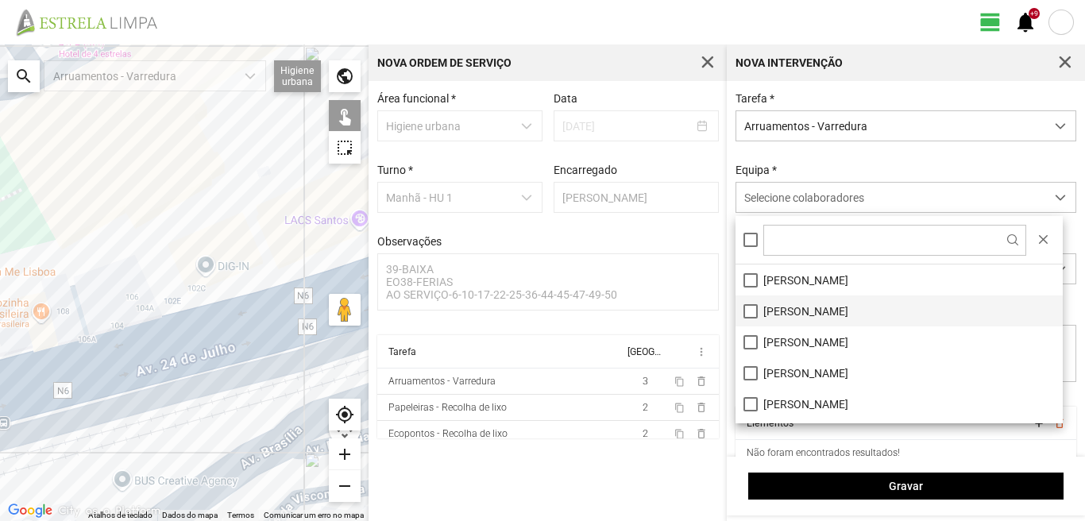
click at [754, 310] on li "[PERSON_NAME]" at bounding box center [898, 310] width 327 height 31
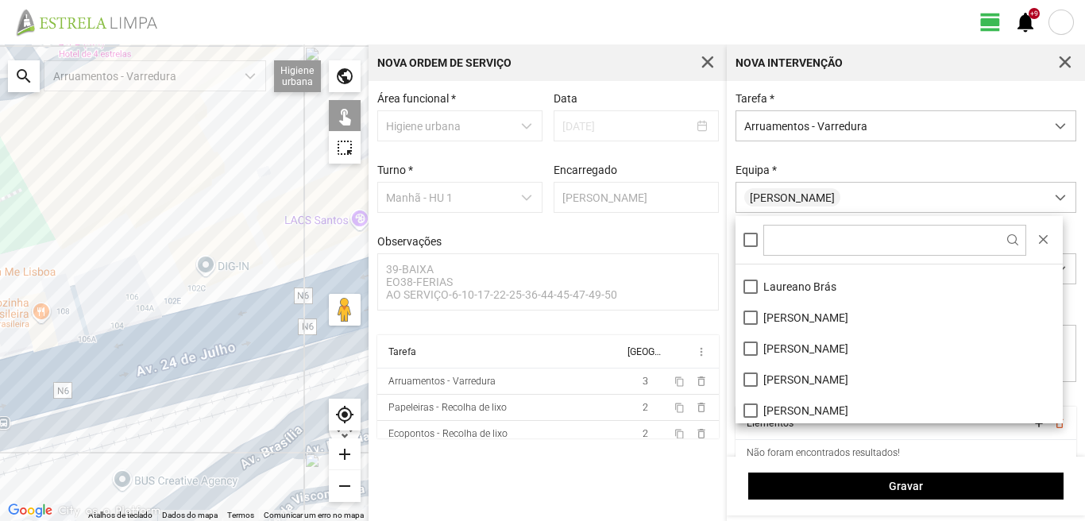
scroll to position [133, 0]
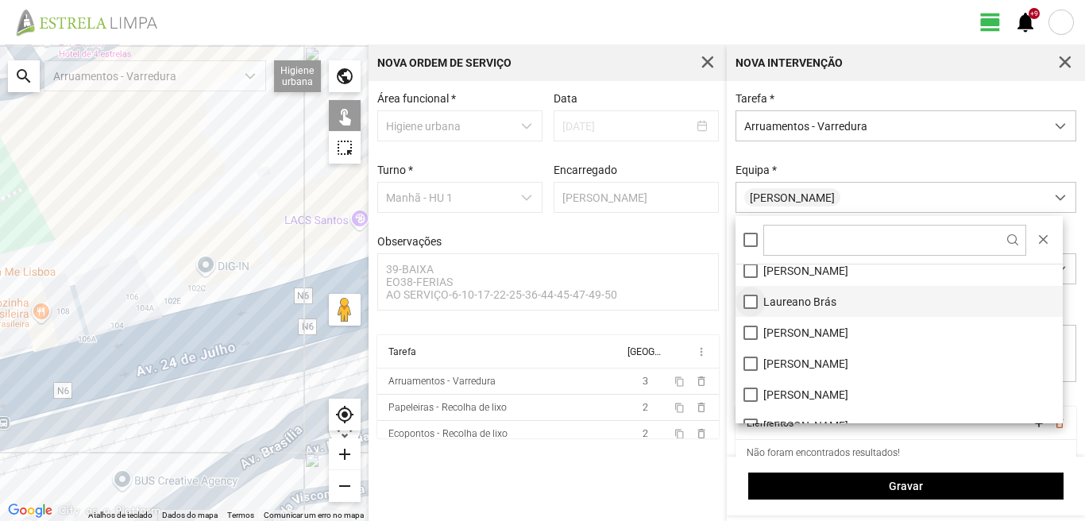
click at [756, 296] on li "Laureano Brás" at bounding box center [898, 301] width 327 height 31
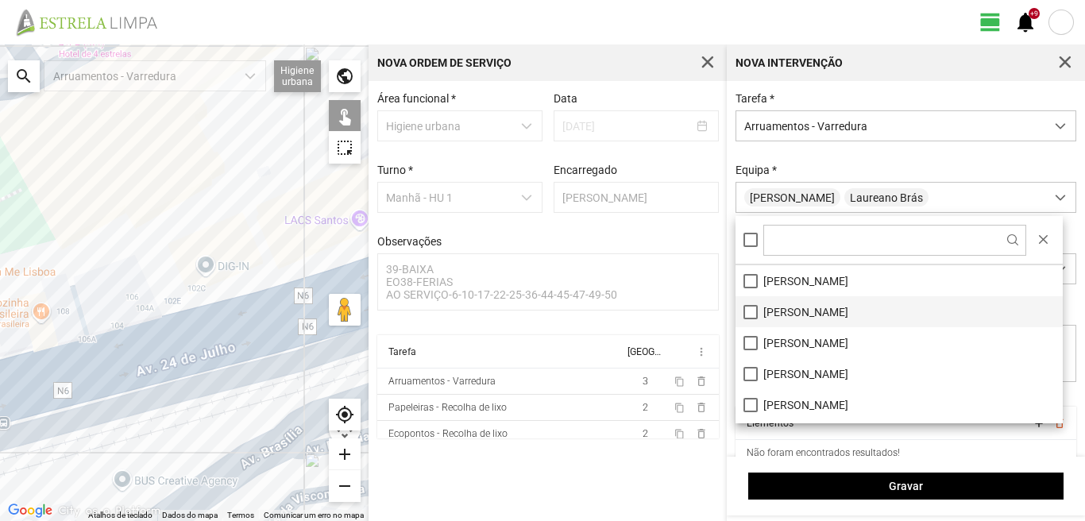
scroll to position [213, 0]
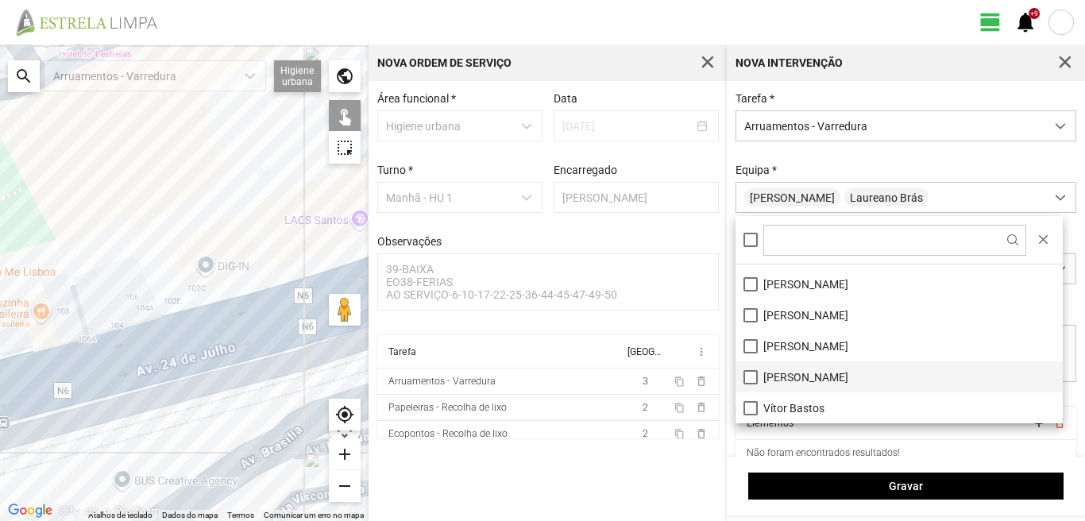
click at [751, 367] on li "[PERSON_NAME]" at bounding box center [898, 376] width 327 height 31
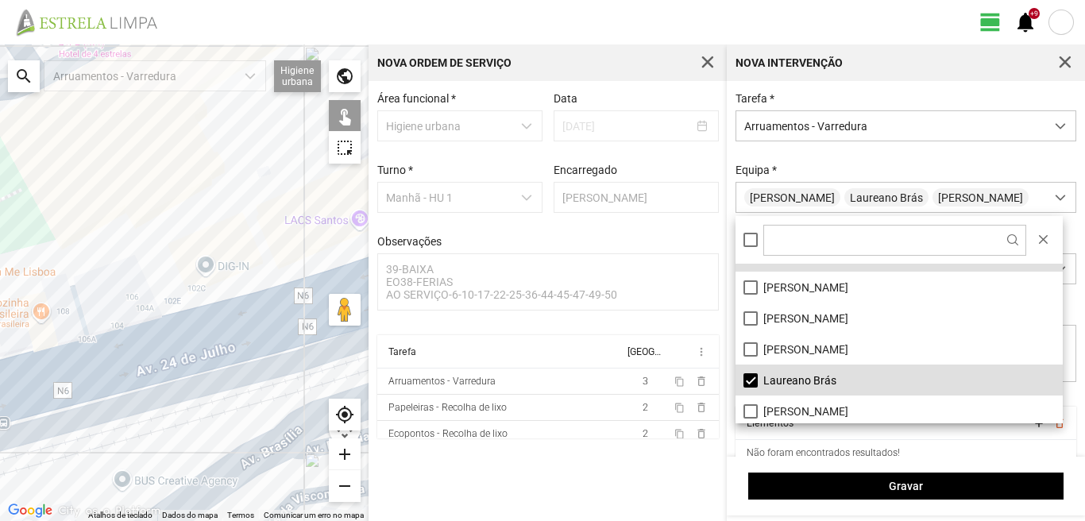
scroll to position [79, 0]
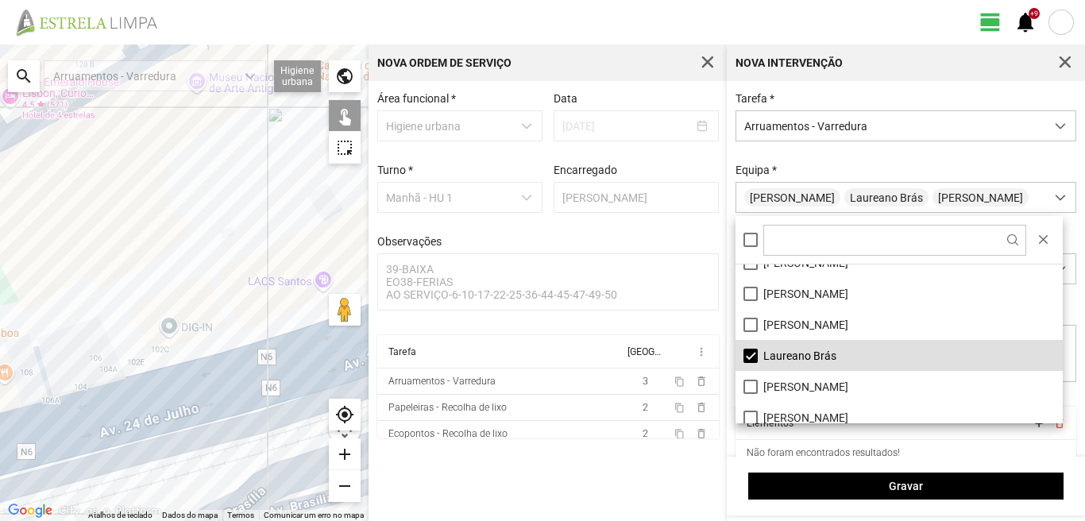
drag, startPoint x: 232, startPoint y: 247, endPoint x: 217, endPoint y: 320, distance: 74.6
click at [220, 313] on div at bounding box center [184, 282] width 368 height 476
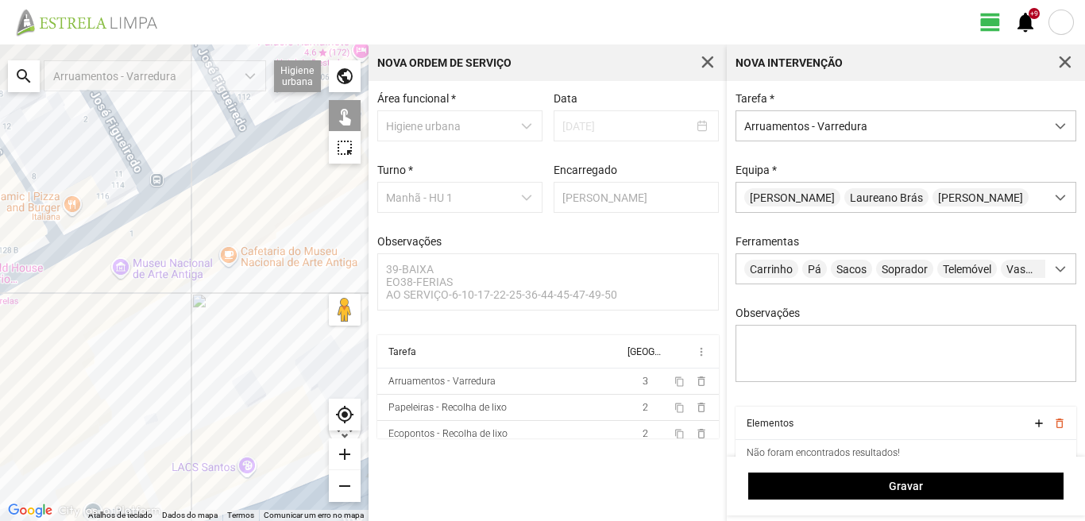
drag, startPoint x: 130, startPoint y: 347, endPoint x: 116, endPoint y: 375, distance: 31.3
click at [118, 375] on div at bounding box center [184, 282] width 368 height 476
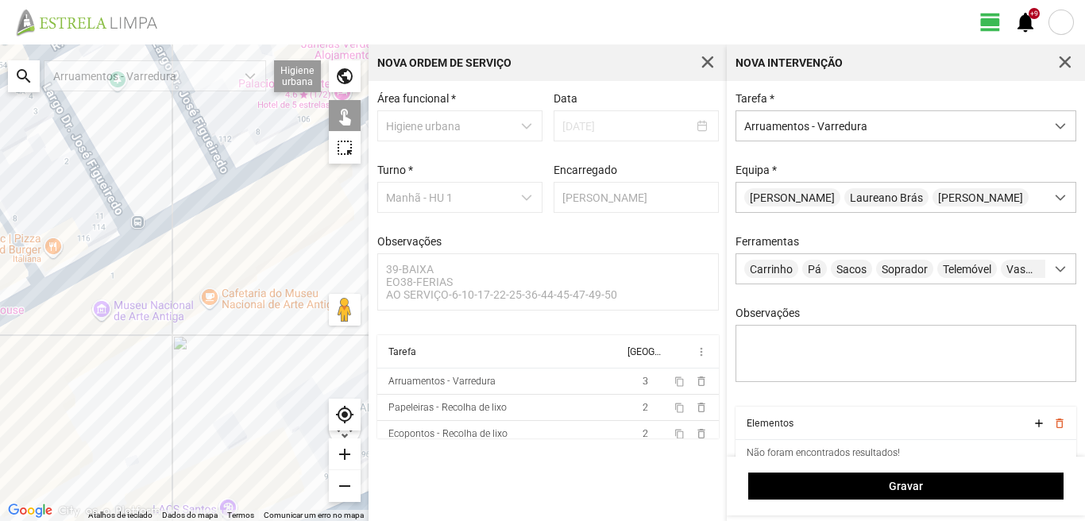
drag, startPoint x: 45, startPoint y: 435, endPoint x: 82, endPoint y: 384, distance: 63.2
click at [43, 442] on div at bounding box center [184, 282] width 368 height 476
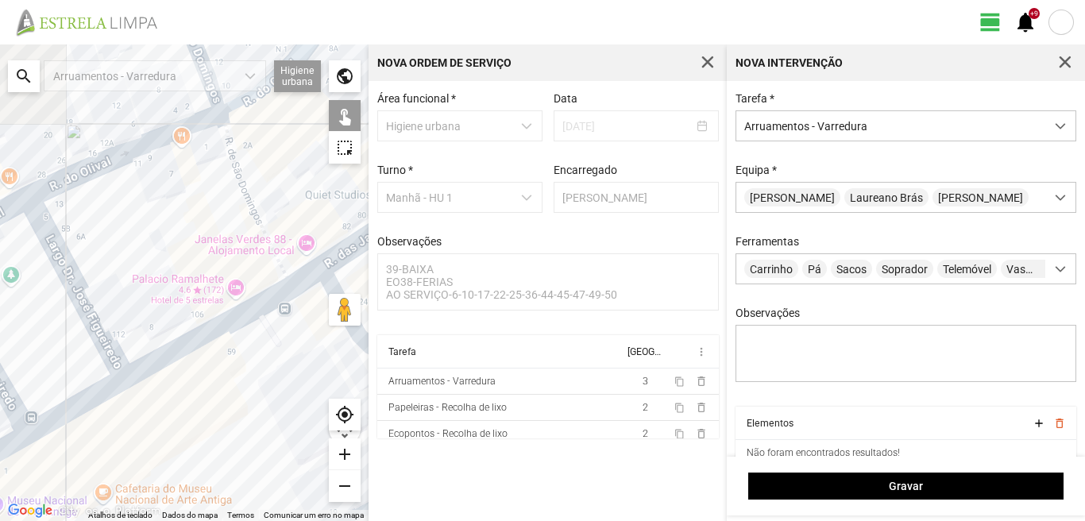
drag, startPoint x: 121, startPoint y: 347, endPoint x: 13, endPoint y: 546, distance: 226.0
click at [13, 520] on html "view_day +9 notifications ← Mover para a esquerda → Mover para a direita ↑ Move…" at bounding box center [542, 260] width 1085 height 521
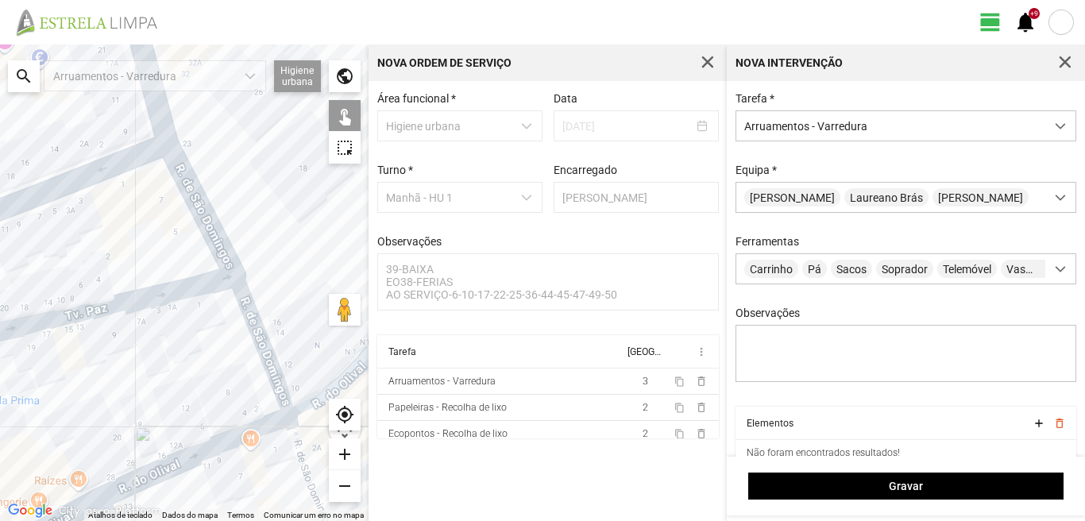
drag, startPoint x: 71, startPoint y: 270, endPoint x: 172, endPoint y: 540, distance: 288.2
click at [172, 520] on html "view_day +9 notifications ← Mover para a esquerda → Mover para a direita ↑ Move…" at bounding box center [542, 260] width 1085 height 521
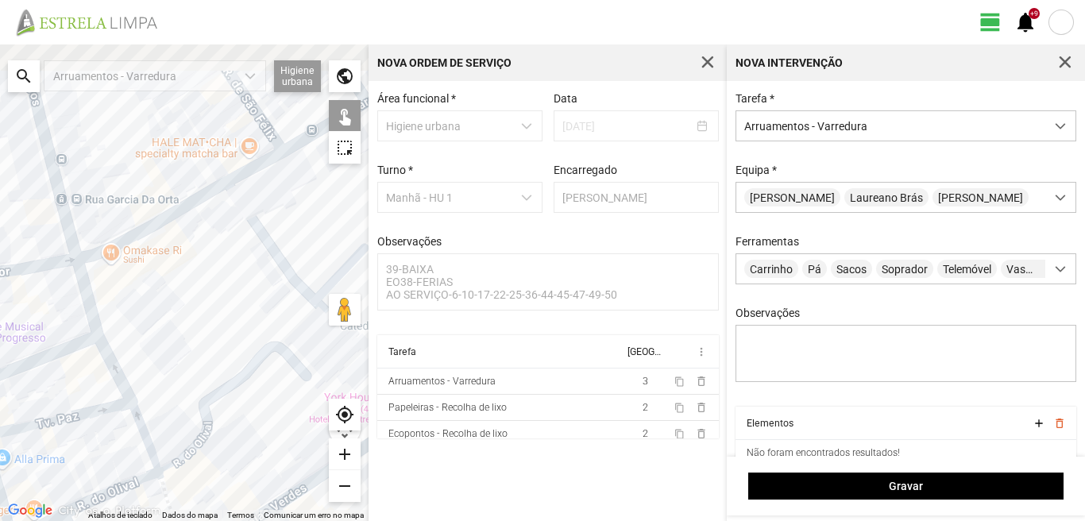
drag, startPoint x: 186, startPoint y: 179, endPoint x: 125, endPoint y: 384, distance: 214.6
click at [125, 384] on div at bounding box center [184, 282] width 368 height 476
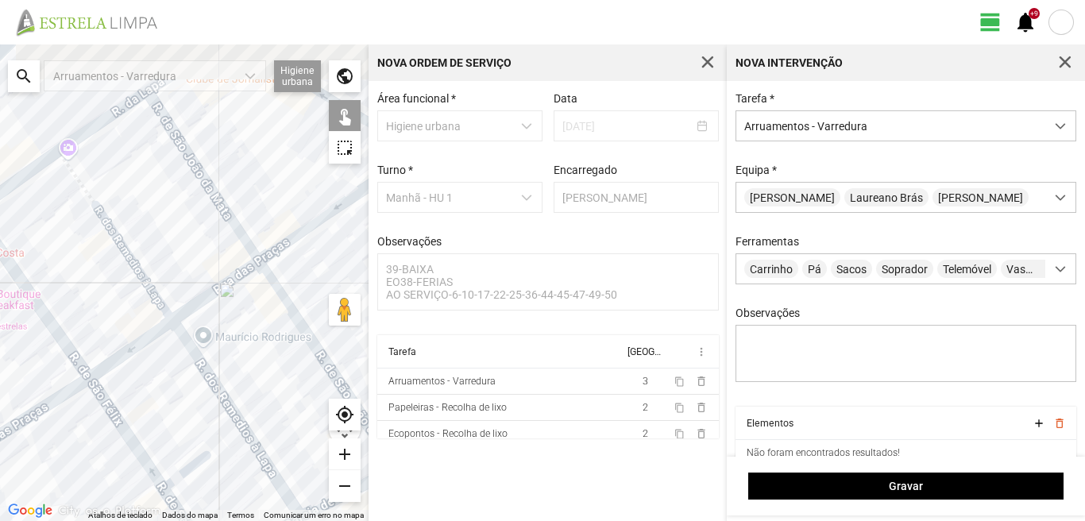
drag, startPoint x: 152, startPoint y: 314, endPoint x: 130, endPoint y: 423, distance: 111.7
click at [130, 423] on div at bounding box center [184, 282] width 368 height 476
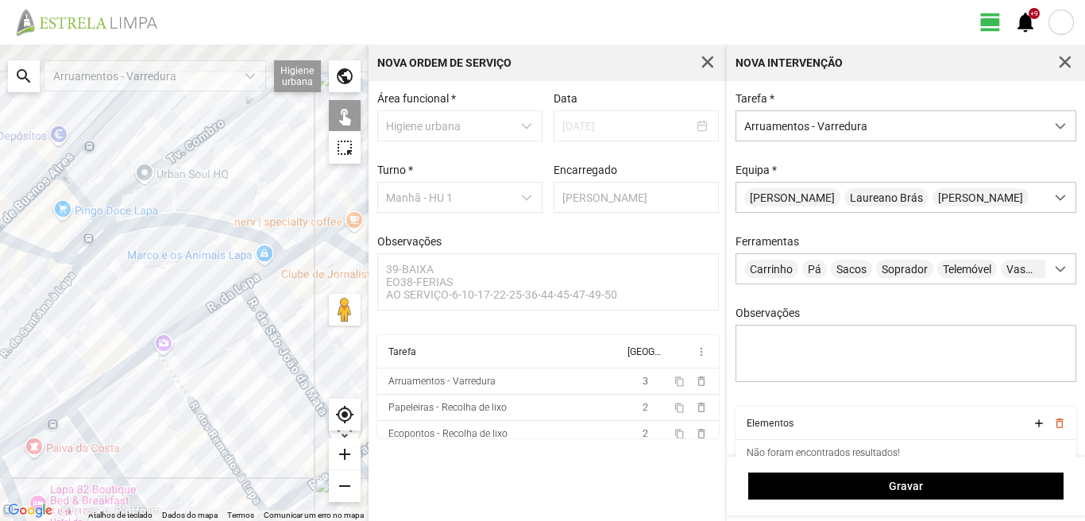
drag, startPoint x: 58, startPoint y: 287, endPoint x: 341, endPoint y: 494, distance: 351.2
click at [0, 44] on fbc-map "← Mover para a esquerda → Mover para a direita ↑ Mover para cima ↓ Mover para b…" at bounding box center [0, 44] width 0 height 0
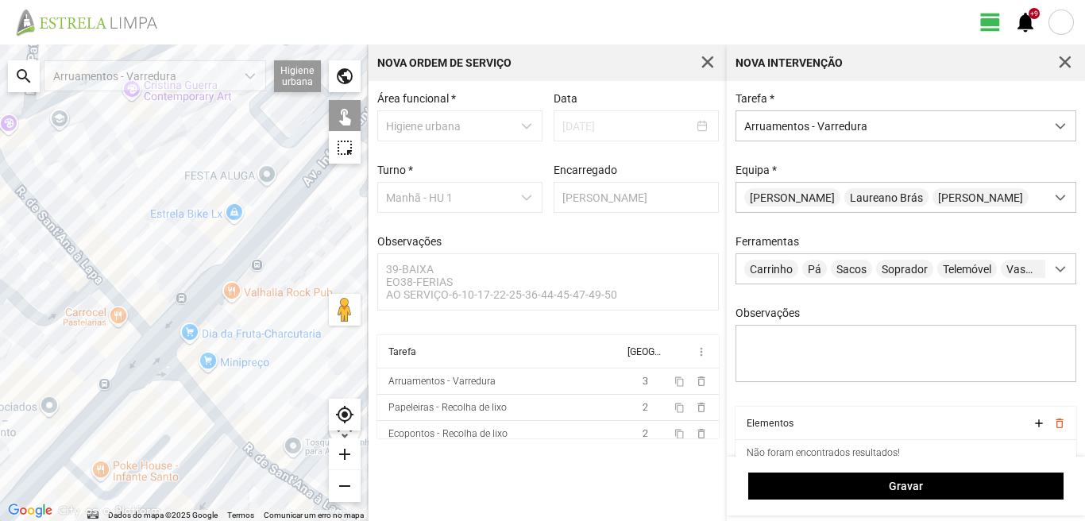
drag, startPoint x: 238, startPoint y: 438, endPoint x: 142, endPoint y: 323, distance: 150.0
click at [173, 354] on div at bounding box center [184, 282] width 368 height 476
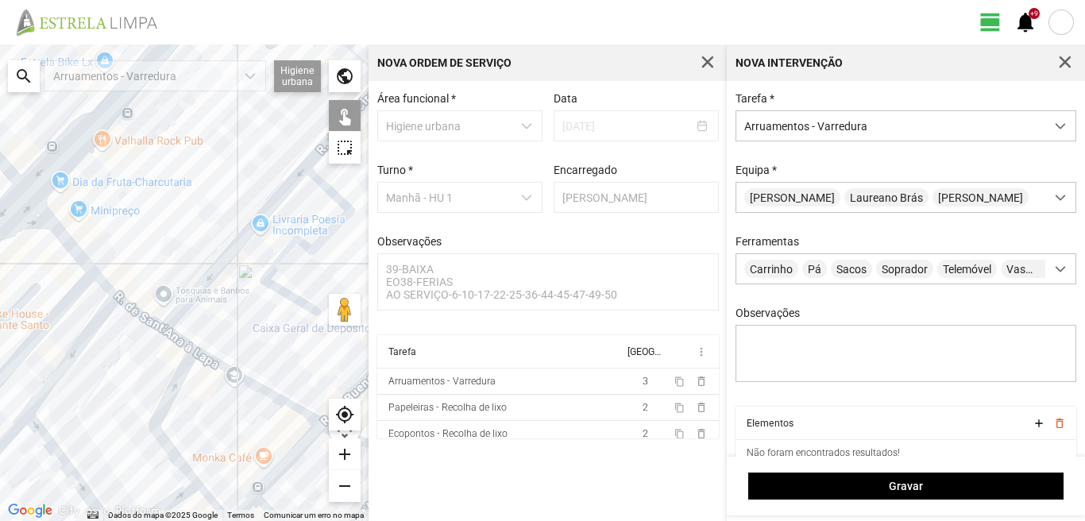
click at [146, 320] on div at bounding box center [184, 282] width 368 height 476
click at [54, 235] on div at bounding box center [184, 282] width 368 height 476
click at [95, 280] on div at bounding box center [184, 282] width 368 height 476
click at [178, 307] on div at bounding box center [184, 282] width 368 height 476
drag, startPoint x: 291, startPoint y: 345, endPoint x: 134, endPoint y: 299, distance: 163.1
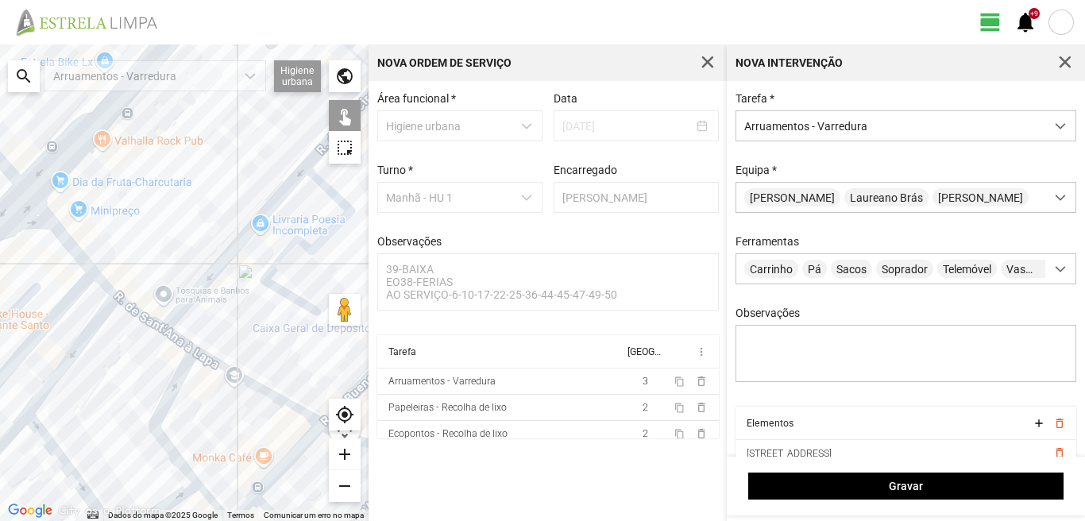
click at [136, 300] on div at bounding box center [184, 282] width 368 height 476
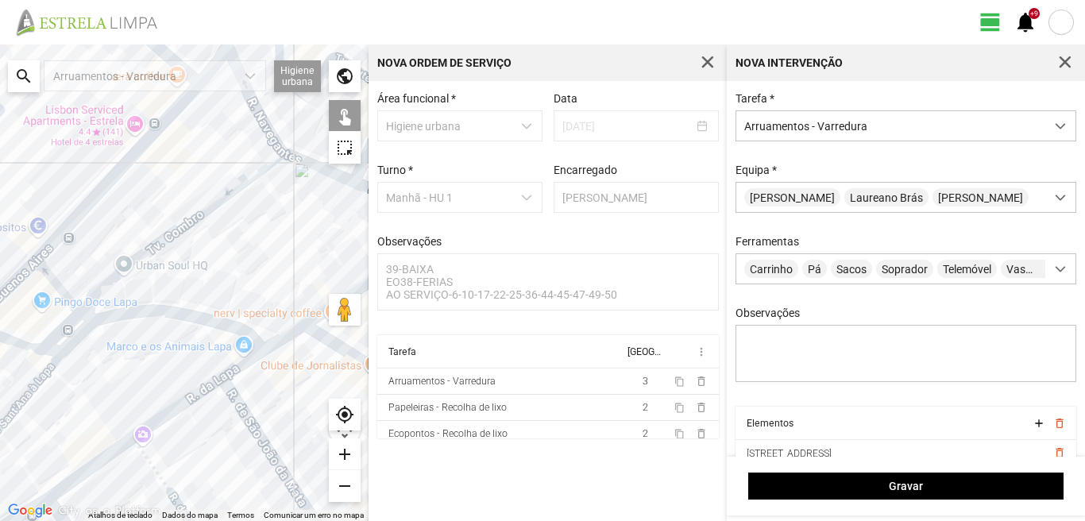
drag, startPoint x: 163, startPoint y: 296, endPoint x: 170, endPoint y: 301, distance: 8.6
click at [170, 301] on div at bounding box center [184, 282] width 368 height 476
click at [72, 223] on div at bounding box center [184, 282] width 368 height 476
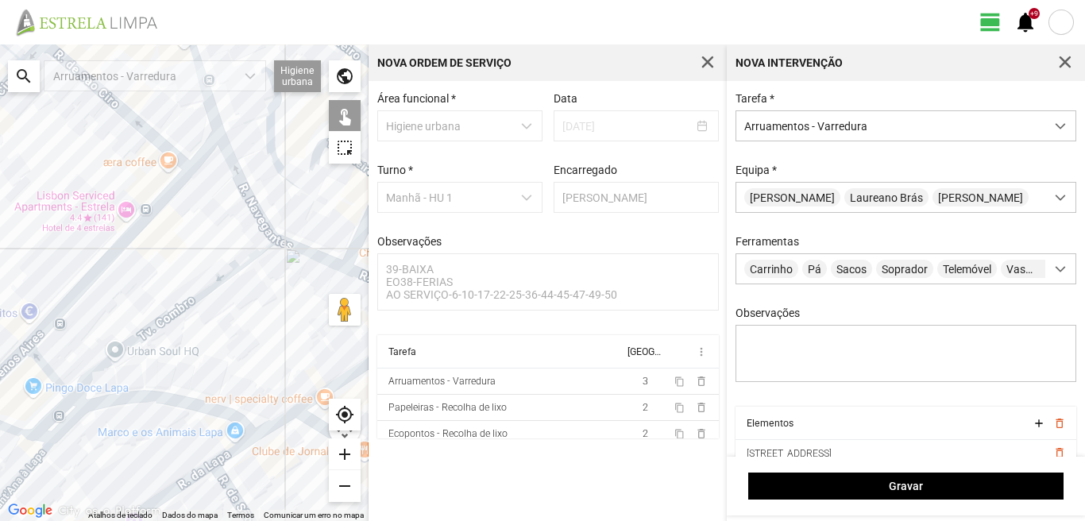
drag, startPoint x: 156, startPoint y: 215, endPoint x: 145, endPoint y: 251, distance: 37.4
click at [147, 250] on div at bounding box center [184, 282] width 368 height 476
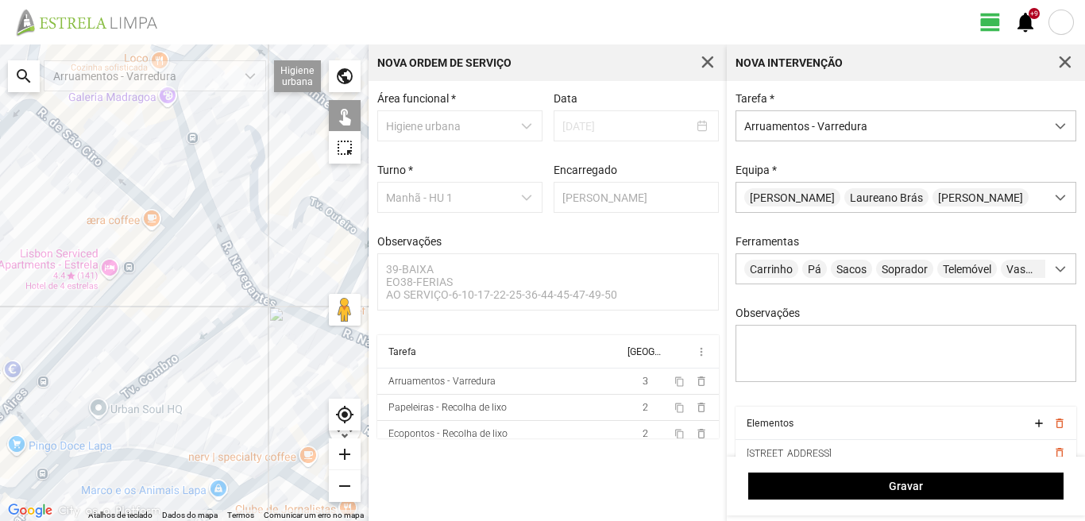
click at [188, 208] on div at bounding box center [184, 282] width 368 height 476
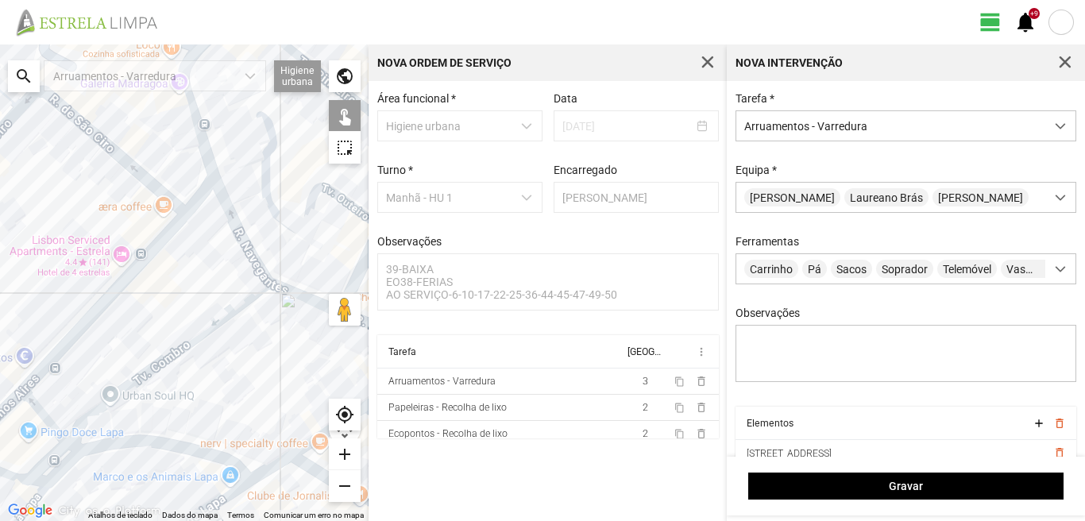
drag, startPoint x: 30, startPoint y: 298, endPoint x: 144, endPoint y: 210, distance: 143.7
click at [98, 226] on div at bounding box center [184, 282] width 368 height 476
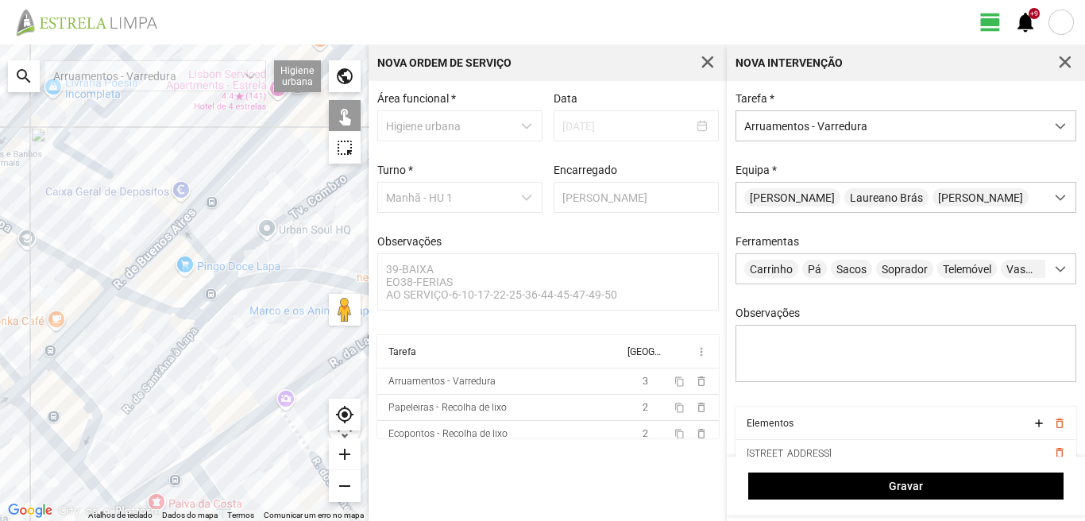
click at [194, 240] on div at bounding box center [184, 282] width 368 height 476
click at [256, 241] on div at bounding box center [184, 282] width 368 height 476
click at [258, 283] on div at bounding box center [184, 282] width 368 height 476
click at [215, 287] on div at bounding box center [184, 282] width 368 height 476
click at [242, 281] on div at bounding box center [184, 282] width 368 height 476
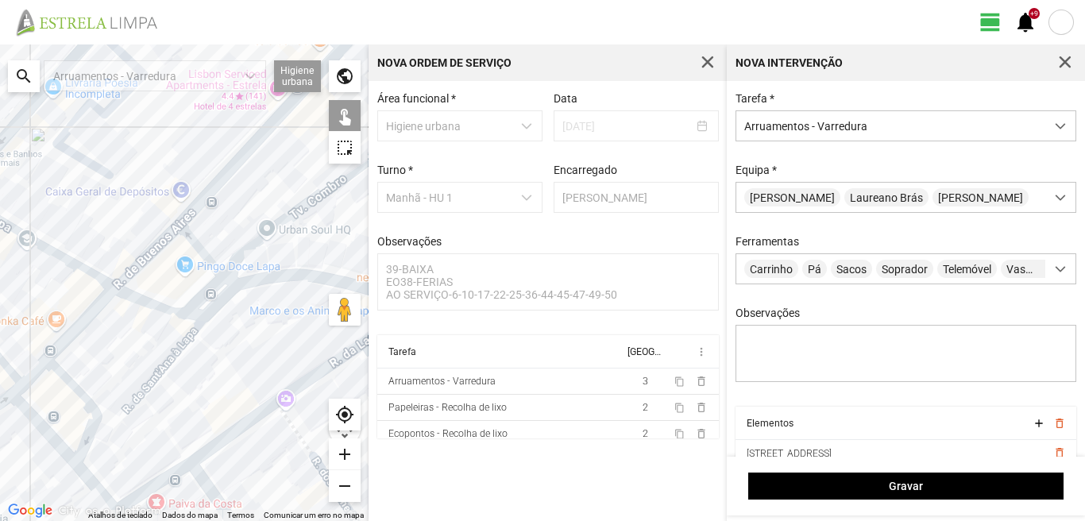
click at [238, 285] on div at bounding box center [184, 282] width 368 height 476
click at [181, 348] on div at bounding box center [184, 282] width 368 height 476
click at [171, 311] on div at bounding box center [184, 282] width 368 height 476
click at [145, 262] on div at bounding box center [184, 282] width 368 height 476
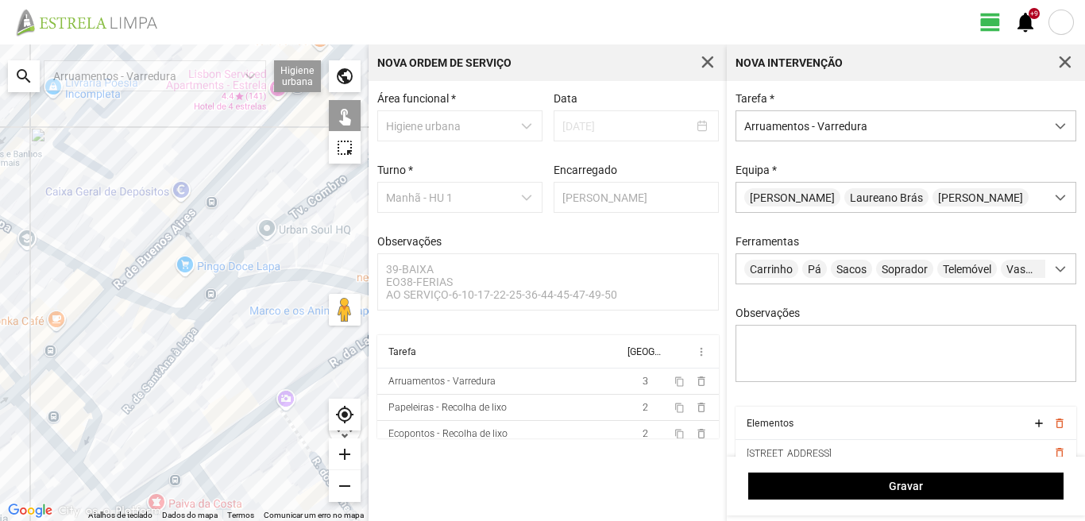
click at [146, 306] on div at bounding box center [184, 282] width 368 height 476
click at [147, 305] on div at bounding box center [184, 282] width 368 height 476
click at [148, 306] on div at bounding box center [184, 282] width 368 height 476
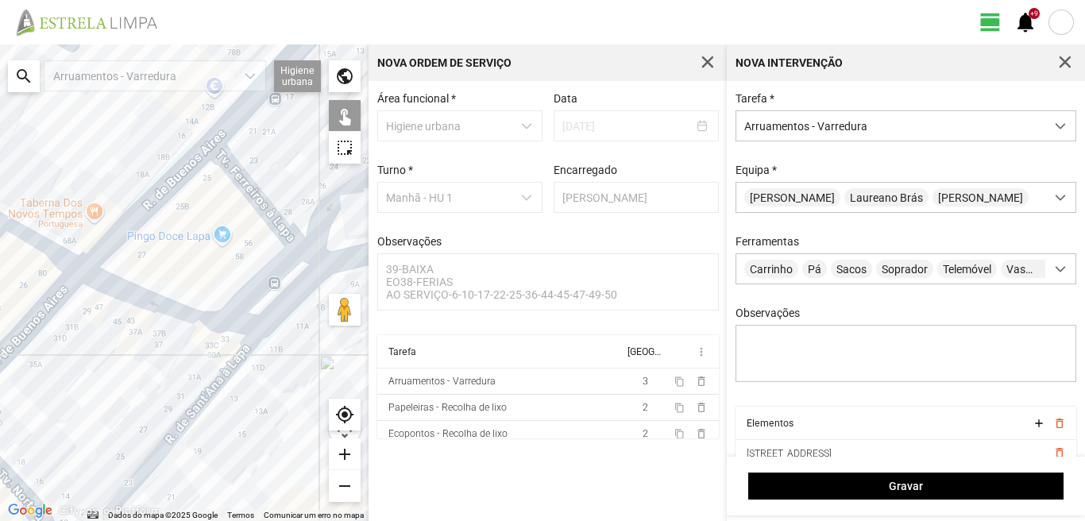
click at [102, 282] on div at bounding box center [184, 282] width 368 height 476
click at [128, 292] on div at bounding box center [184, 282] width 368 height 476
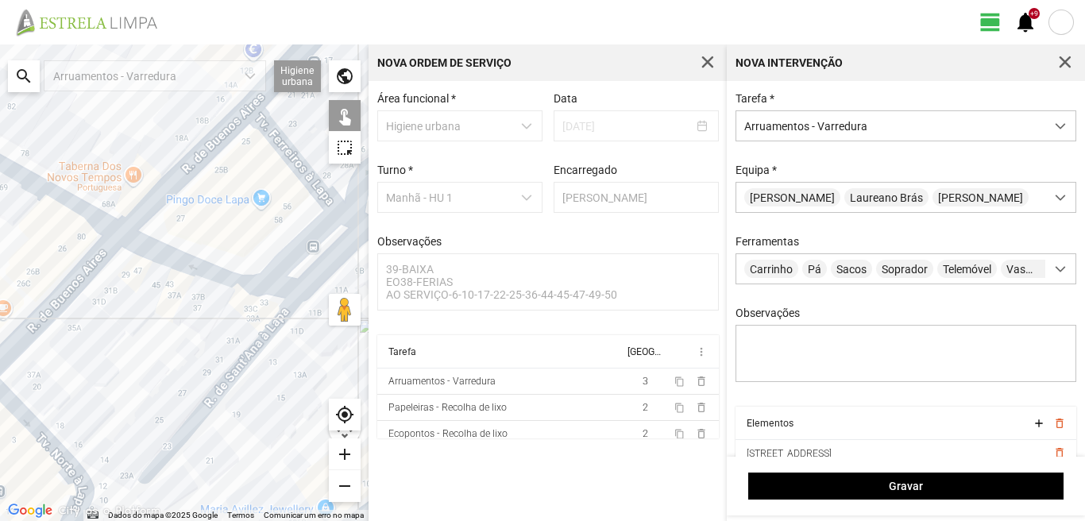
drag, startPoint x: 111, startPoint y: 325, endPoint x: 171, endPoint y: 275, distance: 77.8
click at [168, 275] on div at bounding box center [184, 282] width 368 height 476
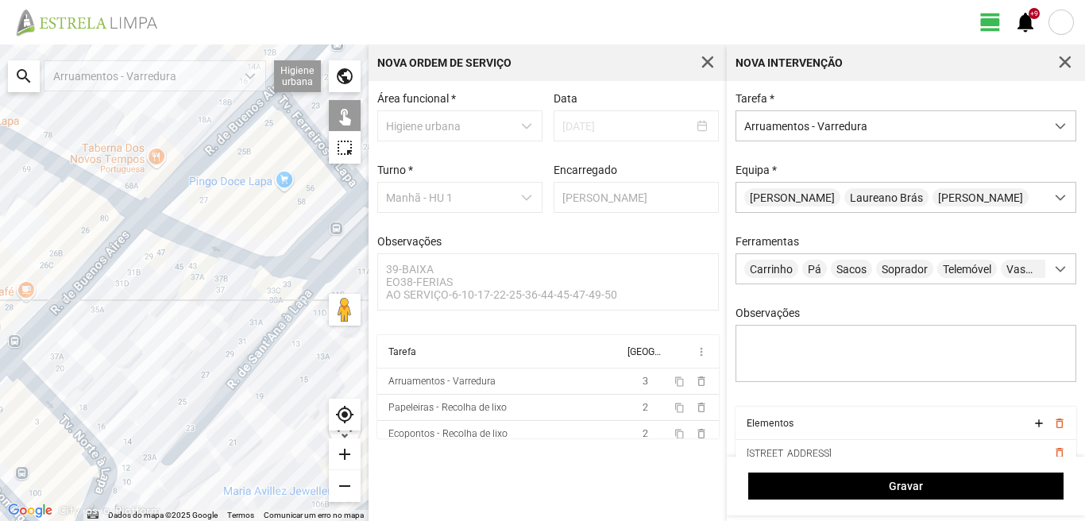
click at [121, 242] on div at bounding box center [184, 282] width 368 height 476
click at [120, 199] on div at bounding box center [184, 282] width 368 height 476
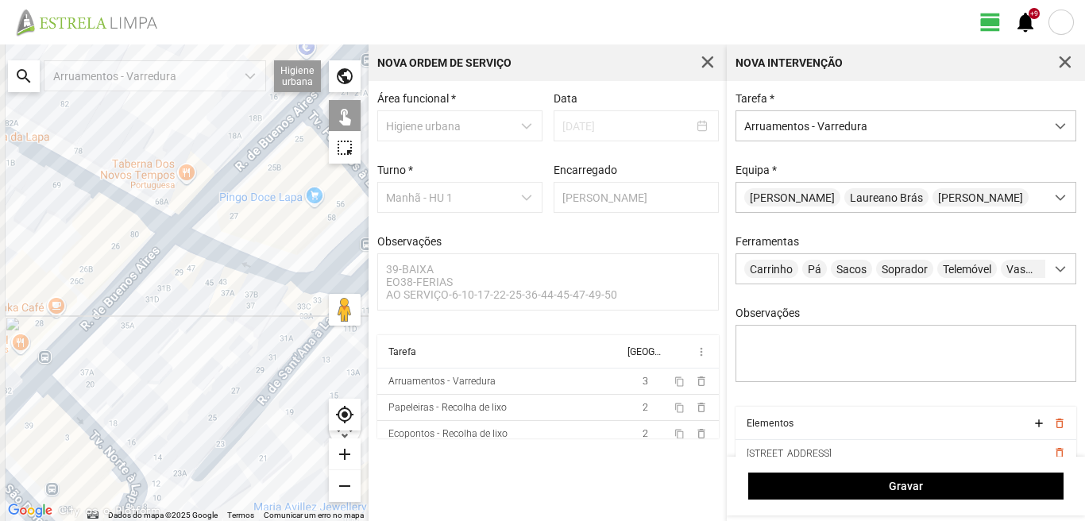
drag, startPoint x: 78, startPoint y: 240, endPoint x: 151, endPoint y: 268, distance: 78.4
click at [143, 266] on div at bounding box center [184, 282] width 368 height 476
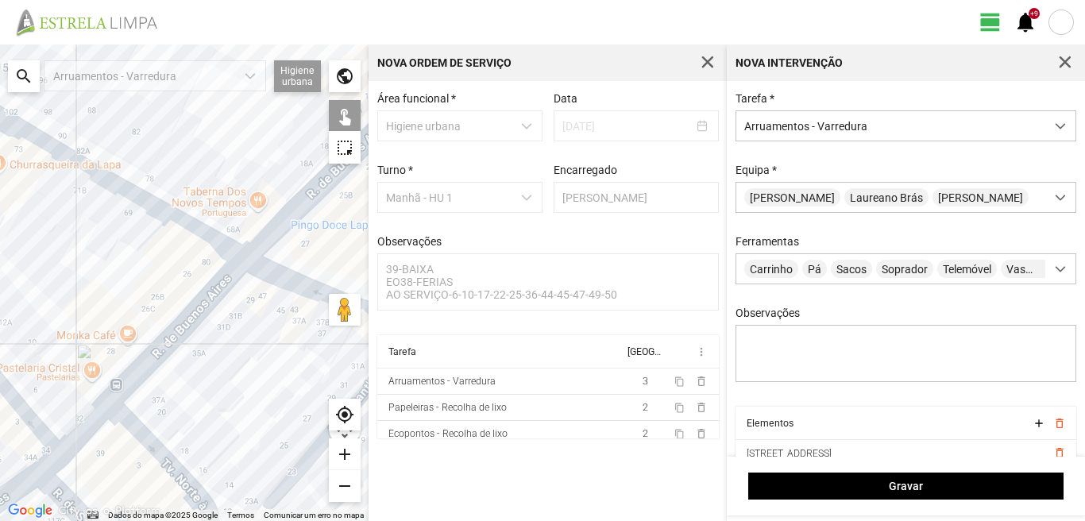
drag, startPoint x: 52, startPoint y: 221, endPoint x: 229, endPoint y: 323, distance: 204.6
click at [229, 323] on div at bounding box center [184, 282] width 368 height 476
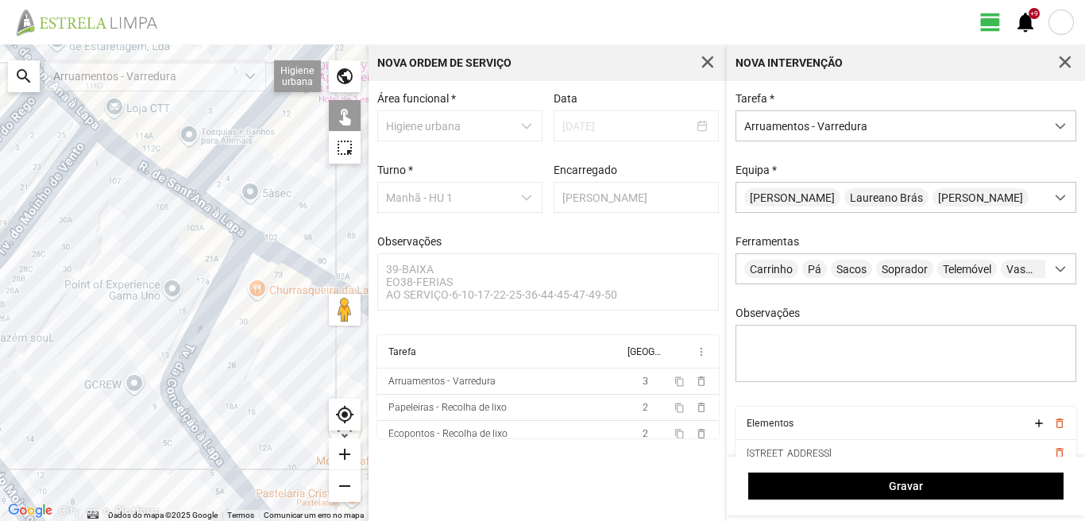
click at [208, 214] on div at bounding box center [184, 282] width 368 height 476
click at [221, 287] on div at bounding box center [184, 282] width 368 height 476
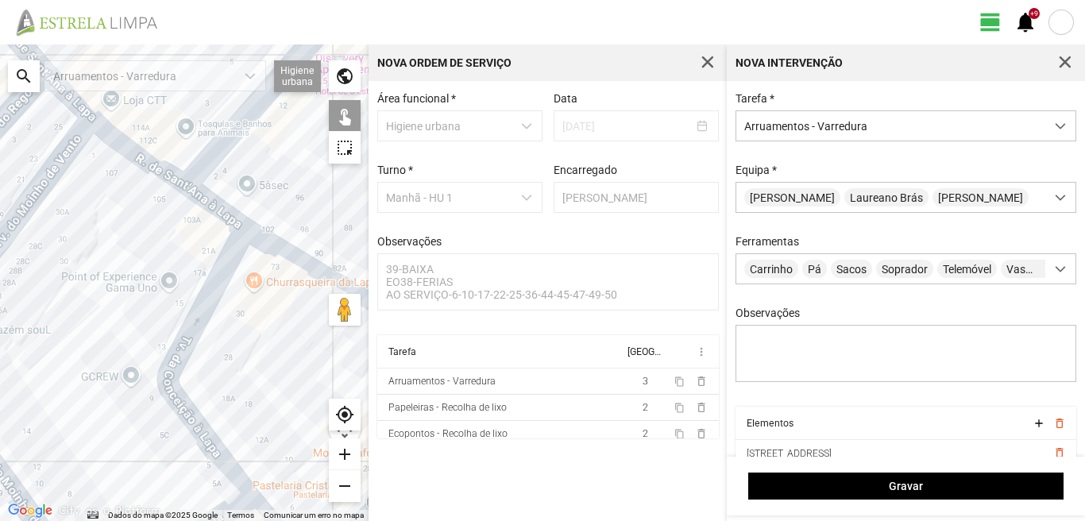
drag, startPoint x: 199, startPoint y: 376, endPoint x: 156, endPoint y: 276, distance: 108.9
click at [159, 284] on div at bounding box center [184, 282] width 368 height 476
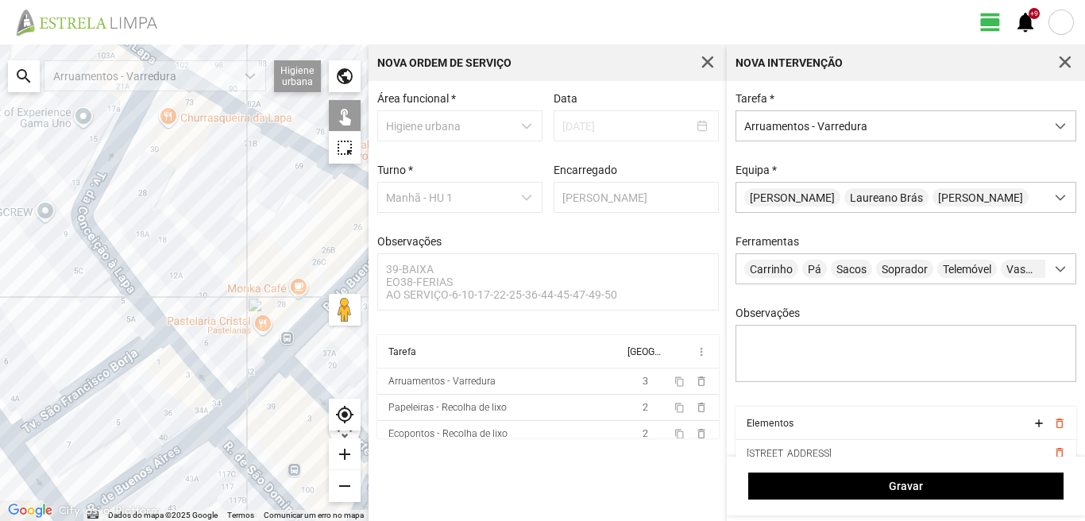
drag, startPoint x: 199, startPoint y: 359, endPoint x: 125, endPoint y: 274, distance: 112.6
click at [149, 305] on div at bounding box center [184, 282] width 368 height 476
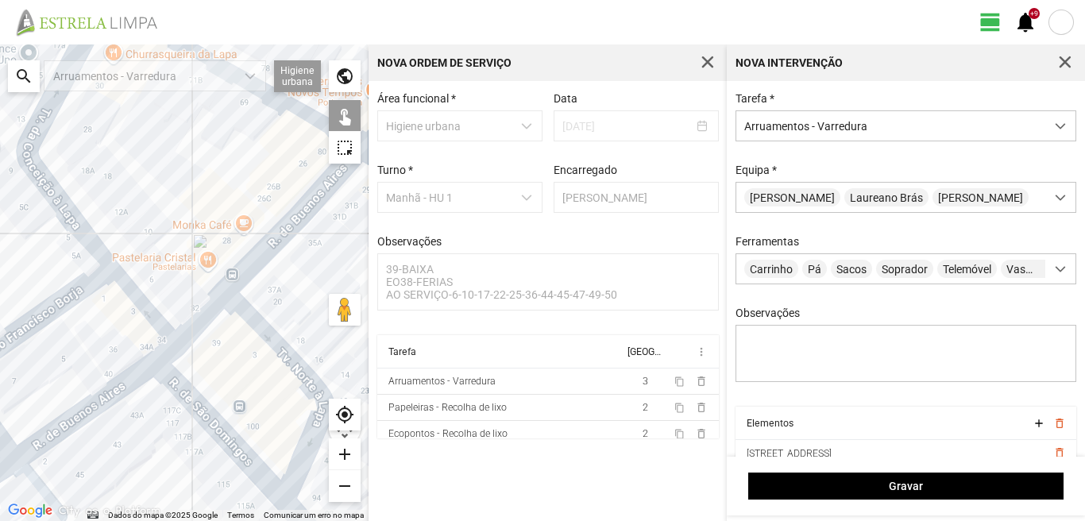
click at [271, 337] on div at bounding box center [184, 282] width 368 height 476
drag, startPoint x: 201, startPoint y: 409, endPoint x: 202, endPoint y: 373, distance: 35.7
click at [202, 403] on div at bounding box center [184, 282] width 368 height 476
click at [197, 320] on div at bounding box center [184, 282] width 368 height 476
click at [197, 324] on div at bounding box center [184, 282] width 368 height 476
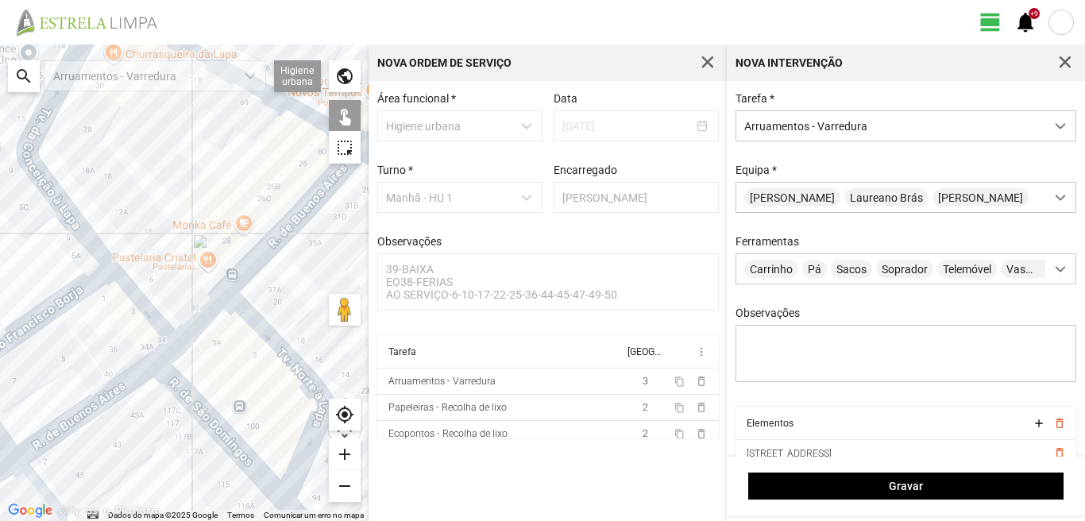
drag, startPoint x: 144, startPoint y: 376, endPoint x: 175, endPoint y: 301, distance: 80.8
click at [175, 301] on div at bounding box center [184, 282] width 368 height 476
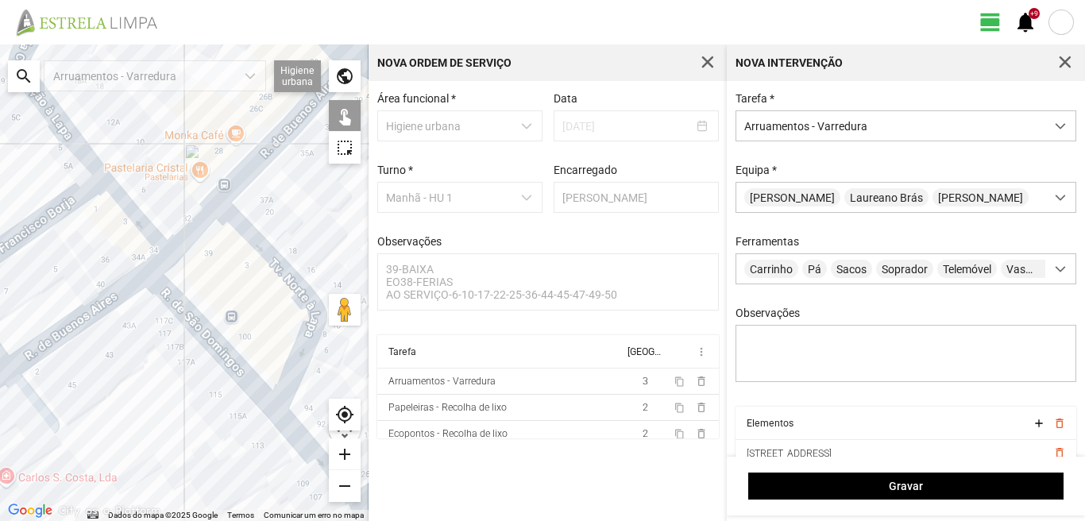
drag, startPoint x: 187, startPoint y: 385, endPoint x: 167, endPoint y: 261, distance: 125.6
click at [168, 266] on div at bounding box center [184, 282] width 368 height 476
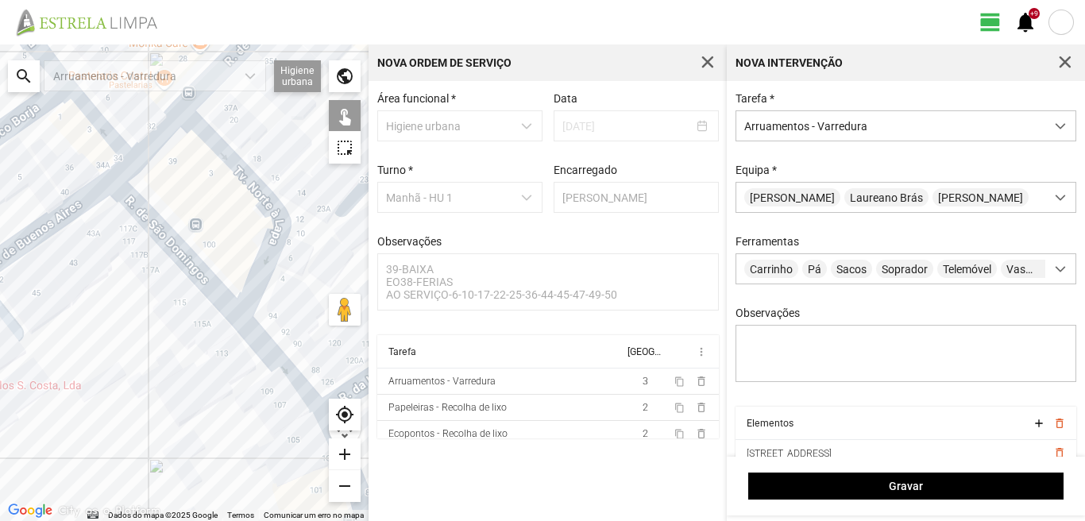
drag, startPoint x: 264, startPoint y: 337, endPoint x: 217, endPoint y: 296, distance: 63.0
click at [218, 298] on div at bounding box center [184, 282] width 368 height 476
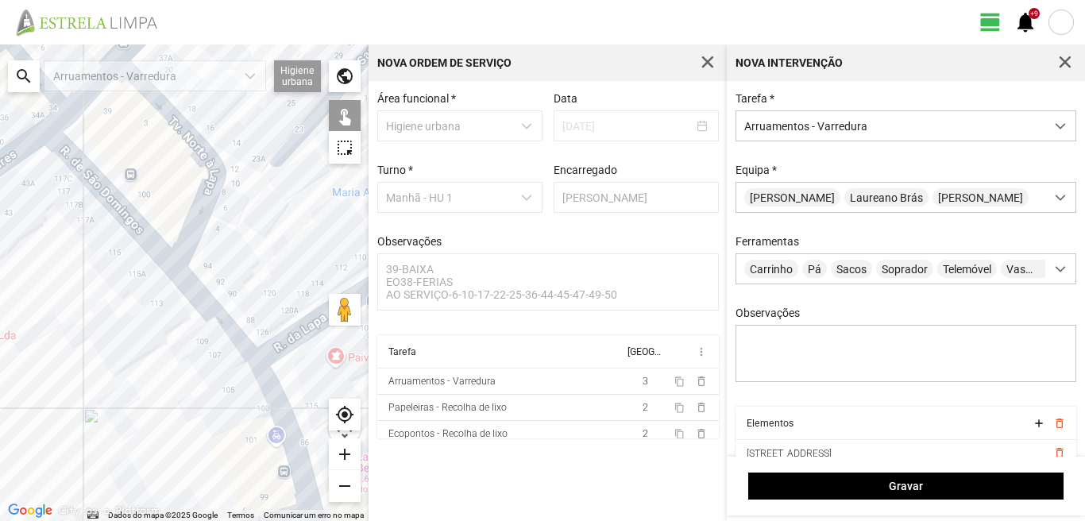
click at [220, 320] on div at bounding box center [184, 282] width 368 height 476
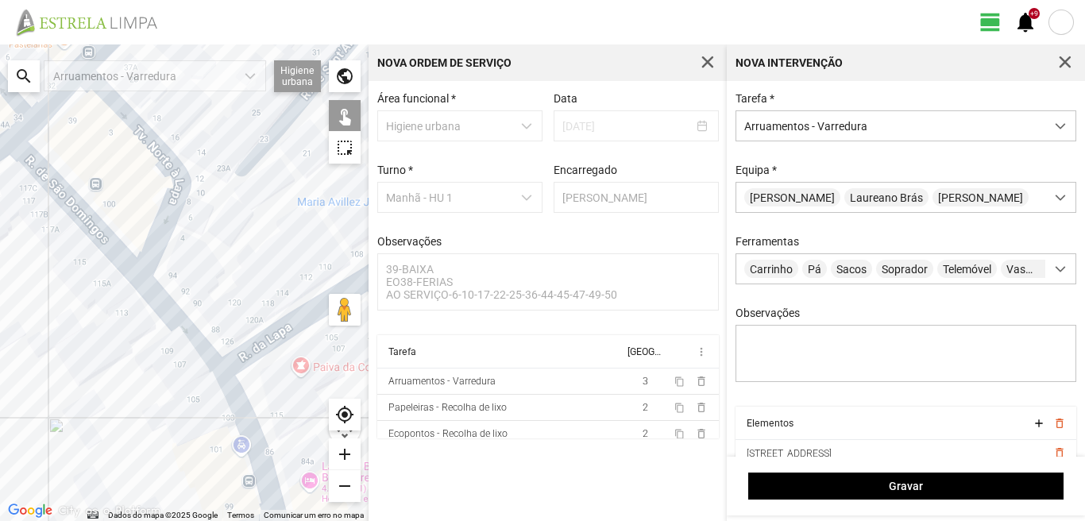
drag, startPoint x: 262, startPoint y: 292, endPoint x: 192, endPoint y: 297, distance: 70.0
click at [194, 305] on div at bounding box center [184, 282] width 368 height 476
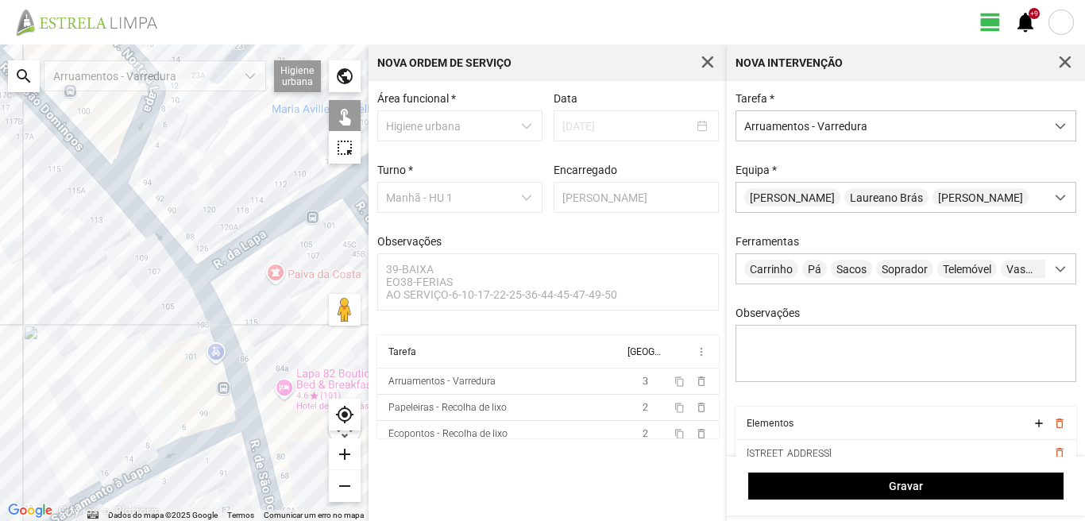
drag, startPoint x: 137, startPoint y: 377, endPoint x: 167, endPoint y: 282, distance: 100.0
click at [164, 296] on div at bounding box center [184, 282] width 368 height 476
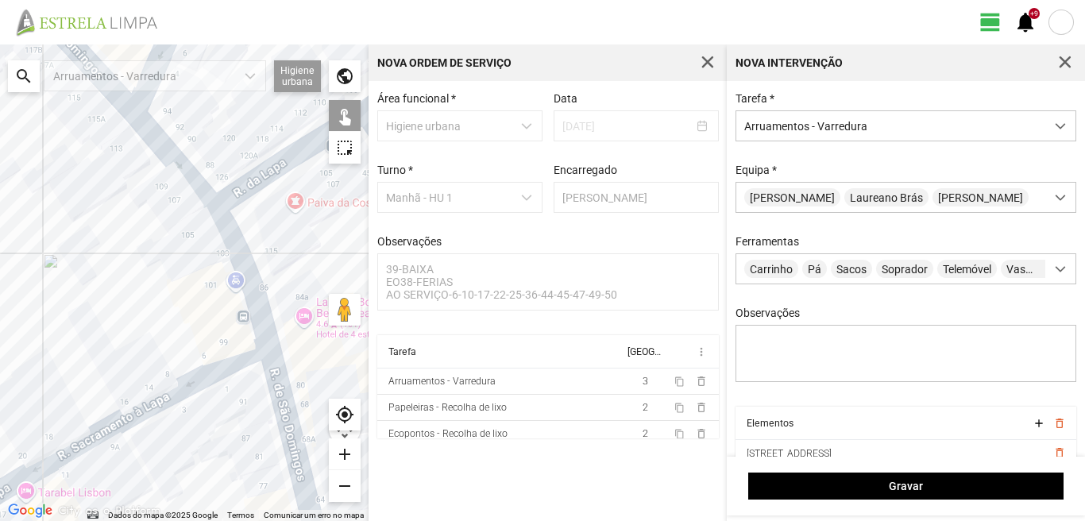
click at [239, 279] on div at bounding box center [184, 282] width 368 height 476
click at [270, 407] on div at bounding box center [184, 282] width 368 height 476
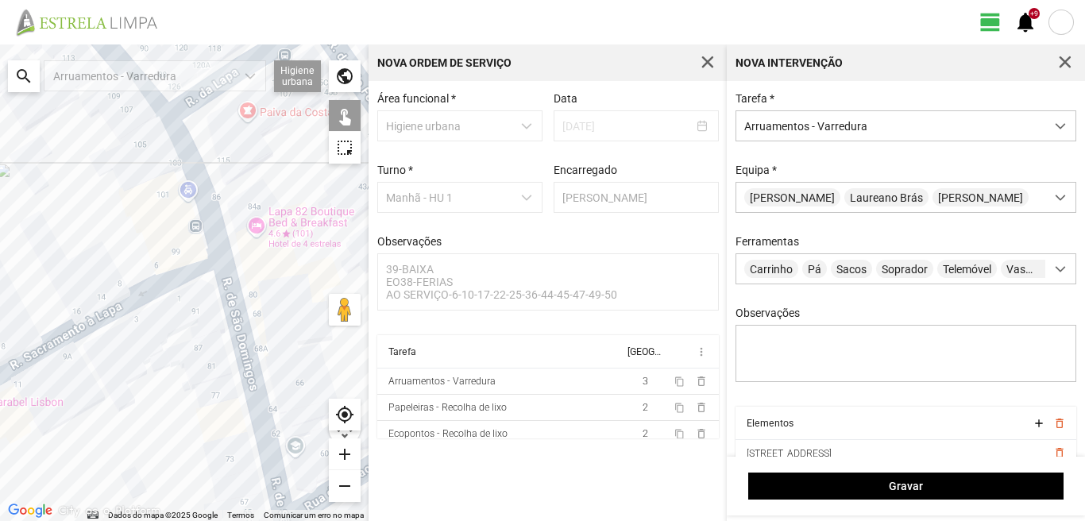
drag, startPoint x: 259, startPoint y: 399, endPoint x: 206, endPoint y: 295, distance: 117.2
click at [207, 299] on div at bounding box center [184, 282] width 368 height 476
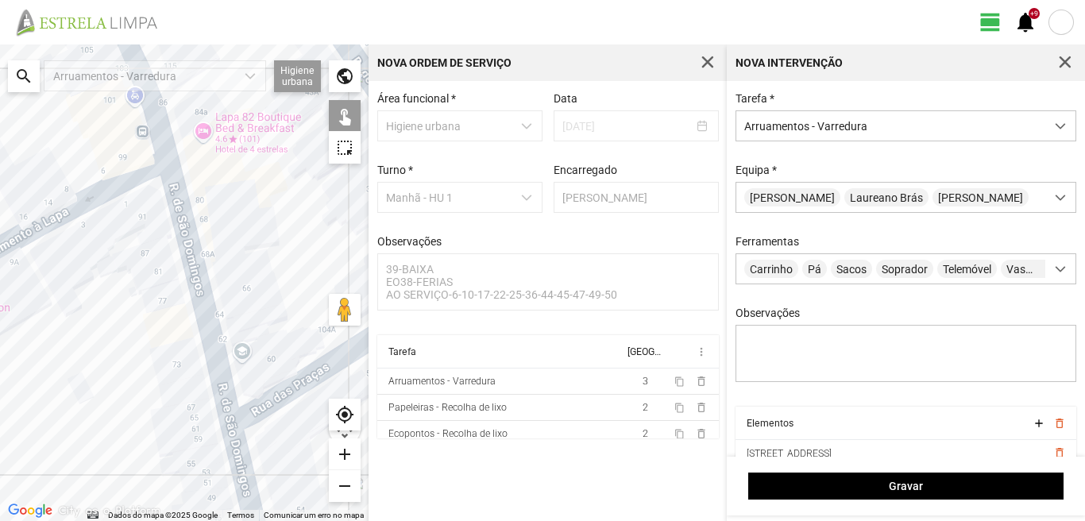
drag, startPoint x: 235, startPoint y: 465, endPoint x: 229, endPoint y: 442, distance: 23.9
click at [233, 453] on div at bounding box center [184, 282] width 368 height 476
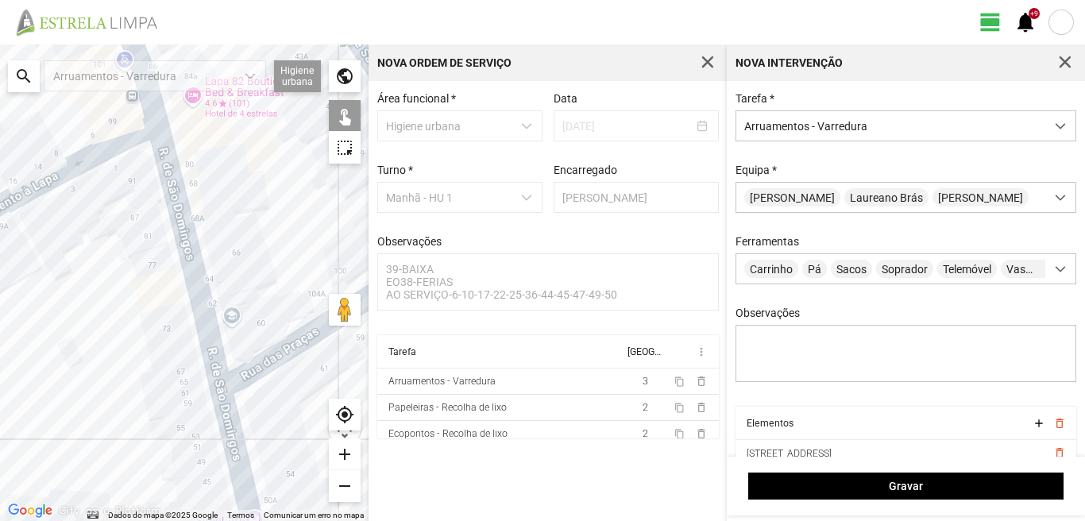
click at [227, 430] on div at bounding box center [184, 282] width 368 height 476
drag, startPoint x: 227, startPoint y: 415, endPoint x: 226, endPoint y: 270, distance: 144.5
click at [226, 280] on div at bounding box center [184, 282] width 368 height 476
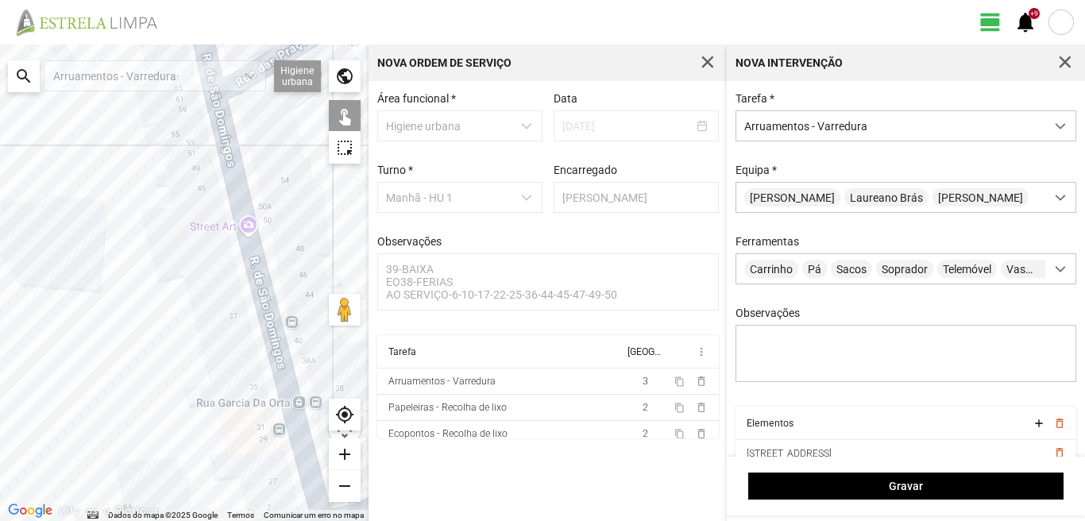
drag, startPoint x: 208, startPoint y: 328, endPoint x: 185, endPoint y: 284, distance: 49.4
click at [185, 284] on div at bounding box center [184, 282] width 368 height 476
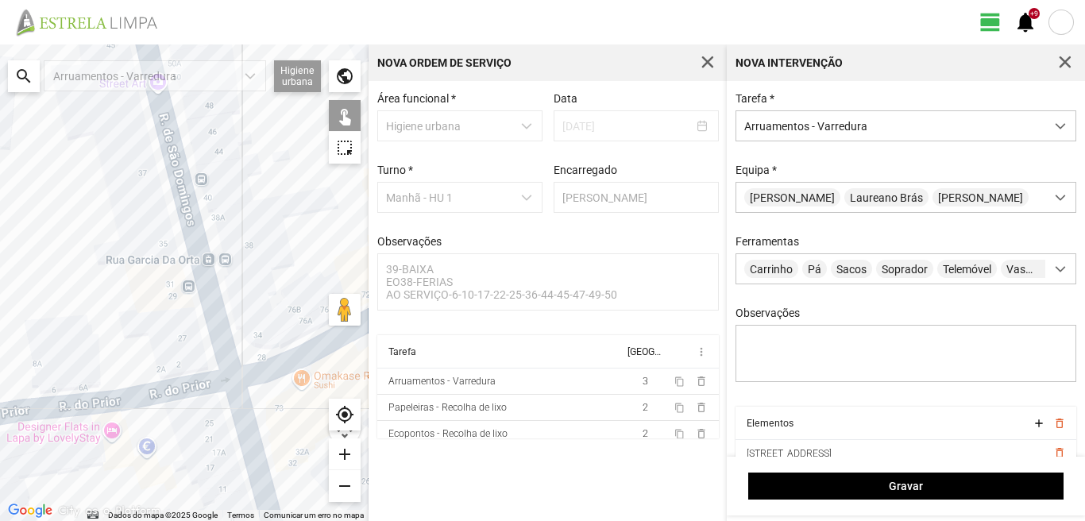
click at [265, 364] on div at bounding box center [184, 282] width 368 height 476
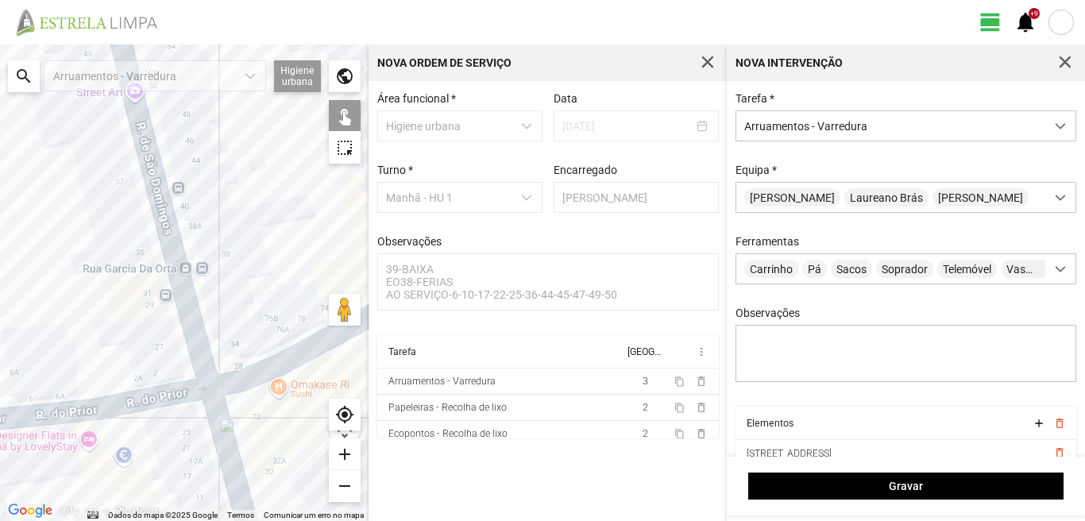
drag, startPoint x: 278, startPoint y: 337, endPoint x: 59, endPoint y: 370, distance: 221.6
click at [59, 370] on div at bounding box center [184, 282] width 368 height 476
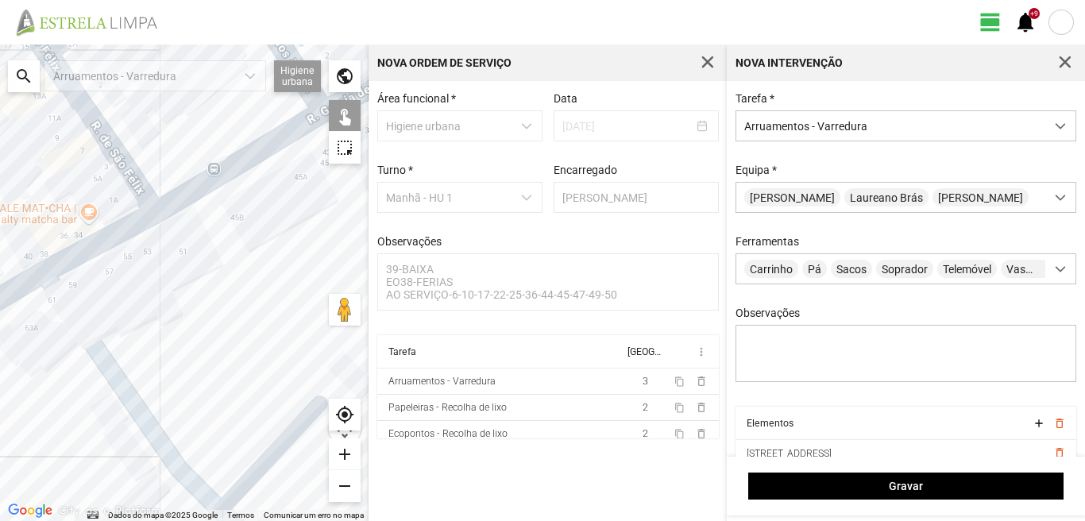
click at [219, 177] on div at bounding box center [184, 282] width 368 height 476
drag, startPoint x: 233, startPoint y: 152, endPoint x: 98, endPoint y: 252, distance: 168.7
click at [98, 252] on div at bounding box center [184, 282] width 368 height 476
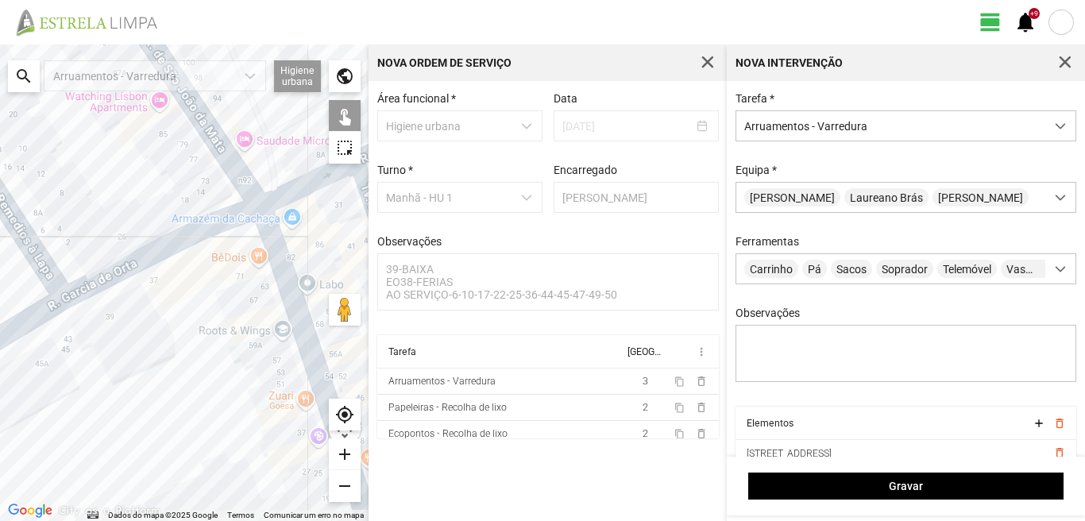
click at [135, 260] on div at bounding box center [184, 282] width 368 height 476
click at [263, 198] on div at bounding box center [184, 282] width 368 height 476
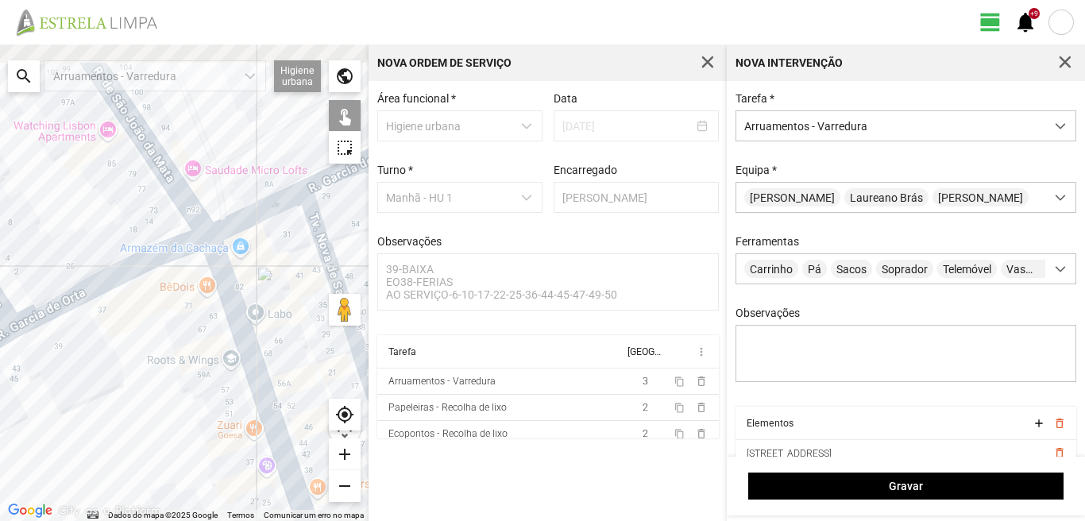
drag, startPoint x: 250, startPoint y: 237, endPoint x: 165, endPoint y: 248, distance: 85.7
click at [168, 248] on div at bounding box center [184, 282] width 368 height 476
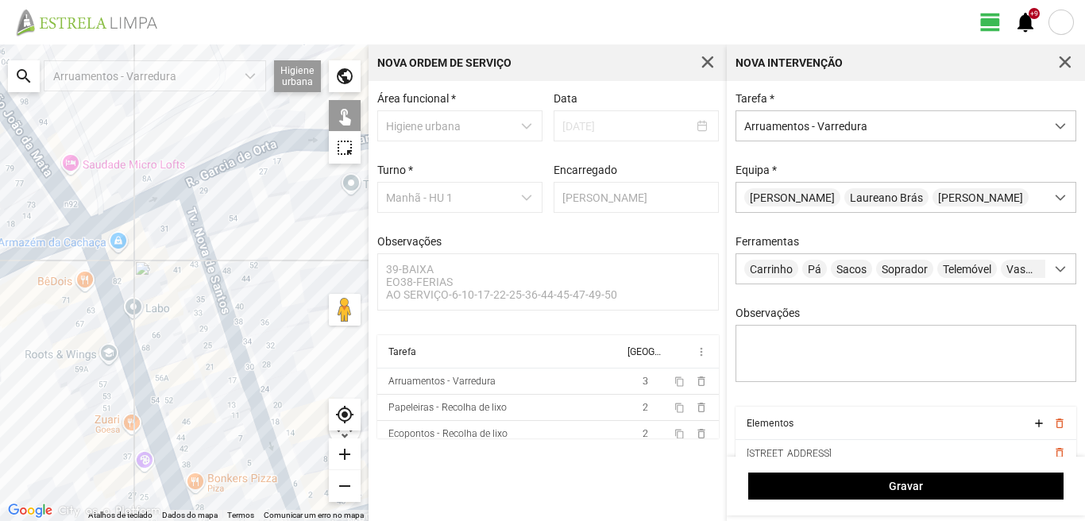
drag, startPoint x: 46, startPoint y: 335, endPoint x: 93, endPoint y: 315, distance: 50.9
click at [91, 315] on div at bounding box center [184, 282] width 368 height 476
click at [133, 201] on div at bounding box center [184, 282] width 368 height 476
click at [84, 260] on div at bounding box center [184, 282] width 368 height 476
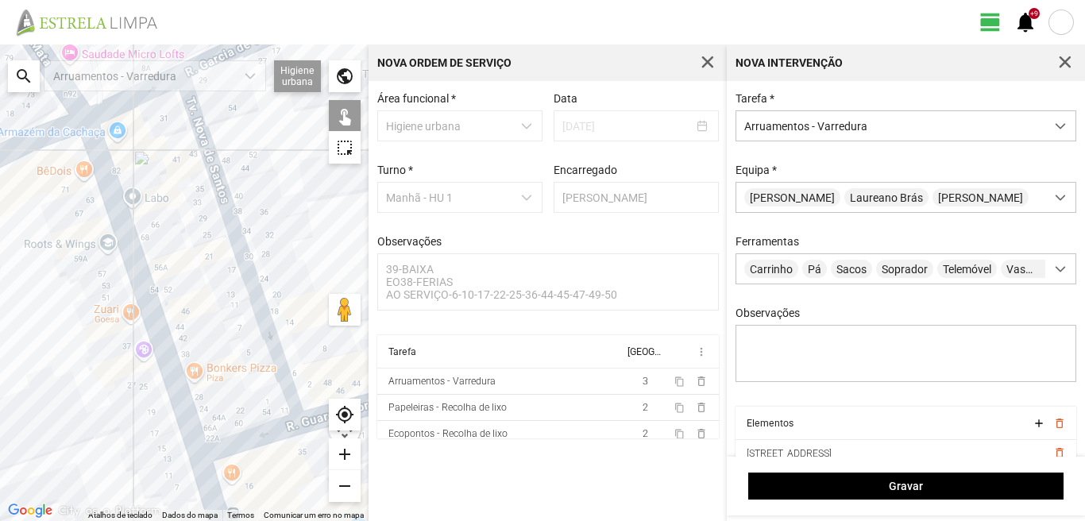
drag, startPoint x: 57, startPoint y: 382, endPoint x: 54, endPoint y: 229, distance: 153.3
click at [51, 256] on div at bounding box center [184, 282] width 368 height 476
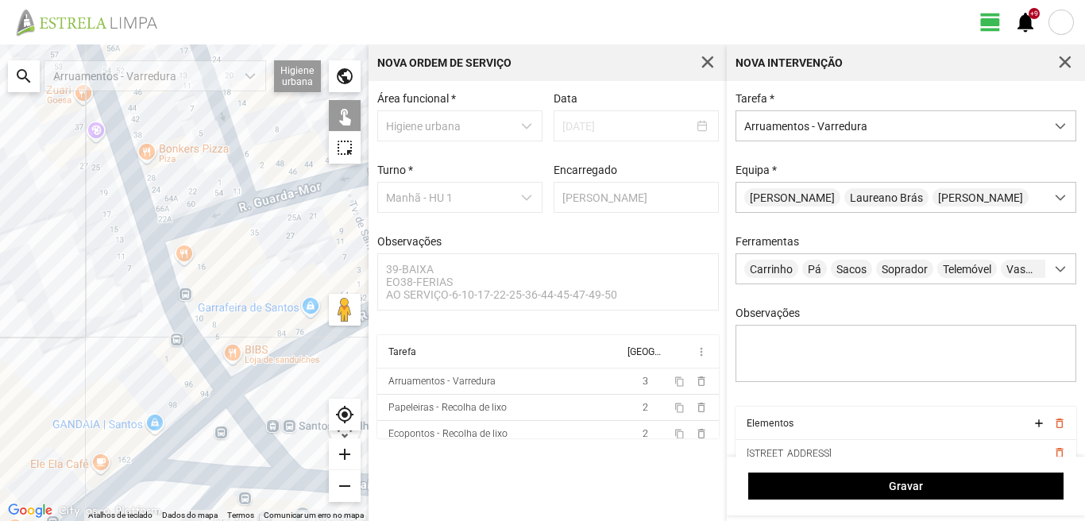
drag, startPoint x: 186, startPoint y: 392, endPoint x: 138, endPoint y: 275, distance: 126.8
click at [138, 275] on div at bounding box center [184, 282] width 368 height 476
click at [165, 300] on div at bounding box center [184, 282] width 368 height 476
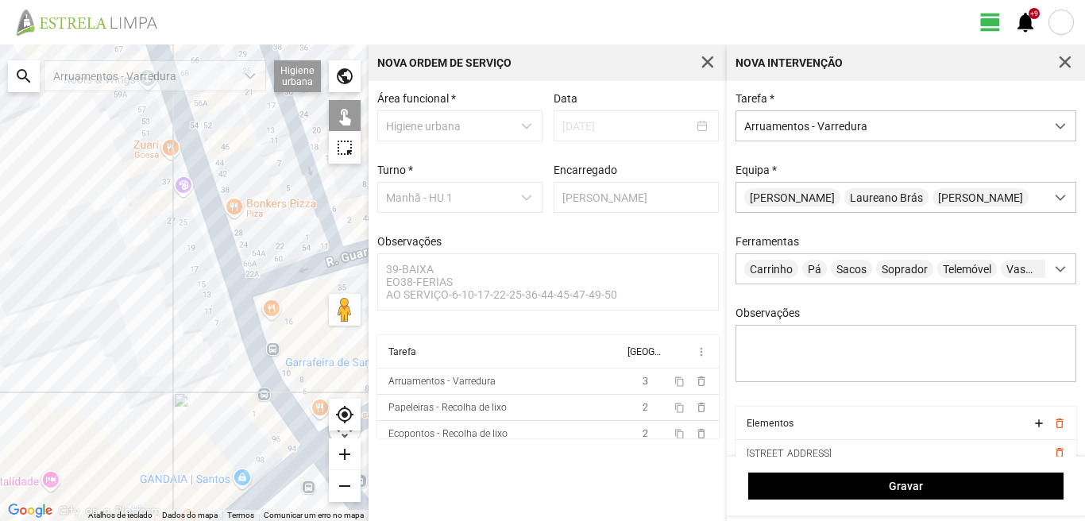
drag, startPoint x: 64, startPoint y: 252, endPoint x: 172, endPoint y: 341, distance: 141.0
click at [165, 327] on div at bounding box center [184, 282] width 368 height 476
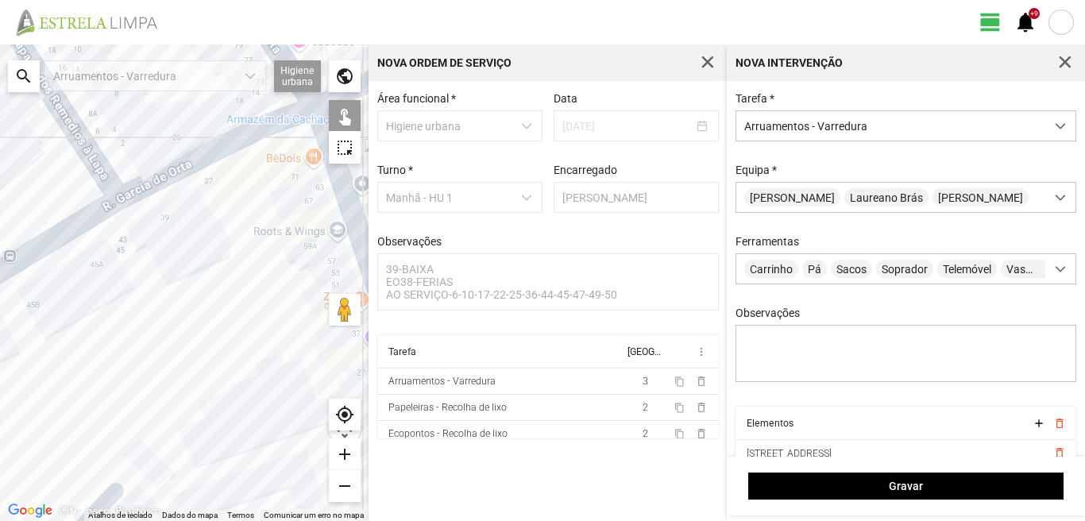
drag, startPoint x: 144, startPoint y: 285, endPoint x: 204, endPoint y: 334, distance: 77.9
click at [204, 334] on div at bounding box center [184, 282] width 368 height 476
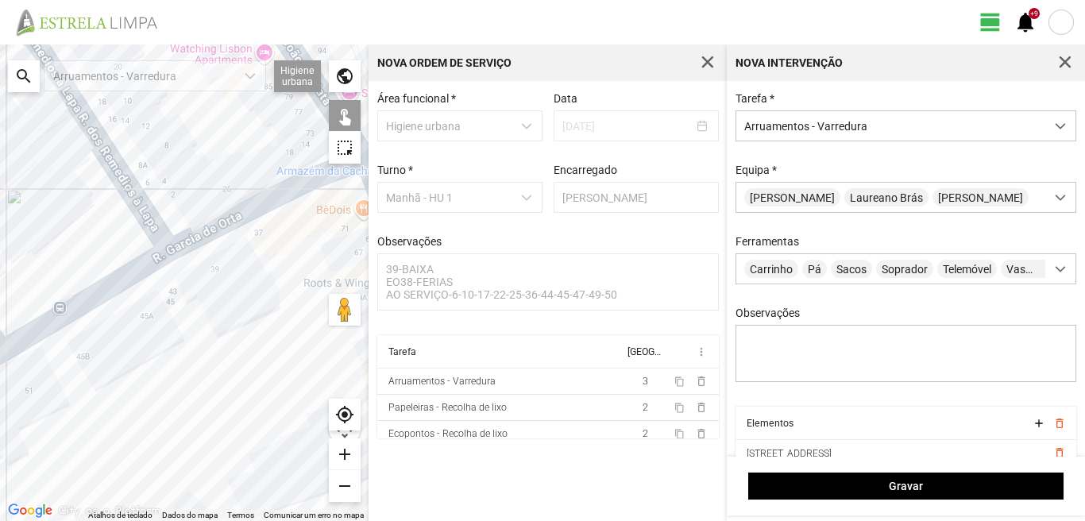
drag, startPoint x: 6, startPoint y: 222, endPoint x: 256, endPoint y: 389, distance: 301.1
click at [253, 388] on div at bounding box center [184, 282] width 368 height 476
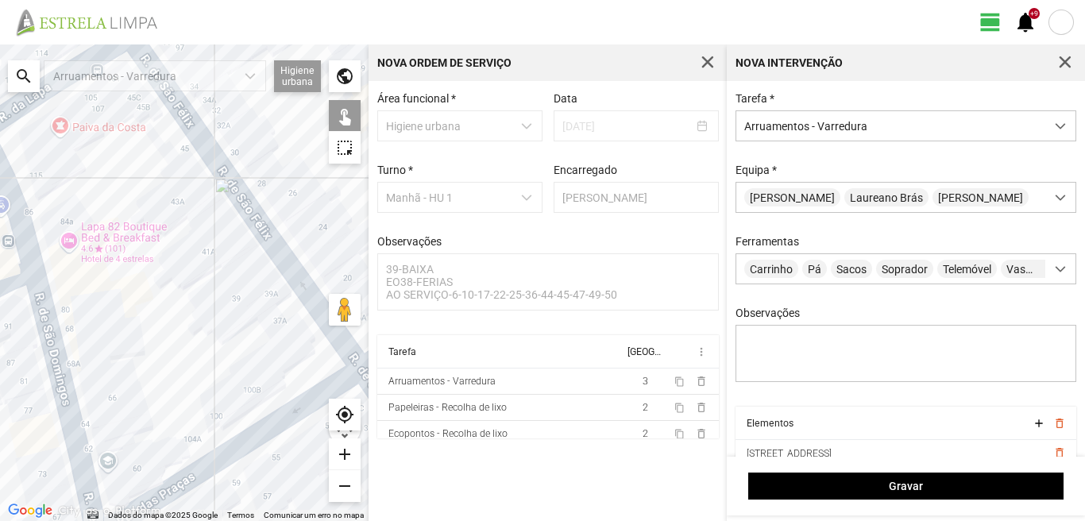
drag, startPoint x: 0, startPoint y: 288, endPoint x: 217, endPoint y: 401, distance: 244.4
click at [217, 401] on div at bounding box center [184, 282] width 368 height 476
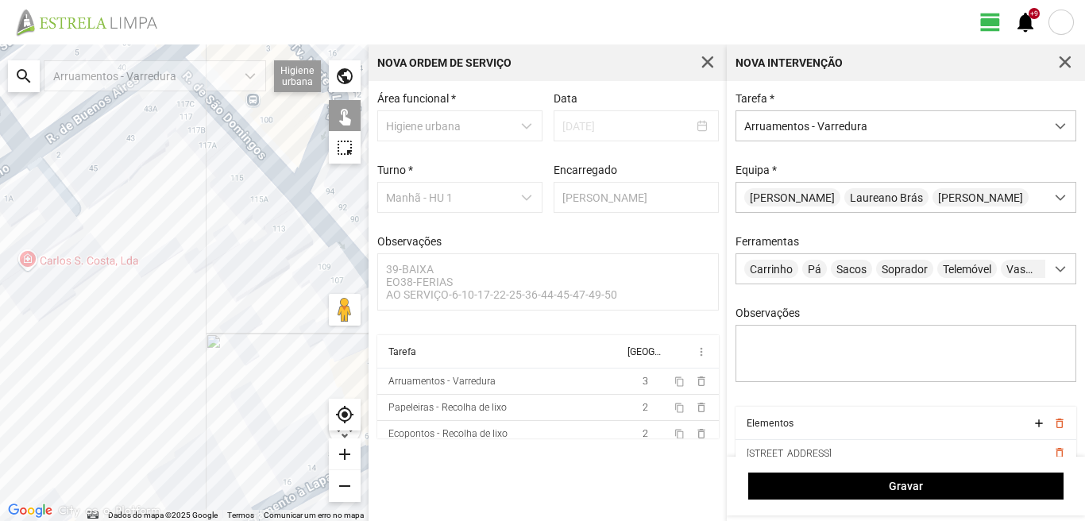
click at [251, 141] on div at bounding box center [184, 282] width 368 height 476
click at [91, 111] on div at bounding box center [184, 282] width 368 height 476
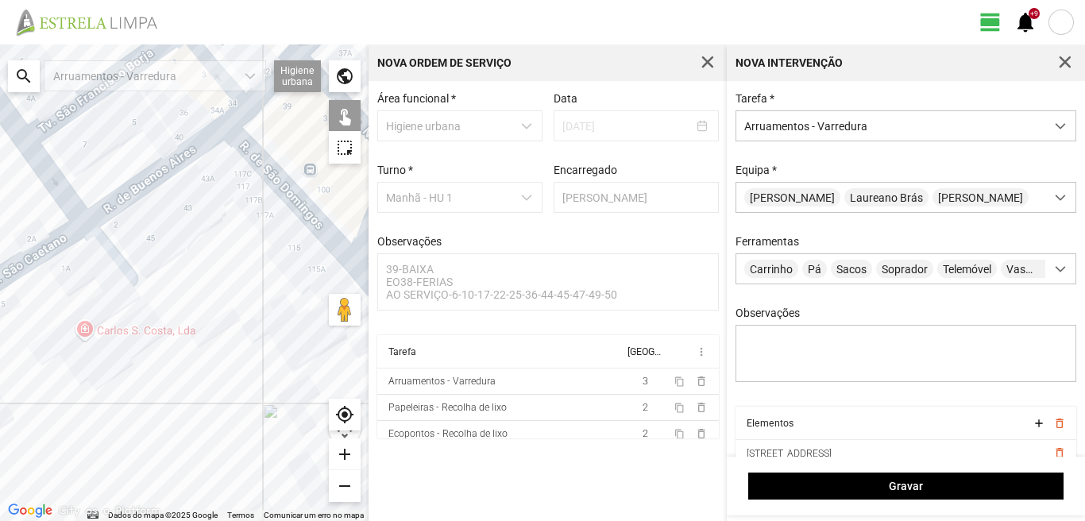
drag, startPoint x: 19, startPoint y: 226, endPoint x: 125, endPoint y: 360, distance: 170.8
click at [123, 357] on div at bounding box center [184, 282] width 368 height 476
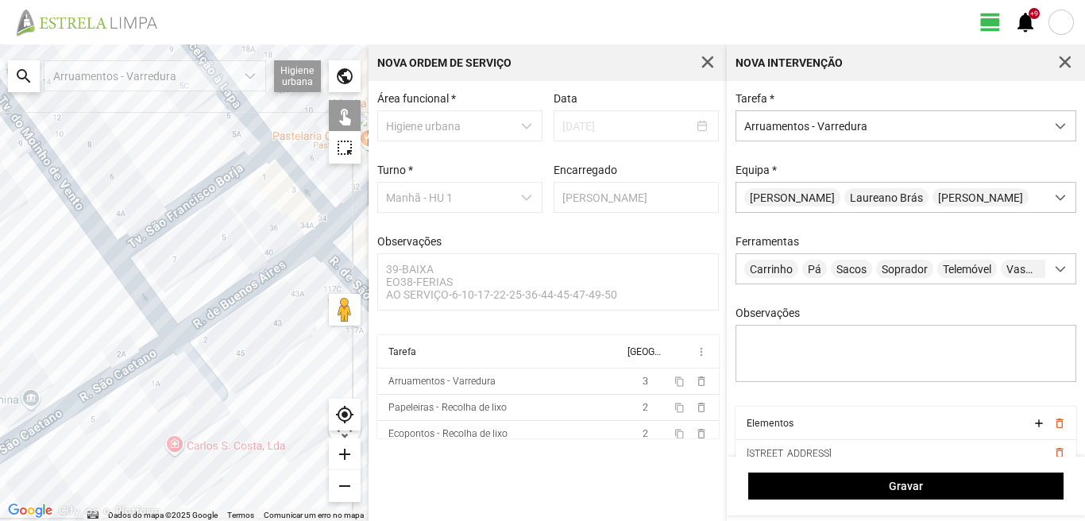
click at [141, 241] on div at bounding box center [184, 282] width 368 height 476
click at [140, 286] on div at bounding box center [184, 282] width 368 height 476
click at [97, 229] on div at bounding box center [184, 282] width 368 height 476
click at [106, 384] on div at bounding box center [184, 282] width 368 height 476
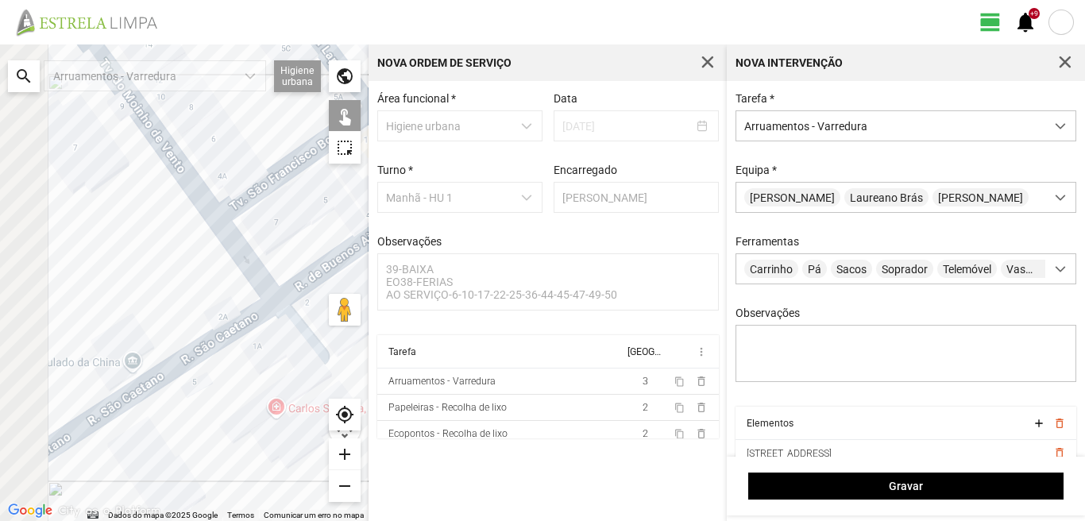
drag, startPoint x: 72, startPoint y: 364, endPoint x: 185, endPoint y: 334, distance: 116.5
click at [185, 334] on div at bounding box center [184, 282] width 368 height 476
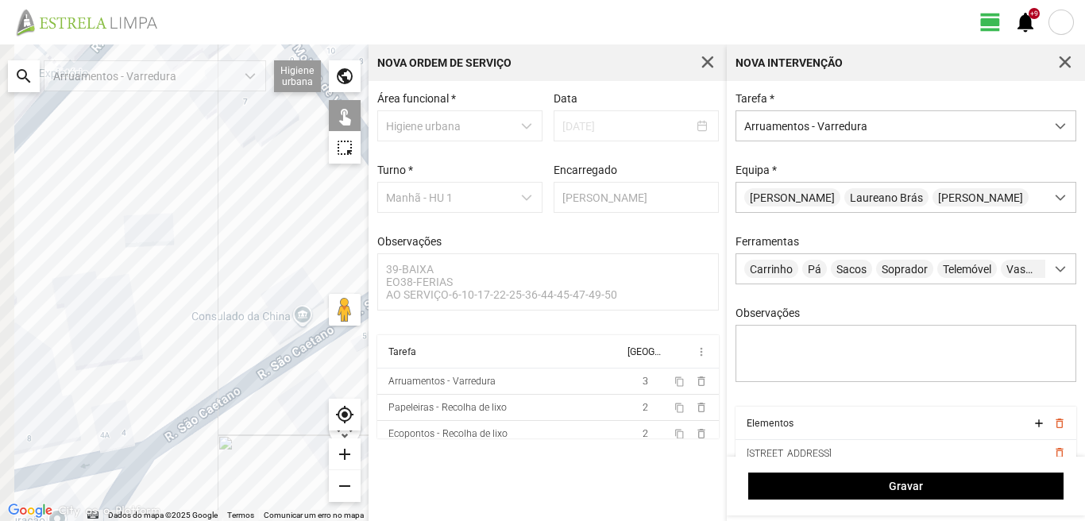
drag, startPoint x: 59, startPoint y: 350, endPoint x: 168, endPoint y: 286, distance: 126.4
click at [164, 298] on div at bounding box center [184, 282] width 368 height 476
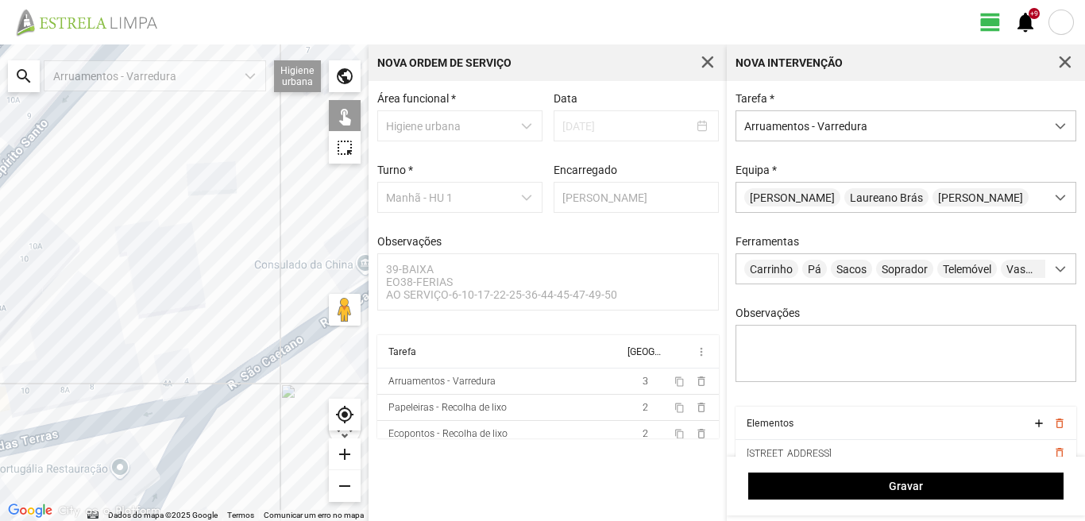
click at [180, 449] on div at bounding box center [184, 282] width 368 height 476
click at [152, 407] on div at bounding box center [184, 282] width 368 height 476
click at [152, 411] on div at bounding box center [184, 282] width 368 height 476
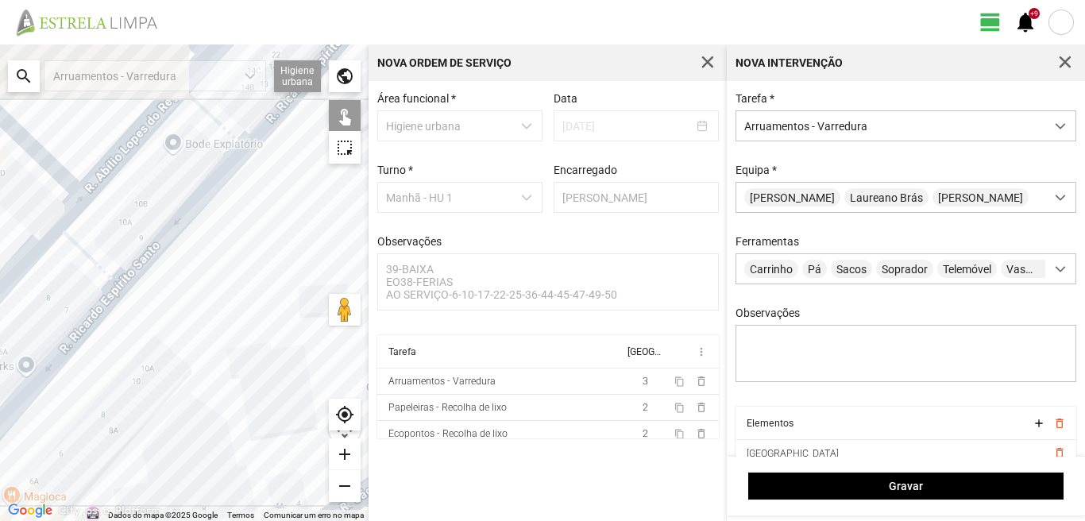
drag, startPoint x: 81, startPoint y: 249, endPoint x: 192, endPoint y: 372, distance: 165.9
click at [192, 372] on div at bounding box center [184, 282] width 368 height 476
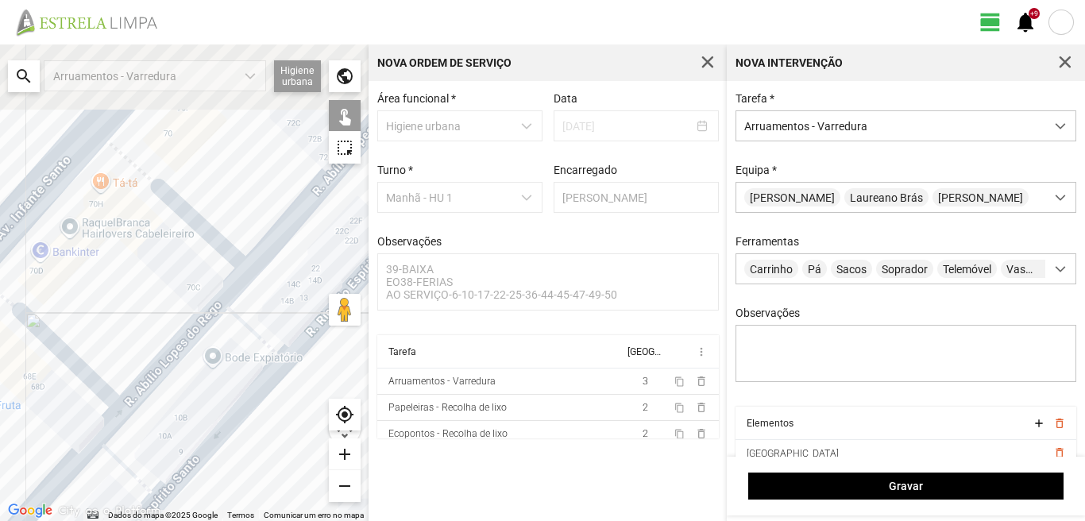
drag, startPoint x: 173, startPoint y: 309, endPoint x: 161, endPoint y: 419, distance: 111.0
click at [161, 419] on div at bounding box center [184, 282] width 368 height 476
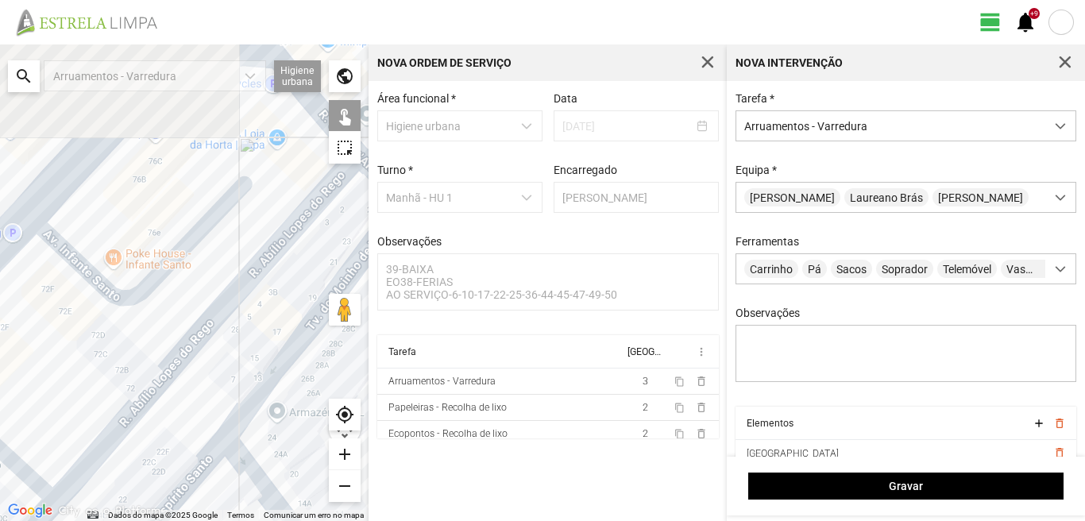
drag, startPoint x: 226, startPoint y: 210, endPoint x: 32, endPoint y: 381, distance: 258.8
click at [32, 376] on div at bounding box center [184, 282] width 368 height 476
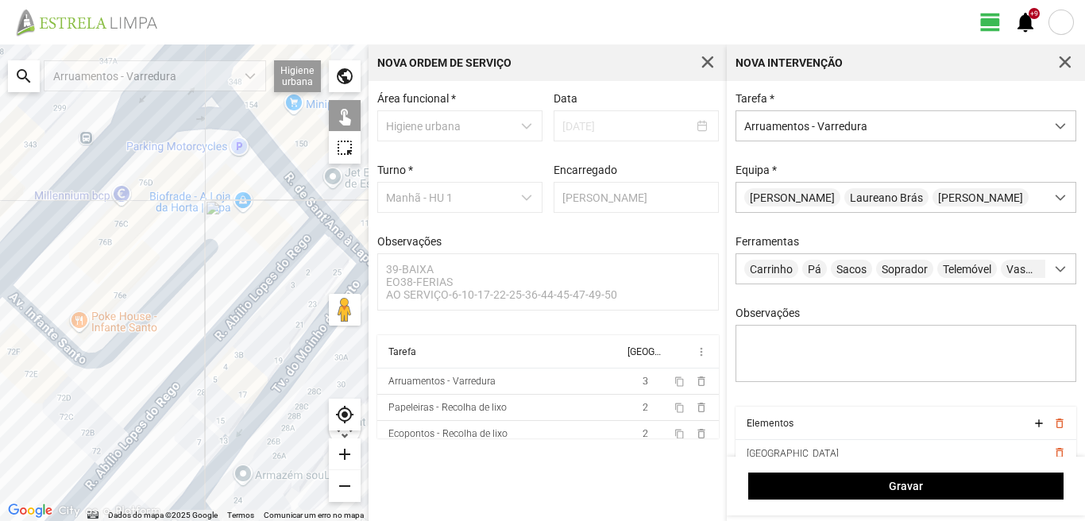
click at [143, 324] on div at bounding box center [184, 282] width 368 height 476
click at [203, 353] on div at bounding box center [184, 282] width 368 height 476
click at [264, 401] on div at bounding box center [184, 282] width 368 height 476
drag, startPoint x: 175, startPoint y: 449, endPoint x: 236, endPoint y: 297, distance: 163.5
click at [233, 303] on div at bounding box center [184, 282] width 368 height 476
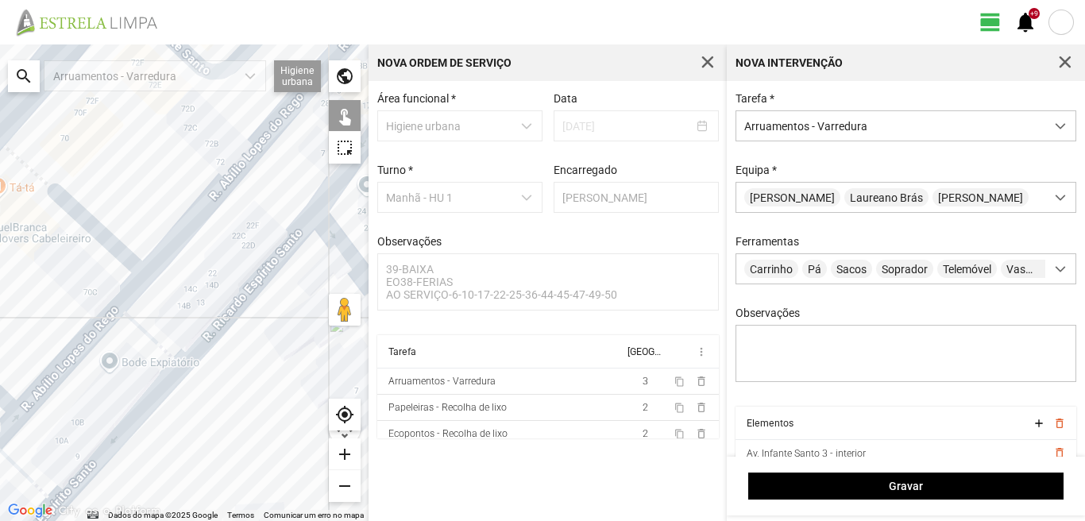
click at [236, 307] on div at bounding box center [184, 282] width 368 height 476
click at [76, 209] on div at bounding box center [184, 282] width 368 height 476
click at [130, 293] on div at bounding box center [184, 282] width 368 height 476
click at [129, 318] on div at bounding box center [184, 282] width 368 height 476
click at [154, 396] on div at bounding box center [184, 282] width 368 height 476
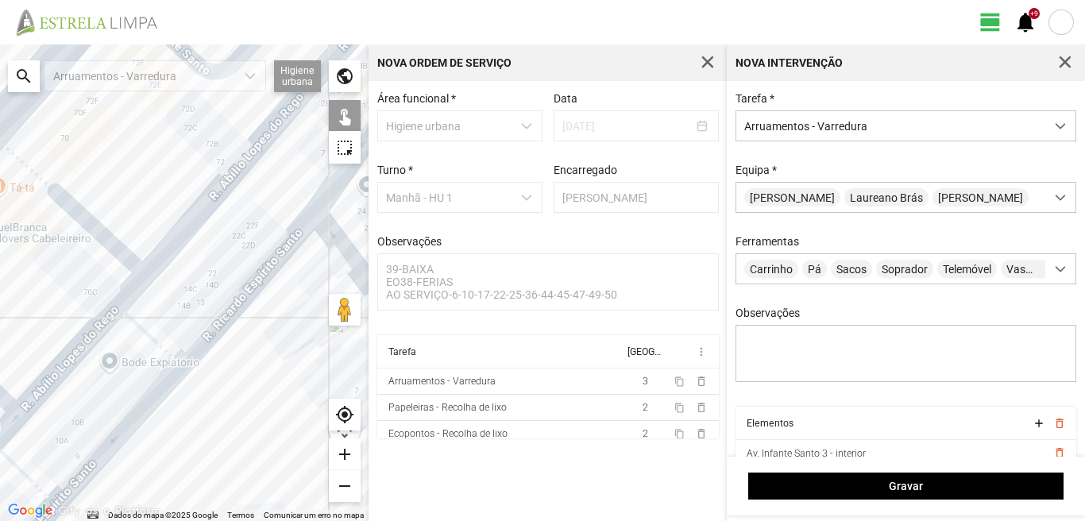
drag, startPoint x: 92, startPoint y: 422, endPoint x: 156, endPoint y: 359, distance: 89.8
click at [150, 363] on div at bounding box center [184, 282] width 368 height 476
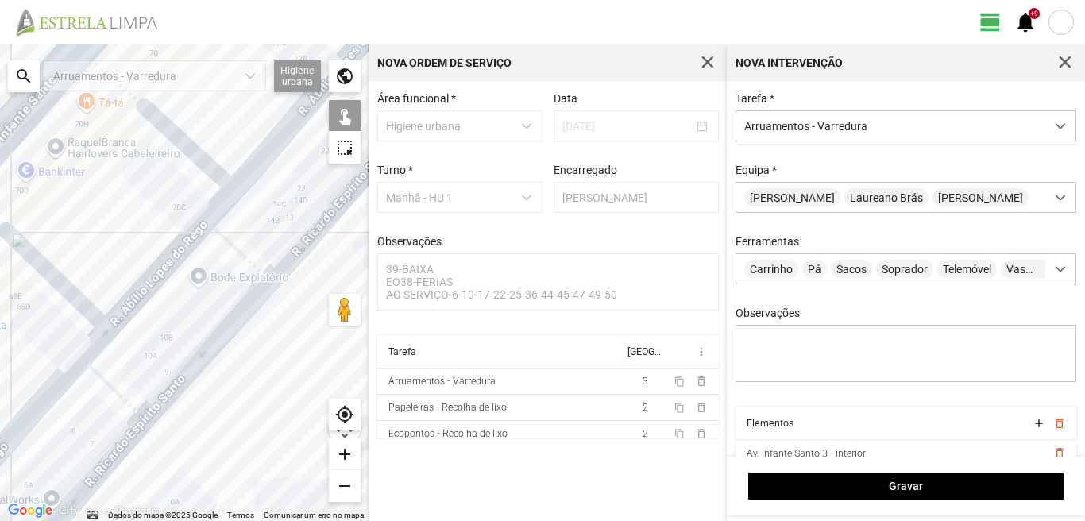
click at [72, 297] on div at bounding box center [184, 282] width 368 height 476
click at [95, 348] on div at bounding box center [184, 282] width 368 height 476
click at [100, 379] on div at bounding box center [184, 282] width 368 height 476
click at [125, 444] on div at bounding box center [184, 282] width 368 height 476
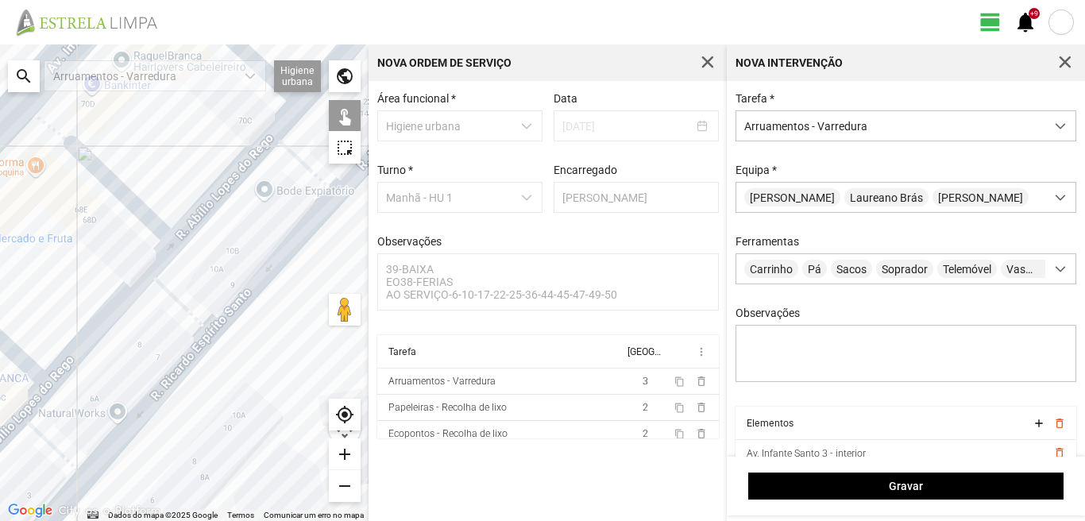
drag, startPoint x: 110, startPoint y: 438, endPoint x: 346, endPoint y: 202, distance: 334.1
click at [335, 215] on div at bounding box center [184, 282] width 368 height 476
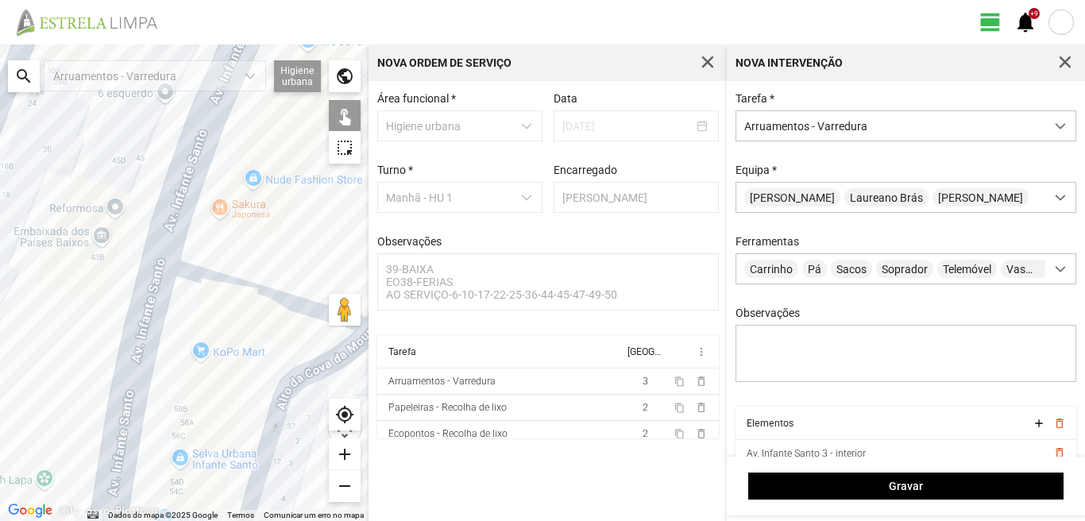
drag, startPoint x: 307, startPoint y: 226, endPoint x: 88, endPoint y: 295, distance: 229.6
click at [88, 295] on div at bounding box center [184, 282] width 368 height 476
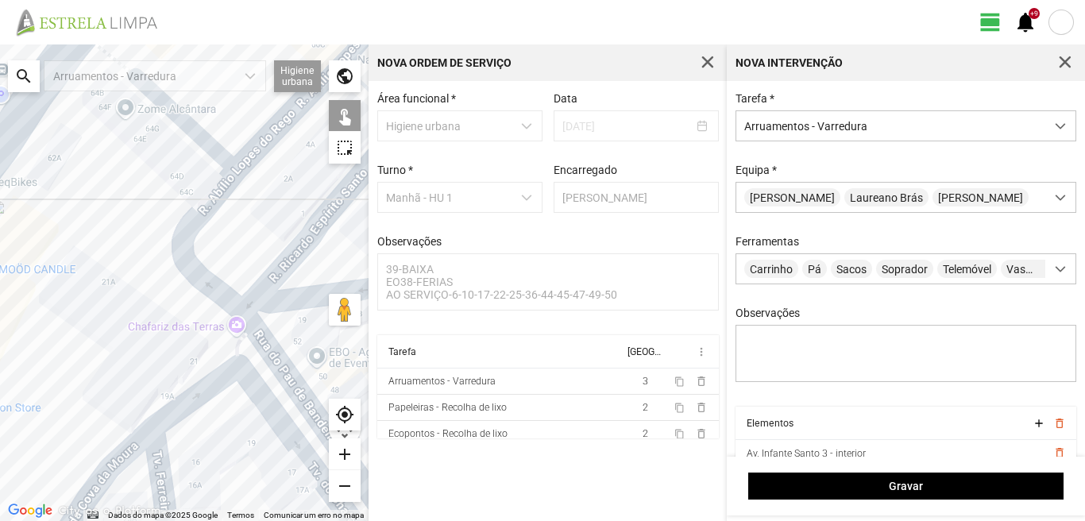
drag, startPoint x: 213, startPoint y: 225, endPoint x: 125, endPoint y: 370, distance: 169.5
click at [138, 374] on div at bounding box center [184, 282] width 368 height 476
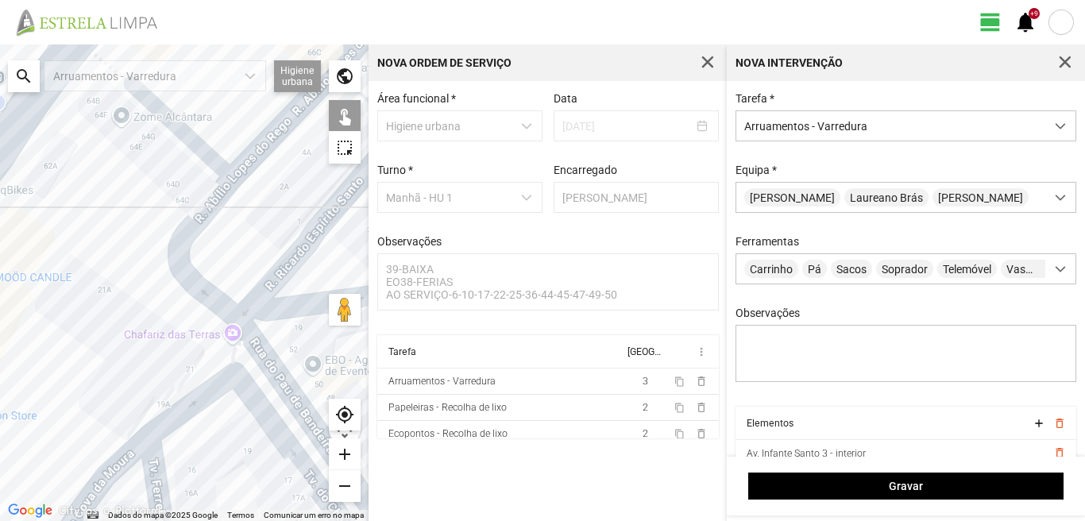
click at [206, 210] on div at bounding box center [184, 282] width 368 height 476
click at [256, 159] on div at bounding box center [184, 282] width 368 height 476
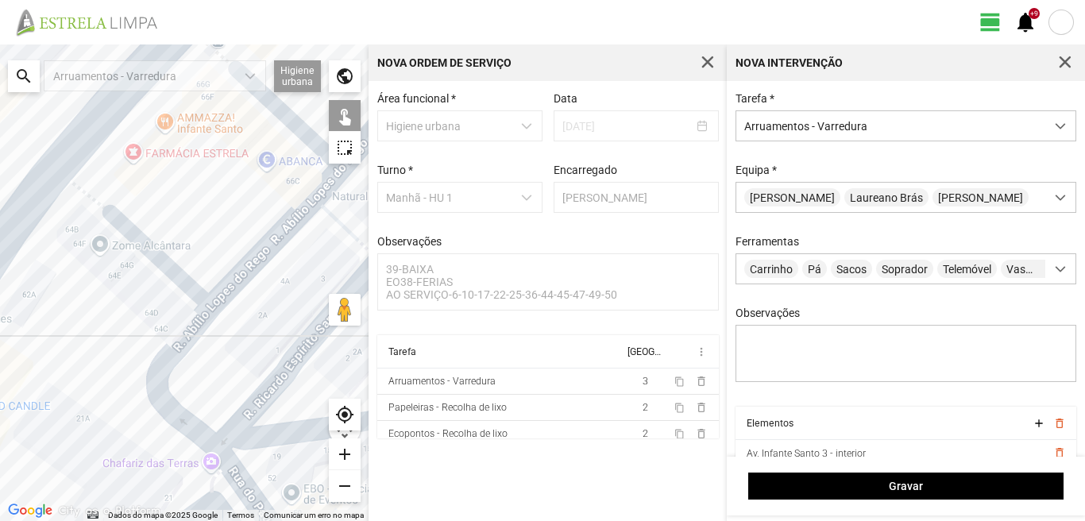
drag, startPoint x: 225, startPoint y: 141, endPoint x: 201, endPoint y: 273, distance: 134.7
click at [201, 273] on div at bounding box center [184, 282] width 368 height 476
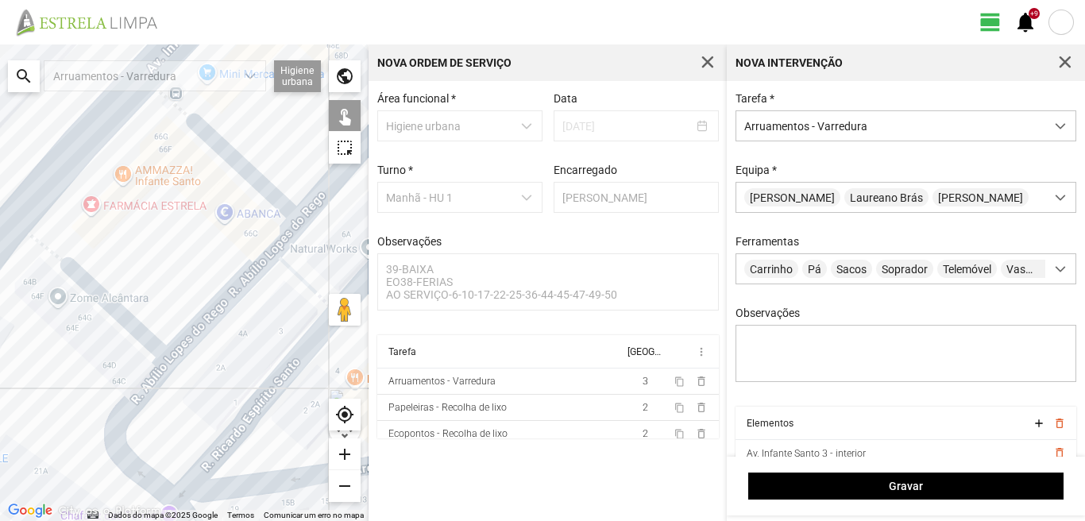
drag, startPoint x: 182, startPoint y: 258, endPoint x: 136, endPoint y: 319, distance: 76.5
click at [136, 319] on div at bounding box center [184, 282] width 368 height 476
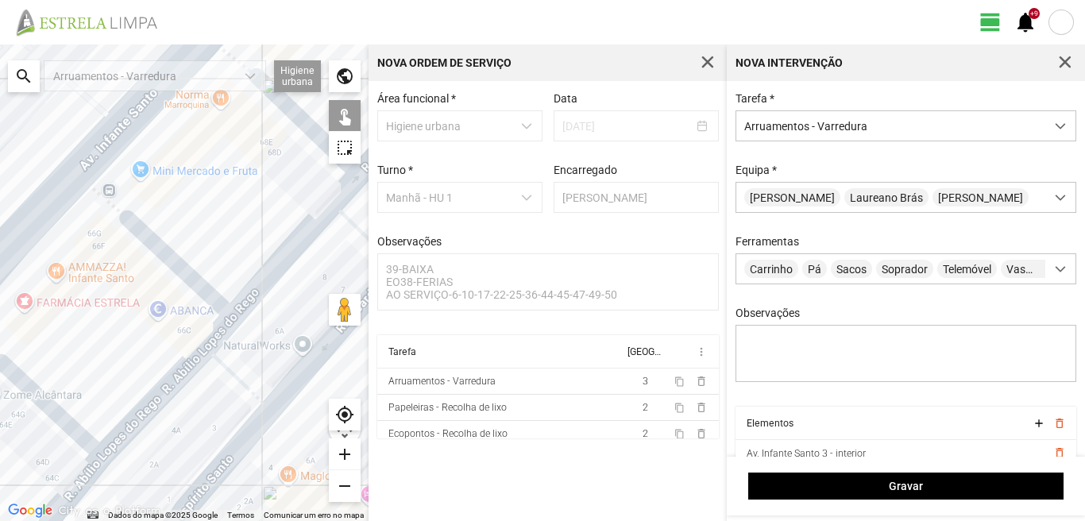
click at [160, 250] on div at bounding box center [184, 282] width 368 height 476
click at [30, 391] on div at bounding box center [184, 282] width 368 height 476
click at [225, 368] on div at bounding box center [184, 282] width 368 height 476
click at [231, 464] on div at bounding box center [184, 282] width 368 height 476
click at [229, 459] on div at bounding box center [184, 282] width 368 height 476
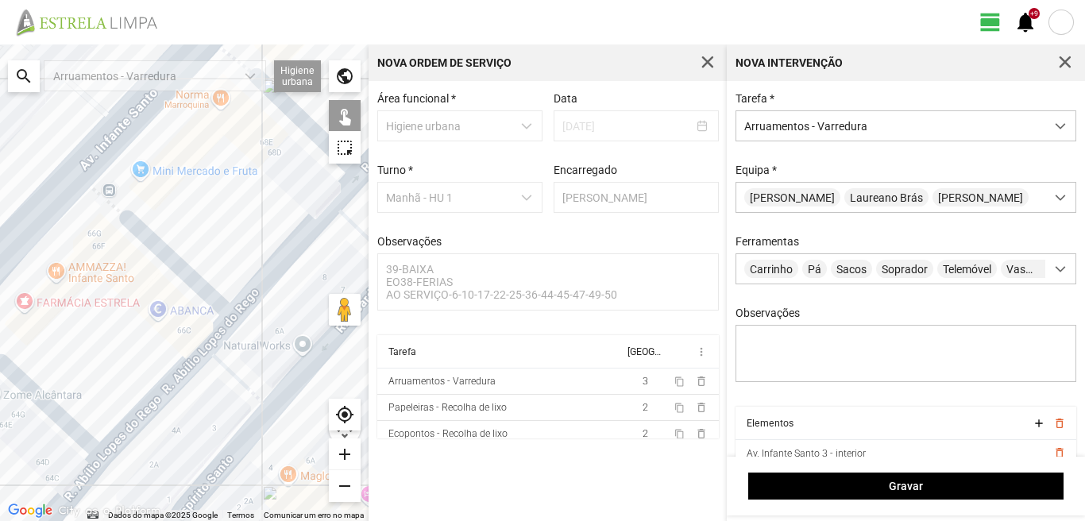
drag, startPoint x: 204, startPoint y: 449, endPoint x: 258, endPoint y: 315, distance: 143.9
click at [244, 342] on div at bounding box center [184, 282] width 368 height 476
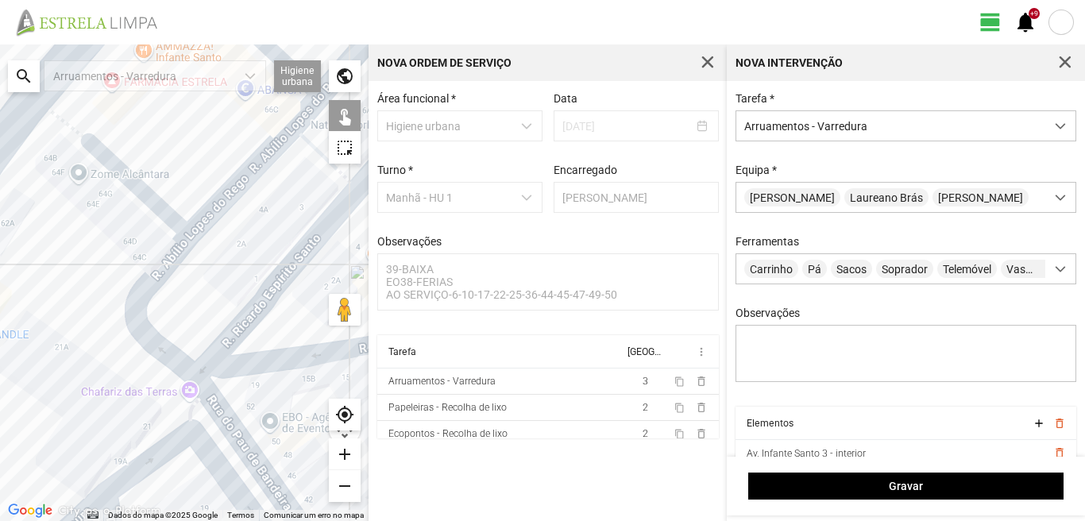
click at [222, 411] on div at bounding box center [184, 282] width 368 height 476
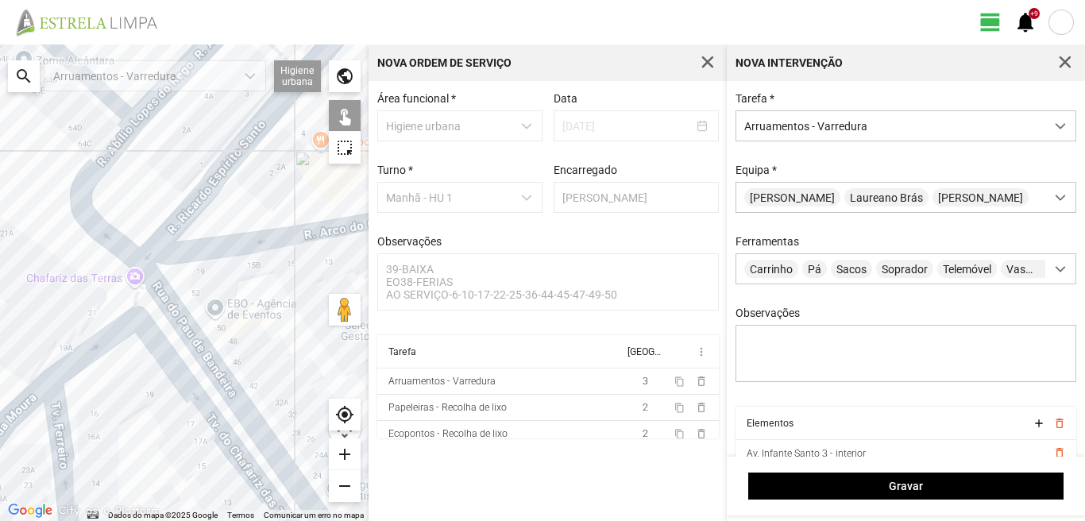
drag, startPoint x: 241, startPoint y: 415, endPoint x: 142, endPoint y: 218, distance: 220.5
click at [145, 225] on div at bounding box center [184, 282] width 368 height 476
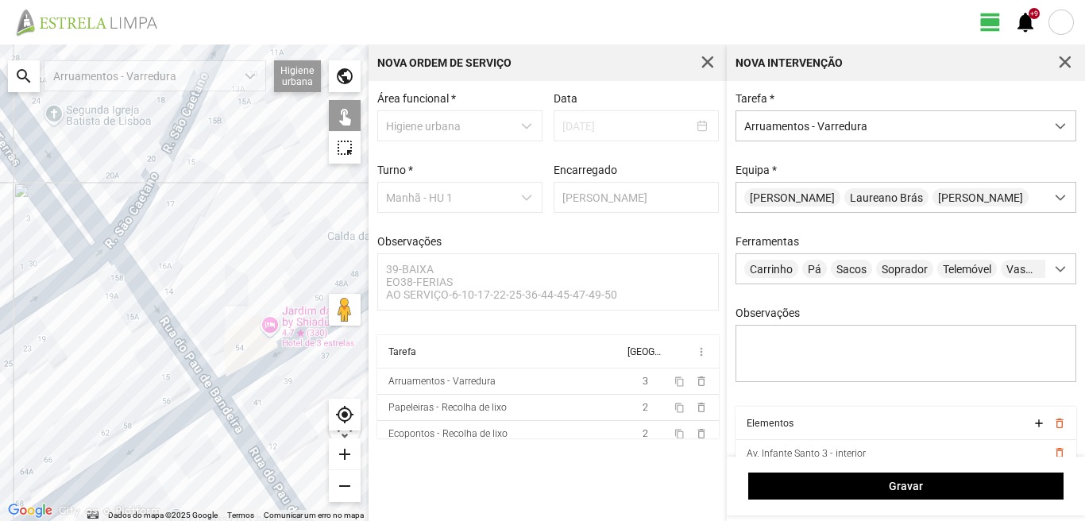
drag, startPoint x: 268, startPoint y: 393, endPoint x: 103, endPoint y: 257, distance: 213.8
click at [103, 257] on div at bounding box center [184, 282] width 368 height 476
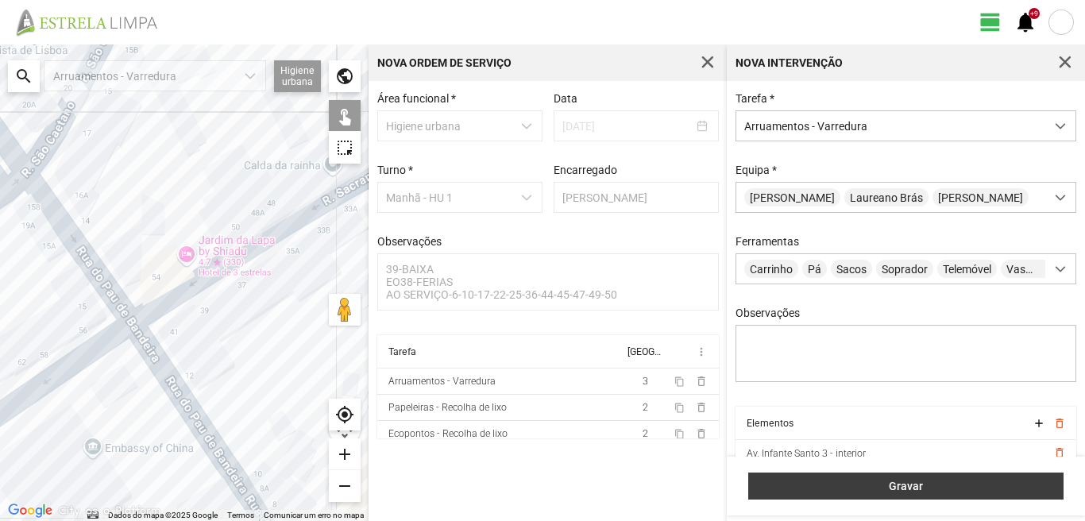
click at [828, 490] on span "Gravar" at bounding box center [906, 486] width 299 height 13
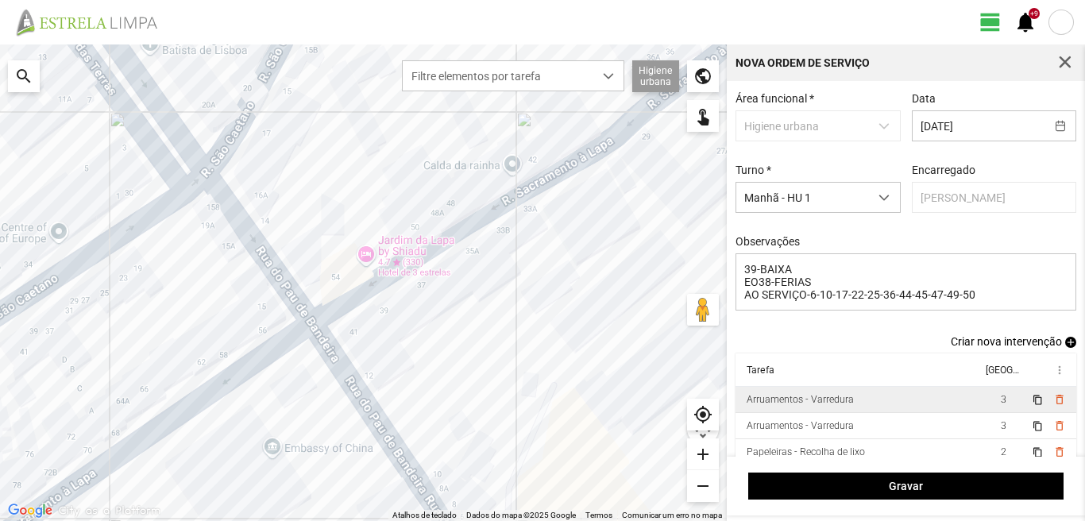
click at [981, 408] on td "3" at bounding box center [1003, 400] width 44 height 26
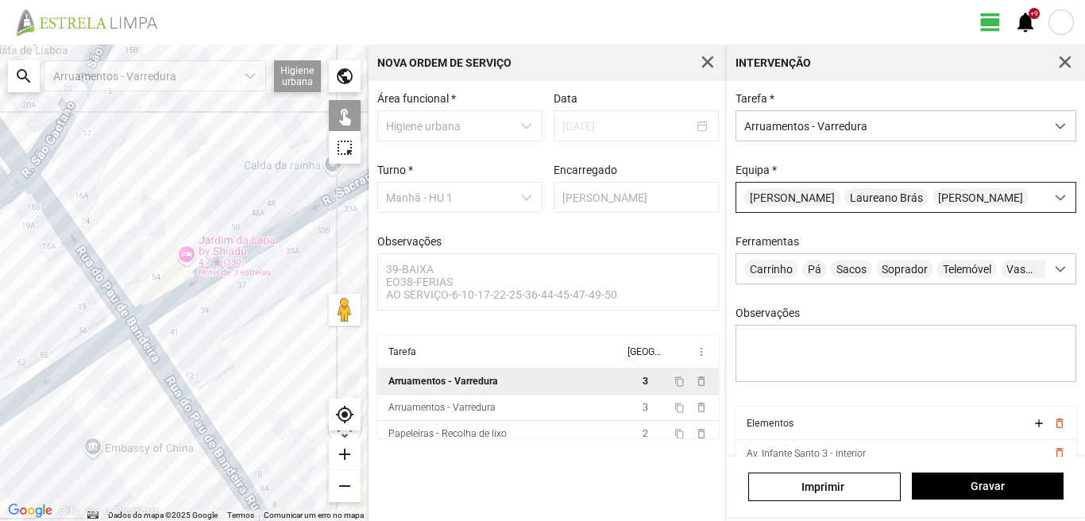
click at [772, 196] on span "[PERSON_NAME]" at bounding box center [792, 197] width 96 height 18
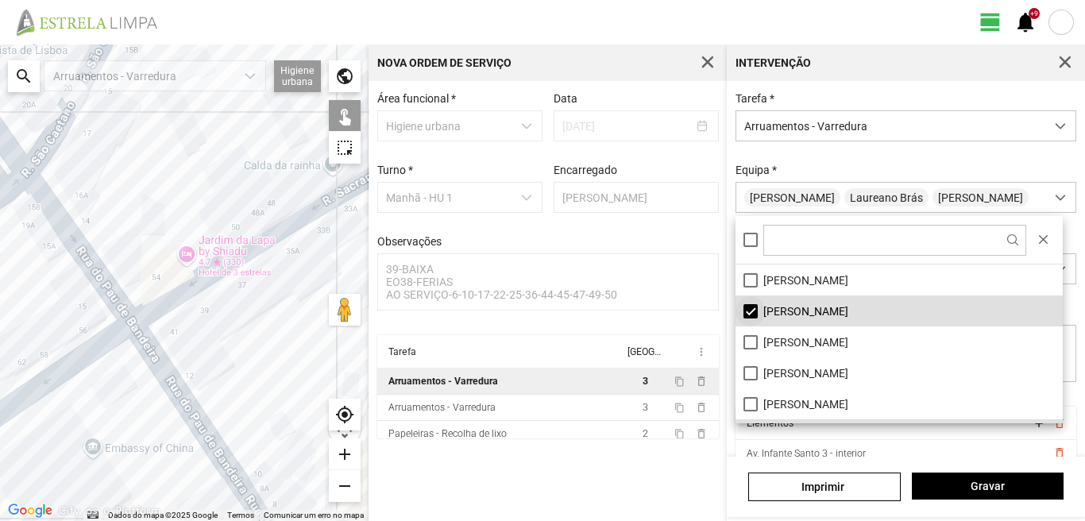
click at [753, 309] on li "[PERSON_NAME]" at bounding box center [898, 310] width 327 height 31
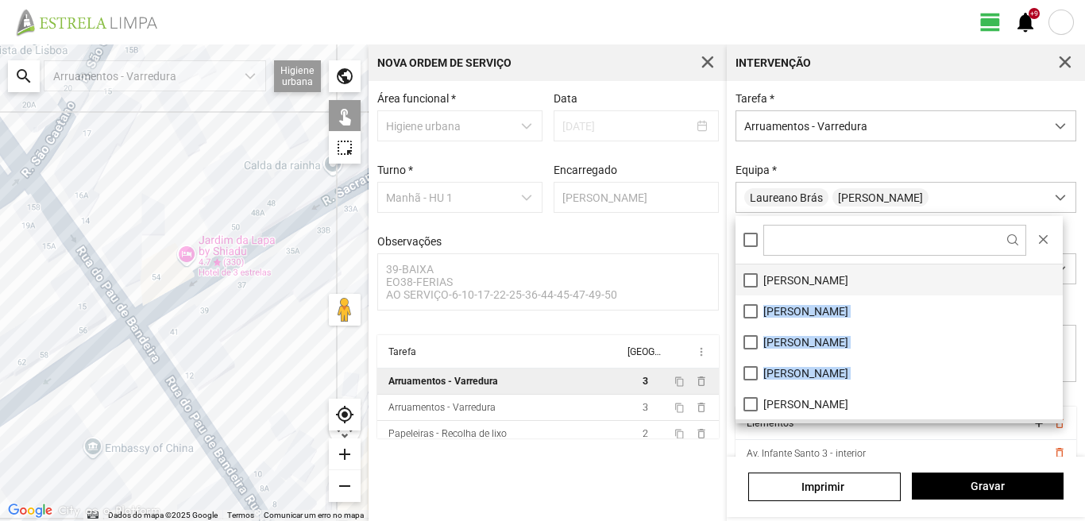
drag, startPoint x: 759, startPoint y: 372, endPoint x: 753, endPoint y: 295, distance: 76.5
click at [753, 295] on ul "[PERSON_NAME] [PERSON_NAME]" at bounding box center [898, 450] width 327 height 372
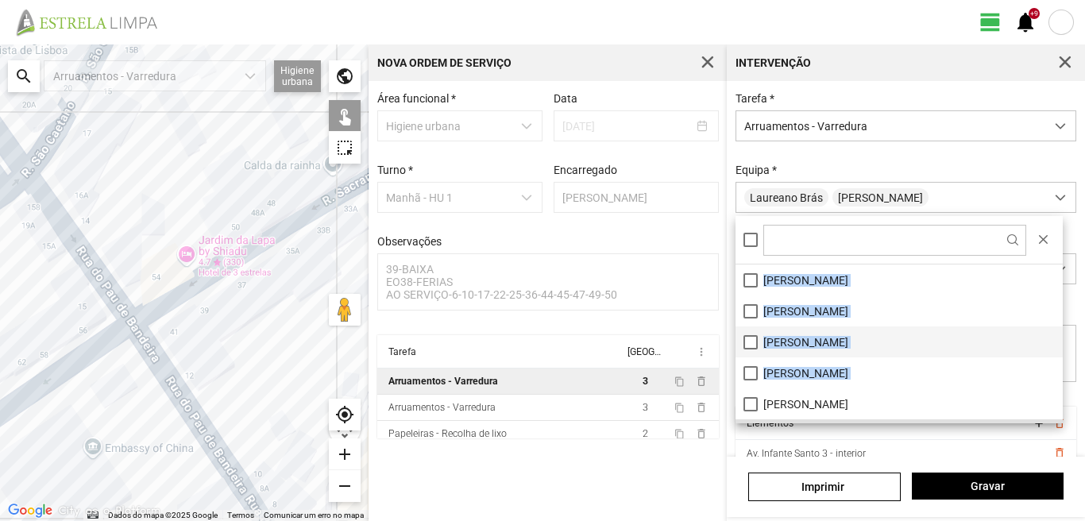
drag, startPoint x: 753, startPoint y: 295, endPoint x: 765, endPoint y: 336, distance: 42.2
click at [765, 336] on li "[PERSON_NAME]" at bounding box center [898, 341] width 327 height 31
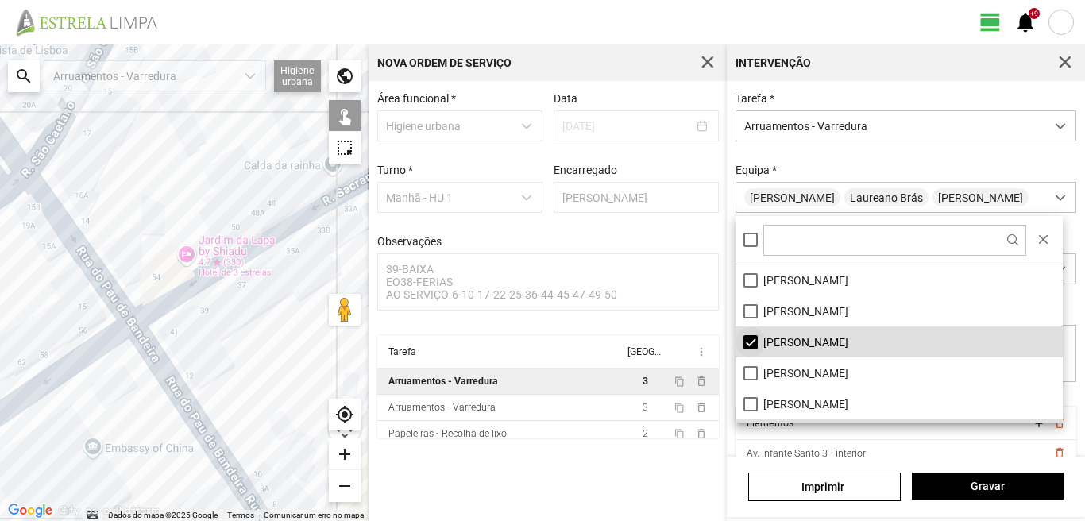
click at [751, 343] on li "[PERSON_NAME]" at bounding box center [898, 341] width 327 height 31
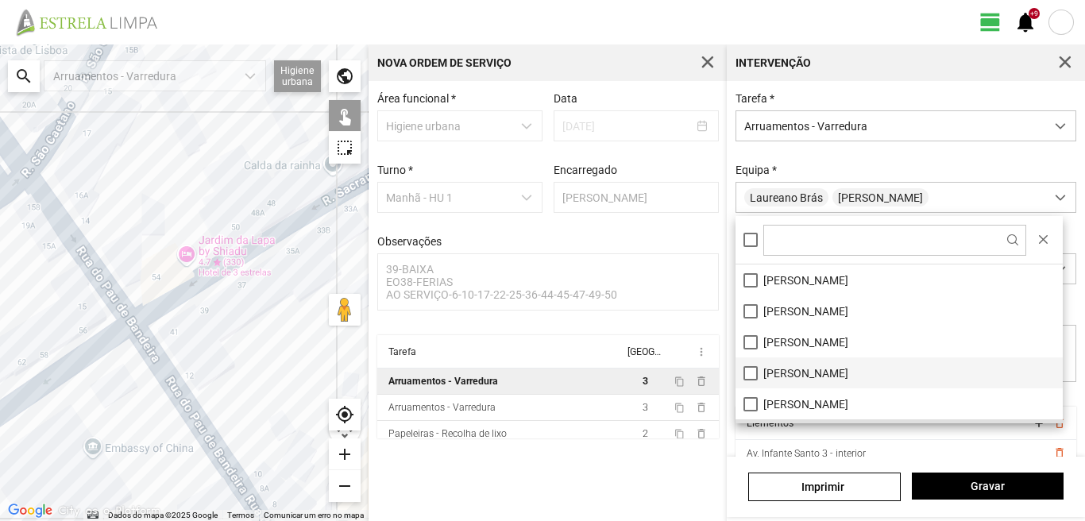
drag, startPoint x: 762, startPoint y: 388, endPoint x: 786, endPoint y: 374, distance: 28.5
click at [762, 388] on li "[PERSON_NAME]" at bounding box center [898, 372] width 327 height 31
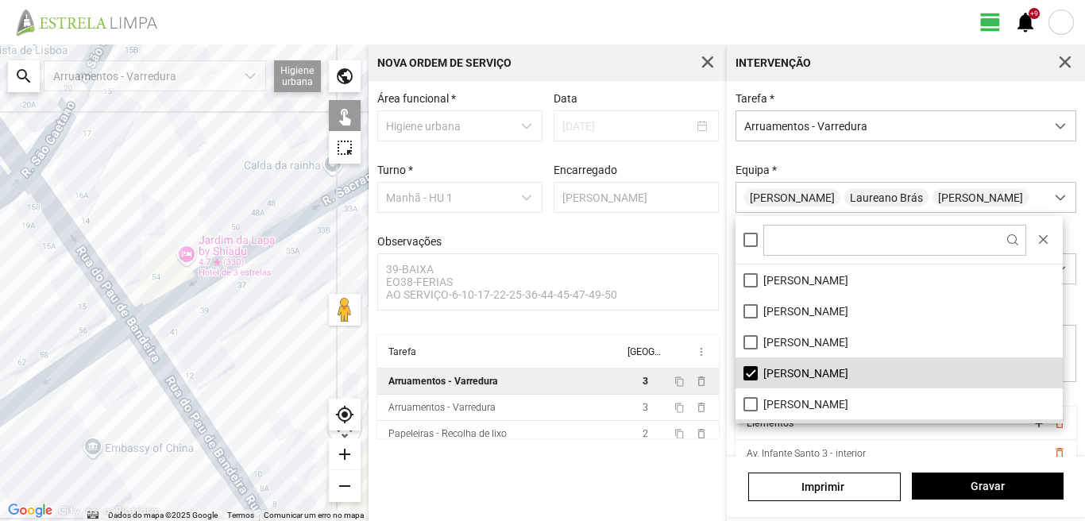
click at [753, 365] on li "[PERSON_NAME]" at bounding box center [898, 372] width 327 height 31
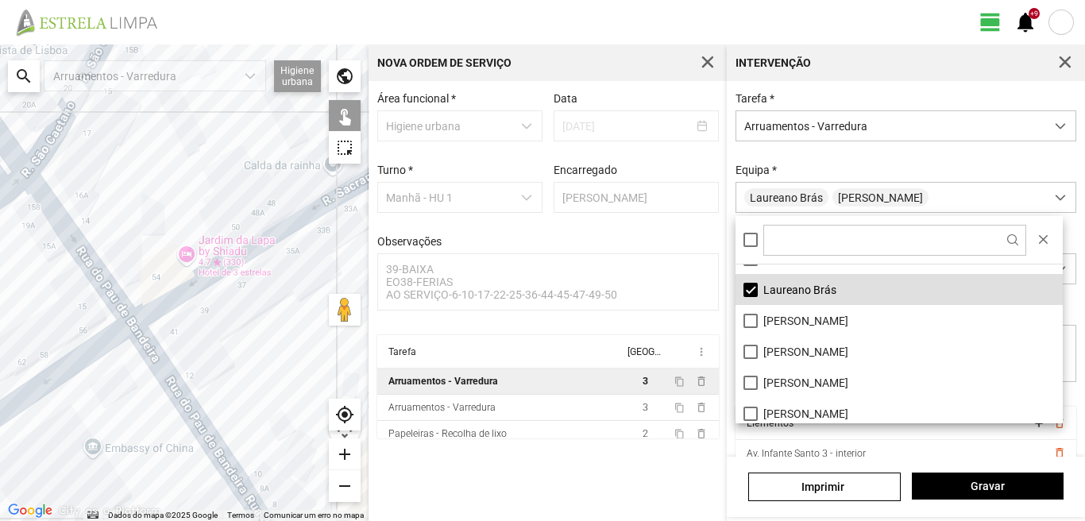
scroll to position [159, 0]
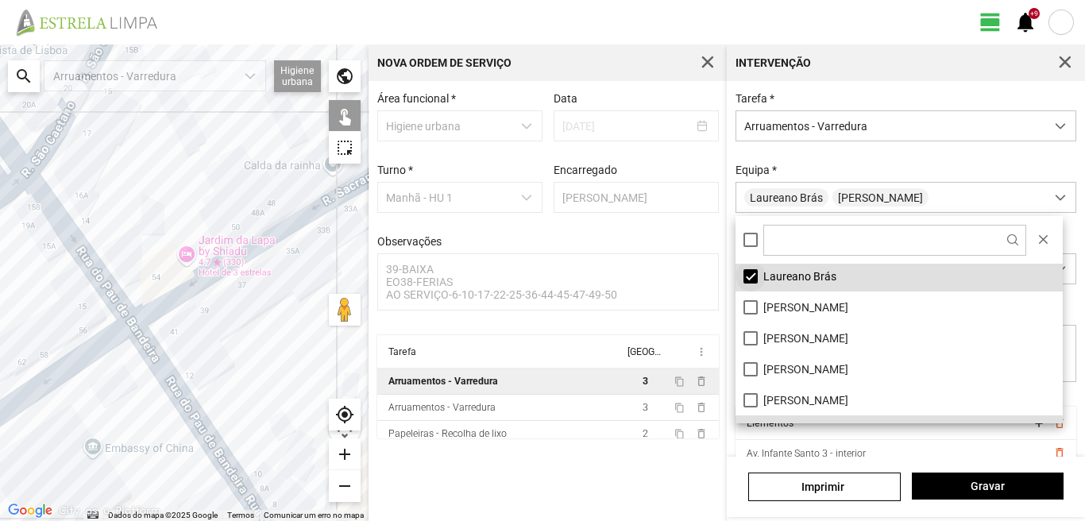
click at [752, 276] on li "Laureano Brás" at bounding box center [898, 275] width 327 height 31
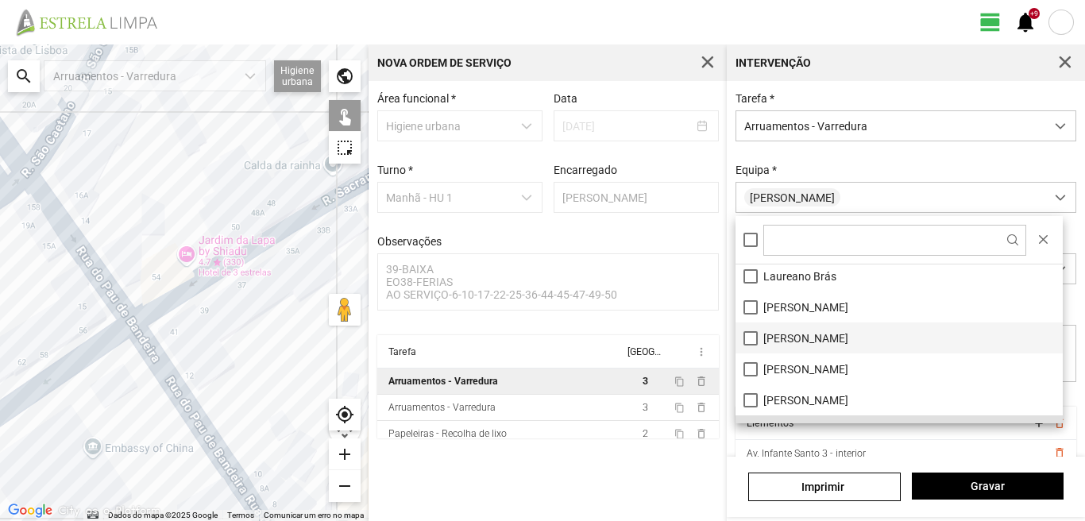
scroll to position [213, 0]
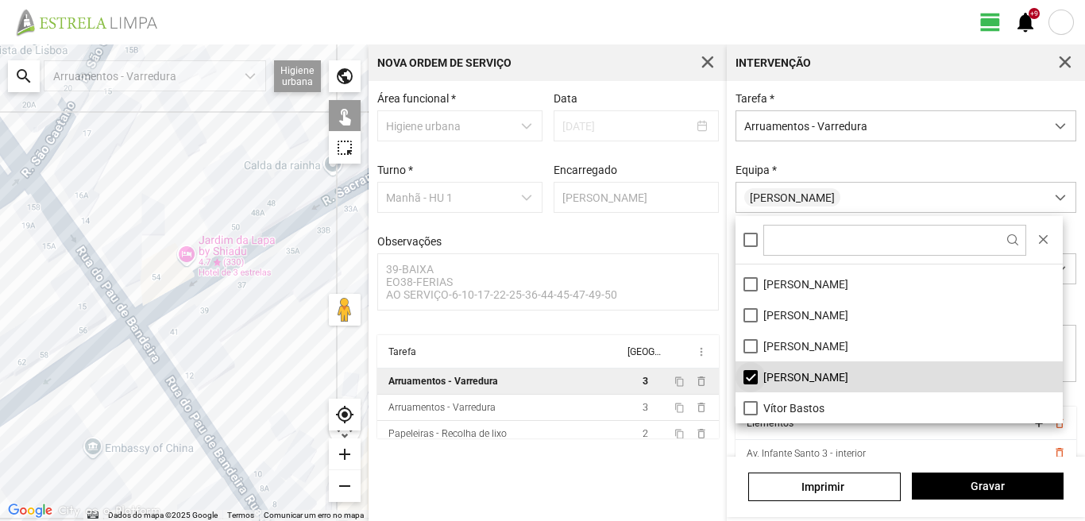
click at [749, 372] on li "[PERSON_NAME]" at bounding box center [898, 376] width 327 height 31
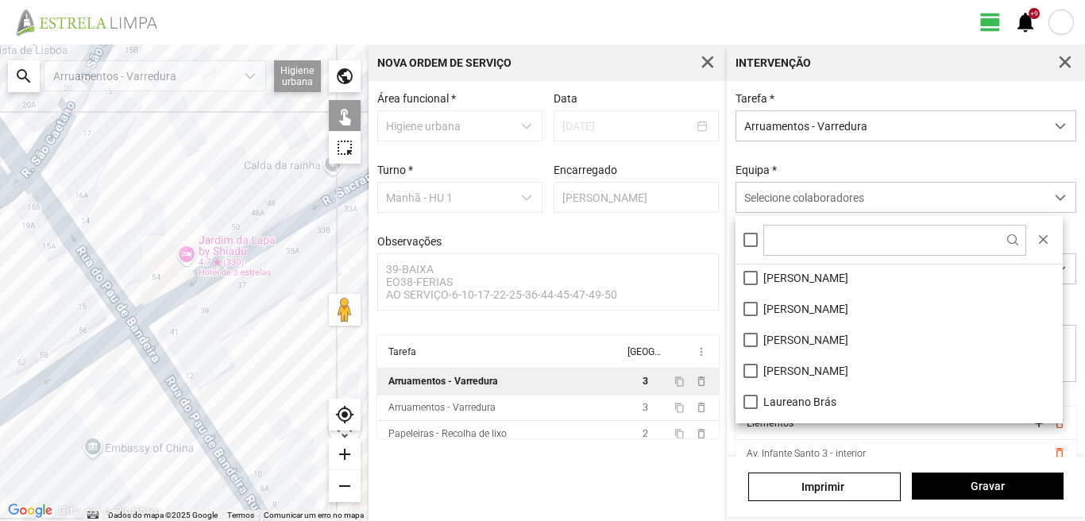
scroll to position [0, 0]
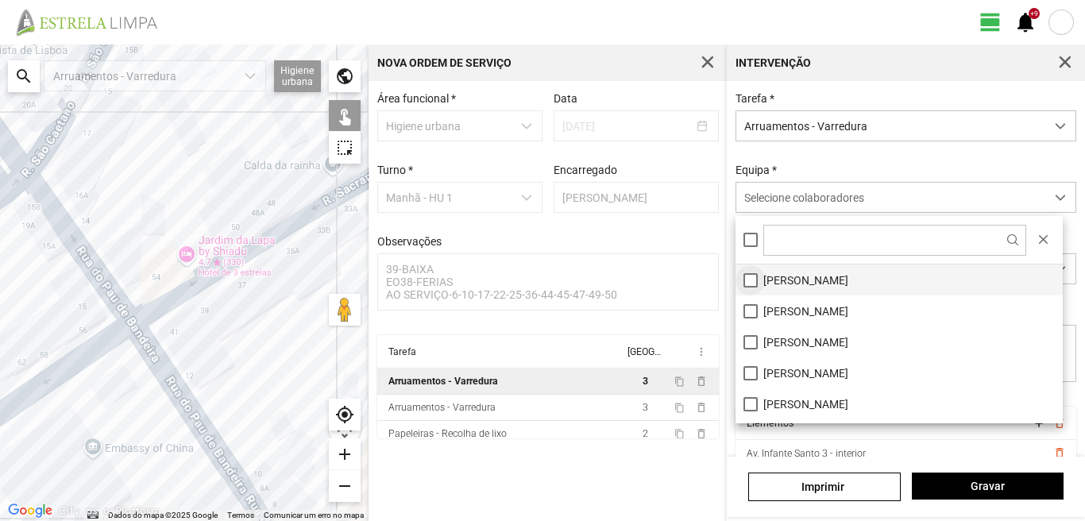
click at [746, 274] on li "[PERSON_NAME]" at bounding box center [898, 279] width 327 height 31
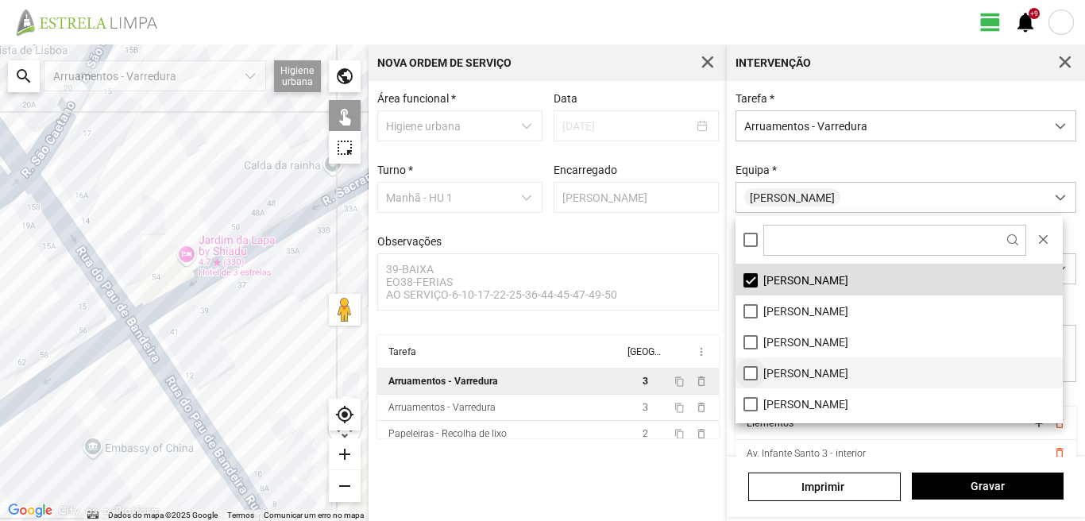
click at [745, 369] on li "[PERSON_NAME]" at bounding box center [898, 372] width 327 height 31
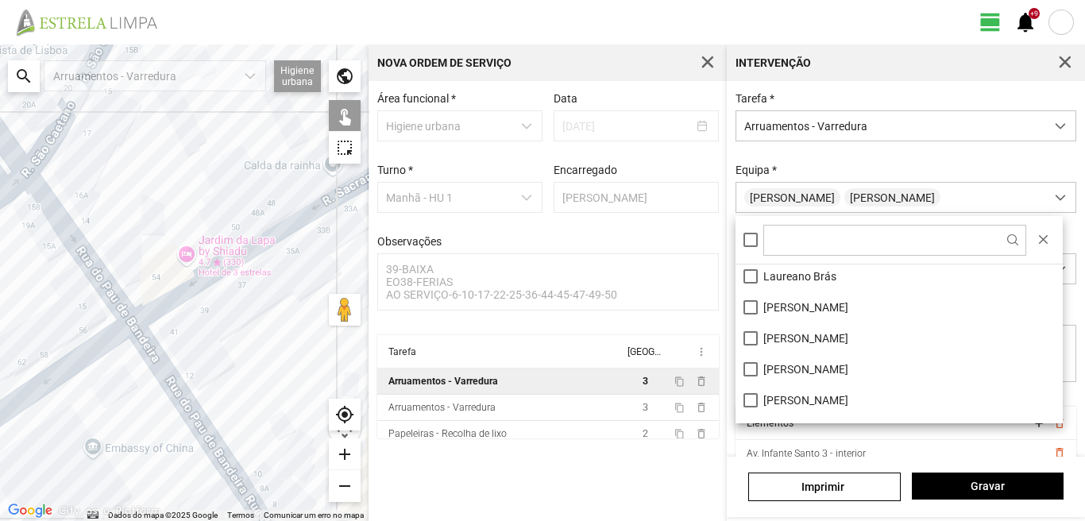
scroll to position [79, 0]
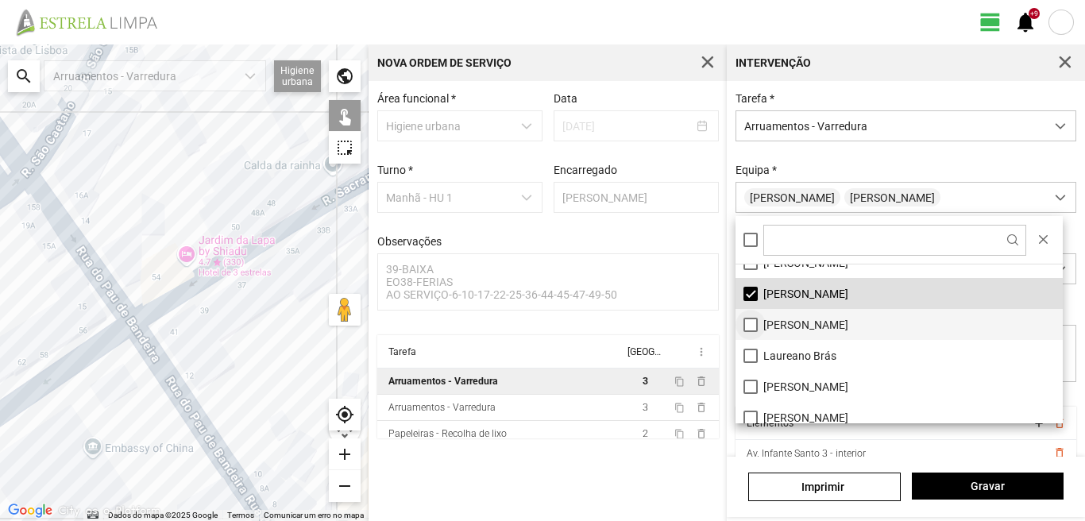
click at [753, 325] on li "[PERSON_NAME]" at bounding box center [898, 324] width 327 height 31
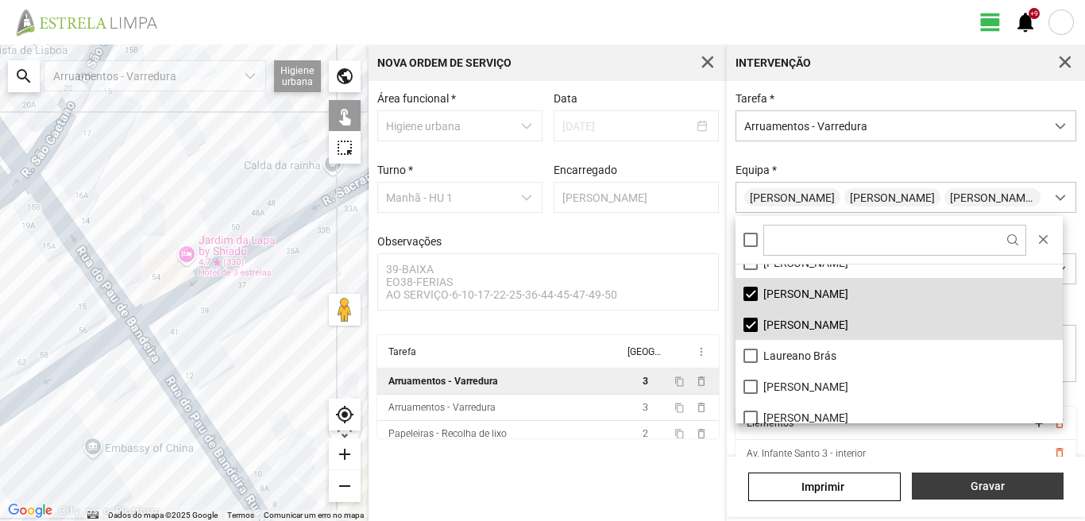
click at [1001, 477] on button "Gravar" at bounding box center [988, 485] width 152 height 27
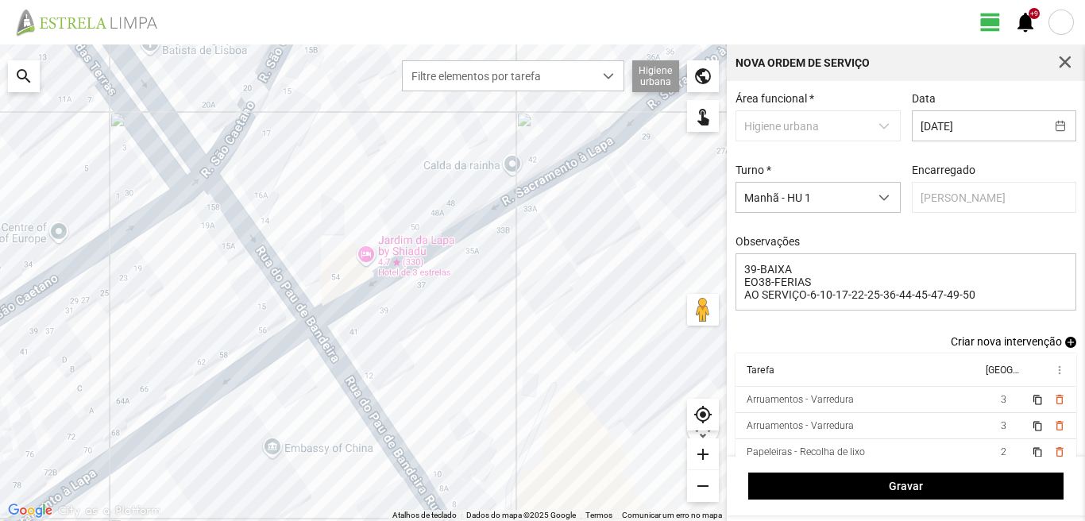
click at [1065, 342] on span "add" at bounding box center [1070, 342] width 11 height 11
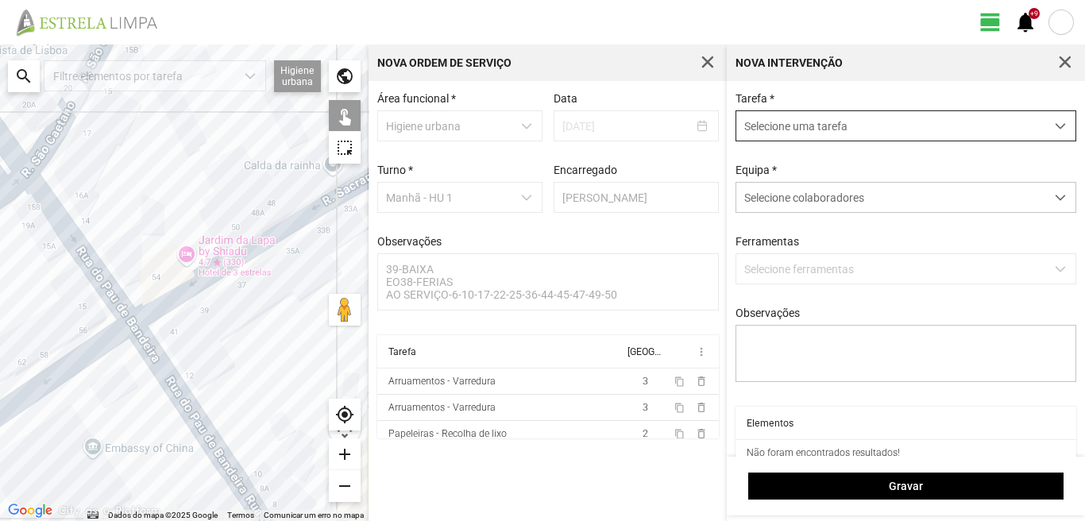
click at [862, 125] on span "Selecione uma tarefa" at bounding box center [890, 125] width 309 height 29
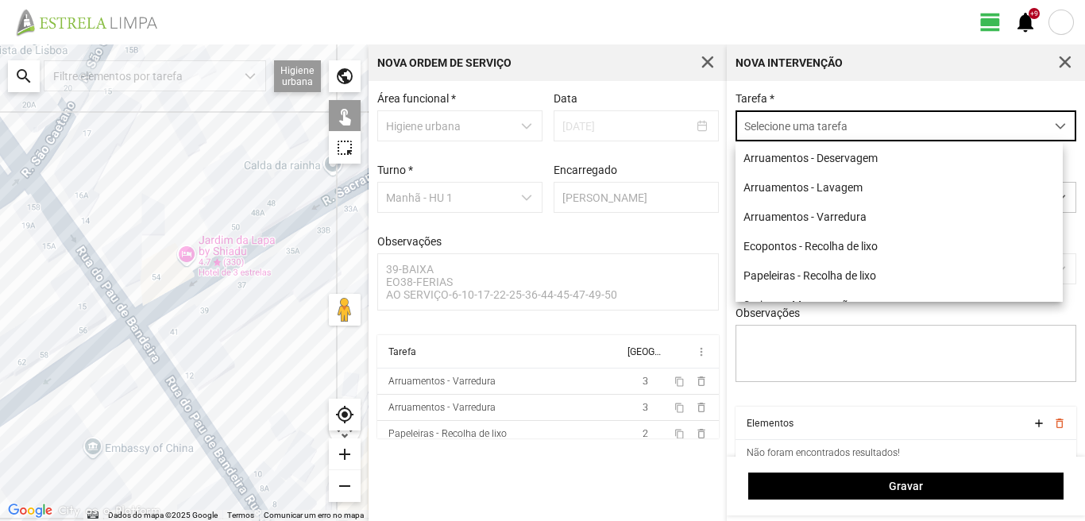
scroll to position [9, 71]
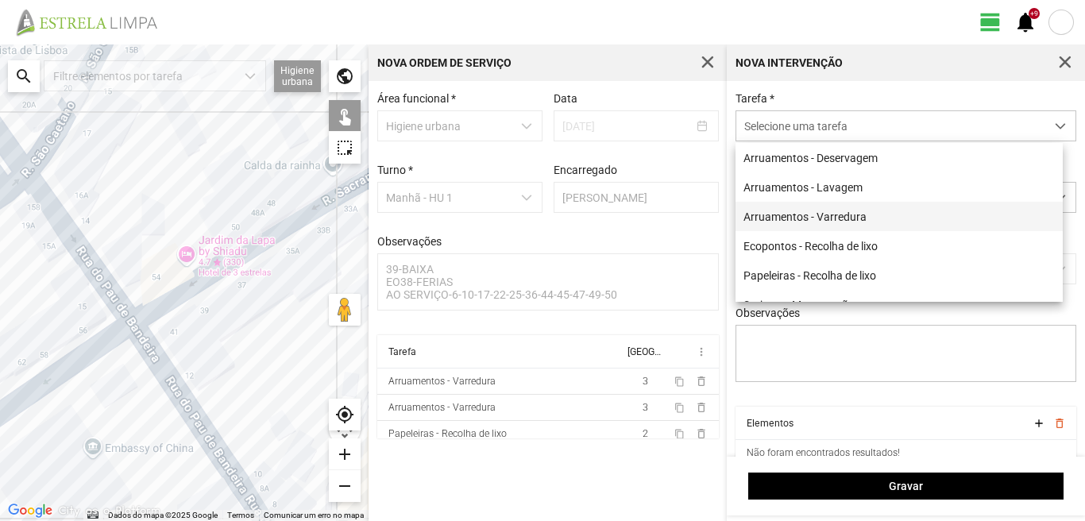
click at [826, 216] on li "Arruamentos - Varredura" at bounding box center [898, 216] width 327 height 29
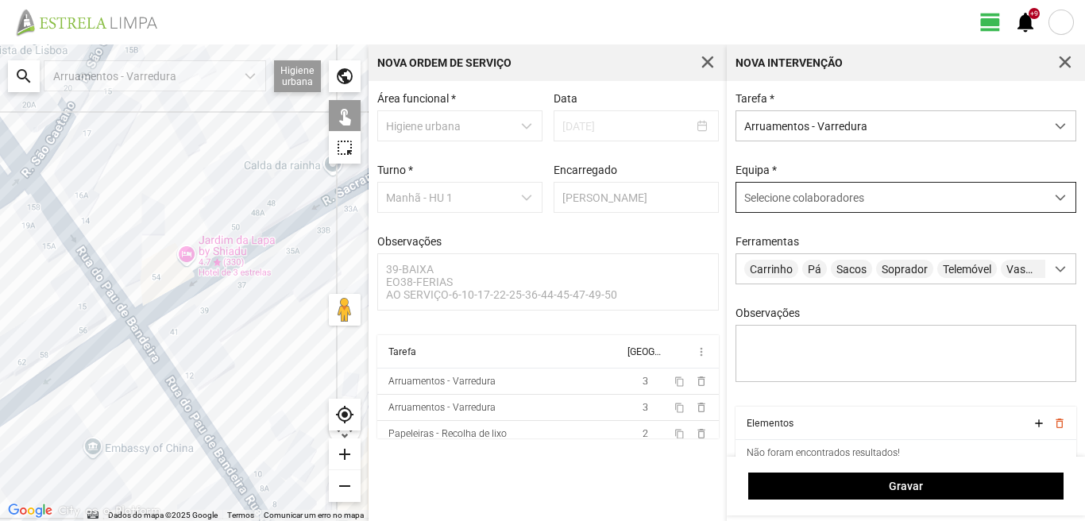
click at [816, 201] on span "Selecione colaboradores" at bounding box center [804, 197] width 120 height 13
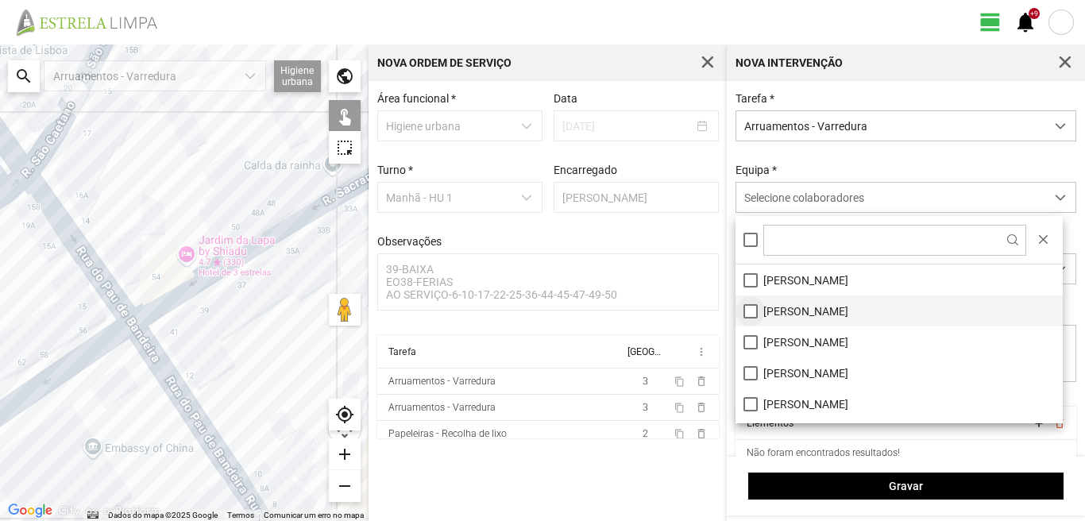
click at [748, 310] on li "[PERSON_NAME]" at bounding box center [898, 310] width 327 height 31
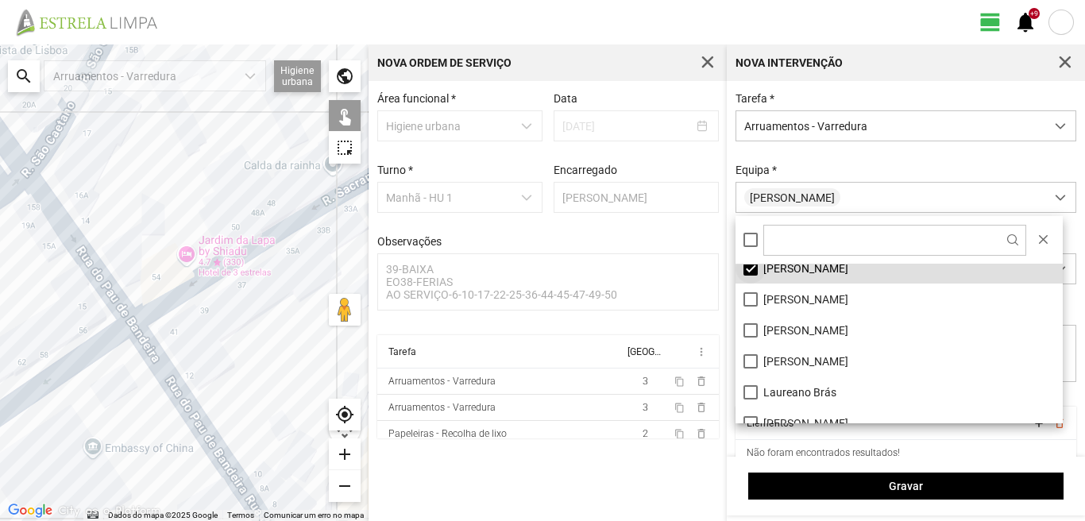
scroll to position [79, 0]
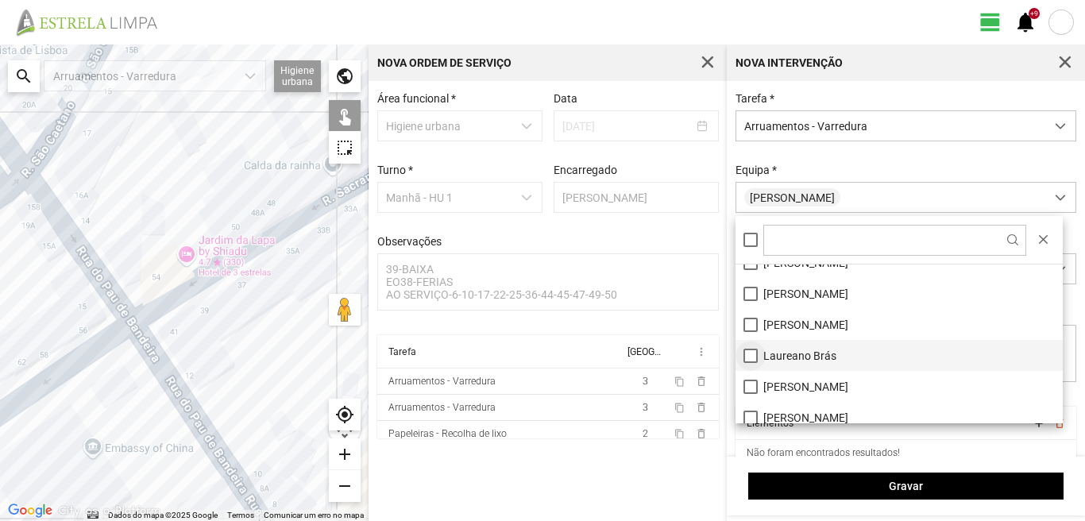
click at [750, 352] on li "Laureano Brás" at bounding box center [898, 355] width 327 height 31
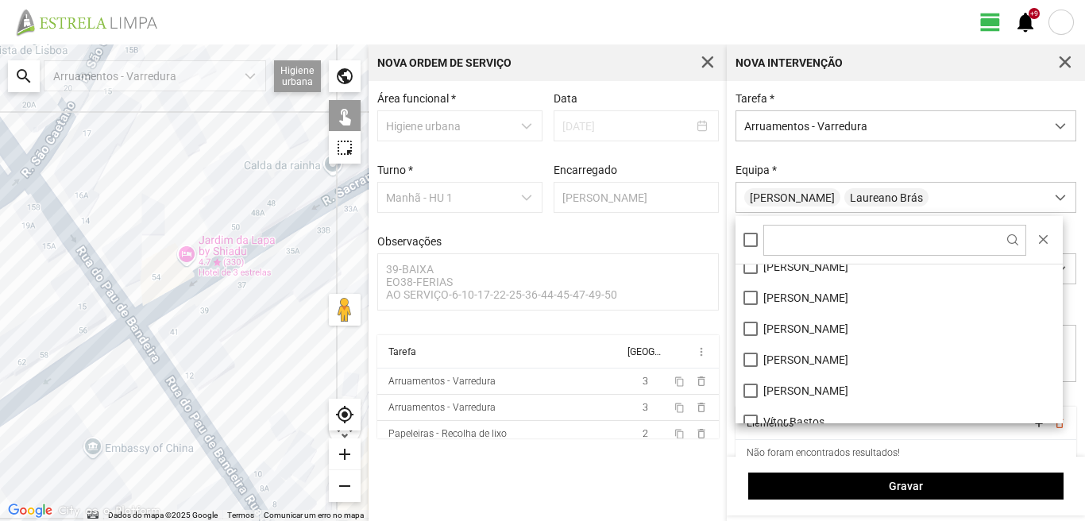
scroll to position [213, 0]
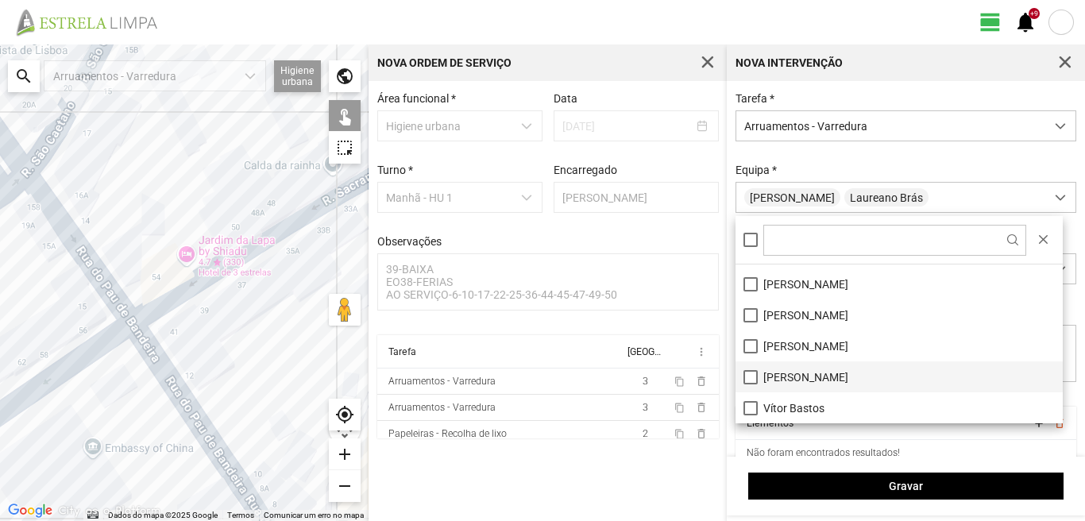
click at [750, 379] on li "[PERSON_NAME]" at bounding box center [898, 376] width 327 height 31
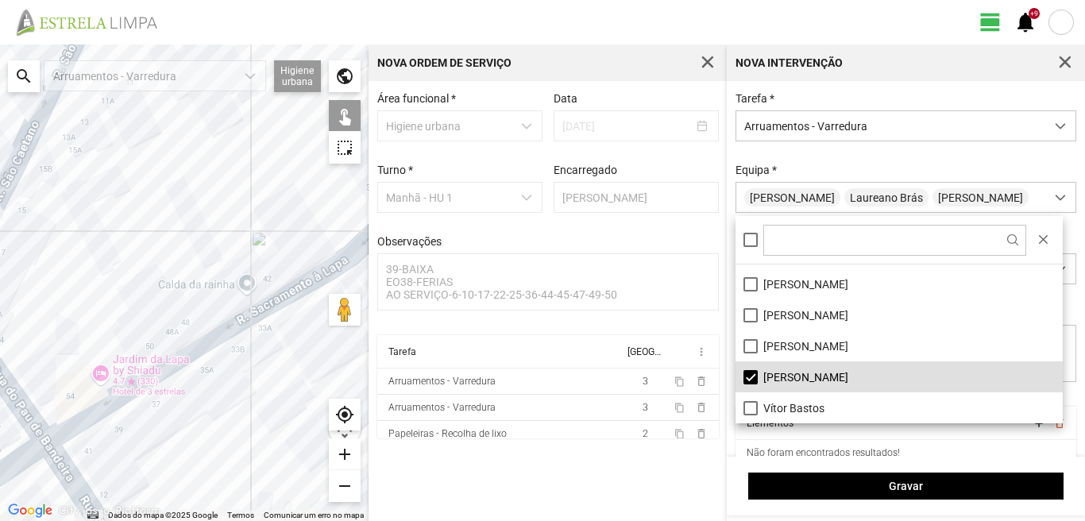
drag, startPoint x: 277, startPoint y: 158, endPoint x: 189, endPoint y: 329, distance: 192.1
click at [187, 330] on div at bounding box center [184, 282] width 368 height 476
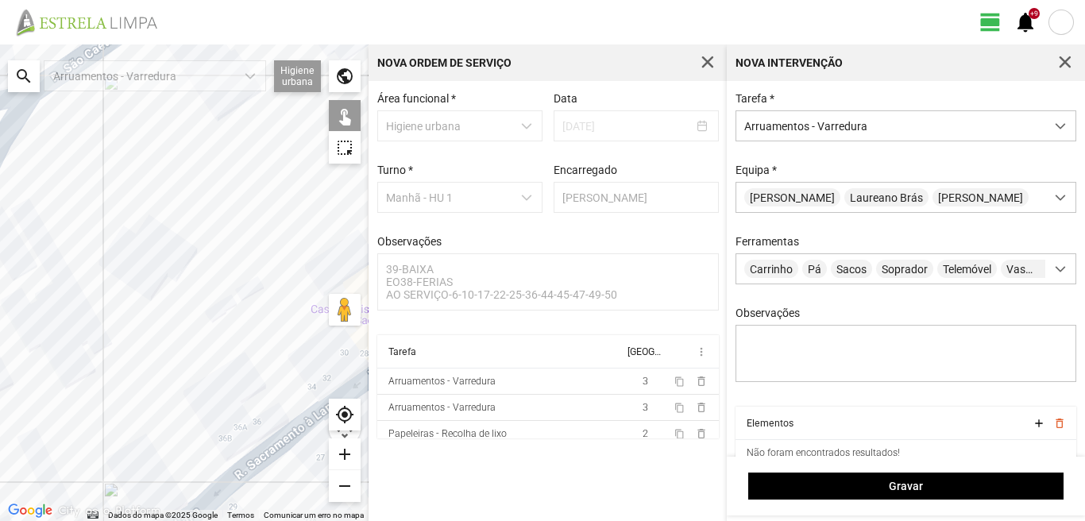
drag, startPoint x: 199, startPoint y: 224, endPoint x: 53, endPoint y: 386, distance: 217.6
click at [66, 406] on div at bounding box center [184, 282] width 368 height 476
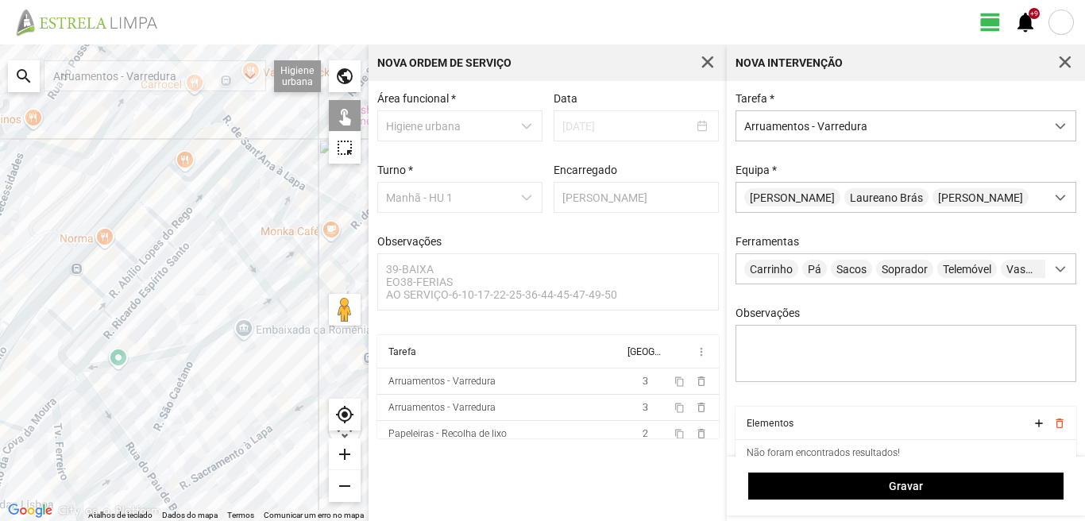
drag, startPoint x: 110, startPoint y: 241, endPoint x: 140, endPoint y: 329, distance: 92.4
click at [140, 329] on div at bounding box center [184, 282] width 368 height 476
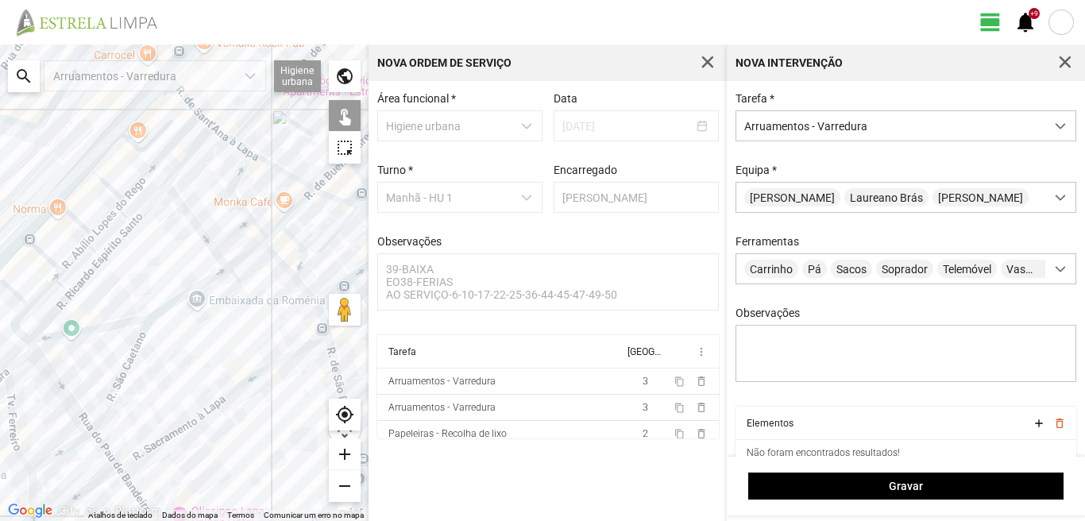
drag, startPoint x: 152, startPoint y: 272, endPoint x: 126, endPoint y: 253, distance: 31.9
click at [126, 253] on div at bounding box center [184, 282] width 368 height 476
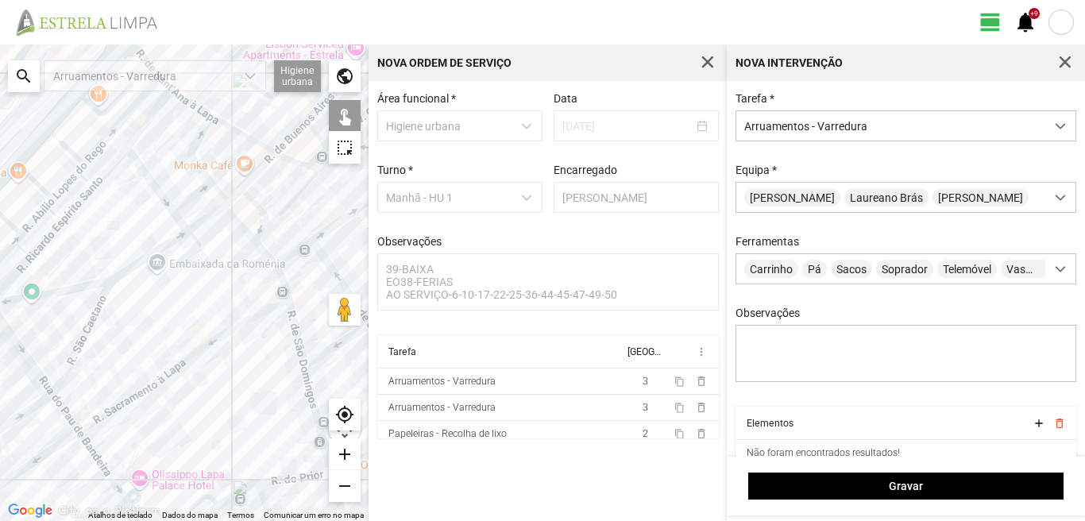
drag, startPoint x: 240, startPoint y: 331, endPoint x: 136, endPoint y: 233, distance: 143.2
click at [136, 233] on div at bounding box center [184, 282] width 368 height 476
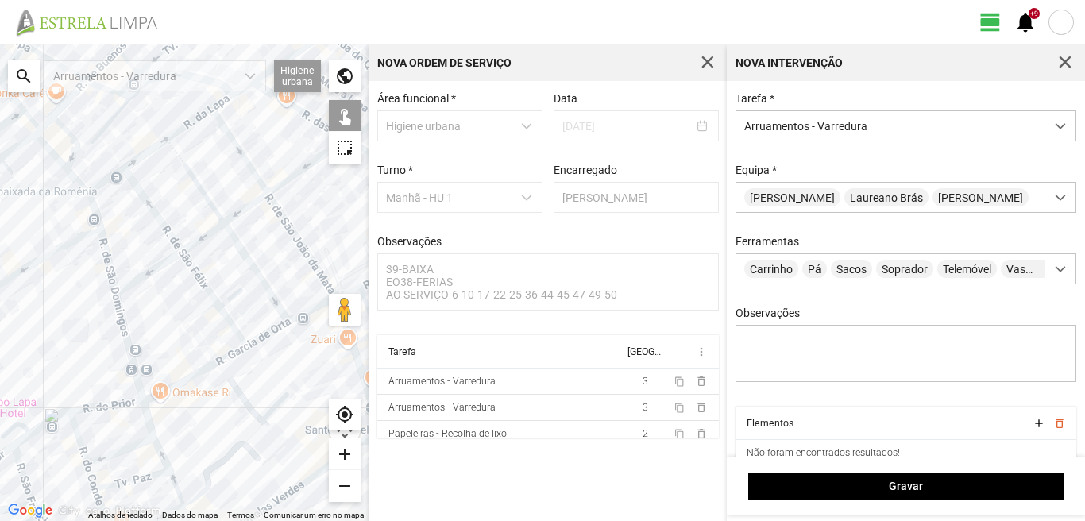
drag, startPoint x: 184, startPoint y: 206, endPoint x: 140, endPoint y: 346, distance: 146.7
click at [140, 346] on div at bounding box center [184, 282] width 368 height 476
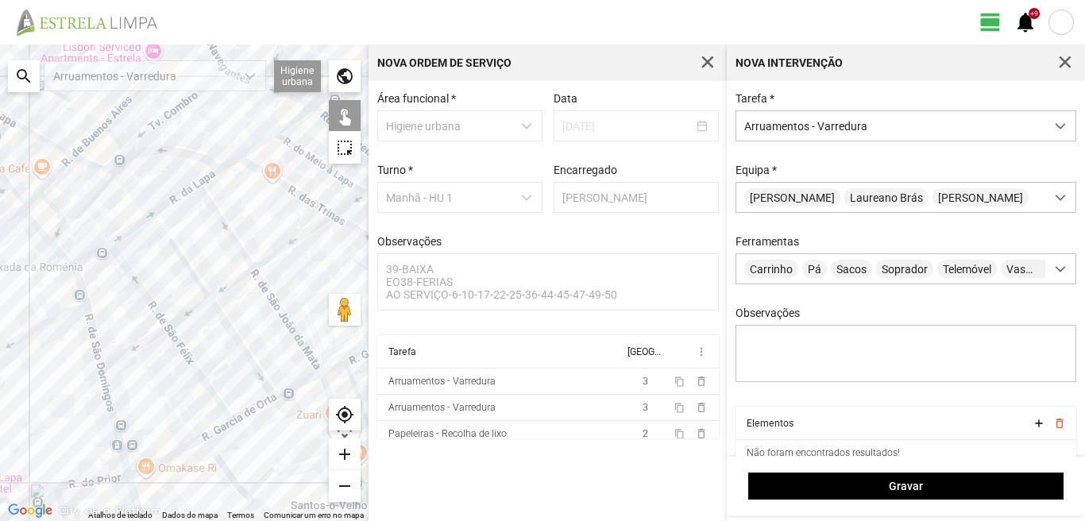
click at [102, 250] on div at bounding box center [184, 282] width 368 height 476
click at [127, 237] on div at bounding box center [184, 282] width 368 height 476
click at [127, 229] on div at bounding box center [184, 282] width 368 height 476
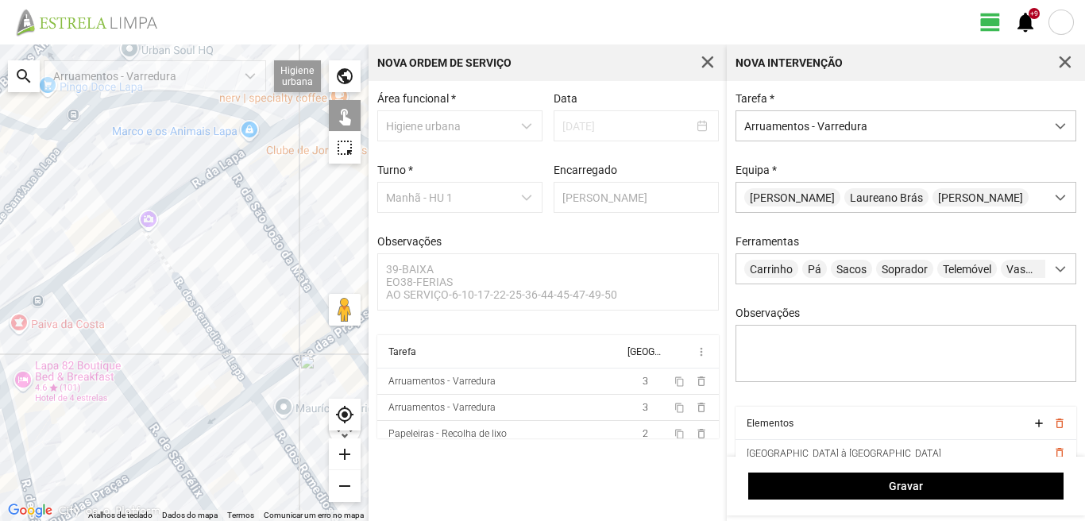
click at [175, 196] on div at bounding box center [184, 282] width 368 height 476
click at [172, 270] on div at bounding box center [184, 282] width 368 height 476
click at [203, 314] on div at bounding box center [184, 282] width 368 height 476
click at [96, 341] on div at bounding box center [184, 282] width 368 height 476
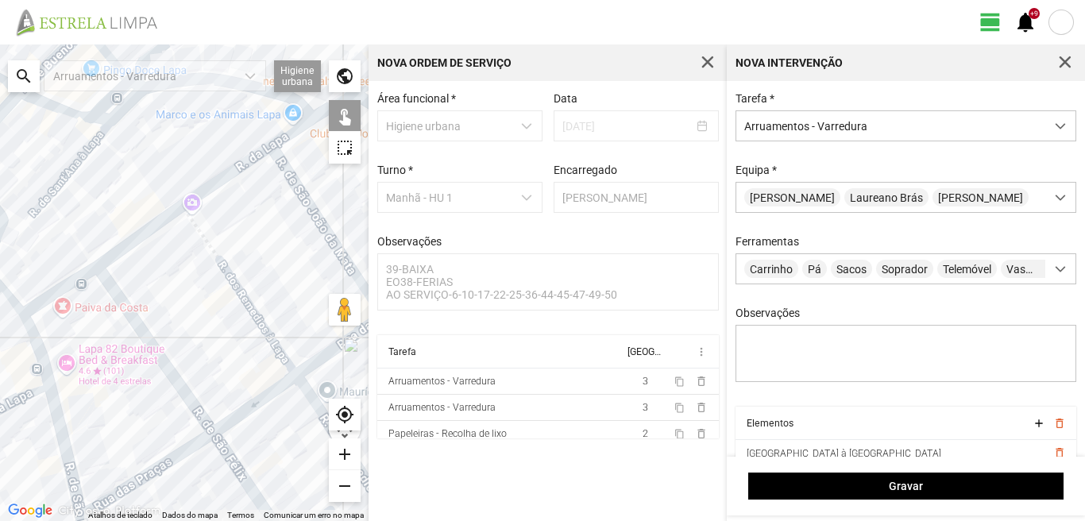
drag, startPoint x: 60, startPoint y: 384, endPoint x: 159, endPoint y: 348, distance: 105.8
click at [159, 348] on div at bounding box center [184, 282] width 368 height 476
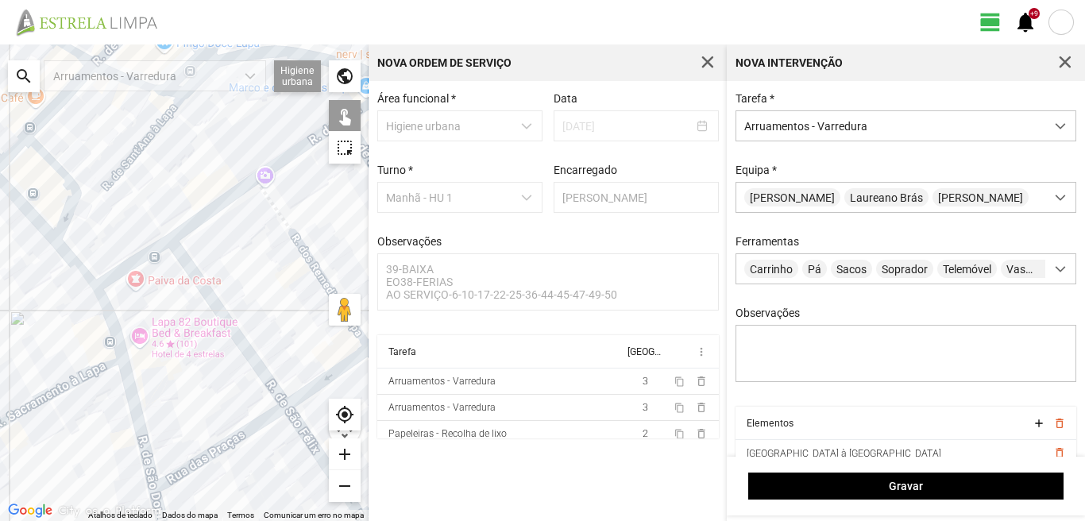
click at [113, 352] on div at bounding box center [184, 282] width 368 height 476
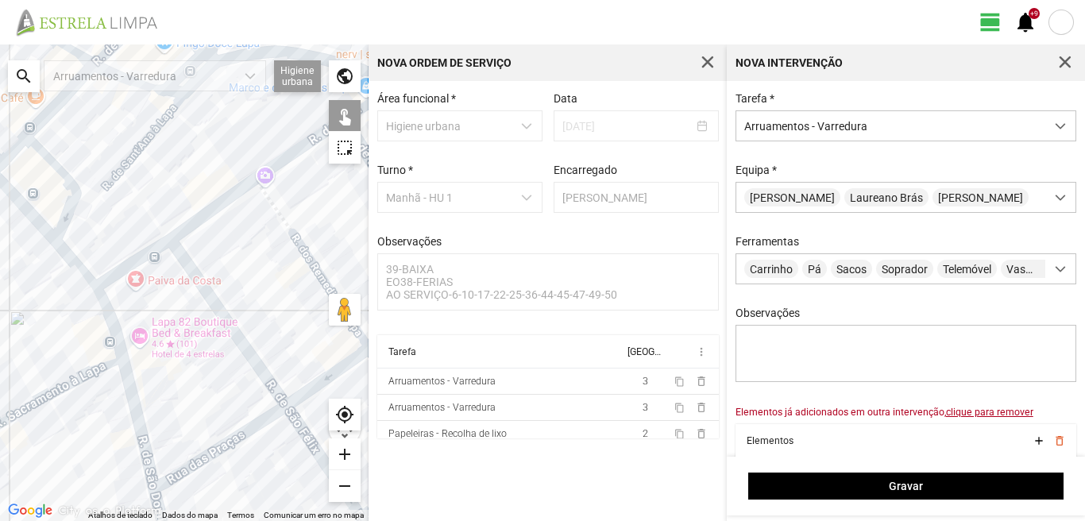
click at [106, 314] on div at bounding box center [184, 282] width 368 height 476
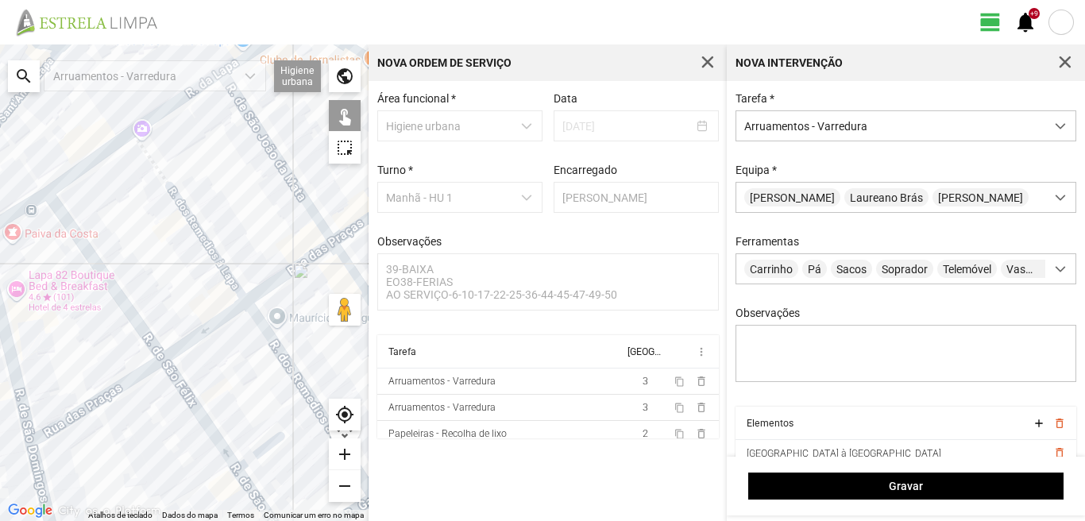
drag, startPoint x: 278, startPoint y: 337, endPoint x: 152, endPoint y: 290, distance: 134.9
click at [152, 290] on div at bounding box center [184, 282] width 368 height 476
click at [108, 392] on div at bounding box center [184, 282] width 368 height 476
click at [184, 344] on div at bounding box center [184, 282] width 368 height 476
click at [309, 260] on div at bounding box center [184, 282] width 368 height 476
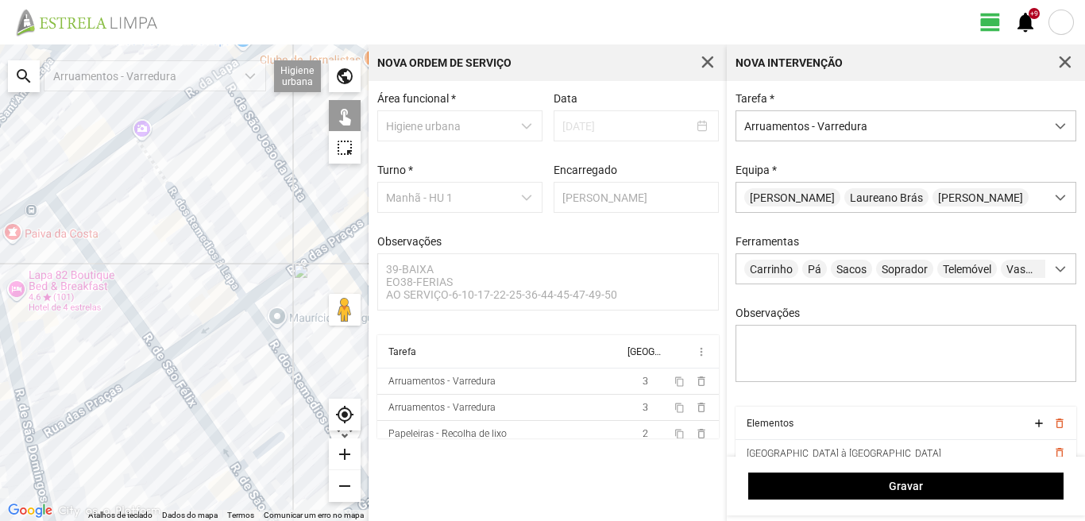
click at [313, 208] on div at bounding box center [184, 282] width 368 height 476
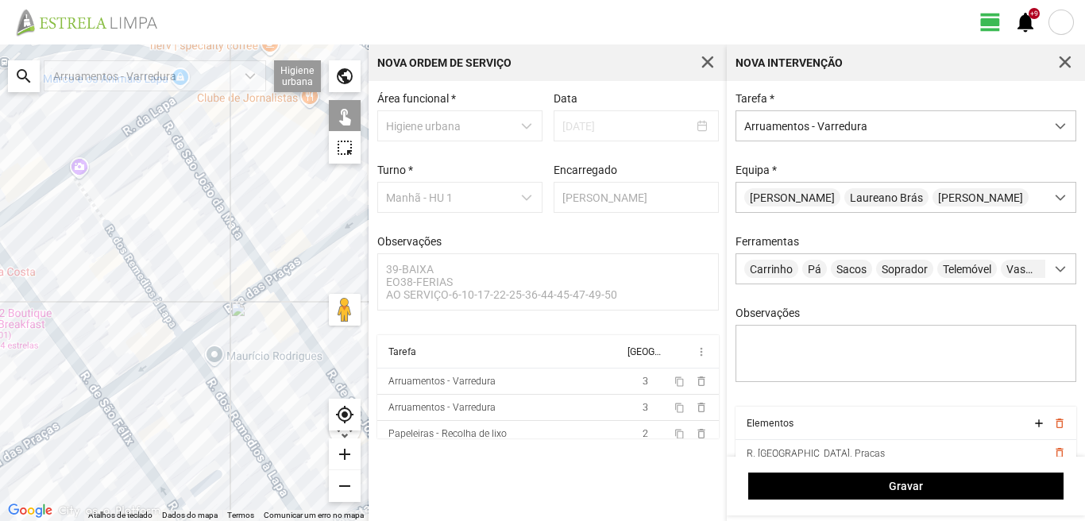
drag, startPoint x: 313, startPoint y: 208, endPoint x: 182, endPoint y: 316, distance: 169.8
click at [182, 316] on div at bounding box center [184, 282] width 368 height 476
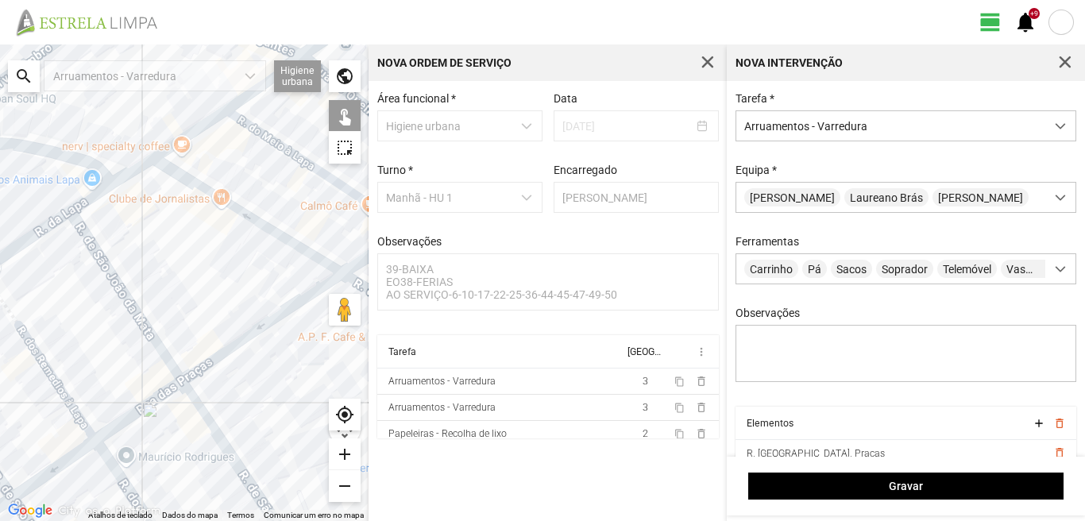
click at [246, 216] on div at bounding box center [184, 282] width 368 height 476
click at [245, 218] on div at bounding box center [184, 282] width 368 height 476
click at [136, 171] on div at bounding box center [184, 282] width 368 height 476
click at [195, 130] on div at bounding box center [184, 282] width 368 height 476
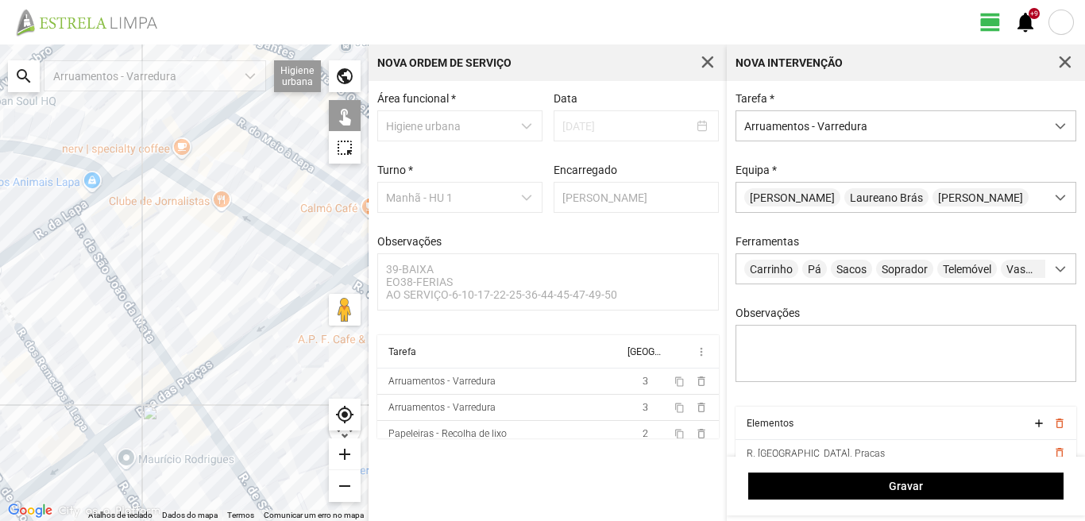
drag, startPoint x: 202, startPoint y: 148, endPoint x: 163, endPoint y: 206, distance: 70.5
click at [164, 206] on div at bounding box center [184, 282] width 368 height 476
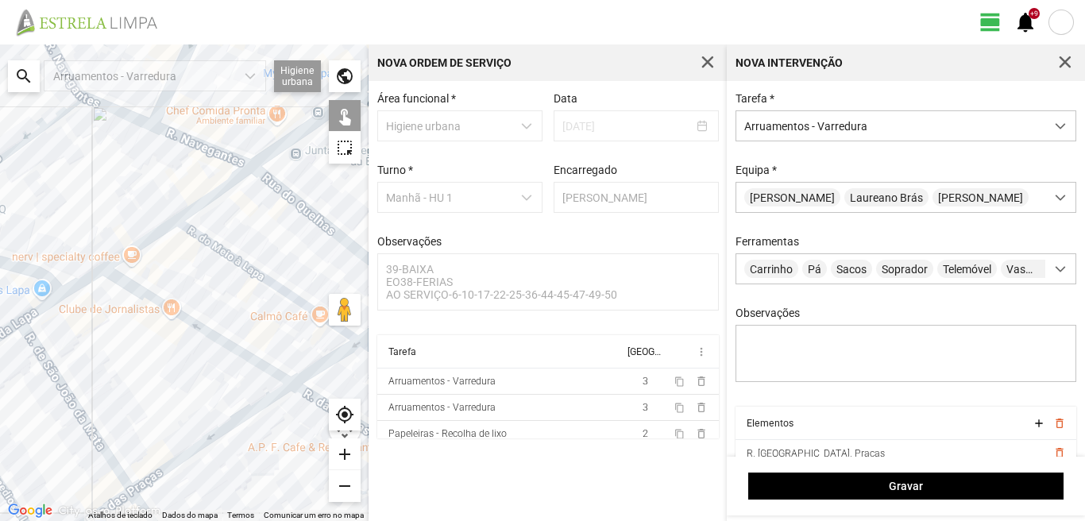
drag, startPoint x: 163, startPoint y: 195, endPoint x: 93, endPoint y: 301, distance: 127.3
click at [112, 303] on div at bounding box center [184, 282] width 368 height 476
drag, startPoint x: 77, startPoint y: 287, endPoint x: 83, endPoint y: 281, distance: 8.4
click at [80, 284] on div at bounding box center [184, 282] width 368 height 476
click at [134, 246] on div at bounding box center [184, 282] width 368 height 476
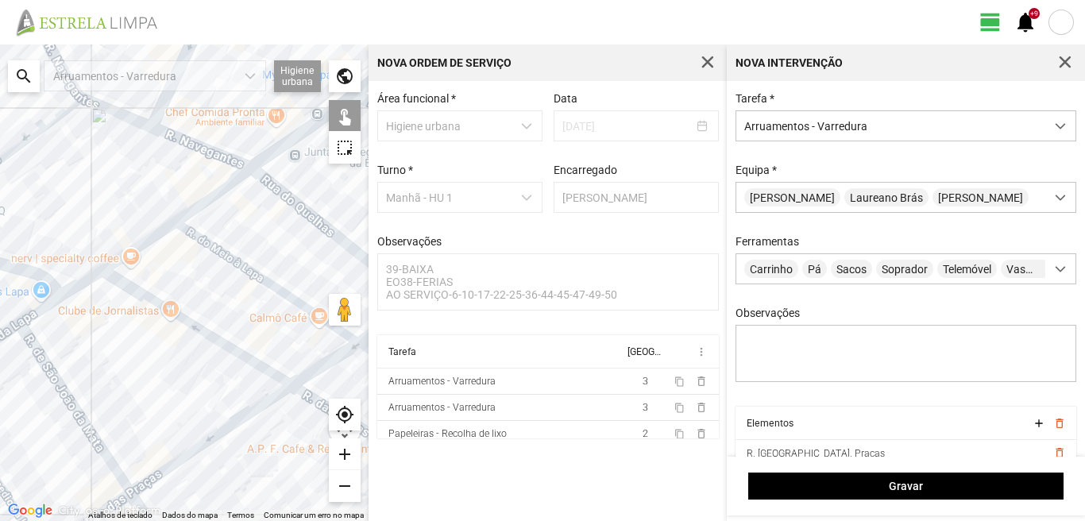
click at [86, 280] on div at bounding box center [184, 282] width 368 height 476
click at [226, 251] on div at bounding box center [184, 282] width 368 height 476
click at [222, 252] on div at bounding box center [184, 282] width 368 height 476
drag, startPoint x: 241, startPoint y: 237, endPoint x: 187, endPoint y: 297, distance: 81.0
click at [187, 297] on div at bounding box center [184, 282] width 368 height 476
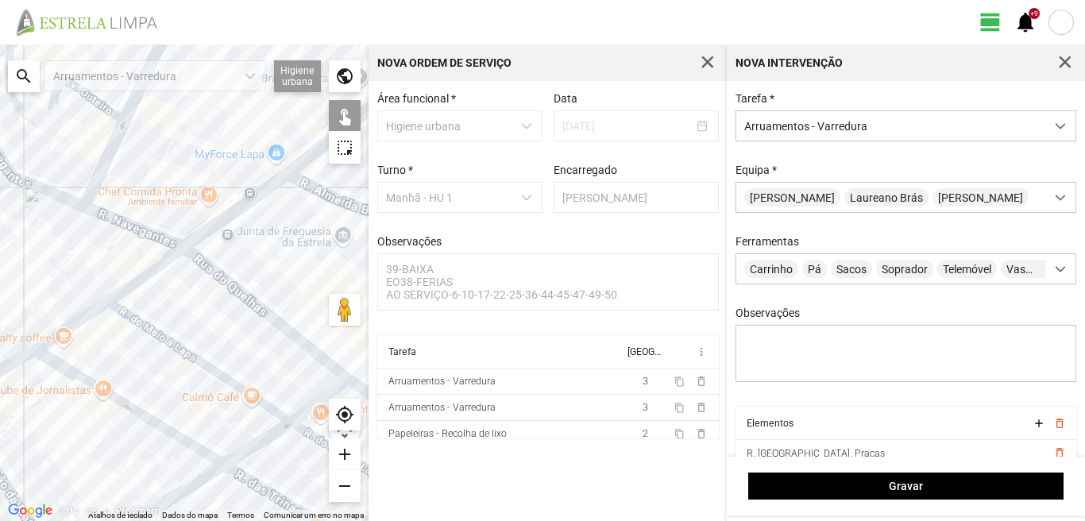
drag, startPoint x: 252, startPoint y: 233, endPoint x: 189, endPoint y: 297, distance: 89.3
click at [189, 297] on div at bounding box center [184, 282] width 368 height 476
click at [166, 256] on div at bounding box center [184, 282] width 368 height 476
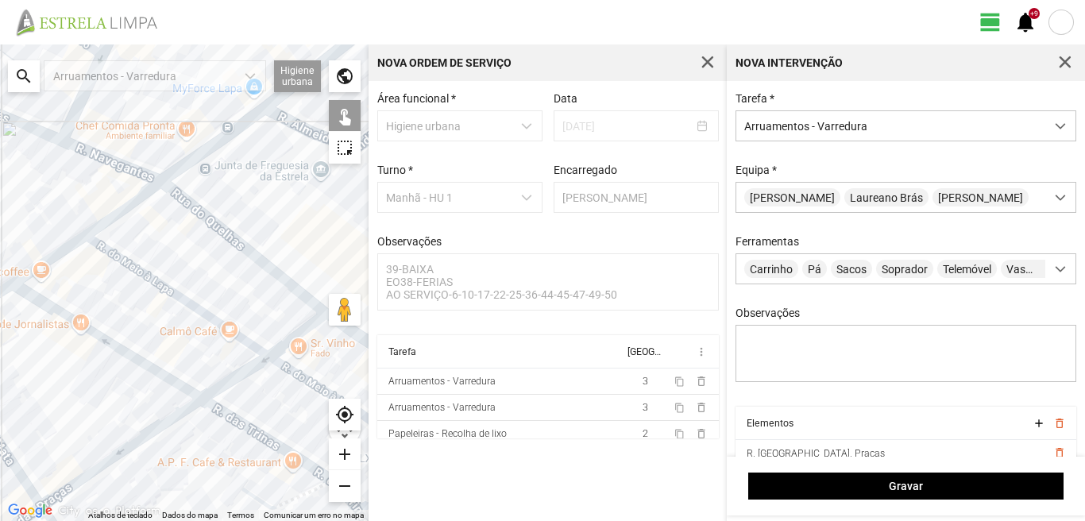
drag, startPoint x: 198, startPoint y: 357, endPoint x: 166, endPoint y: 272, distance: 90.0
click at [166, 272] on div at bounding box center [184, 282] width 368 height 476
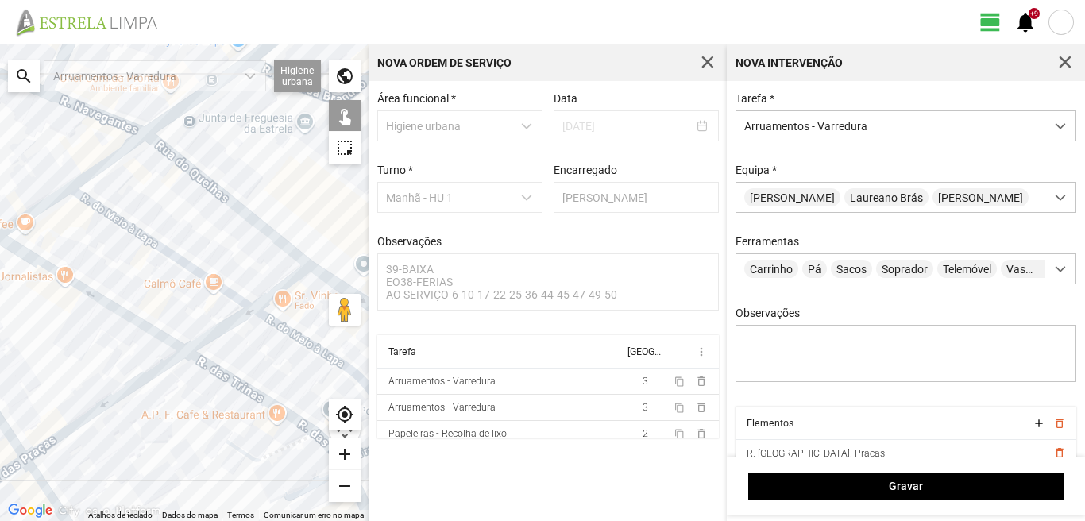
click at [295, 273] on div at bounding box center [184, 282] width 368 height 476
click at [290, 280] on div at bounding box center [184, 282] width 368 height 476
click at [232, 318] on div at bounding box center [184, 282] width 368 height 476
click at [232, 322] on div at bounding box center [184, 282] width 368 height 476
click at [161, 368] on div at bounding box center [184, 282] width 368 height 476
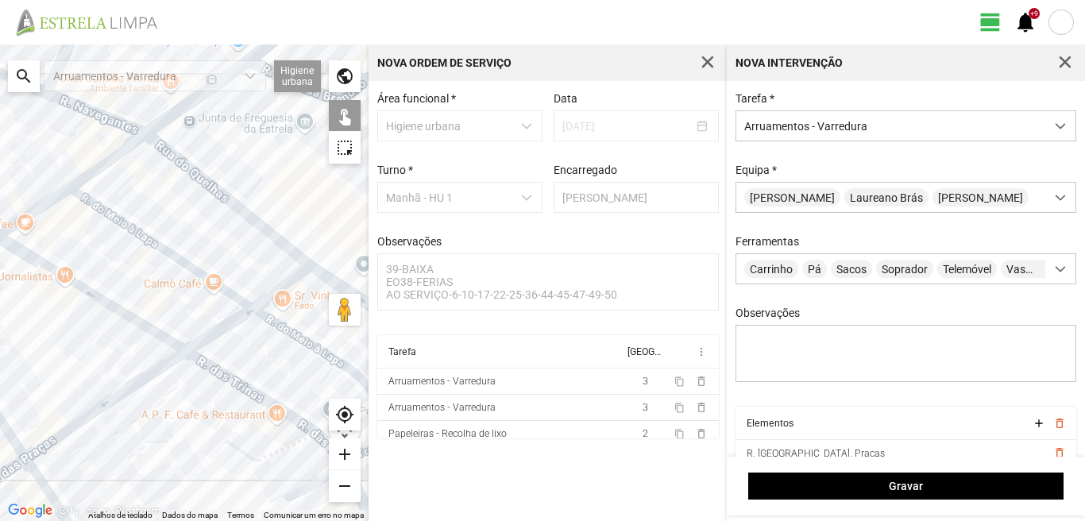
drag, startPoint x: 236, startPoint y: 385, endPoint x: 244, endPoint y: 380, distance: 9.7
click at [241, 383] on div at bounding box center [184, 282] width 368 height 476
drag, startPoint x: 300, startPoint y: 333, endPoint x: 274, endPoint y: 350, distance: 31.5
click at [299, 334] on div at bounding box center [184, 282] width 368 height 476
click at [240, 383] on div at bounding box center [184, 282] width 368 height 476
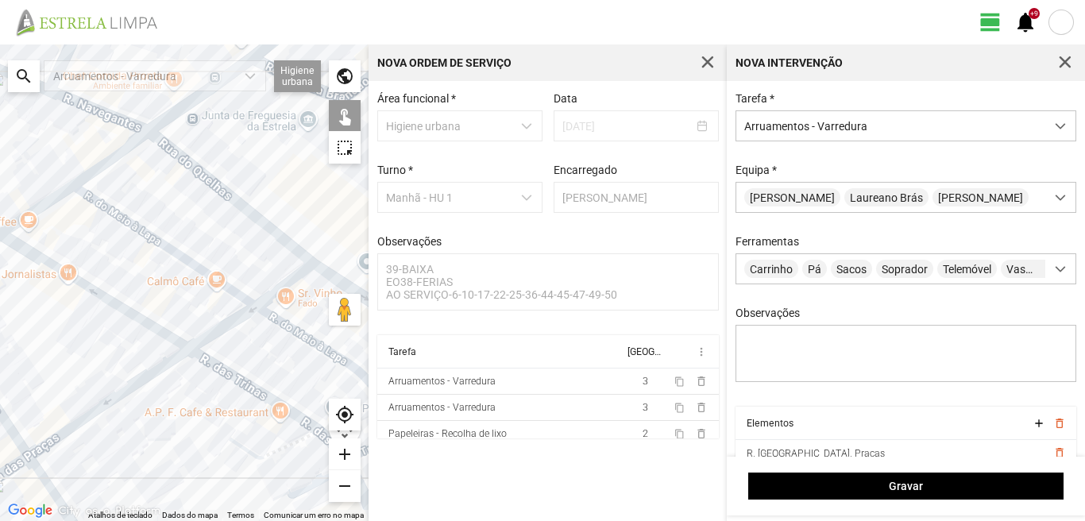
drag, startPoint x: 245, startPoint y: 375, endPoint x: 271, endPoint y: 314, distance: 66.2
click at [203, 260] on div at bounding box center [184, 282] width 368 height 476
click at [276, 312] on div at bounding box center [184, 282] width 368 height 476
drag, startPoint x: 276, startPoint y: 312, endPoint x: 266, endPoint y: 326, distance: 16.5
click at [268, 322] on div at bounding box center [184, 282] width 368 height 476
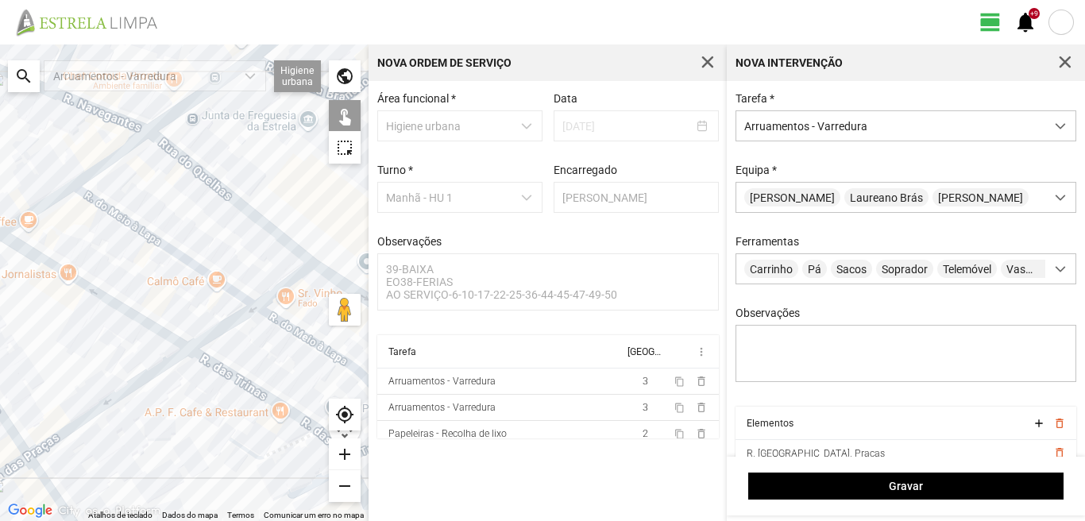
drag, startPoint x: 276, startPoint y: 312, endPoint x: 273, endPoint y: 323, distance: 11.6
click at [274, 322] on div at bounding box center [184, 282] width 368 height 476
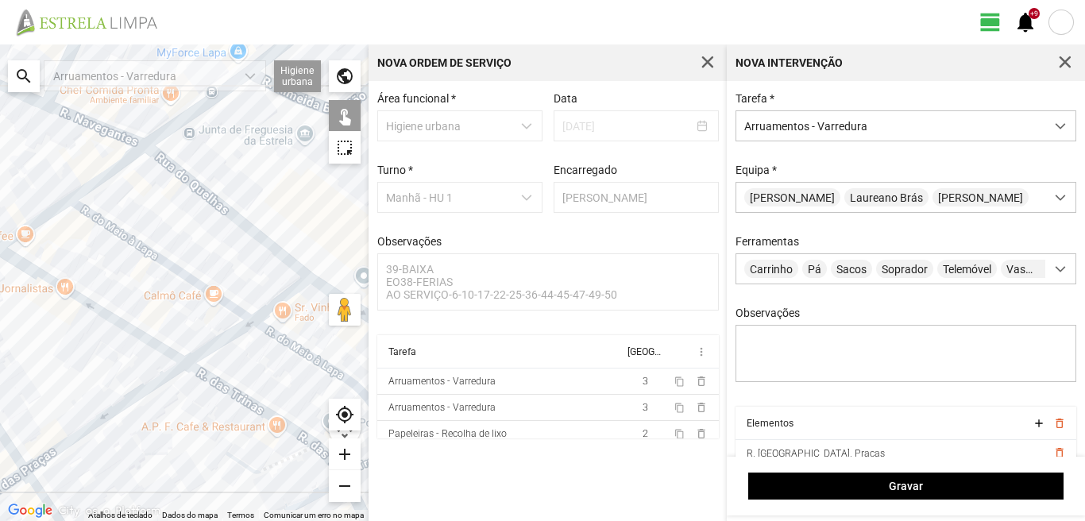
click at [272, 330] on div at bounding box center [184, 282] width 368 height 476
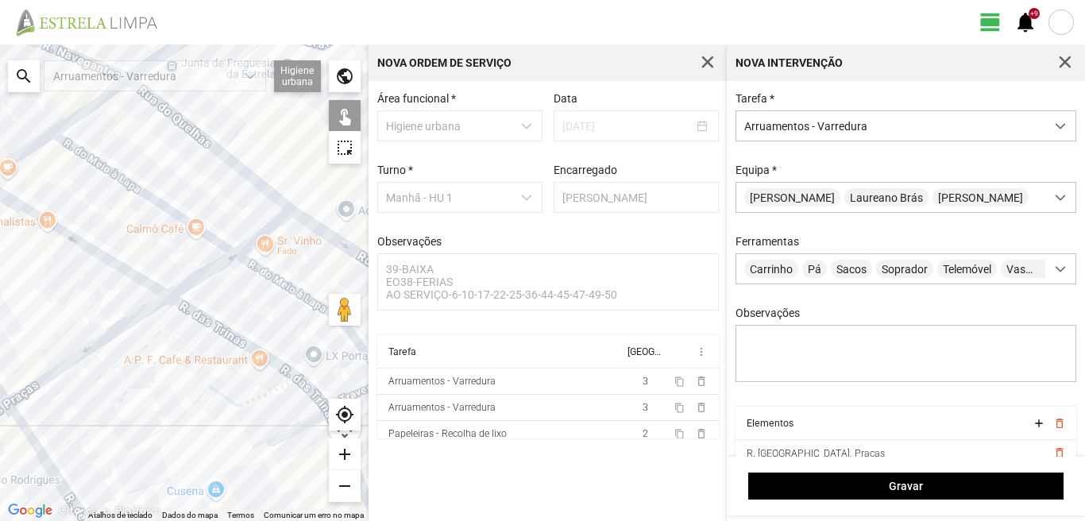
drag, startPoint x: 243, startPoint y: 359, endPoint x: 143, endPoint y: 138, distance: 242.4
click at [143, 138] on div at bounding box center [184, 282] width 368 height 476
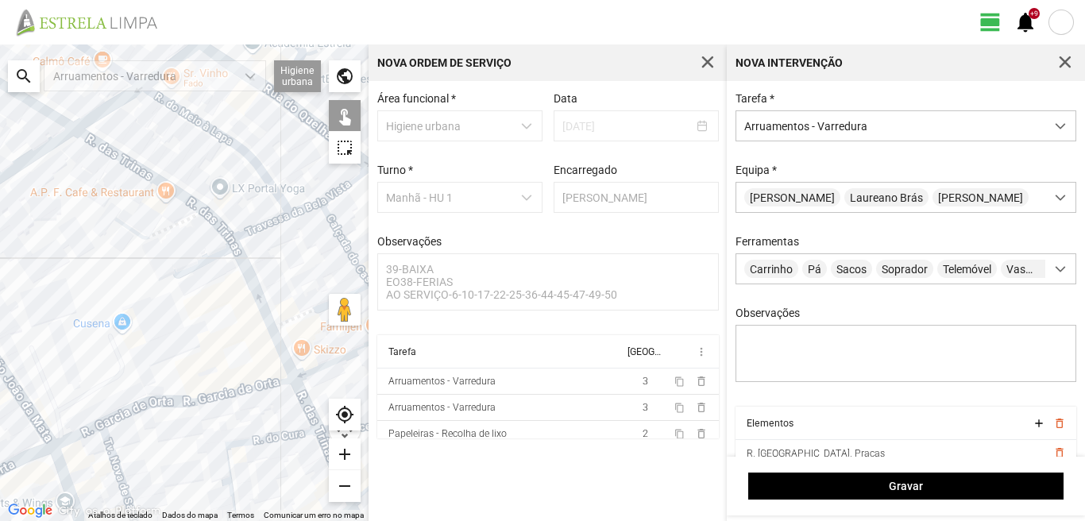
click at [264, 228] on div at bounding box center [184, 282] width 368 height 476
click at [322, 206] on div at bounding box center [184, 282] width 368 height 476
click at [339, 194] on div at bounding box center [184, 282] width 368 height 476
click at [337, 226] on div at bounding box center [184, 282] width 368 height 476
click at [314, 208] on div at bounding box center [184, 282] width 368 height 476
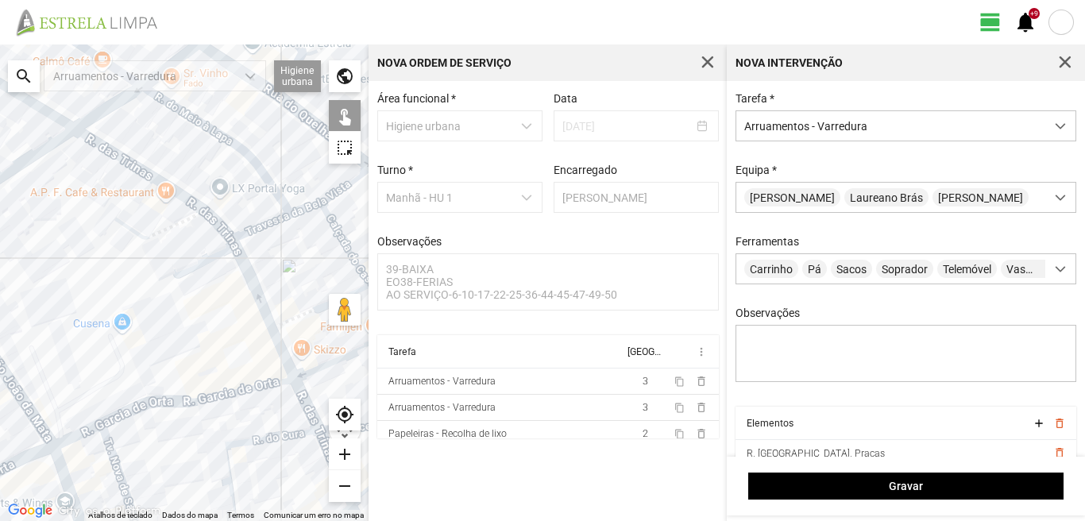
click at [244, 266] on div at bounding box center [184, 282] width 368 height 476
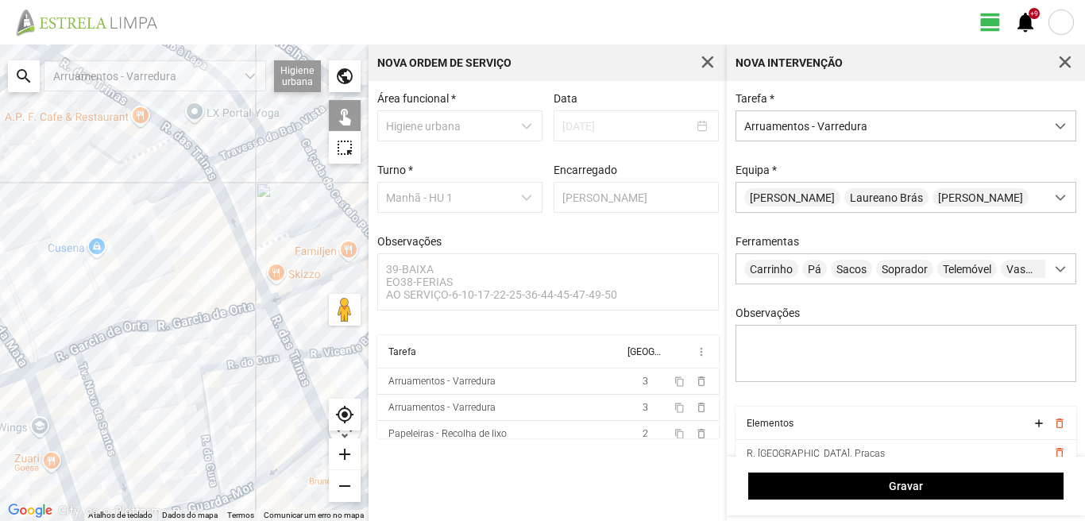
drag, startPoint x: 243, startPoint y: 318, endPoint x: 213, endPoint y: 230, distance: 93.2
click at [213, 230] on div at bounding box center [184, 282] width 368 height 476
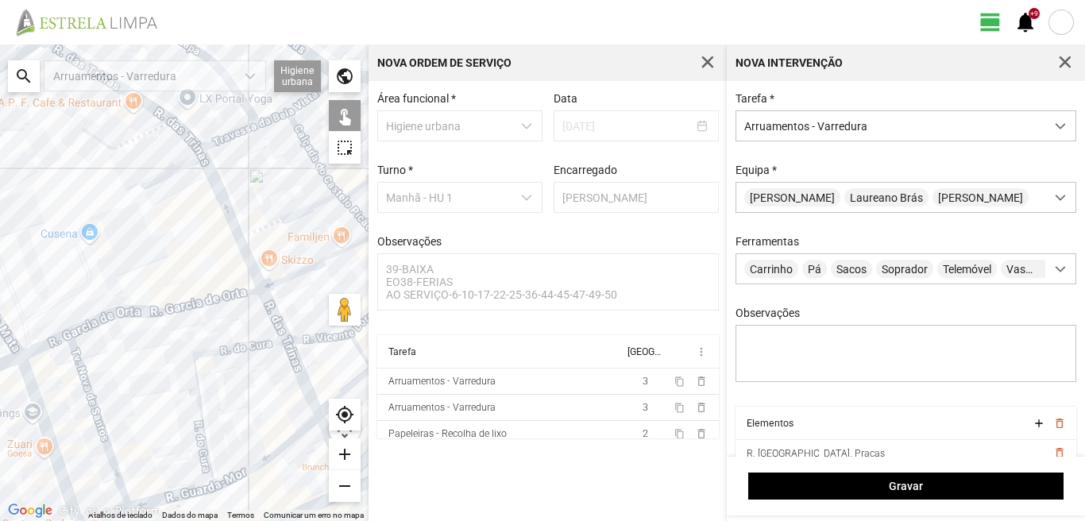
click at [253, 258] on div at bounding box center [184, 282] width 368 height 476
click at [251, 259] on div at bounding box center [184, 282] width 368 height 476
click at [272, 299] on div at bounding box center [184, 282] width 368 height 476
drag, startPoint x: 208, startPoint y: 360, endPoint x: 207, endPoint y: 372, distance: 11.9
click at [207, 372] on div at bounding box center [184, 282] width 368 height 476
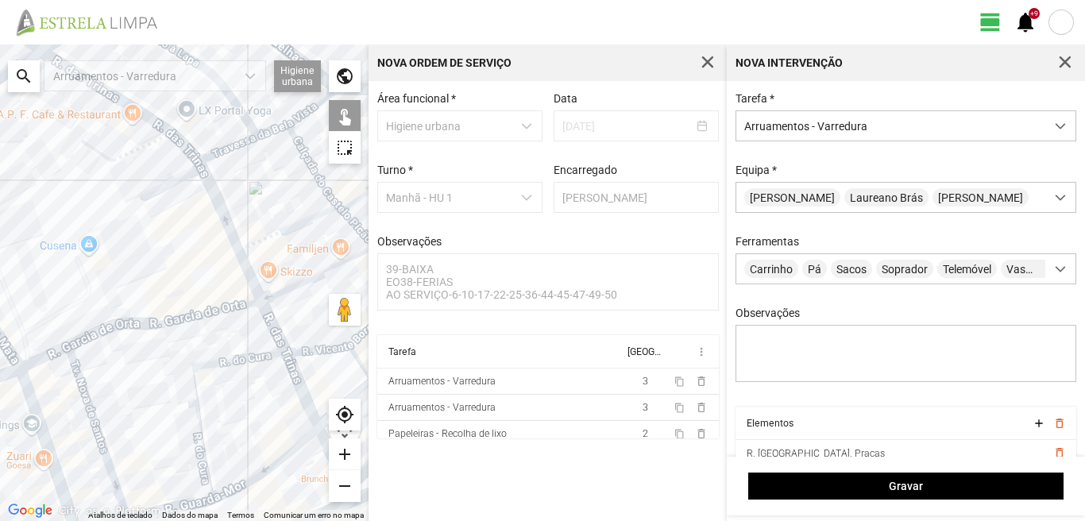
click at [207, 367] on div at bounding box center [184, 282] width 368 height 476
click at [203, 315] on div at bounding box center [184, 282] width 368 height 476
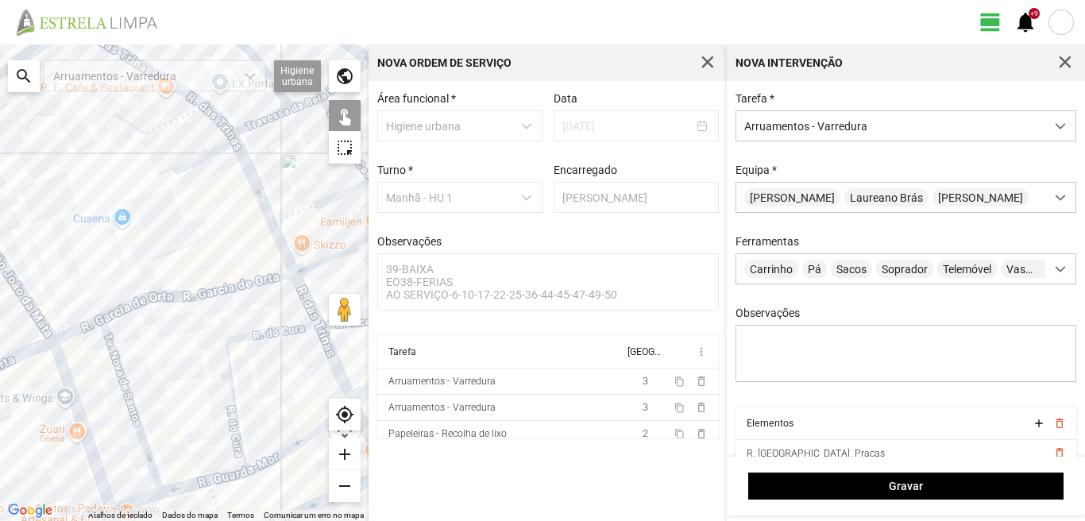
drag, startPoint x: 130, startPoint y: 318, endPoint x: 197, endPoint y: 266, distance: 84.8
click at [197, 266] on div at bounding box center [184, 282] width 368 height 476
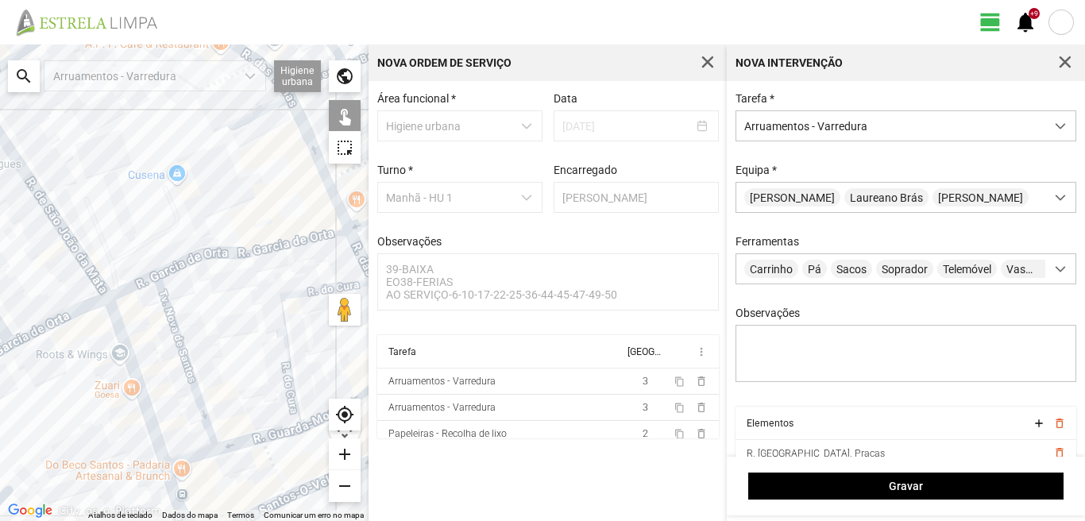
click at [165, 321] on div at bounding box center [184, 282] width 368 height 476
click at [116, 291] on div at bounding box center [184, 282] width 368 height 476
click at [87, 273] on div at bounding box center [184, 282] width 368 height 476
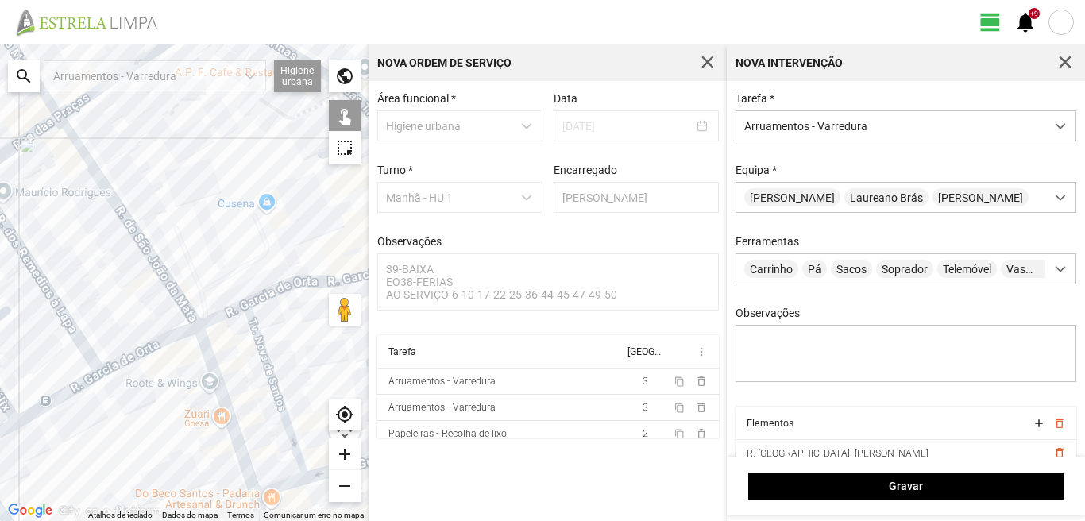
drag, startPoint x: 66, startPoint y: 183, endPoint x: 113, endPoint y: 205, distance: 51.5
click at [113, 205] on div at bounding box center [184, 282] width 368 height 476
click at [43, 285] on div at bounding box center [184, 282] width 368 height 476
click at [123, 363] on div at bounding box center [184, 282] width 368 height 476
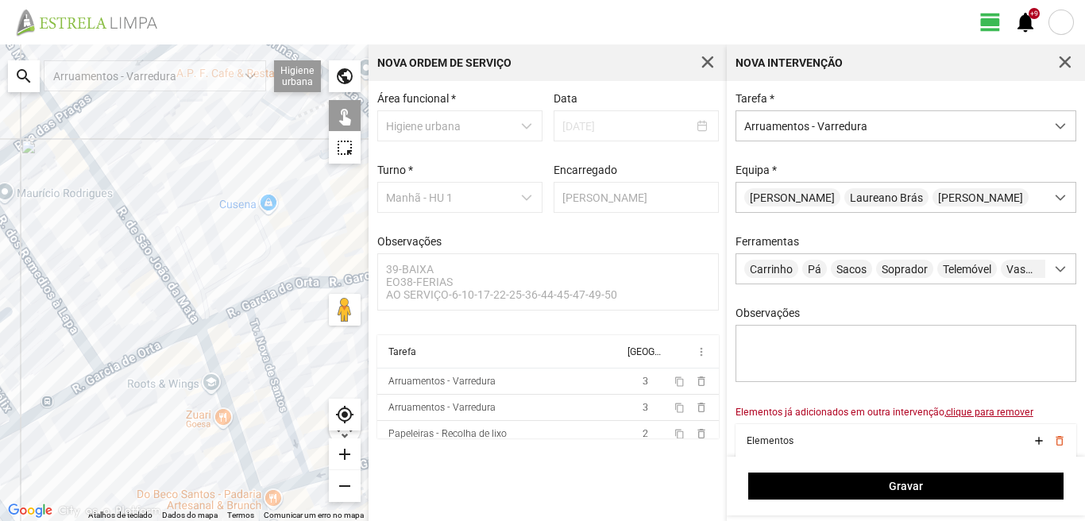
click at [121, 360] on div at bounding box center [184, 282] width 368 height 476
click at [123, 363] on div at bounding box center [184, 282] width 368 height 476
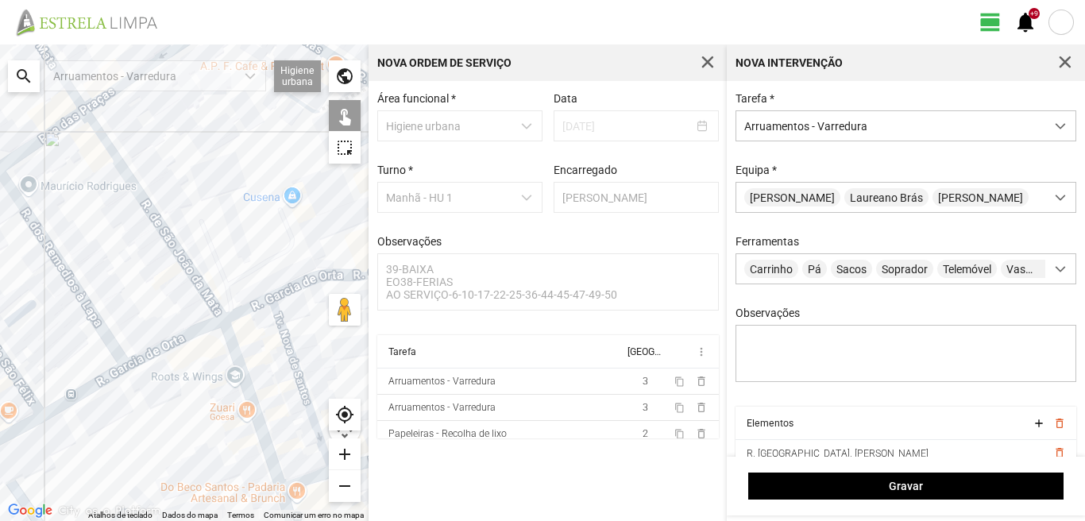
drag, startPoint x: 76, startPoint y: 349, endPoint x: 163, endPoint y: 312, distance: 94.3
click at [163, 312] on div at bounding box center [184, 282] width 368 height 476
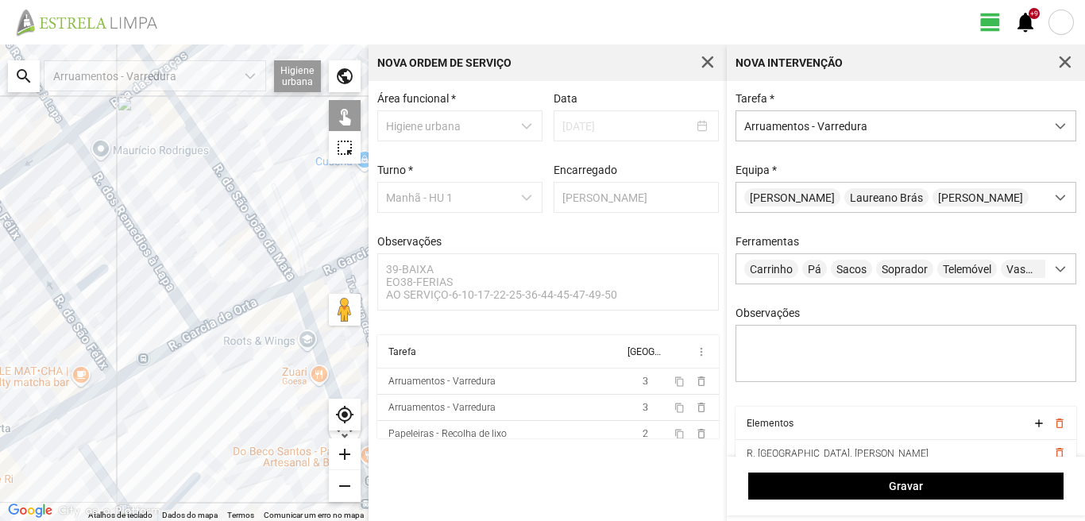
click at [72, 320] on div at bounding box center [184, 282] width 368 height 476
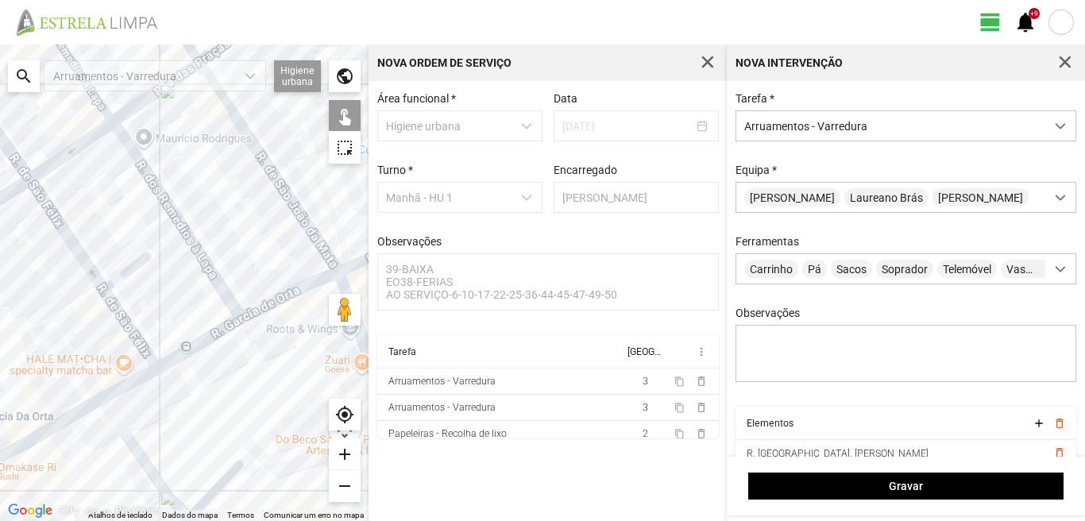
drag, startPoint x: 56, startPoint y: 317, endPoint x: 178, endPoint y: 271, distance: 130.7
click at [167, 276] on div at bounding box center [184, 282] width 368 height 476
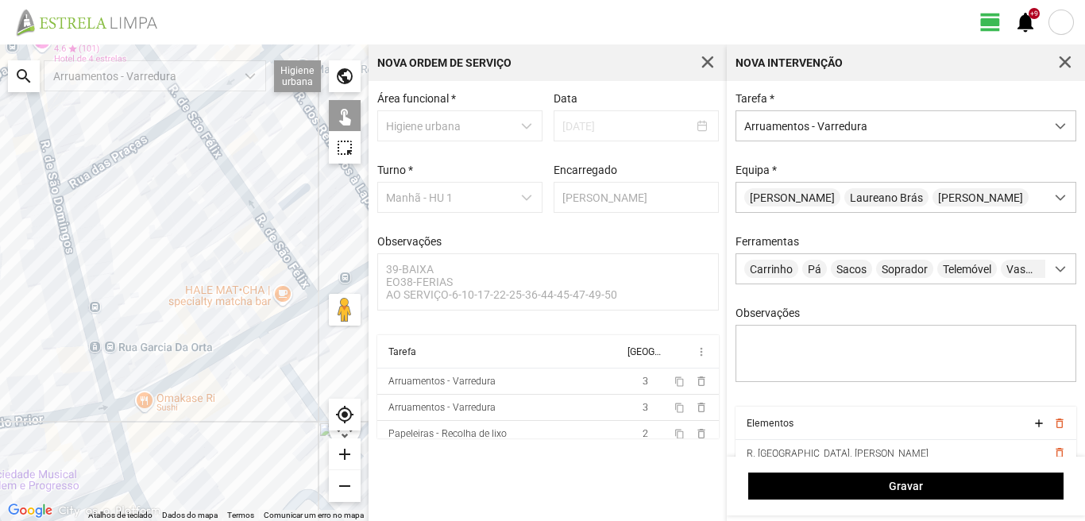
drag, startPoint x: 102, startPoint y: 307, endPoint x: 179, endPoint y: 277, distance: 82.0
click at [179, 277] on div at bounding box center [184, 282] width 368 height 476
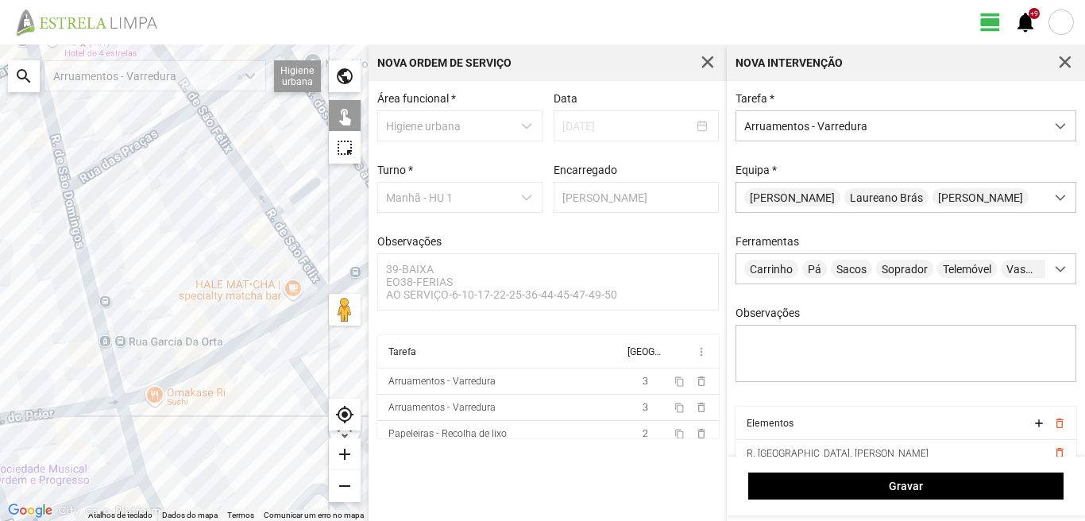
click at [78, 252] on div at bounding box center [184, 282] width 368 height 476
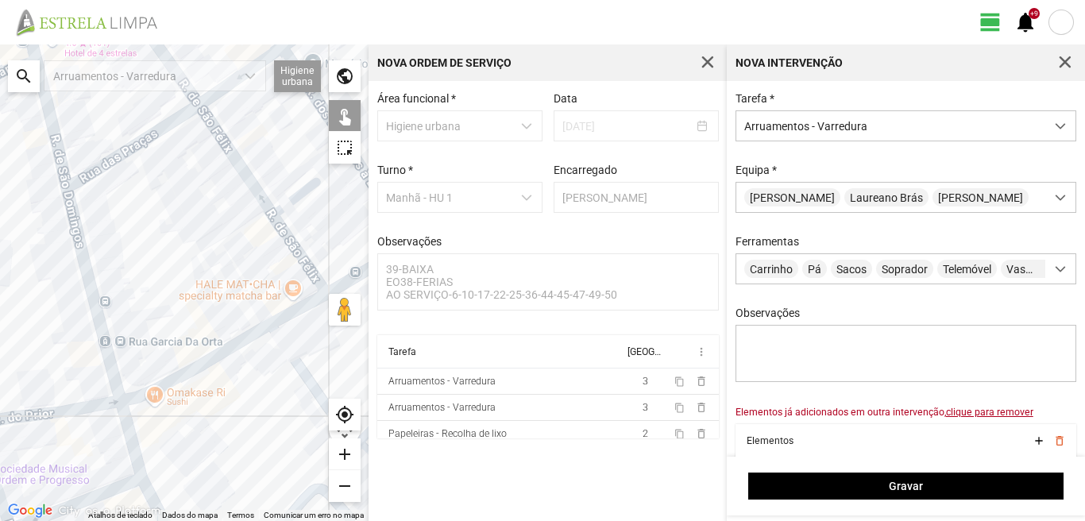
click at [78, 252] on div at bounding box center [184, 282] width 368 height 476
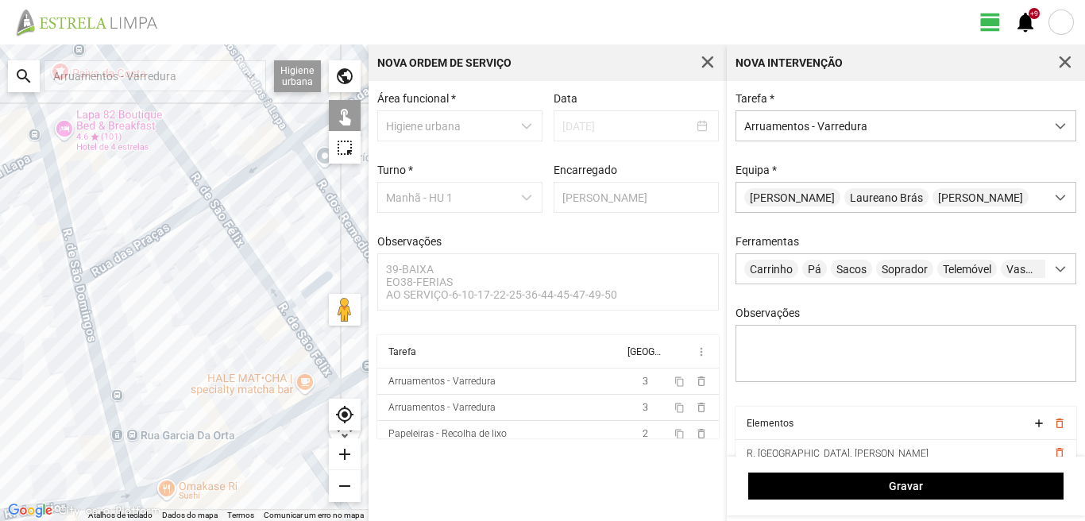
drag, startPoint x: 179, startPoint y: 168, endPoint x: 191, endPoint y: 189, distance: 24.5
click at [211, 296] on div at bounding box center [184, 282] width 368 height 476
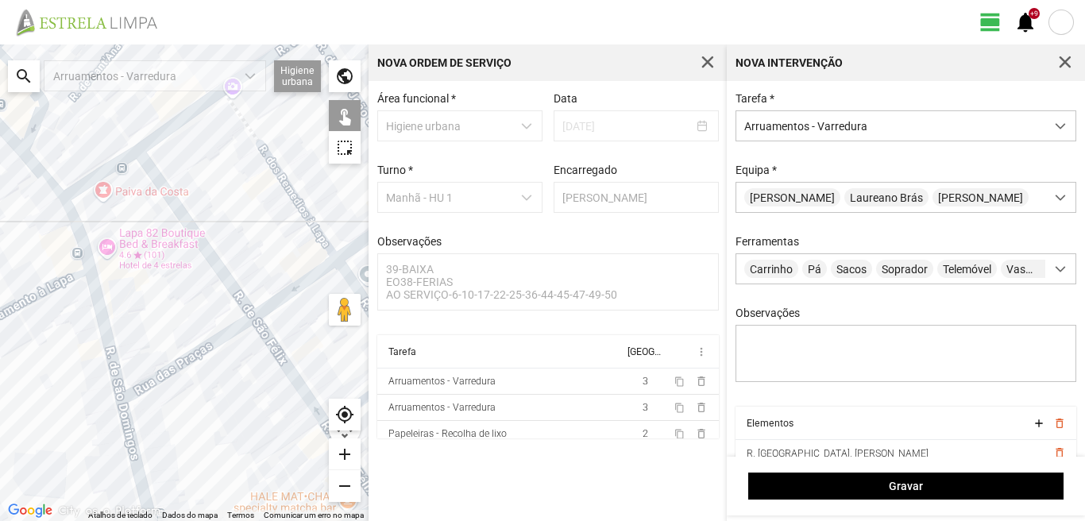
drag, startPoint x: 148, startPoint y: 120, endPoint x: 152, endPoint y: 236, distance: 116.0
click at [152, 235] on div at bounding box center [184, 282] width 368 height 476
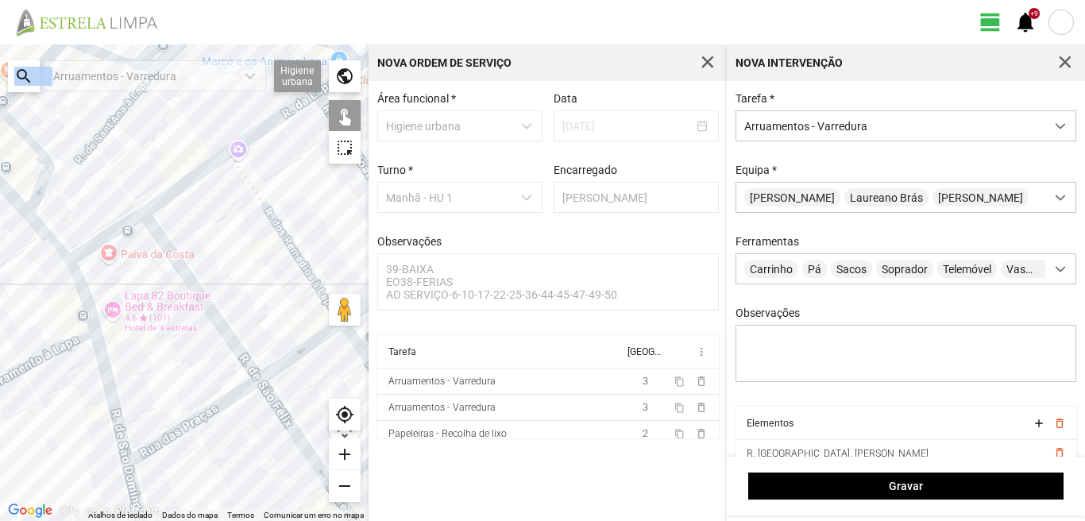
drag, startPoint x: 93, startPoint y: 68, endPoint x: 91, endPoint y: 202, distance: 133.4
click at [0, 44] on fbc-map "← Mover para a esquerda → Mover para a direita ↑ Mover para cima ↓ Mover para b…" at bounding box center [0, 44] width 0 height 0
drag, startPoint x: 91, startPoint y: 202, endPoint x: 87, endPoint y: 220, distance: 18.5
click at [87, 220] on div at bounding box center [184, 282] width 368 height 476
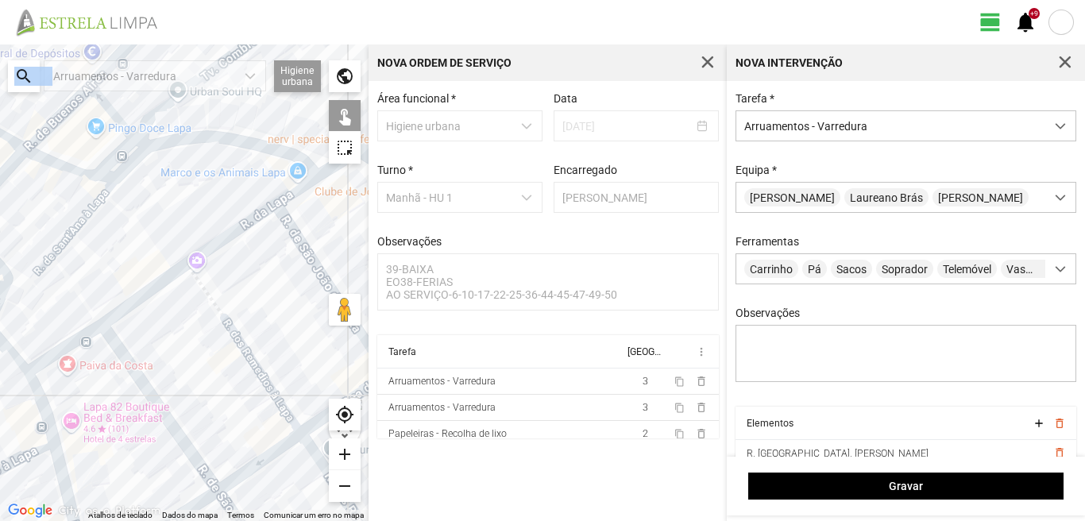
drag, startPoint x: 137, startPoint y: 156, endPoint x: 98, endPoint y: 267, distance: 118.0
click at [98, 267] on div at bounding box center [184, 282] width 368 height 476
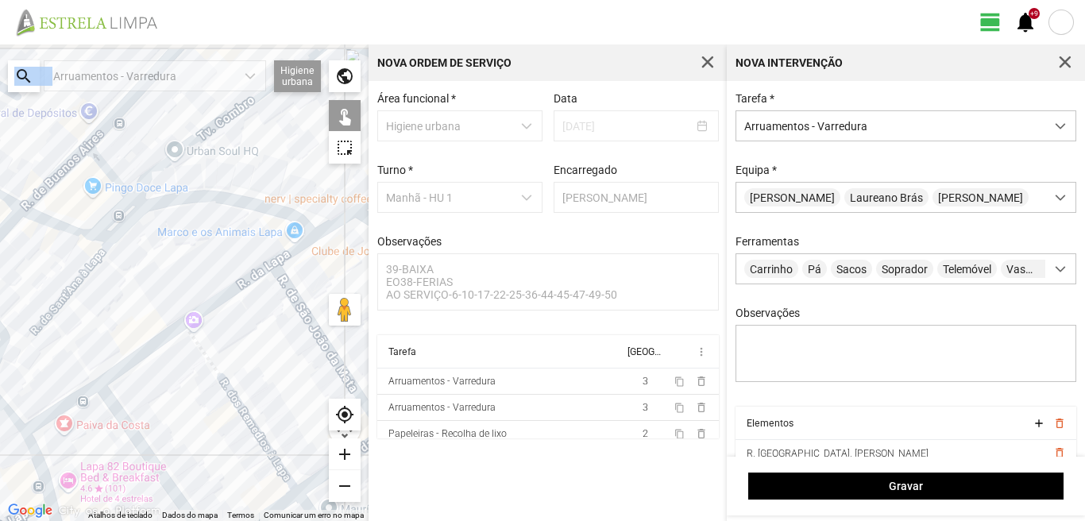
drag, startPoint x: 138, startPoint y: 195, endPoint x: 129, endPoint y: 264, distance: 70.5
click at [129, 264] on div at bounding box center [184, 282] width 368 height 476
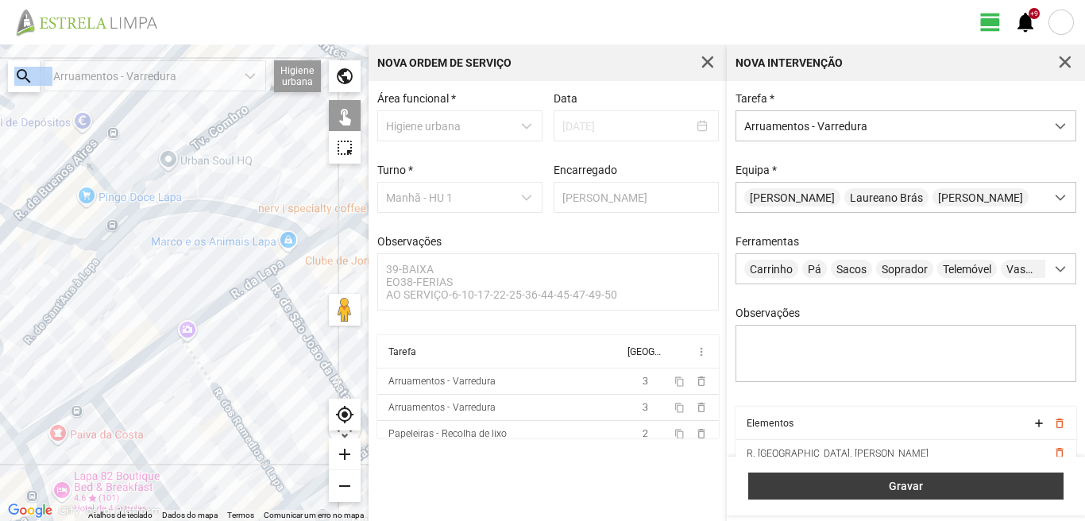
click at [848, 496] on button "Gravar" at bounding box center [905, 485] width 315 height 27
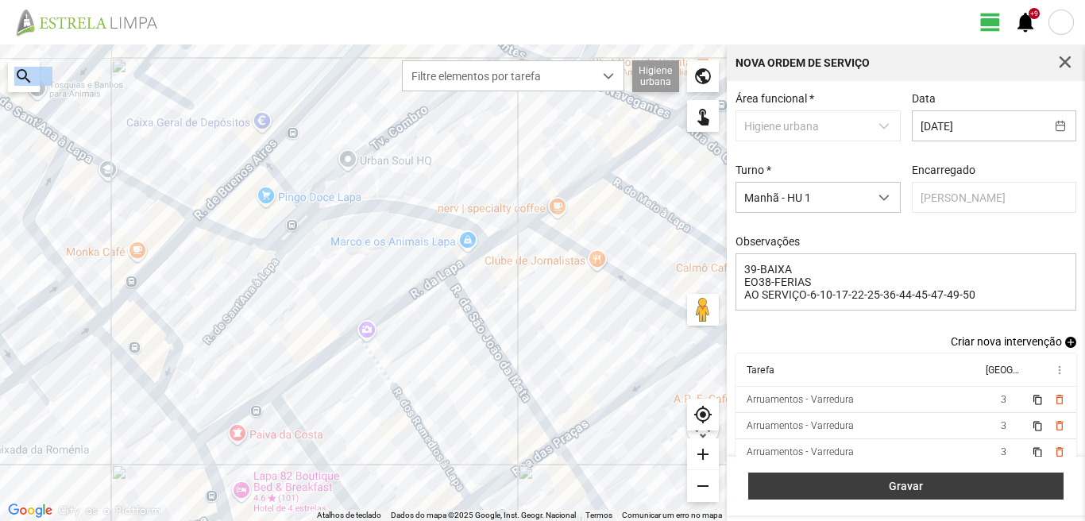
click at [911, 484] on span "Gravar" at bounding box center [906, 486] width 299 height 13
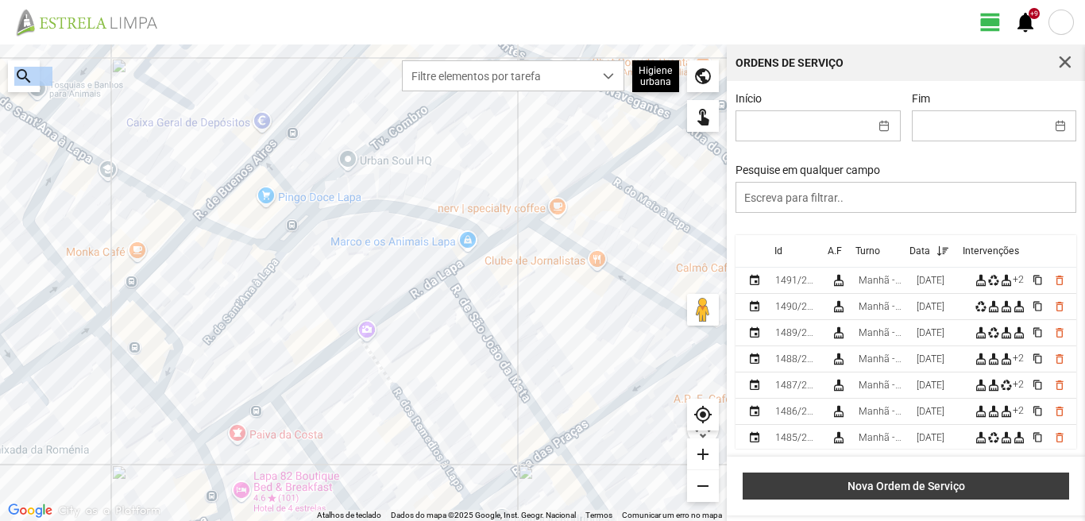
click at [1021, 484] on span "Nova Ordem de Serviço" at bounding box center [906, 486] width 310 height 13
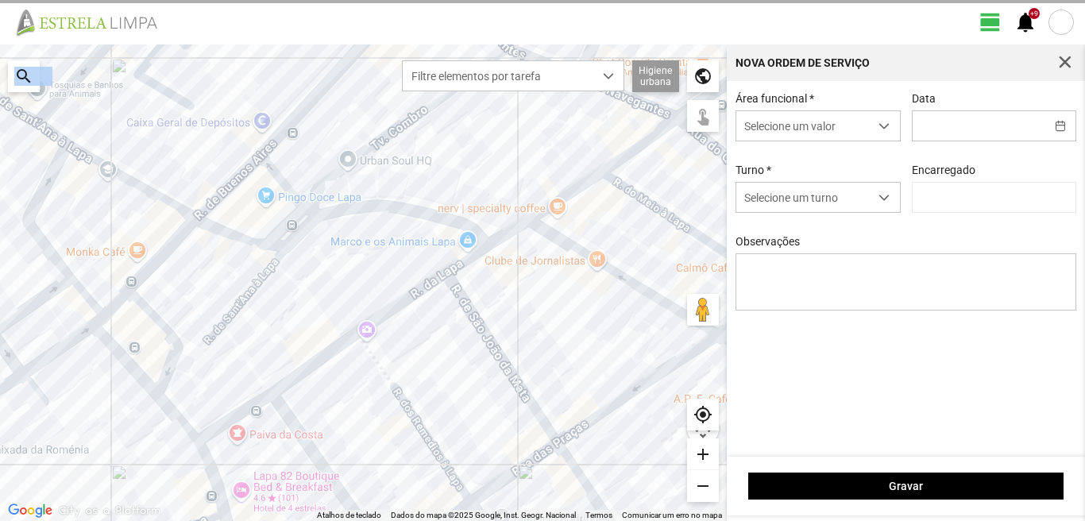
type input "[PERSON_NAME]"
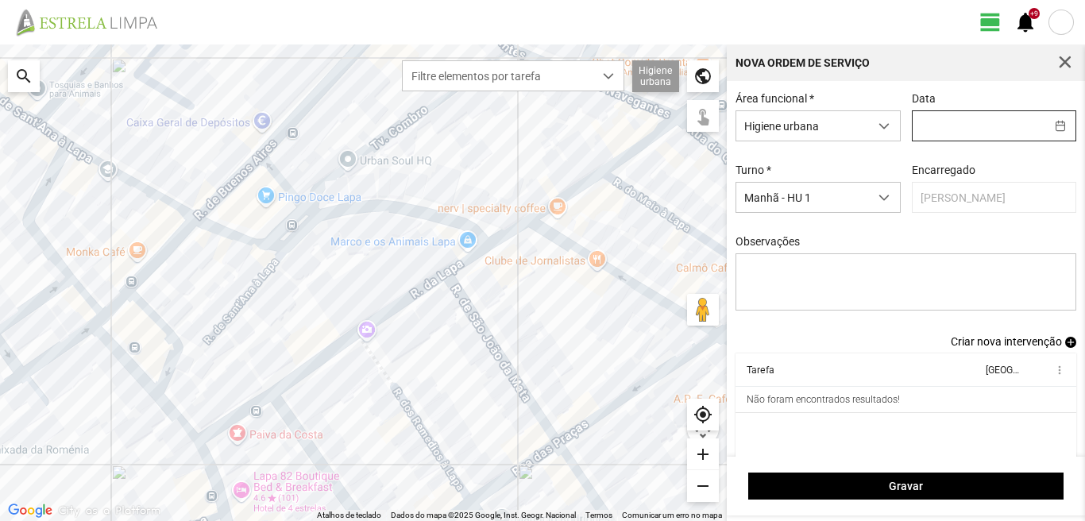
click at [915, 121] on input "text" at bounding box center [978, 125] width 133 height 29
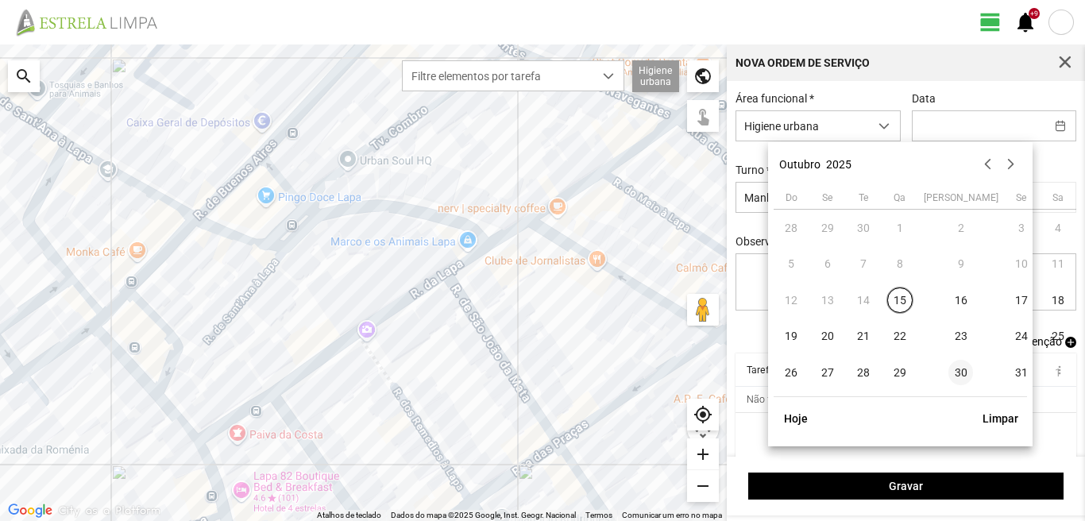
click at [948, 368] on span "30" at bounding box center [960, 372] width 25 height 25
type input "[DATE]"
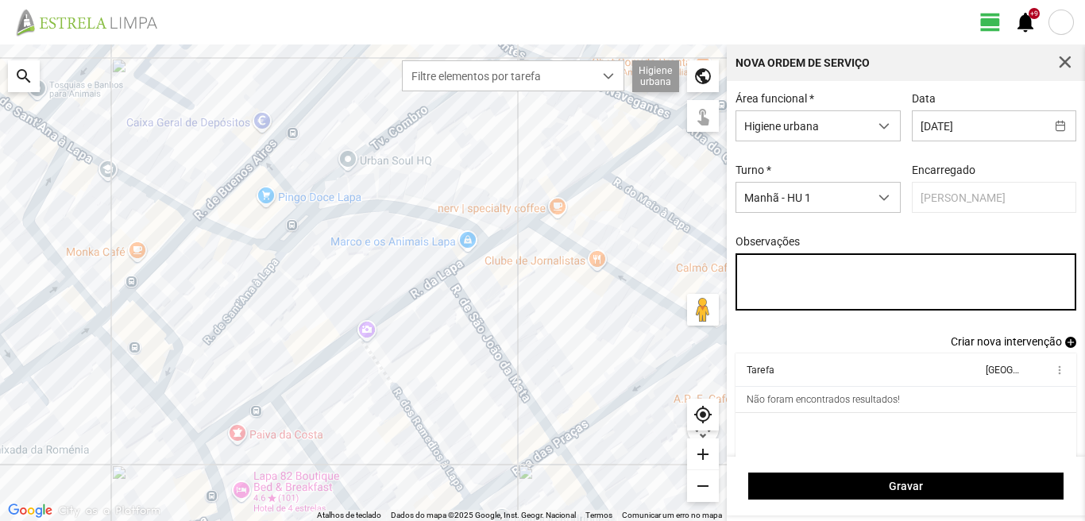
click at [762, 275] on textarea "Observações" at bounding box center [905, 281] width 341 height 57
type textarea "39-BAIXA 22-EO38-FERIAS AO SERVIÇO-6-10-17-25-36-44-45-47-49-50"
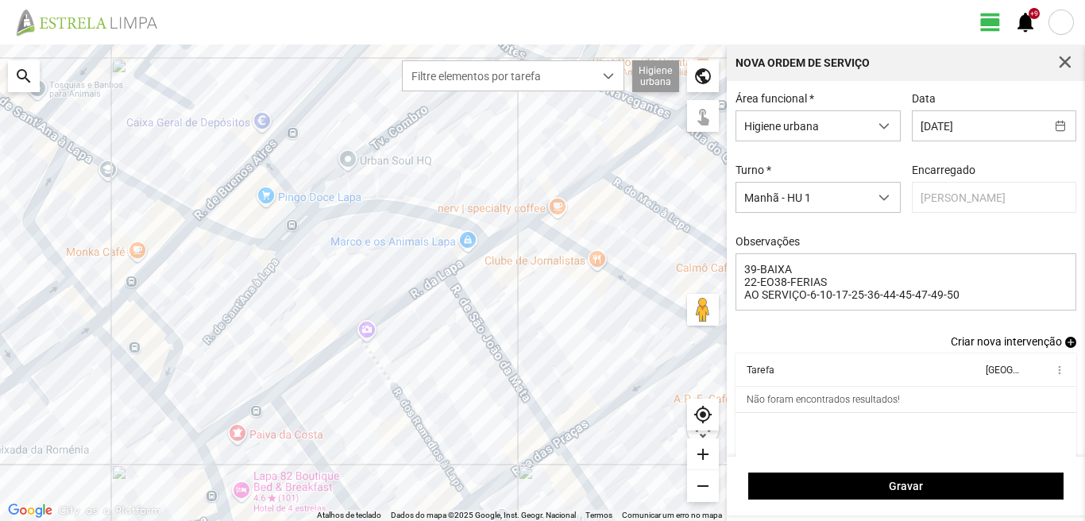
click at [1065, 345] on span "add" at bounding box center [1070, 342] width 11 height 11
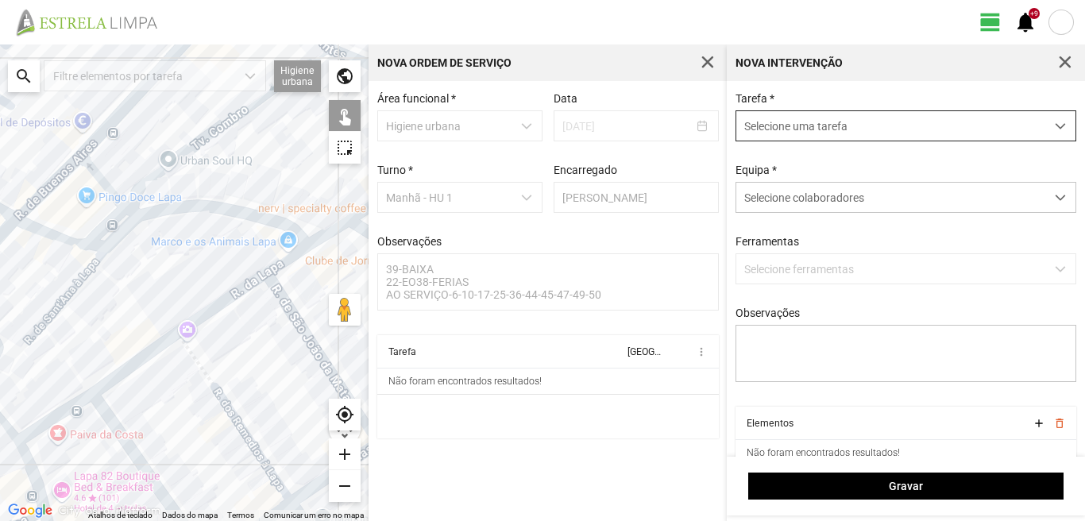
click at [815, 133] on span "Selecione uma tarefa" at bounding box center [890, 125] width 309 height 29
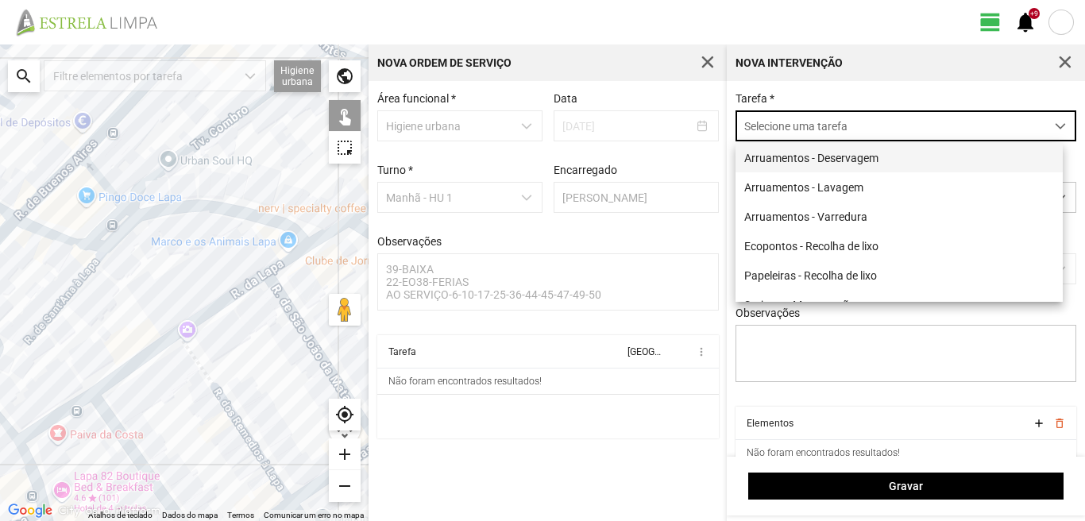
scroll to position [9, 71]
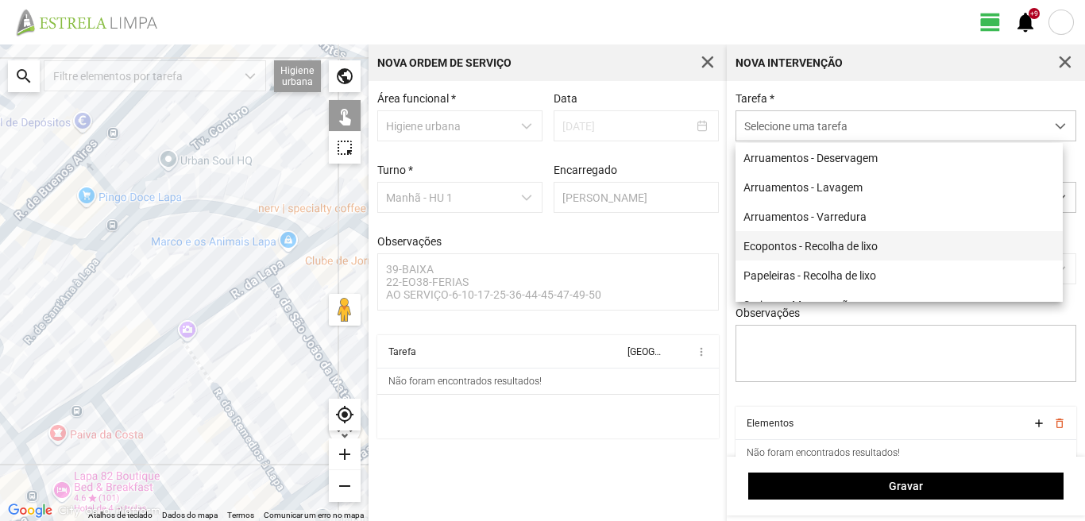
click at [800, 248] on li "Ecopontos - Recolha de lixo" at bounding box center [898, 245] width 327 height 29
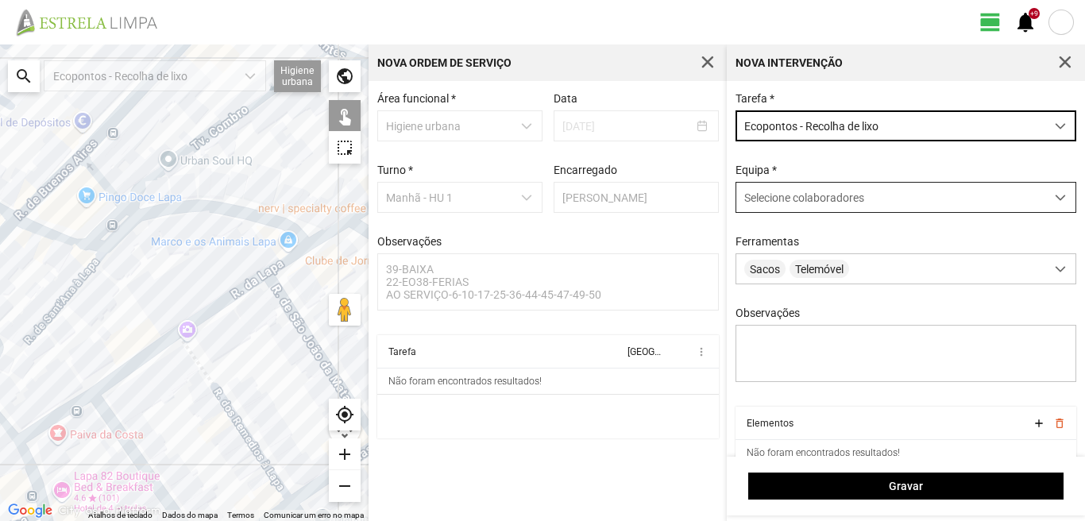
click at [800, 204] on span "Selecione colaboradores" at bounding box center [804, 197] width 120 height 13
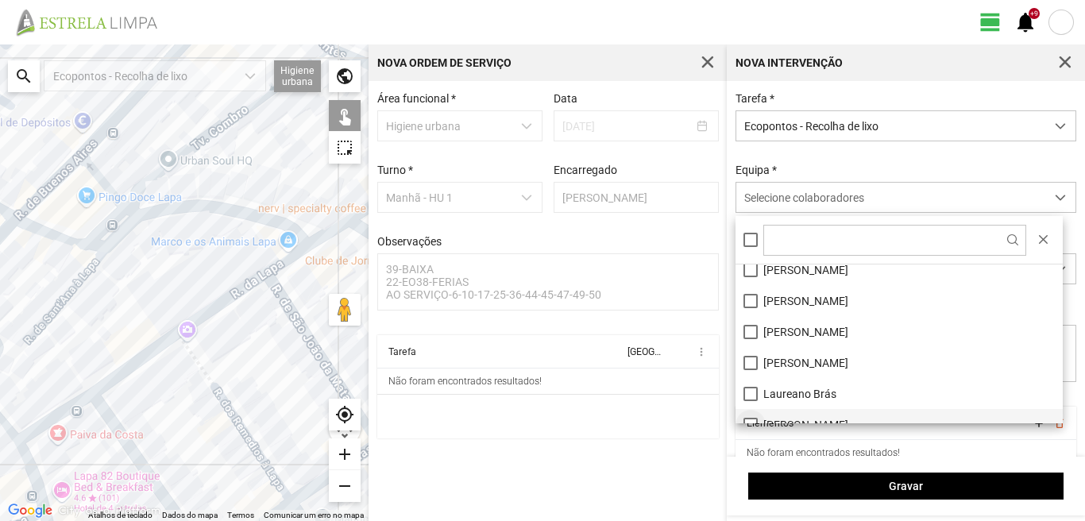
scroll to position [79, 0]
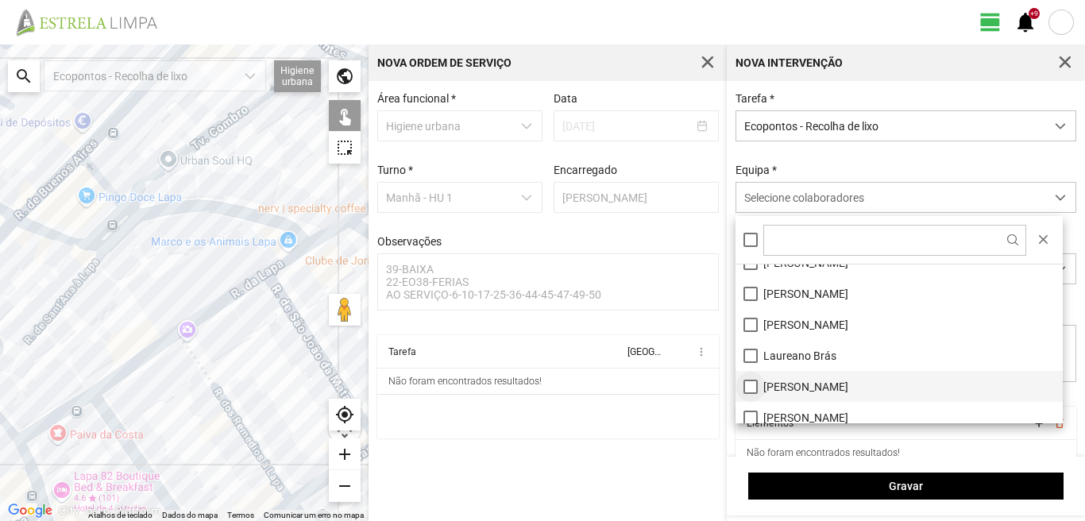
click at [755, 385] on li "[PERSON_NAME]" at bounding box center [898, 386] width 327 height 31
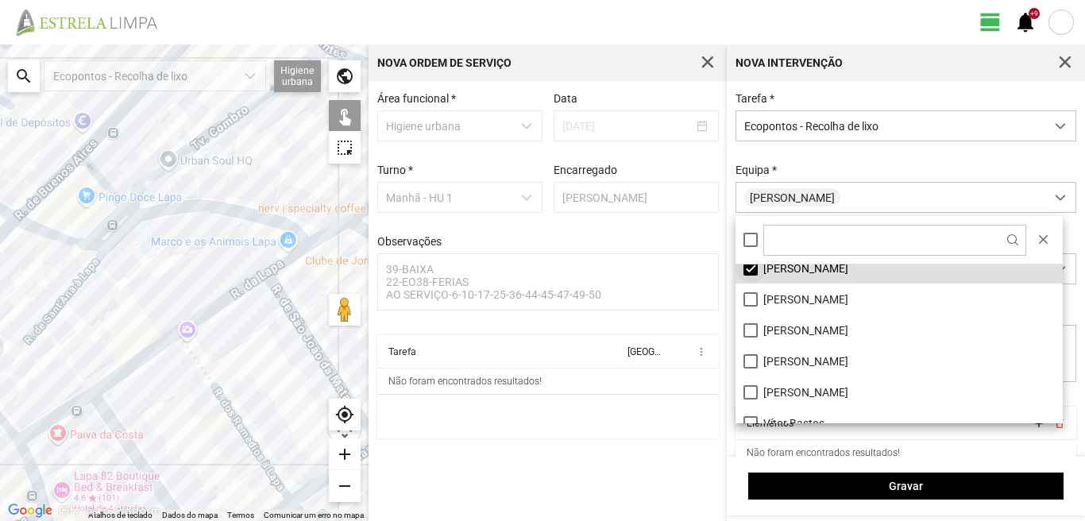
scroll to position [213, 0]
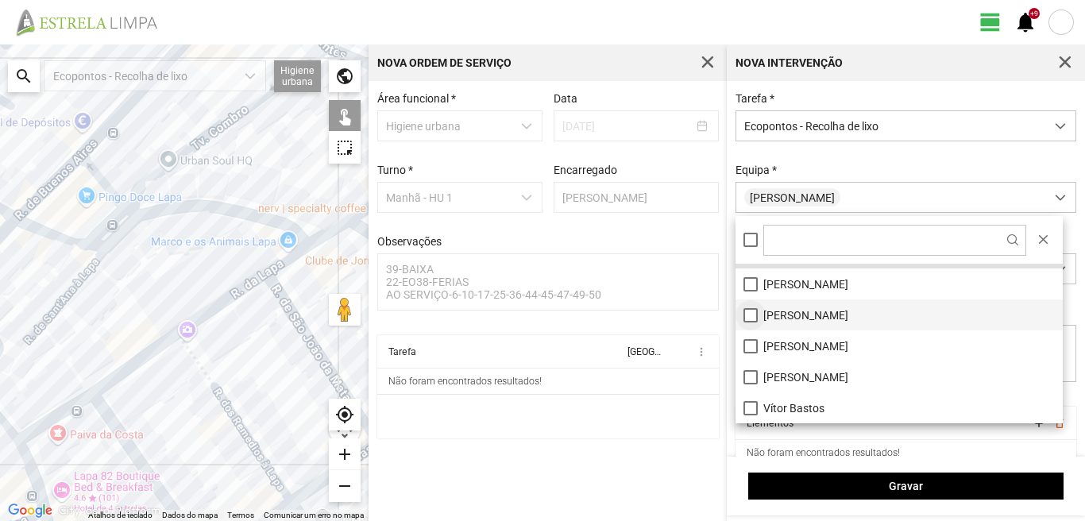
click at [747, 316] on li "[PERSON_NAME]" at bounding box center [898, 314] width 327 height 31
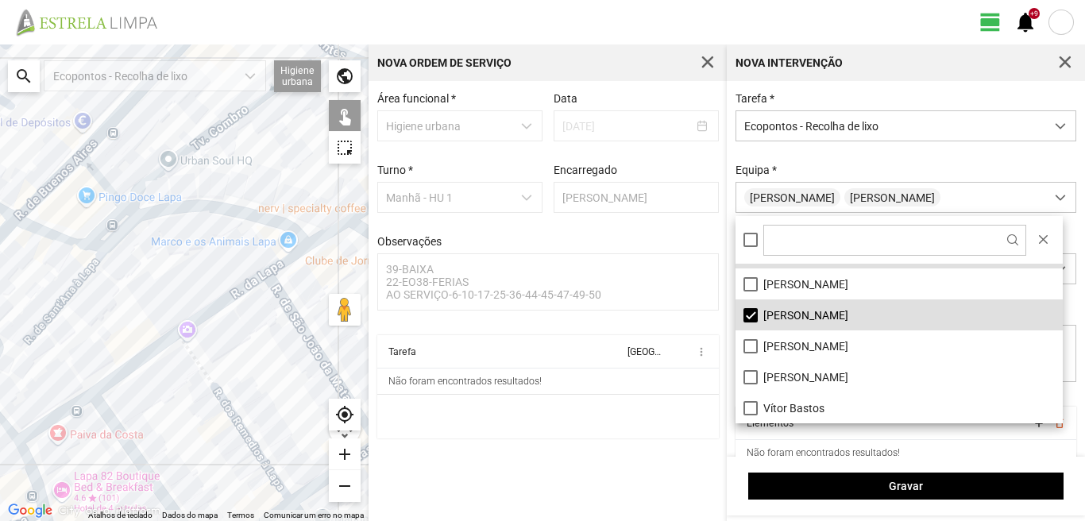
click at [256, 283] on div at bounding box center [184, 282] width 368 height 476
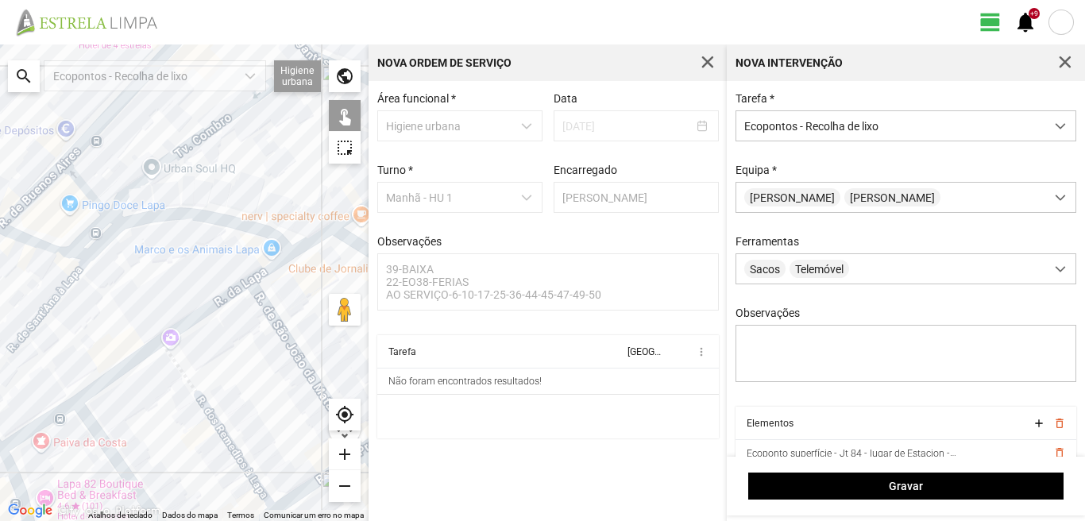
drag, startPoint x: 271, startPoint y: 307, endPoint x: 97, endPoint y: 362, distance: 182.6
click at [97, 362] on div at bounding box center [184, 282] width 368 height 476
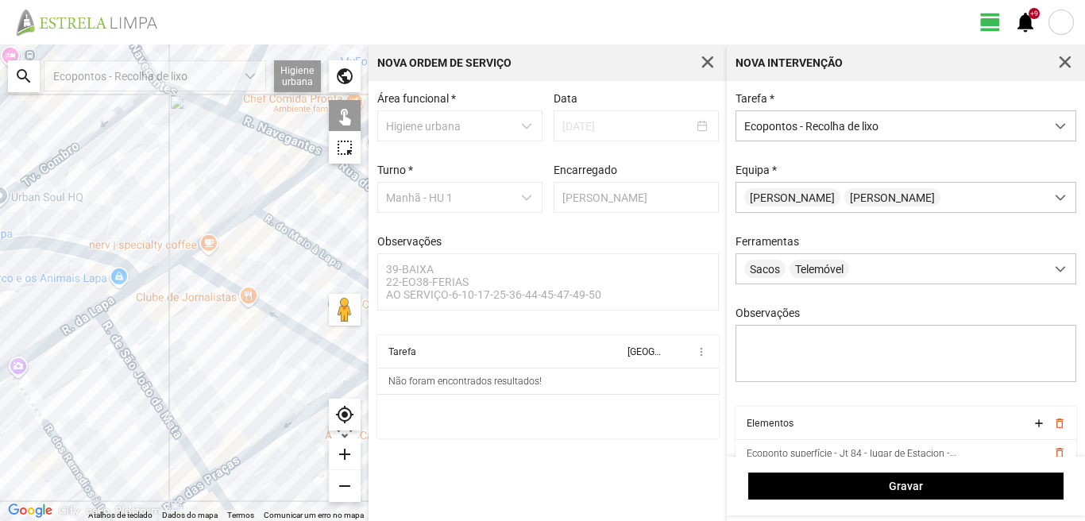
drag, startPoint x: 147, startPoint y: 341, endPoint x: 152, endPoint y: 193, distance: 147.8
click at [152, 198] on div at bounding box center [184, 282] width 368 height 476
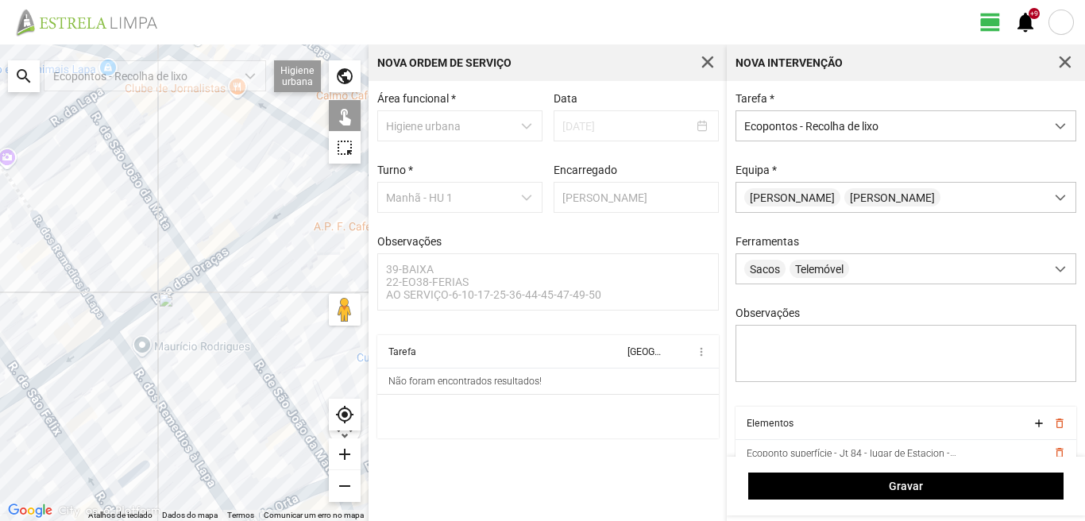
drag, startPoint x: 164, startPoint y: 336, endPoint x: 153, endPoint y: 430, distance: 95.1
click at [156, 428] on div at bounding box center [184, 282] width 368 height 476
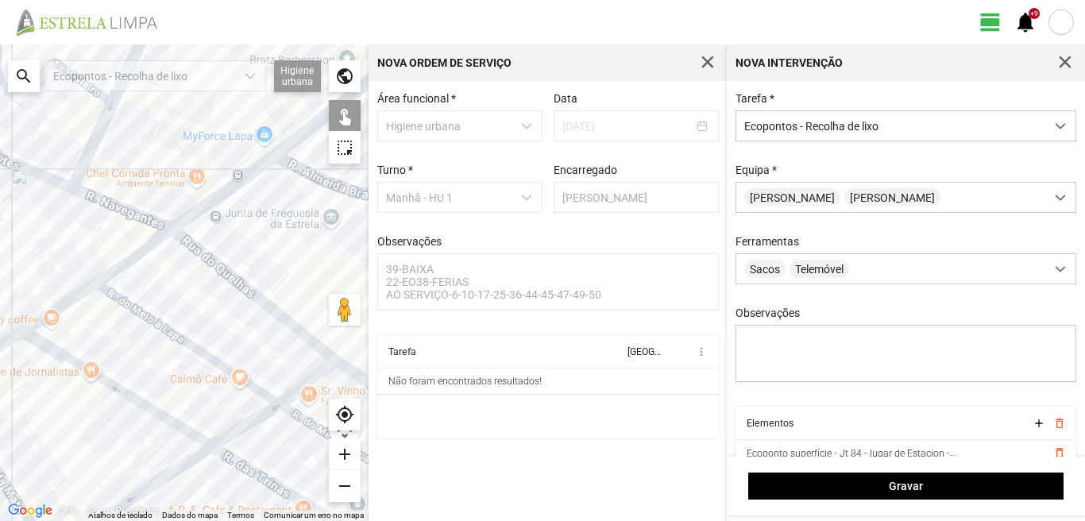
drag, startPoint x: 98, startPoint y: 372, endPoint x: 38, endPoint y: 432, distance: 84.8
click at [38, 431] on div at bounding box center [184, 282] width 368 height 476
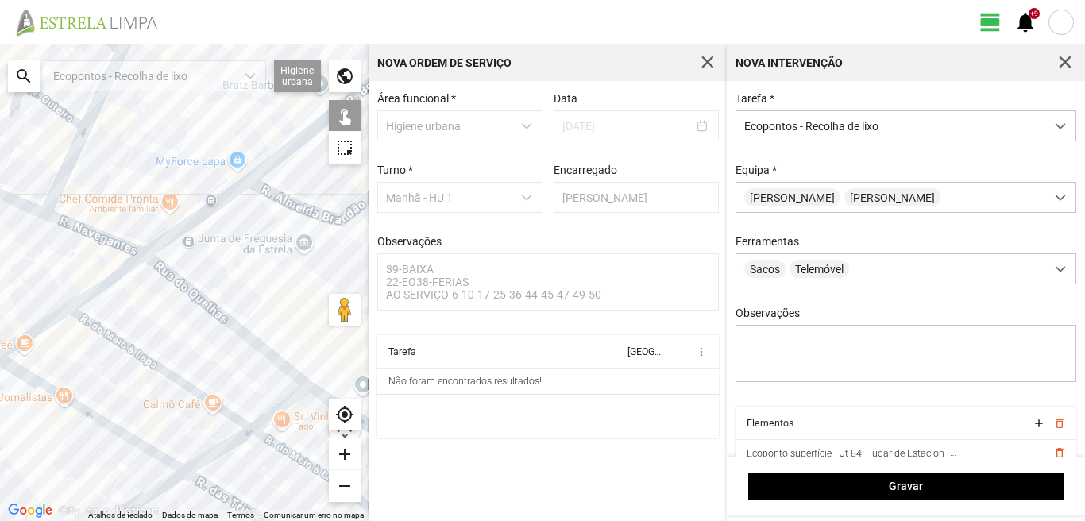
click at [188, 286] on div at bounding box center [184, 282] width 368 height 476
click at [266, 163] on div at bounding box center [184, 282] width 368 height 476
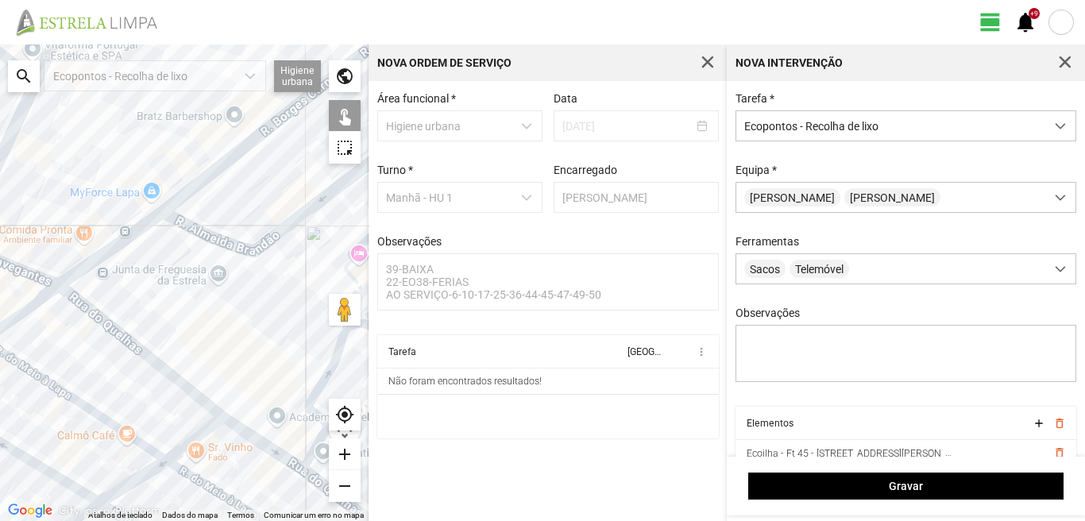
drag, startPoint x: 226, startPoint y: 268, endPoint x: 168, endPoint y: 284, distance: 60.3
click at [175, 282] on div at bounding box center [184, 282] width 368 height 476
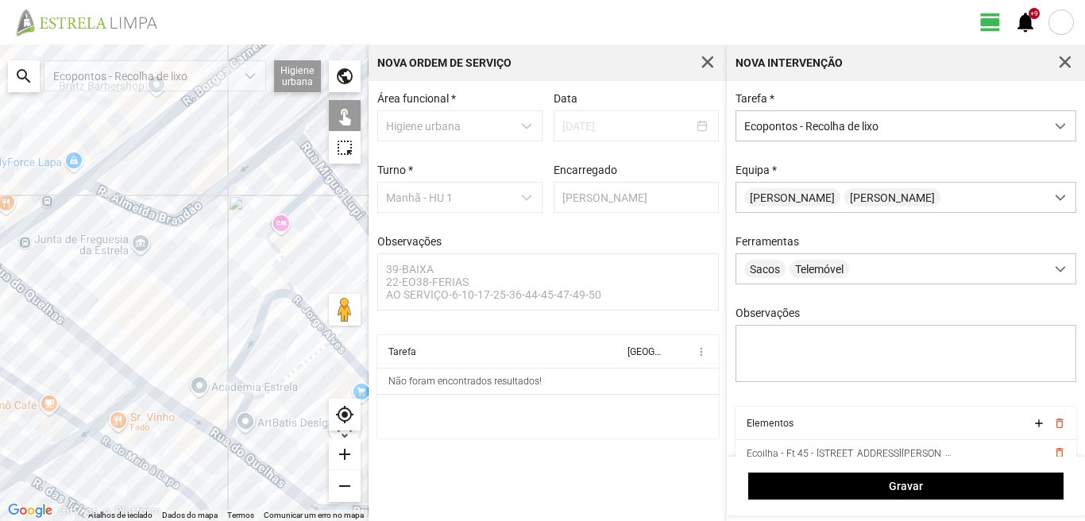
drag, startPoint x: 202, startPoint y: 309, endPoint x: 133, endPoint y: 247, distance: 93.4
click at [137, 250] on div at bounding box center [184, 282] width 368 height 476
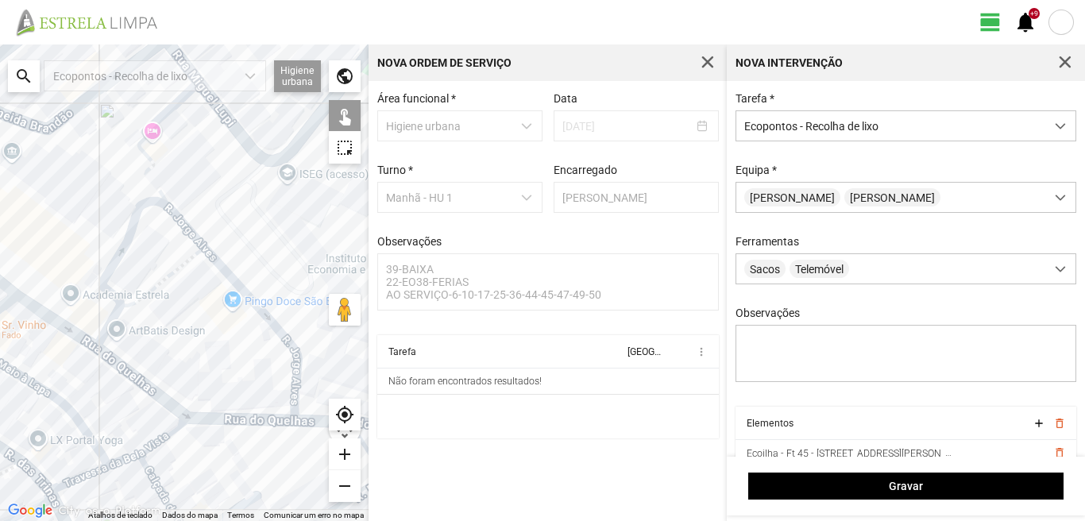
drag, startPoint x: 194, startPoint y: 326, endPoint x: 0, endPoint y: 323, distance: 193.8
click at [0, 323] on div at bounding box center [184, 282] width 368 height 476
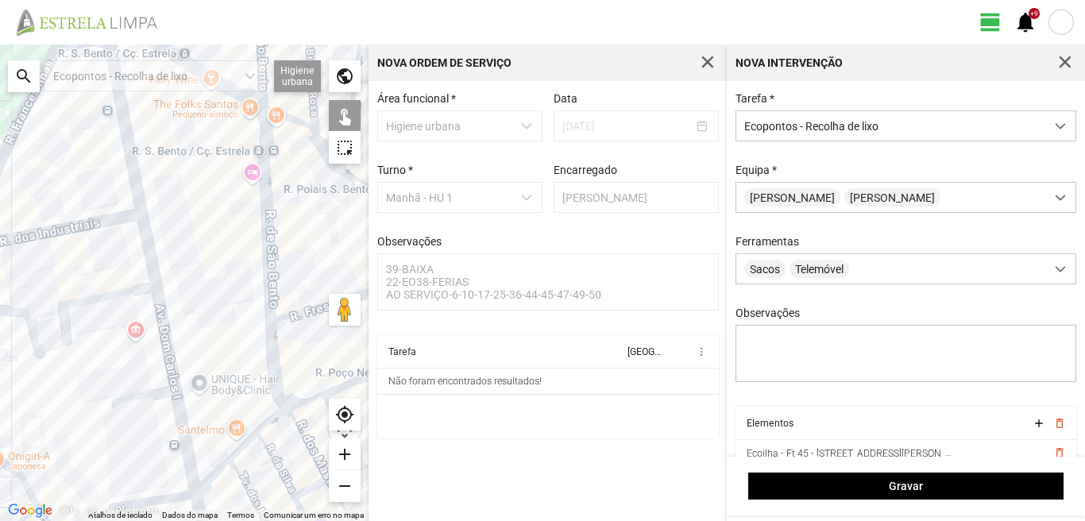
drag, startPoint x: 6, startPoint y: 318, endPoint x: 124, endPoint y: 292, distance: 121.2
click at [119, 293] on div at bounding box center [184, 282] width 368 height 476
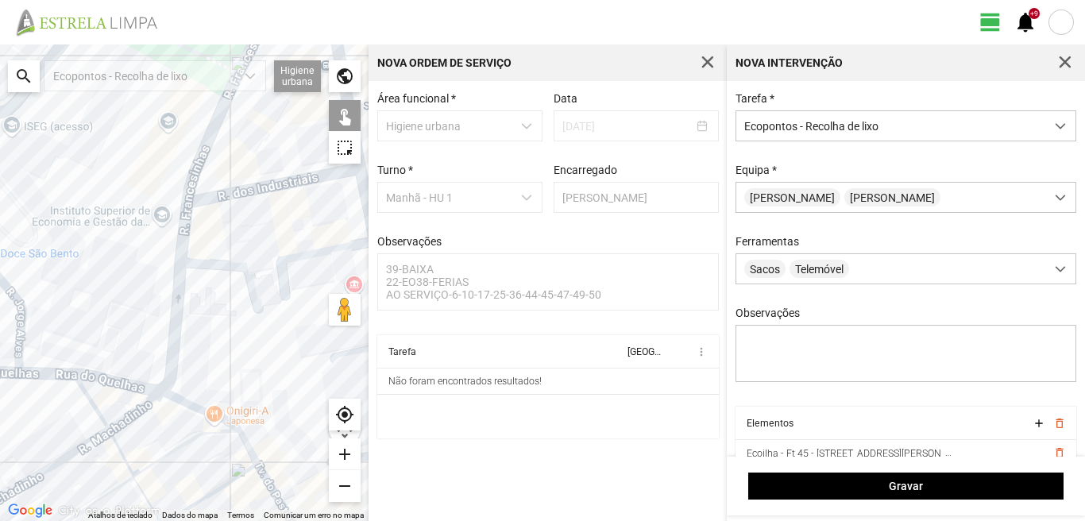
click at [175, 352] on div at bounding box center [184, 282] width 368 height 476
click at [185, 397] on div at bounding box center [184, 282] width 368 height 476
click at [265, 188] on div at bounding box center [184, 282] width 368 height 476
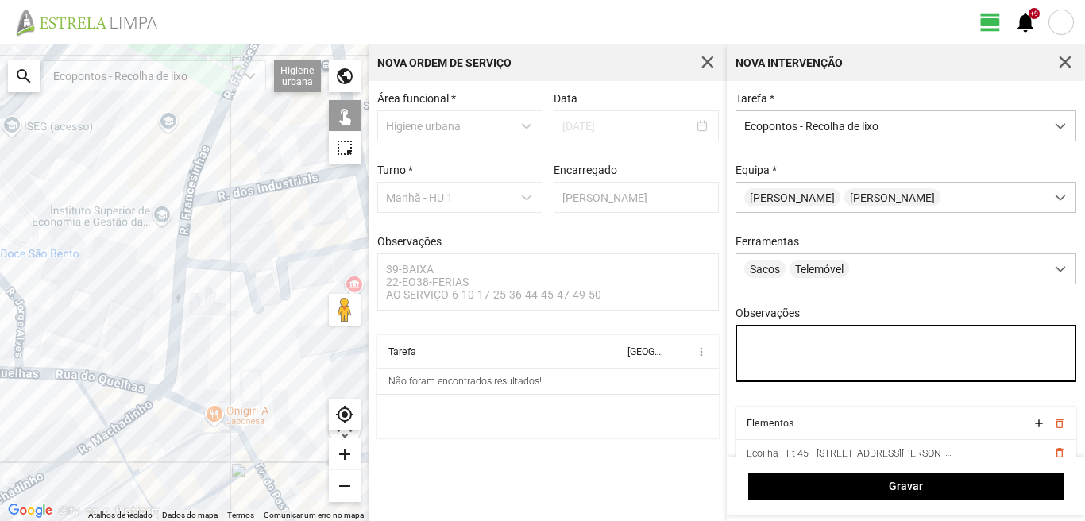
click at [758, 342] on textarea "Observações" at bounding box center [905, 353] width 341 height 57
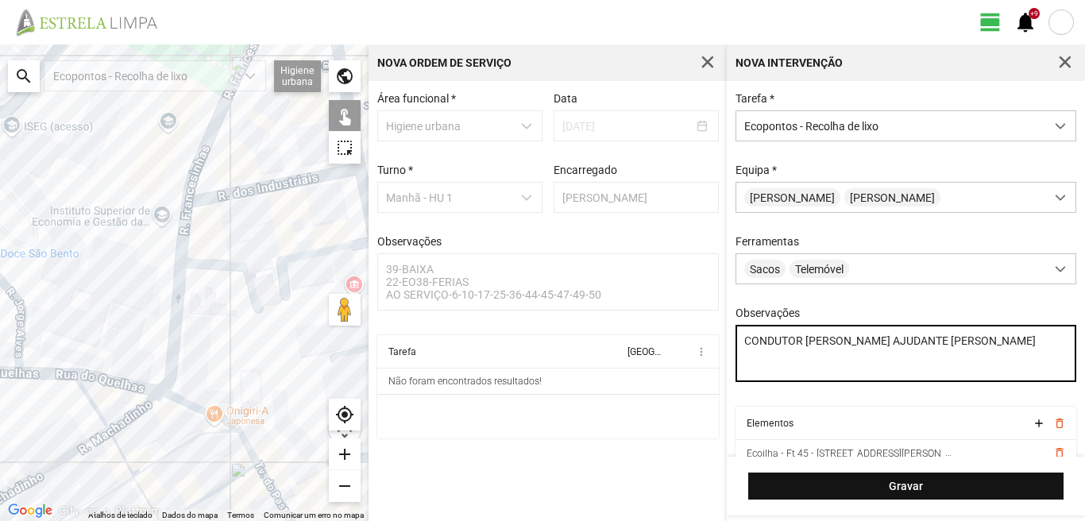
type textarea "CONDUTOR [PERSON_NAME] AJUDANTE [PERSON_NAME]"
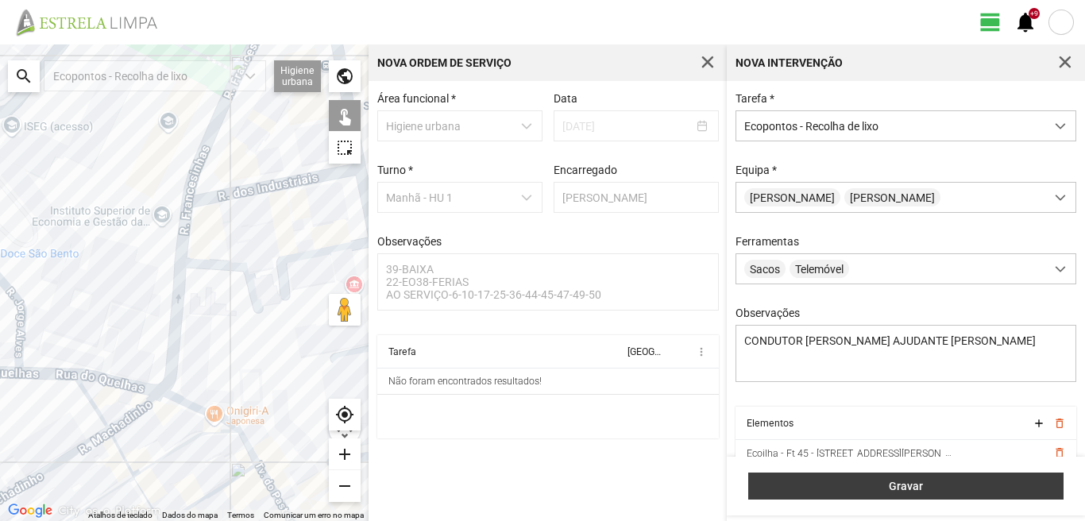
click at [874, 481] on span "Gravar" at bounding box center [906, 486] width 299 height 13
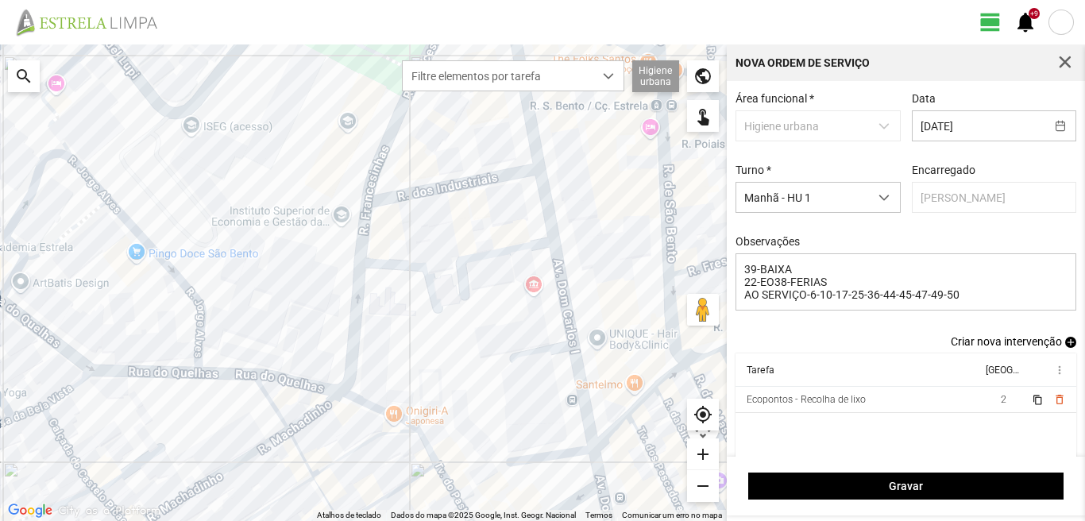
click at [1065, 346] on span "add" at bounding box center [1070, 342] width 11 height 11
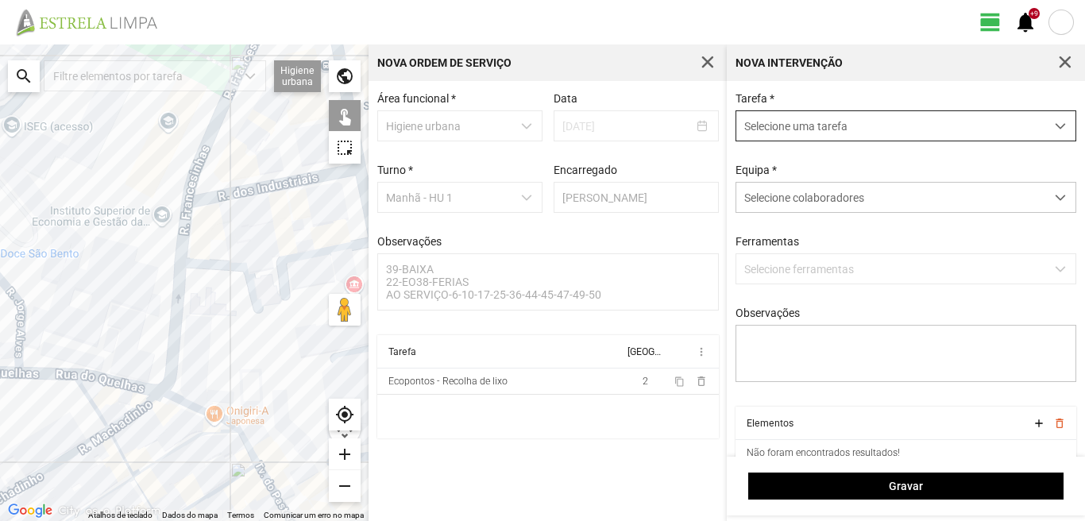
click at [862, 123] on span "Selecione uma tarefa" at bounding box center [890, 125] width 309 height 29
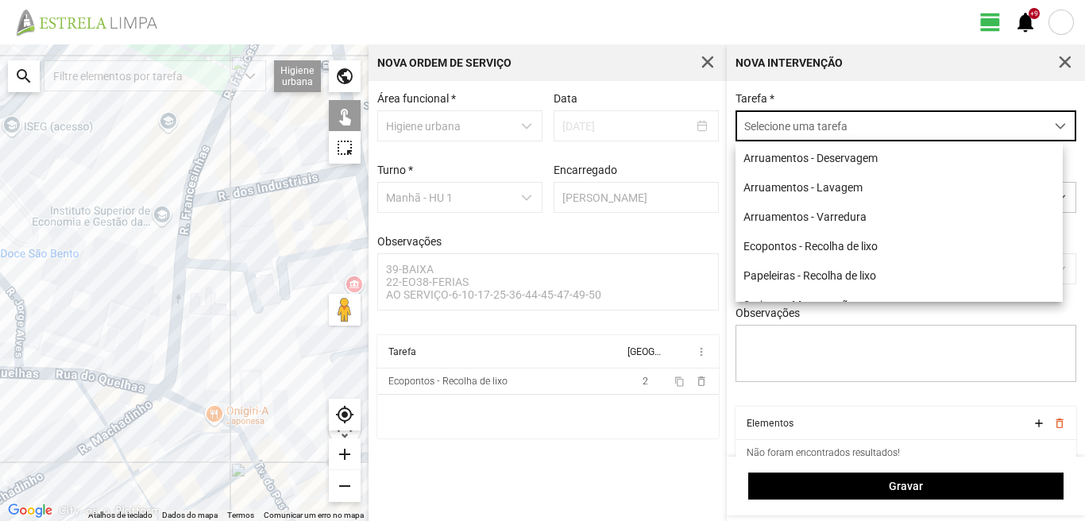
scroll to position [9, 71]
click at [808, 280] on li "Papeleiras - Recolha de lixo" at bounding box center [898, 274] width 327 height 29
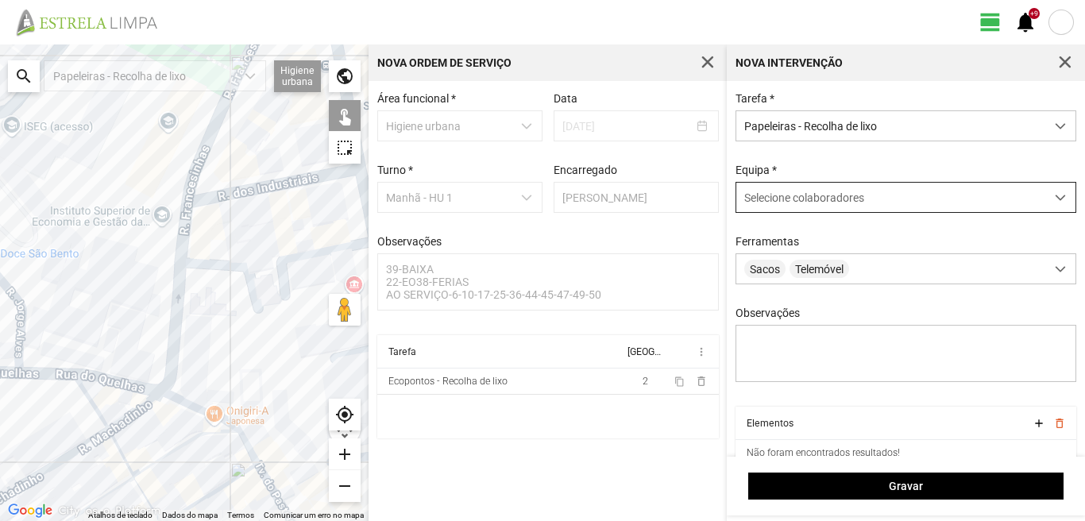
click at [817, 200] on span "Selecione colaboradores" at bounding box center [804, 197] width 120 height 13
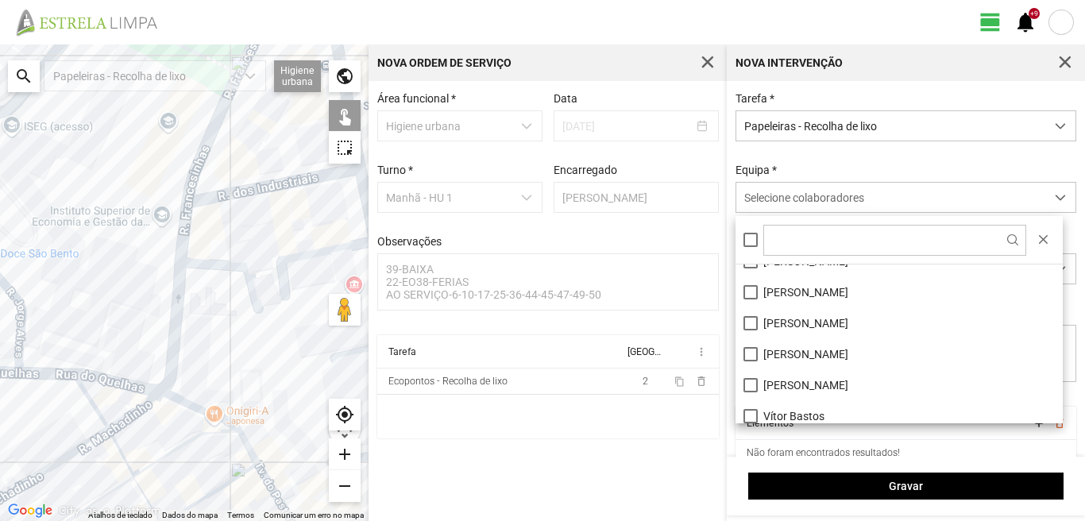
scroll to position [213, 0]
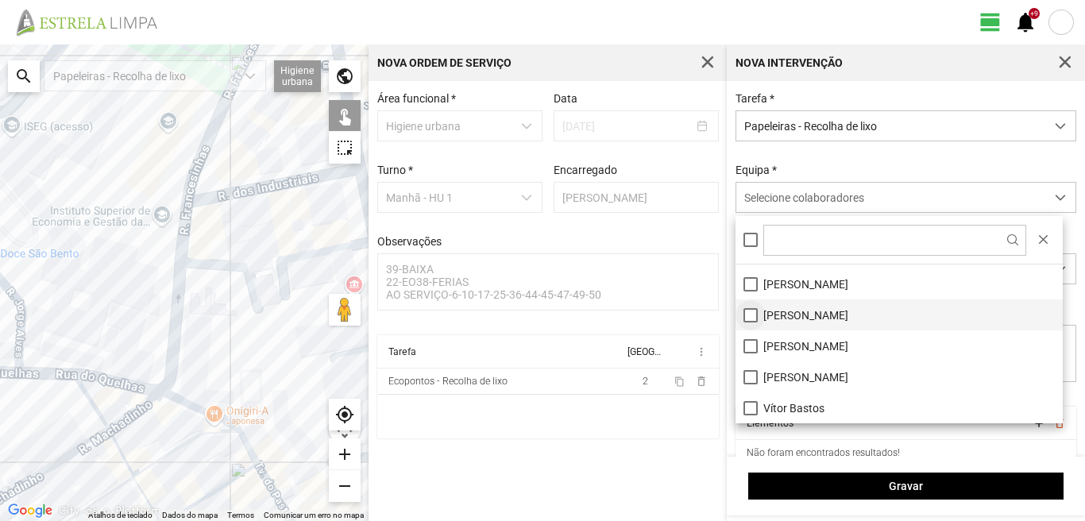
click at [749, 316] on li "[PERSON_NAME]" at bounding box center [898, 314] width 327 height 31
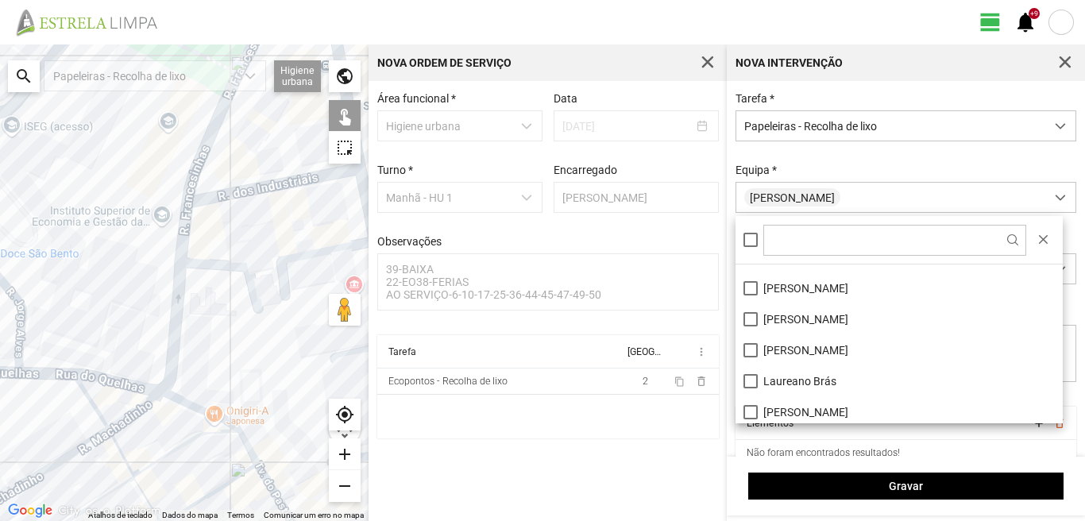
scroll to position [133, 0]
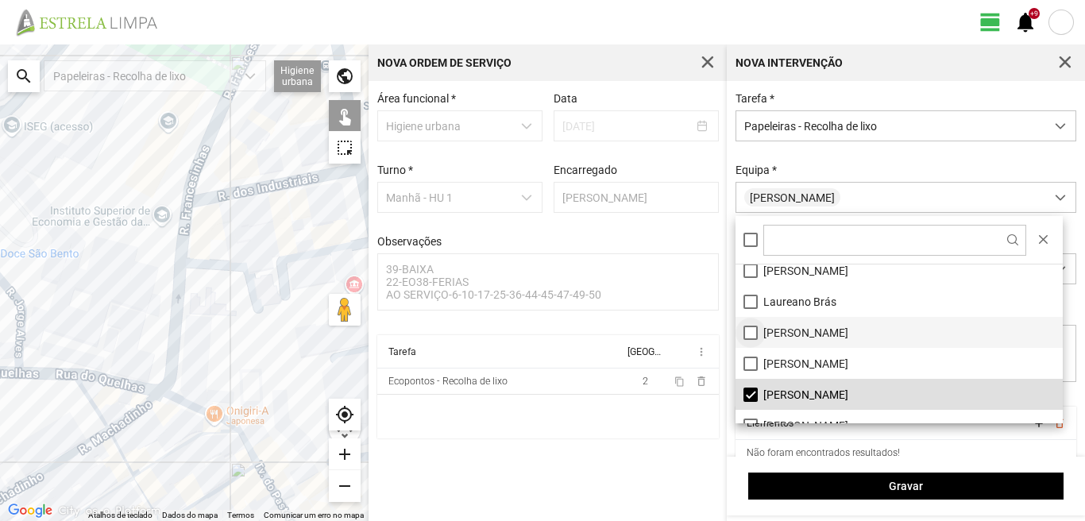
click at [746, 330] on li "[PERSON_NAME]" at bounding box center [898, 332] width 327 height 31
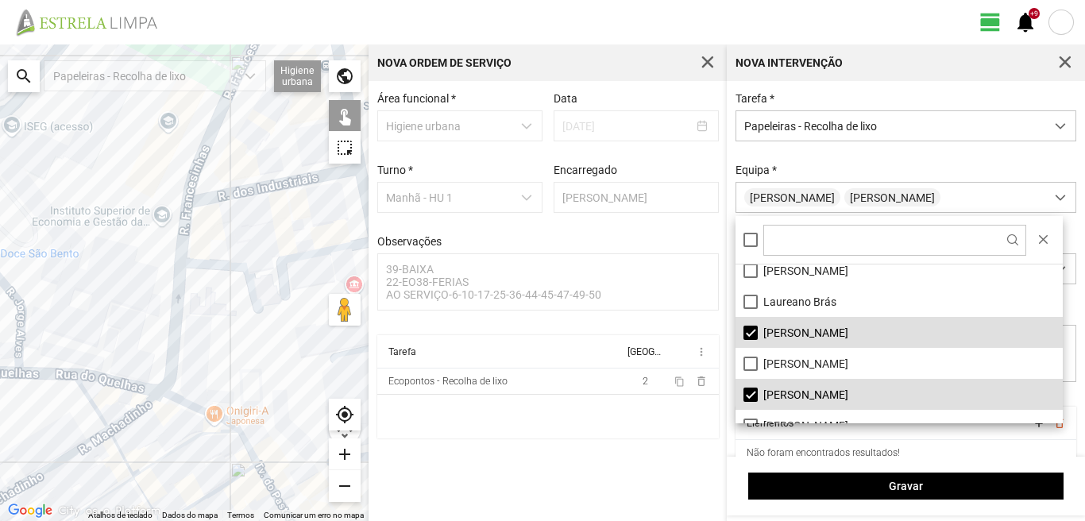
click at [193, 231] on div at bounding box center [184, 282] width 368 height 476
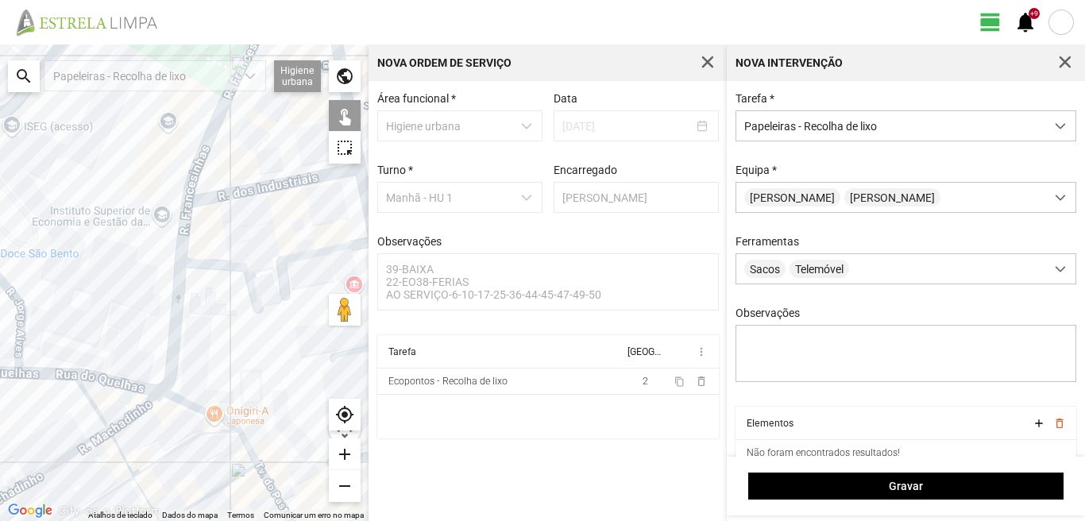
click at [188, 229] on div at bounding box center [184, 282] width 368 height 476
click at [192, 214] on div at bounding box center [184, 282] width 368 height 476
click at [33, 374] on div at bounding box center [184, 282] width 368 height 476
click at [25, 364] on div at bounding box center [184, 282] width 368 height 476
click at [25, 329] on div at bounding box center [184, 282] width 368 height 476
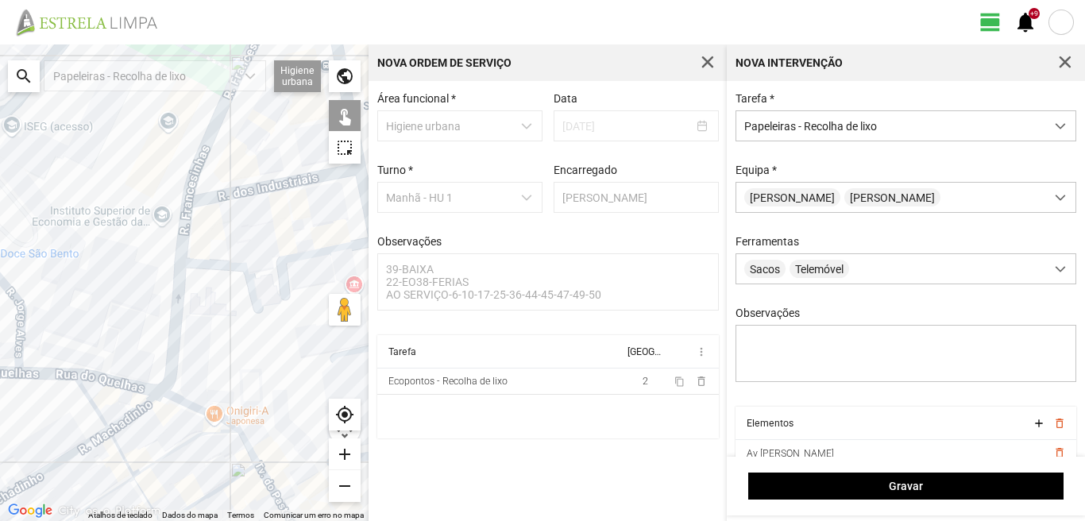
click at [104, 435] on div at bounding box center [184, 282] width 368 height 476
drag, startPoint x: 39, startPoint y: 321, endPoint x: 209, endPoint y: 295, distance: 171.9
click at [209, 295] on div at bounding box center [184, 282] width 368 height 476
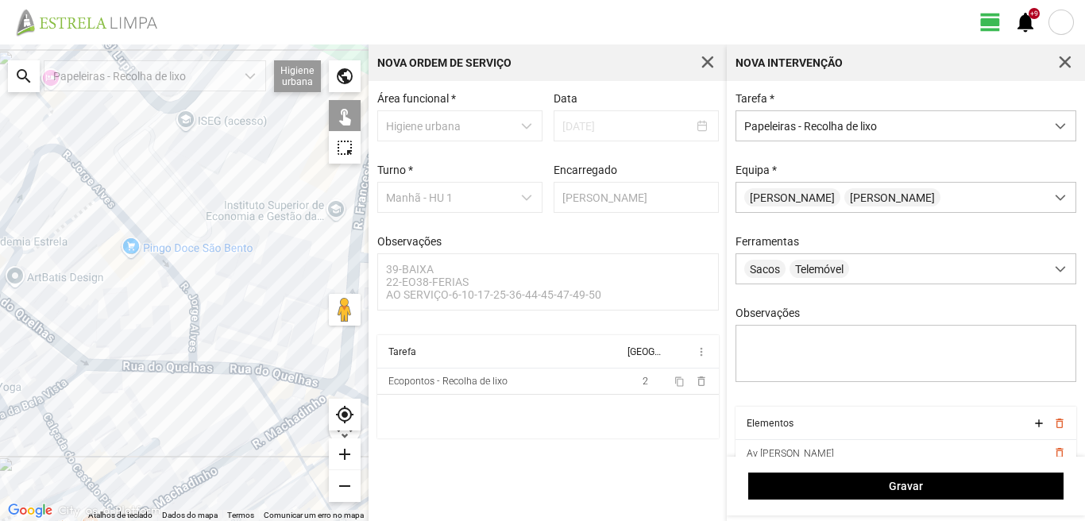
drag, startPoint x: 35, startPoint y: 321, endPoint x: 195, endPoint y: 315, distance: 160.5
click at [195, 315] on div at bounding box center [184, 282] width 368 height 476
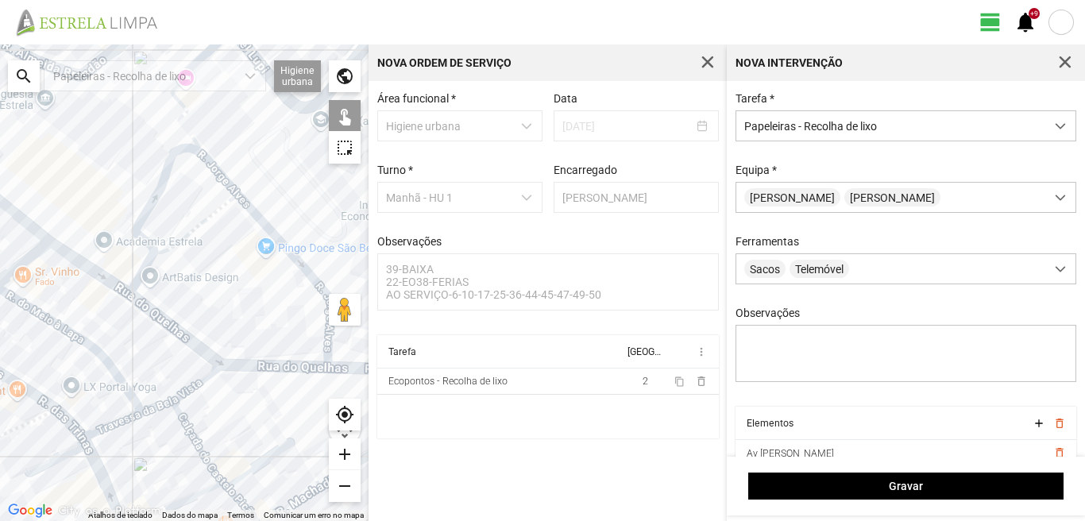
click at [127, 285] on div at bounding box center [184, 282] width 368 height 476
click at [132, 283] on div at bounding box center [184, 282] width 368 height 476
click at [159, 272] on div at bounding box center [184, 282] width 368 height 476
click at [182, 257] on div at bounding box center [184, 282] width 368 height 476
click at [194, 367] on div at bounding box center [184, 282] width 368 height 476
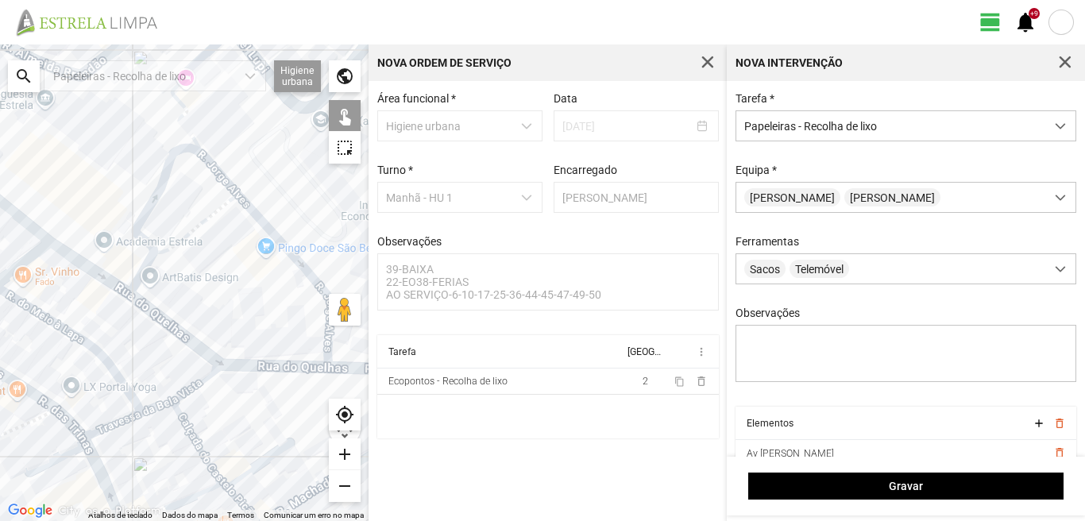
click at [89, 369] on div at bounding box center [184, 282] width 368 height 476
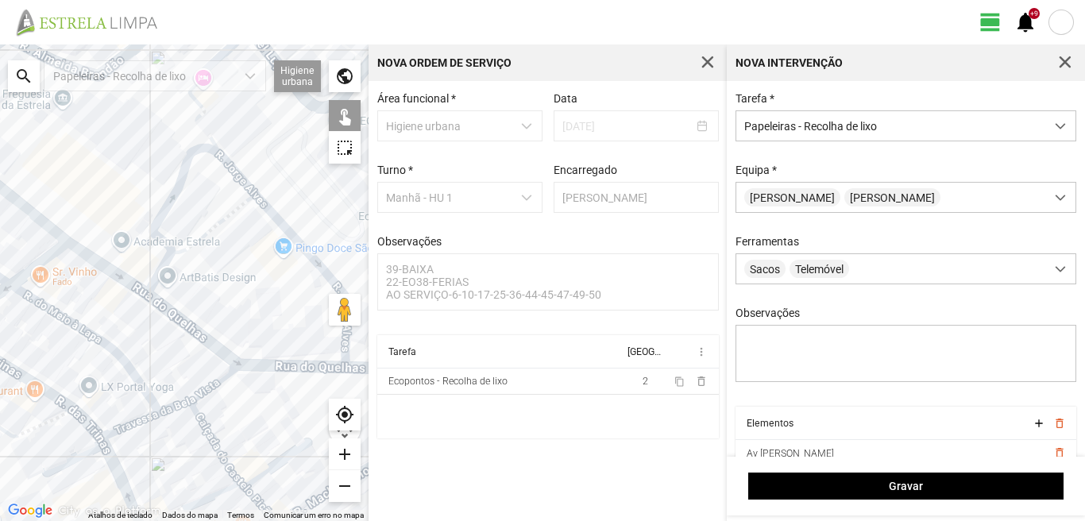
drag, startPoint x: 78, startPoint y: 322, endPoint x: 174, endPoint y: 334, distance: 96.7
click at [174, 334] on div at bounding box center [184, 282] width 368 height 476
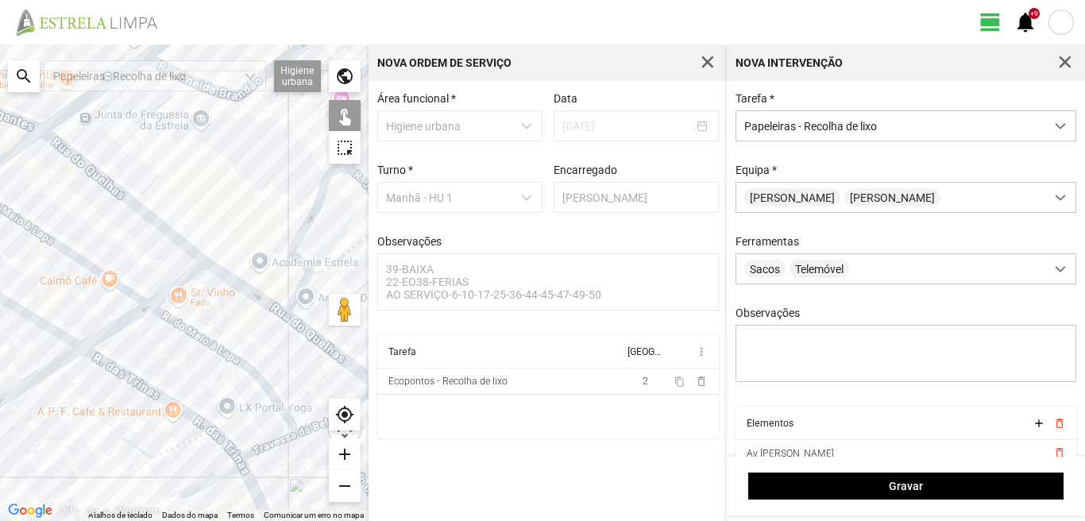
click at [118, 356] on div at bounding box center [184, 282] width 368 height 476
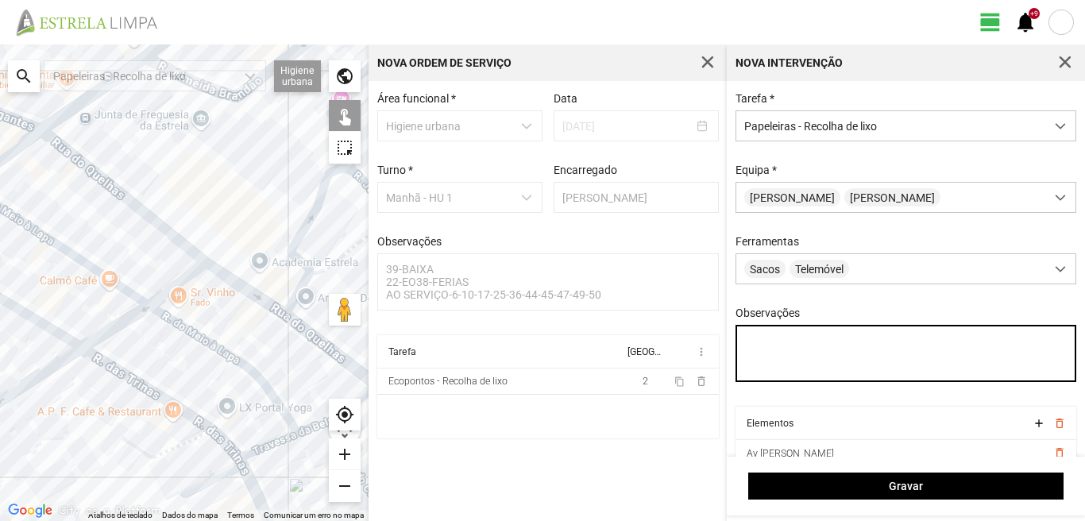
click at [748, 343] on textarea "Observações" at bounding box center [905, 353] width 341 height 57
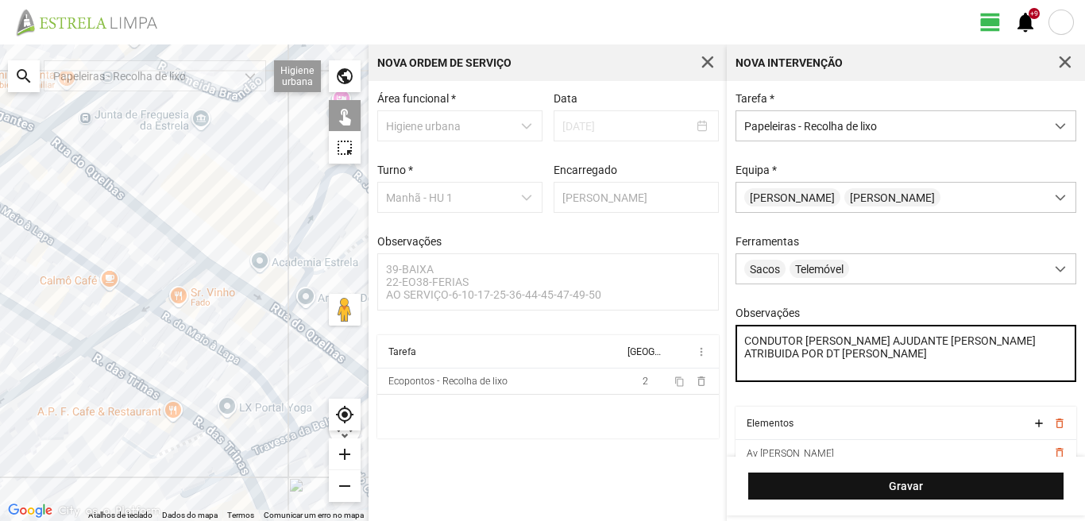
type textarea "CONDUTOR [PERSON_NAME] AJUDANTE [PERSON_NAME] ATRIBUIDA POR DT [PERSON_NAME]"
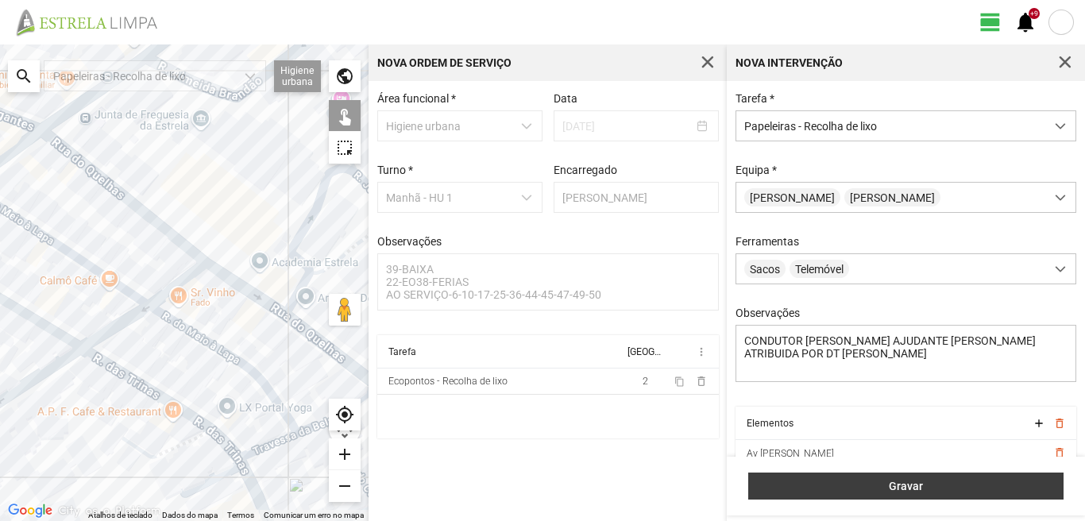
click at [930, 480] on span "Gravar" at bounding box center [906, 486] width 299 height 13
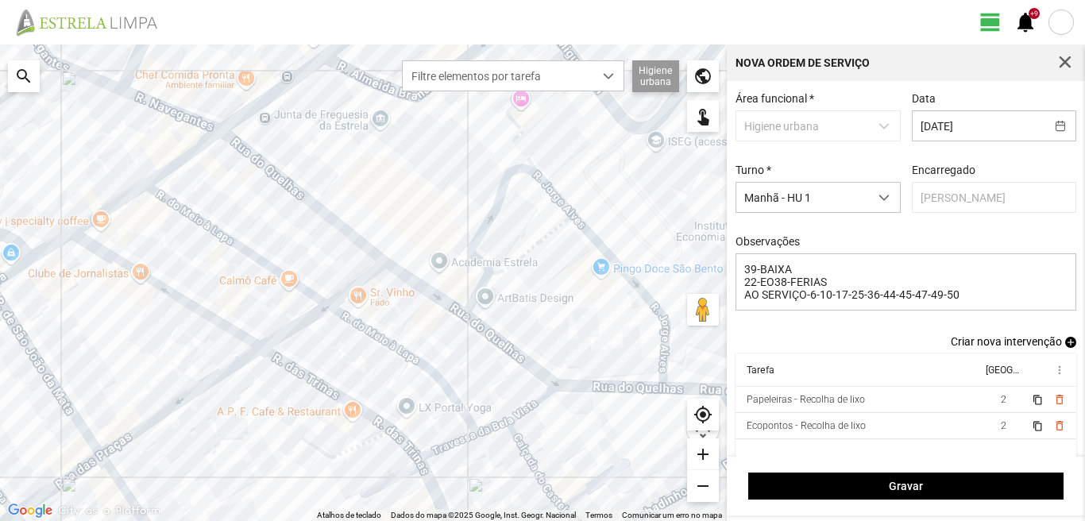
click at [1065, 342] on span "add" at bounding box center [1070, 342] width 11 height 11
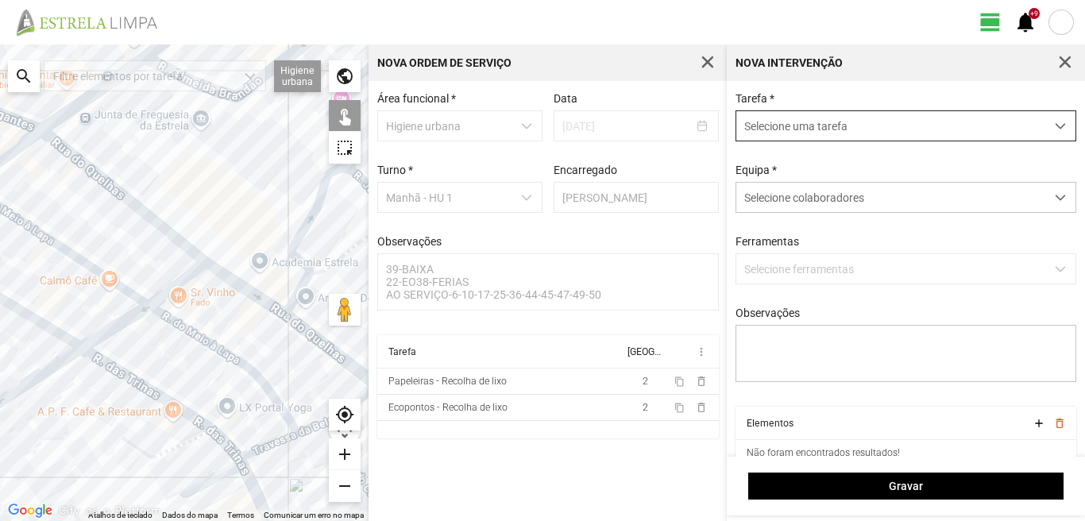
click at [762, 133] on span "Selecione uma tarefa" at bounding box center [890, 125] width 309 height 29
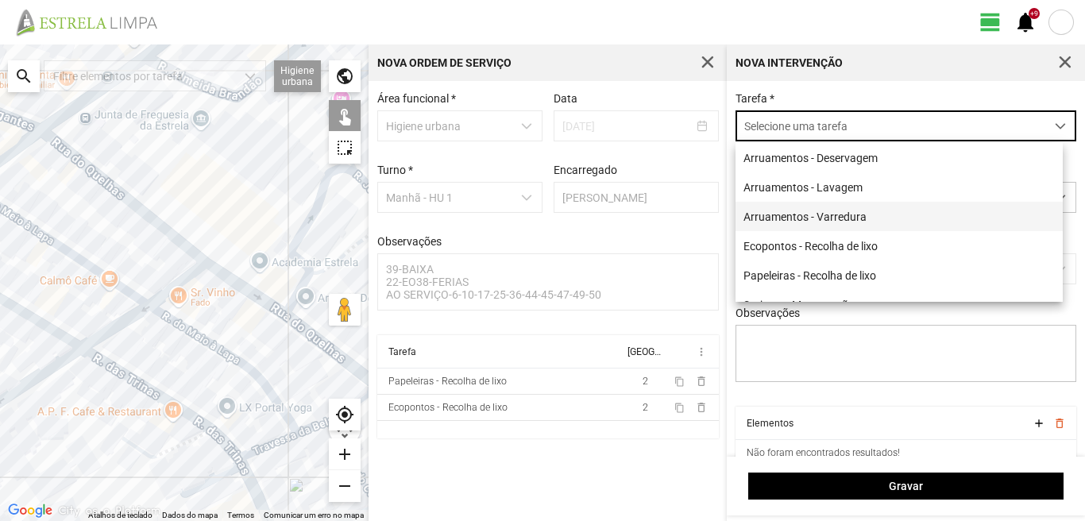
click at [792, 219] on li "Arruamentos - Varredura" at bounding box center [898, 216] width 327 height 29
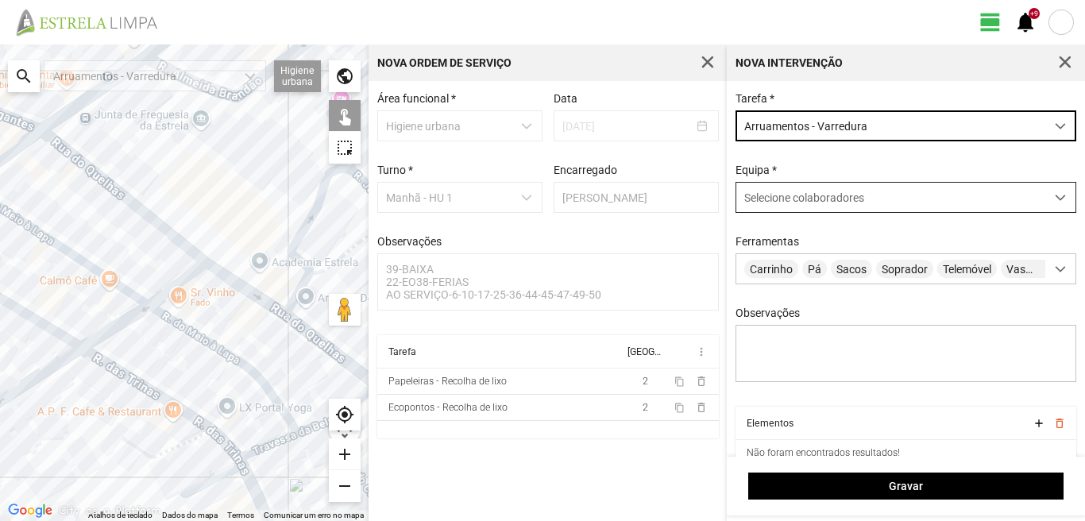
click at [781, 200] on span "Selecione colaboradores" at bounding box center [804, 197] width 120 height 13
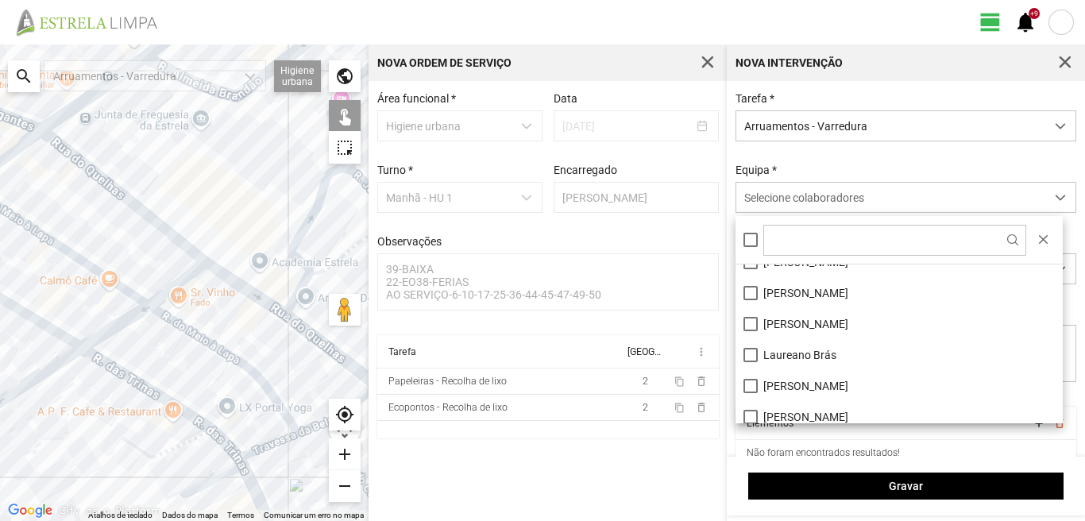
scroll to position [213, 0]
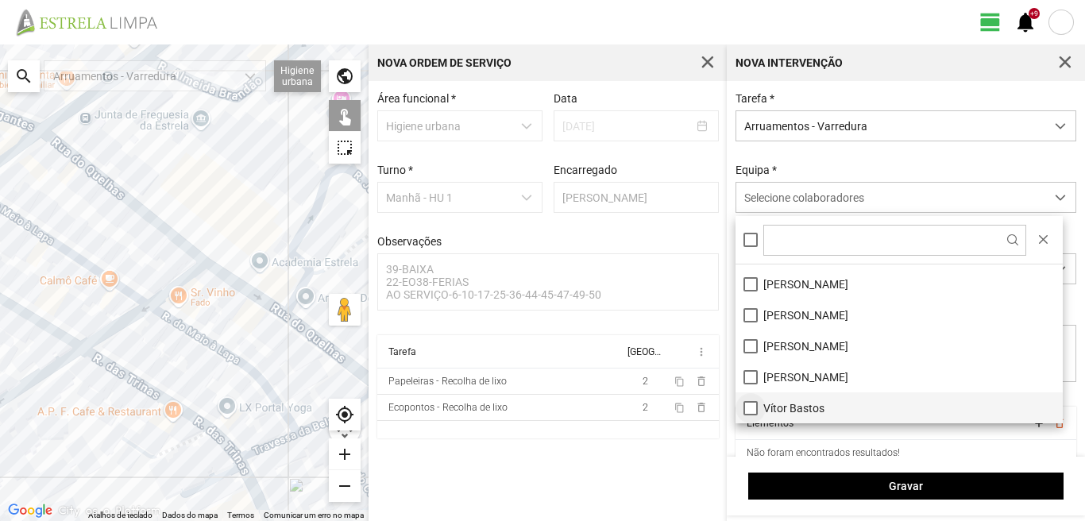
click at [747, 408] on li "Vítor Bastos" at bounding box center [898, 407] width 327 height 31
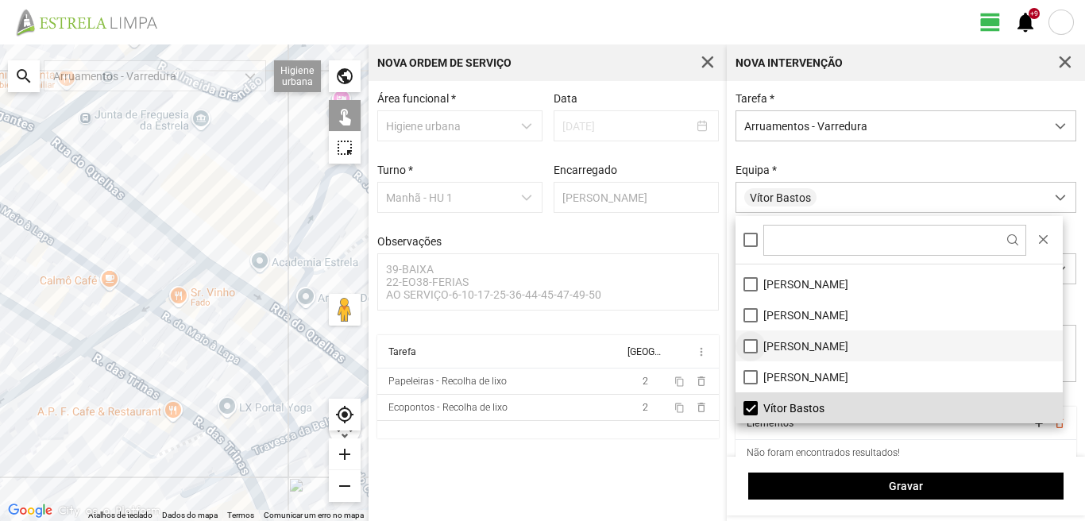
click at [750, 344] on li "[PERSON_NAME]" at bounding box center [898, 345] width 327 height 31
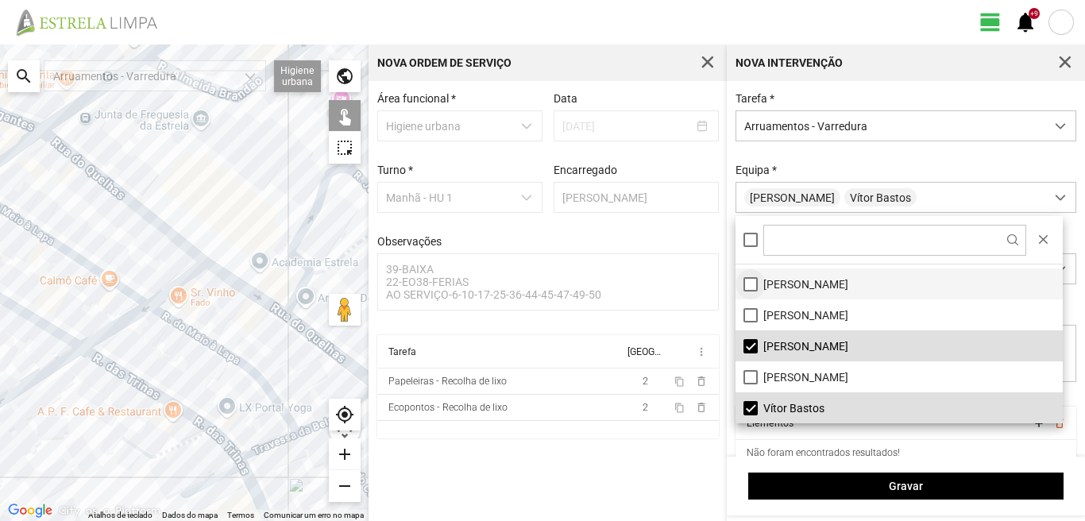
click at [750, 282] on li "[PERSON_NAME]" at bounding box center [898, 283] width 327 height 31
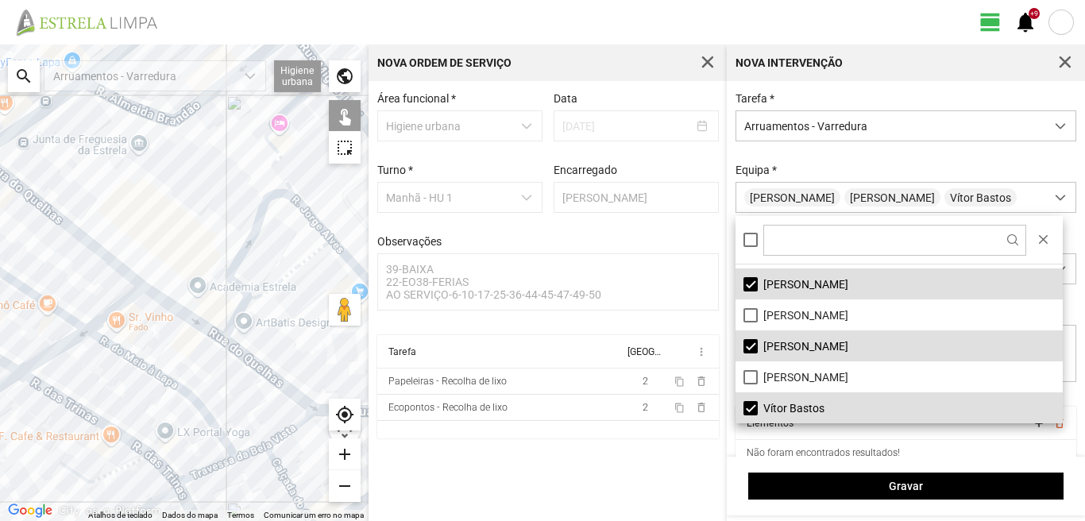
drag, startPoint x: 186, startPoint y: 323, endPoint x: 46, endPoint y: 376, distance: 149.3
click at [51, 373] on div at bounding box center [184, 282] width 368 height 476
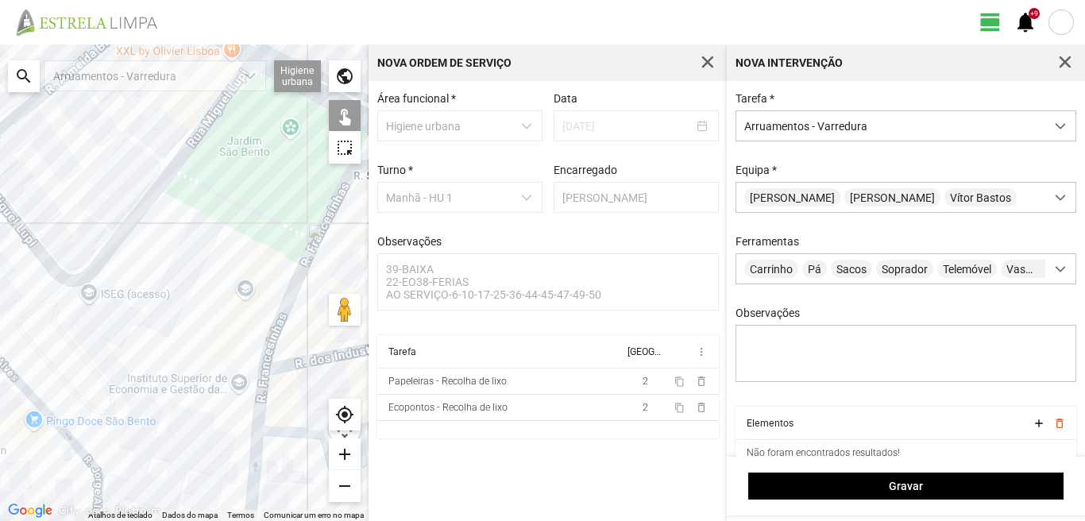
drag, startPoint x: 51, startPoint y: 337, endPoint x: 0, endPoint y: 350, distance: 52.4
click at [0, 350] on div at bounding box center [184, 282] width 368 height 476
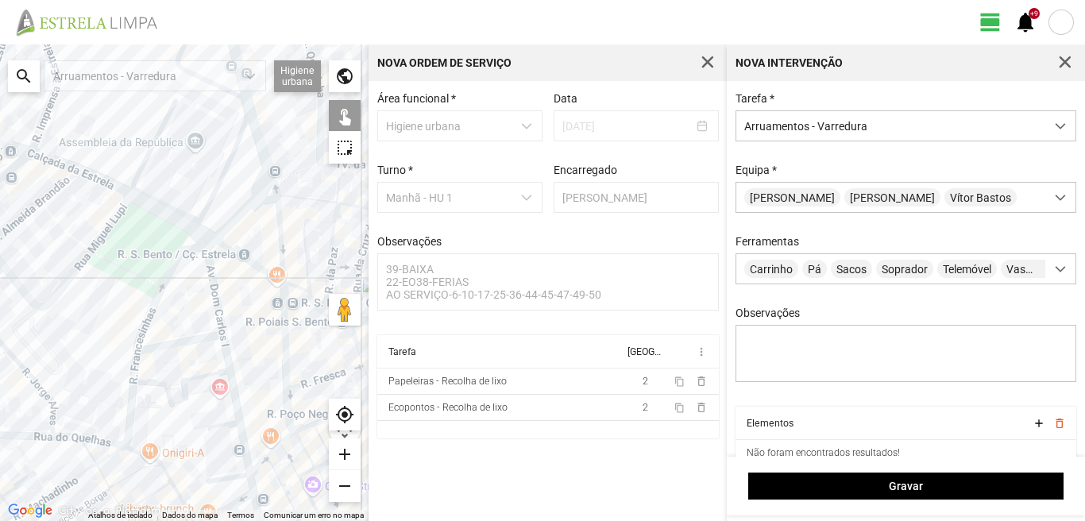
click at [213, 280] on div at bounding box center [184, 282] width 368 height 476
click at [191, 337] on div at bounding box center [184, 282] width 368 height 476
click at [231, 371] on div at bounding box center [184, 282] width 368 height 476
click at [229, 473] on div at bounding box center [184, 282] width 368 height 476
click at [233, 473] on div at bounding box center [184, 282] width 368 height 476
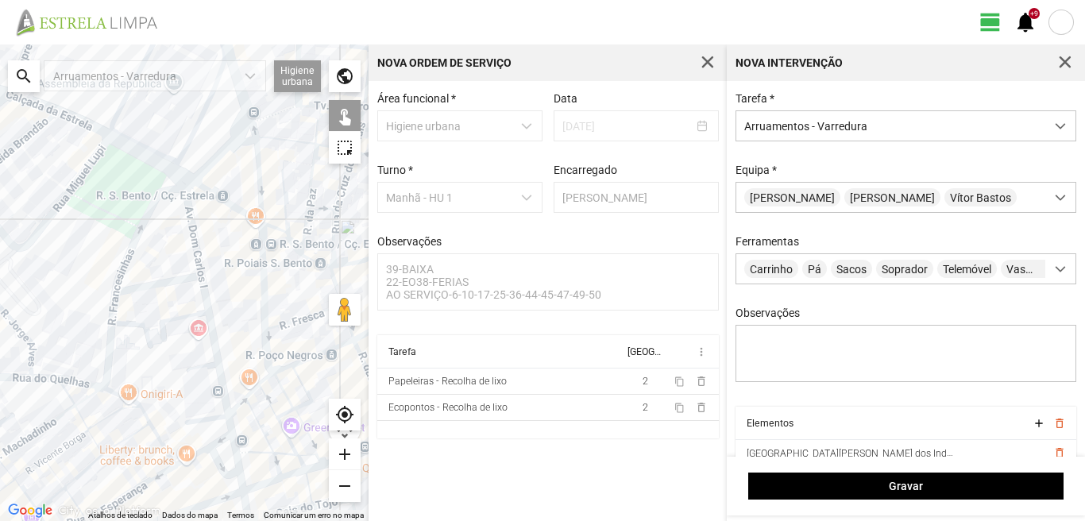
drag, startPoint x: 228, startPoint y: 453, endPoint x: 202, endPoint y: 380, distance: 78.1
click at [202, 384] on div at bounding box center [184, 282] width 368 height 476
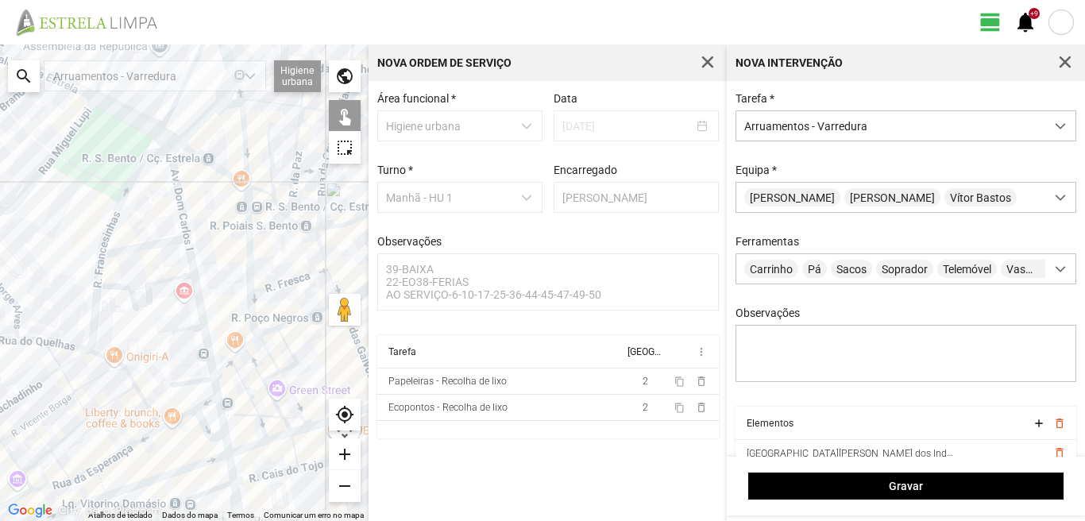
click at [218, 390] on div at bounding box center [184, 282] width 368 height 476
click at [182, 404] on div at bounding box center [184, 282] width 368 height 476
click at [192, 409] on div at bounding box center [184, 282] width 368 height 476
click at [209, 400] on div at bounding box center [184, 282] width 368 height 476
click at [222, 406] on div at bounding box center [184, 282] width 368 height 476
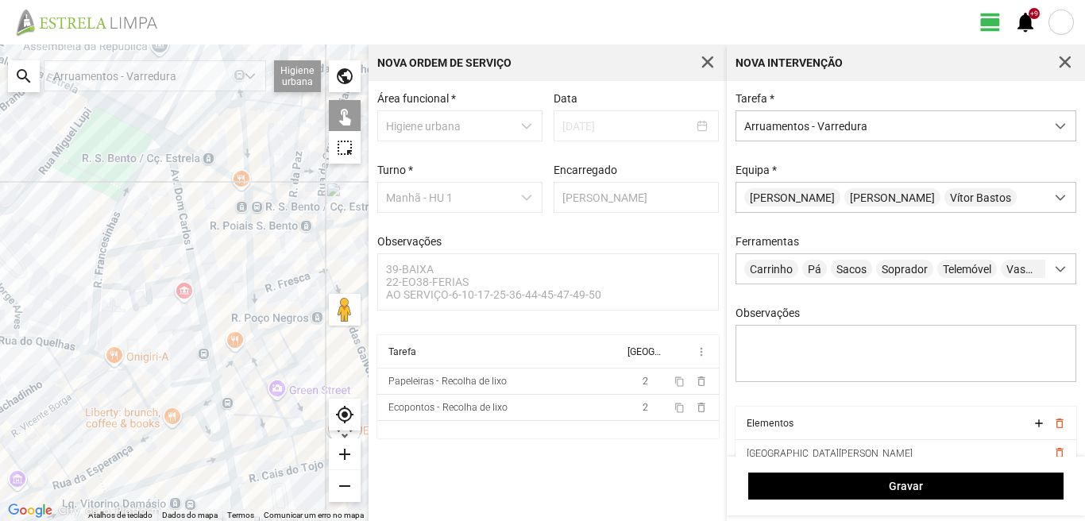
click at [199, 423] on div at bounding box center [184, 282] width 368 height 476
click at [202, 421] on div at bounding box center [184, 282] width 368 height 476
click at [227, 448] on div at bounding box center [184, 282] width 368 height 476
click at [233, 476] on div at bounding box center [184, 282] width 368 height 476
drag, startPoint x: 244, startPoint y: 442, endPoint x: 237, endPoint y: 403, distance: 38.6
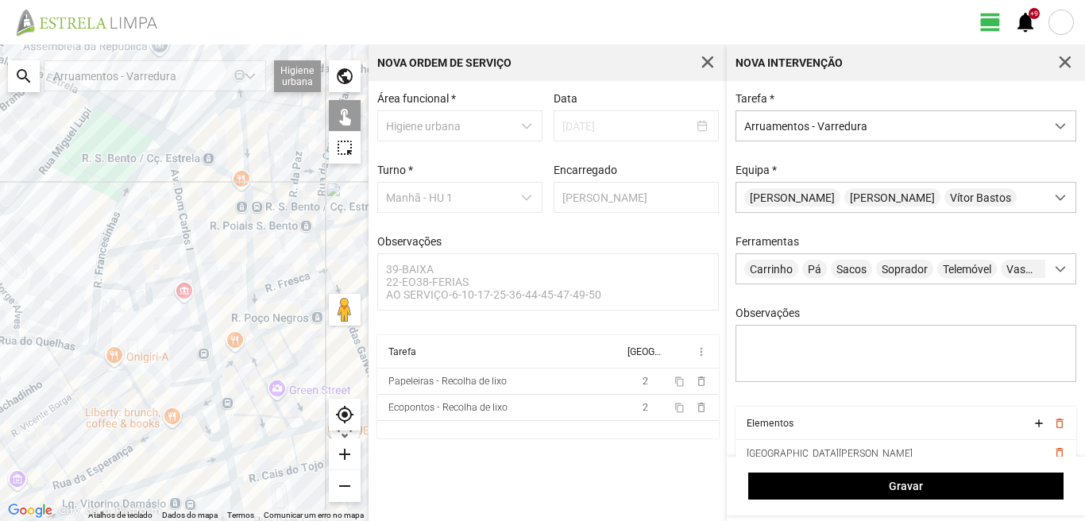
click at [238, 405] on div at bounding box center [184, 282] width 368 height 476
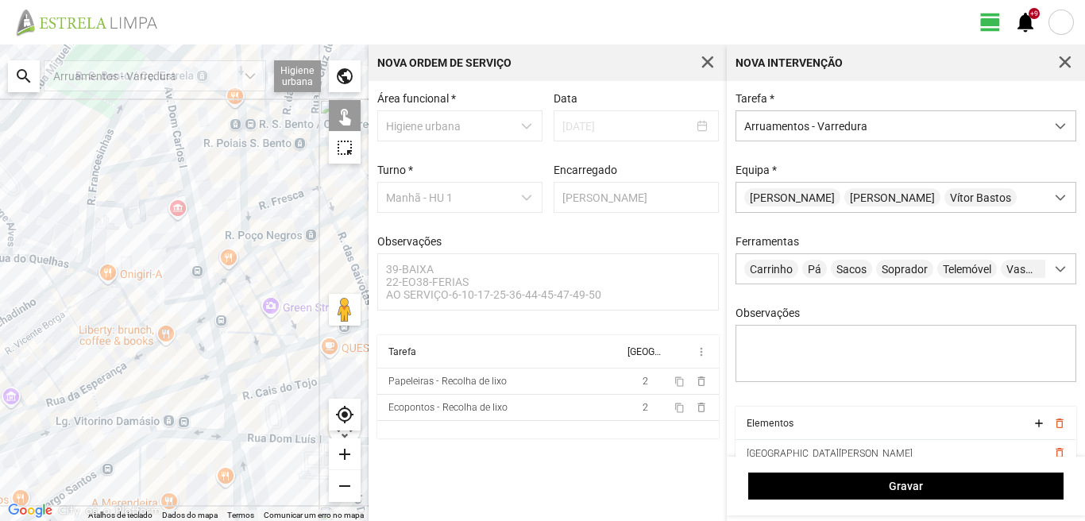
click at [210, 407] on div at bounding box center [184, 282] width 368 height 476
click at [228, 415] on div at bounding box center [184, 282] width 368 height 476
click at [239, 453] on div at bounding box center [184, 282] width 368 height 476
click at [233, 469] on div at bounding box center [184, 282] width 368 height 476
click at [209, 437] on div at bounding box center [184, 282] width 368 height 476
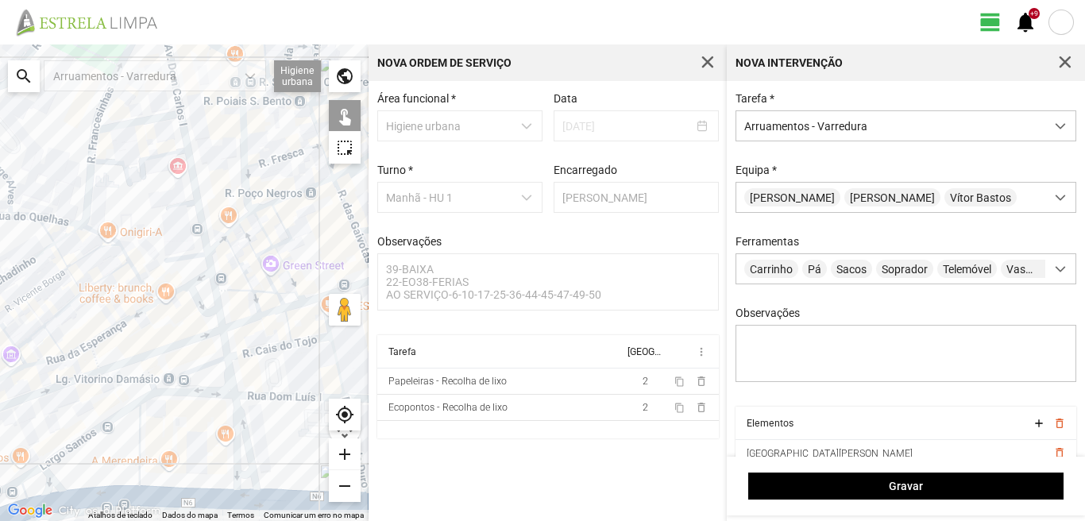
drag, startPoint x: 206, startPoint y: 450, endPoint x: 206, endPoint y: 350, distance: 100.1
click at [206, 375] on div at bounding box center [184, 282] width 368 height 476
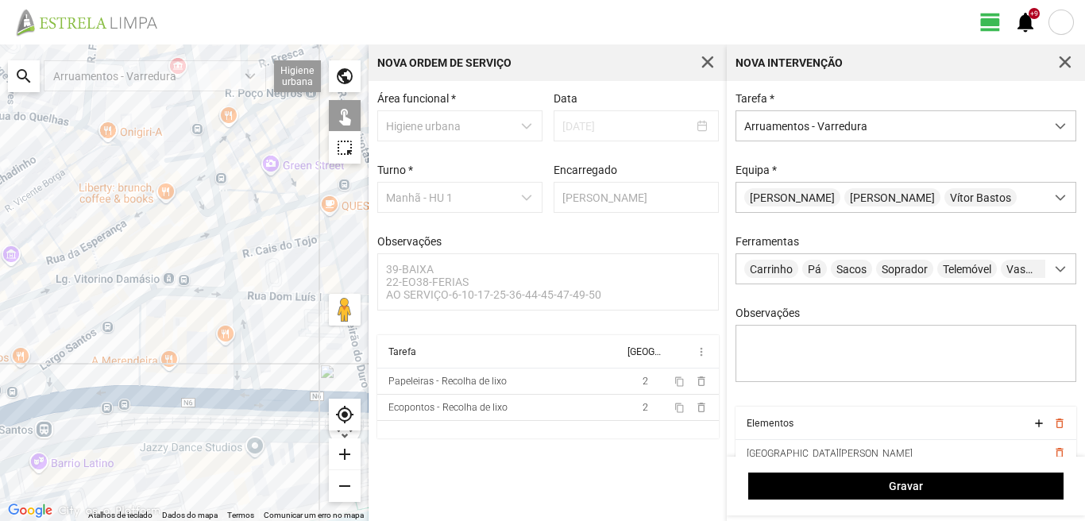
click at [243, 376] on div at bounding box center [184, 282] width 368 height 476
click at [239, 396] on div at bounding box center [184, 282] width 368 height 476
click at [138, 369] on div at bounding box center [184, 282] width 368 height 476
click at [97, 329] on div at bounding box center [184, 282] width 368 height 476
click at [99, 401] on div at bounding box center [184, 282] width 368 height 476
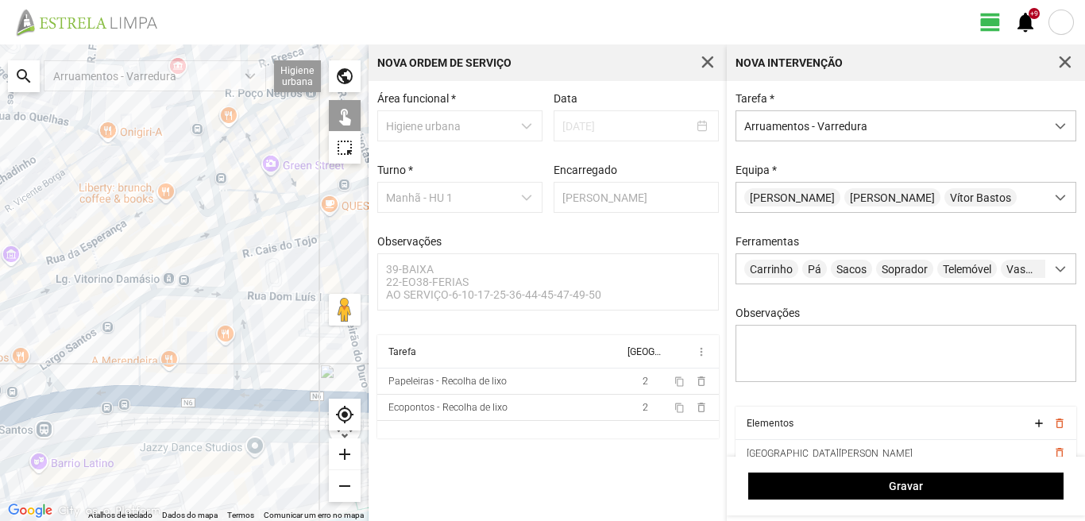
click at [59, 390] on div at bounding box center [184, 282] width 368 height 476
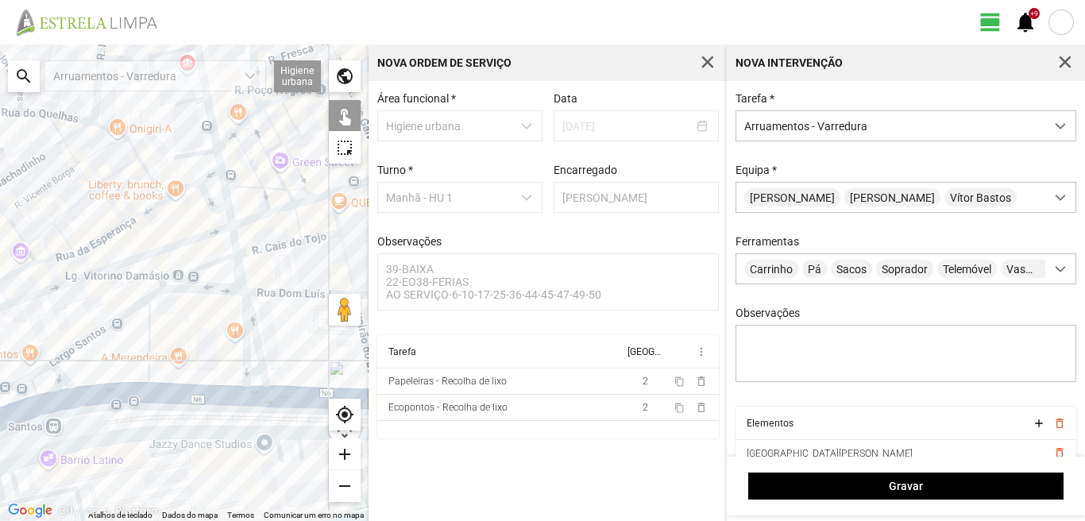
drag, startPoint x: 75, startPoint y: 380, endPoint x: 127, endPoint y: 359, distance: 56.3
click at [121, 361] on div at bounding box center [184, 282] width 368 height 476
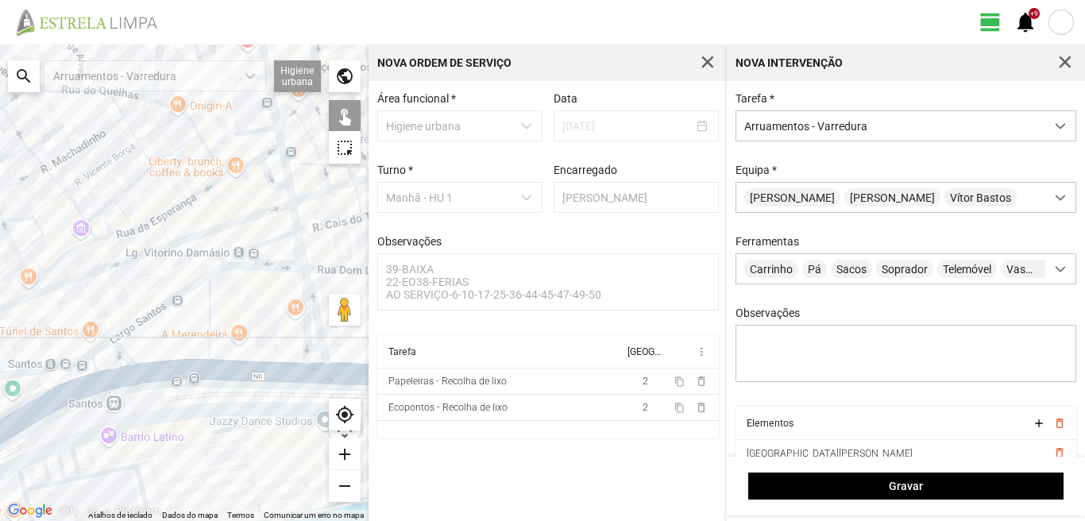
click at [101, 345] on div at bounding box center [184, 282] width 368 height 476
click at [98, 361] on div at bounding box center [184, 282] width 368 height 476
click at [109, 380] on div at bounding box center [184, 282] width 368 height 476
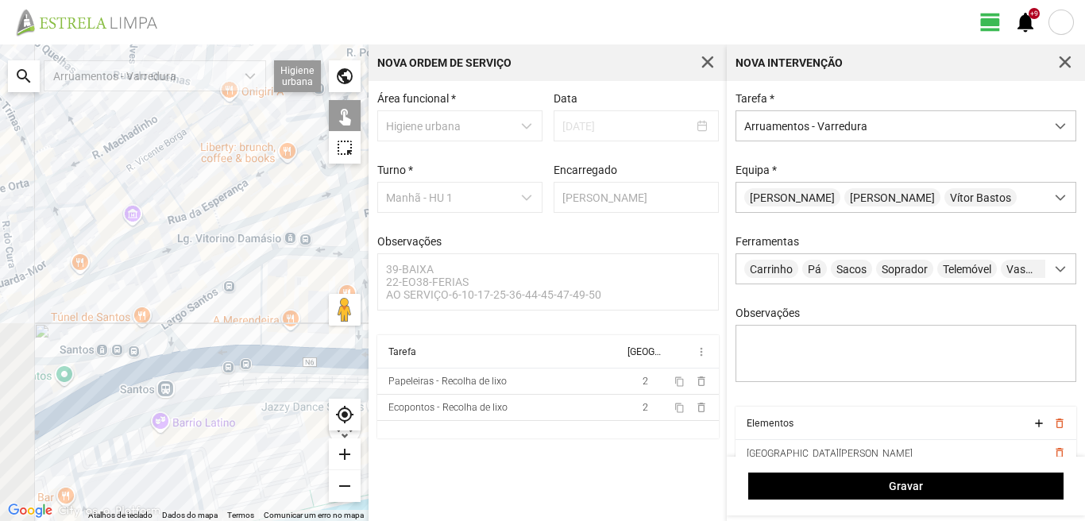
drag, startPoint x: 142, startPoint y: 371, endPoint x: 187, endPoint y: 357, distance: 46.7
click at [179, 361] on div at bounding box center [184, 282] width 368 height 476
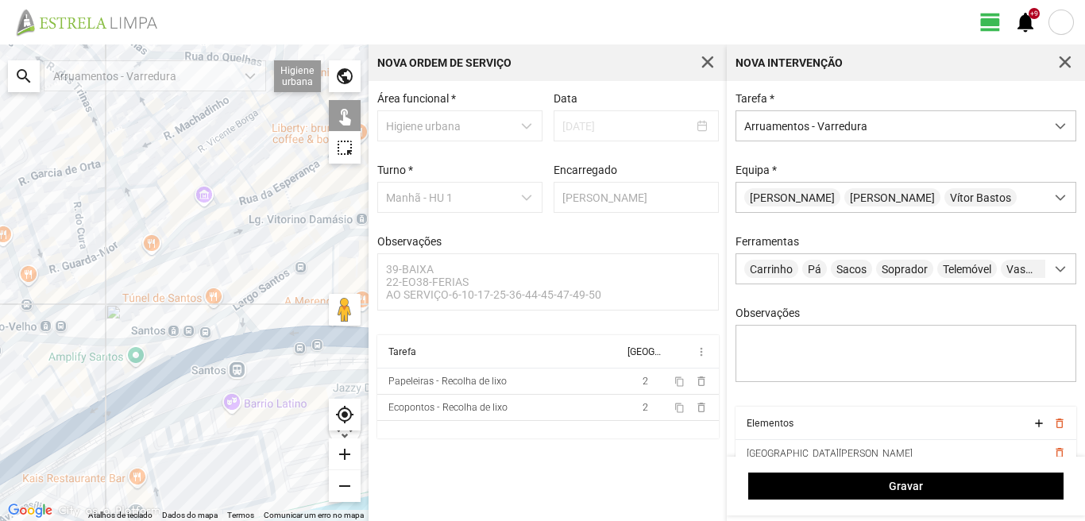
click at [90, 369] on div at bounding box center [184, 282] width 368 height 476
click at [33, 349] on div at bounding box center [184, 282] width 368 height 476
click at [33, 372] on div at bounding box center [184, 282] width 368 height 476
click at [87, 406] on div at bounding box center [184, 282] width 368 height 476
click at [68, 415] on div at bounding box center [184, 282] width 368 height 476
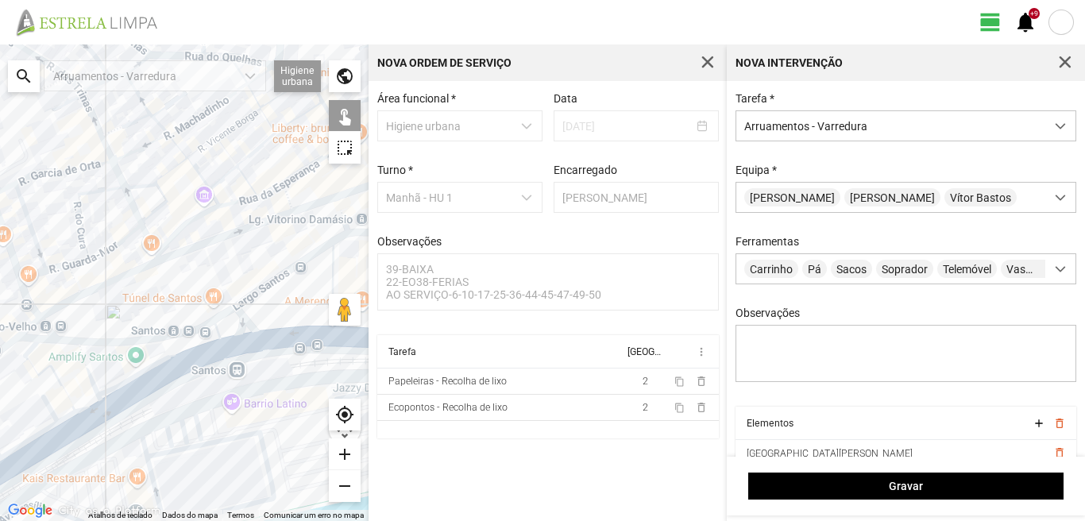
click at [52, 411] on div at bounding box center [184, 282] width 368 height 476
click at [79, 427] on div at bounding box center [184, 282] width 368 height 476
click at [60, 445] on div at bounding box center [184, 282] width 368 height 476
click at [58, 443] on div at bounding box center [184, 282] width 368 height 476
click at [43, 431] on div at bounding box center [184, 282] width 368 height 476
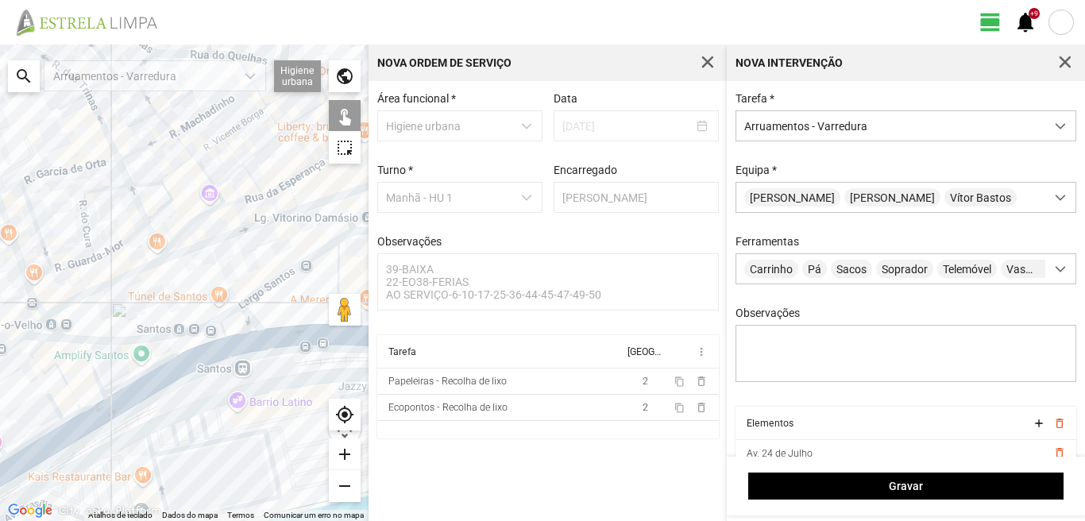
drag, startPoint x: 65, startPoint y: 422, endPoint x: 158, endPoint y: 372, distance: 105.9
click at [139, 376] on div at bounding box center [184, 282] width 368 height 476
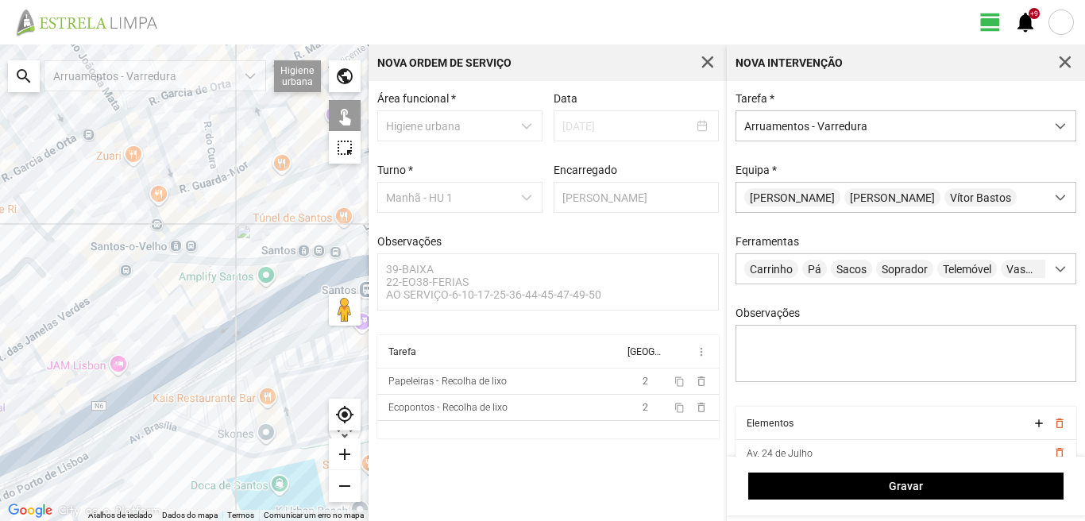
click at [105, 361] on div at bounding box center [184, 282] width 368 height 476
click at [64, 366] on div at bounding box center [184, 282] width 368 height 476
click at [71, 384] on div at bounding box center [184, 282] width 368 height 476
click at [43, 400] on div at bounding box center [184, 282] width 368 height 476
click at [53, 401] on div at bounding box center [184, 282] width 368 height 476
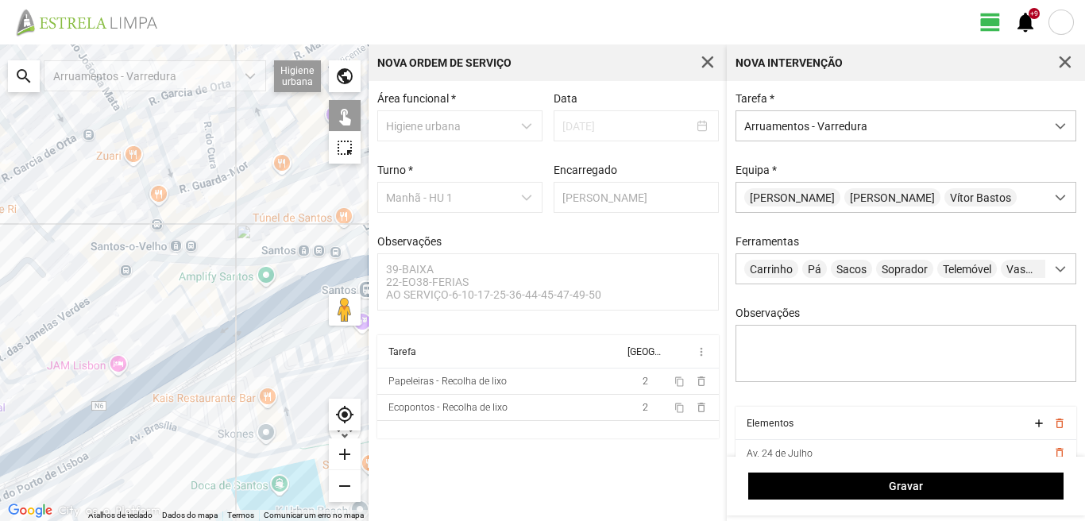
click at [91, 401] on div at bounding box center [184, 282] width 368 height 476
click at [105, 412] on div at bounding box center [184, 282] width 368 height 476
click at [51, 424] on div at bounding box center [184, 282] width 368 height 476
click at [60, 439] on div at bounding box center [184, 282] width 368 height 476
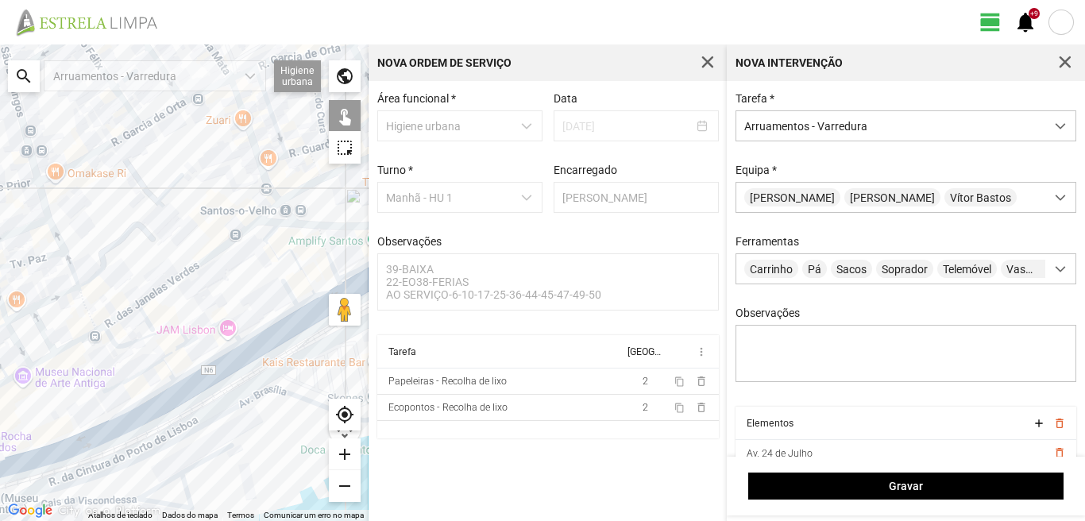
drag, startPoint x: 84, startPoint y: 419, endPoint x: 187, endPoint y: 388, distance: 108.0
click at [187, 388] on div at bounding box center [184, 282] width 368 height 476
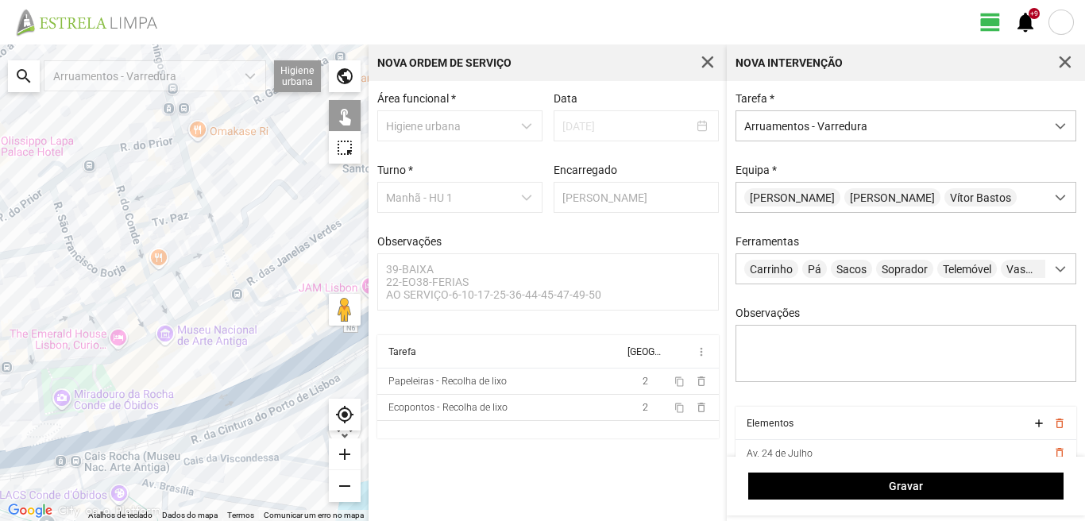
click at [109, 428] on div at bounding box center [184, 282] width 368 height 476
click at [121, 438] on div at bounding box center [184, 282] width 368 height 476
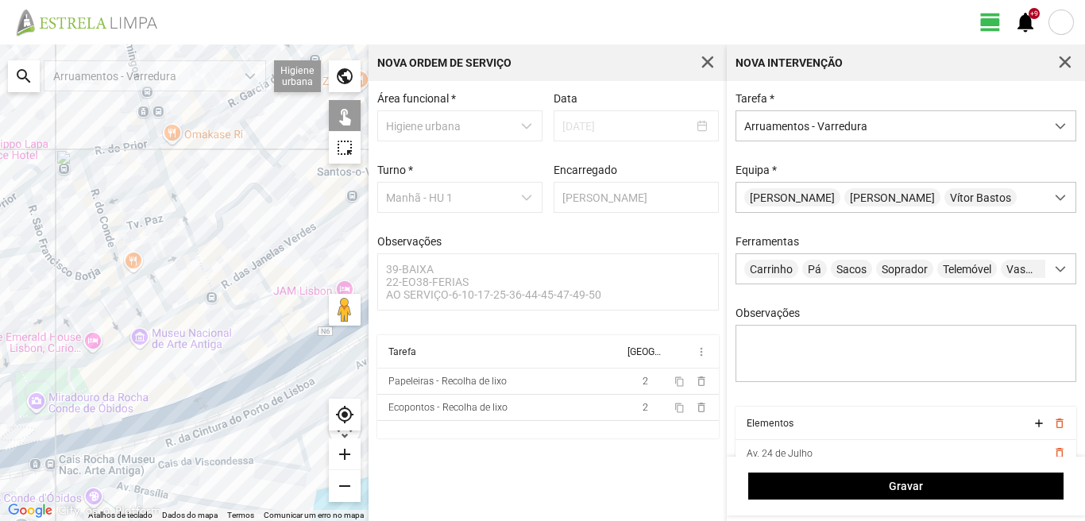
drag, startPoint x: 141, startPoint y: 384, endPoint x: 81, endPoint y: 393, distance: 61.0
click at [83, 393] on div at bounding box center [184, 282] width 368 height 476
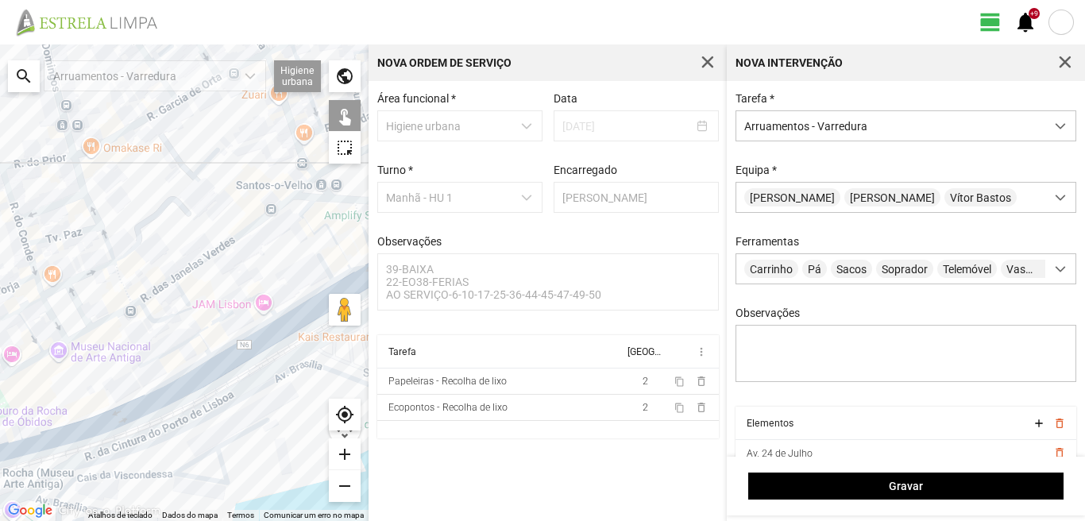
drag, startPoint x: 157, startPoint y: 355, endPoint x: 83, endPoint y: 399, distance: 85.8
click at [85, 399] on div at bounding box center [184, 282] width 368 height 476
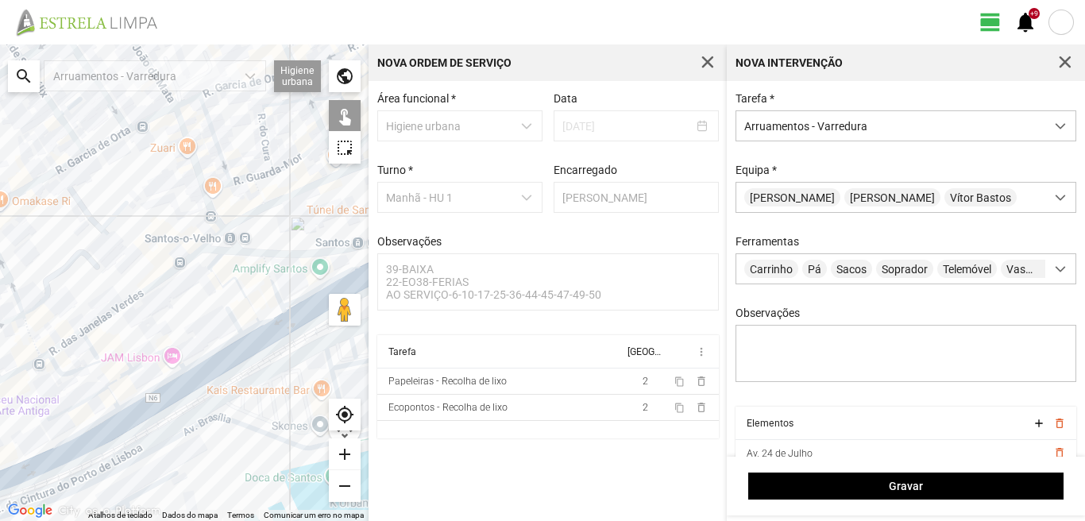
click at [137, 348] on div at bounding box center [184, 282] width 368 height 476
click at [135, 349] on div at bounding box center [184, 282] width 368 height 476
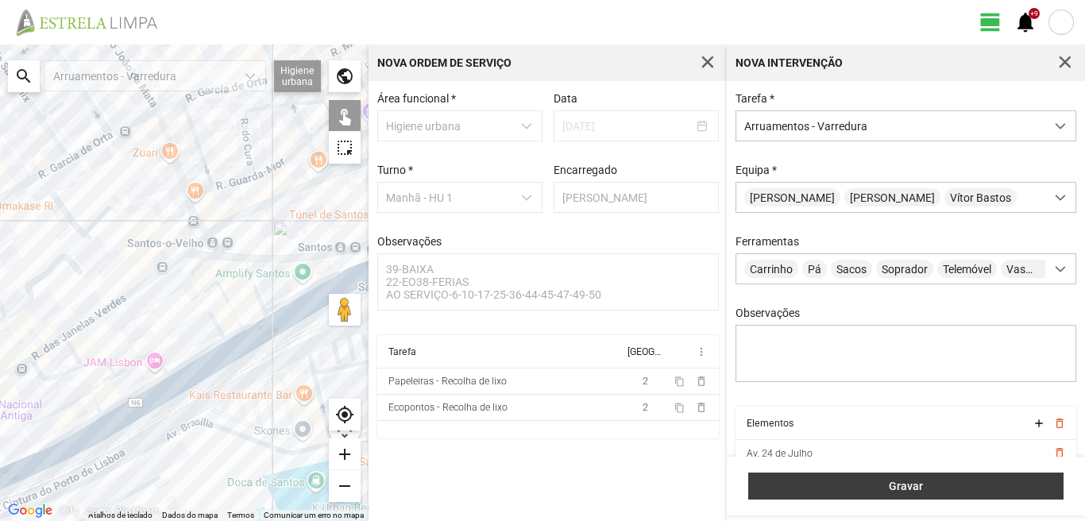
click at [939, 482] on span "Gravar" at bounding box center [906, 486] width 299 height 13
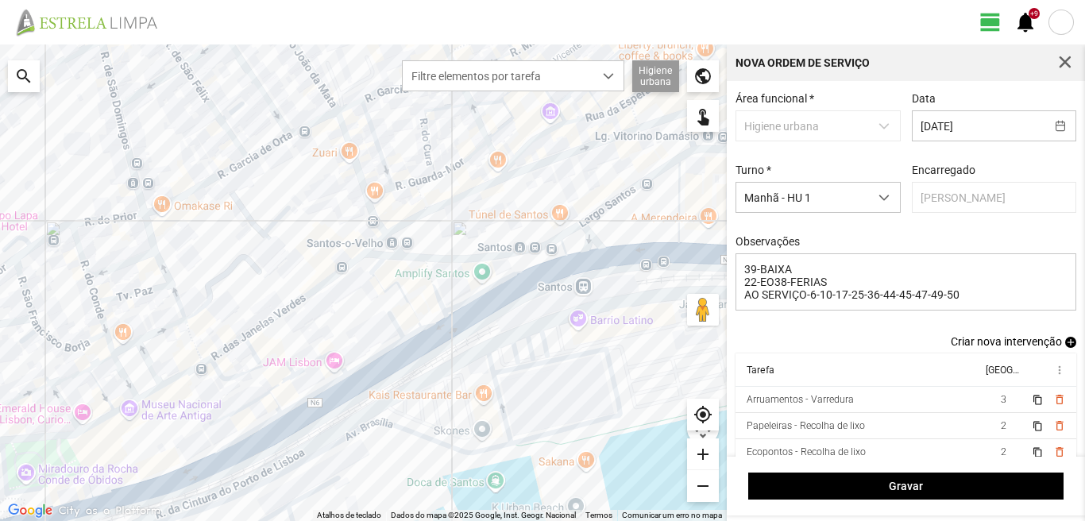
click at [1065, 343] on span "add" at bounding box center [1070, 342] width 11 height 11
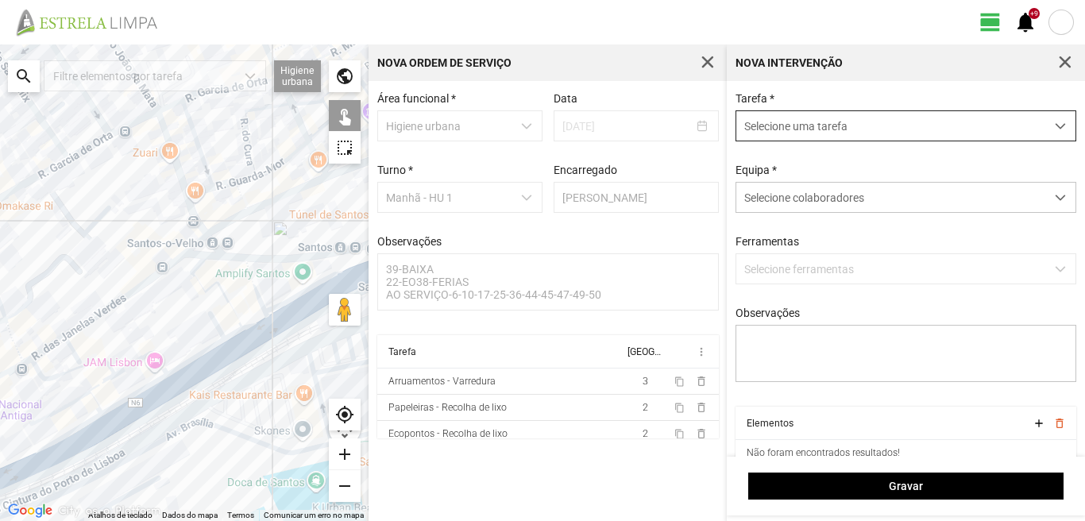
click at [848, 132] on span "Selecione uma tarefa" at bounding box center [890, 125] width 309 height 29
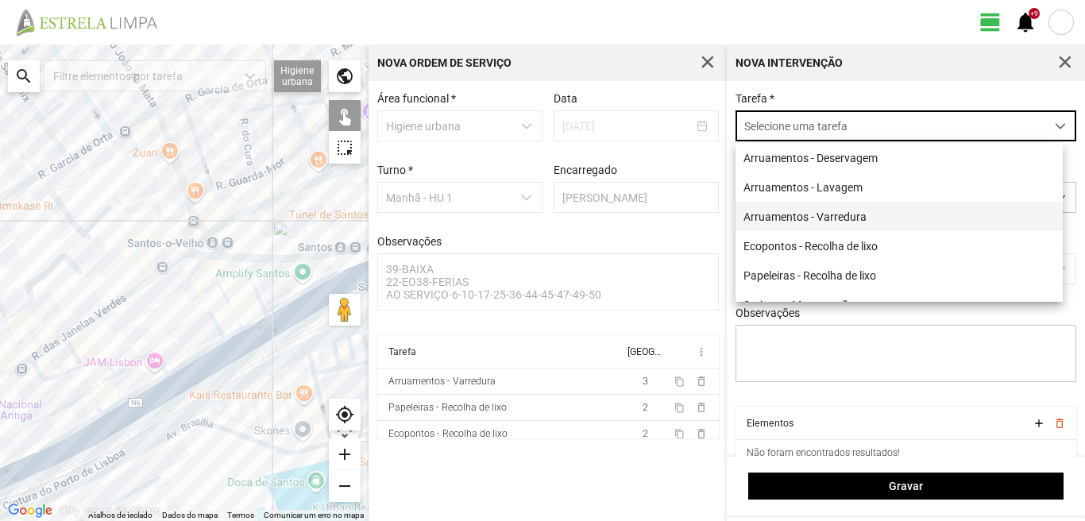
click at [835, 221] on li "Arruamentos - Varredura" at bounding box center [898, 216] width 327 height 29
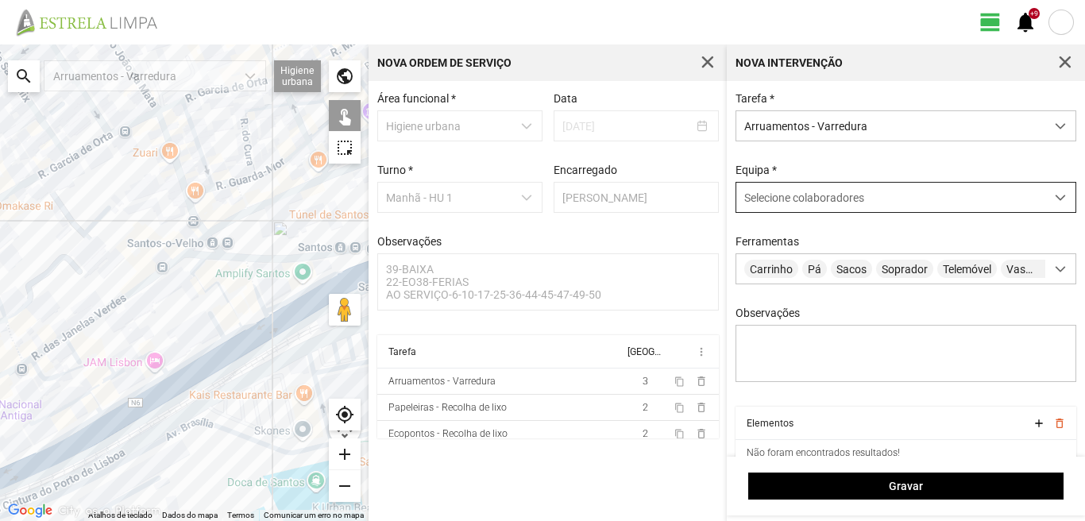
click at [792, 192] on div "Selecione colaboradores" at bounding box center [890, 197] width 309 height 29
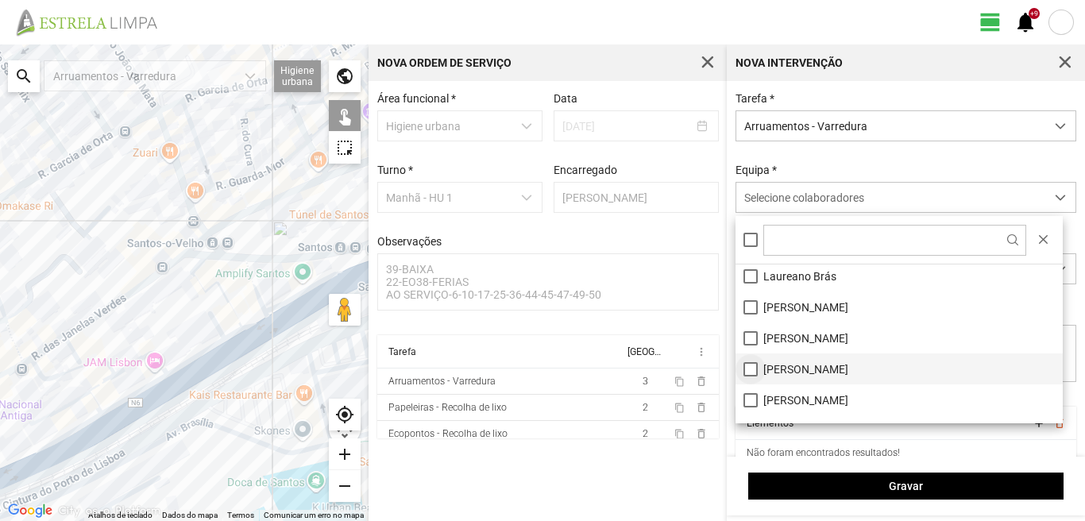
scroll to position [213, 0]
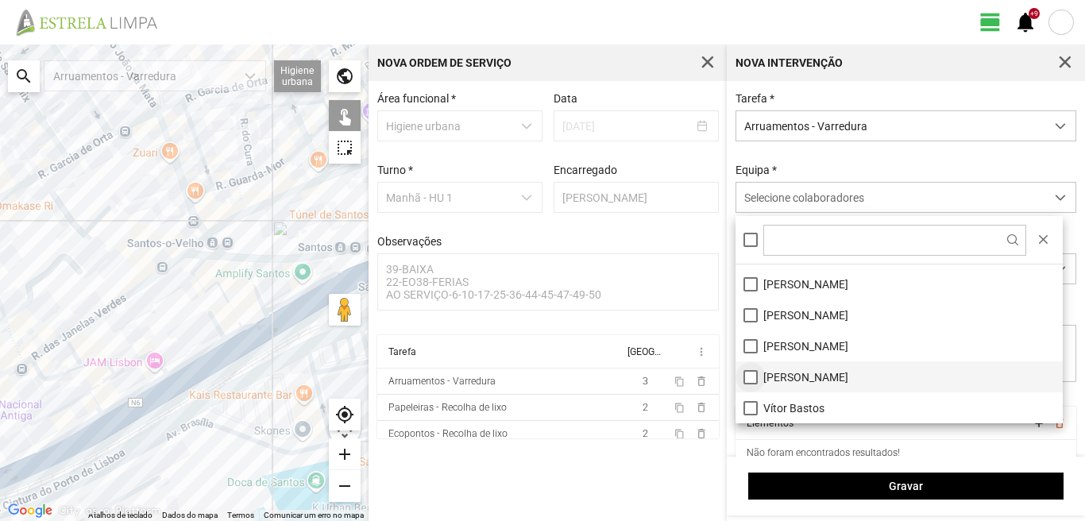
click at [749, 376] on li "[PERSON_NAME]" at bounding box center [898, 376] width 327 height 31
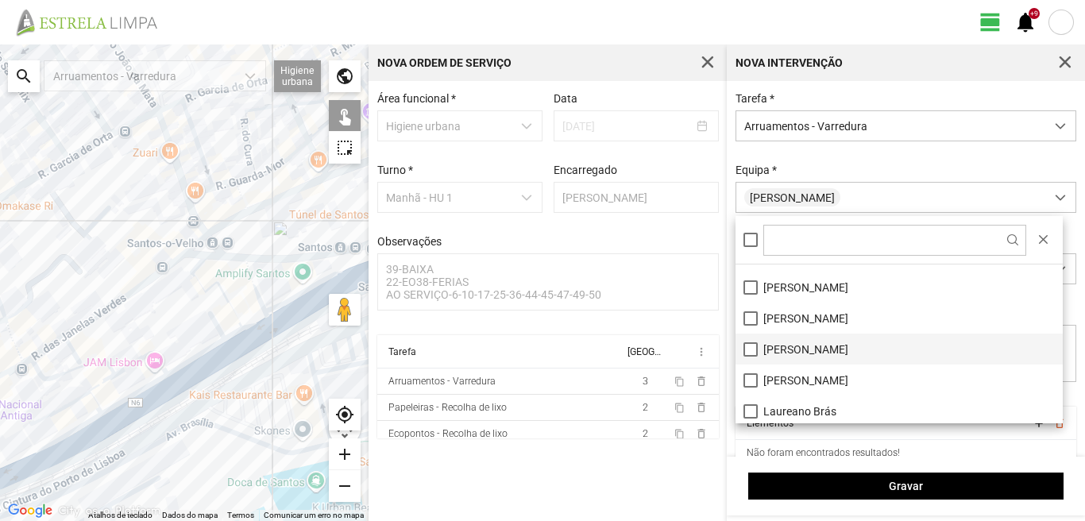
scroll to position [0, 0]
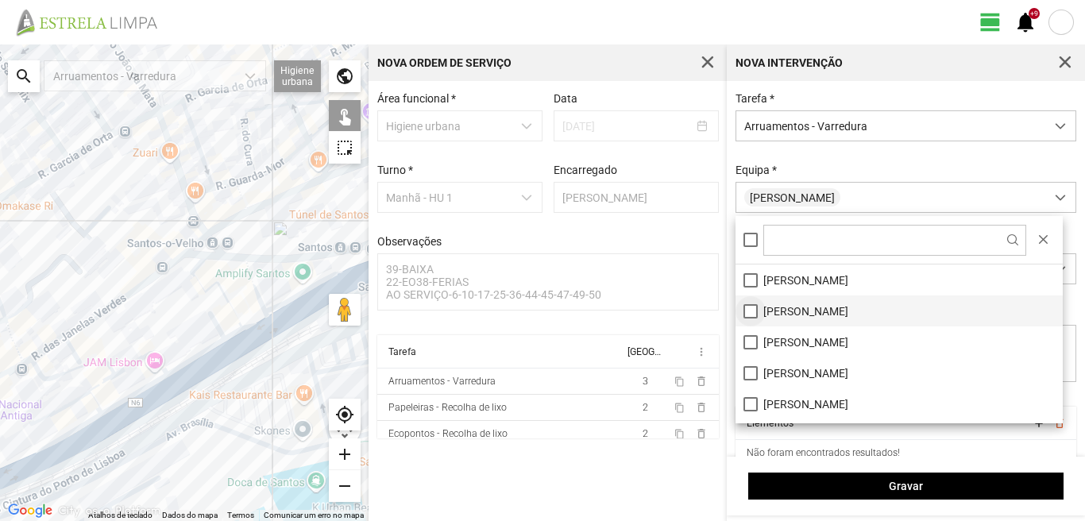
click at [750, 309] on li "[PERSON_NAME]" at bounding box center [898, 310] width 327 height 31
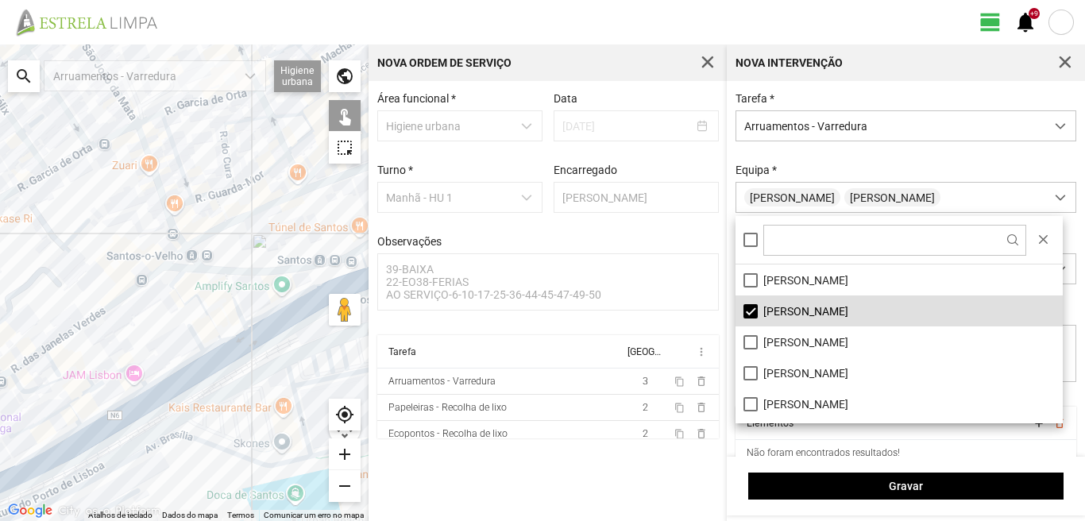
drag, startPoint x: 195, startPoint y: 325, endPoint x: 120, endPoint y: 343, distance: 77.6
click at [121, 343] on div at bounding box center [184, 282] width 368 height 476
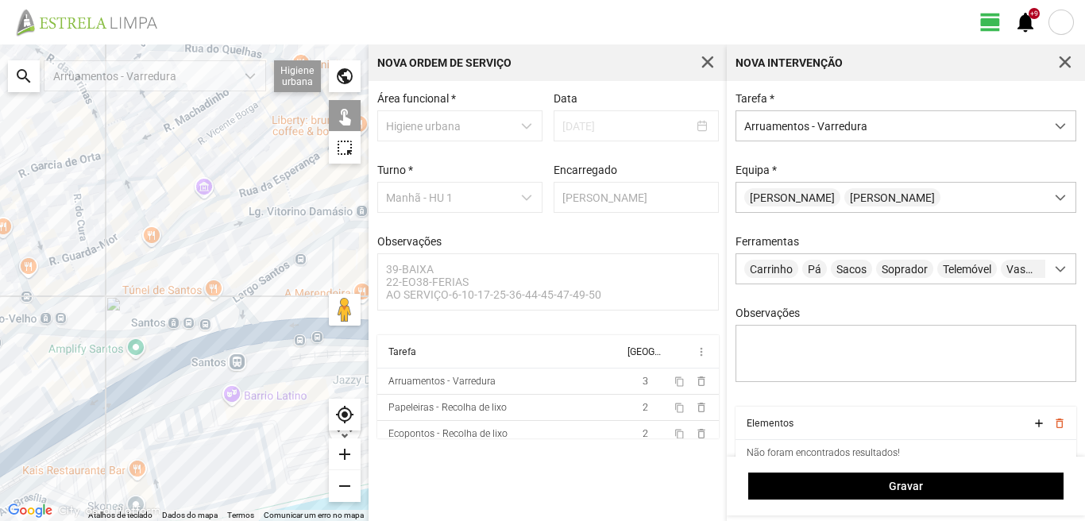
drag, startPoint x: 211, startPoint y: 276, endPoint x: 183, endPoint y: 310, distance: 43.9
click at [183, 310] on div at bounding box center [184, 282] width 368 height 476
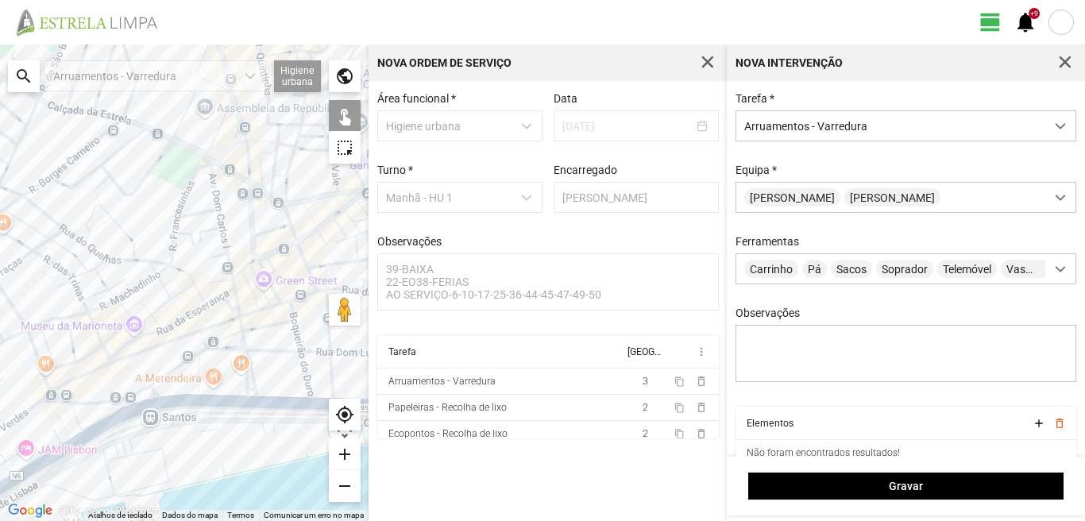
drag, startPoint x: 79, startPoint y: 280, endPoint x: 103, endPoint y: 380, distance: 102.9
click at [102, 376] on div at bounding box center [184, 282] width 368 height 476
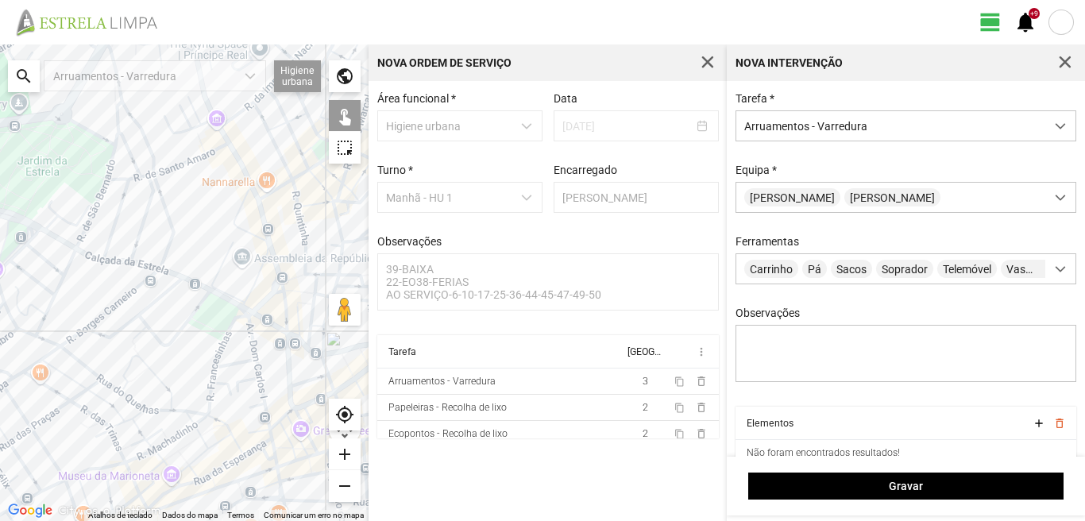
drag, startPoint x: 163, startPoint y: 299, endPoint x: 175, endPoint y: 322, distance: 25.9
click at [175, 321] on div at bounding box center [184, 282] width 368 height 476
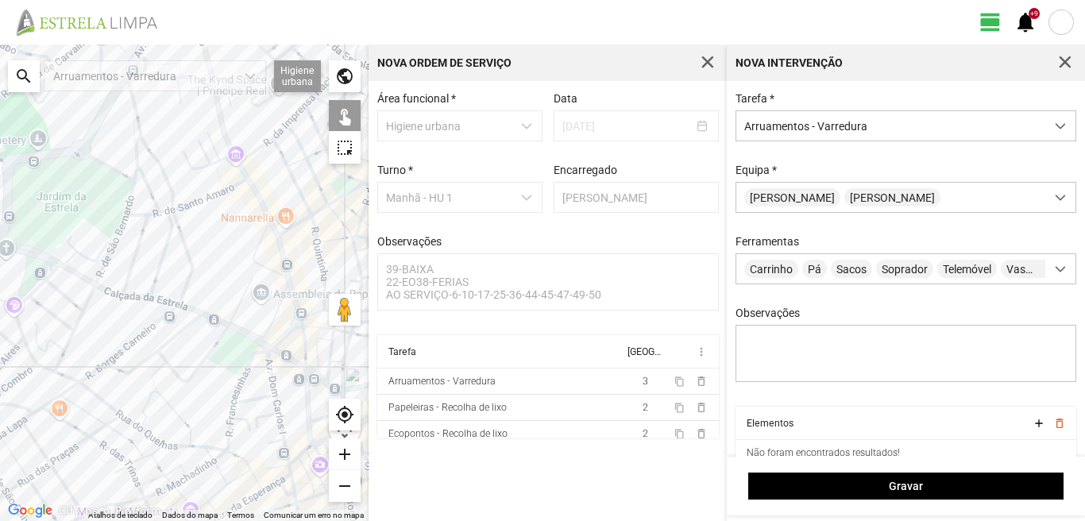
click at [238, 331] on div at bounding box center [184, 282] width 368 height 476
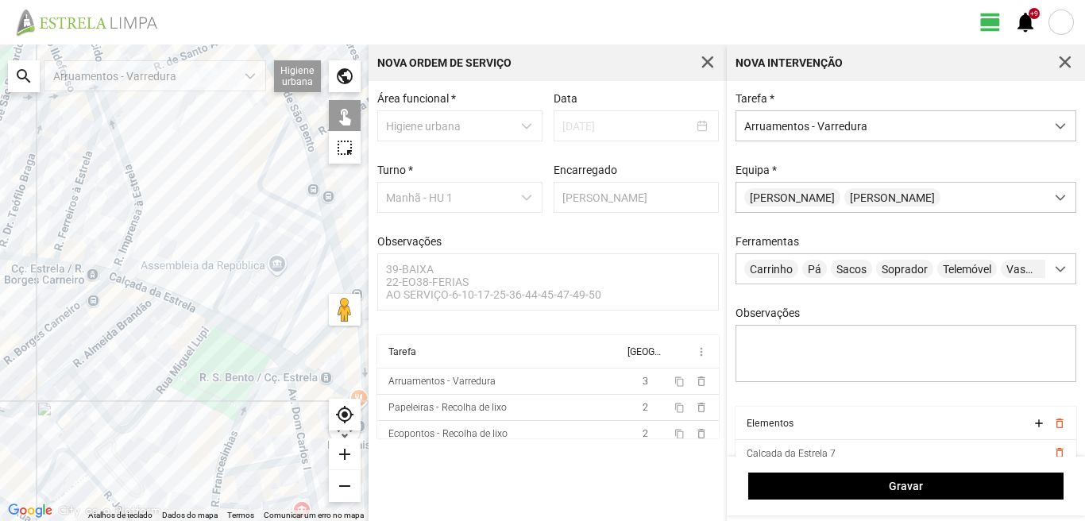
click at [282, 357] on div at bounding box center [184, 282] width 368 height 476
click at [180, 304] on div at bounding box center [184, 282] width 368 height 476
click at [134, 283] on div at bounding box center [184, 282] width 368 height 476
click at [87, 267] on div at bounding box center [184, 282] width 368 height 476
click at [32, 261] on div at bounding box center [184, 282] width 368 height 476
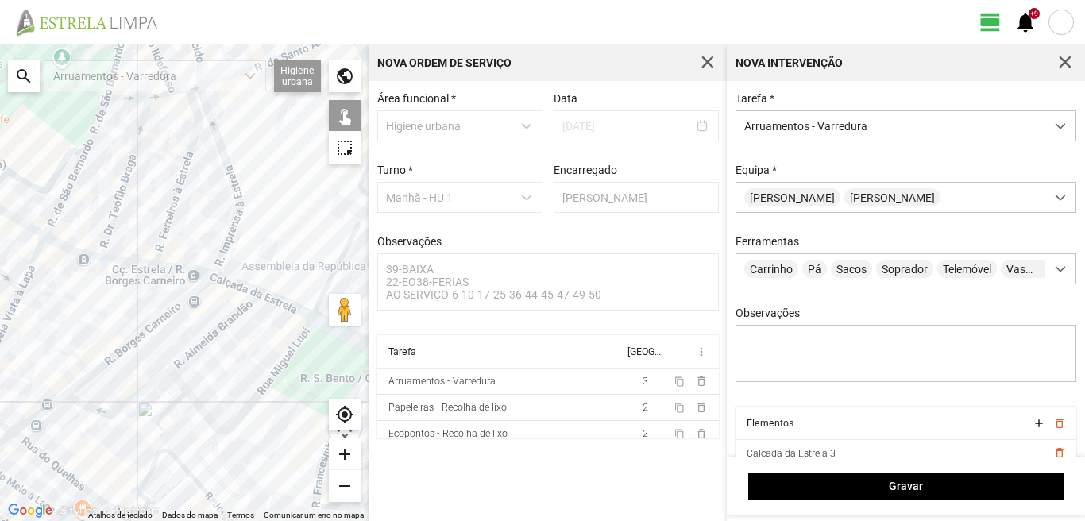
drag, startPoint x: 56, startPoint y: 164, endPoint x: 201, endPoint y: 159, distance: 145.4
click at [201, 159] on div at bounding box center [184, 282] width 368 height 476
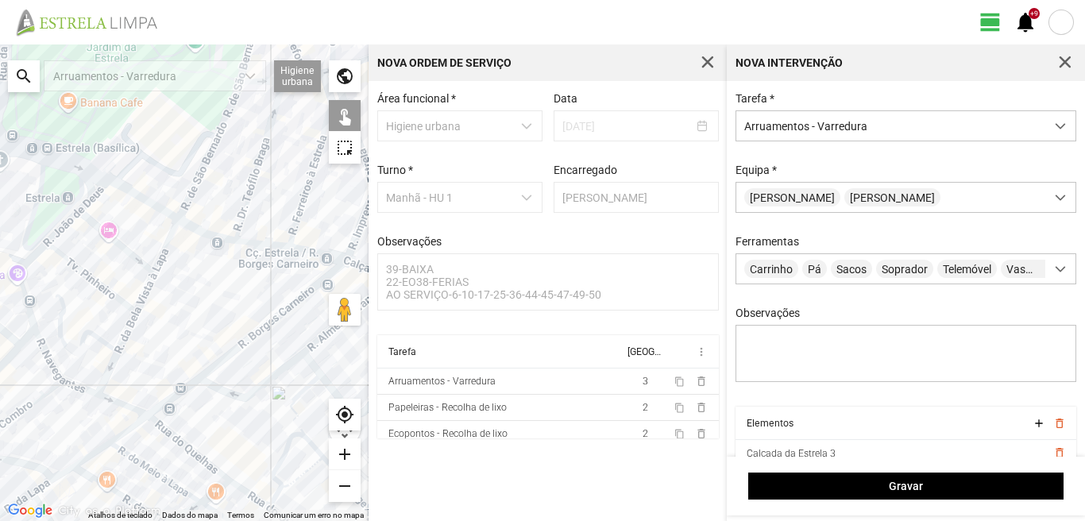
click at [204, 233] on div at bounding box center [184, 282] width 368 height 476
click at [132, 194] on div at bounding box center [184, 282] width 368 height 476
click at [91, 172] on div at bounding box center [184, 282] width 368 height 476
click at [78, 178] on div at bounding box center [184, 282] width 368 height 476
click at [83, 184] on div at bounding box center [184, 282] width 368 height 476
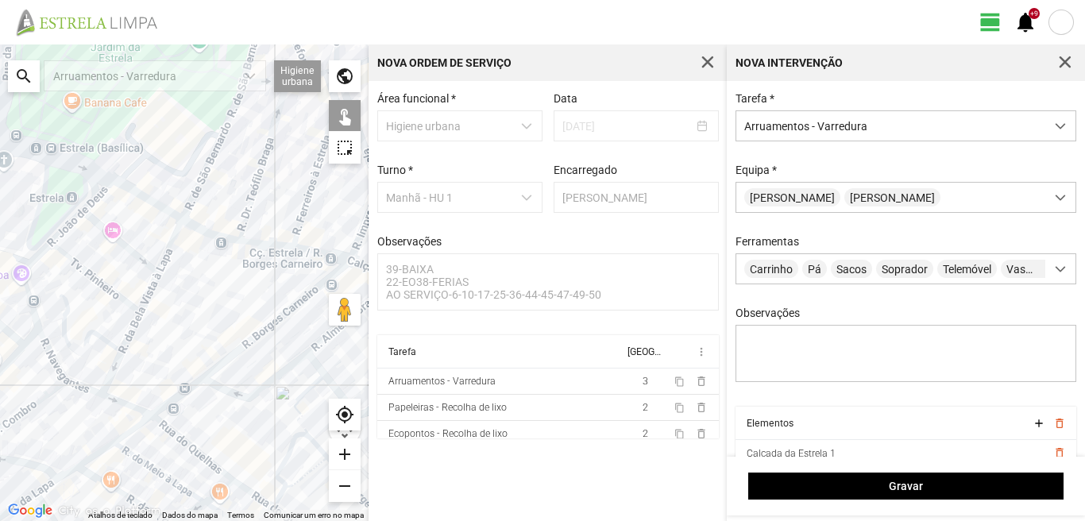
drag, startPoint x: 49, startPoint y: 185, endPoint x: 137, endPoint y: 195, distance: 88.7
click at [137, 195] on div at bounding box center [184, 282] width 368 height 476
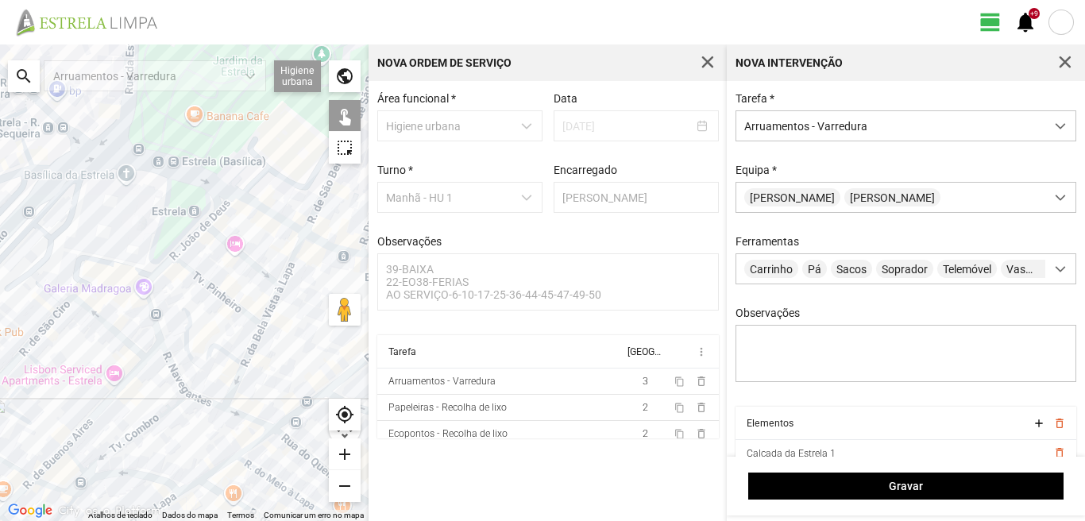
click at [85, 146] on div at bounding box center [184, 282] width 368 height 476
click at [84, 141] on div at bounding box center [184, 282] width 368 height 476
click at [33, 101] on div at bounding box center [184, 282] width 368 height 476
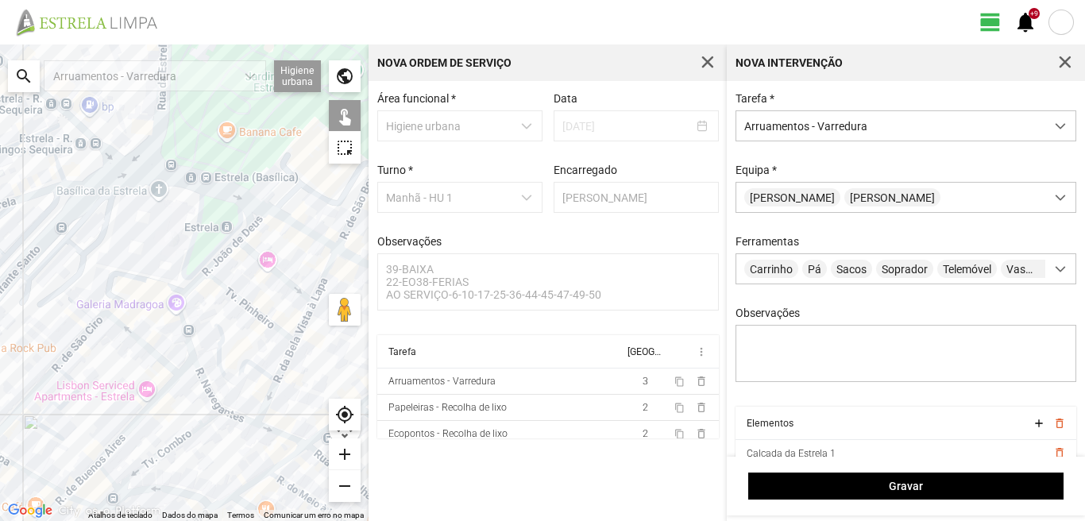
drag, startPoint x: 52, startPoint y: 110, endPoint x: 169, endPoint y: 184, distance: 138.6
click at [169, 184] on div at bounding box center [184, 282] width 368 height 476
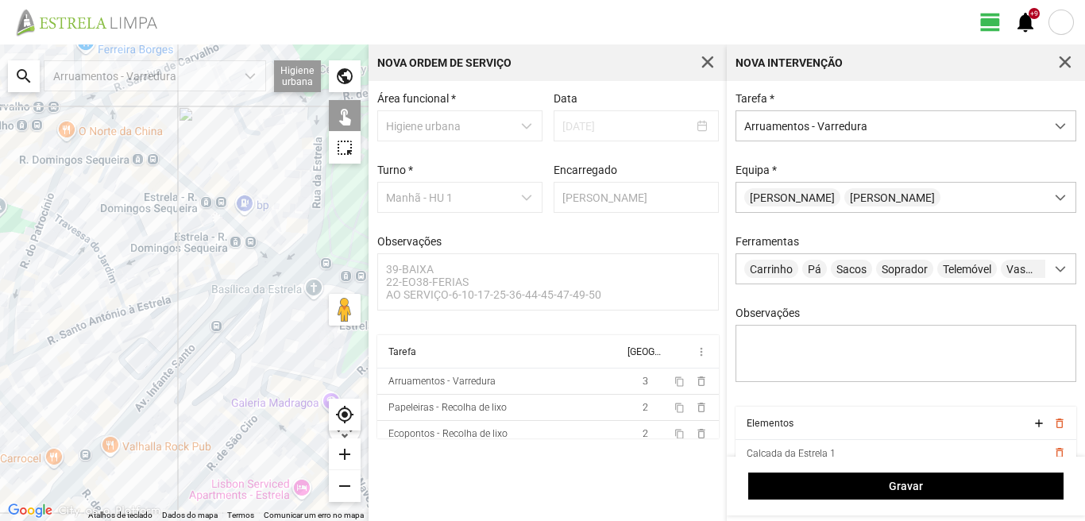
click at [179, 175] on div at bounding box center [184, 282] width 368 height 476
click at [106, 136] on div at bounding box center [184, 282] width 368 height 476
click at [116, 148] on div at bounding box center [184, 282] width 368 height 476
click at [114, 124] on div at bounding box center [184, 282] width 368 height 476
click at [106, 121] on div at bounding box center [184, 282] width 368 height 476
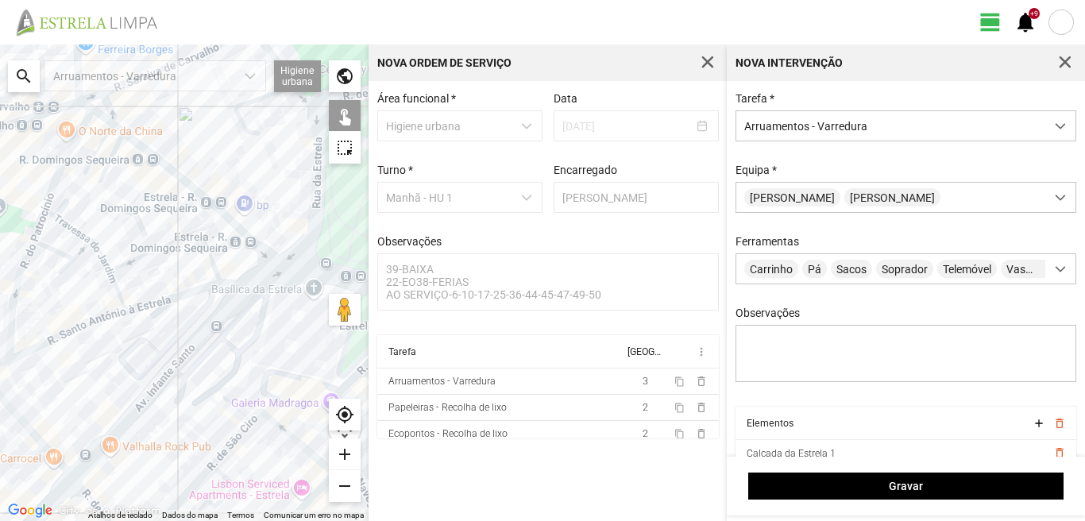
click at [85, 105] on div at bounding box center [184, 282] width 368 height 476
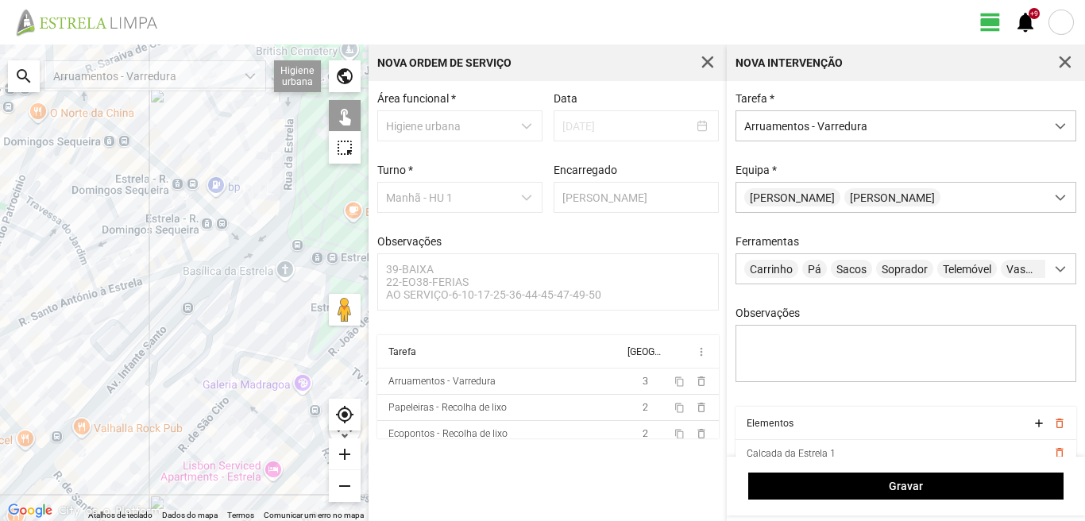
drag, startPoint x: 206, startPoint y: 179, endPoint x: 112, endPoint y: 131, distance: 106.2
click at [117, 133] on div at bounding box center [184, 282] width 368 height 476
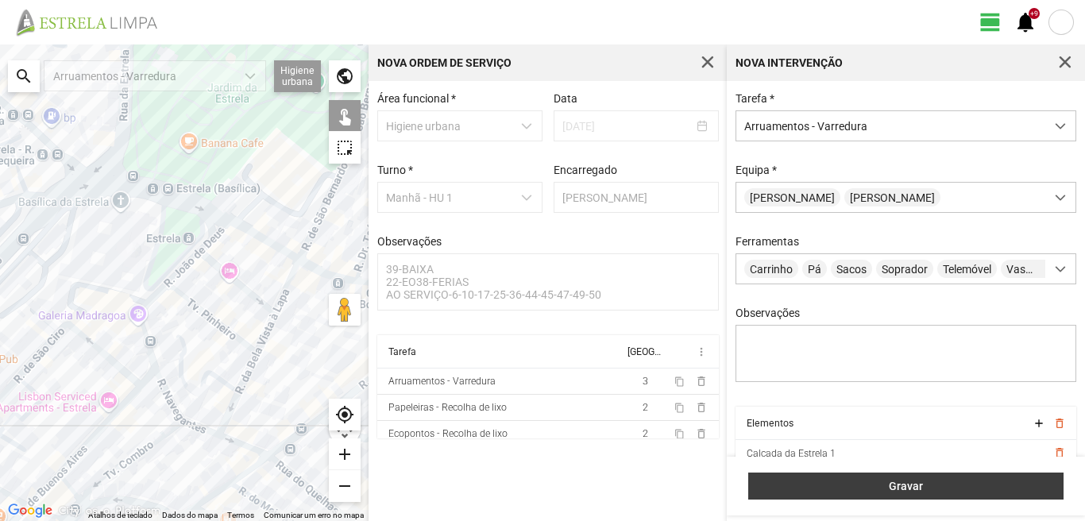
click at [913, 478] on button "Gravar" at bounding box center [905, 485] width 315 height 27
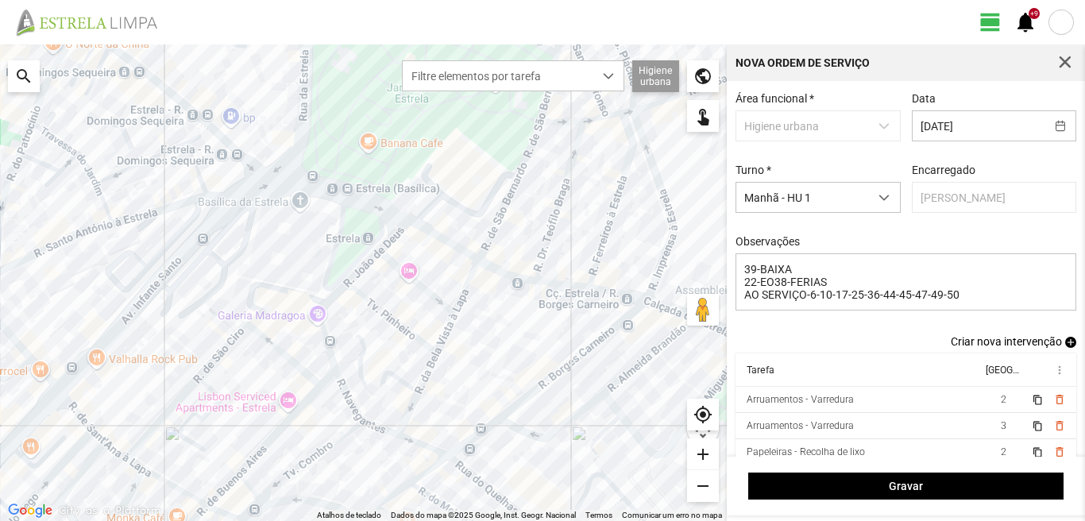
click at [1065, 345] on span "add" at bounding box center [1070, 342] width 11 height 11
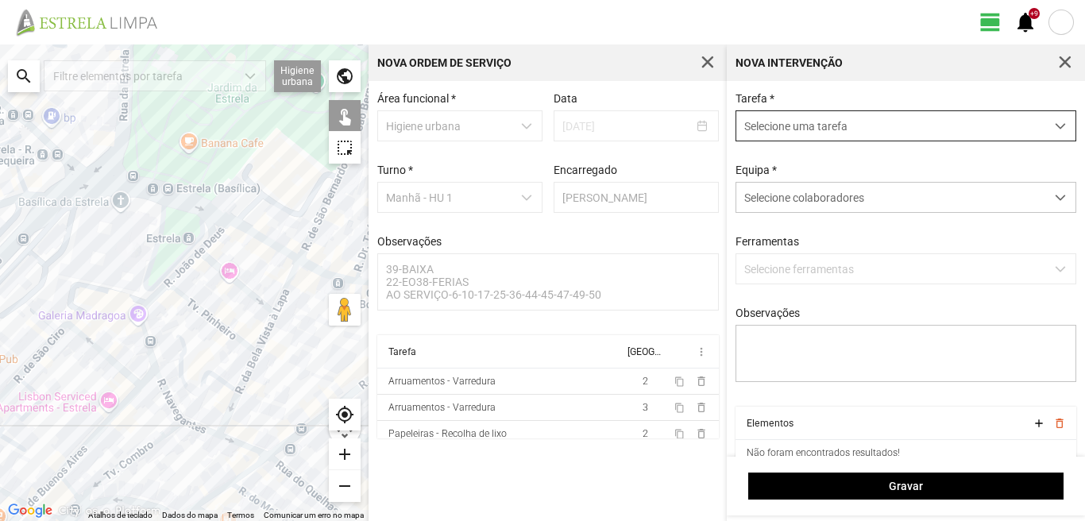
click at [853, 122] on span "Selecione uma tarefa" at bounding box center [890, 125] width 309 height 29
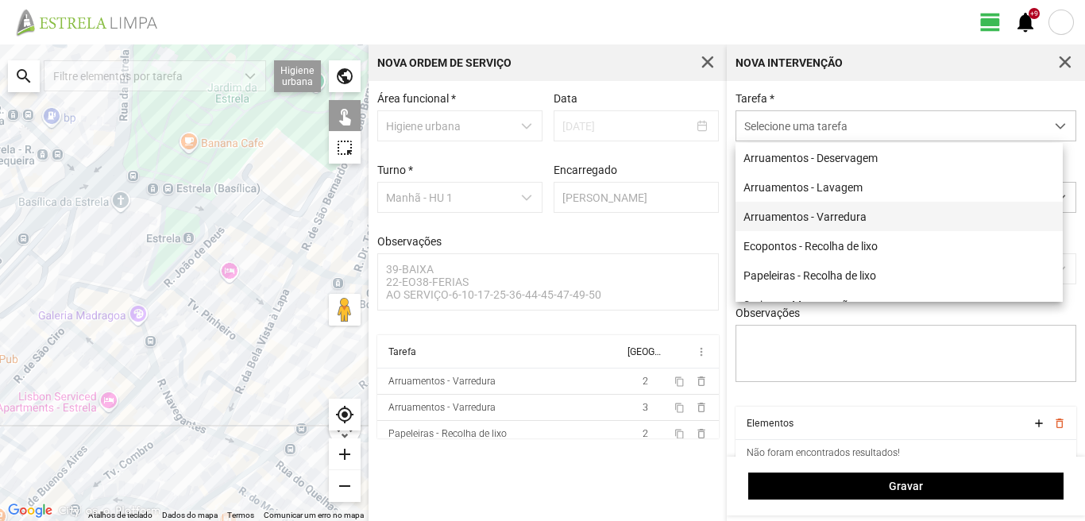
click at [827, 216] on li "Arruamentos - Varredura" at bounding box center [898, 216] width 327 height 29
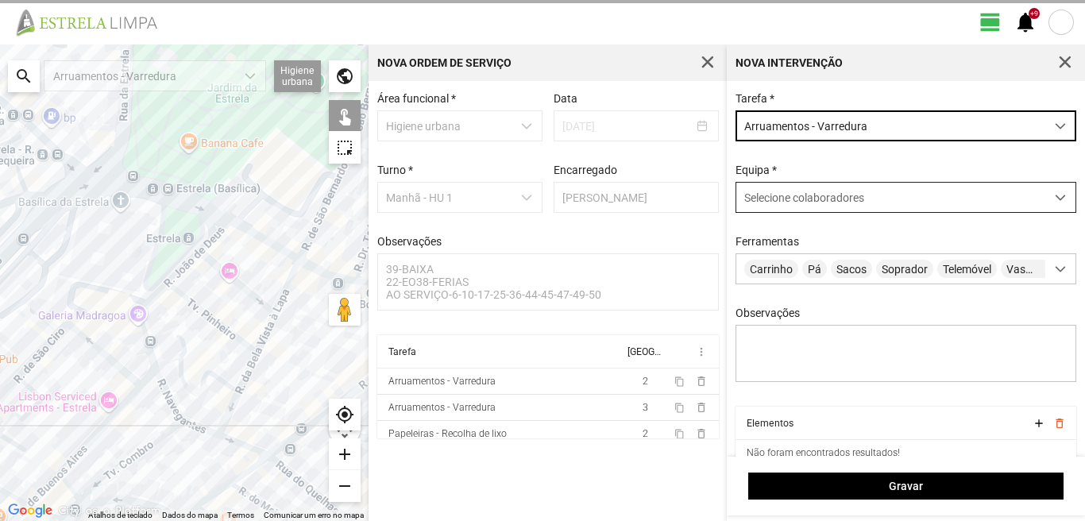
click at [799, 204] on span "Selecione colaboradores" at bounding box center [804, 197] width 120 height 13
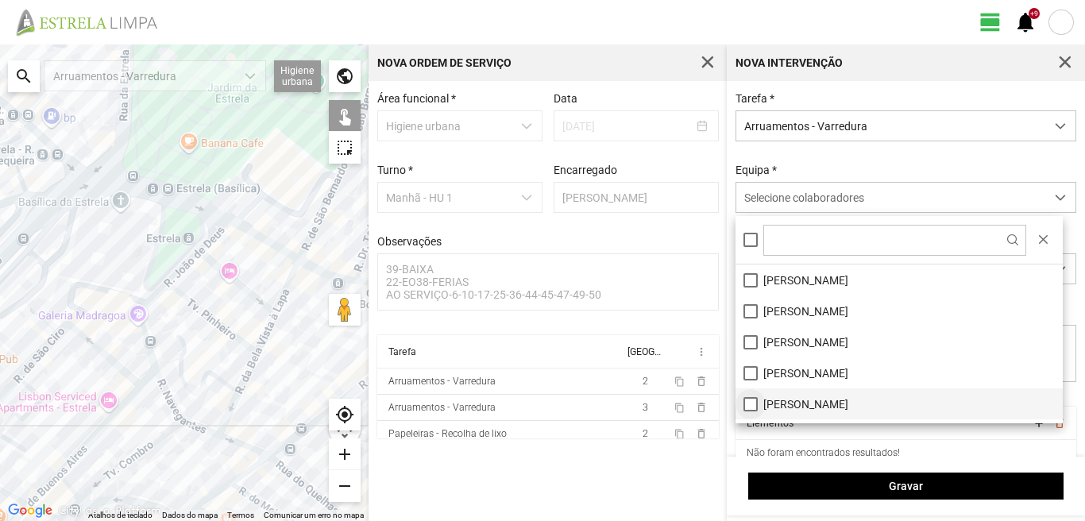
click at [750, 403] on li "[PERSON_NAME]" at bounding box center [898, 403] width 327 height 31
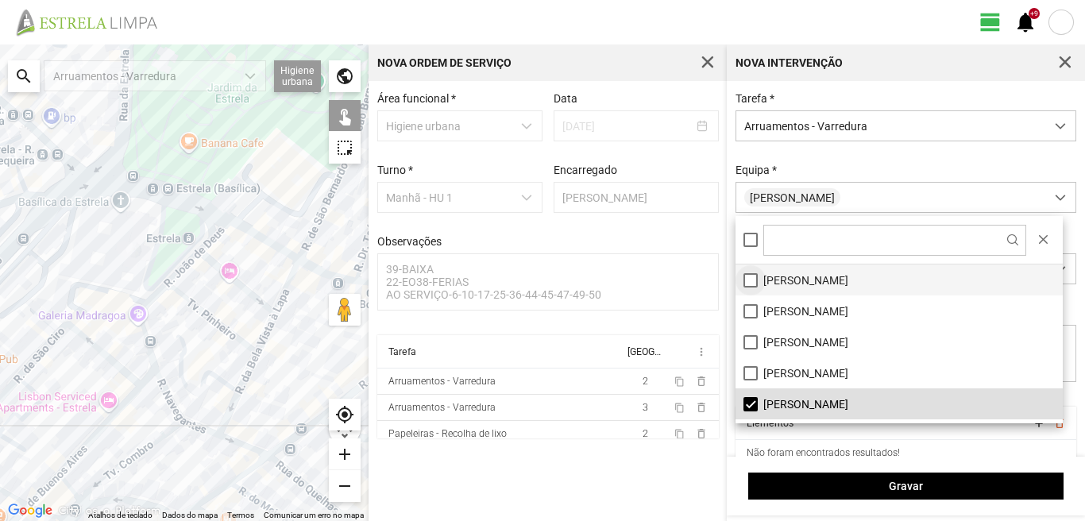
click at [751, 279] on li "[PERSON_NAME]" at bounding box center [898, 279] width 327 height 31
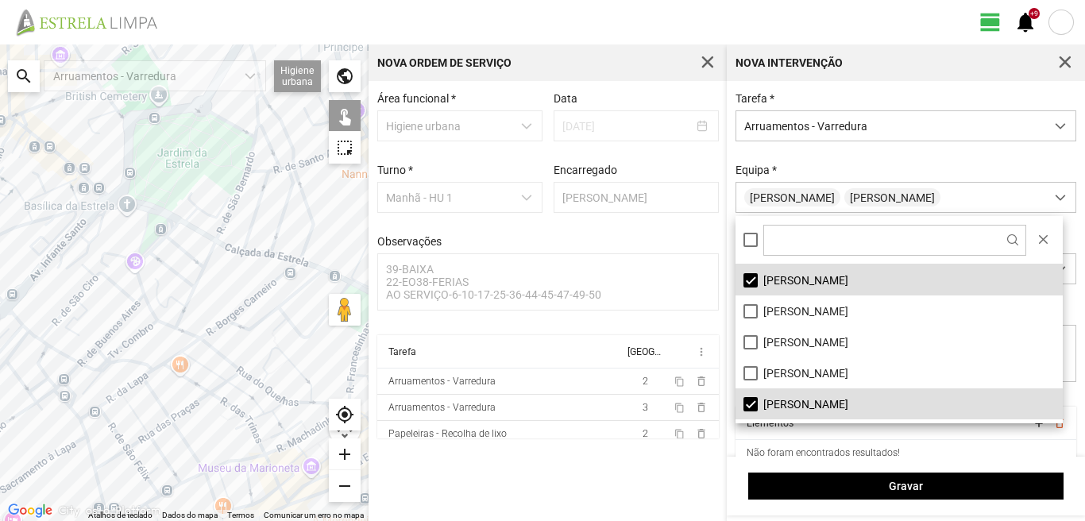
drag, startPoint x: 243, startPoint y: 291, endPoint x: 256, endPoint y: 252, distance: 41.7
click at [254, 253] on div at bounding box center [184, 282] width 368 height 476
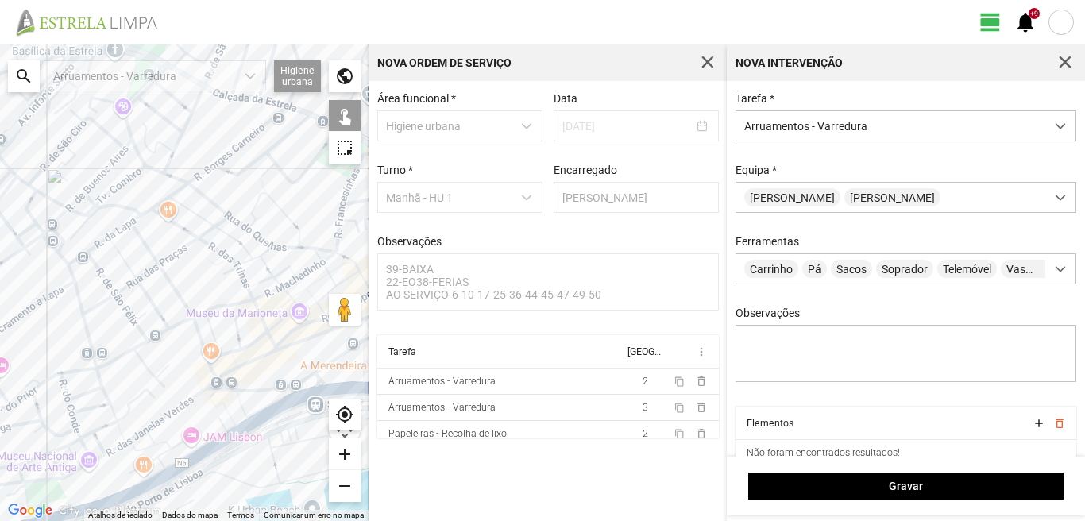
drag, startPoint x: 195, startPoint y: 275, endPoint x: 164, endPoint y: 201, distance: 80.4
click at [167, 210] on div at bounding box center [184, 282] width 368 height 476
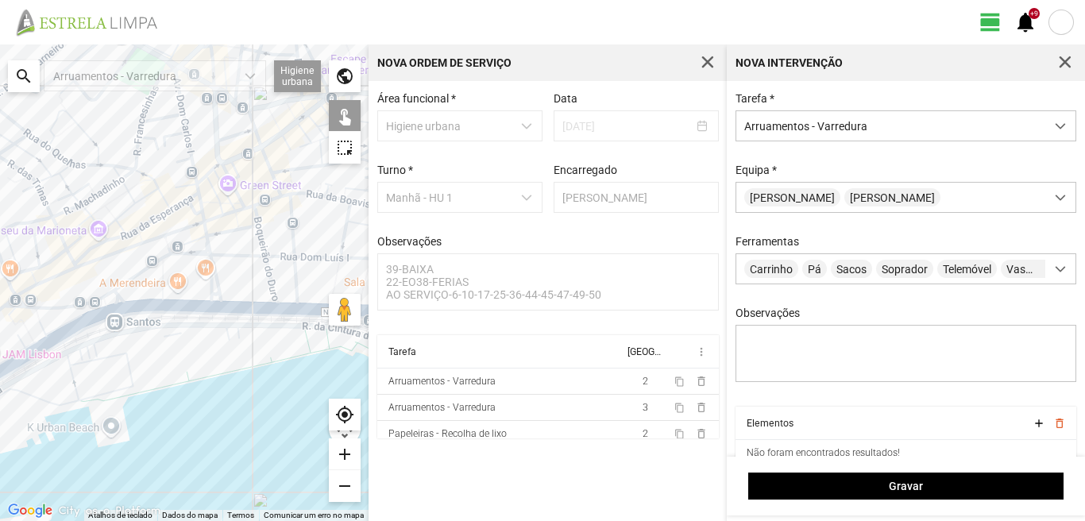
drag, startPoint x: 235, startPoint y: 281, endPoint x: 101, endPoint y: 288, distance: 134.4
click at [101, 288] on div at bounding box center [184, 282] width 368 height 476
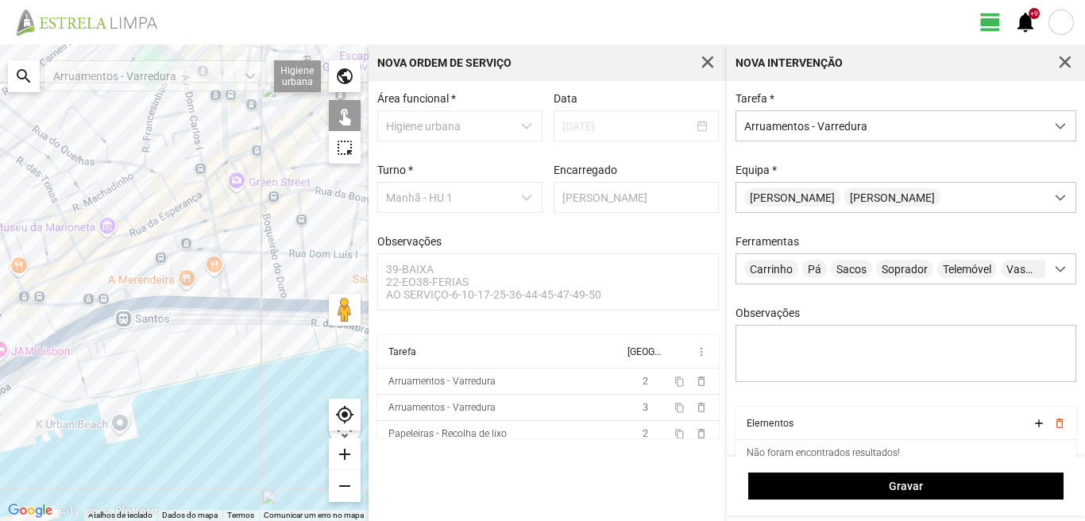
drag, startPoint x: 124, startPoint y: 279, endPoint x: 151, endPoint y: 275, distance: 27.3
click at [151, 275] on div at bounding box center [184, 282] width 368 height 476
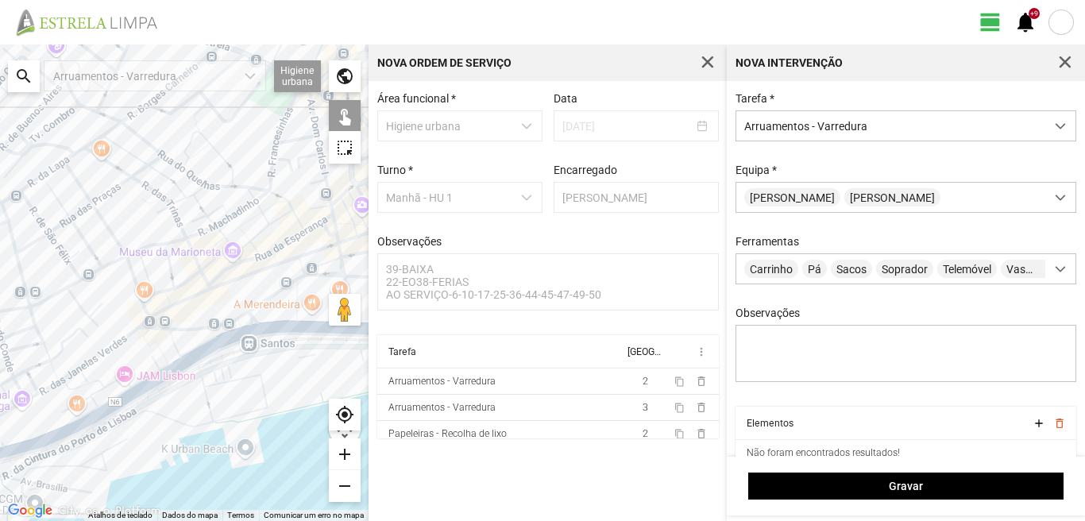
drag, startPoint x: 61, startPoint y: 253, endPoint x: 229, endPoint y: 304, distance: 176.1
click at [200, 293] on div at bounding box center [184, 282] width 368 height 476
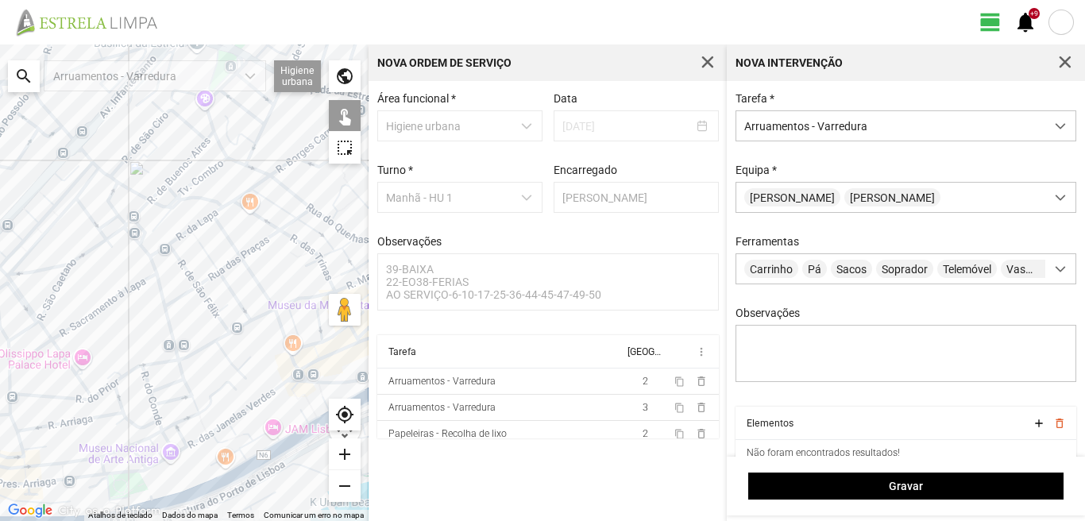
drag, startPoint x: 108, startPoint y: 247, endPoint x: 141, endPoint y: 261, distance: 36.3
click at [140, 260] on div at bounding box center [184, 282] width 368 height 476
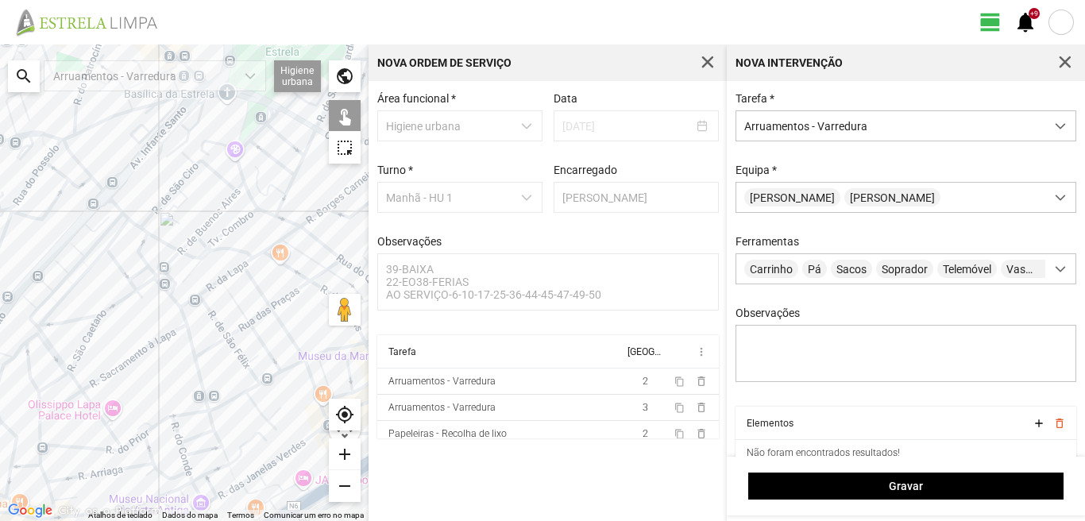
drag, startPoint x: 184, startPoint y: 221, endPoint x: 202, endPoint y: 312, distance: 93.0
click at [202, 311] on div at bounding box center [184, 282] width 368 height 476
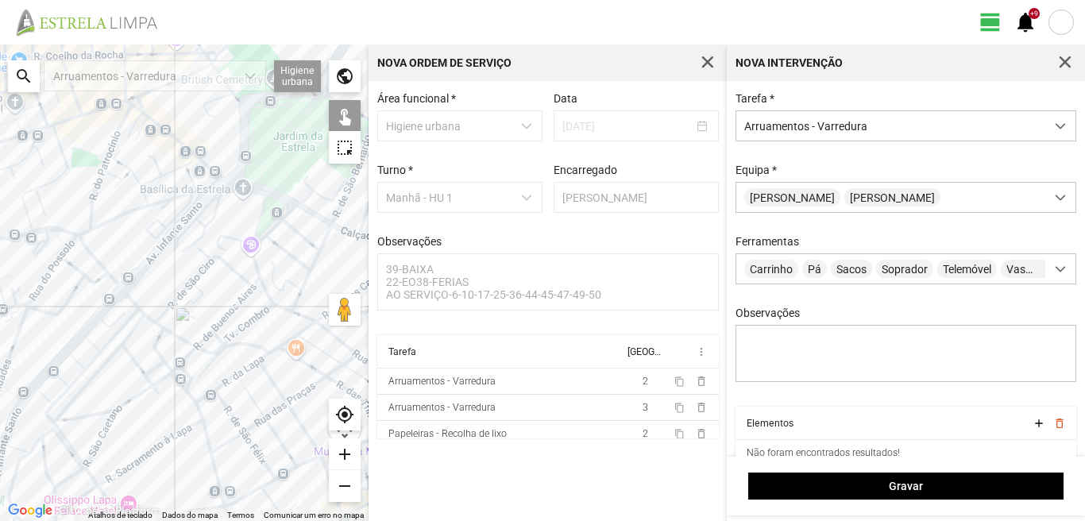
click at [190, 210] on div at bounding box center [184, 282] width 368 height 476
click at [245, 187] on div at bounding box center [184, 282] width 368 height 476
click at [219, 185] on div at bounding box center [184, 282] width 368 height 476
click at [202, 180] on div at bounding box center [184, 282] width 368 height 476
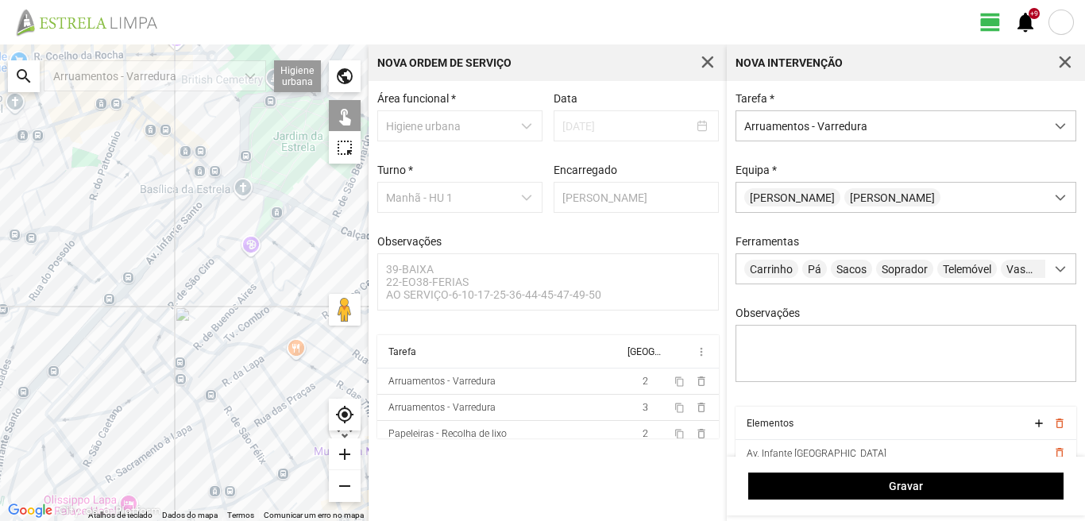
click at [193, 186] on div at bounding box center [184, 282] width 368 height 476
click at [202, 193] on div at bounding box center [184, 282] width 368 height 476
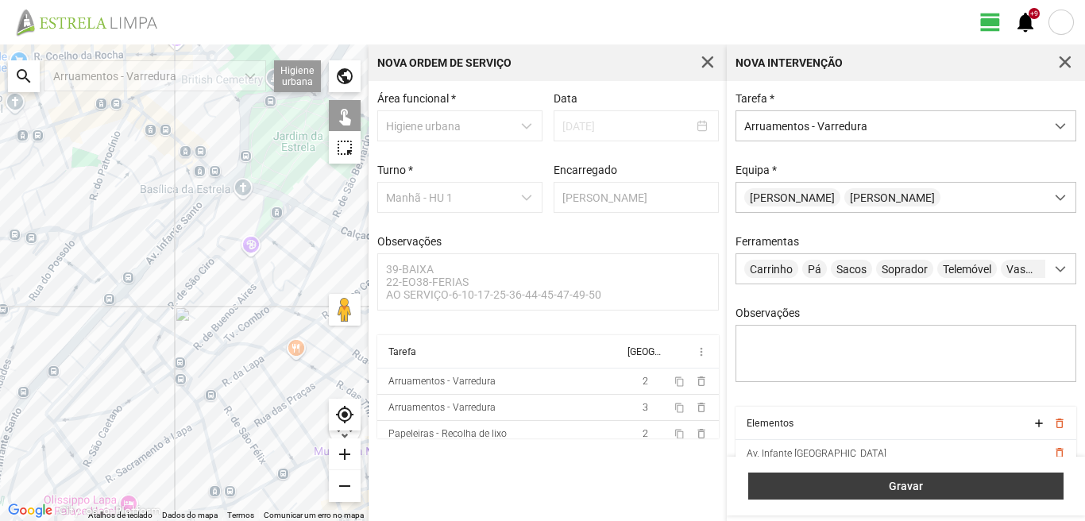
click at [831, 488] on span "Gravar" at bounding box center [906, 486] width 299 height 13
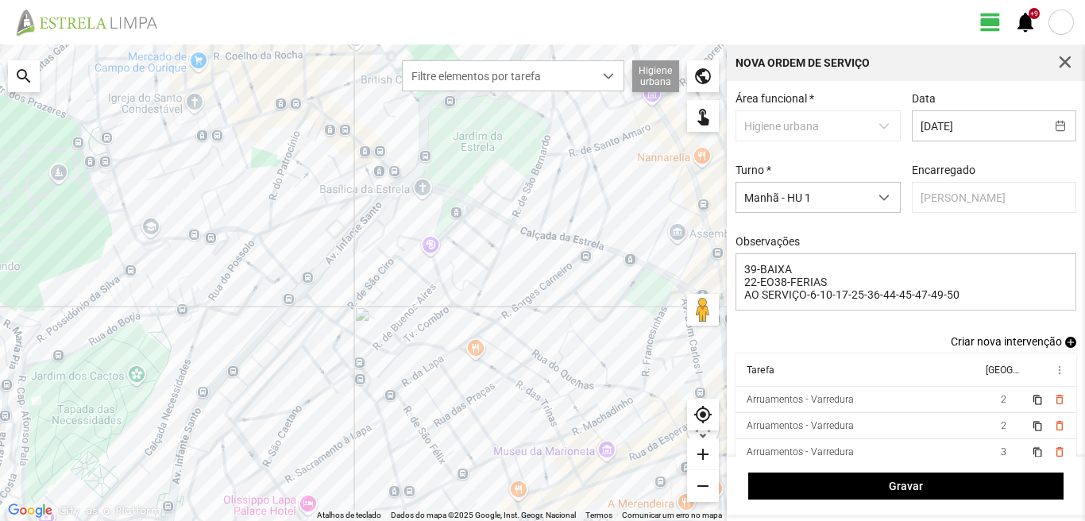
click at [1065, 346] on span "add" at bounding box center [1070, 342] width 11 height 11
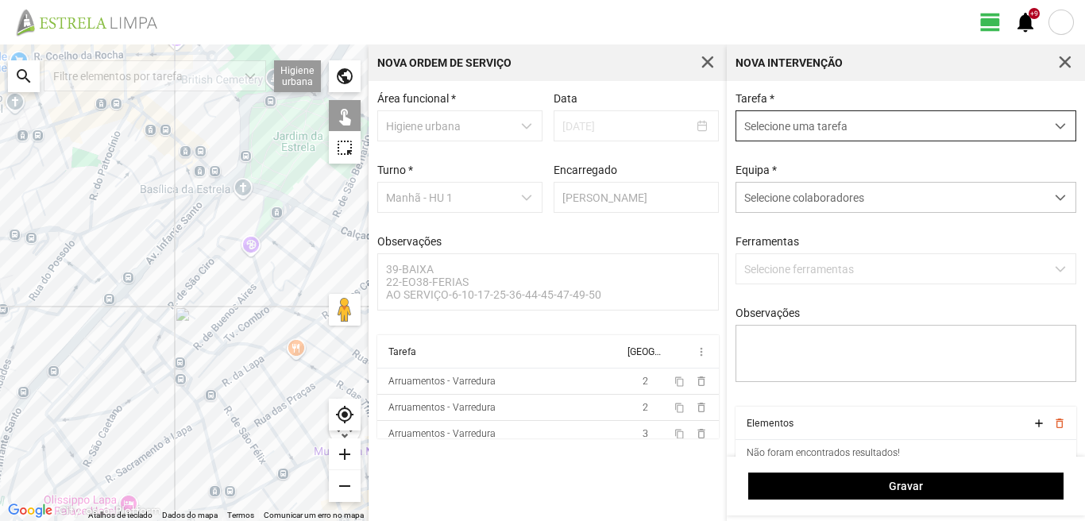
click at [839, 116] on span "Selecione uma tarefa" at bounding box center [890, 125] width 309 height 29
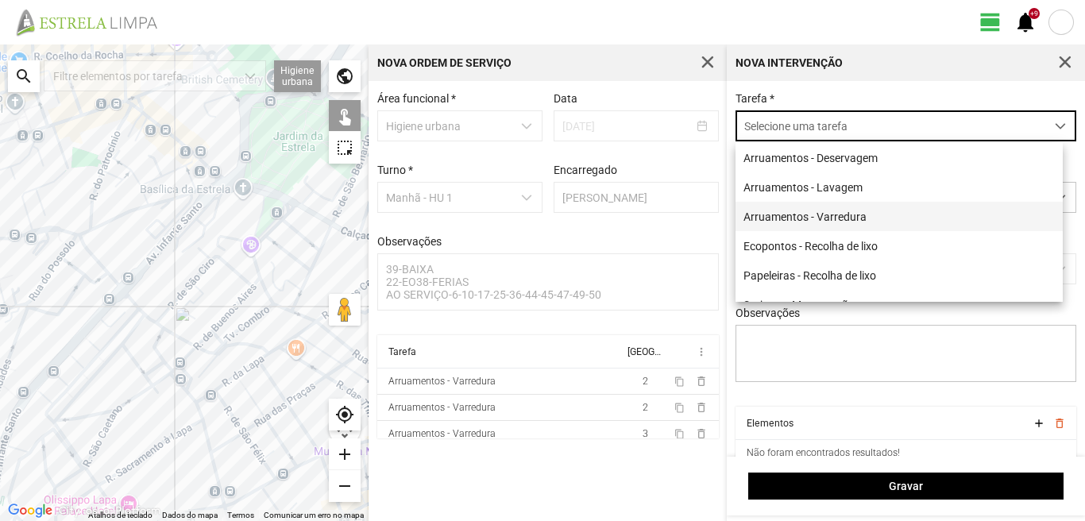
click at [820, 219] on li "Arruamentos - Varredura" at bounding box center [898, 216] width 327 height 29
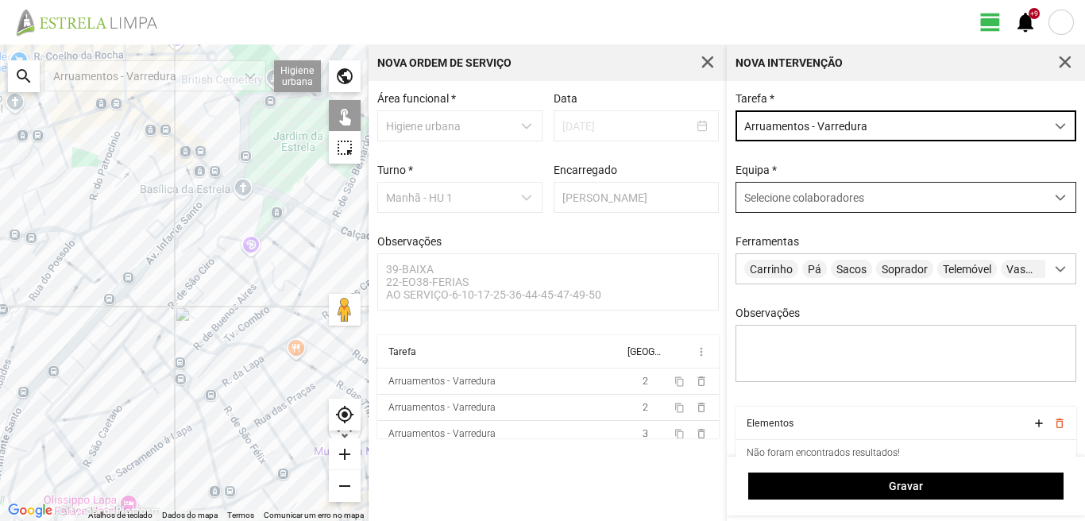
click at [824, 197] on span "Selecione colaboradores" at bounding box center [804, 197] width 120 height 13
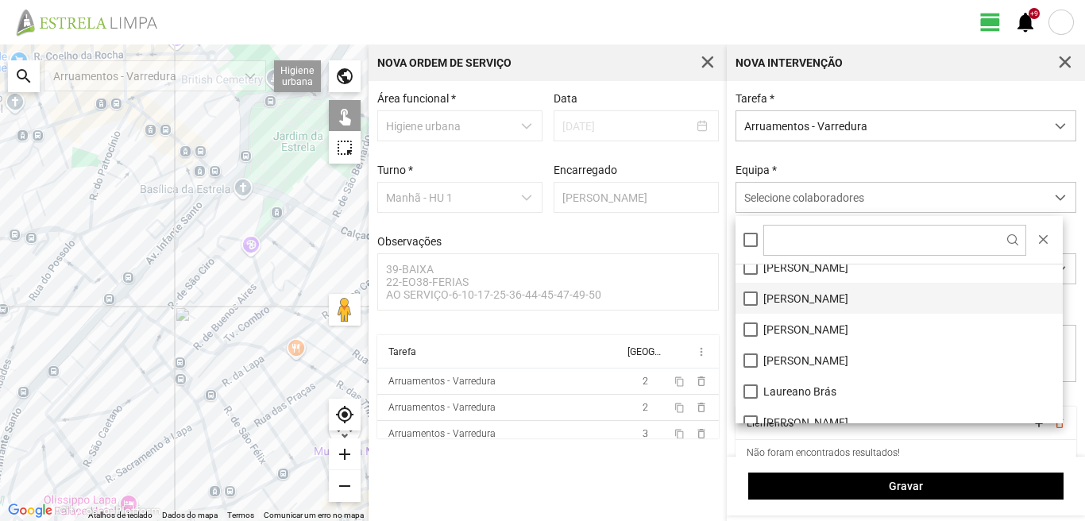
scroll to position [79, 0]
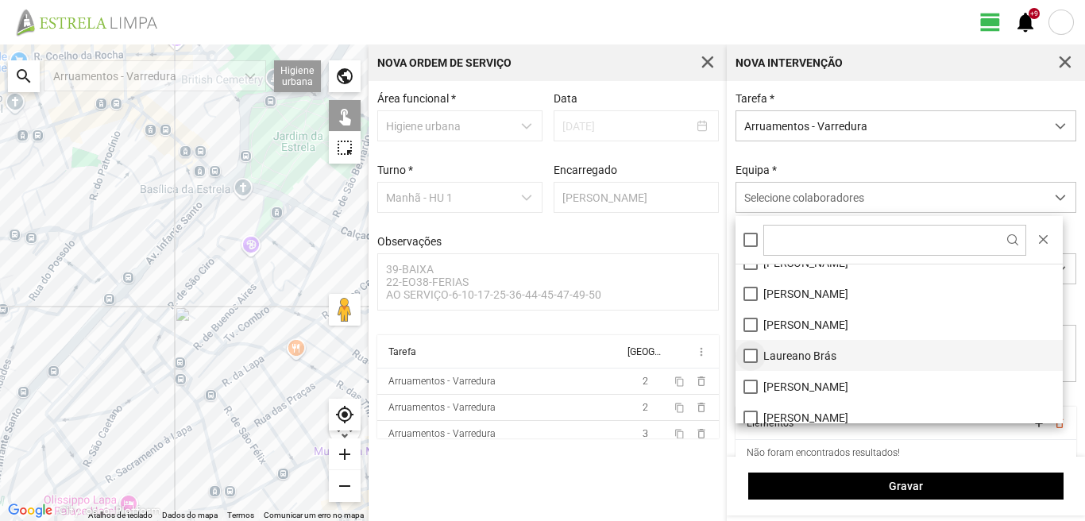
click at [754, 352] on li "Laureano Brás" at bounding box center [898, 355] width 327 height 31
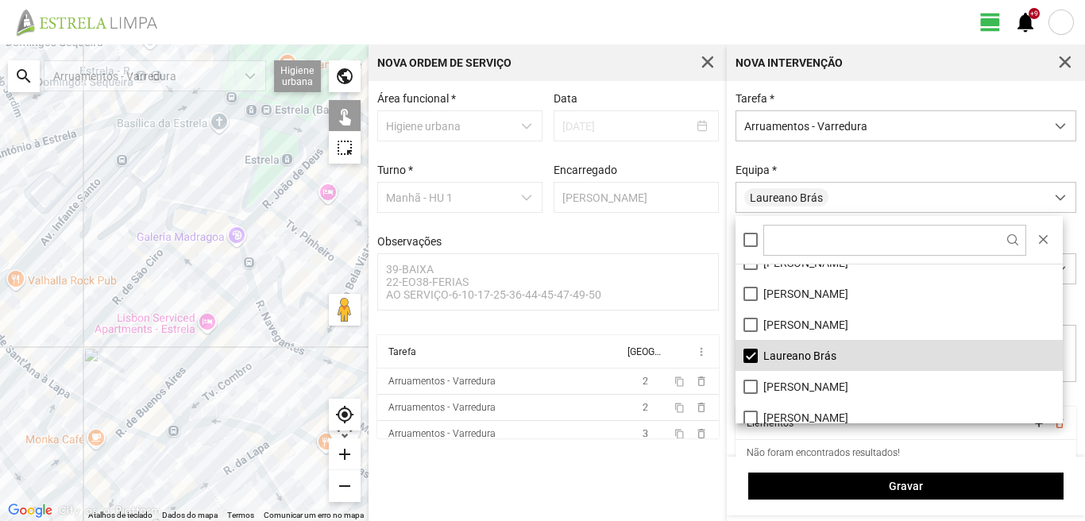
click at [242, 244] on div at bounding box center [184, 282] width 368 height 476
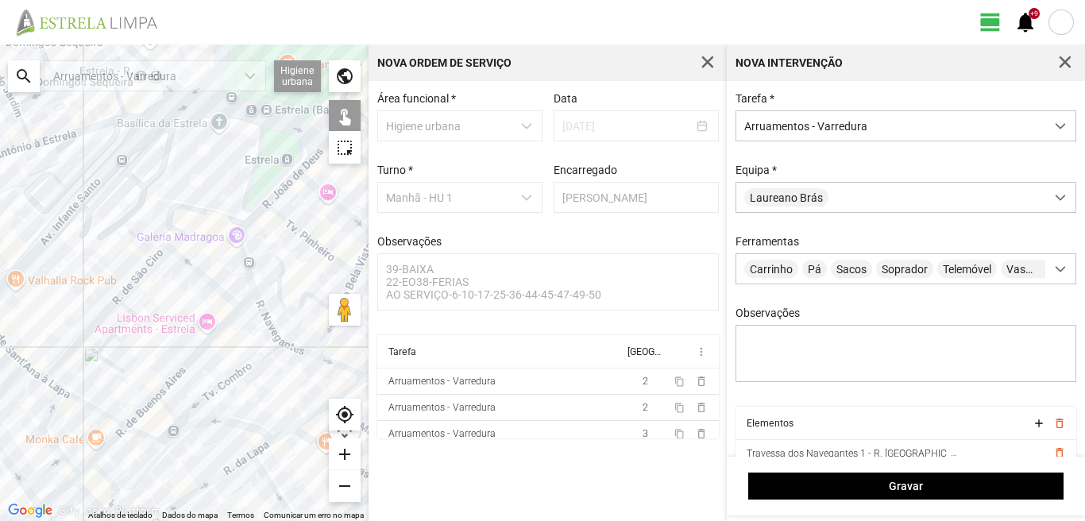
click at [265, 317] on div at bounding box center [184, 282] width 368 height 476
click at [306, 354] on div at bounding box center [184, 282] width 368 height 476
click at [337, 364] on div at bounding box center [184, 282] width 368 height 476
click at [323, 345] on div at bounding box center [184, 282] width 368 height 476
click at [285, 307] on div at bounding box center [184, 282] width 368 height 476
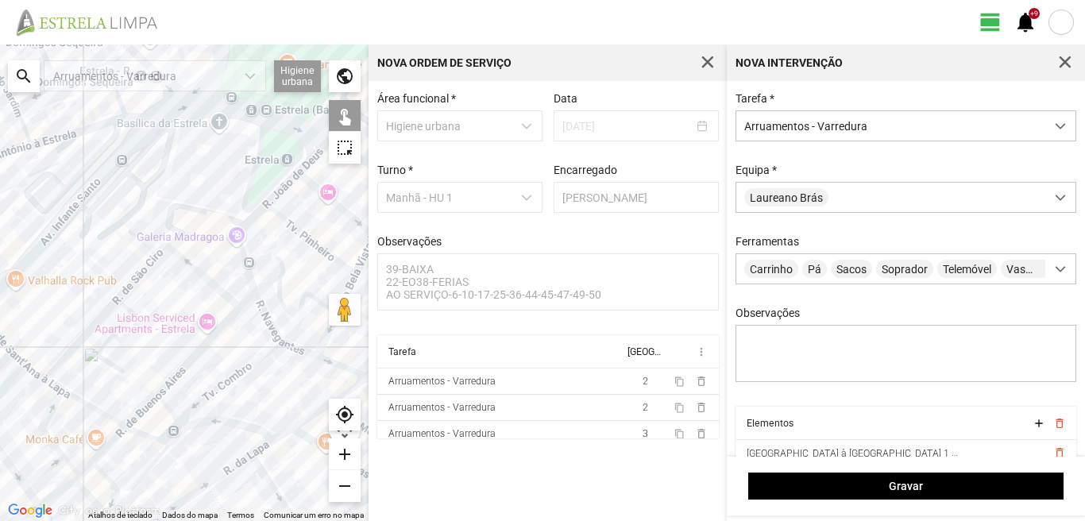
click at [243, 230] on div at bounding box center [184, 282] width 368 height 476
click at [279, 193] on div at bounding box center [184, 282] width 368 height 476
click at [311, 156] on div at bounding box center [184, 282] width 368 height 476
click at [323, 195] on div at bounding box center [184, 282] width 368 height 476
click at [307, 237] on div at bounding box center [184, 282] width 368 height 476
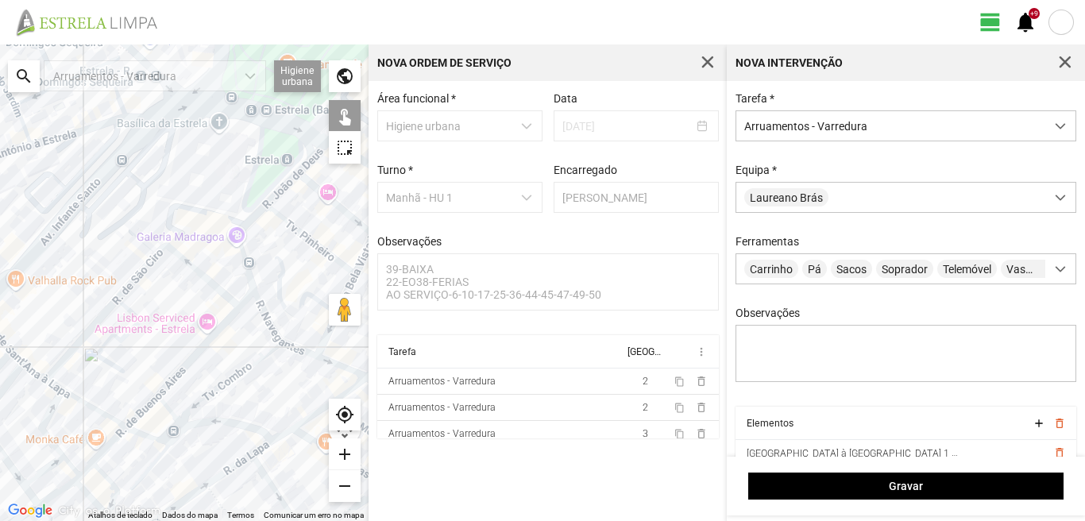
click at [231, 239] on div at bounding box center [184, 282] width 368 height 476
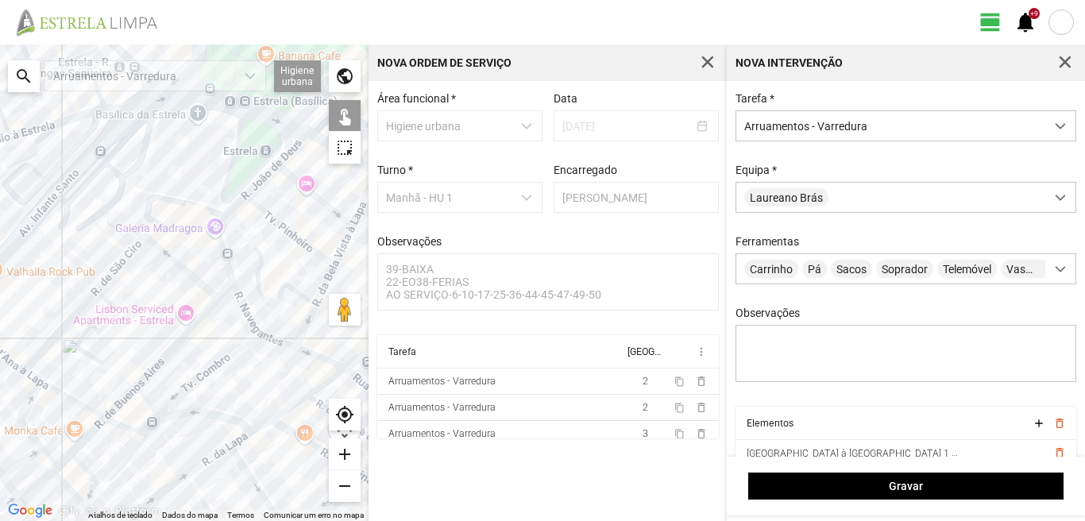
drag, startPoint x: 282, startPoint y: 243, endPoint x: 238, endPoint y: 229, distance: 45.7
click at [238, 229] on div at bounding box center [184, 282] width 368 height 476
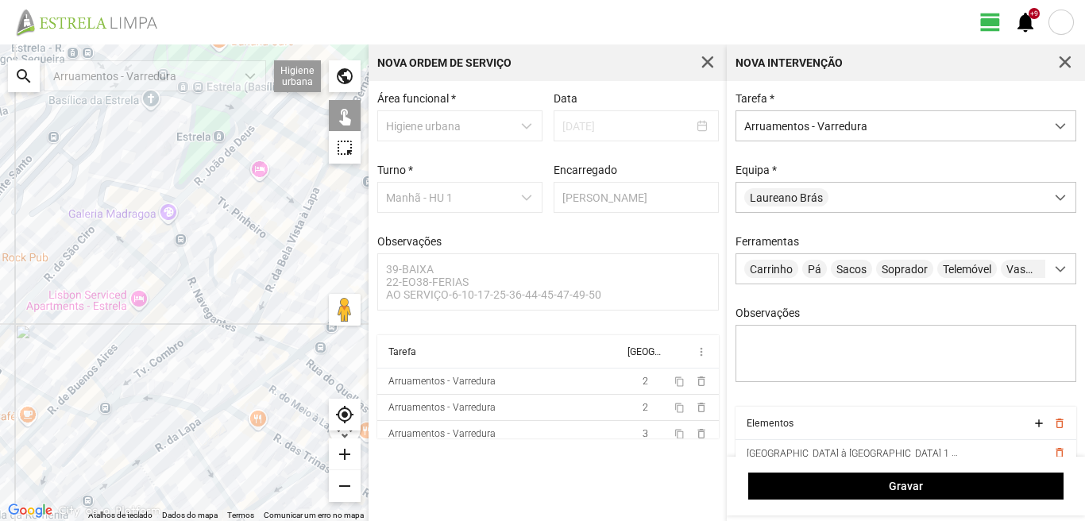
click at [283, 260] on div at bounding box center [184, 282] width 368 height 476
click at [295, 231] on div at bounding box center [184, 282] width 368 height 476
click at [314, 191] on div at bounding box center [184, 282] width 368 height 476
click at [317, 369] on div at bounding box center [184, 282] width 368 height 476
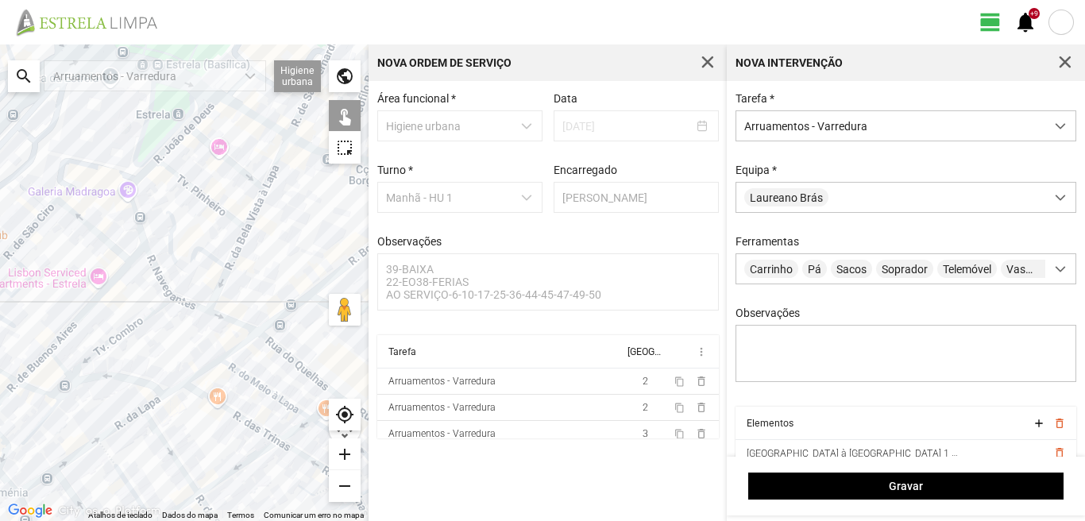
drag, startPoint x: 288, startPoint y: 324, endPoint x: 235, endPoint y: 291, distance: 62.4
click at [235, 291] on div at bounding box center [184, 282] width 368 height 476
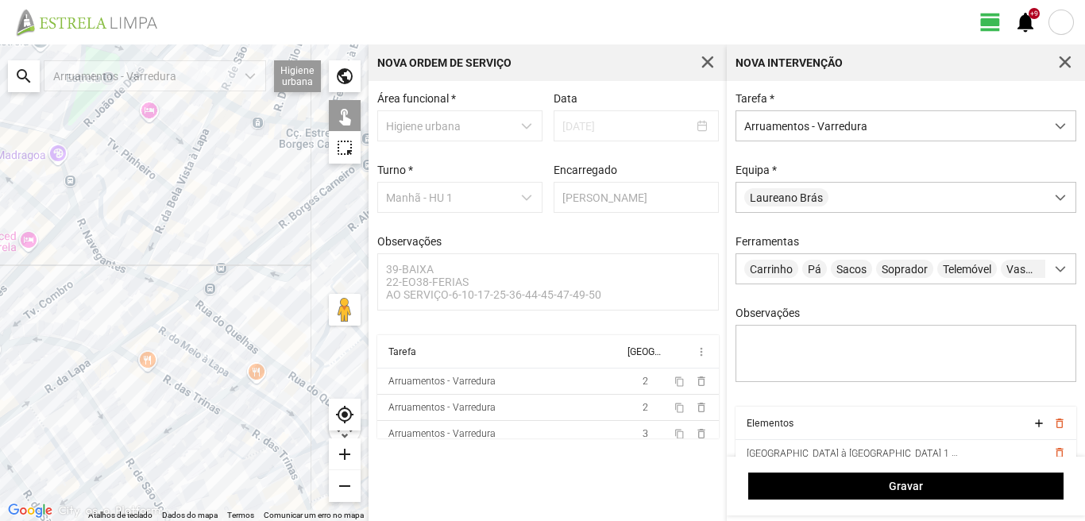
click at [295, 379] on div at bounding box center [184, 282] width 368 height 476
click at [315, 360] on div at bounding box center [184, 282] width 368 height 476
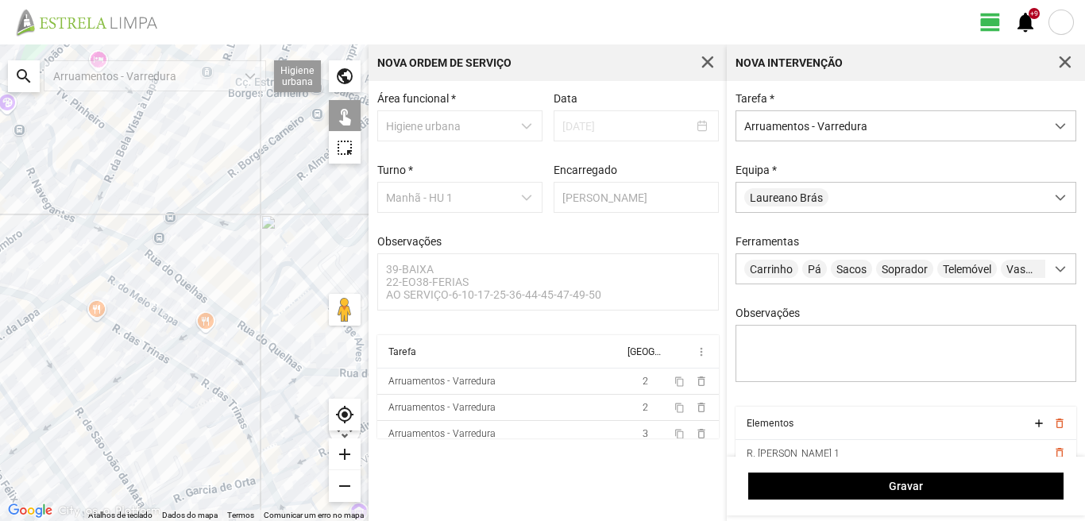
drag, startPoint x: 302, startPoint y: 368, endPoint x: 248, endPoint y: 310, distance: 79.8
click at [250, 314] on div at bounding box center [184, 282] width 368 height 476
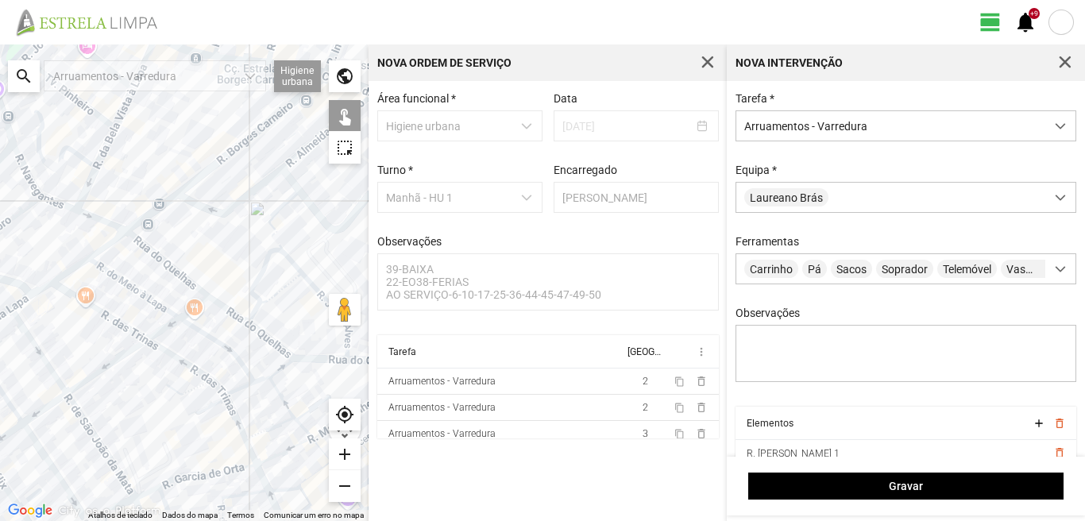
click at [274, 342] on div at bounding box center [184, 282] width 368 height 476
click at [320, 358] on div at bounding box center [184, 282] width 368 height 476
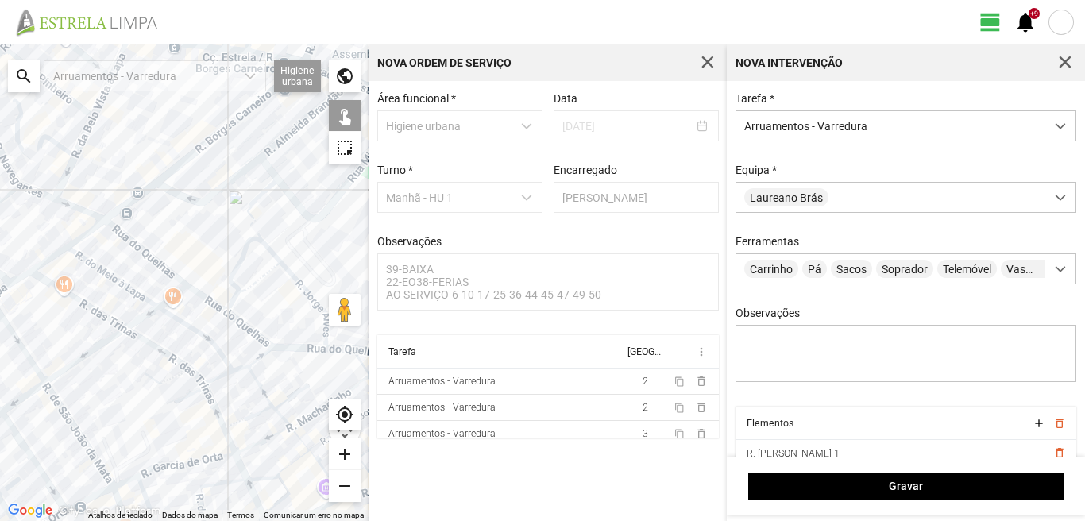
drag, startPoint x: 283, startPoint y: 322, endPoint x: 253, endPoint y: 311, distance: 32.2
click at [259, 314] on div at bounding box center [184, 282] width 368 height 476
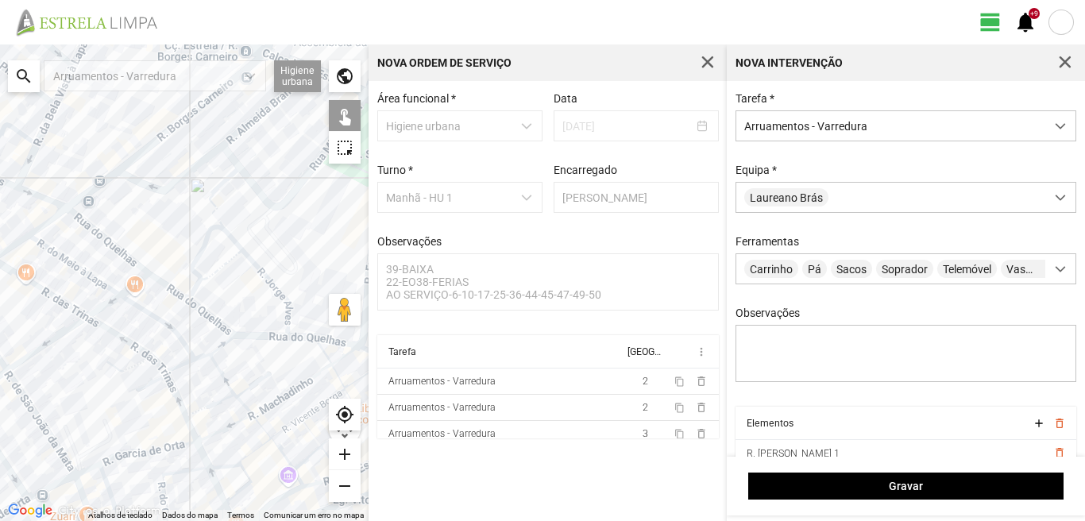
click at [290, 317] on div at bounding box center [184, 282] width 368 height 476
click at [212, 202] on div at bounding box center [184, 282] width 368 height 476
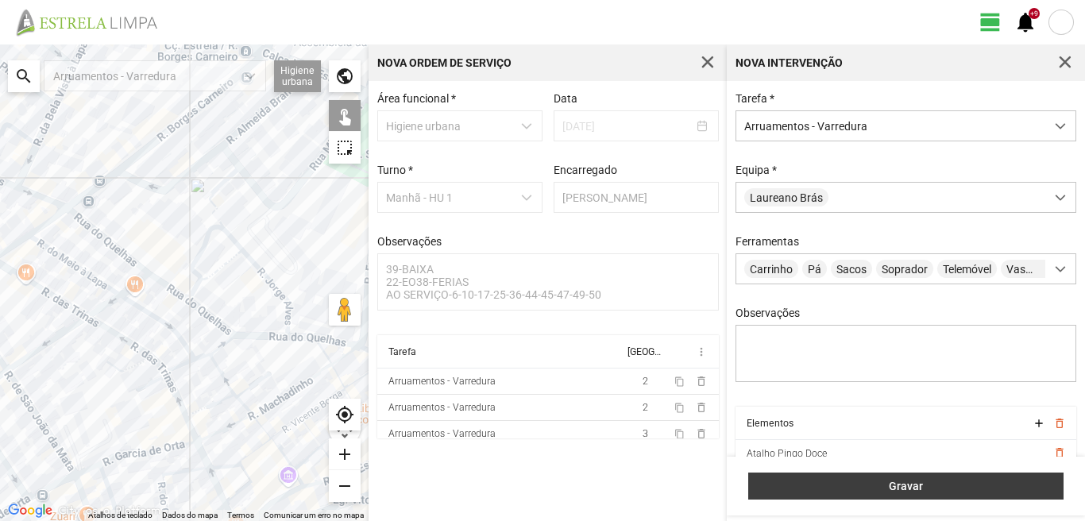
click at [806, 486] on span "Gravar" at bounding box center [906, 486] width 299 height 13
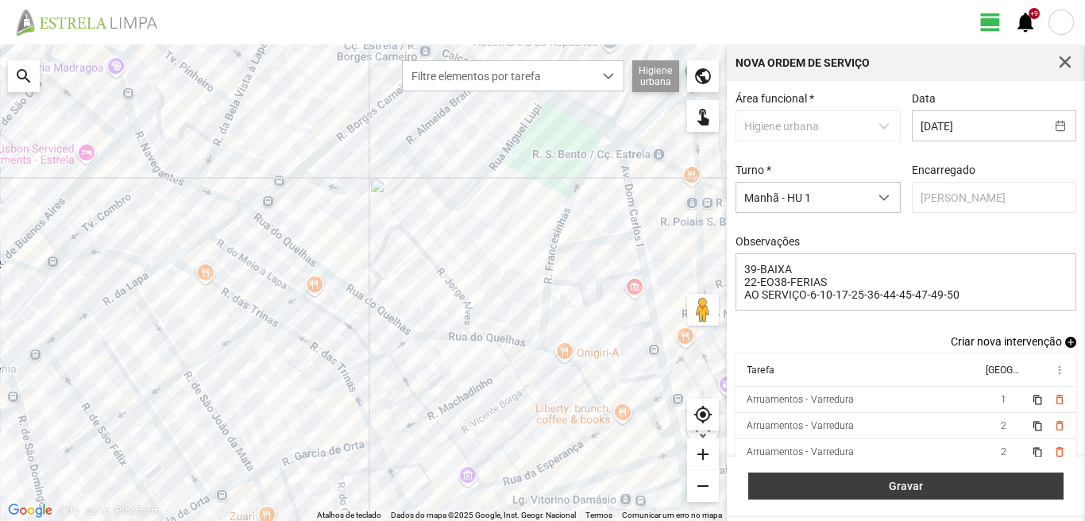
click at [831, 489] on span "Gravar" at bounding box center [906, 486] width 299 height 13
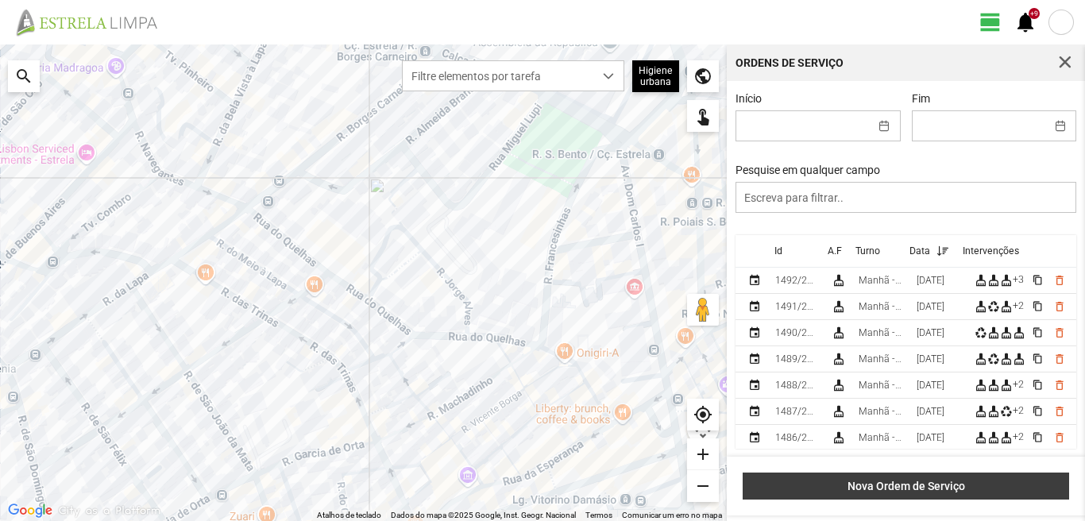
click at [940, 480] on span "Nova Ordem de Serviço" at bounding box center [906, 486] width 310 height 13
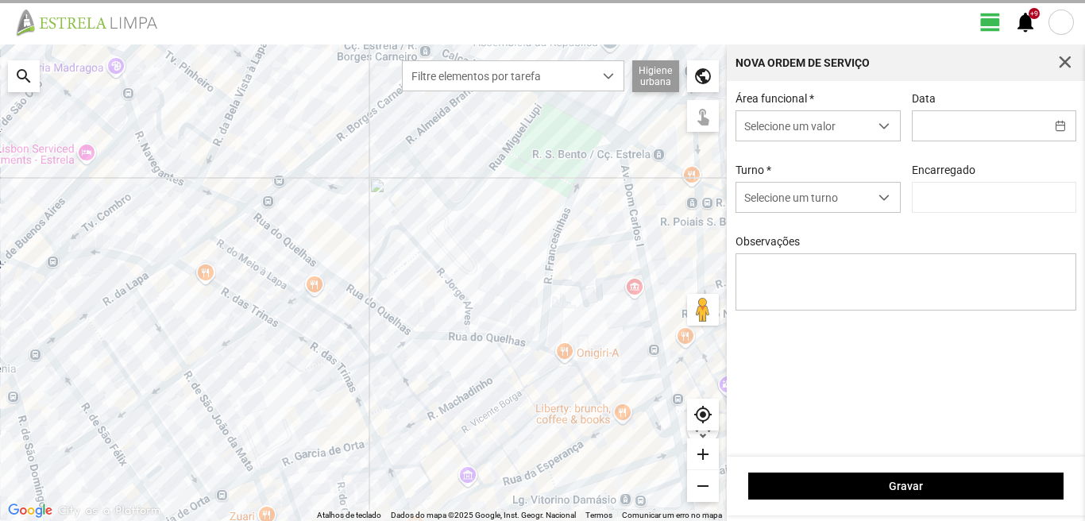
type input "[PERSON_NAME]"
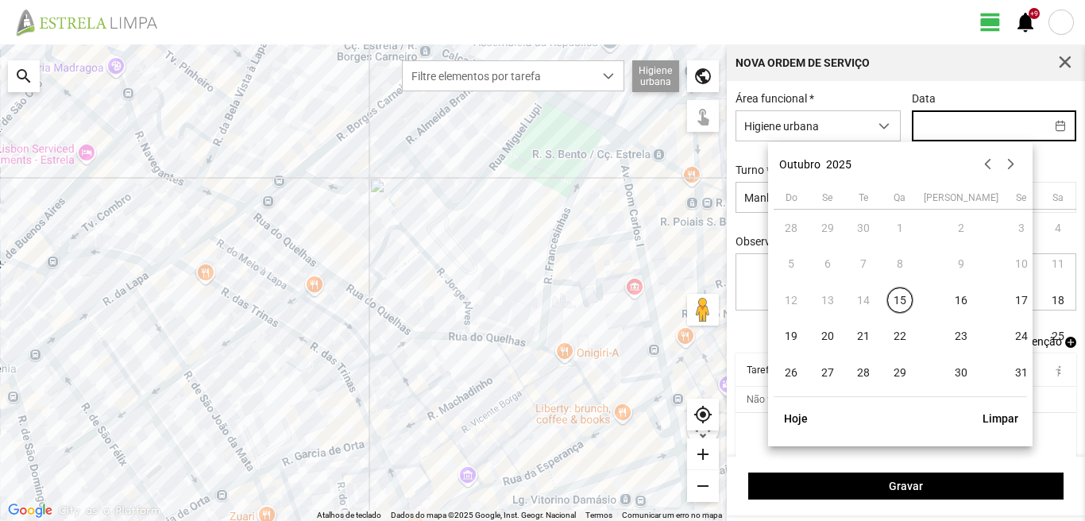
click at [925, 119] on input "text" at bounding box center [978, 125] width 133 height 29
click at [1009, 375] on span "31" at bounding box center [1021, 372] width 25 height 25
type input "[DATE]"
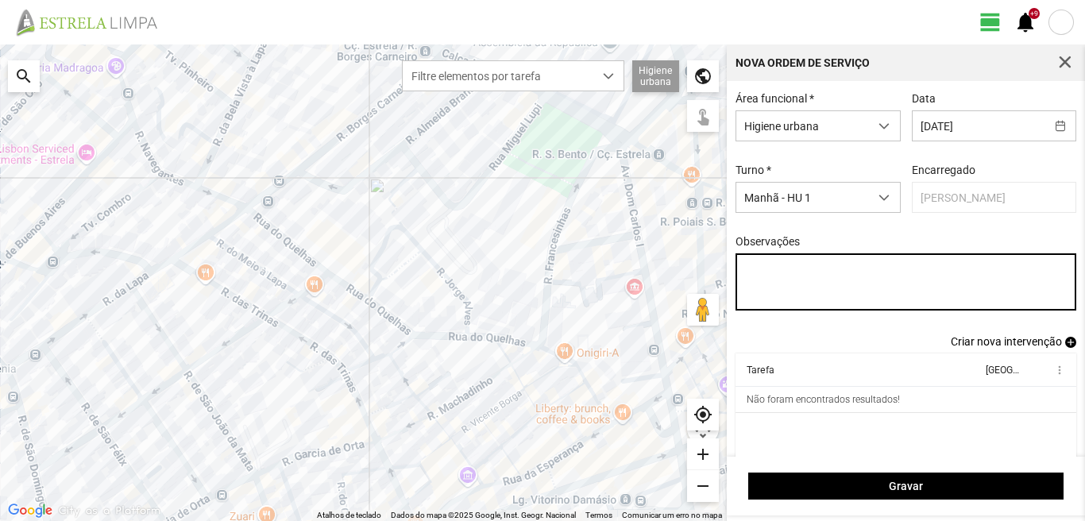
click at [754, 268] on textarea "Observações" at bounding box center [905, 281] width 341 height 57
type textarea "39-BAIXA 6-22-EO38-FERIAS AO SERVIÇO-10 17-25-36-44-45-47-49-50"
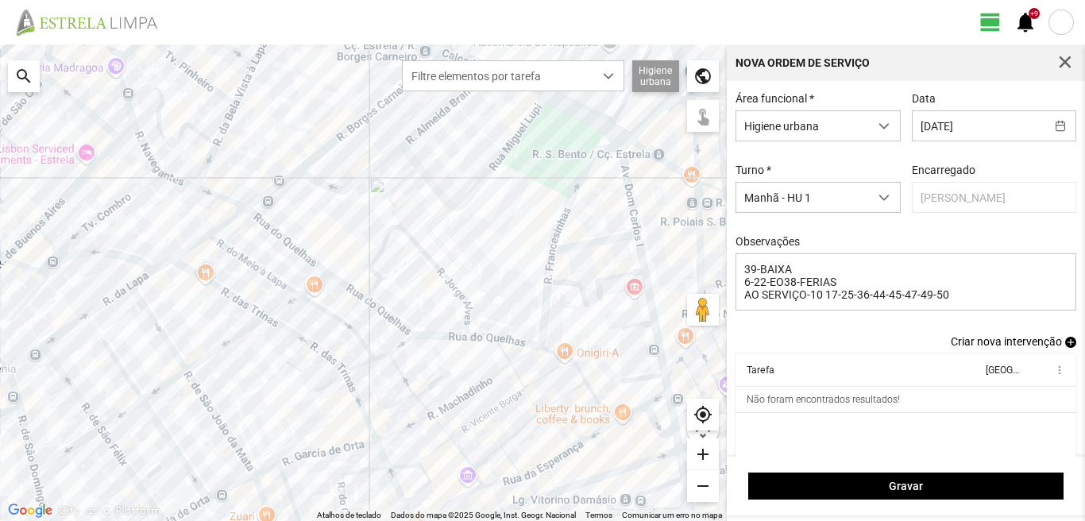
click at [1065, 345] on span "add" at bounding box center [1070, 342] width 11 height 11
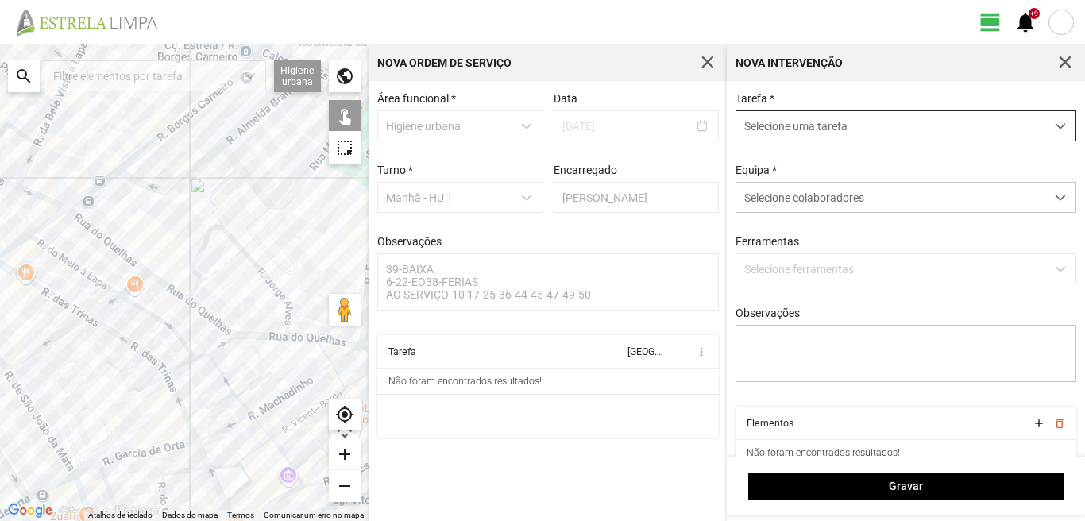
click at [902, 119] on span "Selecione uma tarefa" at bounding box center [890, 125] width 309 height 29
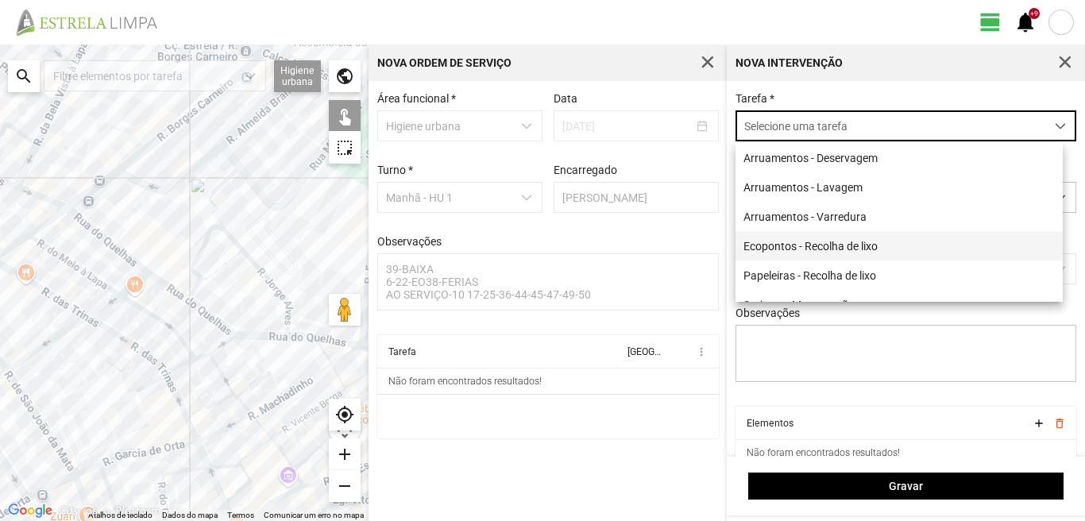
click at [836, 252] on li "Ecopontos - Recolha de lixo" at bounding box center [898, 245] width 327 height 29
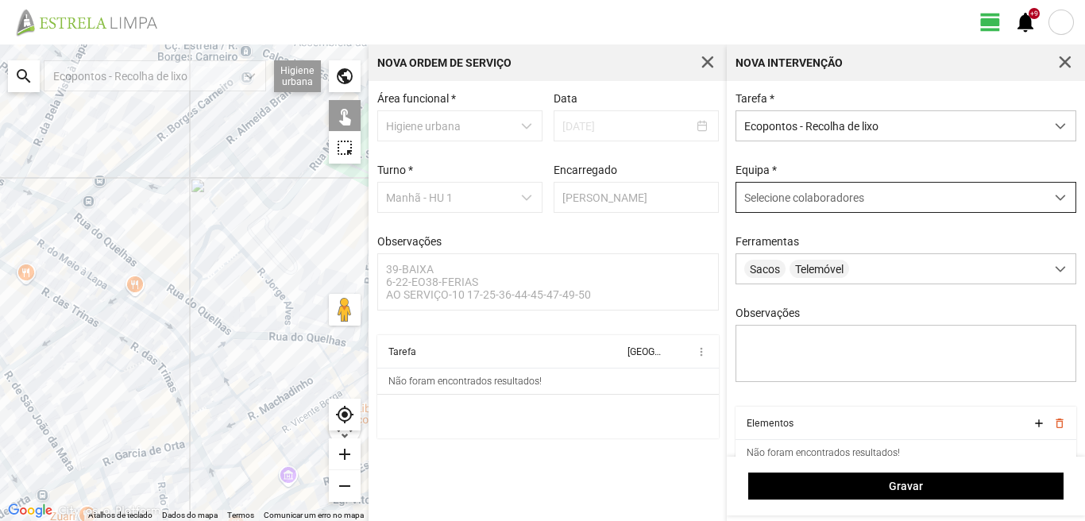
click at [852, 199] on span "Selecione colaboradores" at bounding box center [804, 197] width 120 height 13
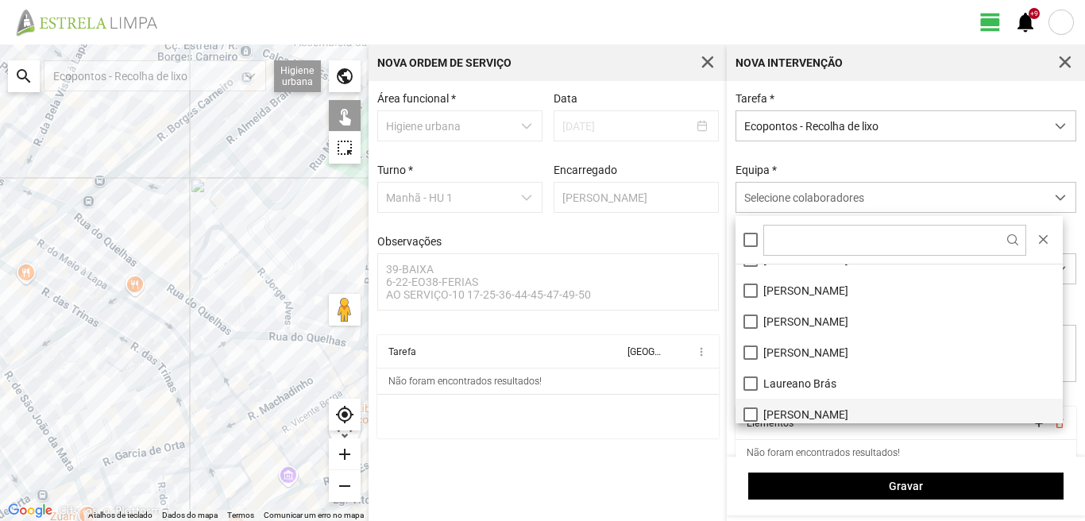
scroll to position [79, 0]
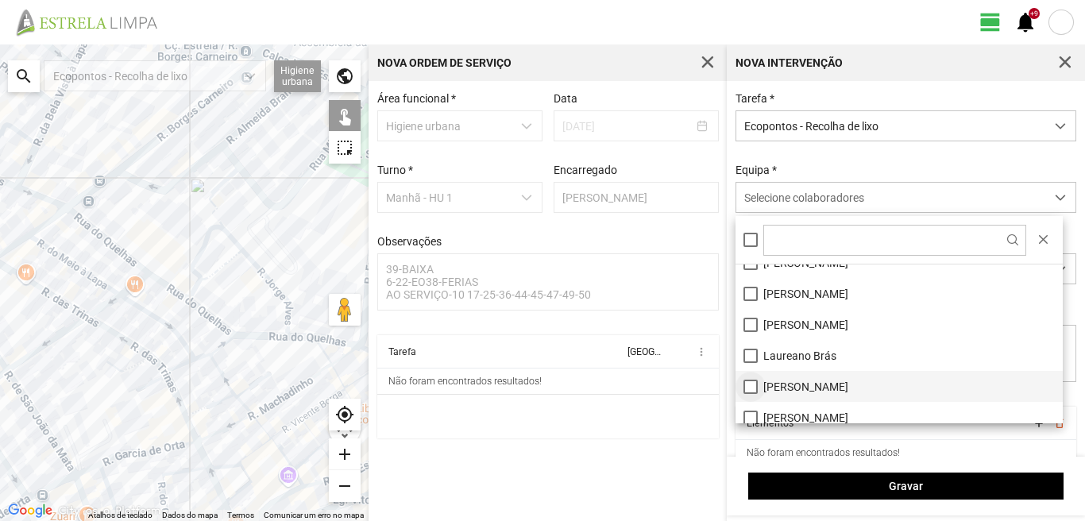
click at [750, 384] on li "[PERSON_NAME]" at bounding box center [898, 386] width 327 height 31
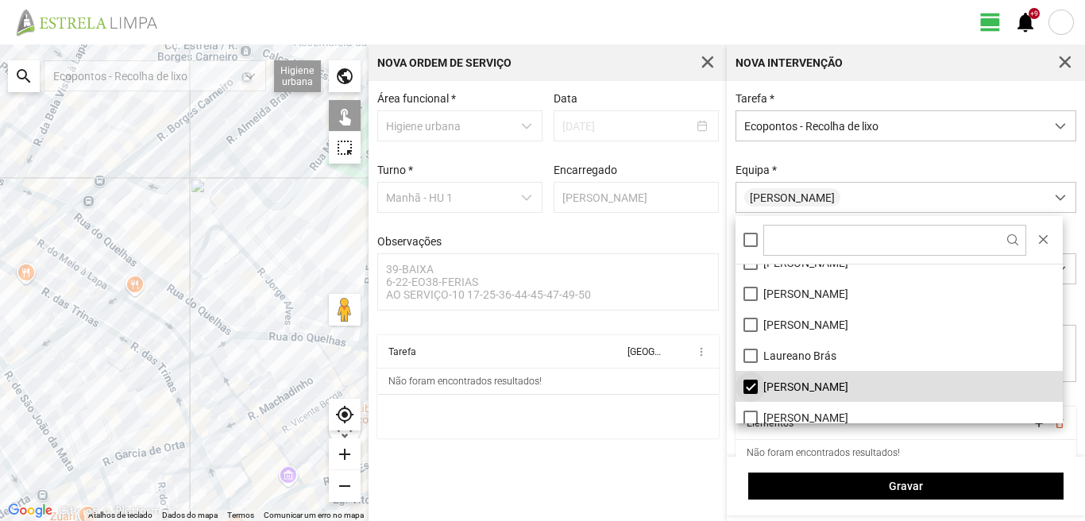
scroll to position [159, 0]
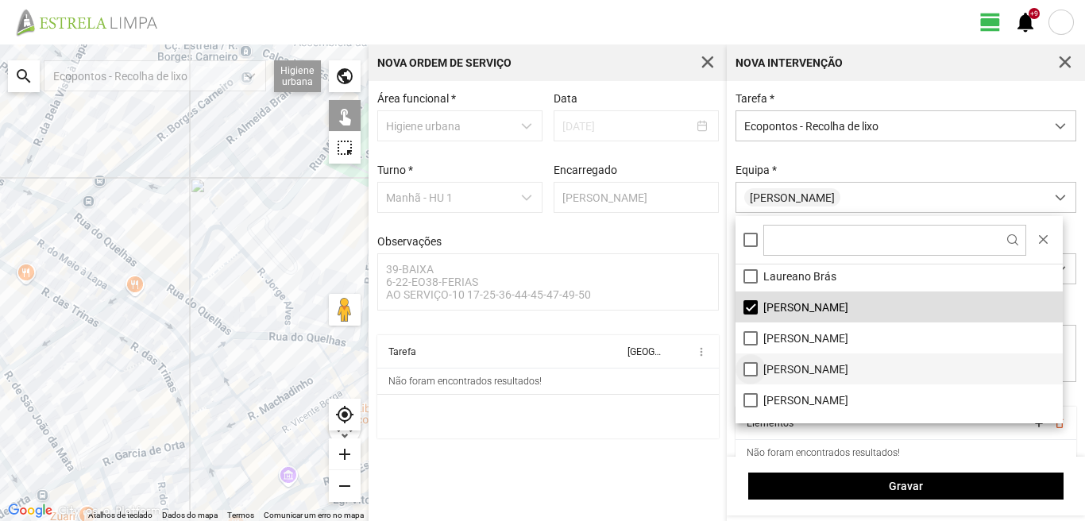
click at [756, 369] on li "[PERSON_NAME]" at bounding box center [898, 368] width 327 height 31
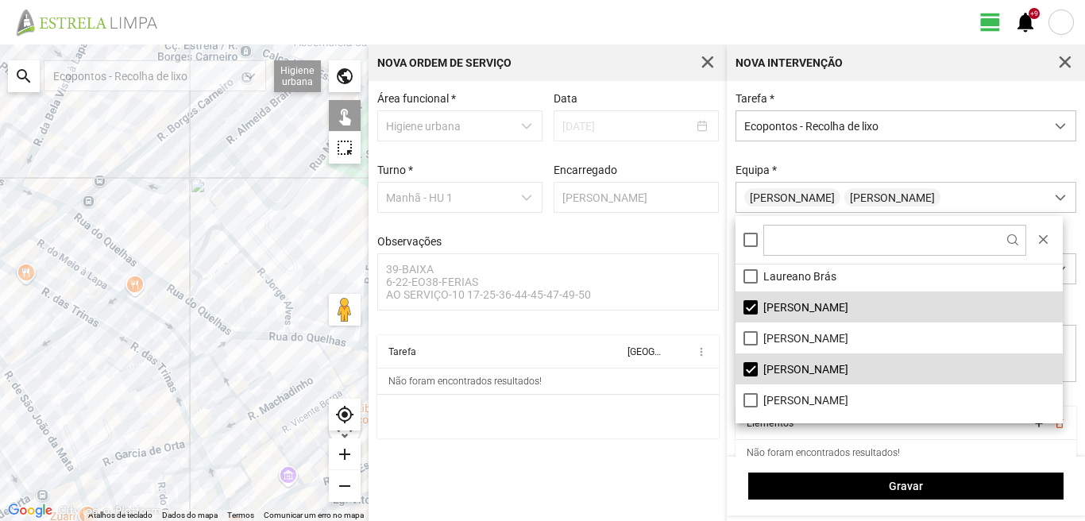
click at [89, 224] on div at bounding box center [184, 282] width 368 height 476
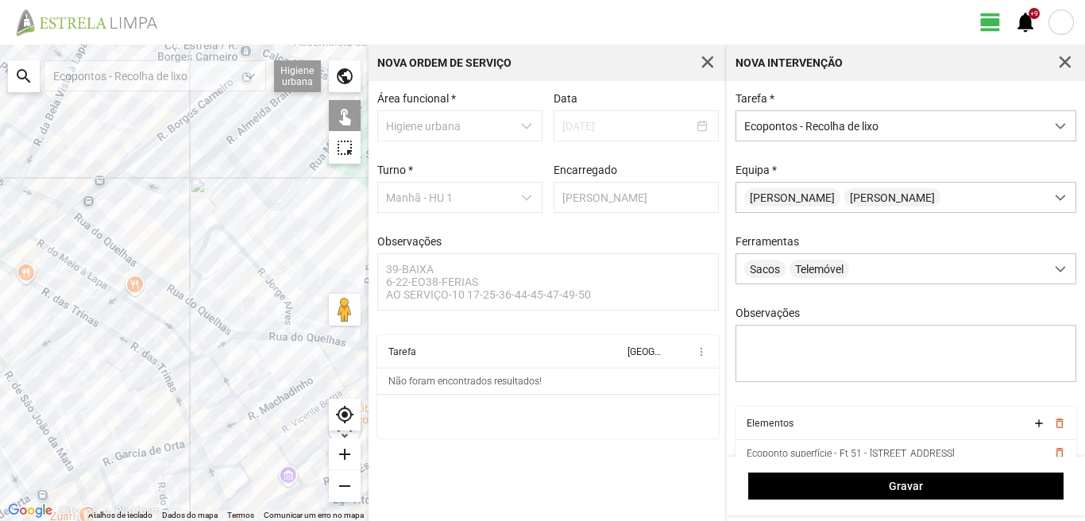
click at [129, 162] on div at bounding box center [184, 282] width 368 height 476
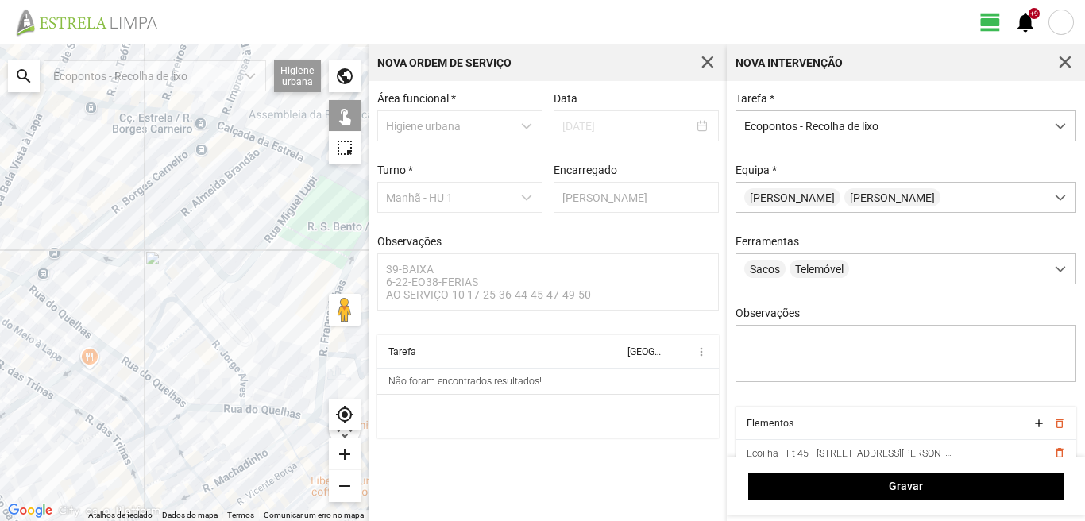
drag, startPoint x: 176, startPoint y: 138, endPoint x: 93, endPoint y: 234, distance: 127.2
click at [94, 241] on div at bounding box center [184, 282] width 368 height 476
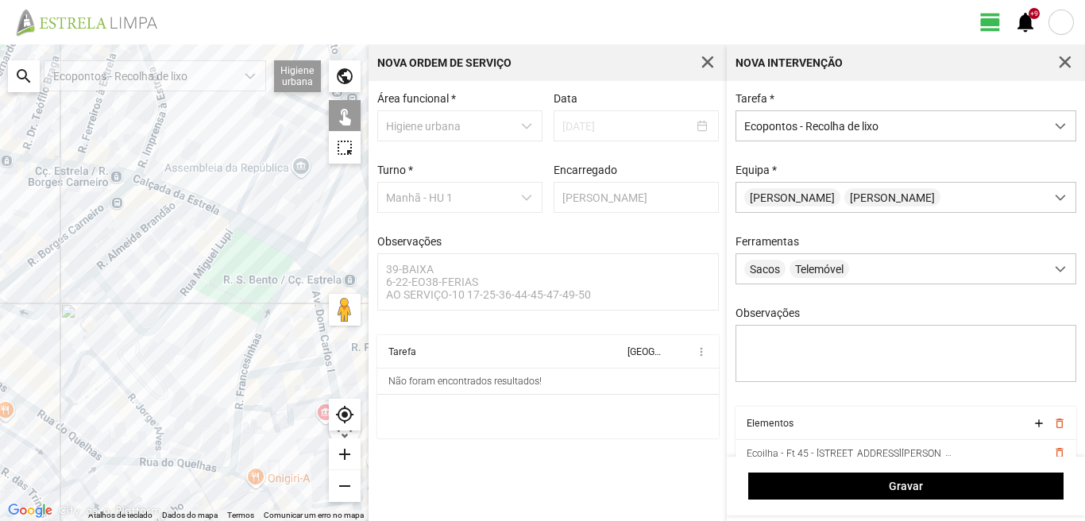
click at [281, 272] on div at bounding box center [184, 282] width 368 height 476
click at [278, 372] on div at bounding box center [184, 282] width 368 height 476
click at [245, 475] on div at bounding box center [184, 282] width 368 height 476
click at [236, 456] on div at bounding box center [184, 282] width 368 height 476
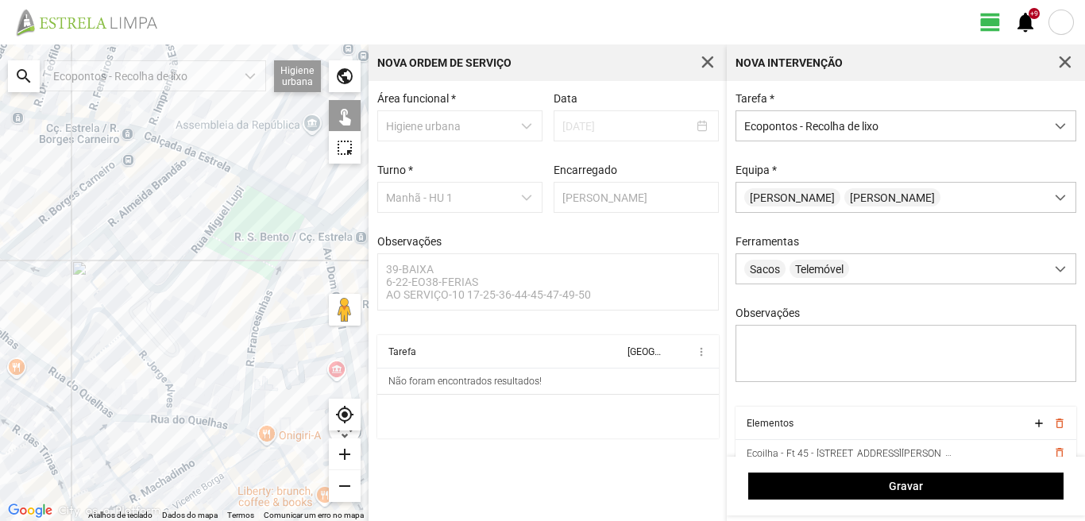
drag, startPoint x: 187, startPoint y: 324, endPoint x: 209, endPoint y: 230, distance: 96.1
click at [209, 230] on div at bounding box center [184, 282] width 368 height 476
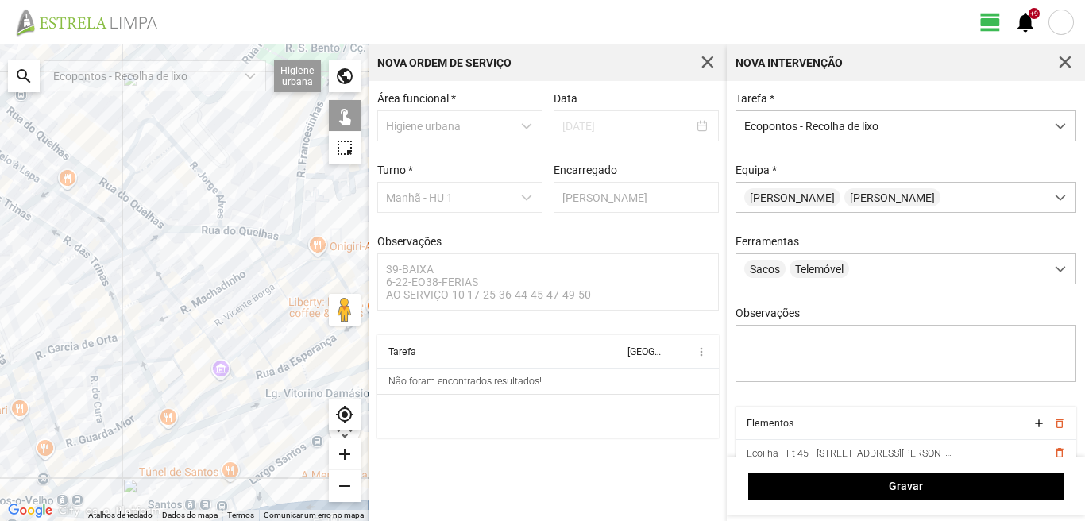
drag, startPoint x: 145, startPoint y: 326, endPoint x: 148, endPoint y: 249, distance: 76.3
click at [148, 249] on div at bounding box center [184, 282] width 368 height 476
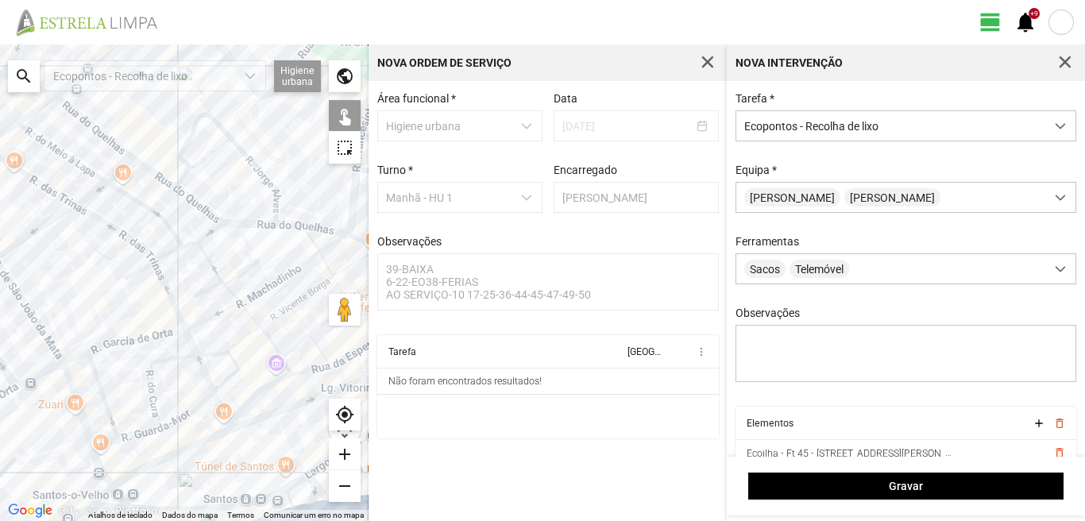
drag, startPoint x: 178, startPoint y: 283, endPoint x: 237, endPoint y: 368, distance: 102.7
click at [237, 368] on div at bounding box center [184, 282] width 368 height 476
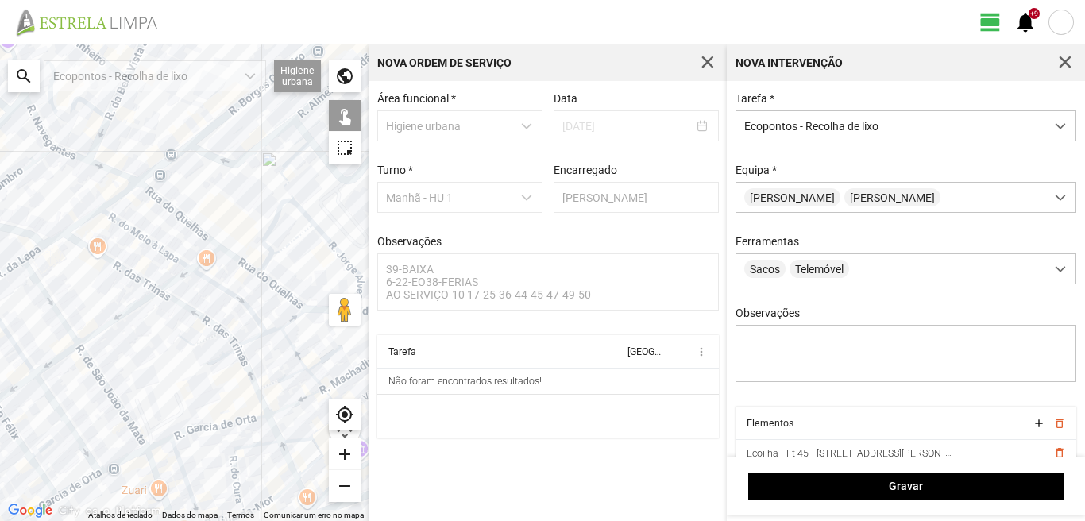
drag, startPoint x: 168, startPoint y: 279, endPoint x: 179, endPoint y: 276, distance: 11.6
click at [175, 276] on div at bounding box center [184, 282] width 368 height 476
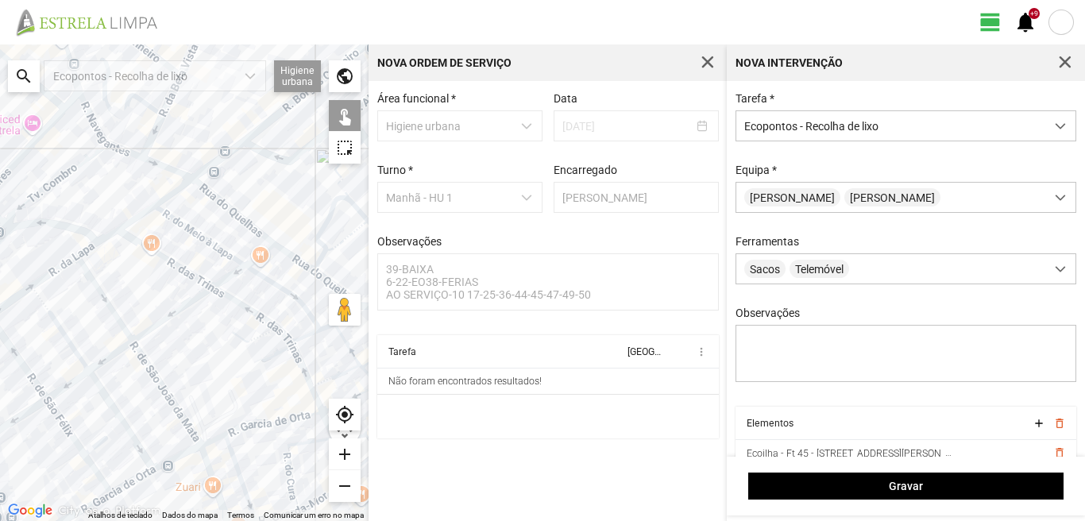
click at [75, 260] on div at bounding box center [184, 282] width 368 height 476
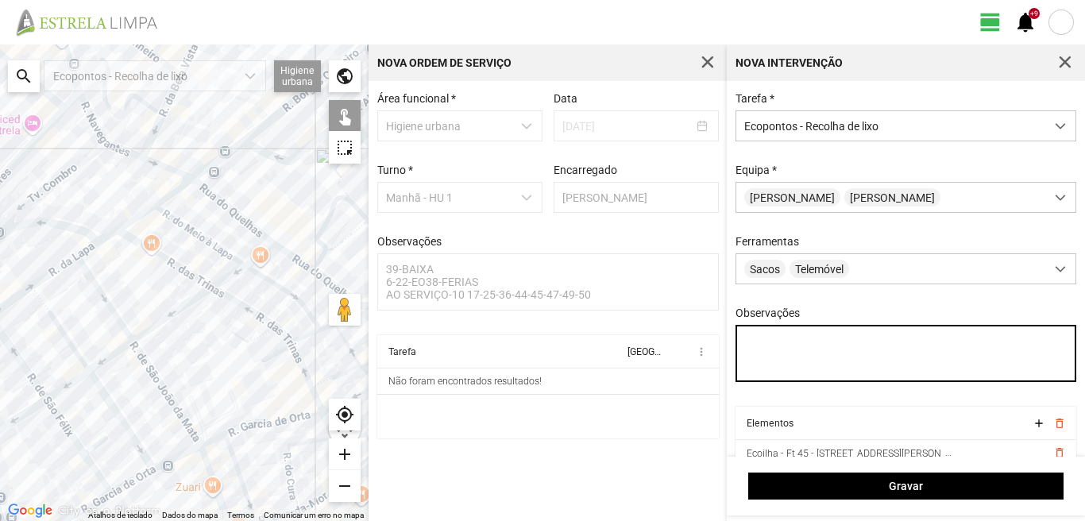
click at [750, 343] on textarea "Observações" at bounding box center [905, 353] width 341 height 57
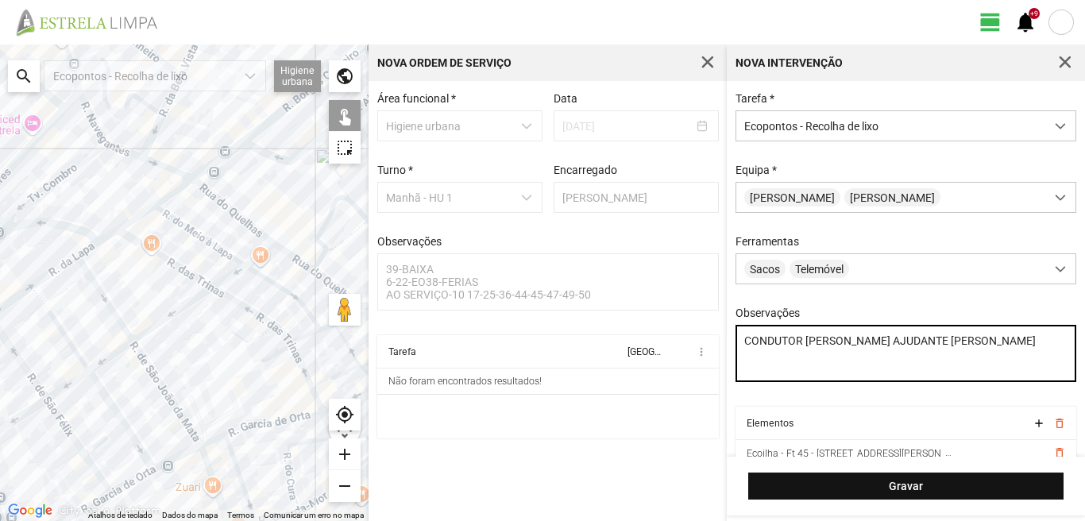
type textarea "CONDUTOR [PERSON_NAME] AJUDANTE [PERSON_NAME]"
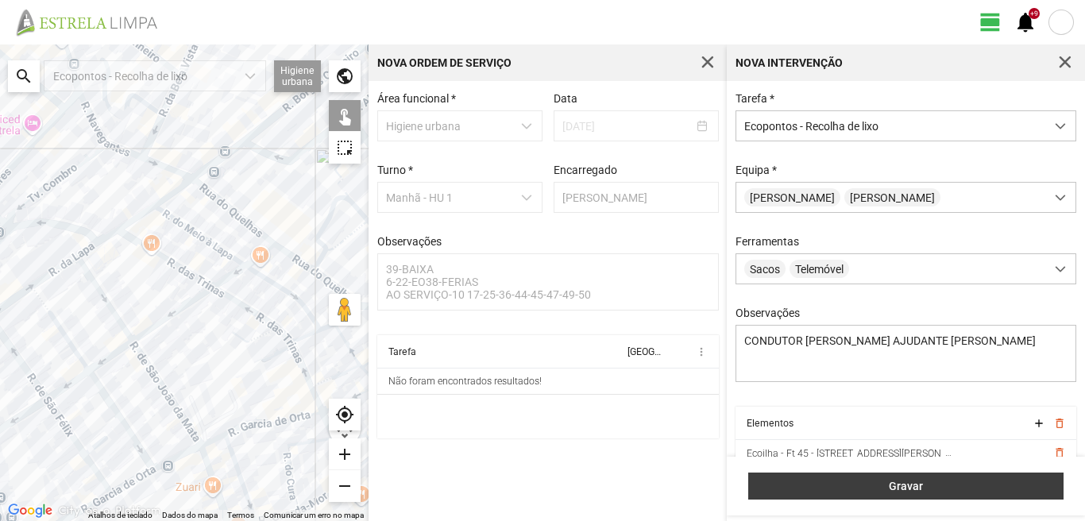
click at [925, 480] on span "Gravar" at bounding box center [906, 486] width 299 height 13
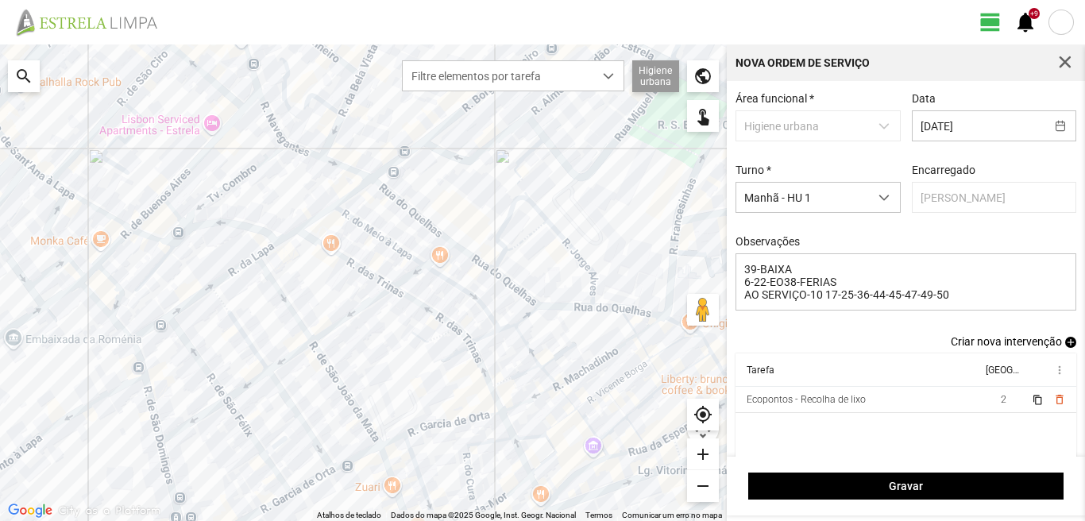
click at [1065, 345] on span "add" at bounding box center [1070, 342] width 11 height 11
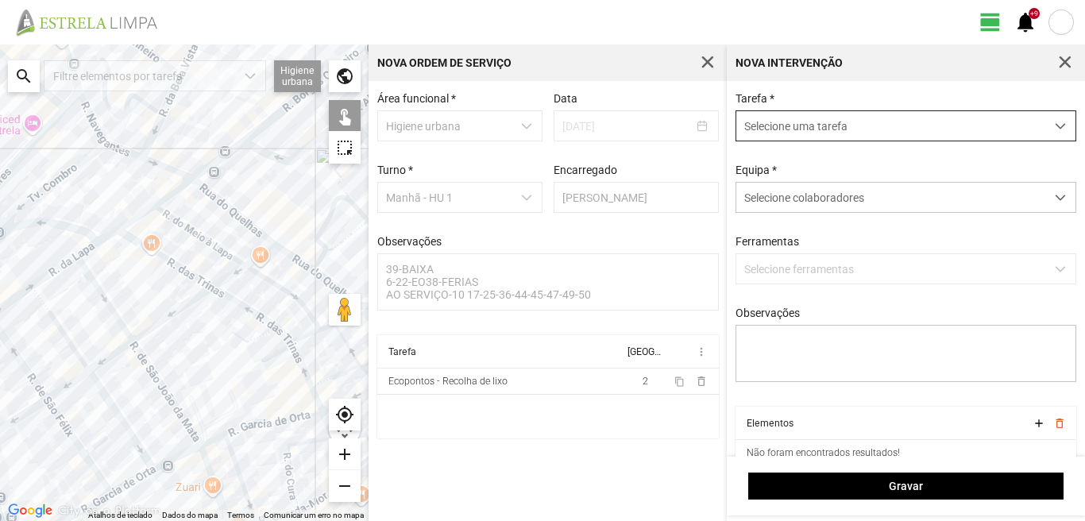
click at [767, 125] on span "Selecione uma tarefa" at bounding box center [890, 125] width 309 height 29
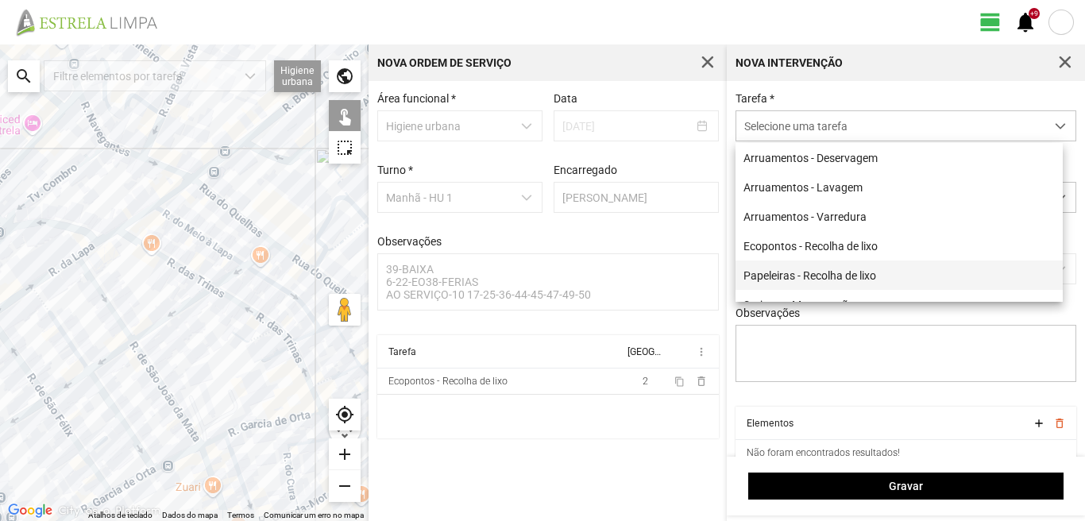
click at [787, 283] on li "Papeleiras - Recolha de lixo" at bounding box center [898, 274] width 327 height 29
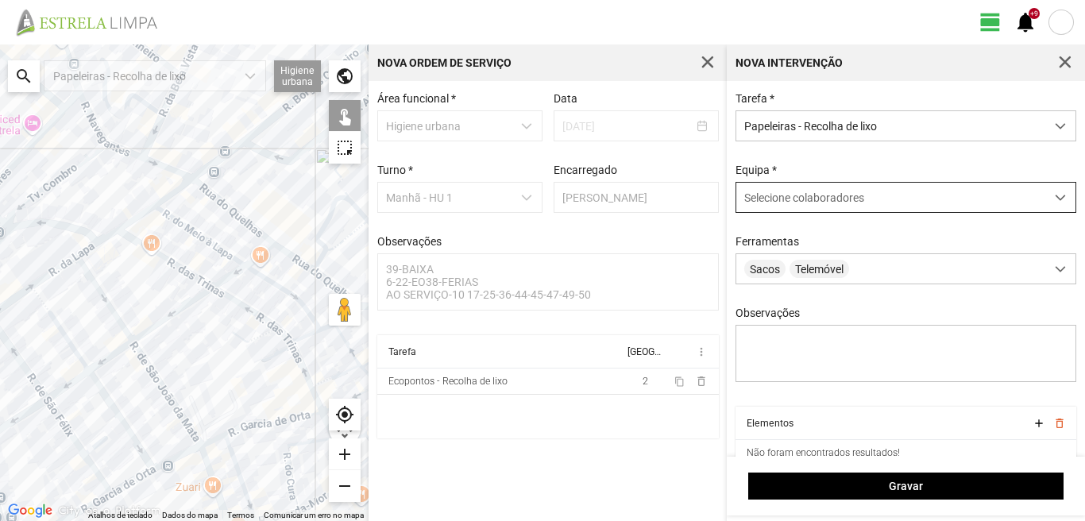
click at [788, 204] on span "Selecione colaboradores" at bounding box center [804, 197] width 120 height 13
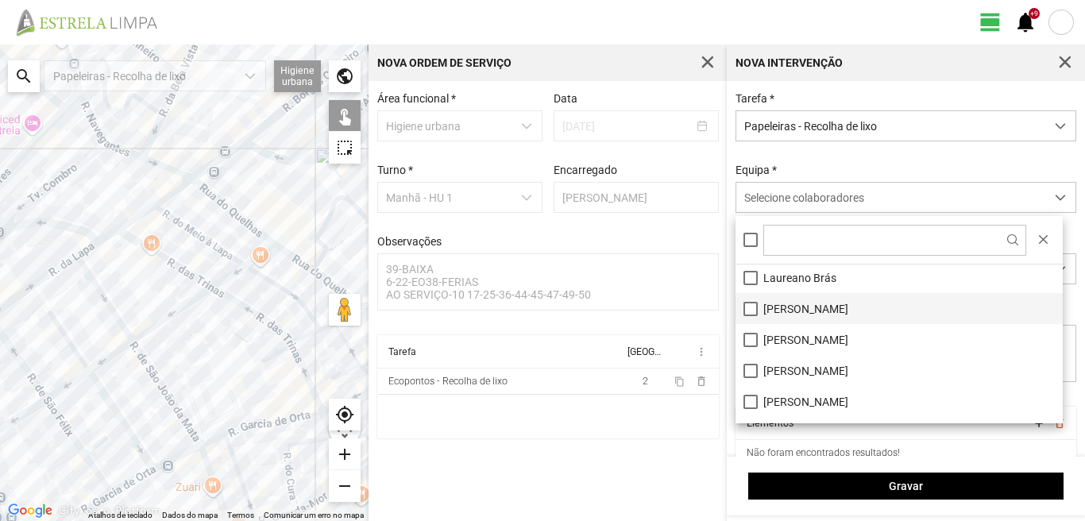
scroll to position [159, 0]
click at [749, 307] on li "[PERSON_NAME]" at bounding box center [898, 306] width 327 height 31
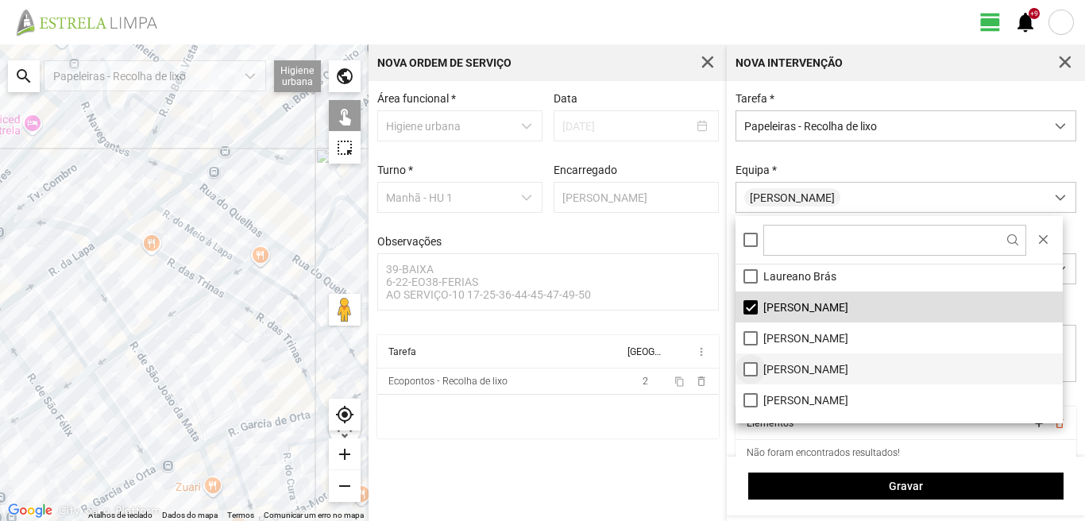
click at [746, 372] on li "[PERSON_NAME]" at bounding box center [898, 368] width 327 height 31
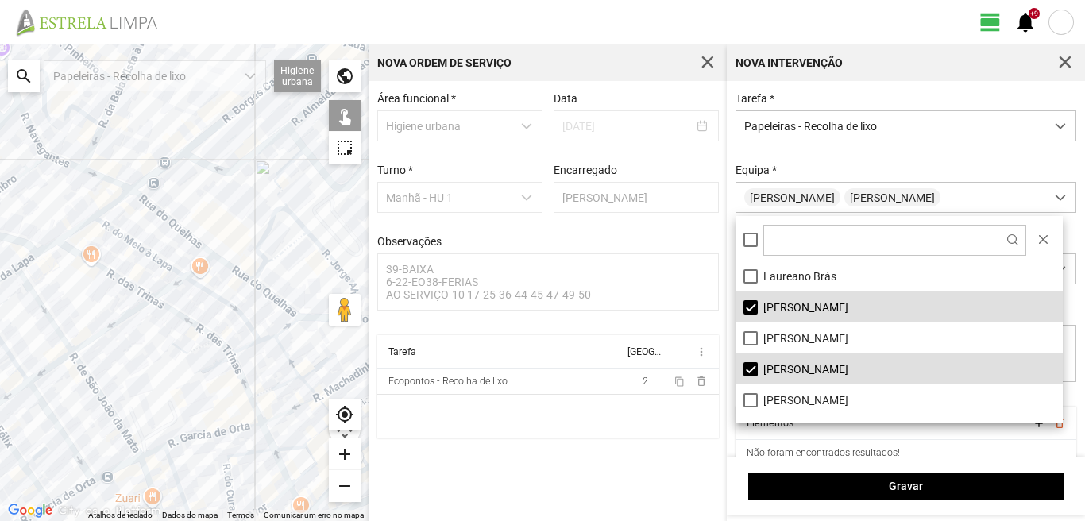
drag, startPoint x: 330, startPoint y: 270, endPoint x: 266, endPoint y: 282, distance: 64.6
click at [268, 281] on div at bounding box center [184, 282] width 368 height 476
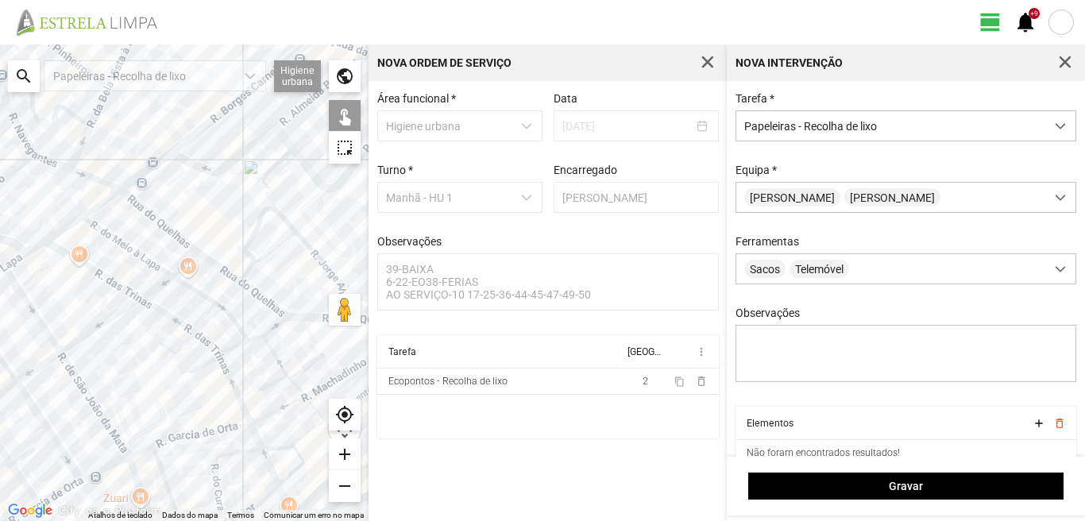
click at [245, 272] on div at bounding box center [184, 282] width 368 height 476
click at [261, 272] on div at bounding box center [184, 282] width 368 height 476
click at [264, 264] on div at bounding box center [184, 282] width 368 height 476
click at [277, 312] on div at bounding box center [184, 282] width 368 height 476
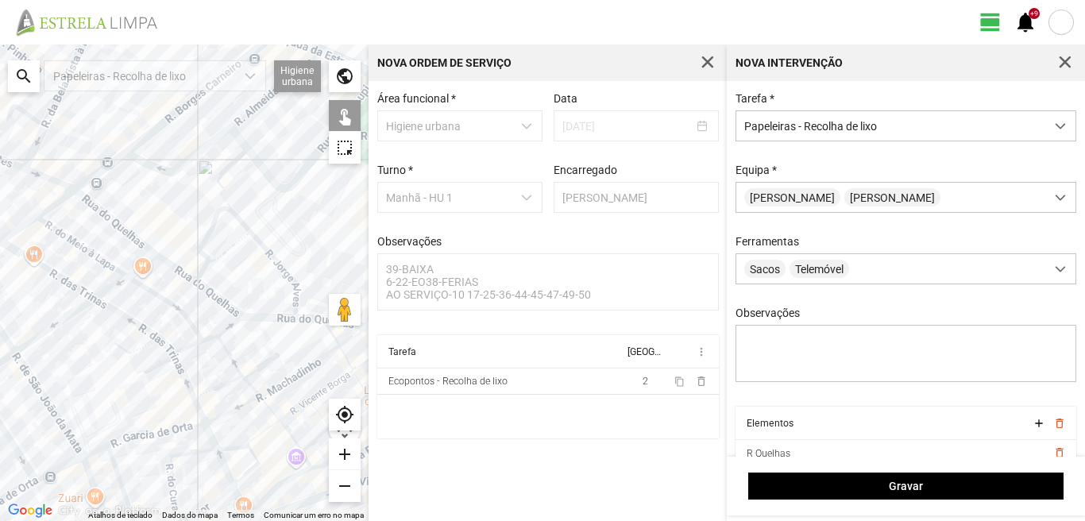
drag, startPoint x: 303, startPoint y: 291, endPoint x: 252, endPoint y: 291, distance: 51.6
click at [253, 291] on div at bounding box center [184, 282] width 368 height 476
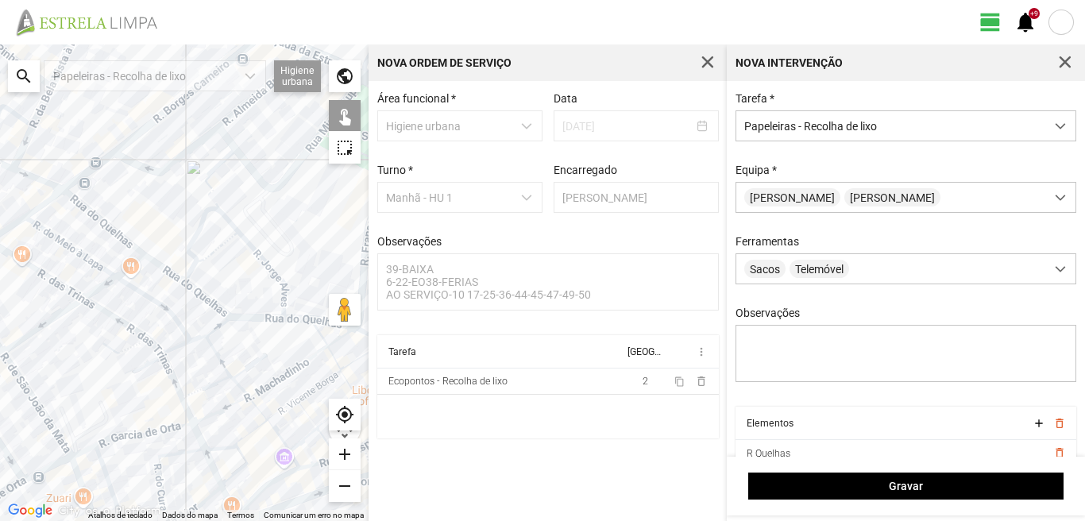
click at [283, 297] on div at bounding box center [184, 282] width 368 height 476
click at [285, 311] on div at bounding box center [184, 282] width 368 height 476
click at [291, 320] on div at bounding box center [184, 282] width 368 height 476
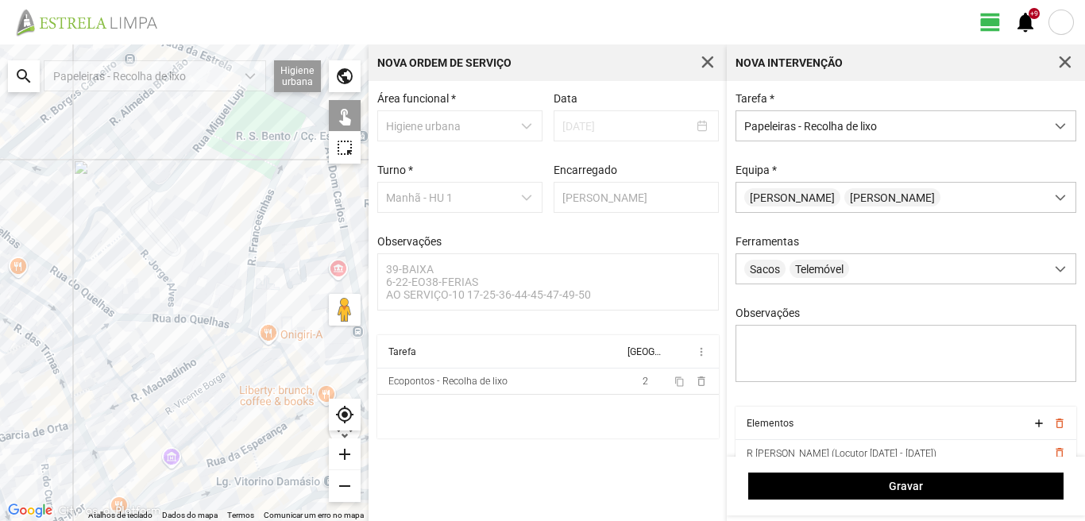
drag, startPoint x: 299, startPoint y: 294, endPoint x: 173, endPoint y: 293, distance: 126.3
click at [173, 293] on div at bounding box center [184, 282] width 368 height 476
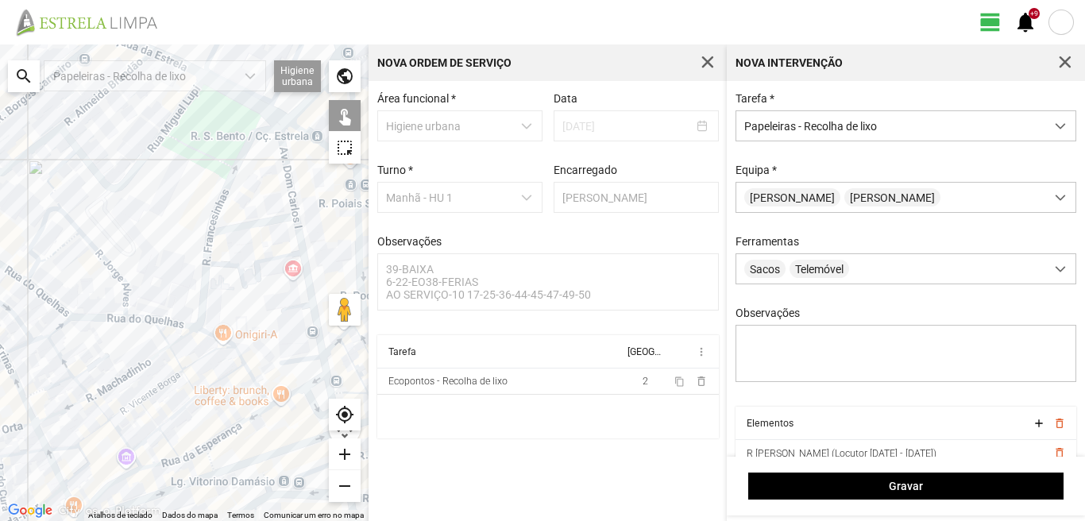
drag, startPoint x: 213, startPoint y: 235, endPoint x: 214, endPoint y: 245, distance: 9.6
click at [214, 235] on div at bounding box center [184, 282] width 368 height 476
click at [214, 245] on div at bounding box center [184, 282] width 368 height 476
click at [172, 345] on div at bounding box center [184, 282] width 368 height 476
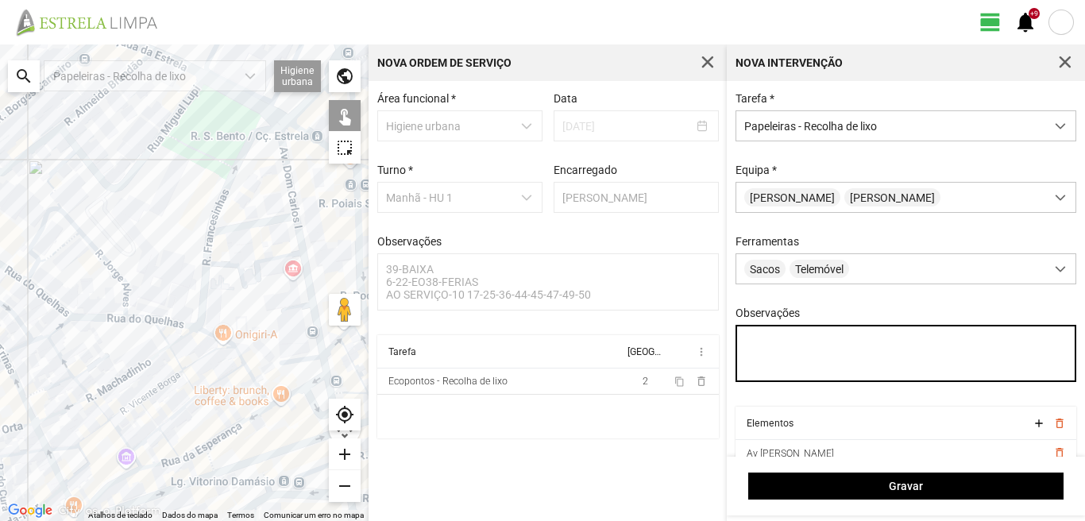
click at [762, 339] on textarea "Observações" at bounding box center [905, 353] width 341 height 57
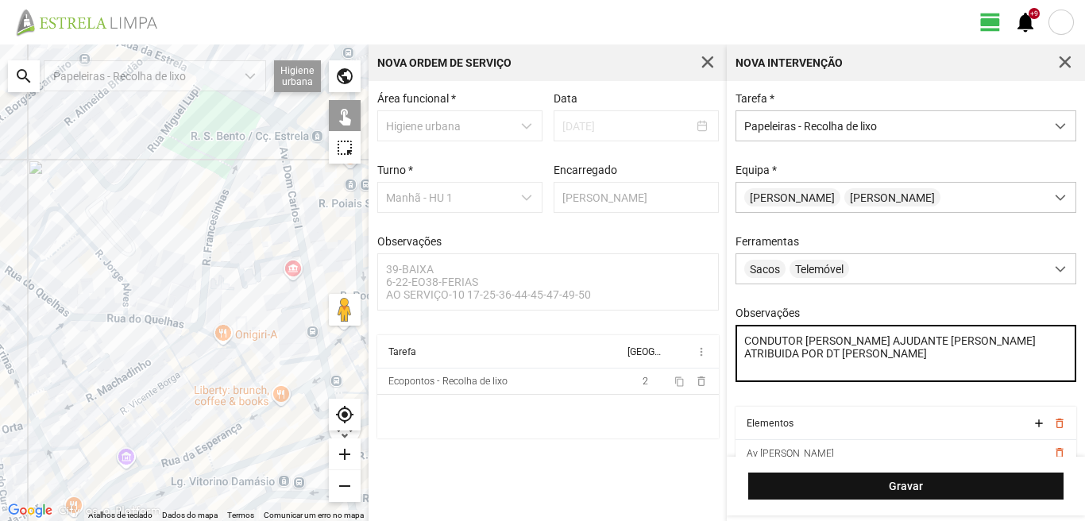
type textarea "CONDUTOR [PERSON_NAME] AJUDANTE [PERSON_NAME] ATRIBUIDA POR DT [PERSON_NAME]"
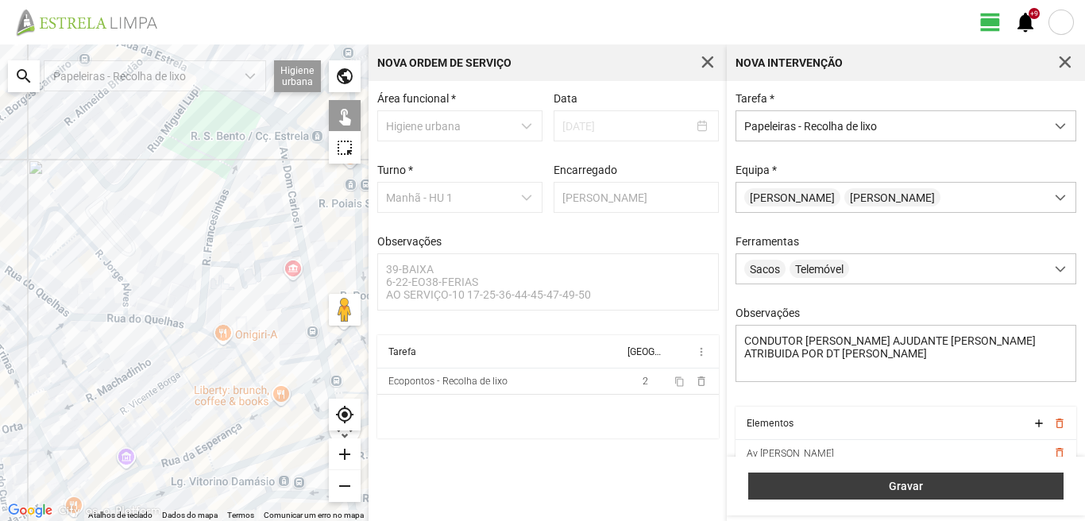
click at [923, 491] on span "Gravar" at bounding box center [906, 486] width 299 height 13
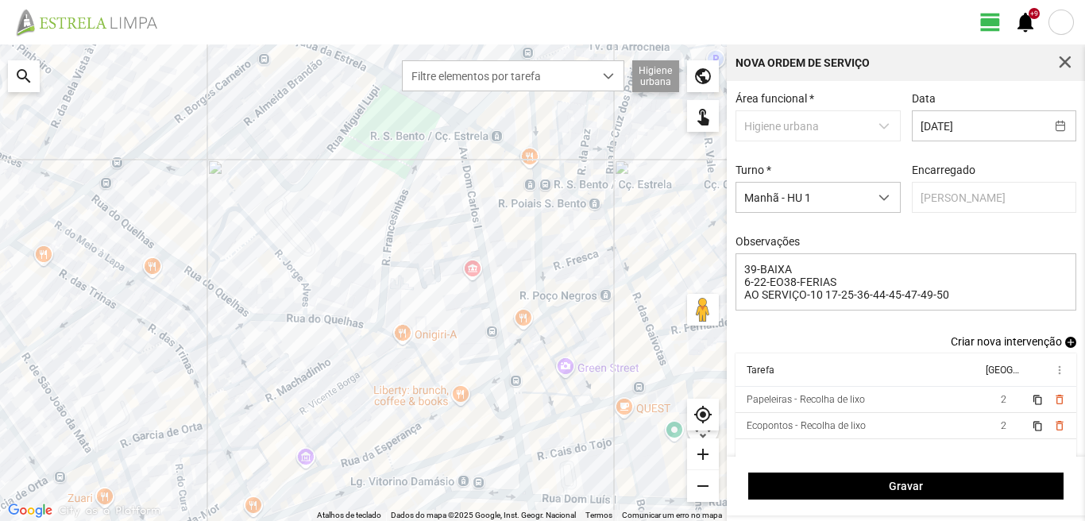
click at [1065, 345] on span "add" at bounding box center [1070, 342] width 11 height 11
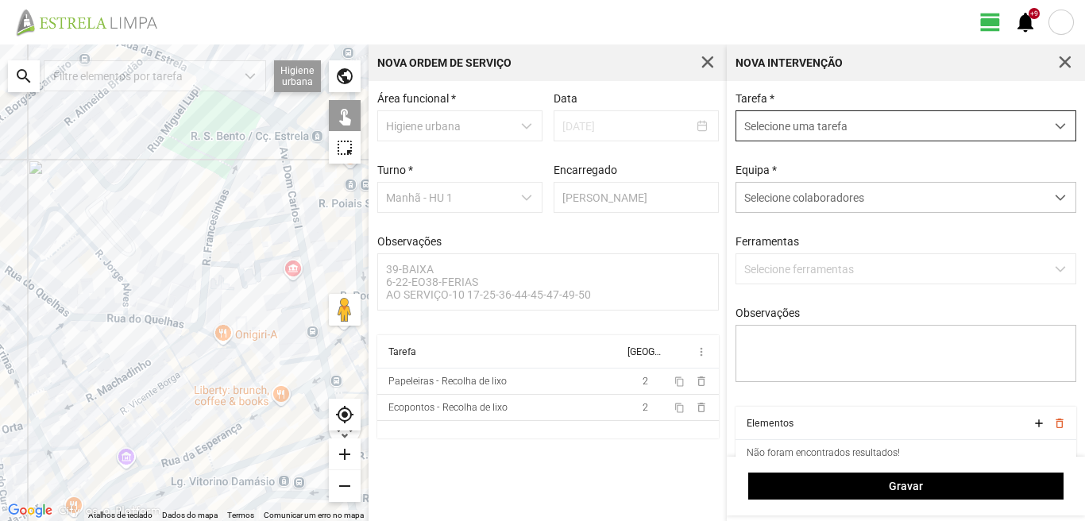
click at [897, 123] on span "Selecione uma tarefa" at bounding box center [890, 125] width 309 height 29
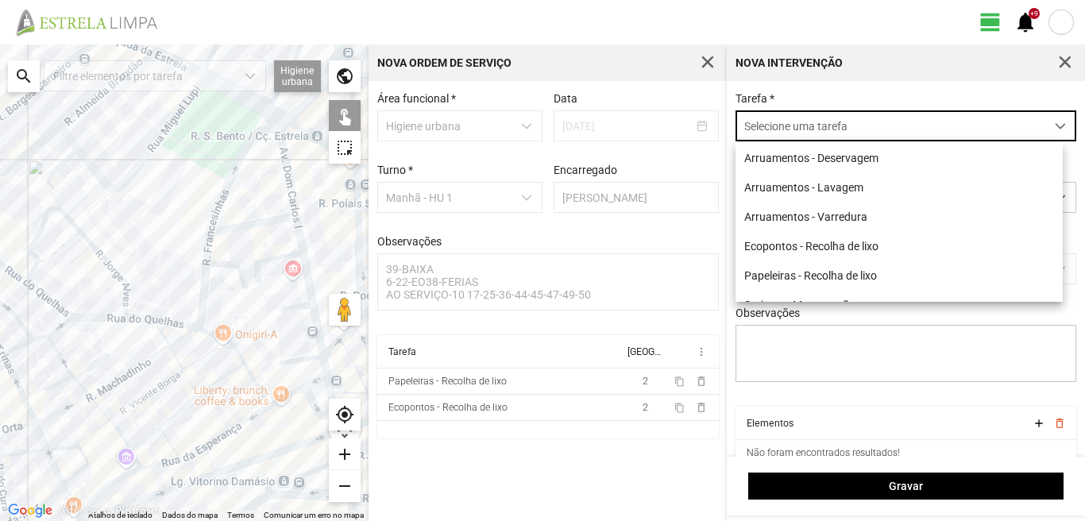
scroll to position [9, 71]
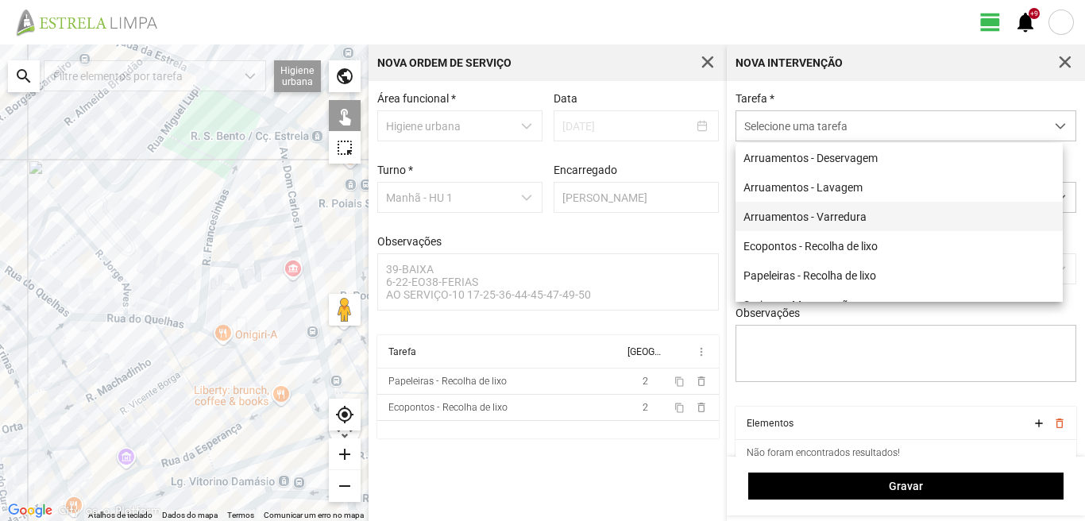
click at [813, 218] on li "Arruamentos - Varredura" at bounding box center [898, 216] width 327 height 29
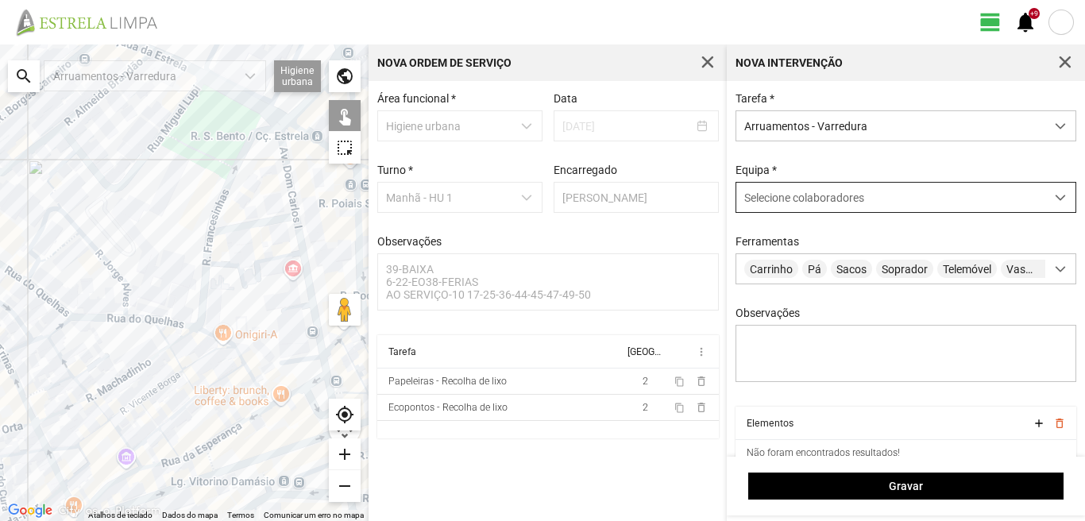
click at [809, 197] on span "Selecione colaboradores" at bounding box center [804, 197] width 120 height 13
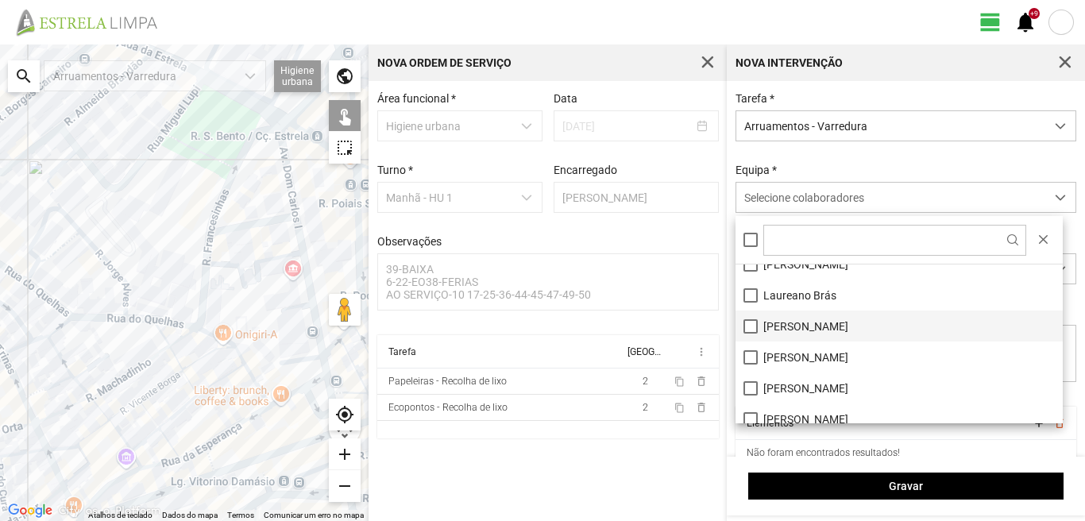
scroll to position [213, 0]
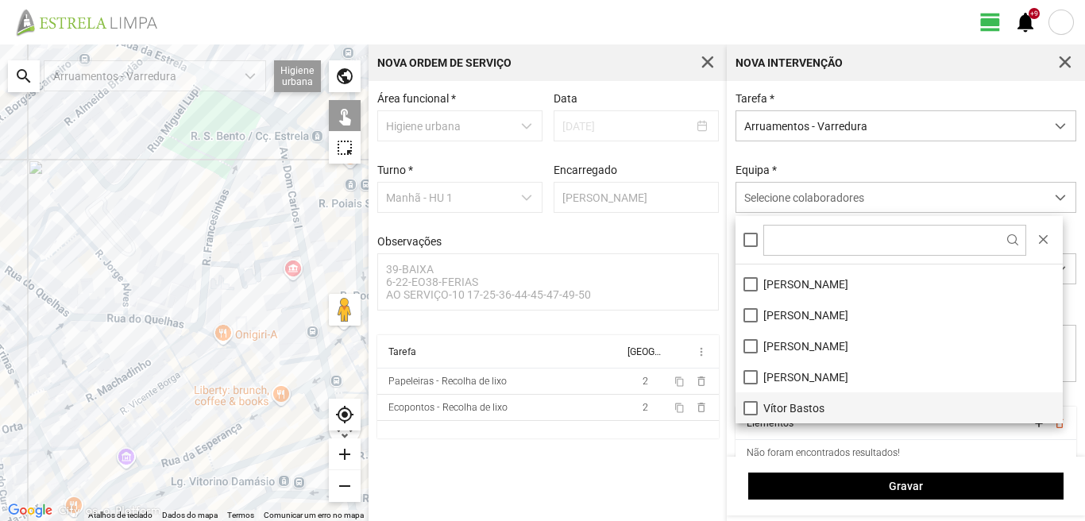
click at [754, 405] on li "Vítor Bastos" at bounding box center [898, 407] width 327 height 31
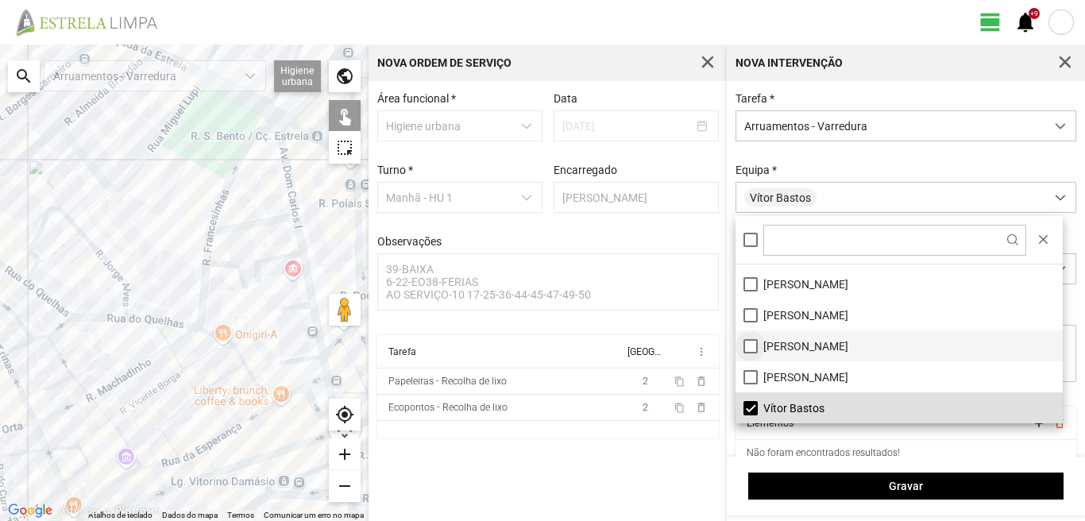
click at [750, 345] on li "[PERSON_NAME]" at bounding box center [898, 345] width 327 height 31
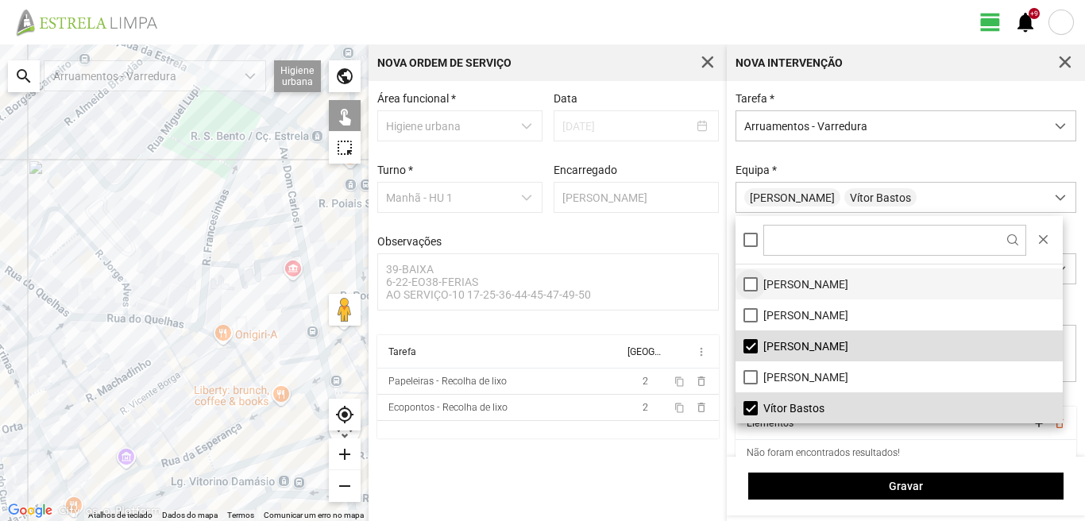
click at [747, 280] on li "[PERSON_NAME]" at bounding box center [898, 283] width 327 height 31
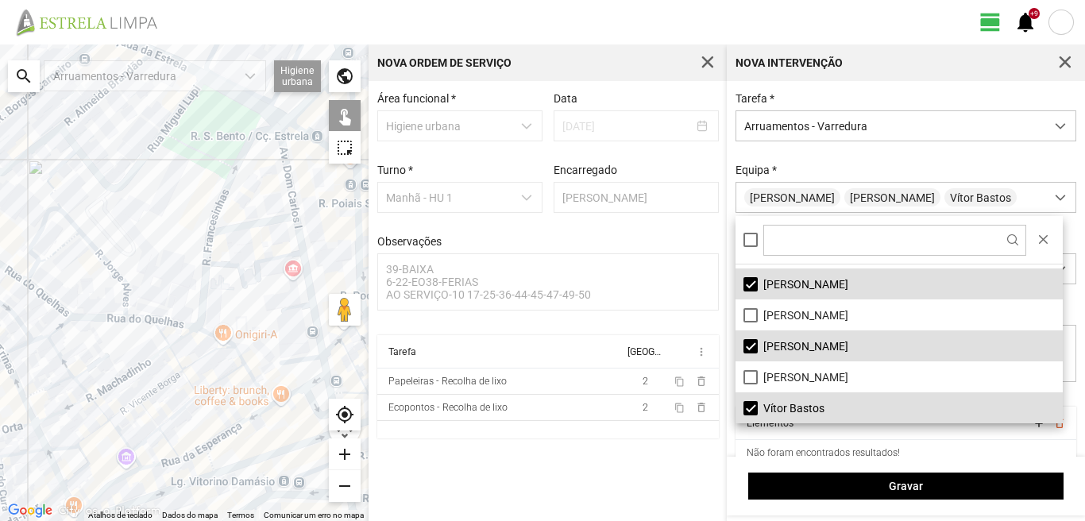
click at [285, 164] on div at bounding box center [184, 282] width 368 height 476
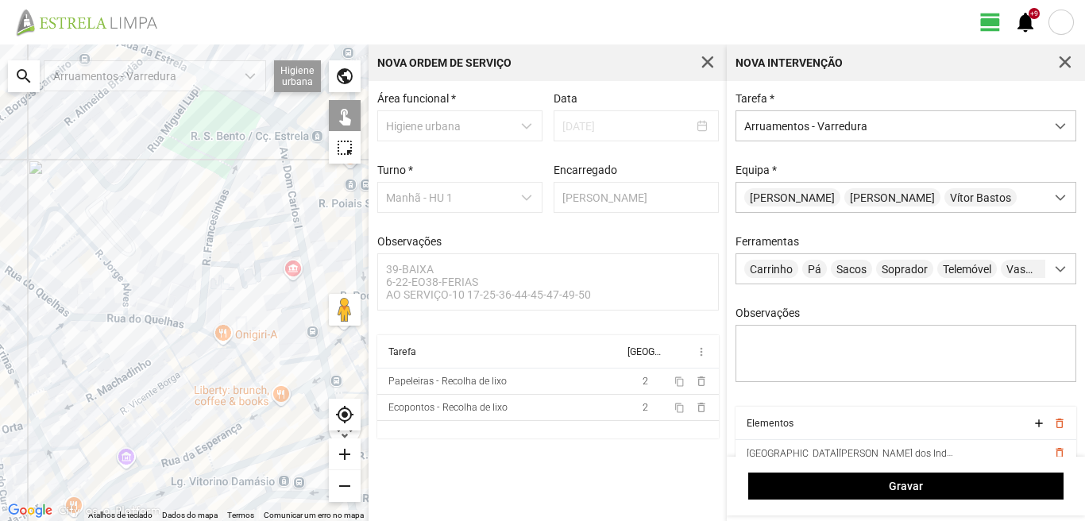
click at [259, 222] on div at bounding box center [184, 282] width 368 height 476
click at [299, 242] on div at bounding box center [184, 282] width 368 height 476
click at [303, 241] on div at bounding box center [184, 282] width 368 height 476
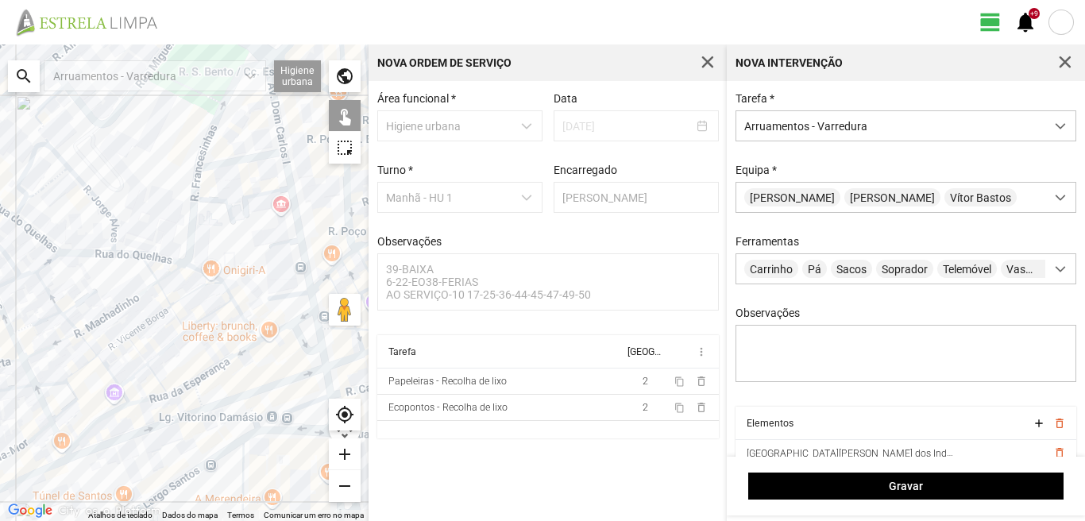
drag, startPoint x: 287, startPoint y: 303, endPoint x: 275, endPoint y: 230, distance: 74.2
click at [275, 231] on div at bounding box center [184, 282] width 368 height 476
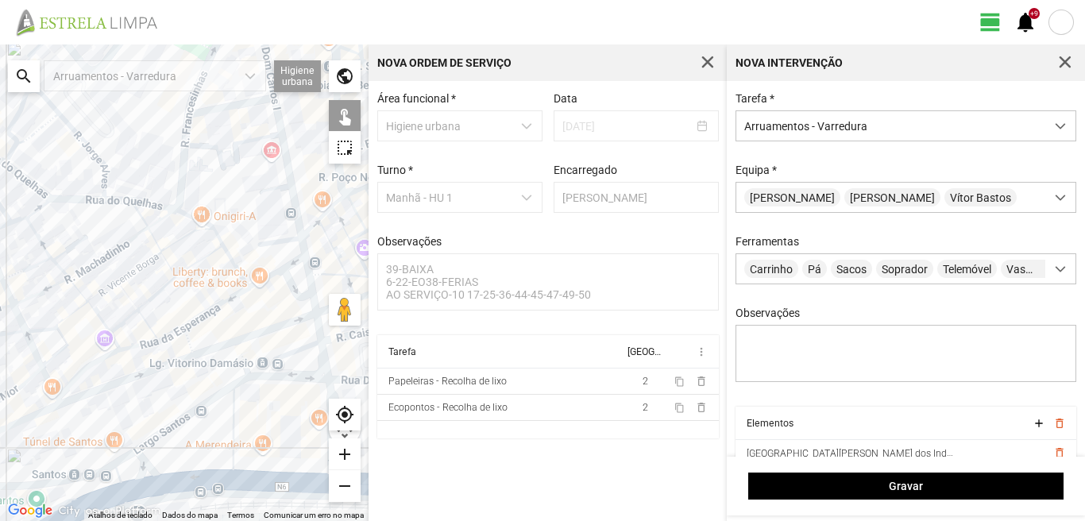
click at [283, 239] on div at bounding box center [184, 282] width 368 height 476
click at [303, 246] on div at bounding box center [184, 282] width 368 height 476
click at [295, 260] on div at bounding box center [184, 282] width 368 height 476
click at [270, 272] on div at bounding box center [184, 282] width 368 height 476
click at [269, 260] on div at bounding box center [184, 282] width 368 height 476
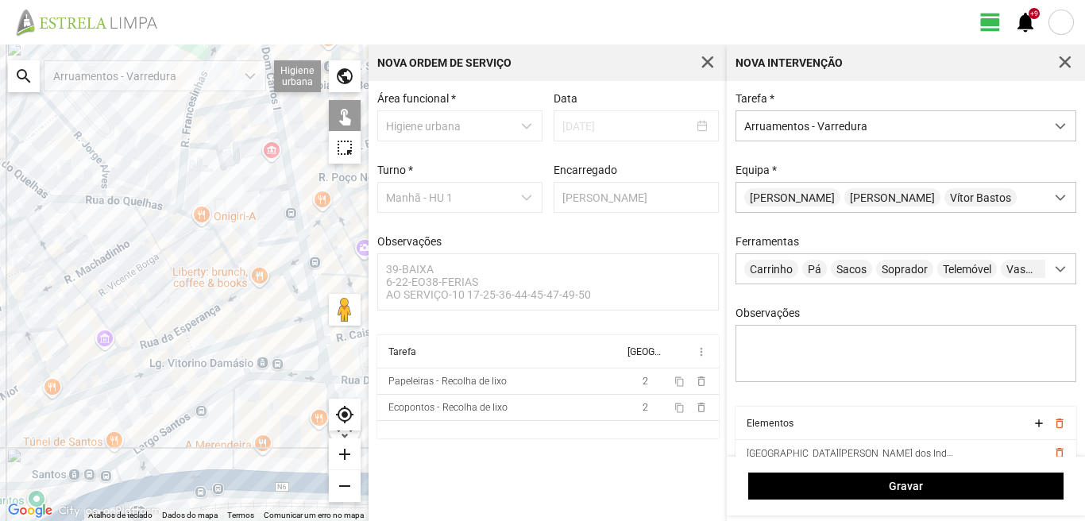
click at [287, 280] on div at bounding box center [184, 282] width 368 height 476
click at [307, 270] on div at bounding box center [184, 282] width 368 height 476
click at [314, 307] on div at bounding box center [184, 282] width 368 height 476
click at [320, 334] on div at bounding box center [184, 282] width 368 height 476
click at [302, 347] on div at bounding box center [184, 282] width 368 height 476
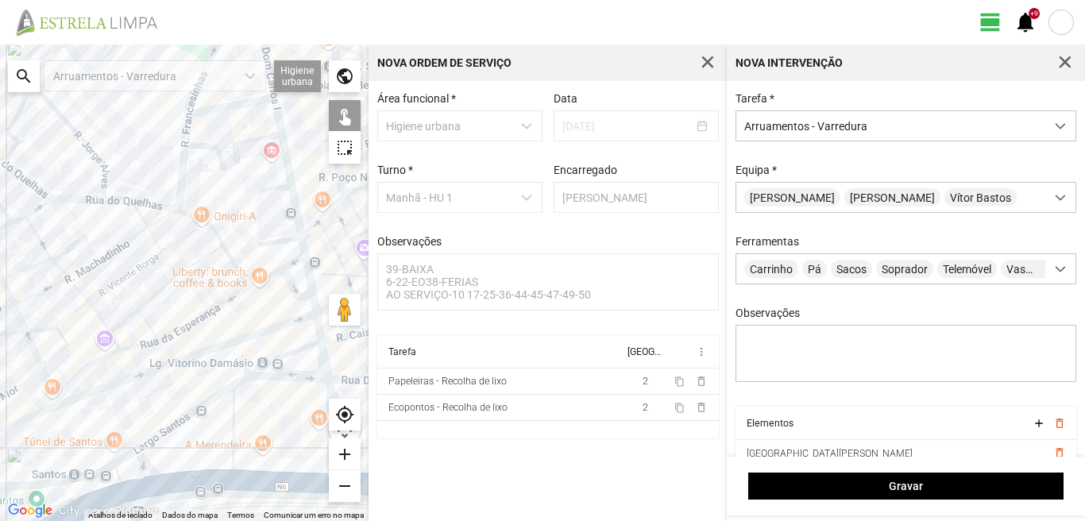
click at [323, 355] on div at bounding box center [184, 282] width 368 height 476
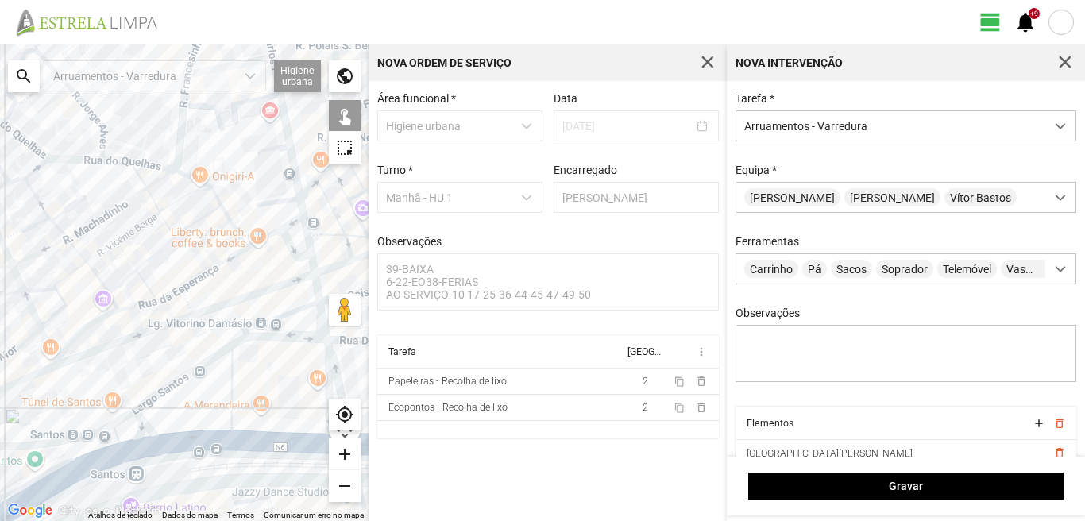
drag, startPoint x: 292, startPoint y: 336, endPoint x: 287, endPoint y: 258, distance: 78.0
click at [287, 258] on div at bounding box center [184, 282] width 368 height 476
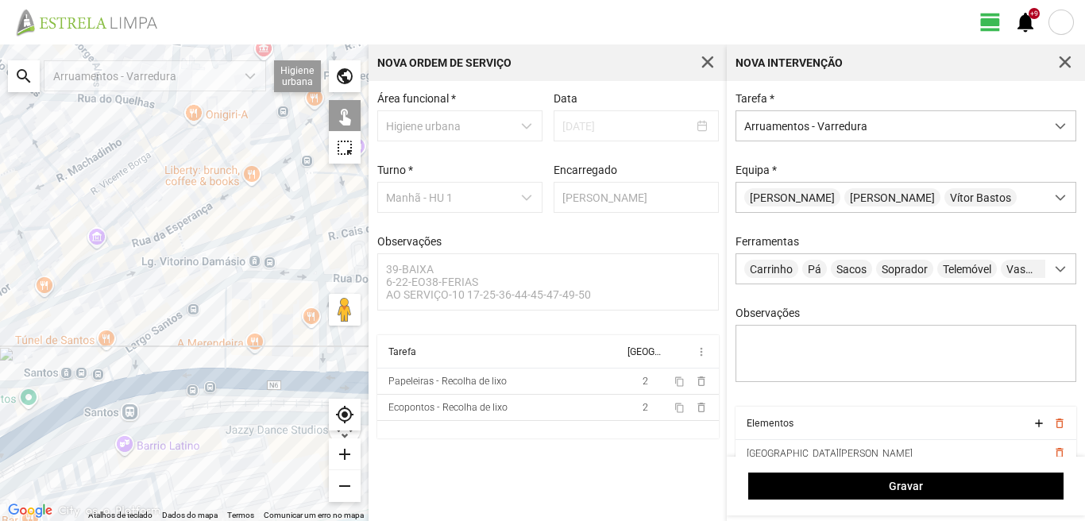
click at [292, 275] on div at bounding box center [184, 282] width 368 height 476
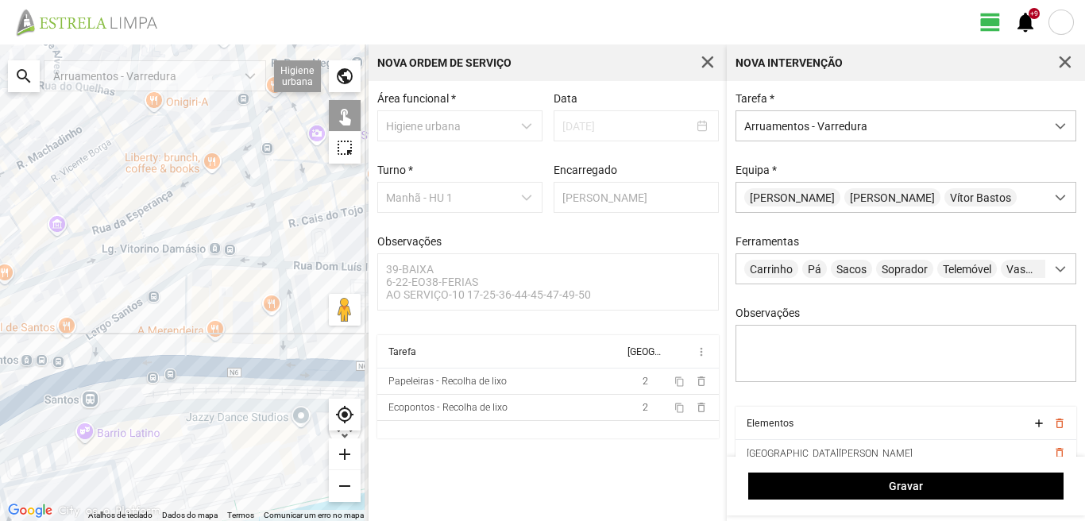
drag, startPoint x: 287, startPoint y: 296, endPoint x: 232, endPoint y: 276, distance: 59.0
click at [233, 277] on div at bounding box center [184, 282] width 368 height 476
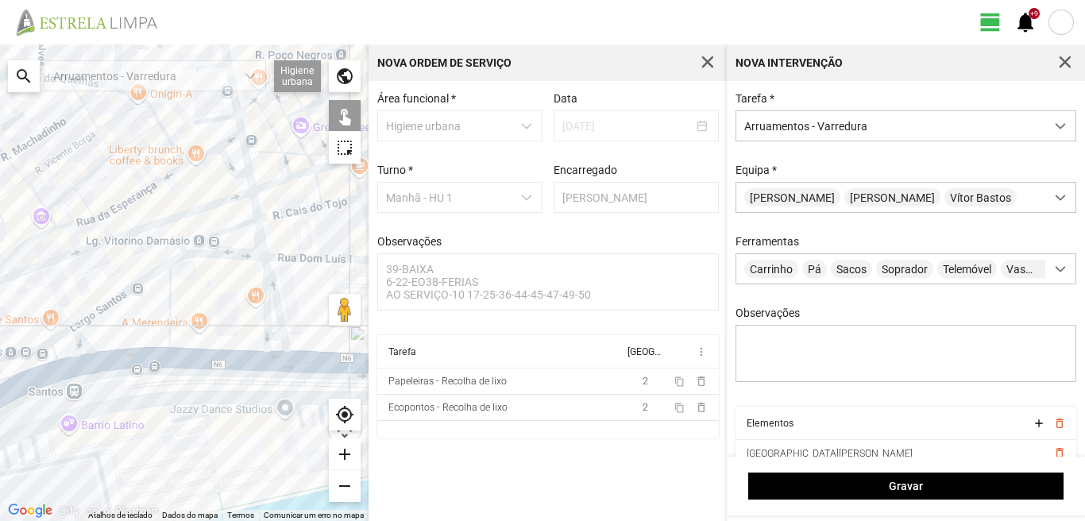
click at [272, 285] on div at bounding box center [184, 282] width 368 height 476
click at [264, 297] on div at bounding box center [184, 282] width 368 height 476
click at [273, 335] on div at bounding box center [184, 282] width 368 height 476
click at [276, 355] on div at bounding box center [184, 282] width 368 height 476
click at [171, 318] on div at bounding box center [184, 282] width 368 height 476
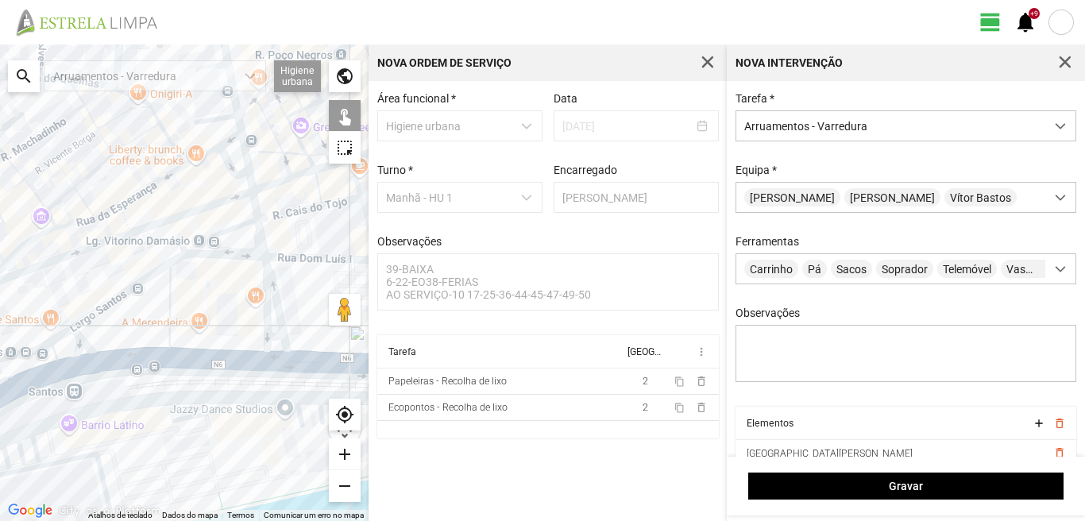
click at [118, 293] on div at bounding box center [184, 282] width 368 height 476
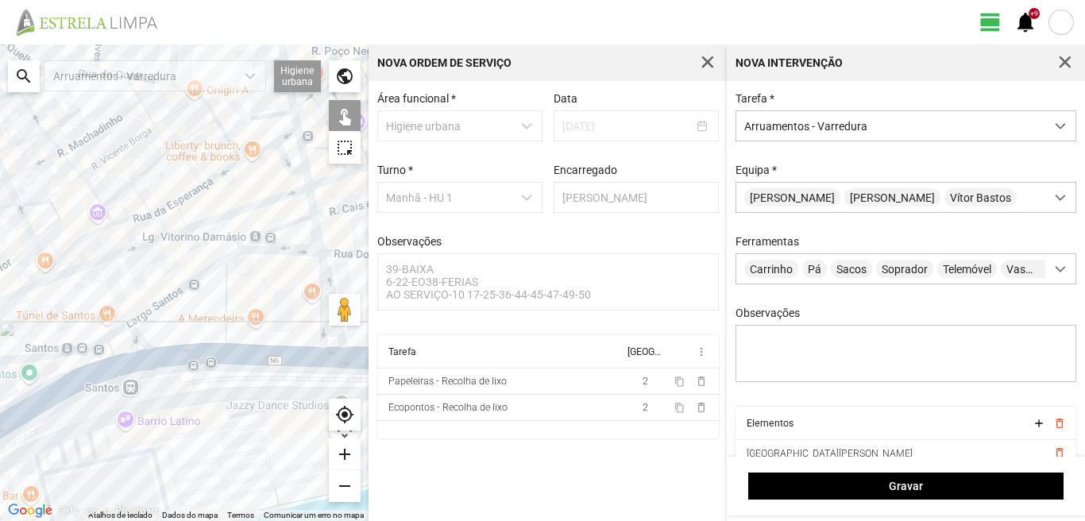
drag, startPoint x: 162, startPoint y: 313, endPoint x: 229, endPoint y: 305, distance: 67.2
click at [229, 306] on div at bounding box center [184, 282] width 368 height 476
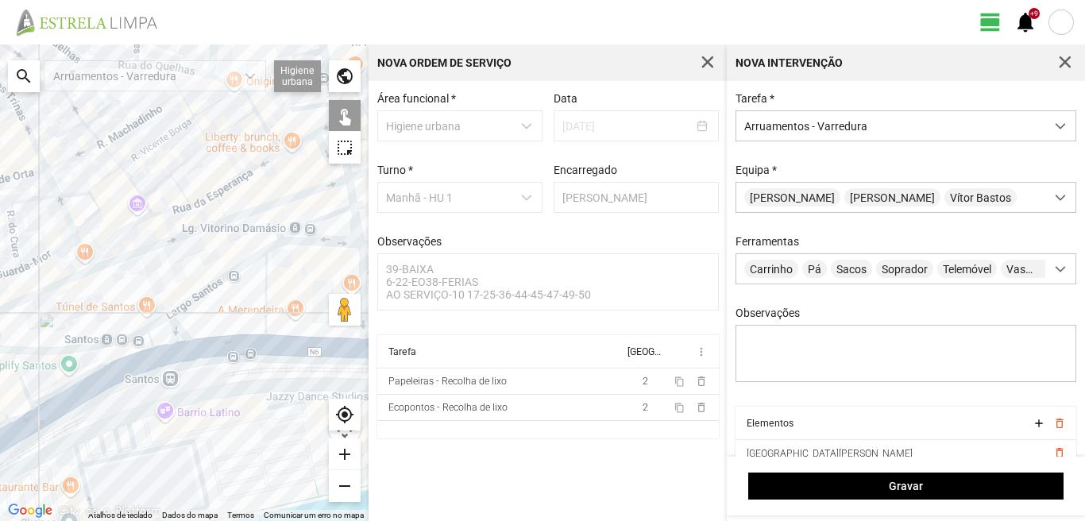
click at [154, 325] on div at bounding box center [184, 282] width 368 height 476
click at [177, 330] on div at bounding box center [184, 282] width 368 height 476
click at [229, 349] on div at bounding box center [184, 282] width 368 height 476
click at [158, 357] on div at bounding box center [184, 282] width 368 height 476
click at [147, 341] on div at bounding box center [184, 282] width 368 height 476
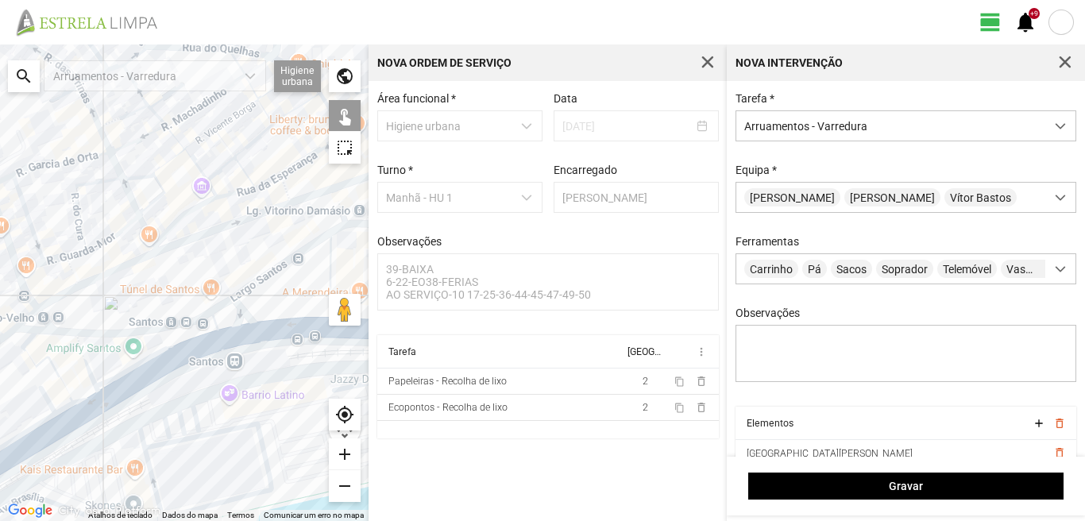
drag, startPoint x: 179, startPoint y: 348, endPoint x: 295, endPoint y: 316, distance: 119.4
click at [289, 318] on div at bounding box center [184, 282] width 368 height 476
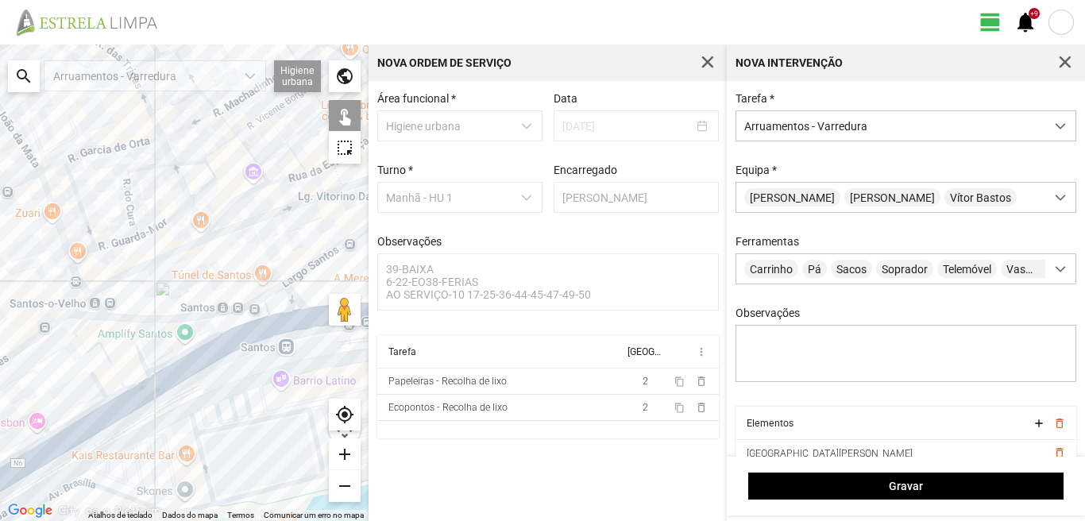
click at [137, 349] on div at bounding box center [184, 282] width 368 height 476
click at [79, 324] on div at bounding box center [184, 282] width 368 height 476
click at [80, 337] on div at bounding box center [184, 282] width 368 height 476
click at [140, 380] on div at bounding box center [184, 282] width 368 height 476
click at [118, 392] on div at bounding box center [184, 282] width 368 height 476
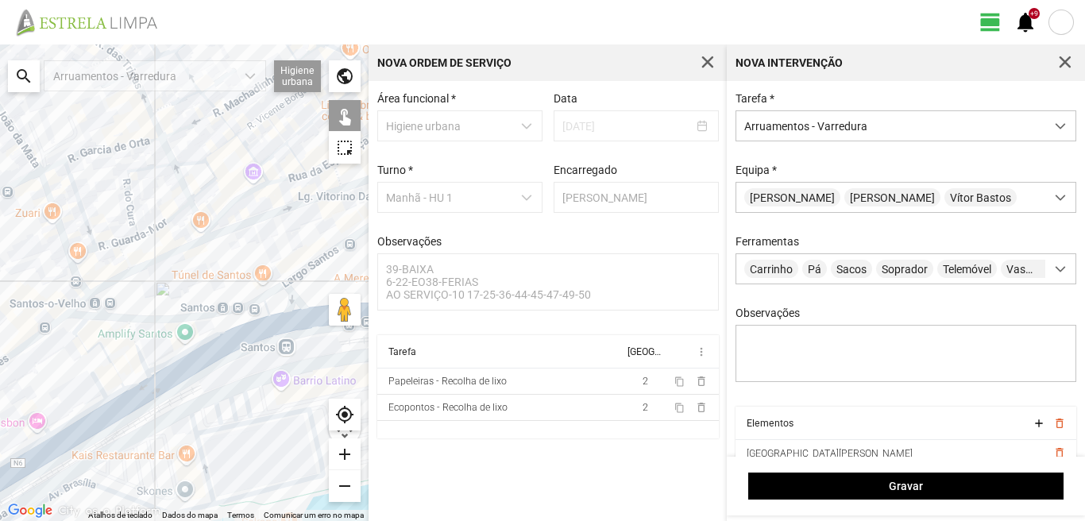
click at [99, 388] on div at bounding box center [184, 282] width 368 height 476
click at [125, 408] on div at bounding box center [184, 282] width 368 height 476
click at [103, 418] on div at bounding box center [184, 282] width 368 height 476
click at [88, 408] on div at bounding box center [184, 282] width 368 height 476
click at [88, 411] on div at bounding box center [184, 282] width 368 height 476
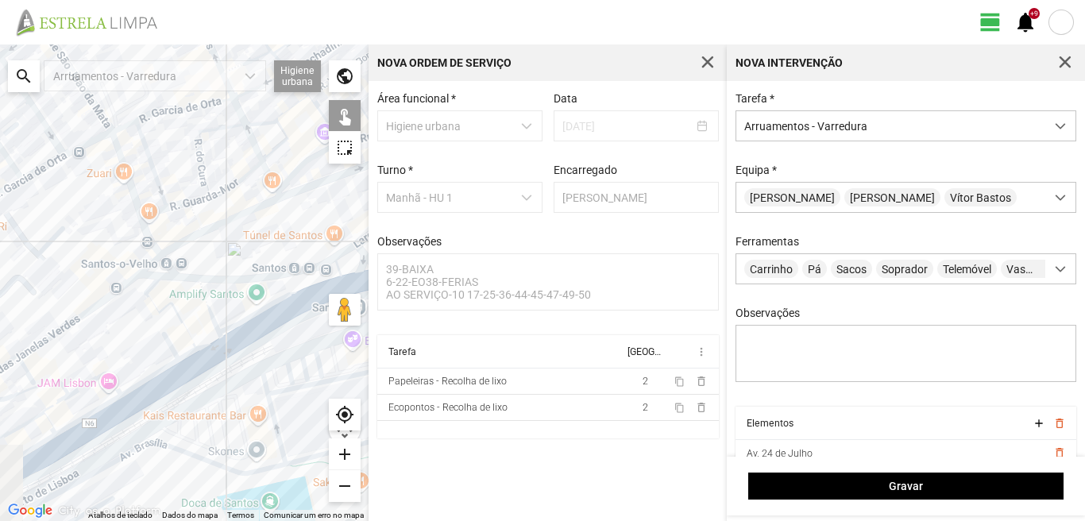
drag, startPoint x: 81, startPoint y: 395, endPoint x: 224, endPoint y: 320, distance: 161.6
click at [210, 325] on div at bounding box center [184, 282] width 368 height 476
click at [224, 320] on div at bounding box center [184, 282] width 368 height 476
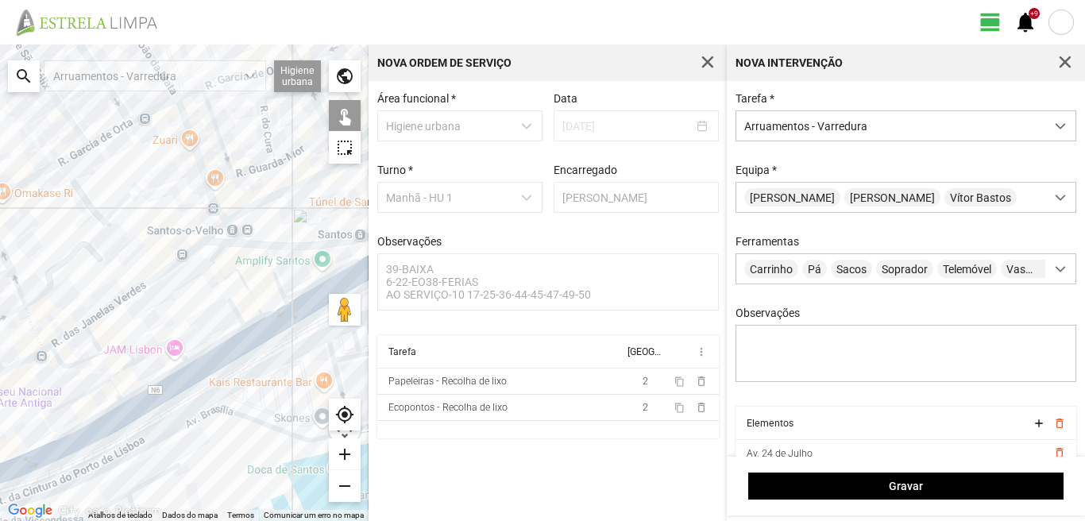
click at [149, 353] on div at bounding box center [184, 282] width 368 height 476
click at [117, 349] on div at bounding box center [184, 282] width 368 height 476
click at [119, 370] on div at bounding box center [184, 282] width 368 height 476
click at [95, 390] on div at bounding box center [184, 282] width 368 height 476
click at [112, 388] on div at bounding box center [184, 282] width 368 height 476
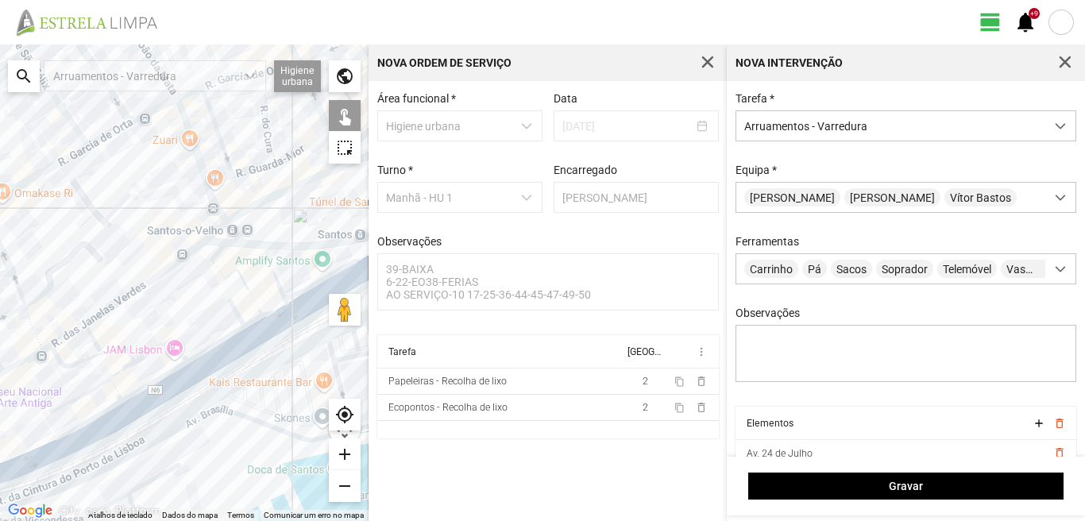
click at [145, 384] on div at bounding box center [184, 282] width 368 height 476
click at [164, 391] on div at bounding box center [184, 282] width 368 height 476
click at [122, 420] on div at bounding box center [184, 282] width 368 height 476
click at [106, 410] on div at bounding box center [184, 282] width 368 height 476
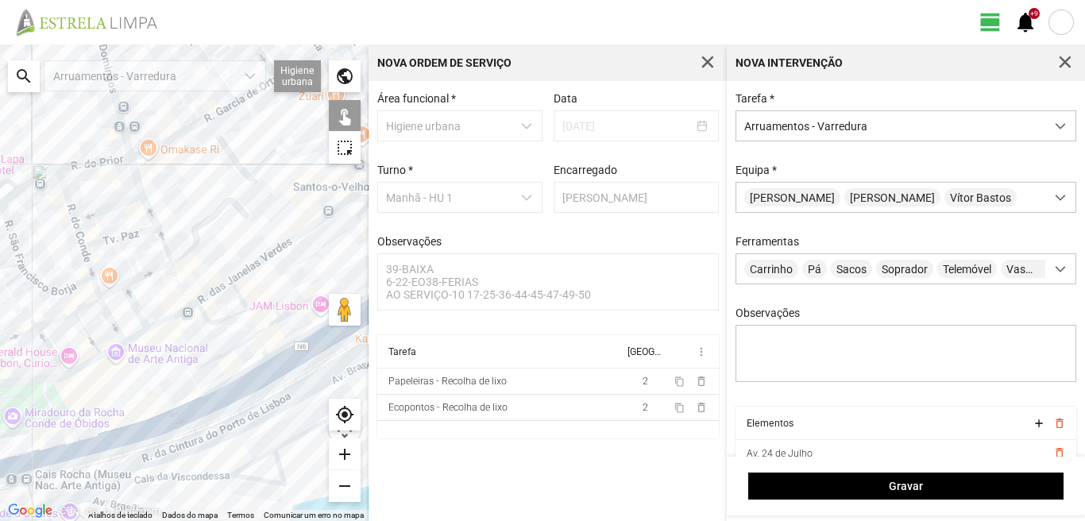
drag, startPoint x: 96, startPoint y: 422, endPoint x: 248, endPoint y: 376, distance: 158.5
click at [248, 376] on div at bounding box center [184, 282] width 368 height 476
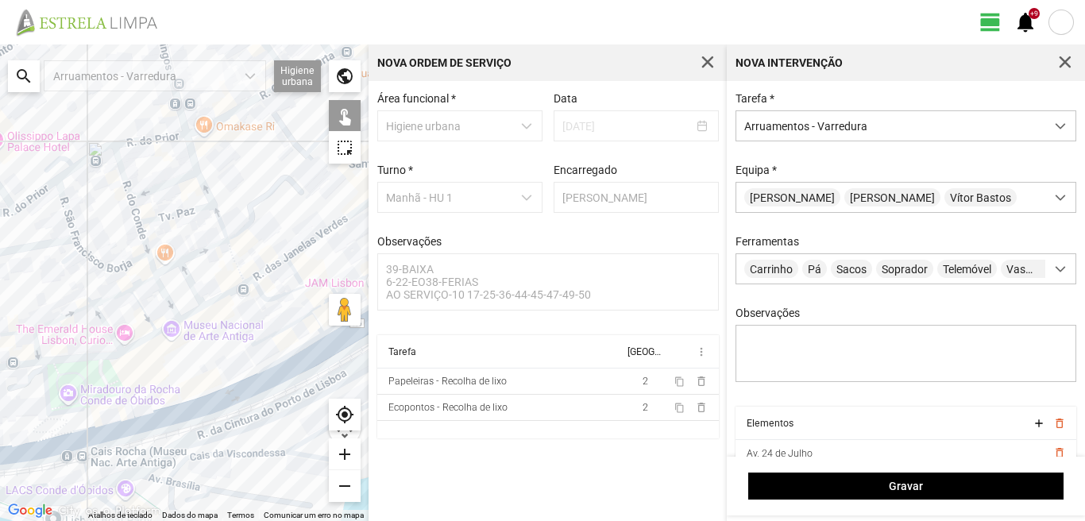
click at [187, 415] on div at bounding box center [184, 282] width 368 height 476
click at [122, 420] on div at bounding box center [184, 282] width 368 height 476
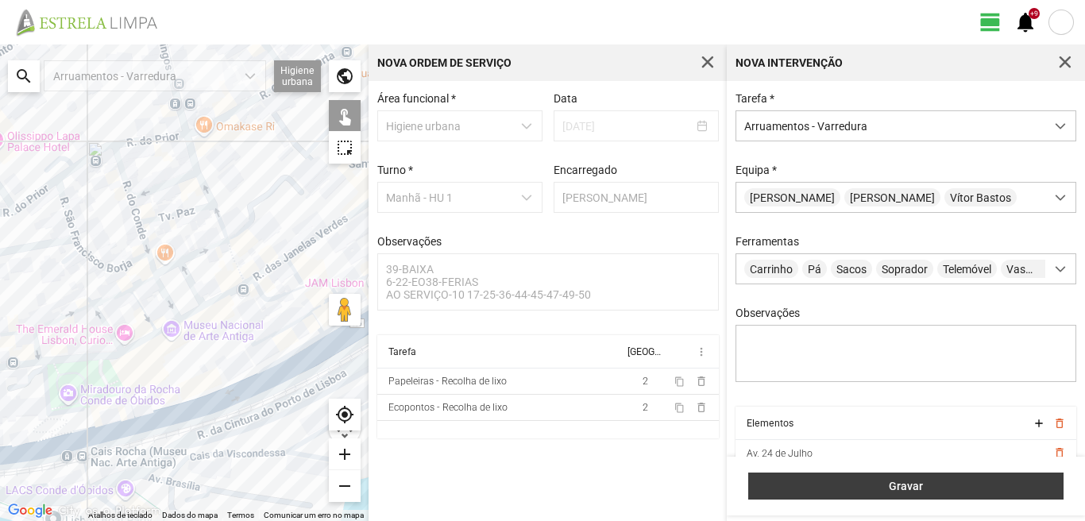
click at [906, 475] on button "Gravar" at bounding box center [905, 485] width 315 height 27
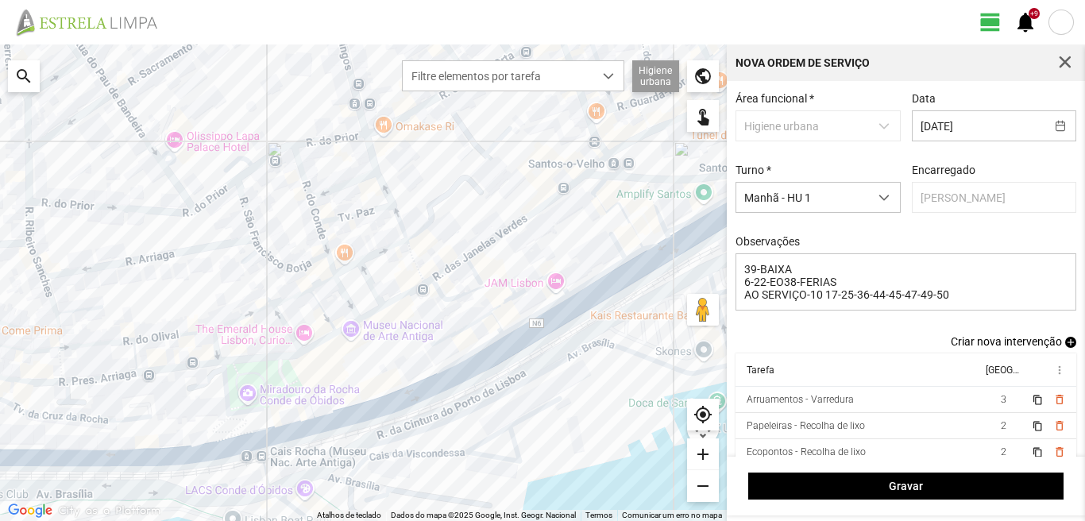
click at [1065, 341] on span "add" at bounding box center [1070, 342] width 11 height 11
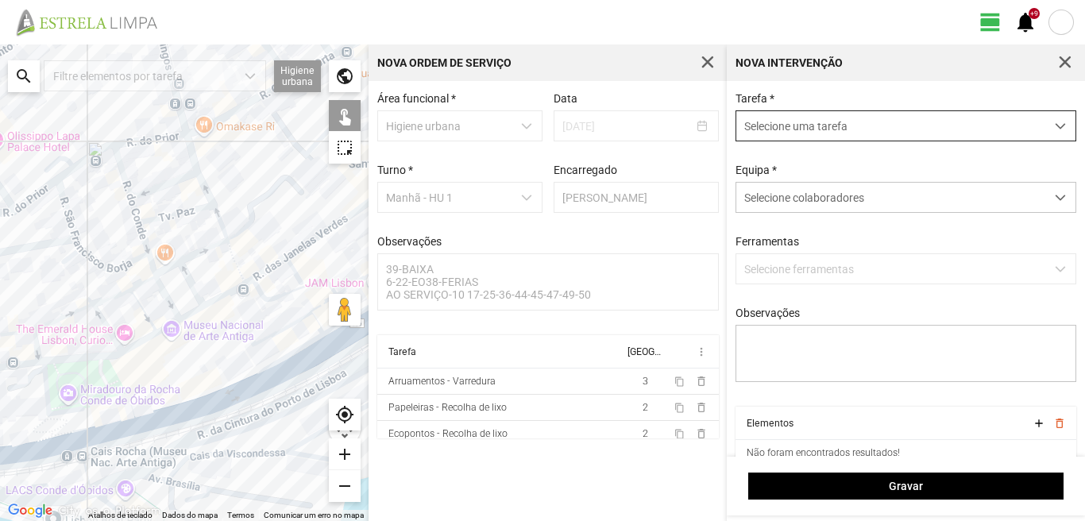
drag, startPoint x: 835, startPoint y: 122, endPoint x: 831, endPoint y: 140, distance: 17.9
click at [835, 125] on span "Selecione uma tarefa" at bounding box center [890, 125] width 309 height 29
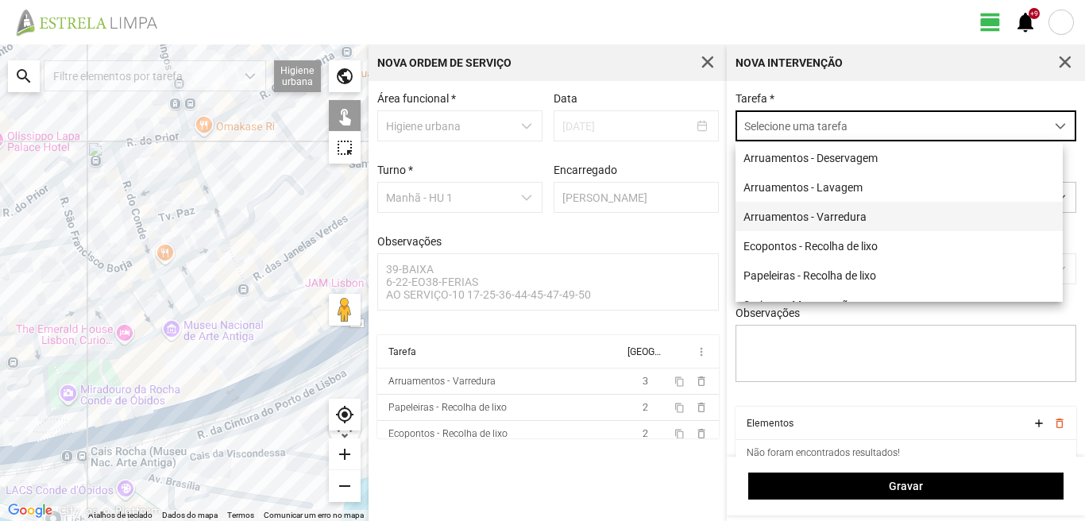
click at [812, 218] on li "Arruamentos - Varredura" at bounding box center [898, 216] width 327 height 29
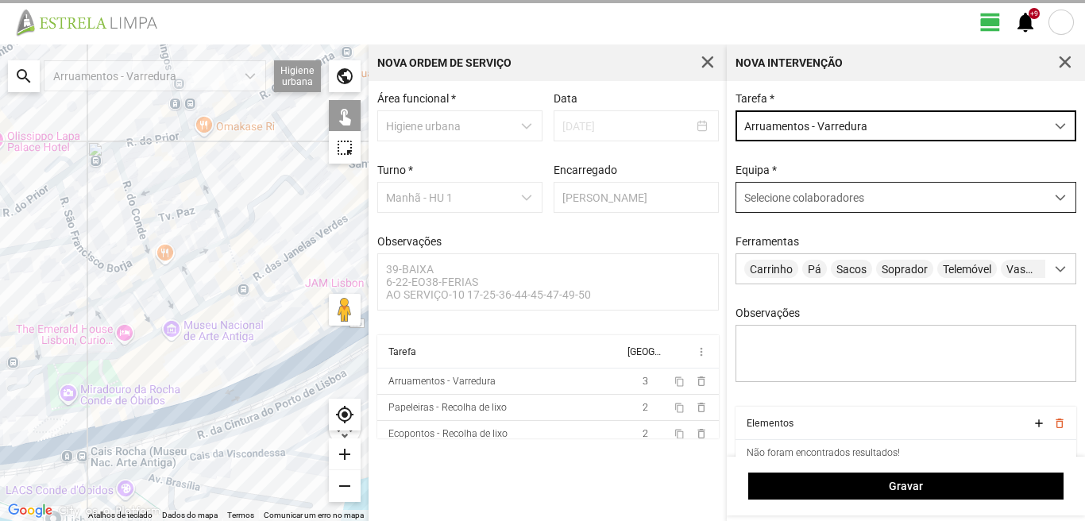
click at [776, 193] on span "Selecione colaboradores" at bounding box center [804, 197] width 120 height 13
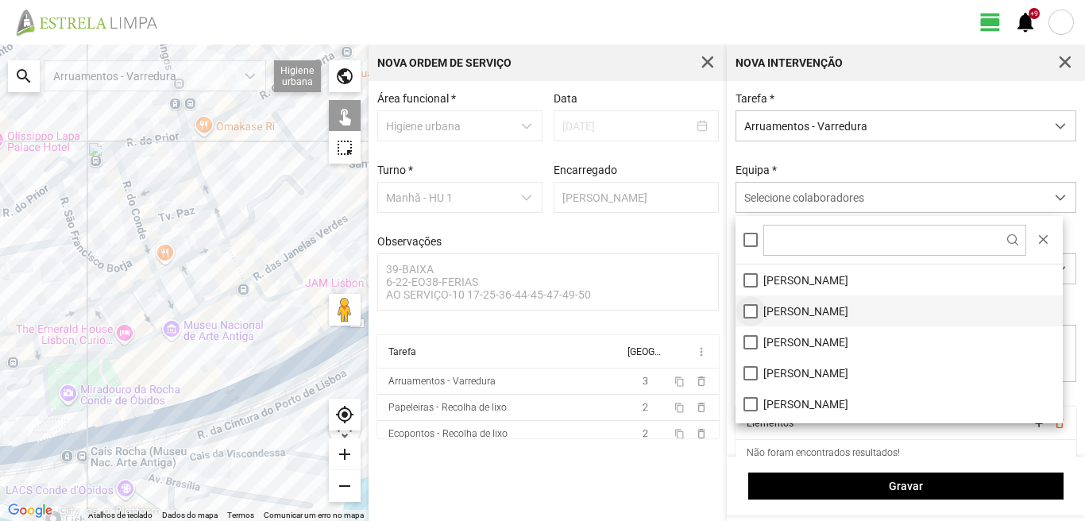
click at [750, 308] on li "[PERSON_NAME]" at bounding box center [898, 310] width 327 height 31
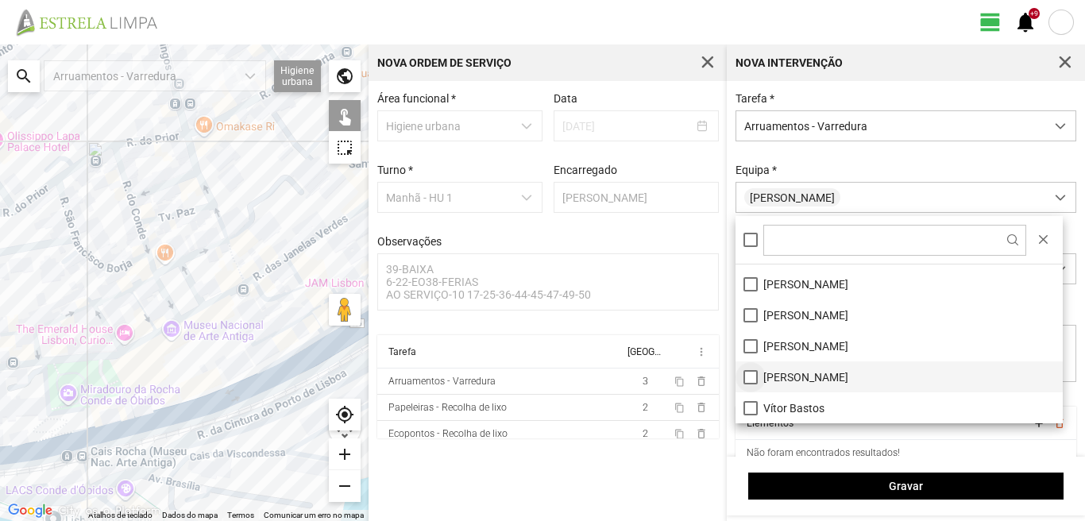
click at [748, 379] on li "[PERSON_NAME]" at bounding box center [898, 376] width 327 height 31
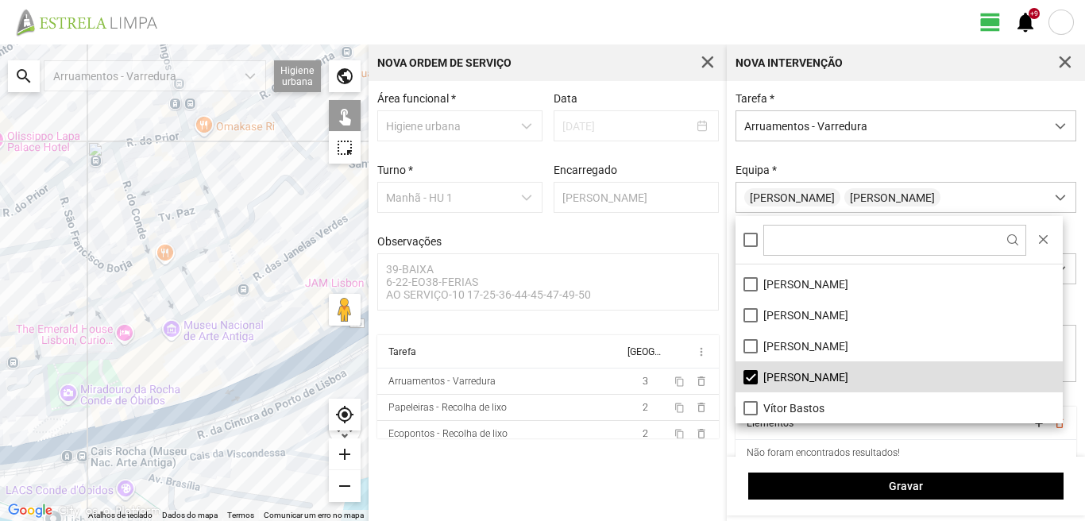
drag, startPoint x: 306, startPoint y: 191, endPoint x: 318, endPoint y: 421, distance: 229.8
click at [318, 421] on div at bounding box center [184, 282] width 368 height 476
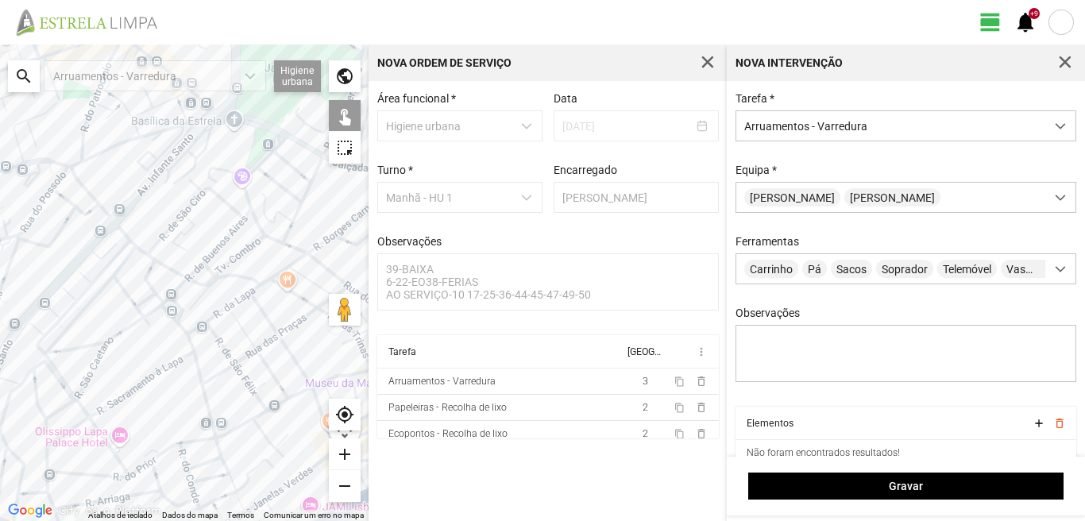
drag, startPoint x: 184, startPoint y: 236, endPoint x: 175, endPoint y: 297, distance: 61.8
click at [175, 291] on div at bounding box center [184, 282] width 368 height 476
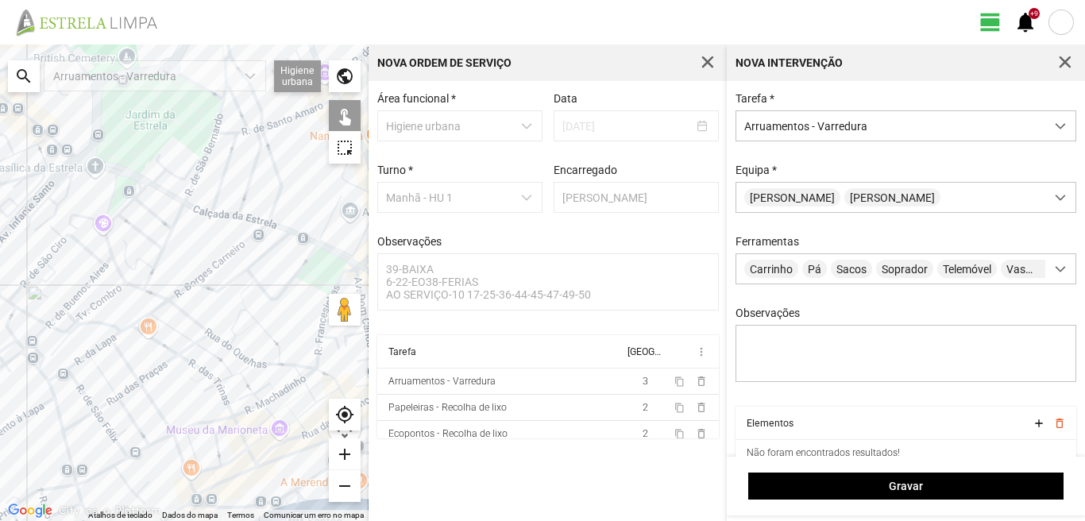
drag, startPoint x: 246, startPoint y: 227, endPoint x: 110, endPoint y: 224, distance: 135.8
click at [110, 224] on div at bounding box center [184, 282] width 368 height 476
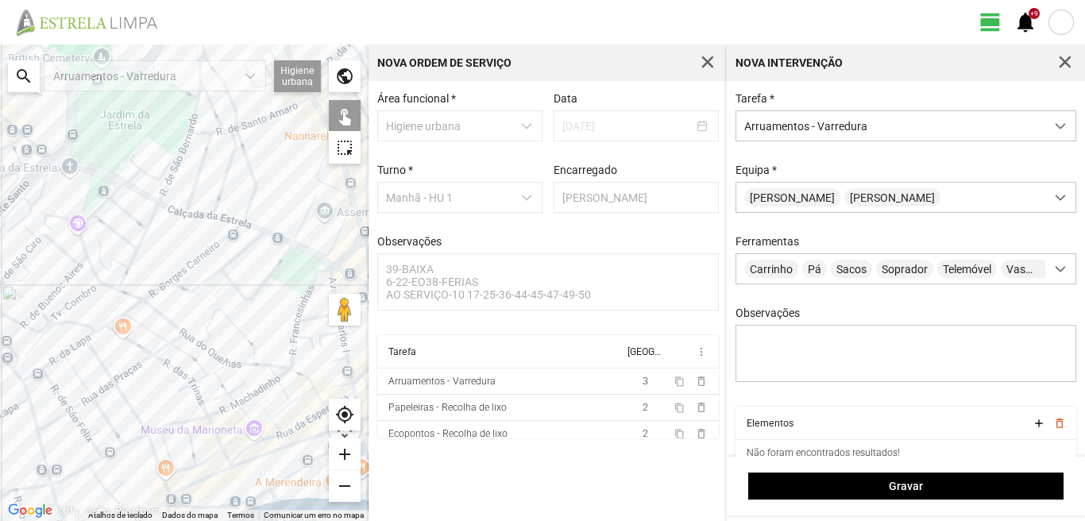
drag, startPoint x: 243, startPoint y: 230, endPoint x: 161, endPoint y: 224, distance: 82.0
click at [162, 224] on div at bounding box center [184, 282] width 368 height 476
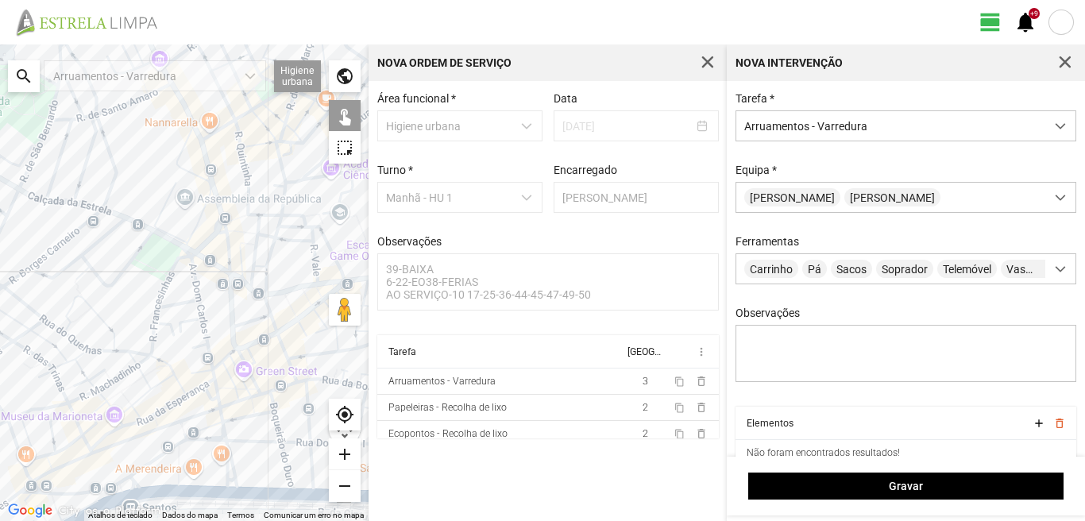
click at [172, 242] on div at bounding box center [184, 282] width 368 height 476
click at [188, 249] on div at bounding box center [184, 282] width 368 height 476
click at [137, 221] on div at bounding box center [184, 282] width 368 height 476
click at [114, 210] on div at bounding box center [184, 282] width 368 height 476
click at [98, 209] on div at bounding box center [184, 282] width 368 height 476
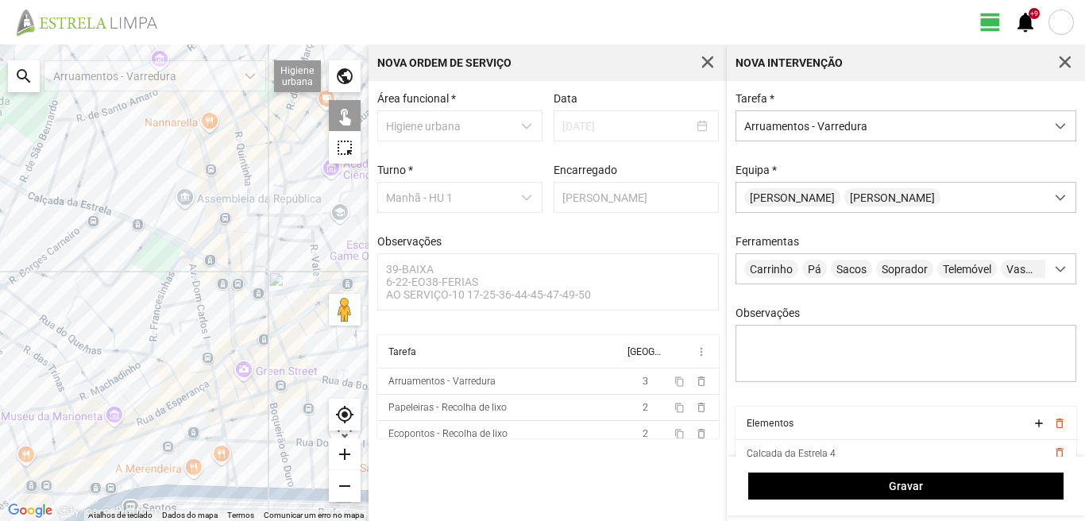
click at [69, 202] on div at bounding box center [184, 282] width 368 height 476
click at [37, 197] on div at bounding box center [184, 282] width 368 height 476
click at [57, 202] on div at bounding box center [184, 282] width 368 height 476
drag, startPoint x: 47, startPoint y: 207, endPoint x: 113, endPoint y: 230, distance: 69.8
click at [113, 230] on div at bounding box center [184, 282] width 368 height 476
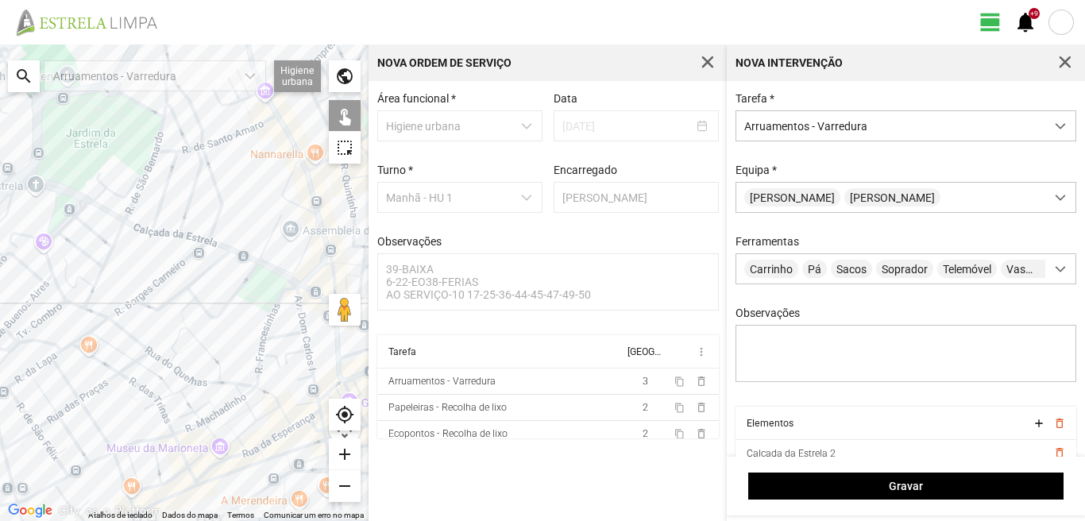
drag, startPoint x: 46, startPoint y: 219, endPoint x: 226, endPoint y: 256, distance: 183.3
click at [226, 256] on div at bounding box center [184, 282] width 368 height 476
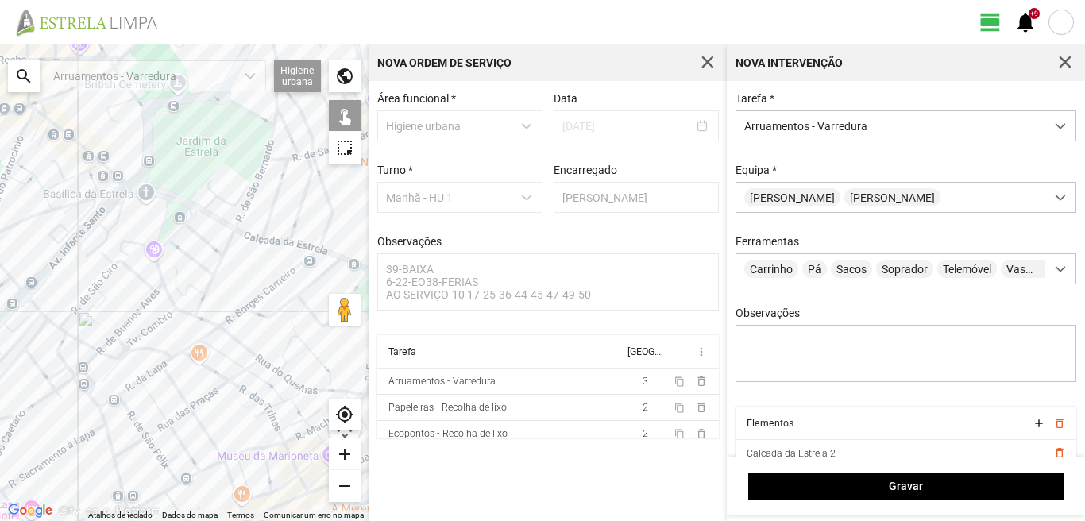
click at [210, 214] on div at bounding box center [184, 282] width 368 height 476
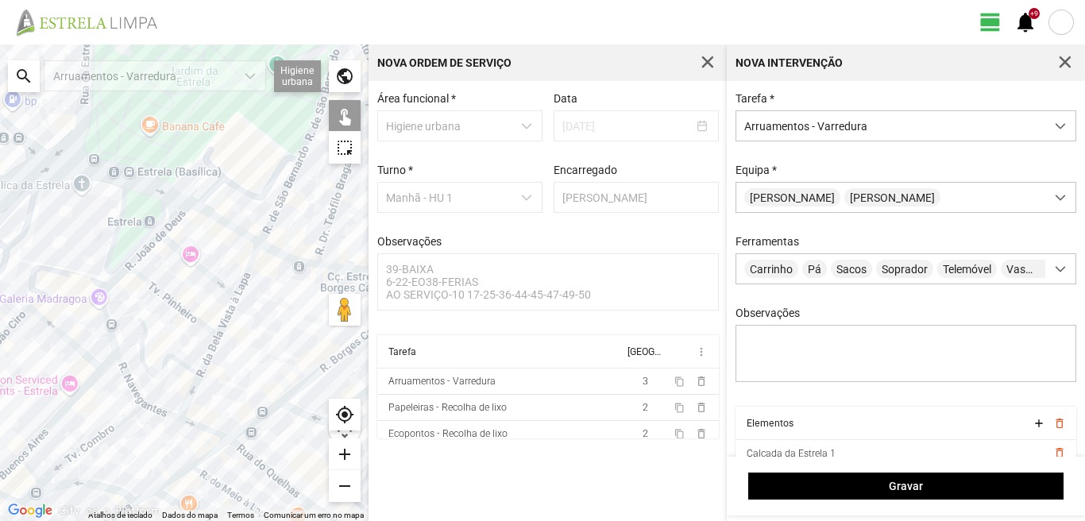
click at [161, 200] on div at bounding box center [184, 282] width 368 height 476
click at [172, 198] on div at bounding box center [184, 282] width 368 height 476
click at [42, 152] on div at bounding box center [184, 282] width 368 height 476
click at [38, 156] on div at bounding box center [184, 282] width 368 height 476
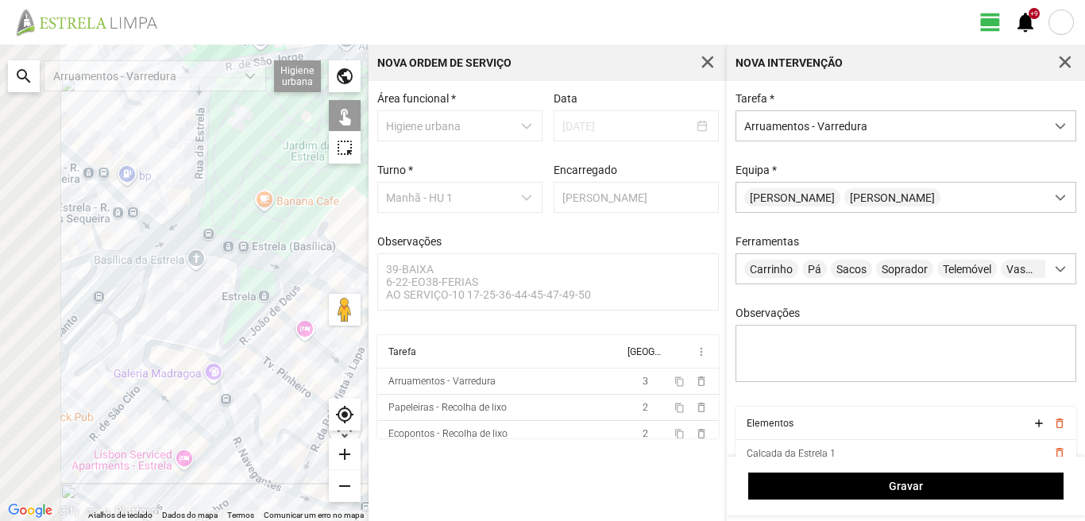
drag, startPoint x: 33, startPoint y: 148, endPoint x: 178, endPoint y: 217, distance: 160.6
click at [176, 226] on div at bounding box center [184, 282] width 368 height 476
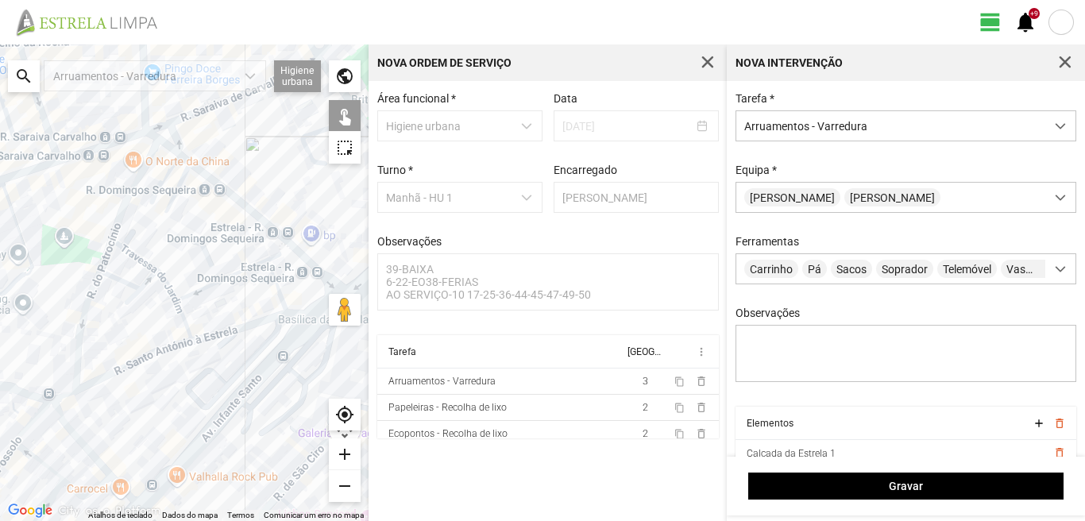
click at [285, 241] on div at bounding box center [184, 282] width 368 height 476
click at [278, 252] on div at bounding box center [184, 282] width 368 height 476
click at [178, 178] on div at bounding box center [184, 282] width 368 height 476
click at [178, 184] on div at bounding box center [184, 282] width 368 height 476
click at [167, 172] on div at bounding box center [184, 282] width 368 height 476
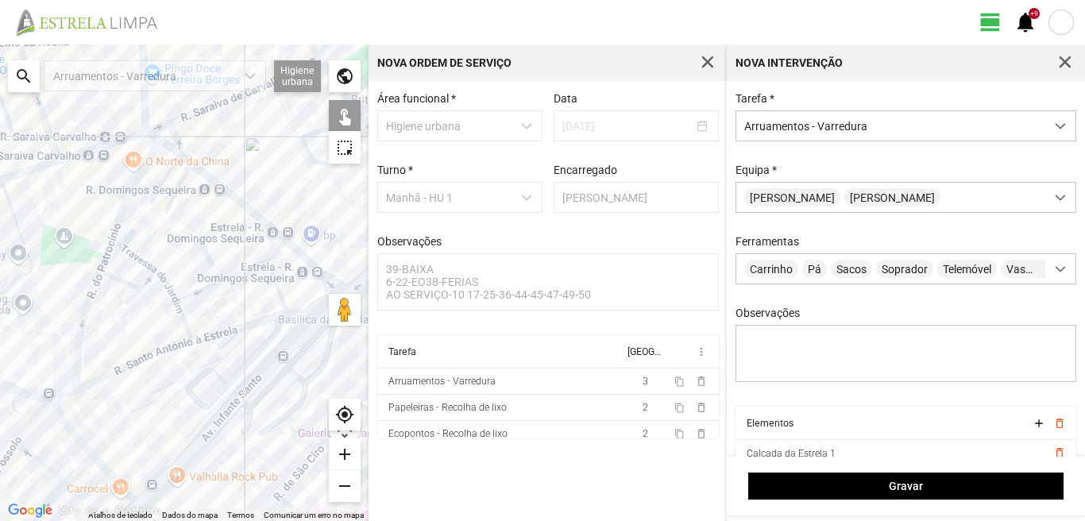
click at [168, 148] on div at bounding box center [184, 282] width 368 height 476
click at [183, 159] on div at bounding box center [184, 282] width 368 height 476
click at [152, 135] on div at bounding box center [184, 282] width 368 height 476
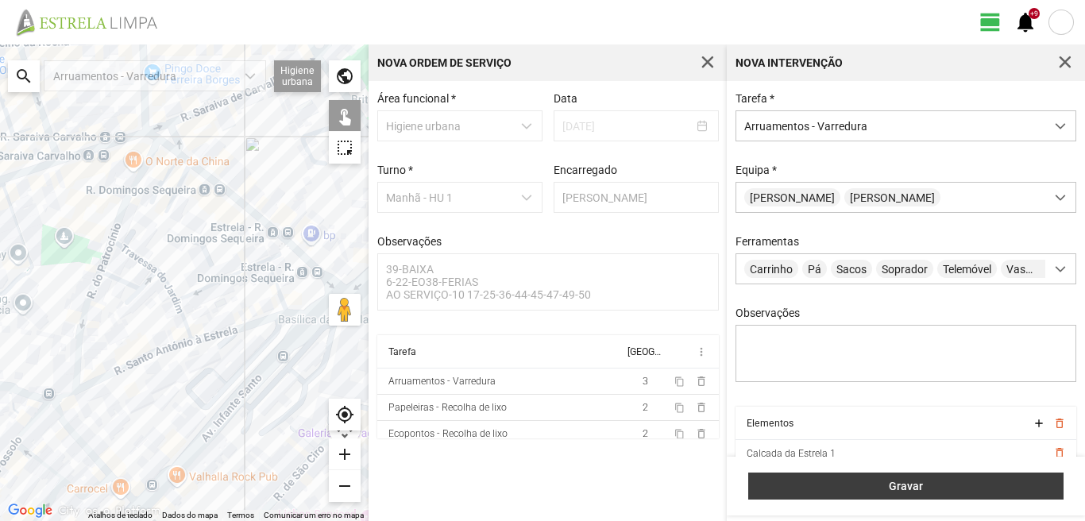
click at [904, 487] on span "Gravar" at bounding box center [906, 486] width 299 height 13
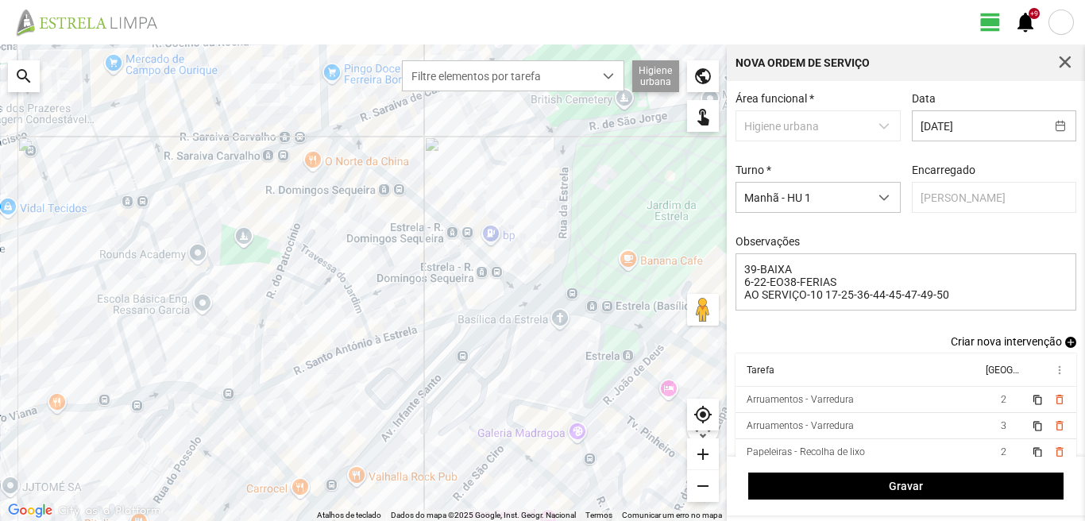
click at [1065, 343] on span "add" at bounding box center [1070, 342] width 11 height 11
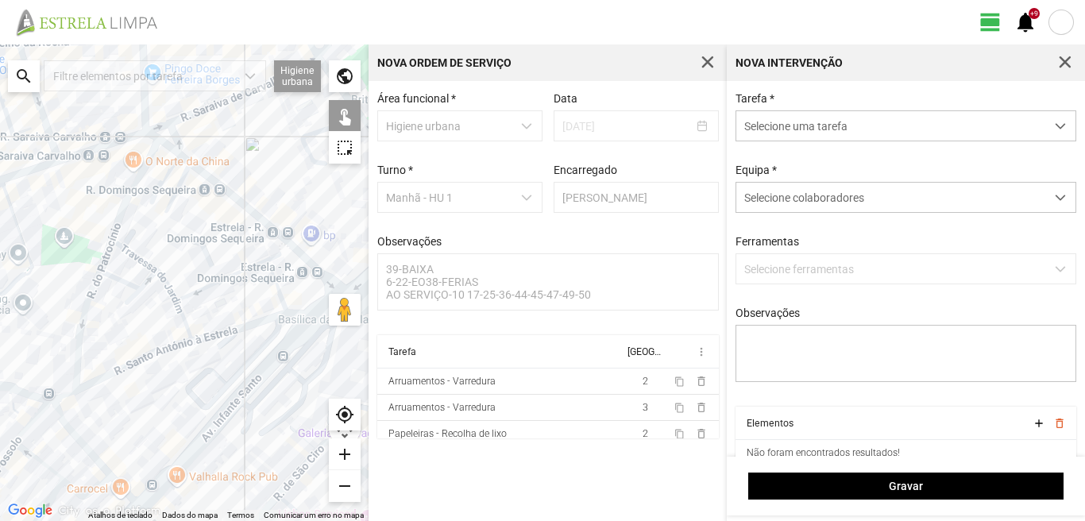
click at [827, 121] on span "Selecione uma tarefa" at bounding box center [890, 125] width 309 height 29
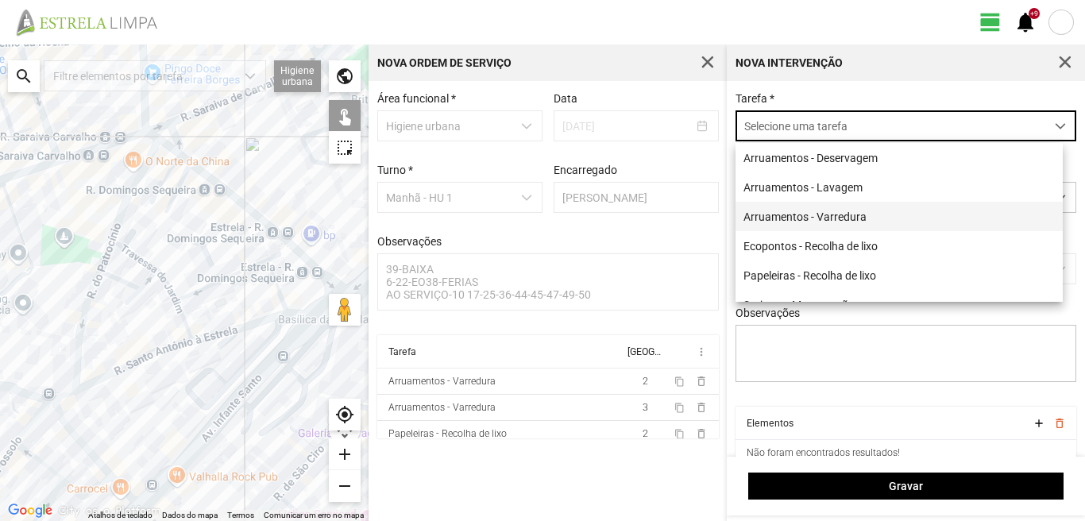
click at [804, 216] on li "Arruamentos - Varredura" at bounding box center [898, 216] width 327 height 29
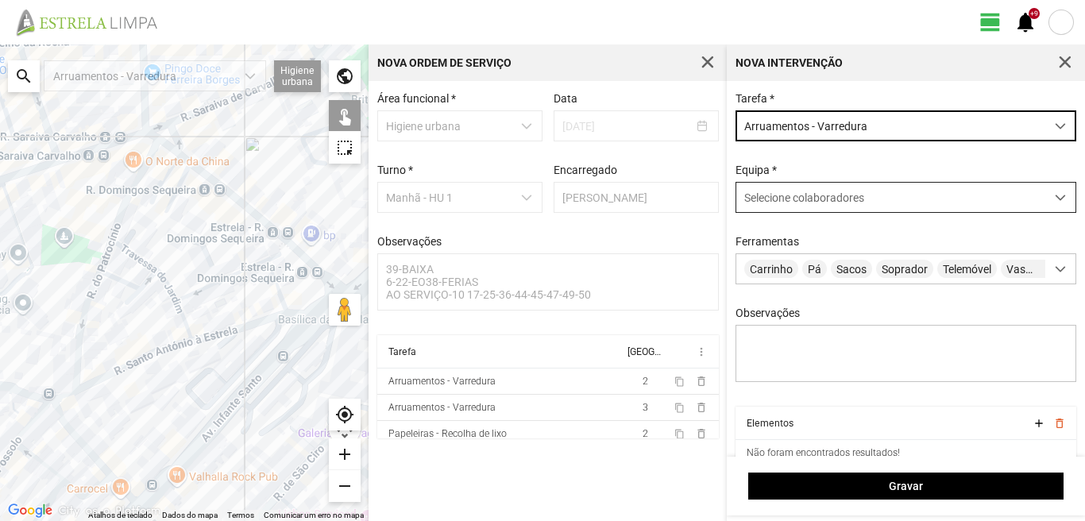
click at [803, 200] on span "Selecione colaboradores" at bounding box center [804, 197] width 120 height 13
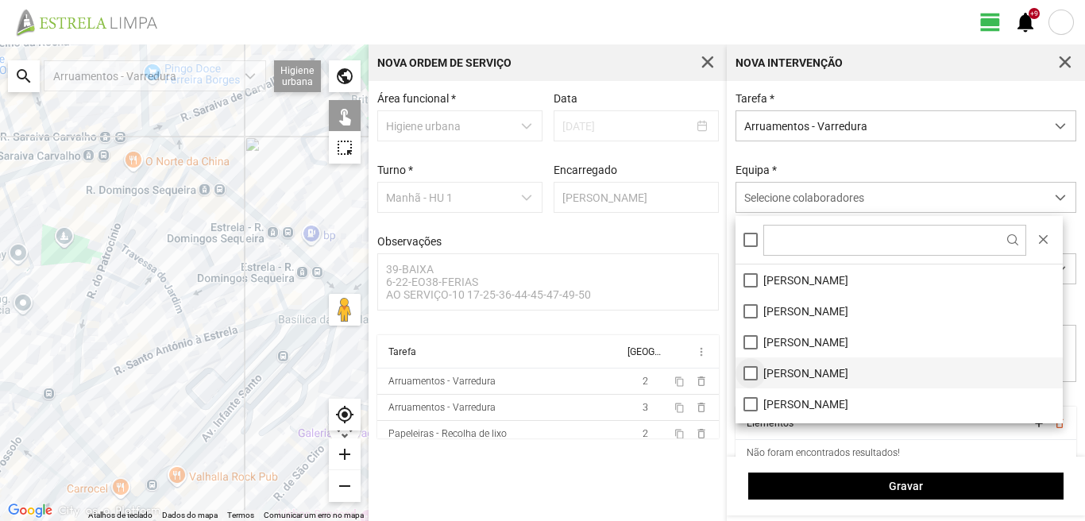
click at [748, 375] on li "[PERSON_NAME]" at bounding box center [898, 372] width 327 height 31
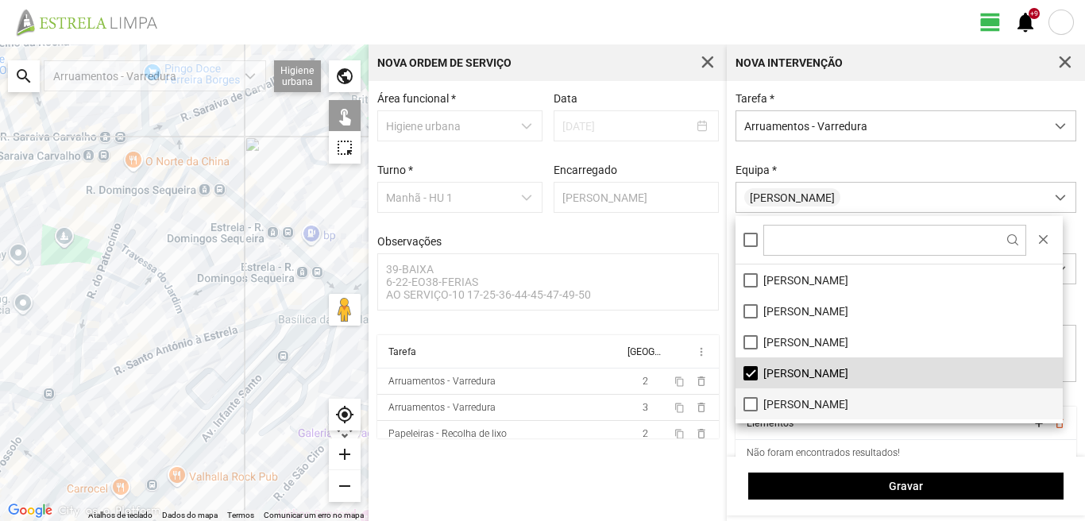
click at [748, 409] on li "[PERSON_NAME]" at bounding box center [898, 403] width 327 height 31
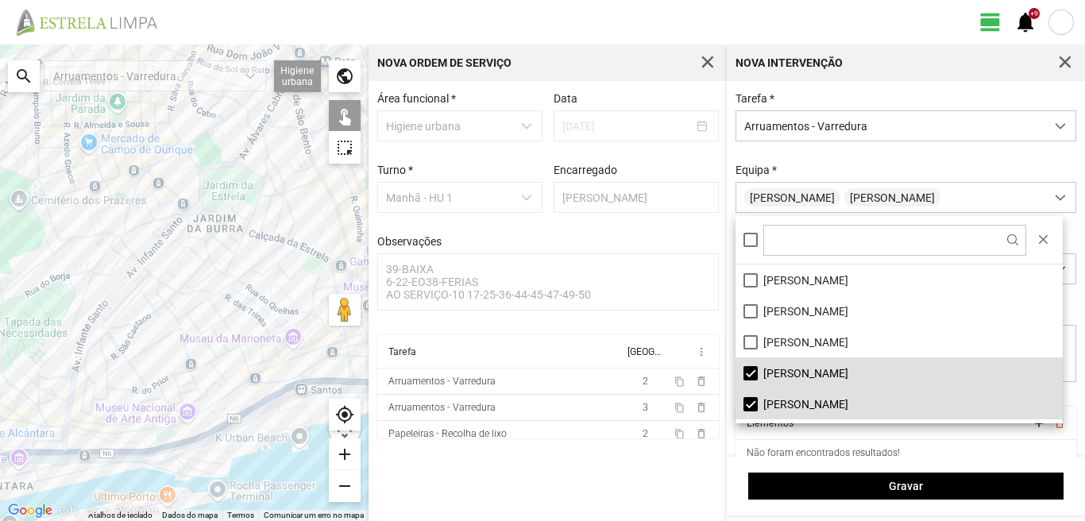
drag, startPoint x: 283, startPoint y: 330, endPoint x: 127, endPoint y: 231, distance: 184.6
click at [161, 242] on div at bounding box center [184, 282] width 368 height 476
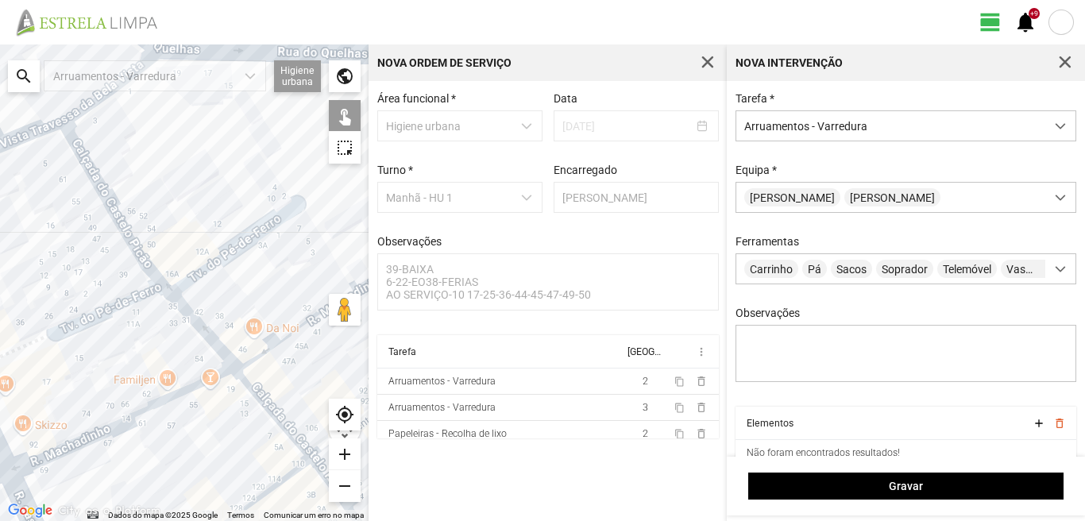
drag, startPoint x: 241, startPoint y: 278, endPoint x: 112, endPoint y: 180, distance: 162.2
click at [112, 181] on div at bounding box center [184, 282] width 368 height 476
click at [240, 236] on div at bounding box center [184, 282] width 368 height 476
click at [98, 195] on div at bounding box center [184, 282] width 368 height 476
drag, startPoint x: 141, startPoint y: 162, endPoint x: 79, endPoint y: 197, distance: 71.8
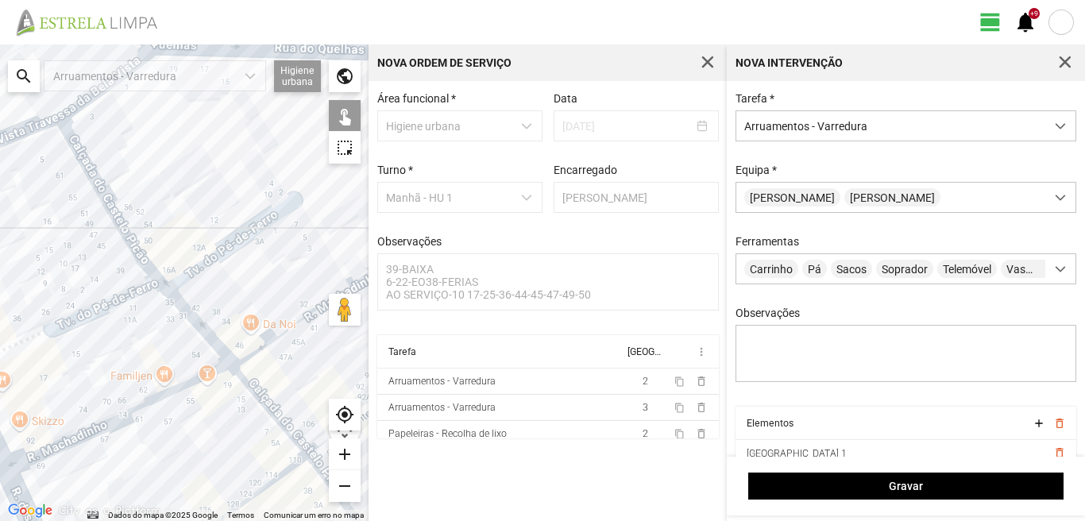
click at [79, 197] on div at bounding box center [184, 282] width 368 height 476
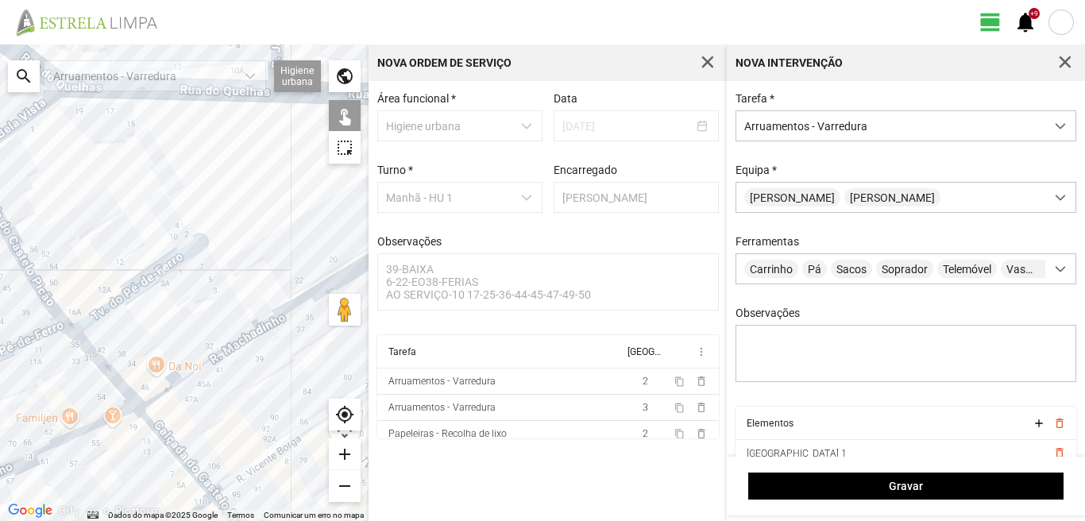
drag, startPoint x: 161, startPoint y: 190, endPoint x: 72, endPoint y: 195, distance: 89.1
click at [73, 195] on div at bounding box center [184, 282] width 368 height 476
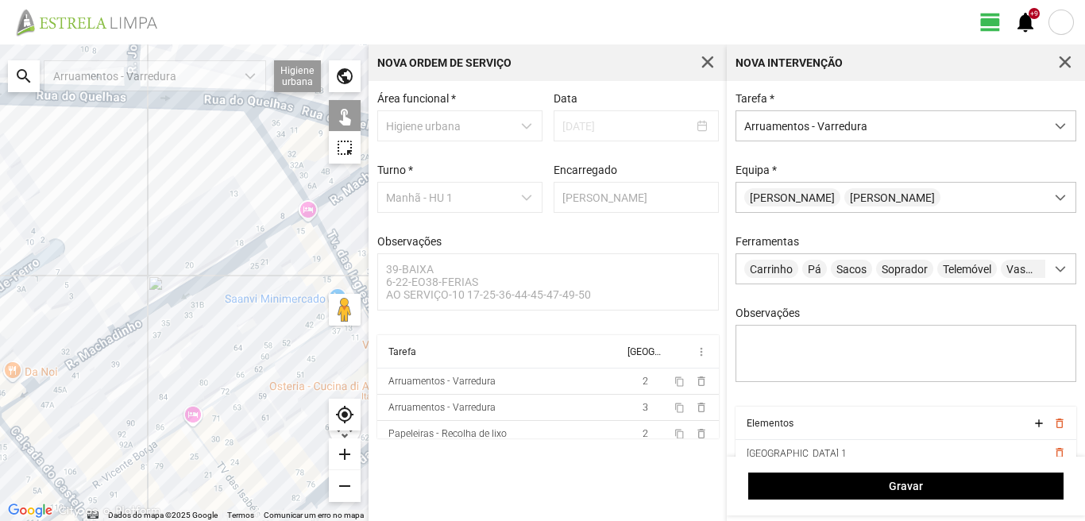
click at [280, 160] on div at bounding box center [184, 282] width 368 height 476
click at [262, 239] on div at bounding box center [184, 282] width 368 height 476
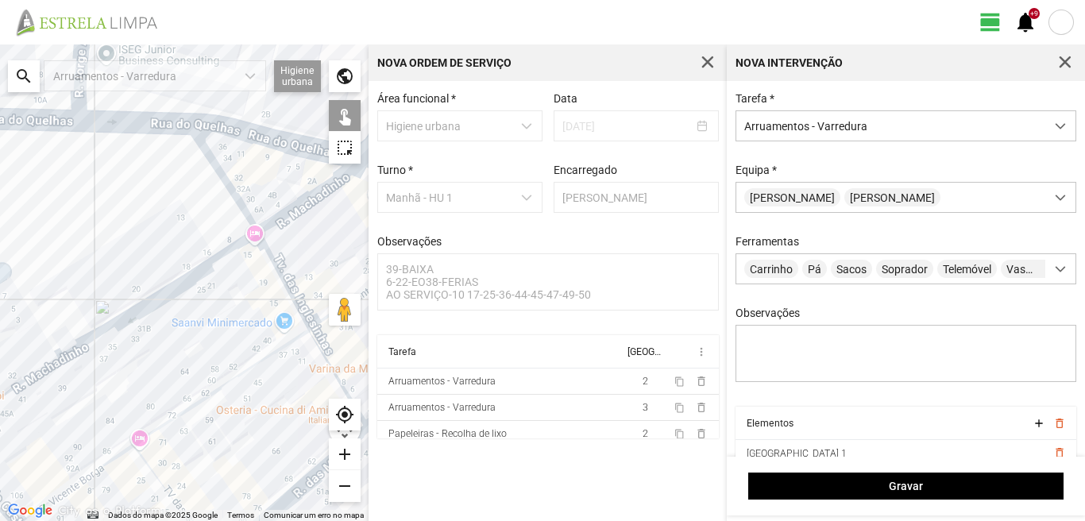
drag, startPoint x: 292, startPoint y: 202, endPoint x: 241, endPoint y: 232, distance: 59.1
click at [241, 232] on div at bounding box center [184, 282] width 368 height 476
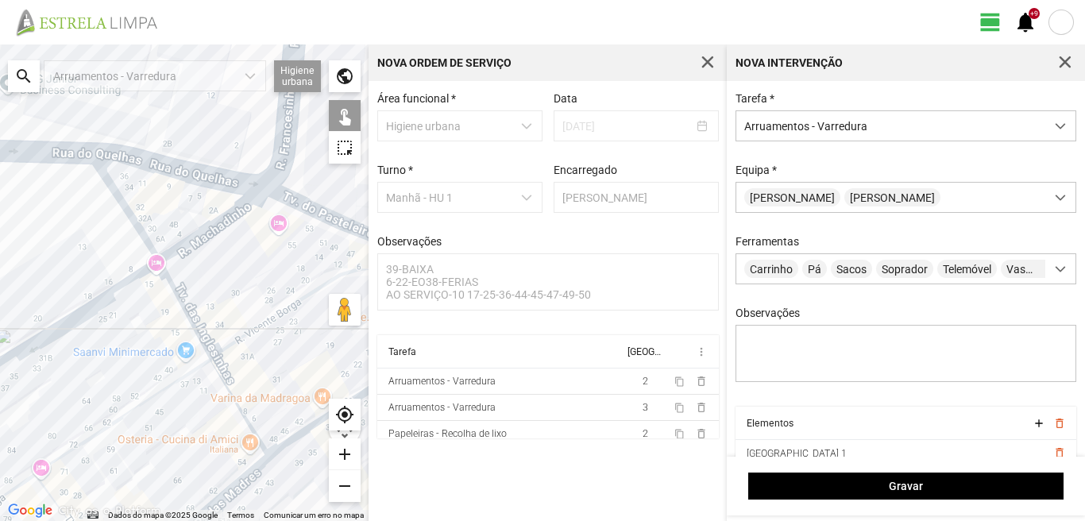
drag, startPoint x: 286, startPoint y: 231, endPoint x: 196, endPoint y: 233, distance: 89.8
click at [196, 233] on div at bounding box center [184, 282] width 368 height 476
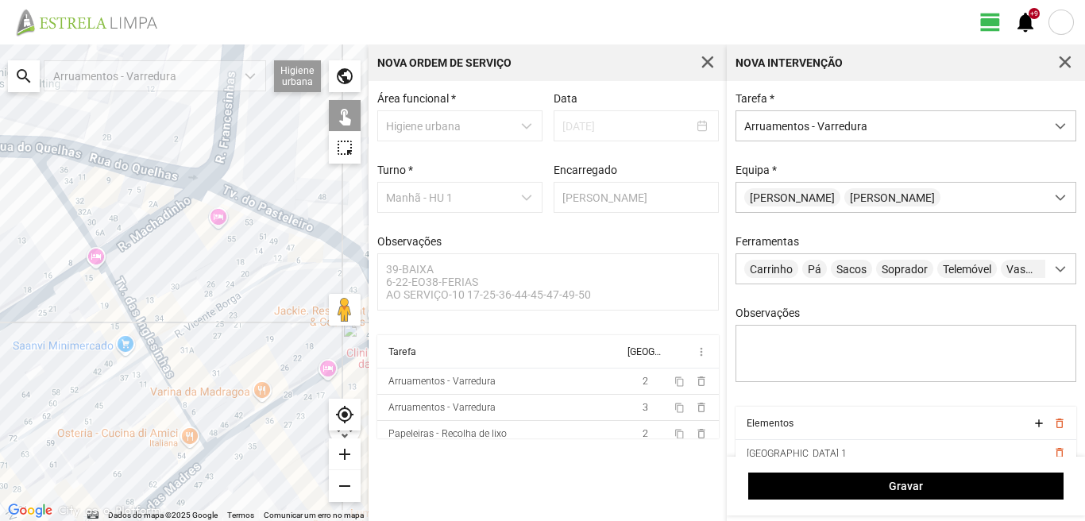
click at [239, 213] on div at bounding box center [184, 282] width 368 height 476
click at [238, 207] on div at bounding box center [184, 282] width 368 height 476
click at [164, 214] on div at bounding box center [184, 282] width 368 height 476
click at [129, 311] on div at bounding box center [184, 282] width 368 height 476
click at [223, 303] on div at bounding box center [184, 282] width 368 height 476
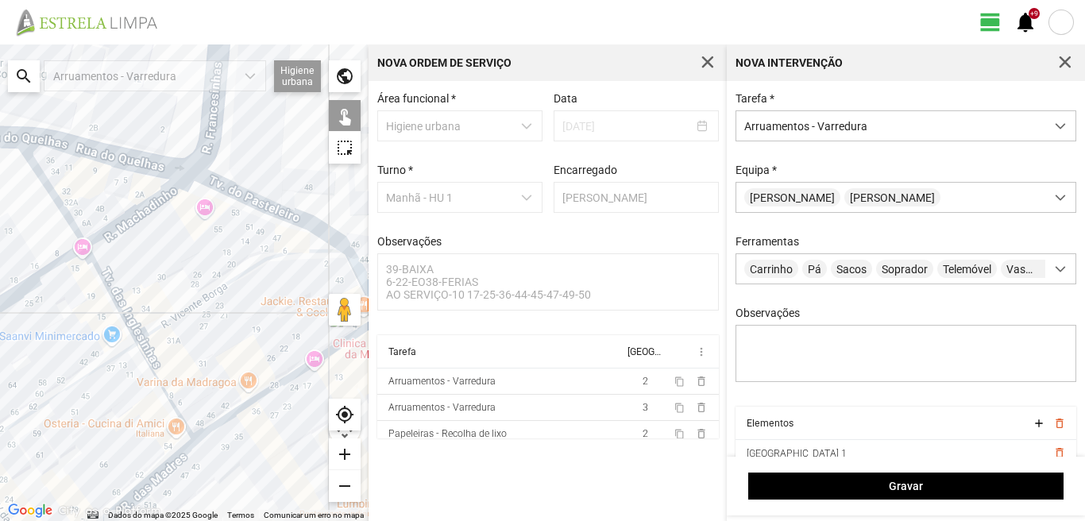
drag, startPoint x: 285, startPoint y: 318, endPoint x: 133, endPoint y: 253, distance: 165.4
click at [133, 253] on div at bounding box center [184, 282] width 368 height 476
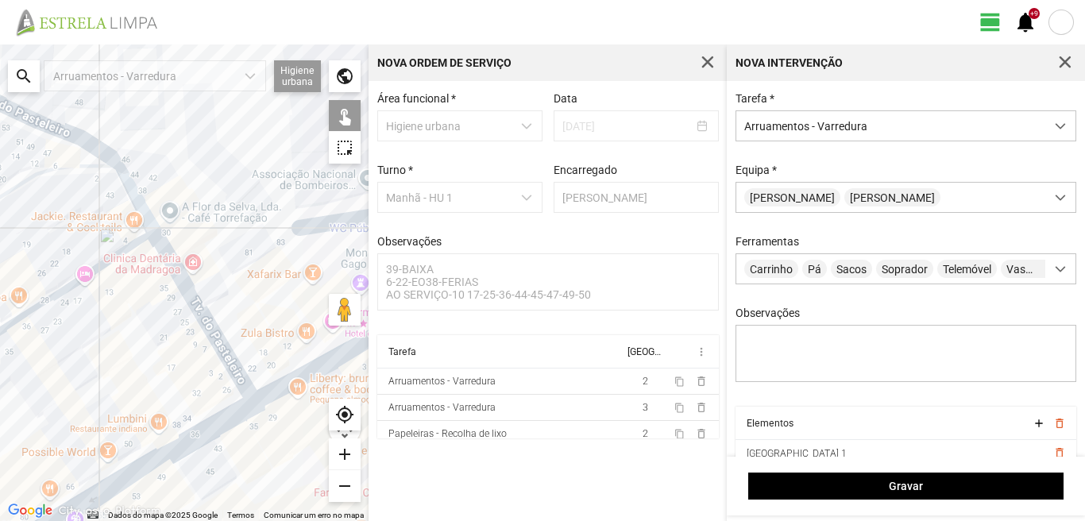
drag, startPoint x: 137, startPoint y: 241, endPoint x: 191, endPoint y: 276, distance: 65.4
click at [192, 276] on div at bounding box center [184, 282] width 368 height 476
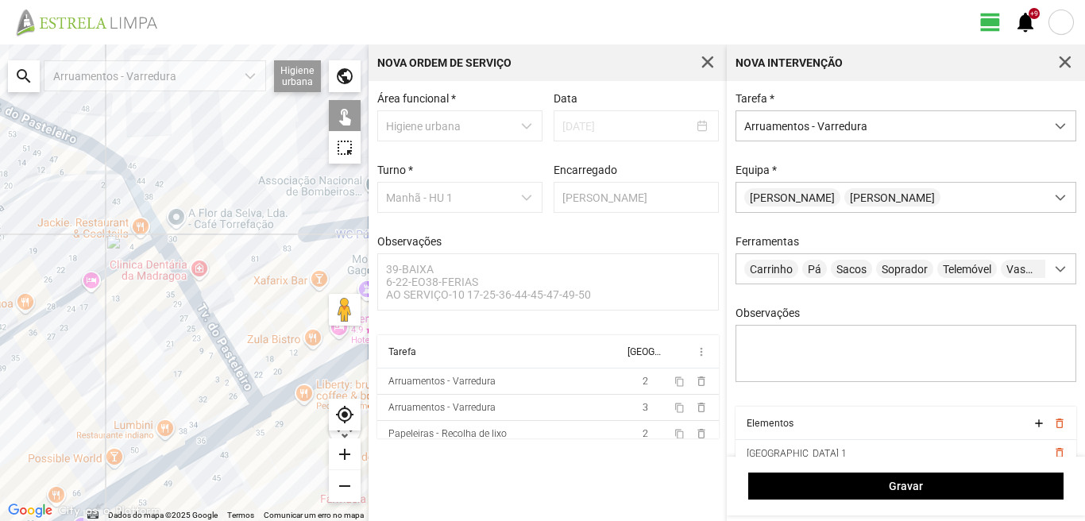
click at [140, 210] on div at bounding box center [184, 282] width 368 height 476
drag, startPoint x: 183, startPoint y: 289, endPoint x: 118, endPoint y: 271, distance: 66.9
click at [181, 289] on div at bounding box center [184, 282] width 368 height 476
click at [113, 264] on div at bounding box center [184, 282] width 368 height 476
click at [121, 264] on div at bounding box center [184, 282] width 368 height 476
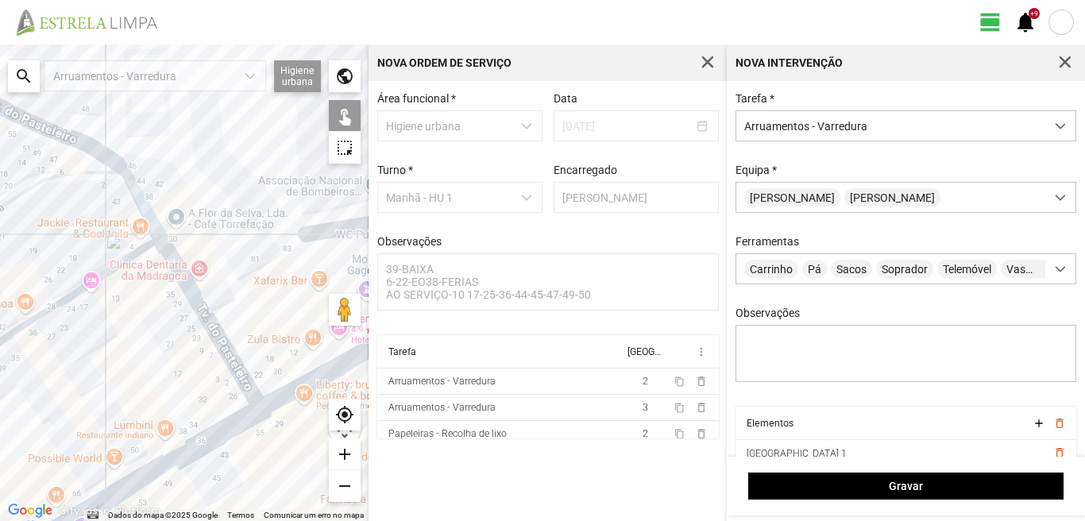
click at [185, 292] on div at bounding box center [184, 282] width 368 height 476
drag, startPoint x: 125, startPoint y: 281, endPoint x: 215, endPoint y: 226, distance: 106.2
click at [215, 226] on div at bounding box center [184, 282] width 368 height 476
drag, startPoint x: 121, startPoint y: 309, endPoint x: 199, endPoint y: 232, distance: 109.5
click at [199, 232] on div at bounding box center [184, 282] width 368 height 476
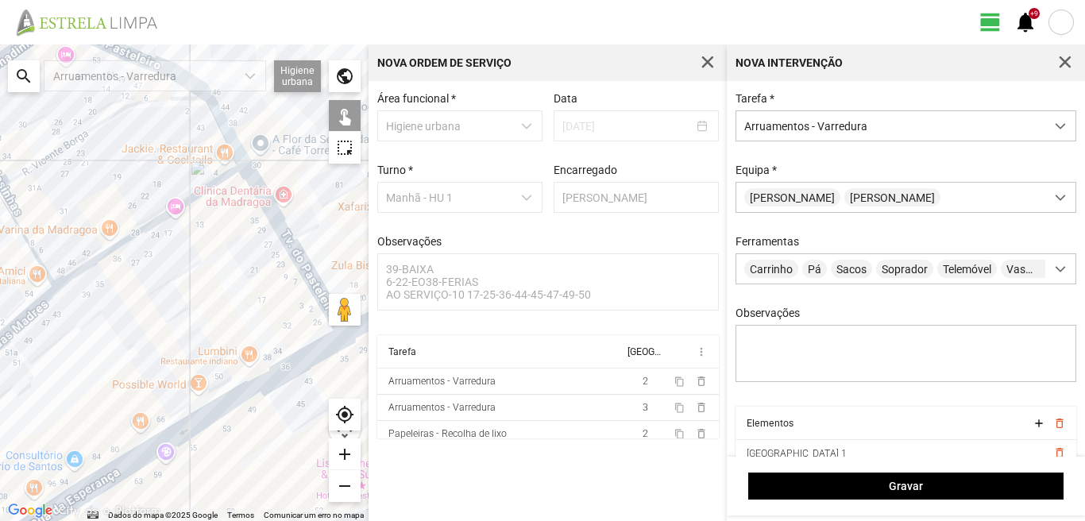
drag, startPoint x: 264, startPoint y: 335, endPoint x: 269, endPoint y: 372, distance: 37.6
click at [266, 364] on div at bounding box center [184, 282] width 368 height 476
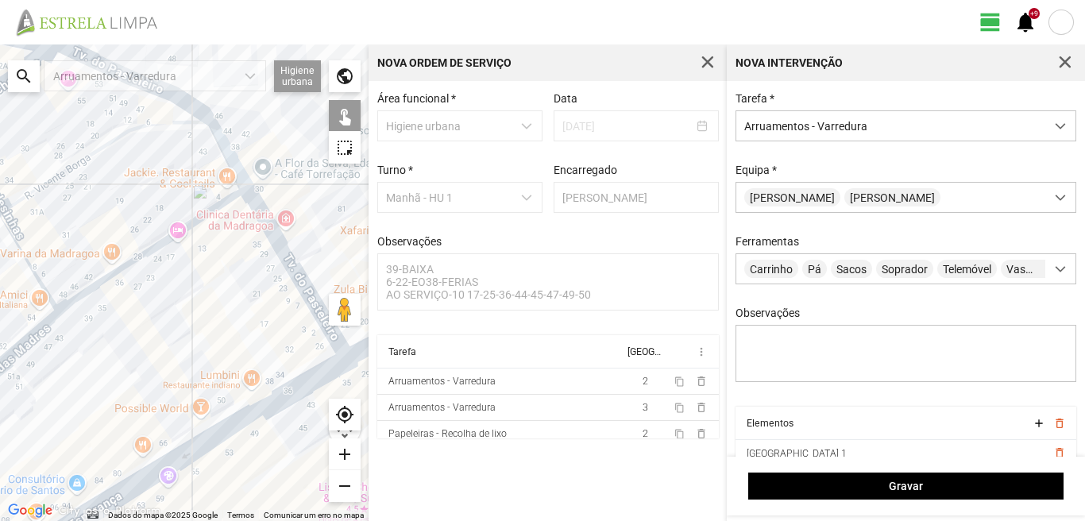
drag, startPoint x: 272, startPoint y: 399, endPoint x: 252, endPoint y: 373, distance: 32.7
click at [272, 395] on div at bounding box center [184, 282] width 368 height 476
drag, startPoint x: 233, startPoint y: 330, endPoint x: 90, endPoint y: 307, distance: 144.9
click at [90, 307] on div at bounding box center [184, 282] width 368 height 476
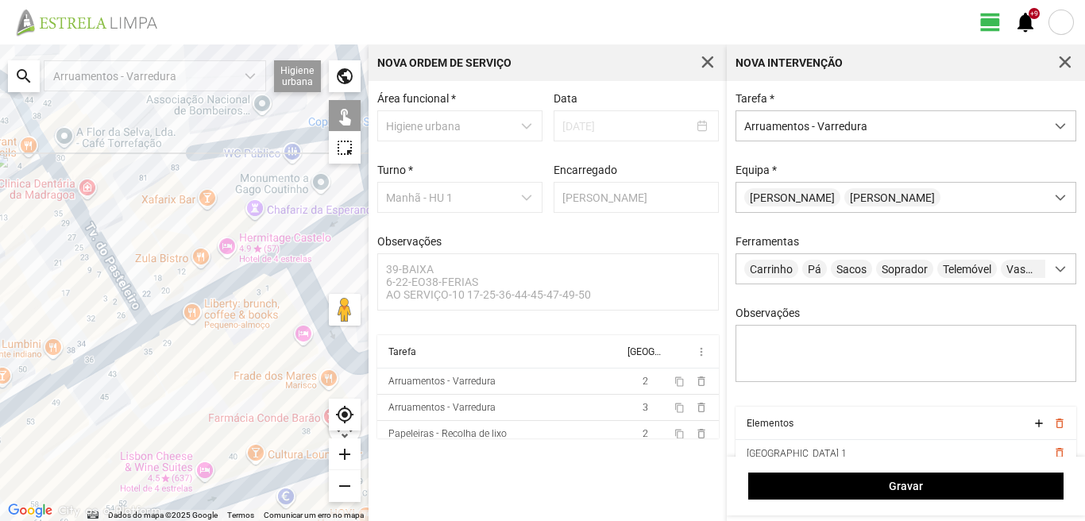
drag, startPoint x: 229, startPoint y: 316, endPoint x: 31, endPoint y: 286, distance: 200.8
click at [31, 286] on div at bounding box center [184, 282] width 368 height 476
drag, startPoint x: 44, startPoint y: 272, endPoint x: 145, endPoint y: 210, distance: 119.0
click at [144, 210] on div at bounding box center [184, 282] width 368 height 476
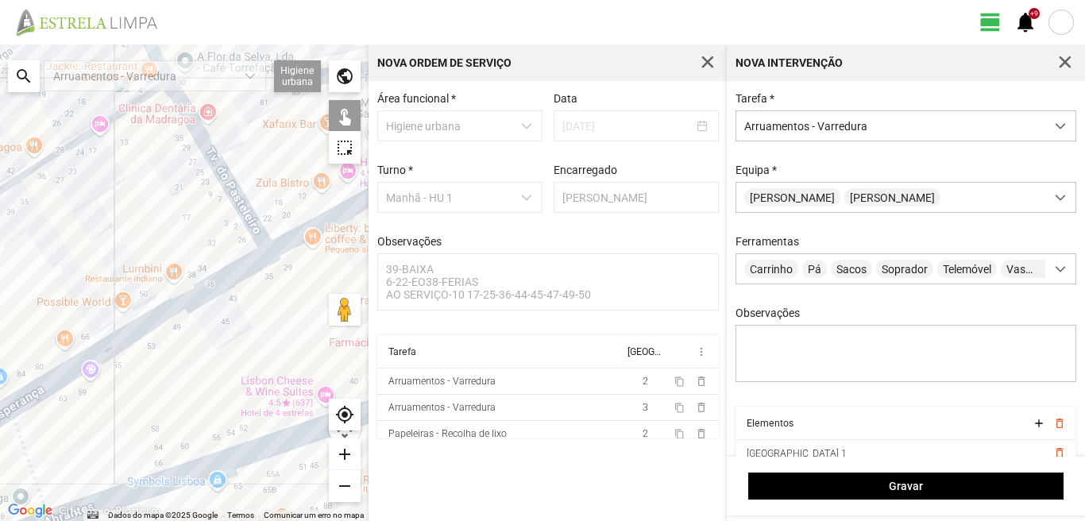
click at [205, 284] on div at bounding box center [184, 282] width 368 height 476
click at [204, 286] on div at bounding box center [184, 282] width 368 height 476
drag, startPoint x: 118, startPoint y: 271, endPoint x: 247, endPoint y: 233, distance: 133.9
click at [247, 233] on div at bounding box center [184, 282] width 368 height 476
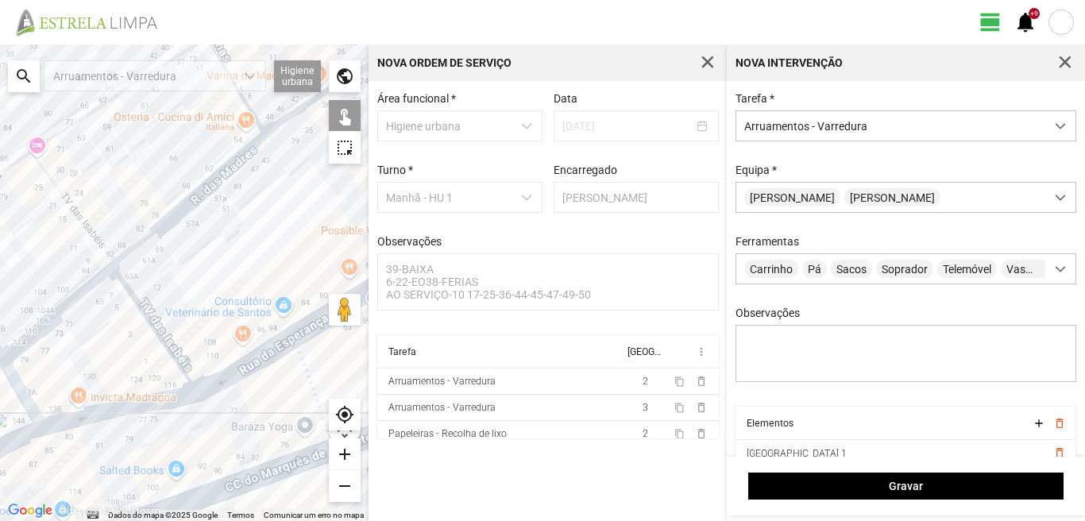
click at [203, 186] on div at bounding box center [184, 282] width 368 height 476
click at [247, 110] on div at bounding box center [184, 282] width 368 height 476
drag, startPoint x: 175, startPoint y: 142, endPoint x: 248, endPoint y: 254, distance: 133.3
click at [248, 254] on div at bounding box center [184, 282] width 368 height 476
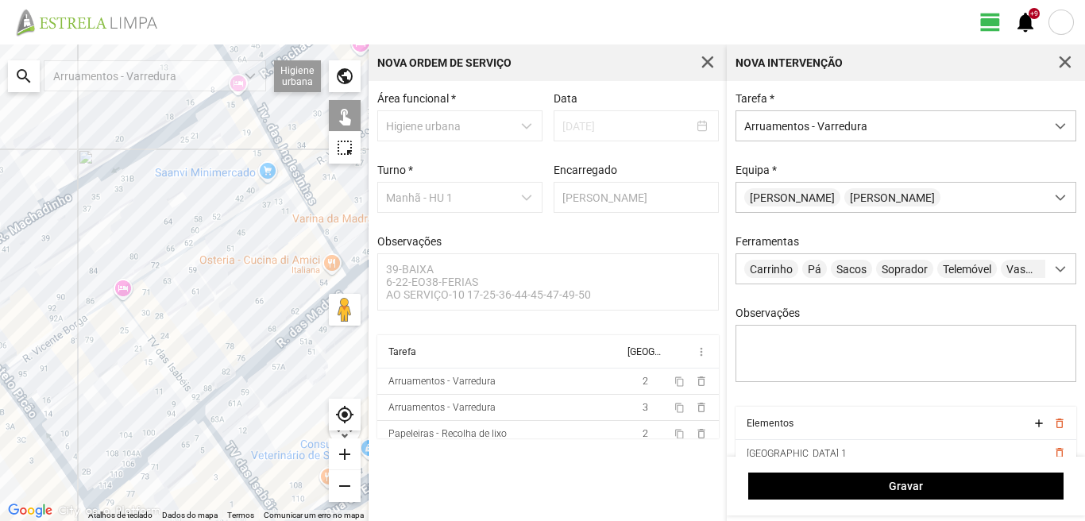
click at [235, 216] on div at bounding box center [184, 282] width 368 height 476
click at [136, 325] on div at bounding box center [184, 282] width 368 height 476
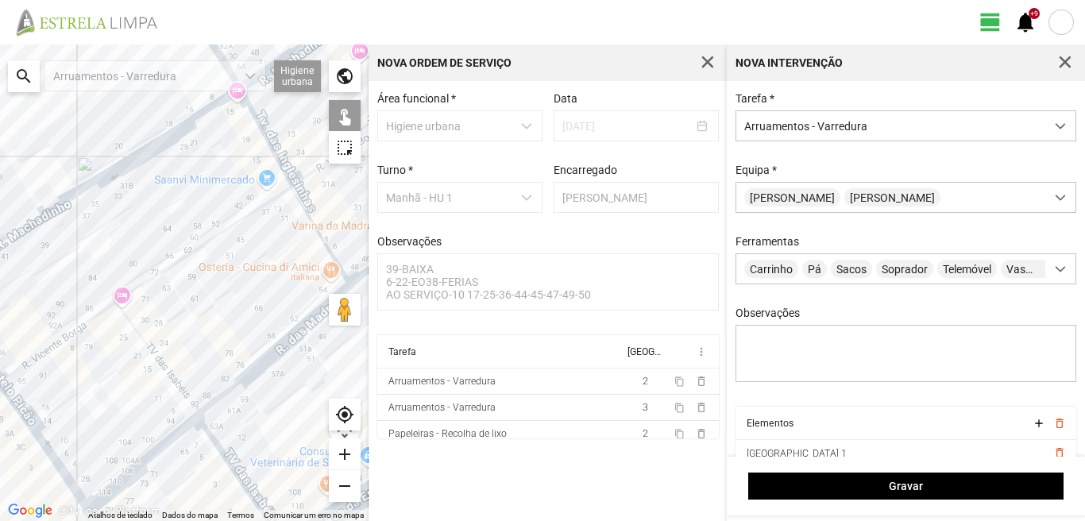
drag, startPoint x: 74, startPoint y: 307, endPoint x: 72, endPoint y: 321, distance: 13.6
click at [72, 321] on div at bounding box center [184, 282] width 368 height 476
click at [76, 337] on div at bounding box center [184, 282] width 368 height 476
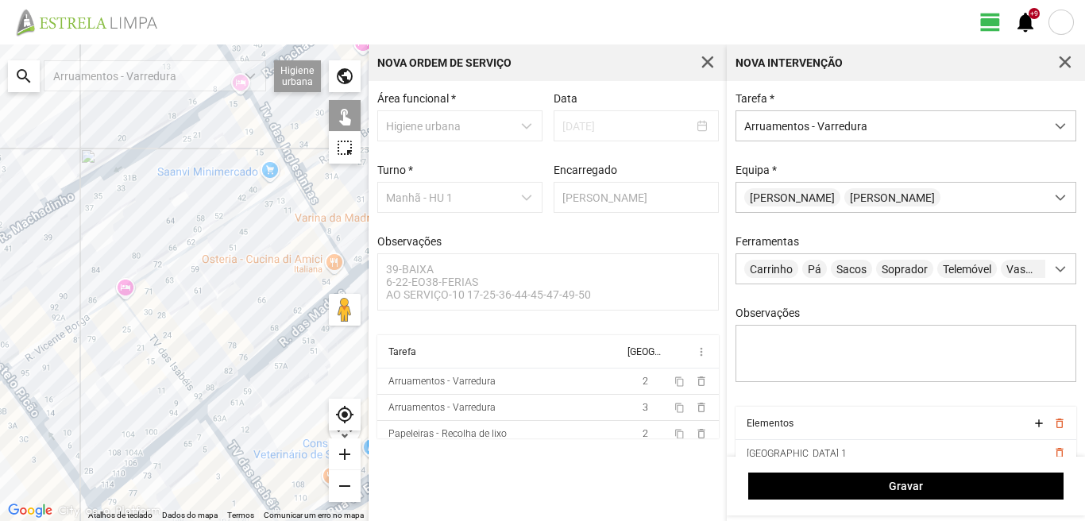
drag, startPoint x: 123, startPoint y: 351, endPoint x: 138, endPoint y: 256, distance: 96.5
click at [138, 265] on div at bounding box center [184, 282] width 368 height 476
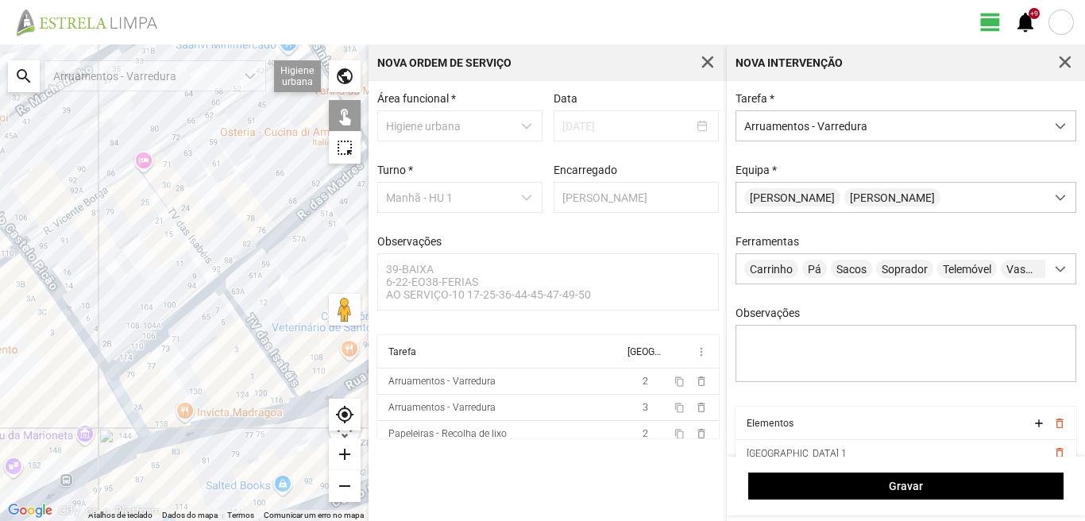
click at [241, 319] on div at bounding box center [184, 282] width 368 height 476
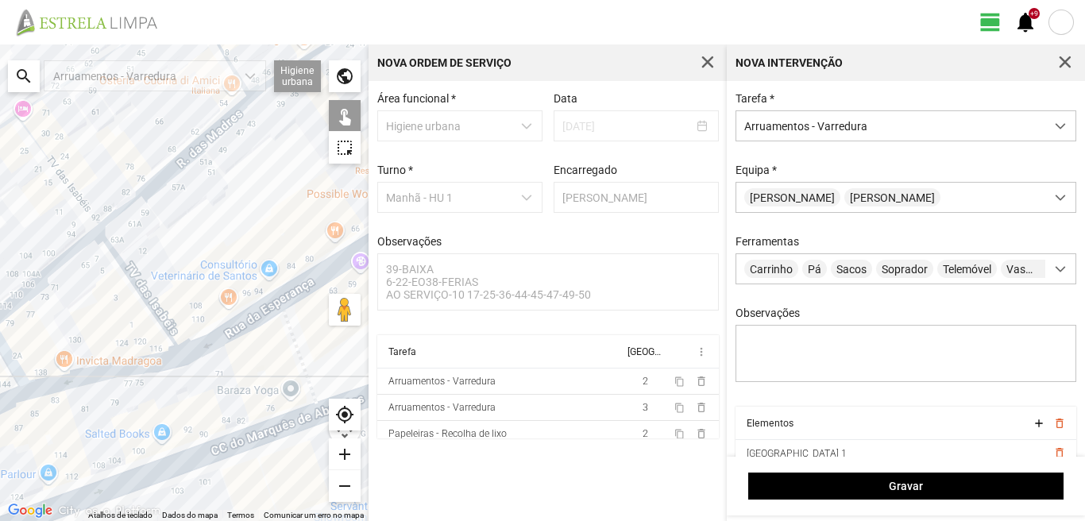
drag, startPoint x: 262, startPoint y: 310, endPoint x: 133, endPoint y: 253, distance: 141.8
click at [133, 253] on div at bounding box center [184, 282] width 368 height 476
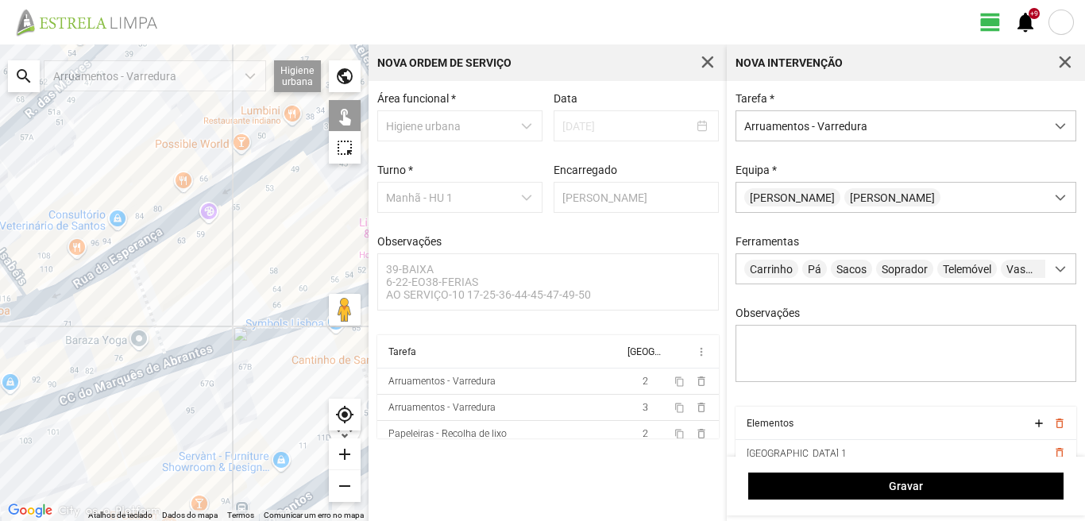
click at [111, 260] on div at bounding box center [184, 282] width 368 height 476
click at [138, 284] on div at bounding box center [184, 282] width 368 height 476
click at [247, 334] on div at bounding box center [184, 282] width 368 height 476
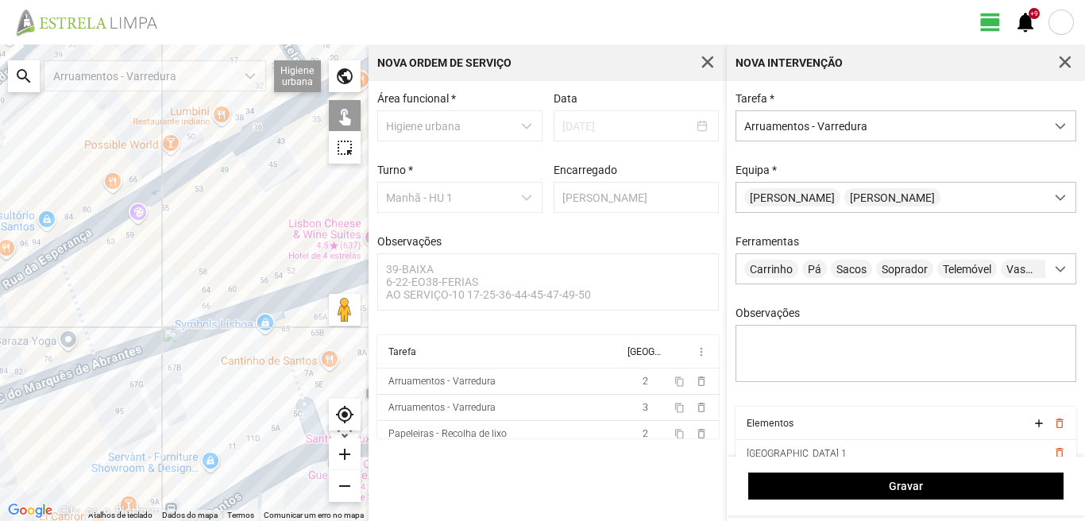
drag, startPoint x: 242, startPoint y: 299, endPoint x: 129, endPoint y: 302, distance: 113.6
click at [152, 300] on div at bounding box center [184, 282] width 368 height 476
click at [145, 301] on div at bounding box center [184, 282] width 368 height 476
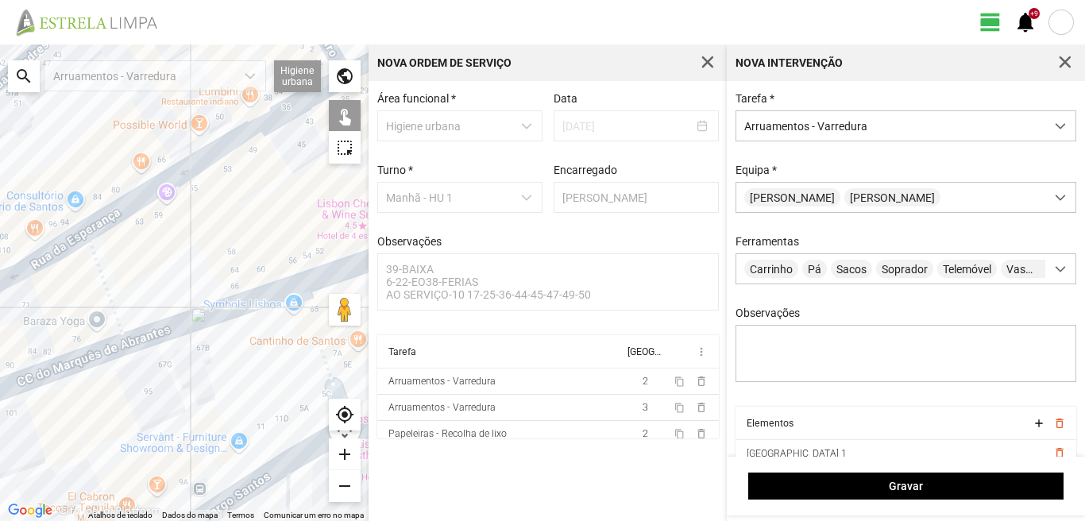
drag, startPoint x: 120, startPoint y: 303, endPoint x: 241, endPoint y: 271, distance: 124.8
click at [187, 274] on div at bounding box center [184, 282] width 368 height 476
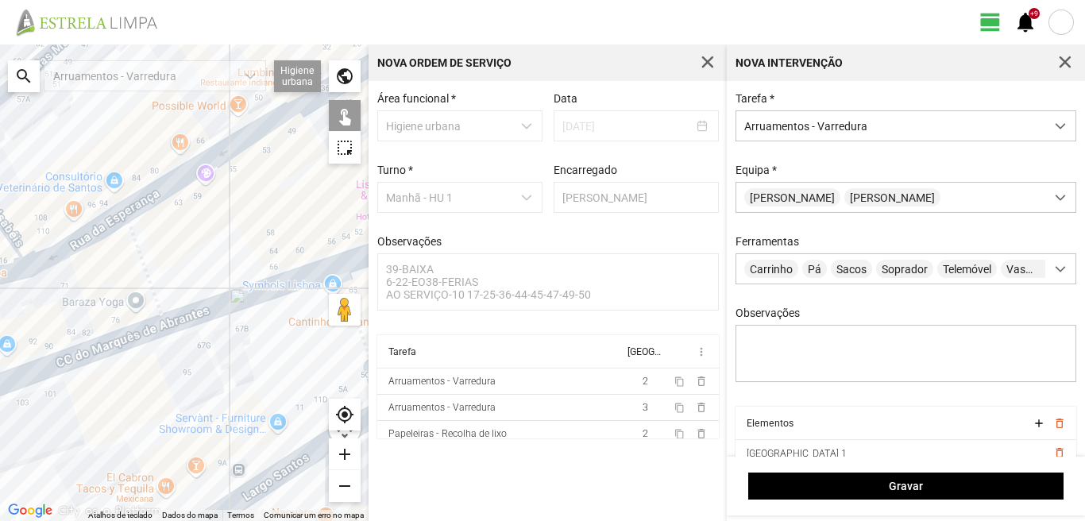
click at [127, 341] on div at bounding box center [184, 282] width 368 height 476
drag, startPoint x: 110, startPoint y: 326, endPoint x: 189, endPoint y: 300, distance: 83.4
click at [187, 300] on div at bounding box center [184, 282] width 368 height 476
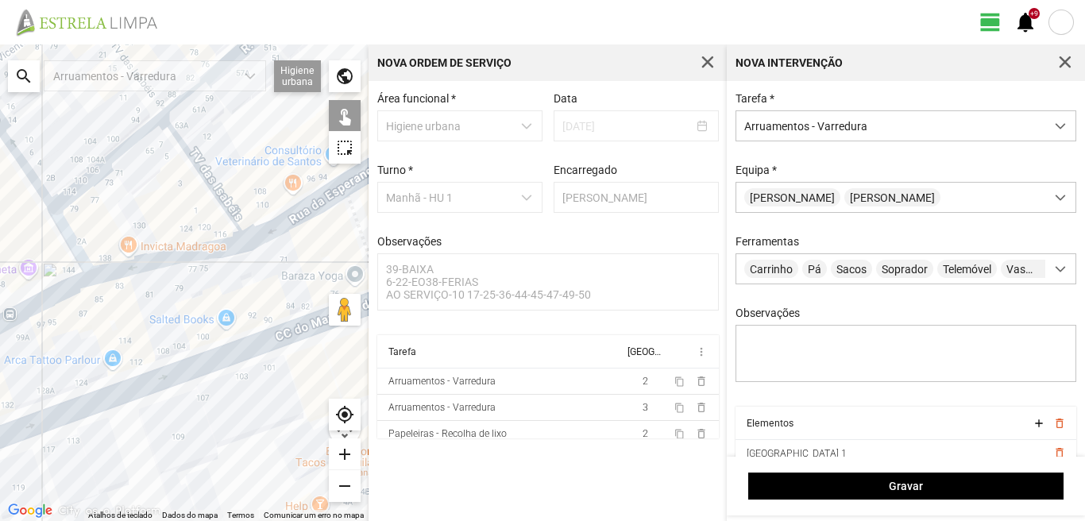
drag, startPoint x: 40, startPoint y: 276, endPoint x: 180, endPoint y: 291, distance: 140.6
click at [180, 291] on div at bounding box center [184, 282] width 368 height 476
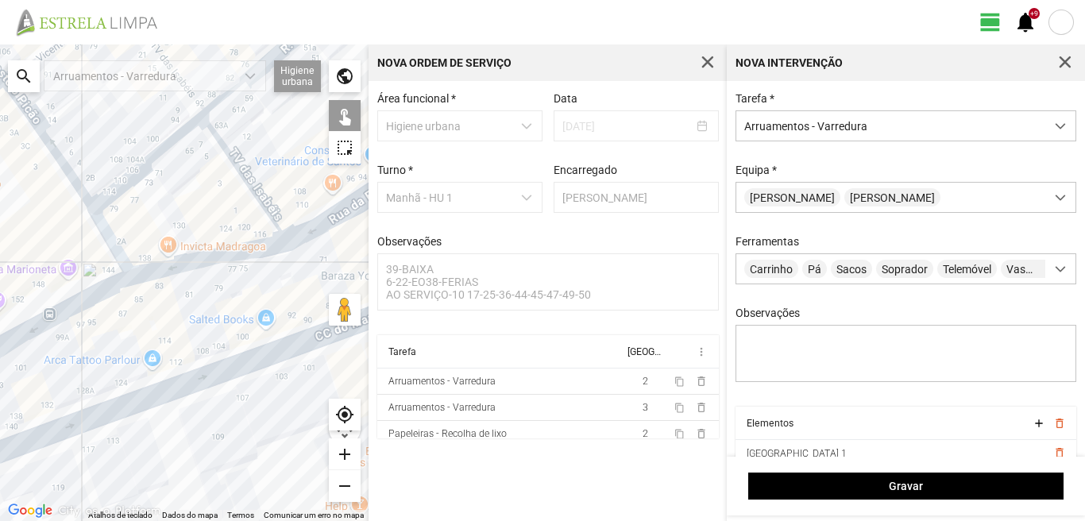
click at [180, 265] on div at bounding box center [184, 282] width 368 height 476
click at [136, 172] on div at bounding box center [184, 282] width 368 height 476
click at [60, 167] on div at bounding box center [184, 282] width 368 height 476
click at [108, 241] on div at bounding box center [184, 282] width 368 height 476
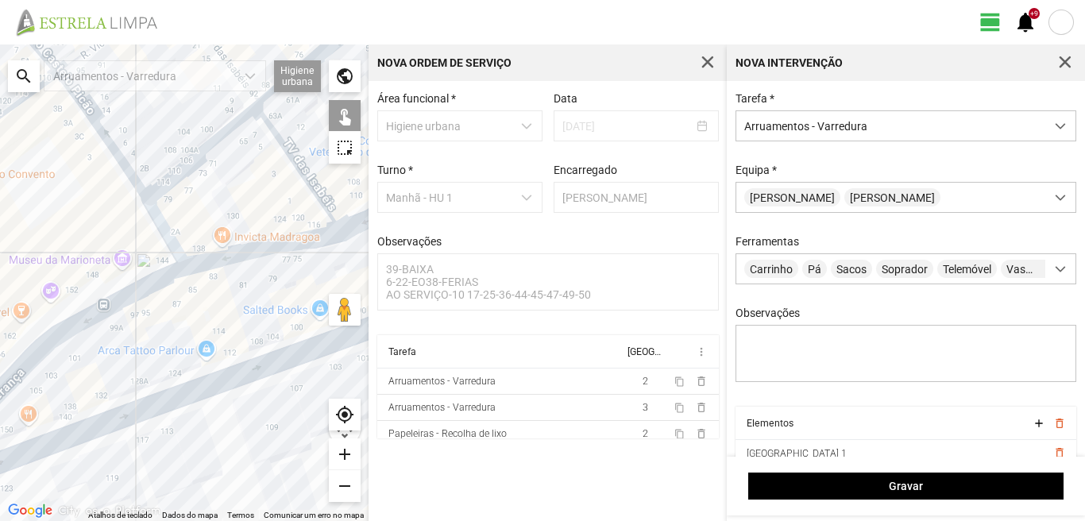
drag, startPoint x: 126, startPoint y: 299, endPoint x: 207, endPoint y: 290, distance: 81.6
click at [187, 290] on div at bounding box center [184, 282] width 368 height 476
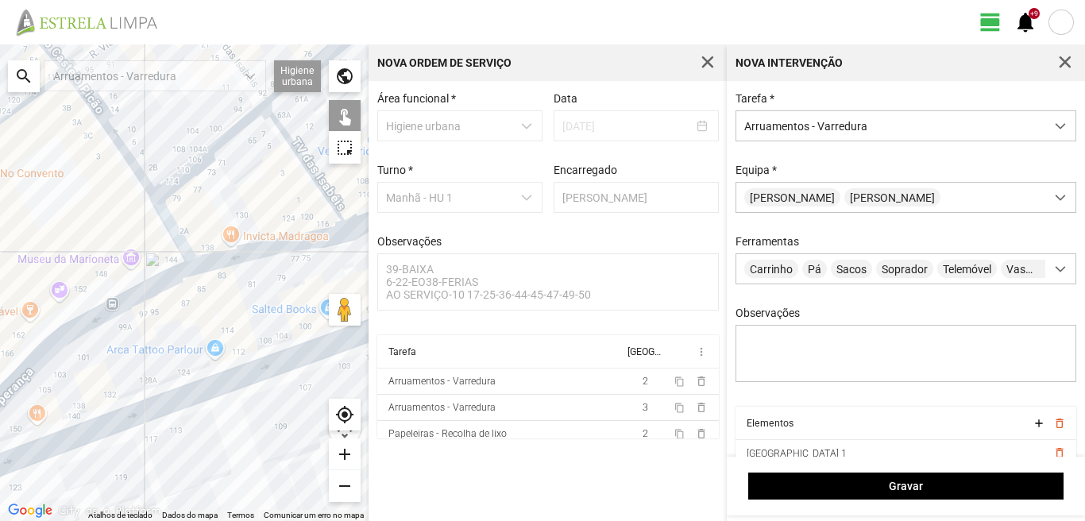
click at [89, 319] on div at bounding box center [184, 282] width 368 height 476
drag, startPoint x: 114, startPoint y: 353, endPoint x: 189, endPoint y: 324, distance: 80.2
click at [187, 324] on div at bounding box center [184, 282] width 368 height 476
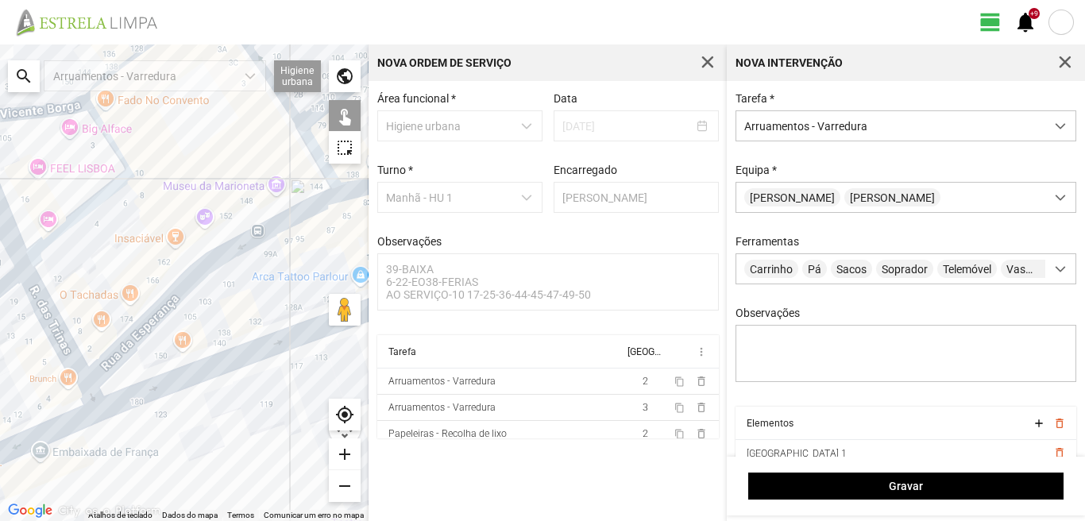
drag, startPoint x: 87, startPoint y: 421, endPoint x: 148, endPoint y: 376, distance: 76.1
click at [148, 376] on div at bounding box center [184, 282] width 368 height 476
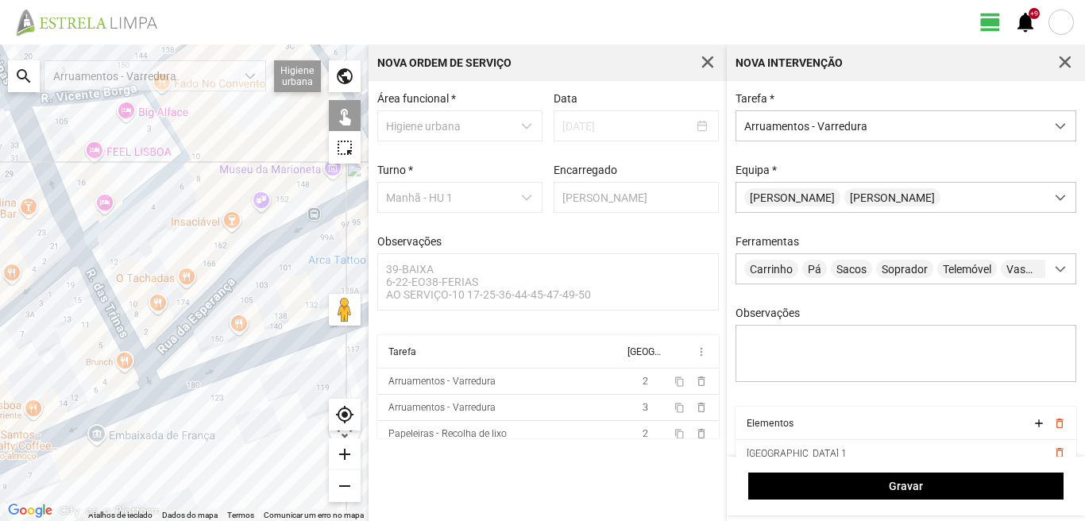
click at [145, 374] on div at bounding box center [184, 282] width 368 height 476
click at [140, 405] on div at bounding box center [184, 282] width 368 height 476
click at [129, 339] on div at bounding box center [184, 282] width 368 height 476
click at [121, 335] on div at bounding box center [184, 282] width 368 height 476
click at [116, 326] on div at bounding box center [184, 282] width 368 height 476
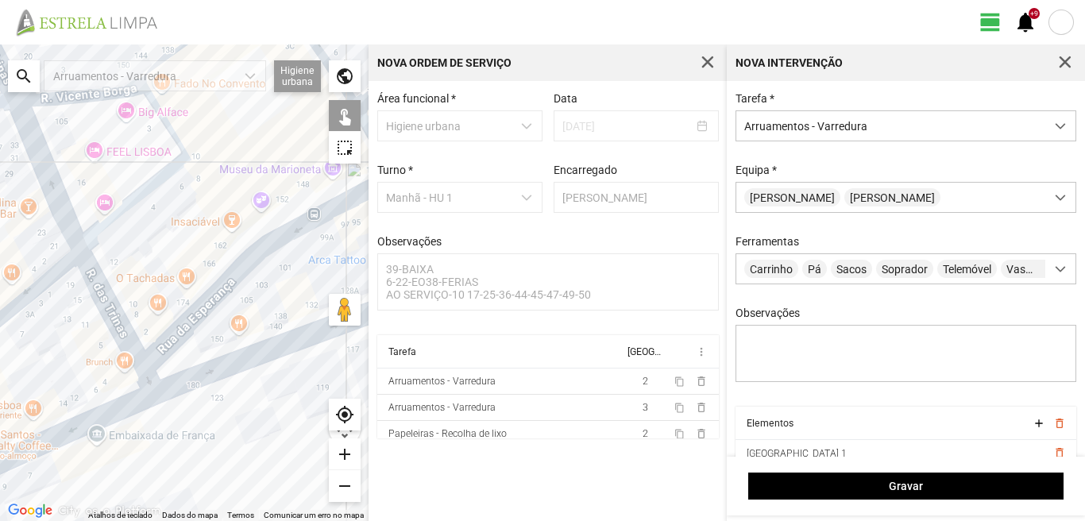
click at [83, 426] on div at bounding box center [184, 282] width 368 height 476
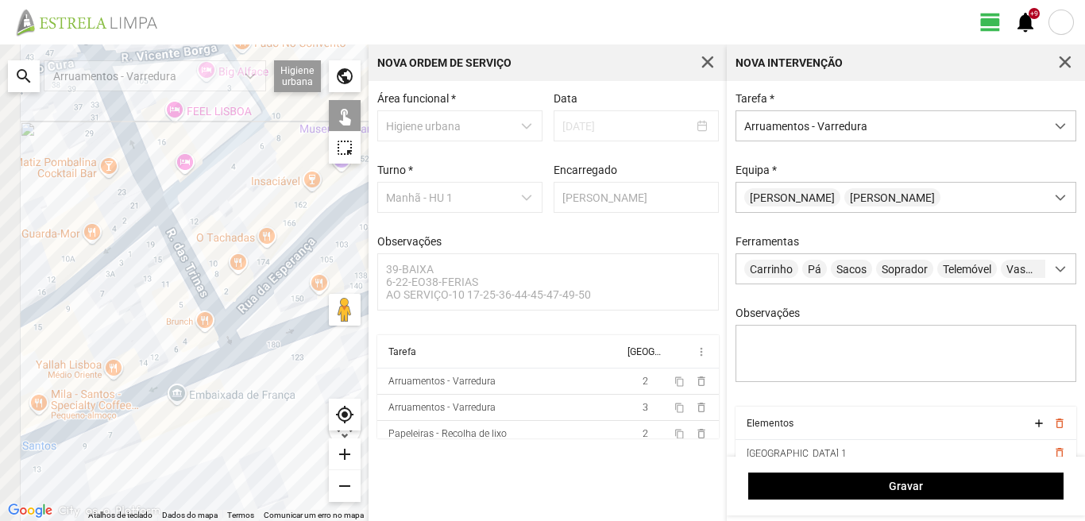
drag, startPoint x: 102, startPoint y: 384, endPoint x: 226, endPoint y: 359, distance: 126.5
click at [209, 361] on div at bounding box center [184, 282] width 368 height 476
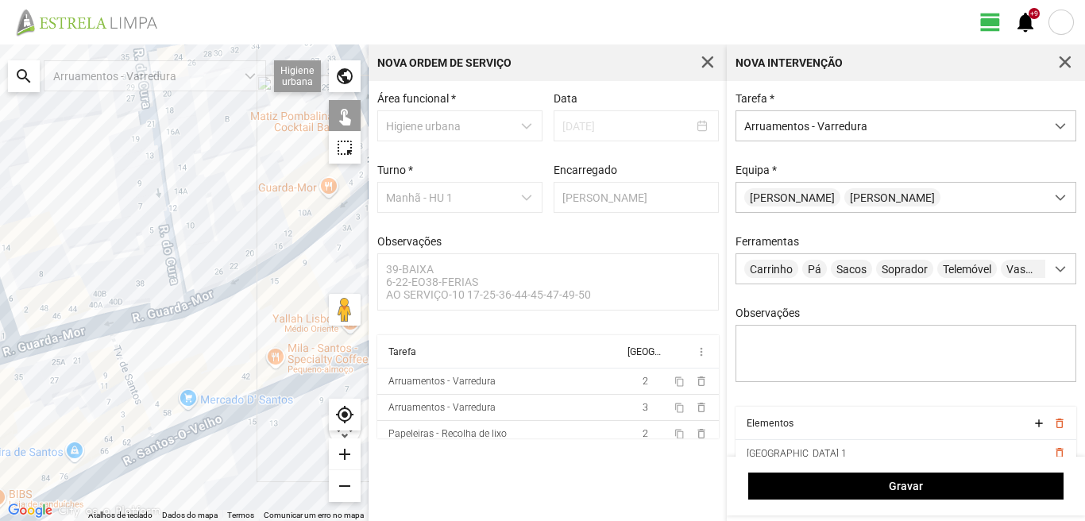
click at [133, 391] on div at bounding box center [184, 282] width 368 height 476
click at [114, 470] on div at bounding box center [184, 282] width 368 height 476
drag, startPoint x: 93, startPoint y: 453, endPoint x: 195, endPoint y: 381, distance: 125.4
click at [181, 388] on div at bounding box center [184, 282] width 368 height 476
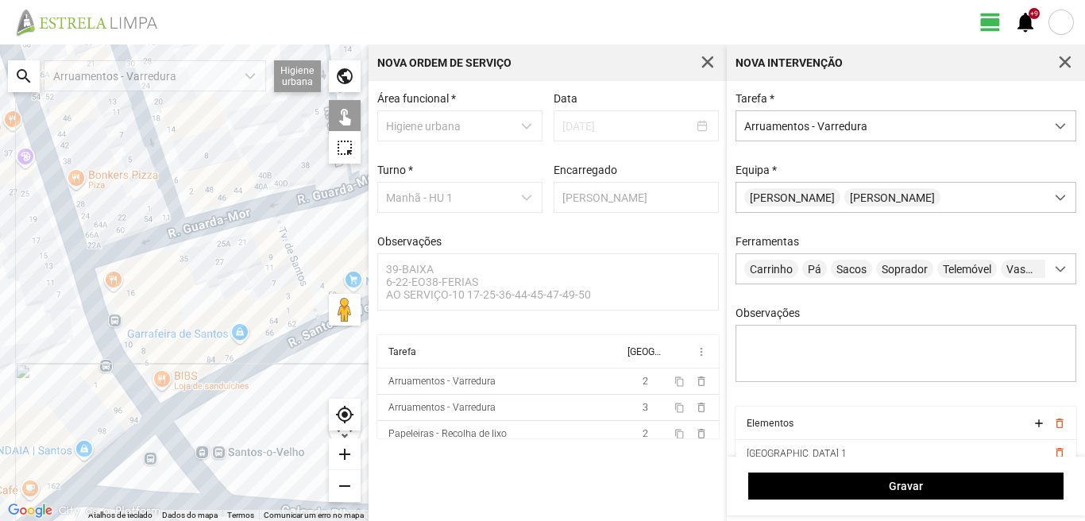
drag, startPoint x: 148, startPoint y: 422, endPoint x: 184, endPoint y: 380, distance: 55.2
click at [183, 381] on div at bounding box center [184, 282] width 368 height 476
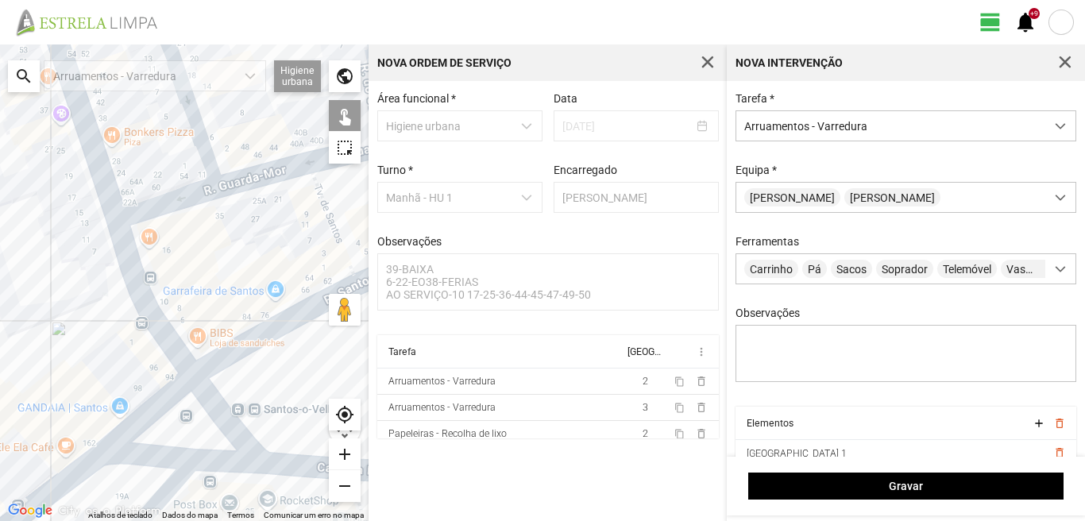
click at [171, 396] on div at bounding box center [184, 282] width 368 height 476
drag, startPoint x: 207, startPoint y: 395, endPoint x: 195, endPoint y: 397, distance: 12.9
click at [204, 395] on div at bounding box center [184, 282] width 368 height 476
drag, startPoint x: 138, startPoint y: 457, endPoint x: 160, endPoint y: 447, distance: 24.2
click at [141, 455] on div at bounding box center [184, 282] width 368 height 476
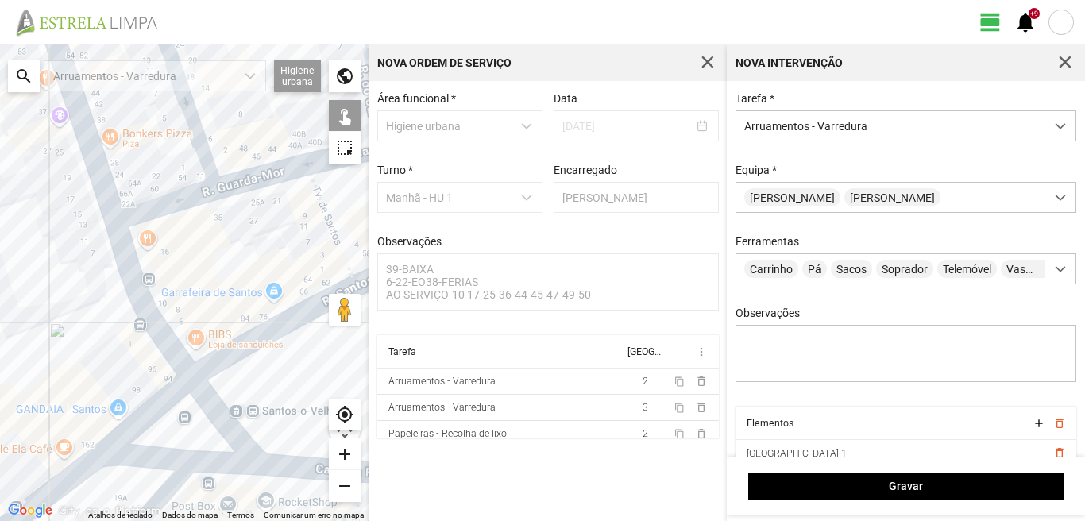
click at [216, 408] on div at bounding box center [184, 282] width 368 height 476
click at [210, 412] on div at bounding box center [184, 282] width 368 height 476
click at [211, 409] on div at bounding box center [184, 282] width 368 height 476
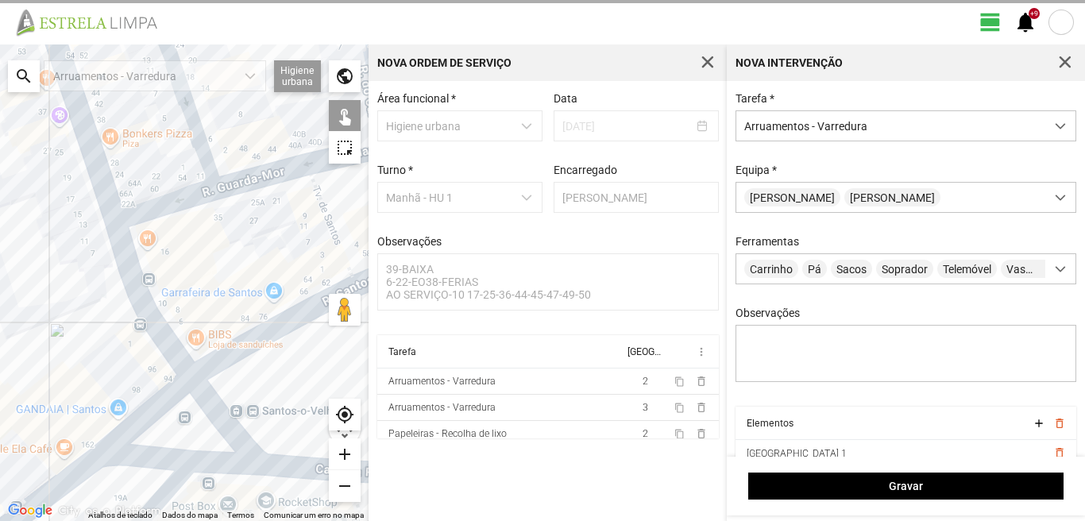
click at [211, 409] on div at bounding box center [184, 282] width 368 height 476
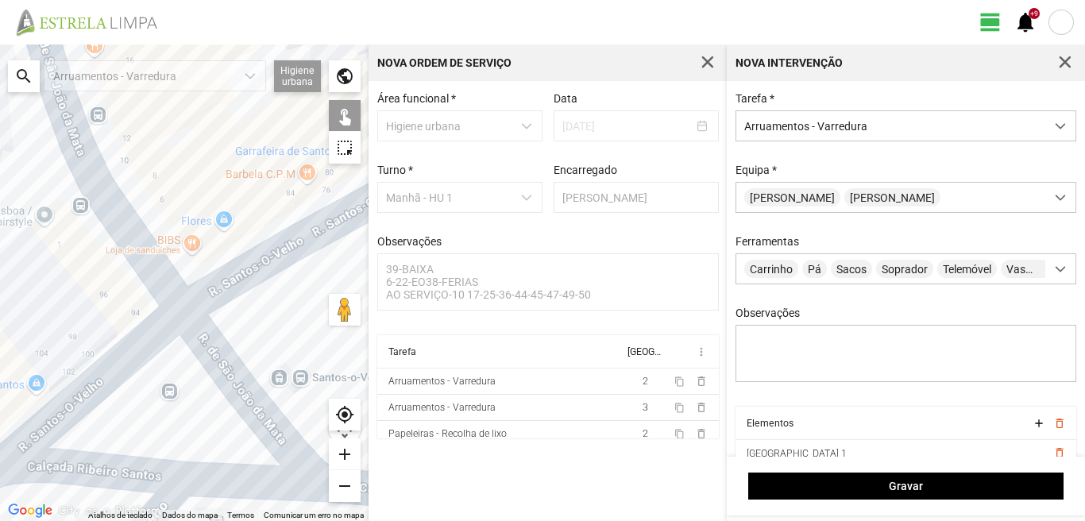
drag, startPoint x: 133, startPoint y: 454, endPoint x: 164, endPoint y: 371, distance: 88.9
click at [164, 371] on div at bounding box center [184, 282] width 368 height 476
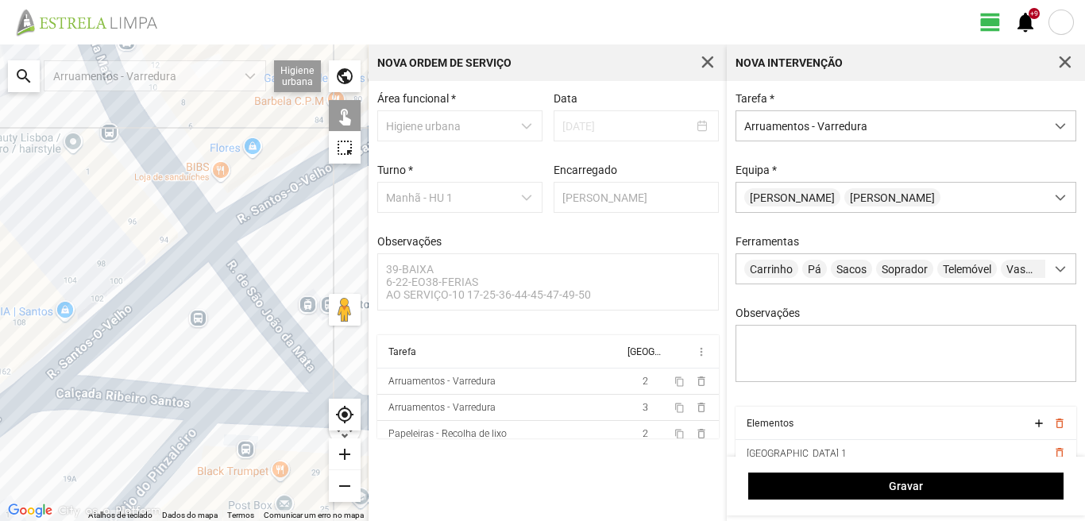
click at [148, 395] on div at bounding box center [184, 282] width 368 height 476
click at [226, 401] on div at bounding box center [184, 282] width 368 height 476
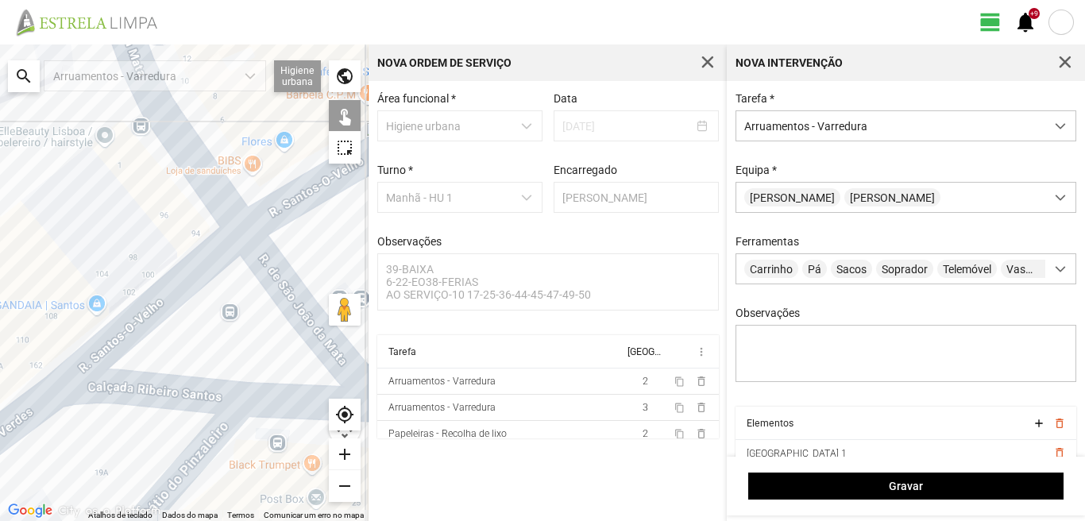
drag, startPoint x: 17, startPoint y: 404, endPoint x: 91, endPoint y: 391, distance: 74.2
click at [91, 391] on div at bounding box center [184, 282] width 368 height 476
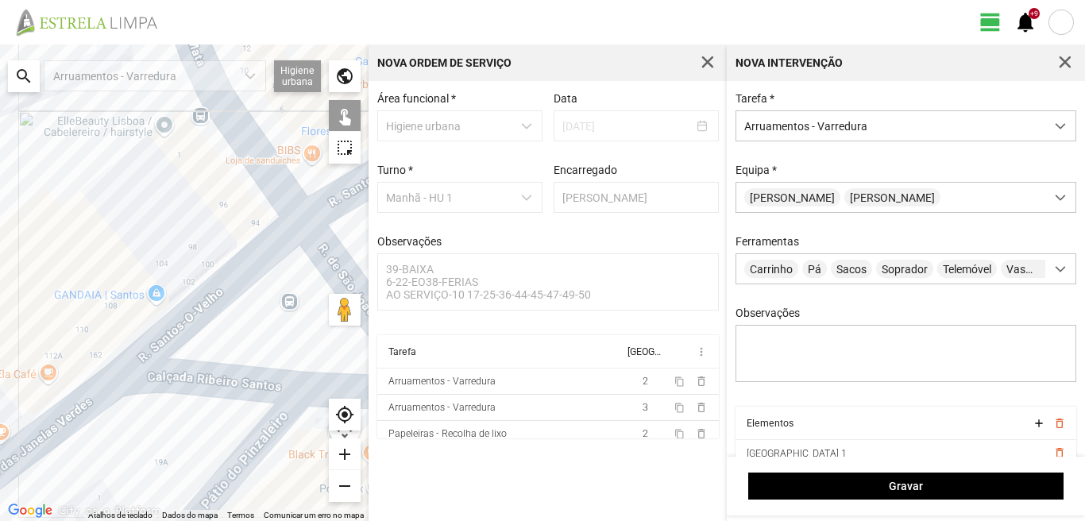
click at [102, 388] on div at bounding box center [184, 282] width 368 height 476
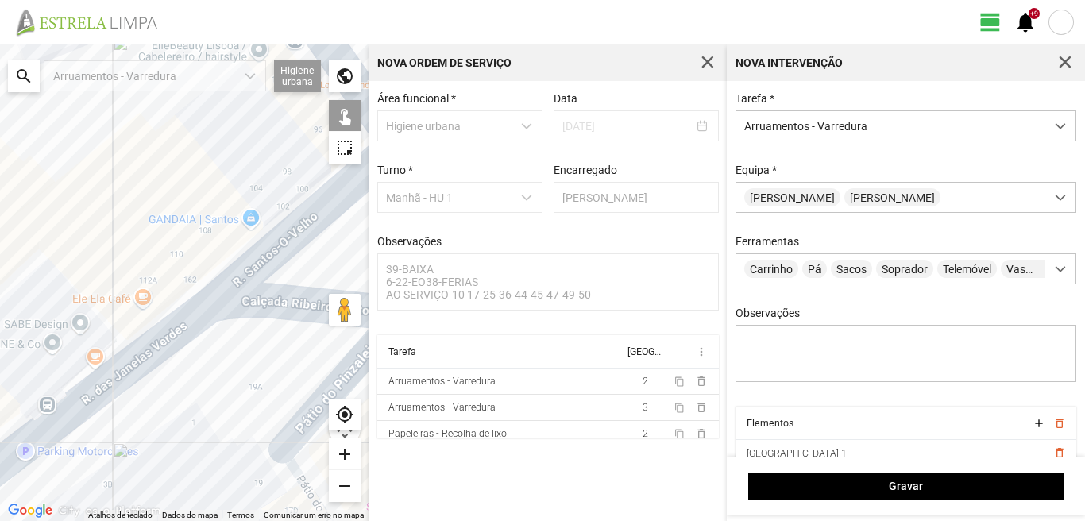
drag, startPoint x: 95, startPoint y: 438, endPoint x: 206, endPoint y: 360, distance: 135.5
click at [199, 361] on div at bounding box center [184, 282] width 368 height 476
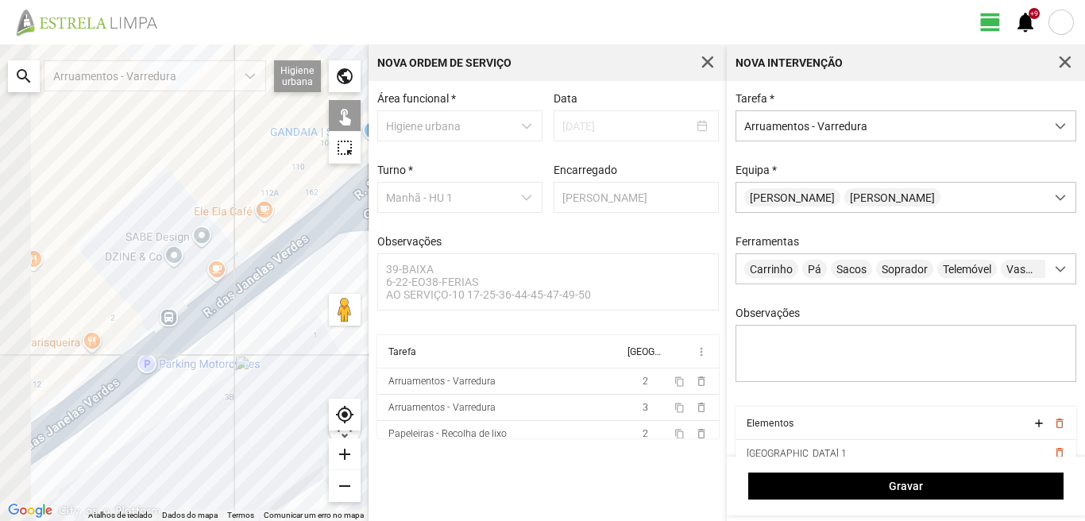
drag, startPoint x: 140, startPoint y: 425, endPoint x: 206, endPoint y: 365, distance: 88.8
click at [200, 366] on div at bounding box center [184, 282] width 368 height 476
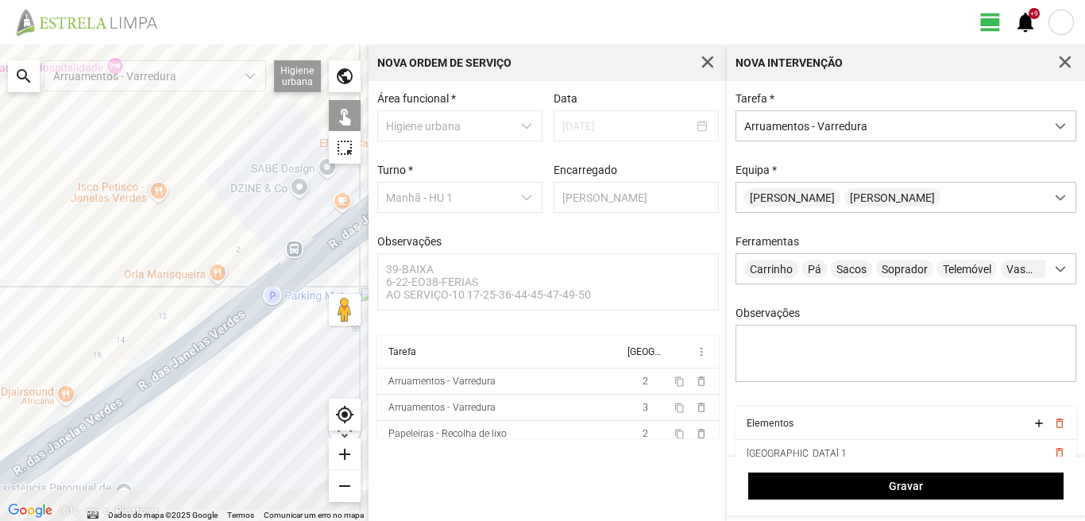
drag, startPoint x: 117, startPoint y: 446, endPoint x: 226, endPoint y: 378, distance: 129.1
click at [226, 378] on div at bounding box center [184, 282] width 368 height 476
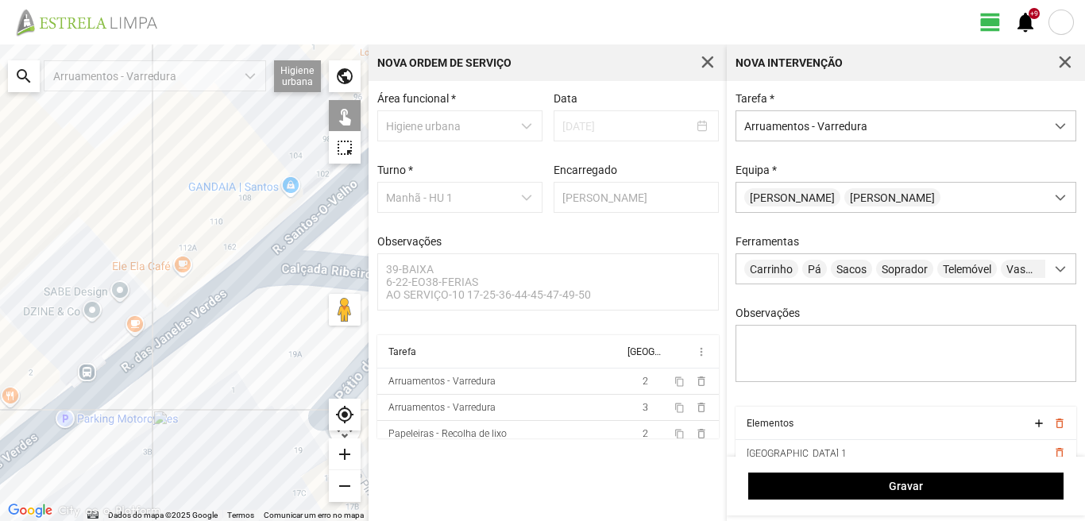
drag, startPoint x: 242, startPoint y: 373, endPoint x: 61, endPoint y: 473, distance: 206.9
click at [0, 511] on div at bounding box center [184, 282] width 368 height 476
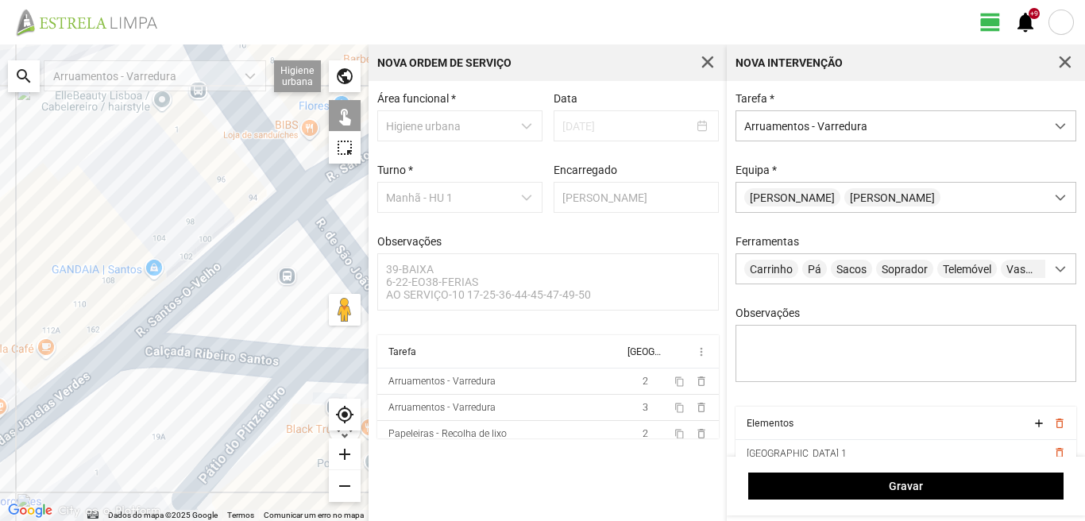
drag, startPoint x: 122, startPoint y: 435, endPoint x: 0, endPoint y: 492, distance: 135.0
click at [0, 492] on div at bounding box center [184, 282] width 368 height 476
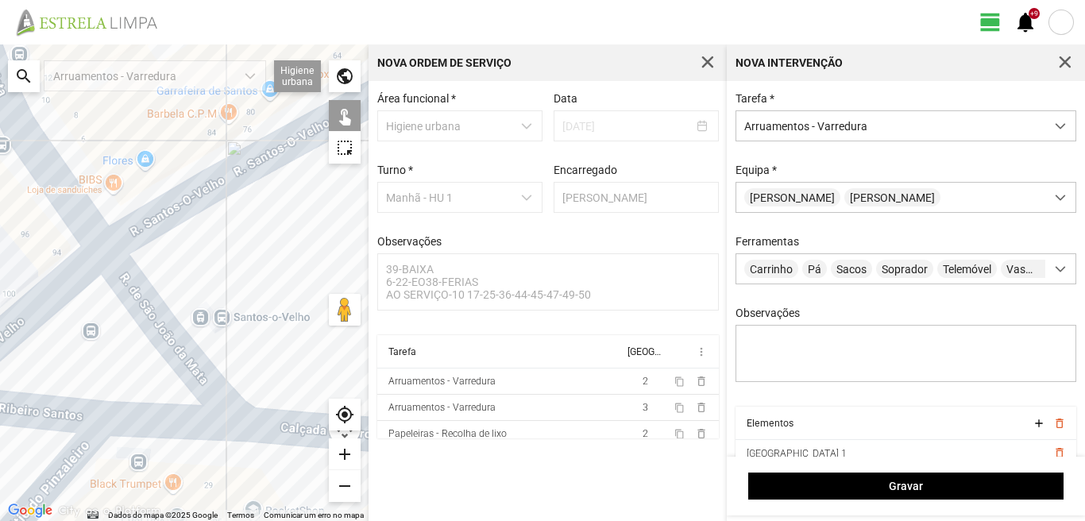
drag, startPoint x: 147, startPoint y: 488, endPoint x: 2, endPoint y: 484, distance: 145.4
click at [4, 483] on div at bounding box center [184, 282] width 368 height 476
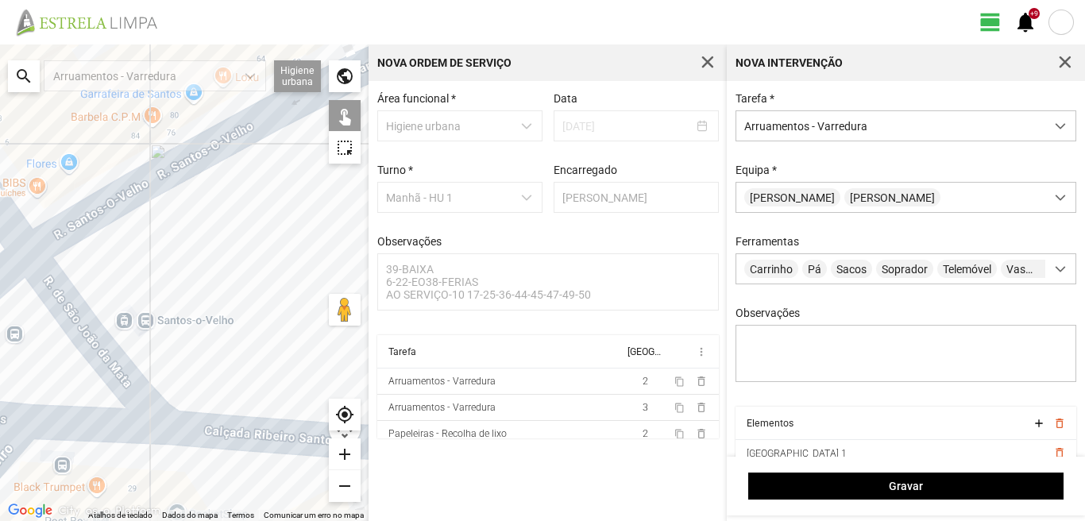
click at [184, 426] on div at bounding box center [184, 282] width 368 height 476
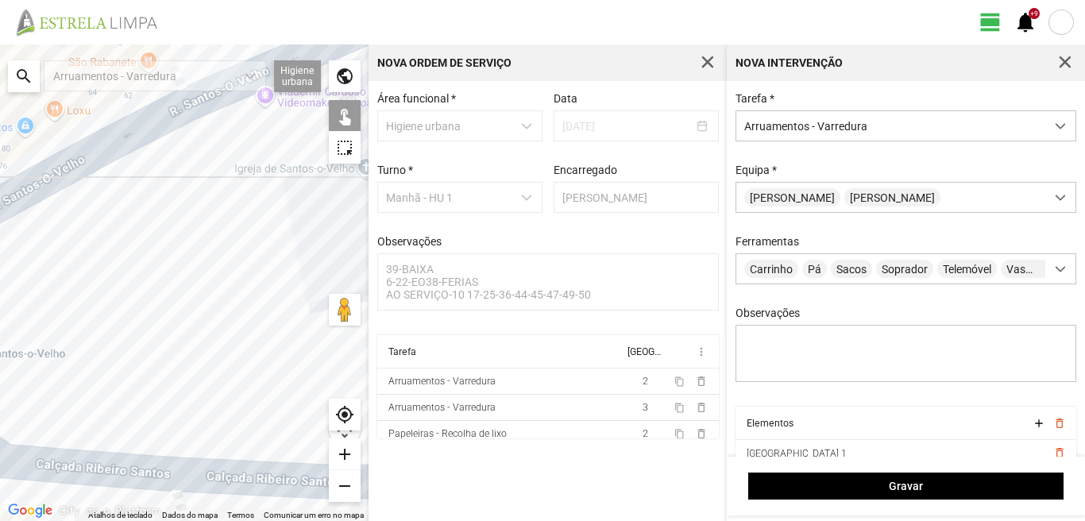
drag, startPoint x: 244, startPoint y: 407, endPoint x: 23, endPoint y: 445, distance: 224.0
click at [23, 445] on div at bounding box center [184, 282] width 368 height 476
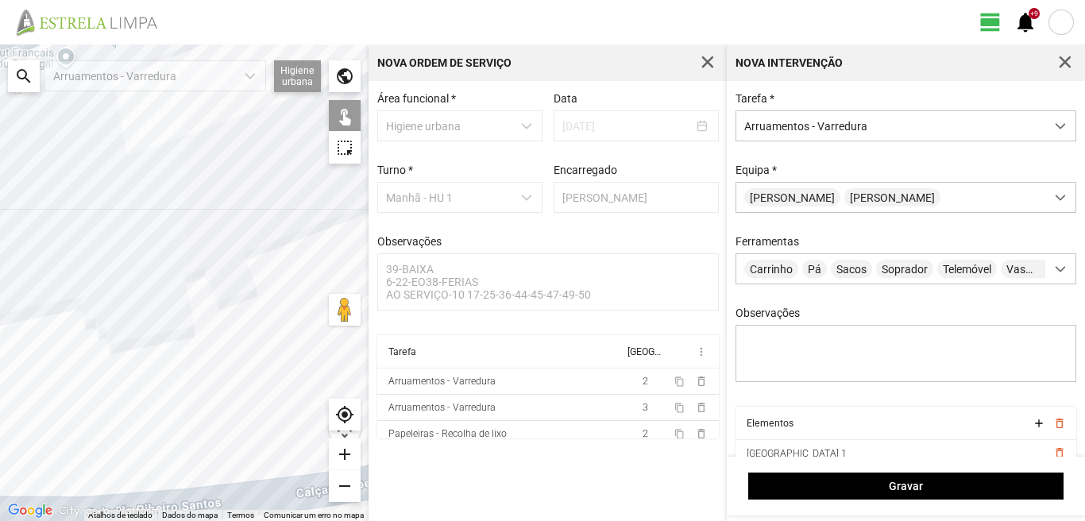
drag, startPoint x: 125, startPoint y: 426, endPoint x: 177, endPoint y: 303, distance: 133.8
click at [137, 345] on div at bounding box center [184, 282] width 368 height 476
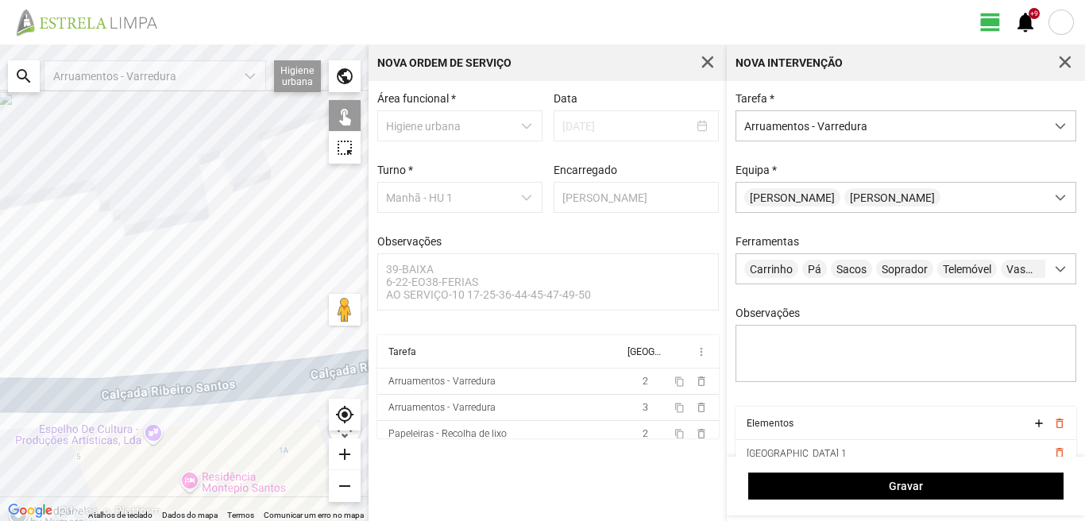
click at [148, 388] on div at bounding box center [184, 282] width 368 height 476
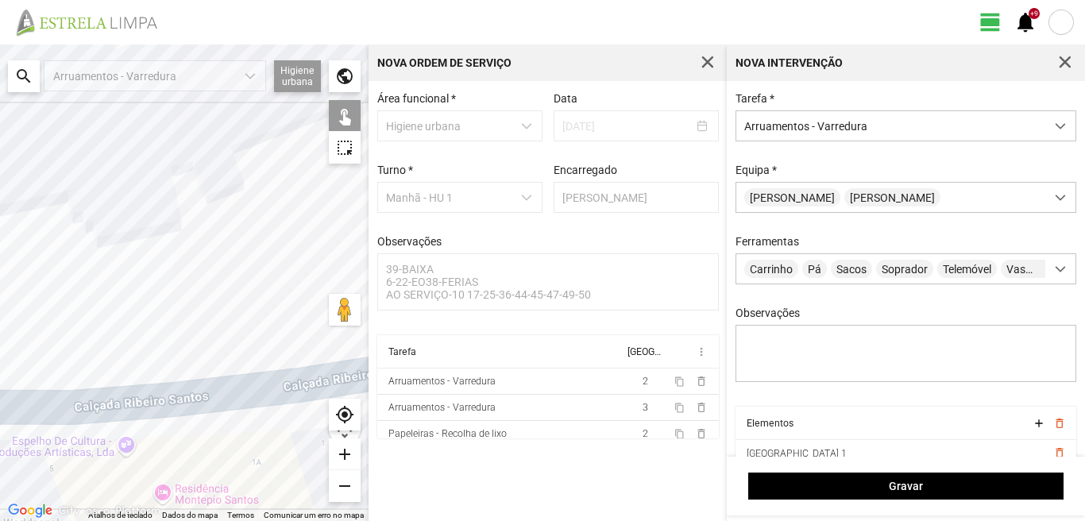
drag, startPoint x: 179, startPoint y: 344, endPoint x: 24, endPoint y: 378, distance: 158.6
click at [24, 378] on div at bounding box center [184, 282] width 368 height 476
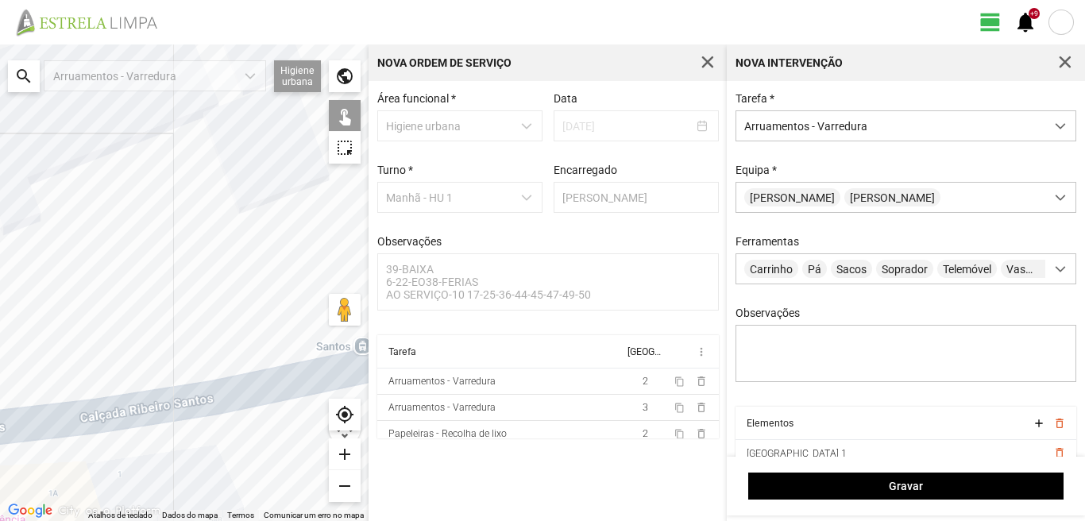
drag, startPoint x: 118, startPoint y: 352, endPoint x: 0, endPoint y: 384, distance: 122.0
click at [0, 384] on div at bounding box center [184, 282] width 368 height 476
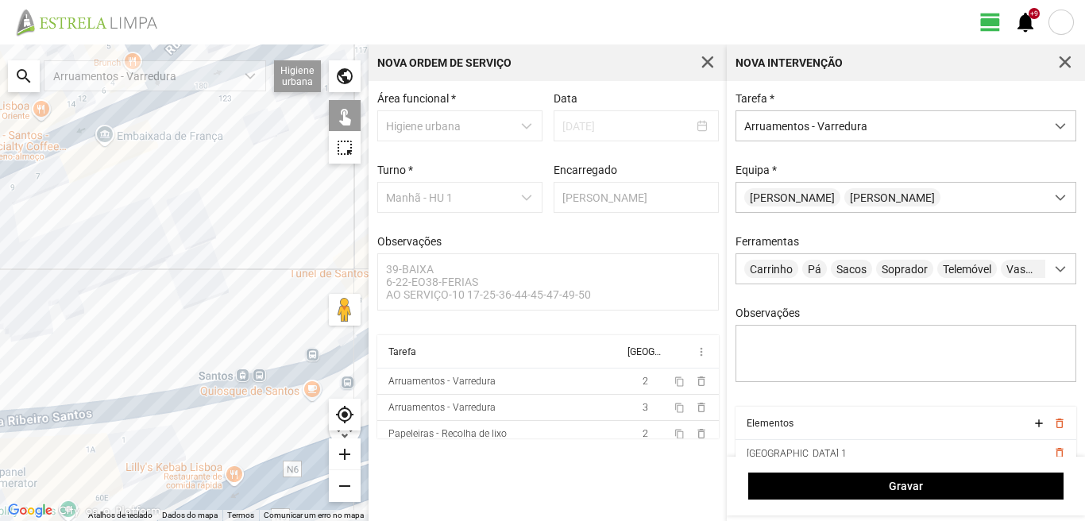
drag, startPoint x: 11, startPoint y: 368, endPoint x: 148, endPoint y: 369, distance: 136.6
click at [147, 369] on div at bounding box center [184, 282] width 368 height 476
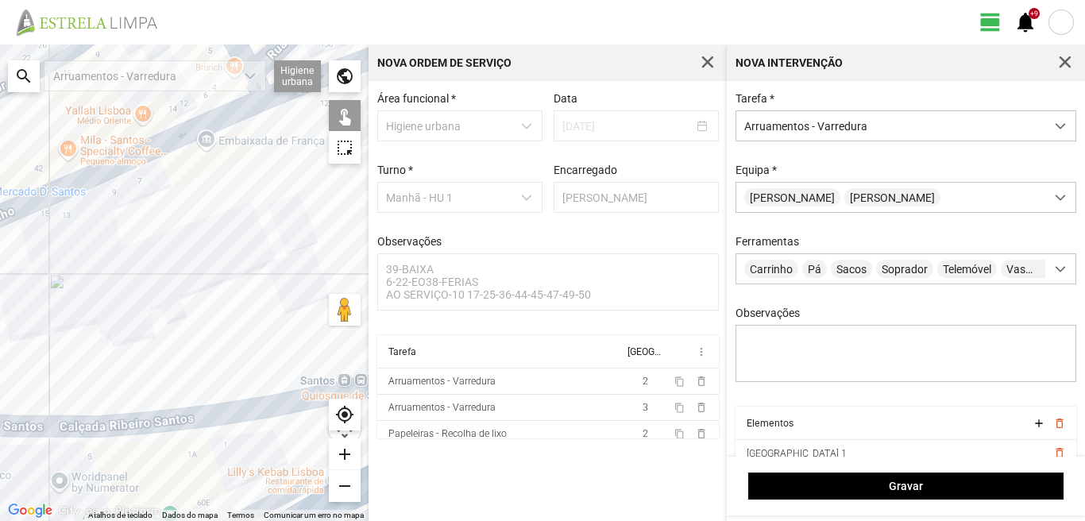
drag, startPoint x: 37, startPoint y: 354, endPoint x: 147, endPoint y: 396, distance: 117.4
click at [147, 396] on div at bounding box center [184, 282] width 368 height 476
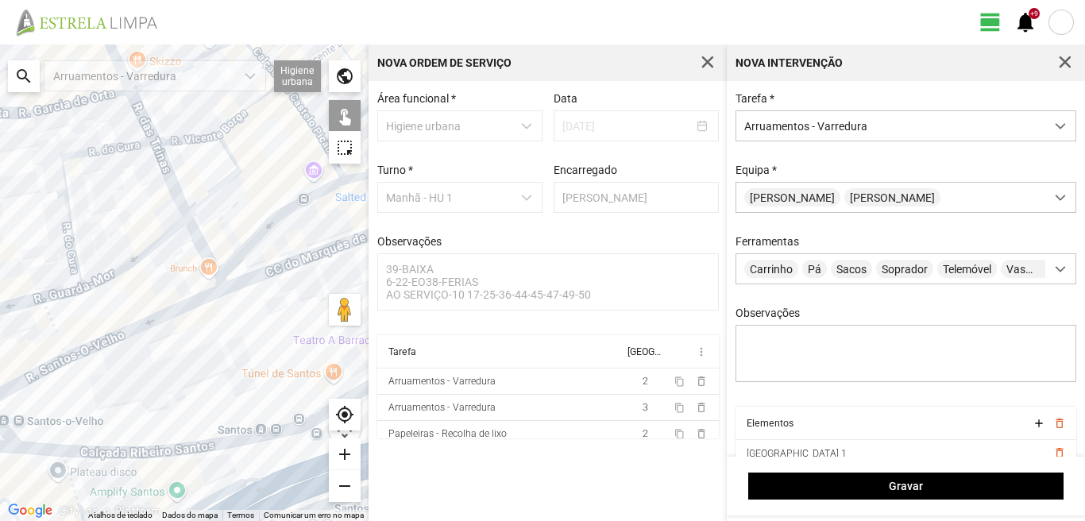
click at [198, 206] on div at bounding box center [184, 282] width 368 height 476
click at [192, 137] on div at bounding box center [184, 282] width 368 height 476
click at [243, 113] on div at bounding box center [184, 282] width 368 height 476
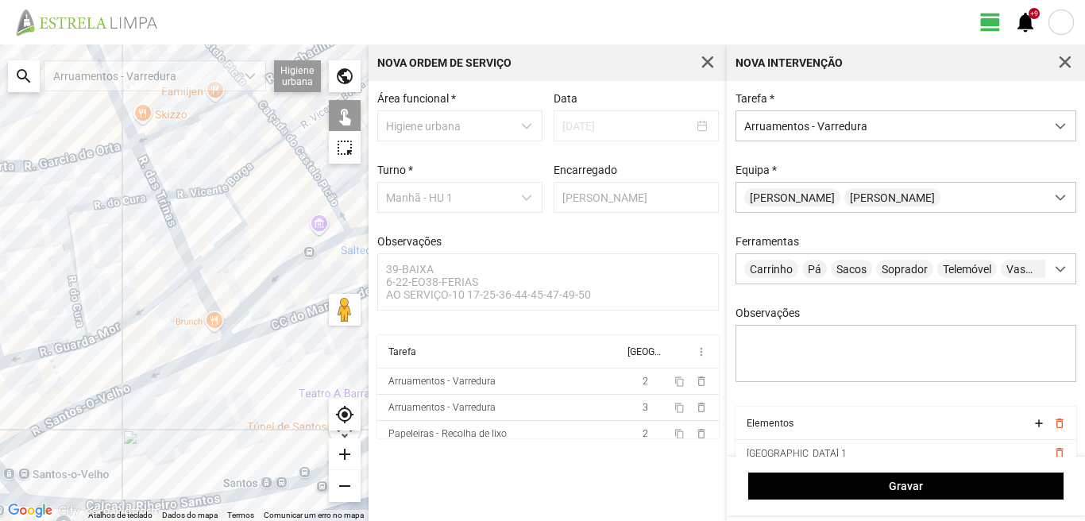
drag, startPoint x: 245, startPoint y: 134, endPoint x: 253, endPoint y: 245, distance: 110.7
click at [253, 245] on div at bounding box center [184, 282] width 368 height 476
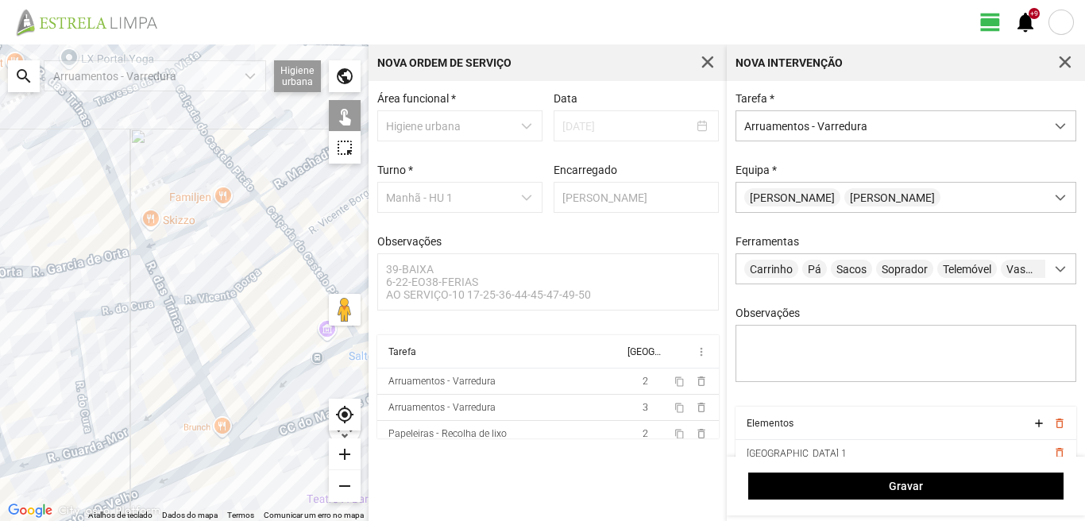
click at [271, 215] on div at bounding box center [184, 282] width 368 height 476
click at [223, 214] on div at bounding box center [184, 282] width 368 height 476
click at [234, 174] on div at bounding box center [184, 282] width 368 height 476
click at [280, 182] on div at bounding box center [184, 282] width 368 height 476
click at [299, 133] on div at bounding box center [184, 282] width 368 height 476
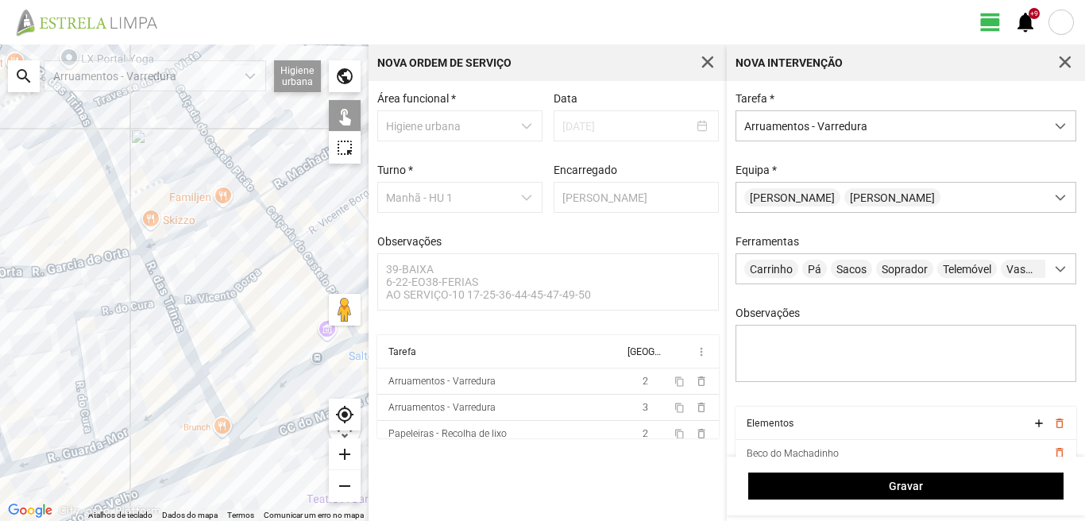
click at [189, 169] on div at bounding box center [184, 282] width 368 height 476
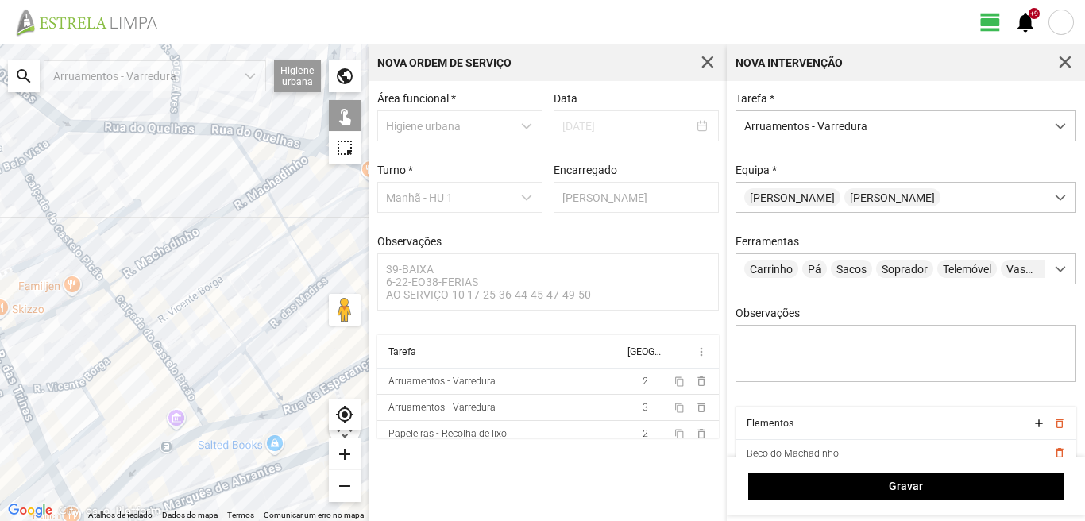
drag, startPoint x: 155, startPoint y: 157, endPoint x: 0, endPoint y: 196, distance: 159.7
click at [0, 212] on div at bounding box center [184, 282] width 368 height 476
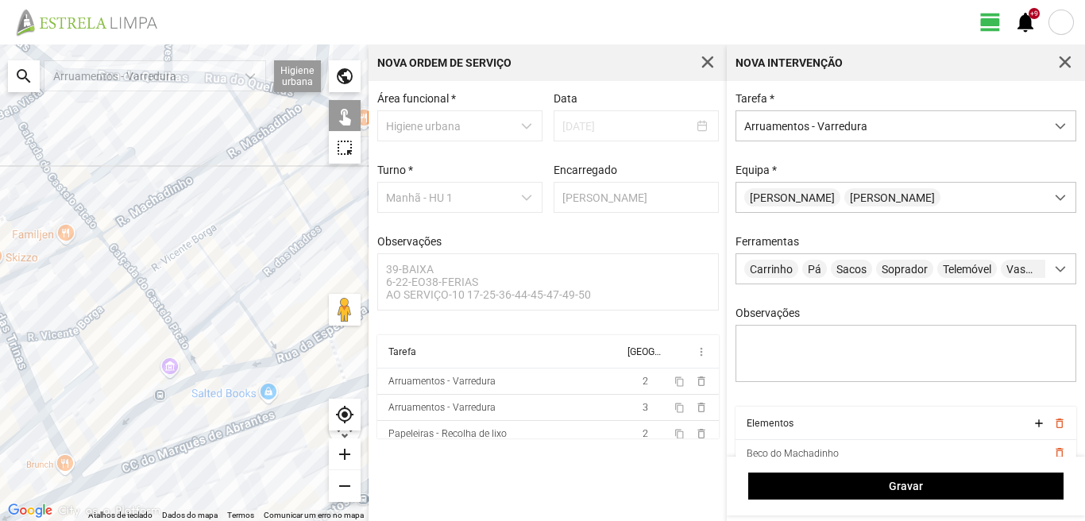
drag, startPoint x: 160, startPoint y: 315, endPoint x: 94, endPoint y: 194, distance: 138.6
click at [105, 209] on div at bounding box center [184, 282] width 368 height 476
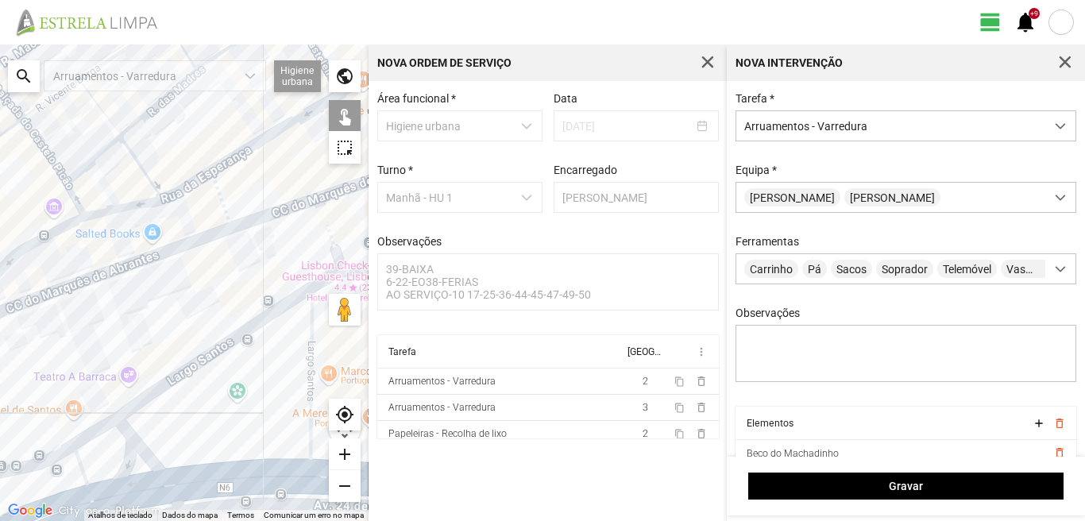
drag, startPoint x: 118, startPoint y: 269, endPoint x: 0, endPoint y: 333, distance: 133.6
click at [0, 333] on div at bounding box center [184, 282] width 368 height 476
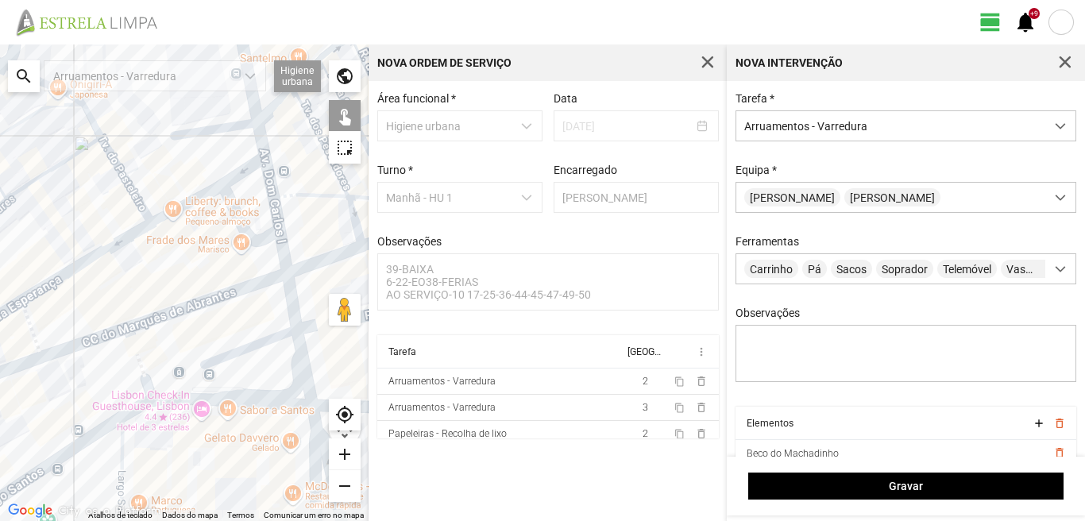
drag, startPoint x: 155, startPoint y: 293, endPoint x: 119, endPoint y: 322, distance: 46.3
click at [119, 322] on div at bounding box center [184, 282] width 368 height 476
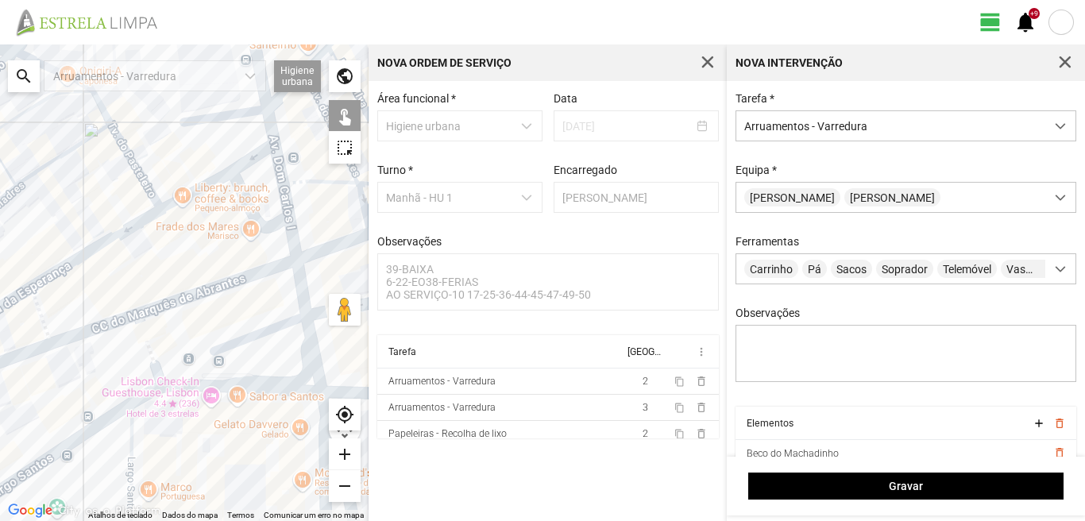
drag, startPoint x: 145, startPoint y: 264, endPoint x: 201, endPoint y: 214, distance: 74.8
click at [196, 218] on div at bounding box center [184, 282] width 368 height 476
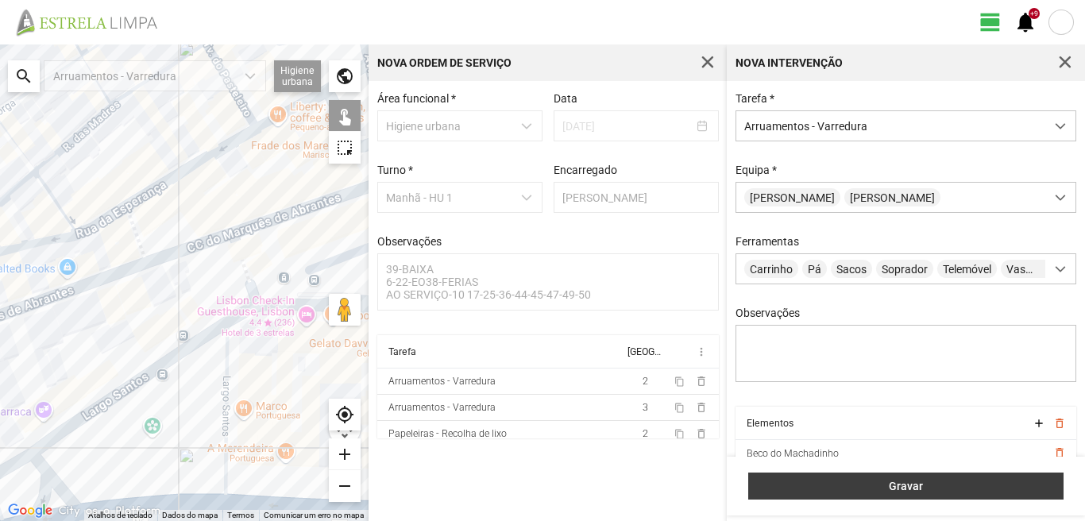
click at [946, 486] on span "Gravar" at bounding box center [906, 486] width 299 height 13
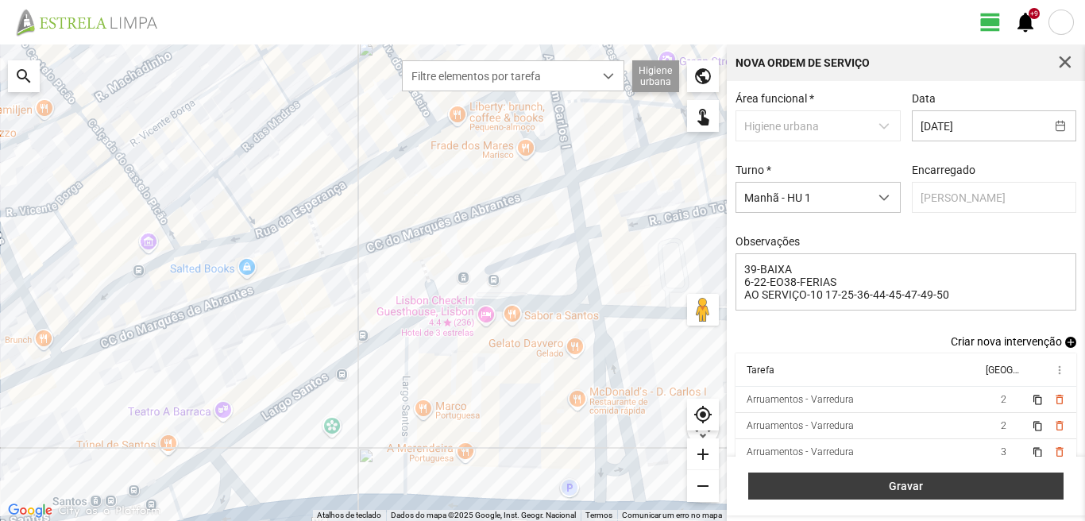
click at [958, 480] on span "Gravar" at bounding box center [906, 486] width 299 height 13
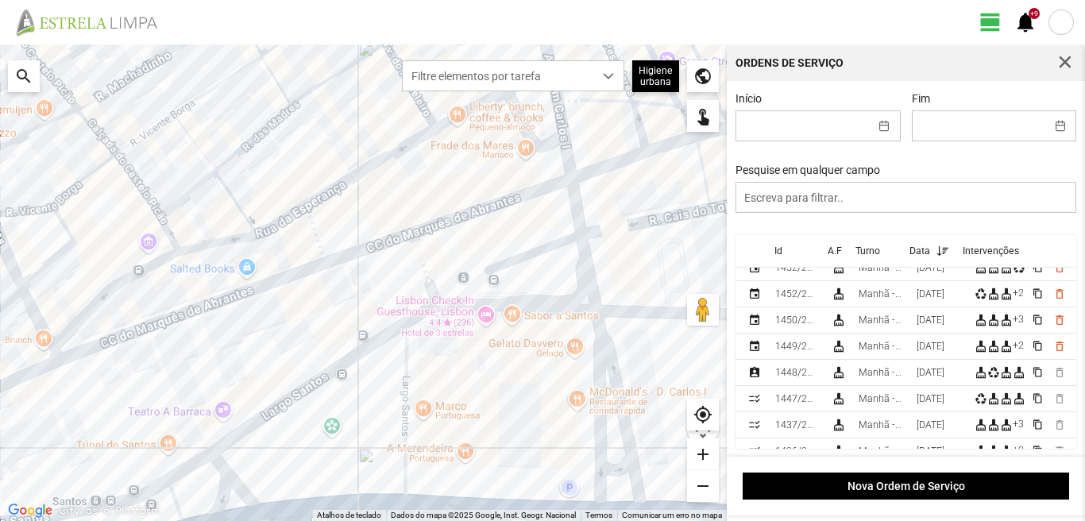
scroll to position [318, 0]
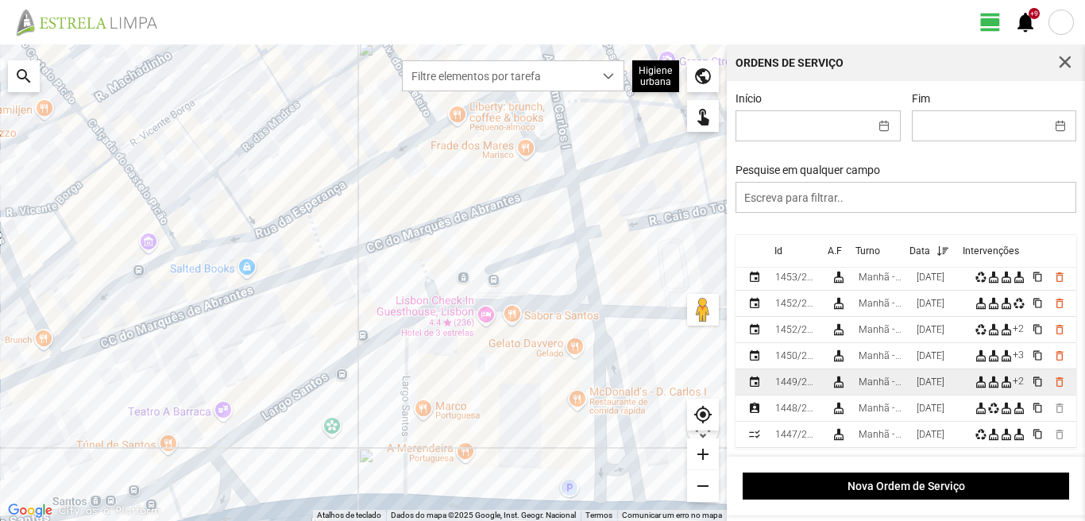
click at [929, 385] on div "[DATE]" at bounding box center [930, 381] width 28 height 11
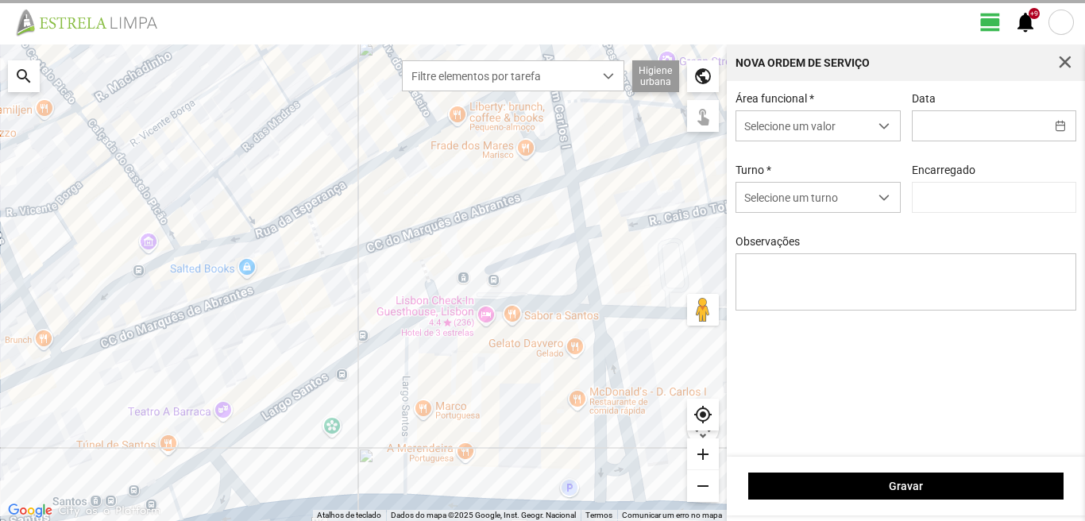
type input "[DATE]"
type input "[PERSON_NAME]"
type textarea "39-baixa 22-Aniversario Ao Serviço6-10-17-25-36-44-45-47-49-50"
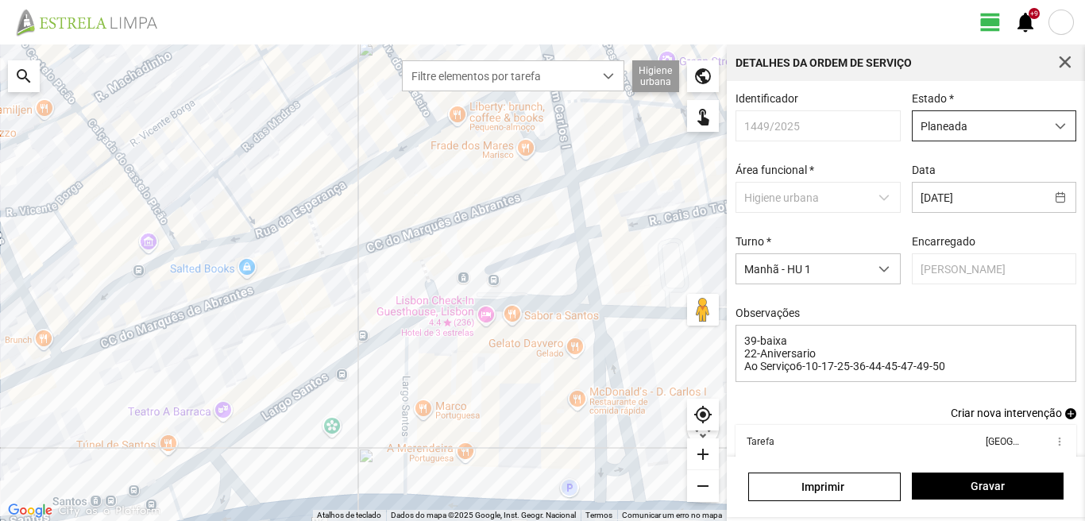
click at [973, 127] on span "Planeada" at bounding box center [978, 125] width 133 height 29
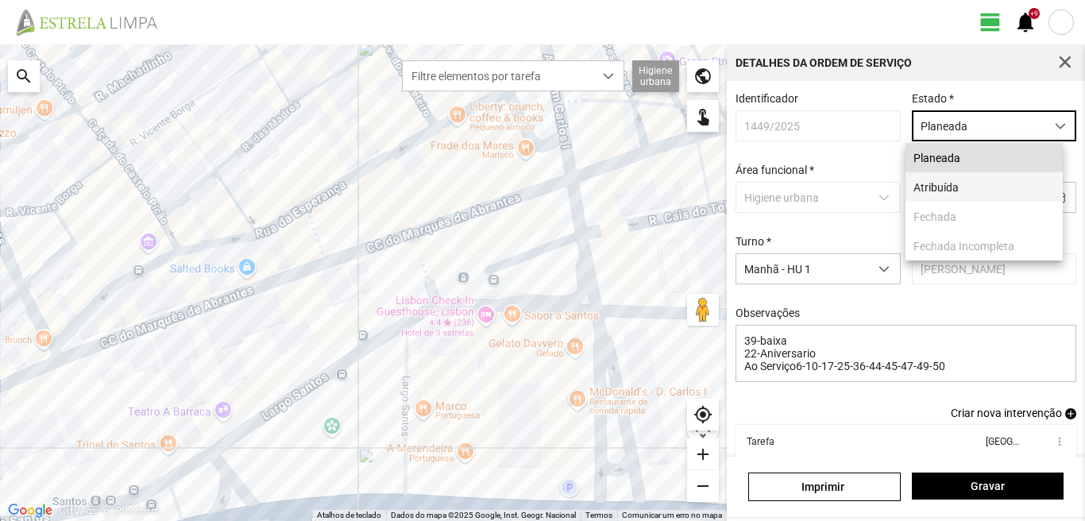
click at [951, 191] on li "Atribuída" at bounding box center [983, 186] width 157 height 29
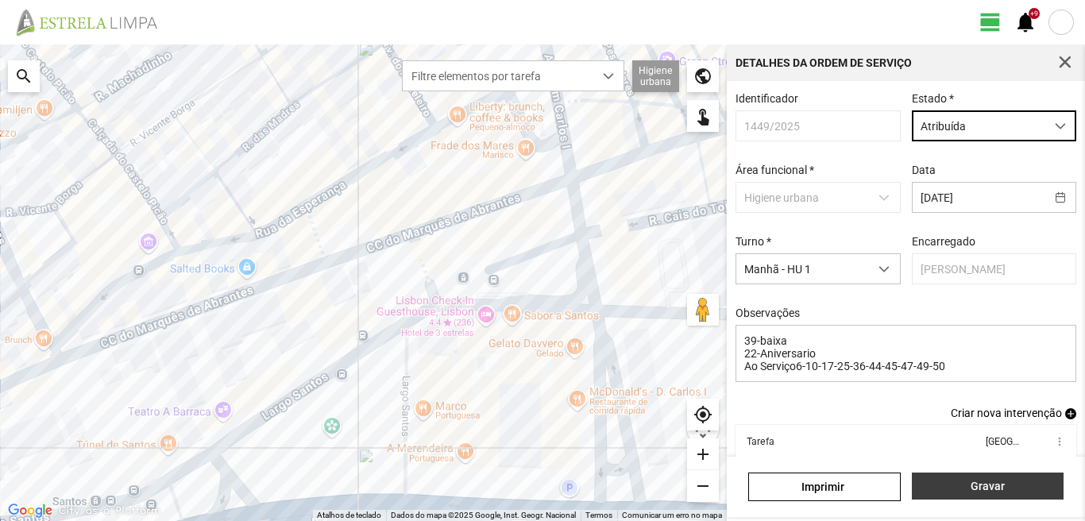
click at [922, 490] on span "Gravar" at bounding box center [987, 486] width 135 height 13
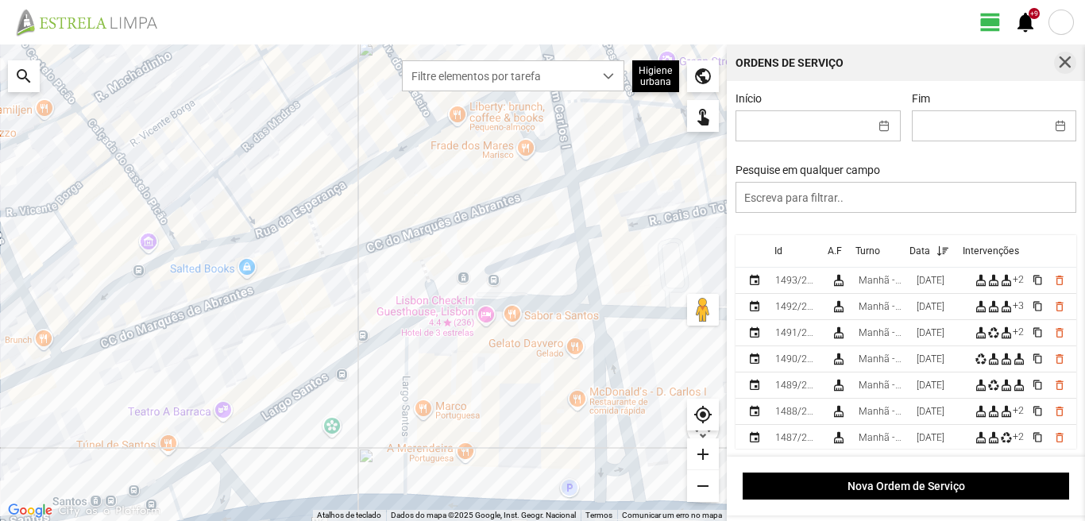
click at [1063, 63] on span "button" at bounding box center [1065, 63] width 14 height 14
